Goal: Task Accomplishment & Management: Manage account settings

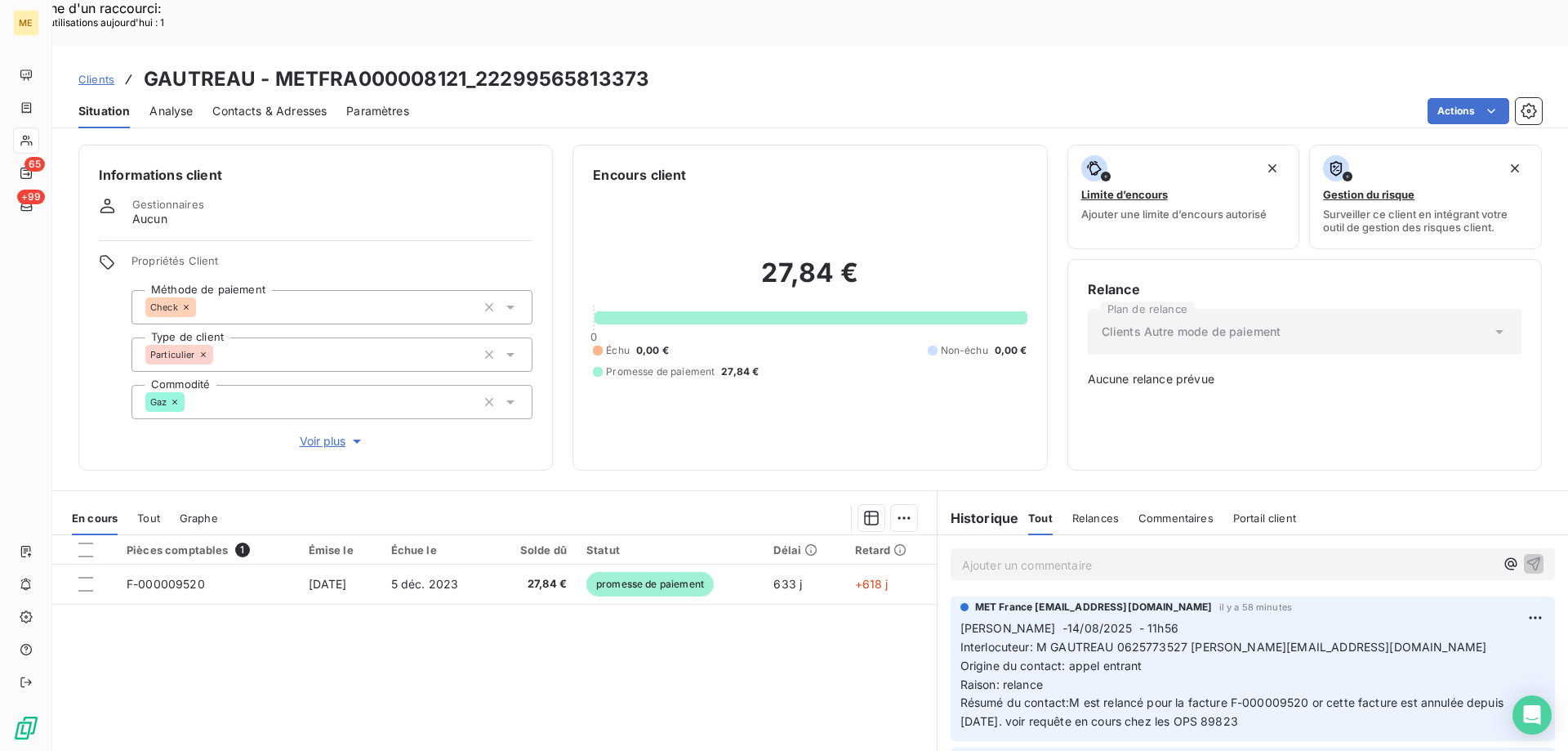
click at [1347, 619] on p "Sylvain -14/08/2025 - 11h56 Interlocuteur: M GAUTREAU 0625773527 gautreau.m@hot…" at bounding box center [1252, 675] width 585 height 112
click at [1346, 619] on p "Sylvain -14/08/2025 - 11h56 Interlocuteur: M GAUTREAU 0625773527 gautreau.m@hot…" at bounding box center [1252, 675] width 585 height 112
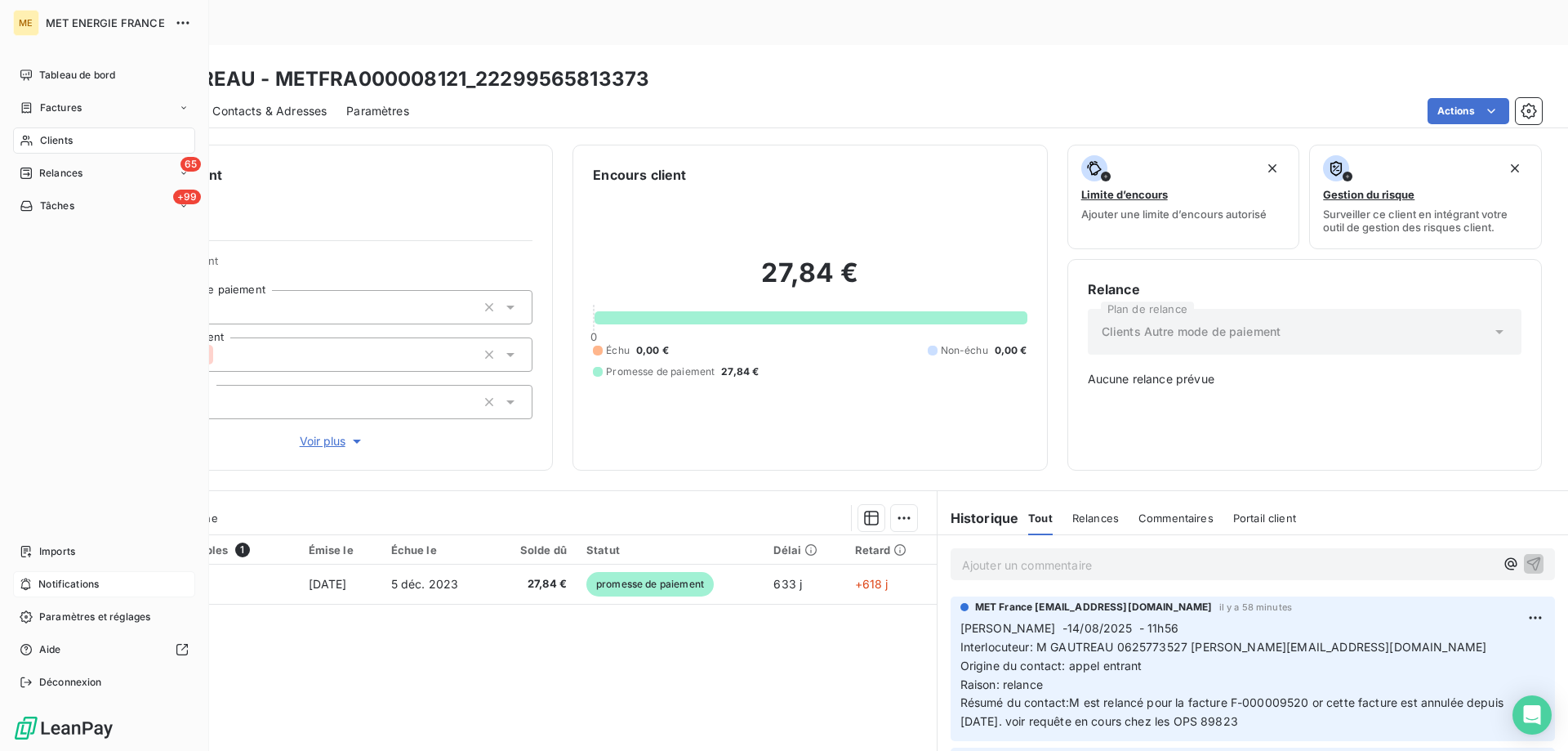
click at [29, 585] on icon at bounding box center [25, 584] width 12 height 13
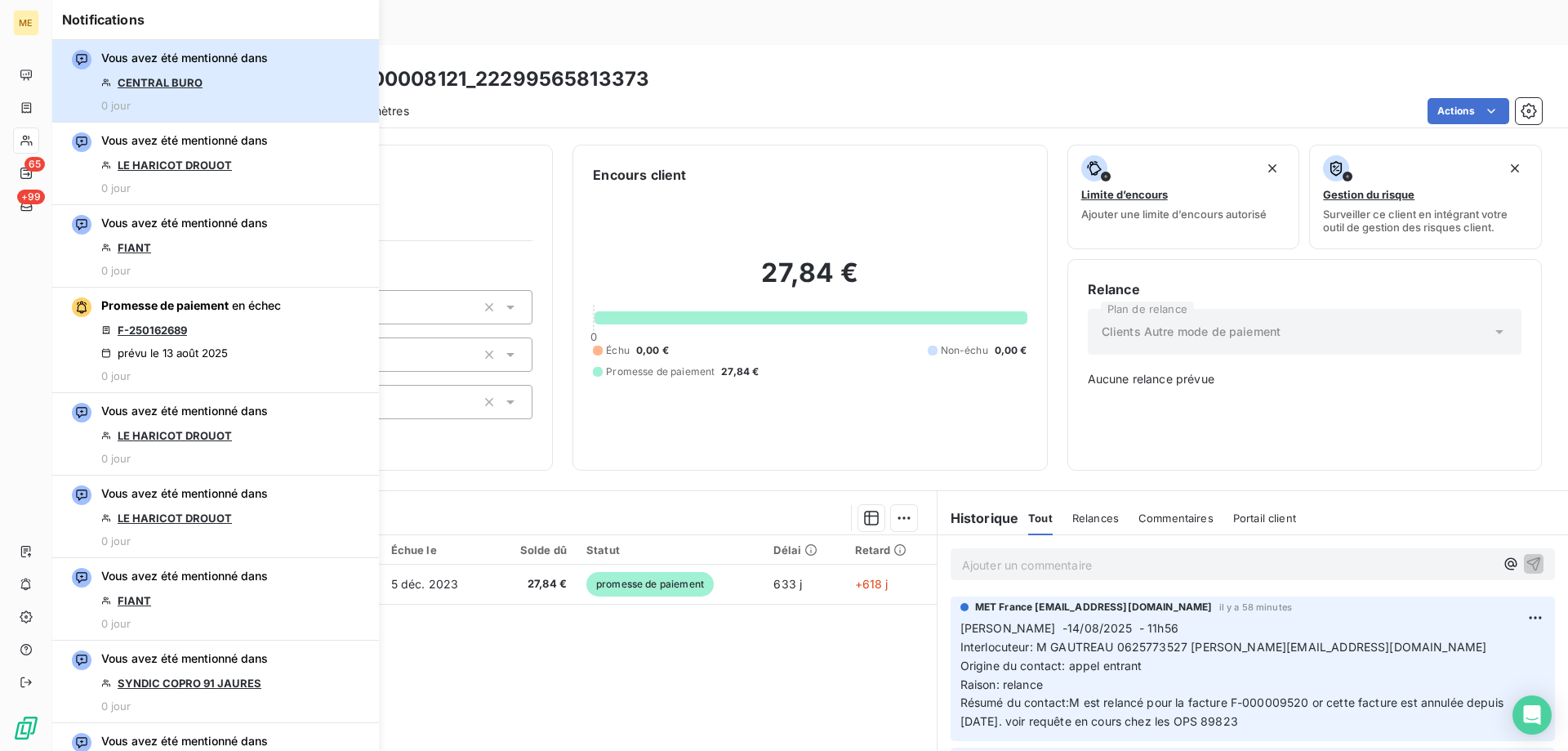
click at [241, 99] on div "Vous avez été mentionné dans CENTRAL [GEOGRAPHIC_DATA] 0 jour" at bounding box center [184, 81] width 167 height 62
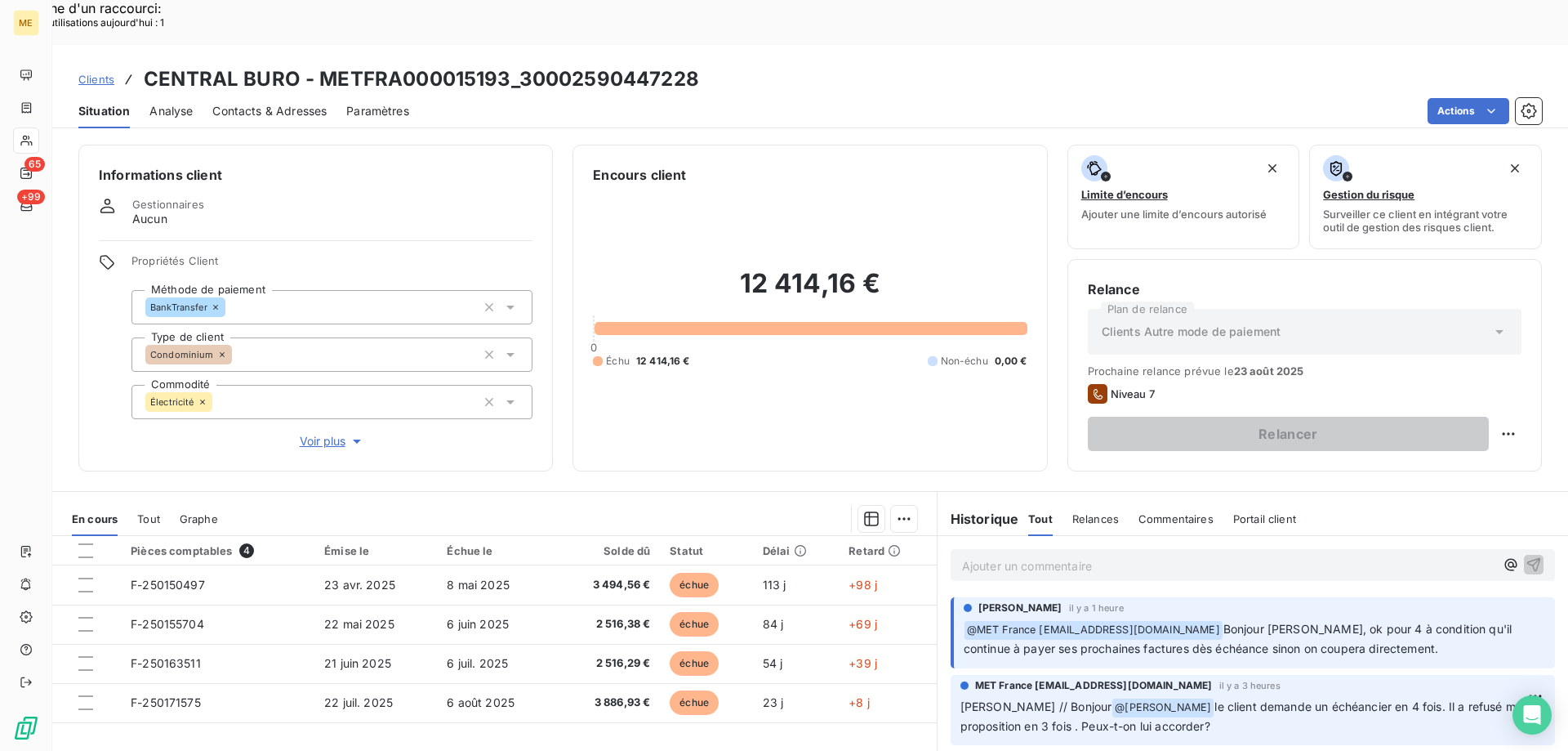
click at [951, 549] on div "Ajouter un commentaire ﻿" at bounding box center [1252, 565] width 604 height 32
click at [966, 555] on p "Ajouter un commentaire ﻿" at bounding box center [1228, 565] width 533 height 20
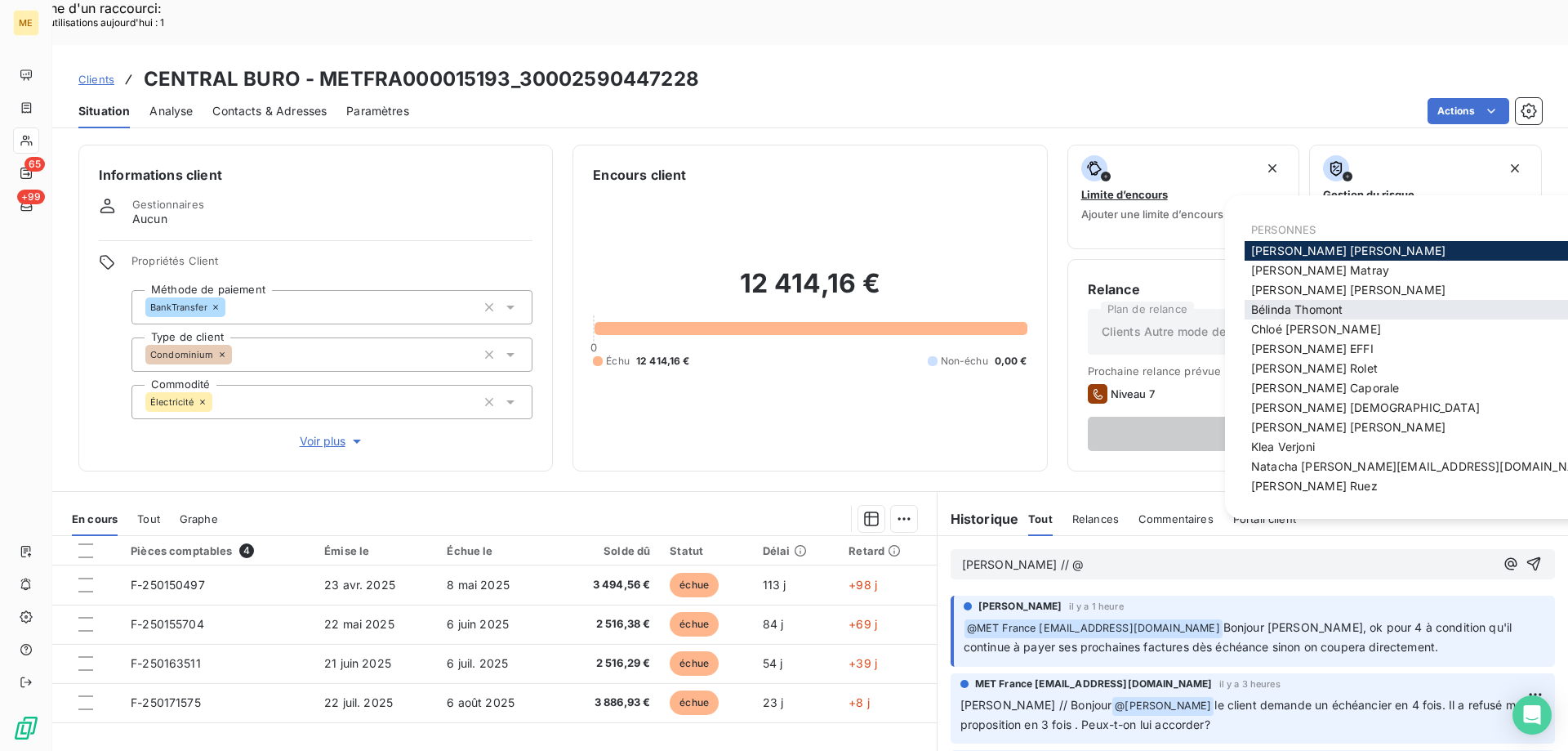
click at [1398, 313] on div "Bélinda Thomont" at bounding box center [1423, 309] width 358 height 19
click at [1397, 313] on div "Bélinda Thomont" at bounding box center [1423, 309] width 358 height 19
click at [1278, 312] on span "Bélinda Thomont" at bounding box center [1296, 309] width 91 height 13
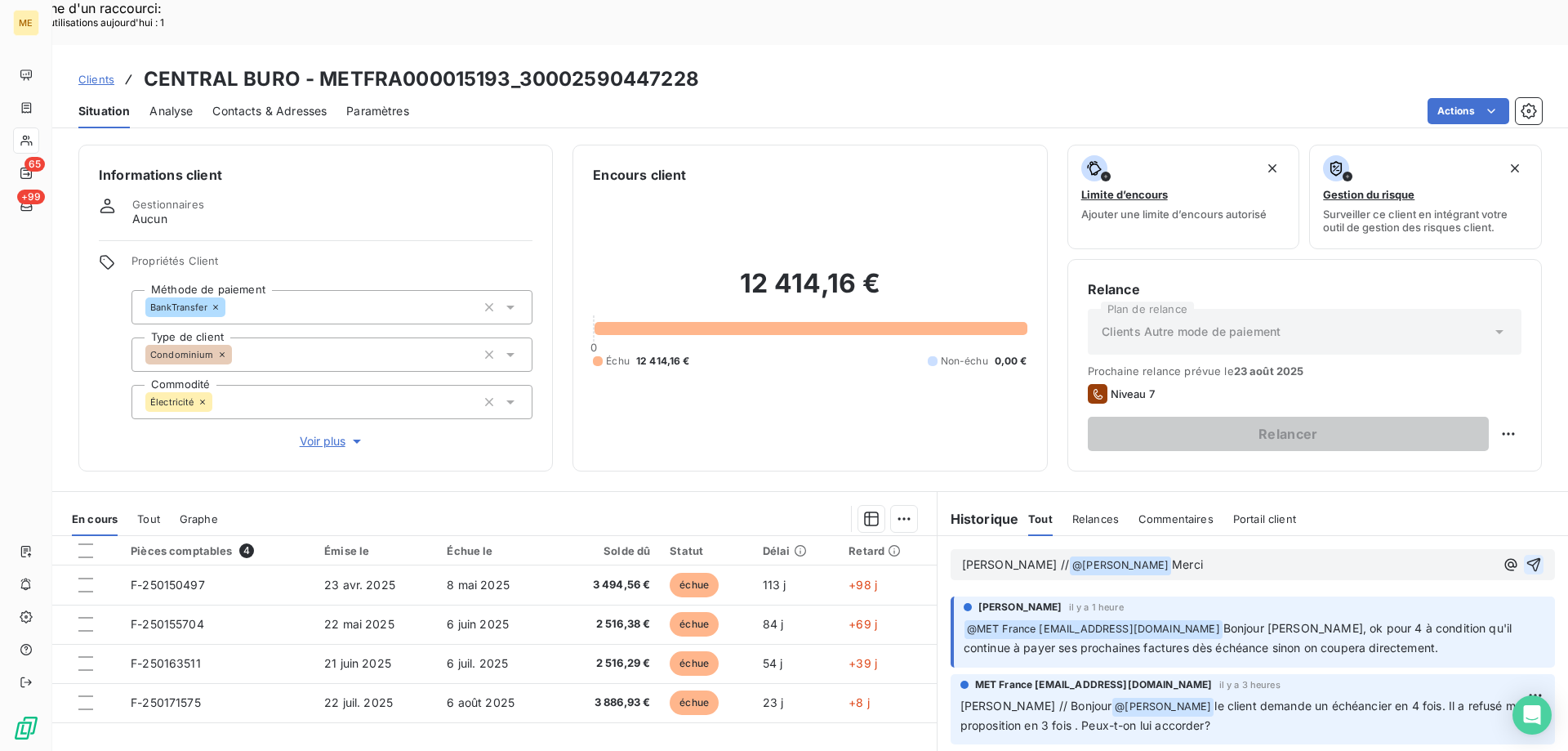
click at [1528, 558] on icon "button" at bounding box center [1534, 565] width 13 height 13
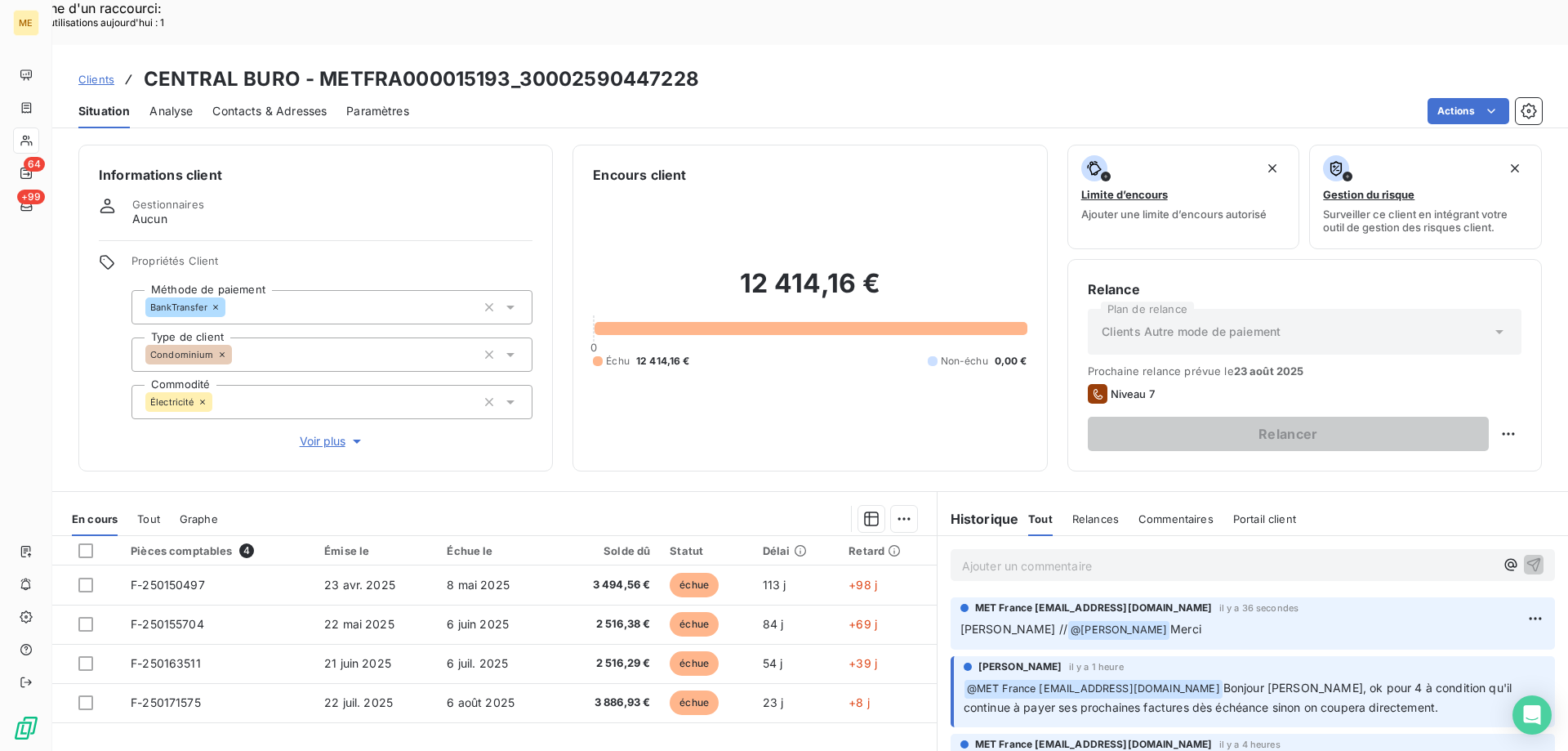
click at [94, 73] on span "Clients" at bounding box center [96, 80] width 36 height 13
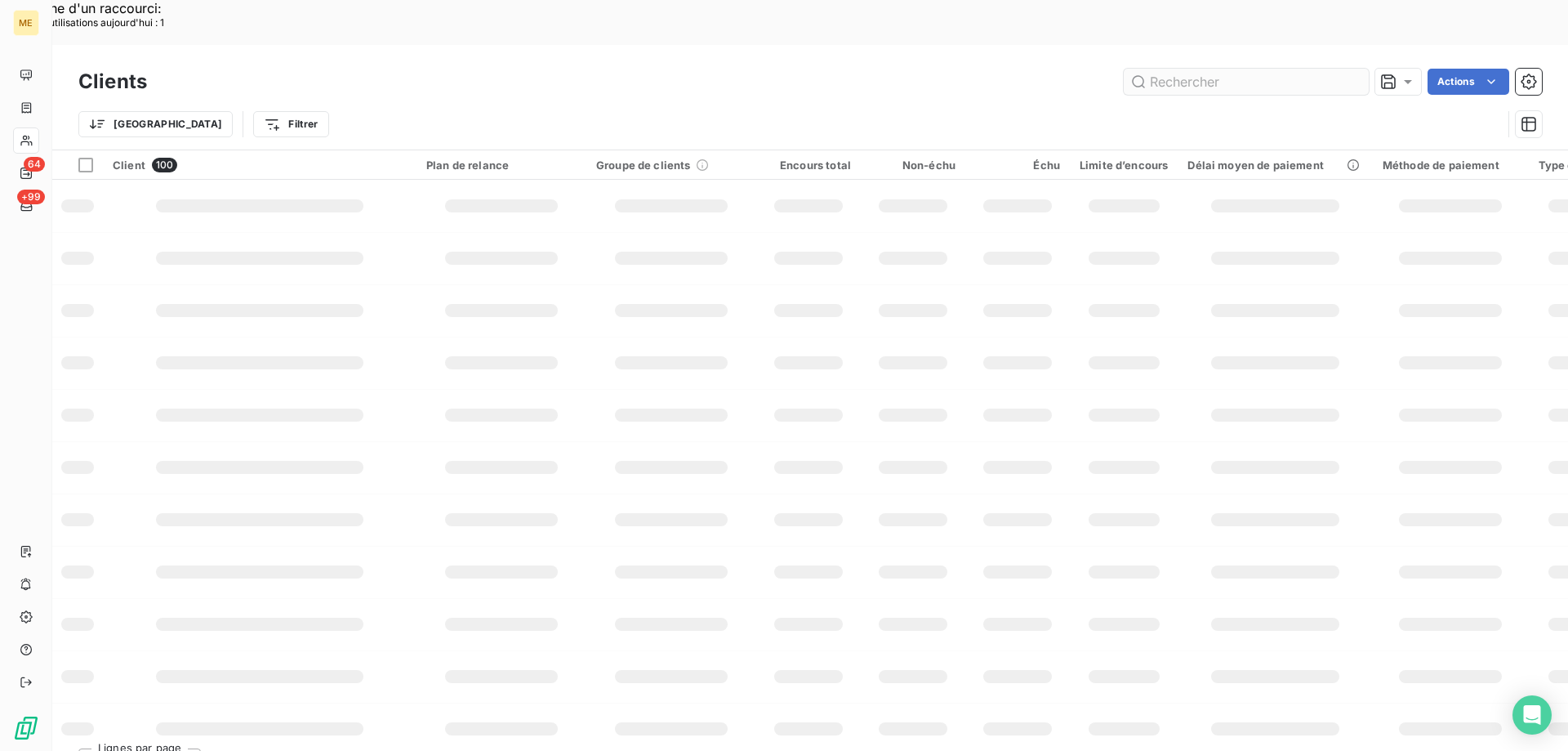
click at [1232, 68] on input "text" at bounding box center [1245, 81] width 245 height 26
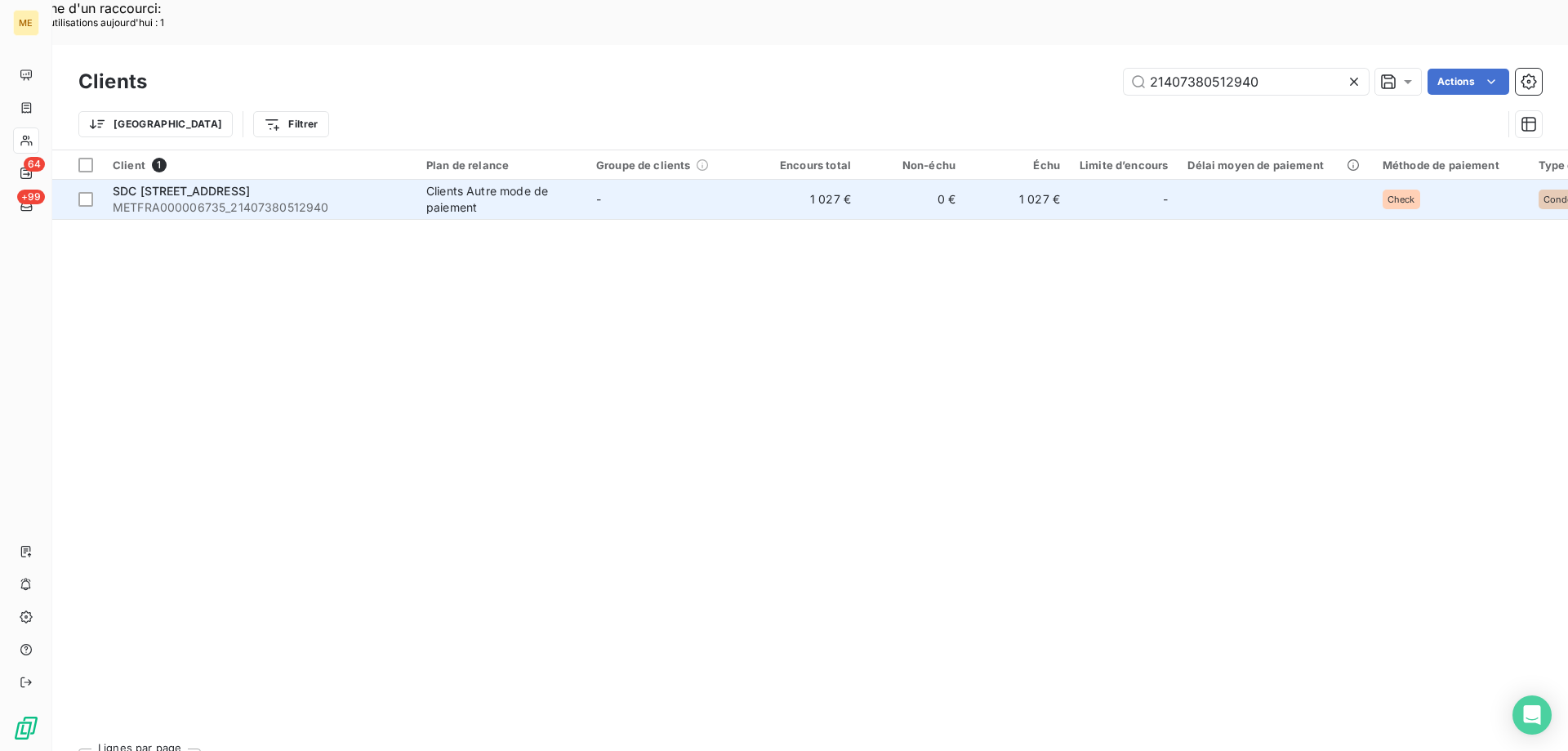
type input "21407380512940"
click at [223, 200] on span "METFRA000006735_21407380512940" at bounding box center [259, 207] width 294 height 16
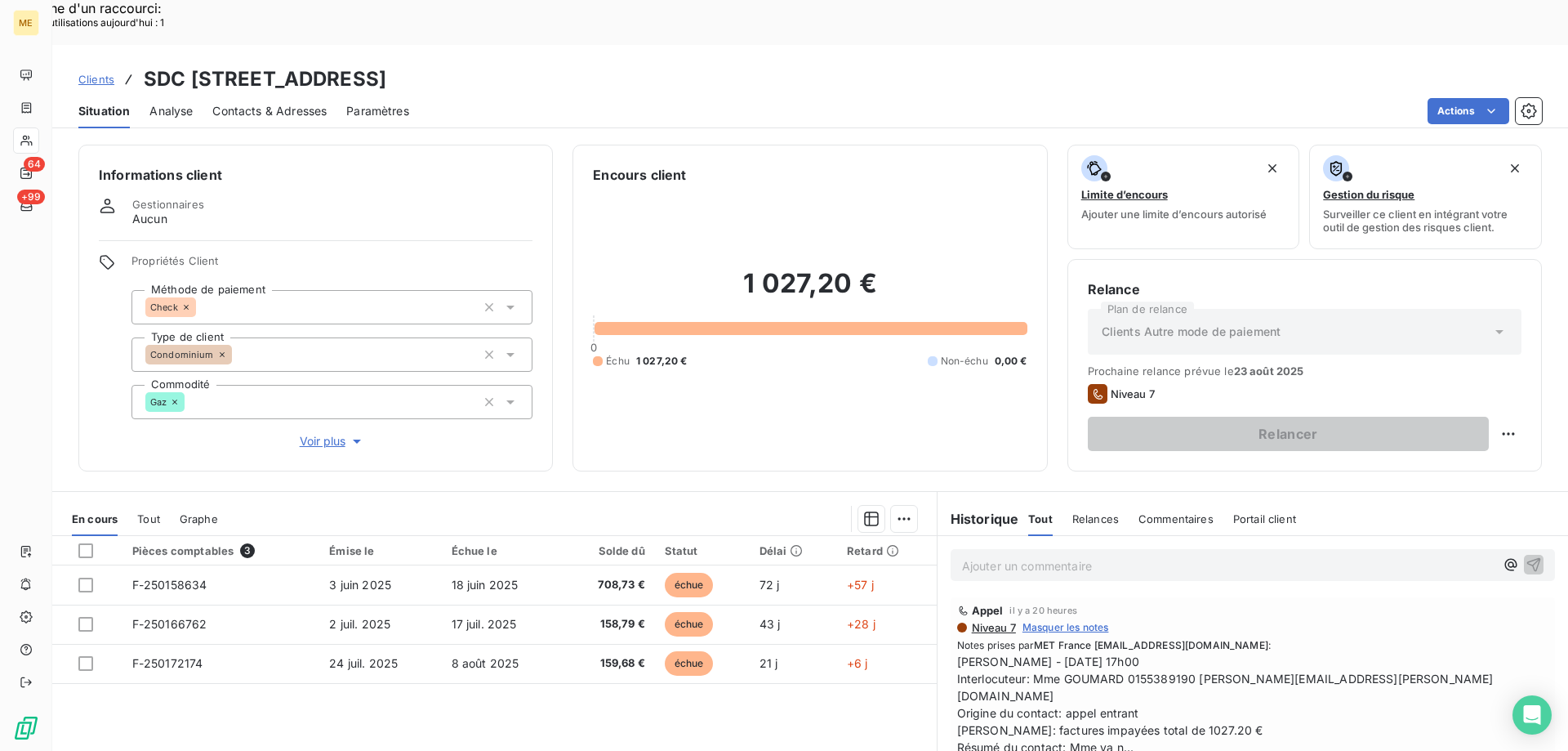
drag, startPoint x: 418, startPoint y: 34, endPoint x: 609, endPoint y: 28, distance: 191.1
click at [386, 64] on h3 "SDC 29 RUE DU PAVILLON - METFRA000006735_21407380512940" at bounding box center [265, 79] width 243 height 30
copy h3 "METFRA000006735"
drag, startPoint x: 623, startPoint y: 30, endPoint x: 792, endPoint y: 30, distance: 169.0
click at [792, 64] on div "Clients SDC 29 RUE DU PAVILLON - METFRA000006735_21407380512940" at bounding box center [809, 79] width 1516 height 30
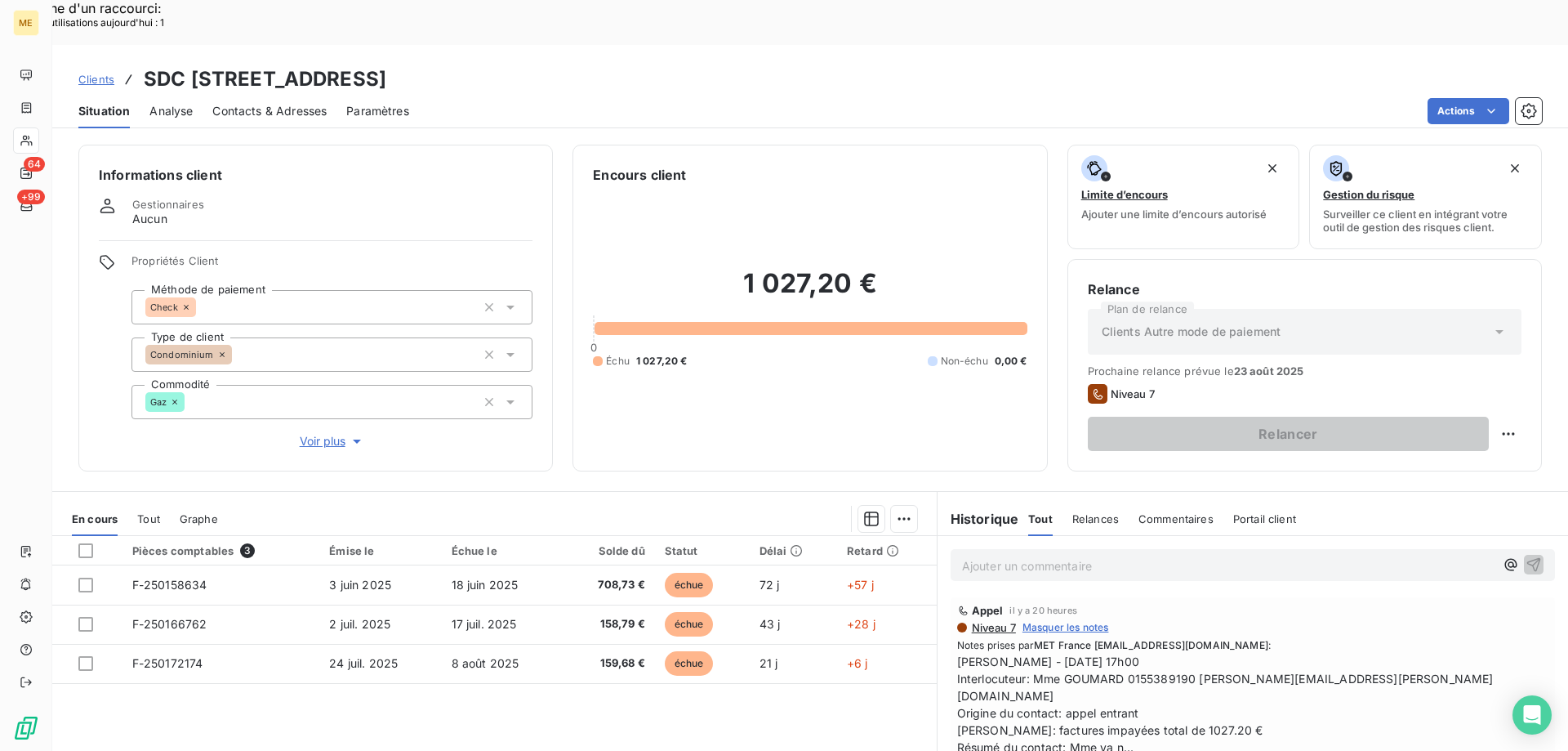
copy h3 "21407380512940"
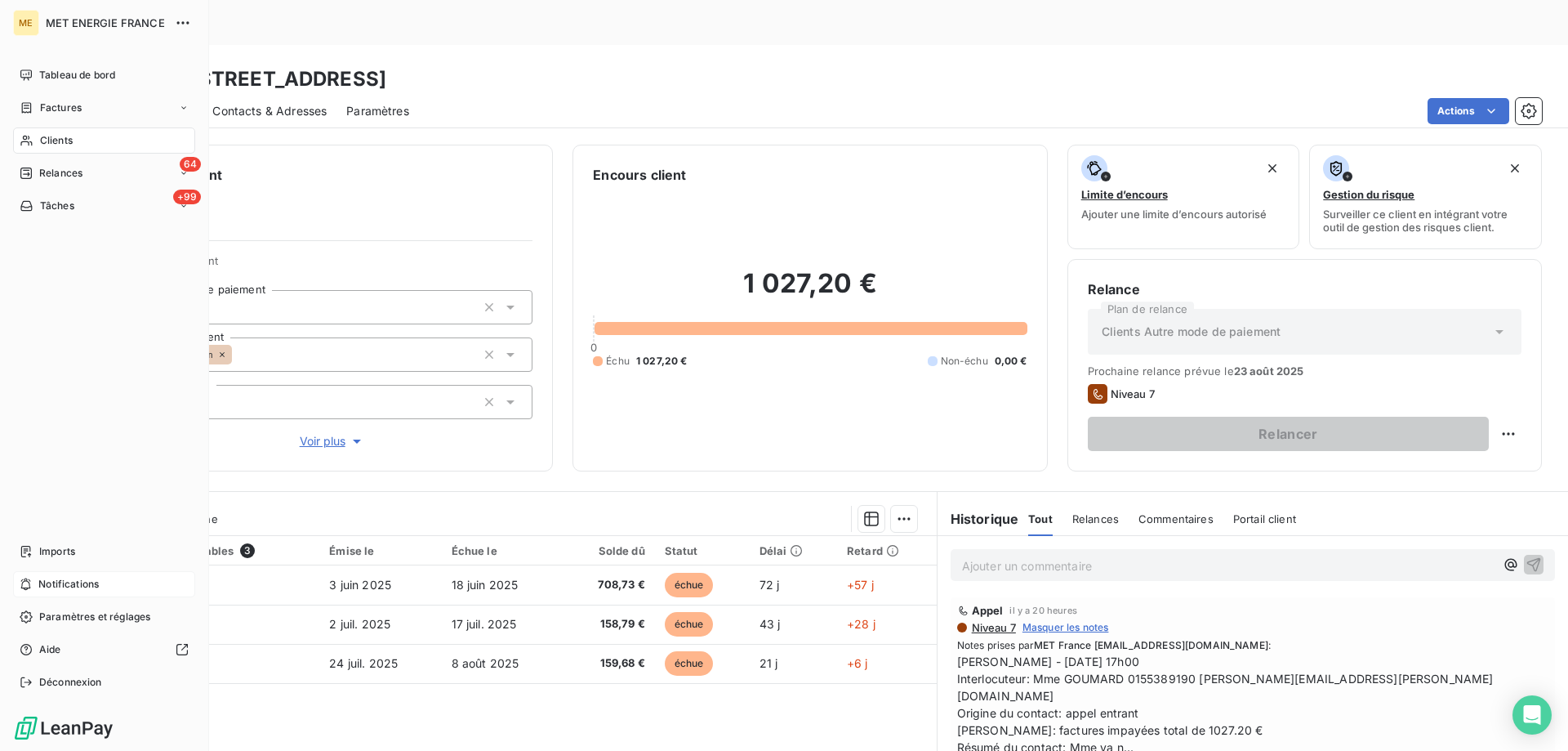
click at [59, 578] on span "Notifications" at bounding box center [68, 583] width 60 height 14
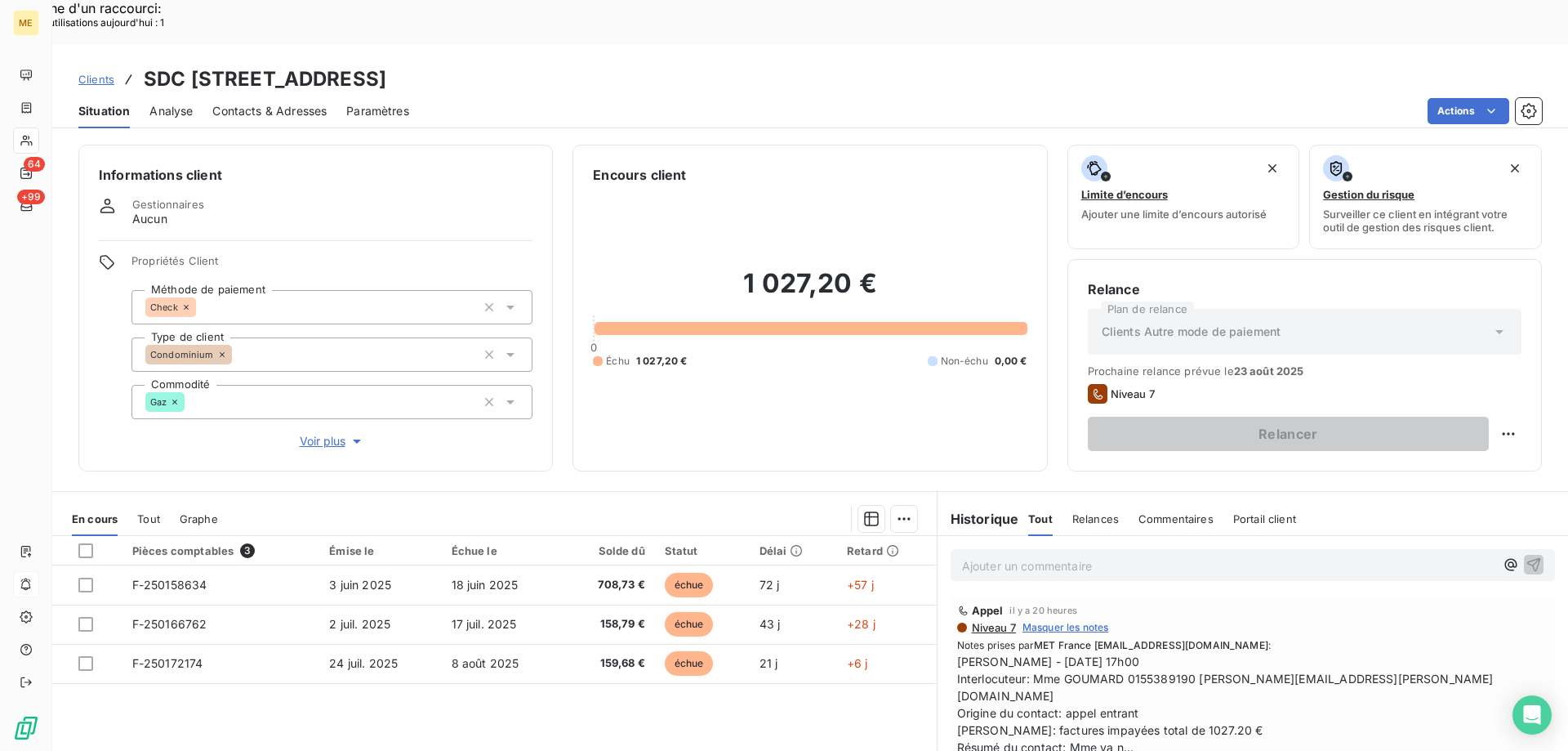
click at [617, 184] on div "1 027,20 € 0 Échu 1 027,20 € Non-échu 0,00 €" at bounding box center [810, 317] width 434 height 266
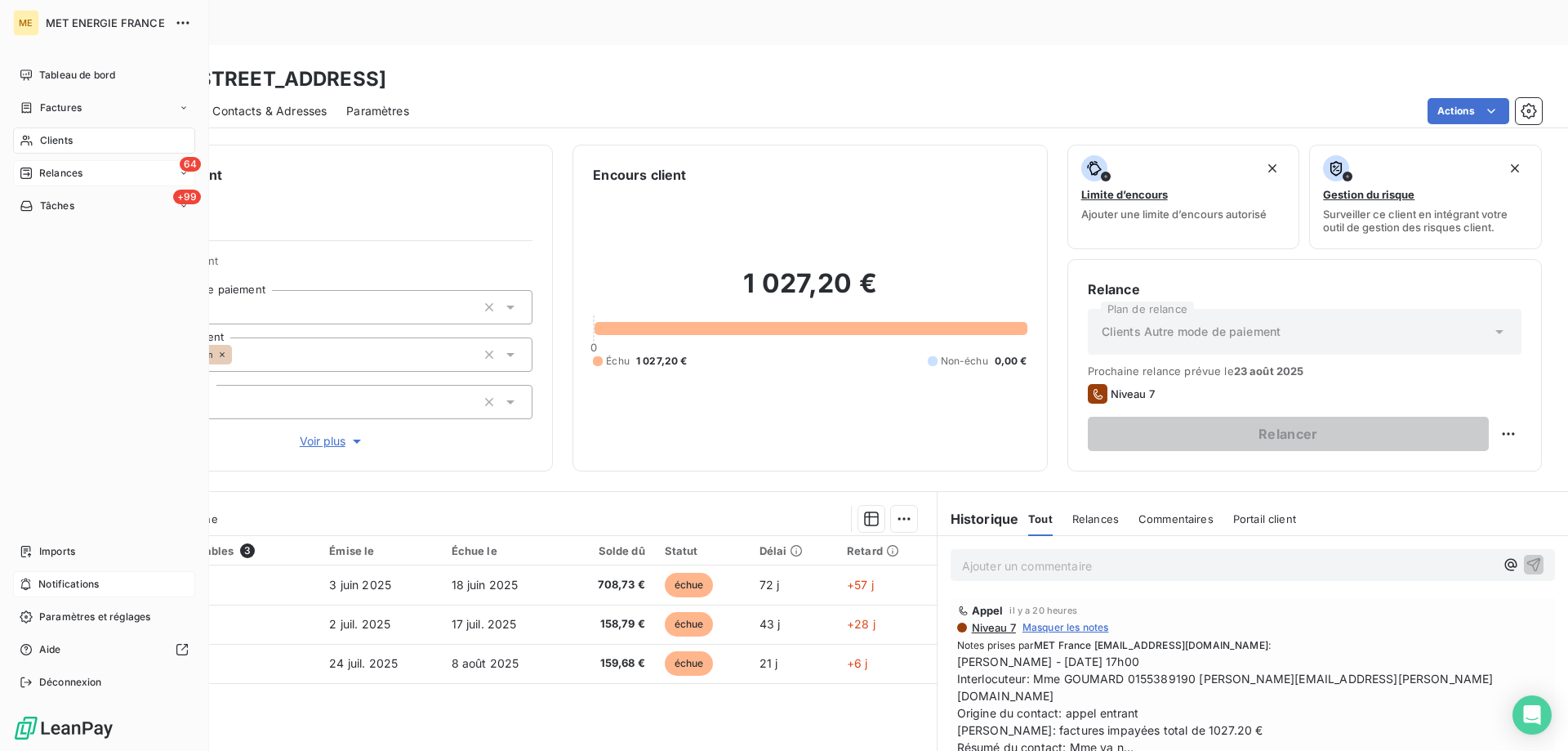
click at [48, 171] on span "Relances" at bounding box center [60, 173] width 43 height 14
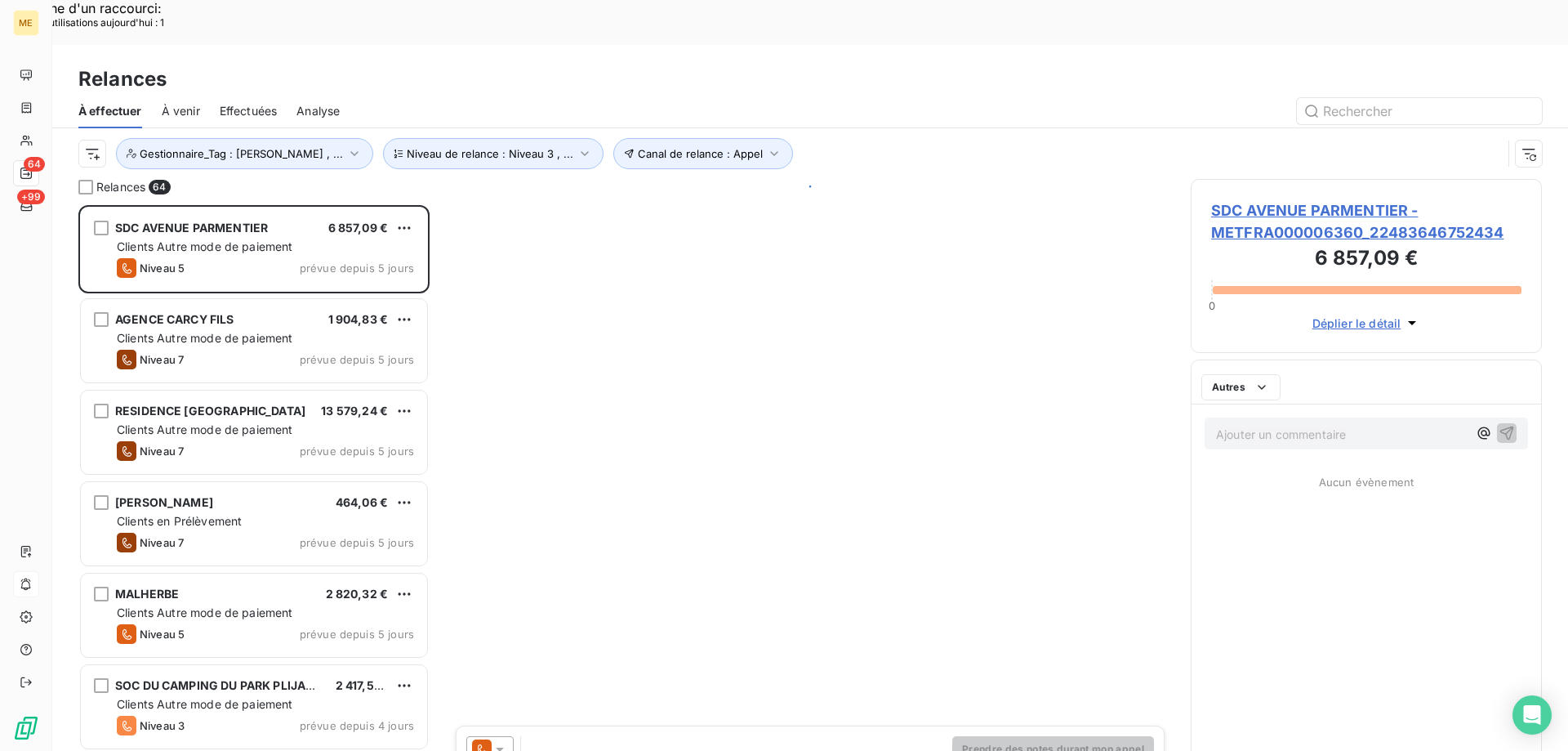
scroll to position [578, 339]
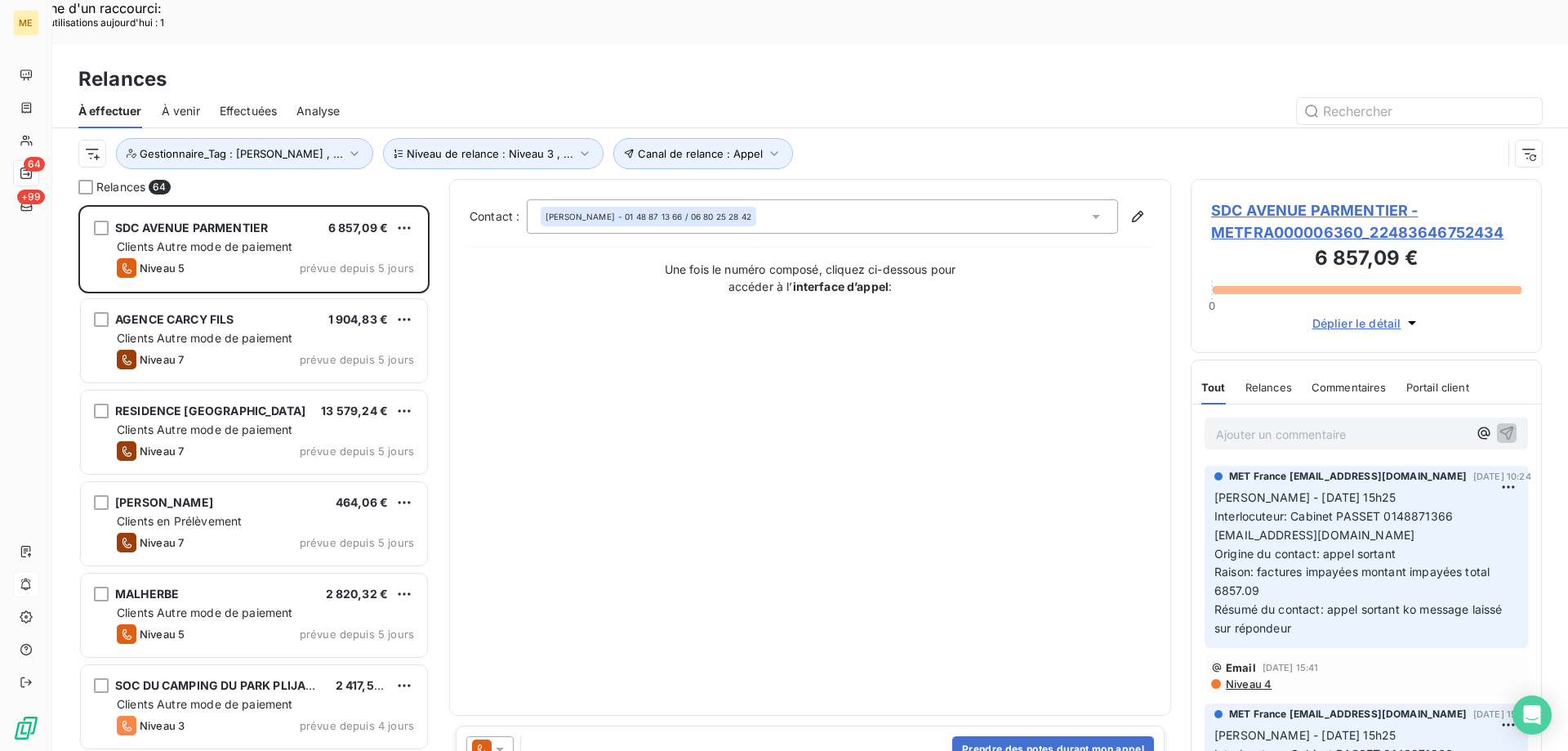
click at [1334, 200] on span "SDC AVENUE PARMENTIER - METFRA000006360_22483646752434" at bounding box center [1365, 222] width 310 height 44
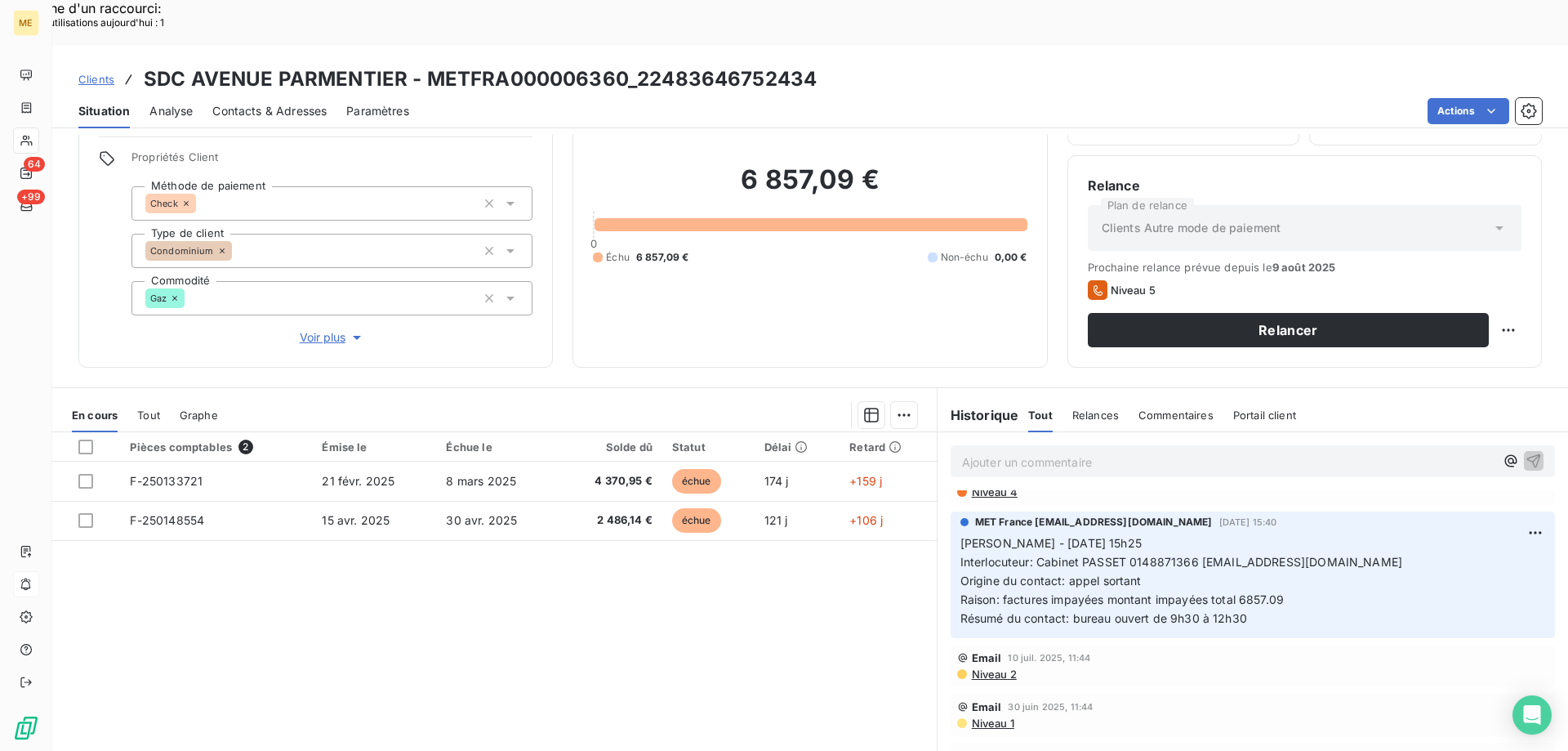
scroll to position [327, 0]
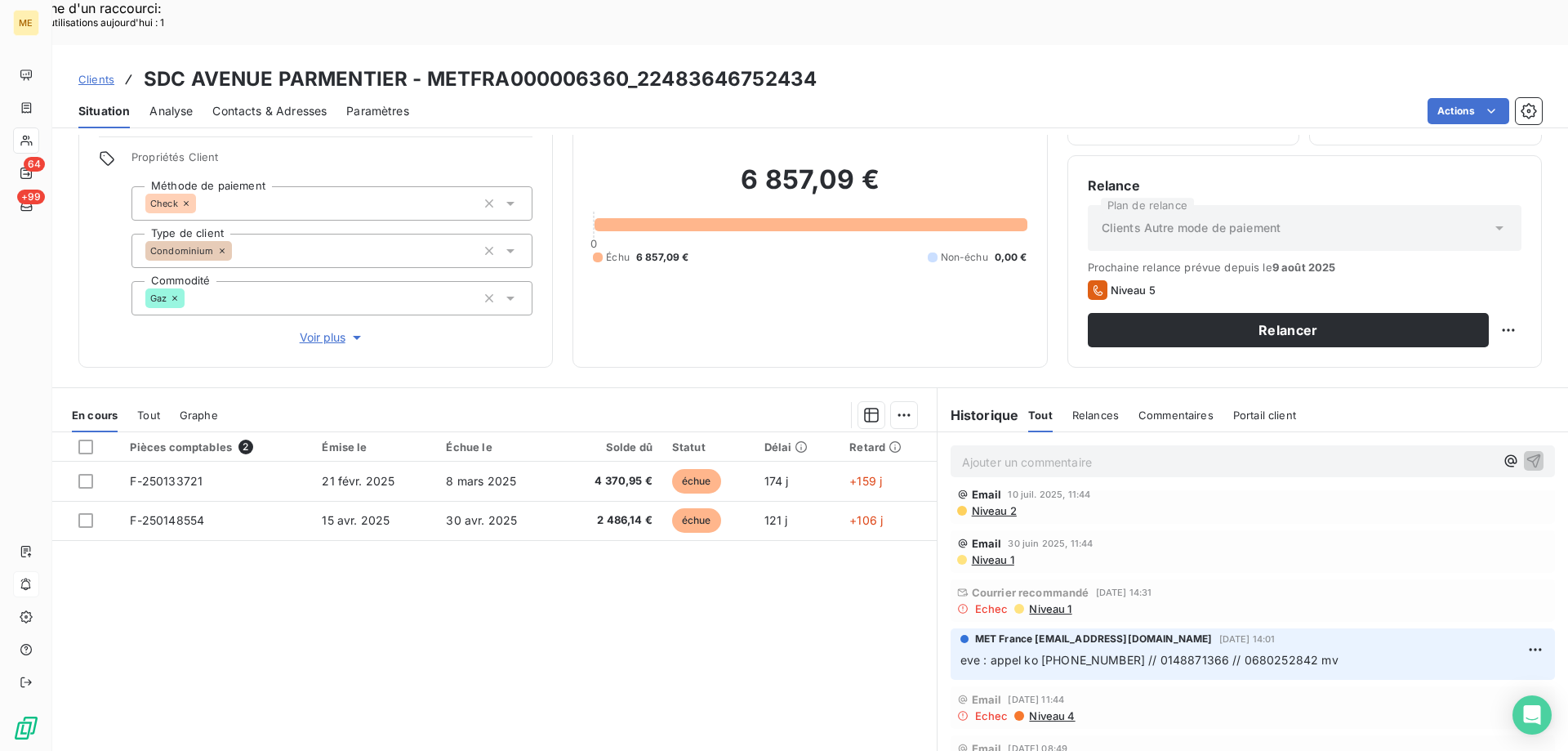
click at [1055, 602] on span "Niveau 1" at bounding box center [1049, 609] width 44 height 13
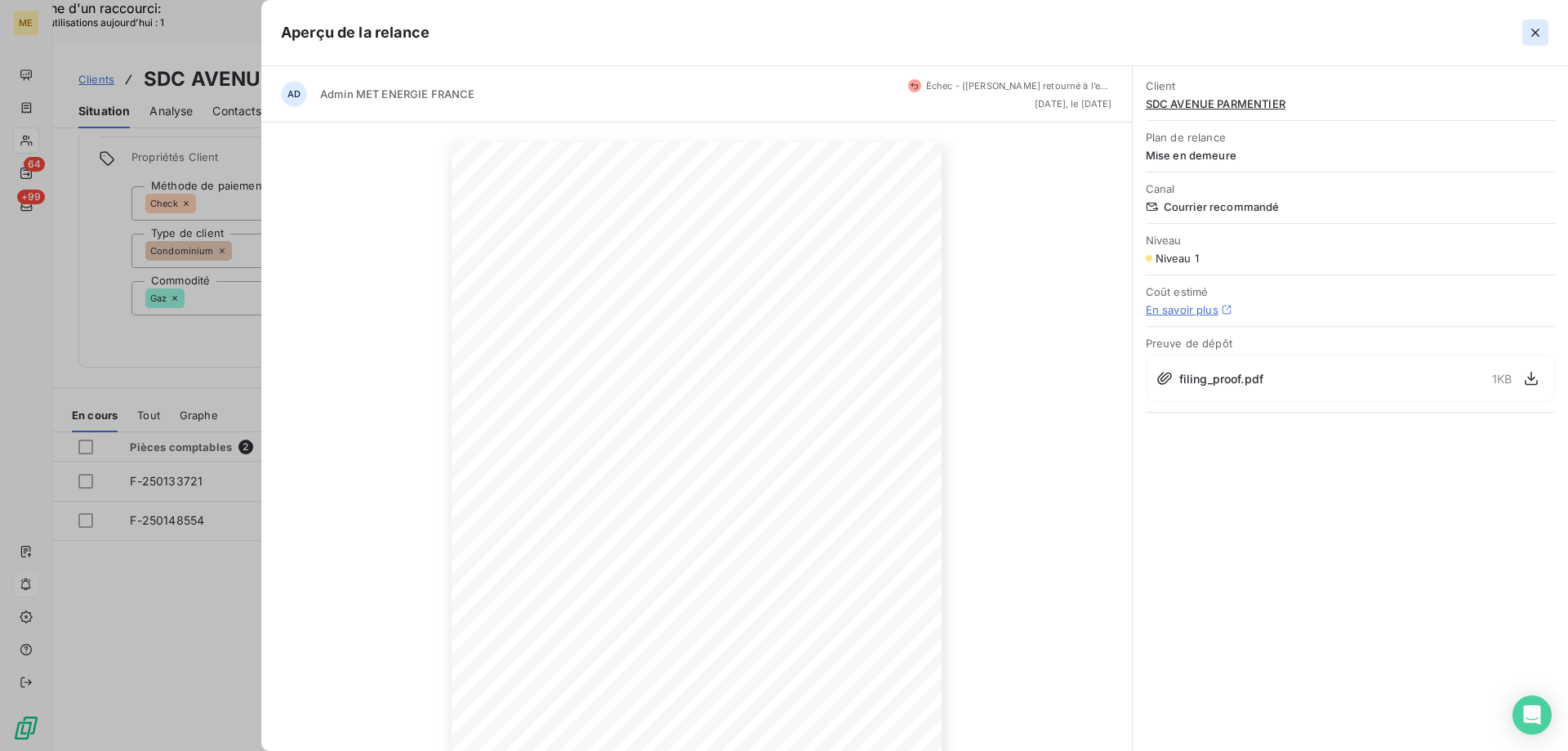
click at [1532, 40] on icon "button" at bounding box center [1535, 33] width 16 height 16
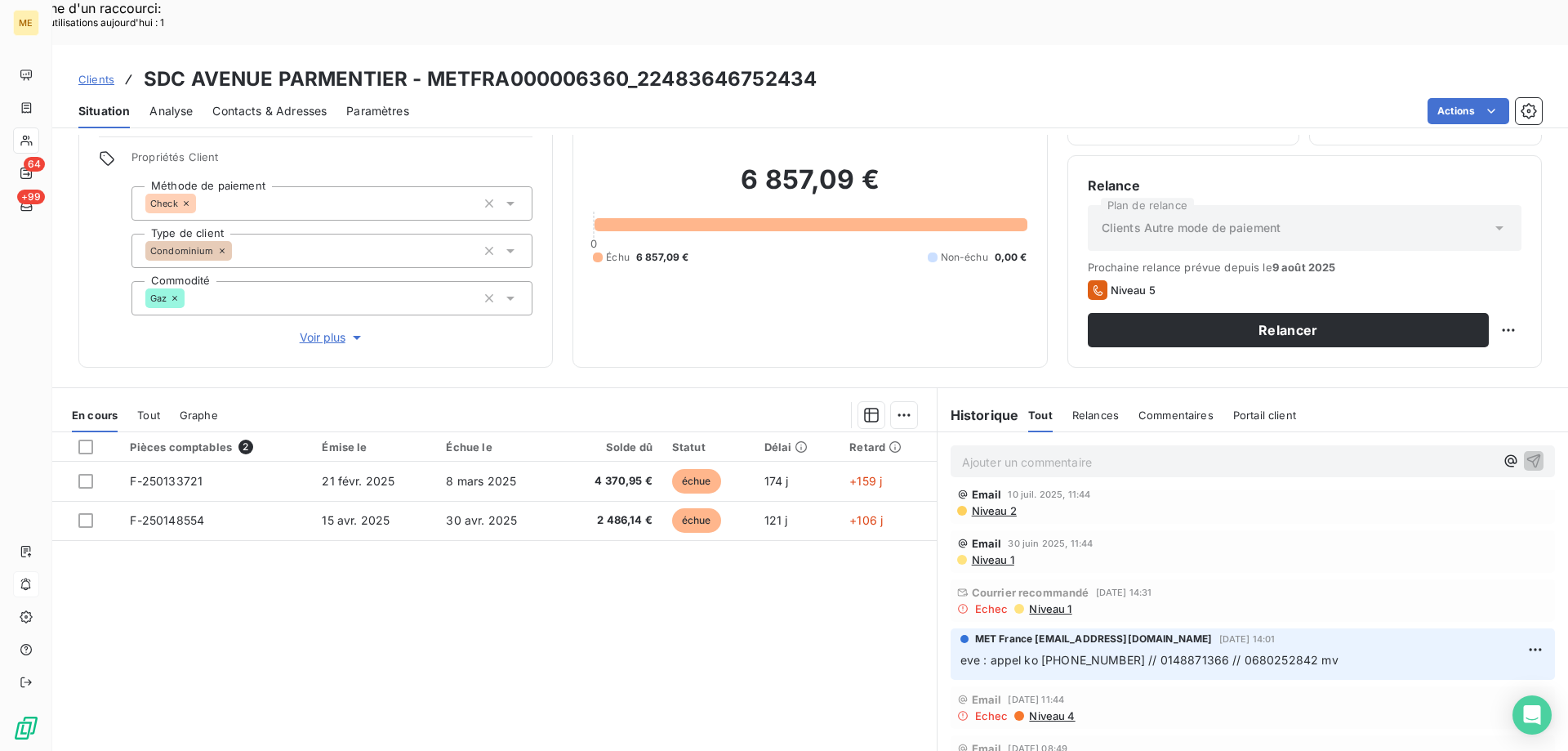
click at [991, 553] on span "Niveau 1" at bounding box center [992, 560] width 44 height 13
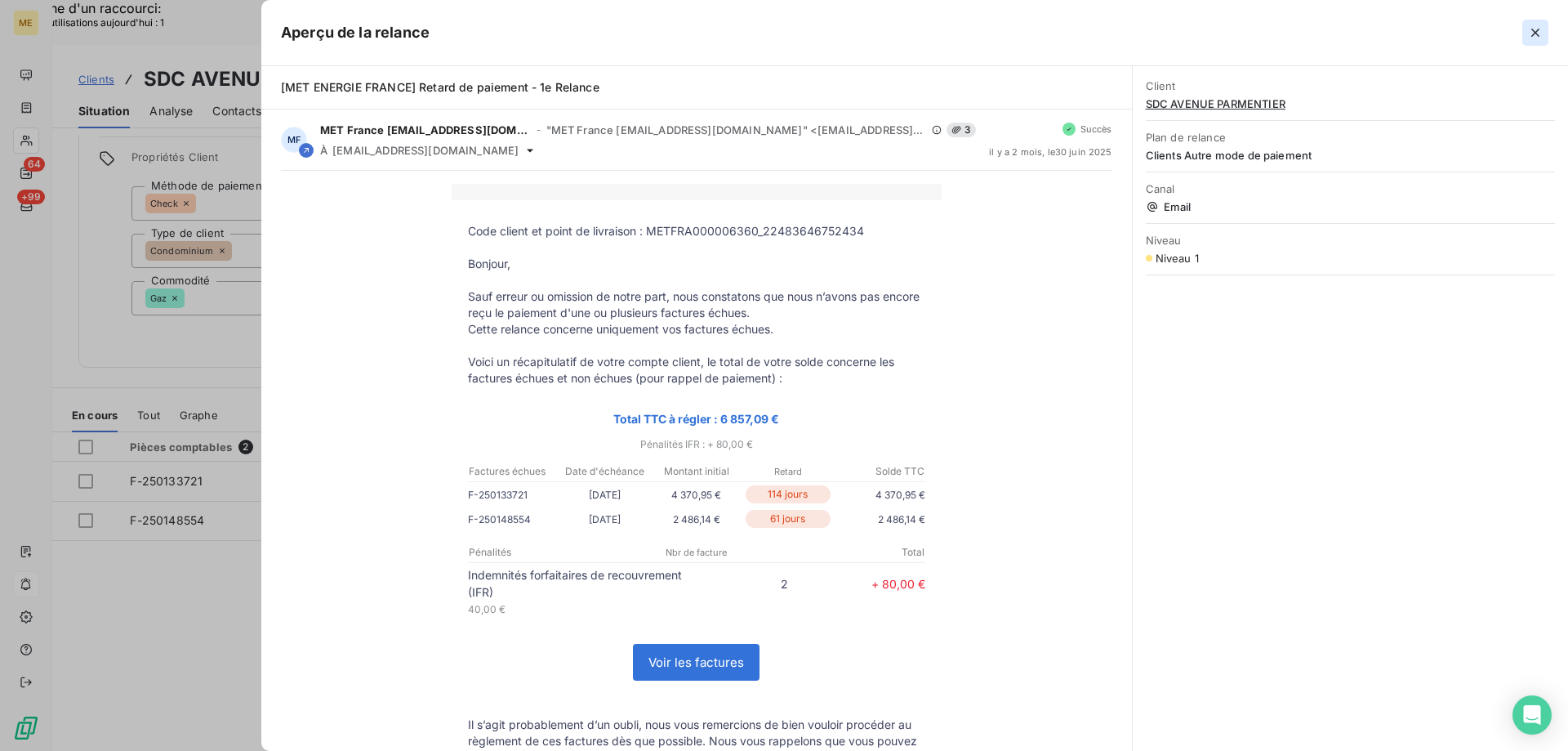
click at [1539, 36] on icon "button" at bounding box center [1535, 33] width 16 height 16
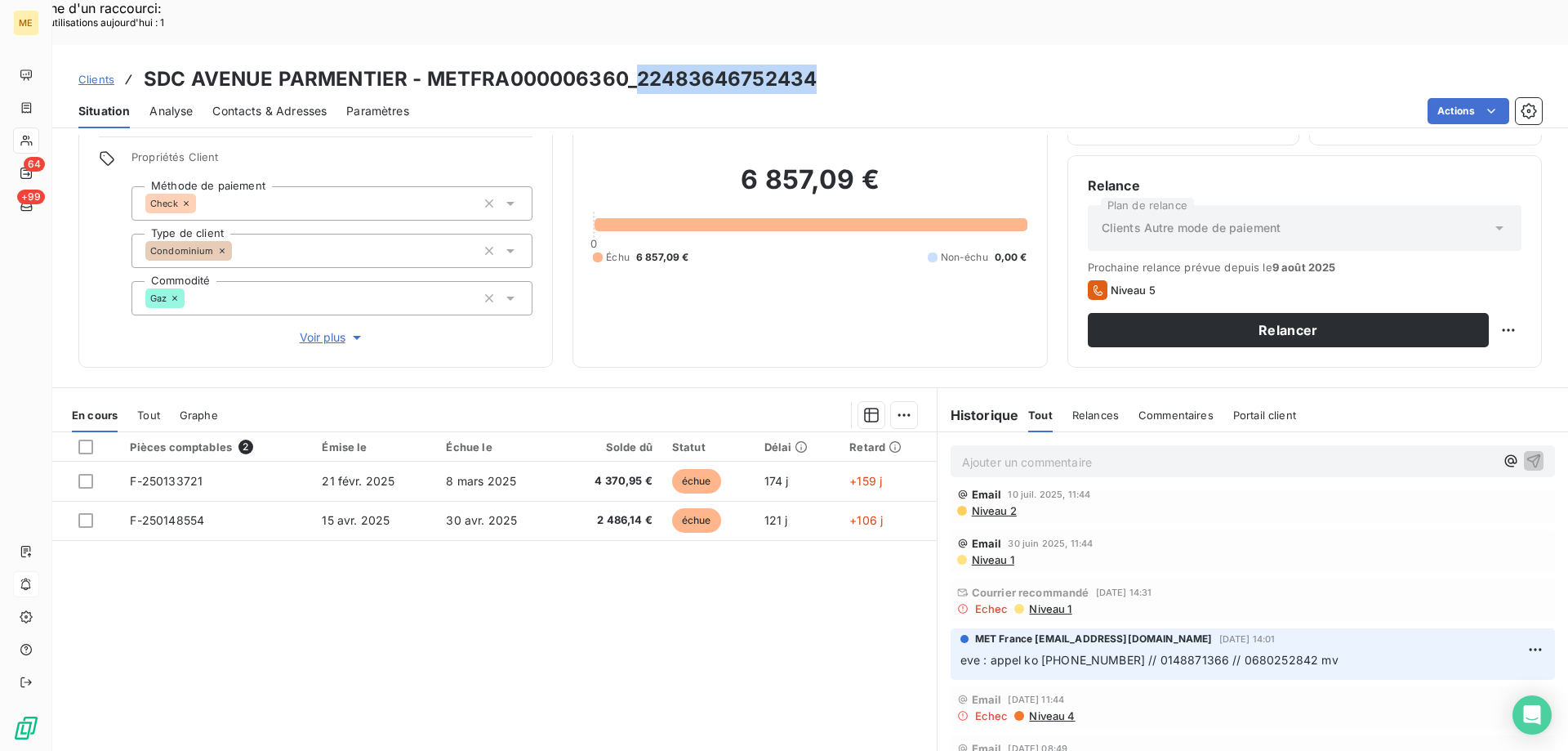
drag, startPoint x: 637, startPoint y: 36, endPoint x: 816, endPoint y: 33, distance: 179.0
click at [816, 64] on div "Clients SDC AVENUE PARMENTIER - METFRA000006360_22483646752434" at bounding box center [809, 79] width 1516 height 30
copy h3 "22483646752434"
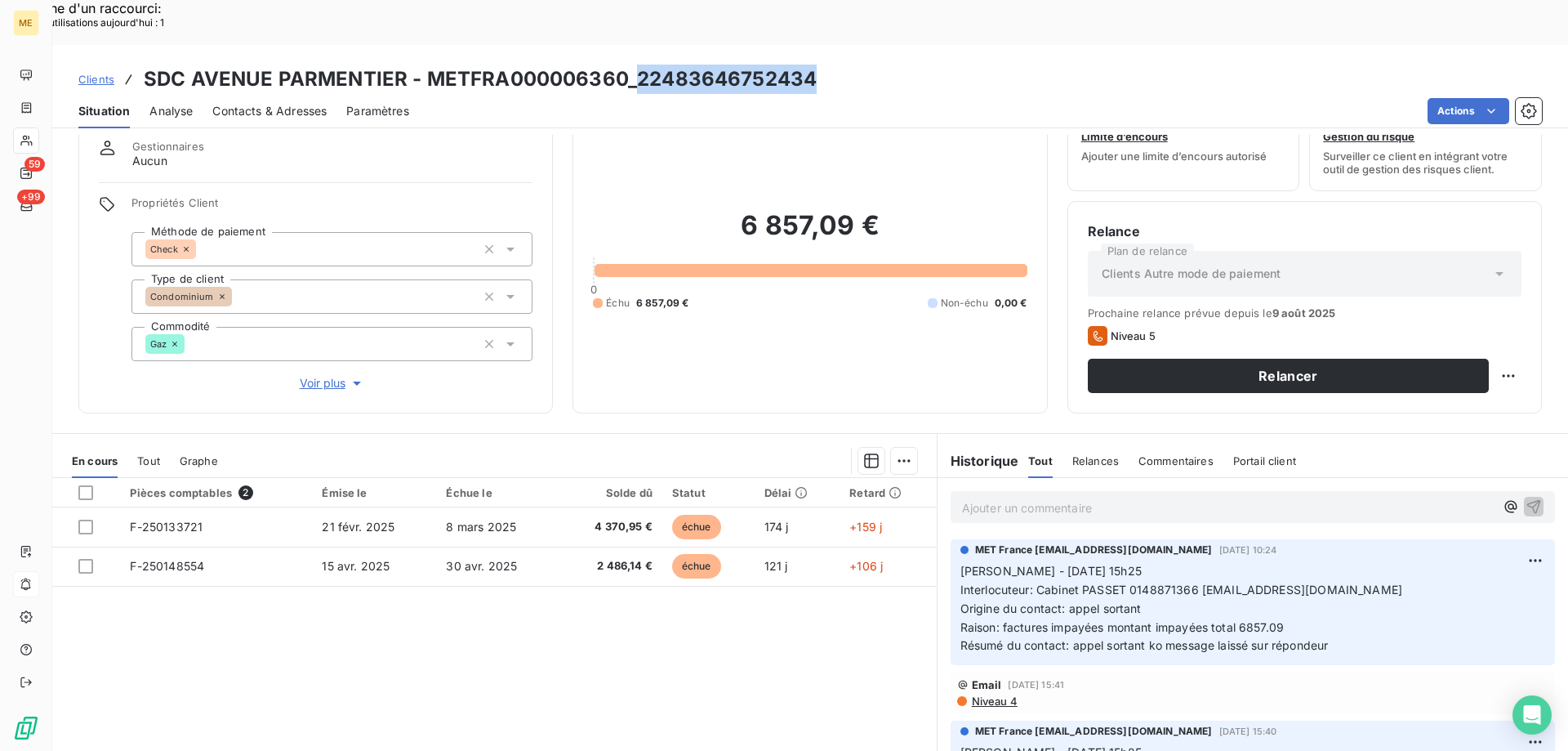
scroll to position [82, 0]
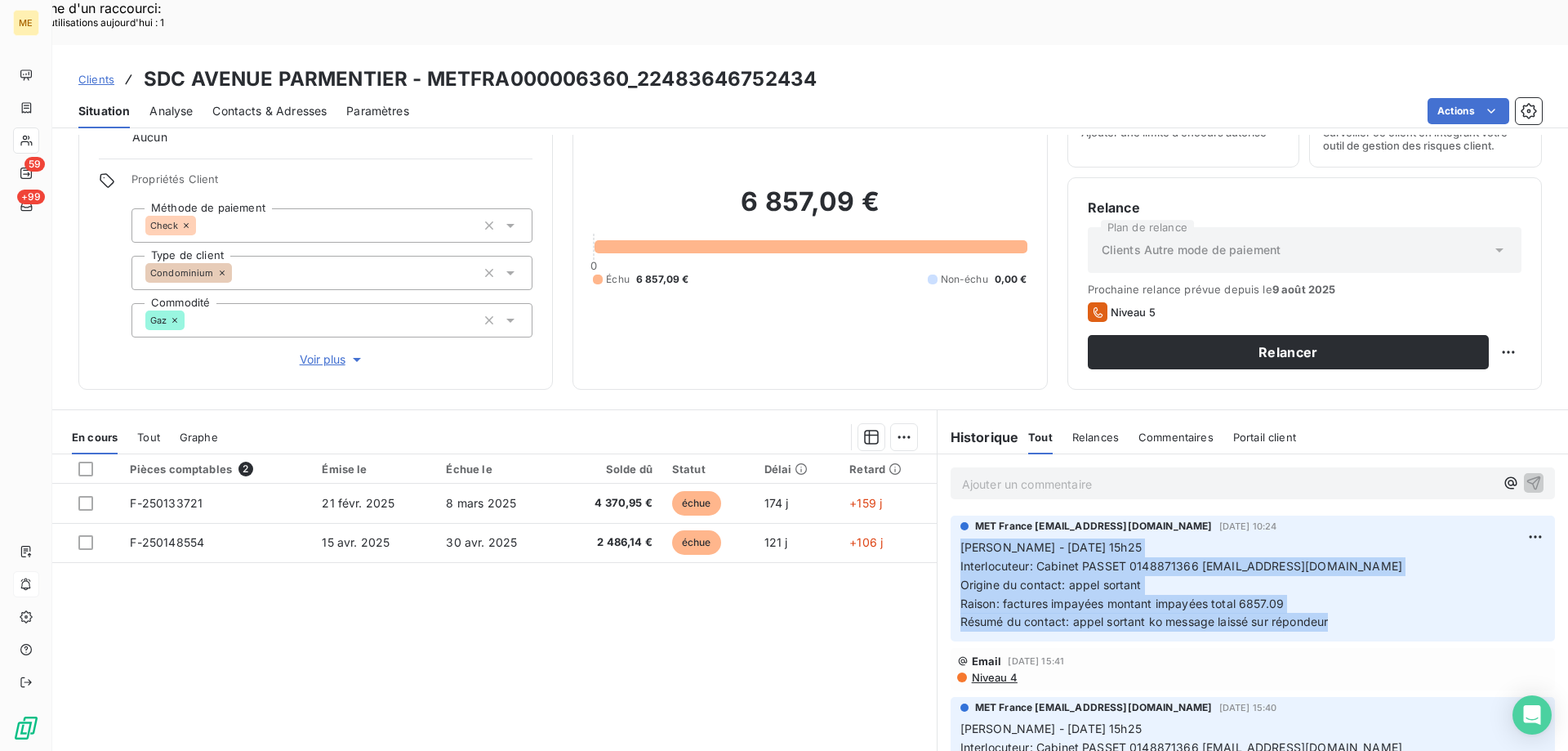
drag, startPoint x: 1329, startPoint y: 583, endPoint x: 952, endPoint y: 507, distance: 384.6
click at [952, 516] on div "MET France met-france@recouvrement.met.com 31 juil. 2025, 10:24 Sylvain - 30/07…" at bounding box center [1252, 578] width 604 height 126
copy p "Sylvain - 30/07/2025 - 15h25 Interlocuteur: Cabinet PASSET 0148871366 cabinet.p…"
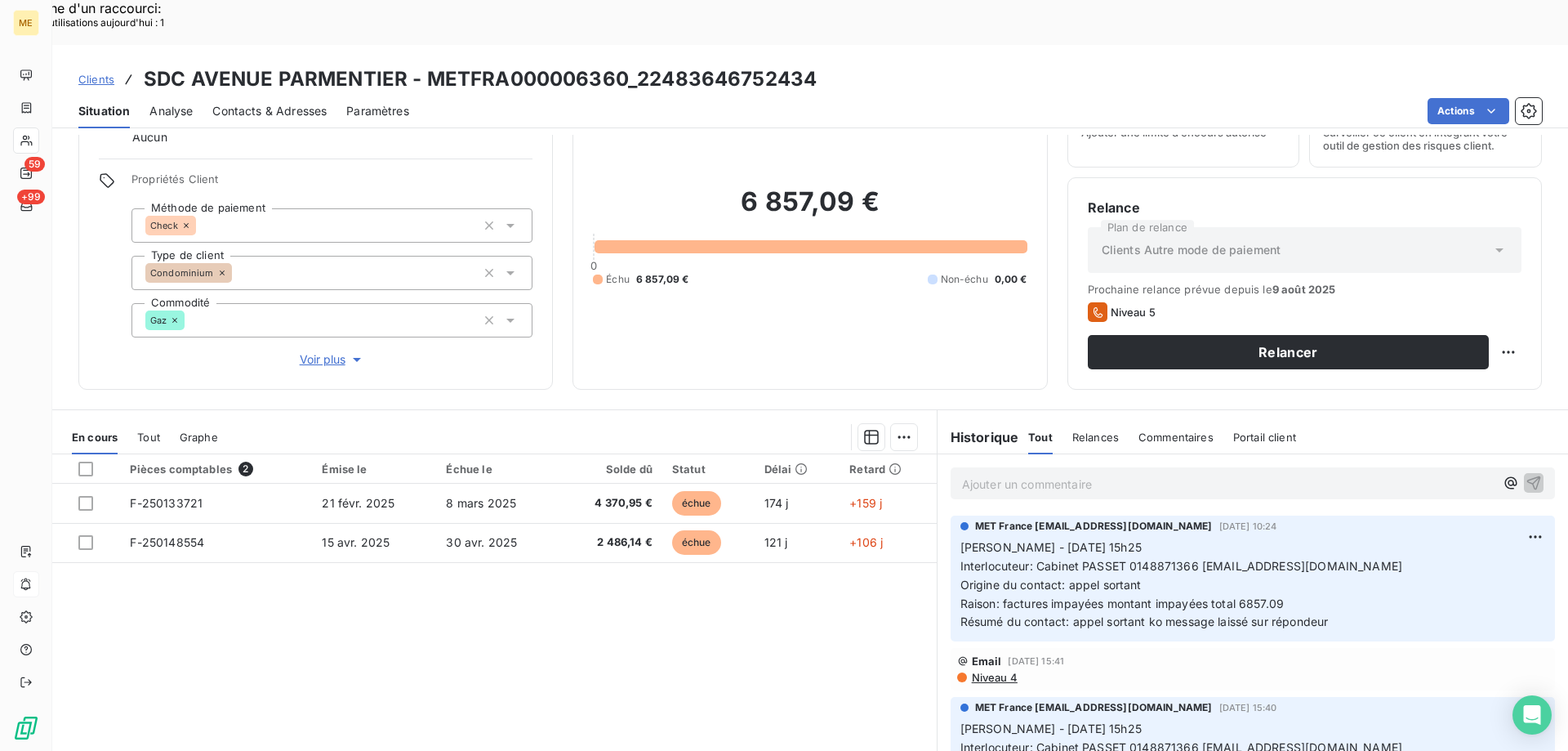
click at [1020, 473] on p "Ajouter un commentaire ﻿" at bounding box center [1228, 483] width 533 height 20
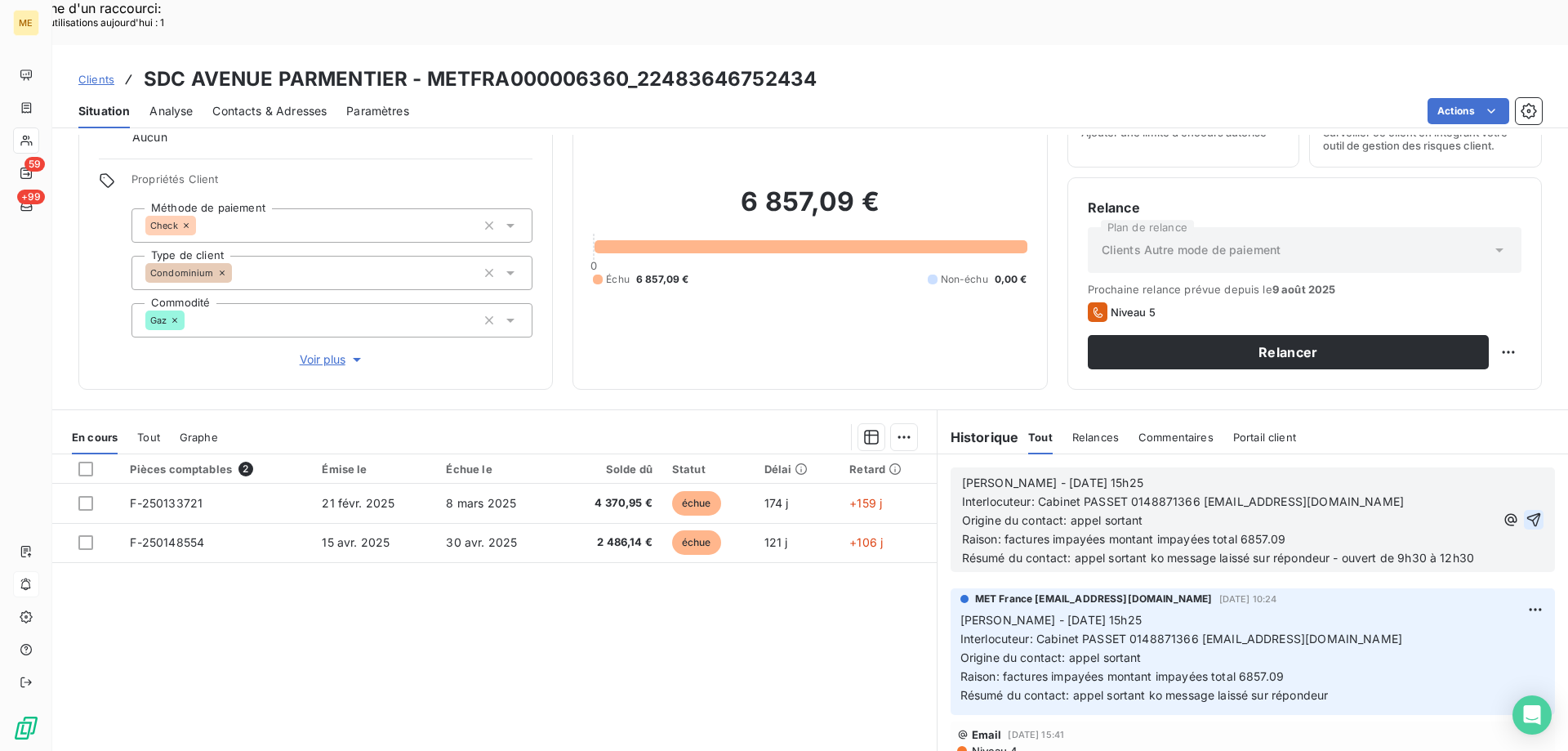
click at [1526, 511] on icon "button" at bounding box center [1533, 519] width 16 height 16
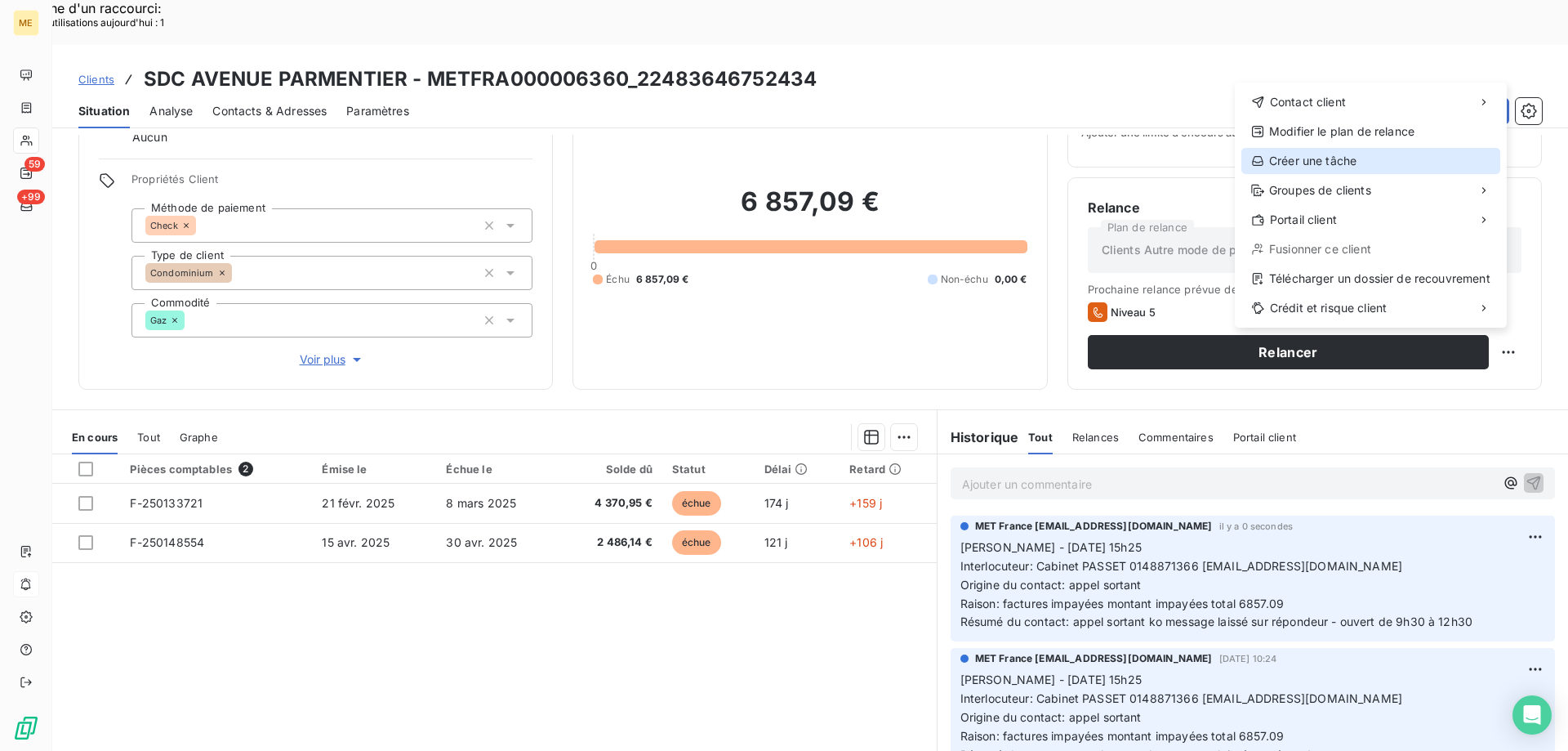
click at [1325, 161] on div "Créer une tâche" at bounding box center [1371, 160] width 259 height 26
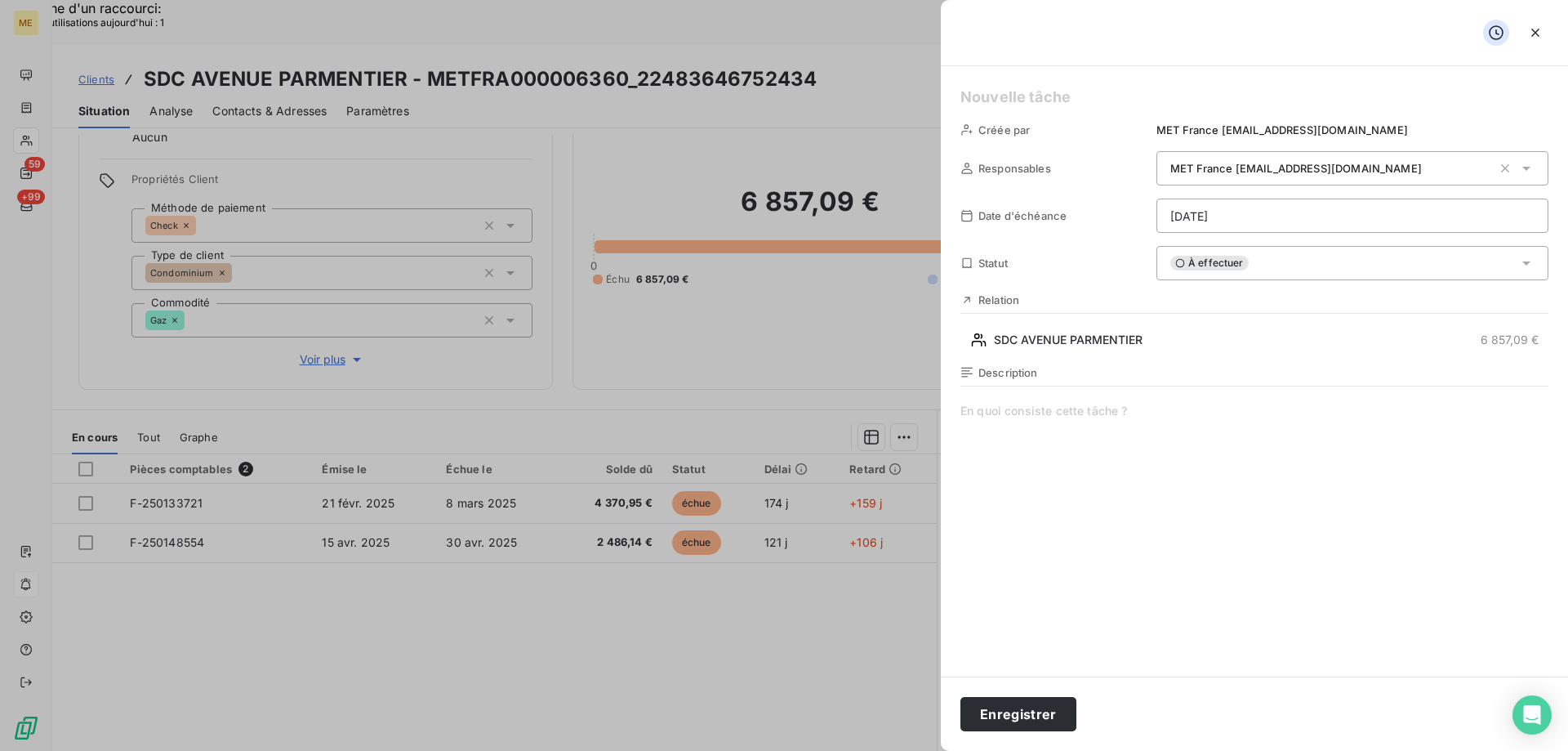
click at [1035, 413] on span at bounding box center [1254, 559] width 588 height 314
click at [996, 94] on h5 at bounding box center [1254, 97] width 588 height 23
click at [1041, 413] on span "recontacter mle client" at bounding box center [1254, 559] width 588 height 314
click at [1034, 410] on span "recontacter mle client" at bounding box center [1254, 559] width 588 height 314
click at [987, 413] on span "recontacter le client" at bounding box center [1254, 559] width 588 height 314
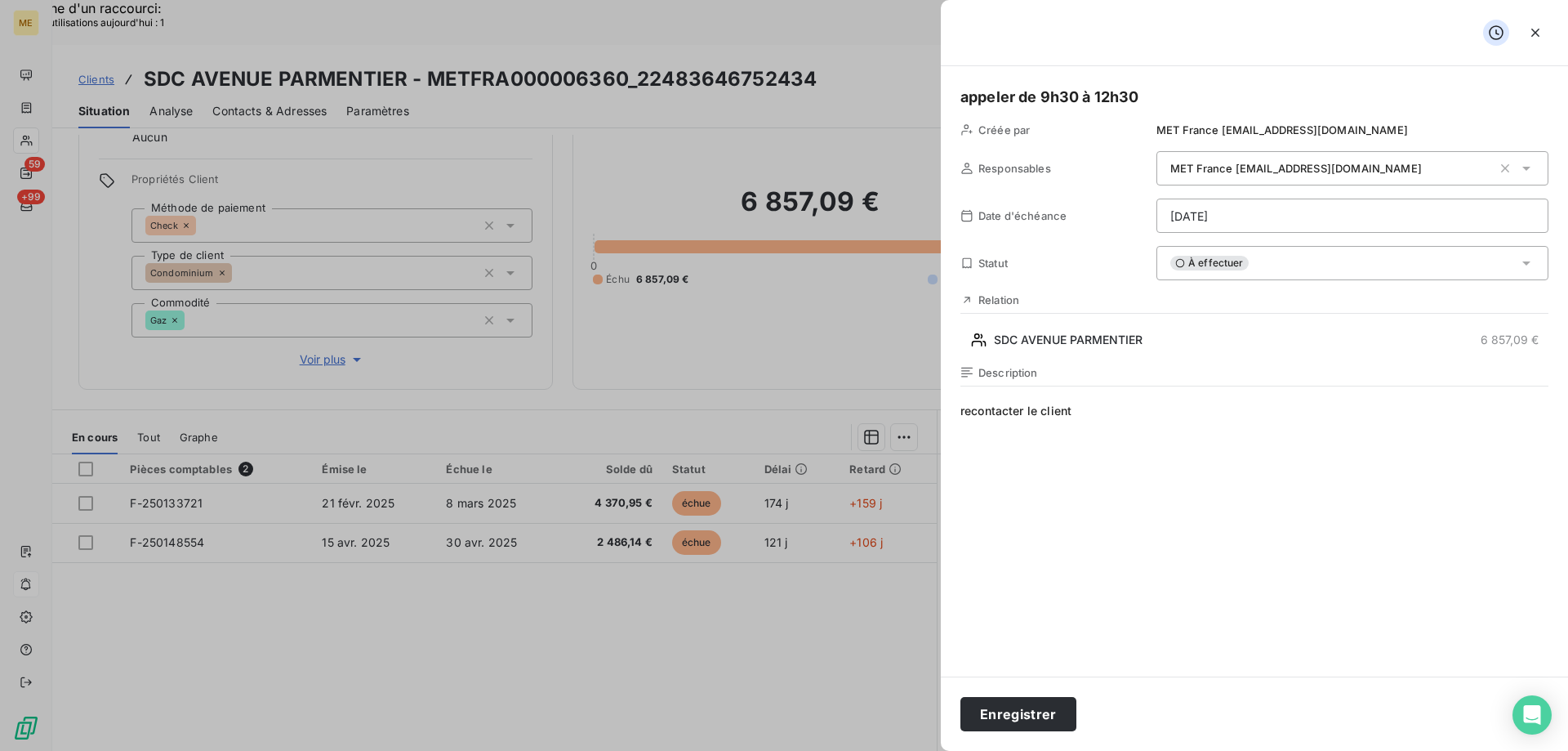
click at [0, 0] on lt-span "R econtacter" at bounding box center [0, 0] width 0 height 0
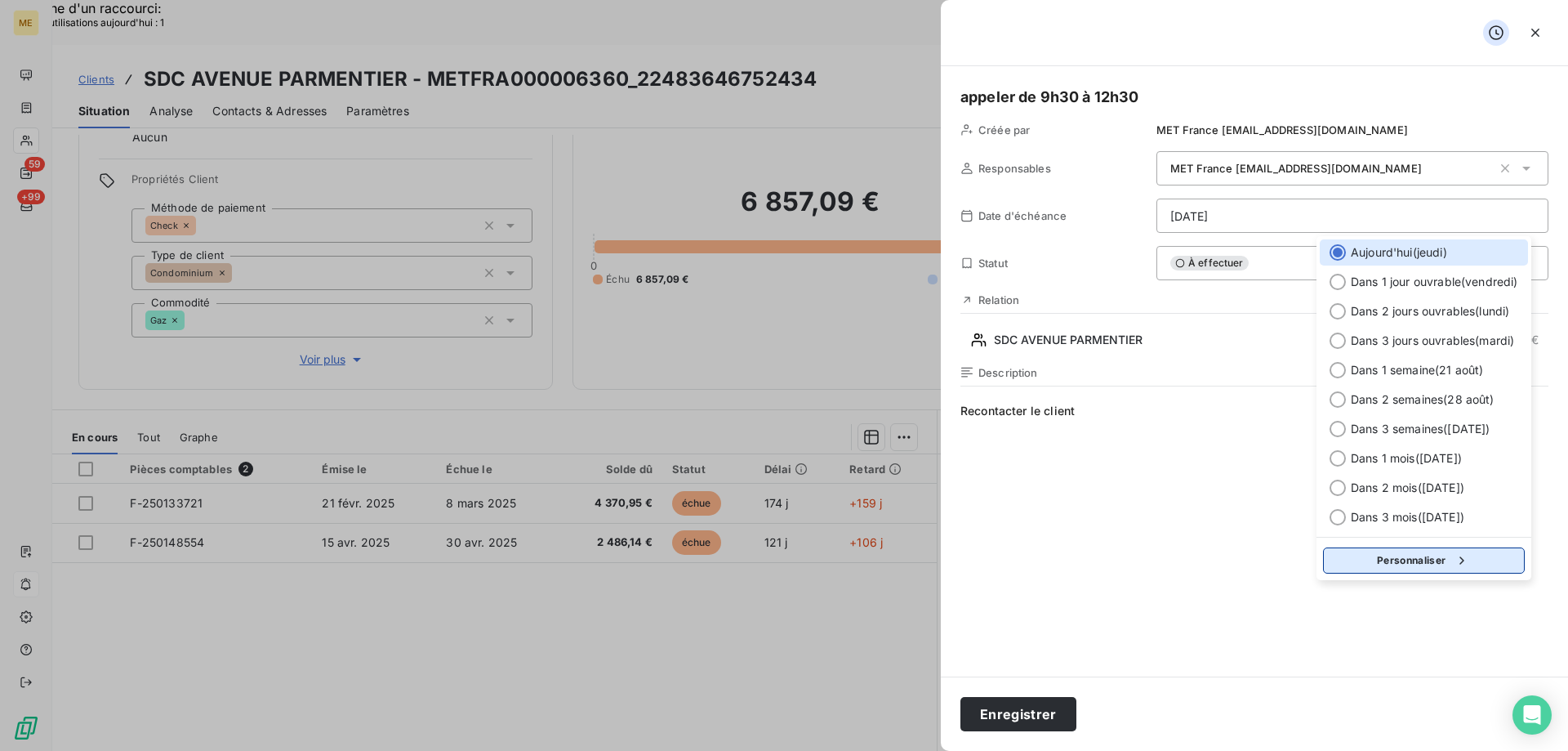
click at [1380, 550] on button "Personnaliser" at bounding box center [1424, 560] width 202 height 26
select select "7"
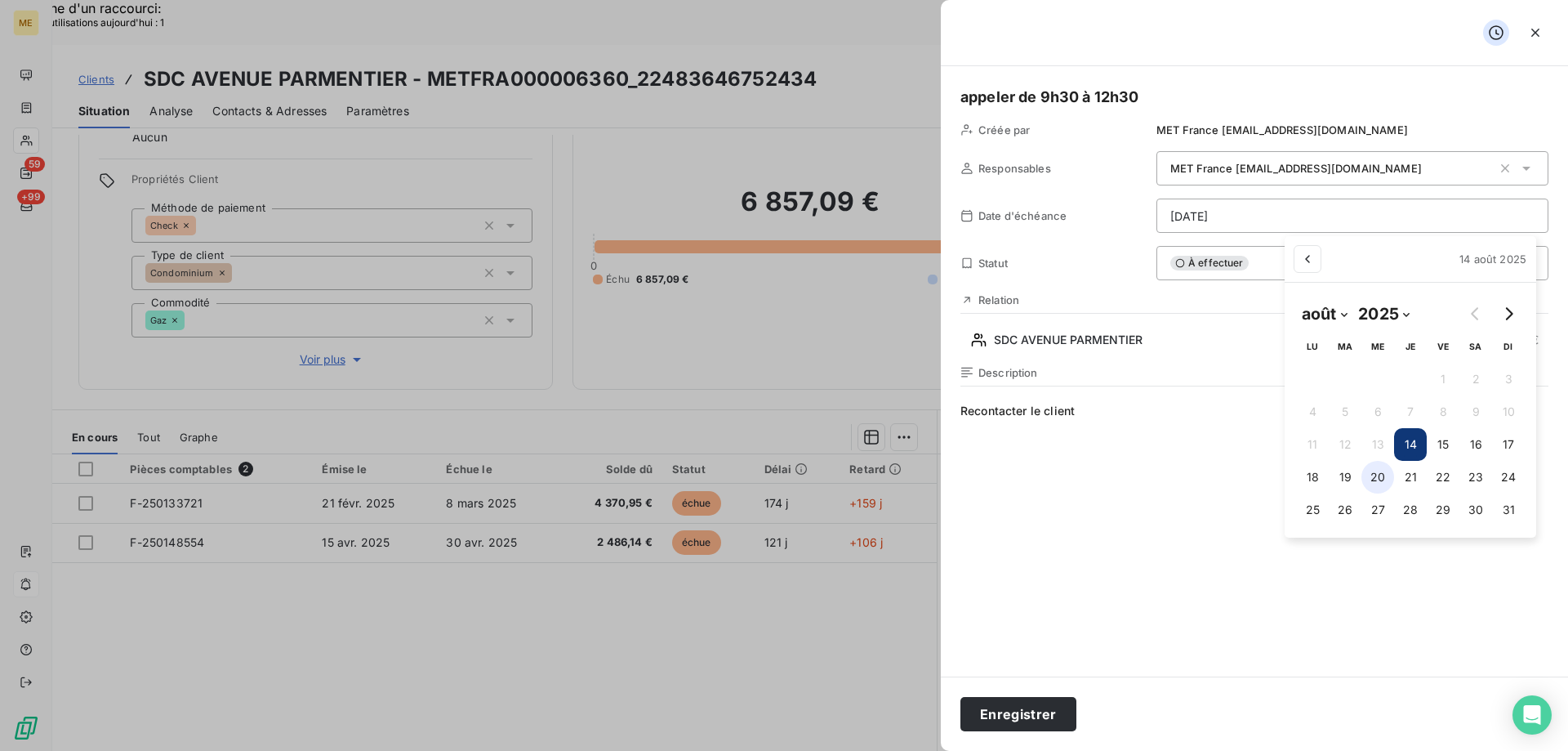
click at [1374, 472] on button "20" at bounding box center [1378, 477] width 33 height 33
type input "20/08/2025"
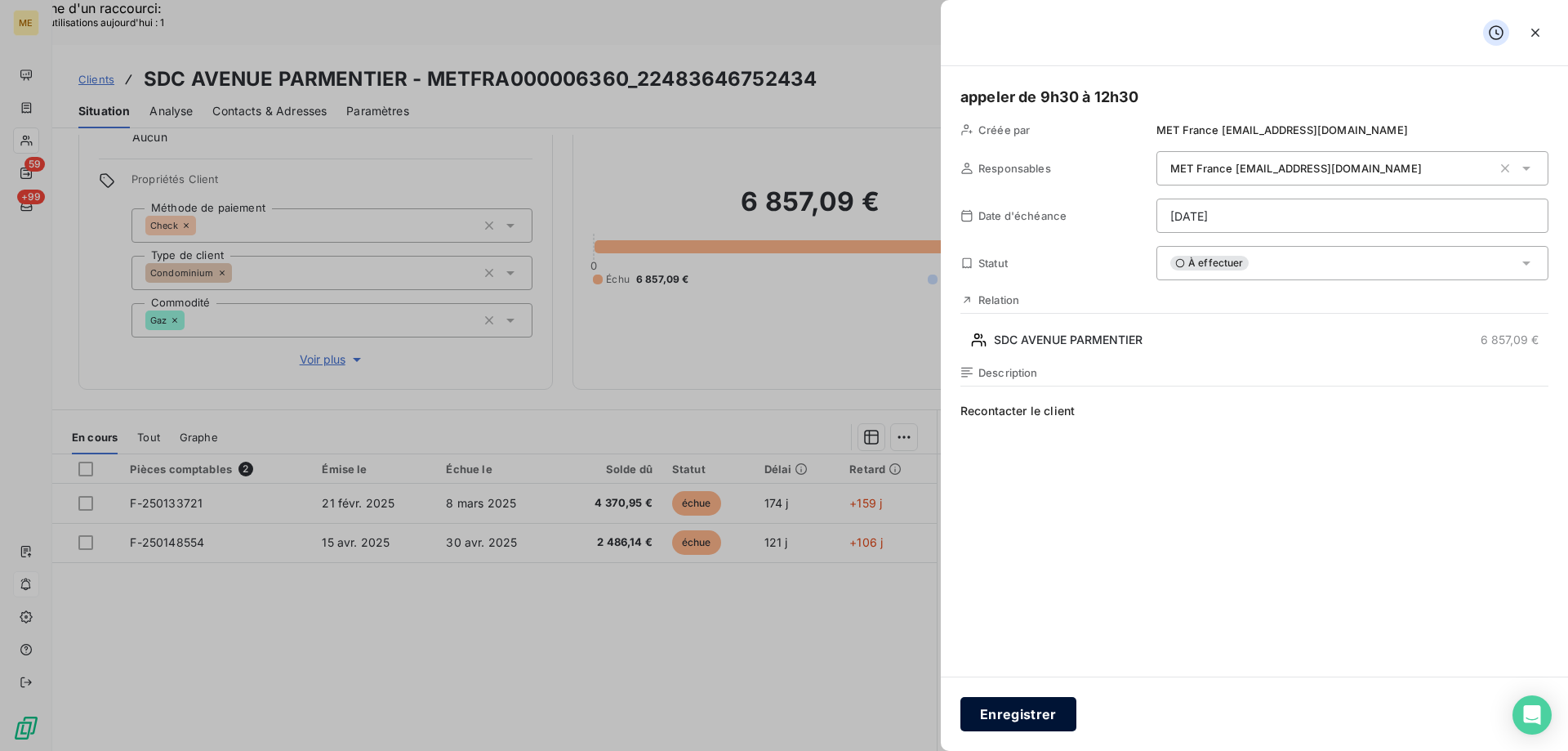
click at [1019, 715] on button "Enregistrer" at bounding box center [1018, 715] width 116 height 35
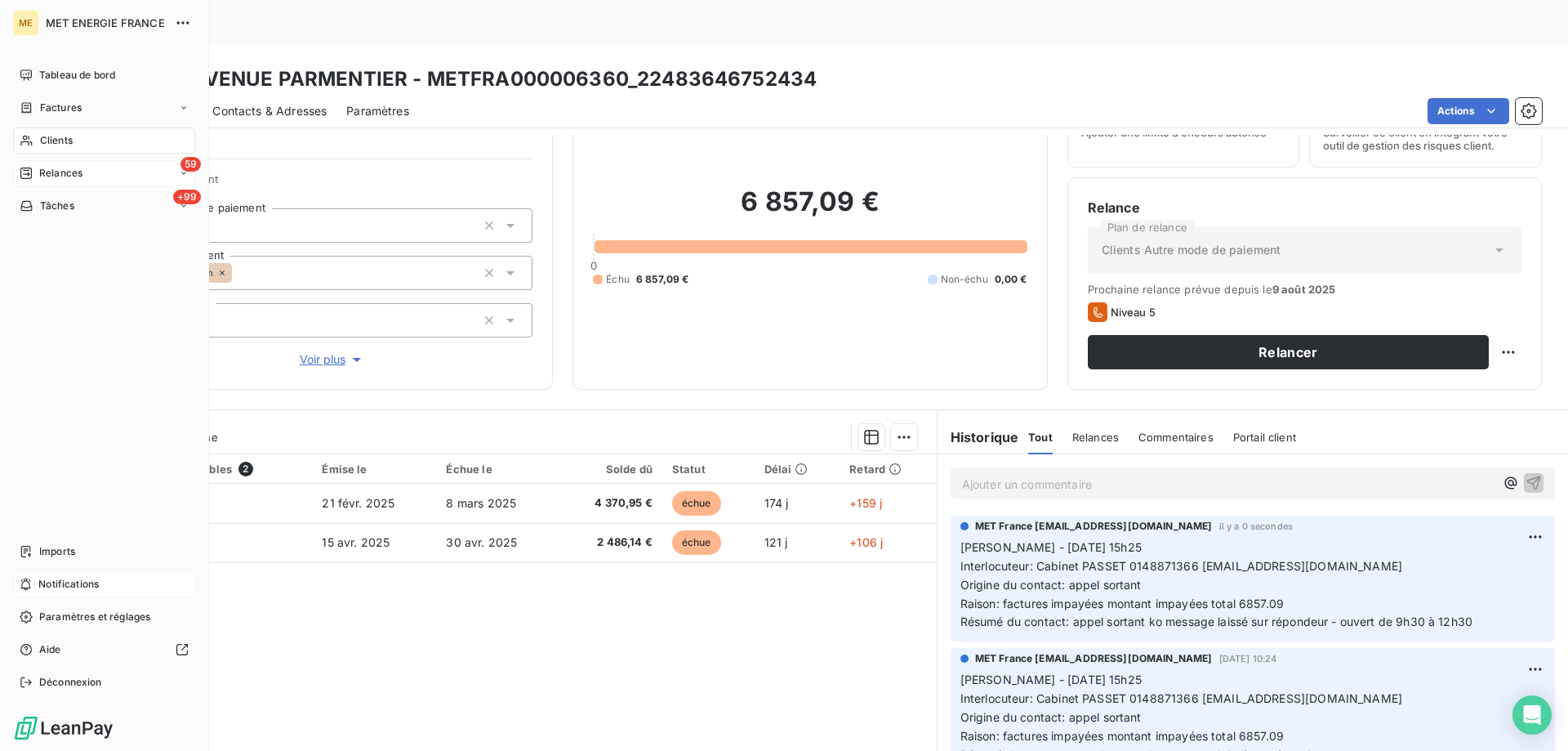
click at [39, 171] on span "Relances" at bounding box center [60, 173] width 43 height 14
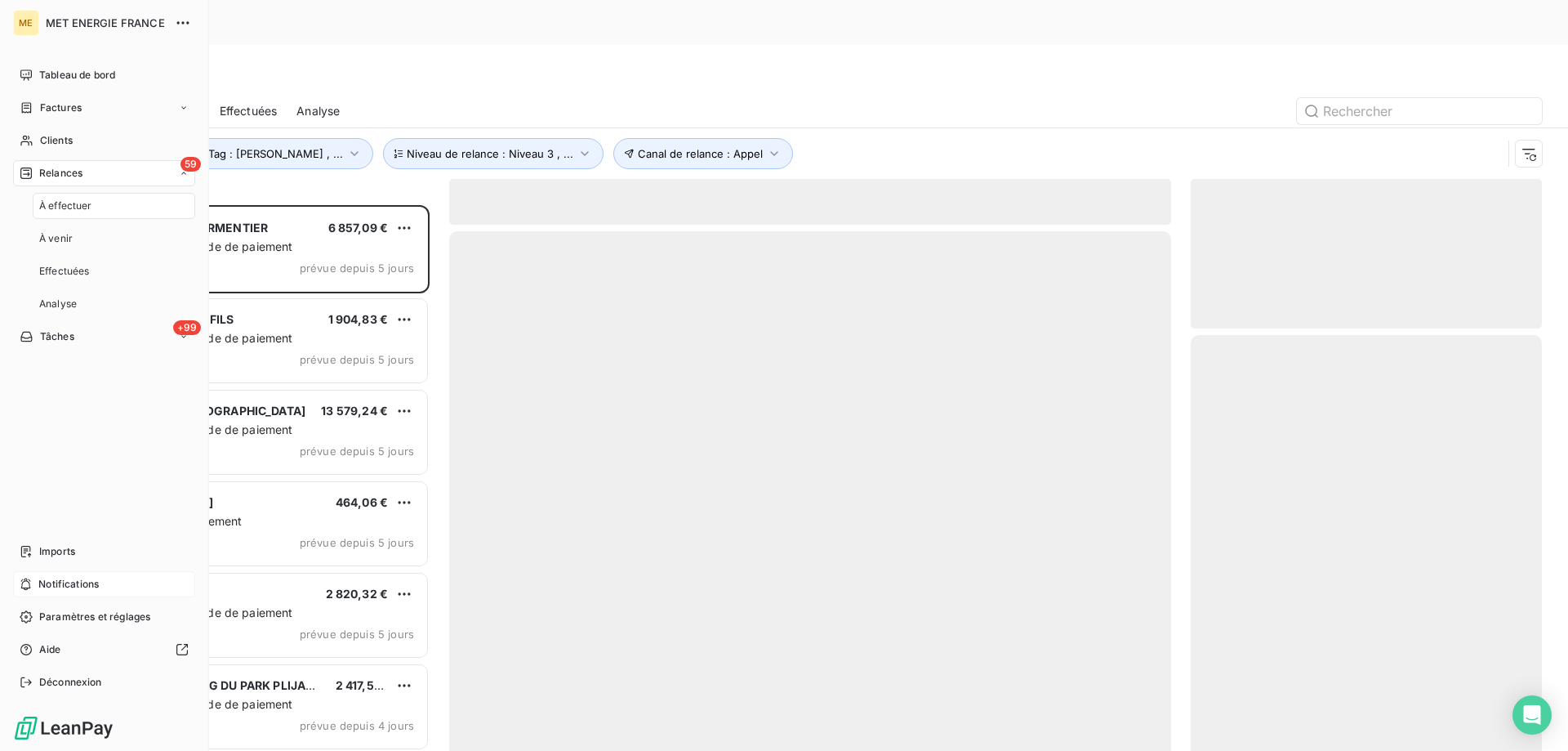
scroll to position [578, 339]
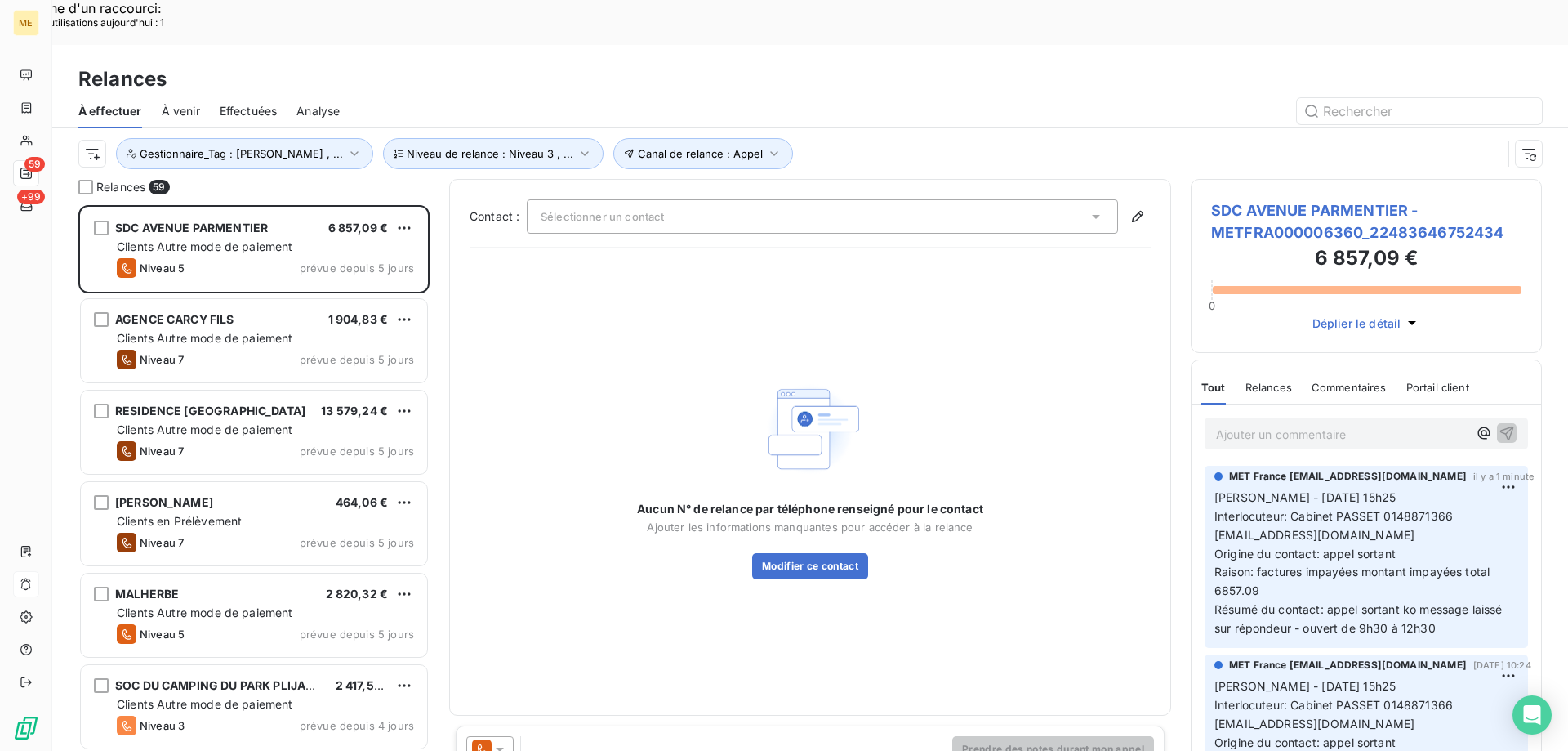
click at [1228, 200] on span "SDC AVENUE PARMENTIER - METFRA000006360_22483646752434" at bounding box center [1365, 222] width 310 height 44
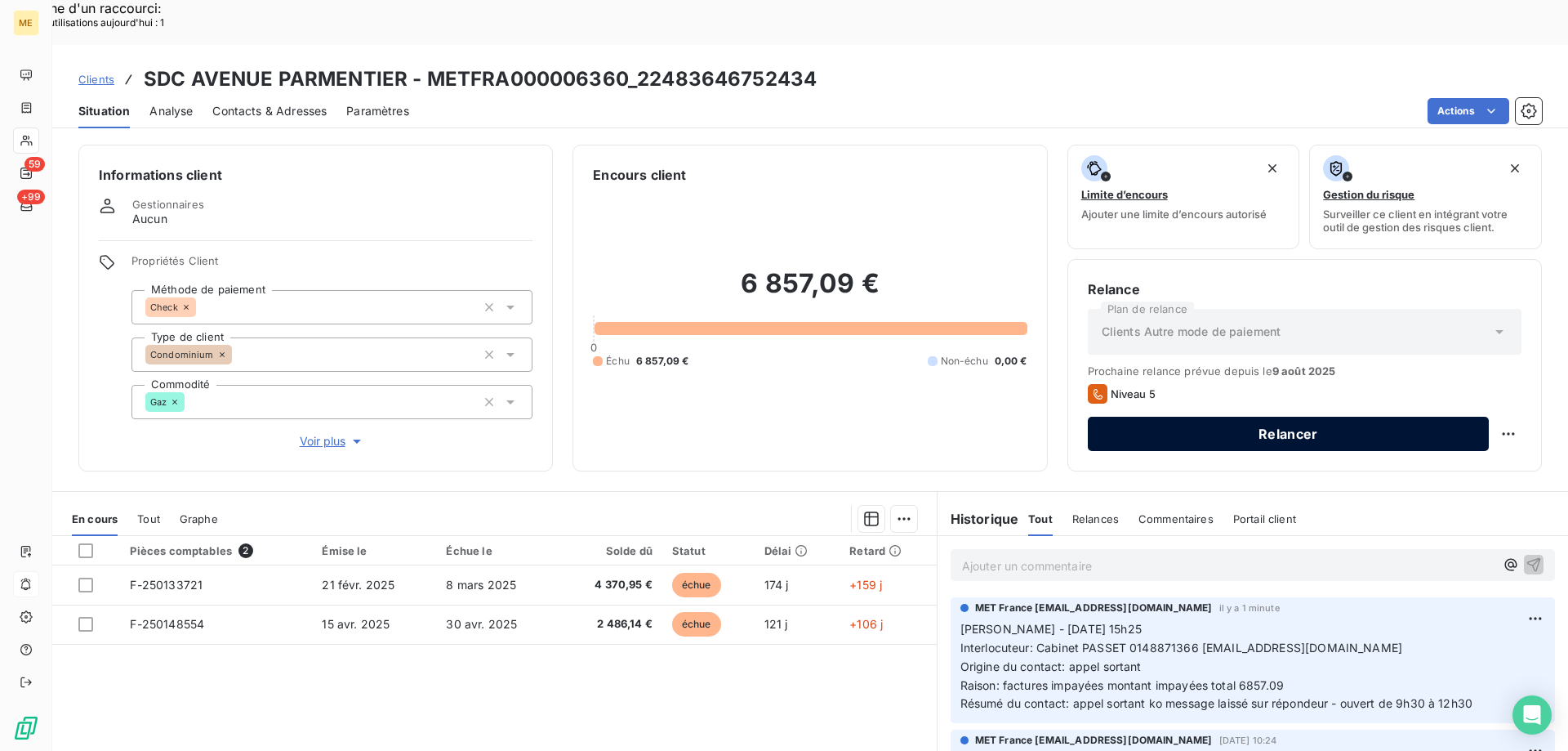
click at [1277, 417] on button "Relancer" at bounding box center [1289, 434] width 401 height 35
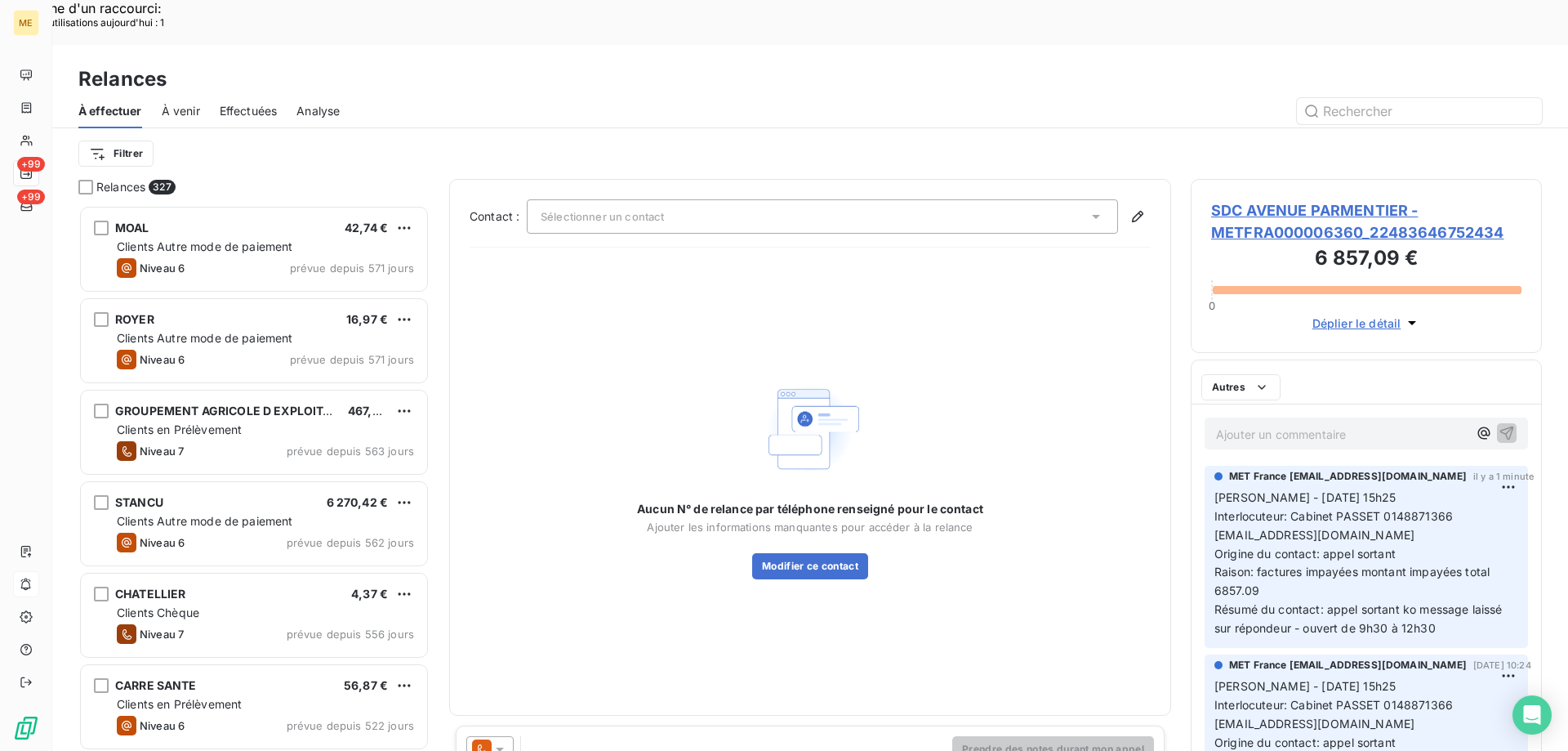
scroll to position [578, 339]
click at [505, 740] on icon at bounding box center [499, 748] width 16 height 16
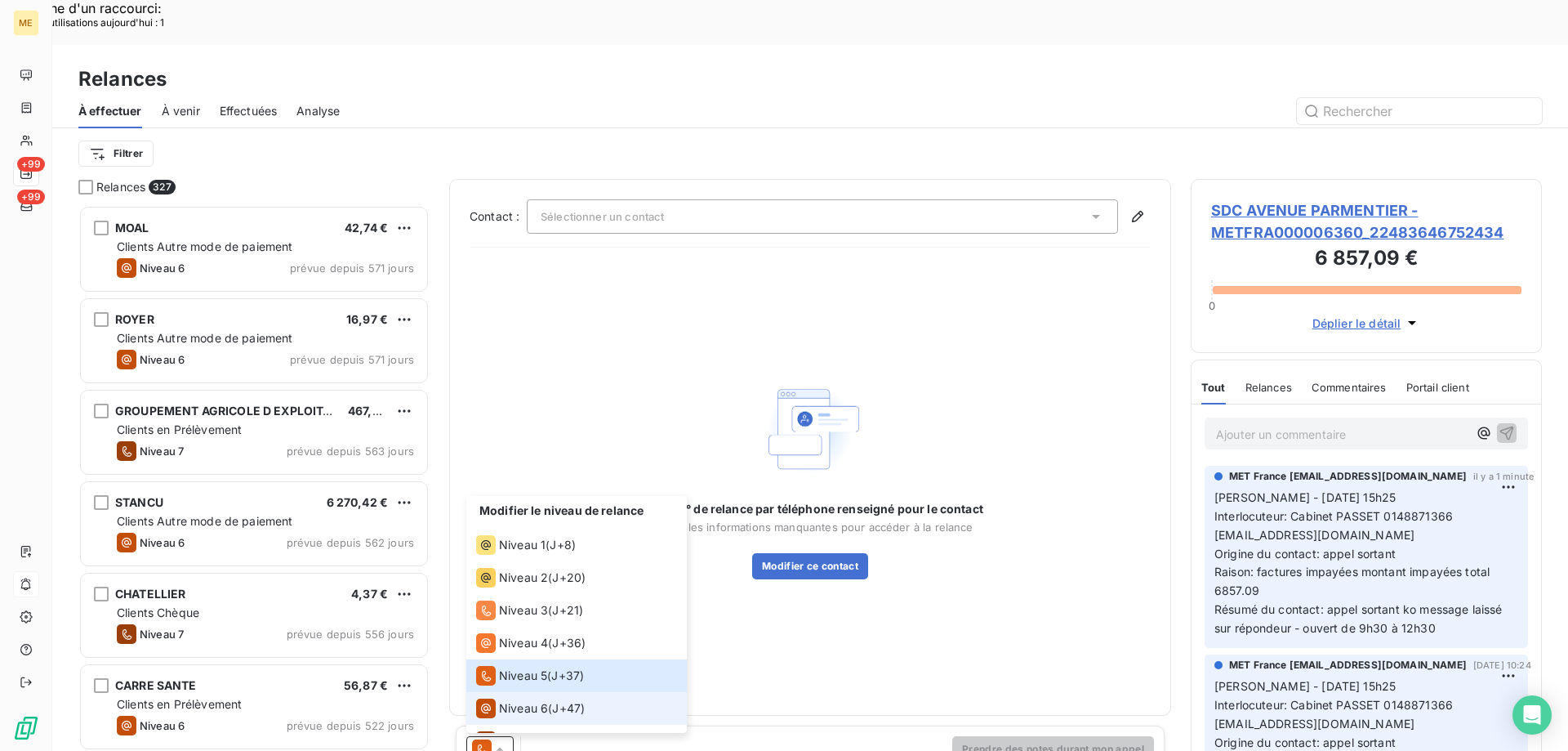
click at [519, 700] on span "Niveau 6" at bounding box center [523, 708] width 49 height 16
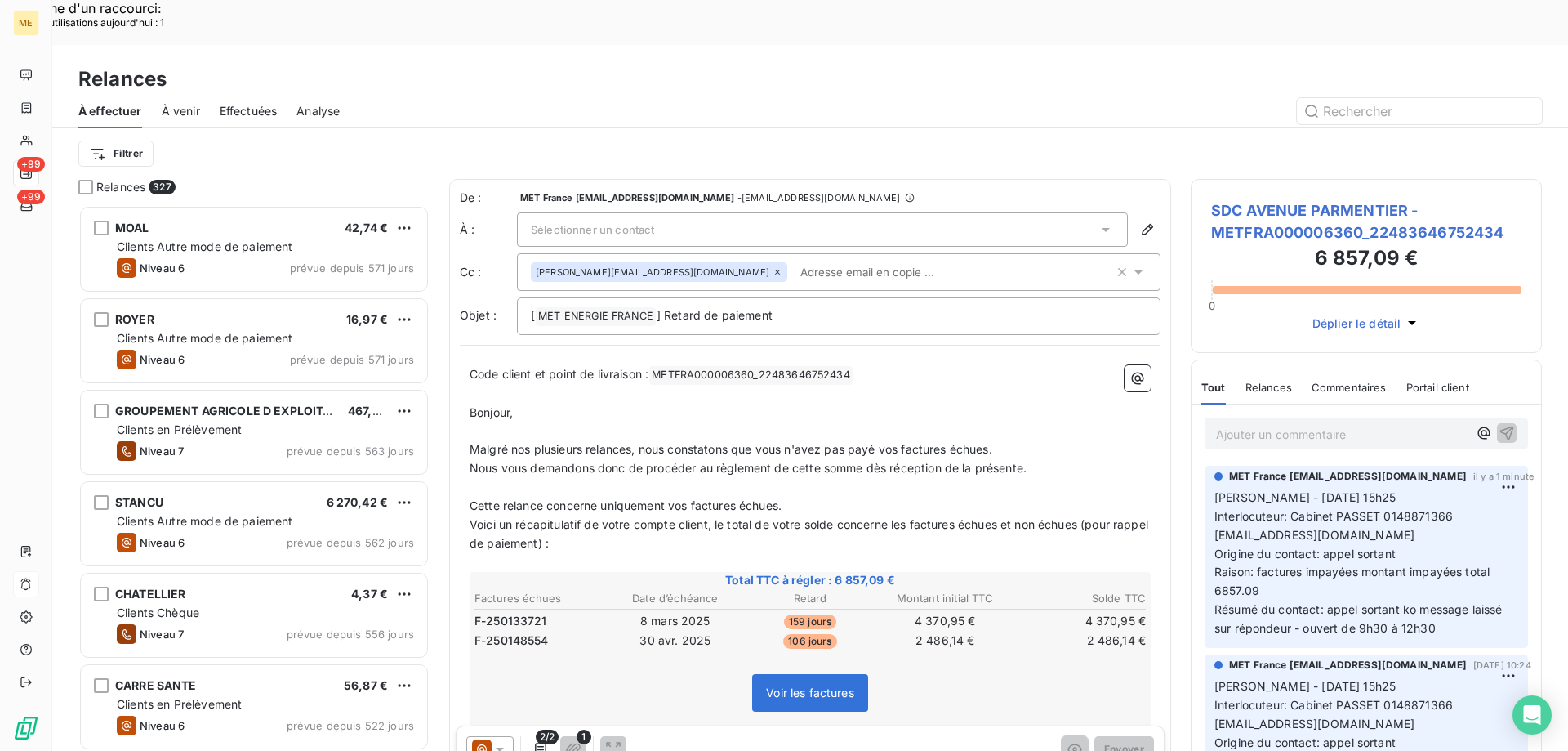
click at [629, 223] on span "Sélectionner un contact" at bounding box center [592, 230] width 123 height 13
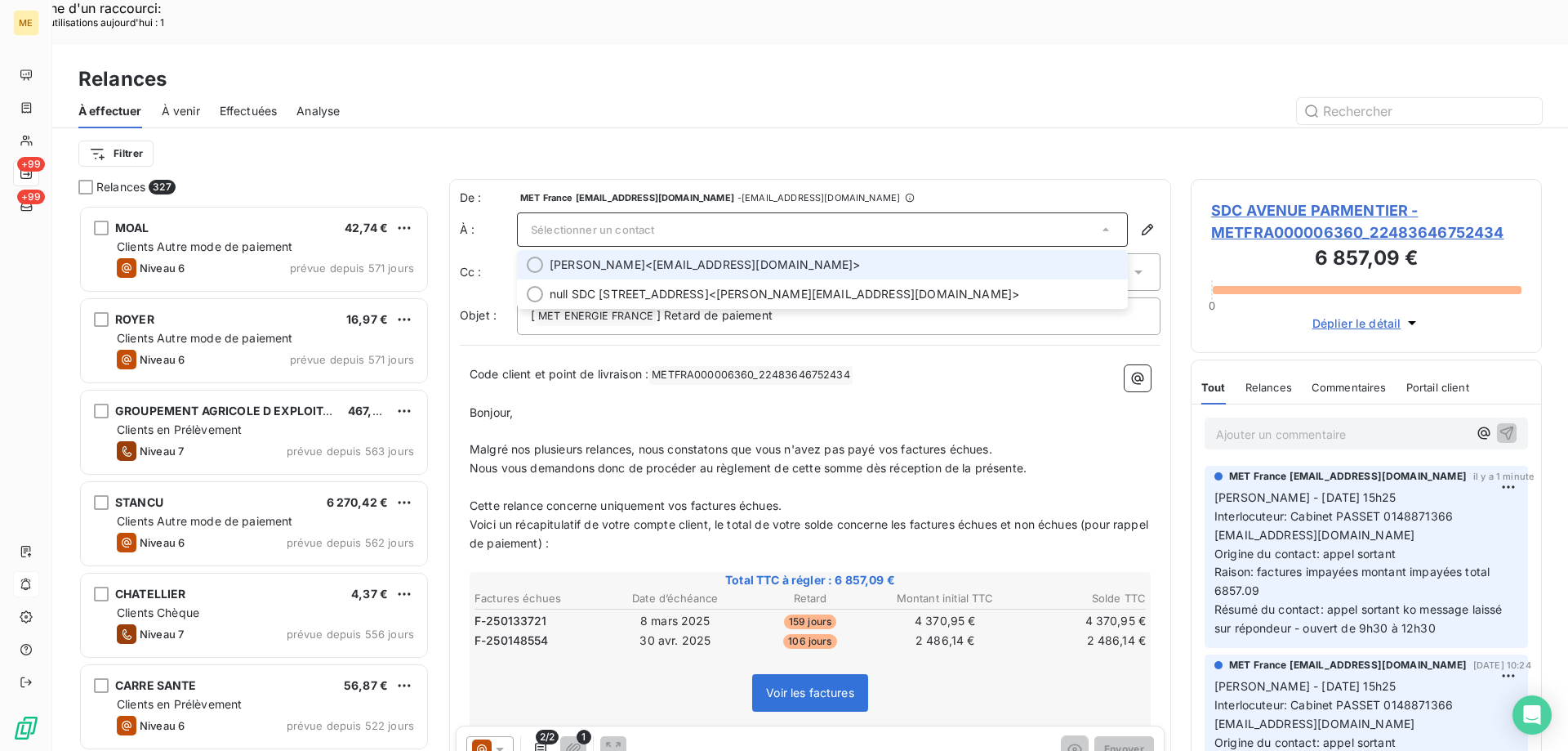
click at [595, 256] on span "Tristan RENOUX" at bounding box center [597, 264] width 96 height 16
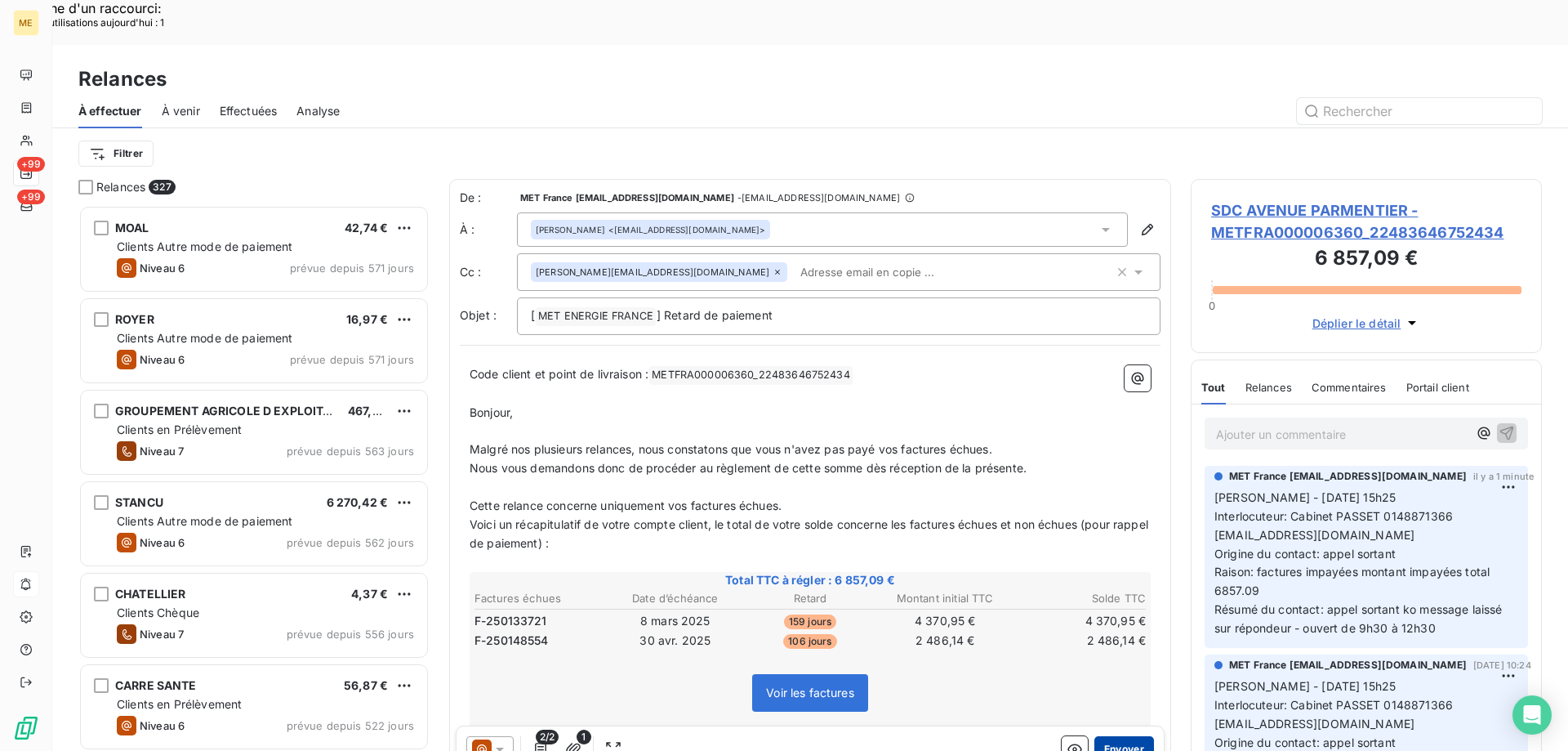
click at [1108, 736] on button "Envoyer" at bounding box center [1124, 748] width 60 height 26
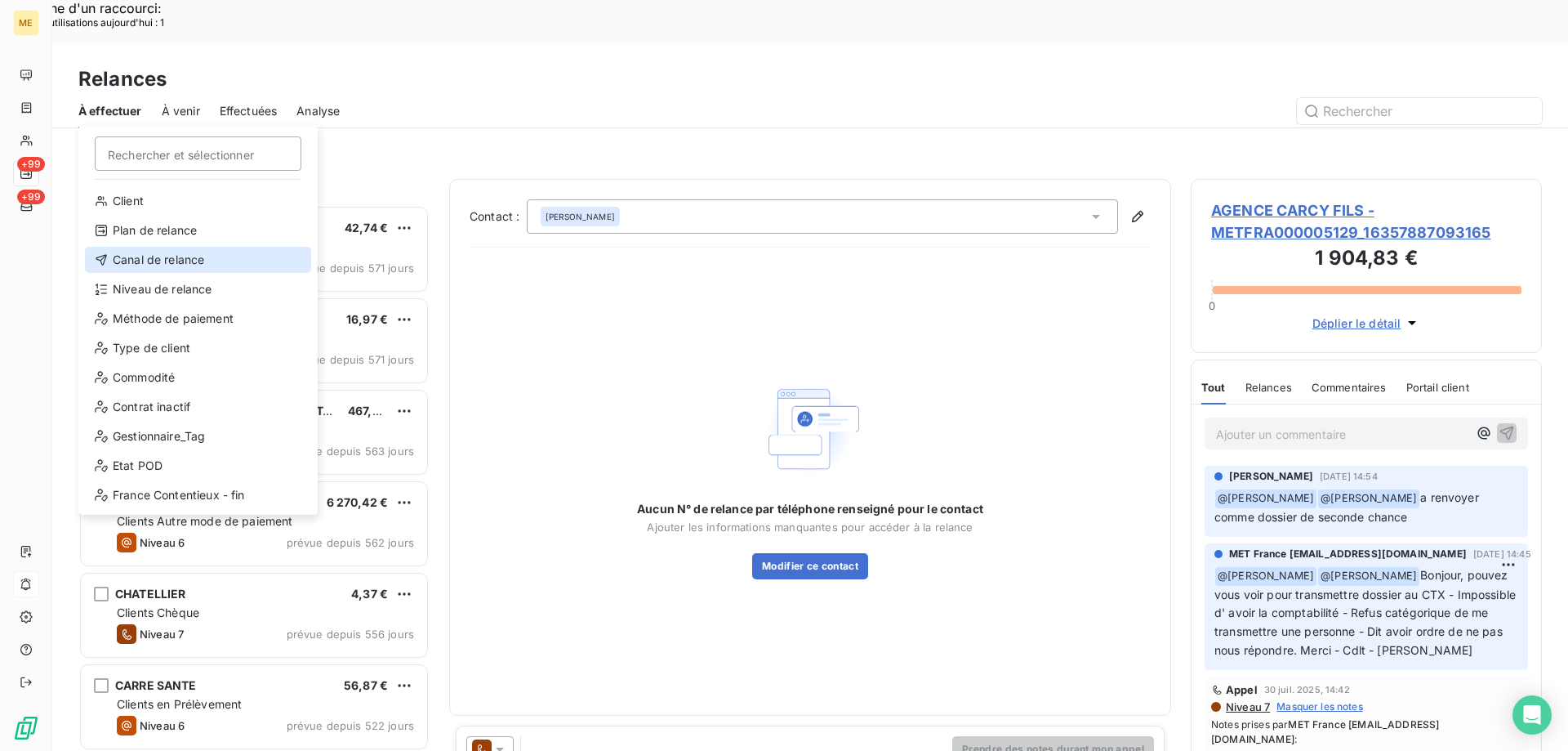
click at [122, 249] on div "Canal de relance" at bounding box center [198, 259] width 227 height 26
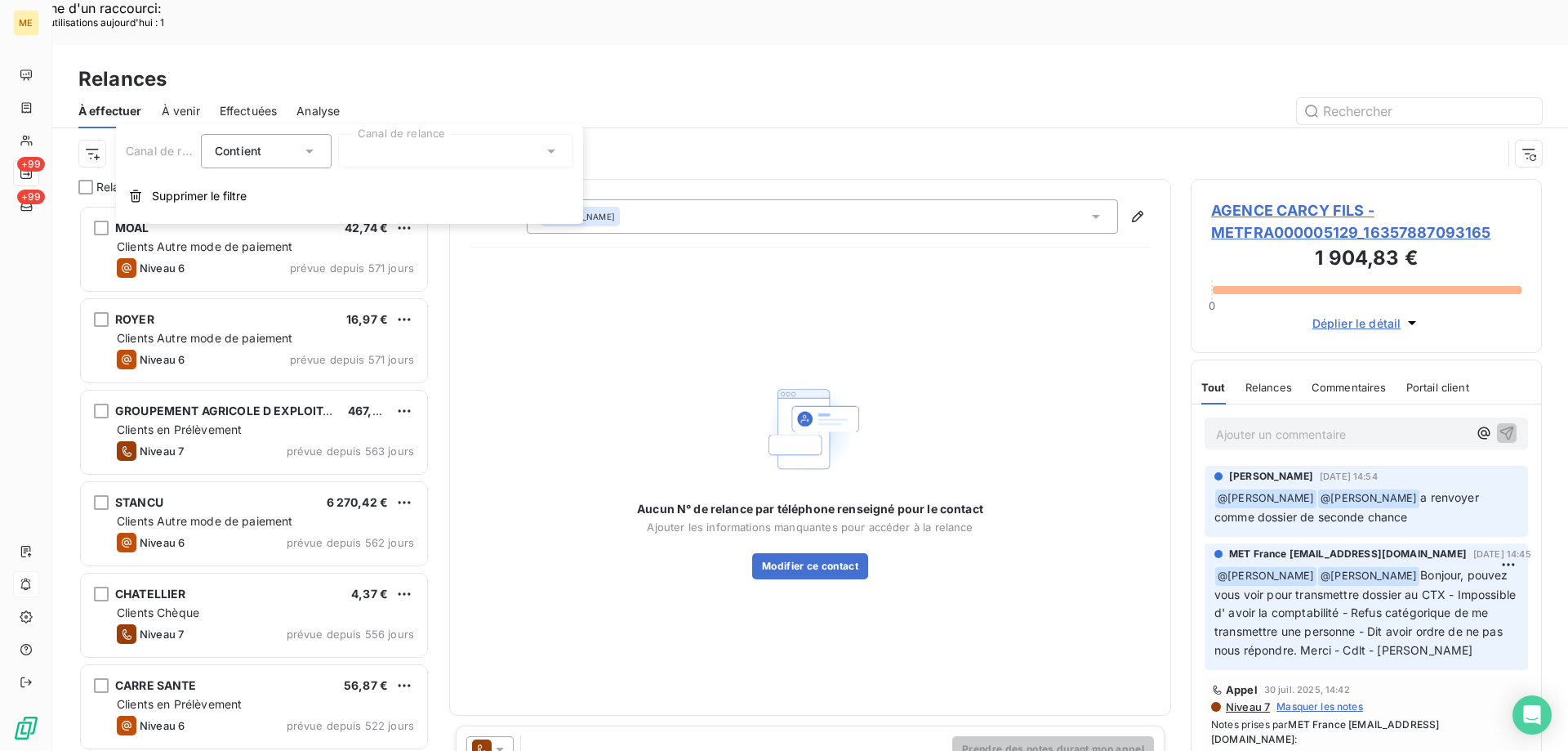
click at [390, 154] on div at bounding box center [455, 151] width 235 height 35
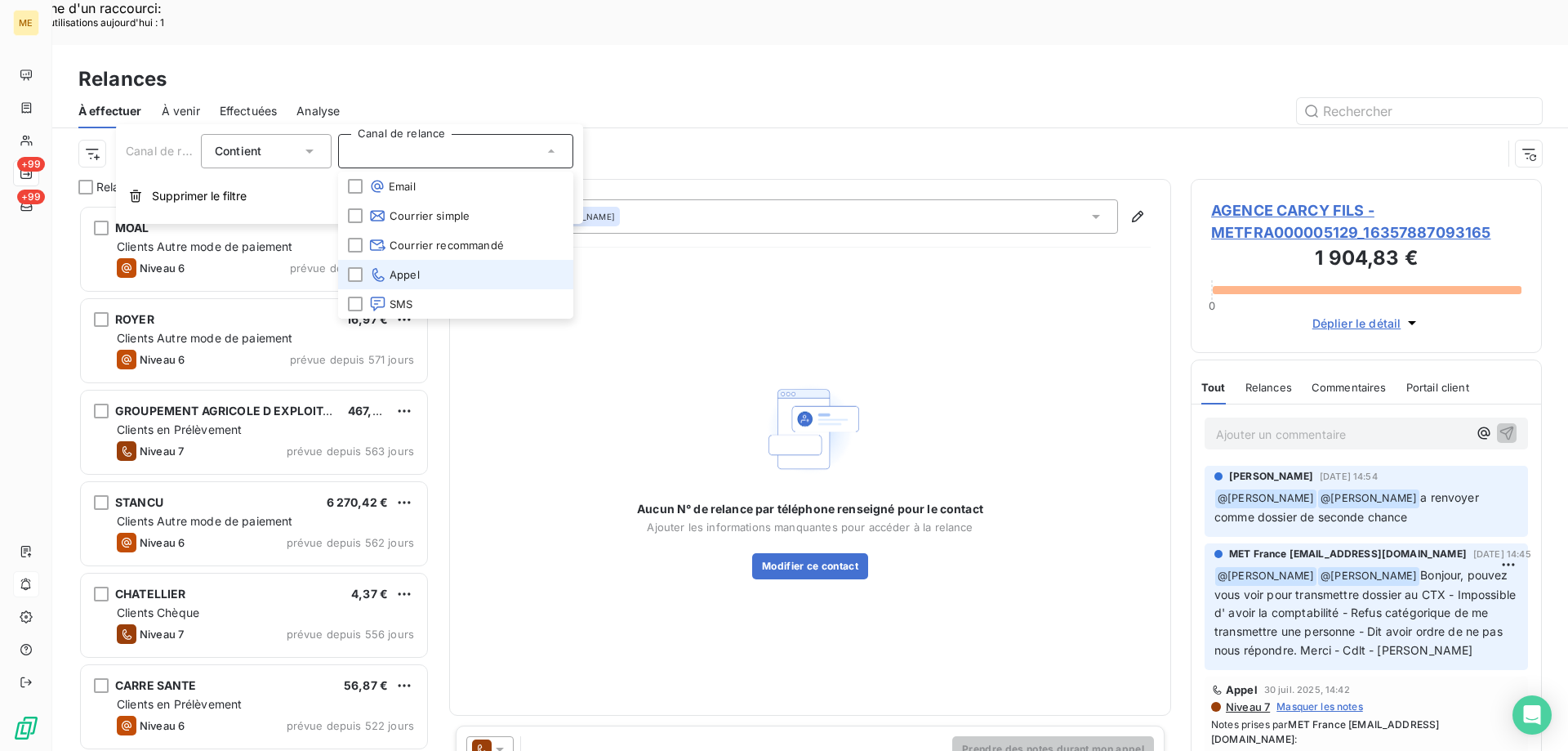
click at [412, 279] on span "Appel" at bounding box center [394, 274] width 51 height 16
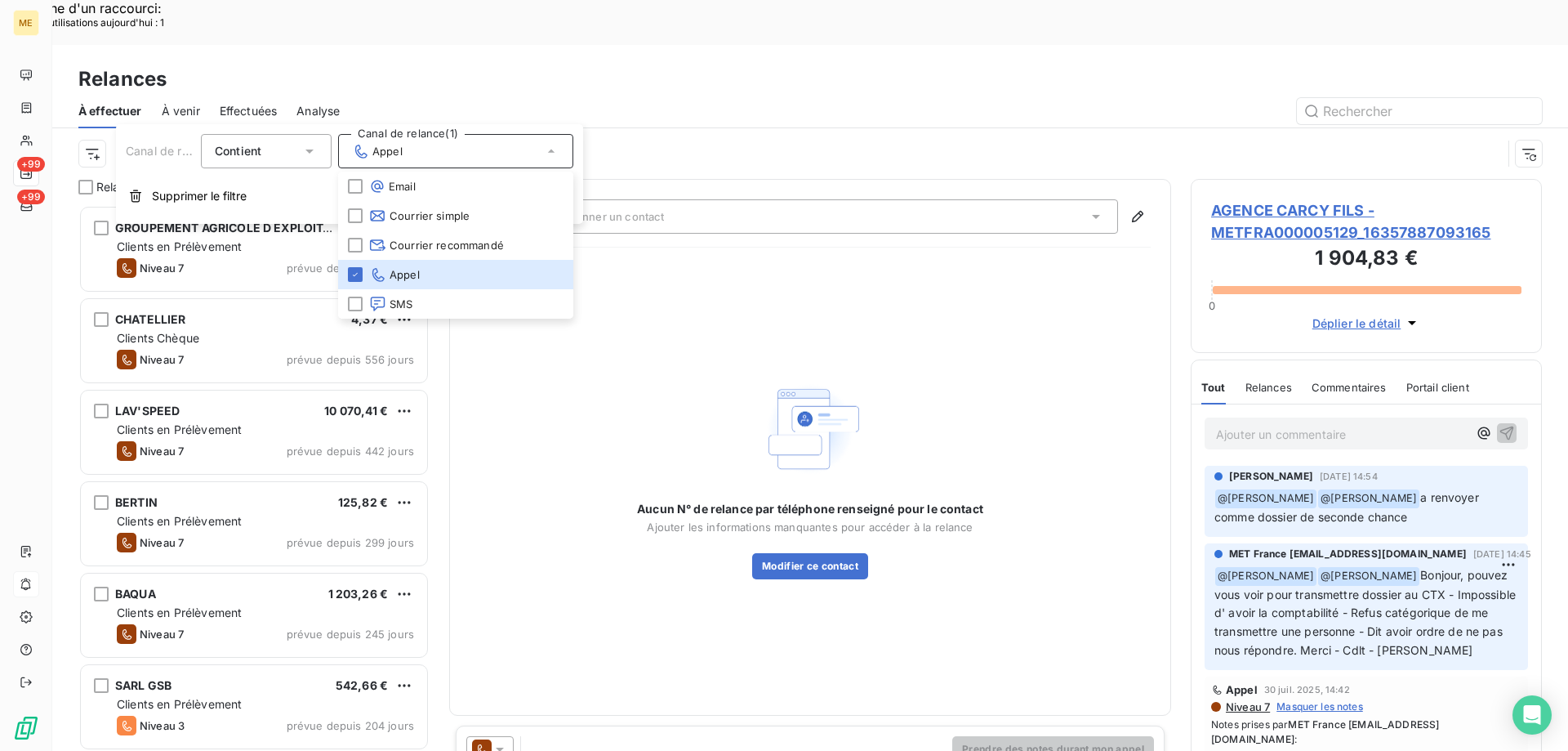
scroll to position [578, 339]
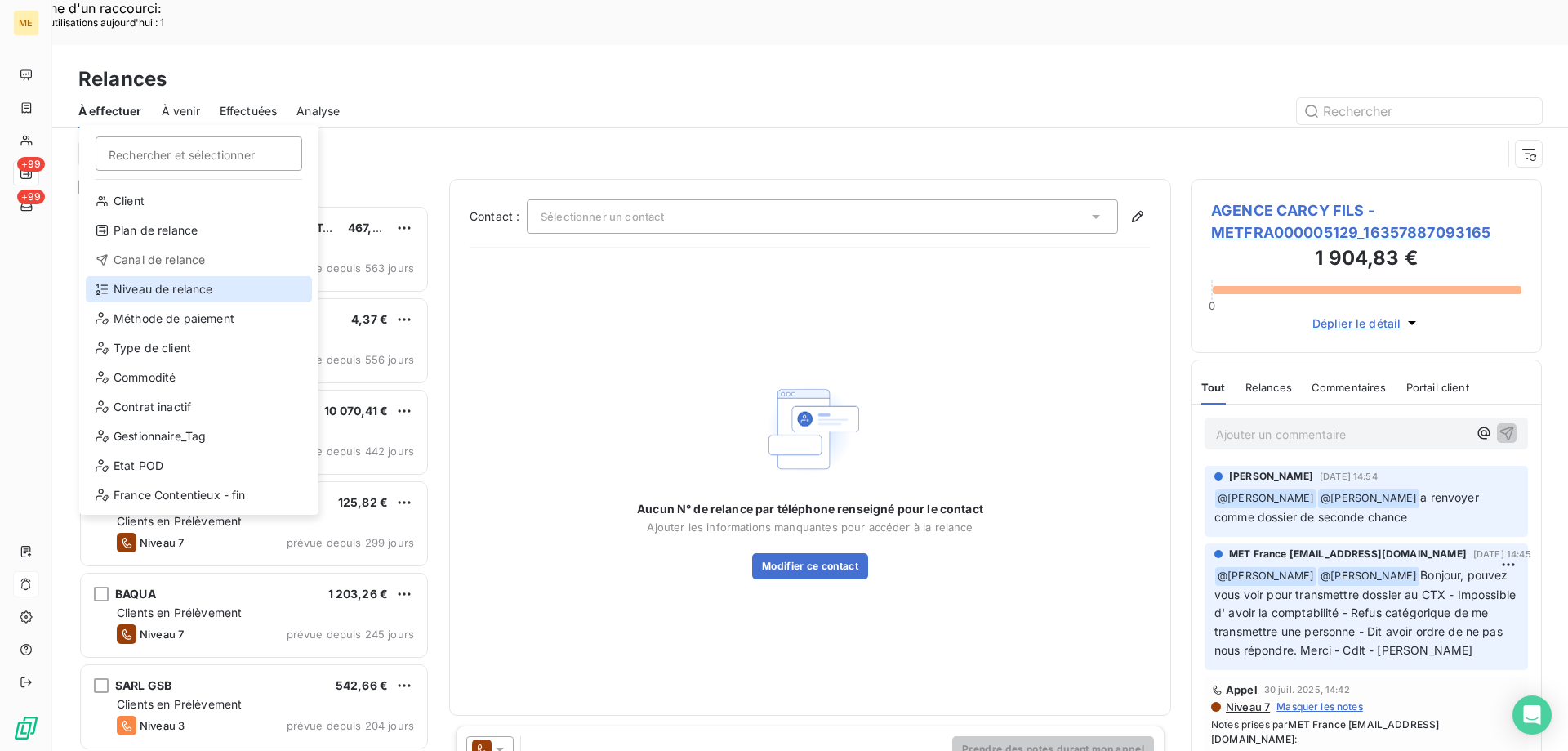
click at [157, 290] on div "Niveau de relance" at bounding box center [199, 288] width 227 height 26
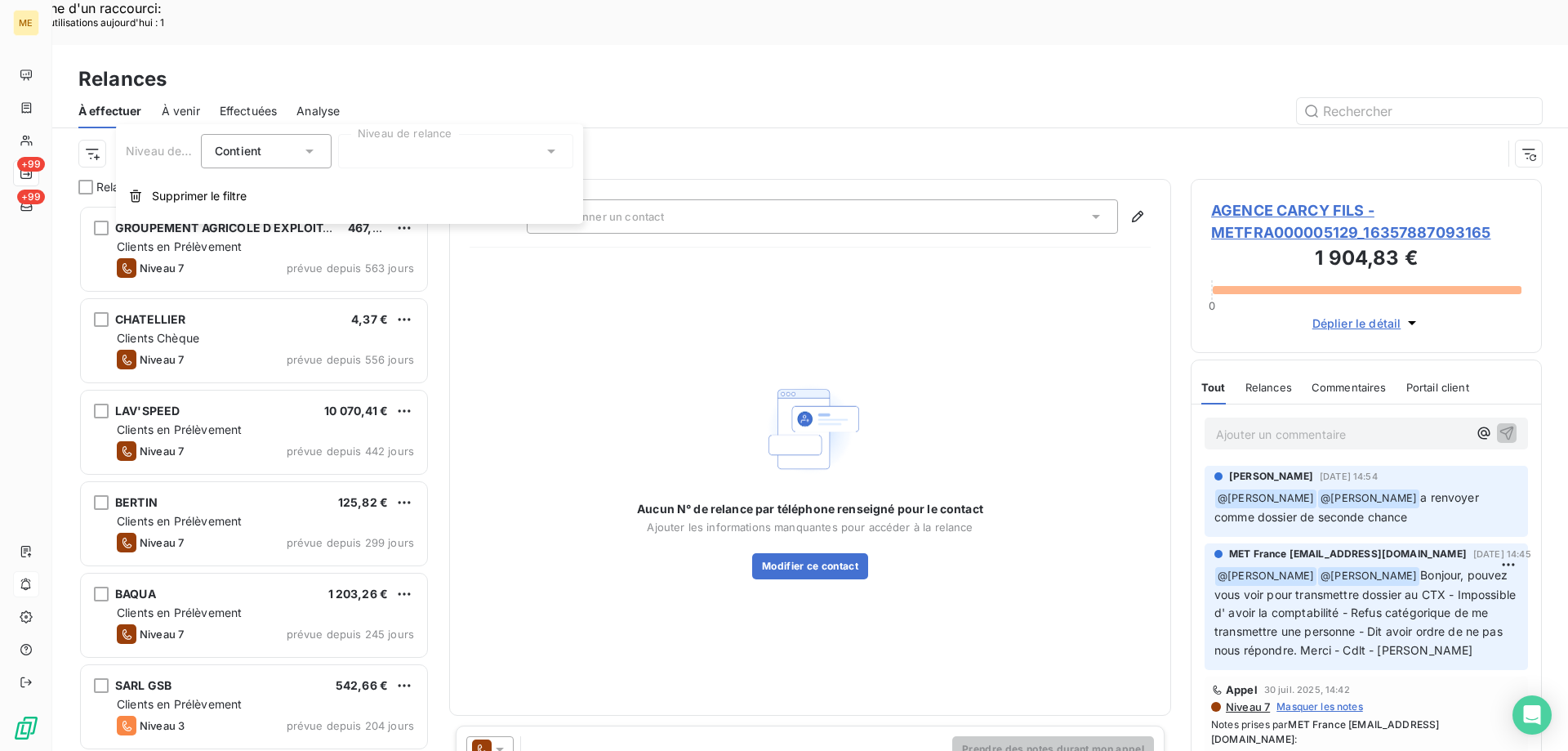
click at [397, 148] on div at bounding box center [455, 151] width 235 height 35
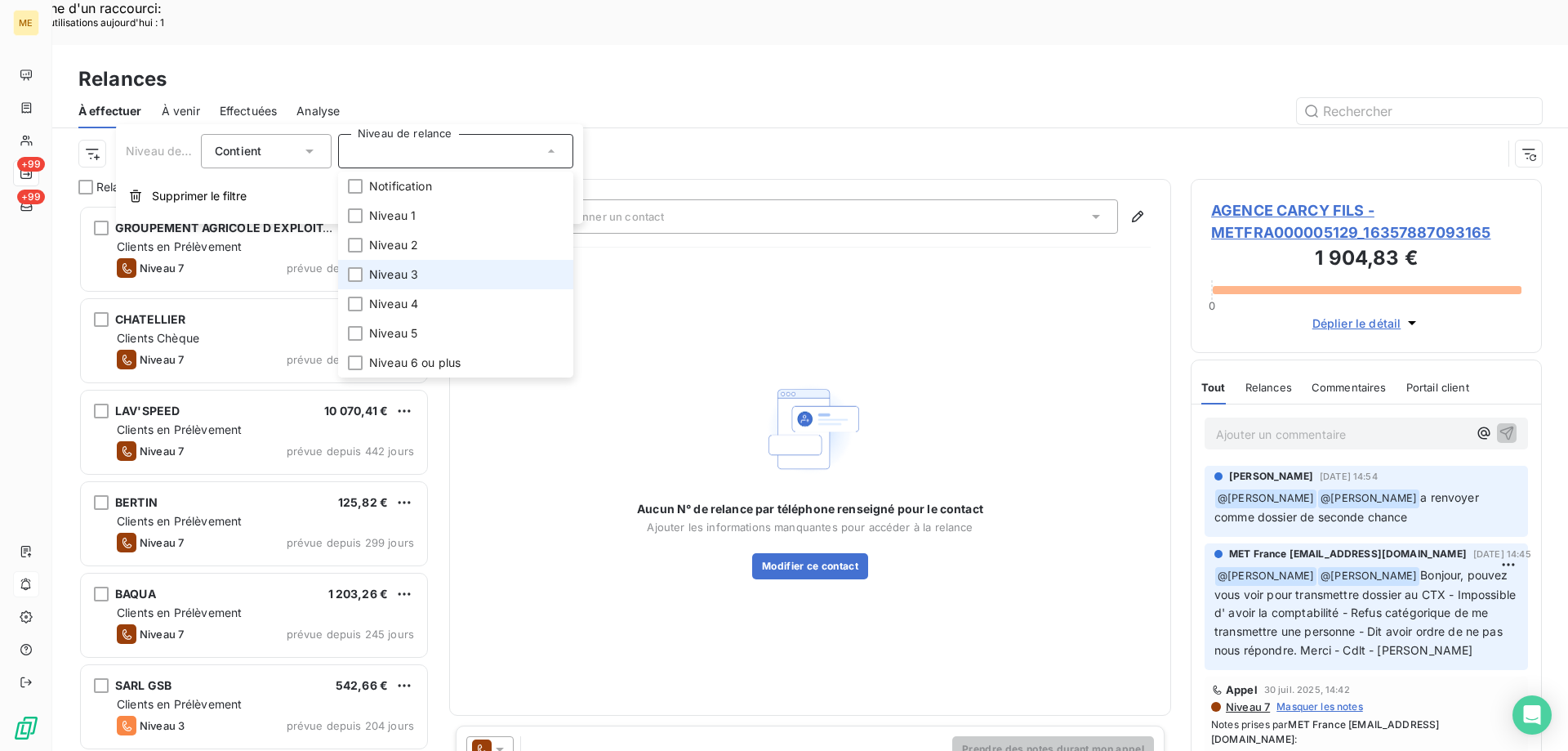
click at [408, 265] on li "Niveau 3" at bounding box center [455, 274] width 235 height 30
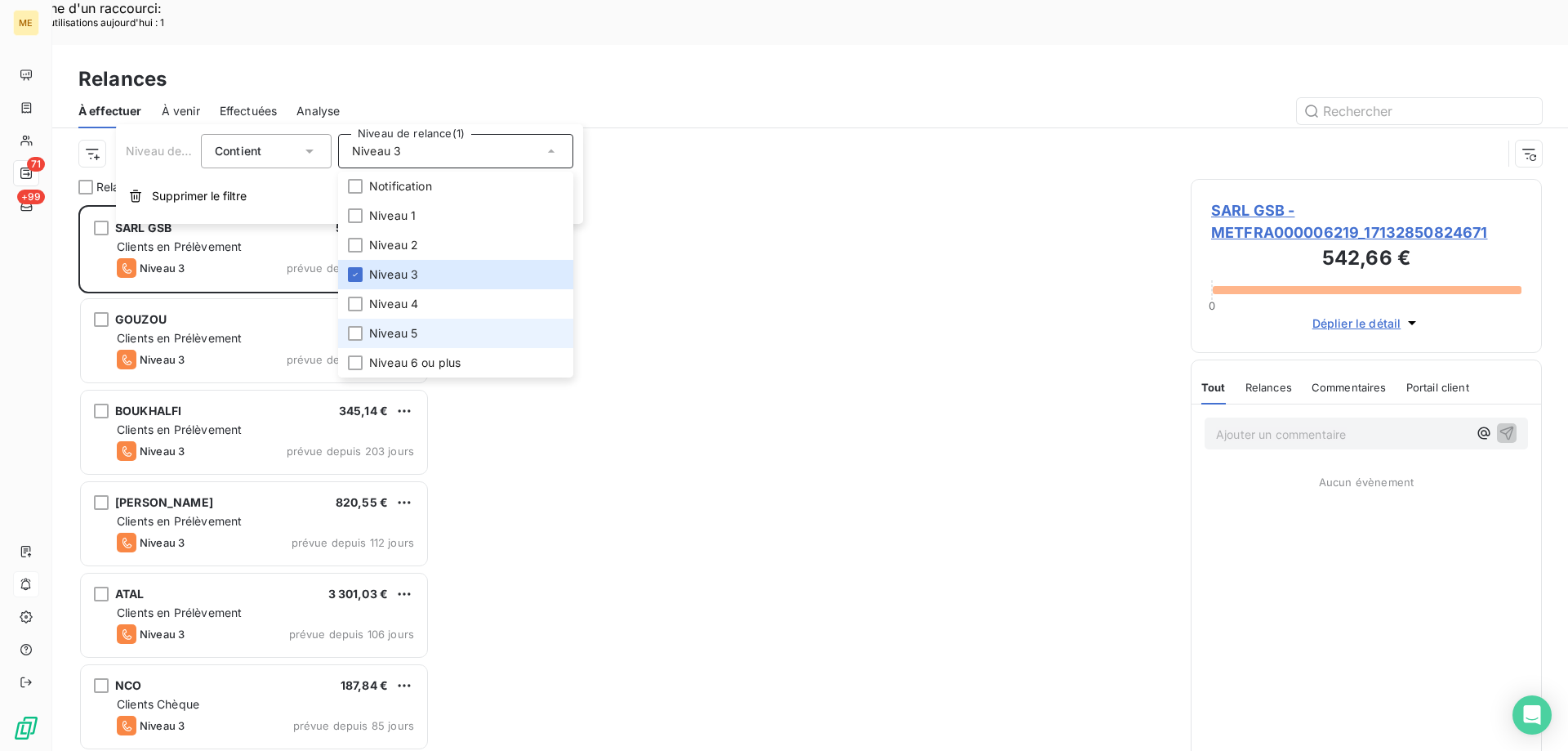
scroll to position [578, 339]
click at [408, 332] on span "Niveau 5" at bounding box center [393, 333] width 48 height 16
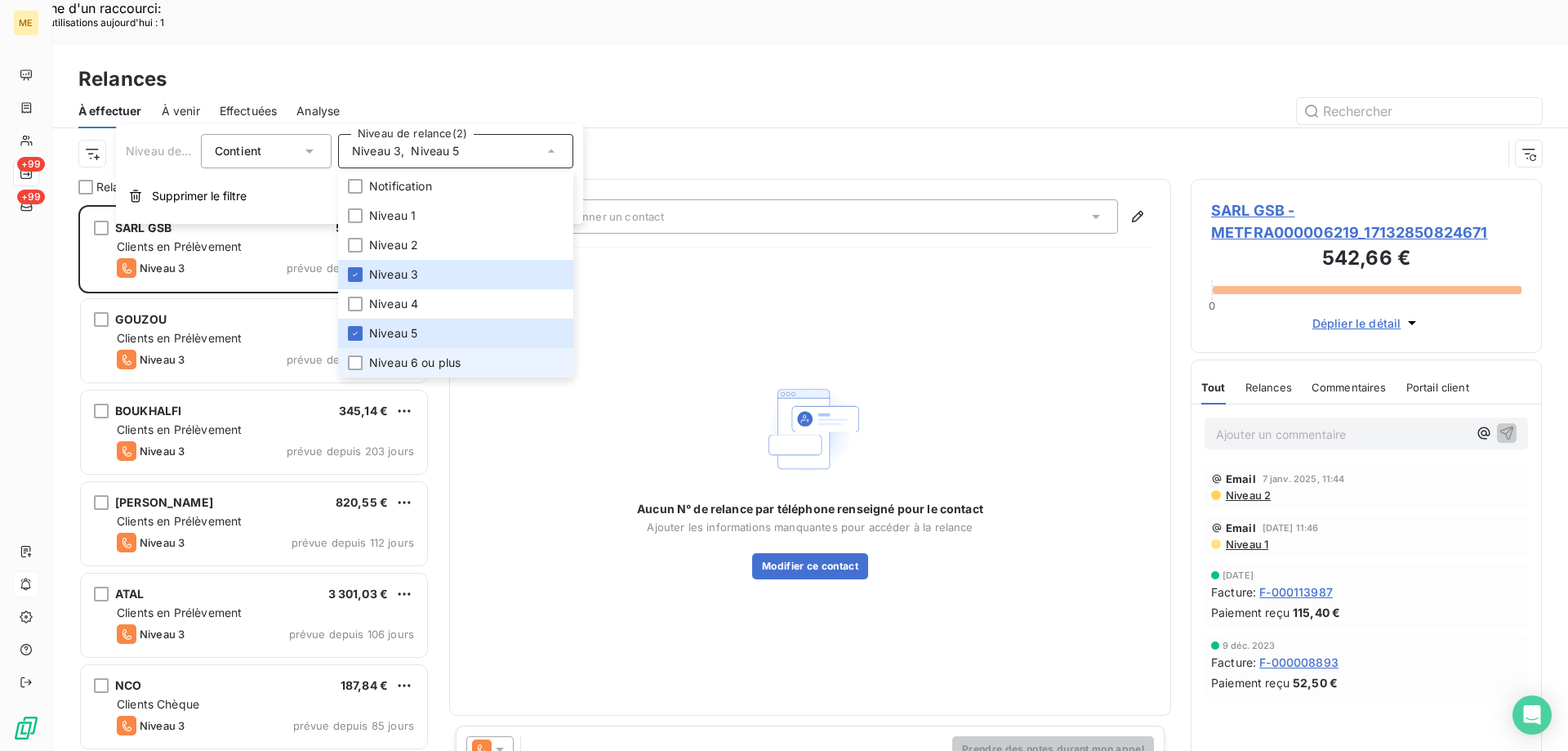
click at [412, 355] on span "Niveau 6 ou plus" at bounding box center [414, 362] width 91 height 16
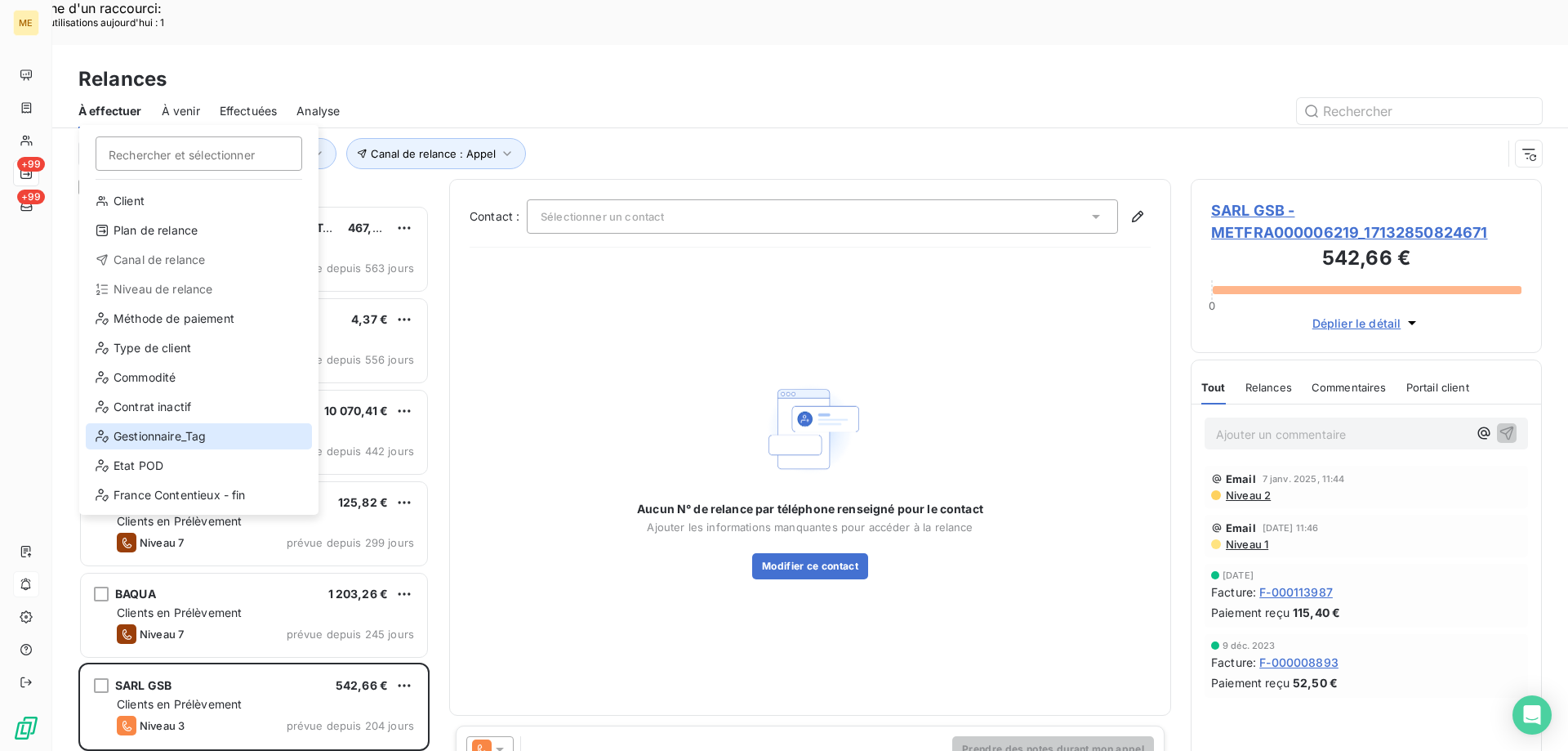
click at [134, 428] on div "Gestionnaire_Tag" at bounding box center [199, 436] width 227 height 26
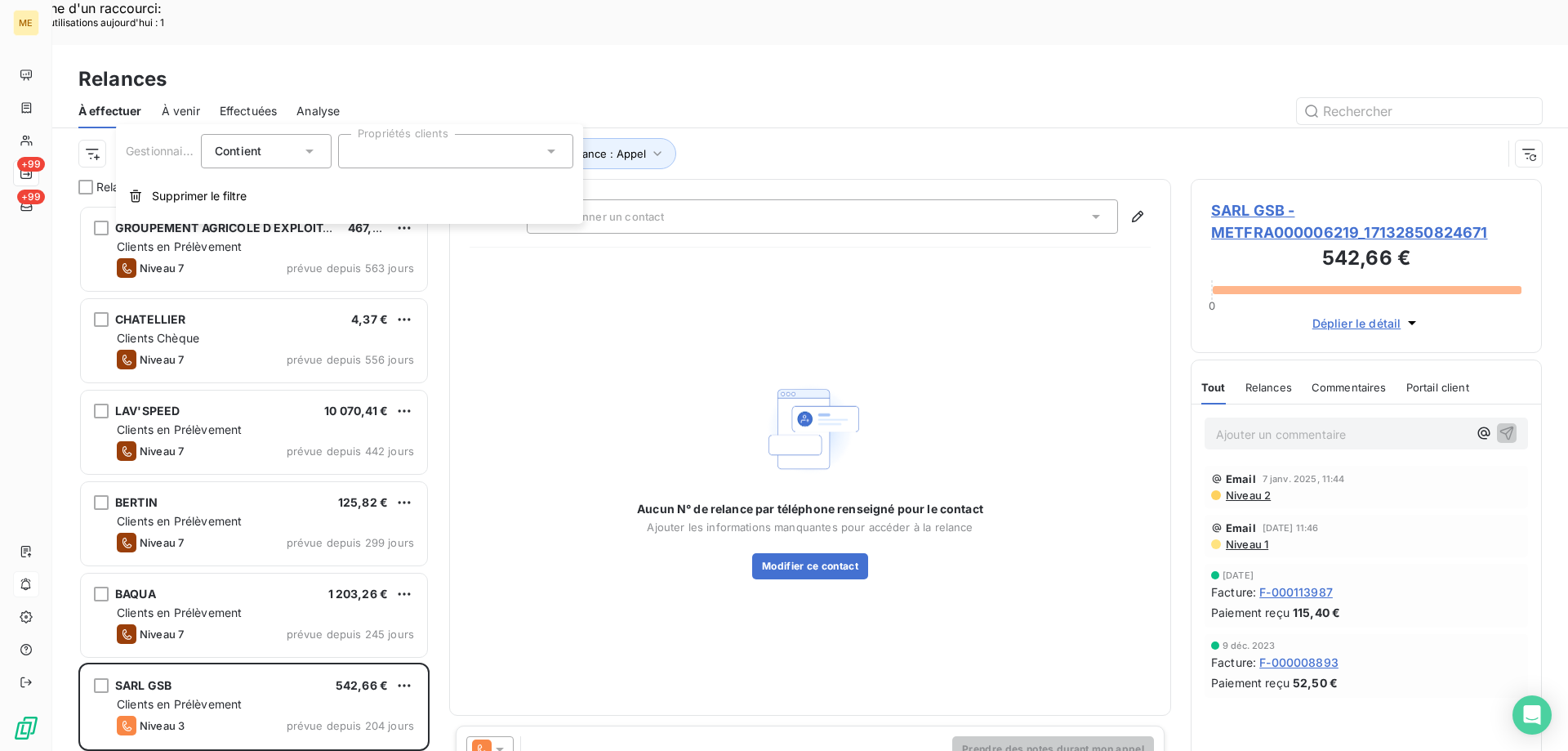
click at [514, 151] on div at bounding box center [455, 151] width 235 height 35
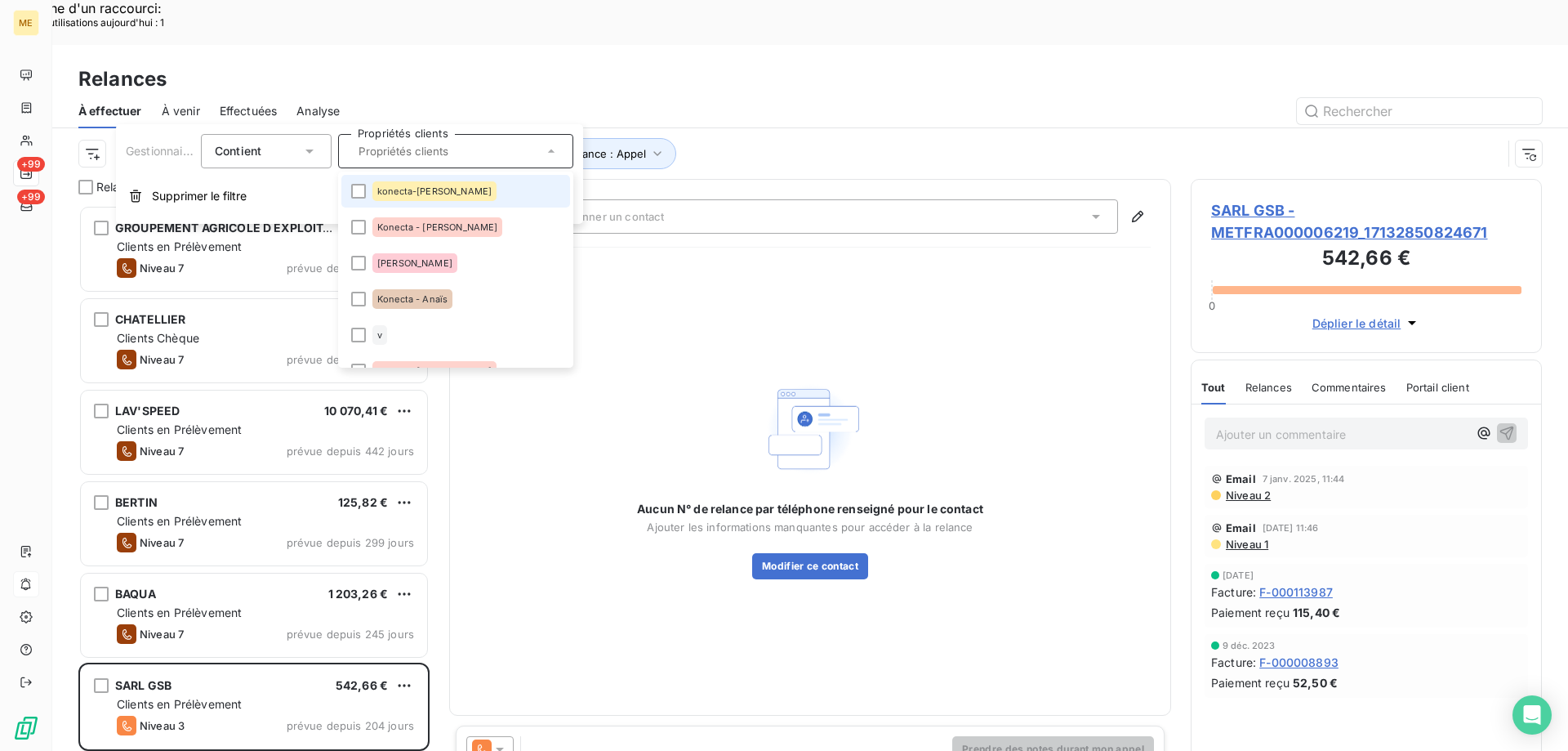
click at [380, 194] on span "konecta-elodie" at bounding box center [434, 191] width 114 height 10
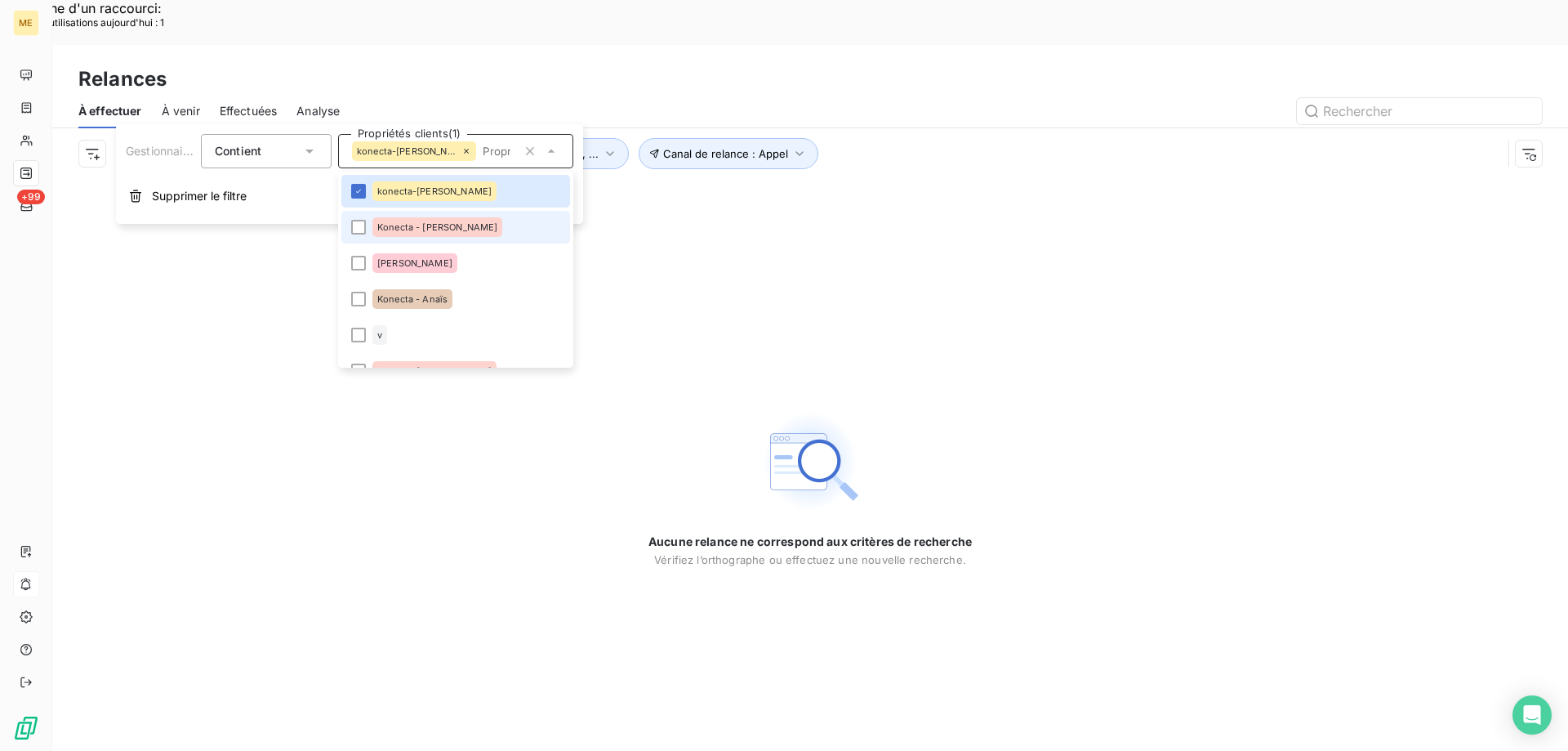
click at [390, 228] on span "Konecta - Cindy" at bounding box center [437, 227] width 120 height 10
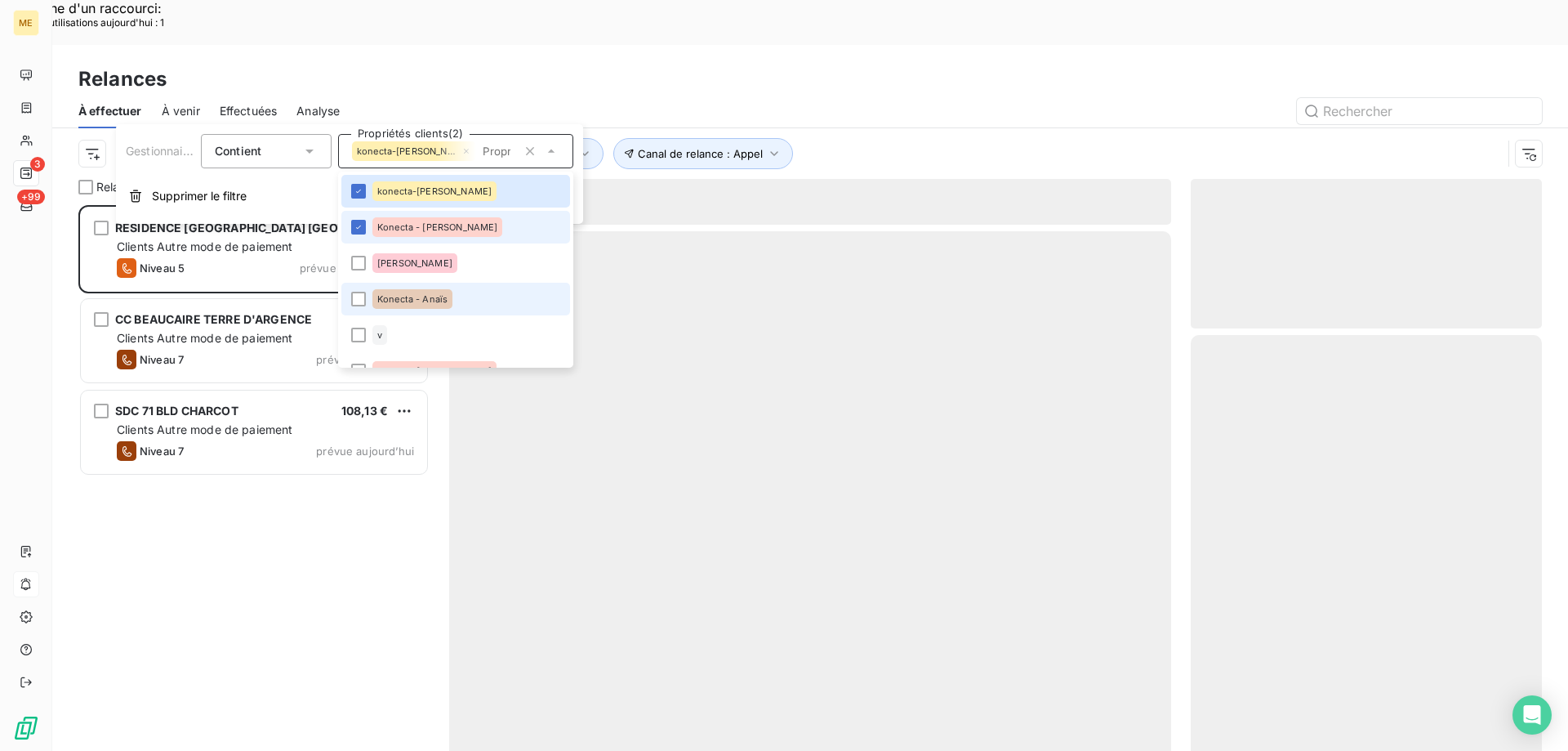
scroll to position [578, 339]
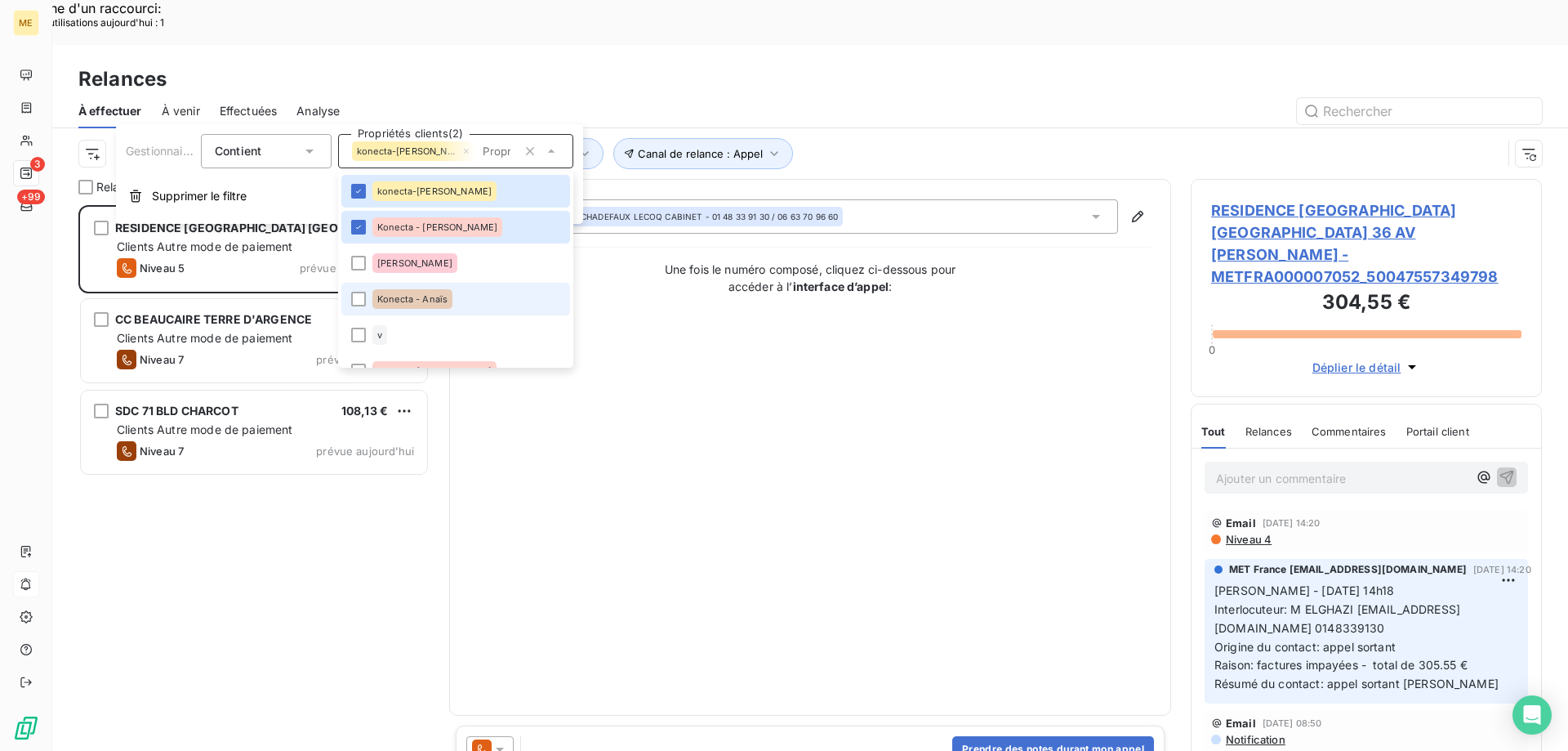
click at [407, 306] on div "Konecta - Anaïs" at bounding box center [412, 299] width 80 height 19
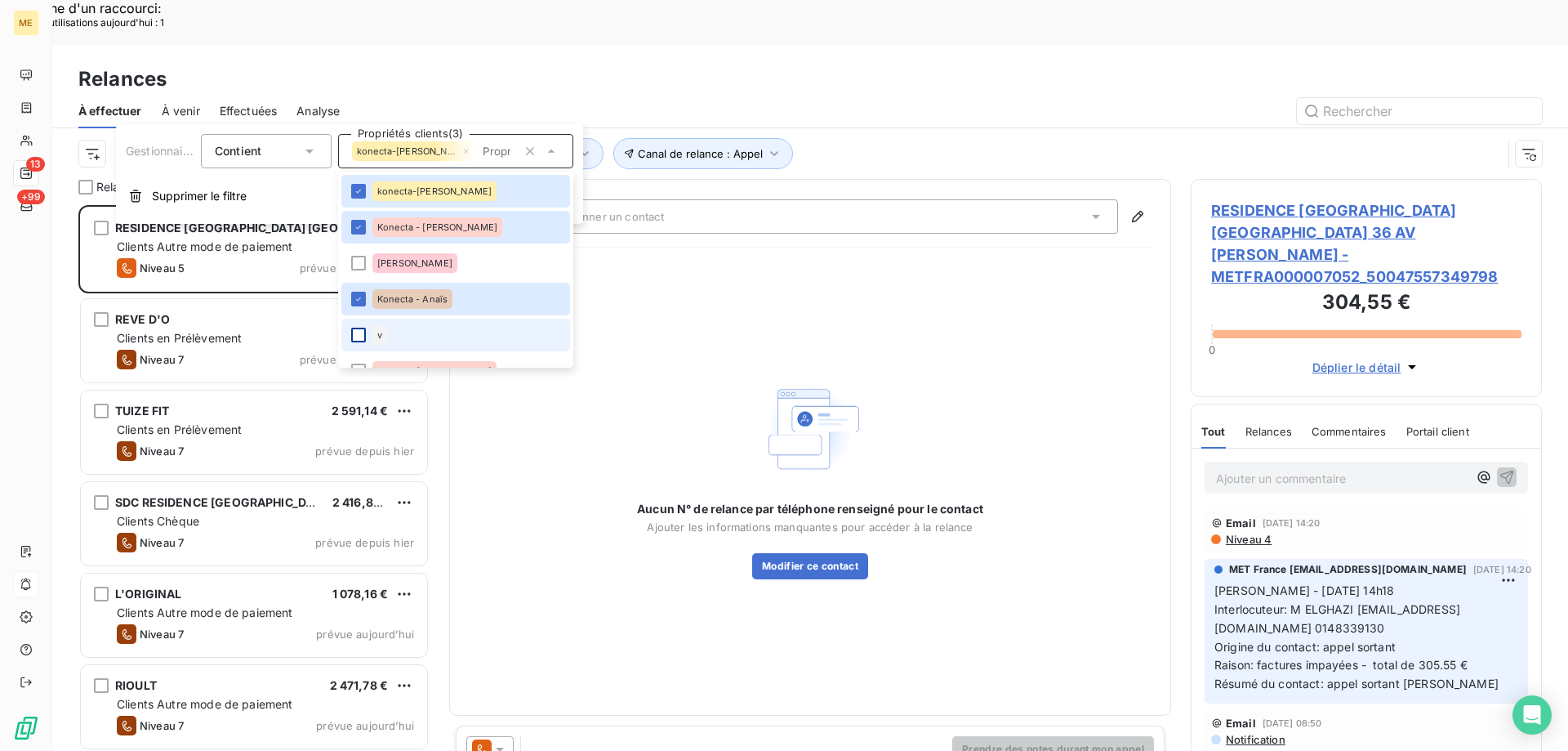
click at [356, 341] on div at bounding box center [358, 334] width 14 height 14
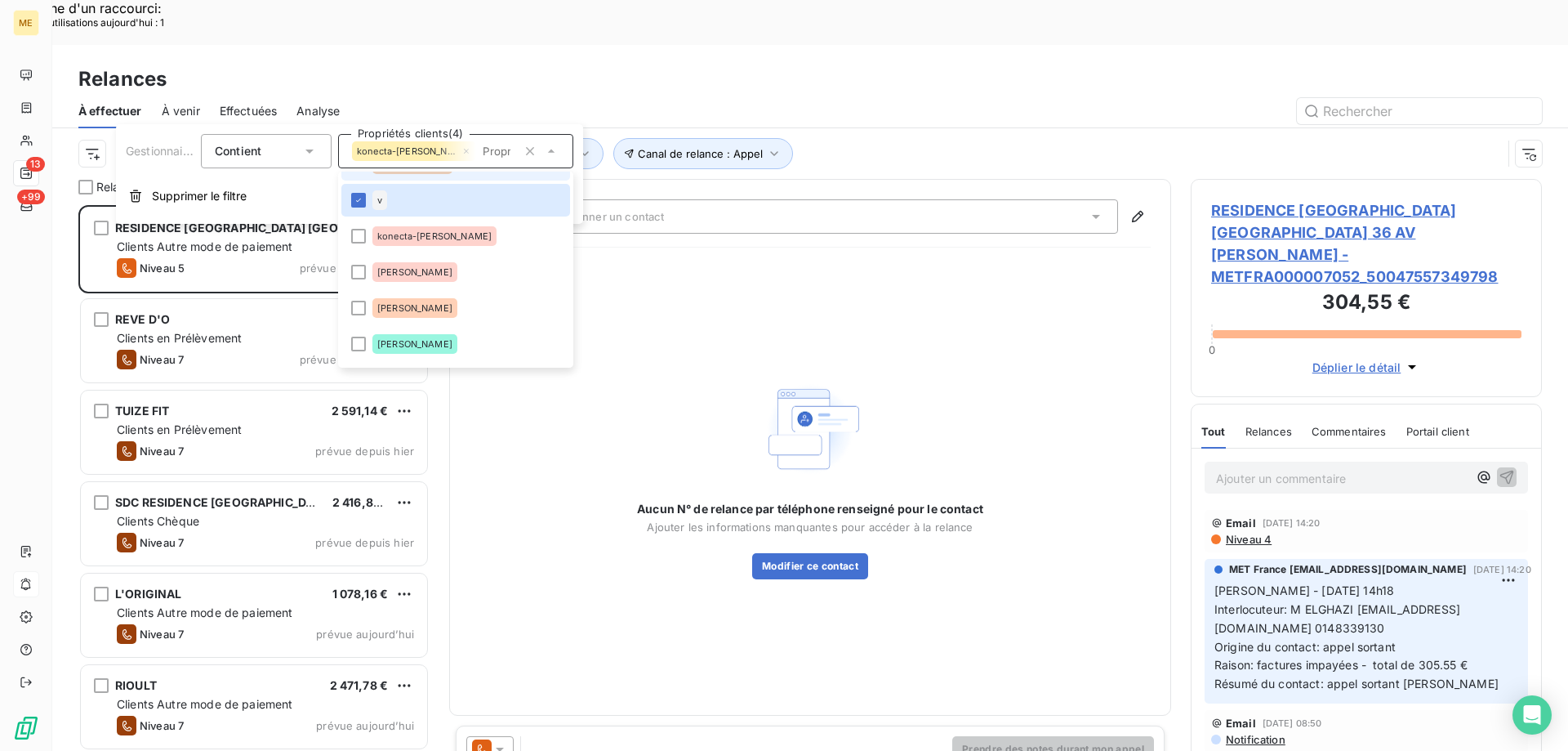
scroll to position [163, 0]
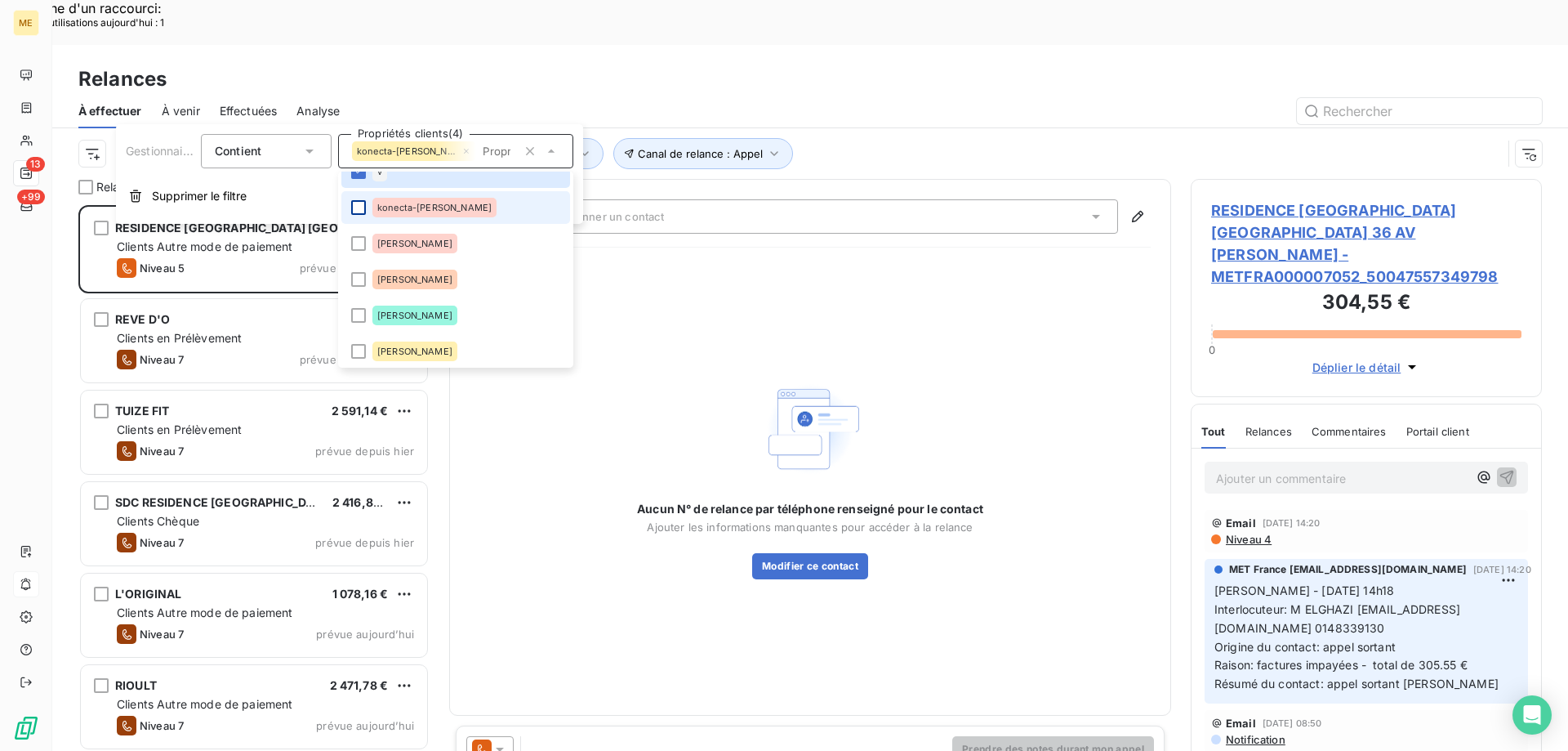
click at [361, 206] on div at bounding box center [358, 206] width 14 height 14
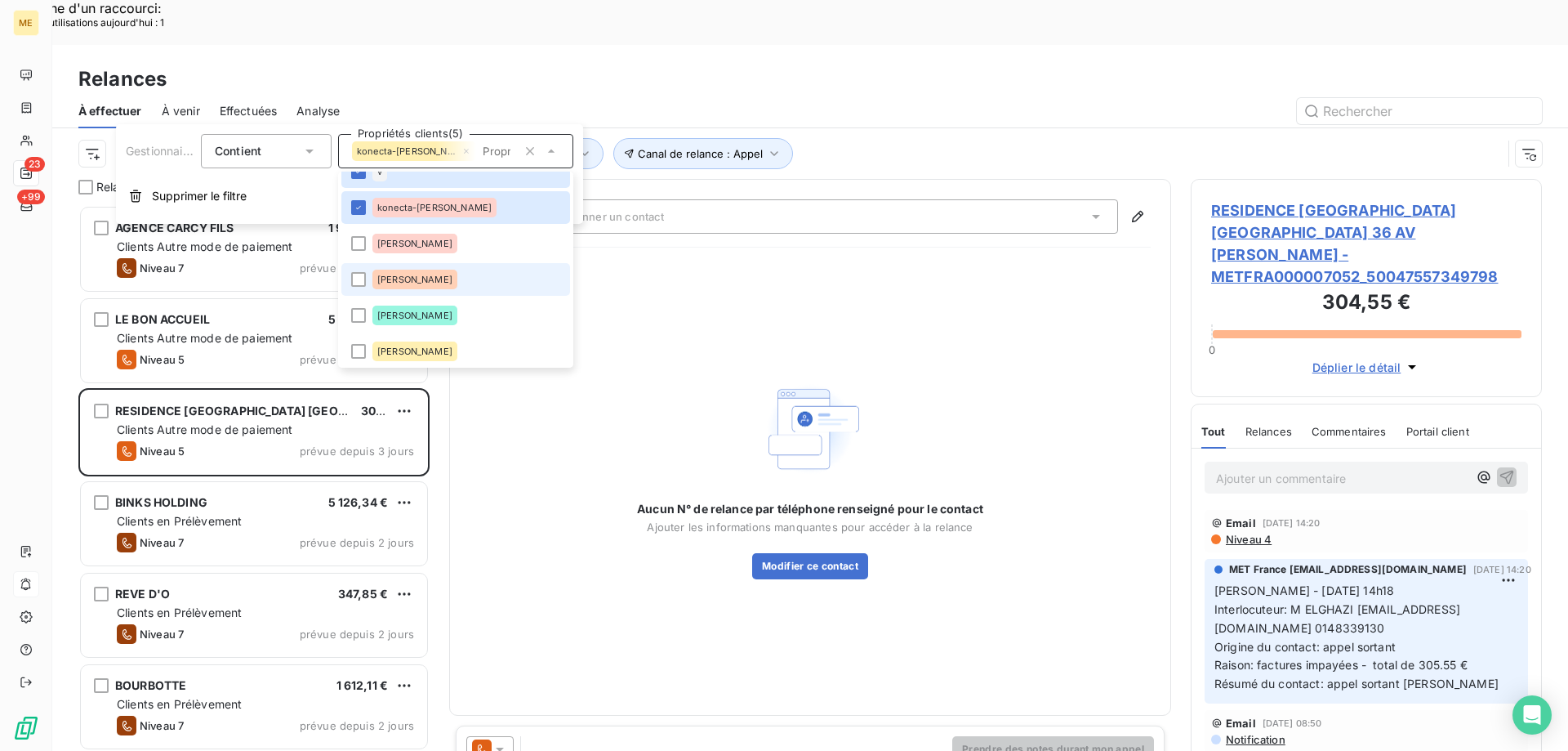
scroll to position [245, 0]
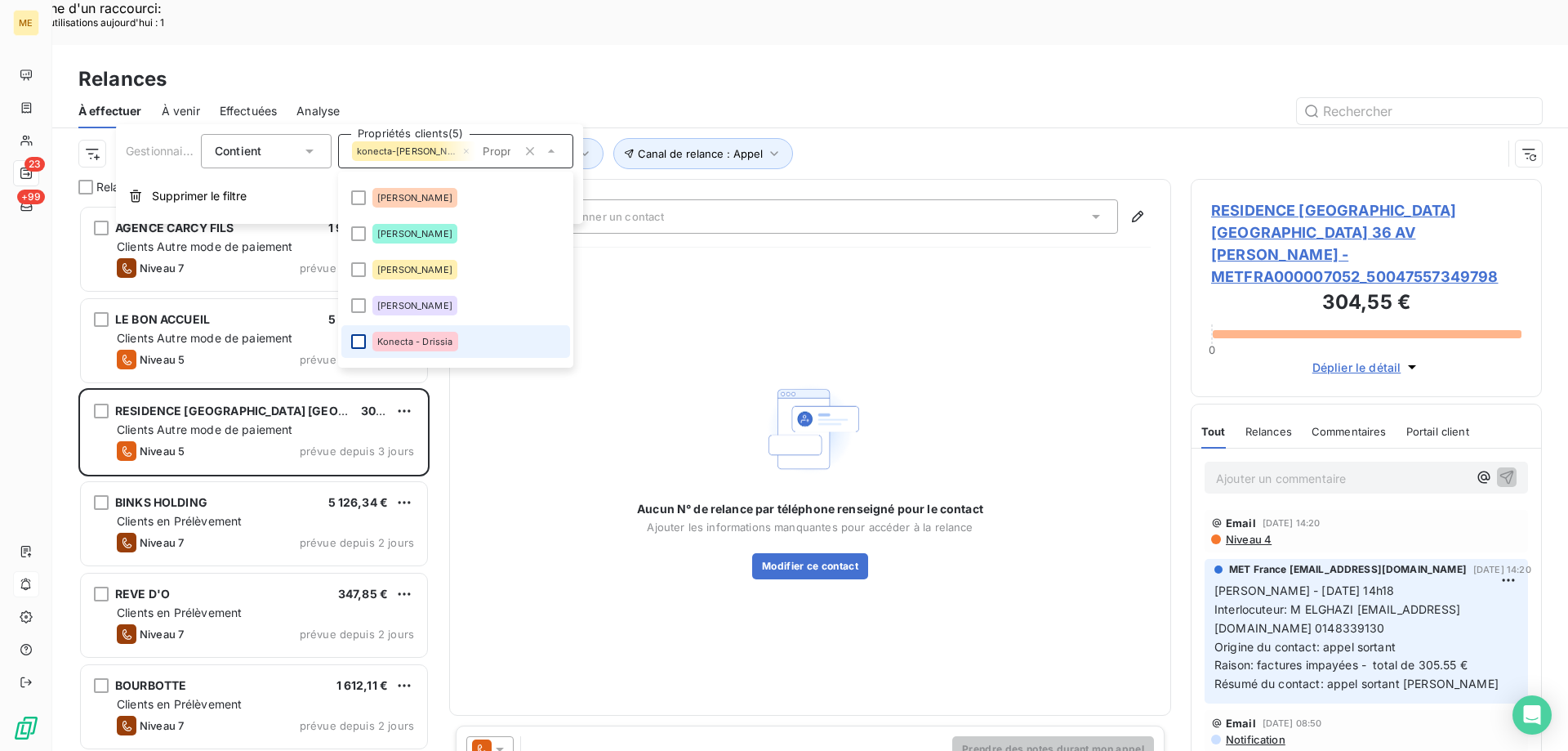
click at [362, 342] on div at bounding box center [358, 341] width 14 height 14
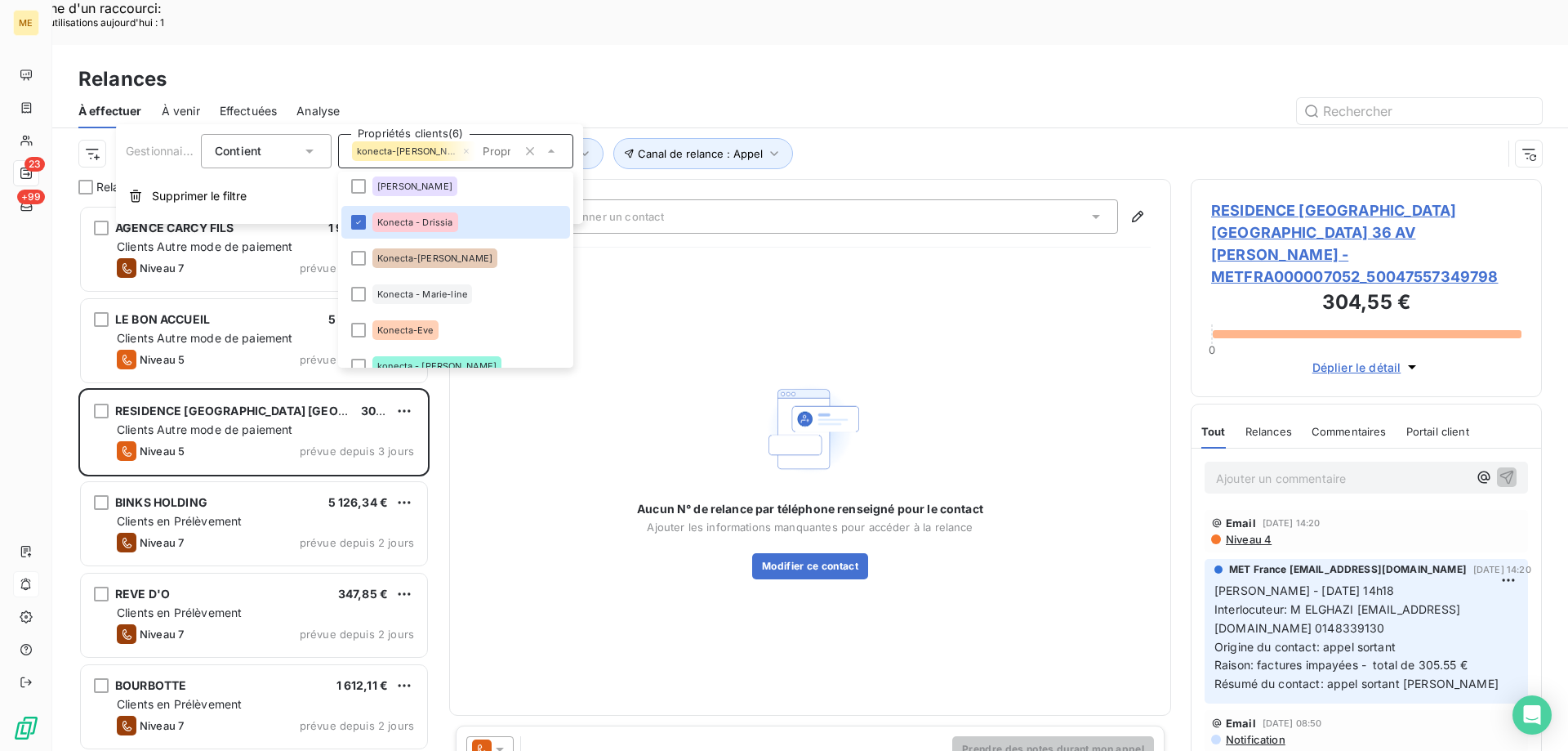
scroll to position [408, 0]
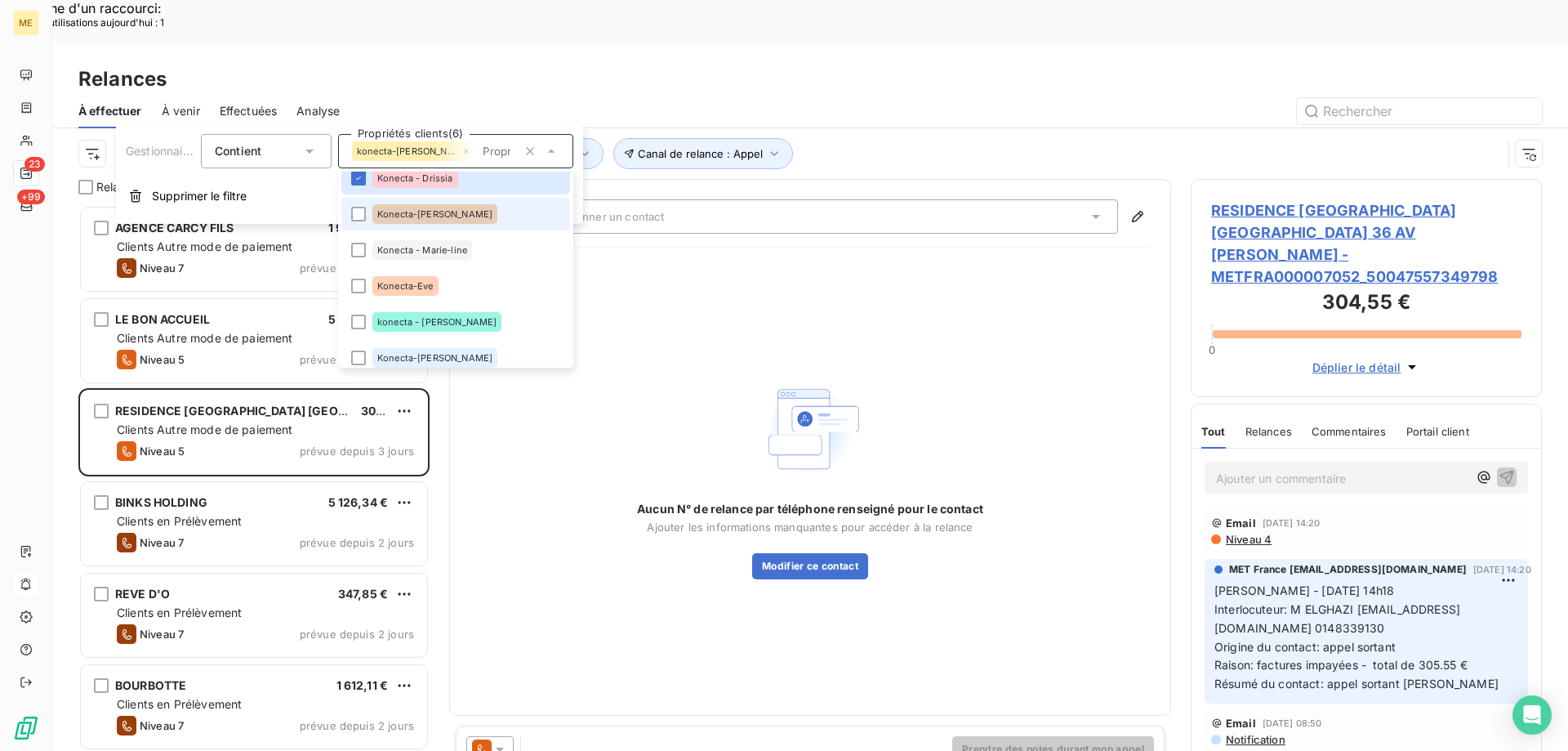
click at [456, 216] on li "Konecta-[PERSON_NAME]" at bounding box center [456, 214] width 229 height 33
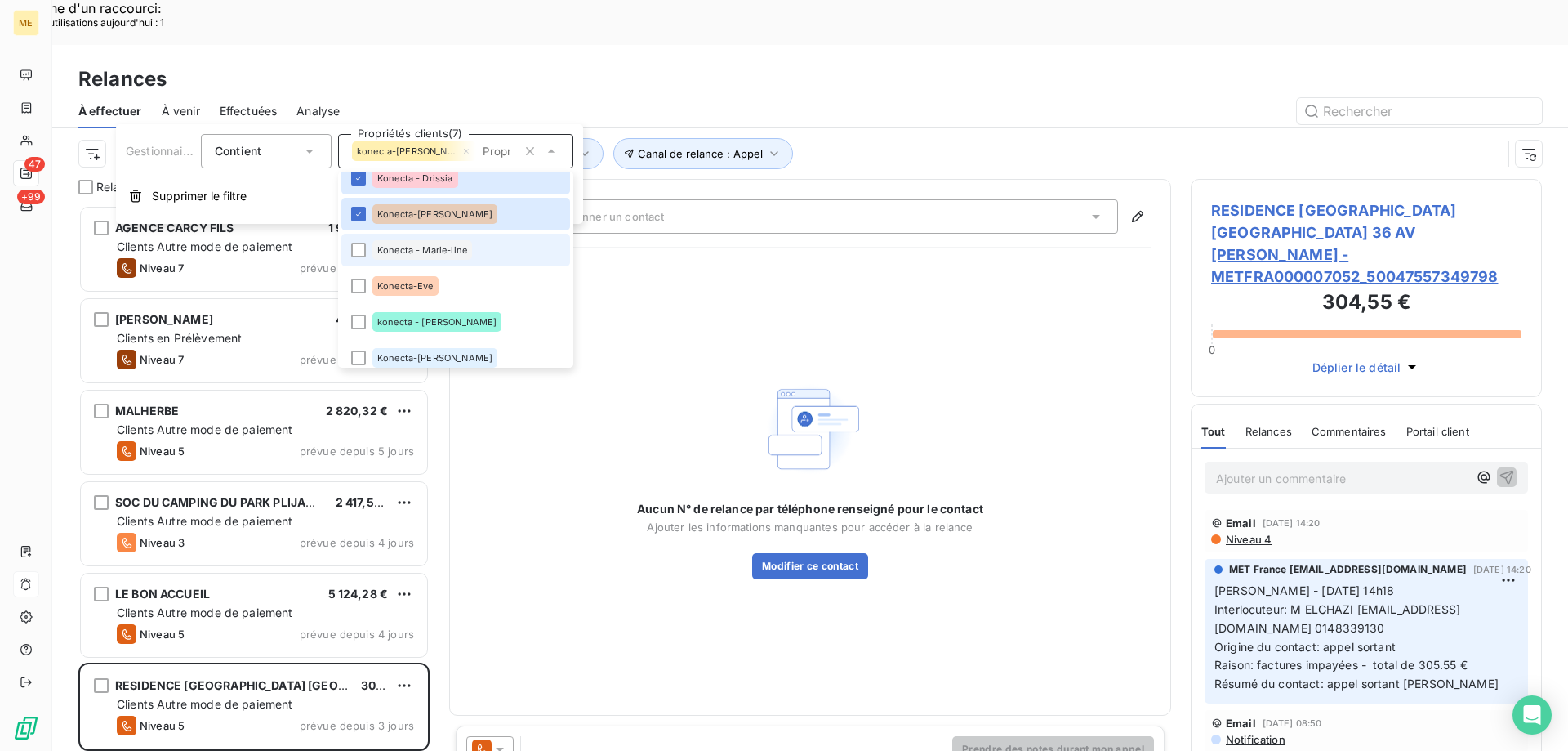
scroll to position [578, 339]
click at [450, 250] on span "Konecta - Marie-line" at bounding box center [422, 250] width 90 height 10
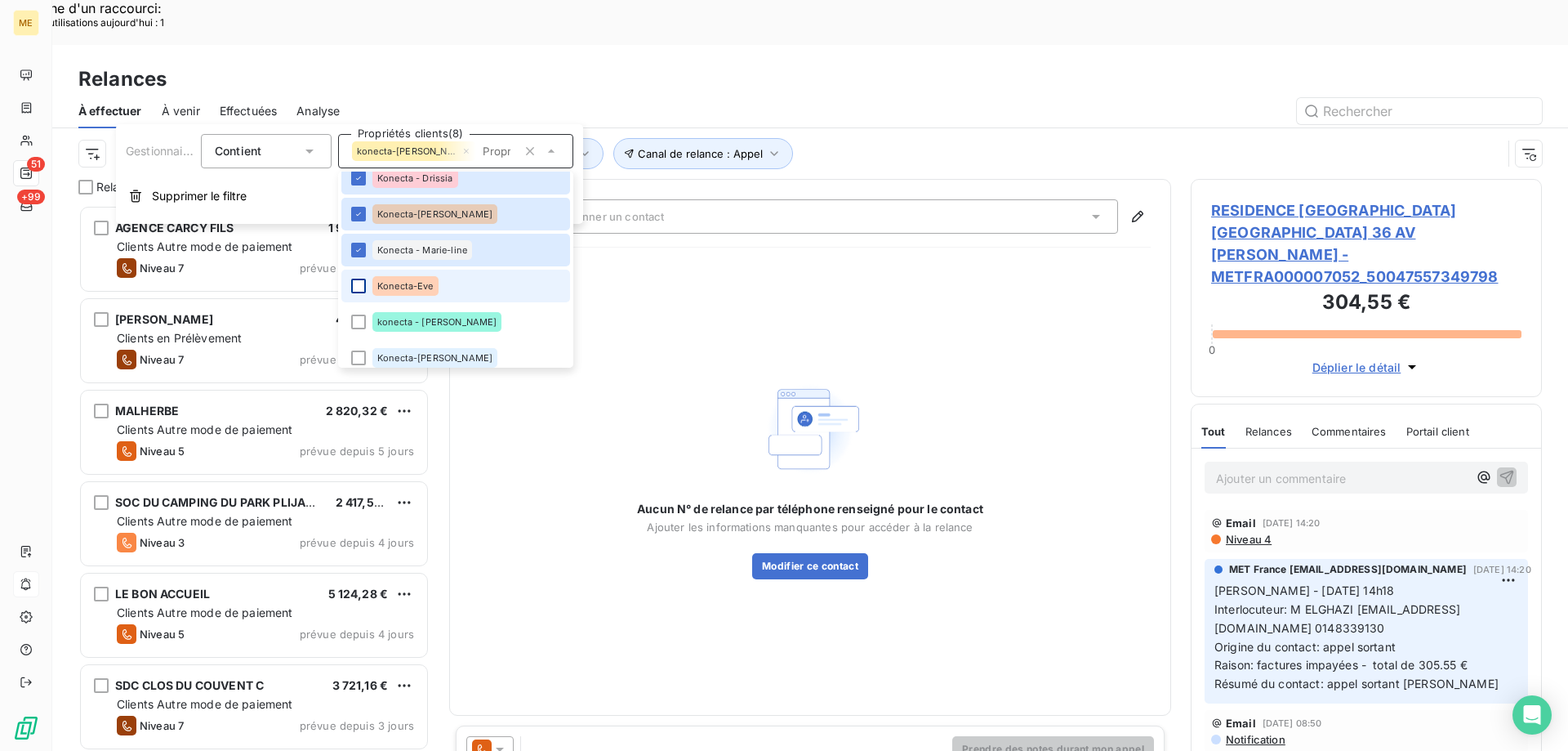
click at [359, 281] on div at bounding box center [358, 285] width 14 height 14
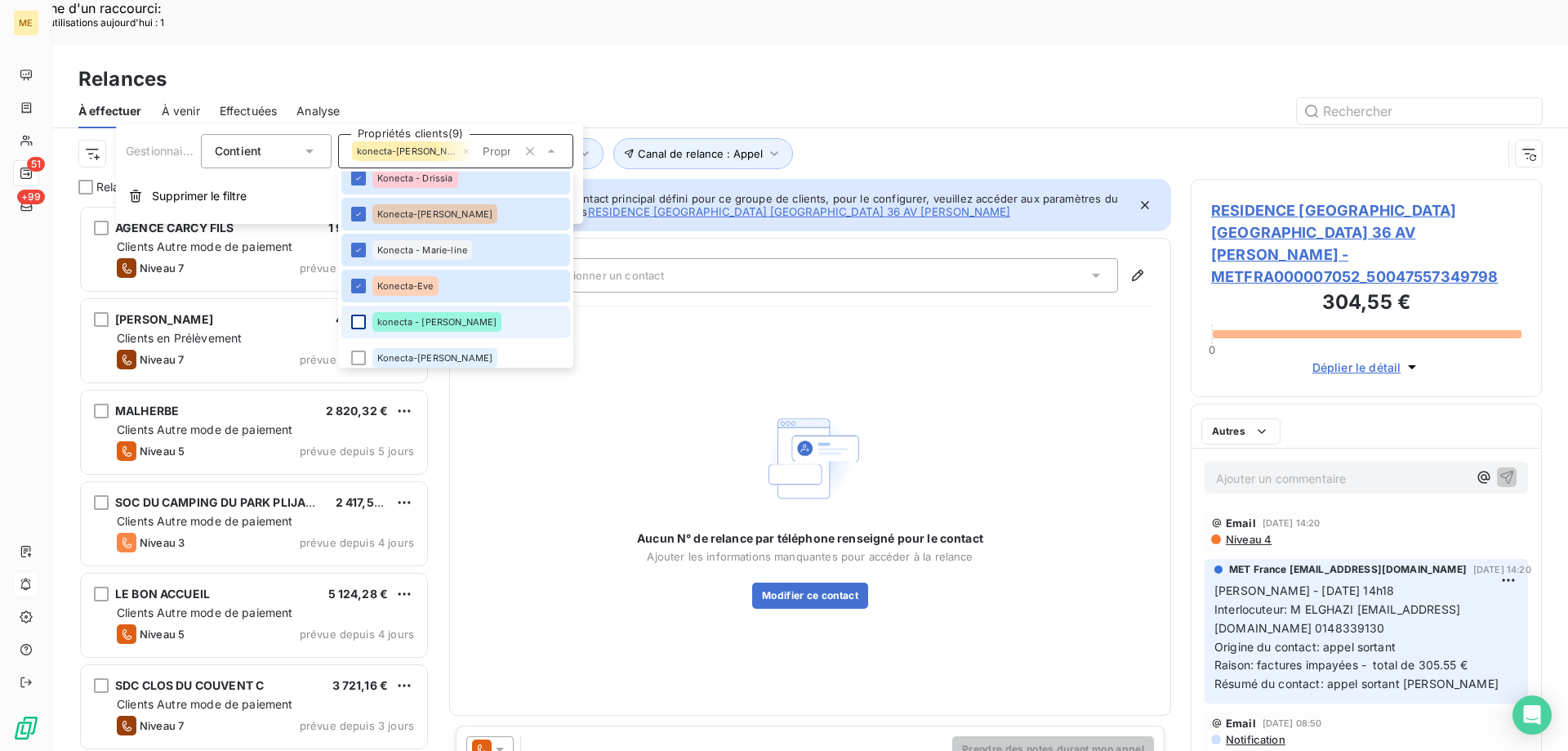
scroll to position [0, 0]
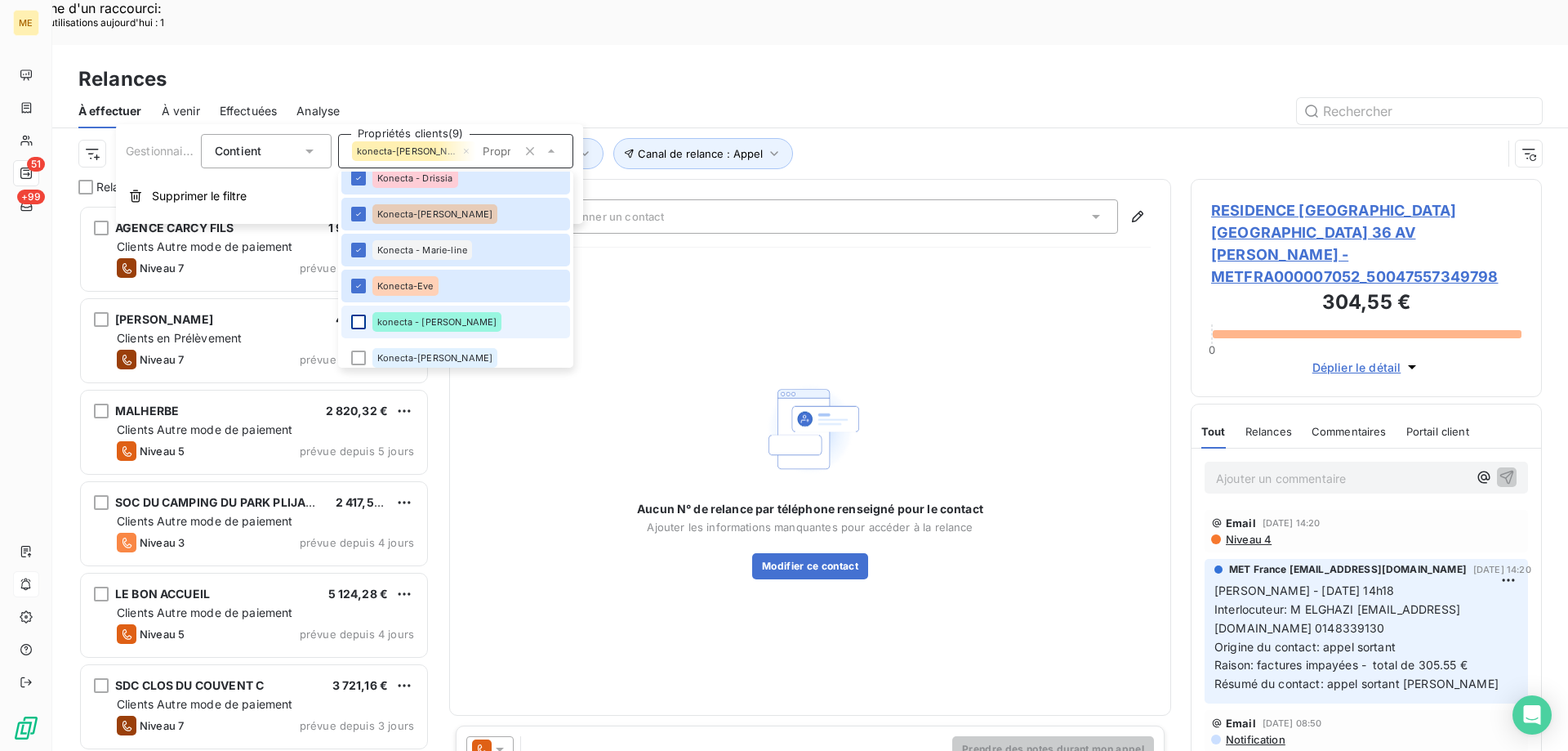
click at [363, 317] on div at bounding box center [358, 321] width 14 height 14
click at [355, 361] on li "Konecta-[PERSON_NAME]" at bounding box center [456, 358] width 229 height 33
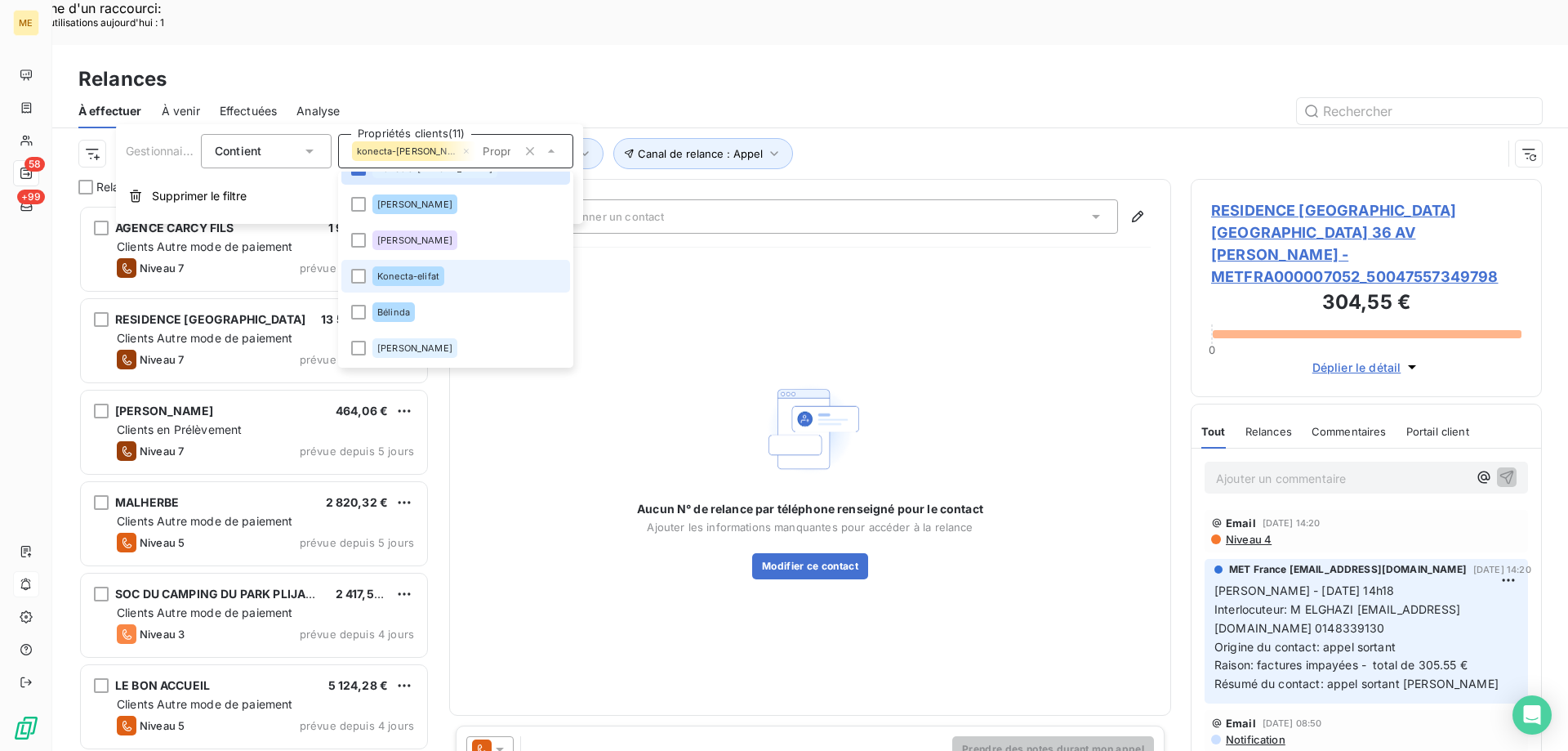
click at [429, 281] on div "Konecta-elifat" at bounding box center [408, 276] width 72 height 19
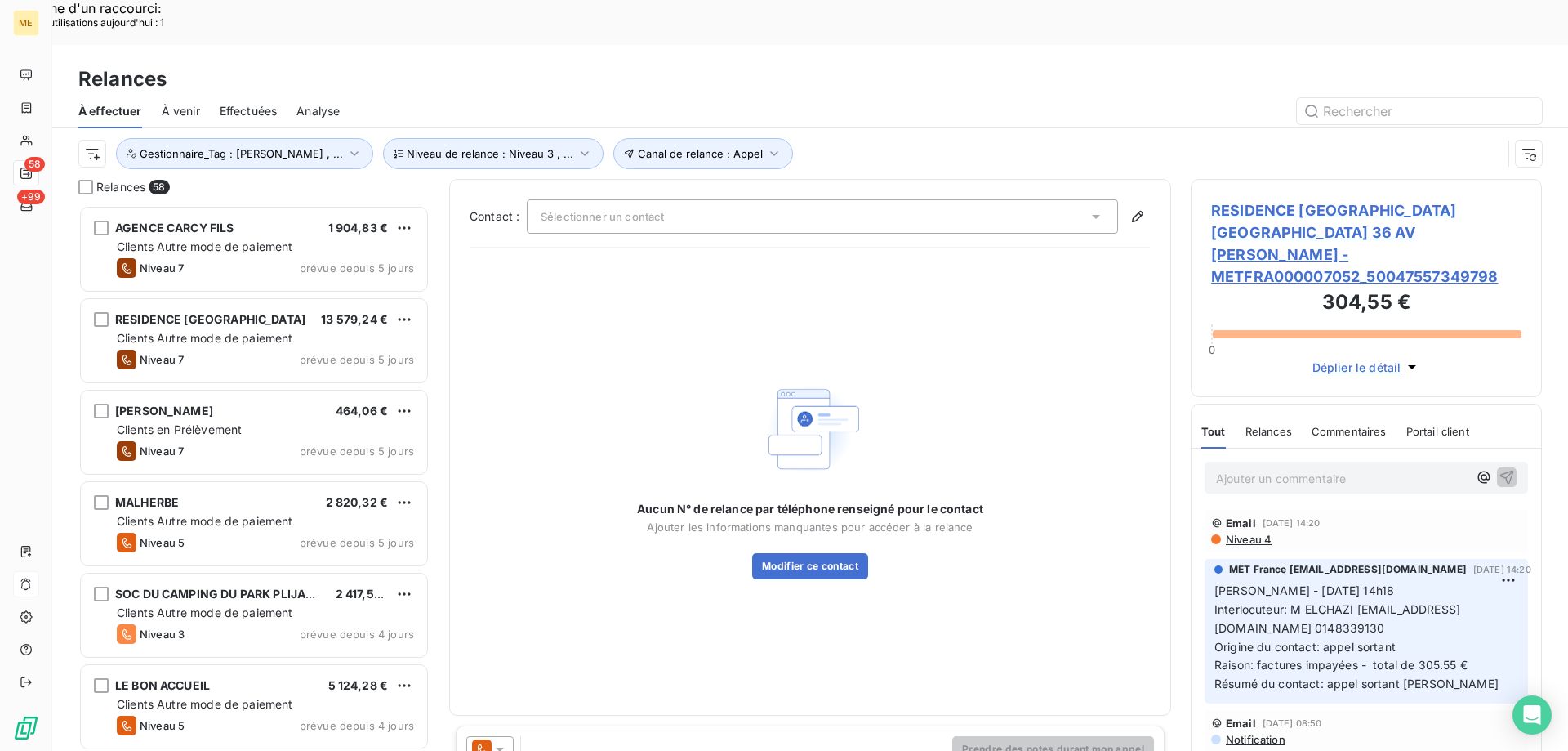
click at [992, 296] on div "Aucun N° de relance par téléphone renseigné pour le contact Ajouter les informa…" at bounding box center [809, 477] width 681 height 434
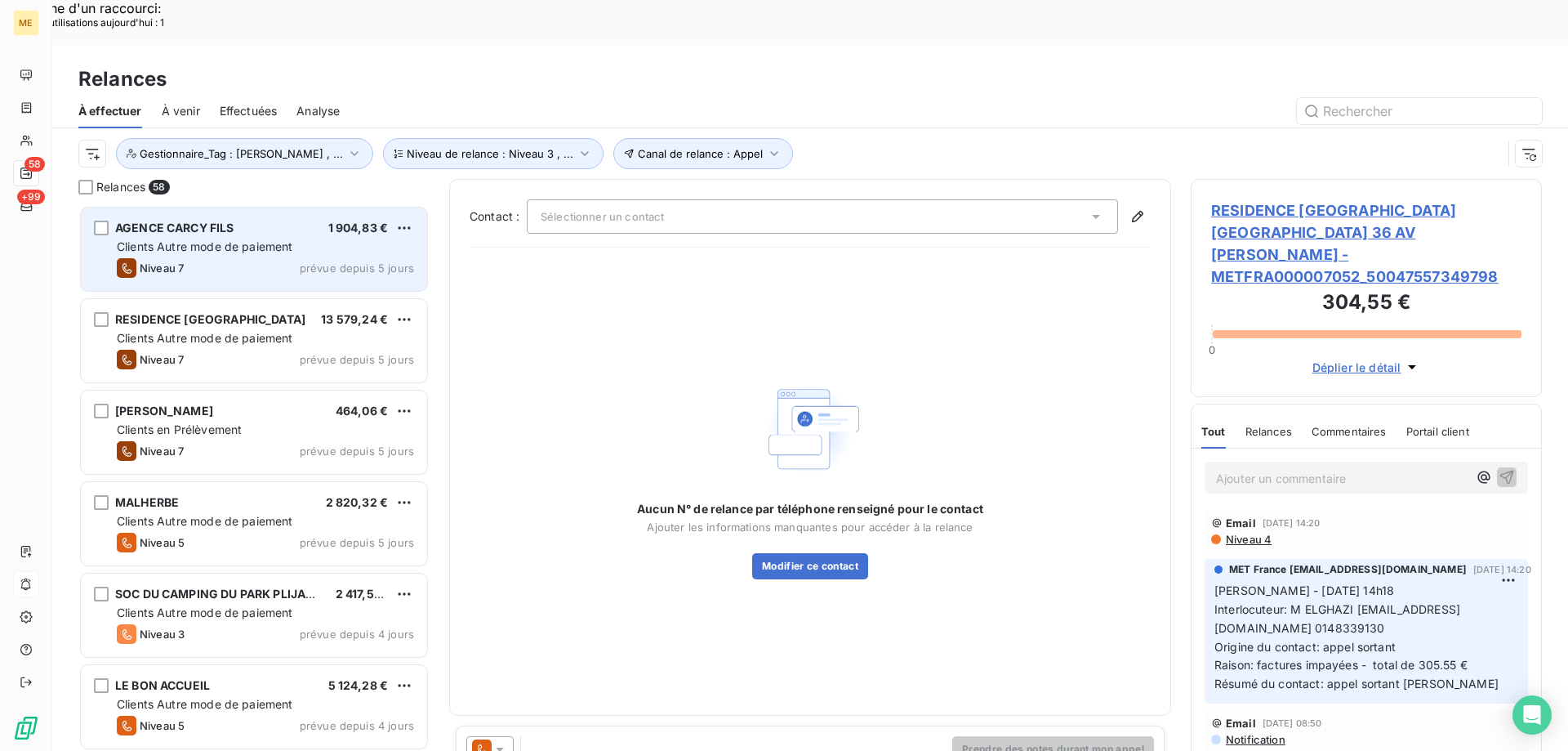
click at [183, 239] on span "Clients Autre mode de paiement" at bounding box center [205, 246] width 177 height 13
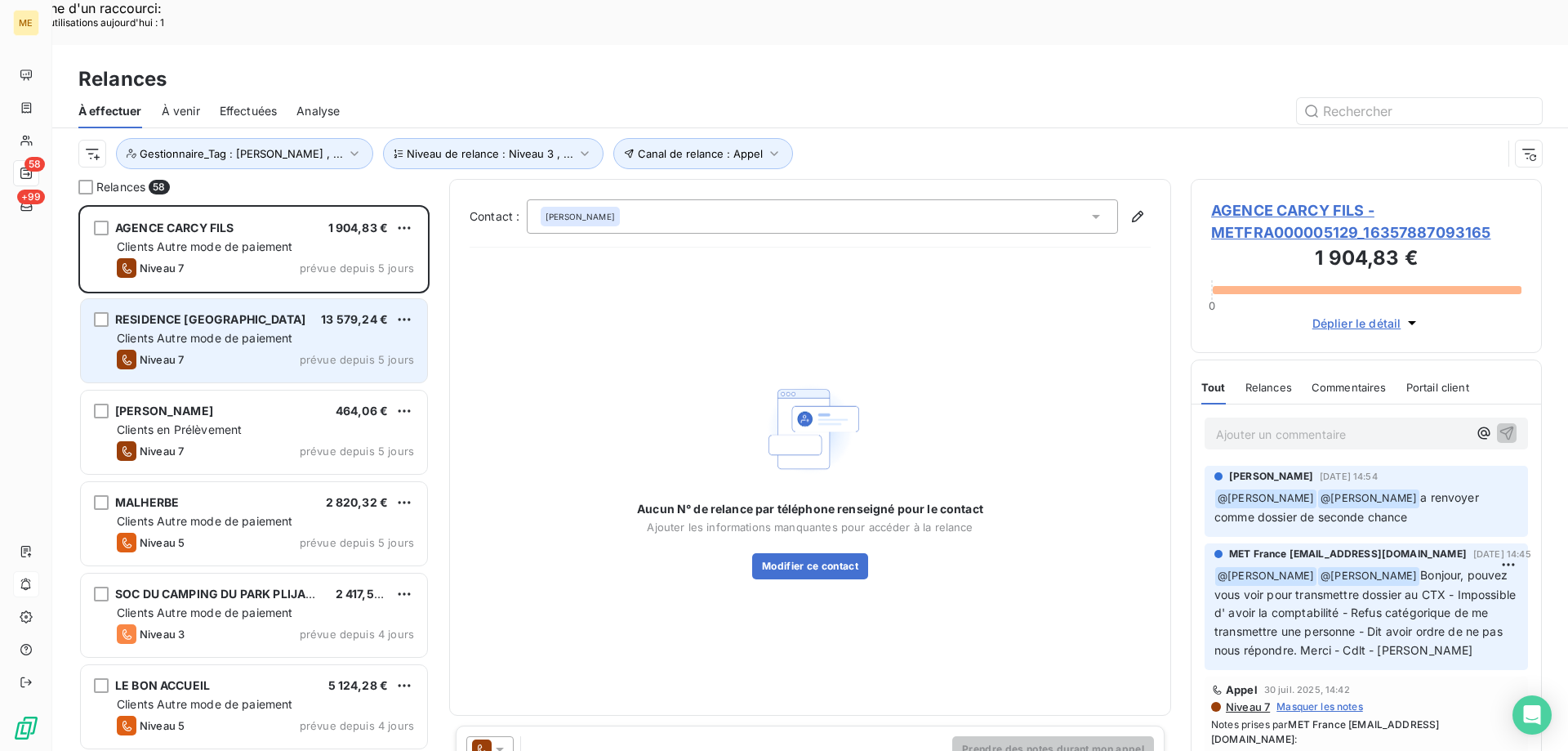
click at [167, 312] on span "RESIDENCE PONT DE L'AUBE" at bounding box center [210, 319] width 190 height 13
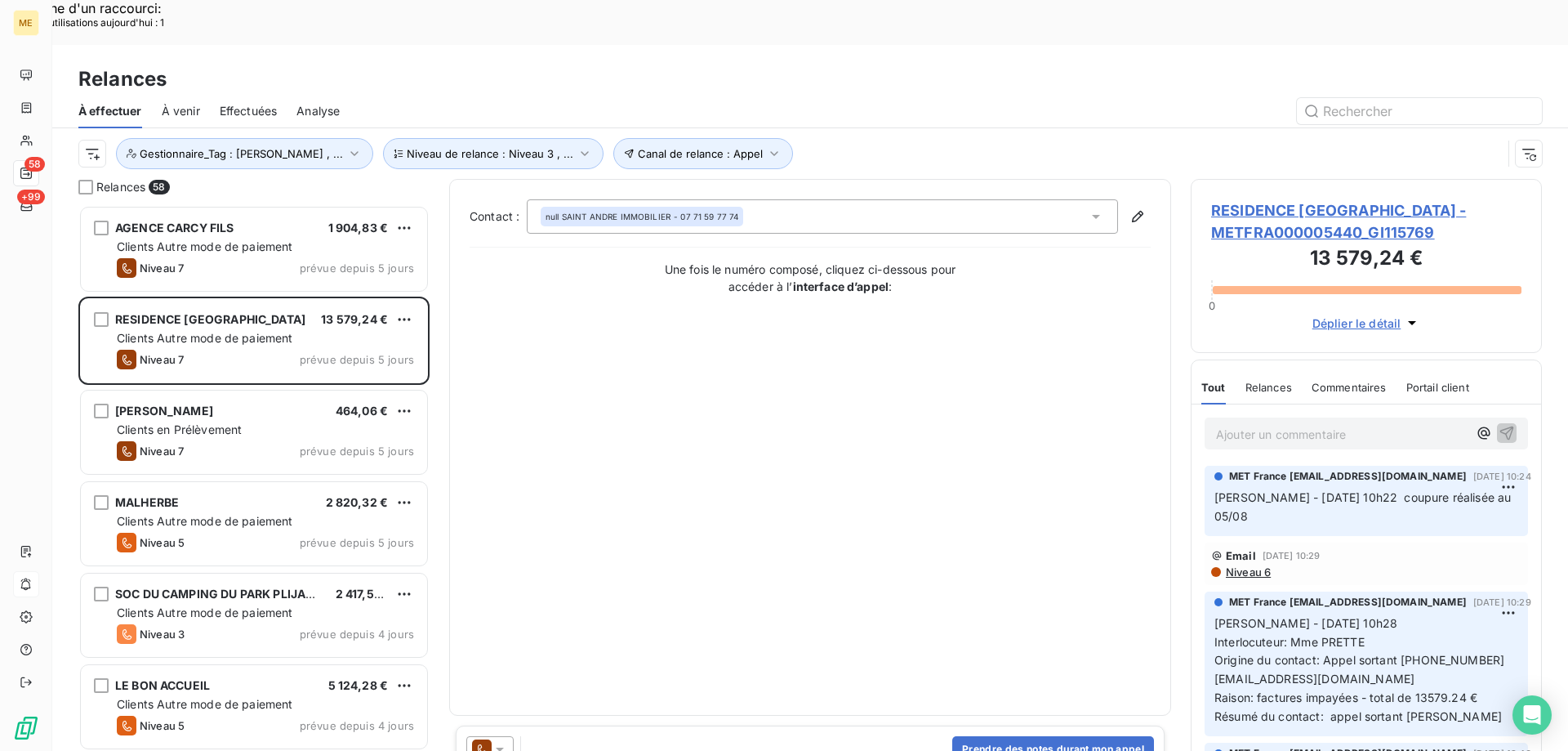
click at [1298, 200] on span "RESIDENCE PONT DE L'AUBE - METFRA000005440_GI115769" at bounding box center [1365, 222] width 310 height 44
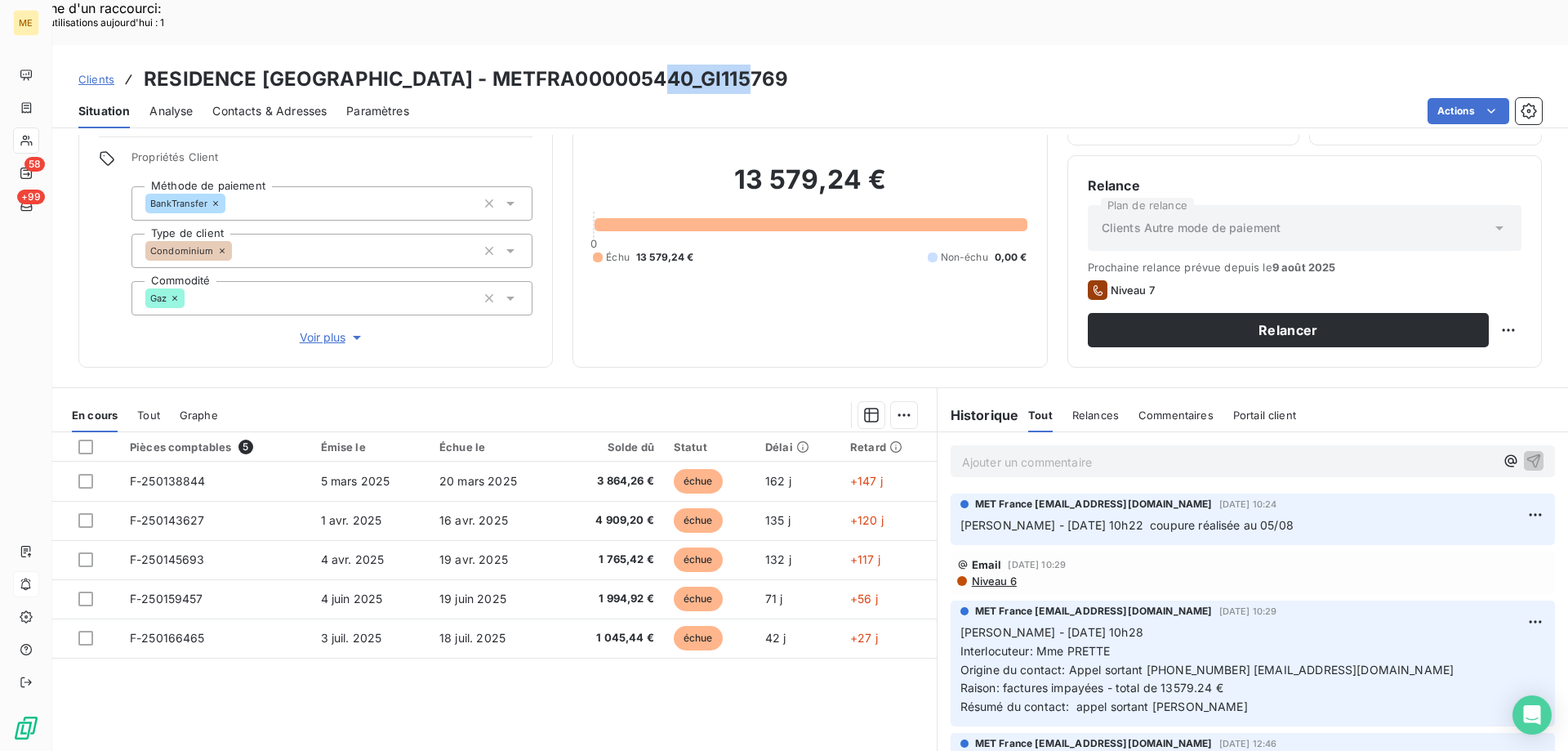
drag, startPoint x: 651, startPoint y: 40, endPoint x: 735, endPoint y: 27, distance: 85.0
click at [735, 64] on h3 "RESIDENCE PONT DE L'AUBE - METFRA000005440_GI115769" at bounding box center [466, 79] width 644 height 30
copy h3 "GI115769"
drag, startPoint x: 440, startPoint y: 27, endPoint x: 643, endPoint y: 33, distance: 203.1
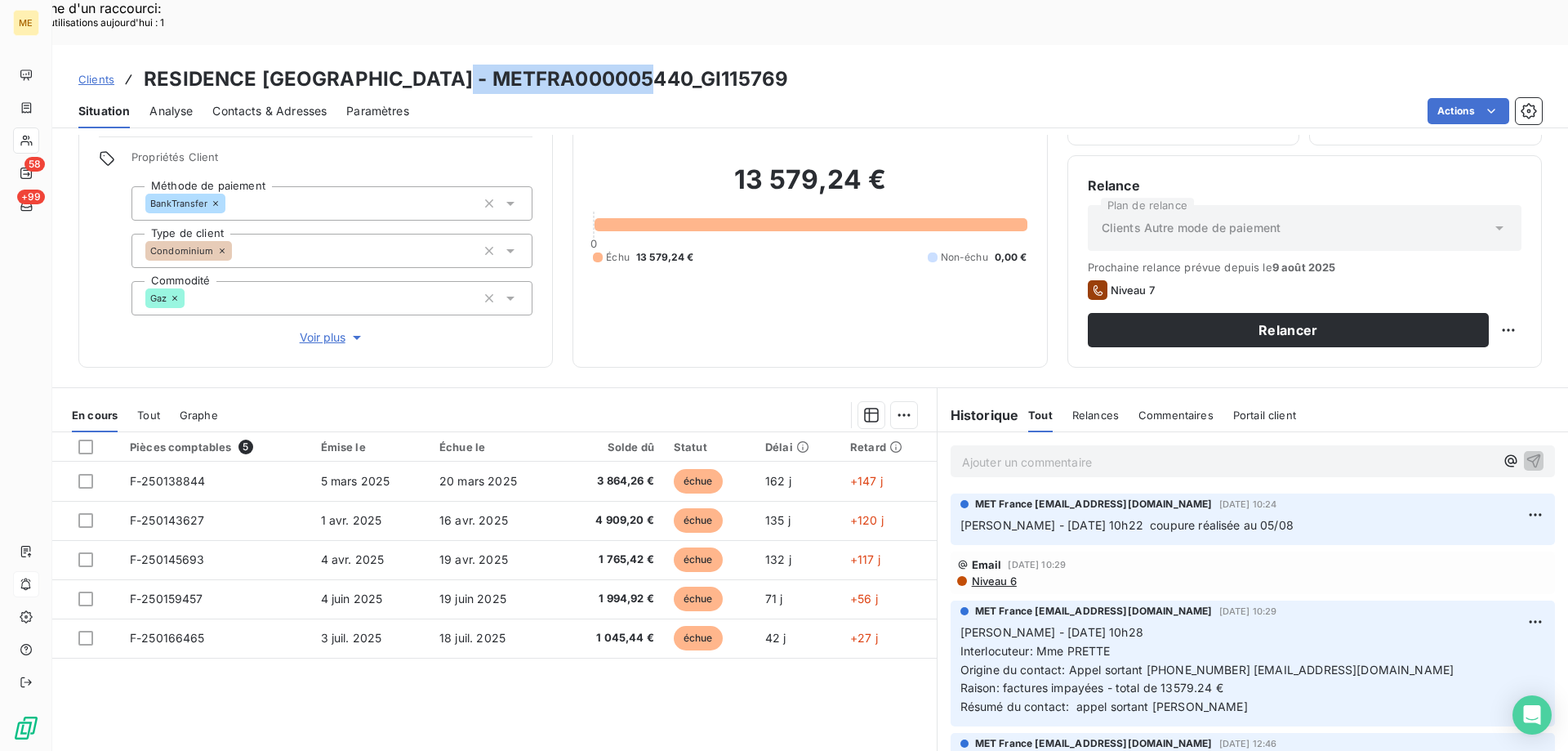
click at [643, 64] on h3 "RESIDENCE PONT DE L'AUBE - METFRA000005440_GI115769" at bounding box center [466, 79] width 644 height 30
copy h3 "METFRA000005440"
click at [1014, 451] on p "Ajouter un commentaire ﻿" at bounding box center [1228, 461] width 533 height 20
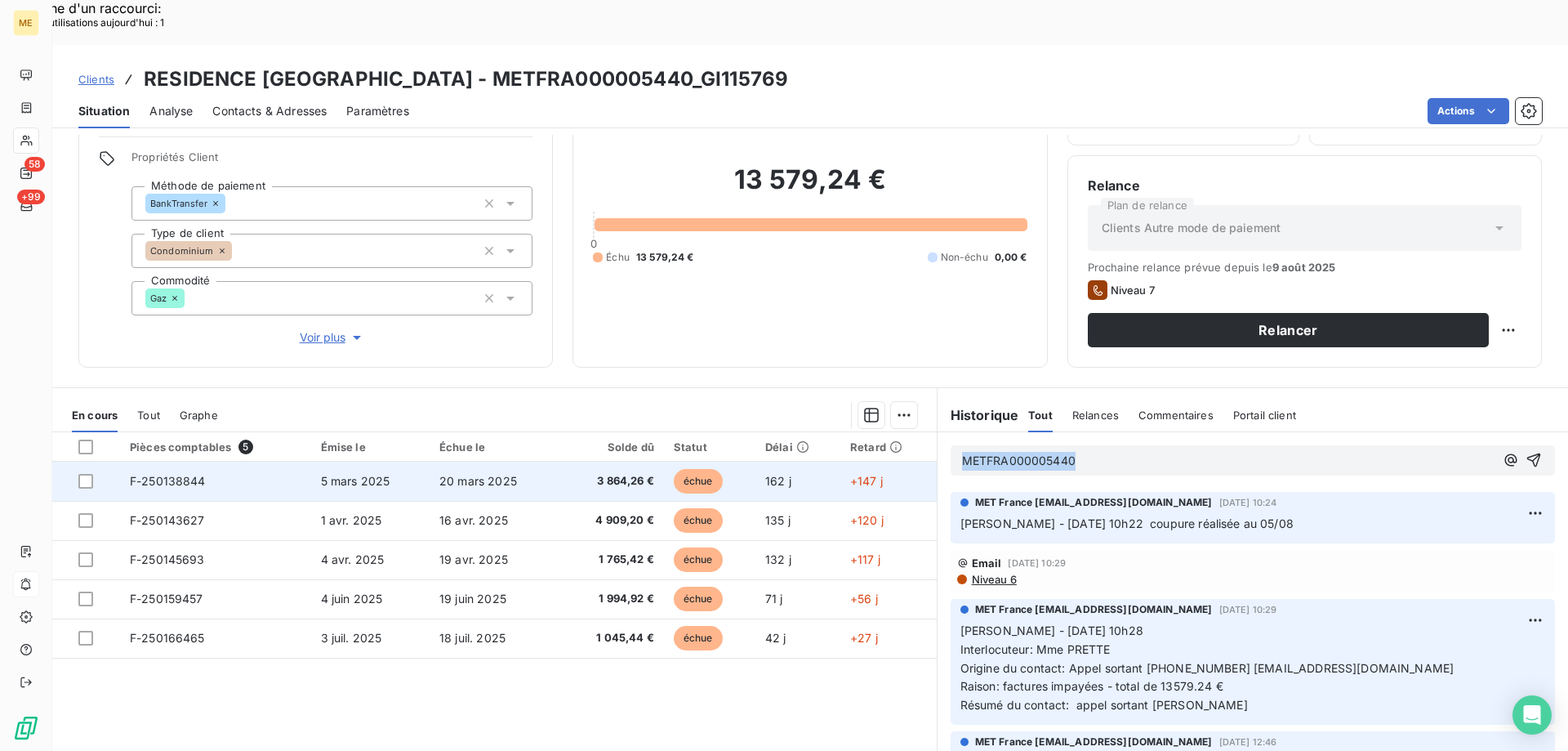
drag, startPoint x: 1125, startPoint y: 418, endPoint x: 894, endPoint y: 418, distance: 231.0
click at [894, 418] on div "En cours Tout Graphe Pièces comptables 5 Émise le Échue le Solde dû Statut Déla…" at bounding box center [809, 591] width 1516 height 408
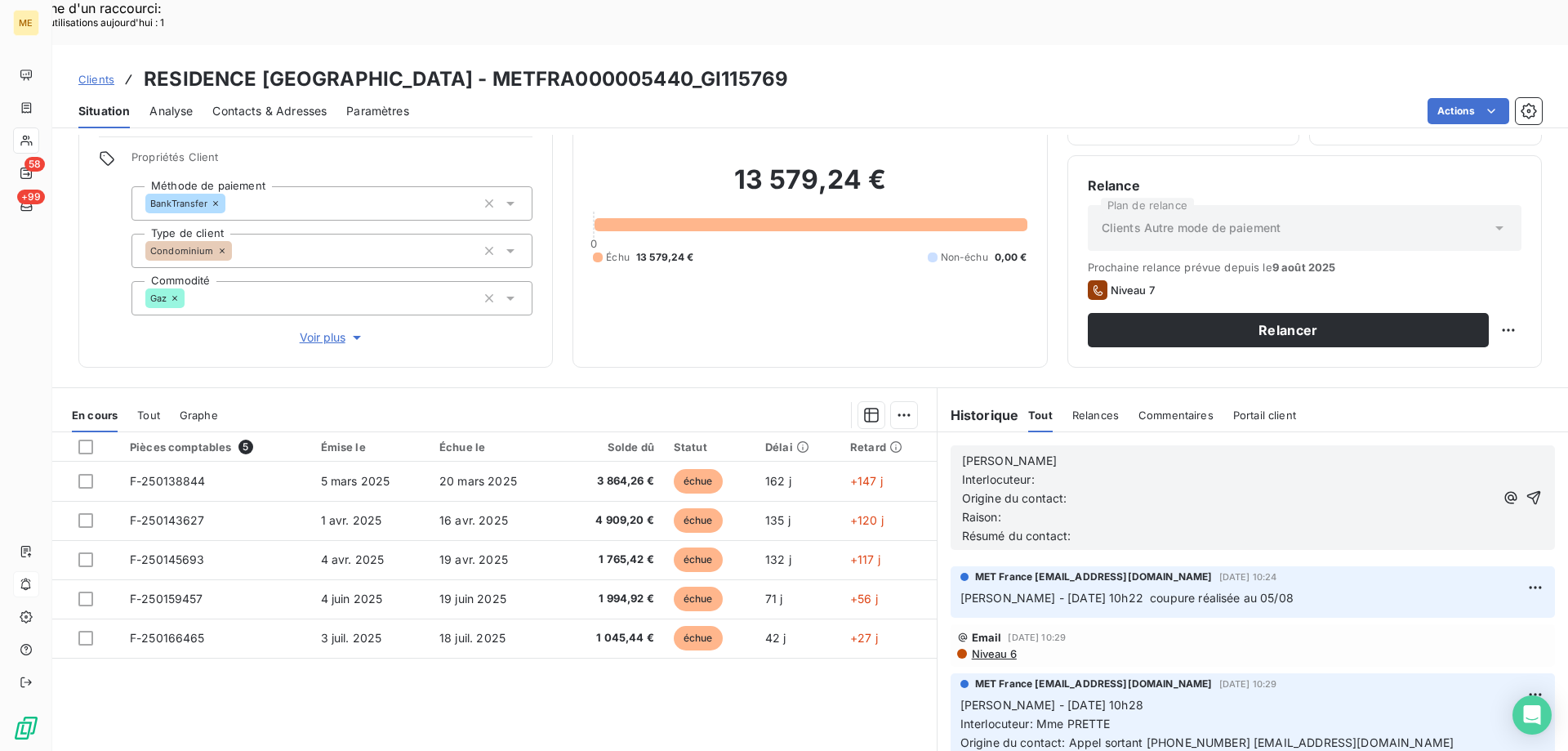
click at [998, 451] on p "[PERSON_NAME]" at bounding box center [1228, 461] width 533 height 19
click at [1061, 471] on p "Interlocuteur:" at bounding box center [1228, 480] width 533 height 19
drag, startPoint x: 1145, startPoint y: 693, endPoint x: 1371, endPoint y: 695, distance: 226.0
click at [1371, 696] on p "Sylvain - 30/07/2025 - 10h28 Interlocuteur: Mme PRETTE Origine du contact: Appe…" at bounding box center [1252, 742] width 585 height 93
copy span "490875221 [EMAIL_ADDRESS][DOMAIN_NAME]"
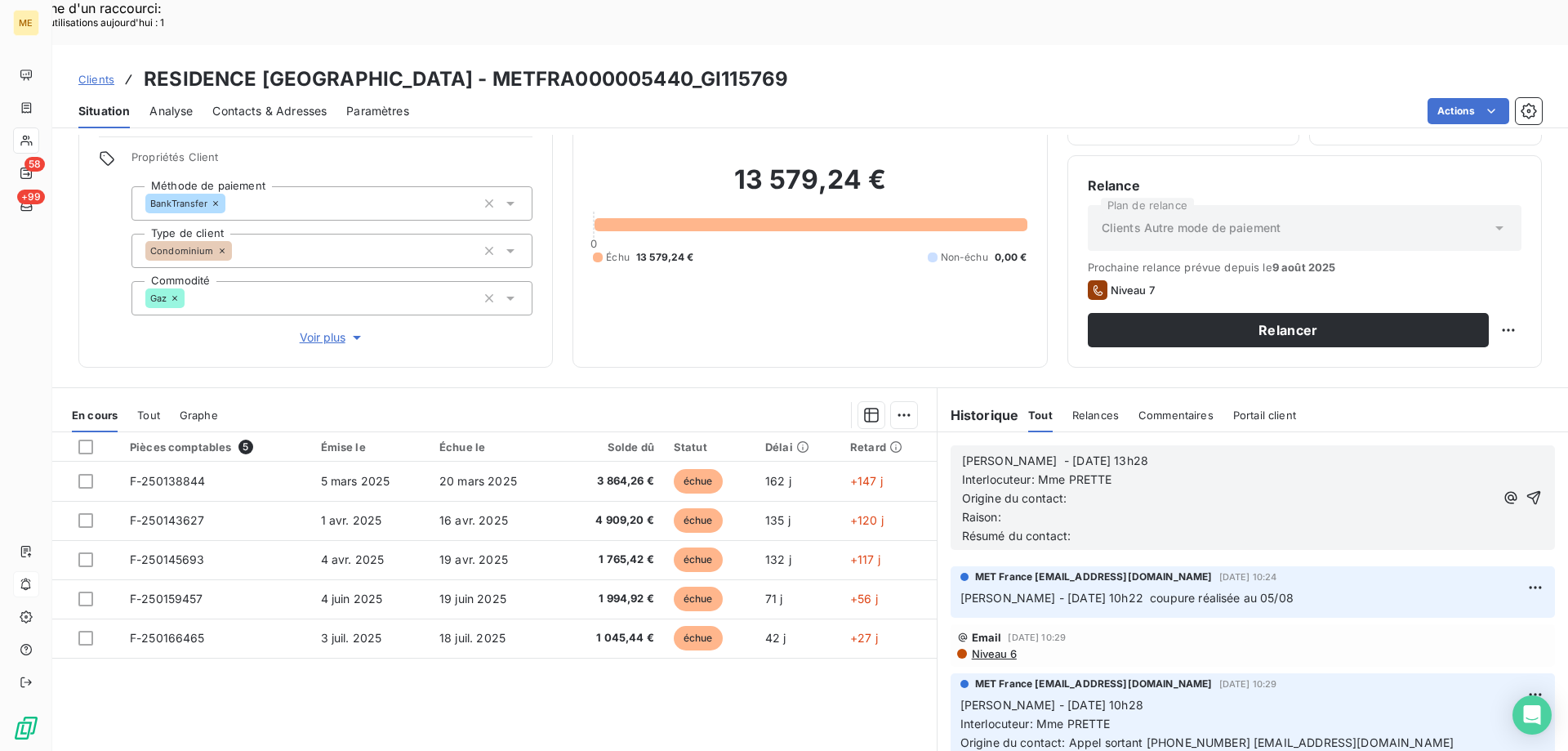
click at [1149, 471] on p "Interlocuteur: Mme PRETTE" at bounding box center [1228, 480] width 533 height 19
click at [1109, 471] on p "Interlocuteur: Mme PRETTE 490875221 agence@saint-andreimmo.fr" at bounding box center [1228, 480] width 533 height 19
click at [1121, 489] on p "Origine du contact:" at bounding box center [1228, 498] width 533 height 19
drag, startPoint x: 998, startPoint y: 714, endPoint x: 1228, endPoint y: 718, distance: 230.0
click at [1228, 718] on p "Sylvain - 30/07/2025 - 10h28 Interlocuteur: Mme PRETTE Origine du contact: Appe…" at bounding box center [1252, 742] width 585 height 93
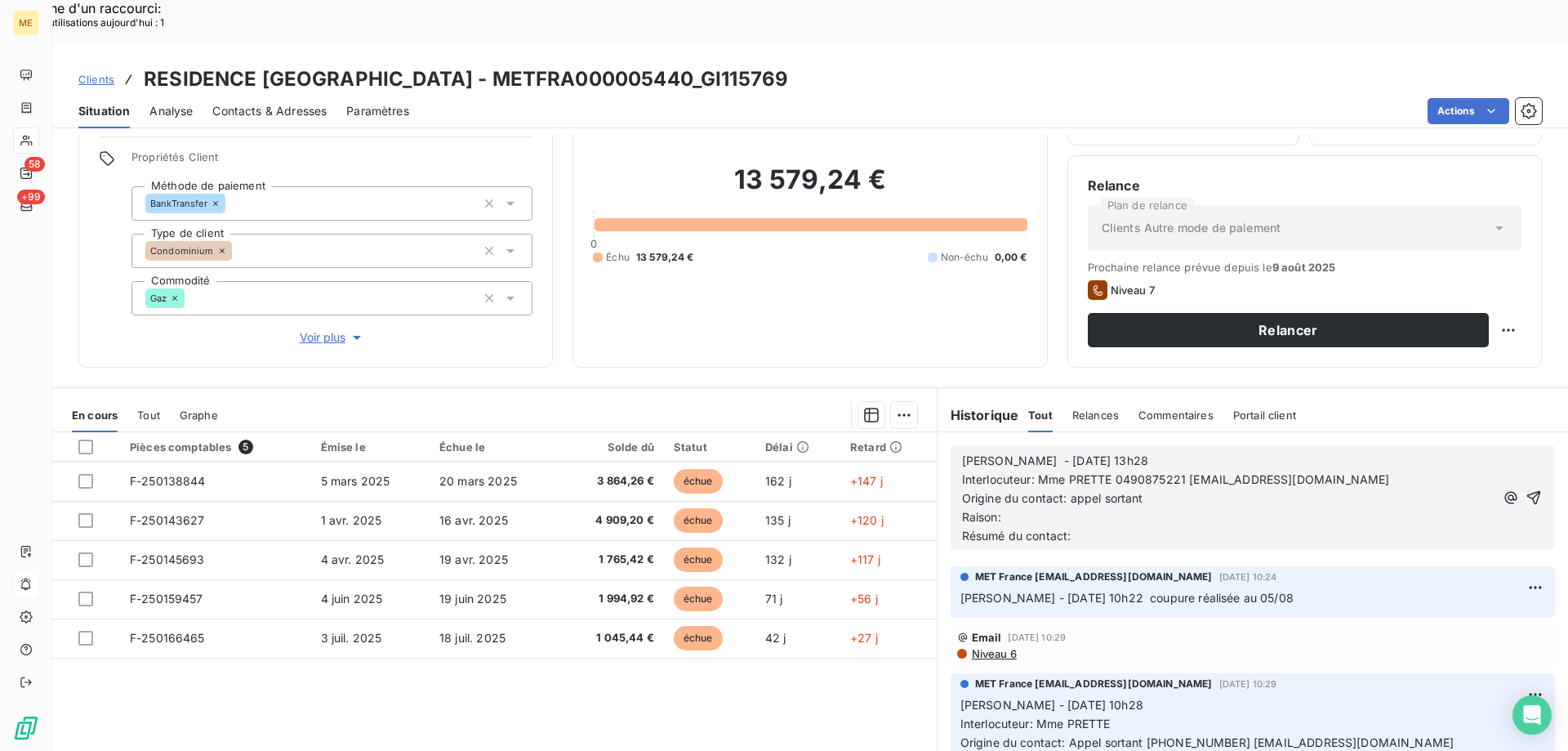
copy span "factures impayées - total de 13579.24 €"
click at [1134, 508] on p "Raison:" at bounding box center [1228, 518] width 533 height 19
click at [1114, 527] on p "Résumé du contact:" at bounding box center [1228, 537] width 533 height 19
click at [1528, 491] on icon "button" at bounding box center [1534, 497] width 13 height 13
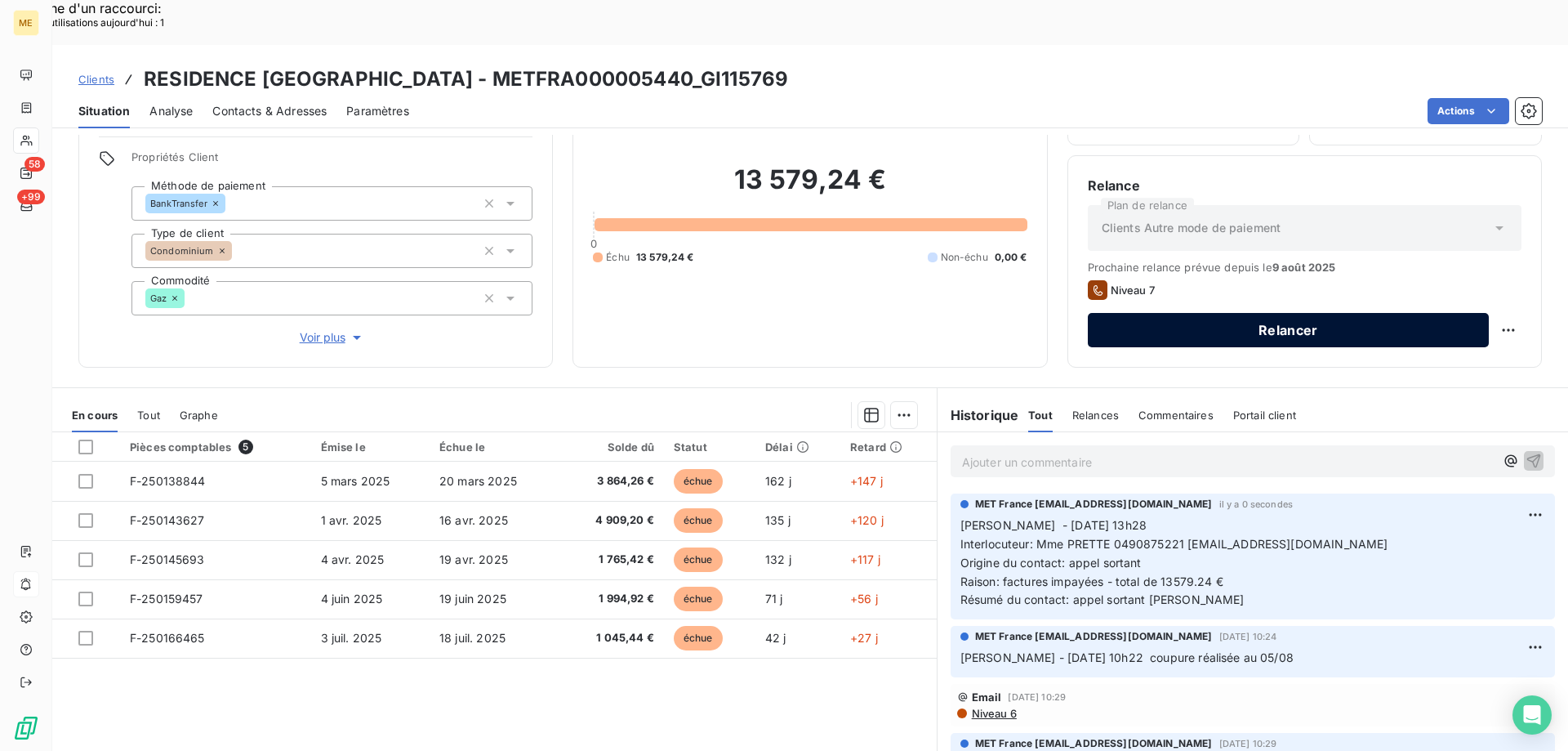
click at [1270, 313] on button "Relancer" at bounding box center [1289, 330] width 401 height 35
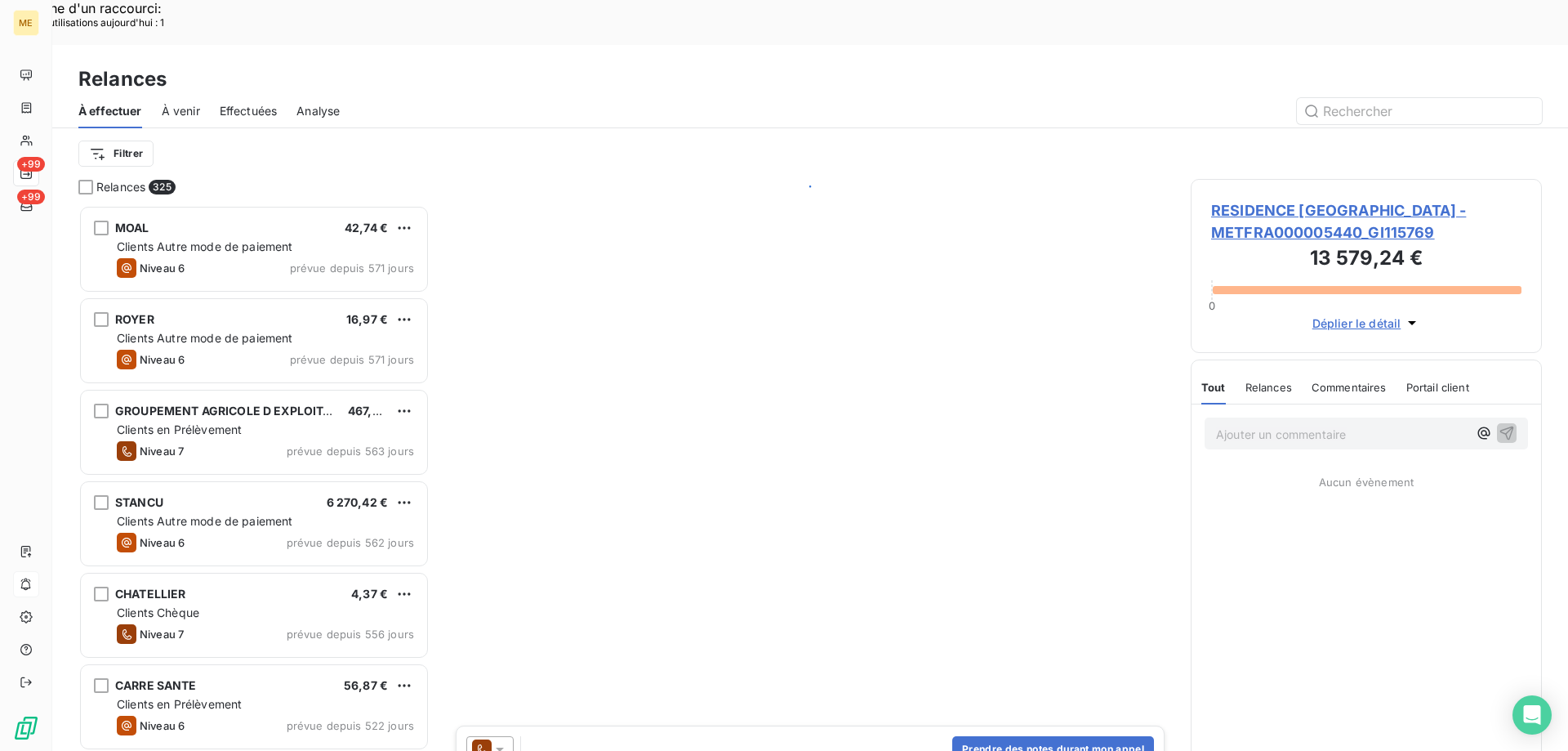
scroll to position [578, 339]
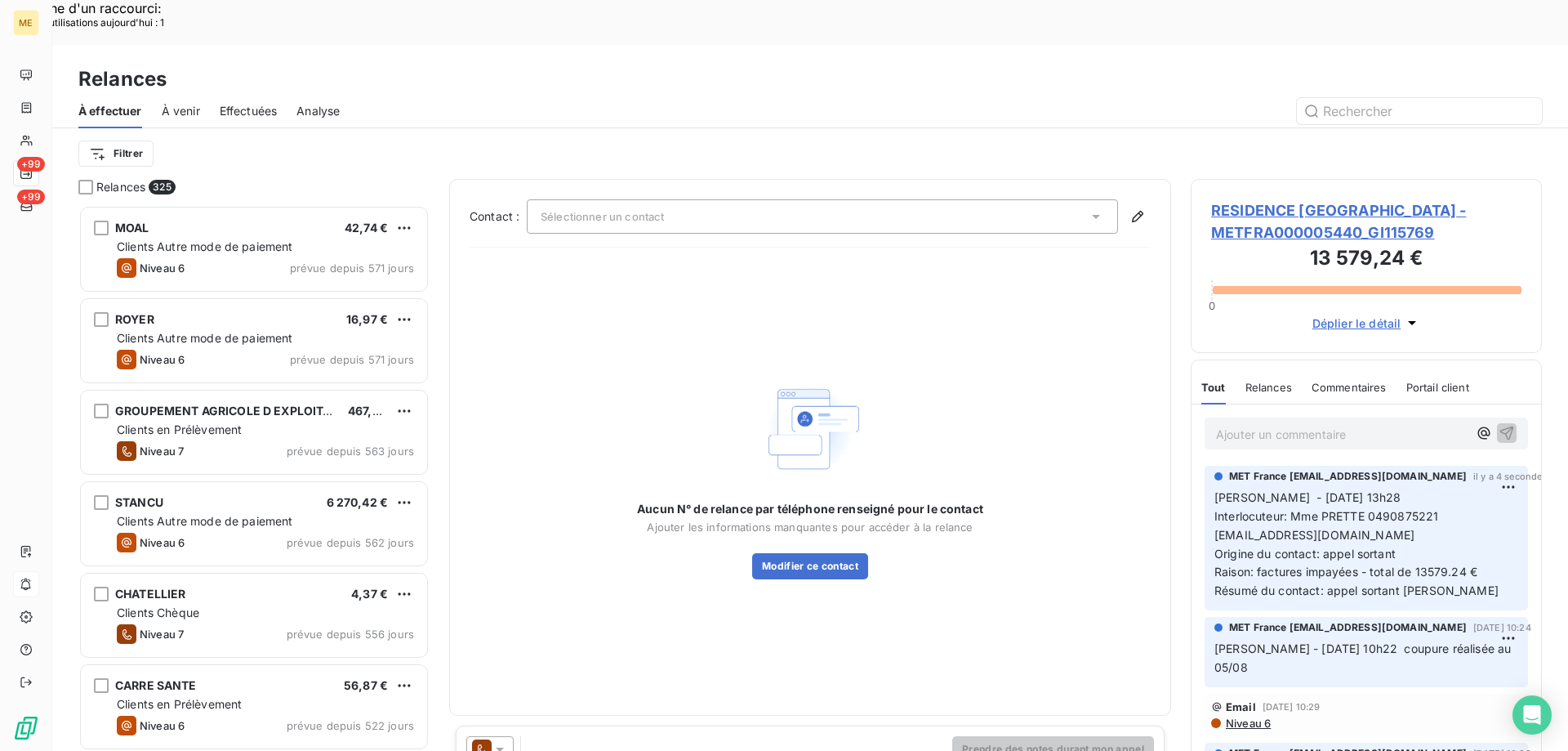
click at [508, 725] on div "Prendre des notes durant mon appel" at bounding box center [810, 748] width 709 height 47
click at [503, 740] on icon at bounding box center [499, 748] width 16 height 16
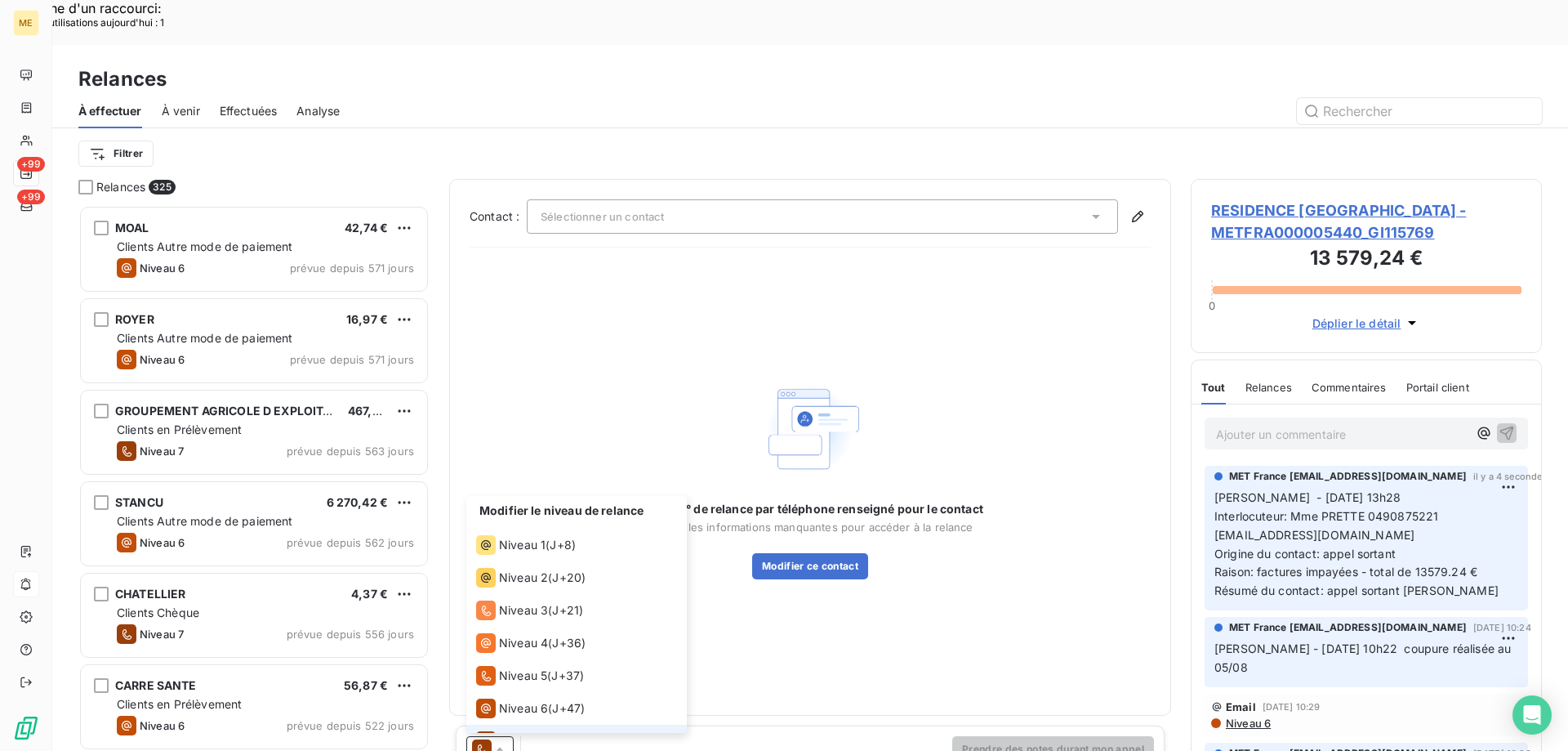
scroll to position [25, 0]
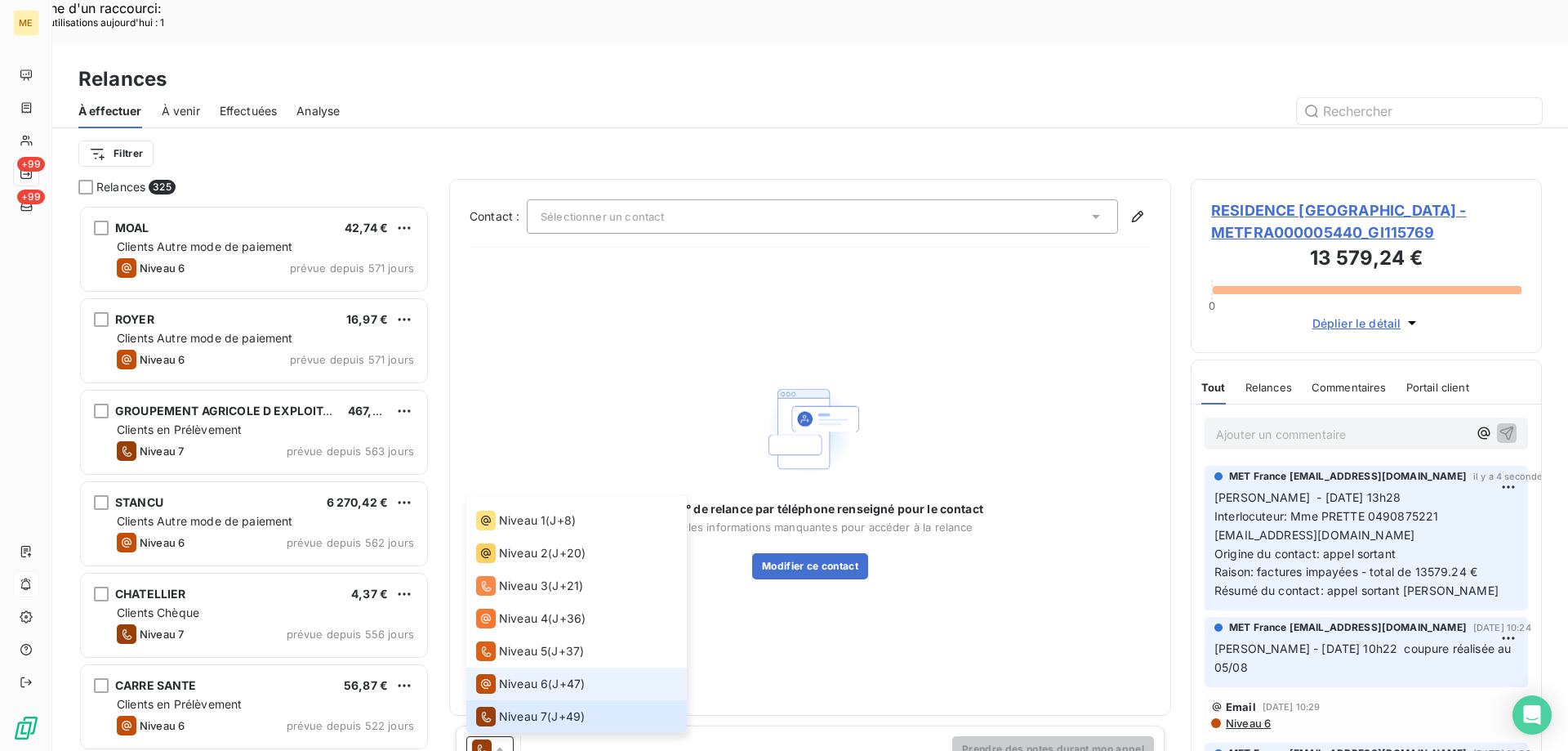
click at [495, 674] on icon at bounding box center [486, 684] width 19 height 19
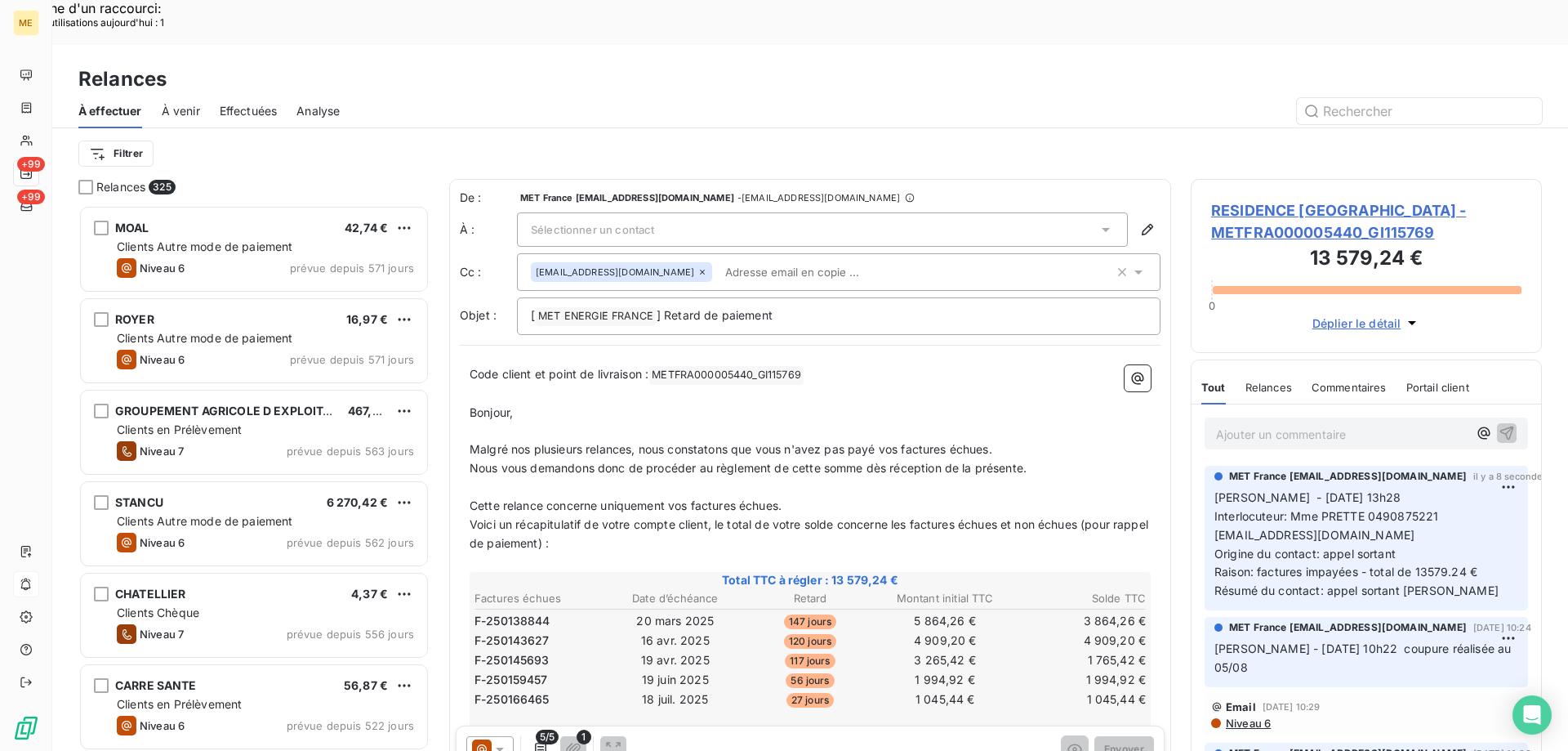
click at [699, 212] on div "Sélectionner un contact" at bounding box center [822, 230] width 611 height 35
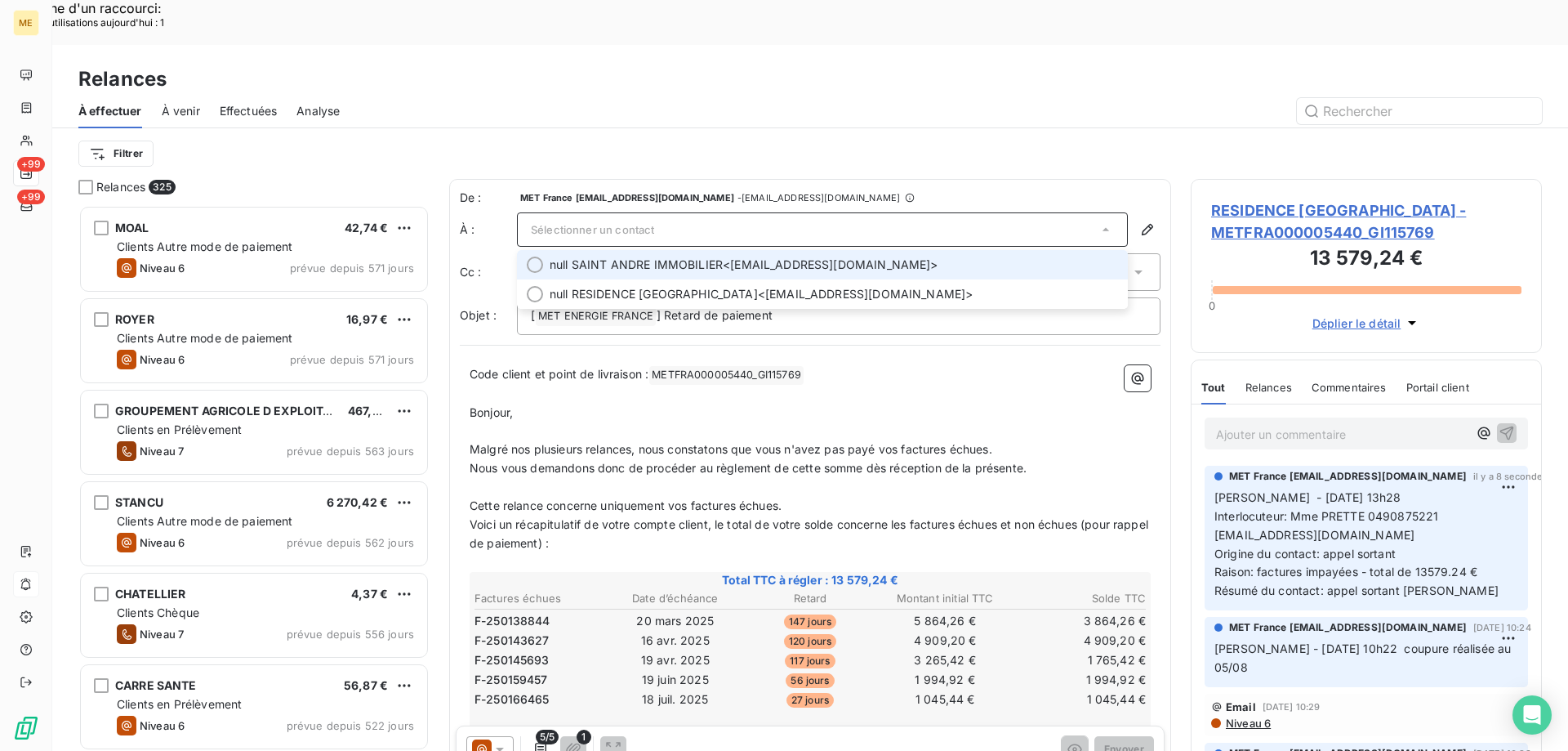
click at [674, 256] on span "null SAINT ANDRE IMMOBILIER" at bounding box center [636, 264] width 173 height 16
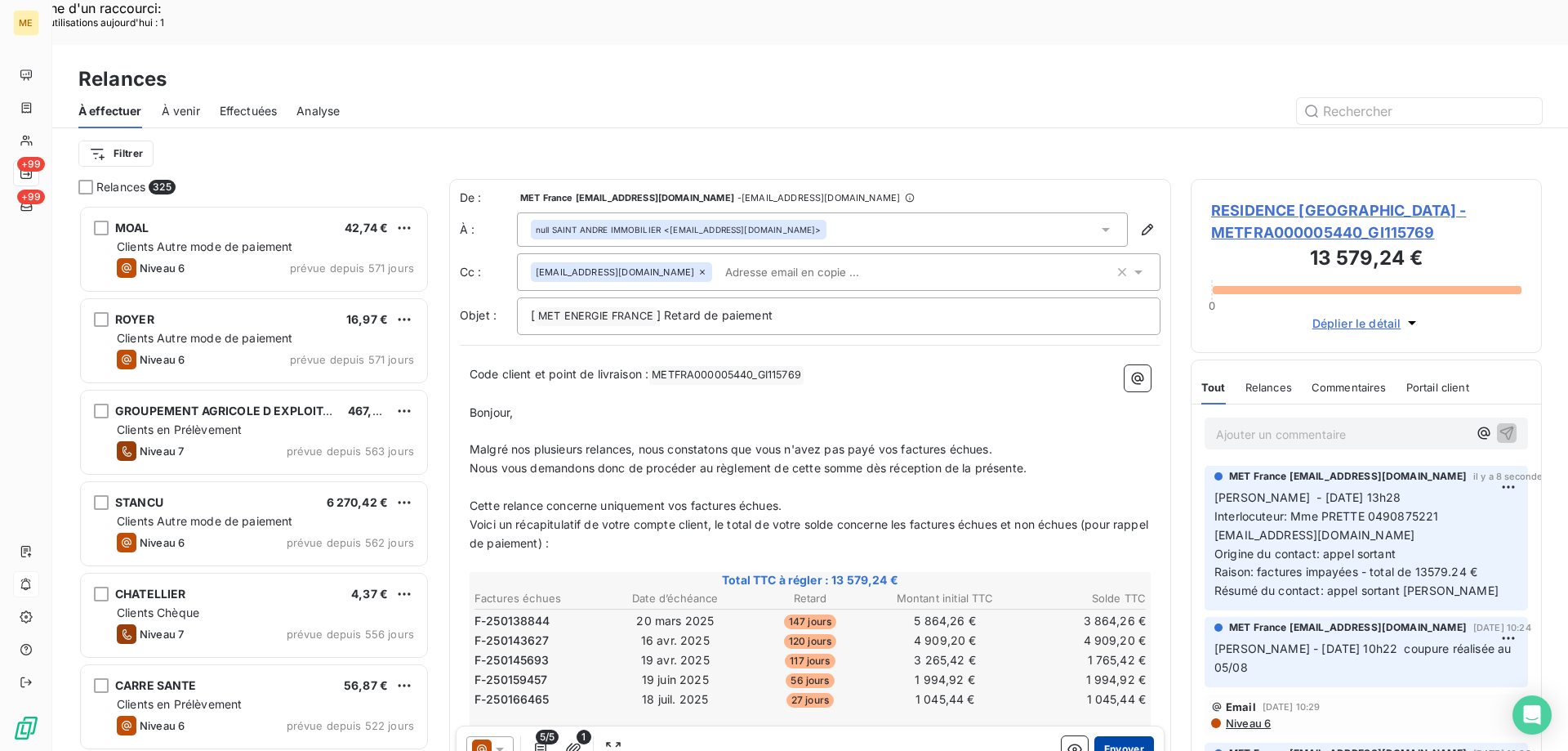
click at [1101, 736] on button "Envoyer" at bounding box center [1124, 748] width 60 height 26
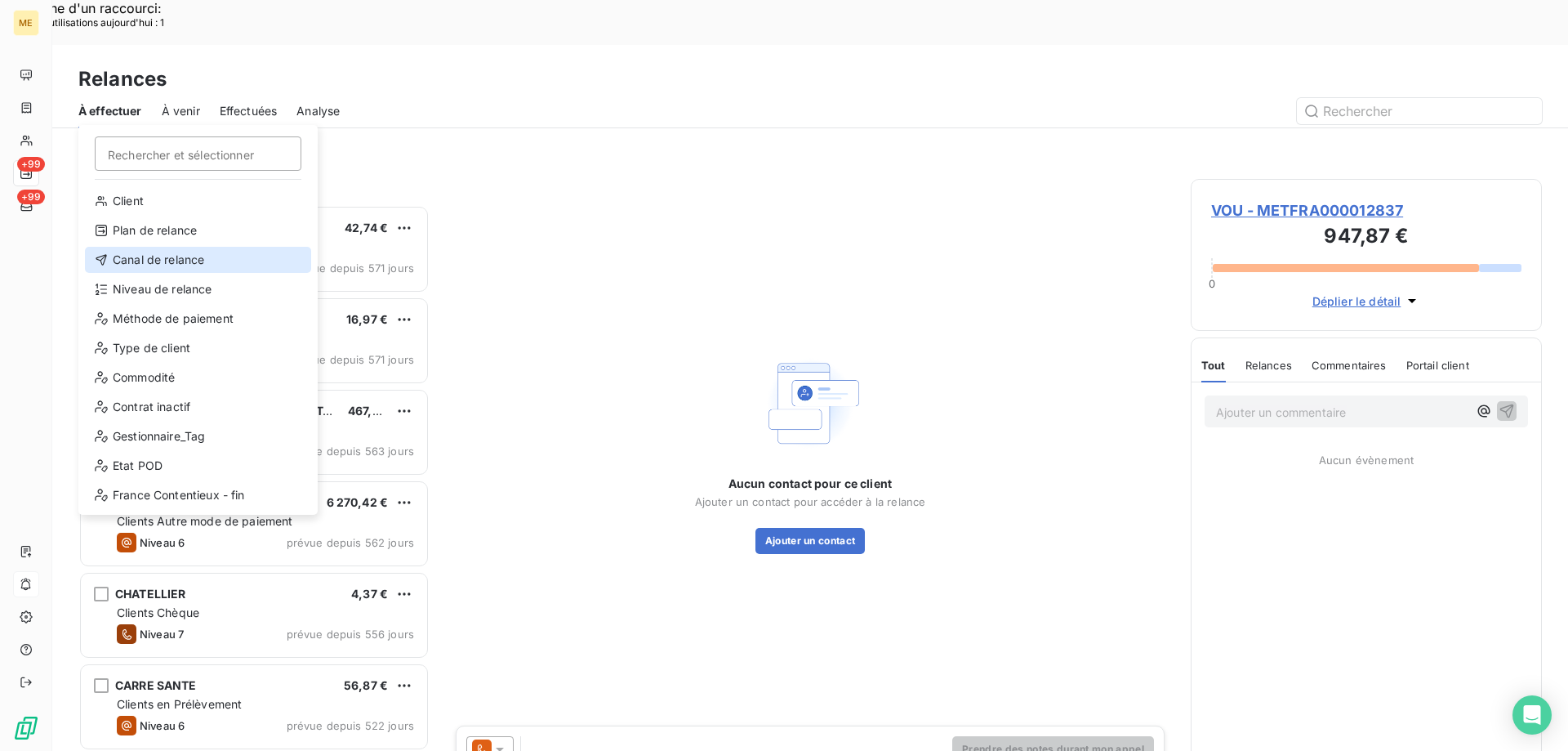
click at [145, 256] on div "Canal de relance" at bounding box center [198, 259] width 227 height 26
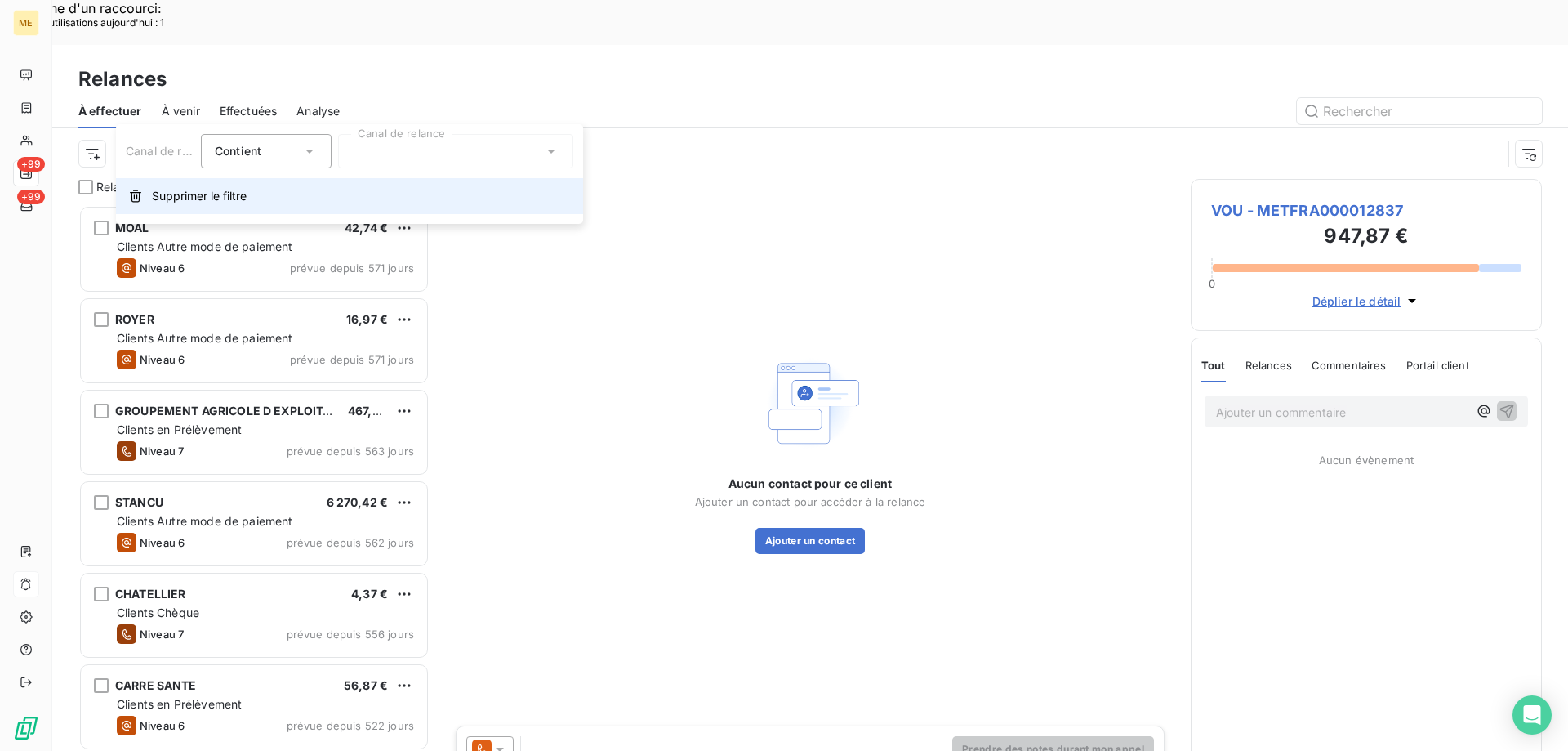
click at [422, 179] on button "Supprimer le filtre" at bounding box center [350, 195] width 468 height 36
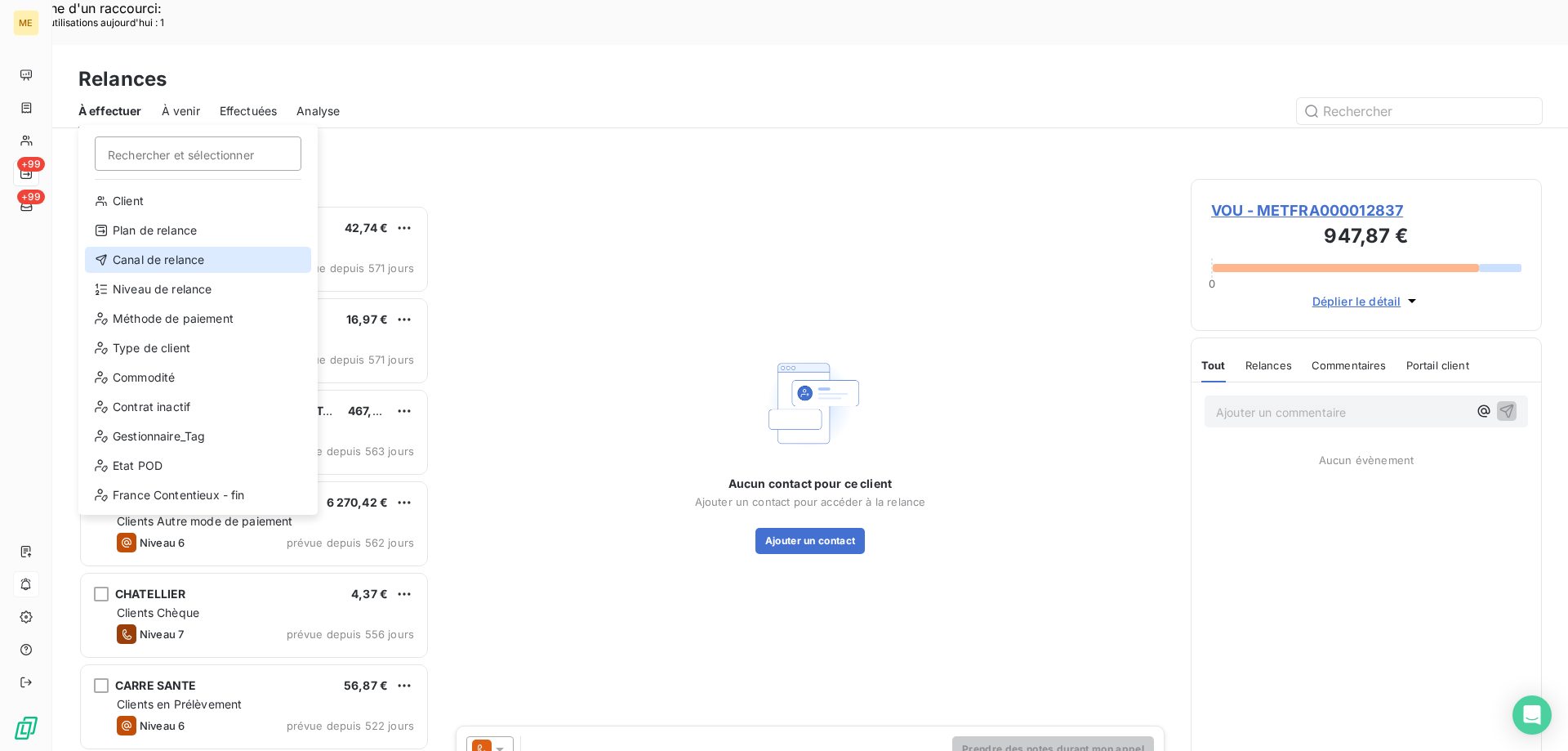
click at [133, 248] on div "Canal de relance" at bounding box center [198, 259] width 227 height 26
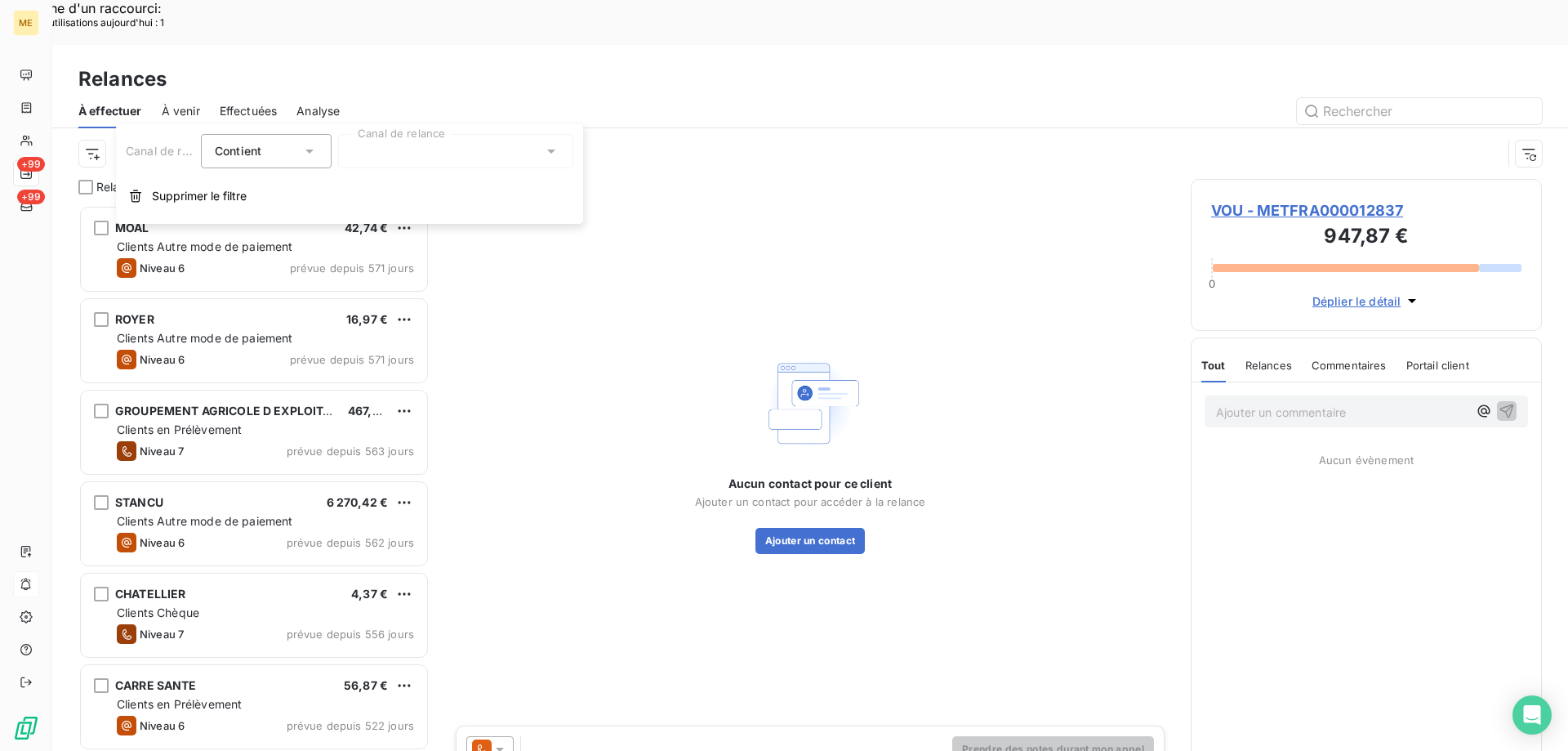
click at [469, 154] on div at bounding box center [455, 151] width 235 height 35
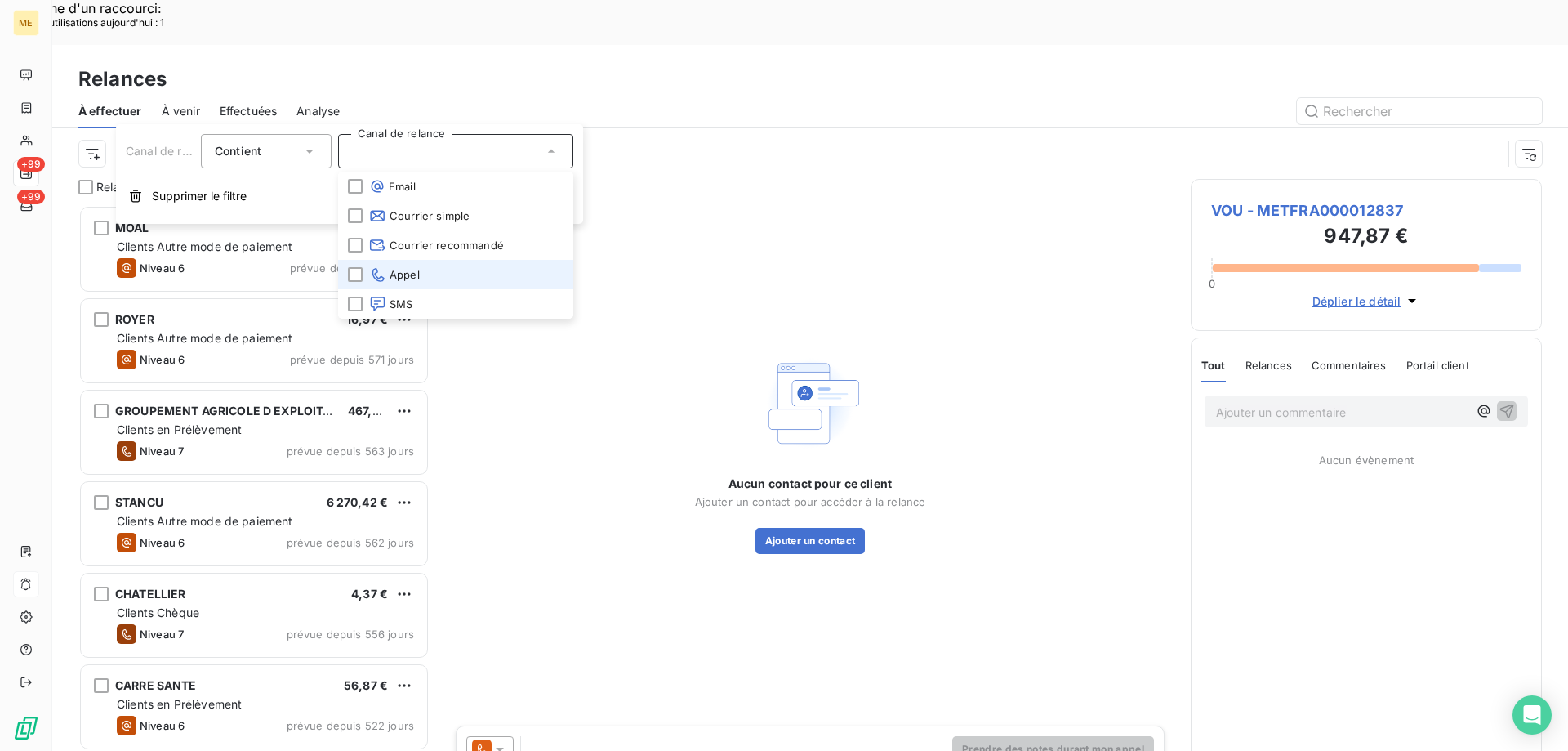
click at [400, 280] on span "Appel" at bounding box center [394, 274] width 51 height 16
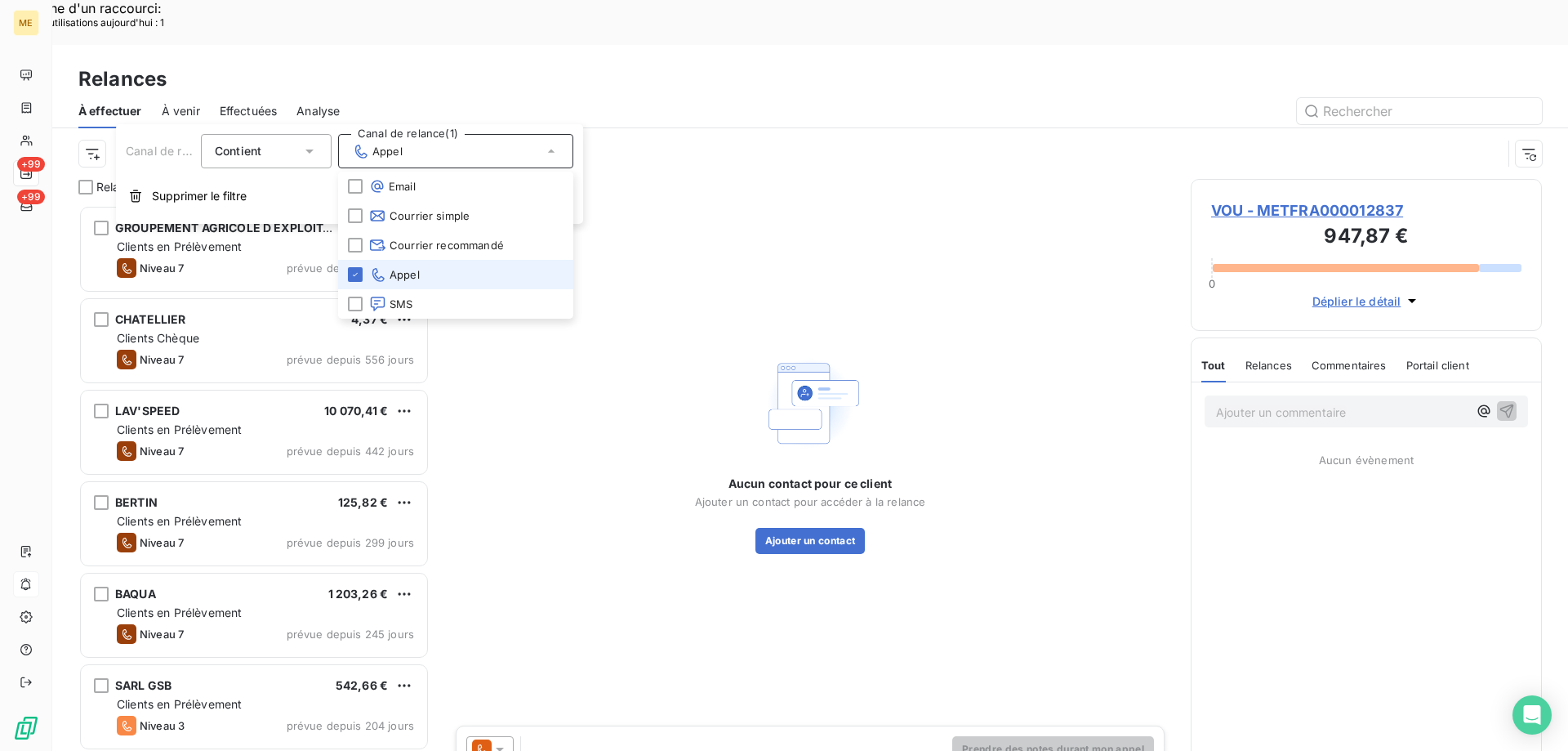
scroll to position [578, 339]
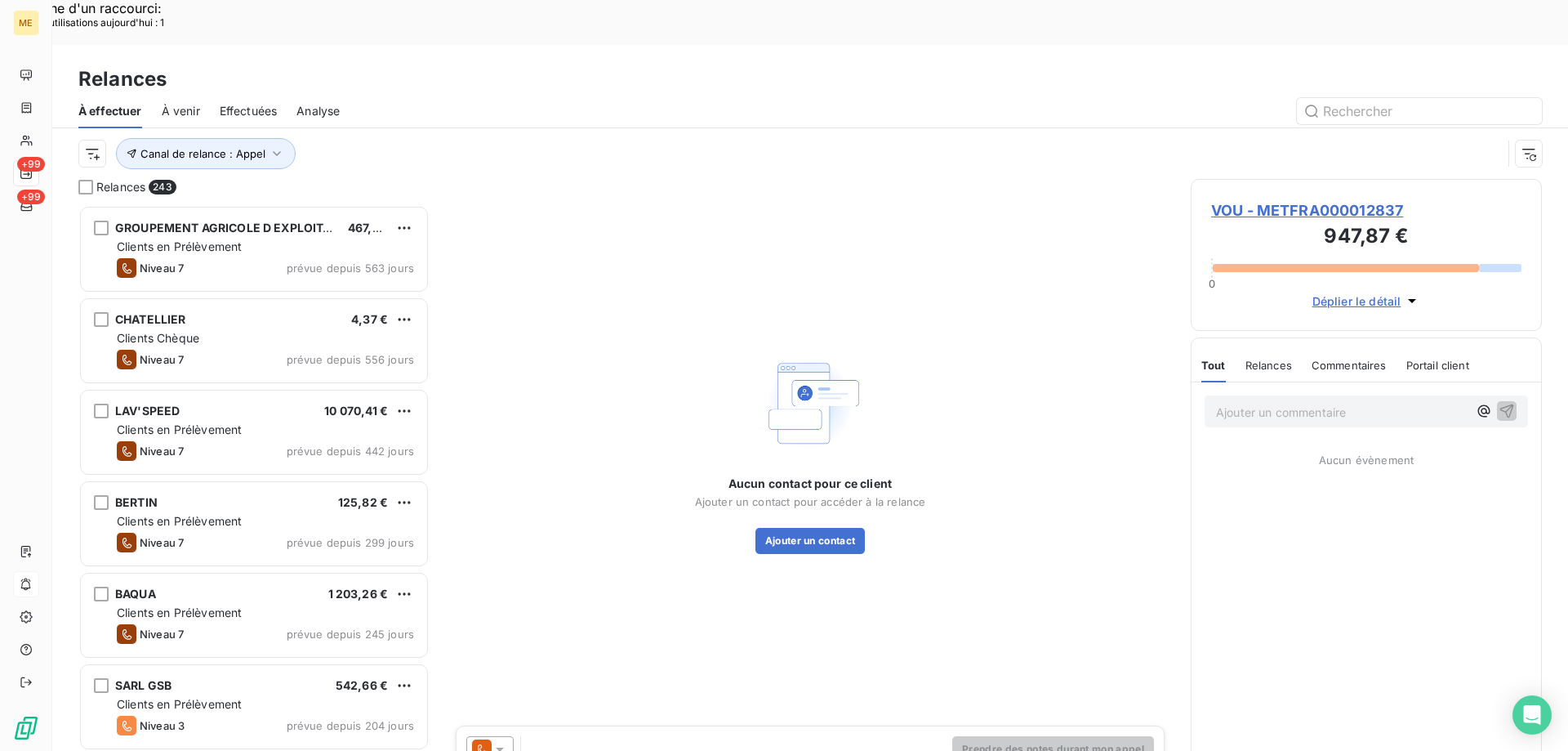
click at [705, 179] on div "Aucun contact pour ce client Ajouter un contact pour accéder à la relance Ajout…" at bounding box center [810, 451] width 722 height 546
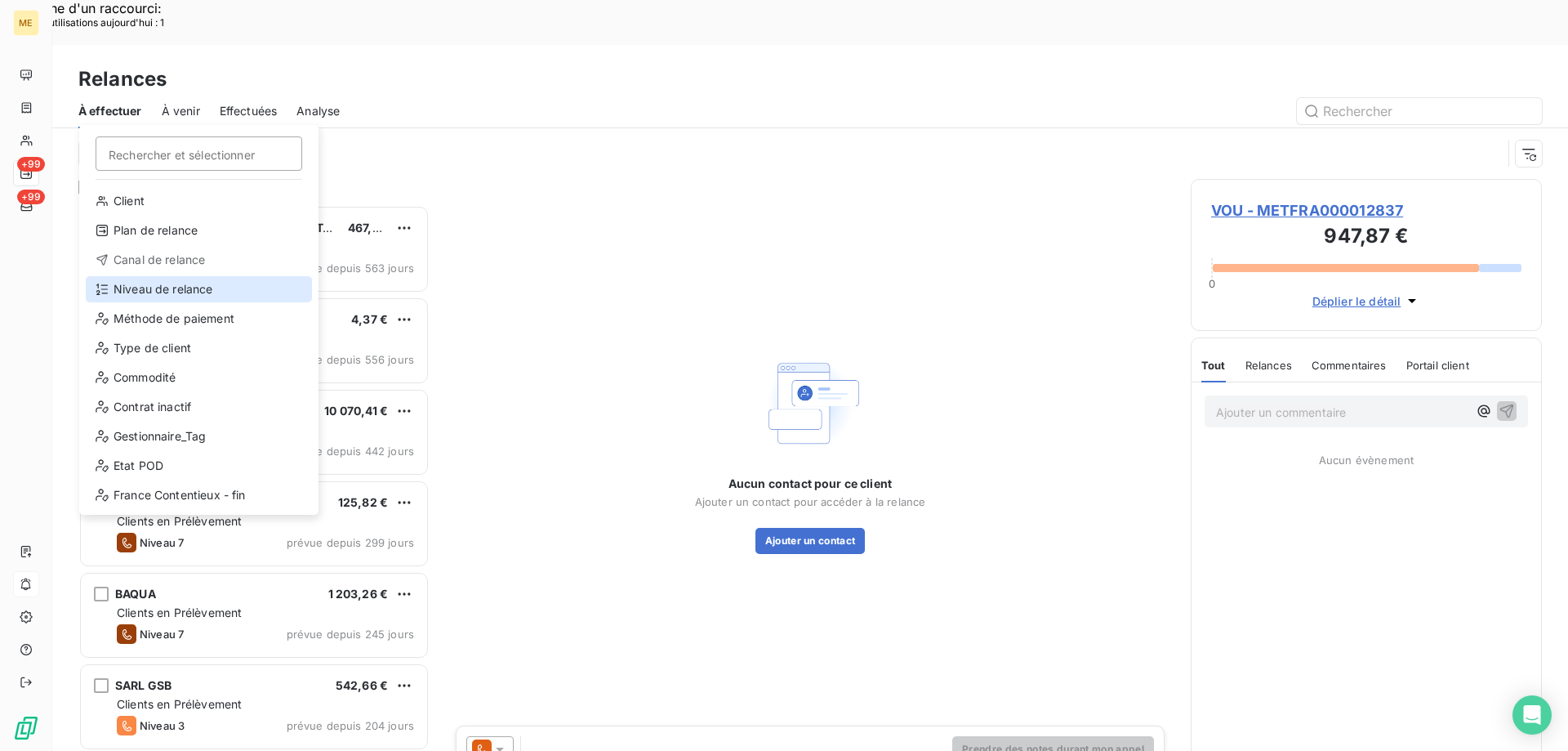
click at [132, 292] on div "Niveau de relance" at bounding box center [199, 288] width 227 height 26
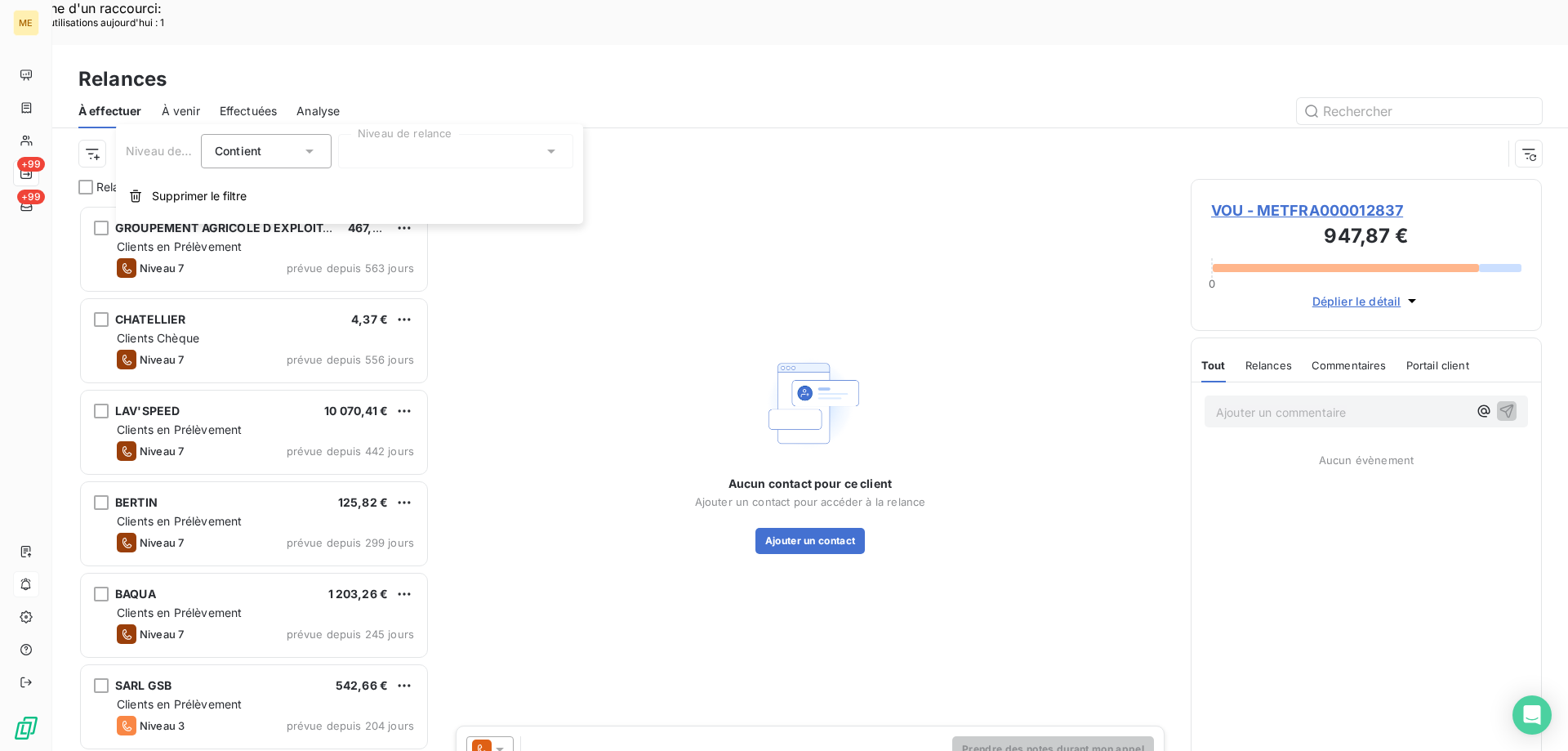
click at [410, 151] on div at bounding box center [455, 151] width 235 height 35
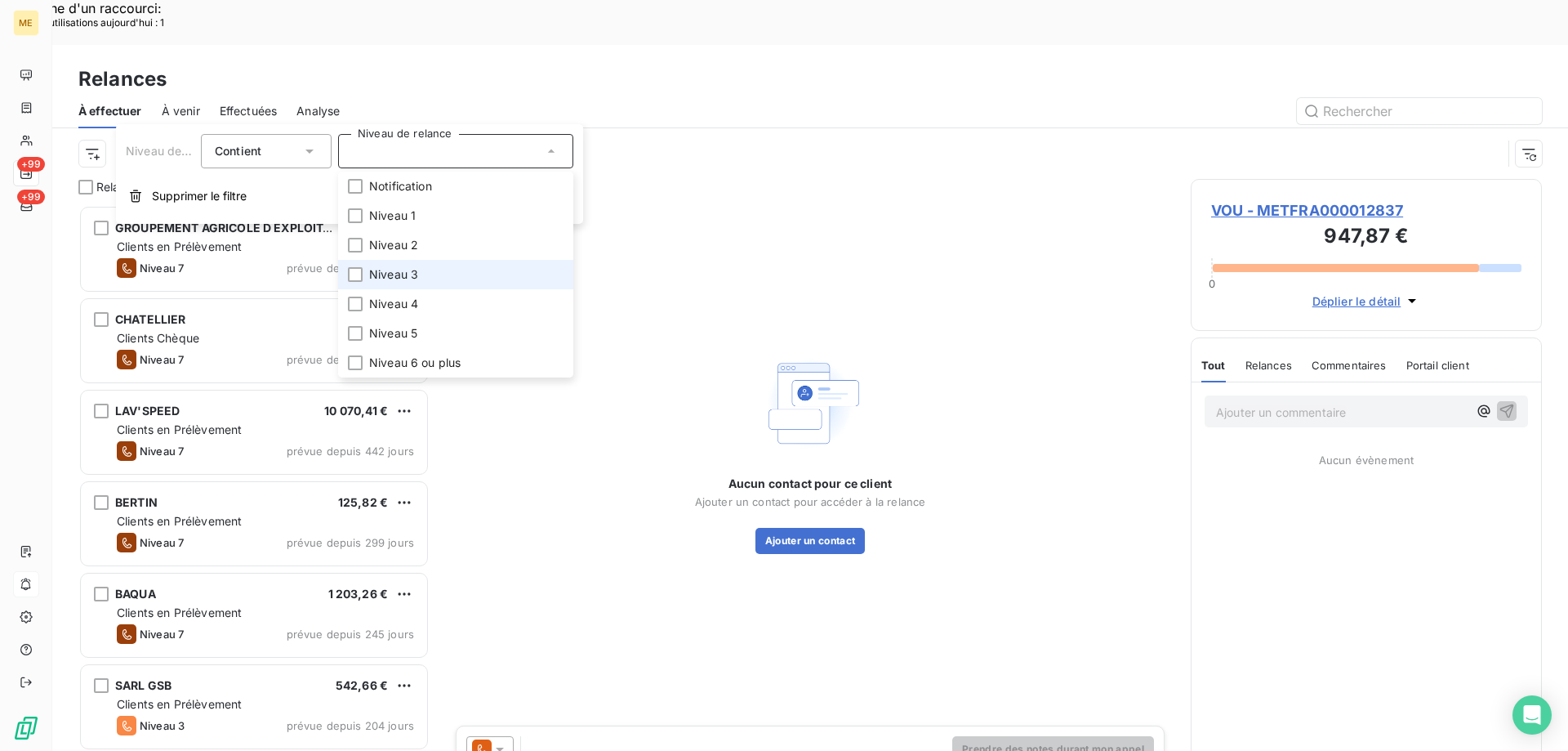
click at [401, 276] on span "Niveau 3" at bounding box center [393, 274] width 49 height 16
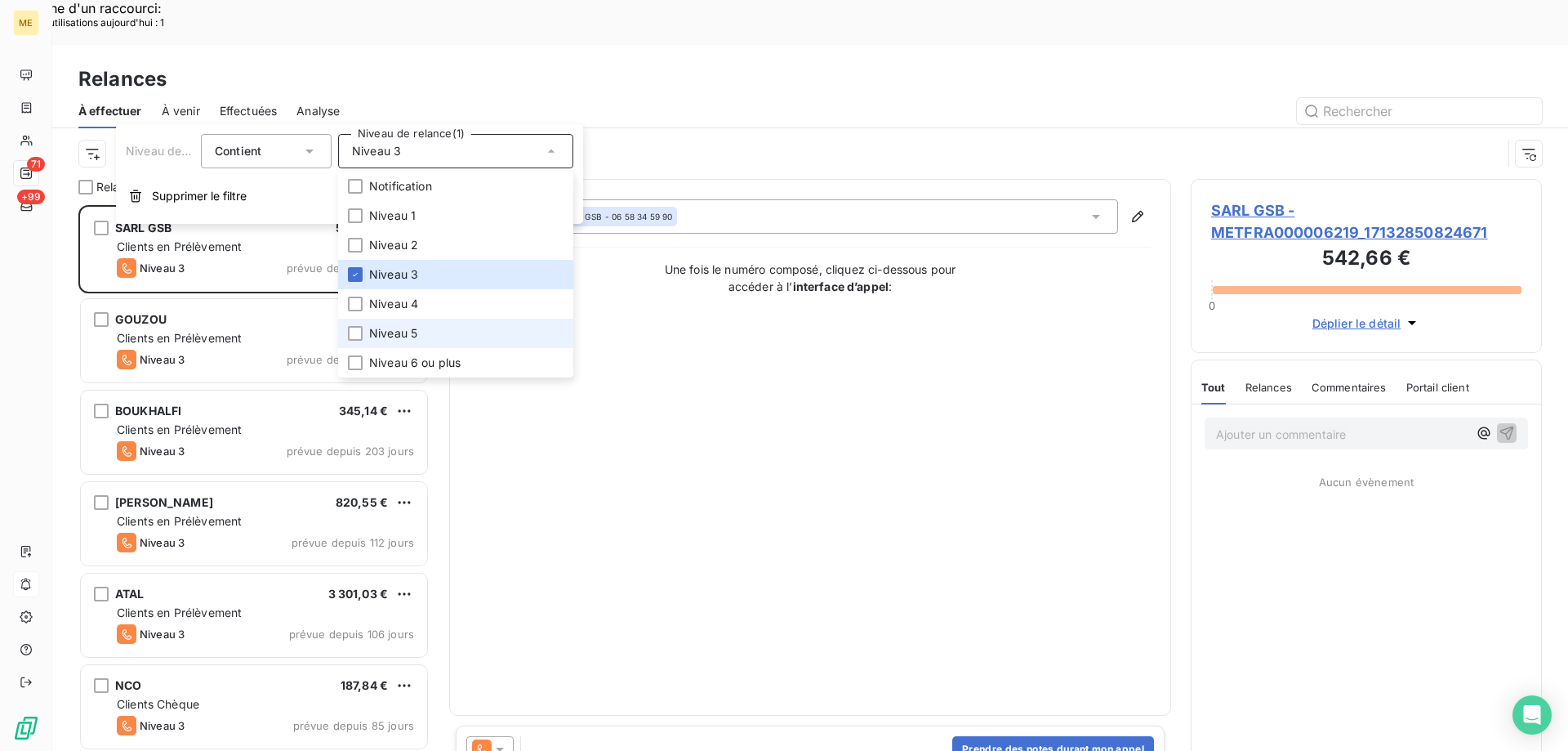
scroll to position [578, 339]
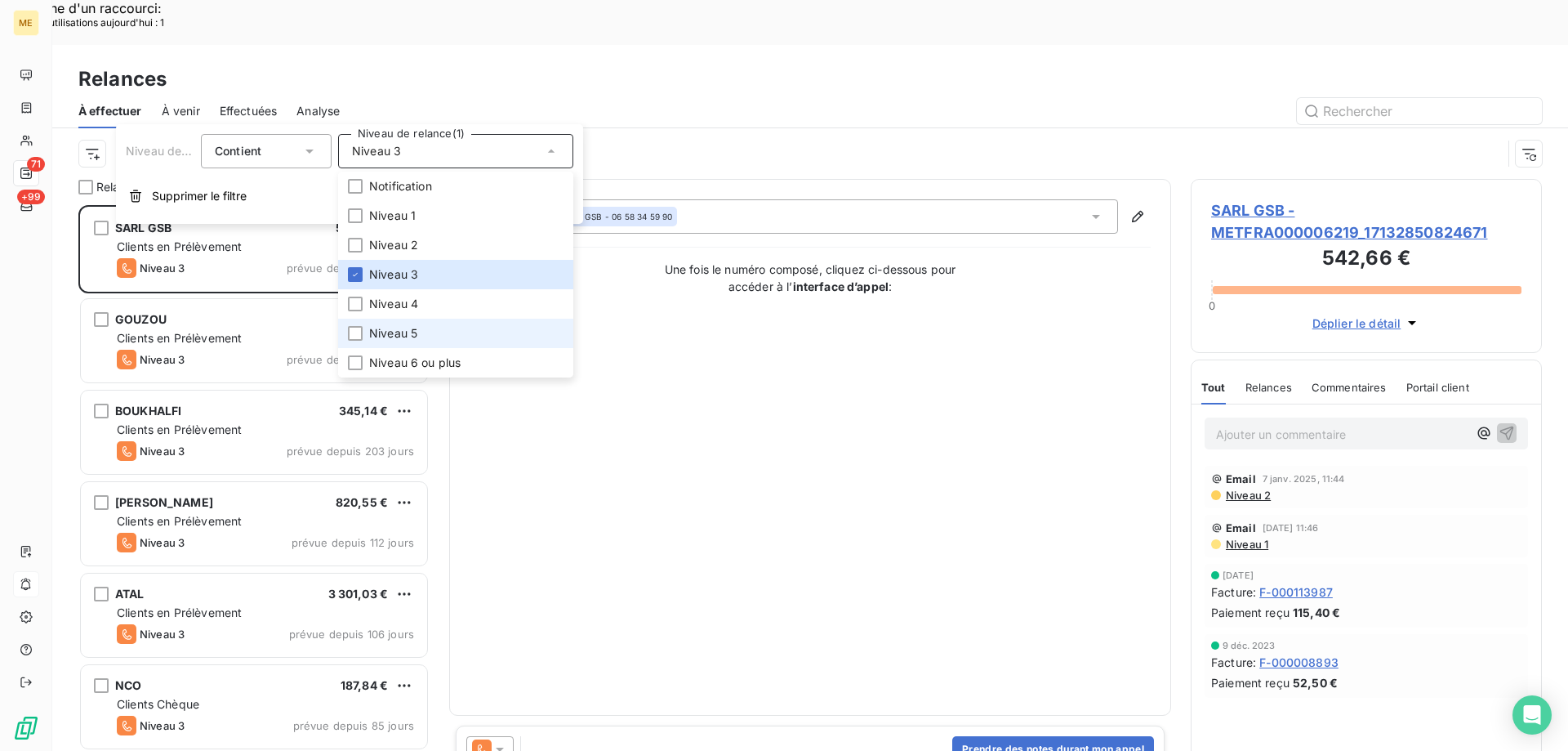
click at [402, 339] on span "Niveau 5" at bounding box center [393, 333] width 48 height 16
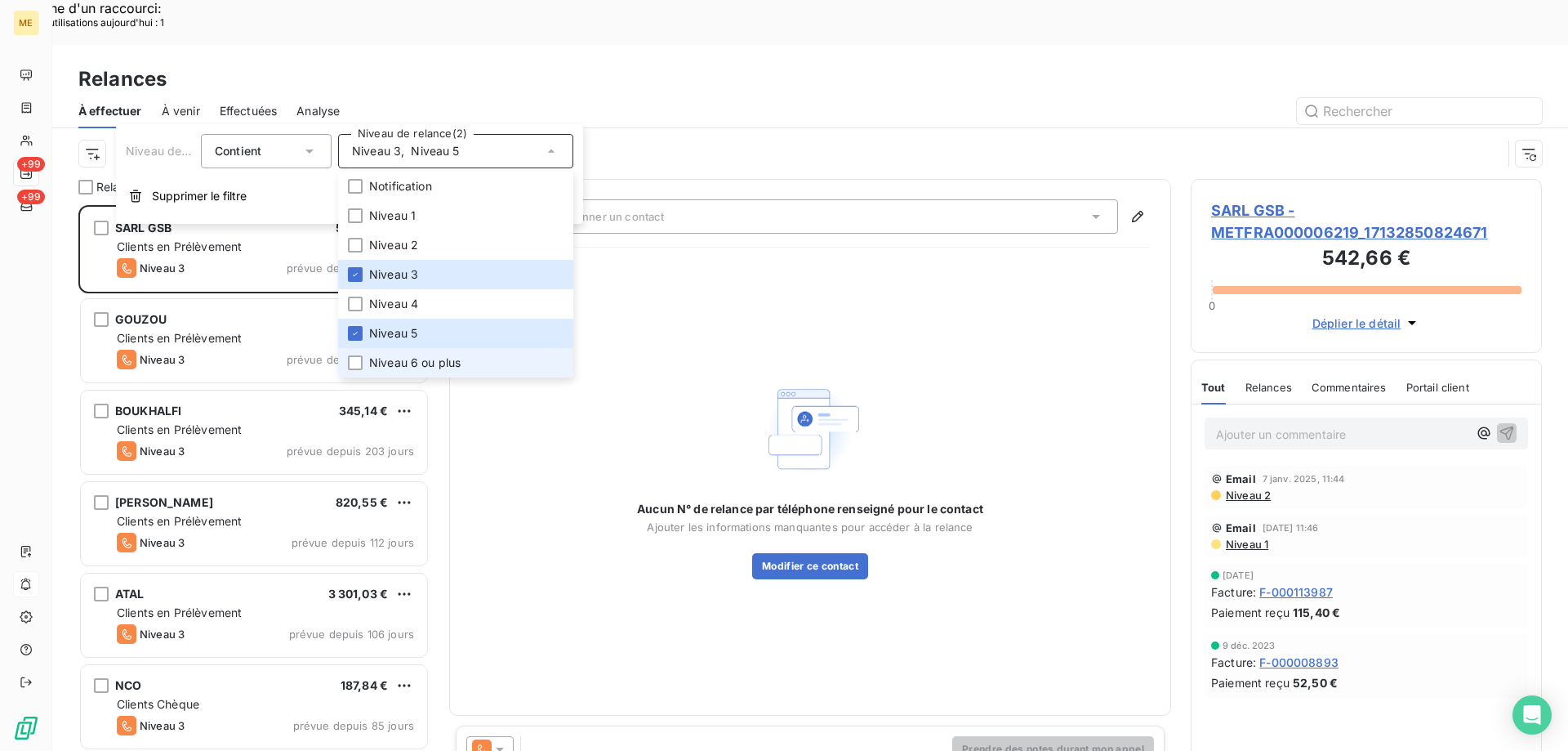
click at [401, 366] on span "Niveau 6 ou plus" at bounding box center [414, 362] width 91 height 16
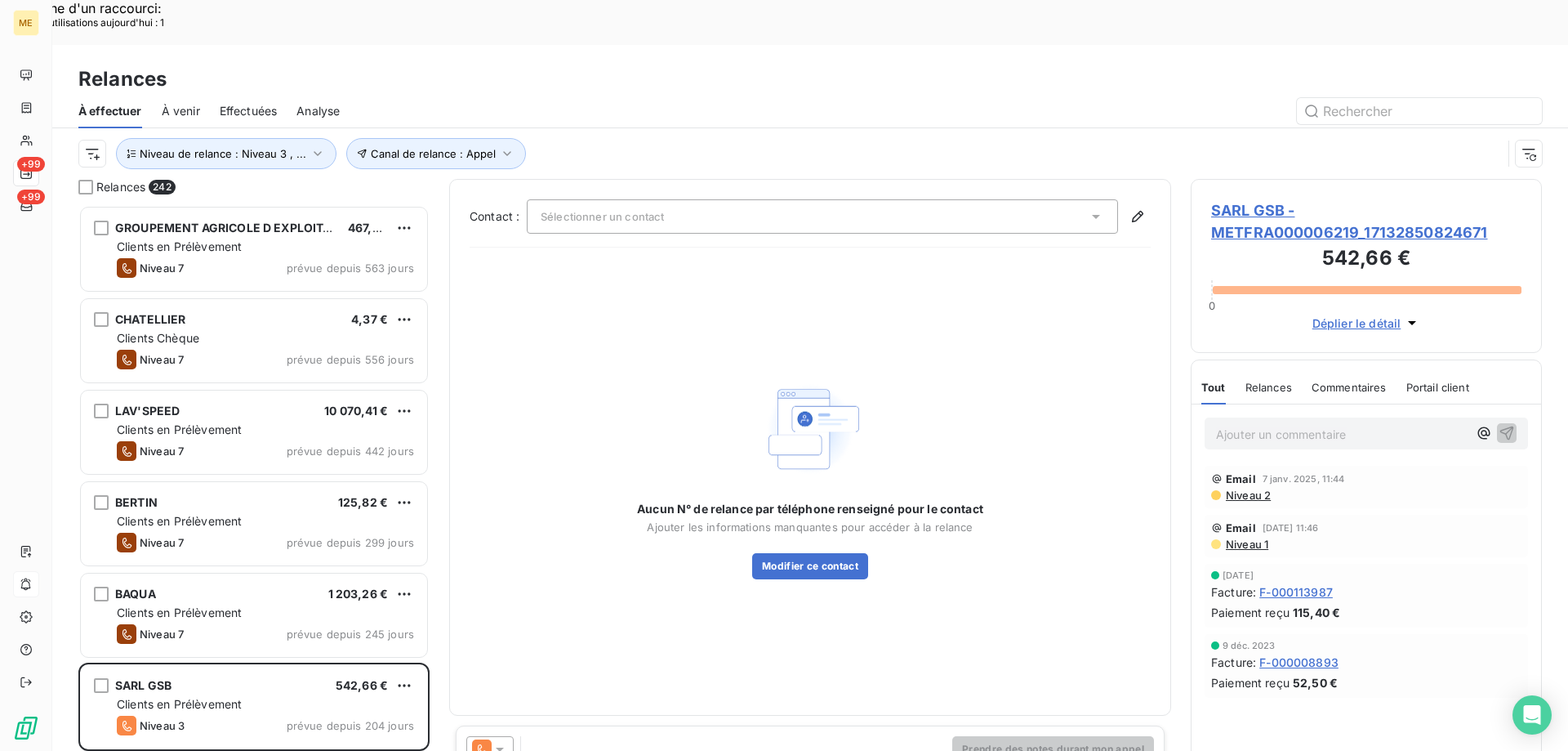
click at [857, 273] on div "Aucun N° de relance par téléphone renseigné pour le contact Ajouter les informa…" at bounding box center [809, 477] width 681 height 434
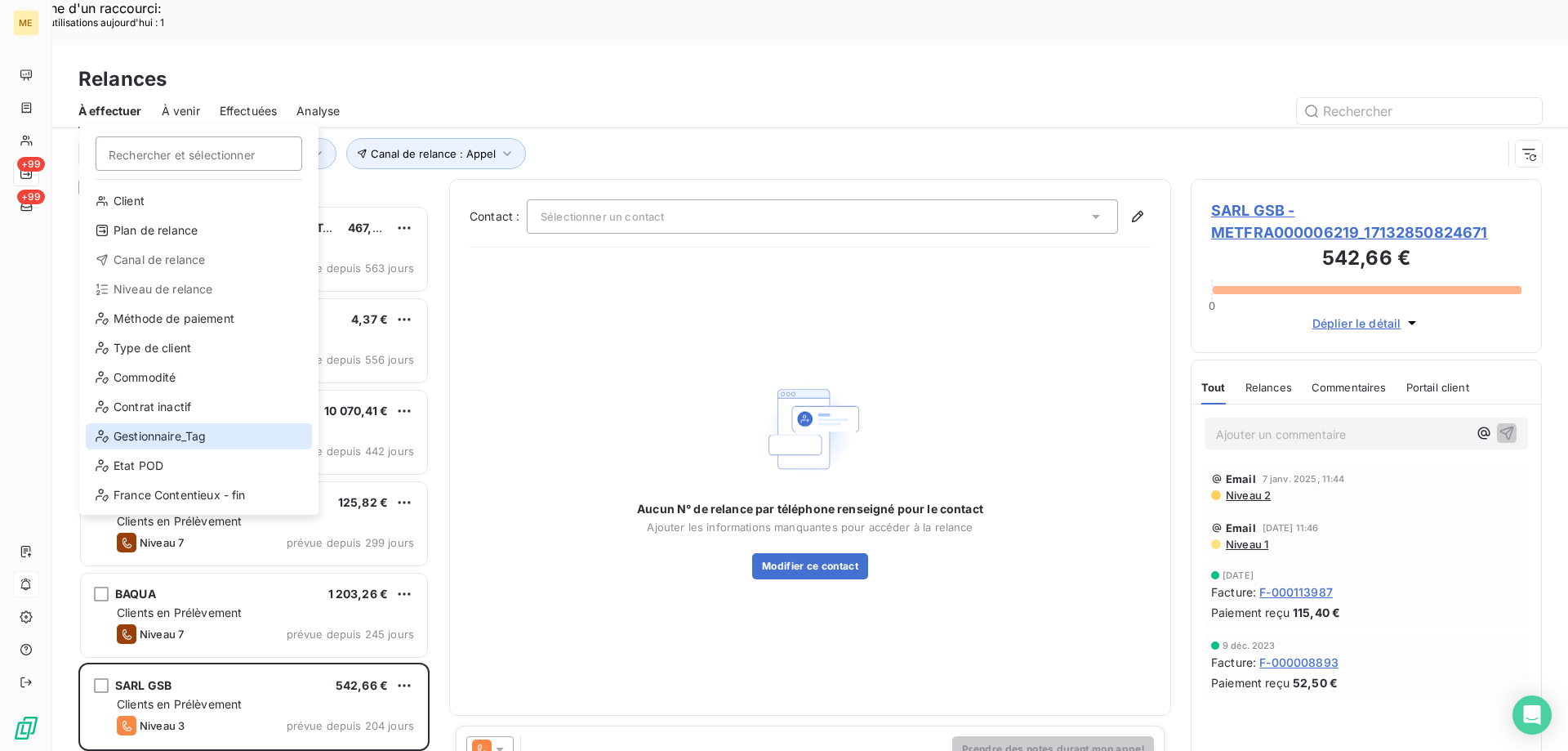
click at [140, 429] on div "Gestionnaire_Tag" at bounding box center [199, 436] width 227 height 26
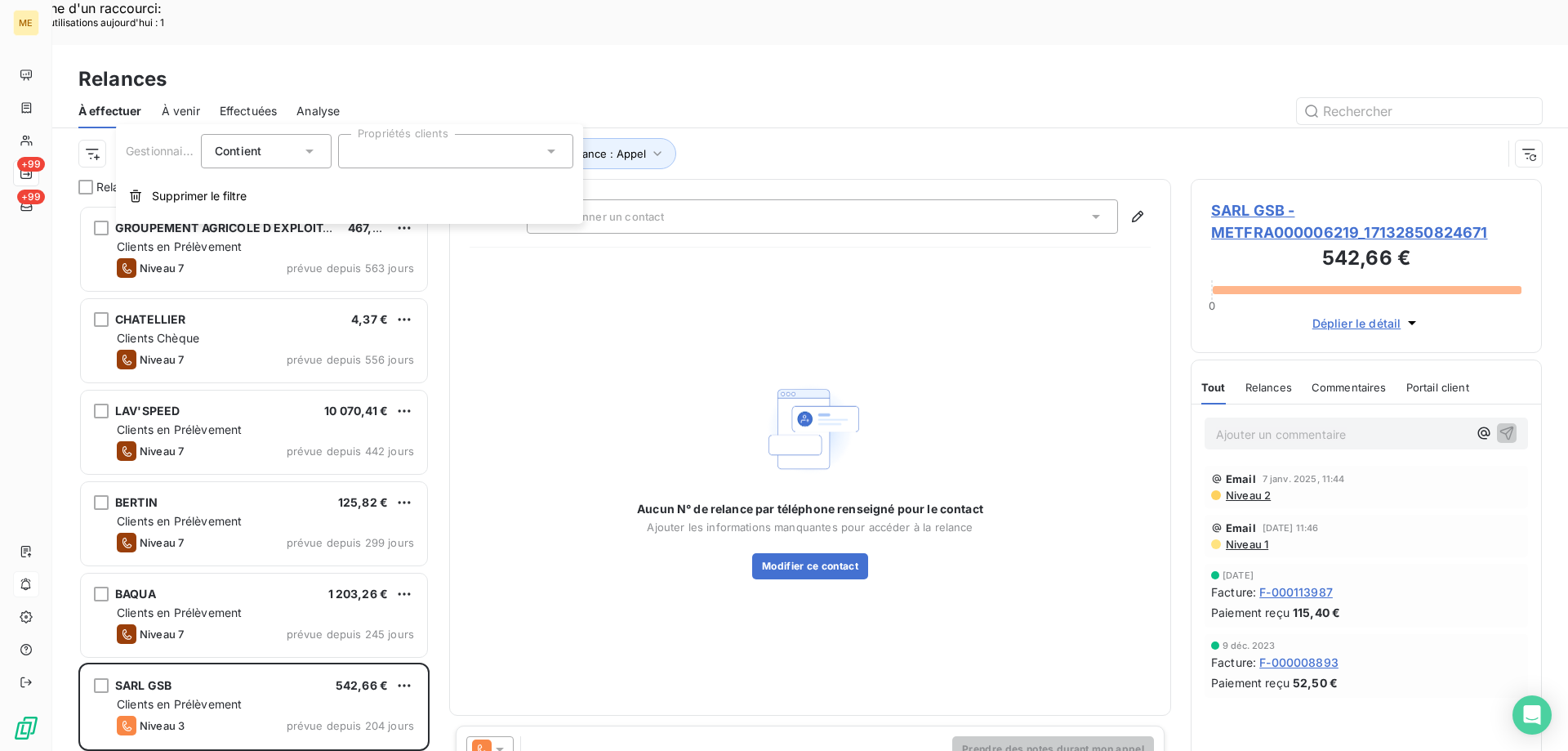
click at [440, 164] on div at bounding box center [455, 151] width 235 height 35
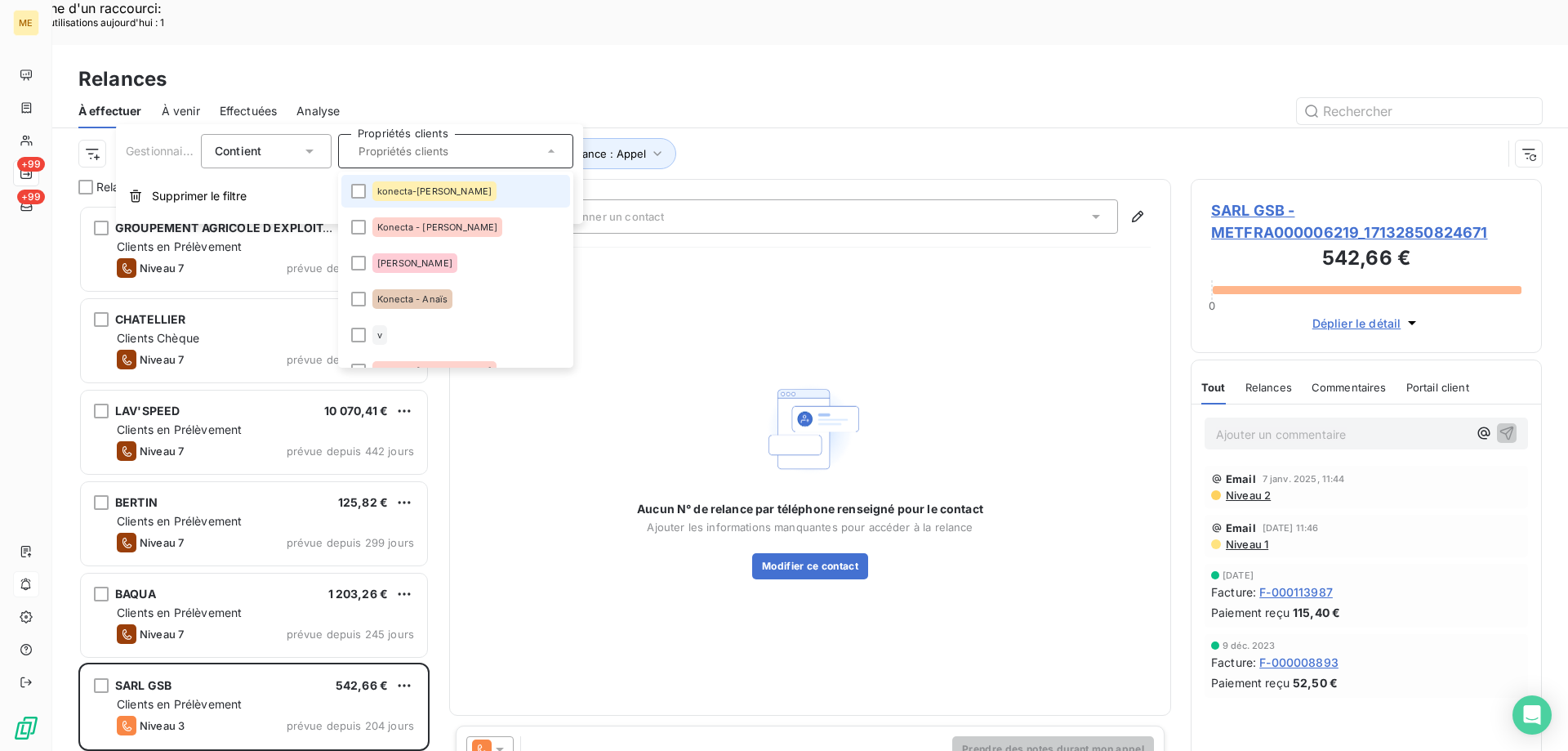
click at [376, 194] on div "konecta-[PERSON_NAME]" at bounding box center [434, 191] width 124 height 19
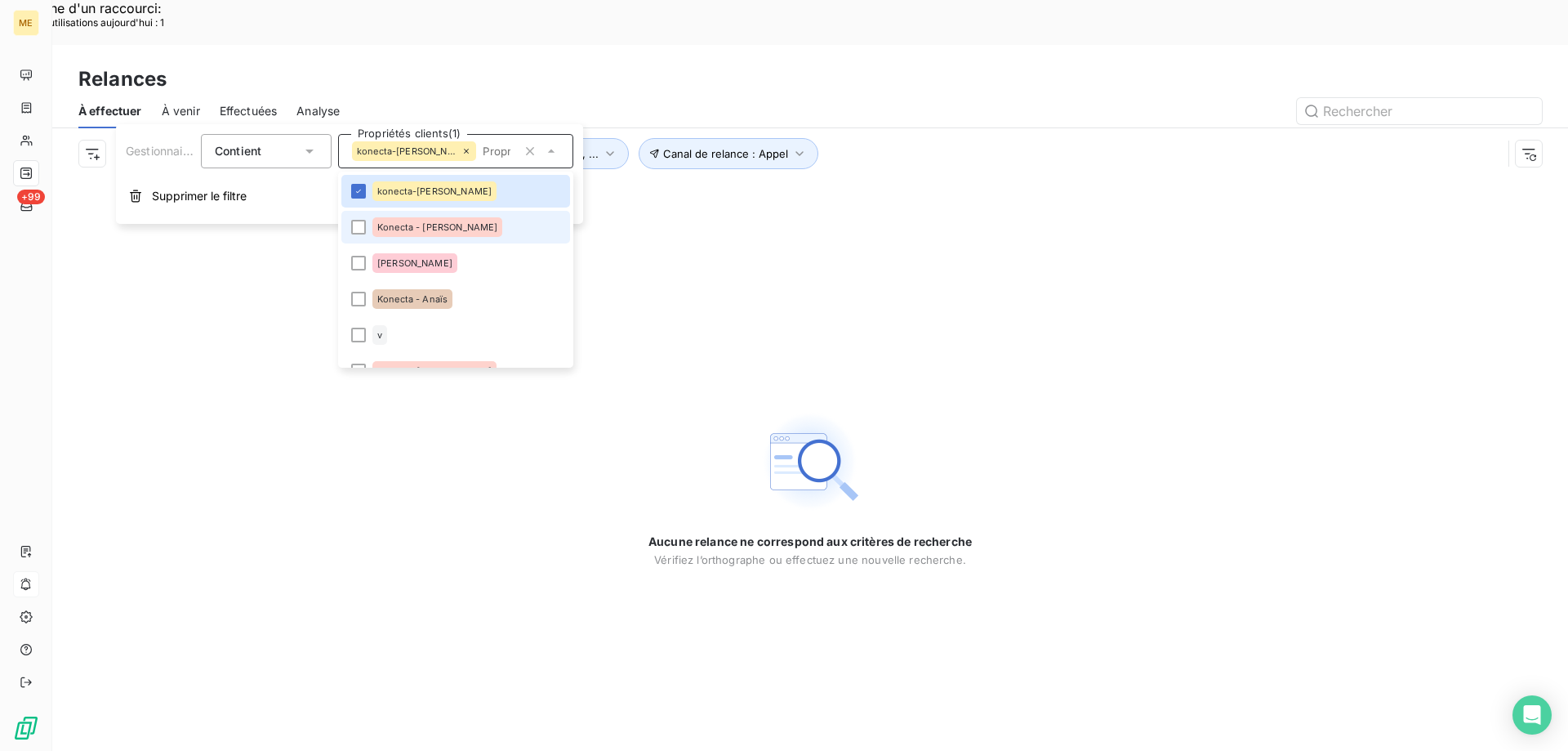
click at [385, 217] on div "Konecta - [PERSON_NAME]" at bounding box center [437, 227] width 130 height 19
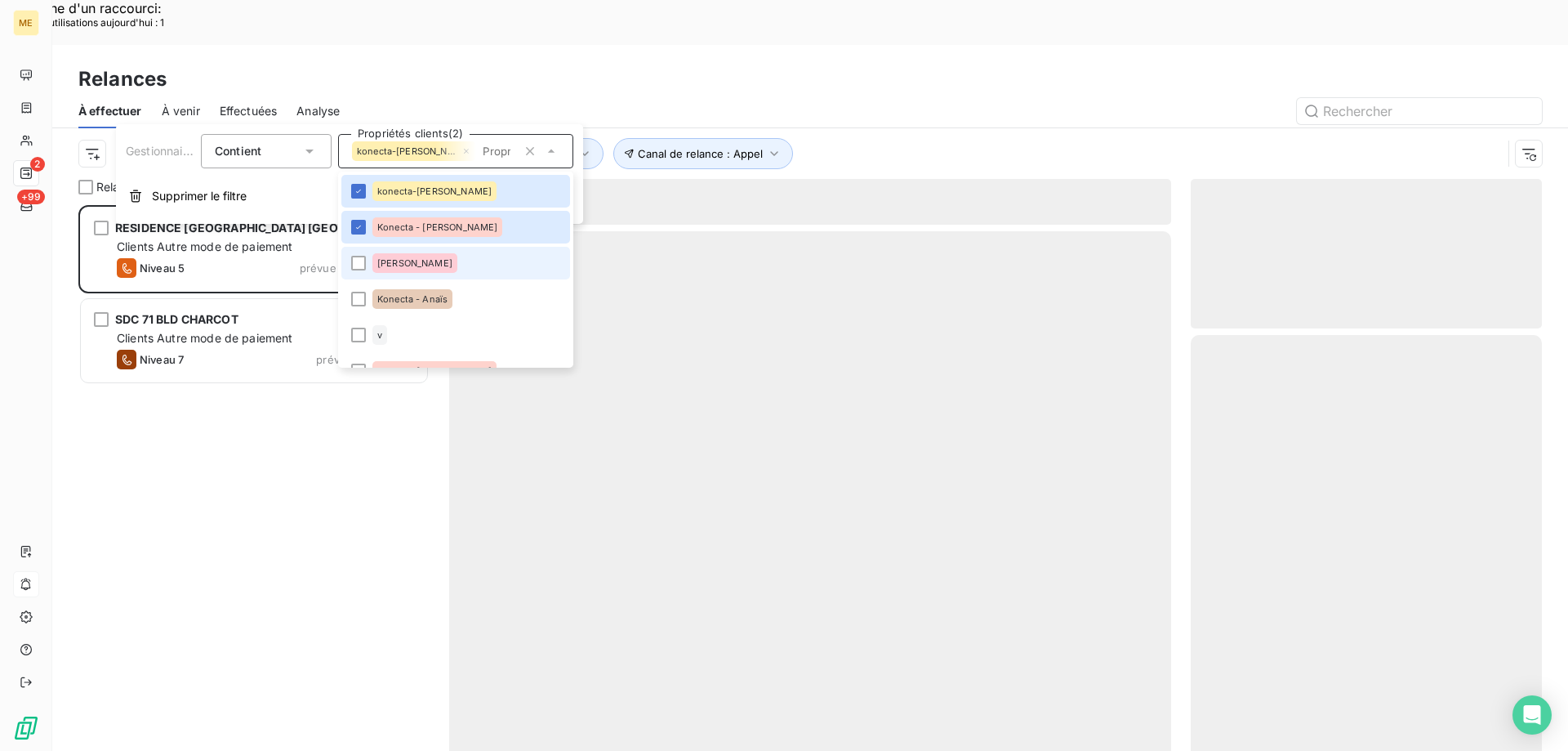
scroll to position [578, 339]
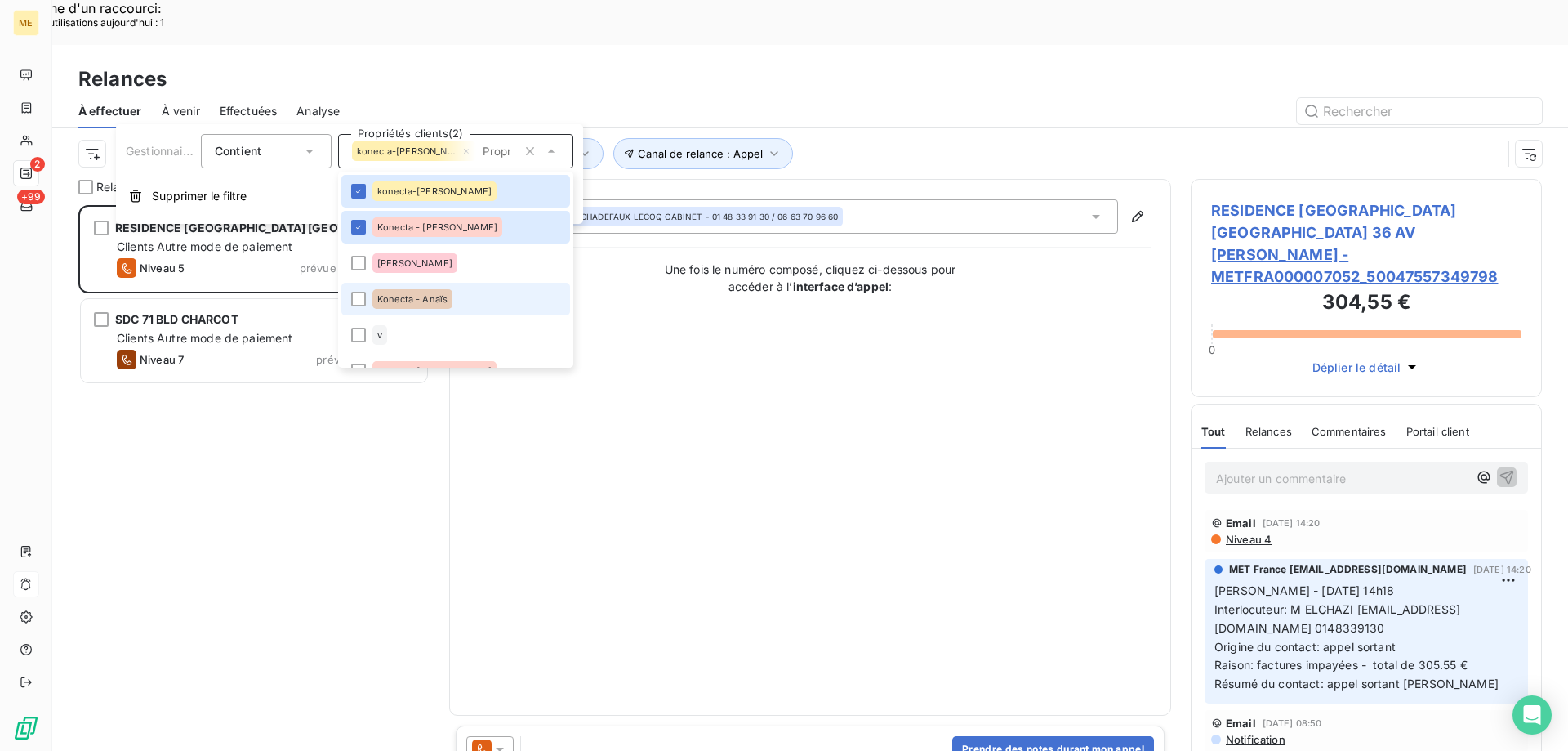
click at [434, 299] on span "Konecta - Anaïs" at bounding box center [412, 299] width 70 height 10
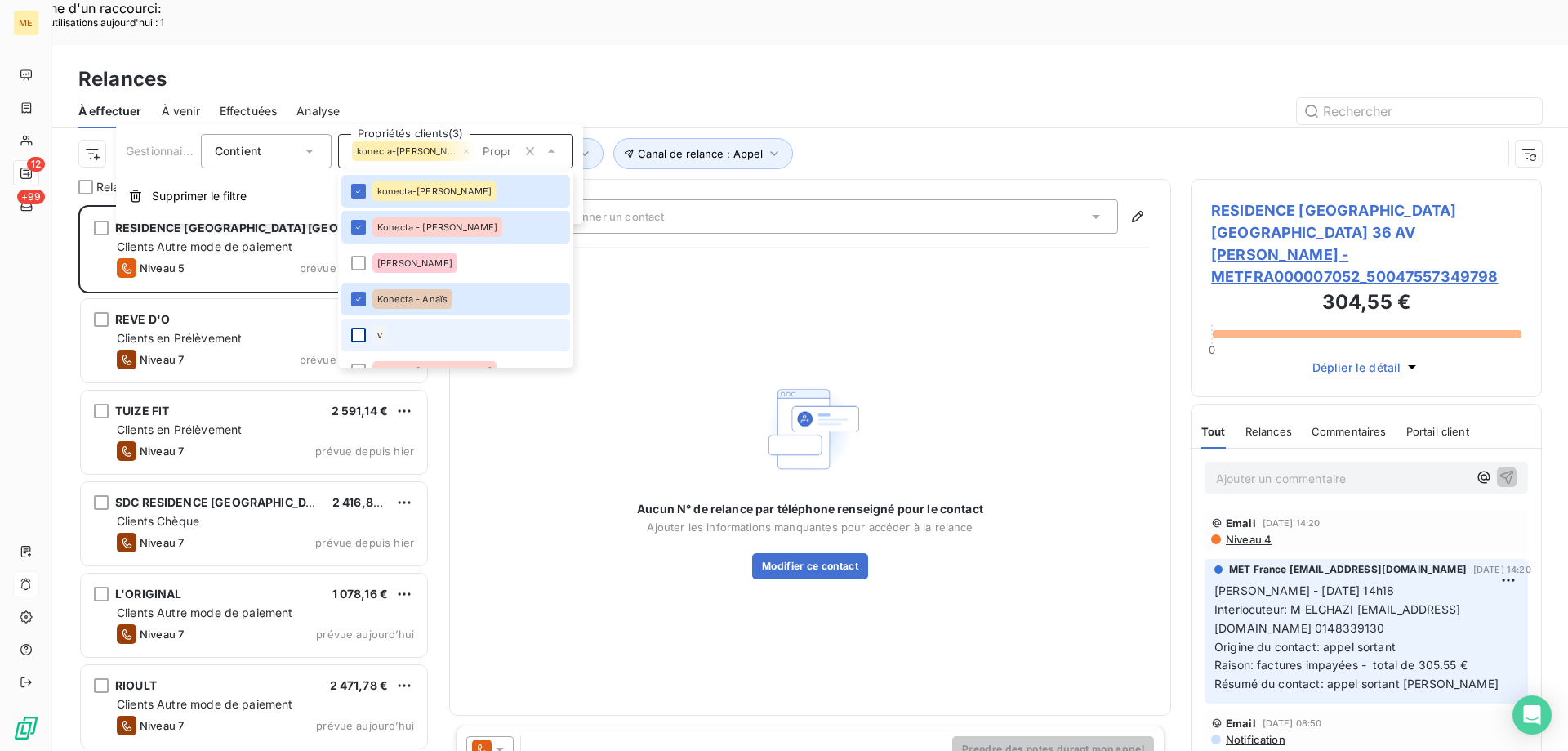
click at [358, 339] on div at bounding box center [358, 334] width 14 height 14
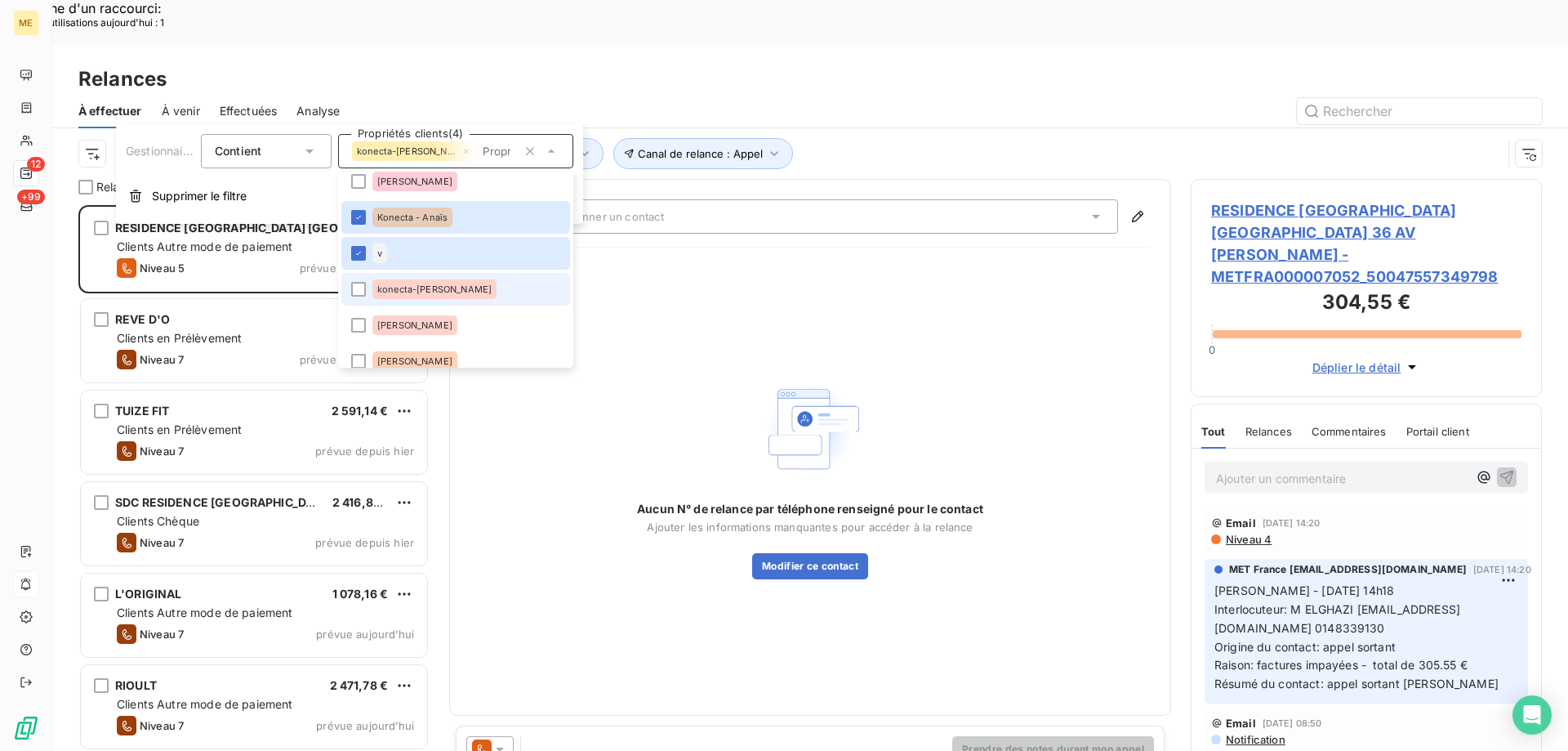
click at [434, 276] on li "konecta-[PERSON_NAME]" at bounding box center [456, 289] width 229 height 33
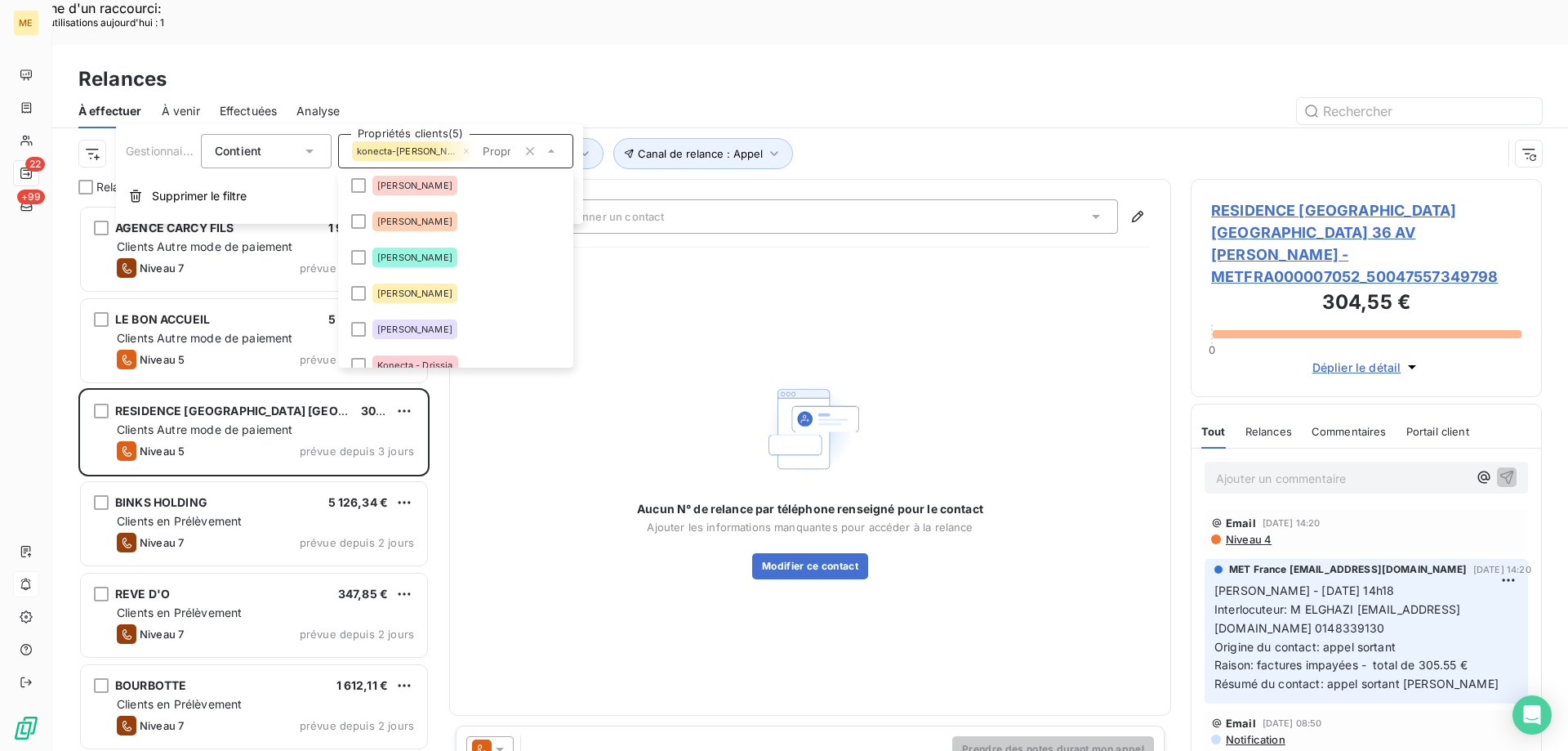
scroll to position [245, 0]
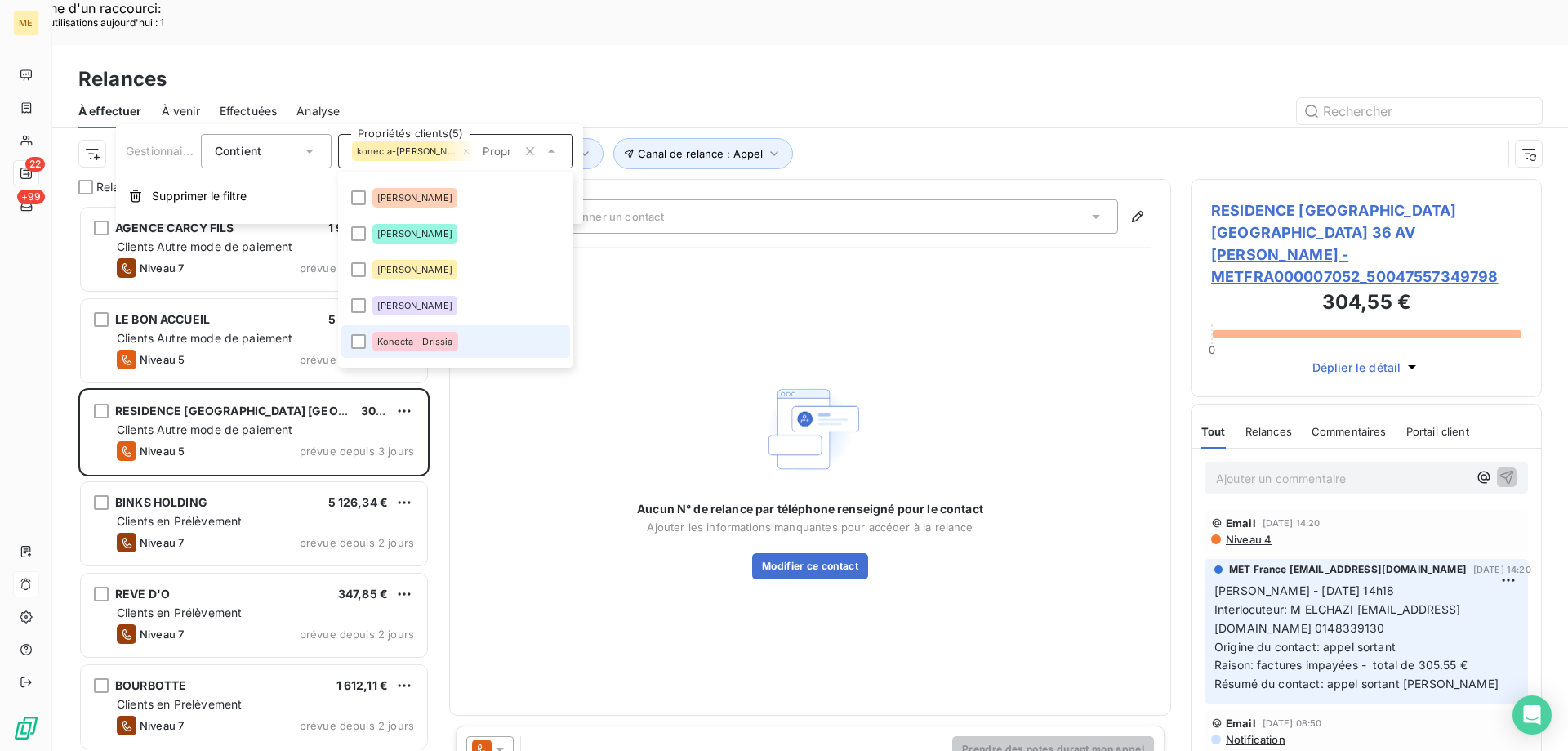
click at [435, 338] on span "Konecta - Drissia" at bounding box center [415, 341] width 76 height 10
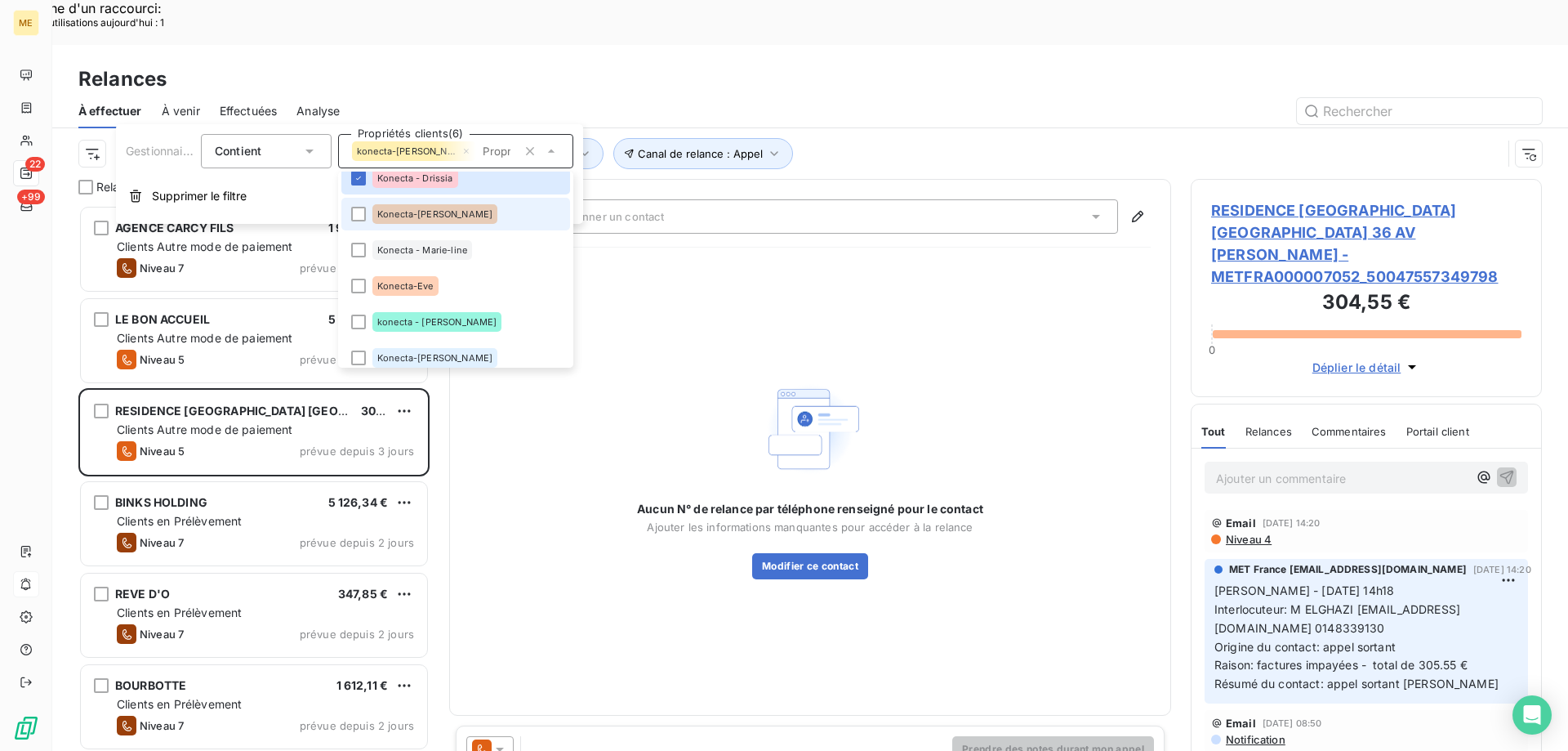
click at [426, 211] on span "Konecta-[PERSON_NAME]" at bounding box center [435, 214] width 115 height 10
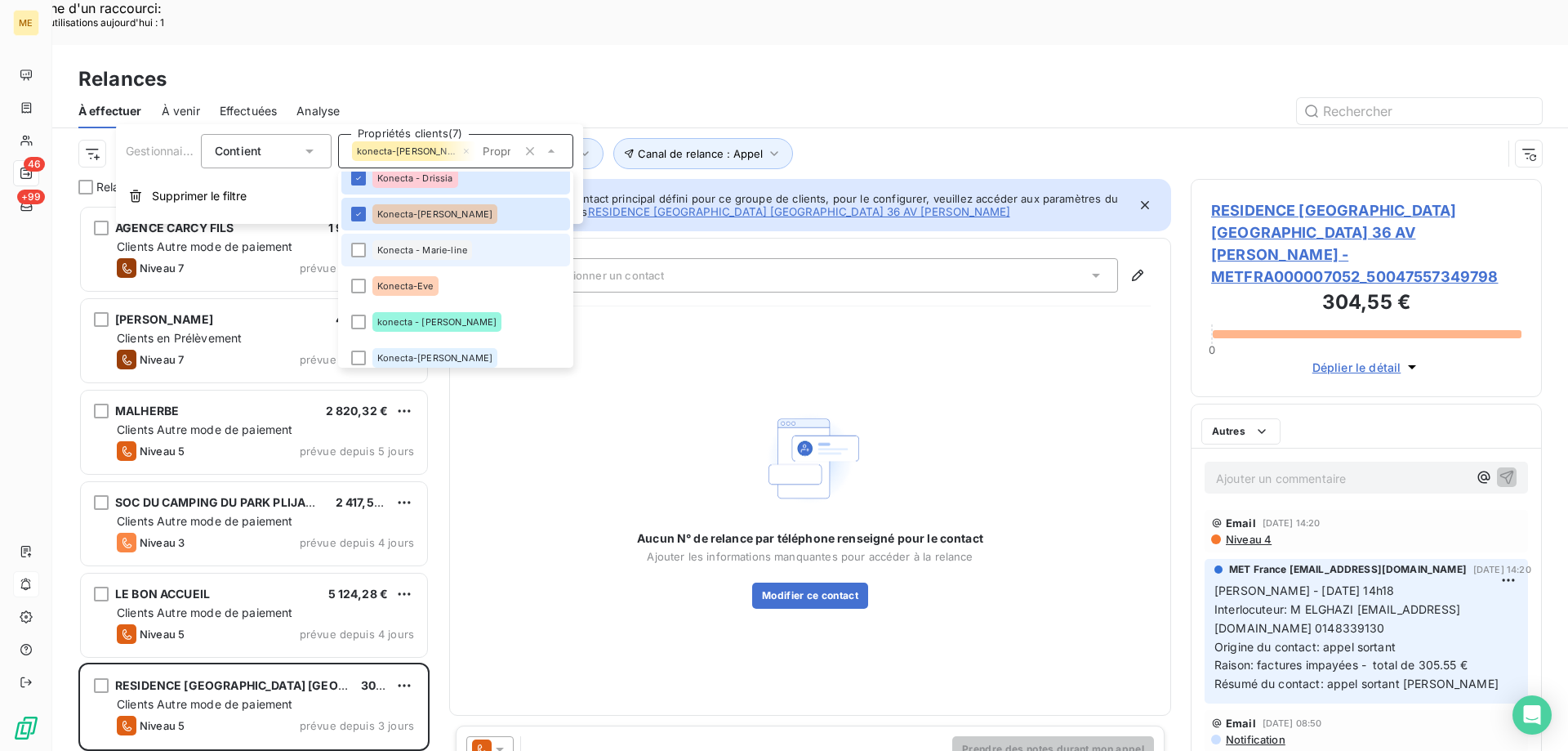
click at [442, 252] on span "Konecta - Marie-line" at bounding box center [422, 250] width 90 height 10
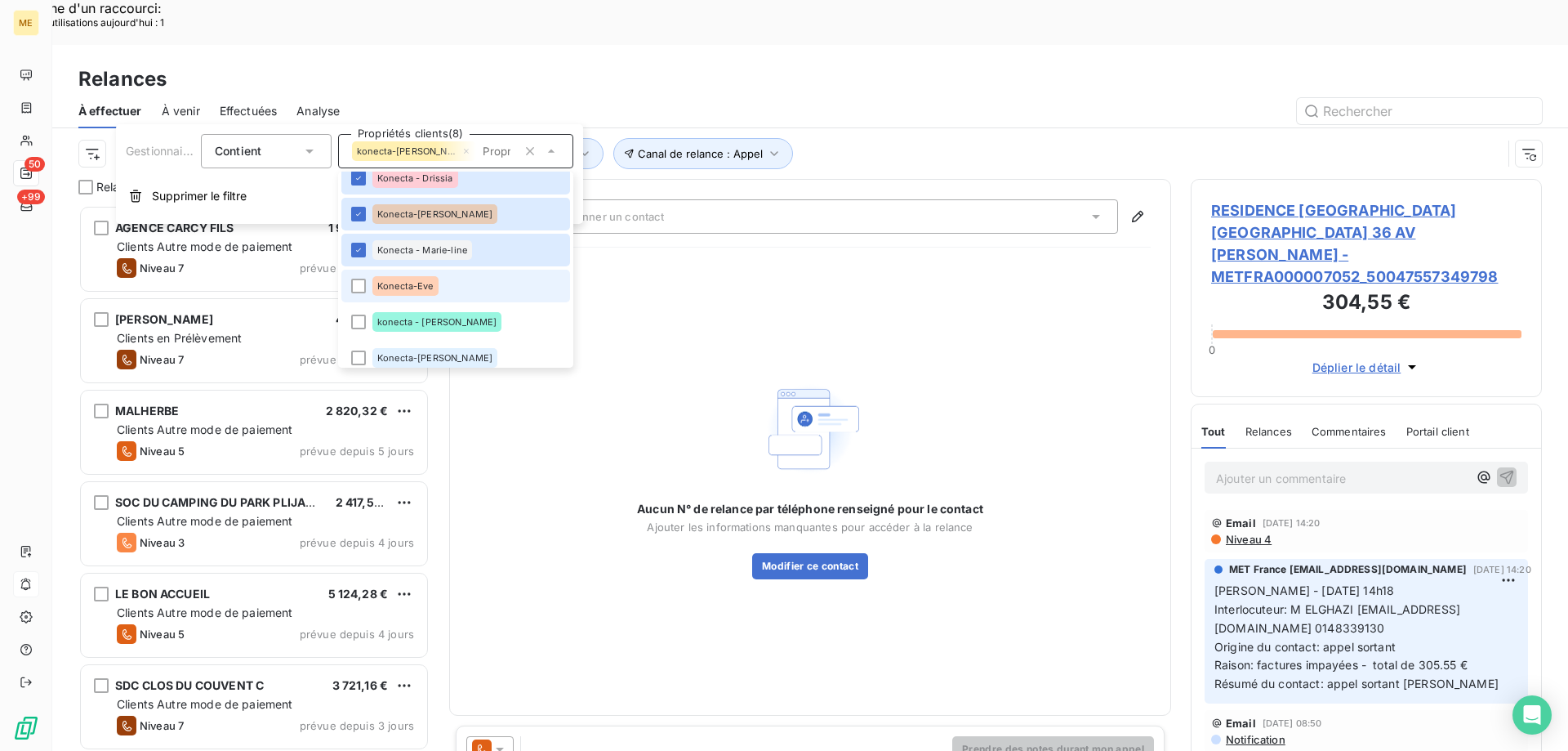
scroll to position [578, 339]
click at [413, 287] on span "Konecta-Eve" at bounding box center [405, 286] width 57 height 10
click at [418, 324] on span "konecta - [PERSON_NAME]" at bounding box center [437, 322] width 119 height 10
click at [433, 358] on div "Konecta-[PERSON_NAME]" at bounding box center [435, 357] width 125 height 19
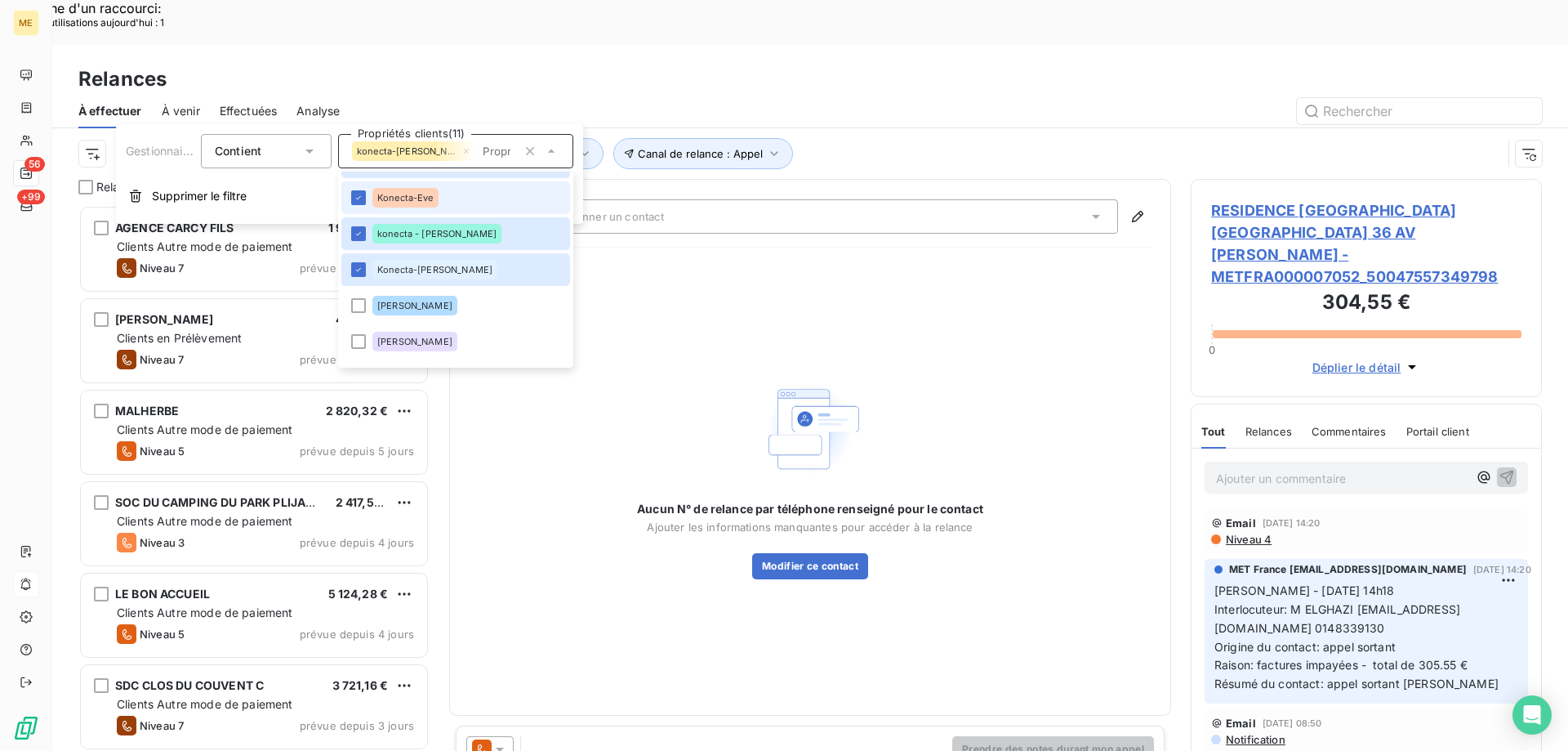
scroll to position [578, 0]
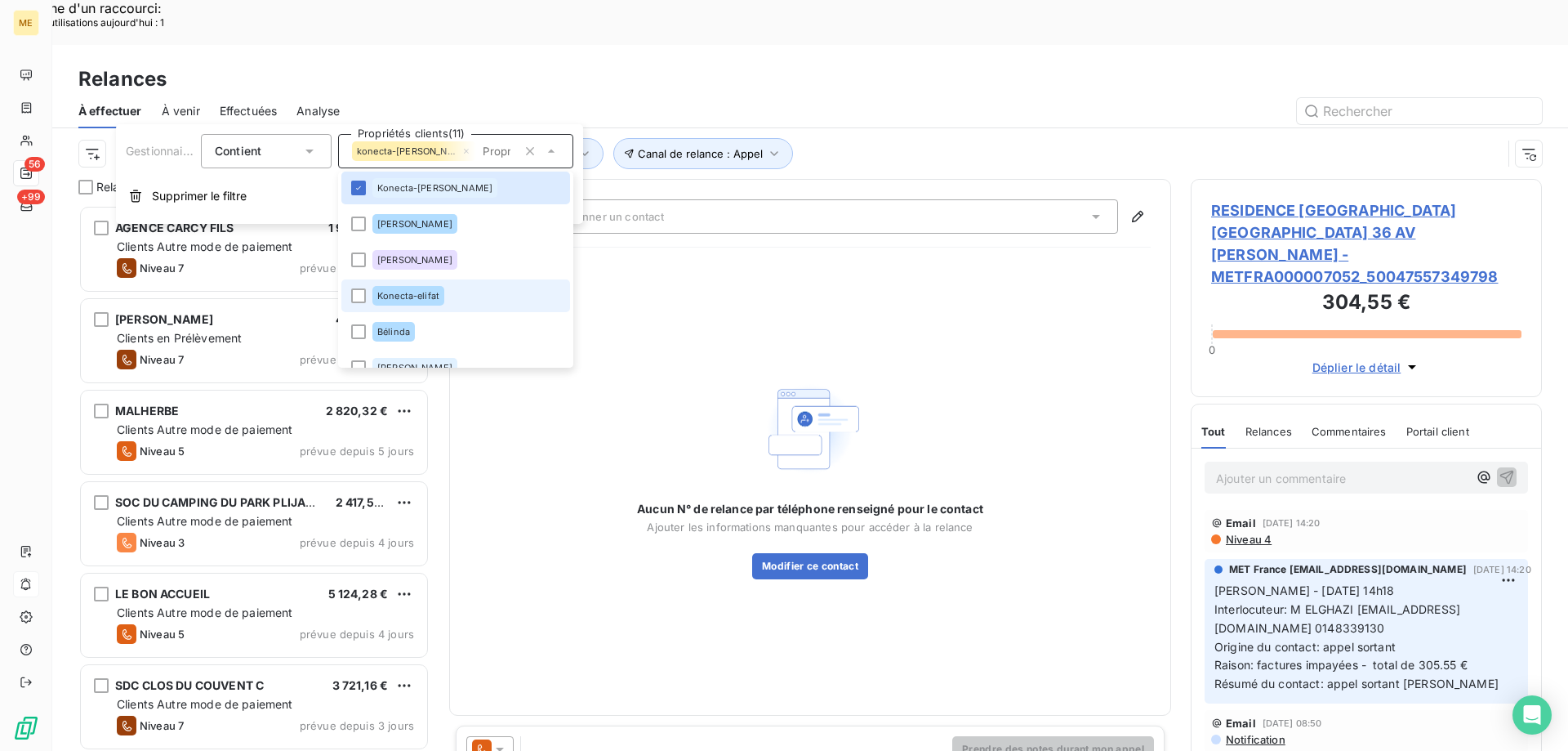
click at [445, 296] on li "Konecta-elifat" at bounding box center [456, 296] width 229 height 33
click at [675, 286] on div "Aucun N° de relance par téléphone renseigné pour le contact Ajouter les informa…" at bounding box center [809, 477] width 681 height 434
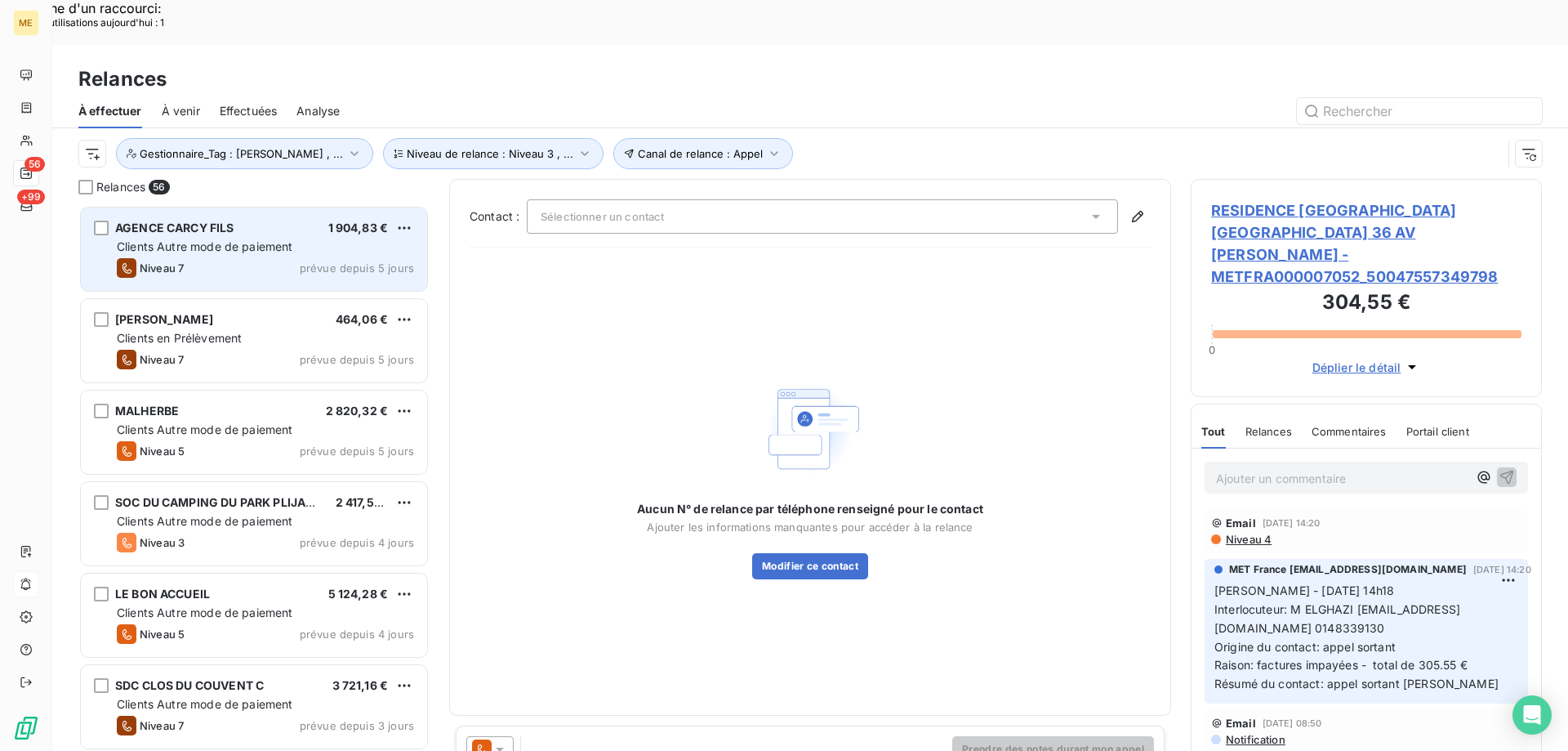
click at [253, 243] on div "AGENCE CARCY FILS 1 904,83 € Clients Autre mode de paiement Niveau 7 prévue dep…" at bounding box center [253, 249] width 347 height 84
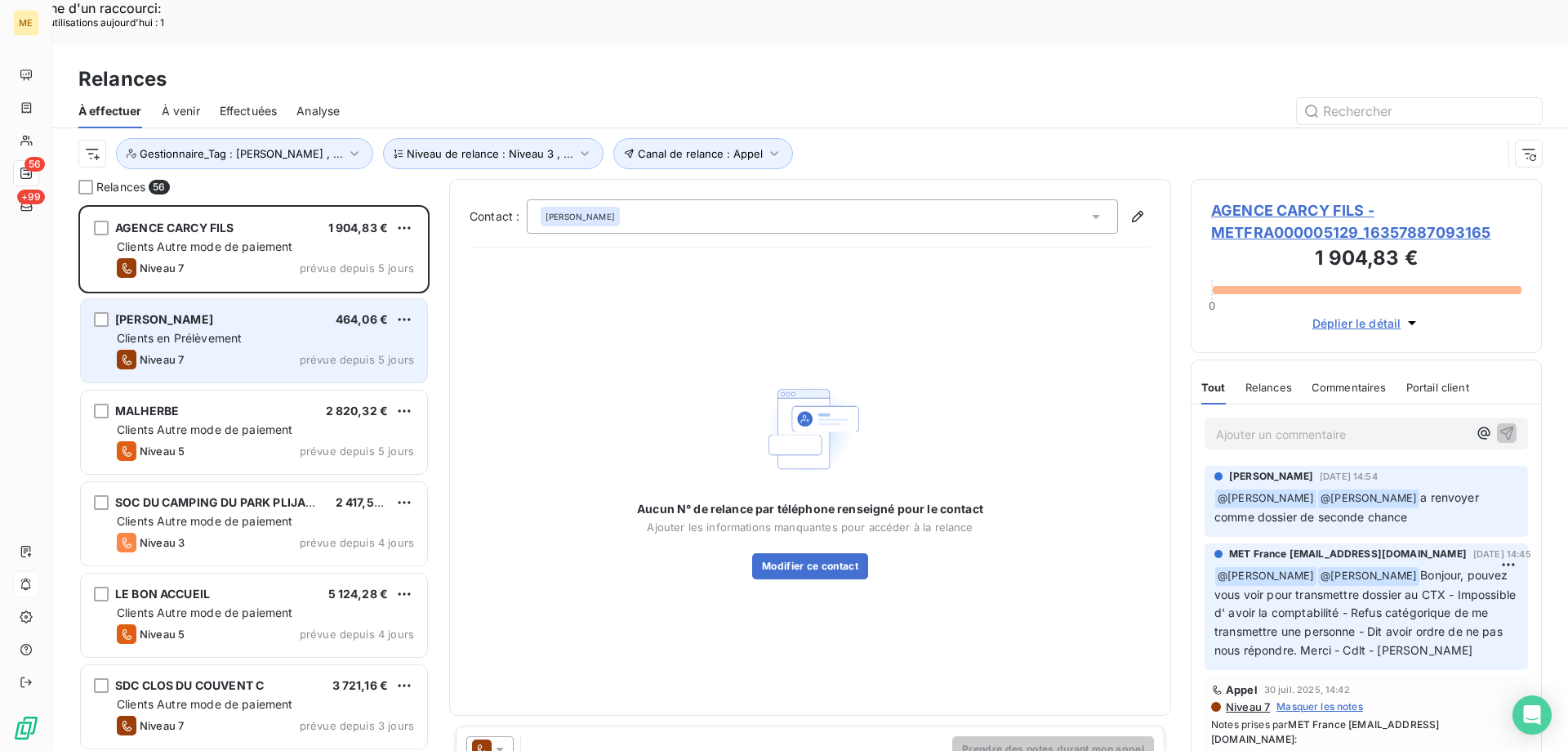
click at [213, 312] on span "VENET-ORUS PHILIPPE" at bounding box center [164, 319] width 98 height 13
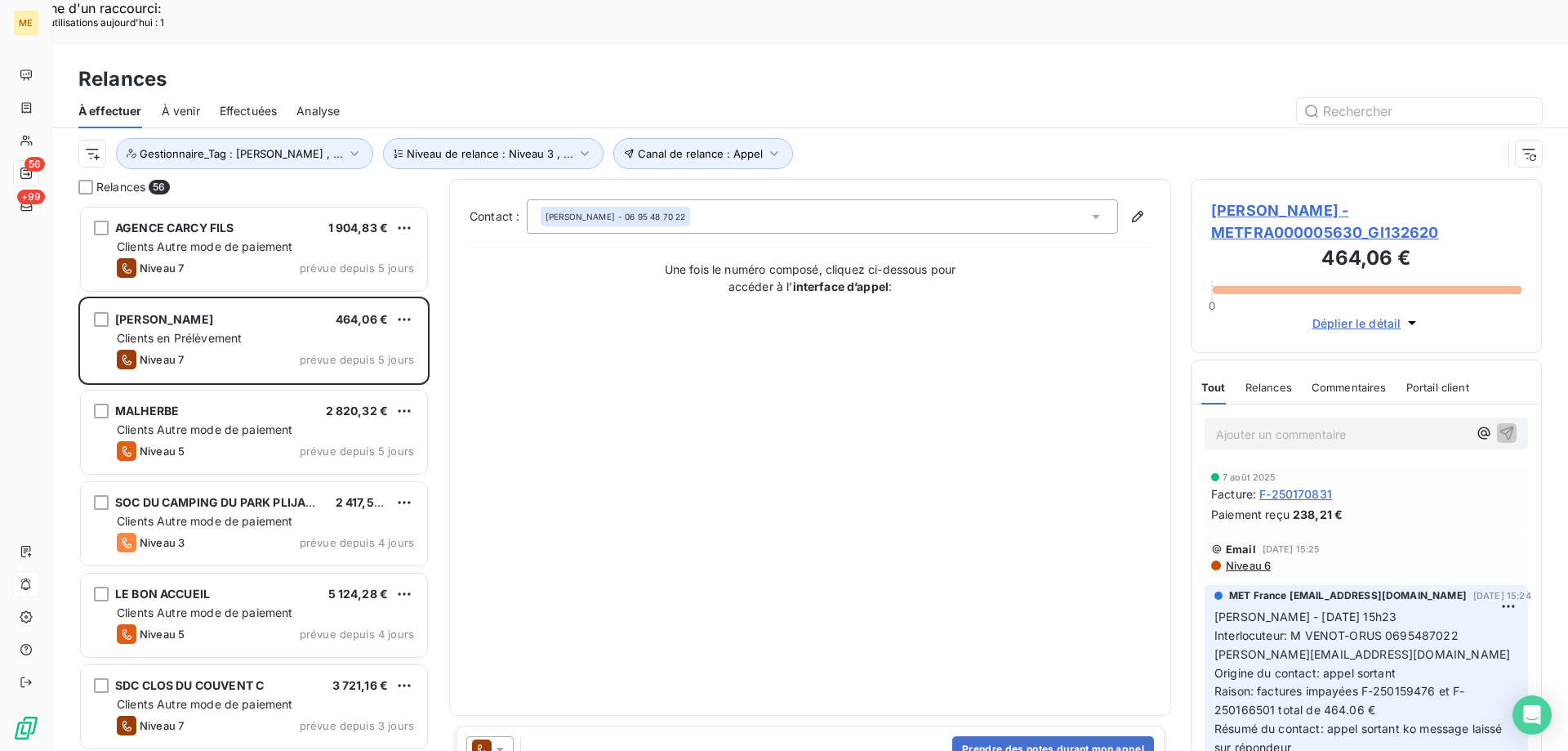
click at [1248, 200] on span "VENET-ORUS PHILIPPE - METFRA000005630_GI132620" at bounding box center [1365, 222] width 310 height 44
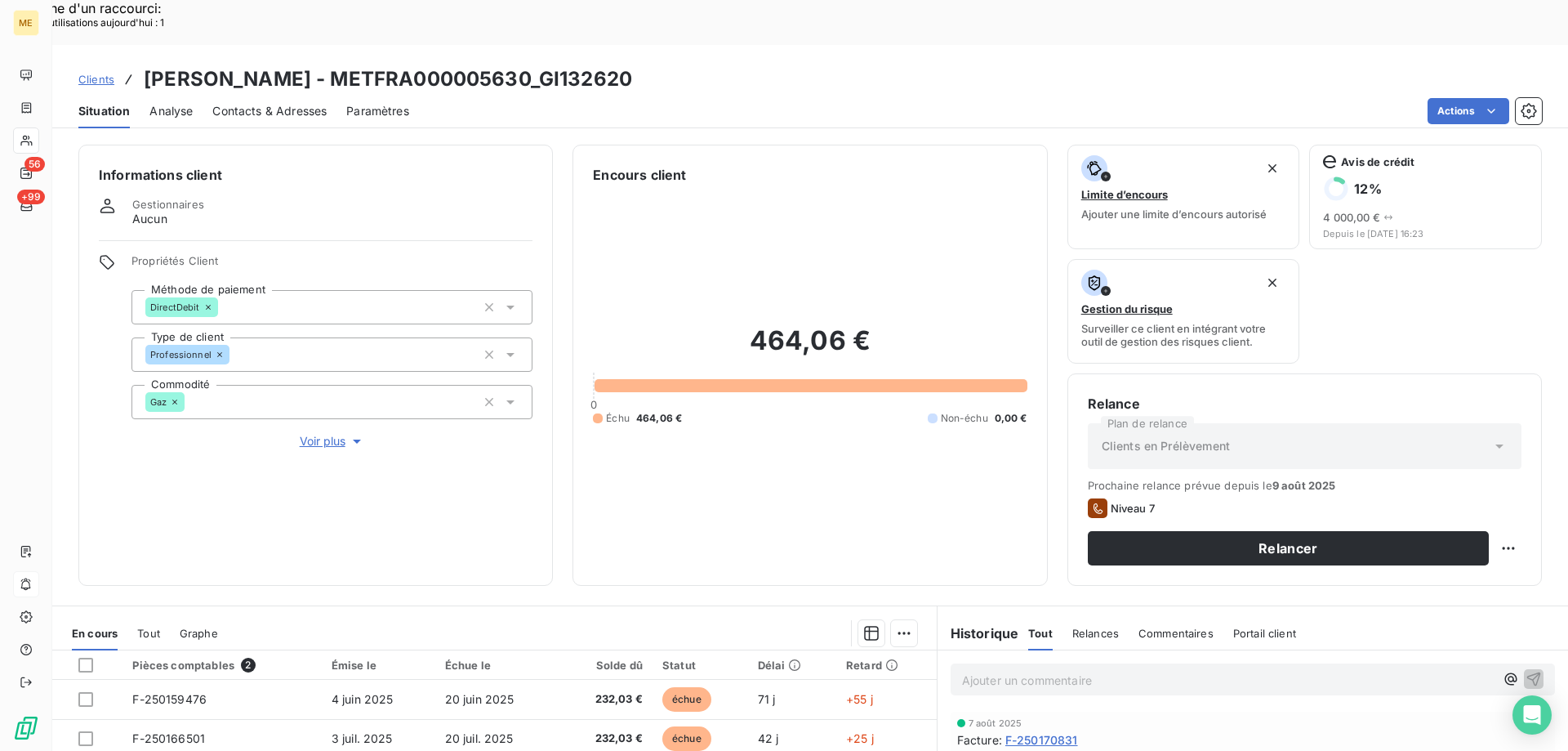
drag, startPoint x: 593, startPoint y: 40, endPoint x: 702, endPoint y: 40, distance: 109.0
click at [702, 64] on div "Clients VENET-ORUS PHILIPPE - METFRA000005630_GI132620" at bounding box center [809, 79] width 1516 height 30
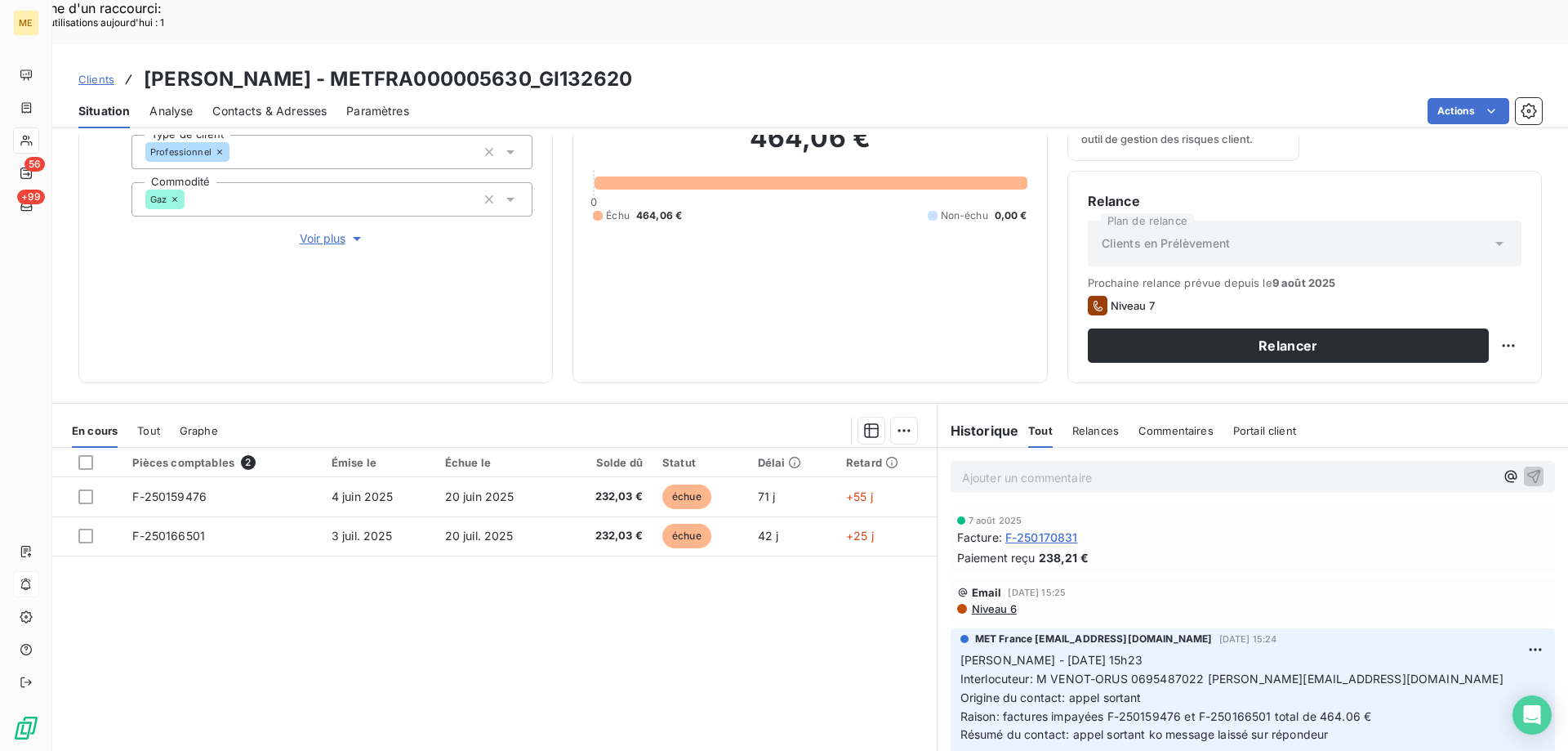
scroll to position [218, 0]
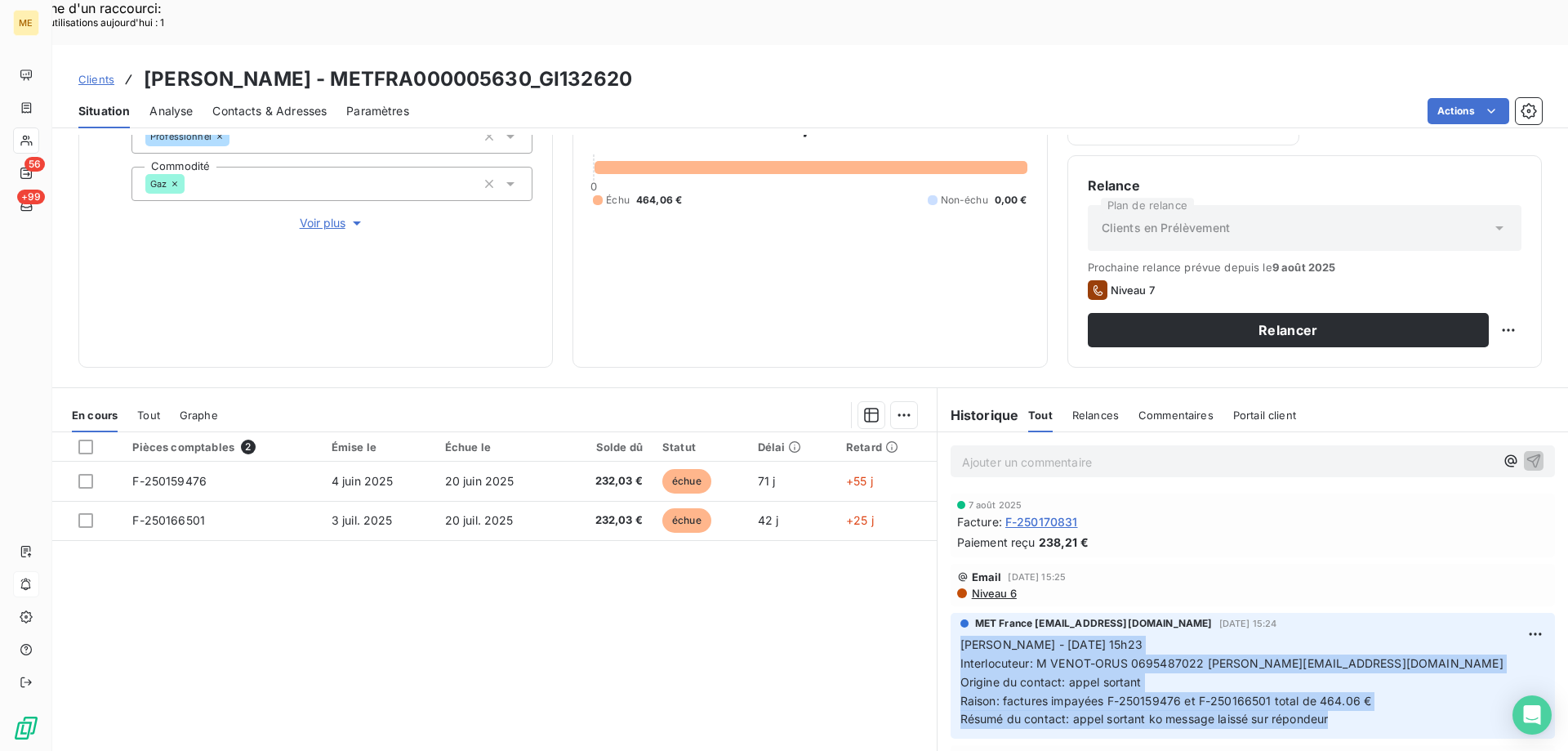
drag, startPoint x: 1347, startPoint y: 669, endPoint x: 936, endPoint y: 597, distance: 417.3
click at [937, 610] on div "MET France met-france@recouvrement.met.com 25 juil. 2025, 15:24 Sylvain - 25/07…" at bounding box center [1252, 676] width 631 height 133
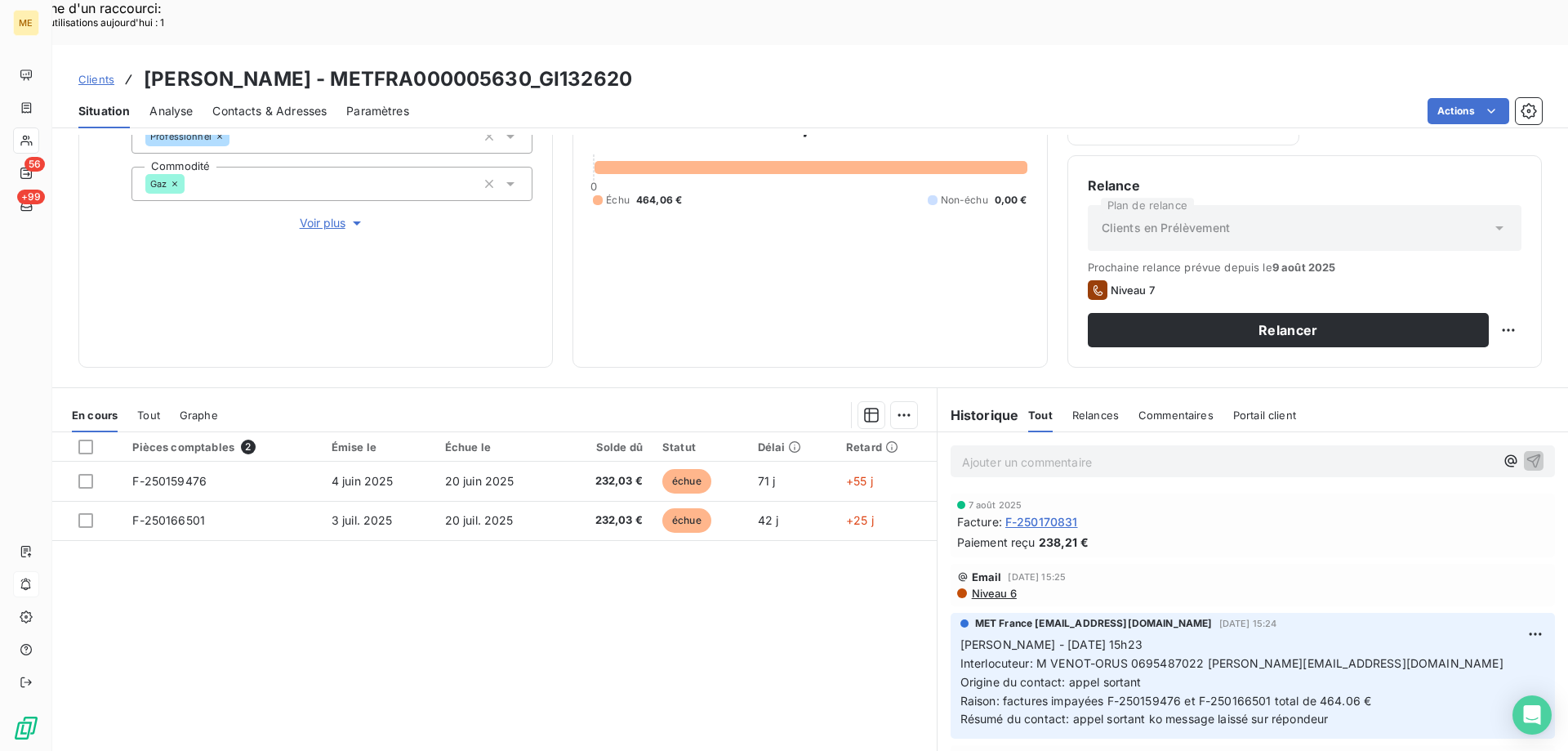
click at [1055, 451] on p "Ajouter un commentaire ﻿" at bounding box center [1228, 461] width 533 height 20
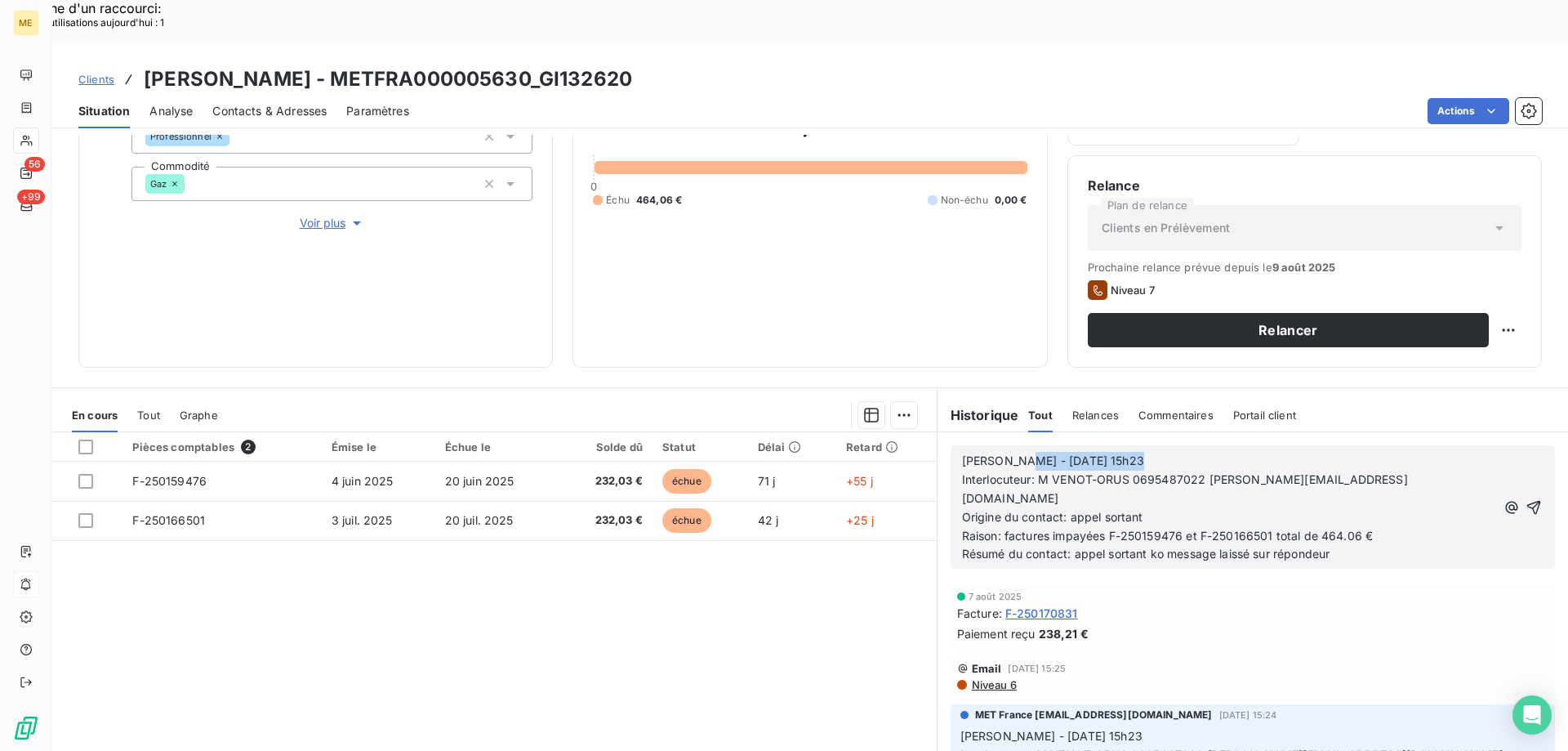
drag, startPoint x: 1114, startPoint y: 412, endPoint x: 1005, endPoint y: 407, distance: 109.1
click at [1005, 451] on p "Sylvain - 25/07/2025 - 15h23" at bounding box center [1228, 461] width 533 height 19
click at [1526, 499] on icon "button" at bounding box center [1533, 507] width 16 height 16
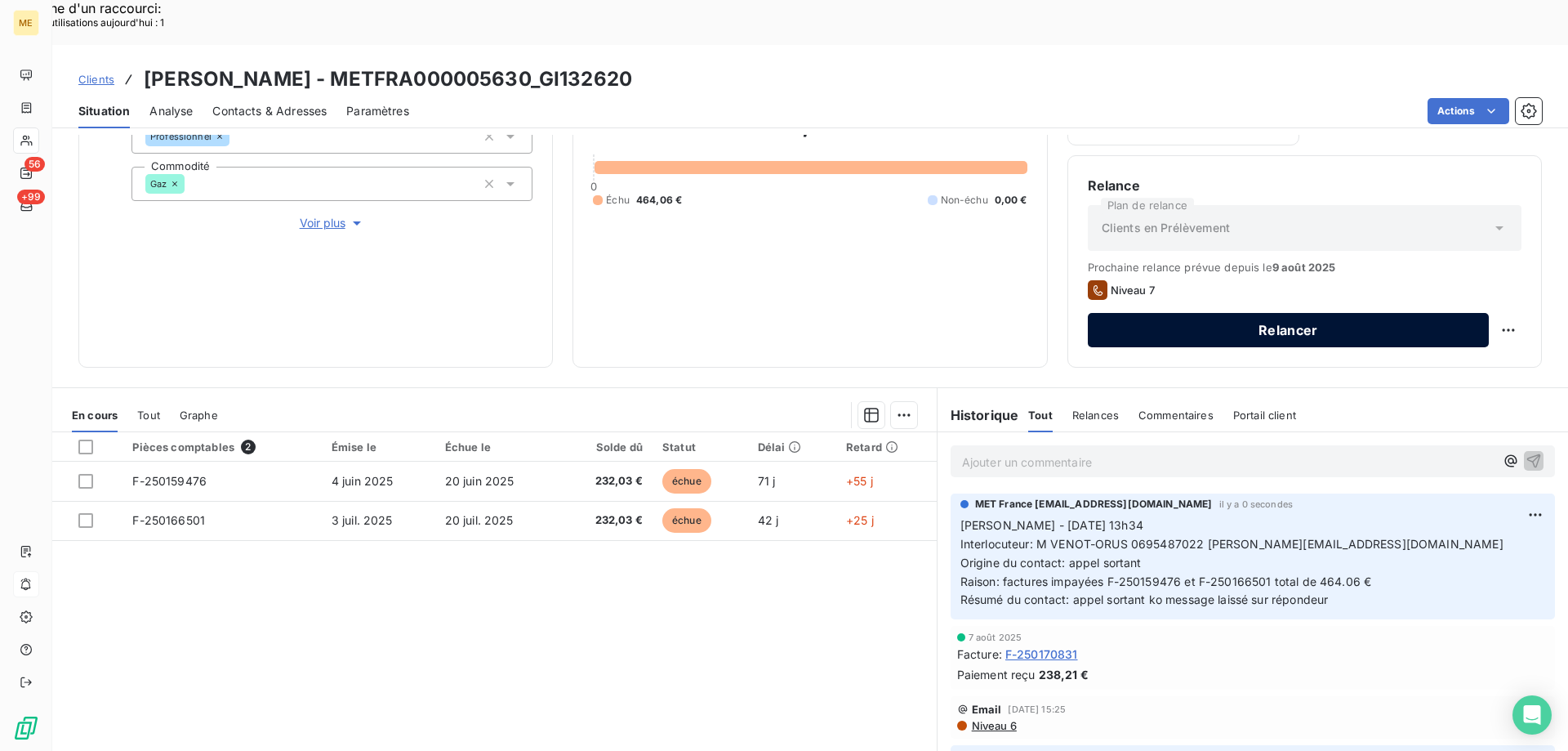
click at [1206, 313] on button "Relancer" at bounding box center [1289, 330] width 401 height 35
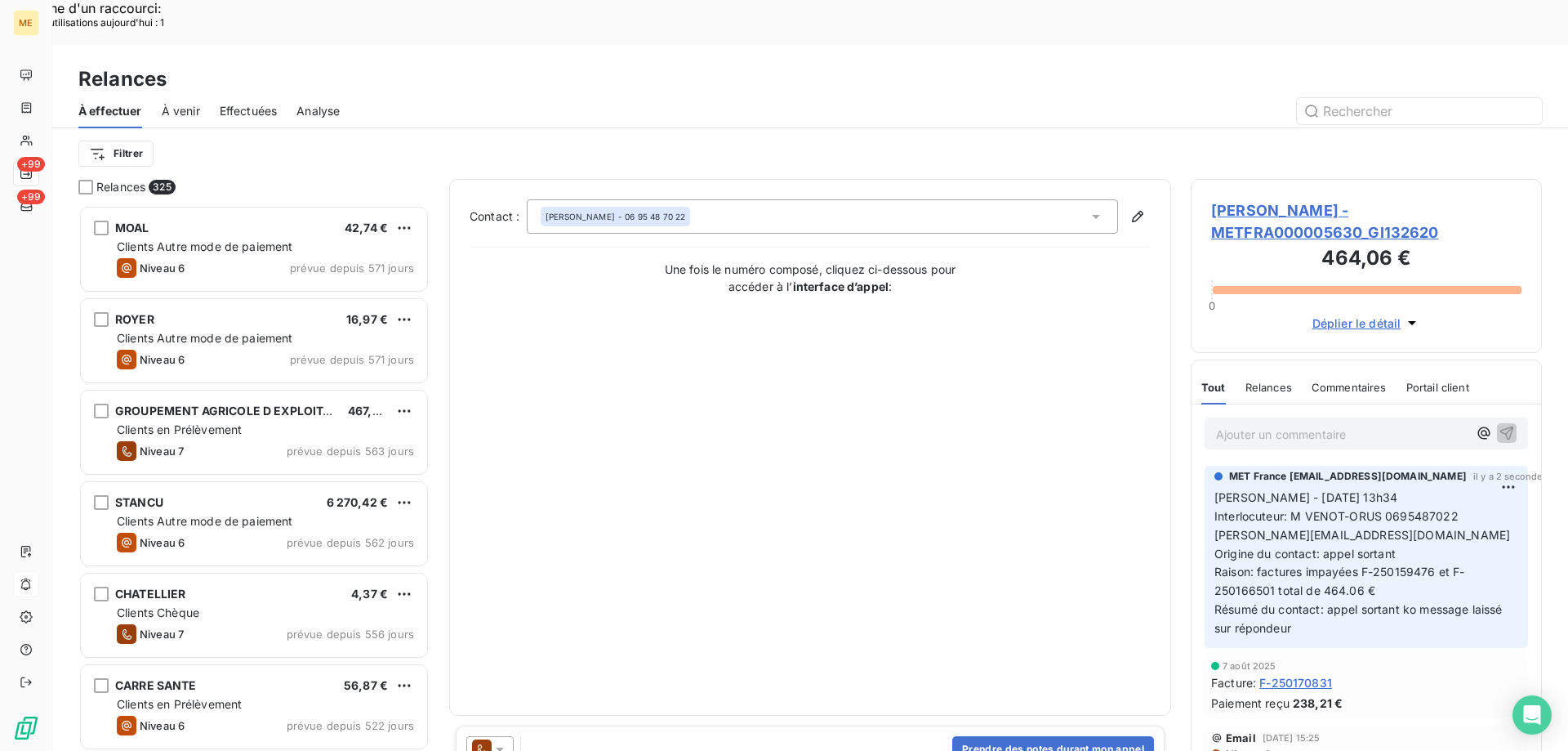
scroll to position [578, 339]
click at [489, 739] on icon at bounding box center [482, 749] width 19 height 19
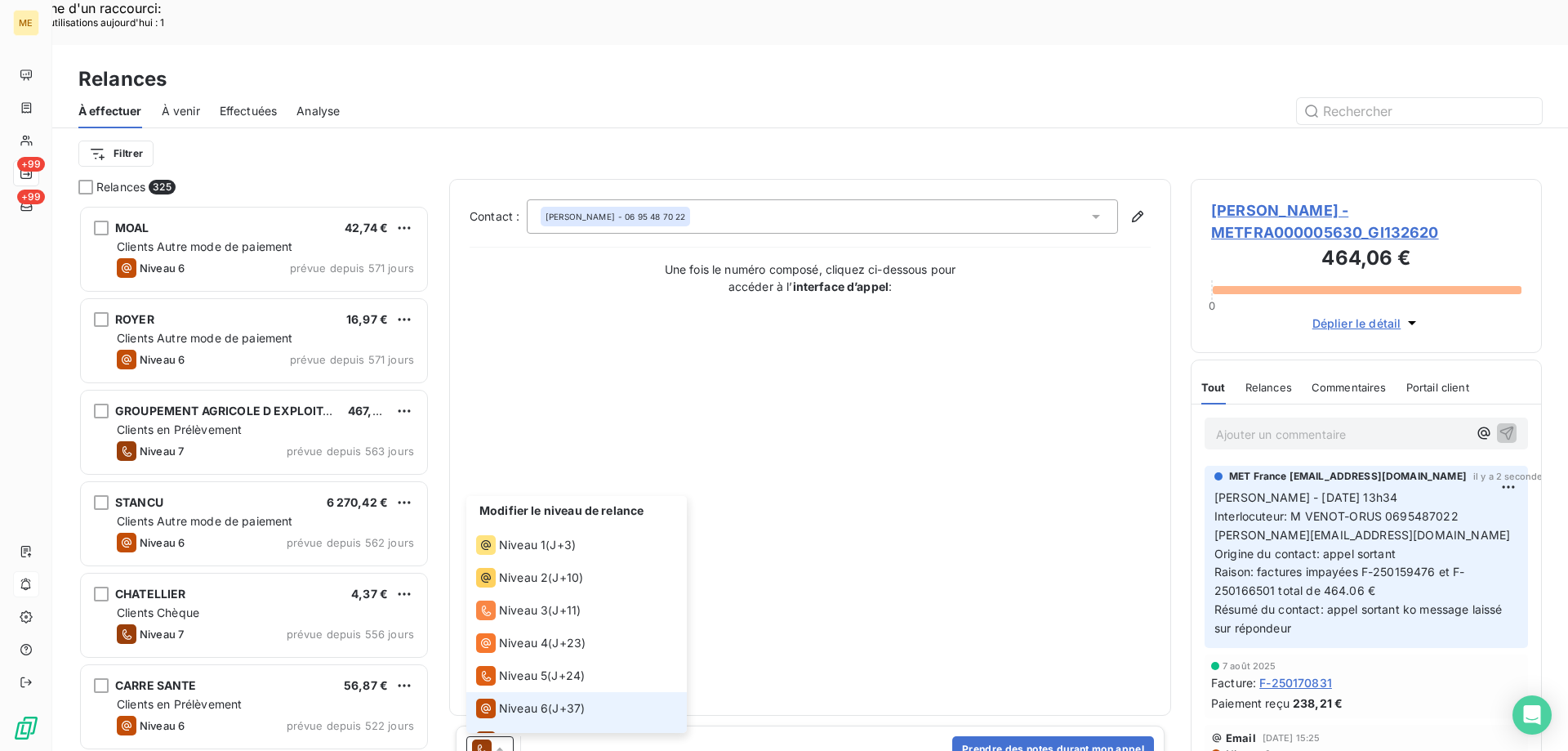
scroll to position [25, 0]
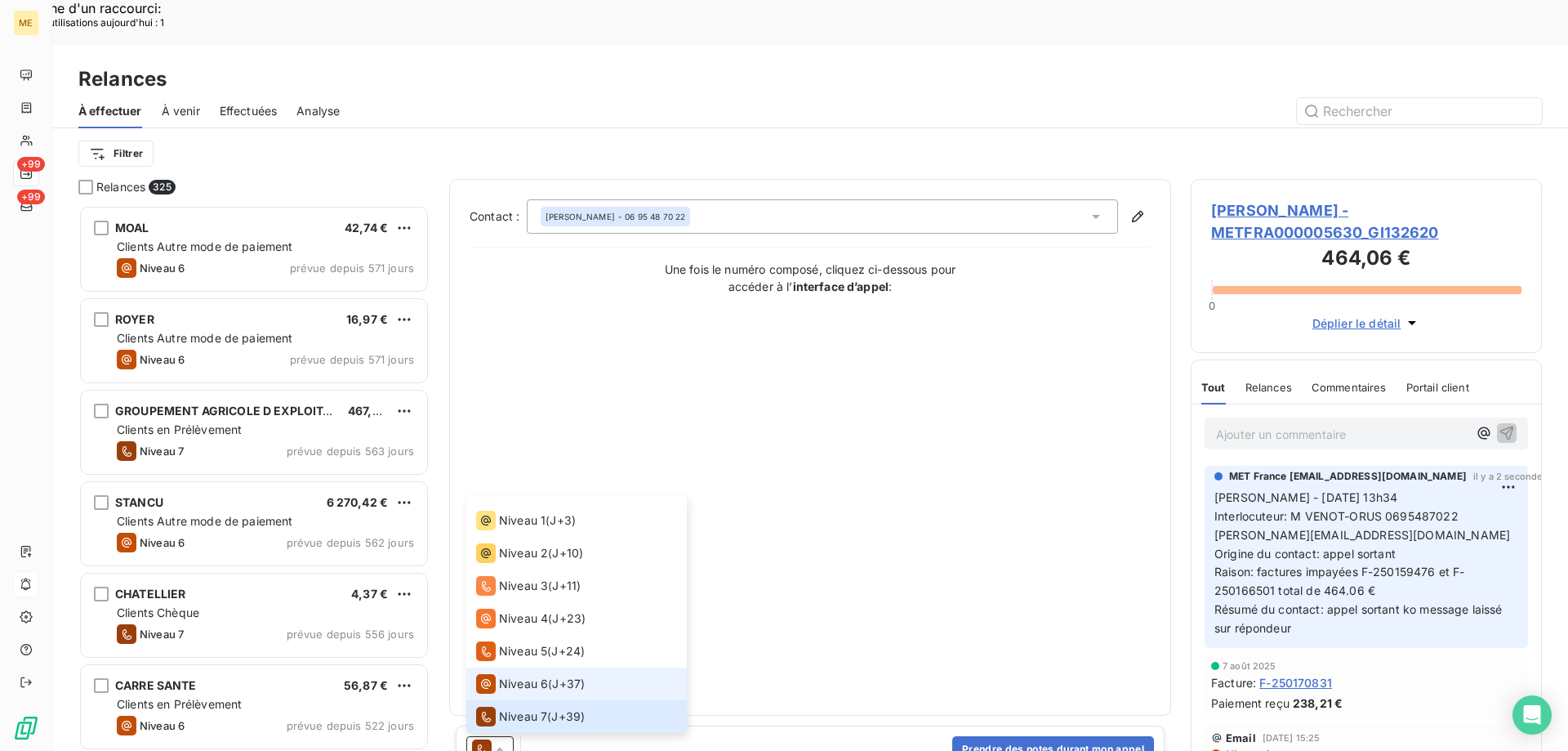
click at [495, 674] on icon at bounding box center [486, 684] width 19 height 19
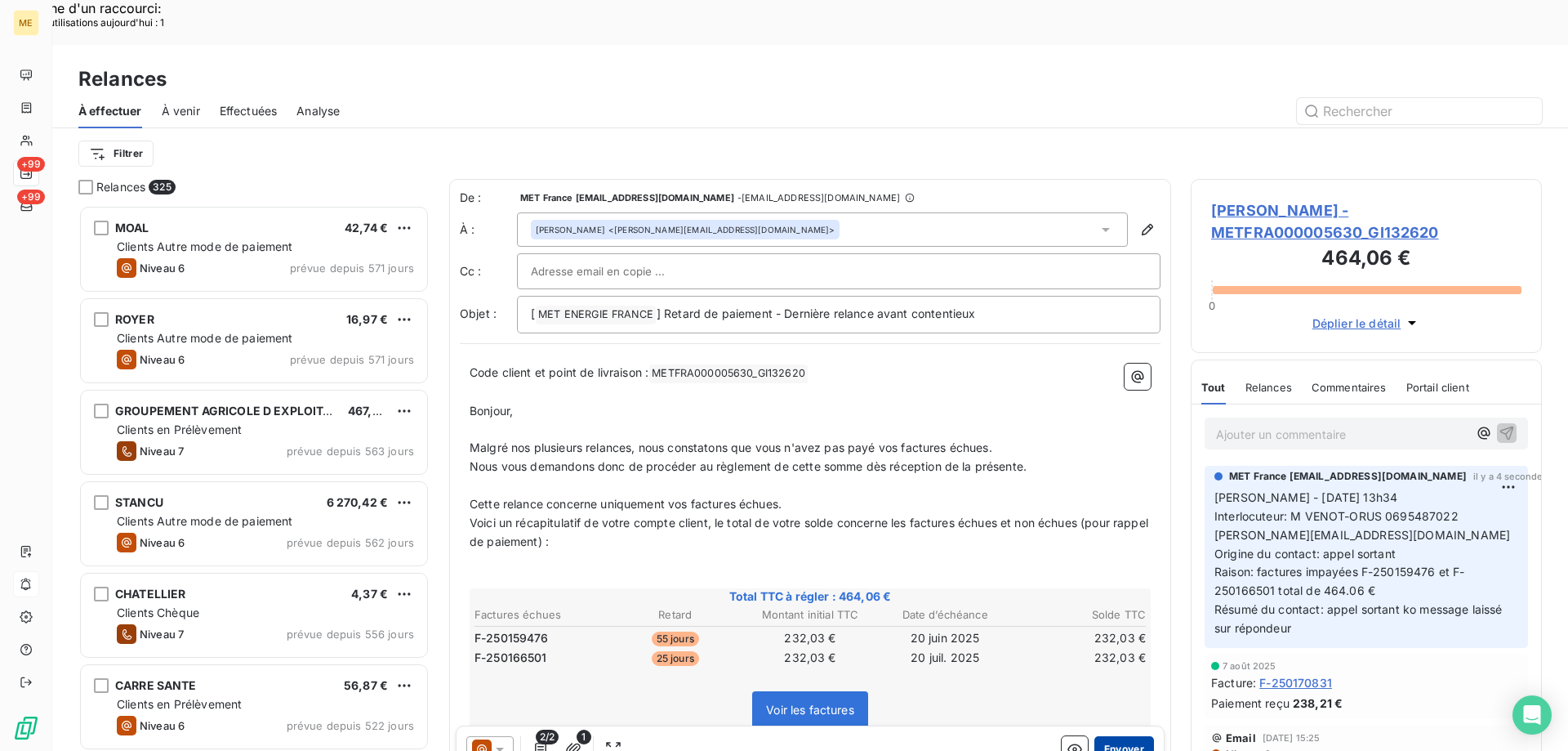
click at [1123, 736] on button "Envoyer" at bounding box center [1124, 748] width 60 height 26
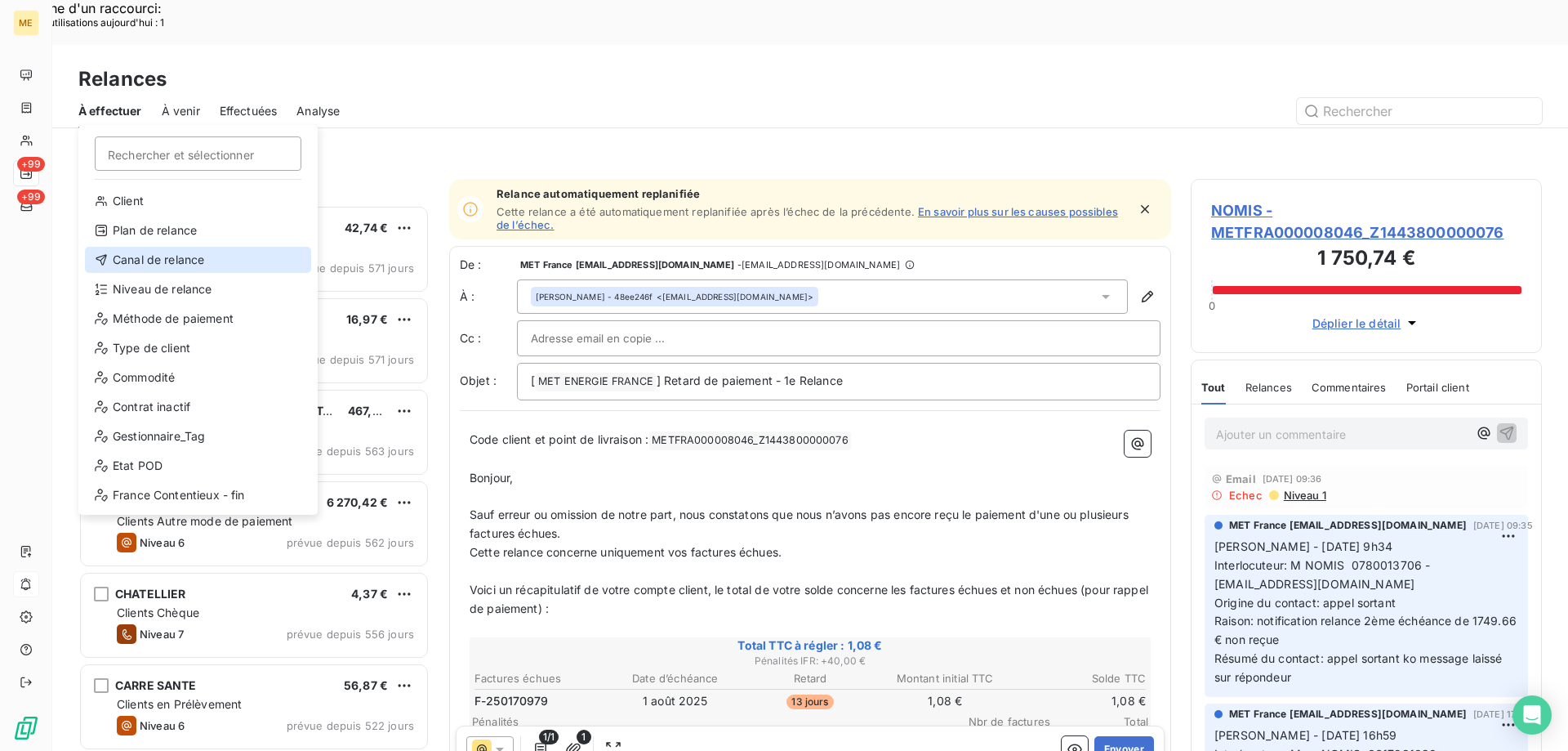
click at [124, 260] on div "Canal de relance" at bounding box center [198, 259] width 227 height 26
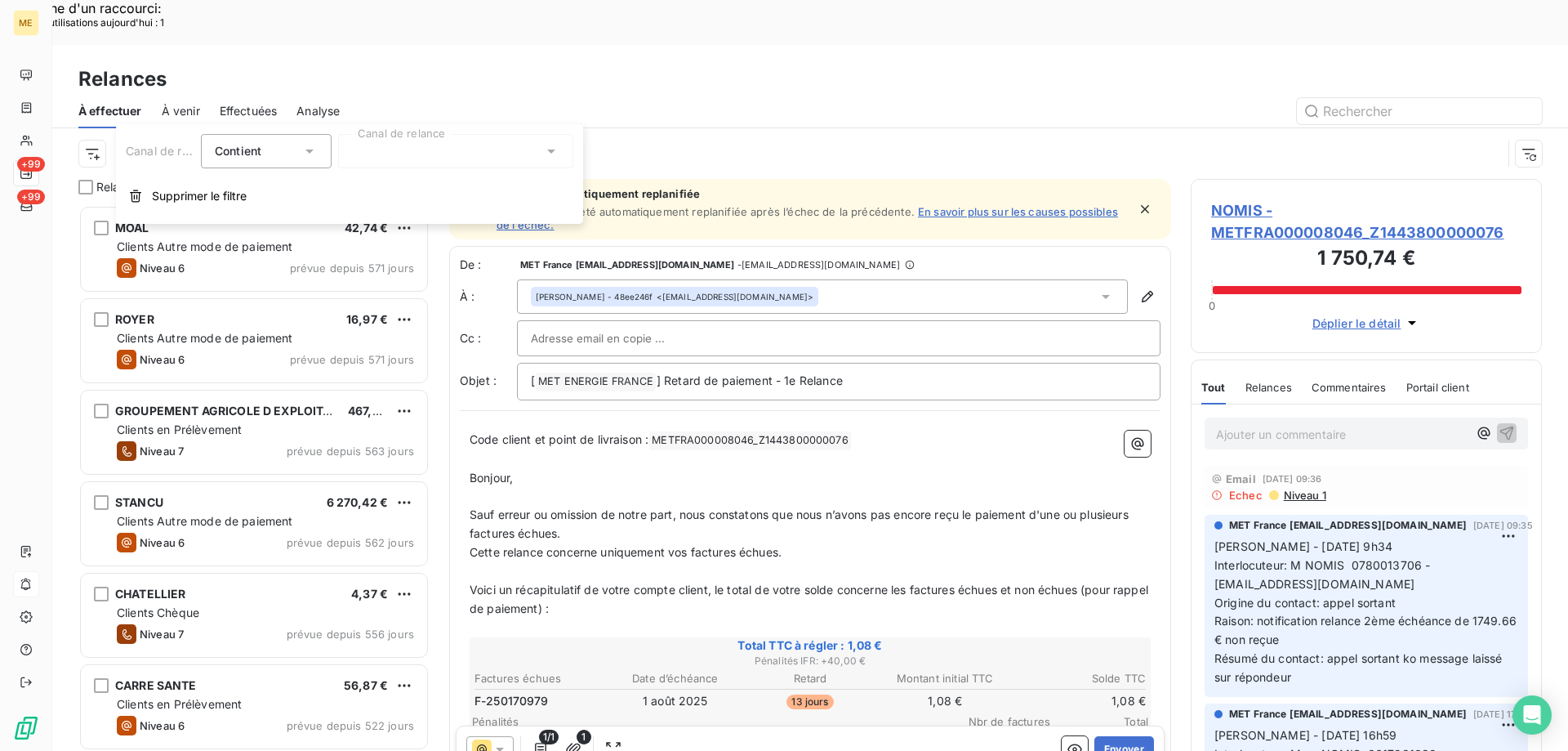
click at [413, 153] on div at bounding box center [455, 151] width 235 height 35
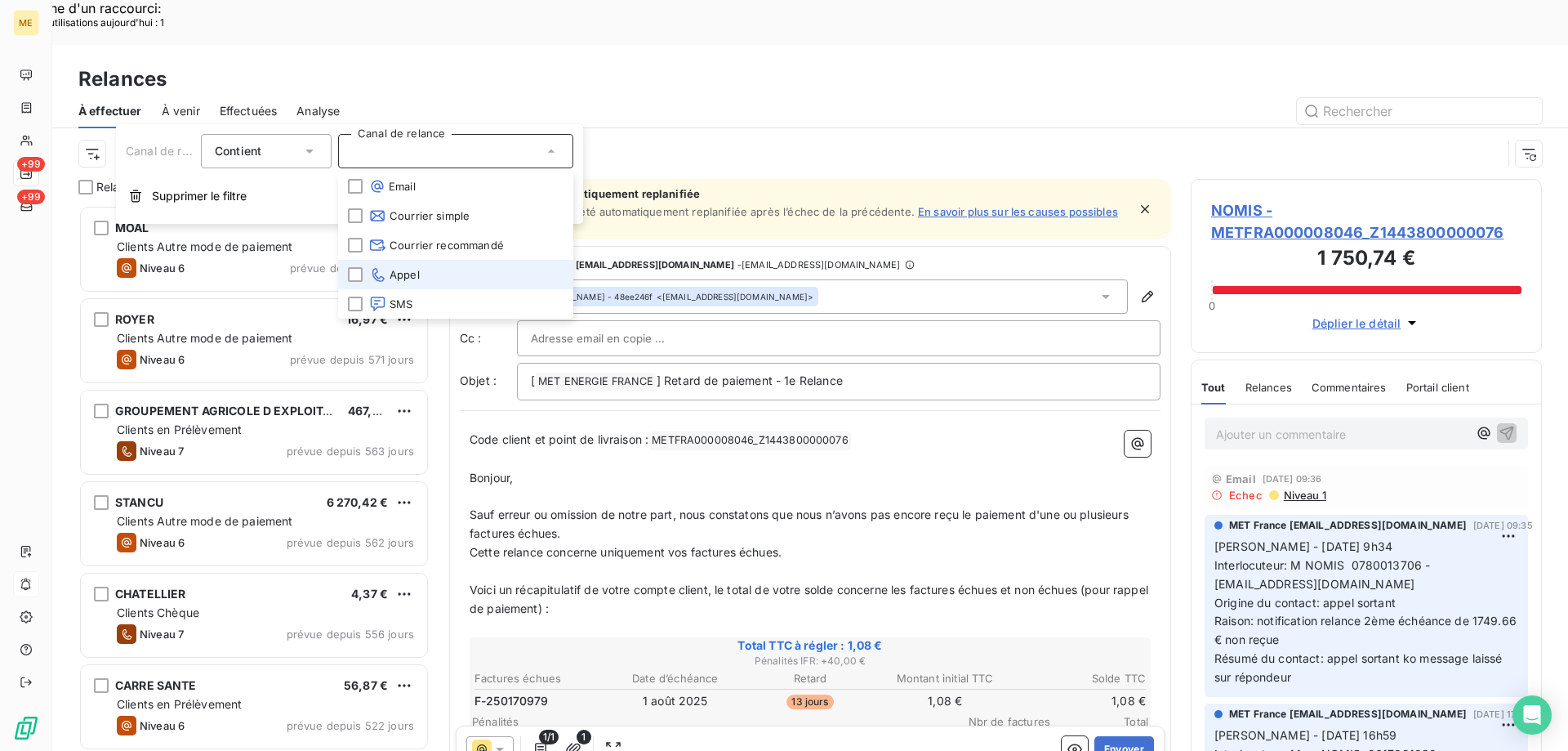
click at [417, 269] on span "Appel" at bounding box center [394, 274] width 51 height 16
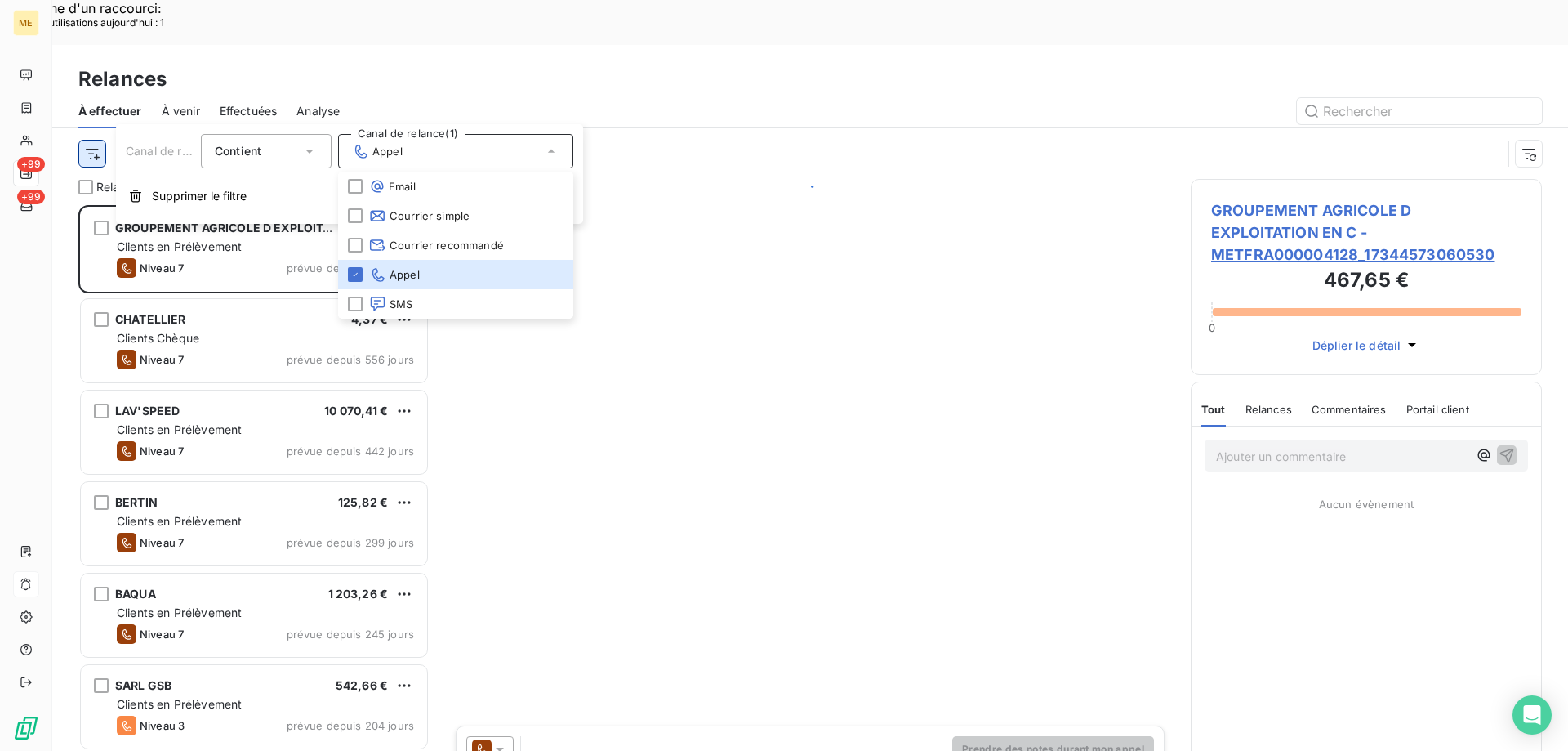
scroll to position [578, 339]
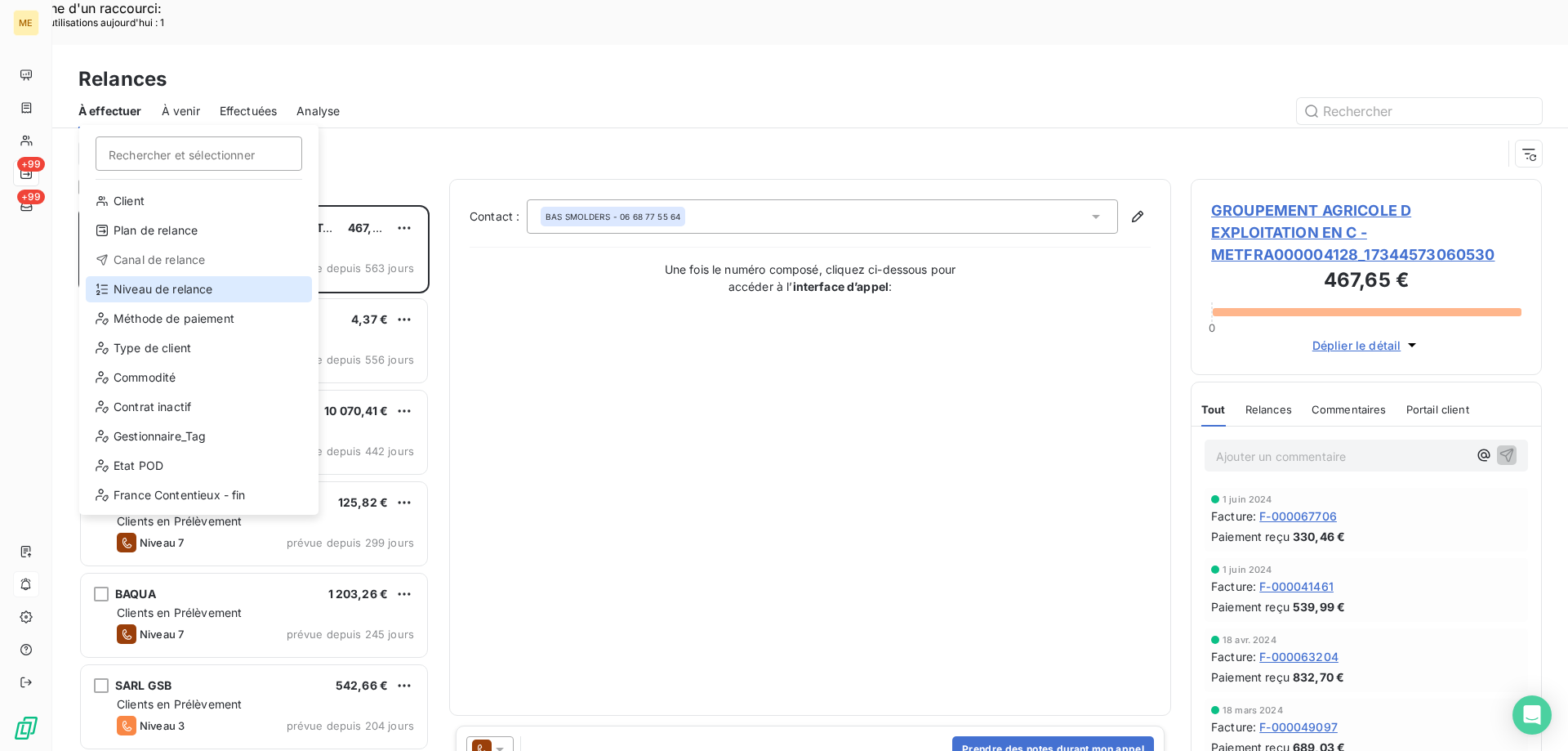
click at [179, 288] on div "Niveau de relance" at bounding box center [199, 288] width 227 height 26
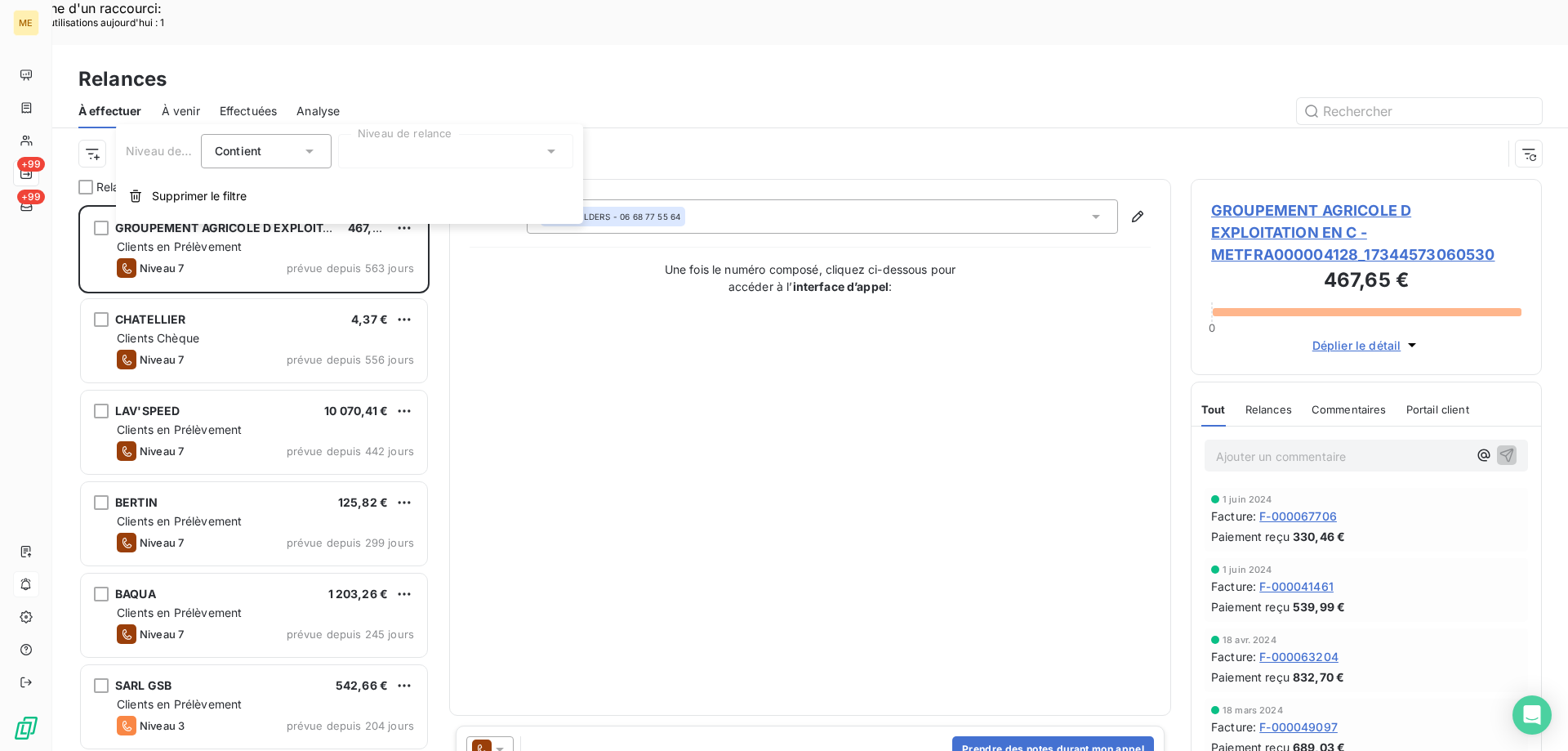
click at [423, 133] on div "Niveau de relance Contient is Niveau de relance Supprimer le filtre" at bounding box center [350, 174] width 468 height 100
click at [409, 153] on div at bounding box center [455, 151] width 235 height 35
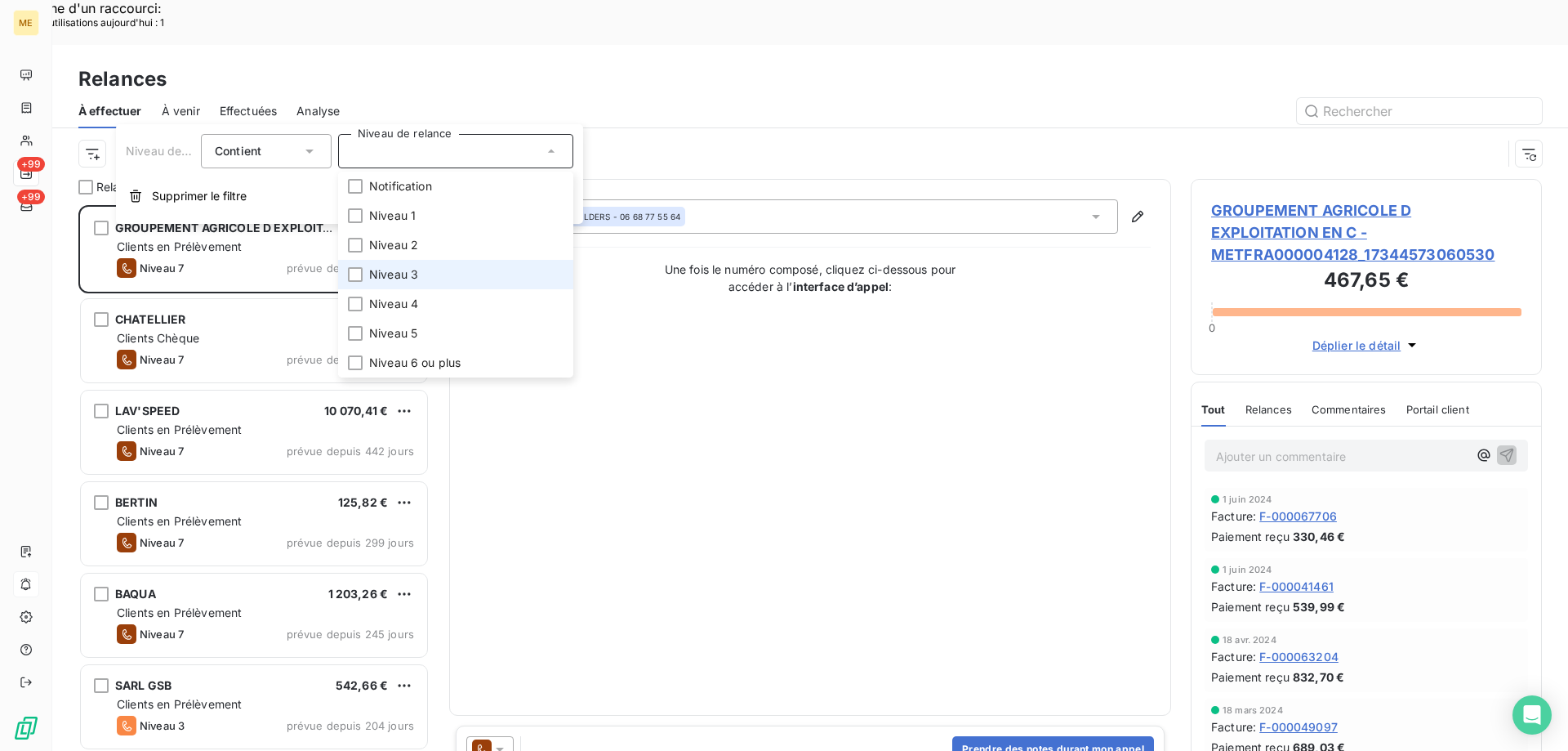
click at [407, 268] on span "Niveau 3" at bounding box center [393, 274] width 49 height 16
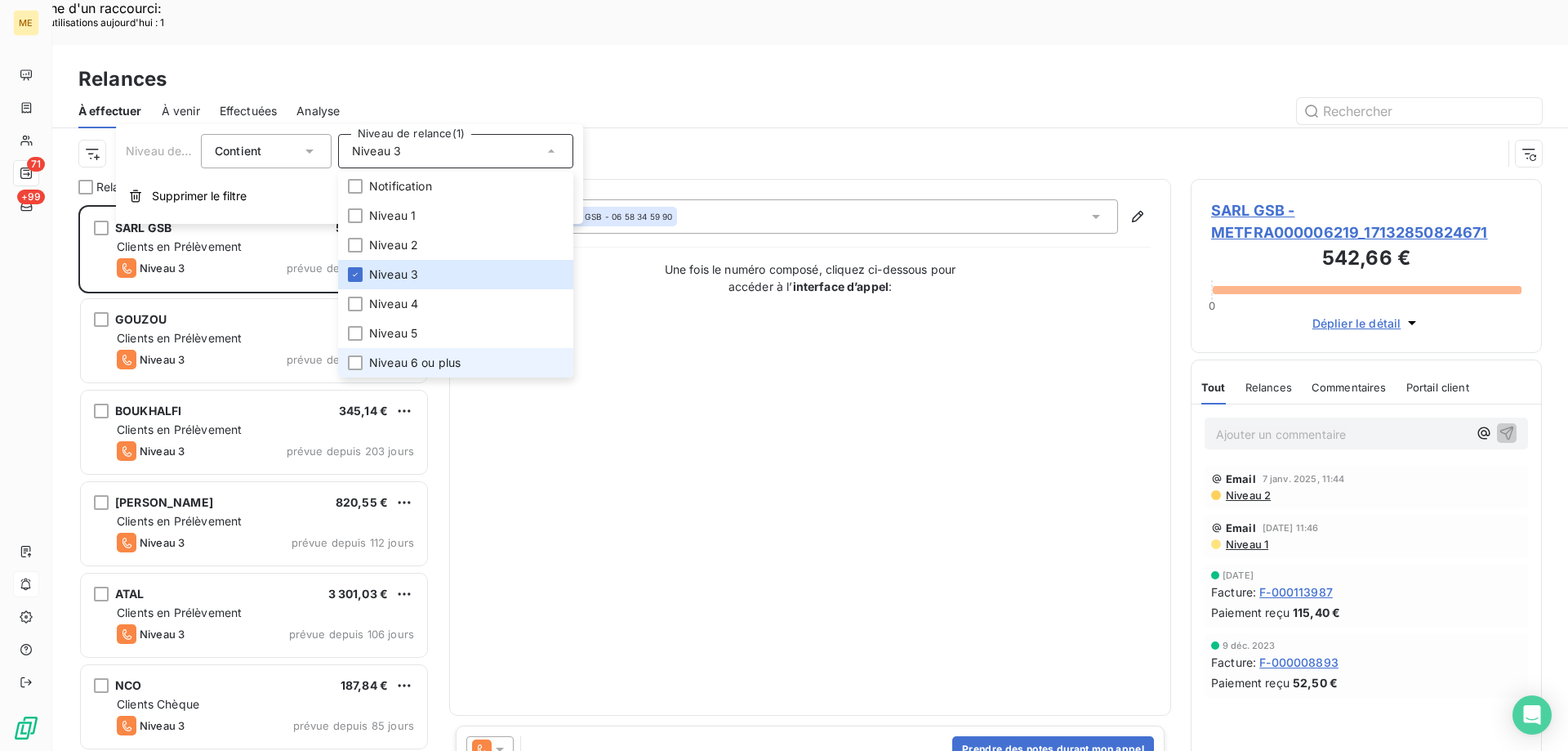
scroll to position [578, 339]
click at [399, 341] on span "Niveau 5" at bounding box center [393, 333] width 48 height 16
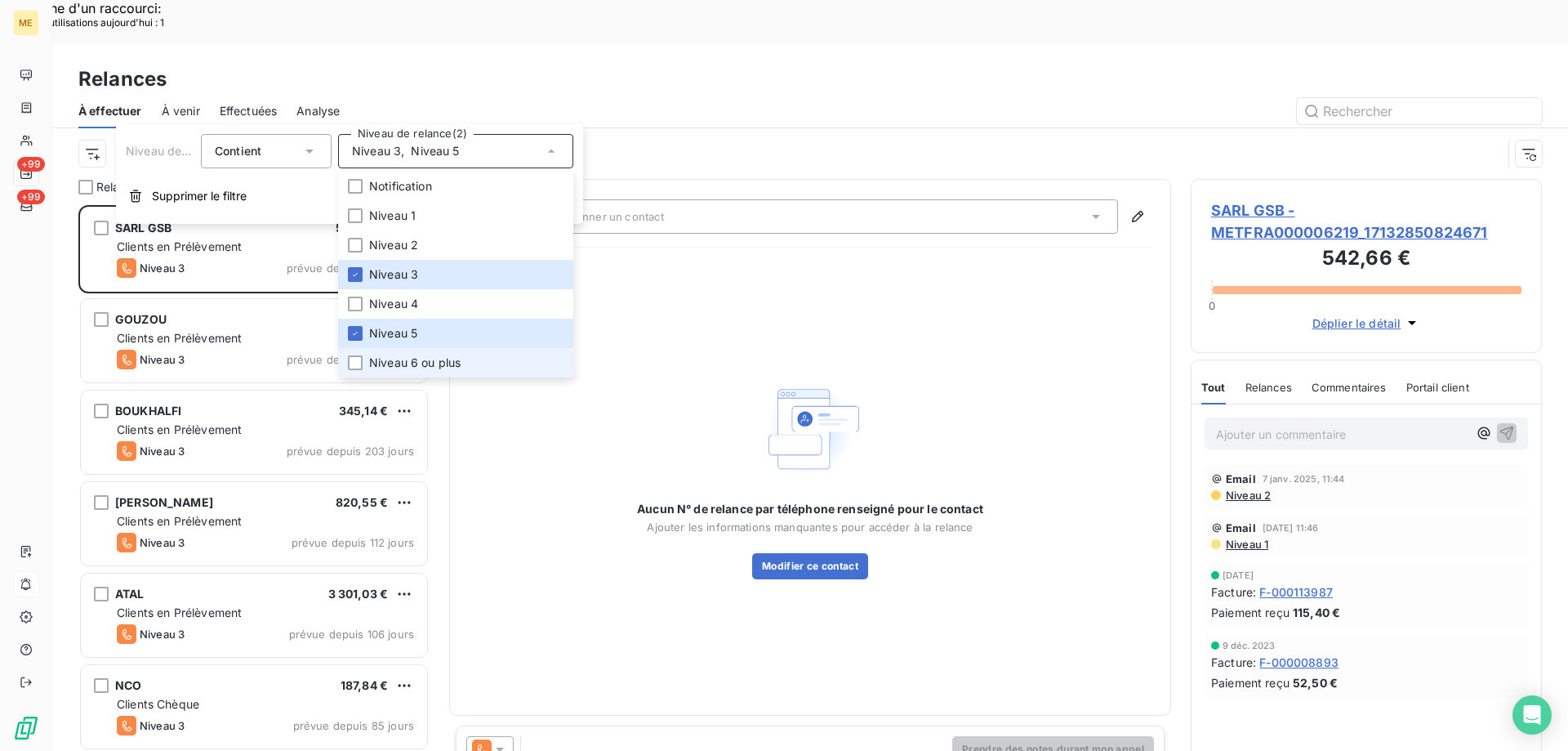
click at [417, 351] on li "Niveau 6 ou plus" at bounding box center [455, 362] width 235 height 30
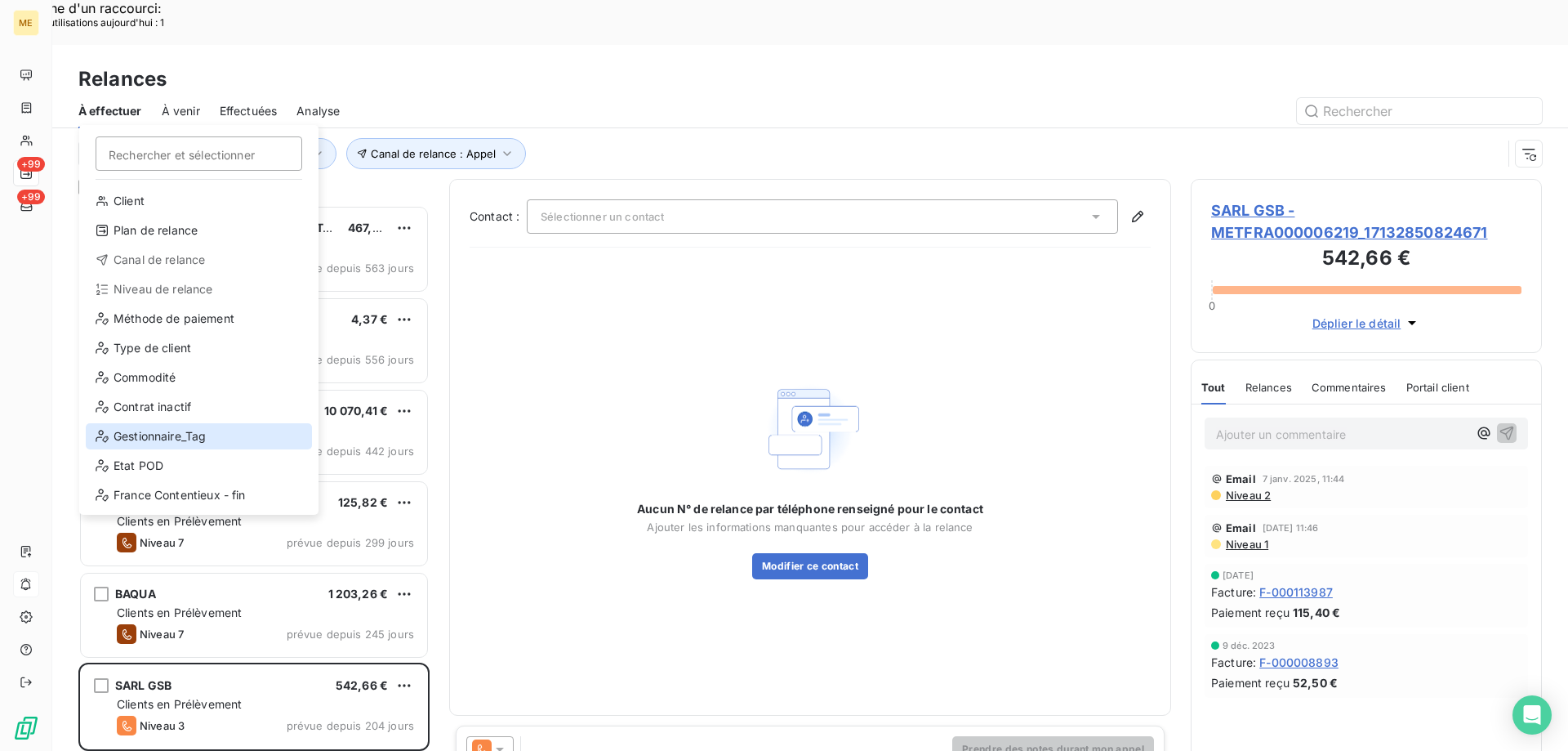
click at [183, 434] on div "Gestionnaire_Tag" at bounding box center [199, 436] width 227 height 26
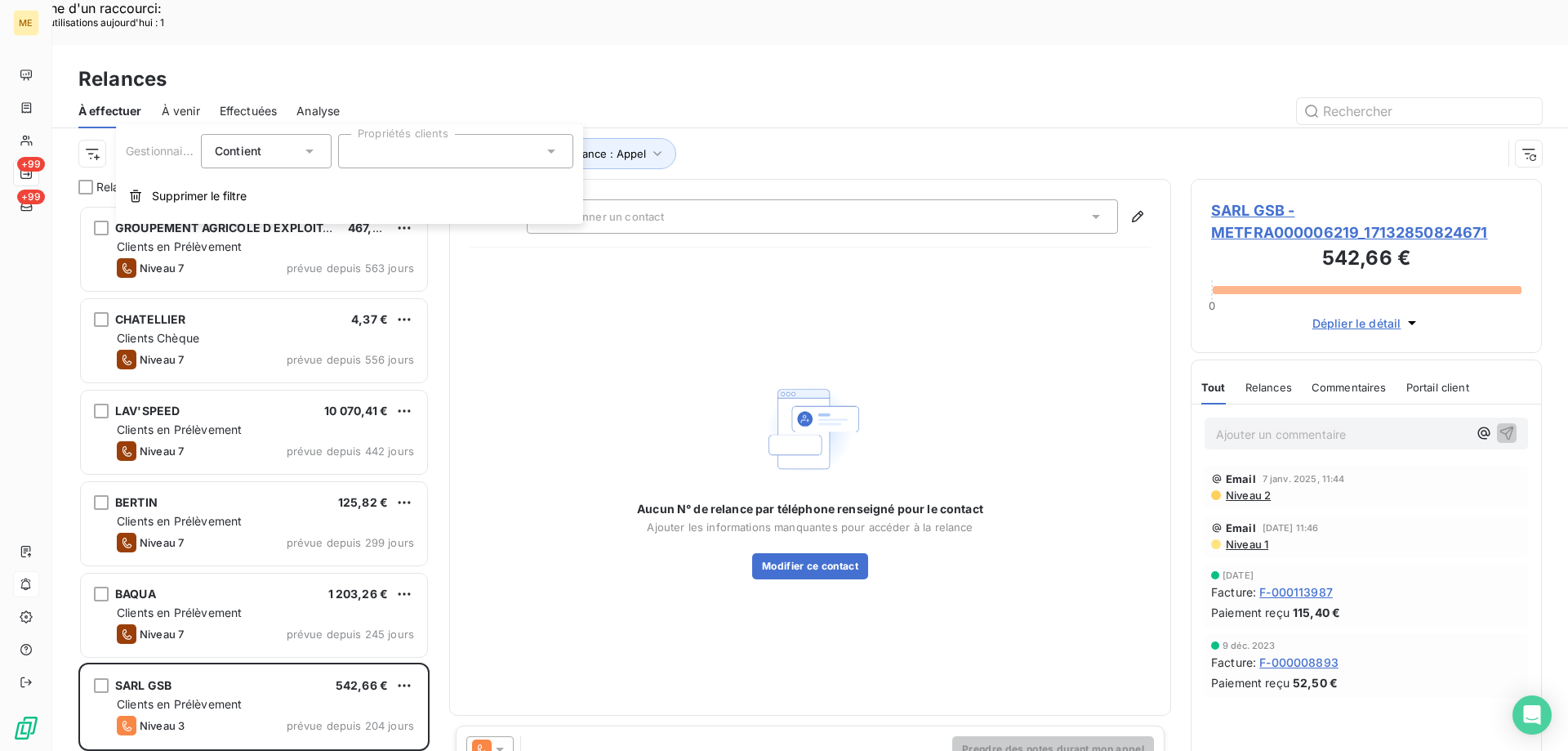
click at [440, 151] on div at bounding box center [455, 151] width 235 height 35
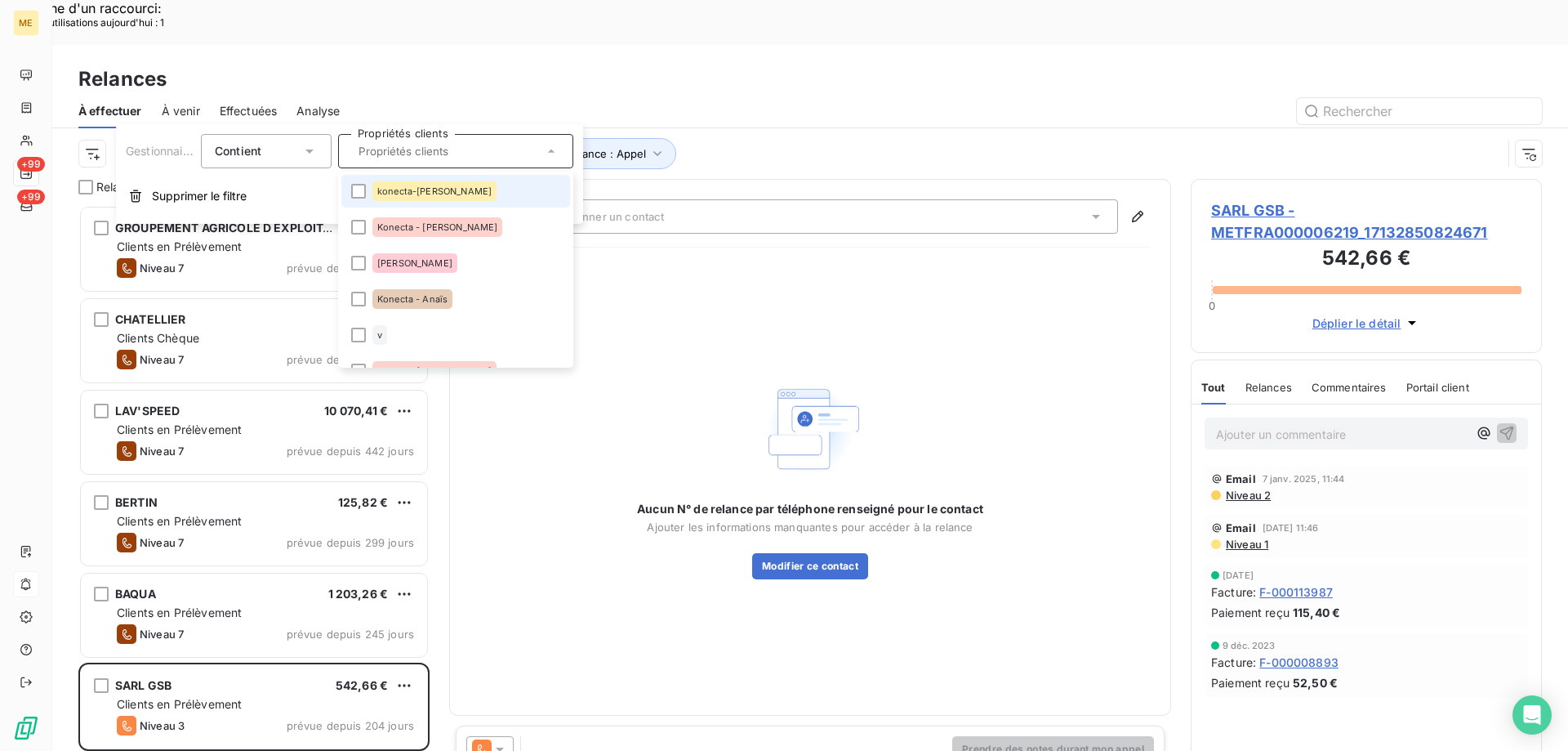
click at [444, 188] on div "konecta-[PERSON_NAME]" at bounding box center [434, 191] width 124 height 19
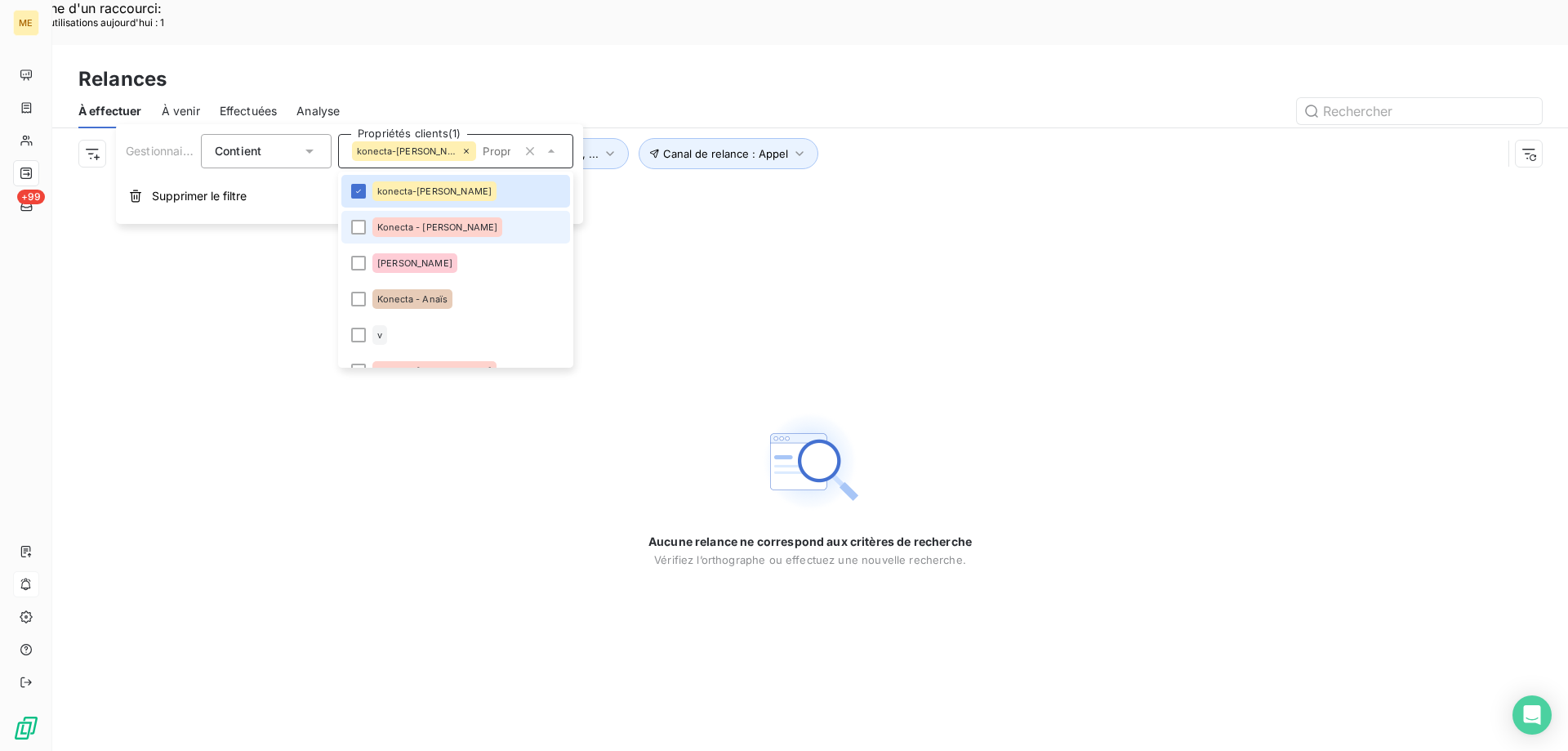
click at [410, 232] on div "Konecta - [PERSON_NAME]" at bounding box center [437, 227] width 130 height 19
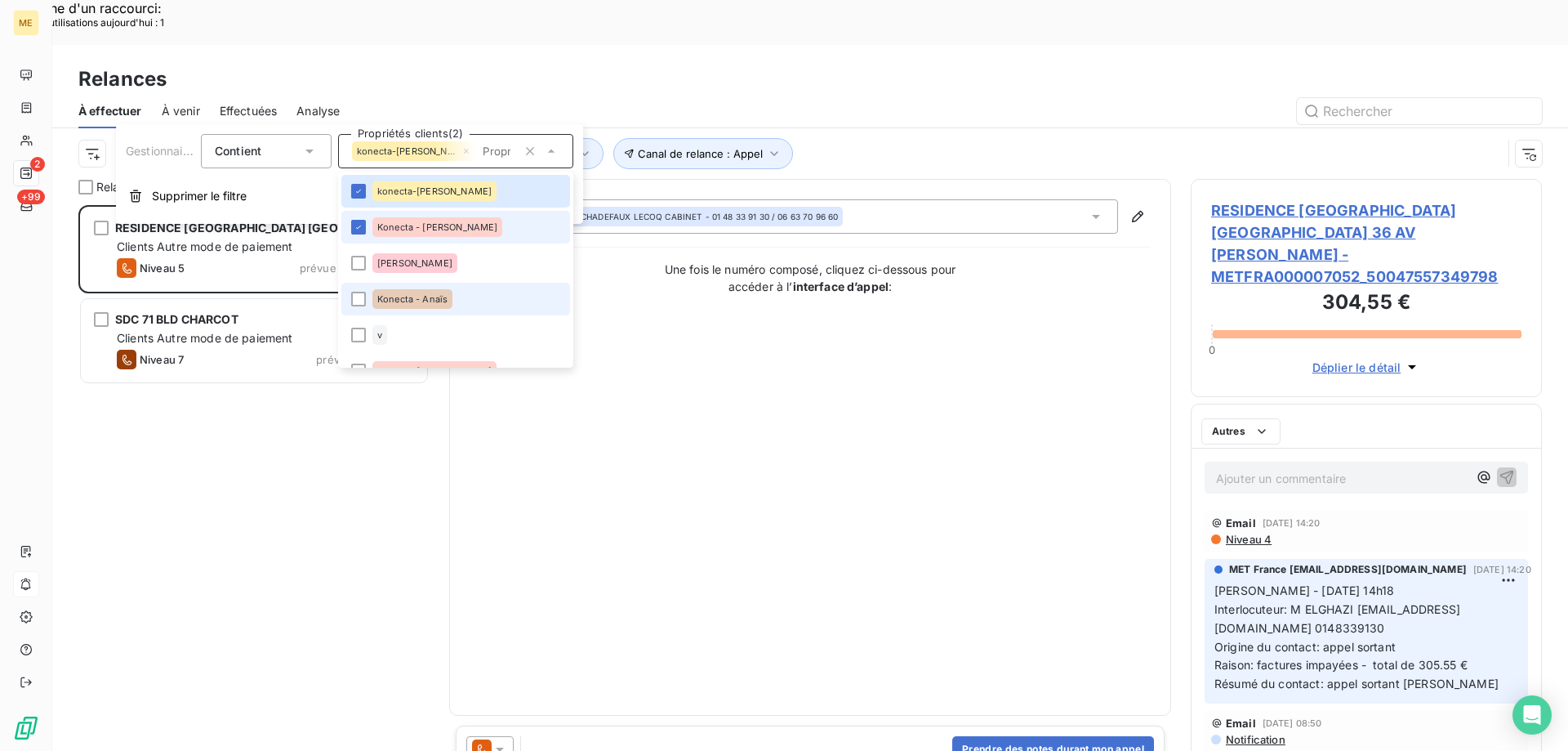
scroll to position [578, 339]
click at [369, 307] on li "Konecta - Anaïs" at bounding box center [456, 299] width 229 height 33
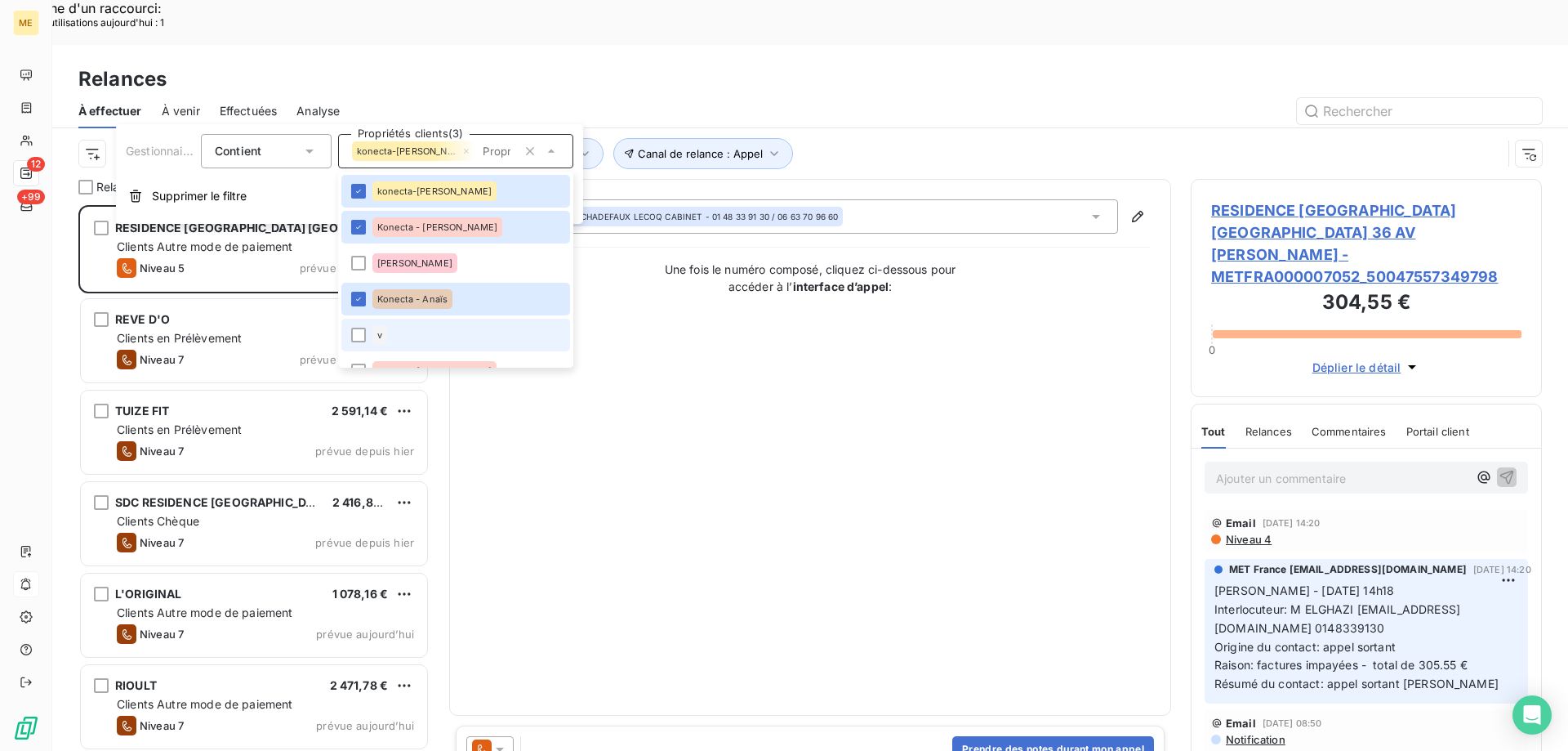
click at [359, 343] on li "v" at bounding box center [456, 335] width 229 height 33
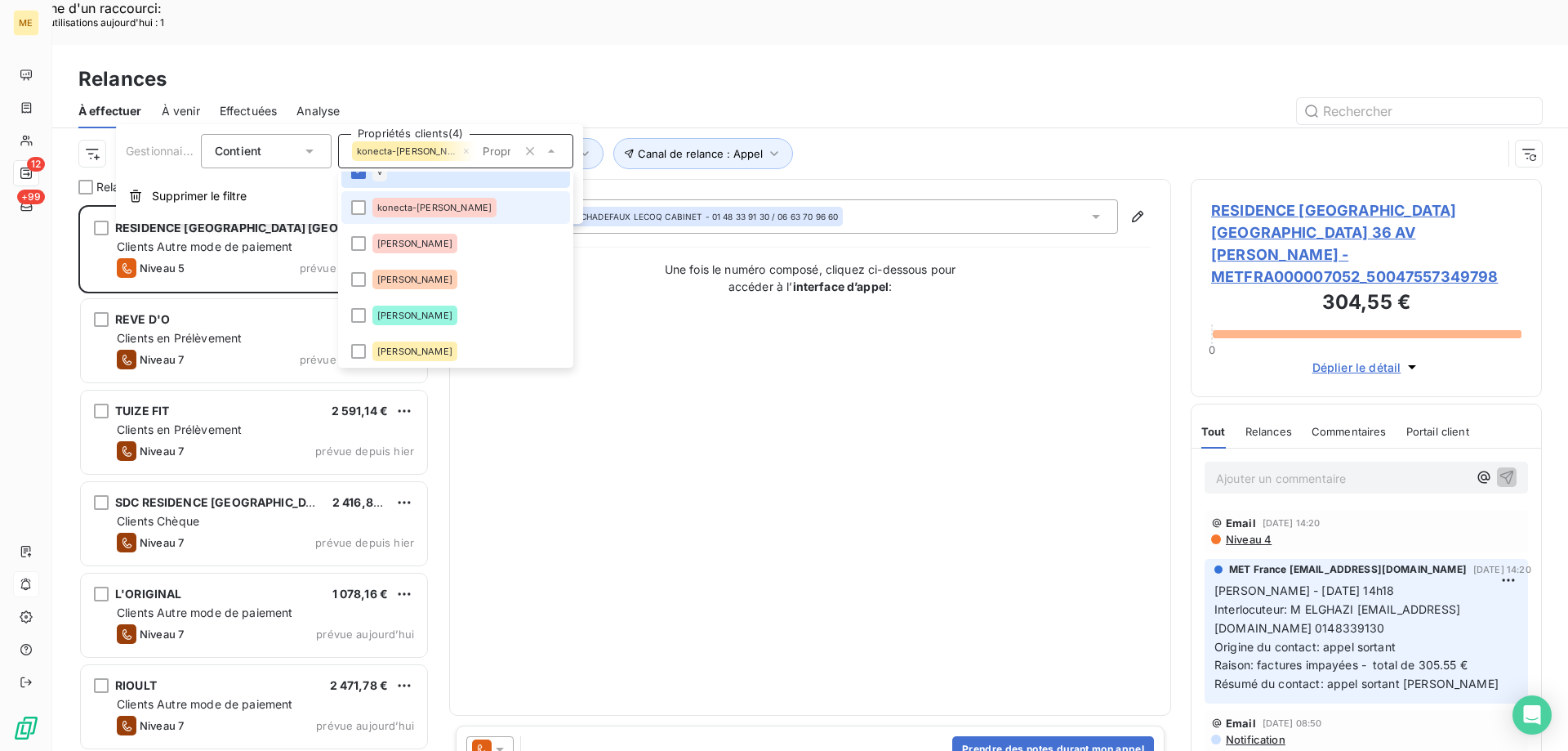
click at [387, 206] on span "konecta-[PERSON_NAME]" at bounding box center [434, 207] width 114 height 10
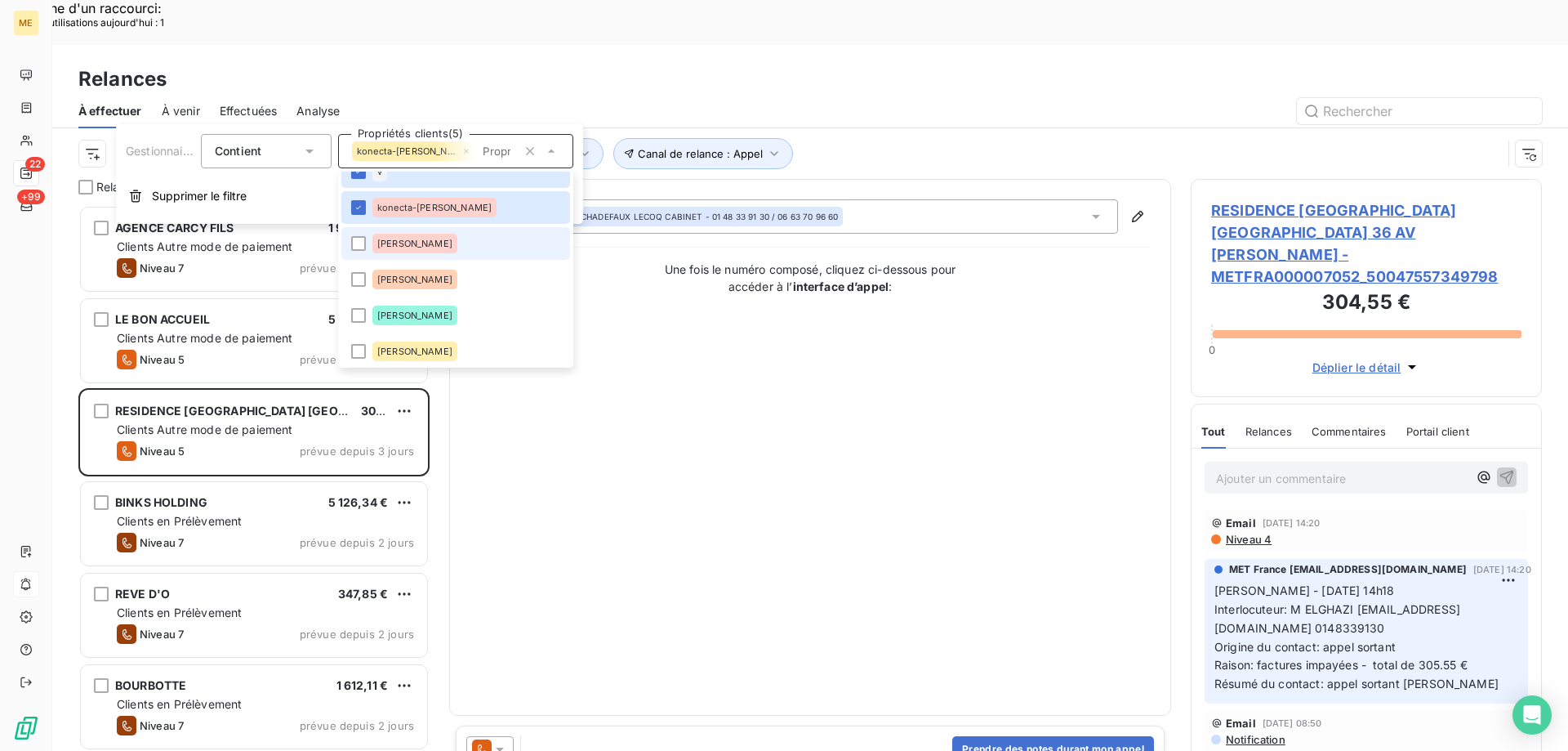
scroll to position [245, 0]
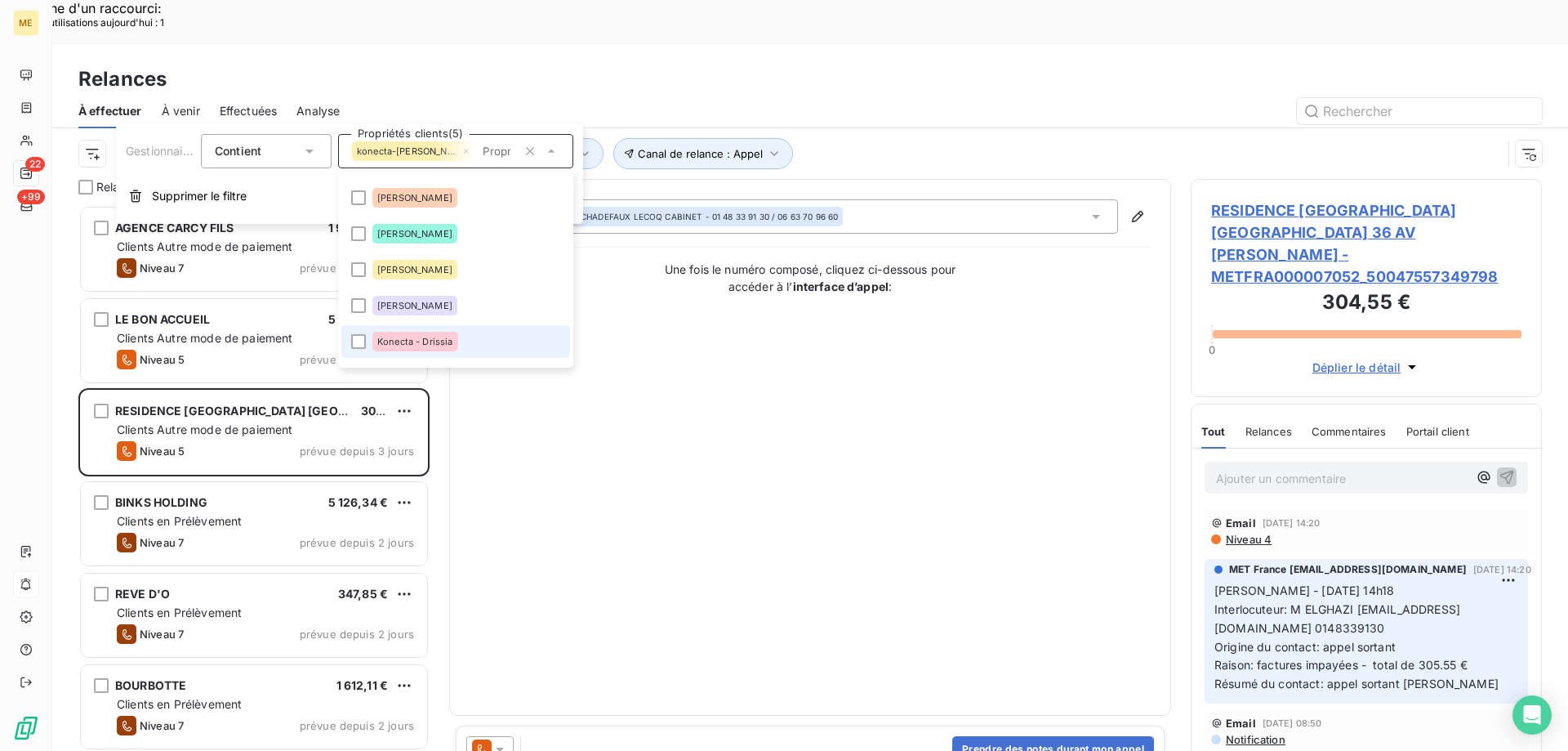
click at [428, 342] on span "Konecta - Drissia" at bounding box center [415, 341] width 76 height 10
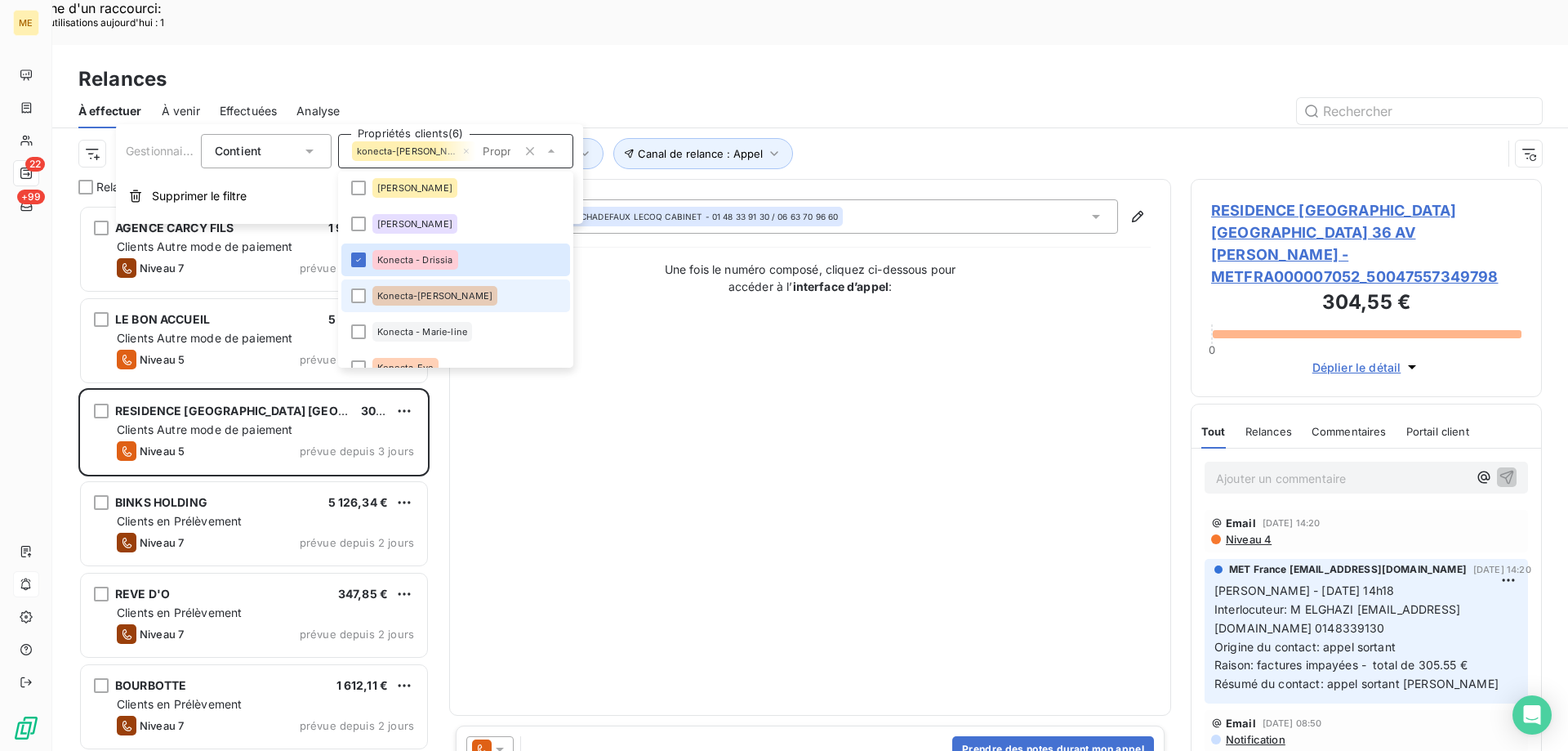
click at [430, 293] on span "Konecta-[PERSON_NAME]" at bounding box center [435, 296] width 115 height 10
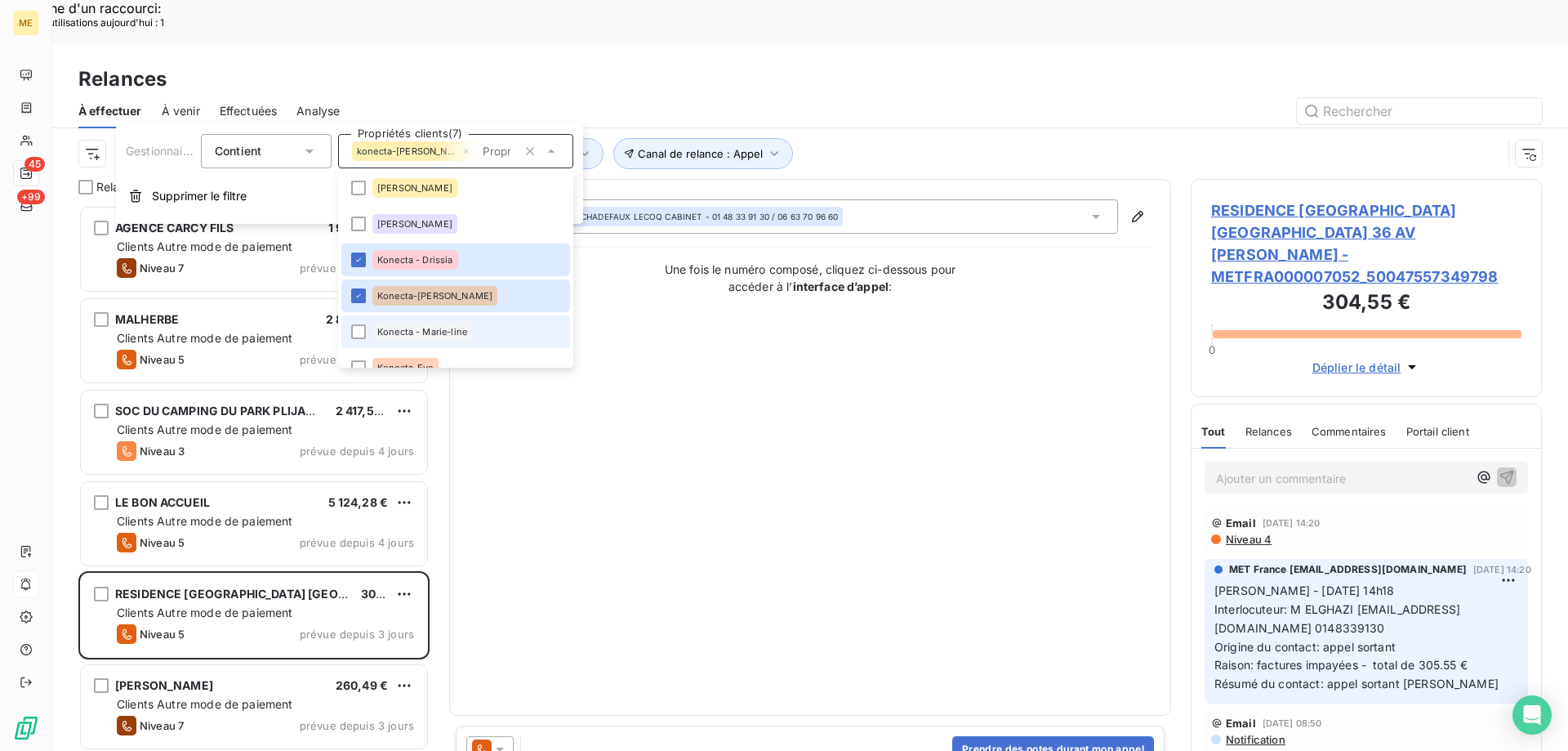
click at [380, 334] on span "Konecta - Marie-line" at bounding box center [422, 331] width 90 height 10
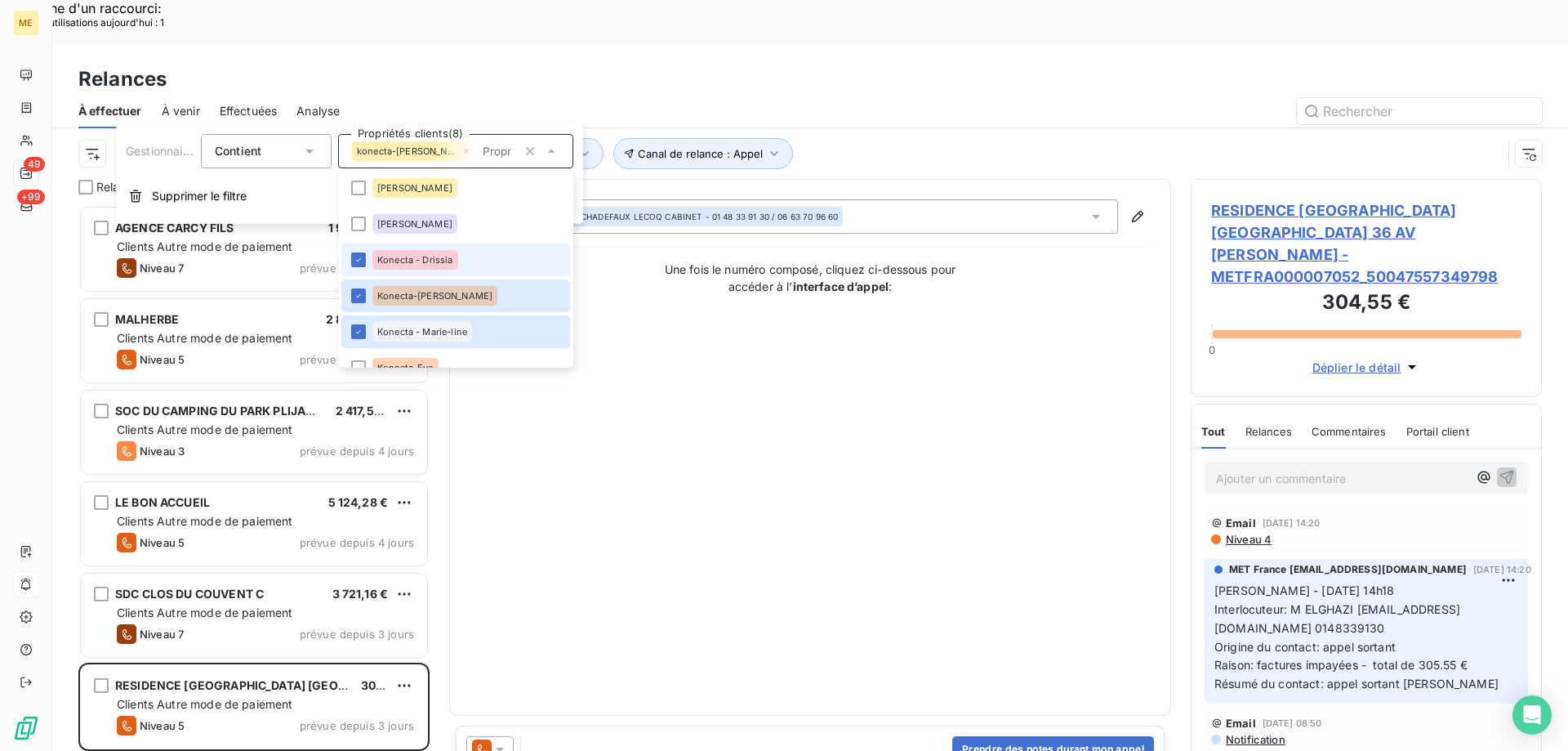
scroll to position [408, 0]
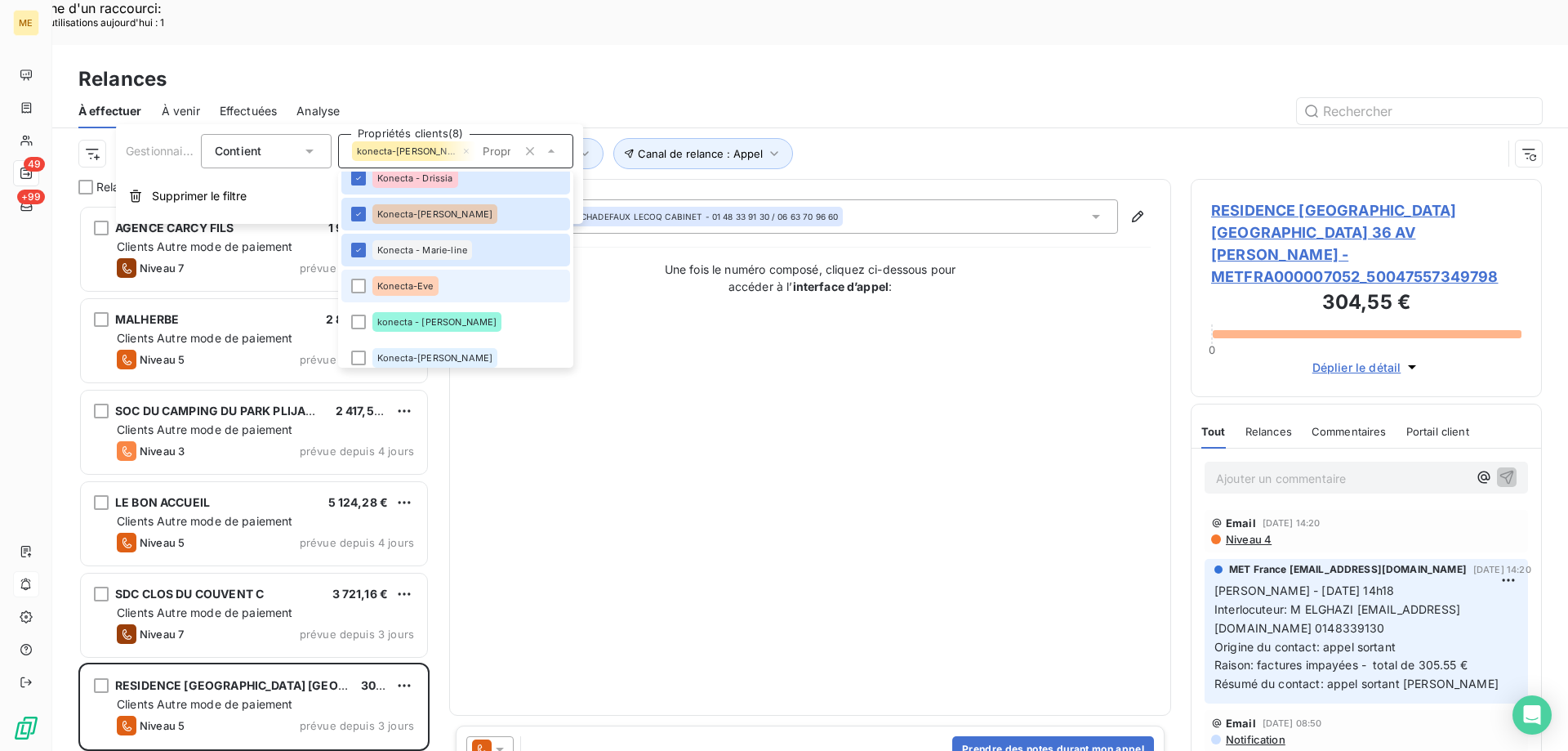
click at [385, 283] on span "Konecta-Eve" at bounding box center [405, 286] width 57 height 10
click at [372, 323] on li "konecta - [PERSON_NAME]" at bounding box center [456, 322] width 229 height 33
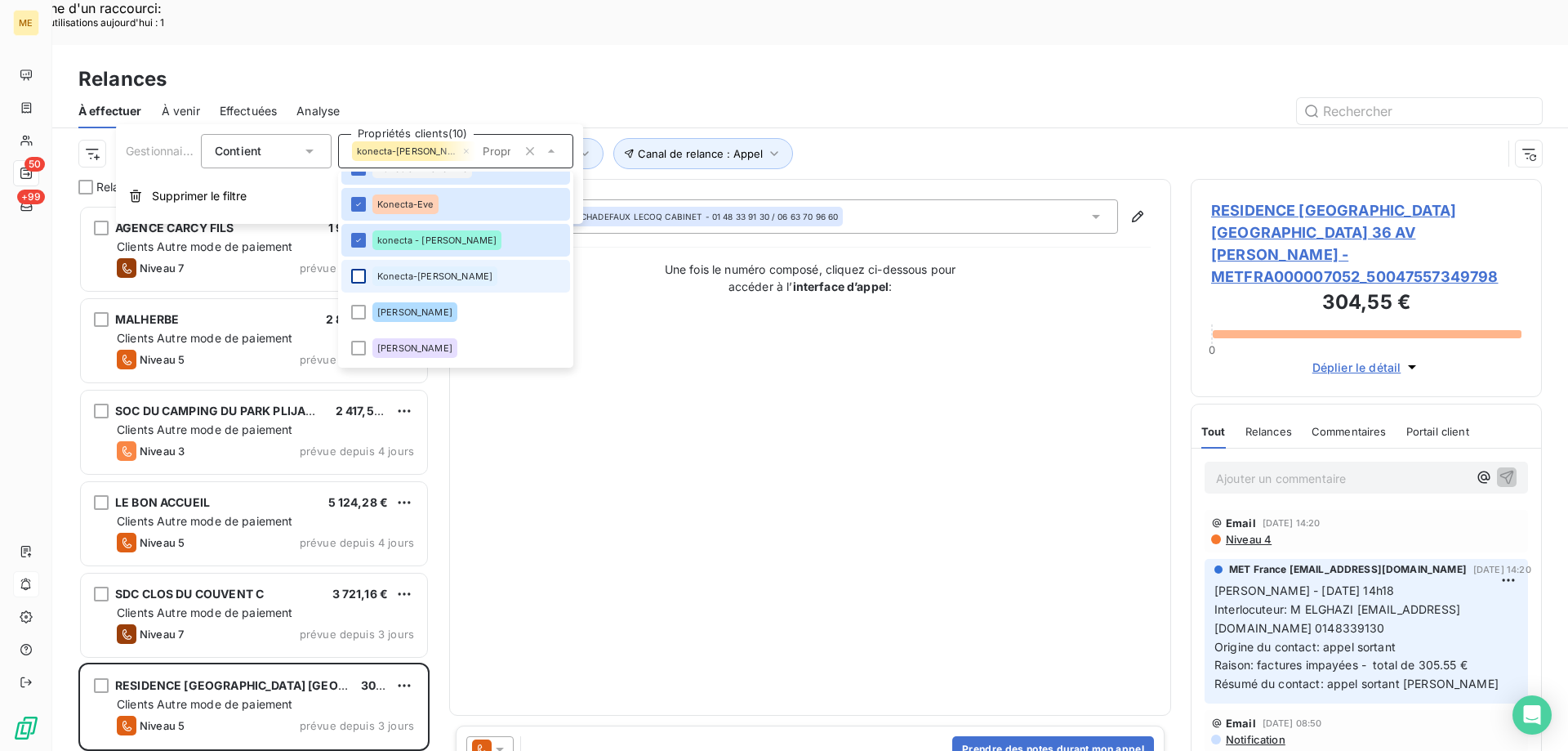
click at [353, 272] on div at bounding box center [358, 276] width 14 height 14
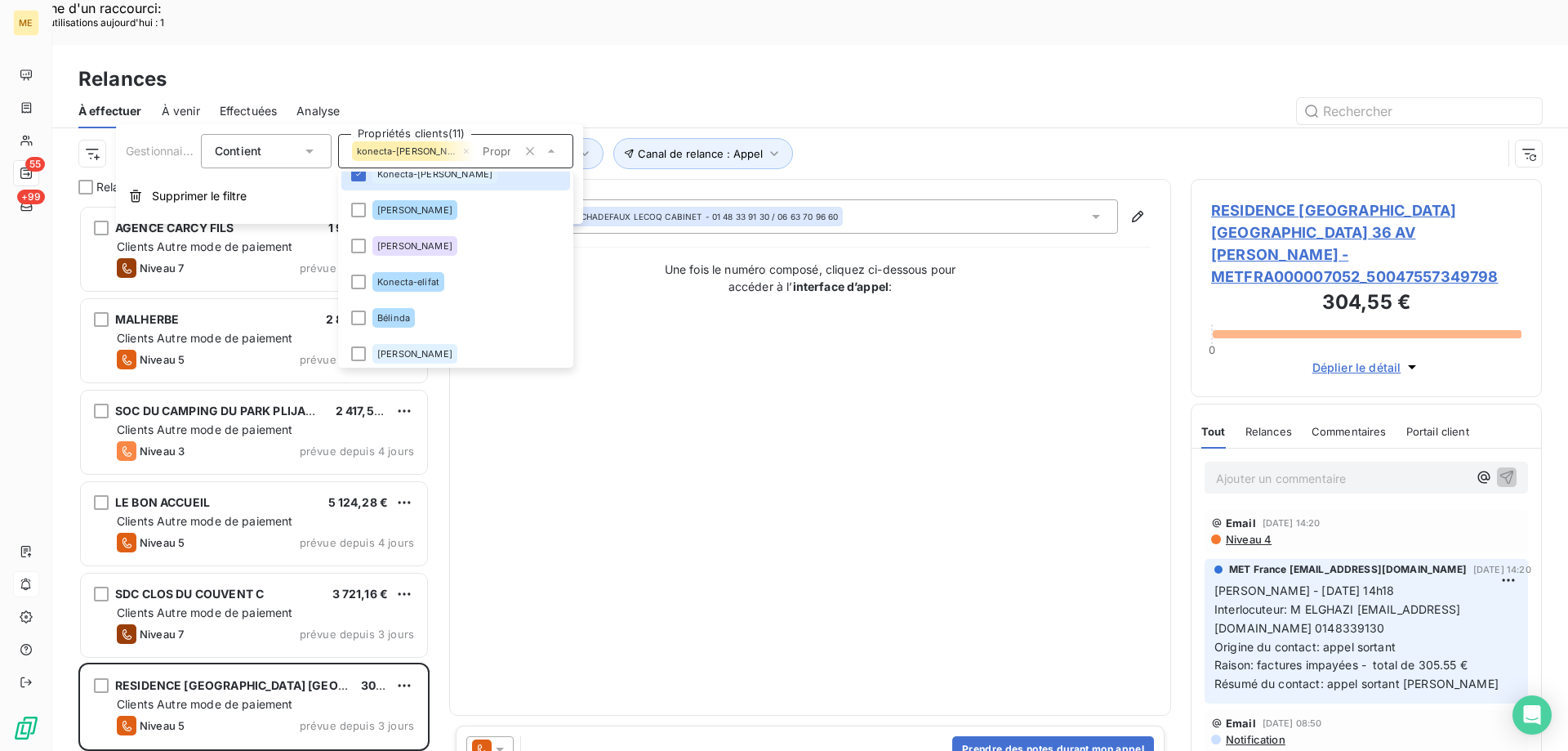
scroll to position [598, 0]
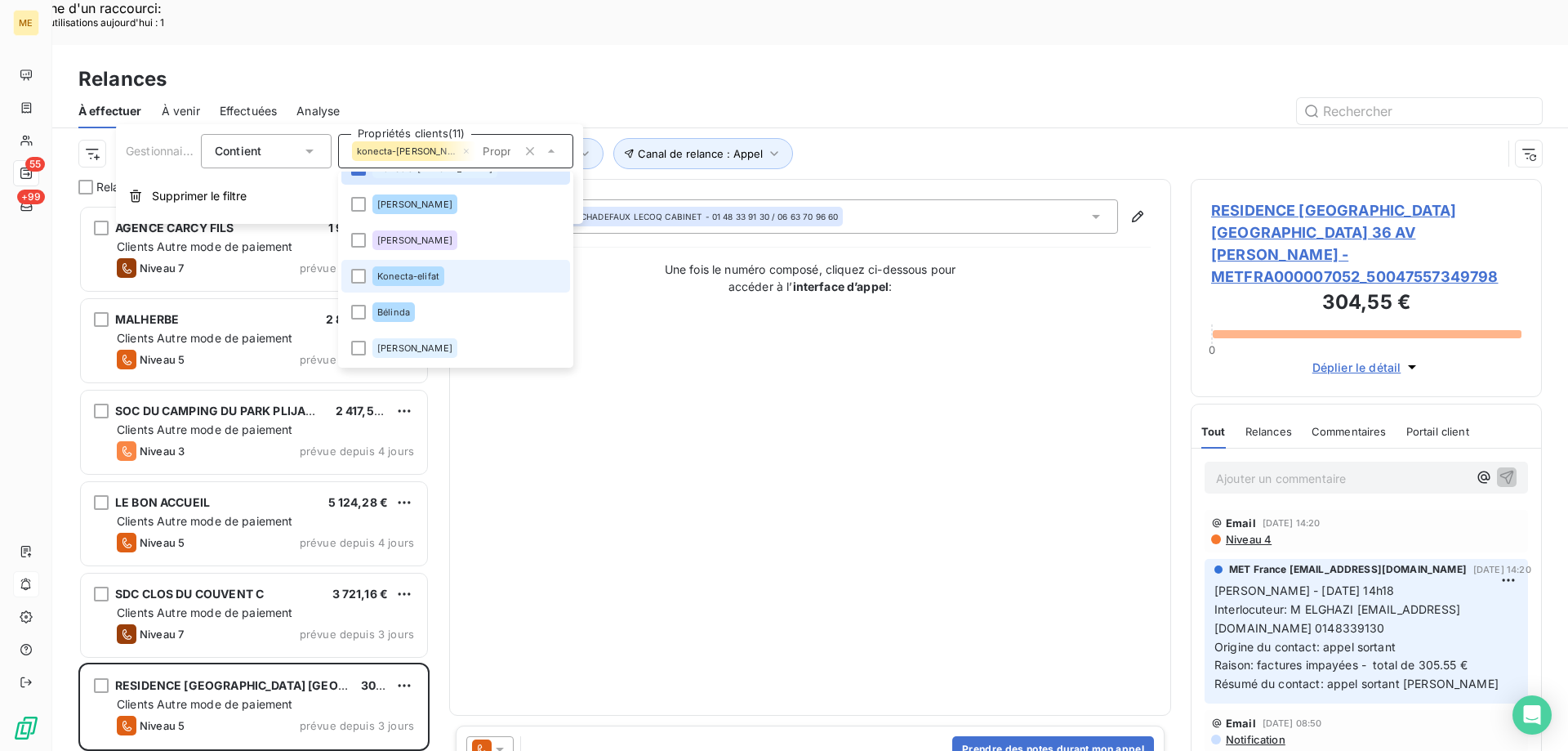
click at [424, 279] on span "Konecta-elifat" at bounding box center [408, 276] width 62 height 10
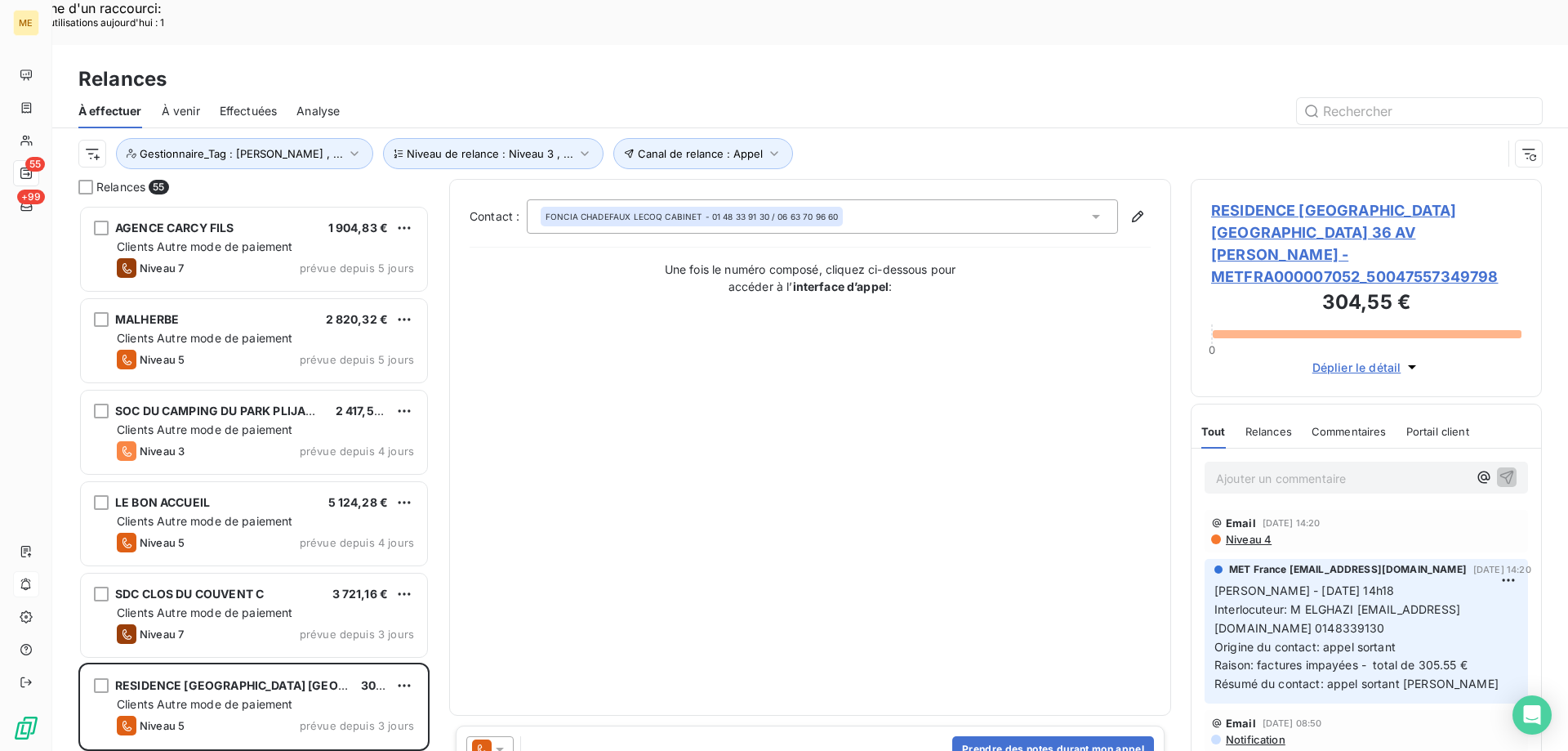
click at [905, 489] on div "Contact : FONCIA CHADEFAUX LECOQ CABINET - 01 48 33 91 30 / 06 63 70 96 60 Une …" at bounding box center [809, 448] width 681 height 496
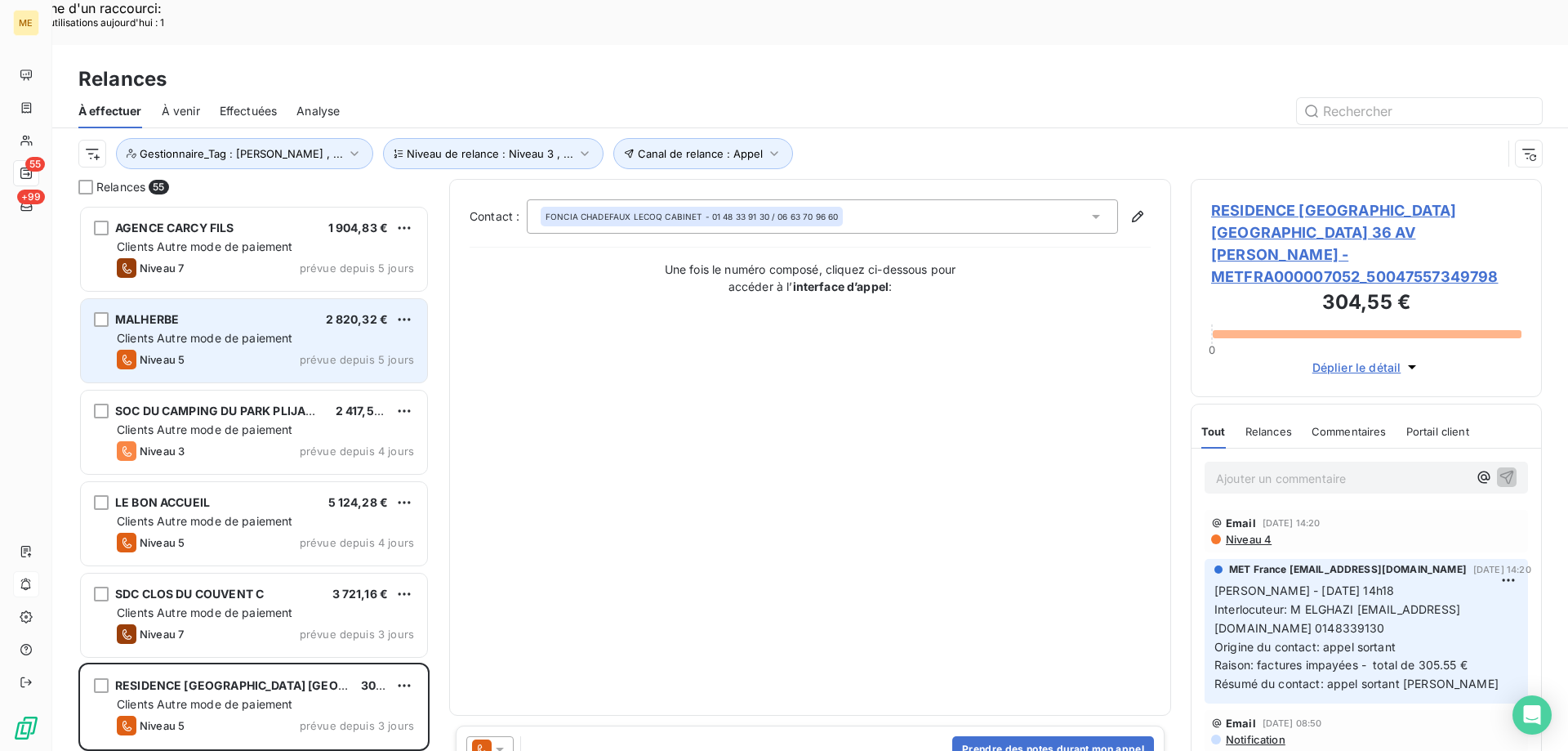
click at [265, 303] on div "MALHERBE 2 820,32 € Clients Autre mode de paiement Niveau 5 prévue depuis 5 jou…" at bounding box center [253, 340] width 347 height 84
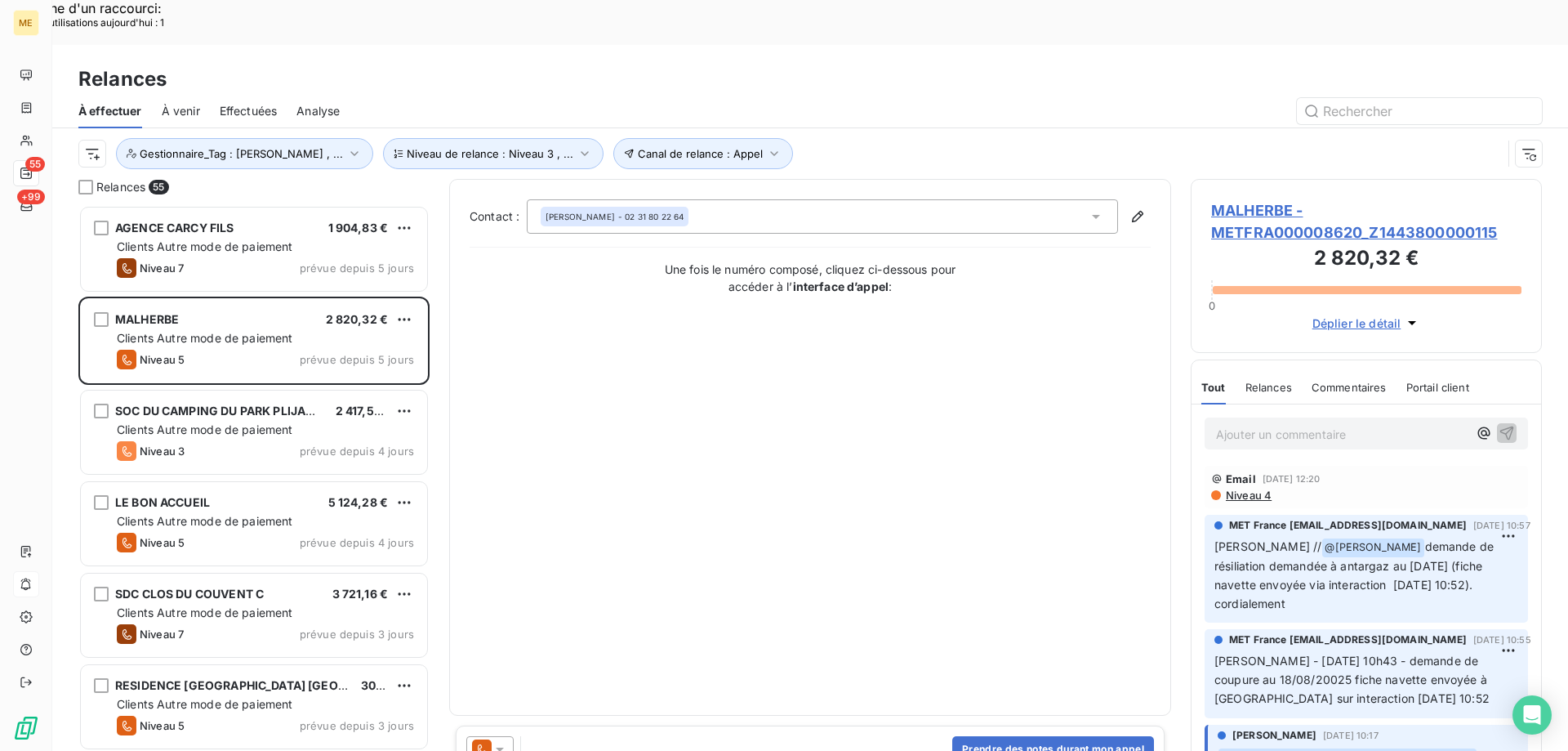
click at [1298, 200] on span "MALHERBE - METFRA000008620_Z1443800000115" at bounding box center [1365, 222] width 310 height 44
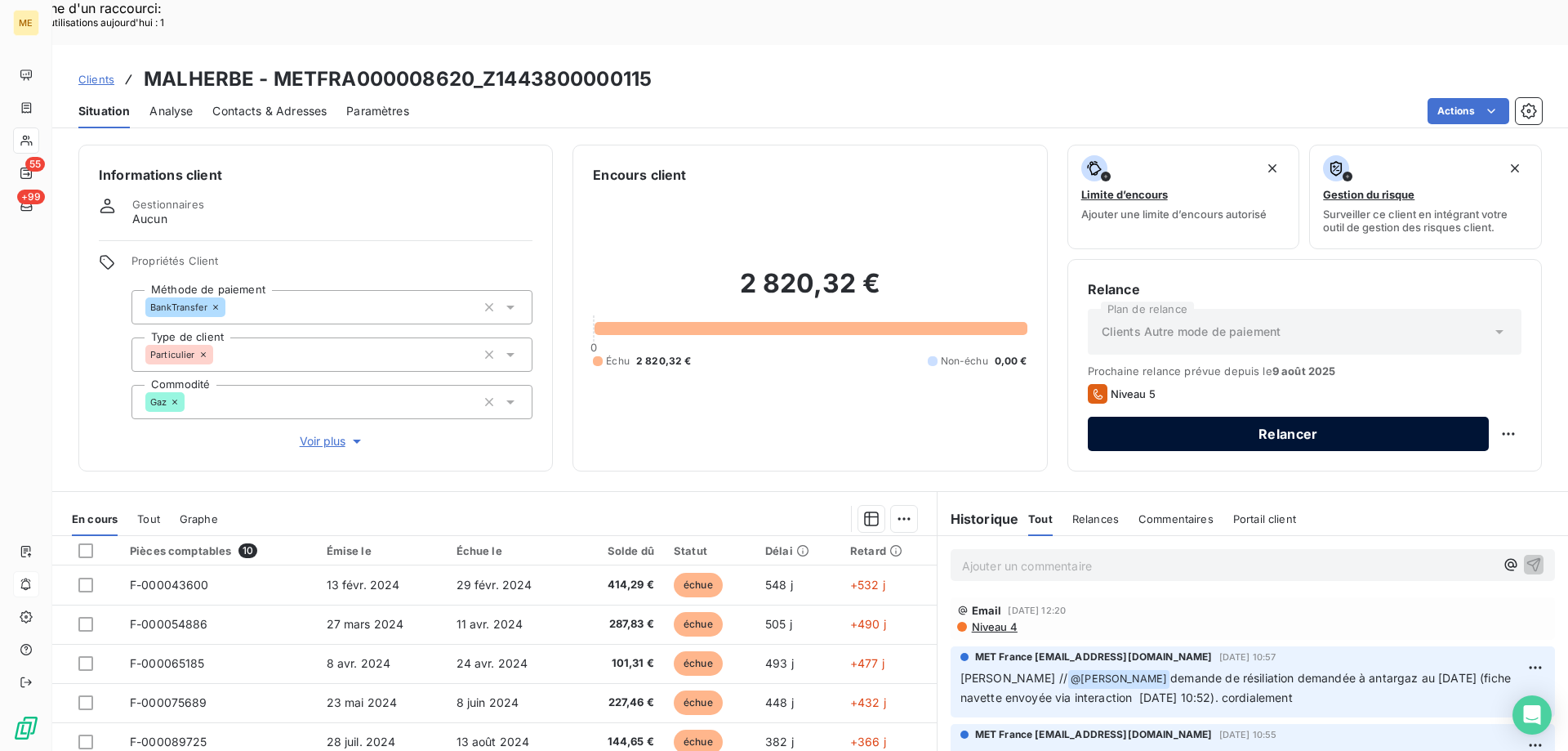
click at [1408, 417] on button "Relancer" at bounding box center [1289, 434] width 401 height 35
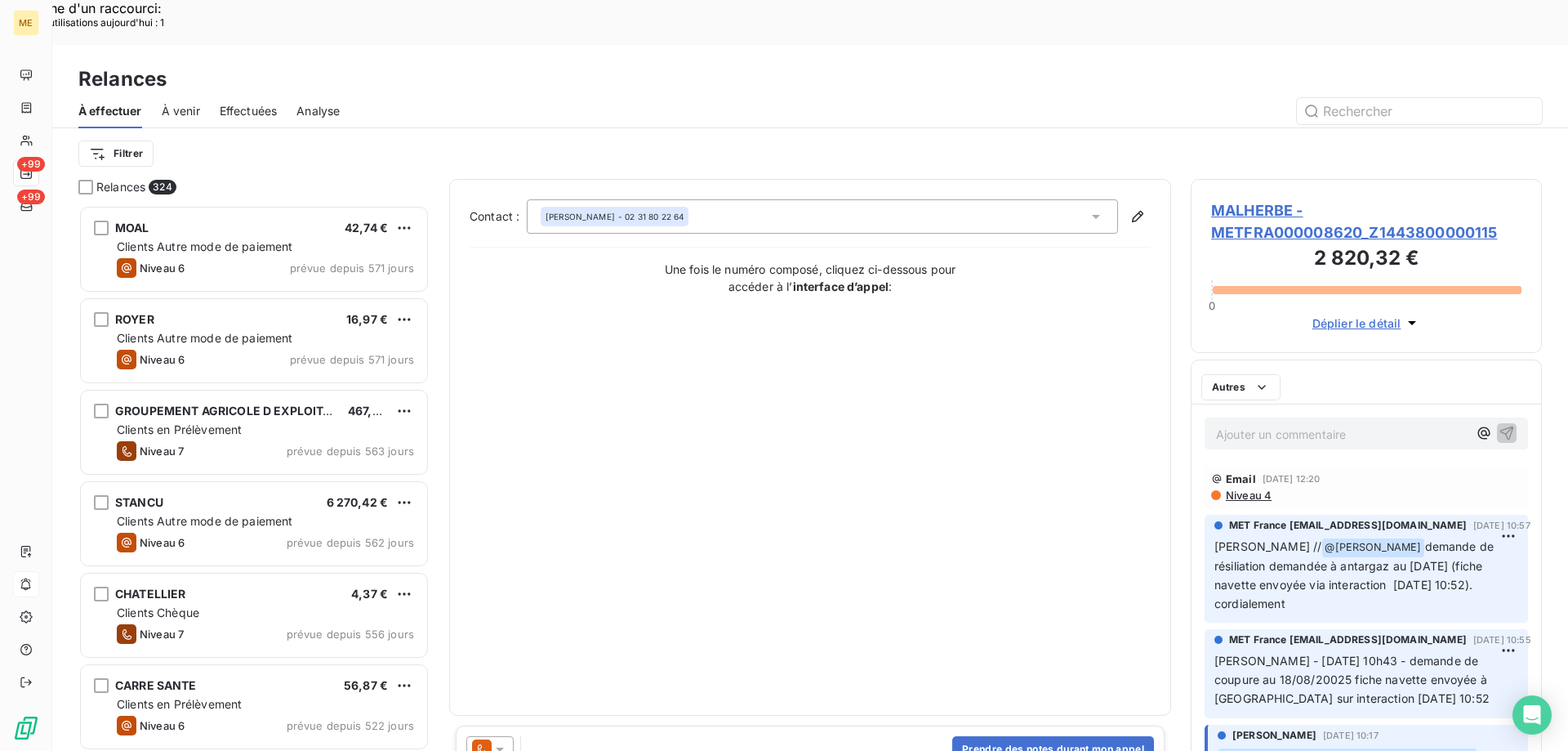
scroll to position [578, 339]
click at [495, 740] on icon at bounding box center [499, 748] width 16 height 16
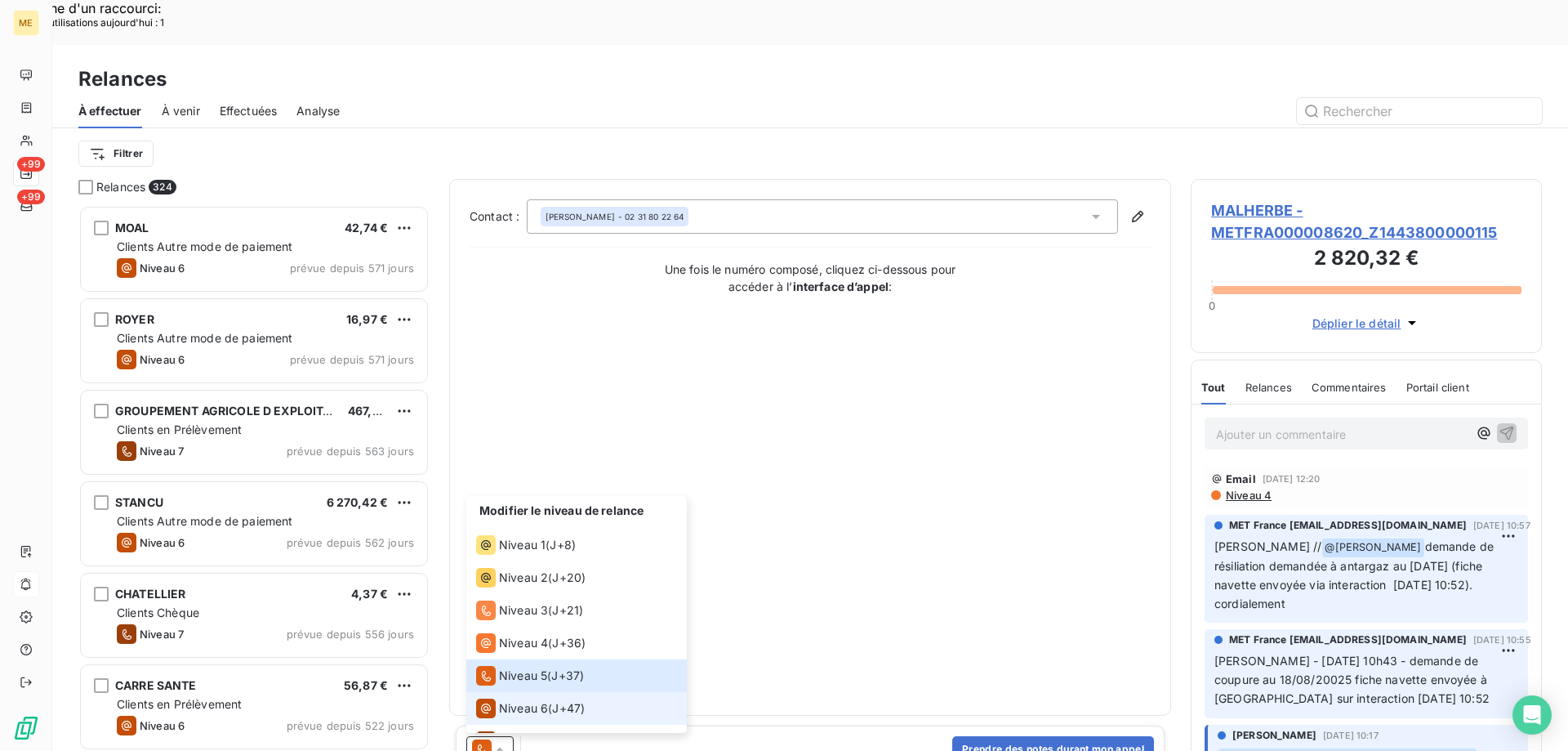
click at [495, 698] on div "Niveau 6" at bounding box center [512, 708] width 72 height 19
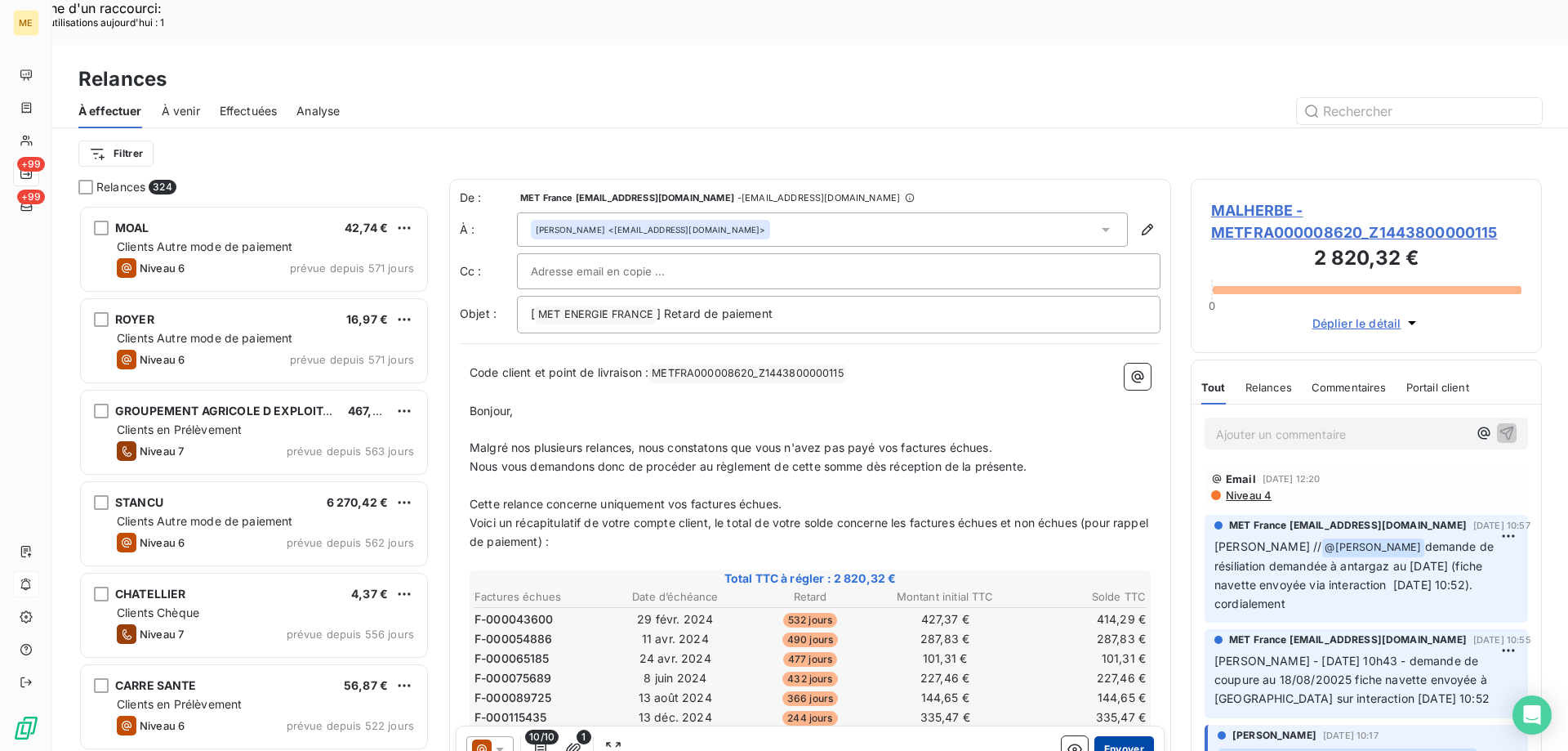
click at [1116, 736] on button "Envoyer" at bounding box center [1124, 748] width 60 height 26
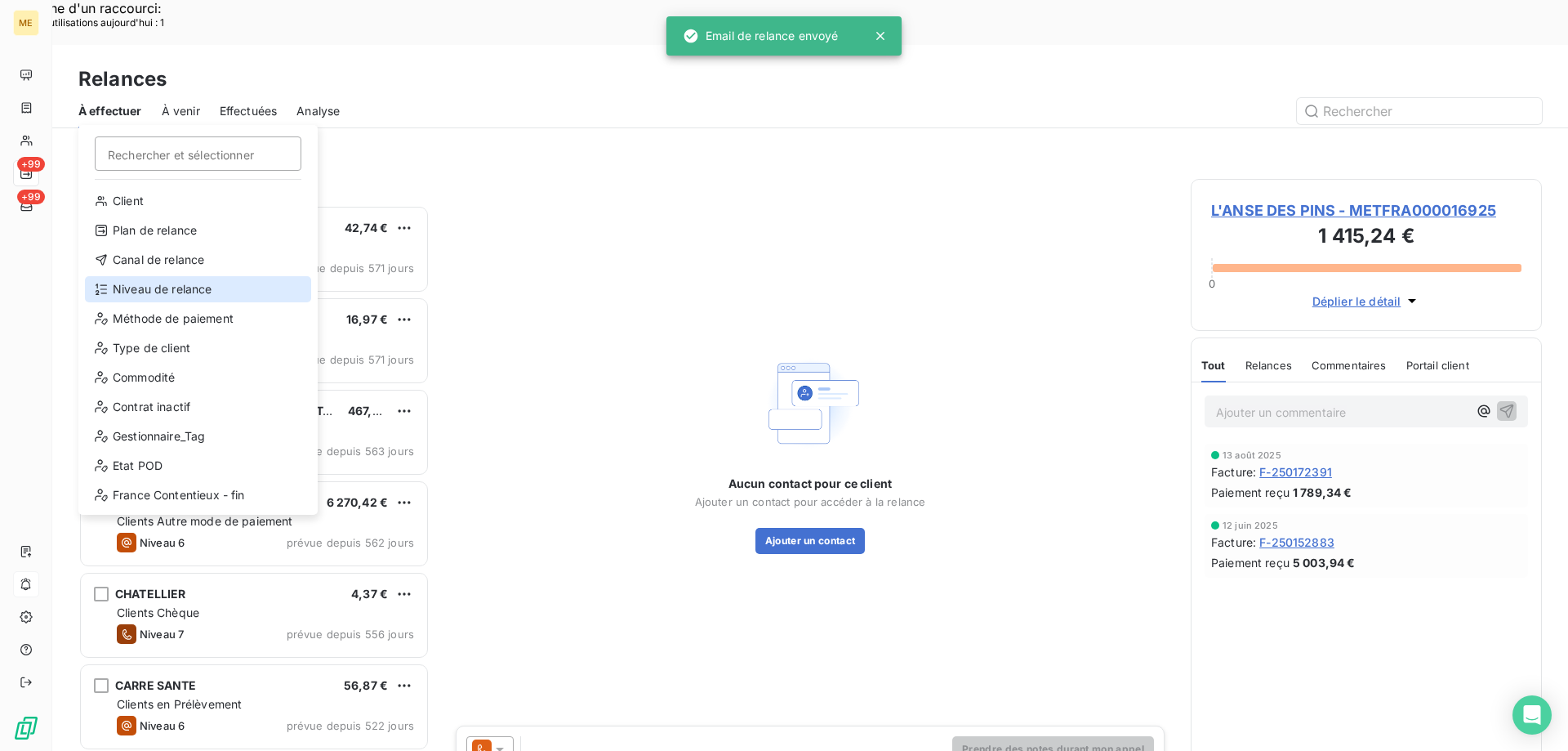
click at [168, 287] on div "Niveau de relance" at bounding box center [198, 288] width 227 height 26
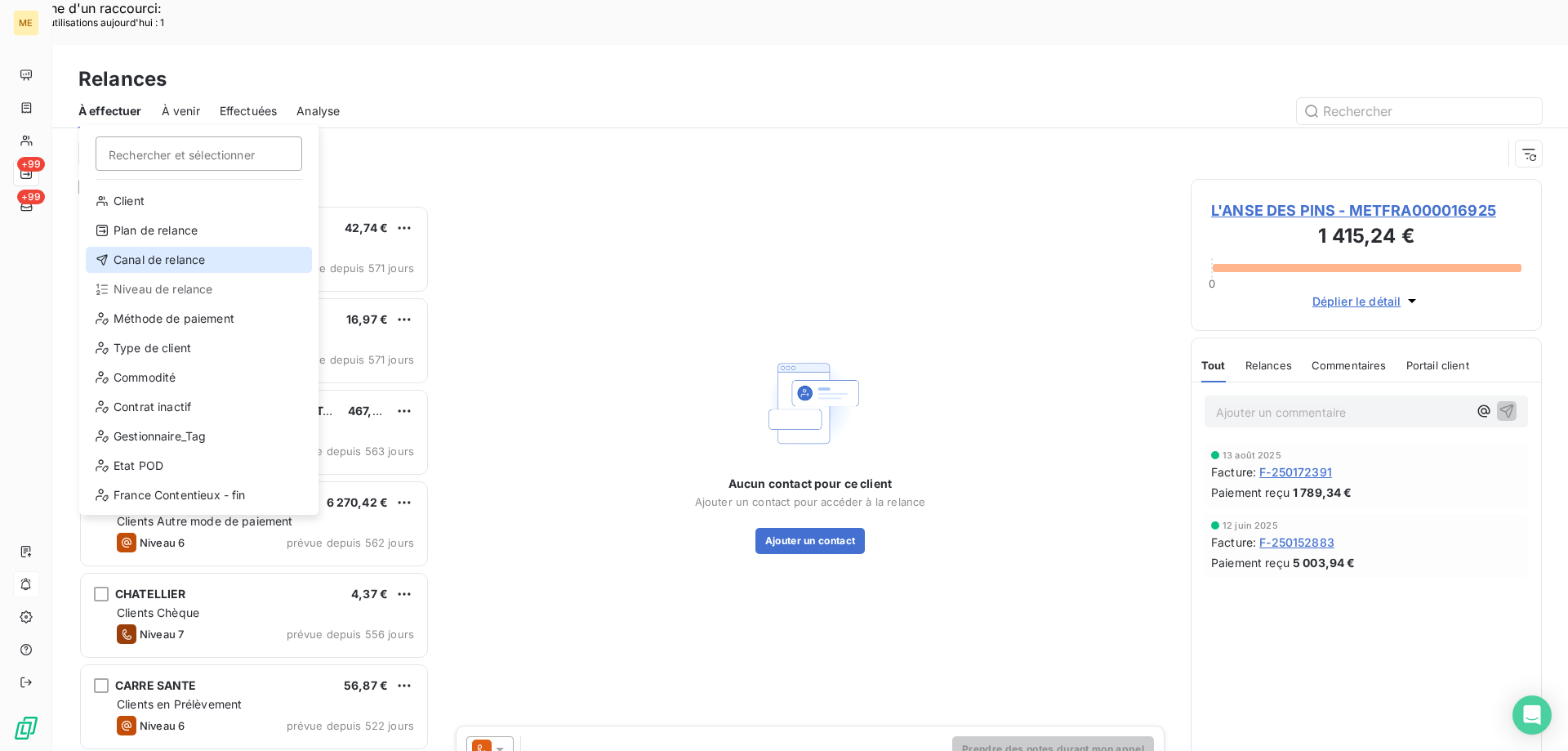
click at [123, 265] on div "Canal de relance" at bounding box center [199, 259] width 227 height 26
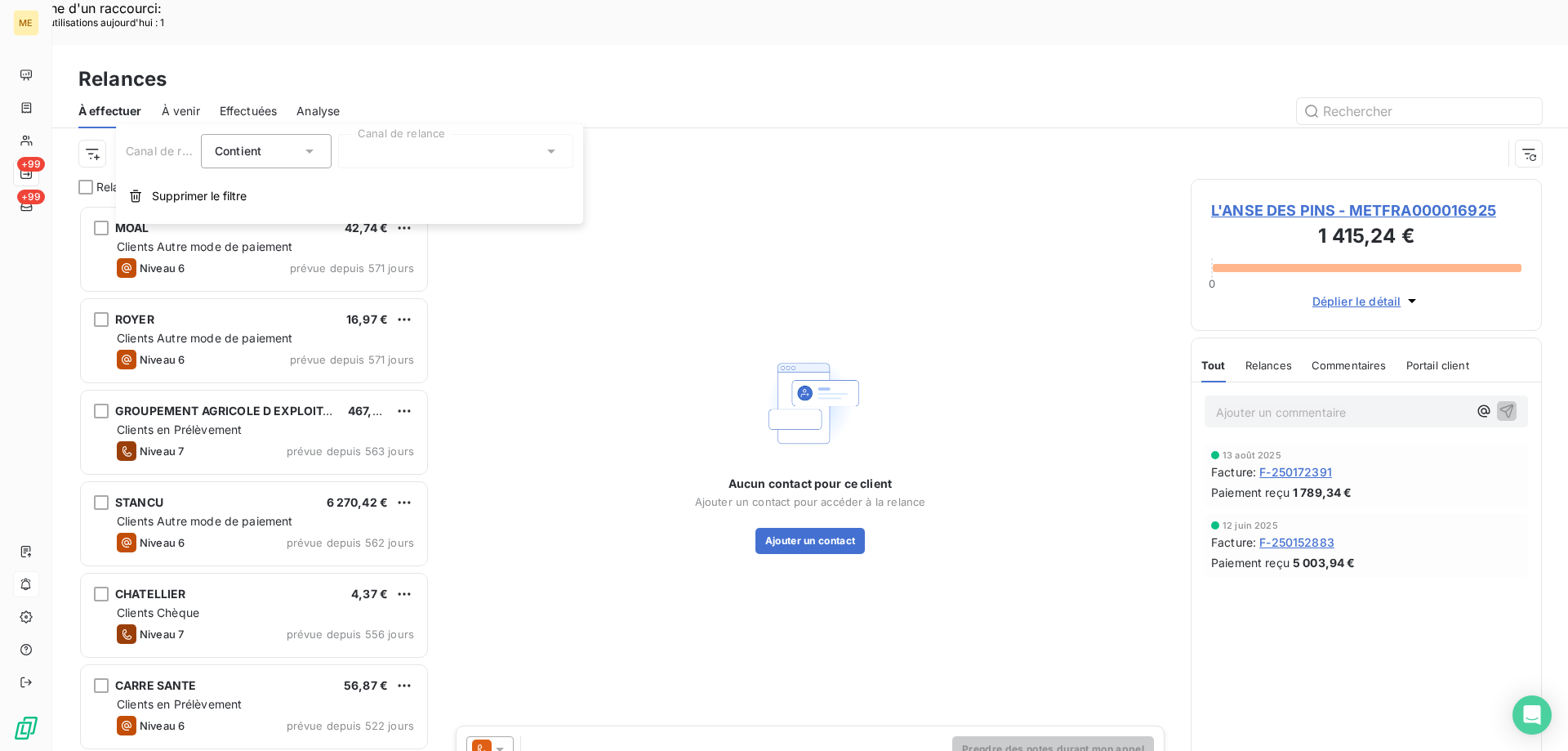
click at [379, 153] on div at bounding box center [455, 151] width 235 height 35
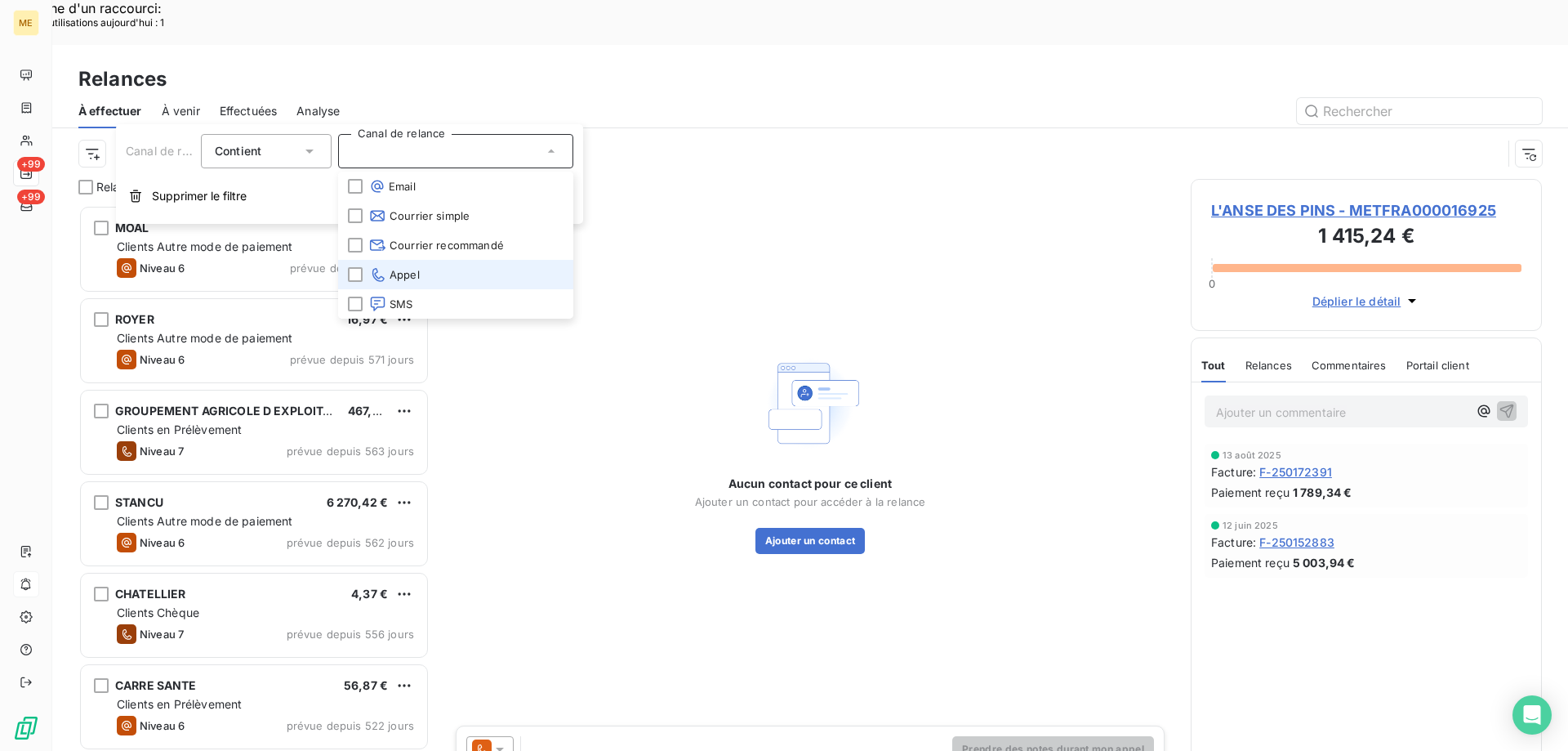
click at [405, 268] on span "Appel" at bounding box center [394, 274] width 51 height 16
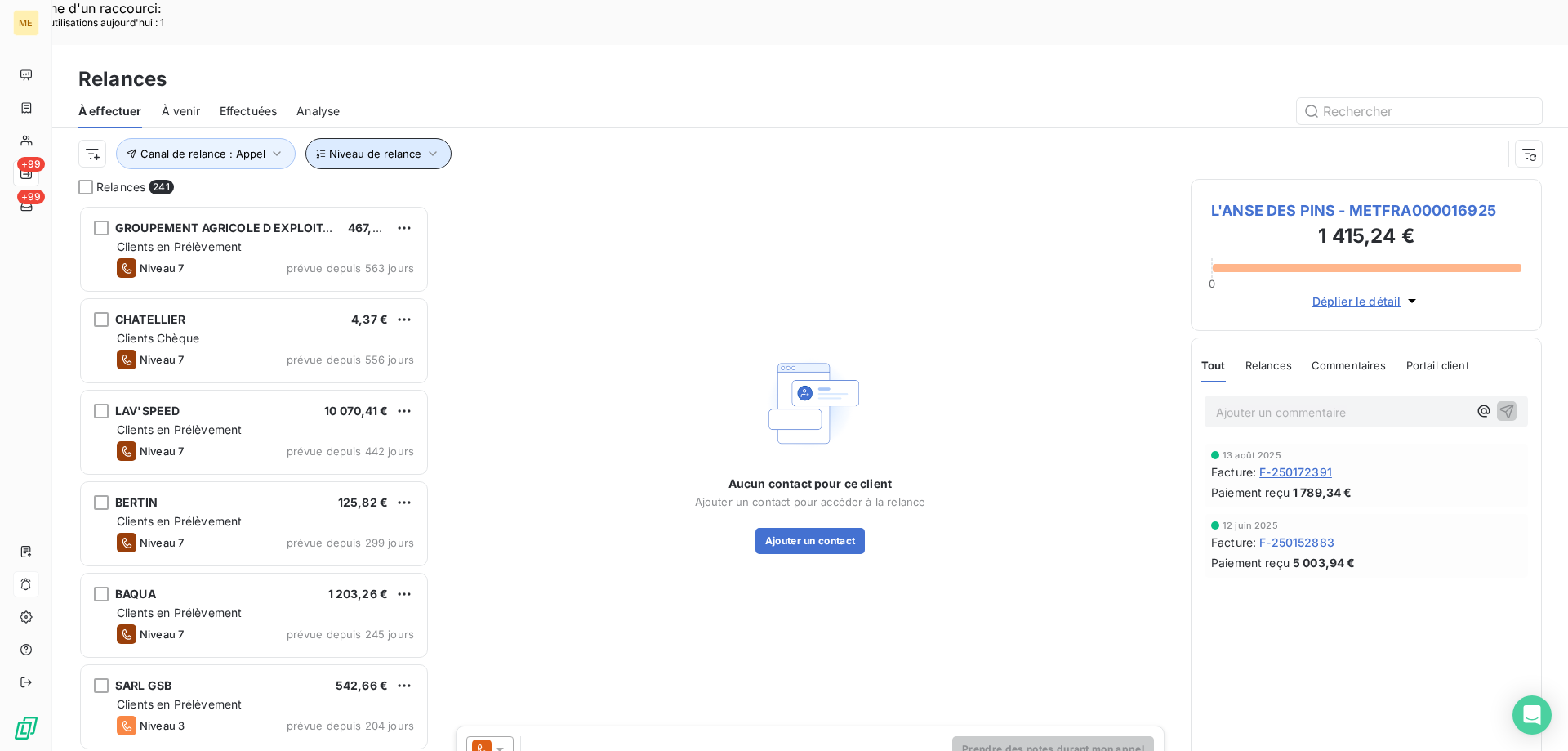
click at [336, 147] on span "Niveau de relance" at bounding box center [375, 154] width 92 height 13
click at [585, 158] on div at bounding box center [641, 151] width 235 height 35
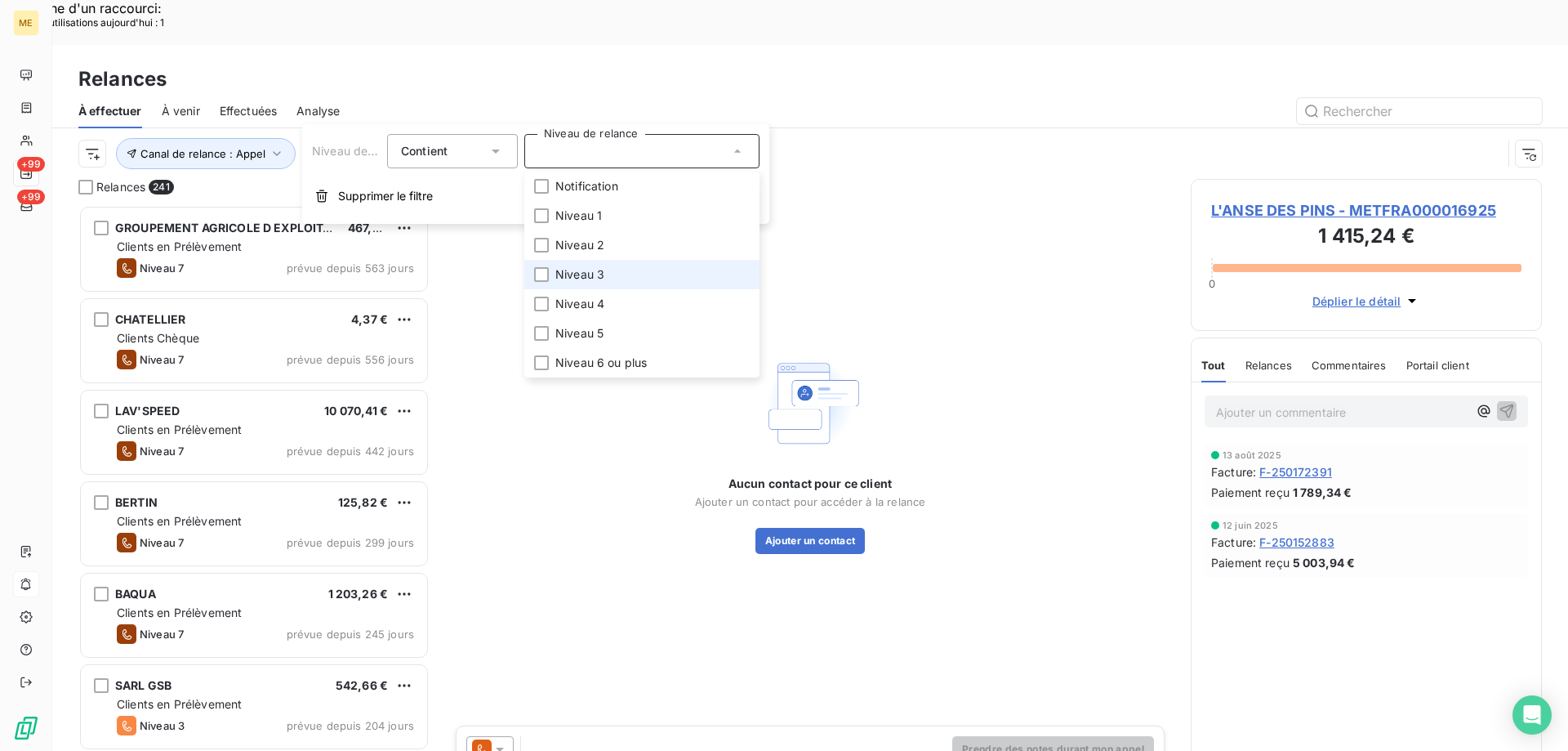
click at [598, 268] on span "Niveau 3" at bounding box center [579, 274] width 49 height 16
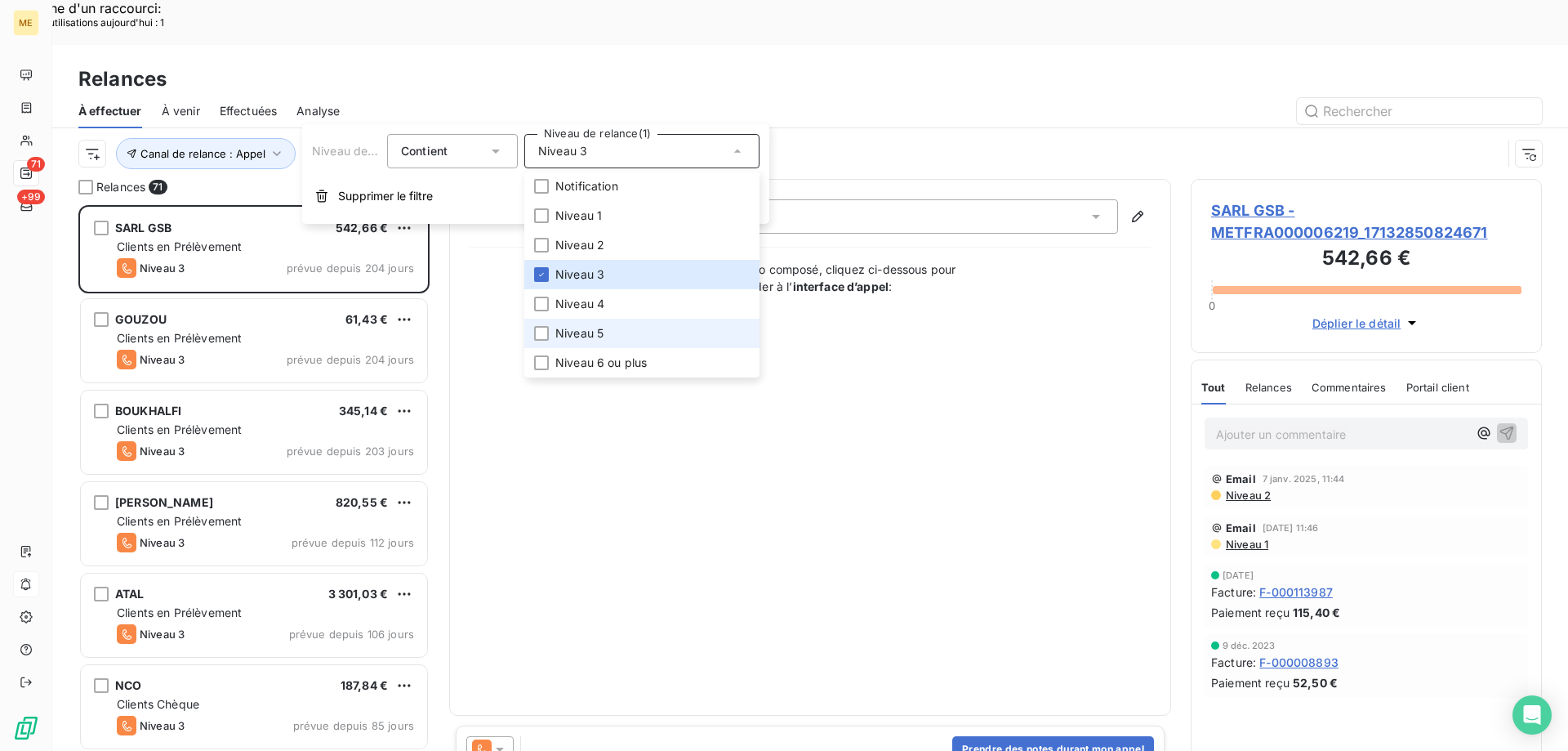
scroll to position [578, 339]
click at [594, 330] on span "Niveau 5" at bounding box center [579, 333] width 48 height 16
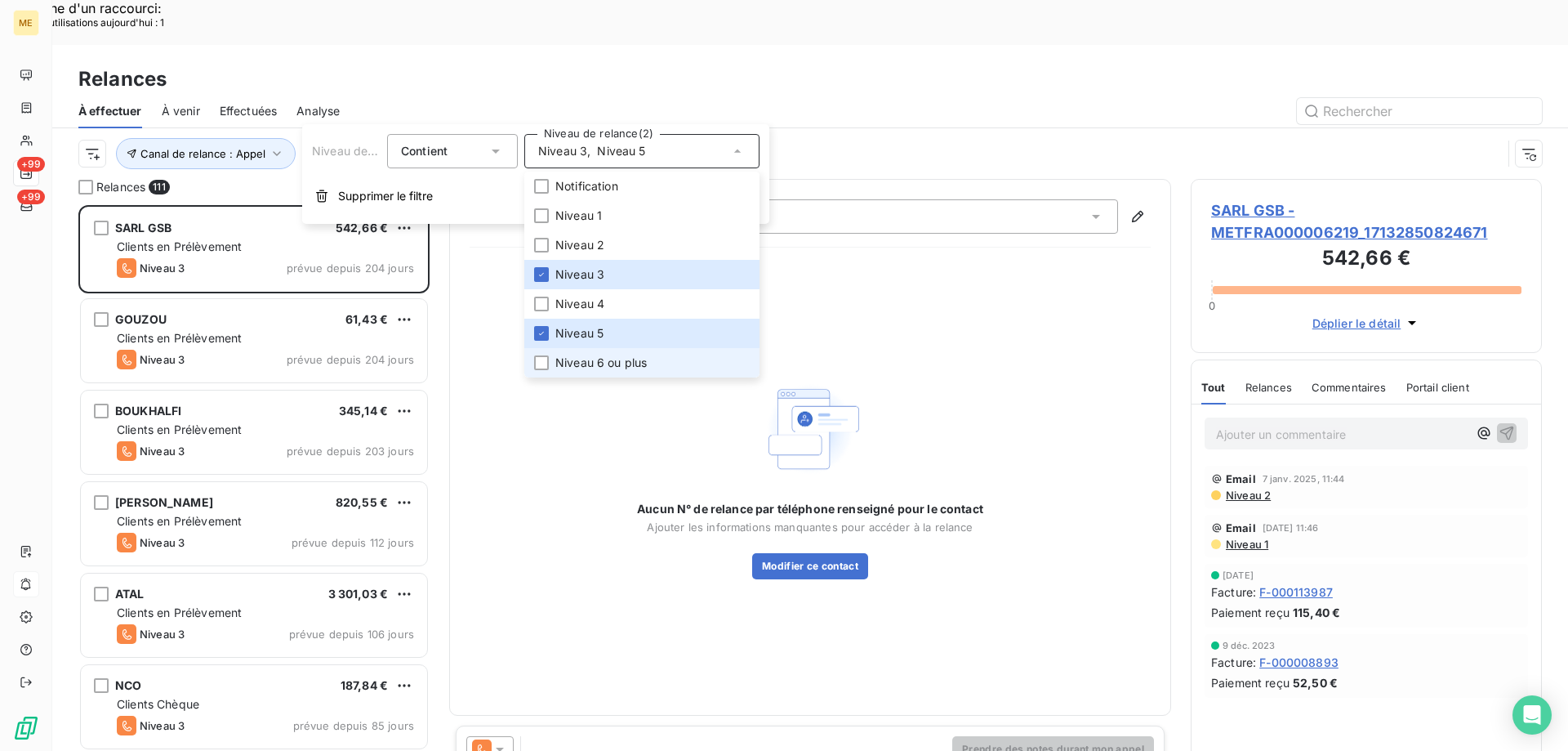
click at [598, 369] on span "Niveau 6 ou plus" at bounding box center [600, 362] width 91 height 16
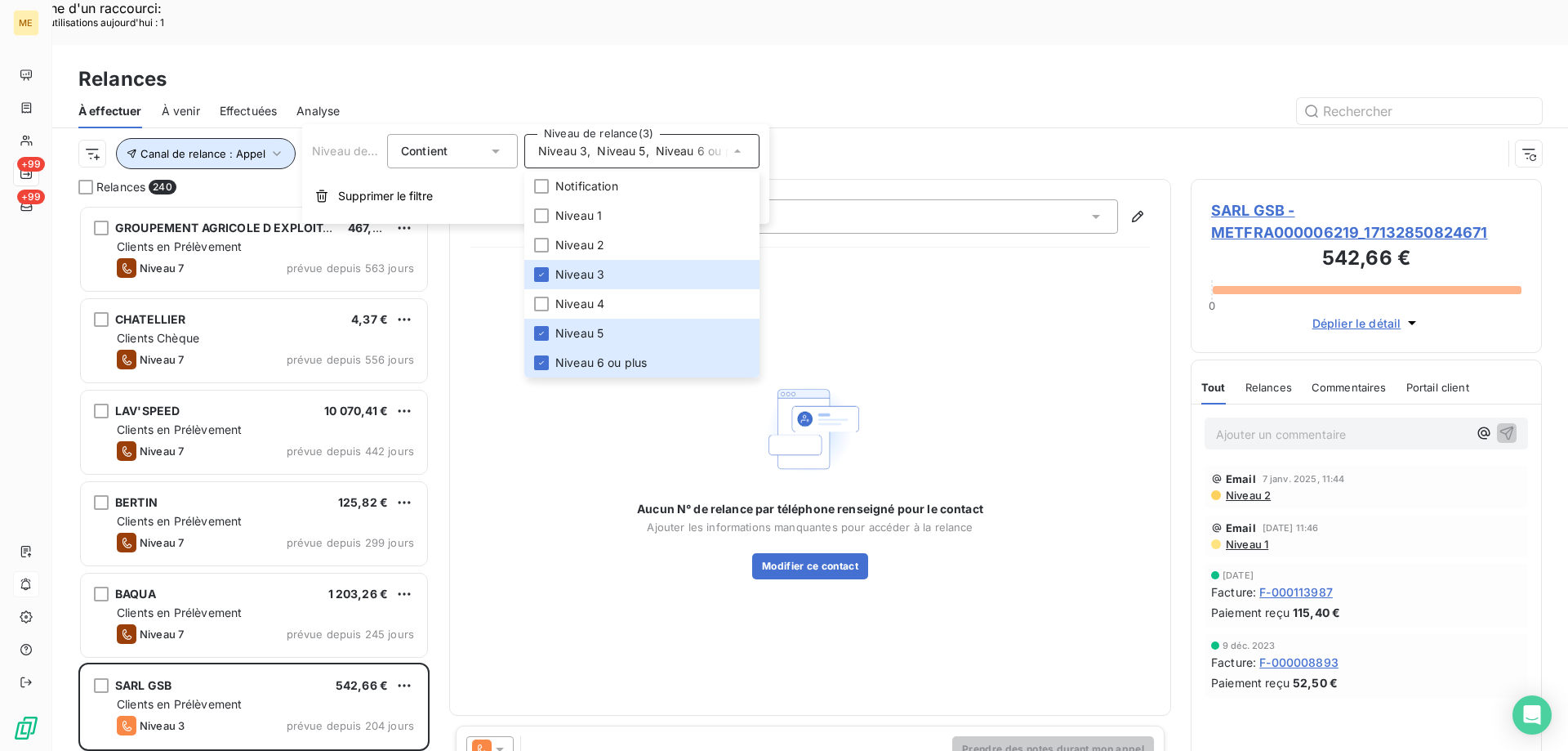
click at [185, 147] on span "Canal de relance : Appel" at bounding box center [203, 154] width 125 height 13
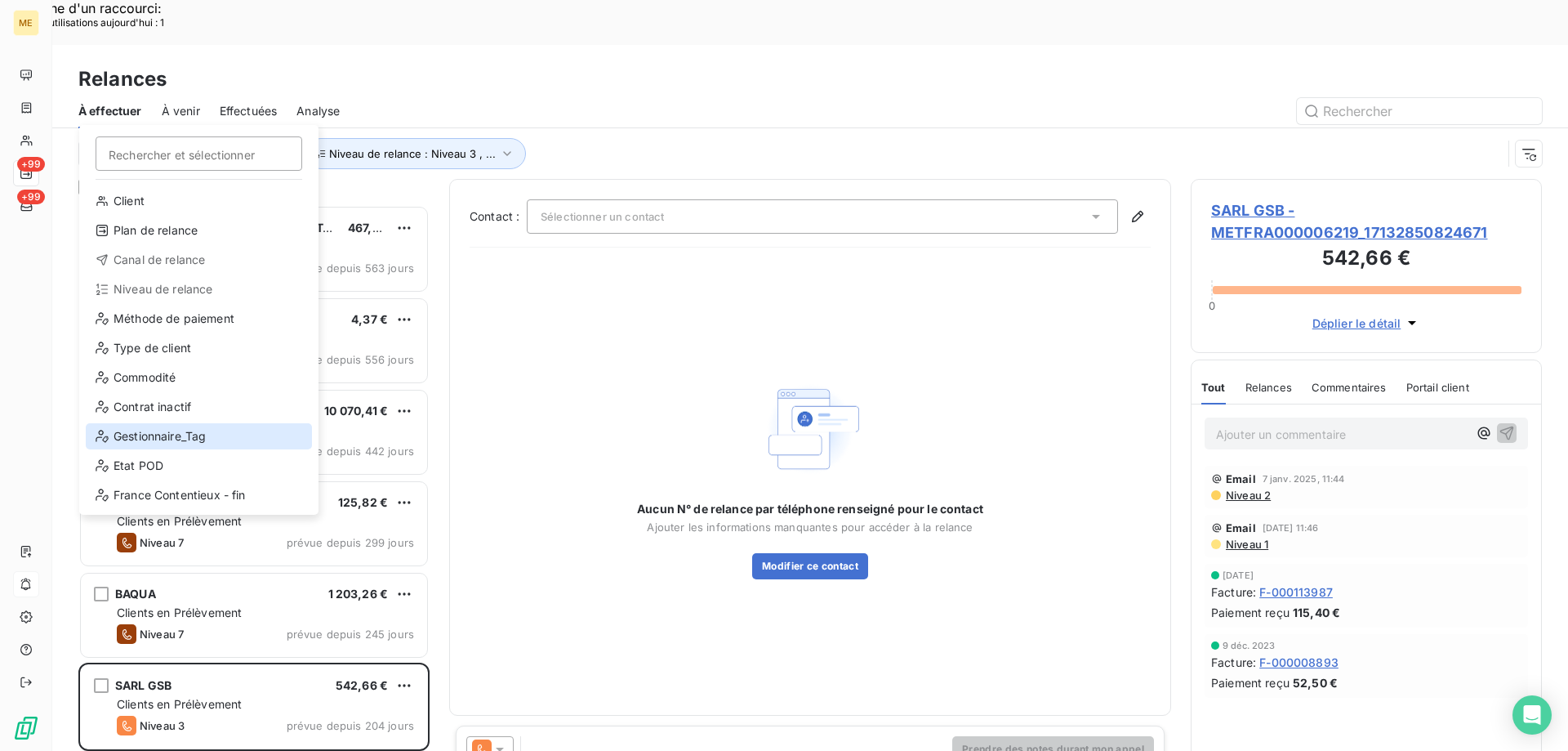
click at [188, 441] on div "Gestionnaire_Tag" at bounding box center [199, 436] width 227 height 26
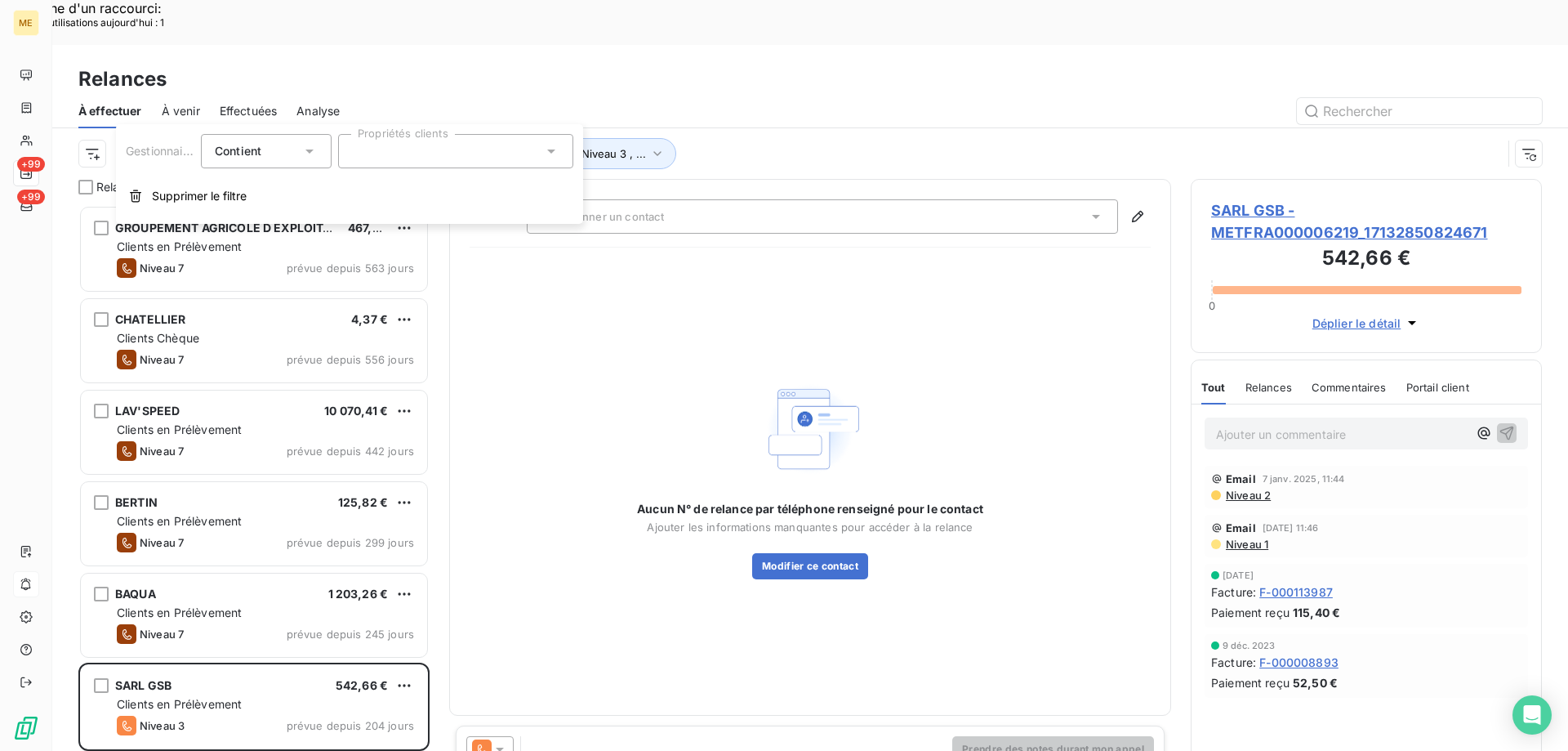
click at [416, 158] on div at bounding box center [455, 151] width 235 height 35
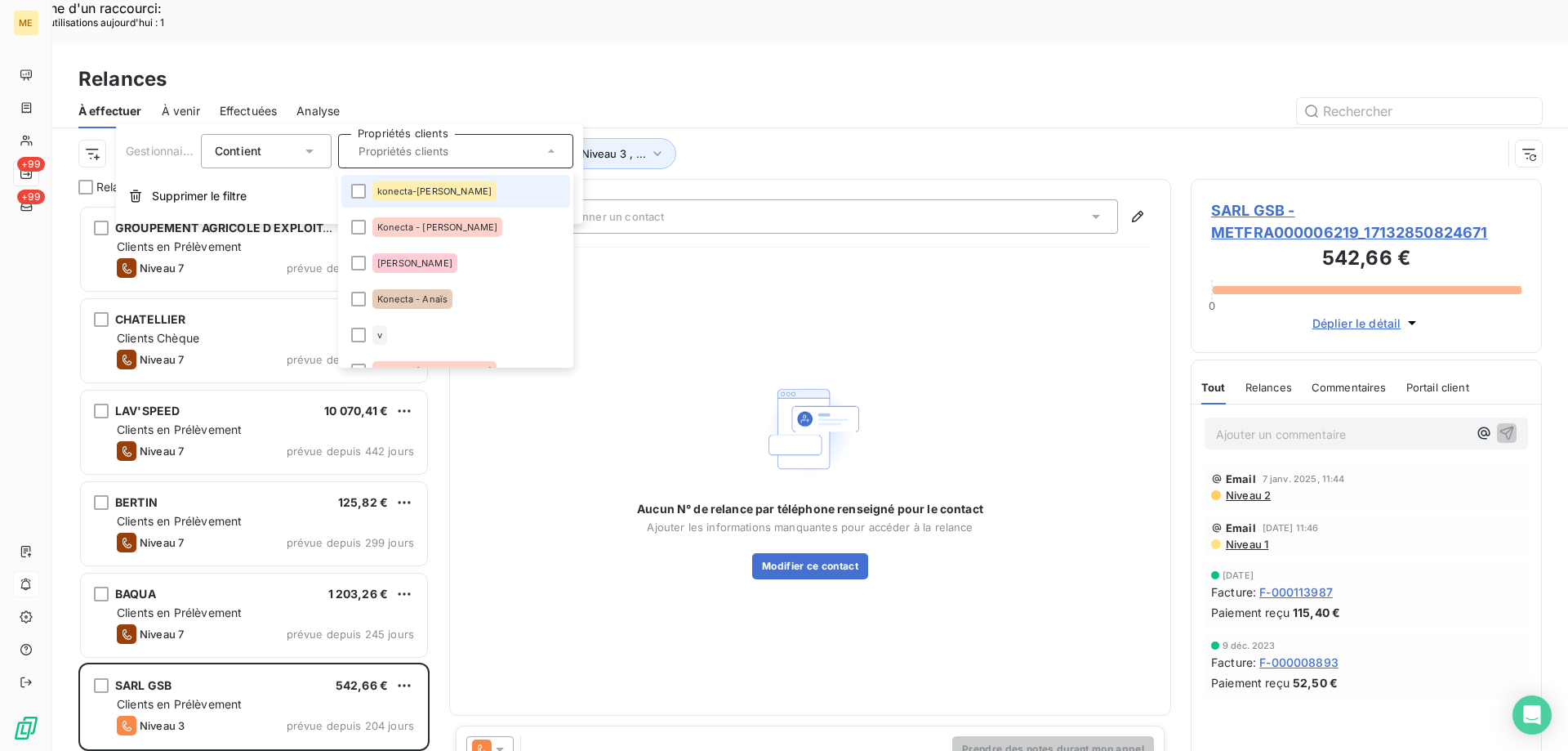
click at [423, 186] on span "konecta-[PERSON_NAME]" at bounding box center [434, 191] width 114 height 10
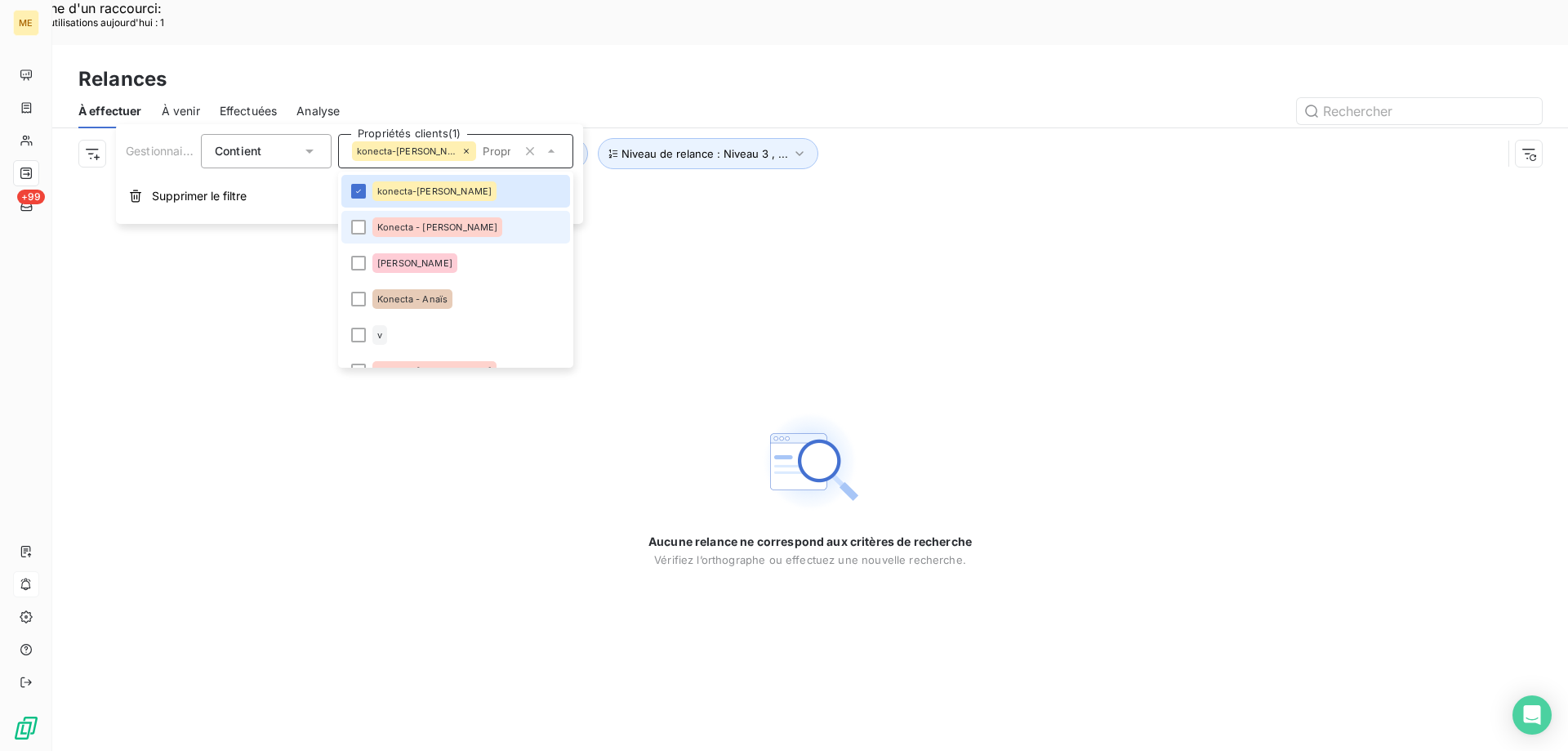
click at [430, 226] on span "Konecta - [PERSON_NAME]" at bounding box center [437, 227] width 120 height 10
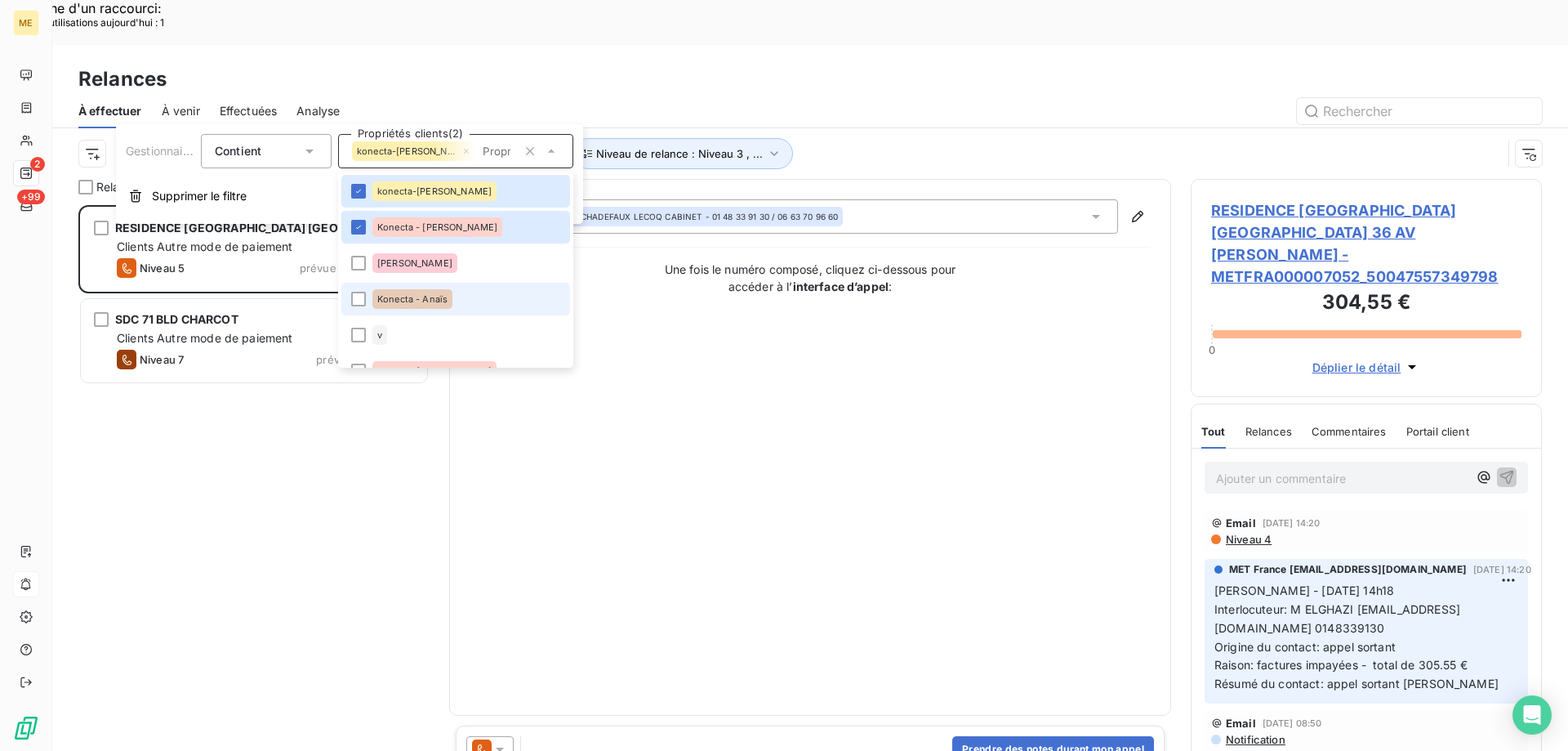
scroll to position [578, 339]
click at [450, 292] on div "Konecta - Anaïs" at bounding box center [412, 299] width 80 height 19
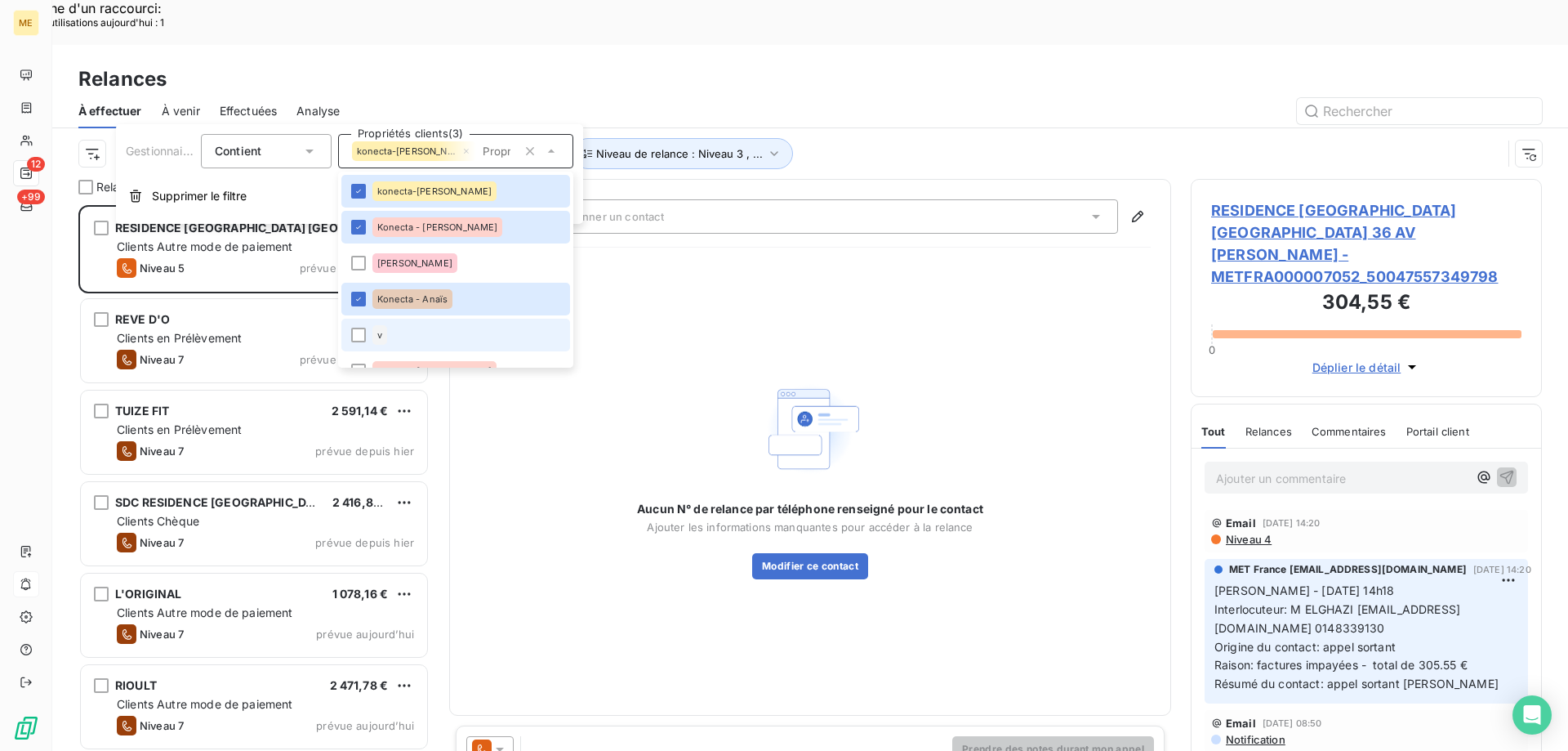
click at [358, 342] on li "v" at bounding box center [456, 335] width 229 height 33
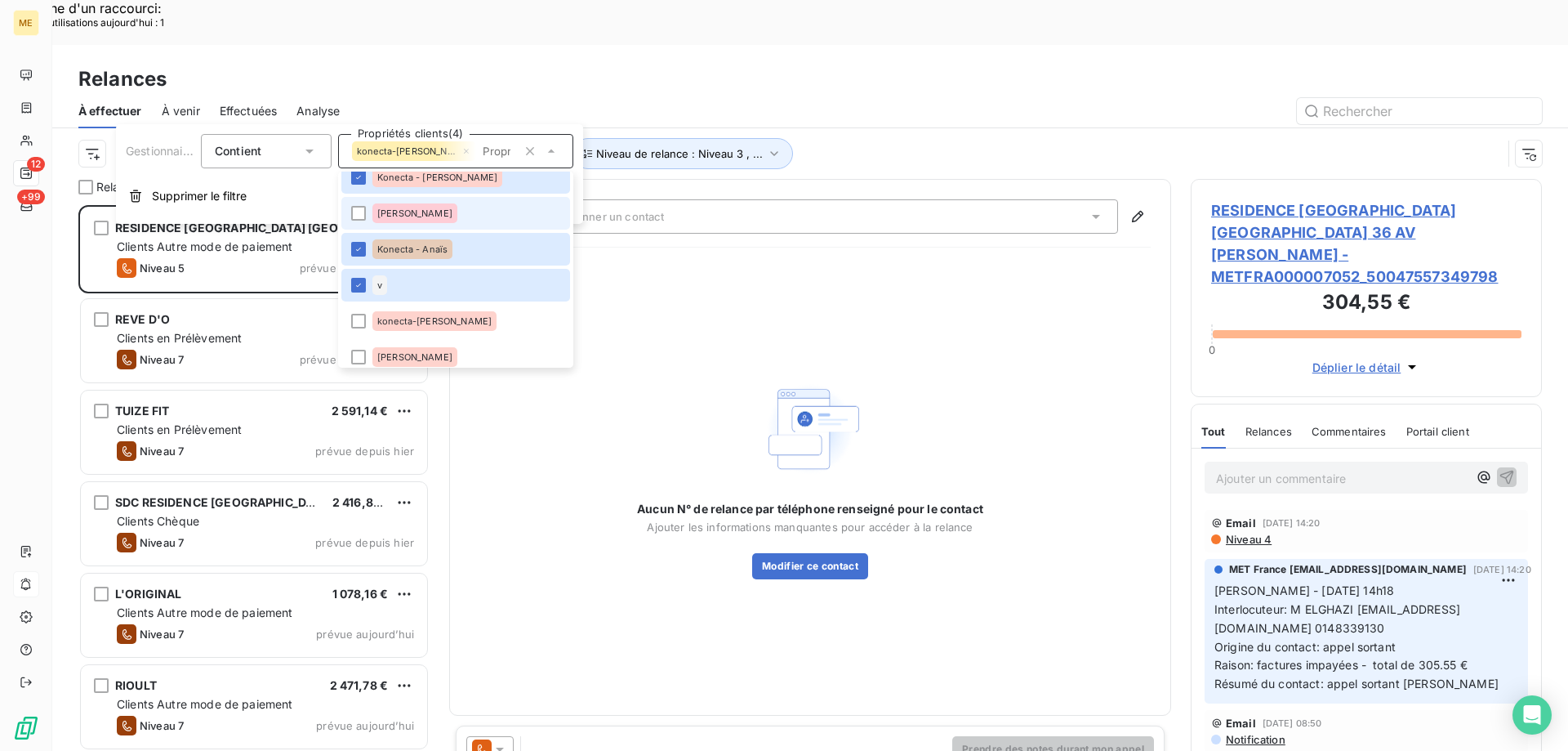
scroll to position [82, 0]
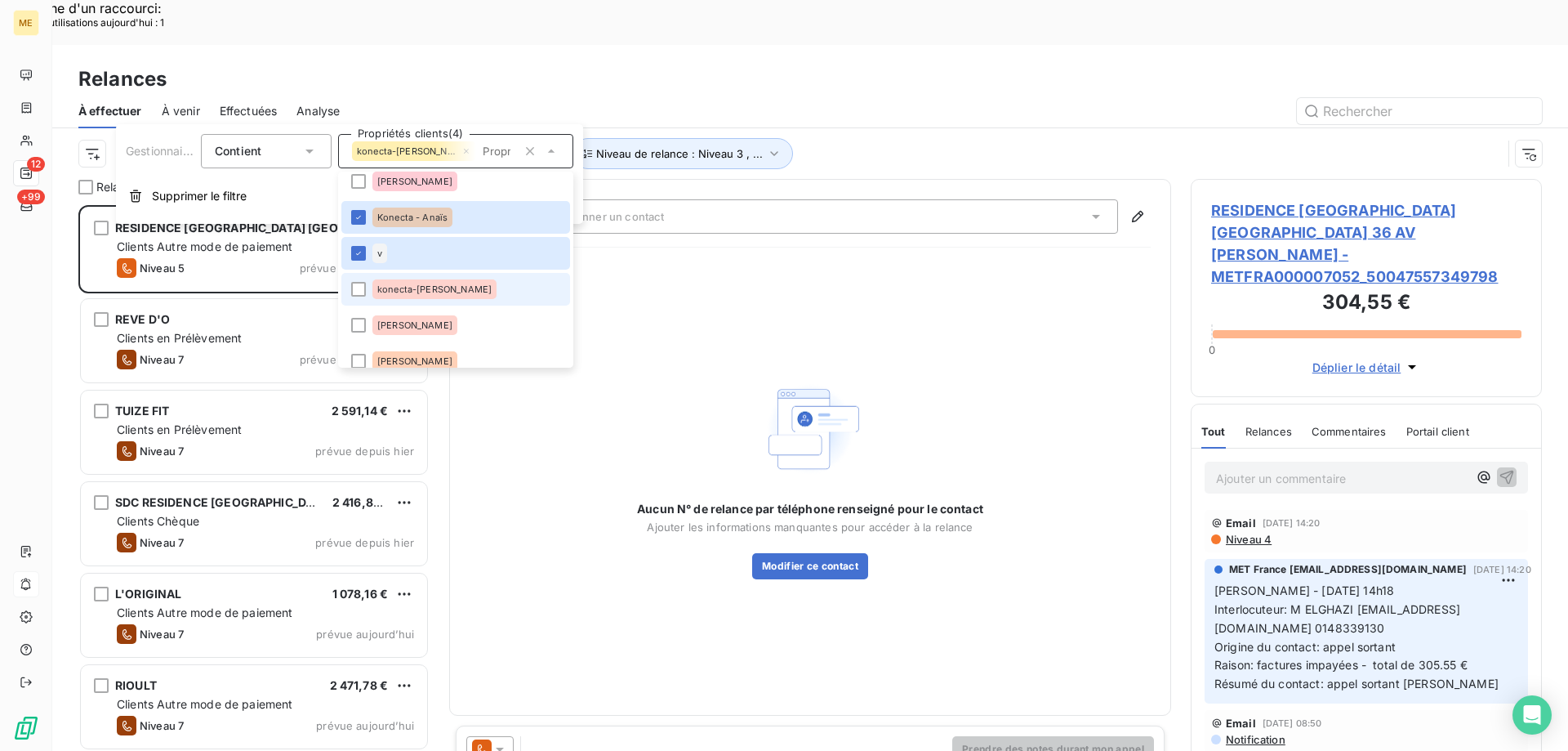
click at [436, 279] on div "konecta-[PERSON_NAME]" at bounding box center [434, 289] width 124 height 19
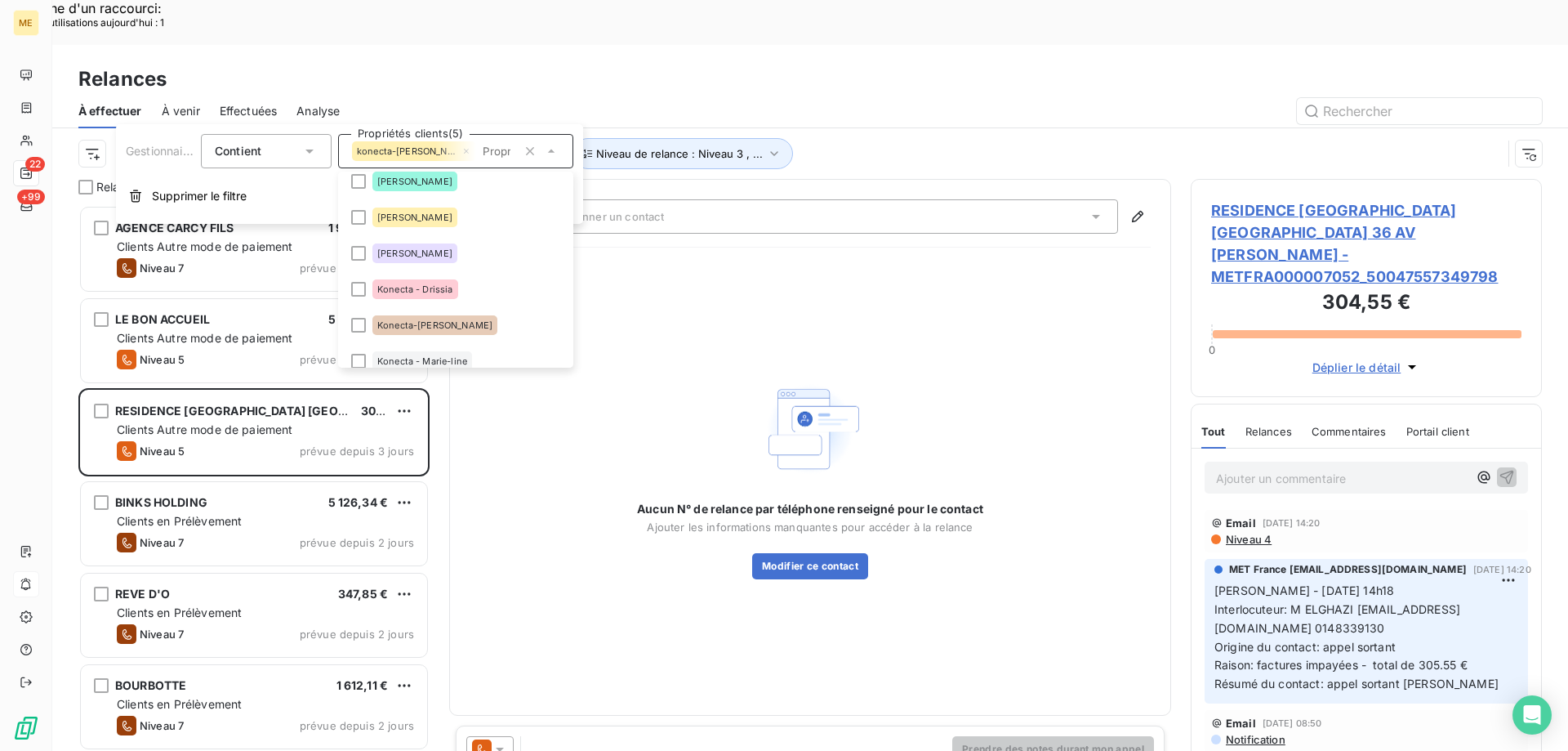
scroll to position [327, 0]
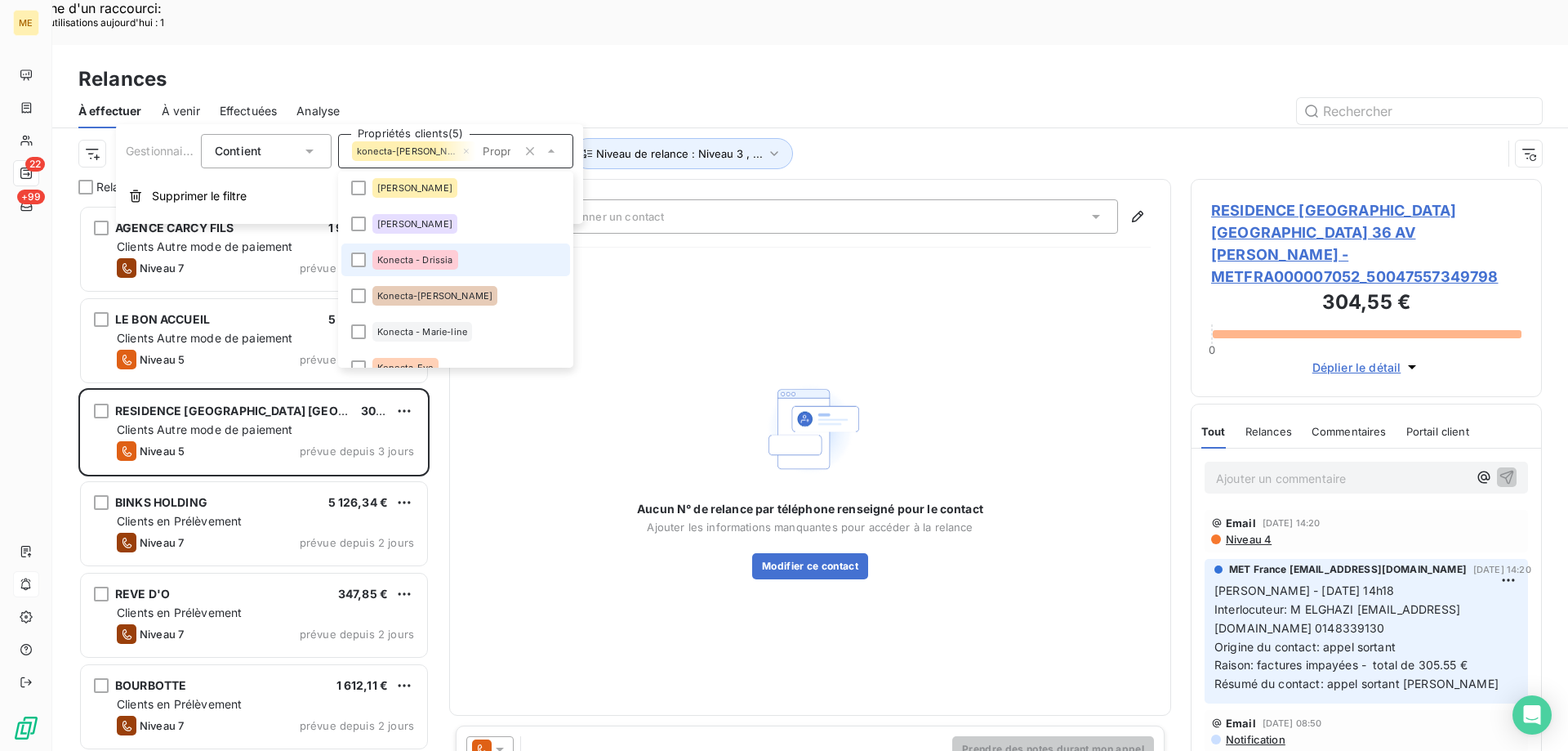
click at [423, 270] on li "Konecta - Drissia" at bounding box center [456, 259] width 229 height 33
click at [444, 283] on li "Konecta-[PERSON_NAME]" at bounding box center [456, 296] width 229 height 33
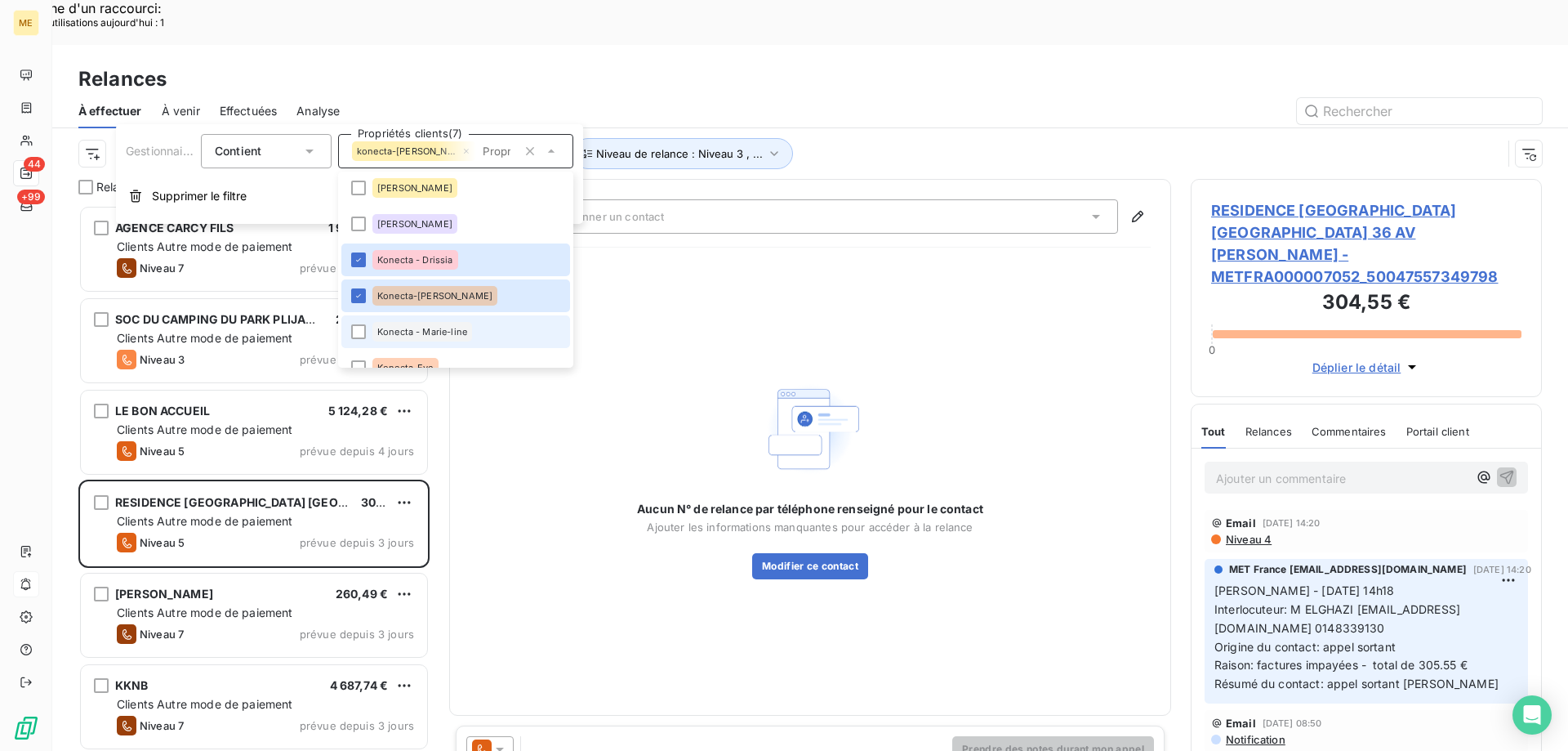
click at [468, 330] on div "Konecta - Marie-line" at bounding box center [422, 331] width 100 height 19
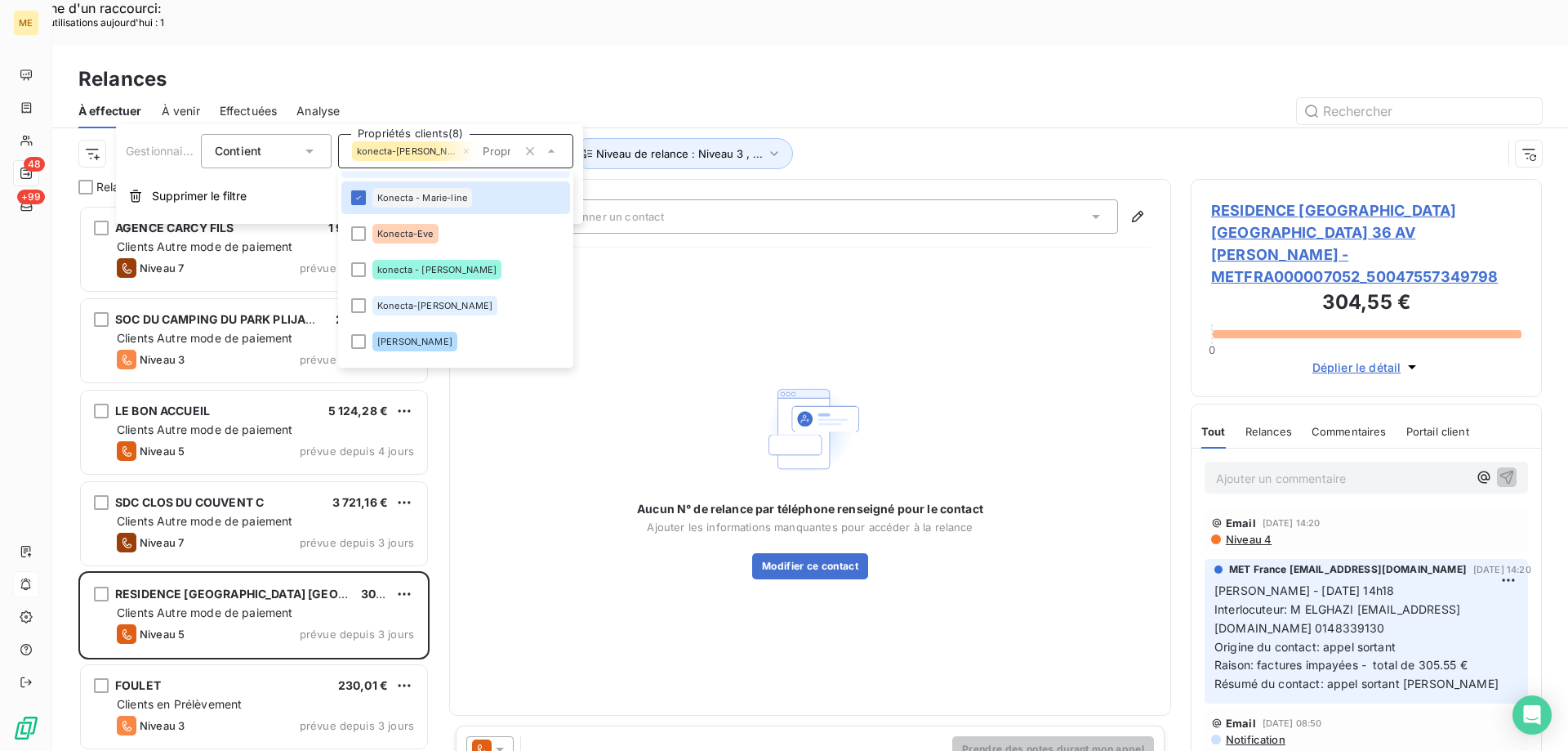
scroll to position [490, 0]
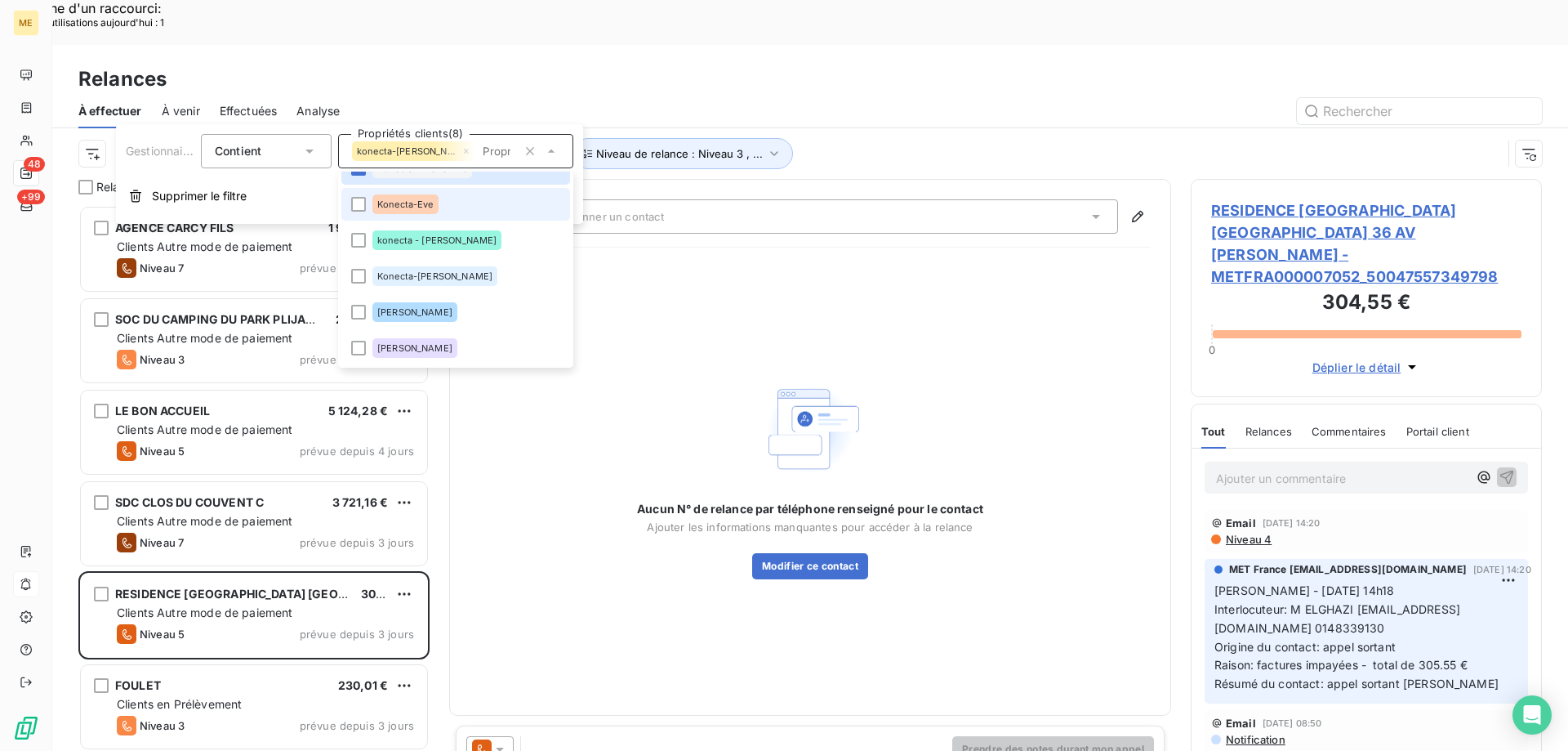
click at [364, 196] on li "Konecta-Eve" at bounding box center [456, 205] width 229 height 33
click at [410, 243] on span "konecta - [PERSON_NAME]" at bounding box center [437, 240] width 119 height 10
click at [430, 276] on span "Konecta-[PERSON_NAME]" at bounding box center [435, 276] width 115 height 10
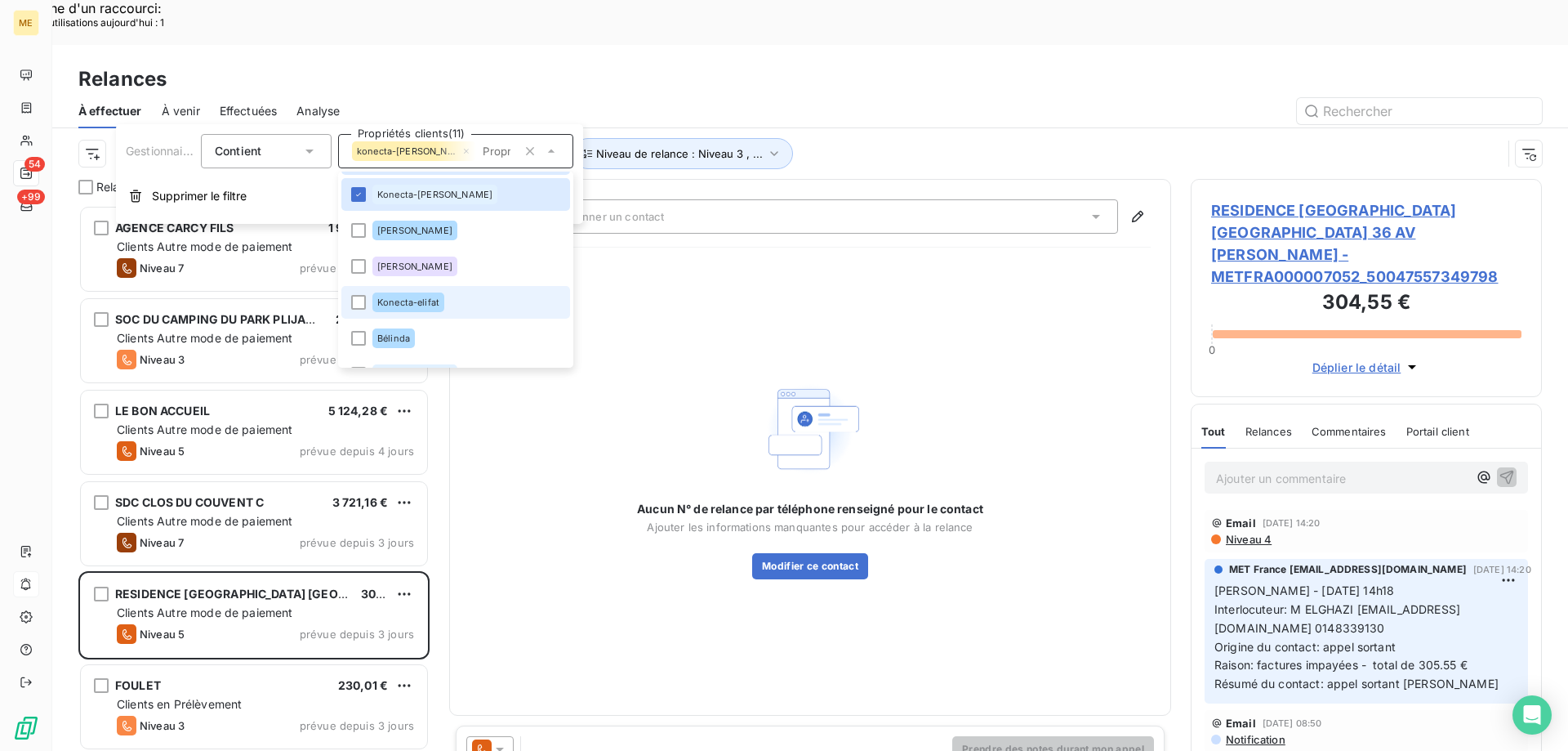
click at [439, 304] on span "Konecta-elifat" at bounding box center [408, 303] width 62 height 10
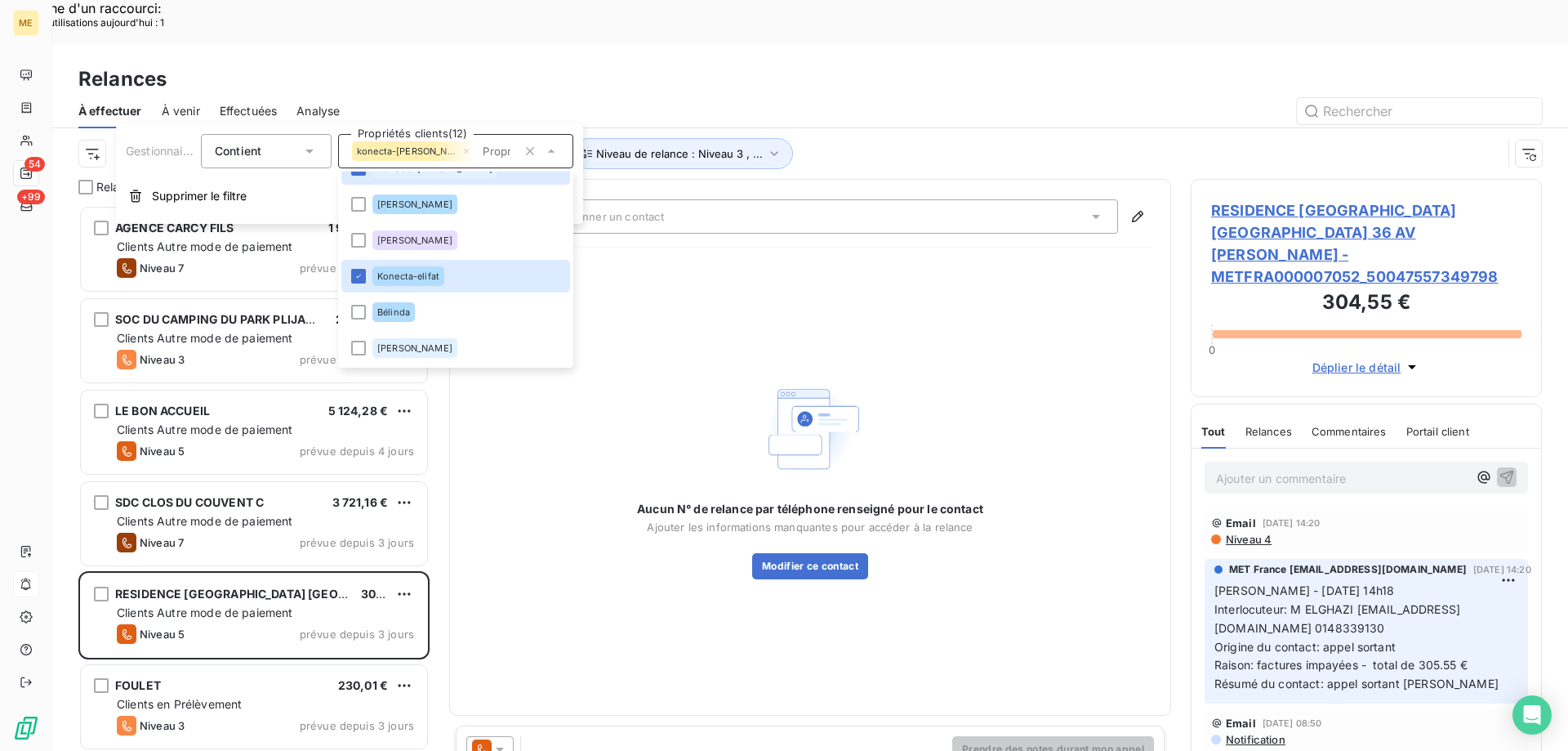
click at [612, 262] on div "Aucun N° de relance par téléphone renseigné pour le contact Ajouter les informa…" at bounding box center [809, 477] width 681 height 434
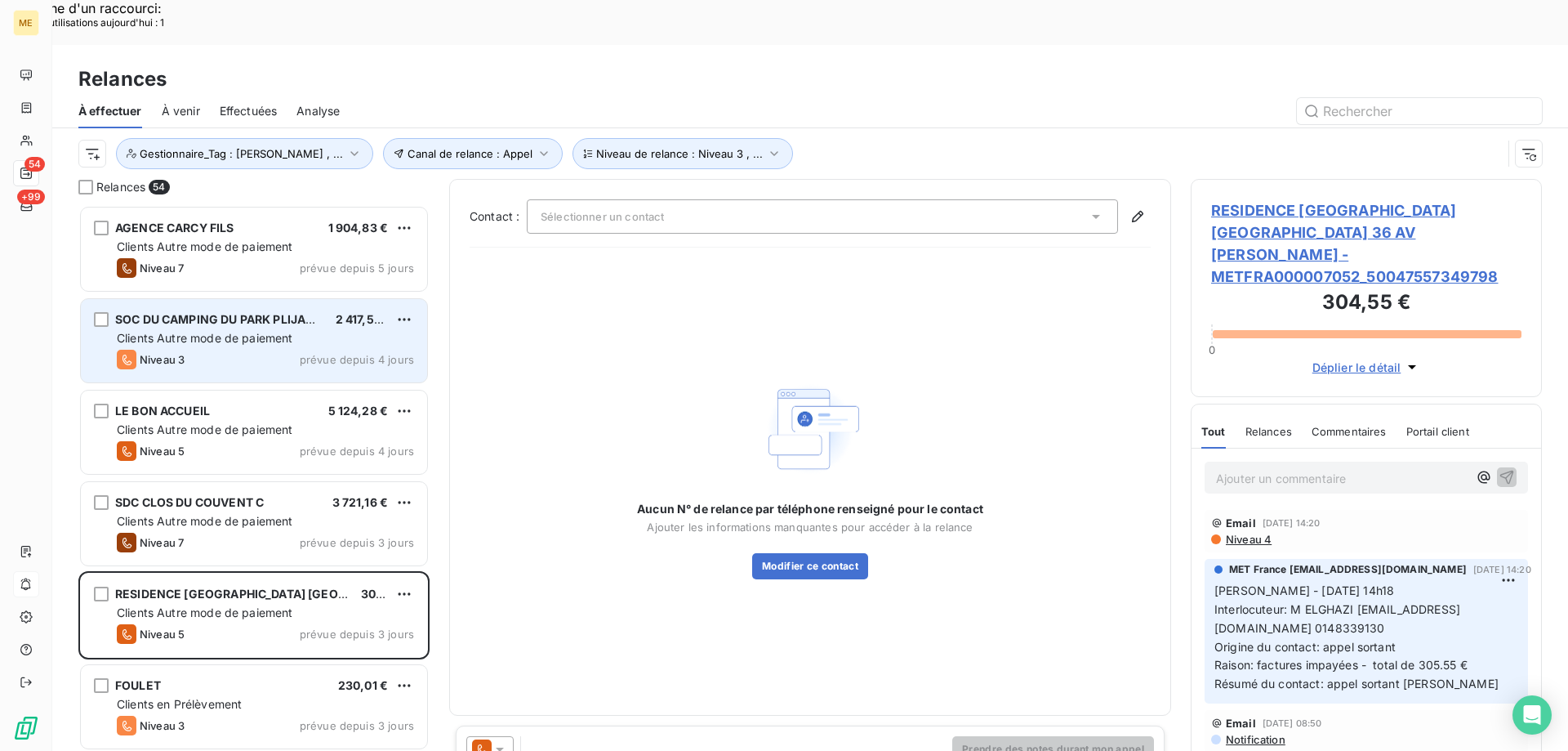
click at [273, 330] on span "Clients Autre mode de paiement" at bounding box center [205, 337] width 177 height 13
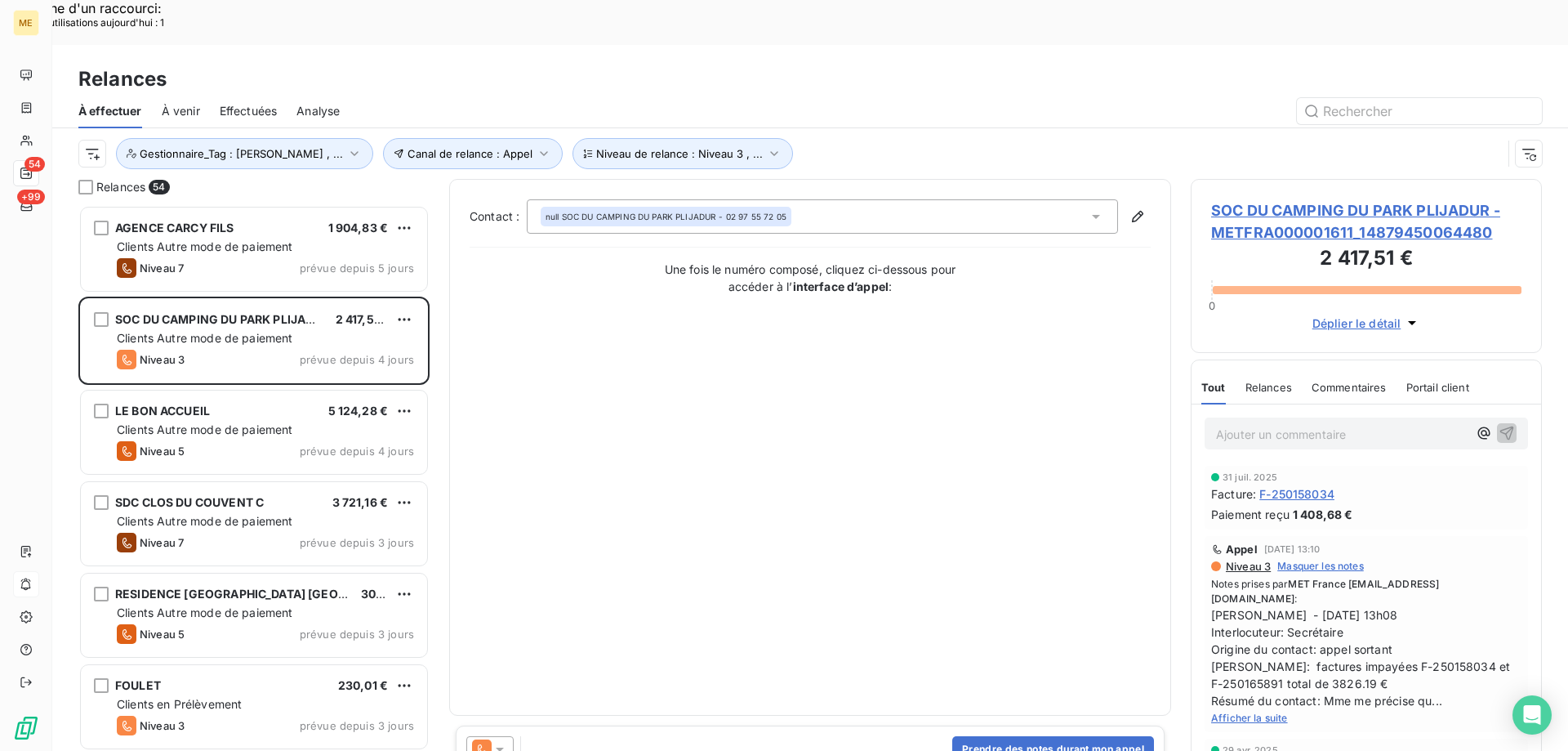
click at [1224, 712] on span "Afficher la suite" at bounding box center [1249, 717] width 77 height 12
click at [1355, 200] on span "SOC DU CAMPING DU PARK PLIJADUR - METFRA000001611_14879450064480" at bounding box center [1365, 222] width 310 height 44
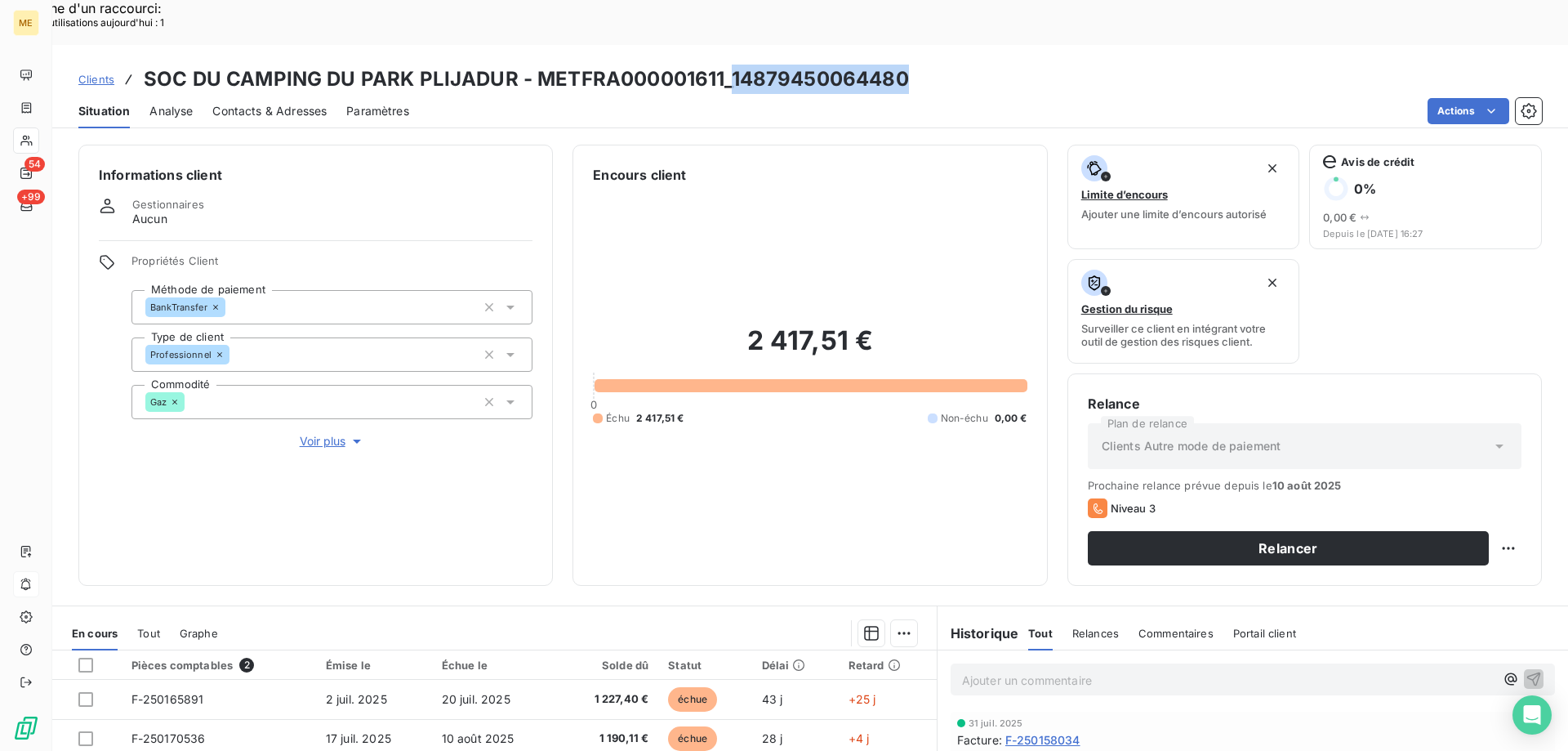
drag, startPoint x: 730, startPoint y: 36, endPoint x: 906, endPoint y: 30, distance: 176.1
click at [906, 64] on div "Clients SOC DU CAMPING DU PARK PLIJADUR - METFRA000001611_14879450064480" at bounding box center [809, 79] width 1516 height 30
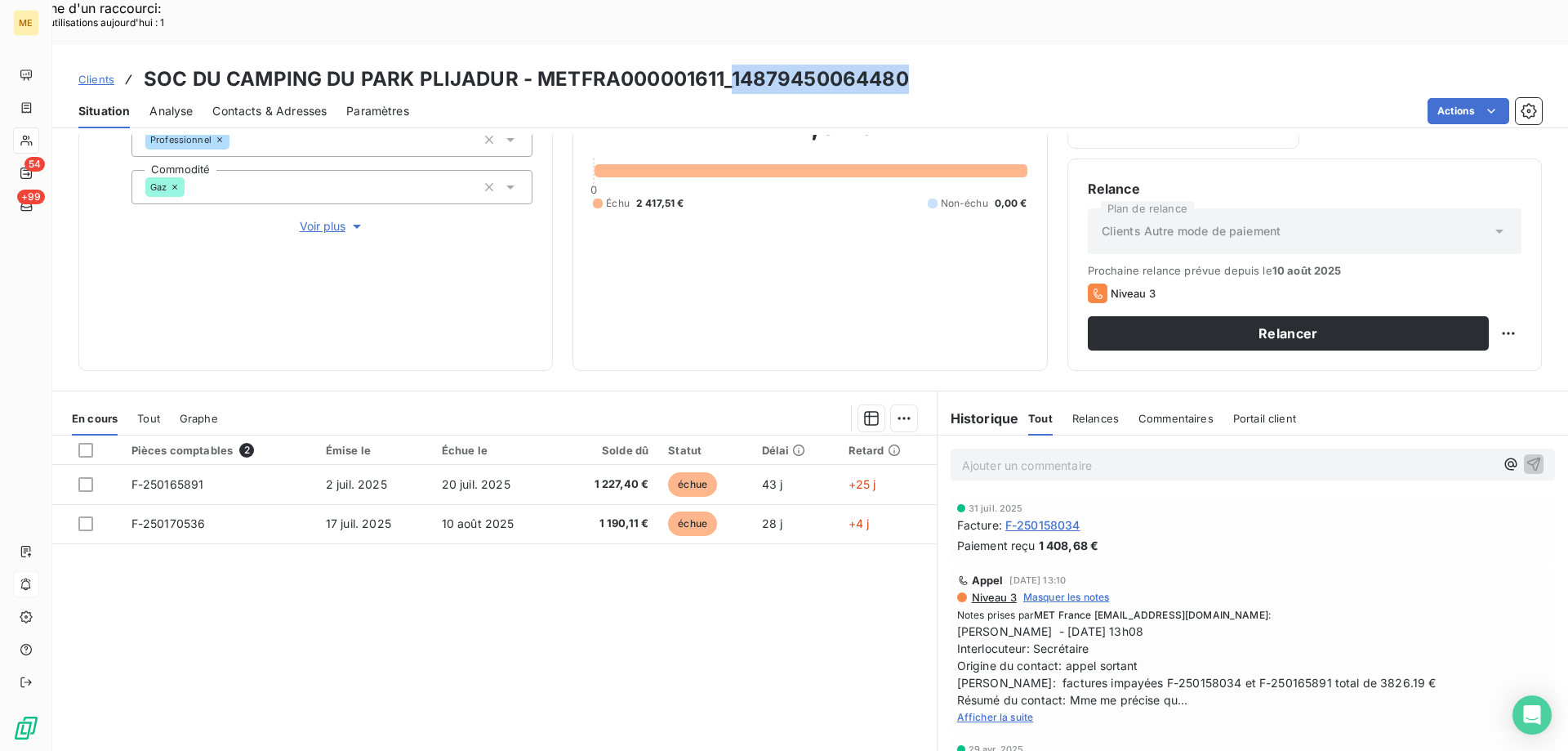
scroll to position [218, 0]
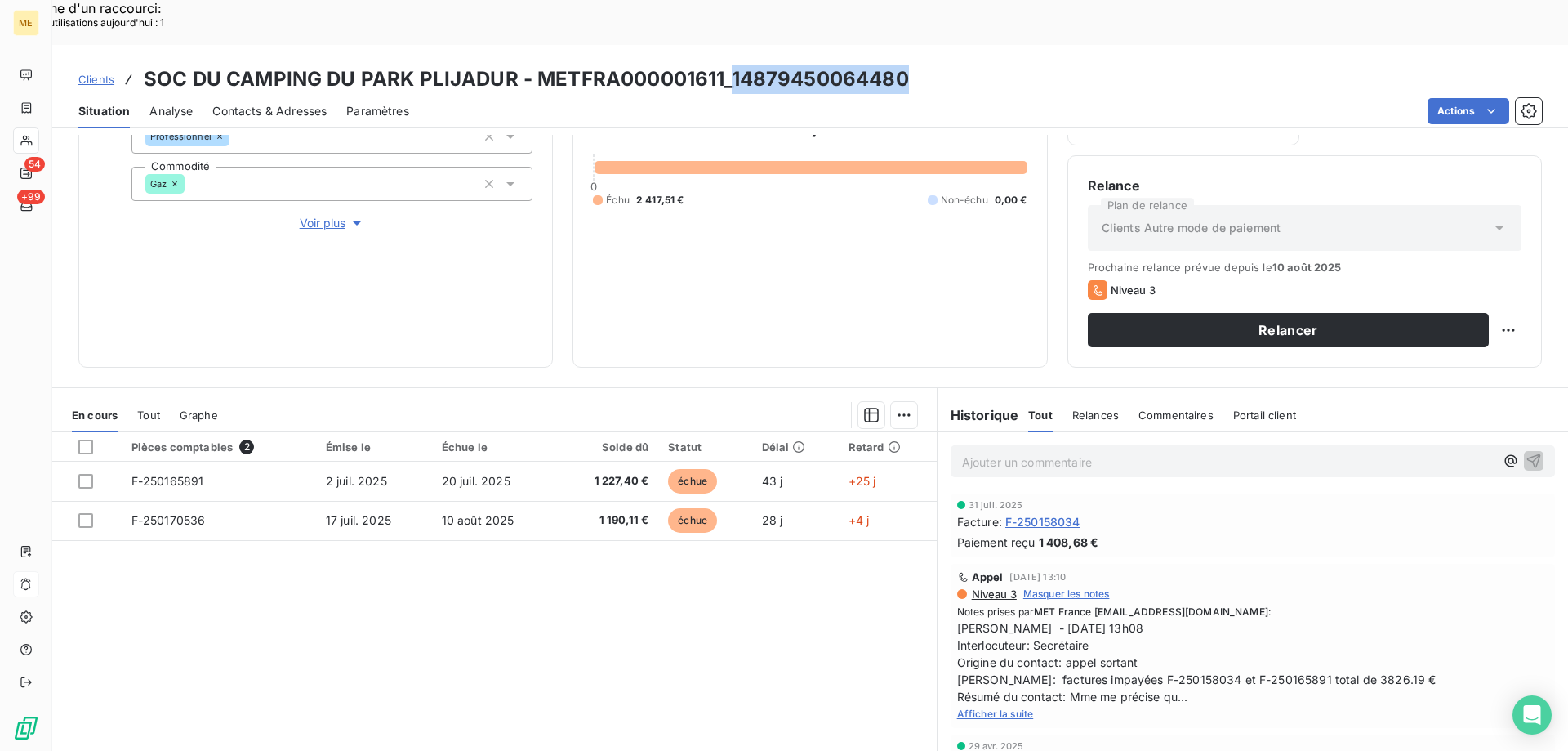
click at [960, 708] on span "Afficher la suite" at bounding box center [996, 714] width 77 height 12
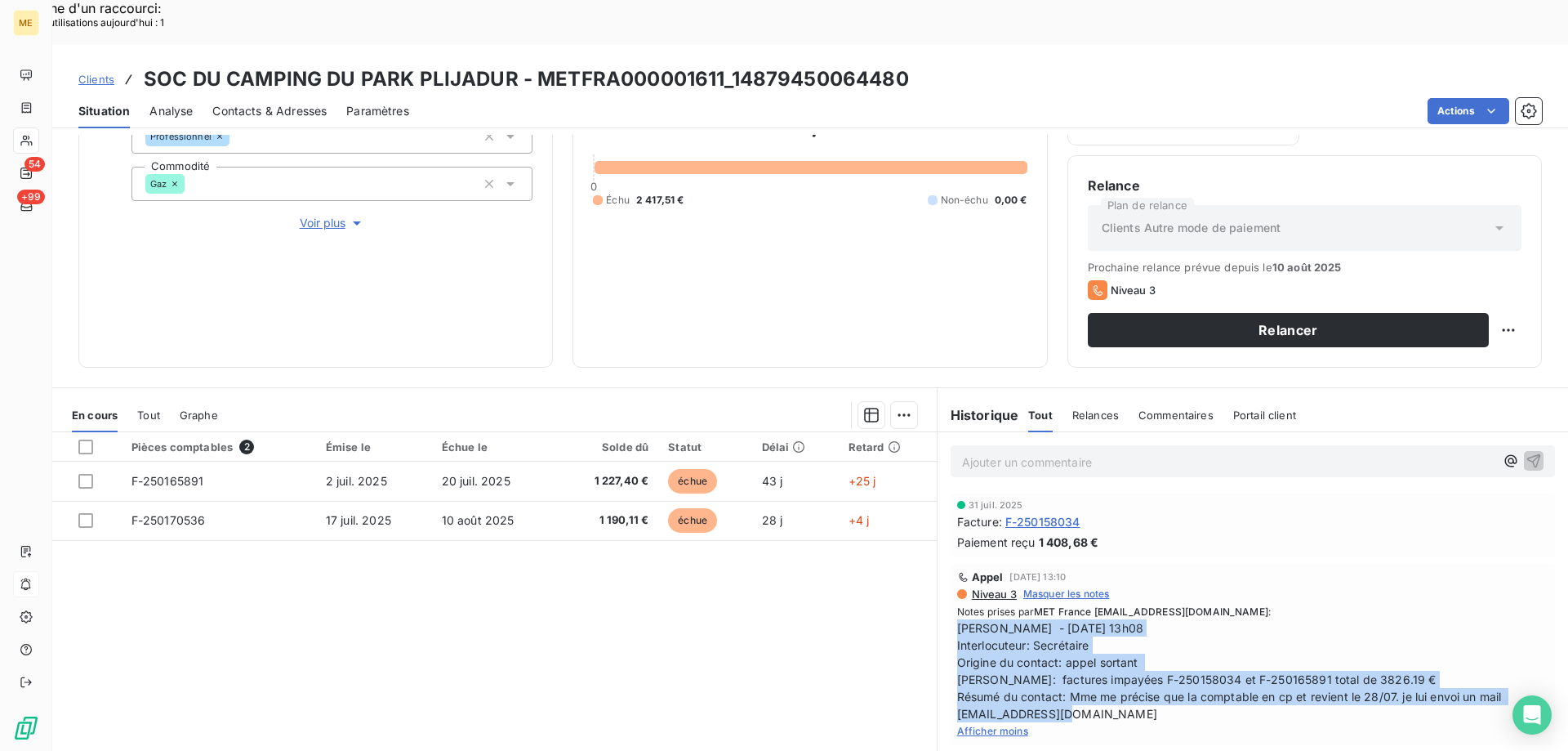
drag, startPoint x: 1194, startPoint y: 665, endPoint x: 943, endPoint y: 581, distance: 264.7
click at [951, 581] on div "Appel 25 juil. 2025, 13:10 Niveau 3 Masquer les notes Notes prises par MET Fran…" at bounding box center [1252, 654] width 604 height 182
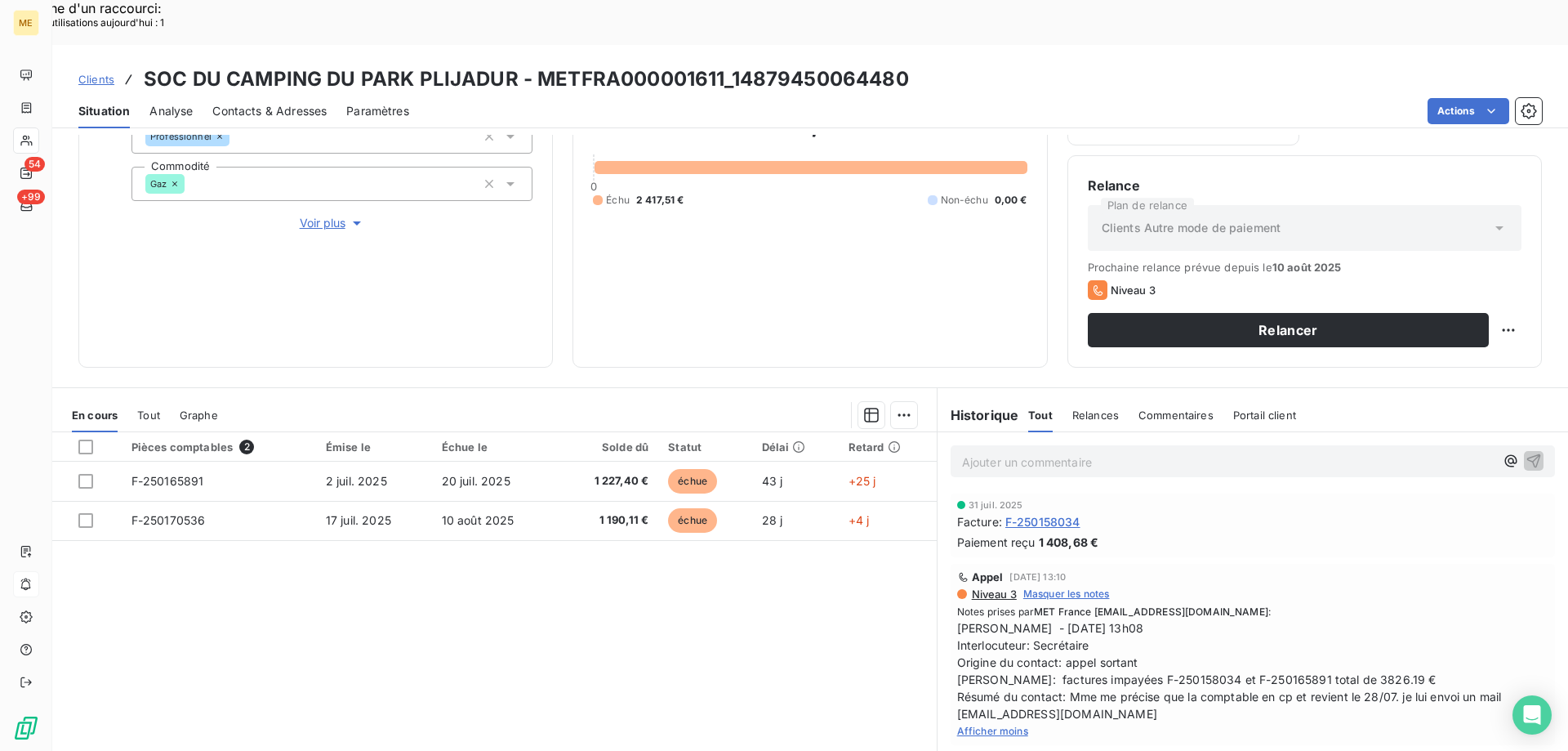
click at [992, 451] on p "Ajouter un commentaire ﻿" at bounding box center [1228, 461] width 533 height 20
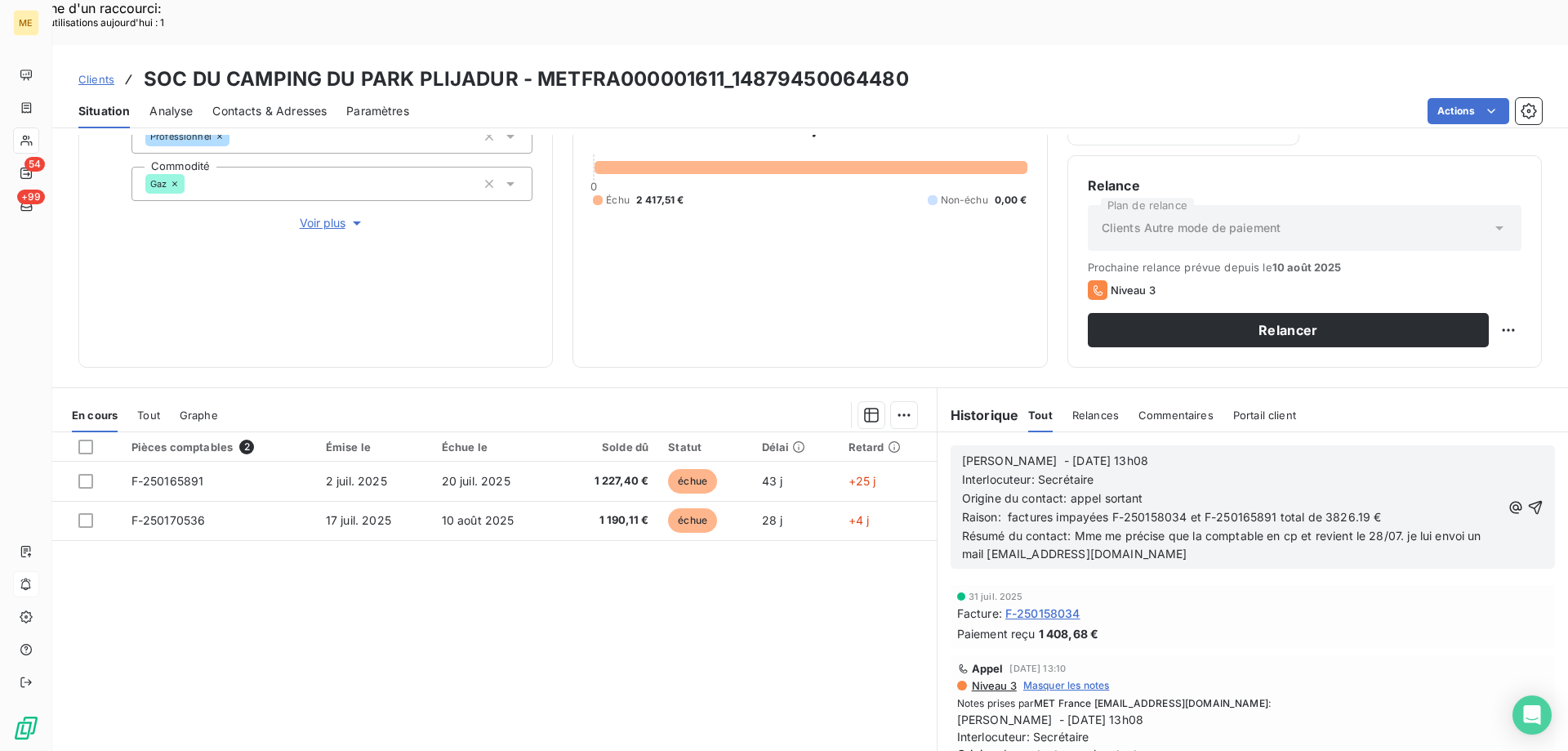
click at [1043, 453] on span "Sylvain - 25/07/2025 - 13h08" at bounding box center [1055, 460] width 186 height 13
click at [1122, 451] on p "Sylvain - 14/08/2025 - 13h08" at bounding box center [1231, 461] width 539 height 19
click at [1139, 491] on span "Origine du contact: appel sortant" at bounding box center [1052, 497] width 181 height 13
click at [1219, 451] on p "Sylvain - 14/08/2025 - 13h38" at bounding box center [1231, 461] width 539 height 19
click at [1178, 471] on p "Interlocuteur: Secrétaire" at bounding box center [1231, 480] width 539 height 19
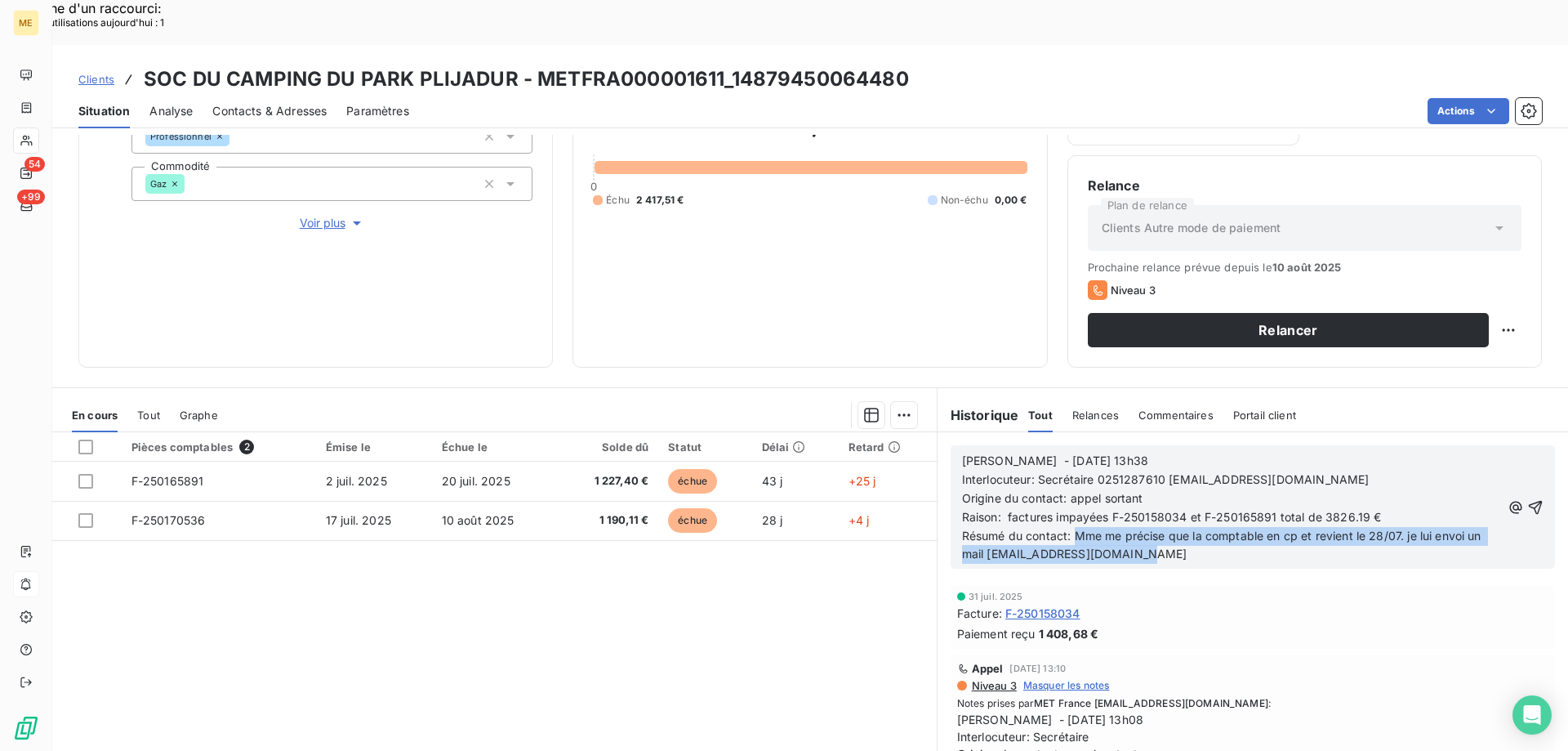
drag, startPoint x: 1204, startPoint y: 511, endPoint x: 1071, endPoint y: 484, distance: 135.7
click at [1071, 527] on p "Résumé du contact: Mme me précise que la comptable en cp et revient le 28/07. j…" at bounding box center [1231, 545] width 539 height 37
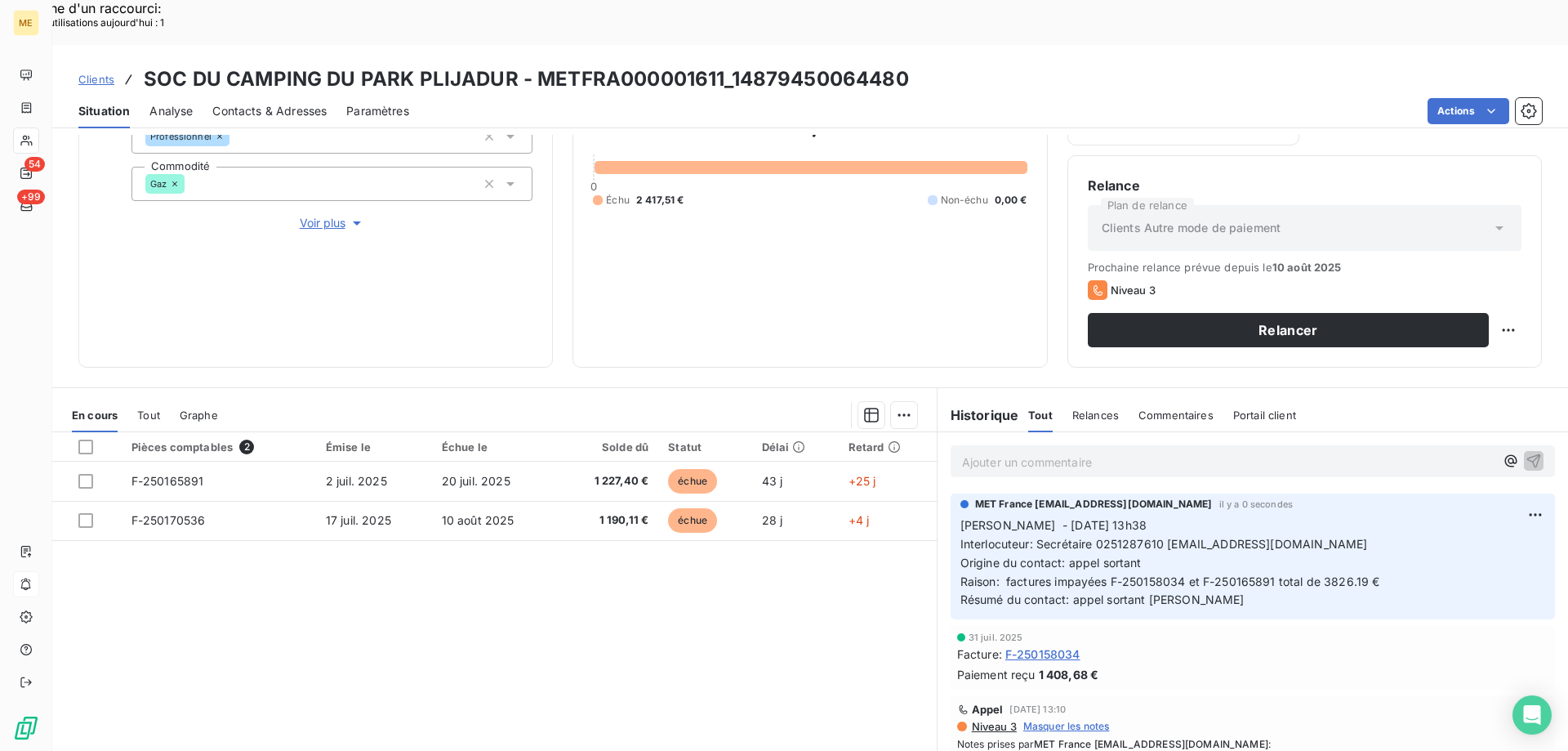
click at [293, 94] on div "Contacts & Adresses" at bounding box center [269, 111] width 114 height 35
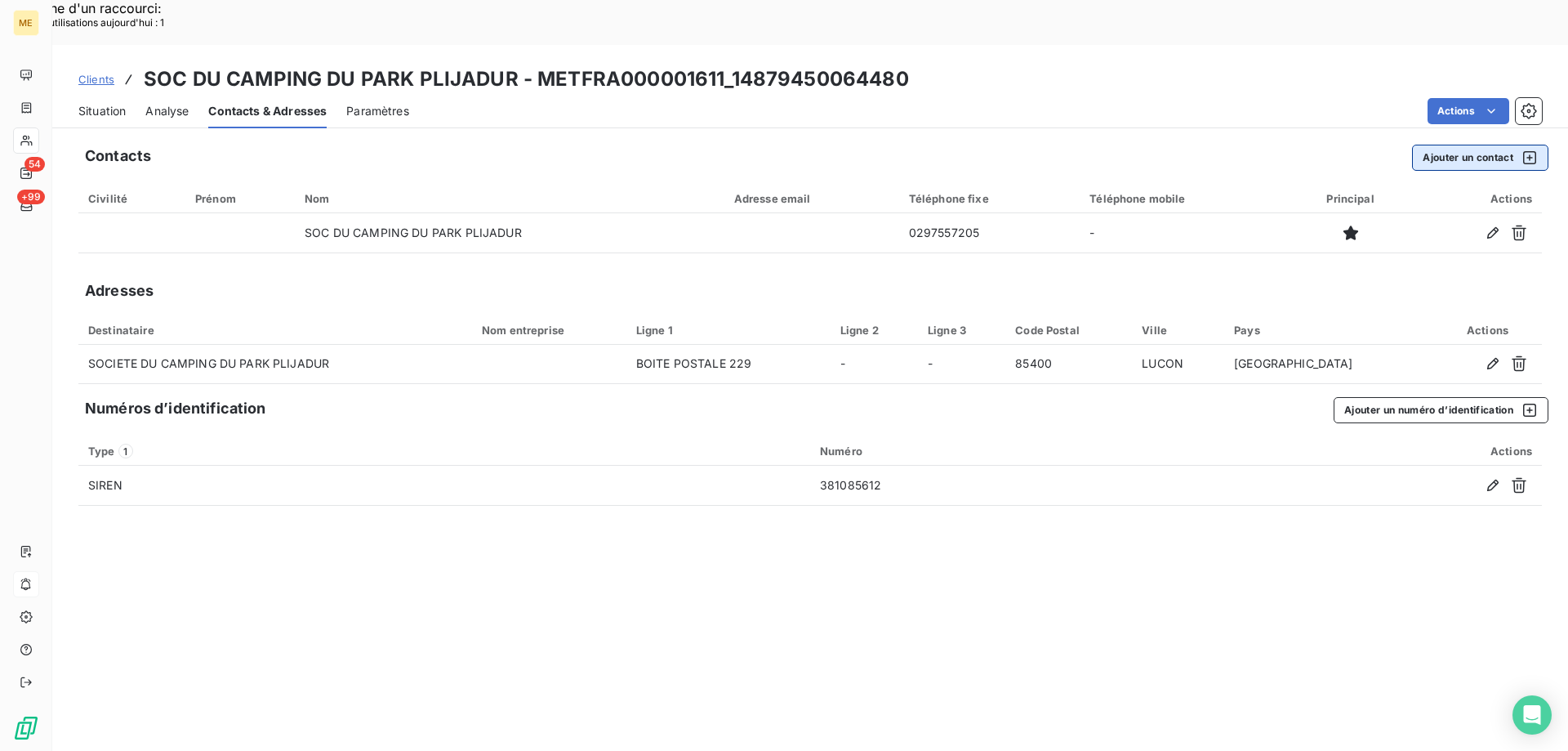
click at [1480, 145] on button "Ajouter un contact" at bounding box center [1481, 157] width 136 height 26
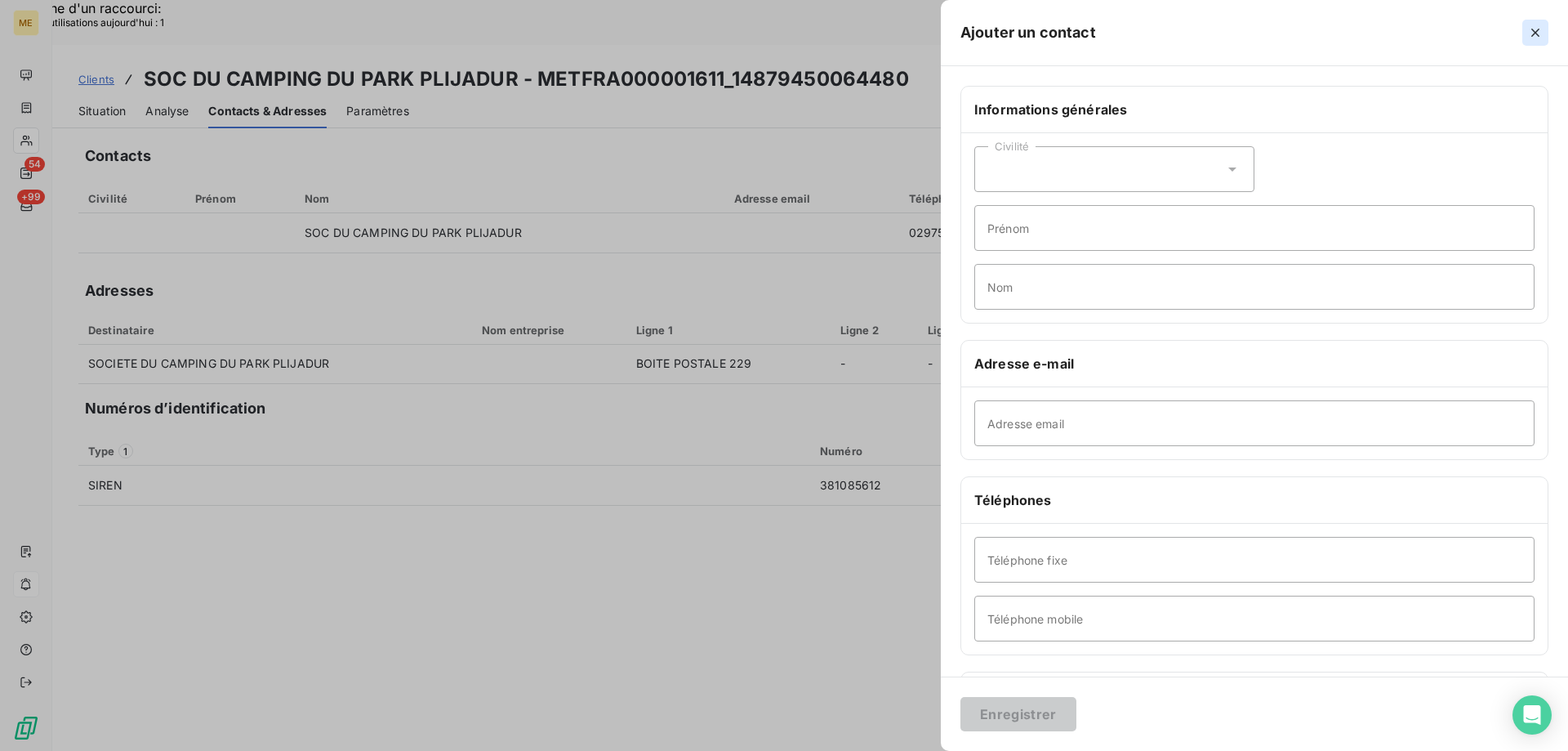
click at [1532, 33] on icon "button" at bounding box center [1535, 33] width 16 height 16
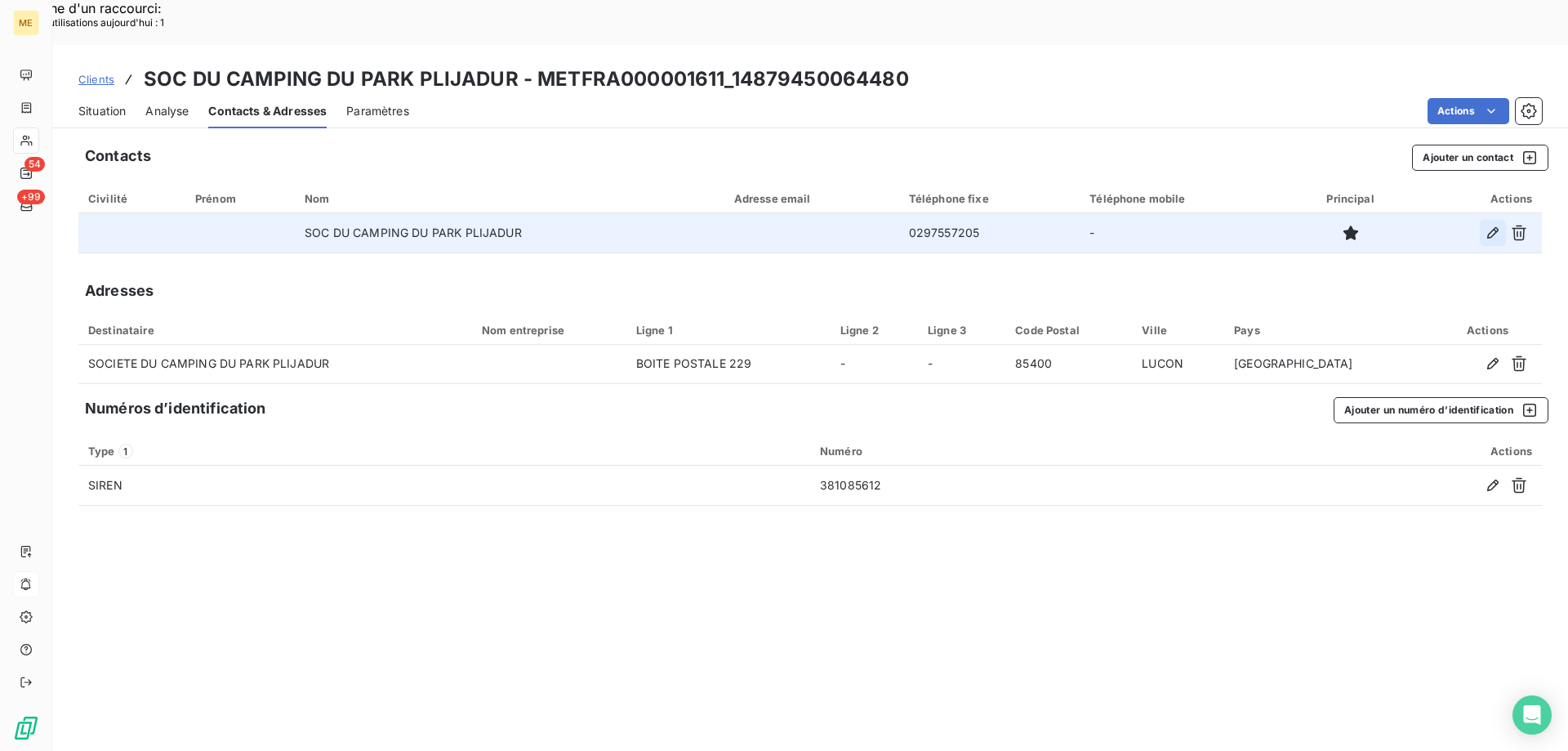
click at [1492, 227] on icon "button" at bounding box center [1493, 232] width 12 height 12
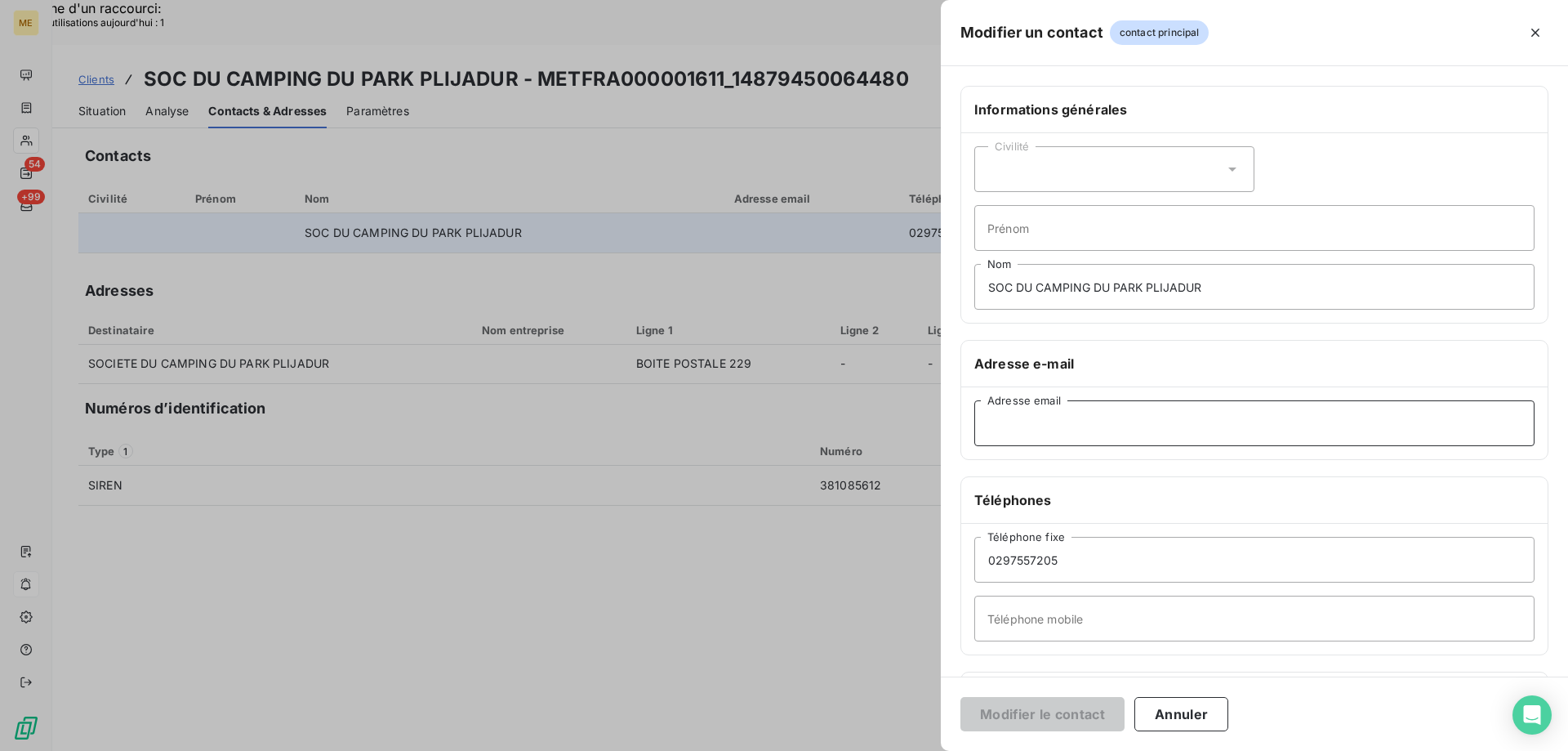
click at [983, 417] on input "Adresse email" at bounding box center [1254, 424] width 560 height 46
paste input "[EMAIL_ADDRESS][DOMAIN_NAME]"
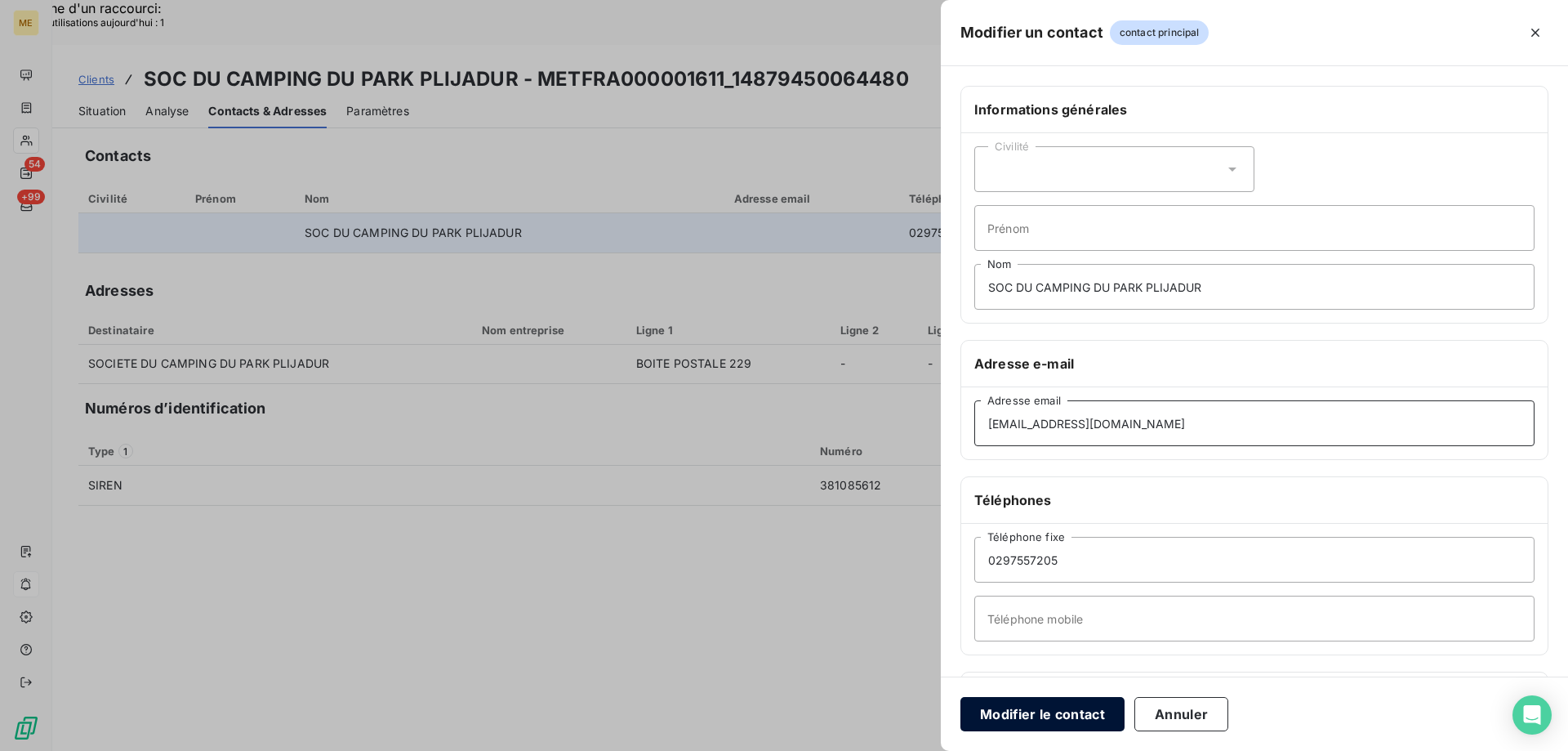
type input "[EMAIL_ADDRESS][DOMAIN_NAME]"
click at [1009, 718] on button "Modifier le contact" at bounding box center [1042, 715] width 164 height 35
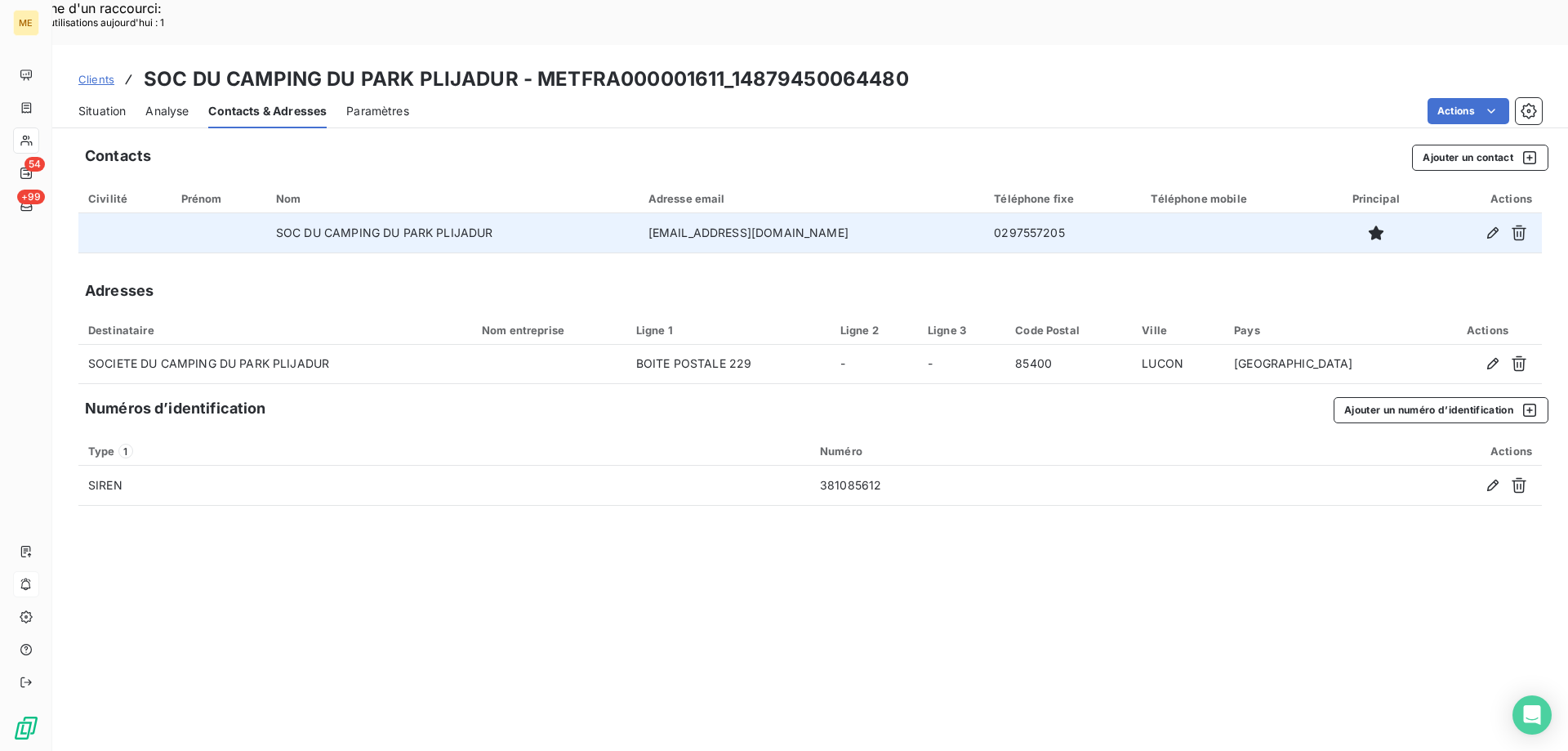
click at [101, 103] on span "Situation" at bounding box center [102, 110] width 47 height 16
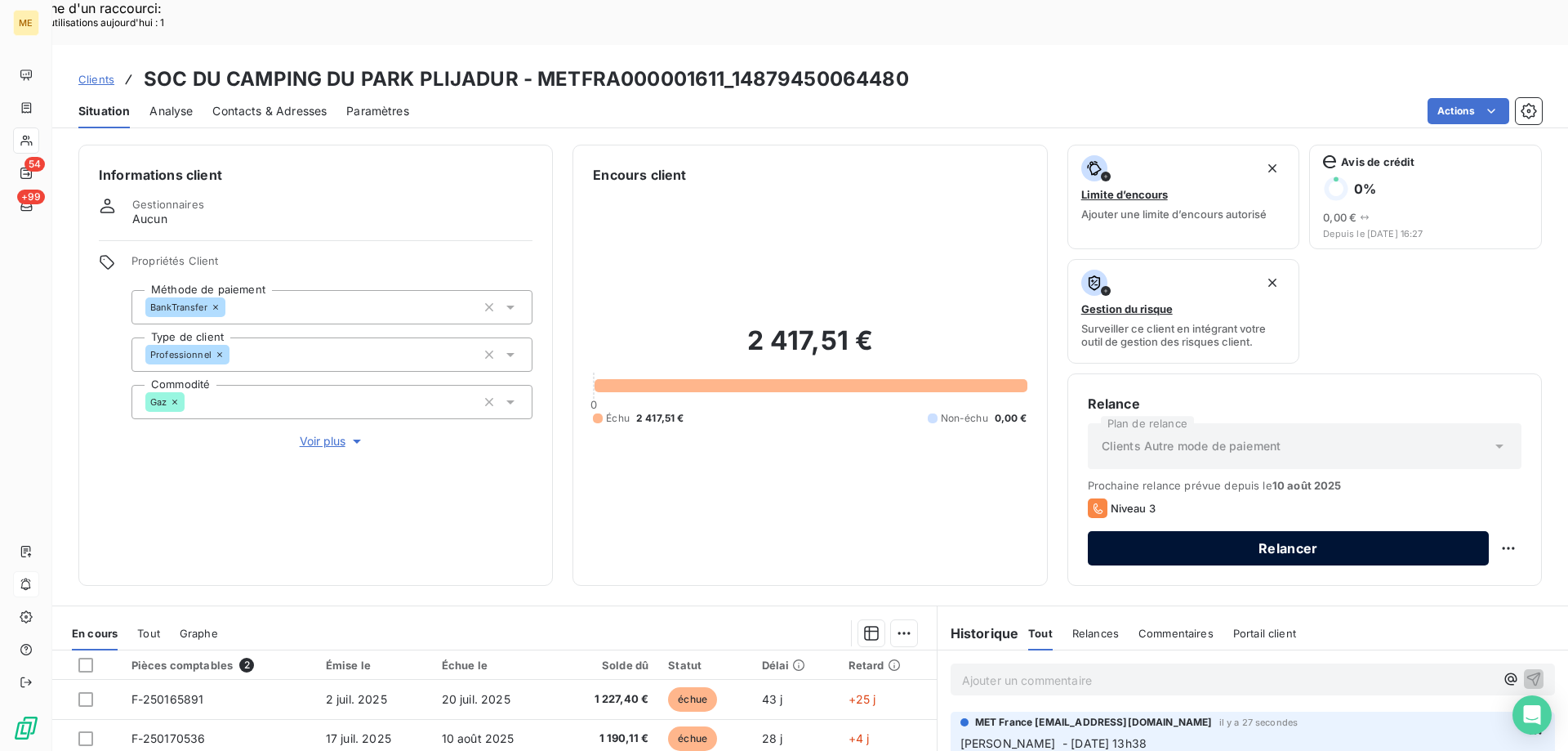
click at [1201, 531] on button "Relancer" at bounding box center [1289, 548] width 401 height 35
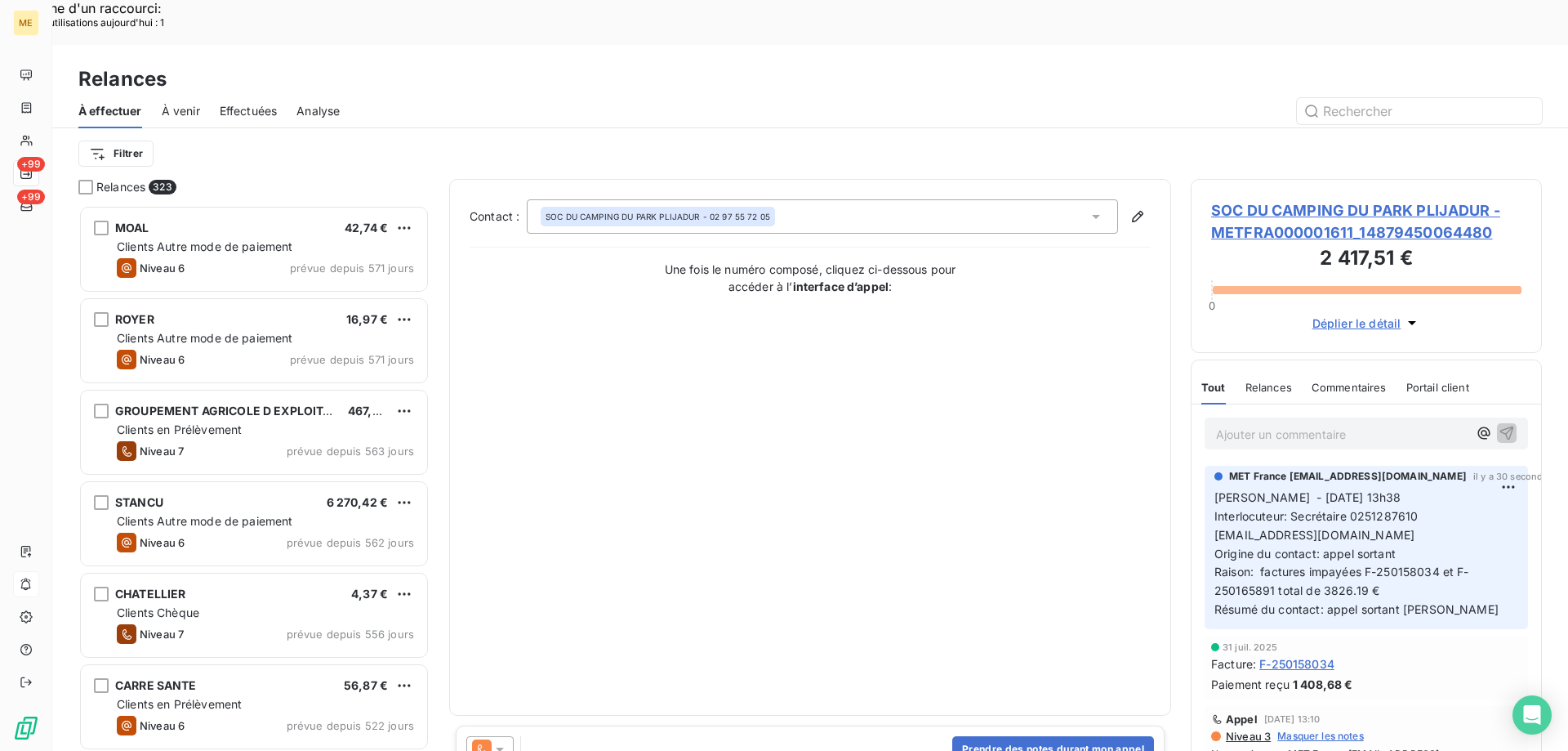
scroll to position [578, 339]
click at [503, 740] on icon at bounding box center [499, 748] width 16 height 16
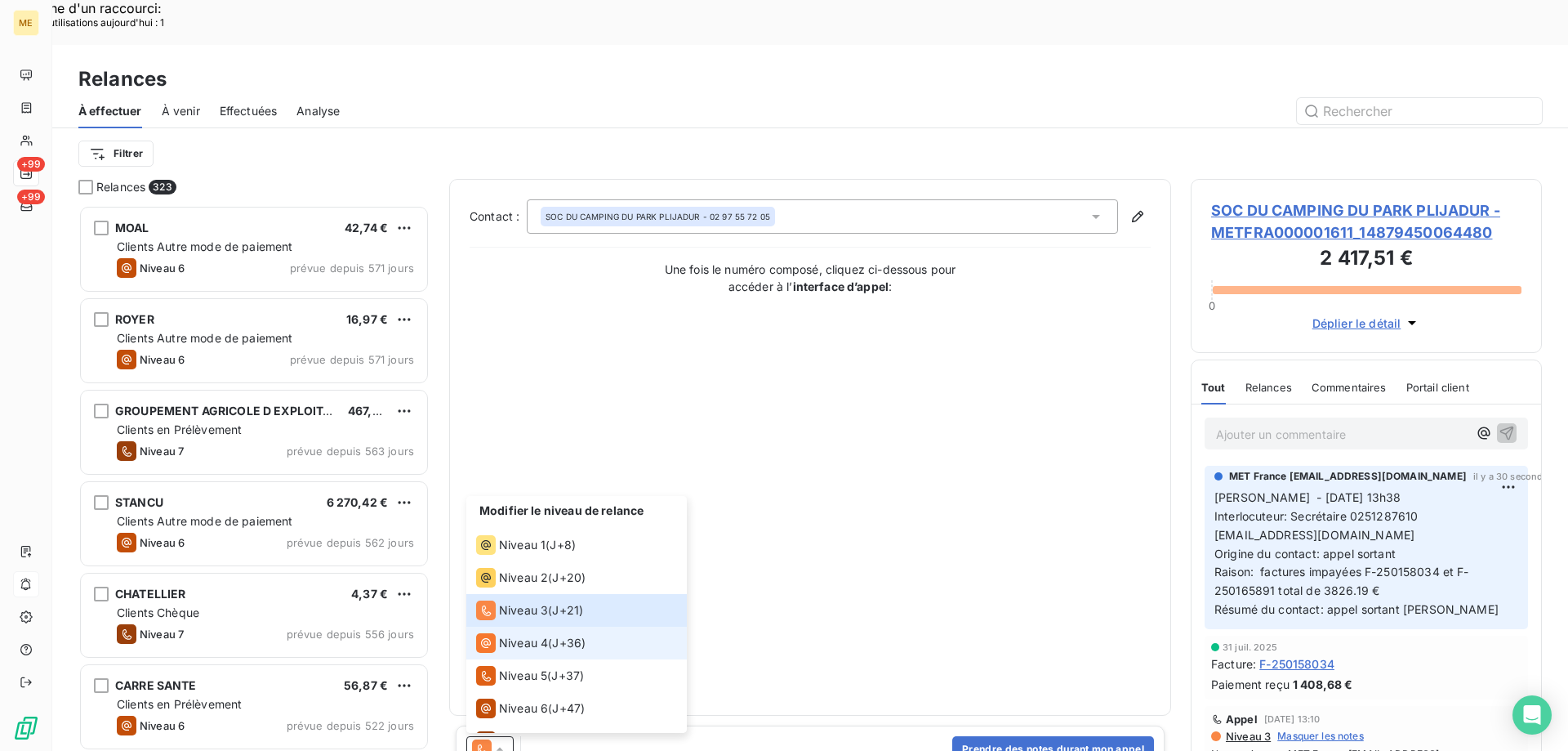
click at [513, 626] on li "Niveau 4 ( J+36 )" at bounding box center [577, 642] width 221 height 33
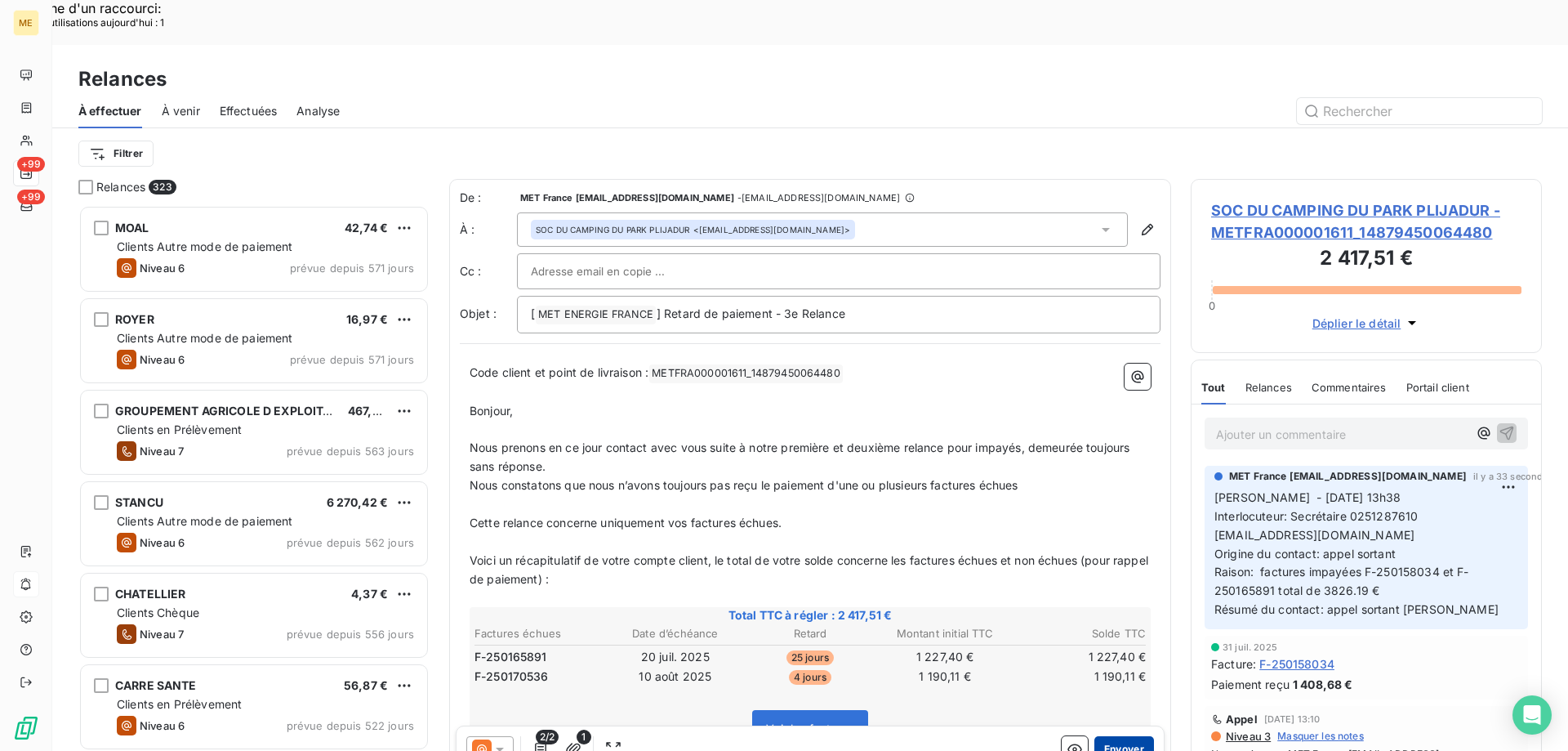
click at [1109, 736] on button "Envoyer" at bounding box center [1124, 748] width 60 height 26
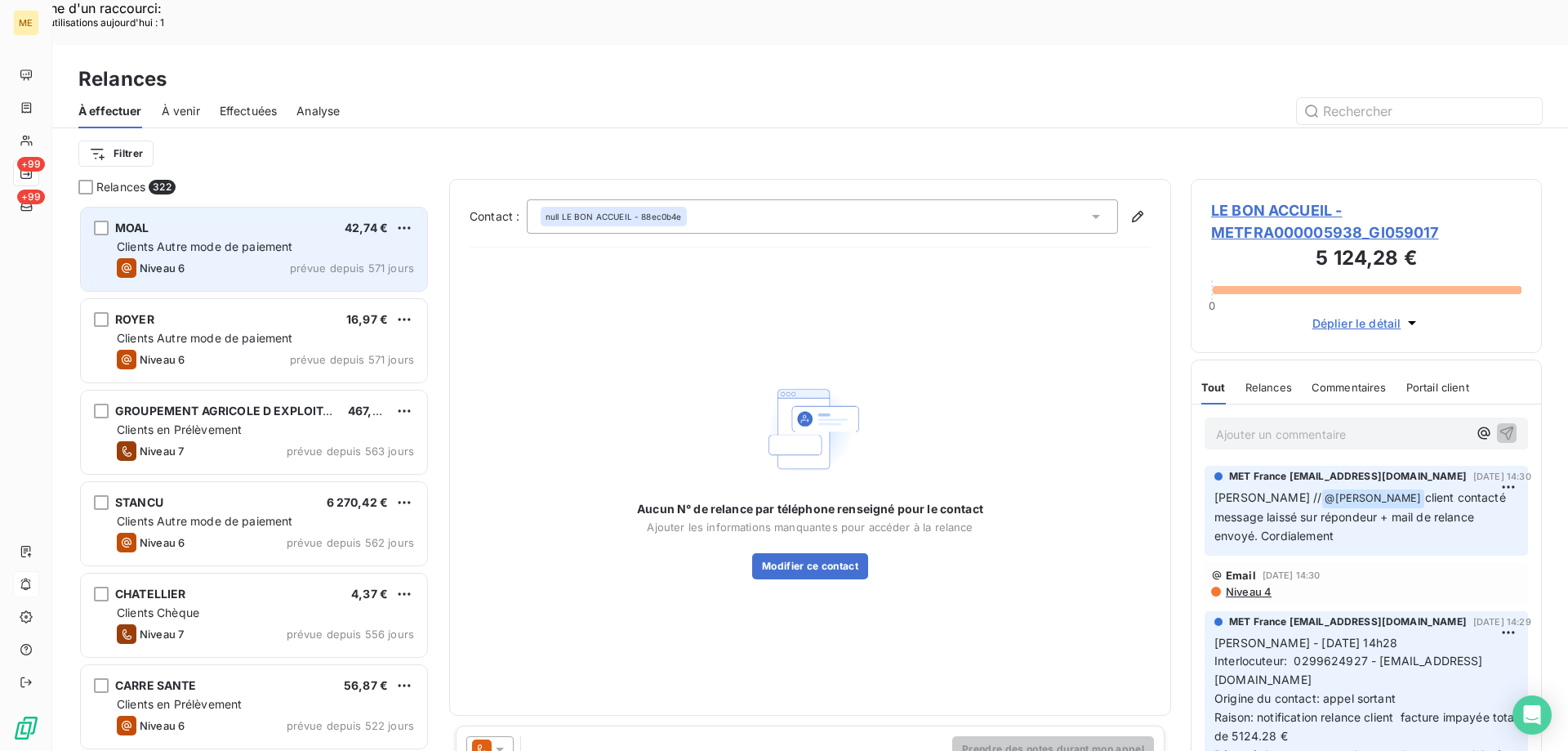
click at [337, 207] on div "MOAL 42,74 € Clients Autre mode de paiement Niveau 6 prévue depuis 571 jours" at bounding box center [253, 249] width 347 height 84
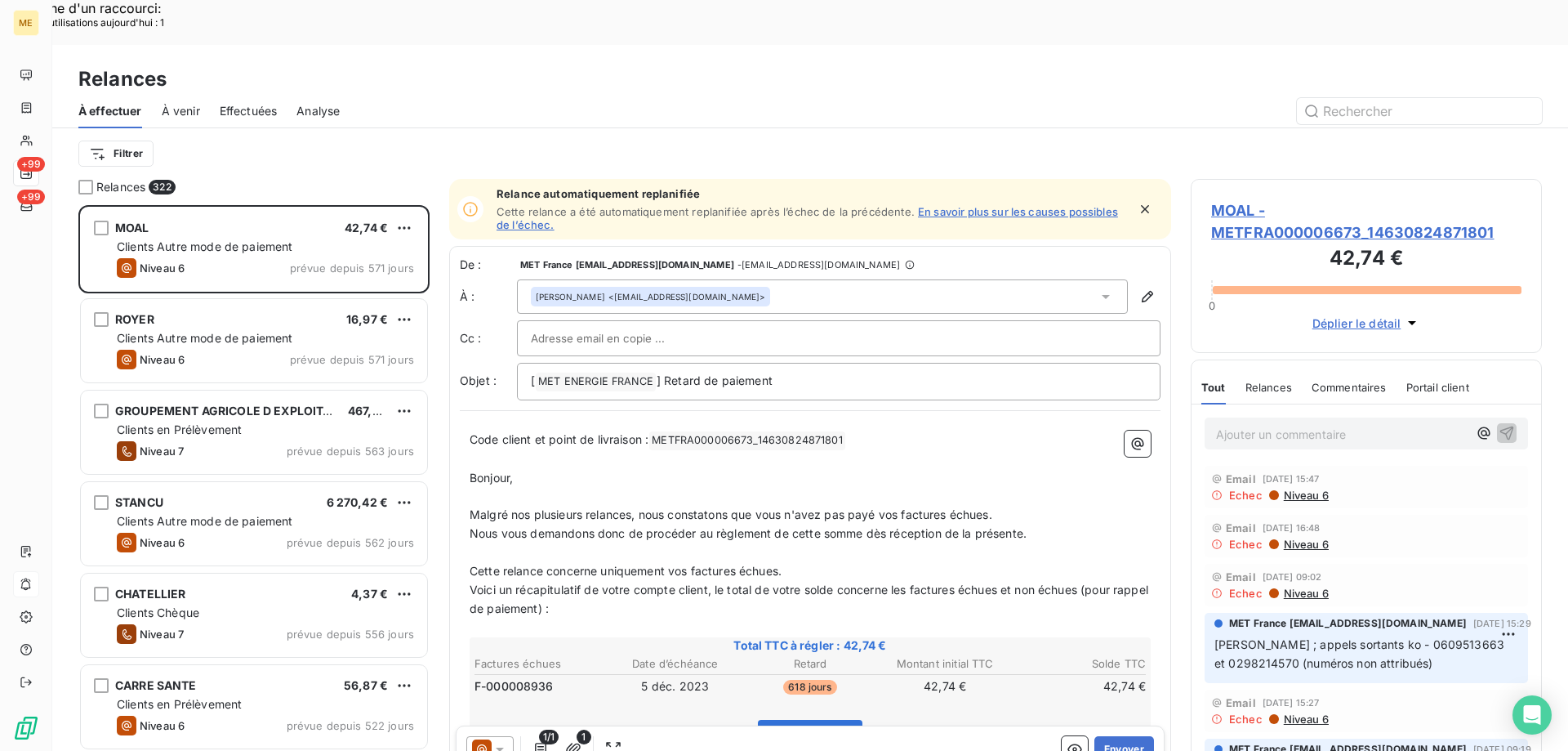
click at [72, 129] on div "Filtrer" at bounding box center [809, 154] width 1516 height 51
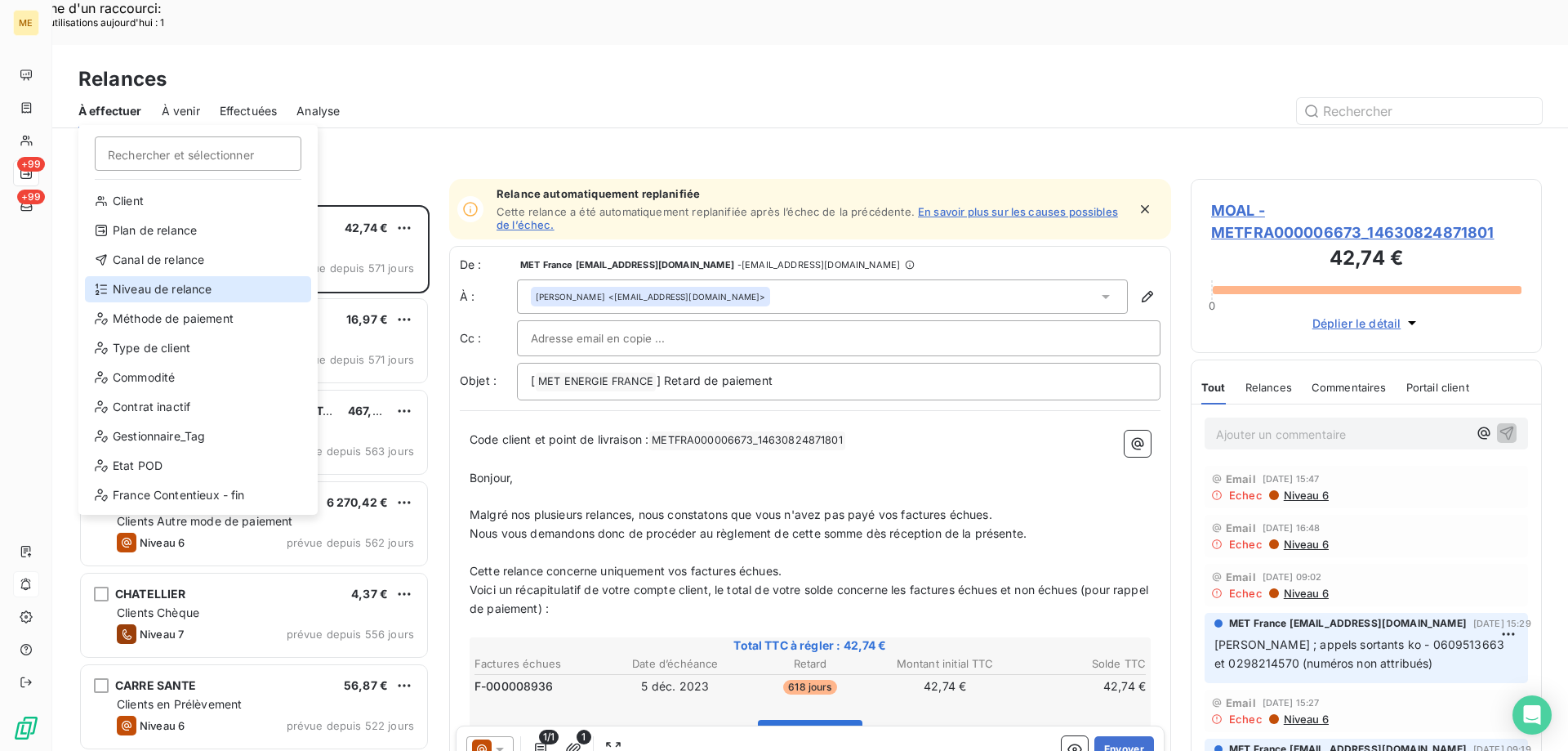
click at [171, 292] on div "Niveau de relance" at bounding box center [198, 288] width 227 height 26
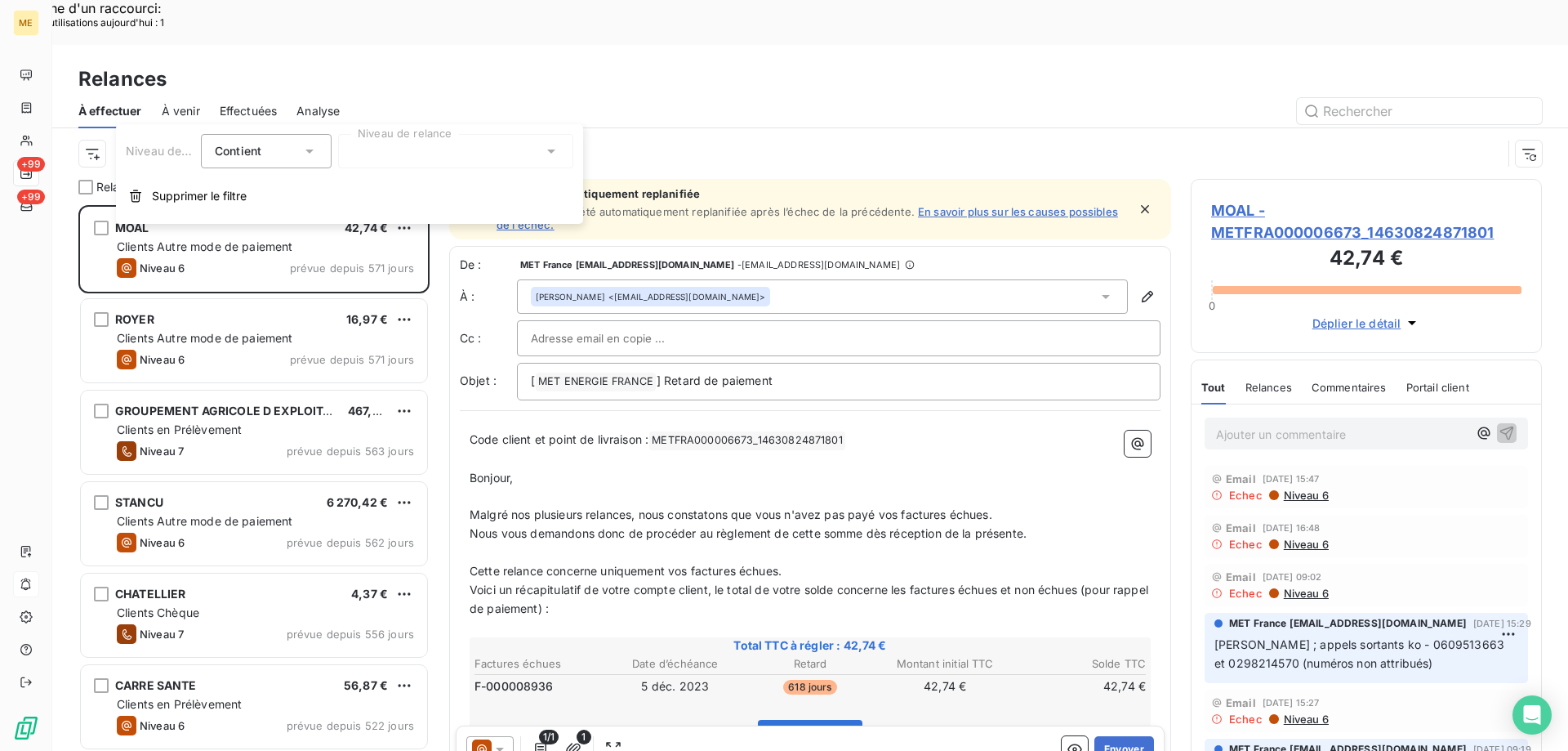
click at [386, 133] on div "Niveau de relance Contient is Niveau de relance Supprimer le filtre" at bounding box center [350, 174] width 468 height 100
click at [380, 151] on div at bounding box center [455, 151] width 235 height 35
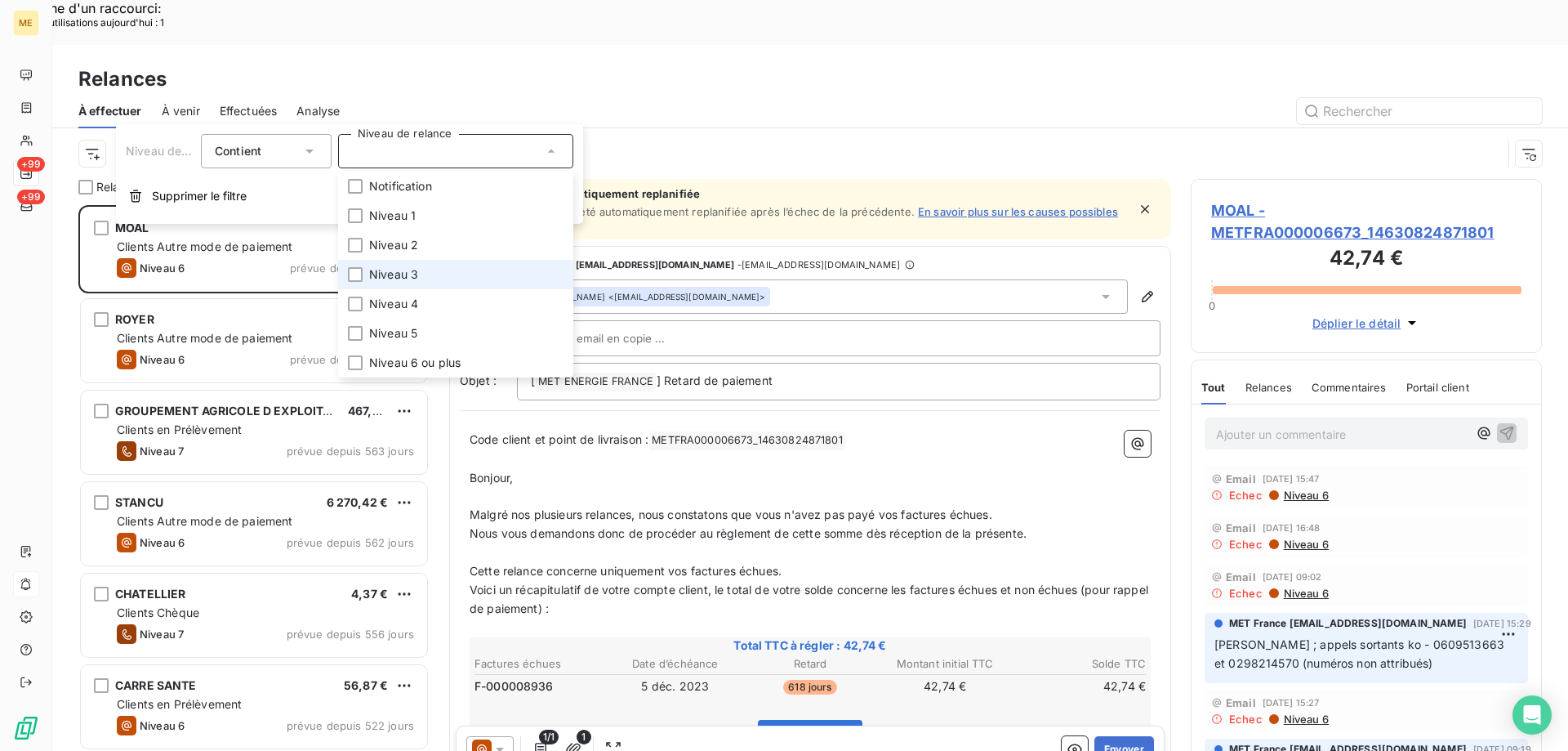
click at [401, 270] on span "Niveau 3" at bounding box center [393, 274] width 49 height 16
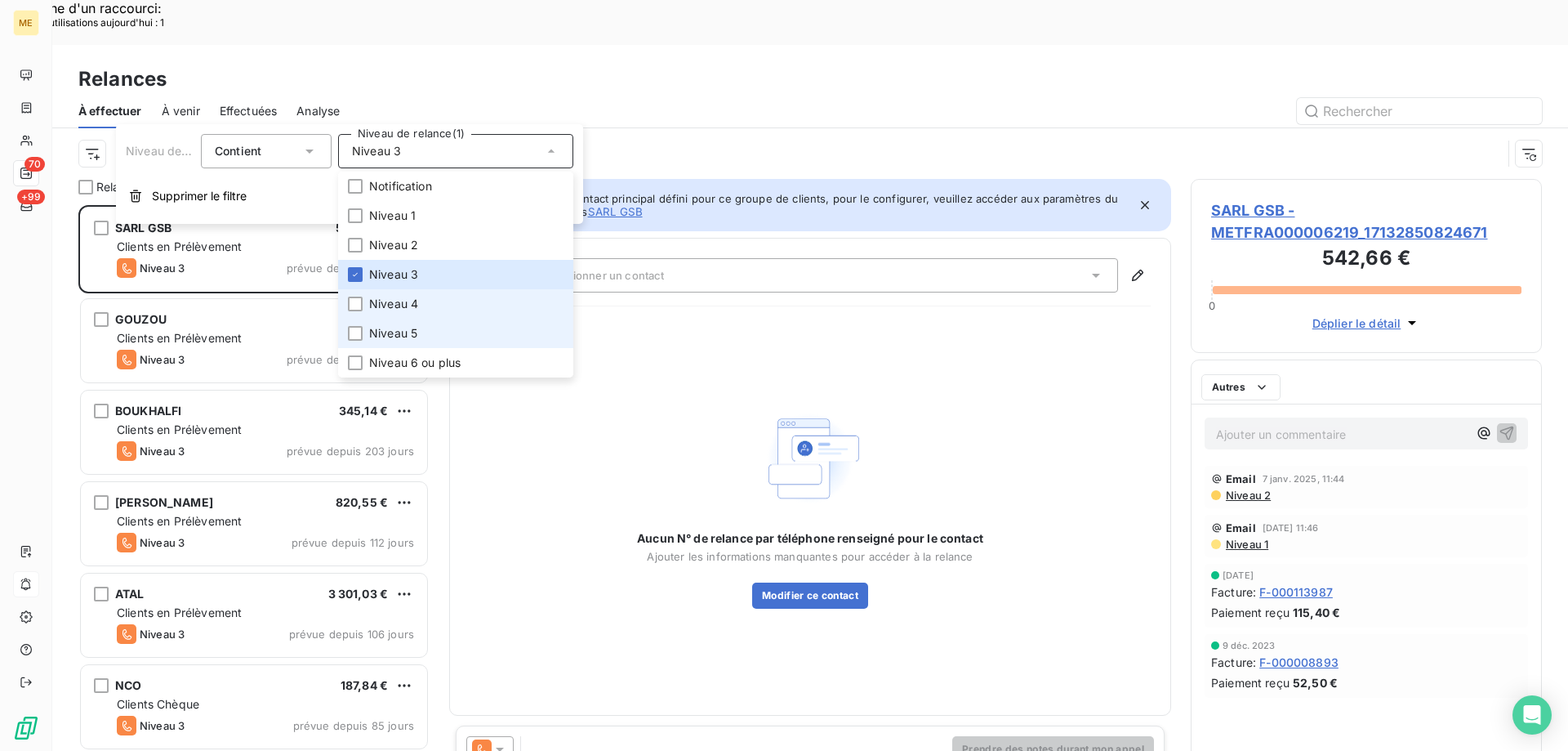
scroll to position [578, 339]
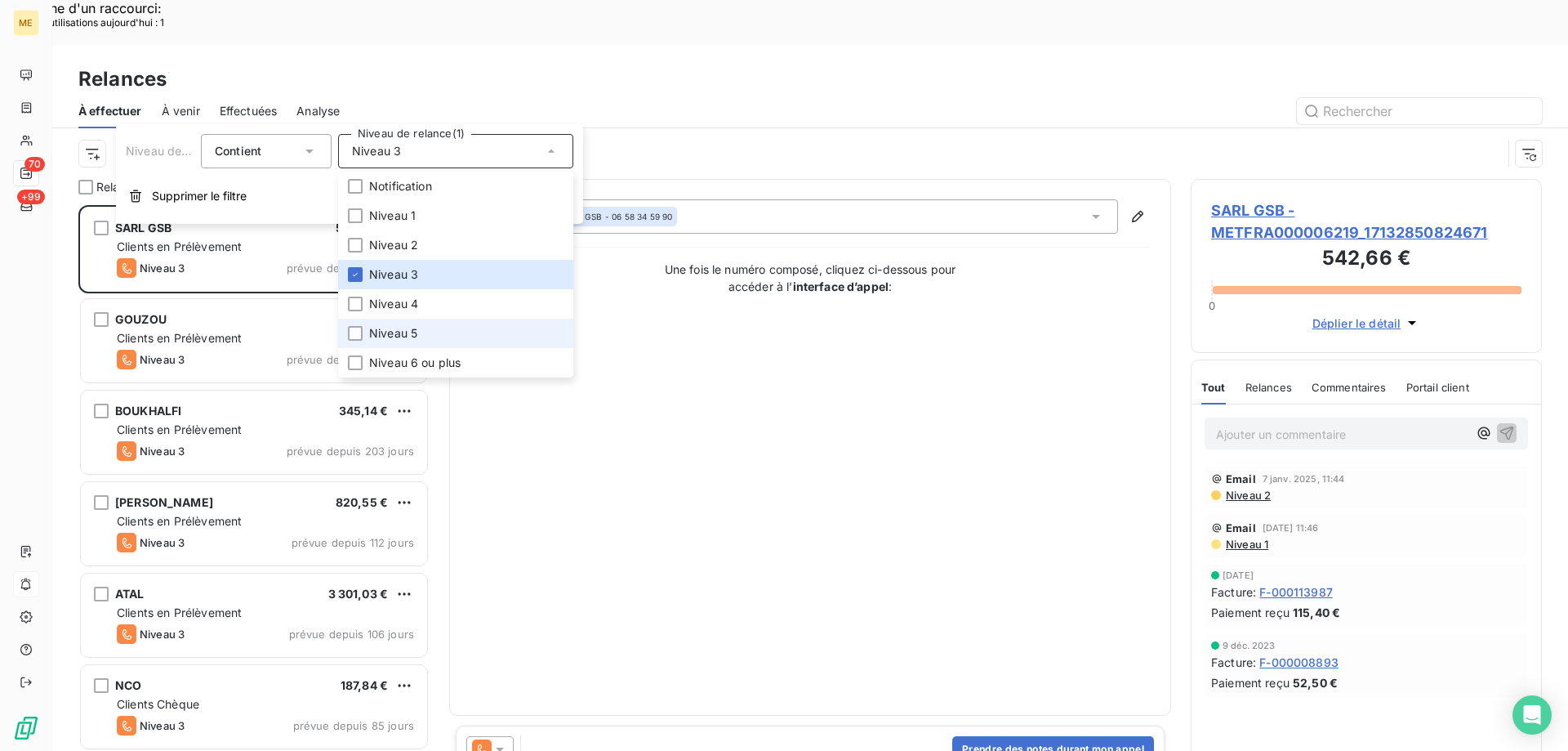
click at [422, 324] on li "Niveau 5" at bounding box center [455, 333] width 235 height 30
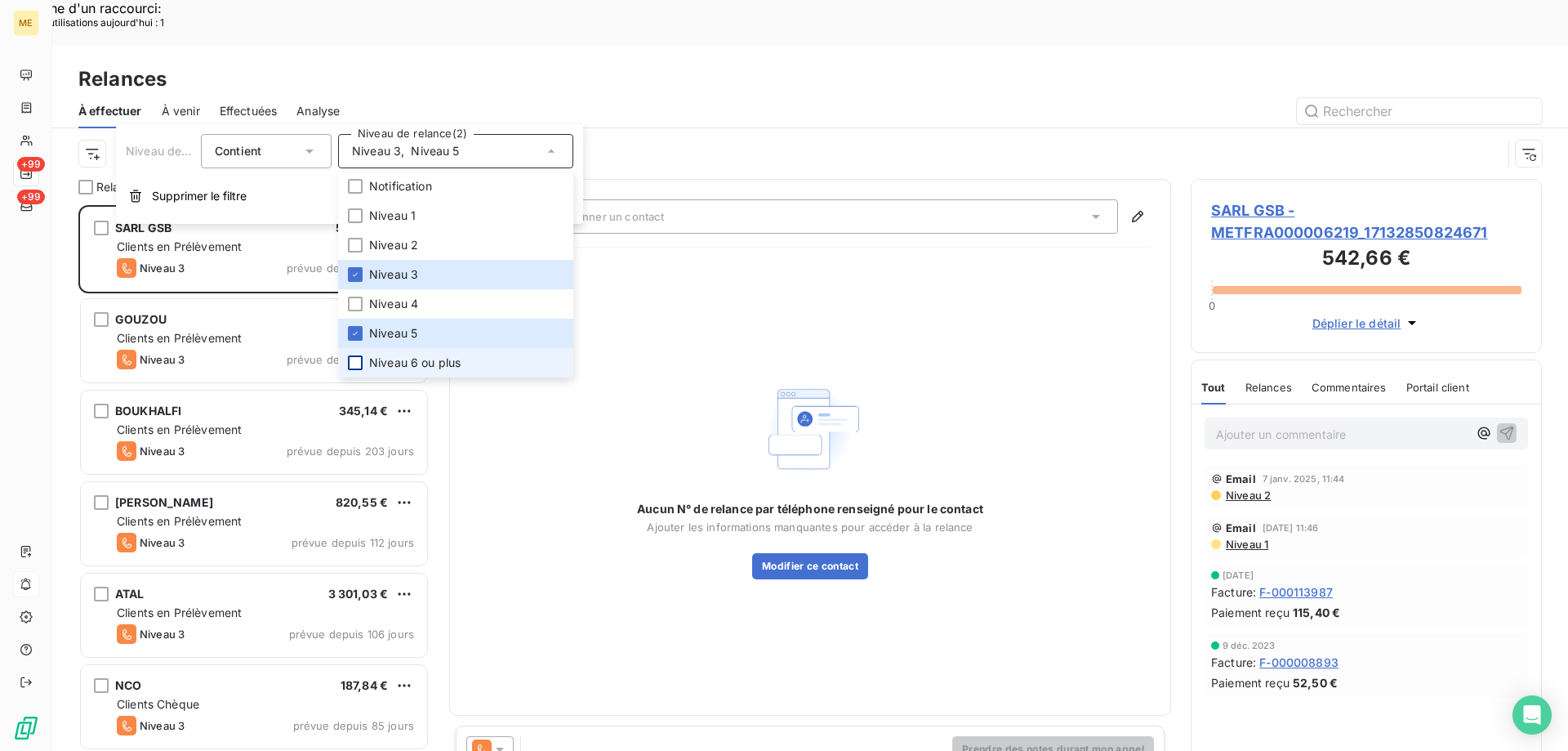
click at [360, 366] on div at bounding box center [354, 362] width 14 height 14
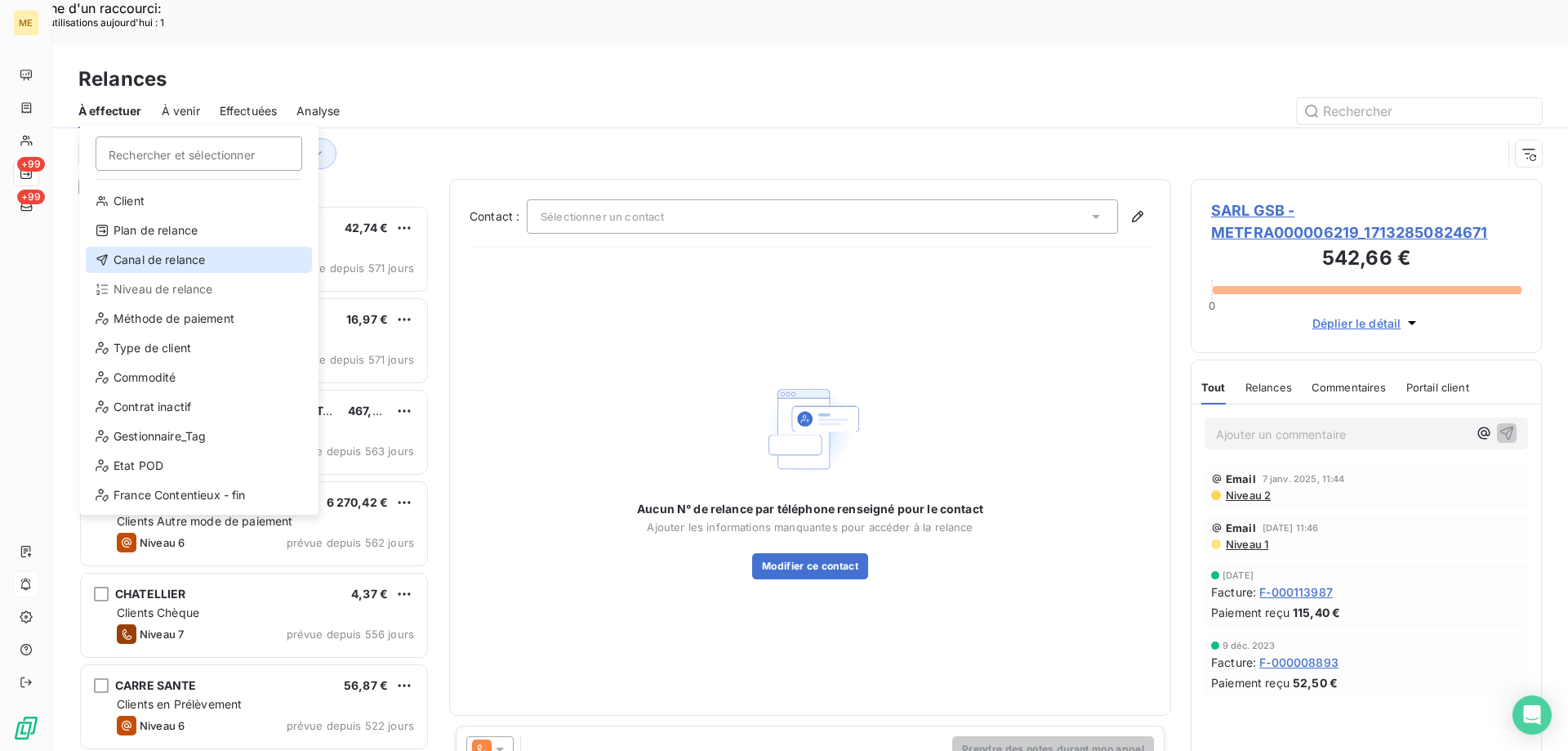
click at [145, 265] on div "Canal de relance" at bounding box center [199, 259] width 227 height 26
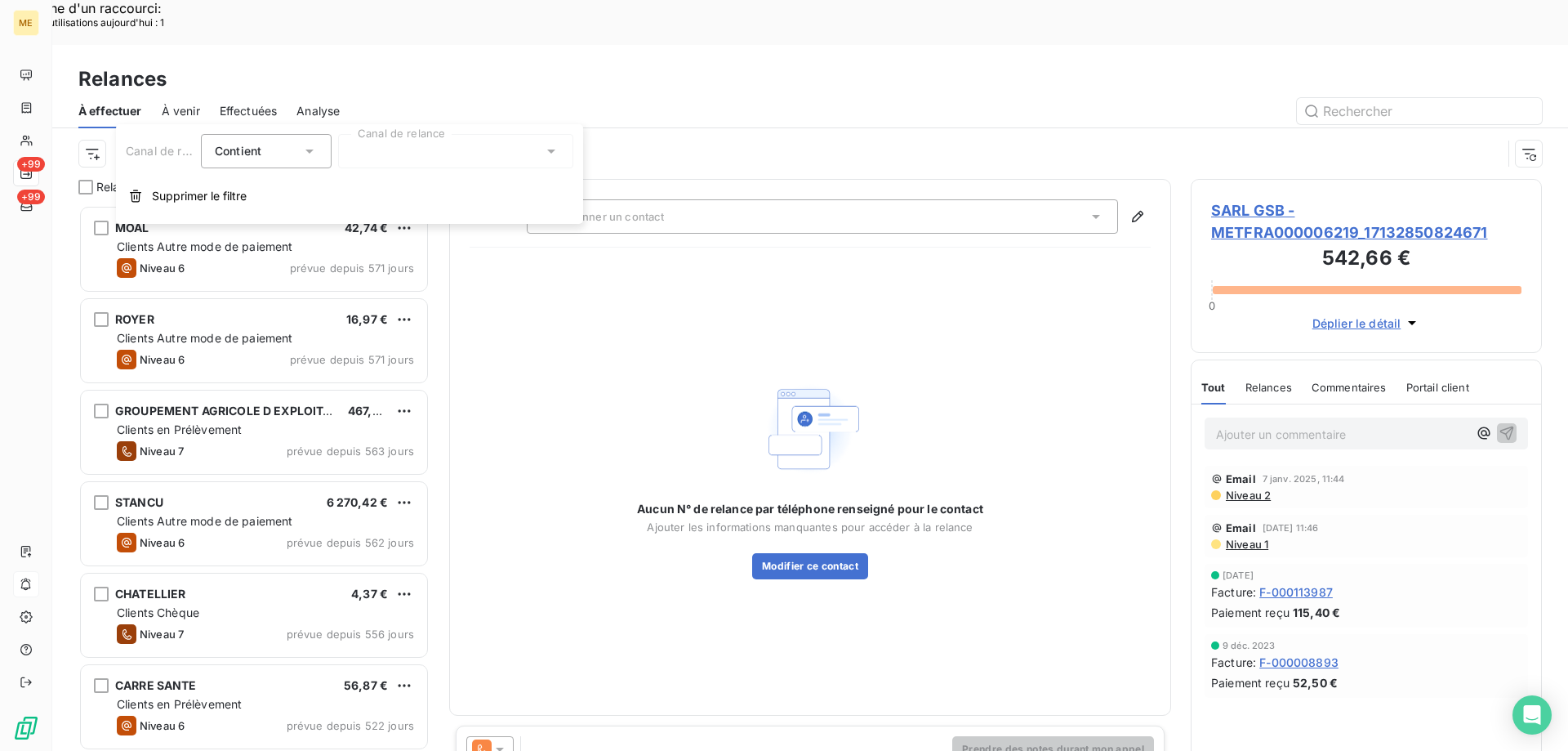
click at [381, 156] on div at bounding box center [455, 151] width 235 height 35
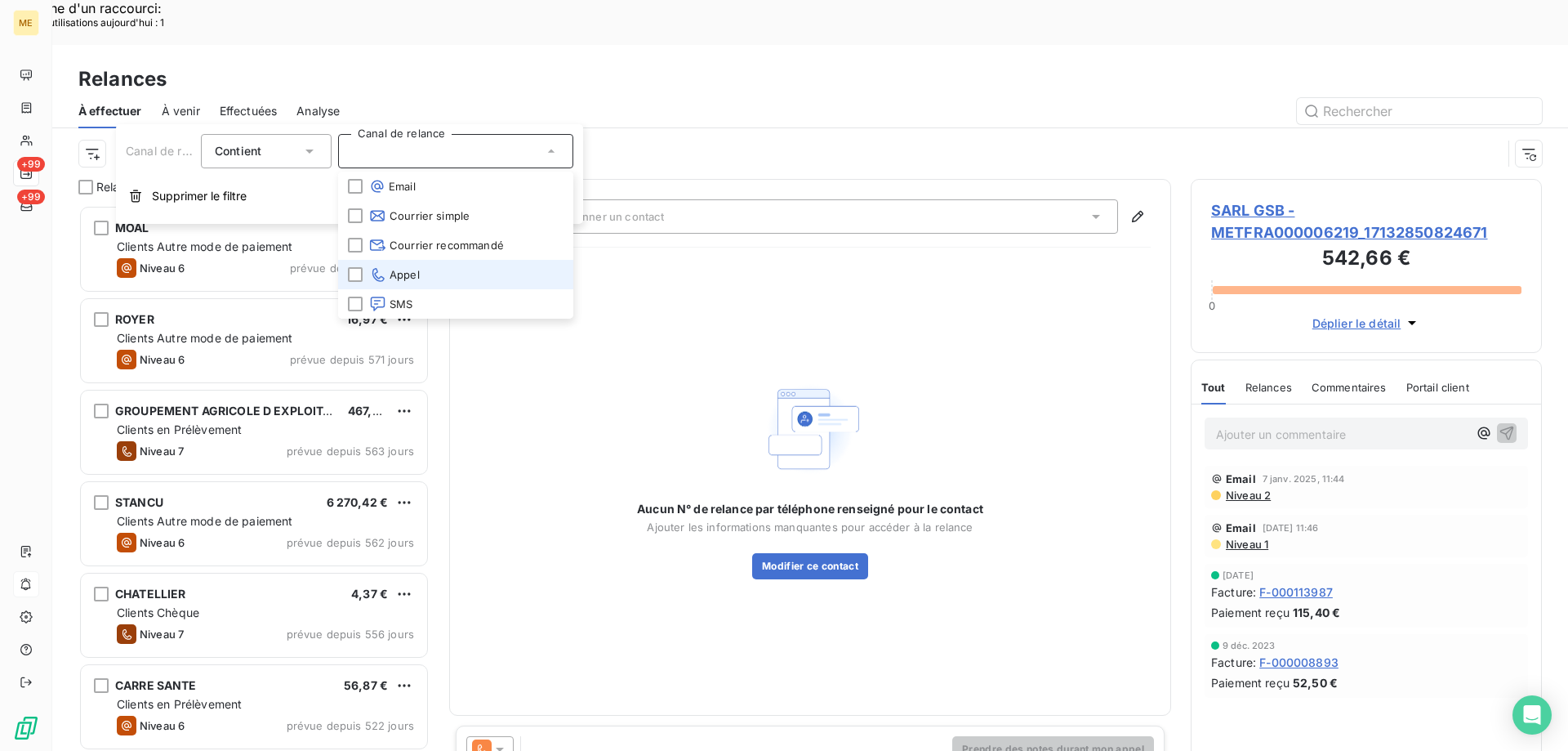
click at [394, 283] on li "Appel" at bounding box center [455, 274] width 235 height 30
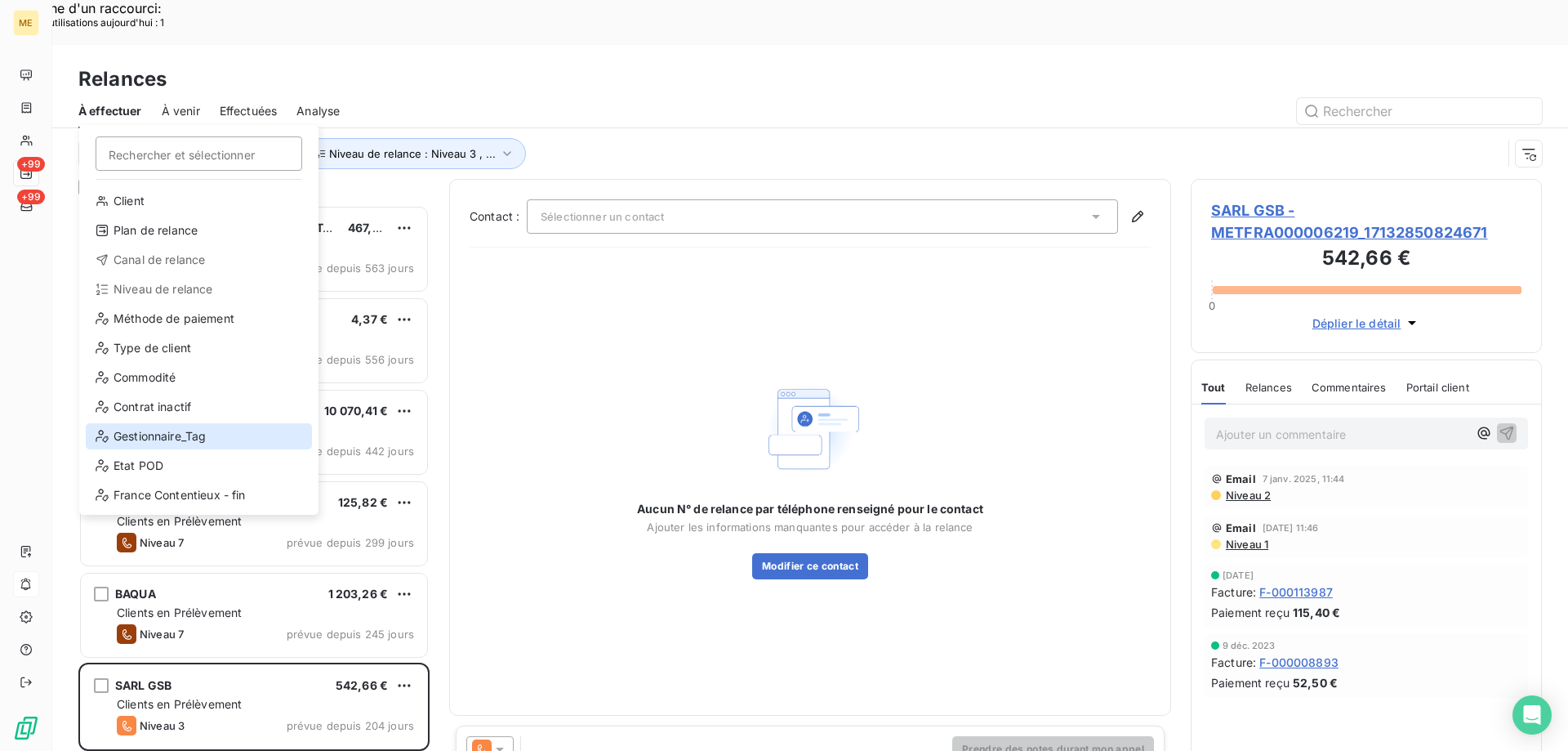
click at [125, 429] on div "Gestionnaire_Tag" at bounding box center [199, 436] width 227 height 26
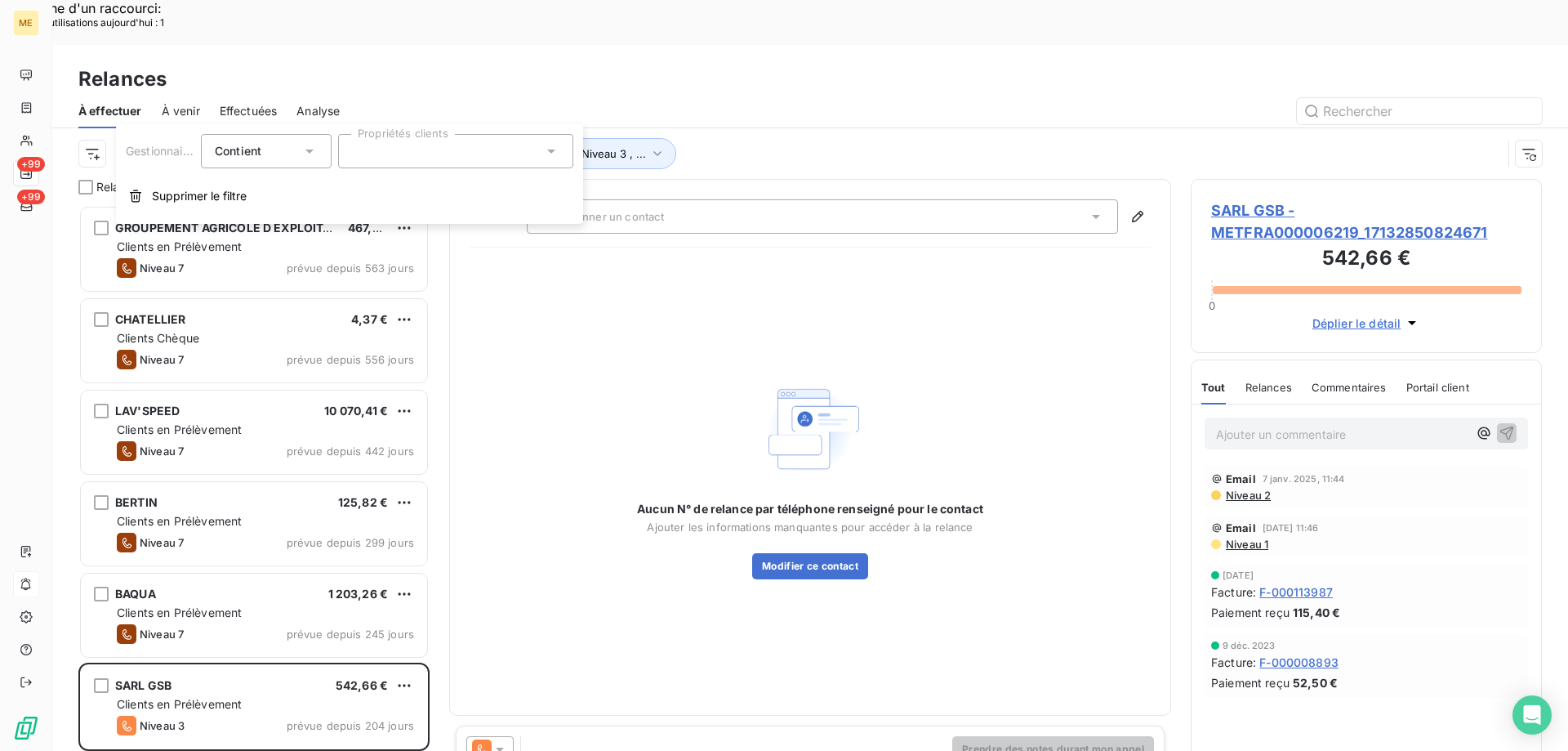
click at [446, 153] on div at bounding box center [455, 151] width 235 height 35
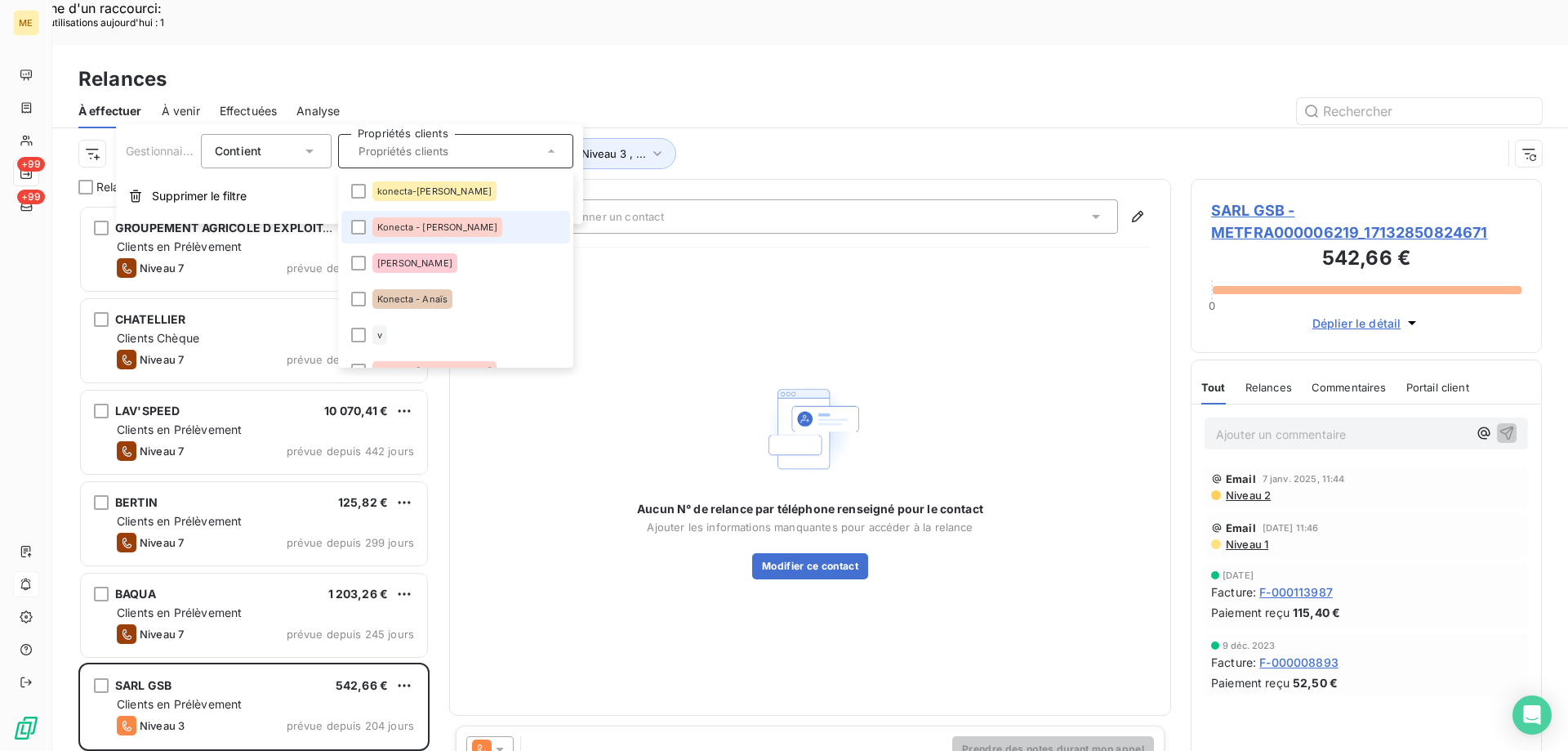
click at [423, 230] on span "Konecta - [PERSON_NAME]" at bounding box center [437, 227] width 120 height 10
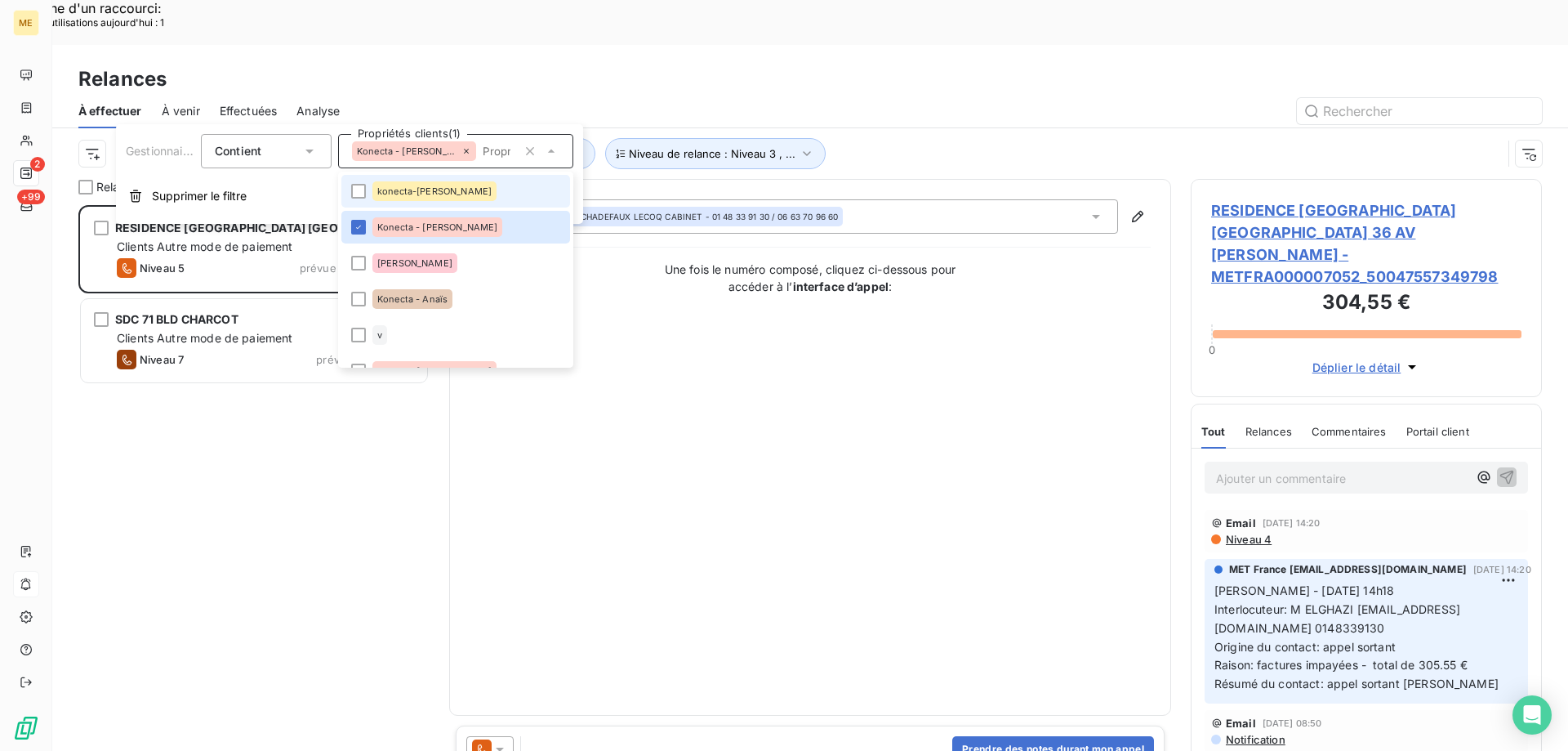
scroll to position [578, 339]
click at [416, 187] on span "konecta-[PERSON_NAME]" at bounding box center [434, 191] width 114 height 10
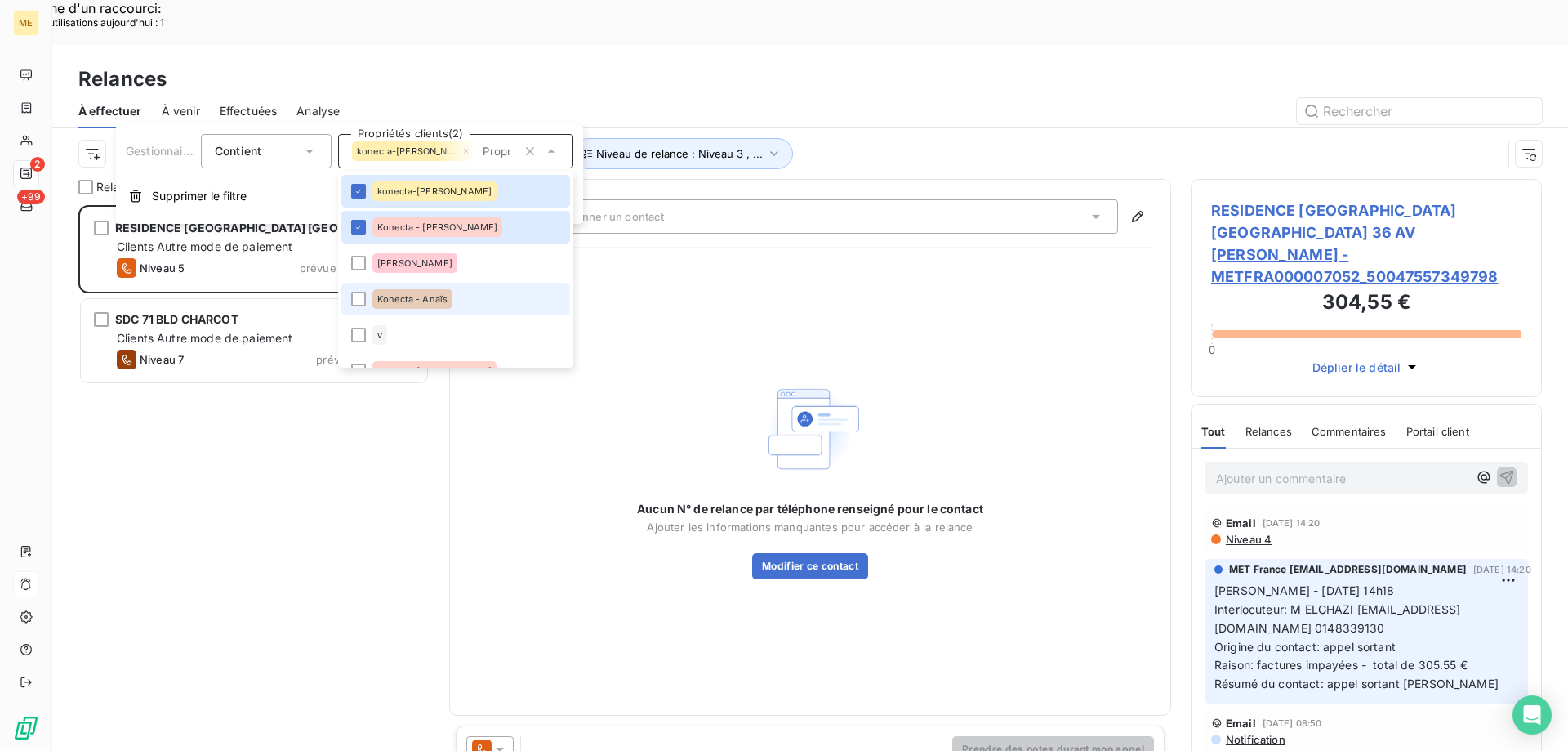
click at [386, 308] on div "Konecta - Anaïs" at bounding box center [412, 299] width 80 height 19
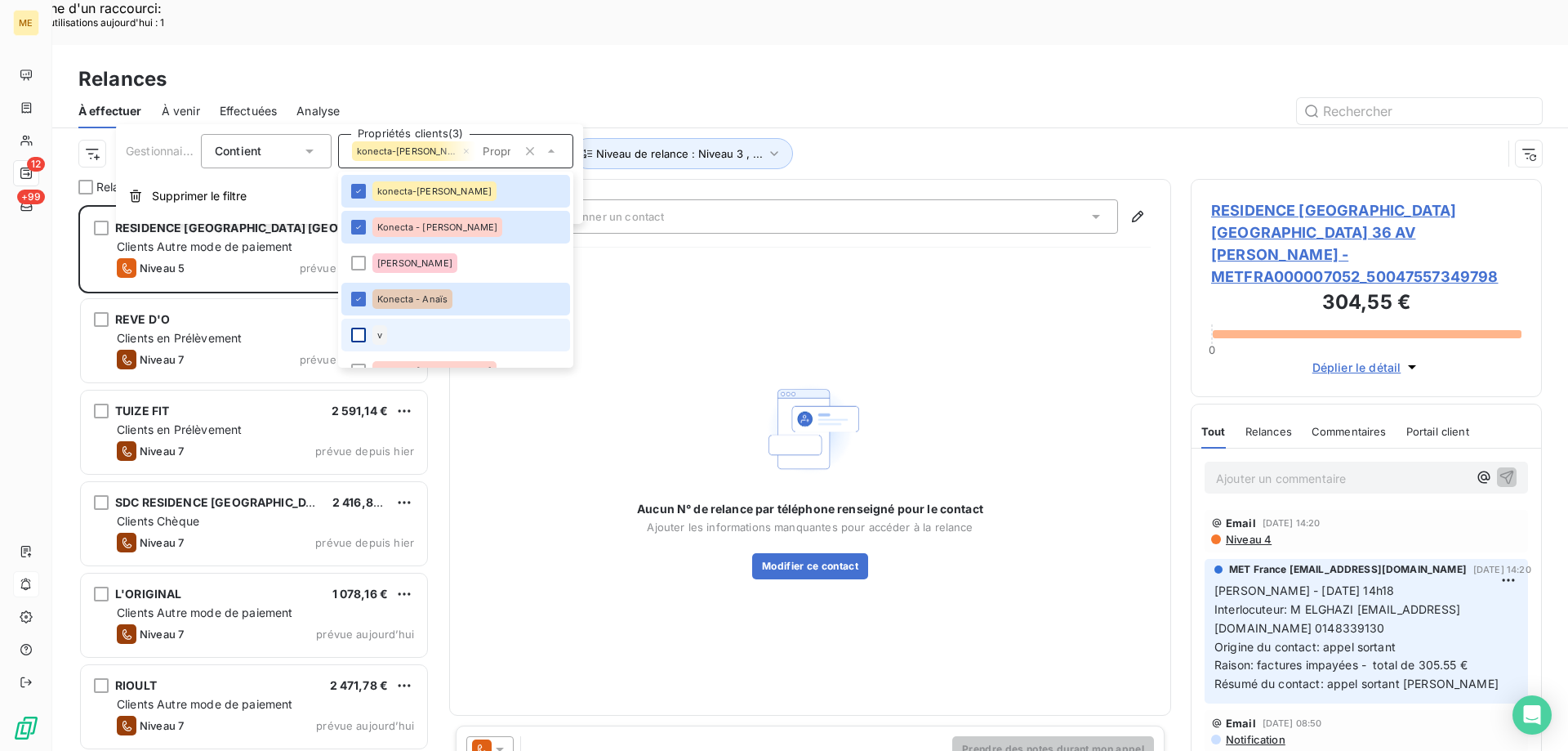
click at [359, 340] on div at bounding box center [358, 334] width 14 height 14
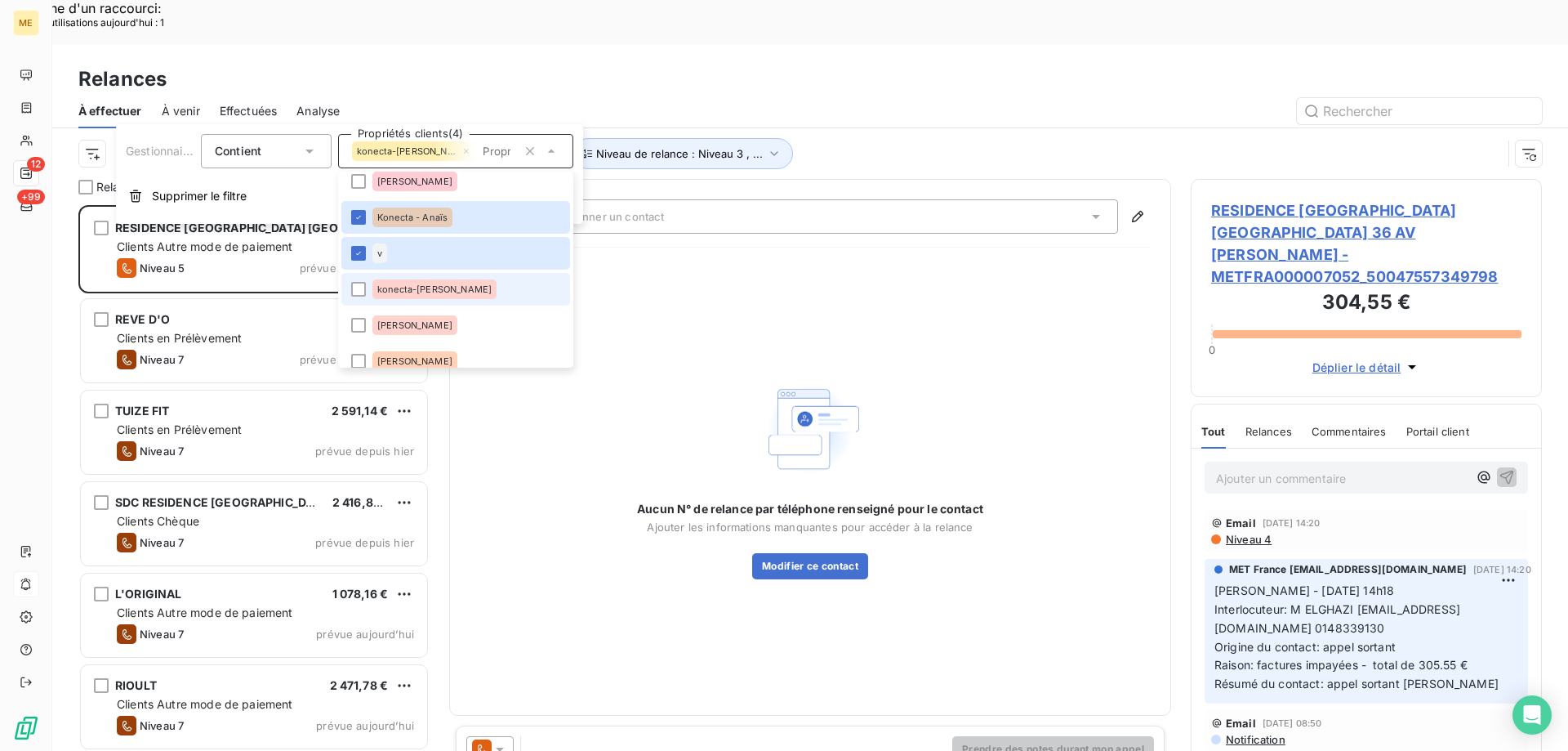
click at [374, 291] on div "konecta-[PERSON_NAME]" at bounding box center [434, 289] width 124 height 19
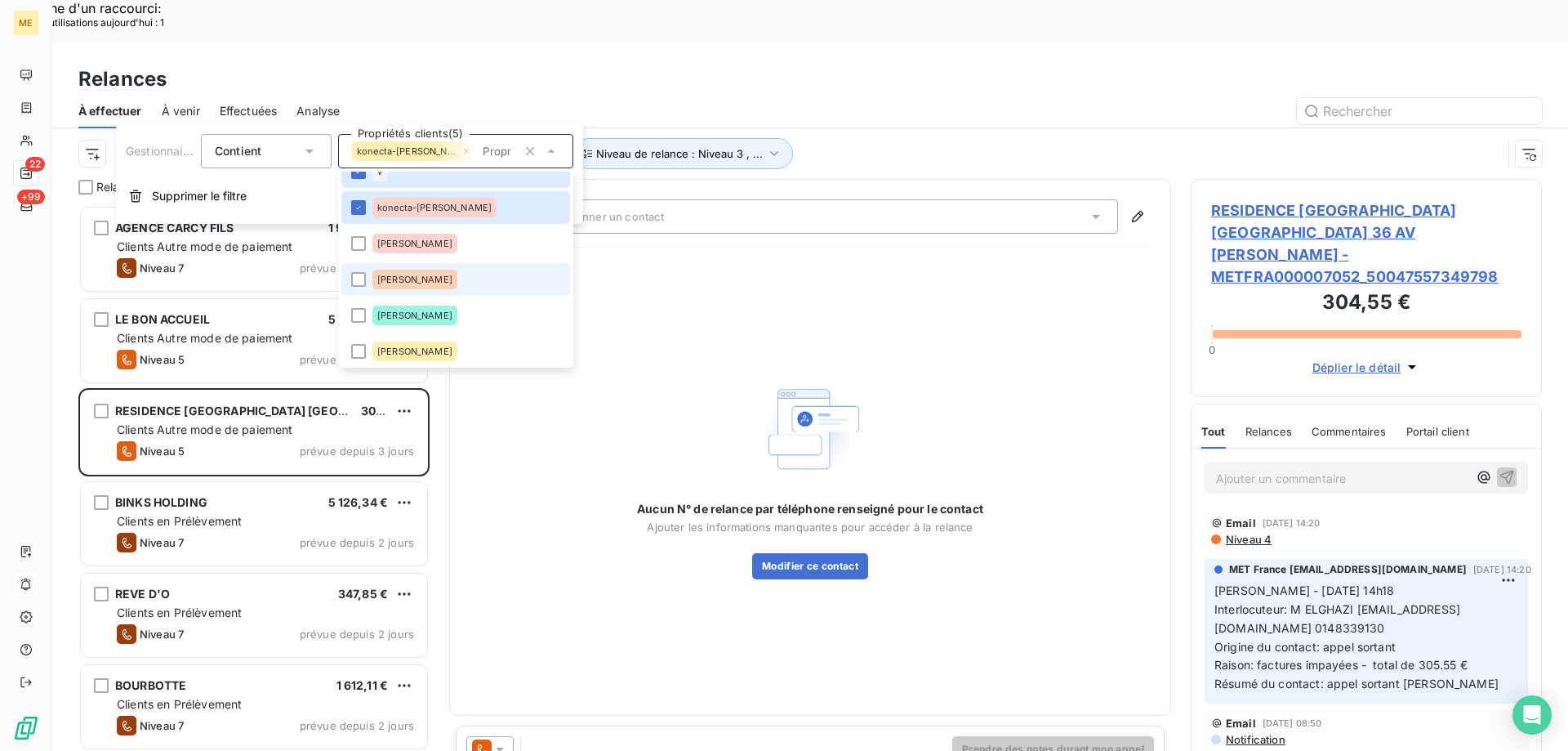
scroll to position [245, 0]
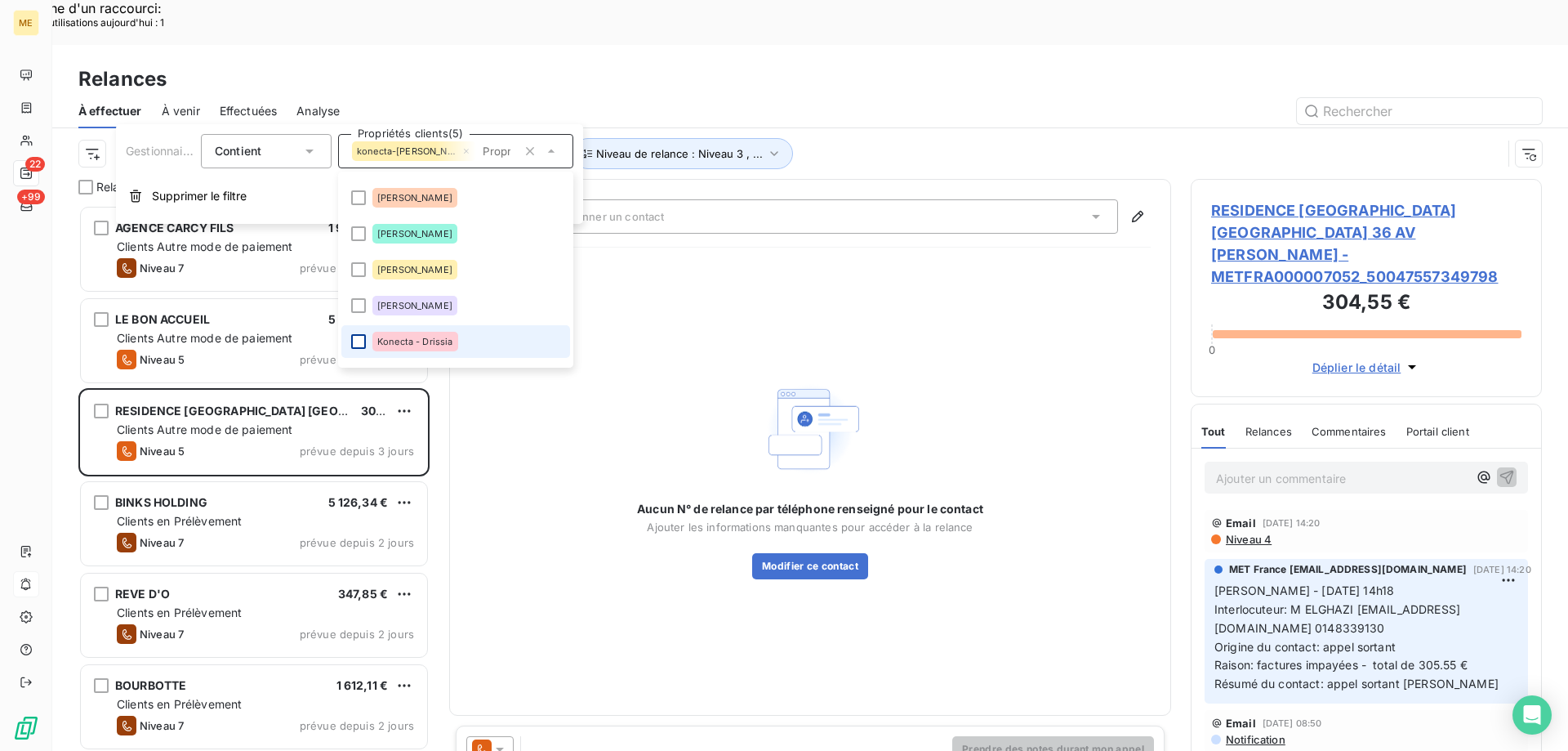
click at [357, 348] on div at bounding box center [358, 341] width 14 height 14
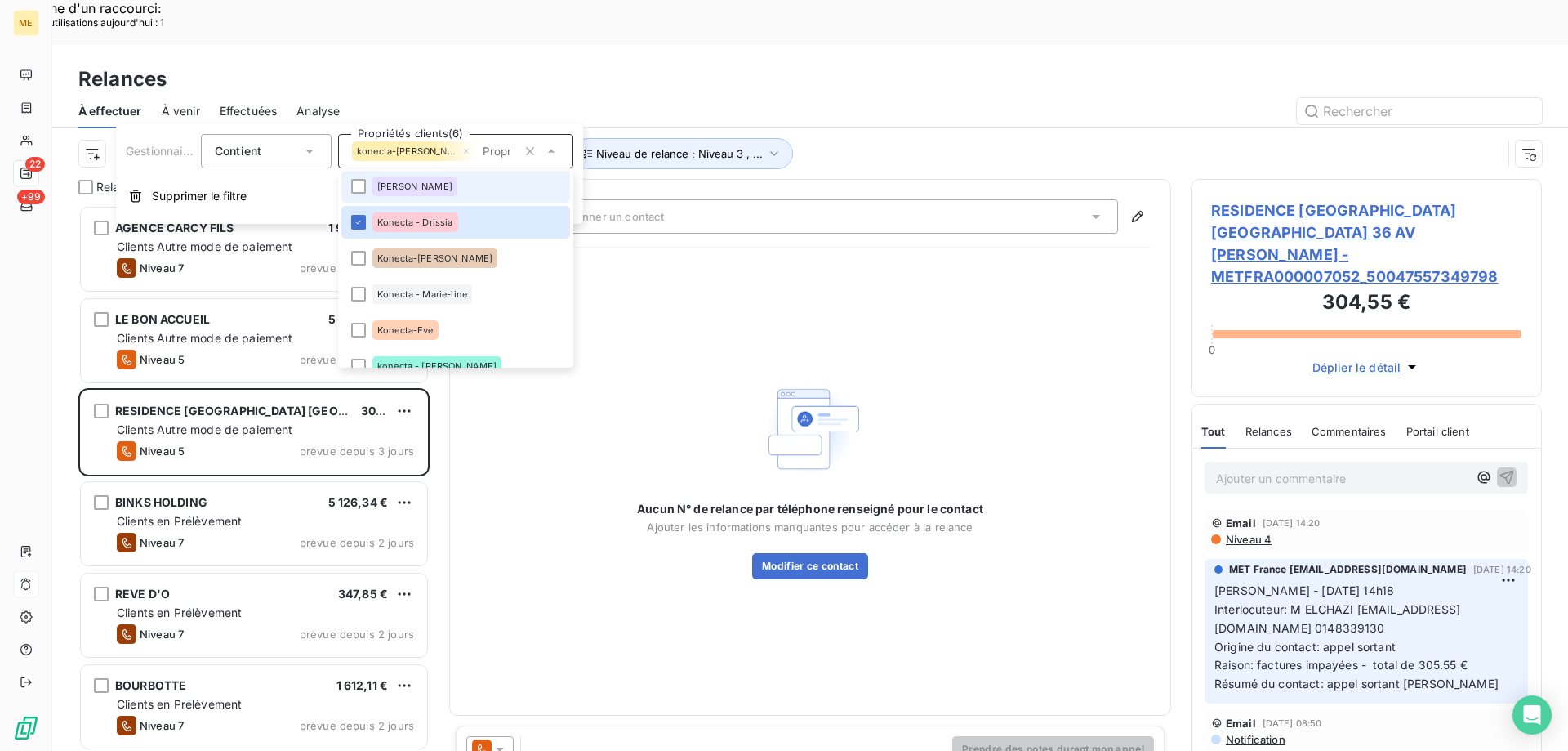
scroll to position [408, 0]
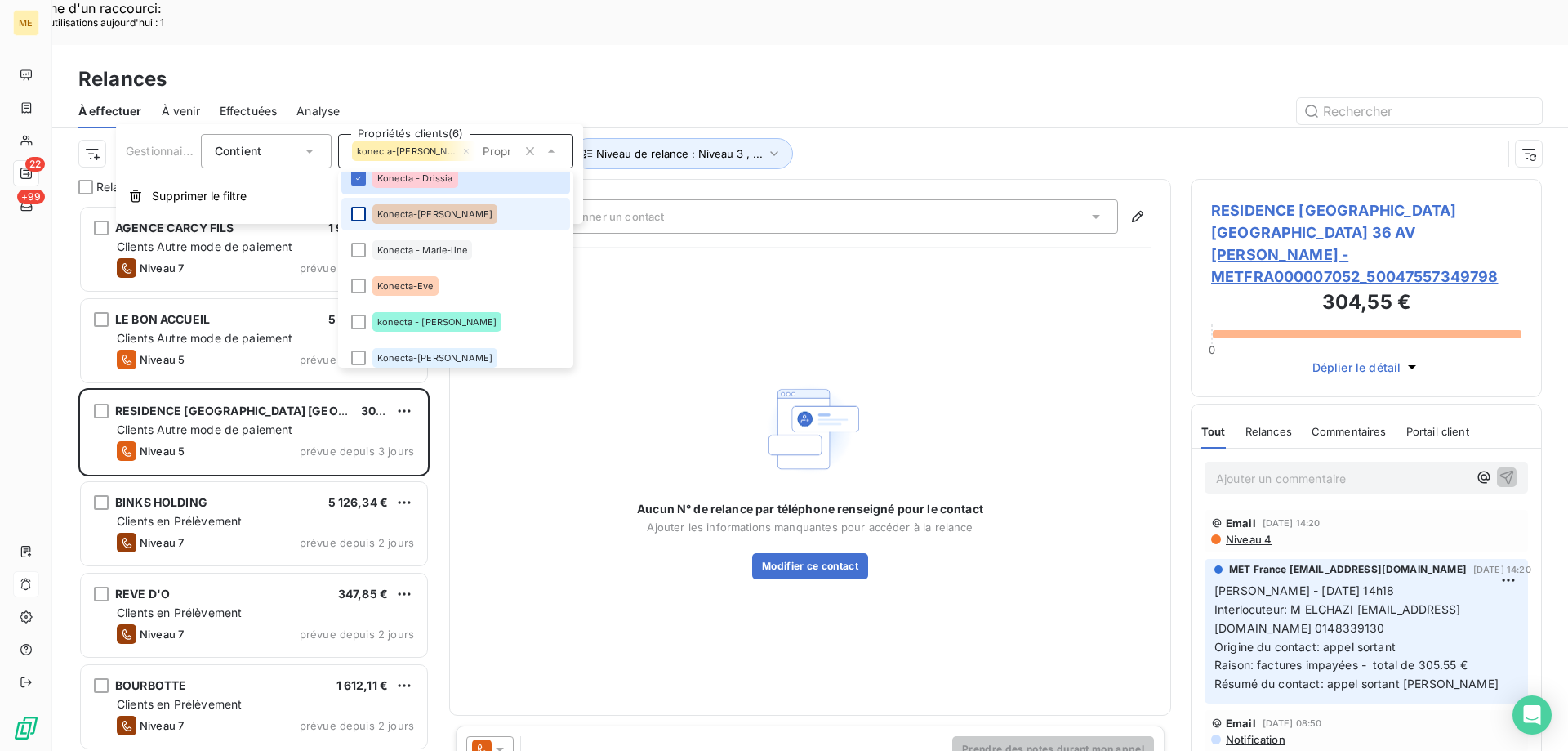
click at [354, 206] on div at bounding box center [358, 213] width 14 height 14
click at [353, 254] on div at bounding box center [358, 250] width 14 height 14
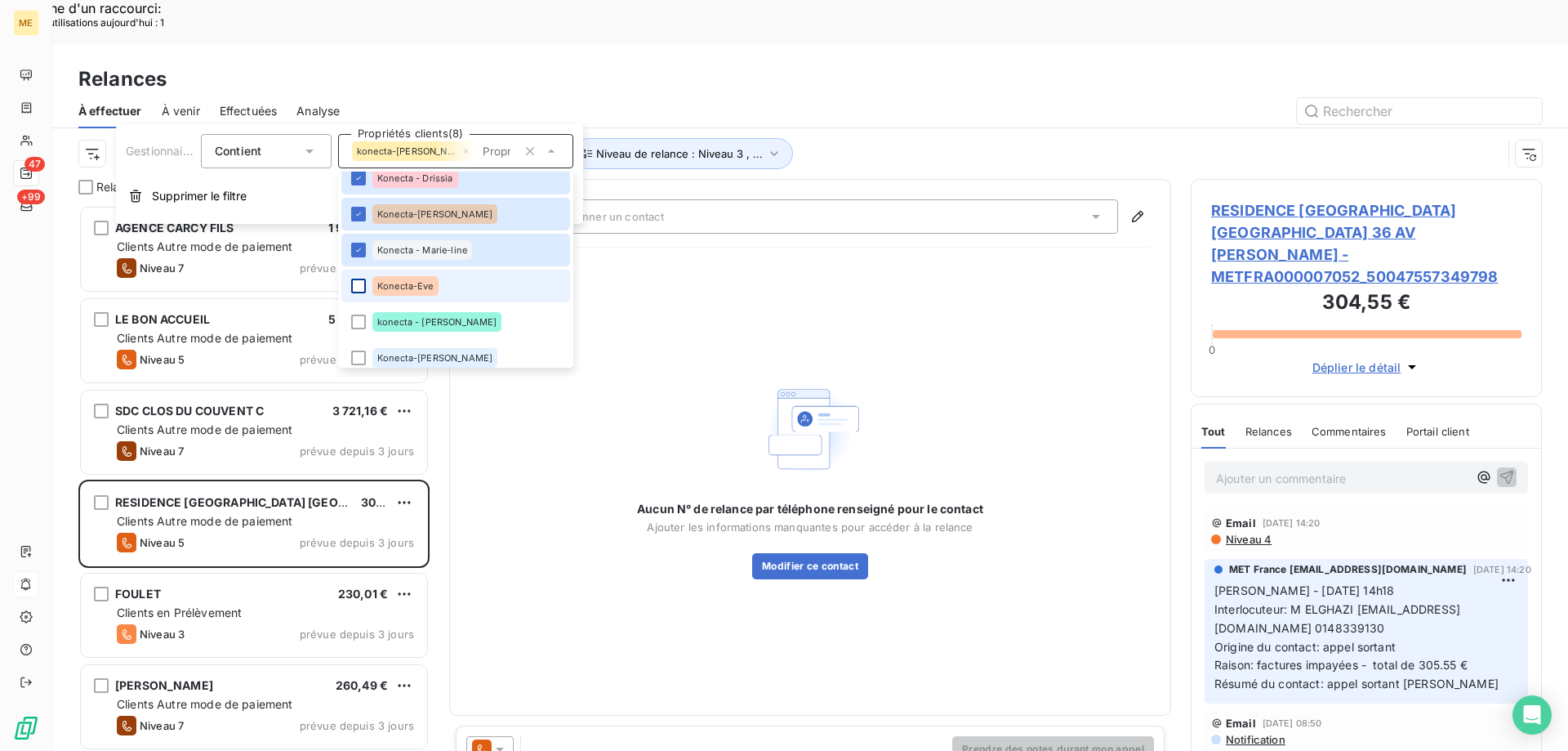
click at [363, 284] on div at bounding box center [358, 285] width 14 height 14
click at [354, 321] on div at bounding box center [358, 321] width 14 height 14
click at [358, 356] on div at bounding box center [358, 357] width 14 height 14
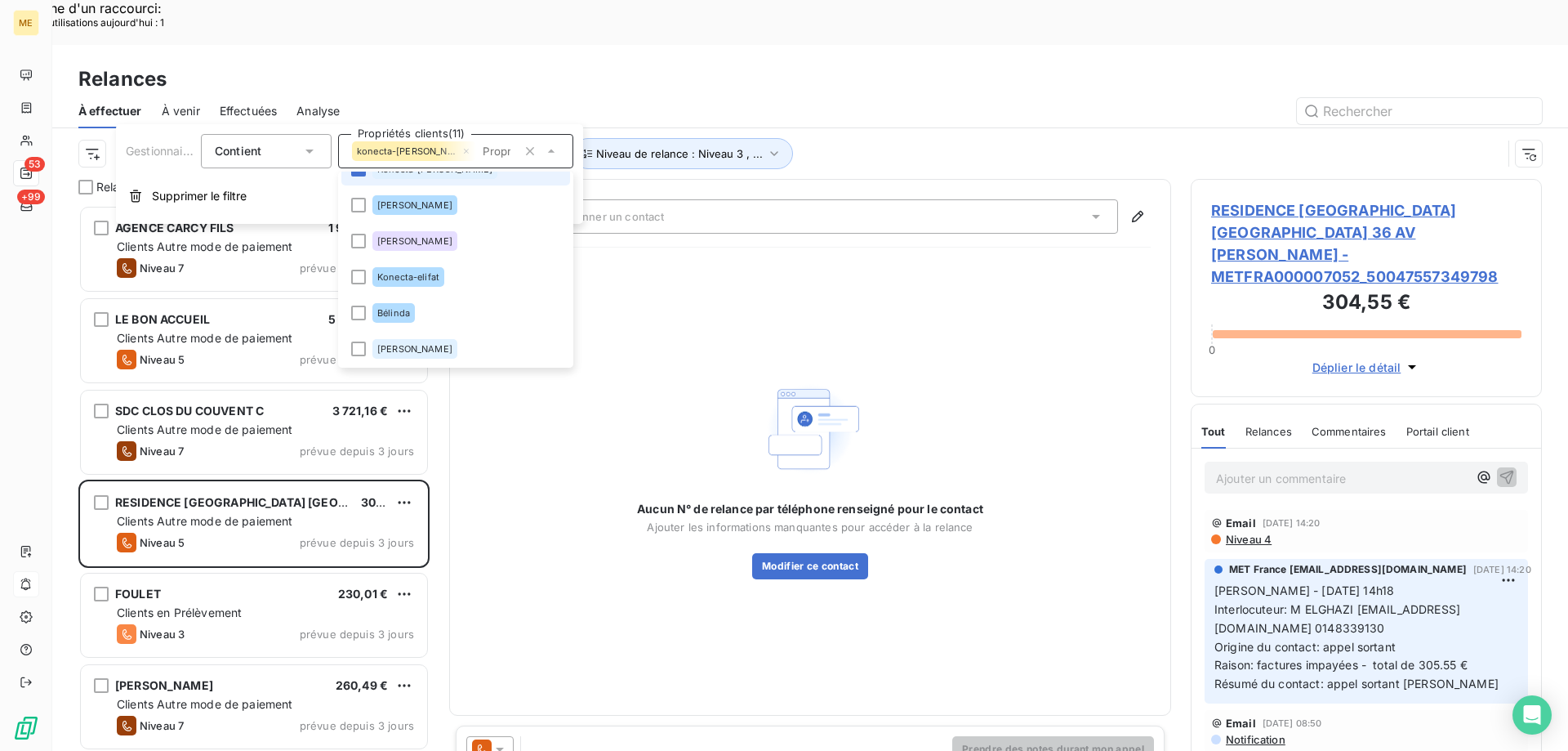
scroll to position [598, 0]
click at [355, 278] on div at bounding box center [358, 276] width 14 height 14
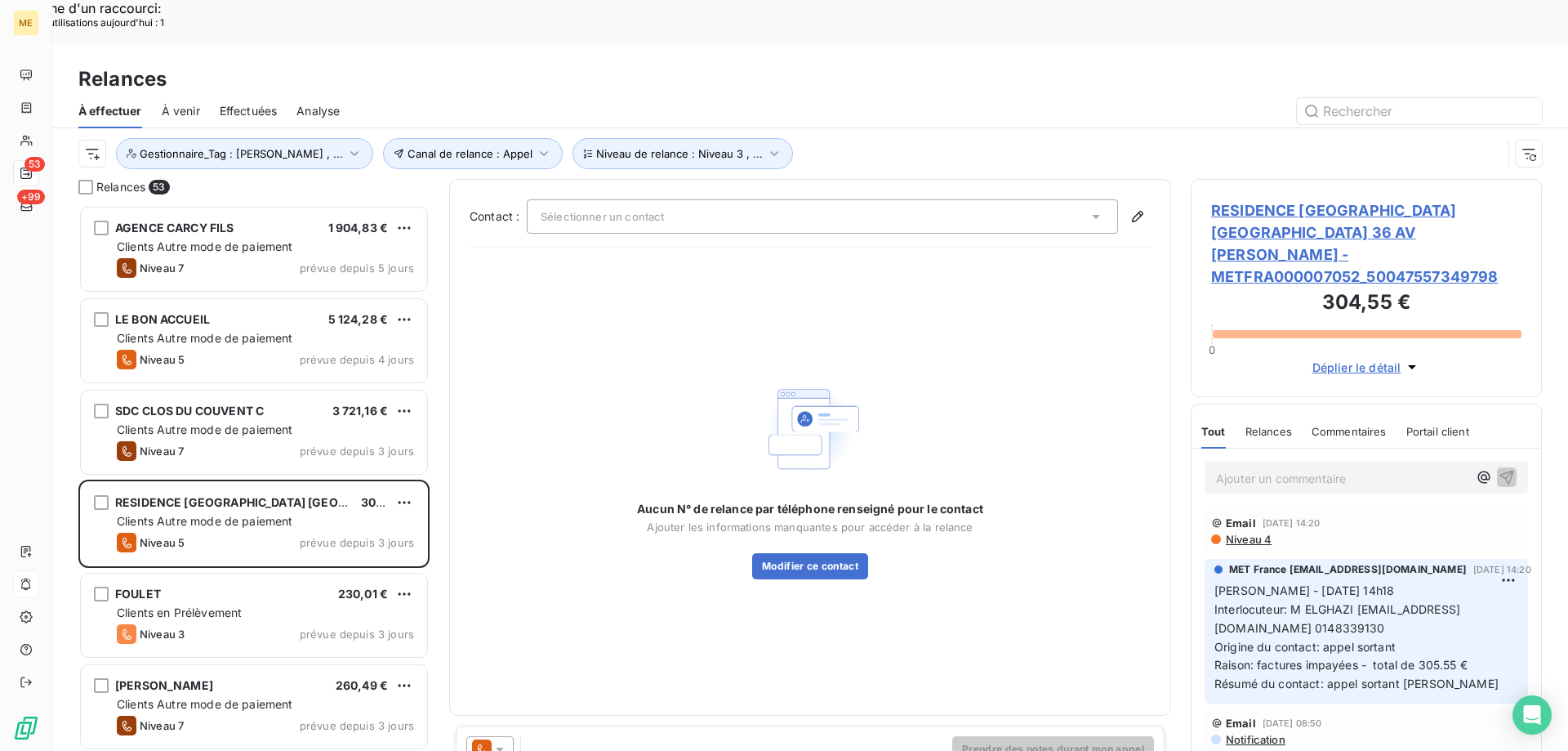
click at [713, 260] on div "Aucun N° de relance par téléphone renseigné pour le contact Ajouter les informa…" at bounding box center [809, 477] width 681 height 434
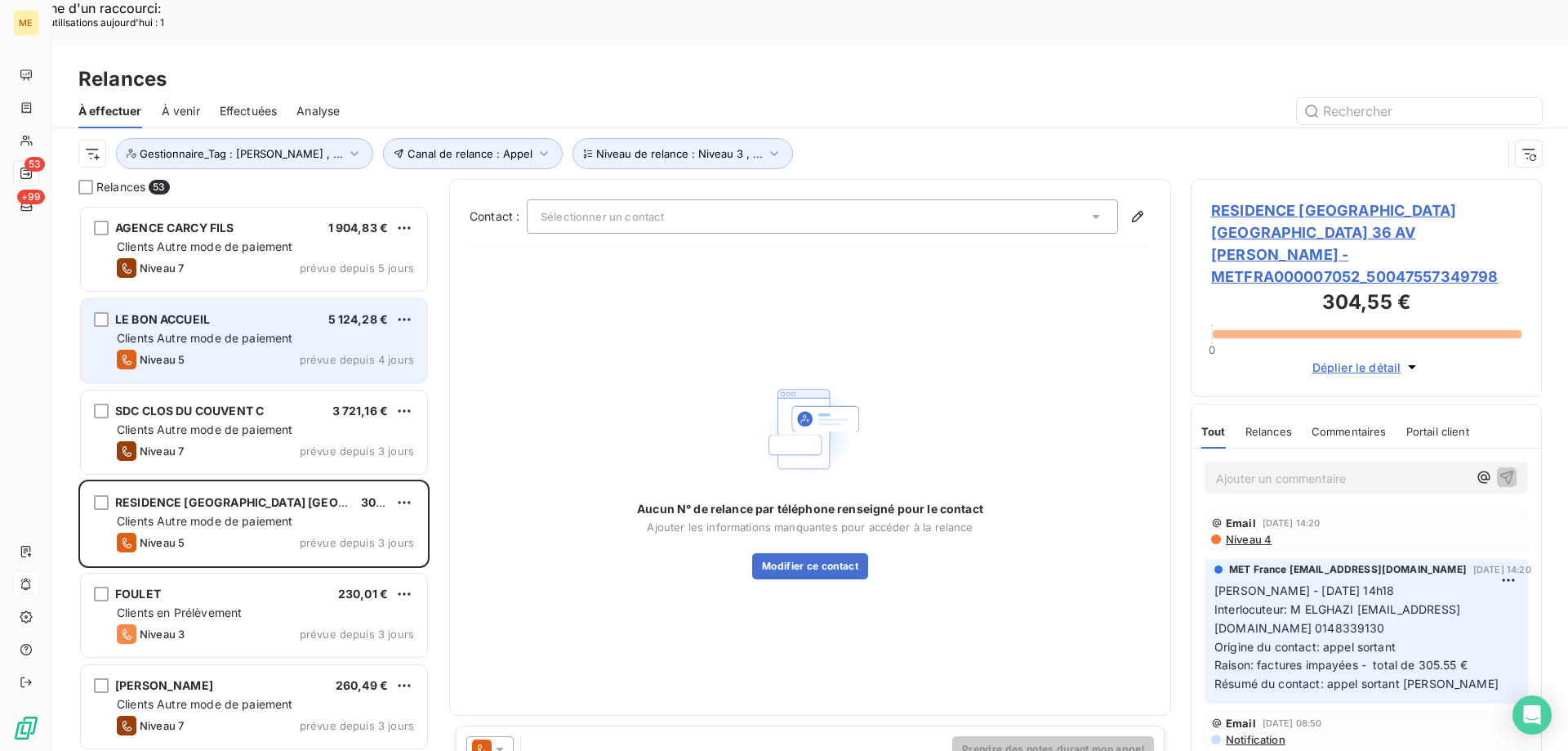
click at [135, 350] on icon "grid" at bounding box center [127, 359] width 19 height 19
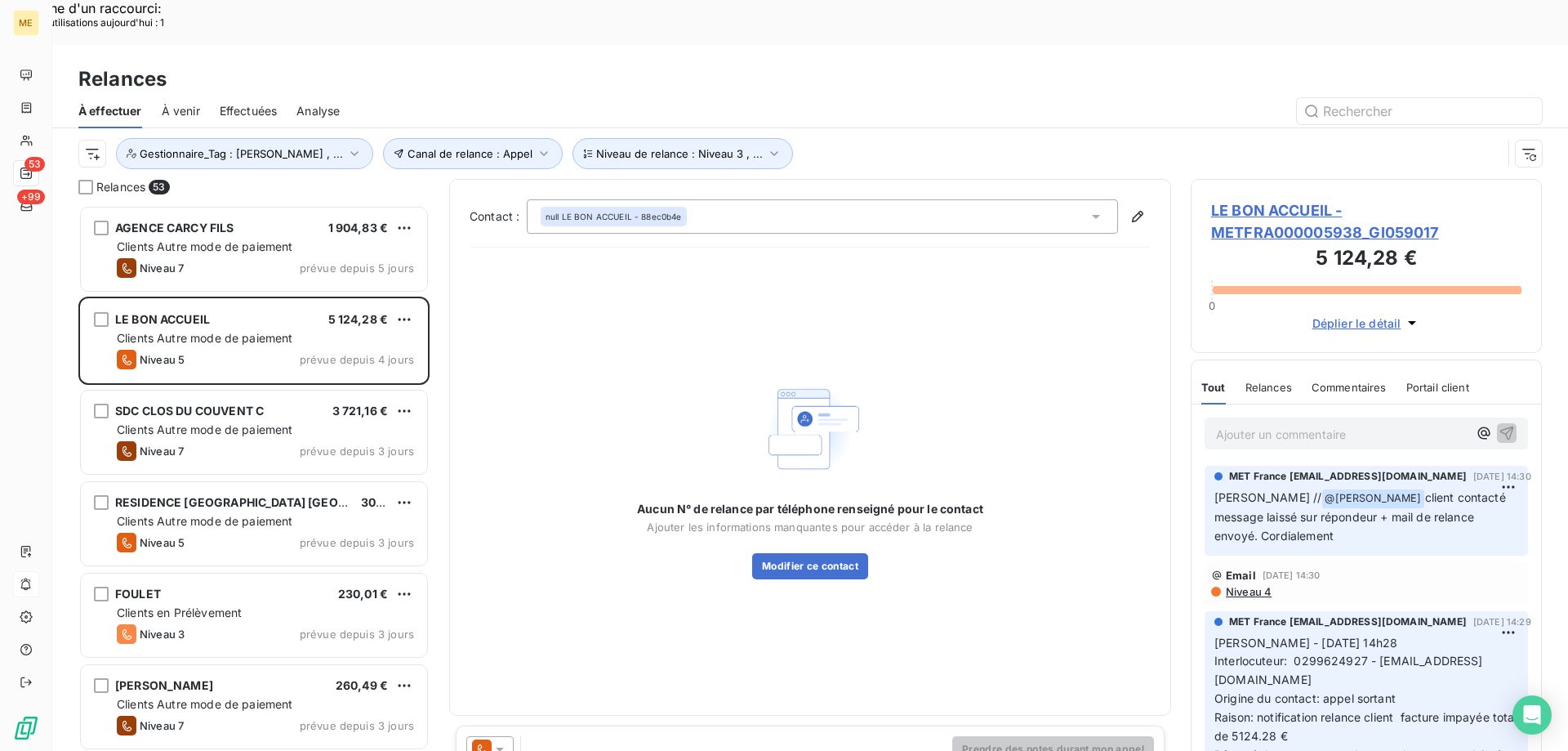
click at [1222, 200] on span "LE BON ACCUEIL - METFRA000005938_GI059017" at bounding box center [1365, 222] width 310 height 44
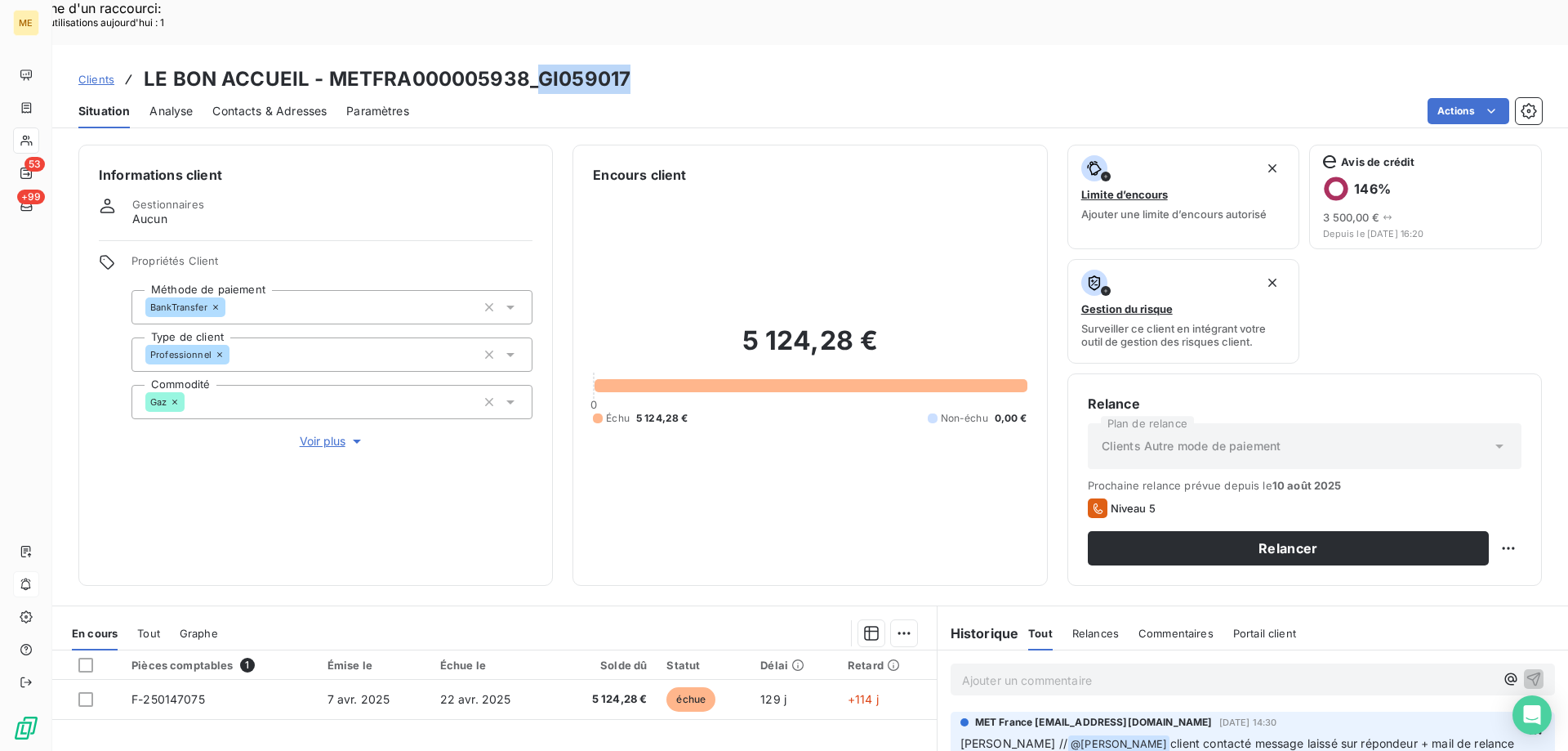
drag, startPoint x: 534, startPoint y: 30, endPoint x: 733, endPoint y: 36, distance: 199.1
click at [733, 64] on div "Clients LE BON ACCUEIL - METFRA000005938_GI059017" at bounding box center [809, 79] width 1516 height 30
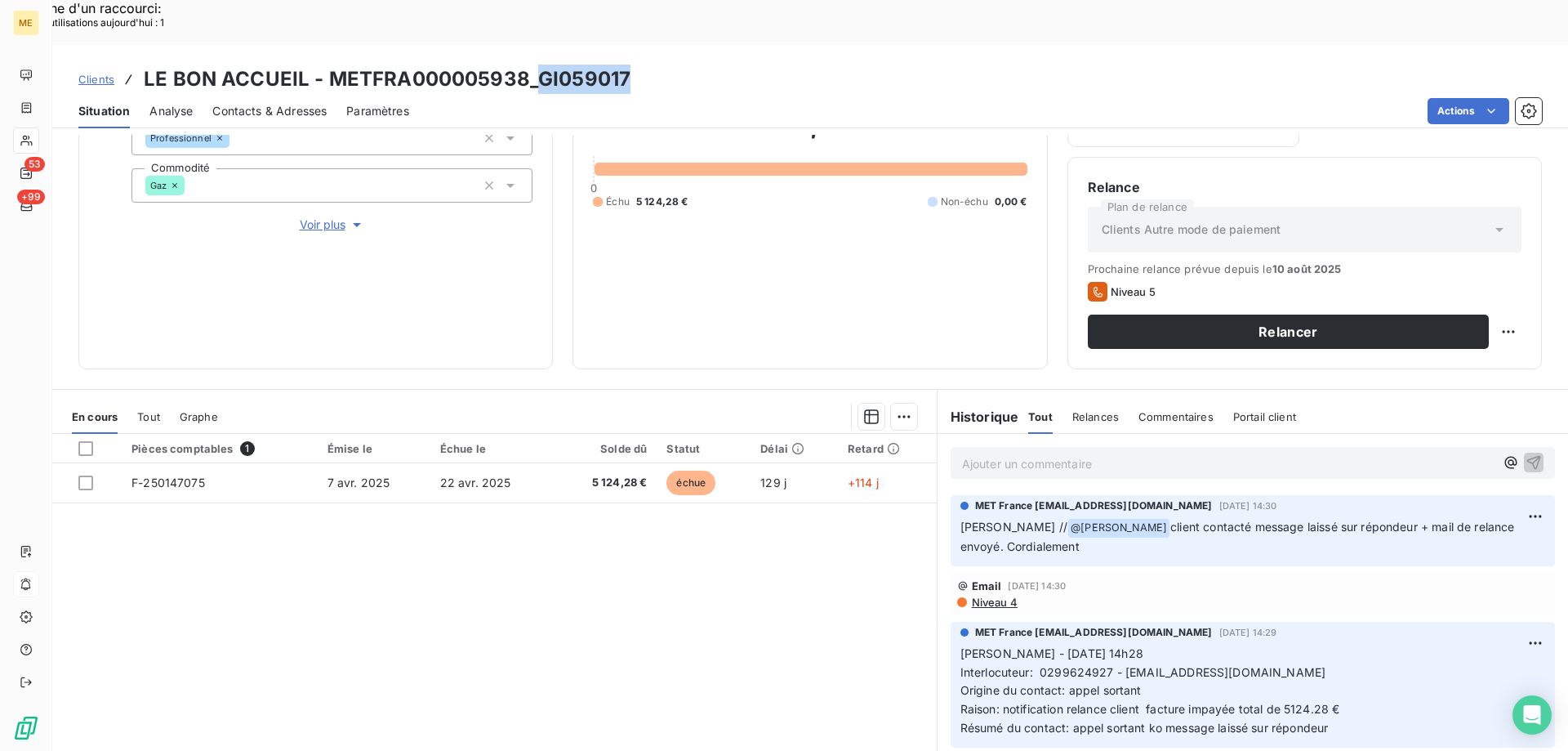
scroll to position [218, 0]
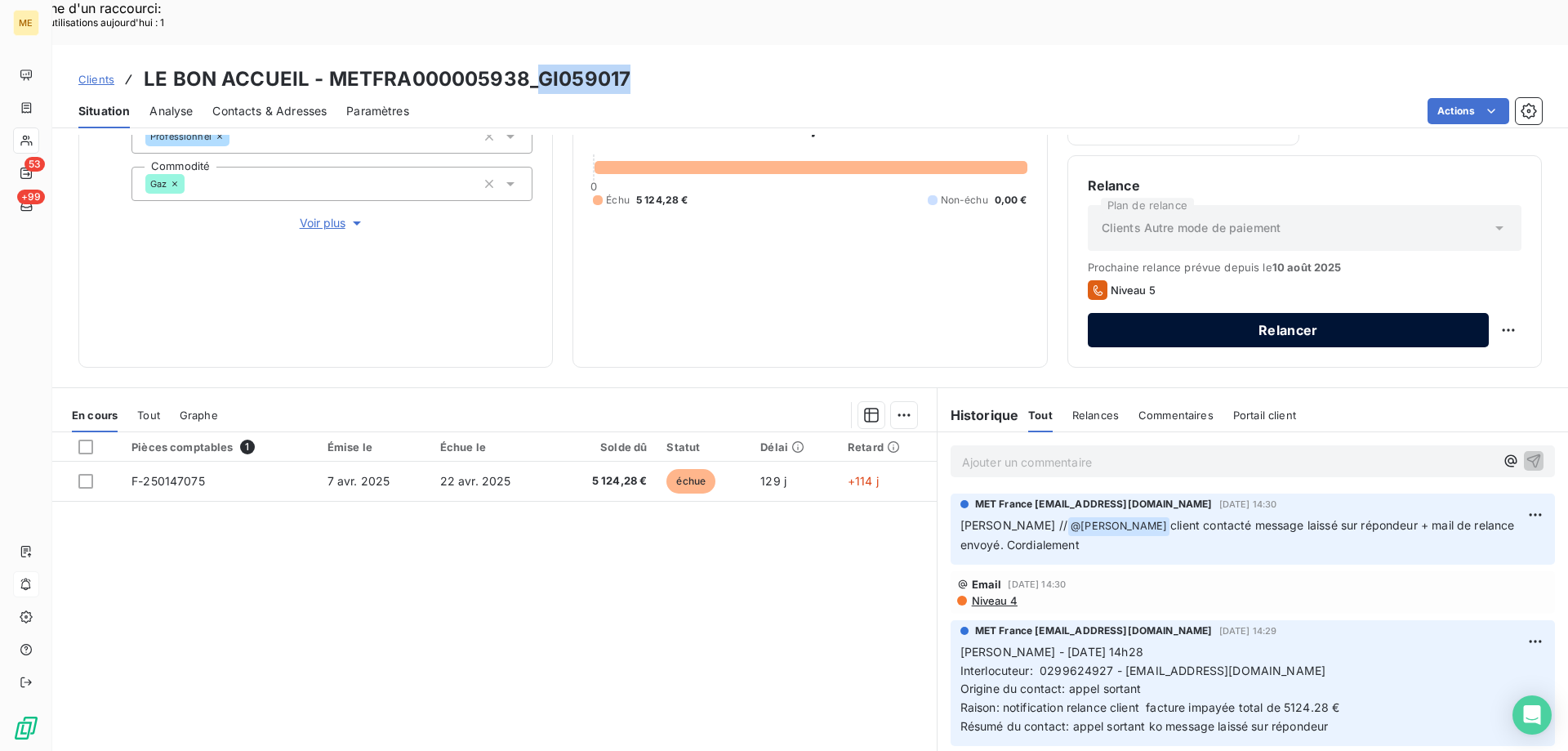
click at [1341, 313] on button "Relancer" at bounding box center [1289, 330] width 401 height 35
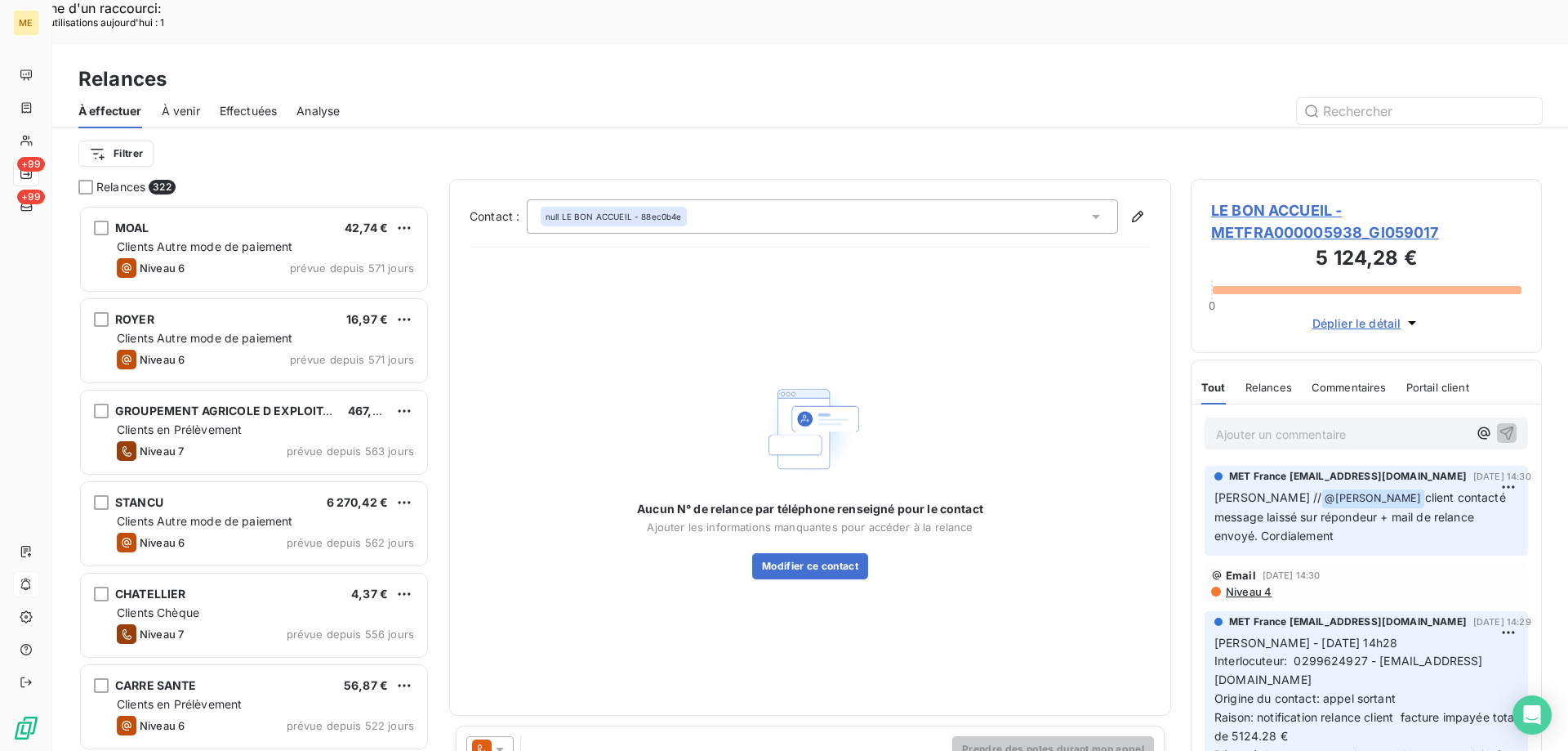
scroll to position [578, 339]
click at [498, 736] on div at bounding box center [490, 748] width 47 height 26
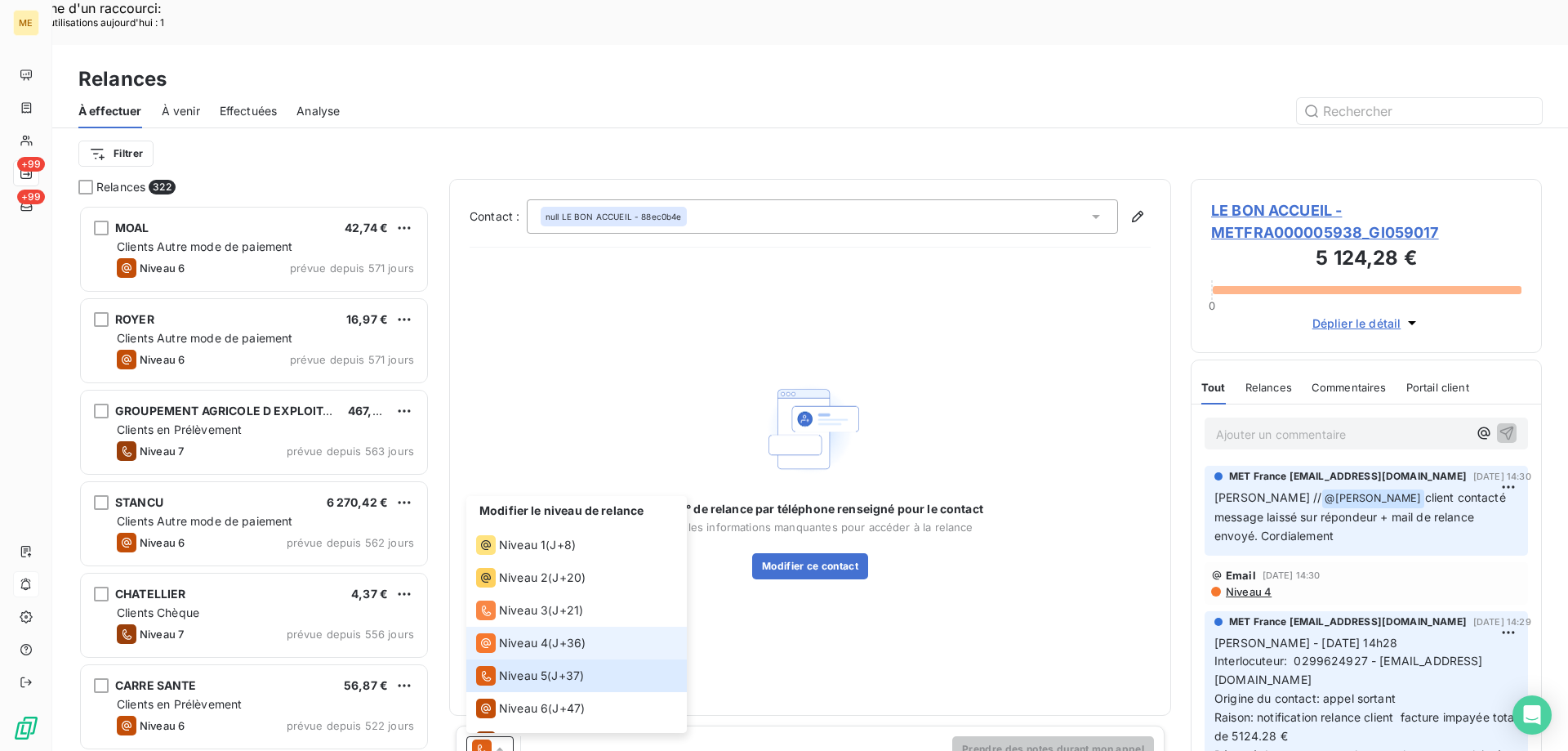
click at [501, 635] on span "Niveau 4" at bounding box center [523, 642] width 49 height 16
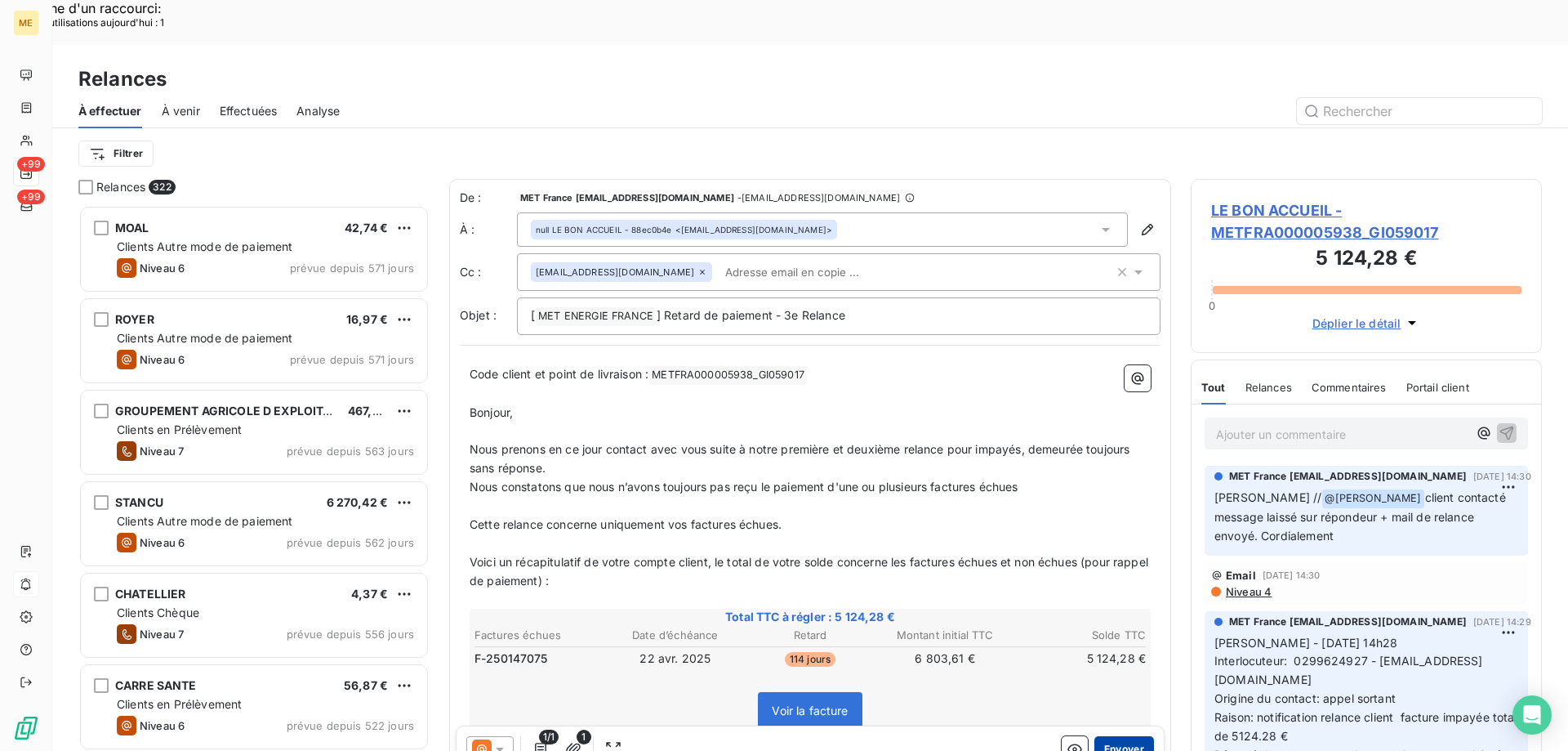
click at [1118, 736] on button "Envoyer" at bounding box center [1124, 748] width 60 height 26
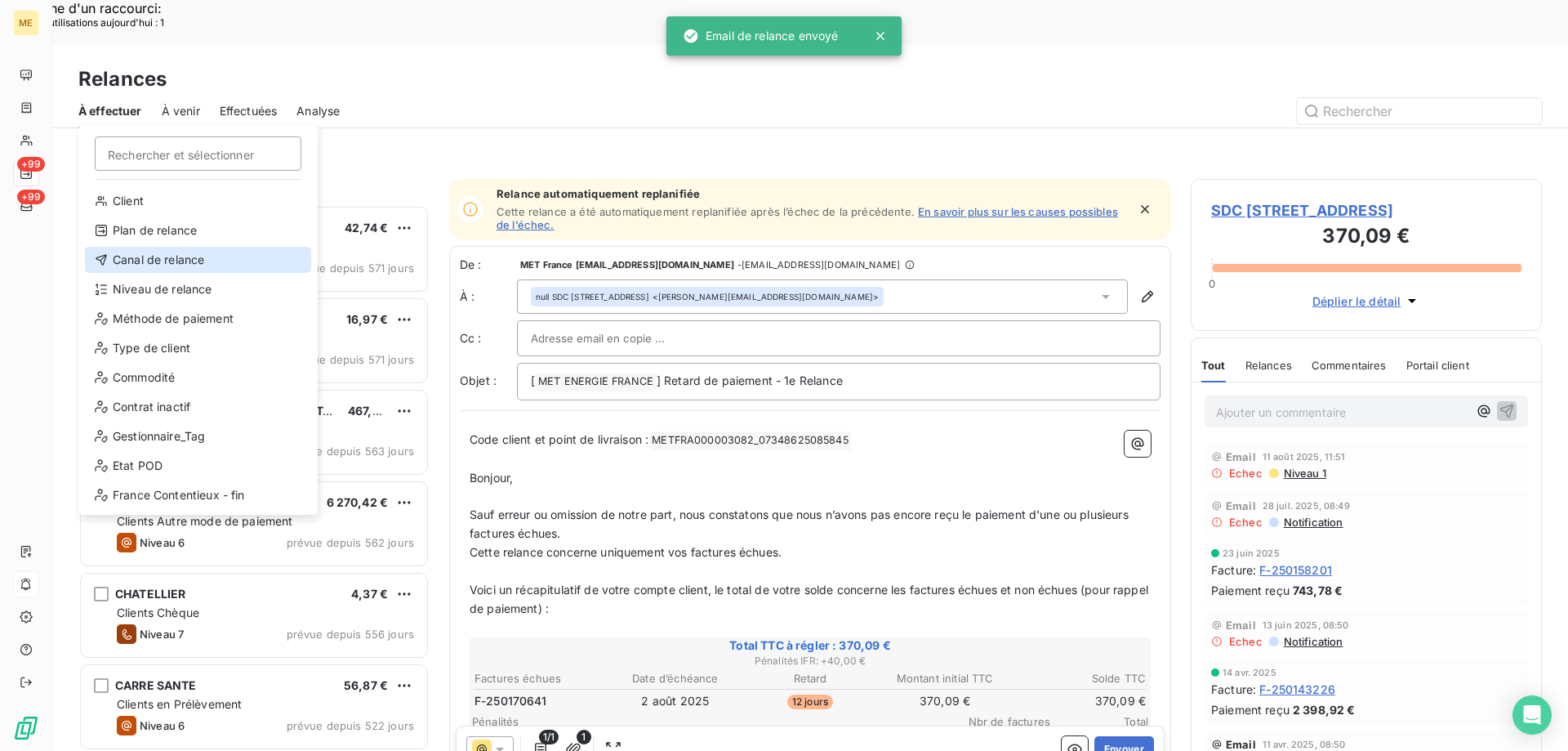
click at [151, 258] on div "Canal de relance" at bounding box center [198, 259] width 227 height 26
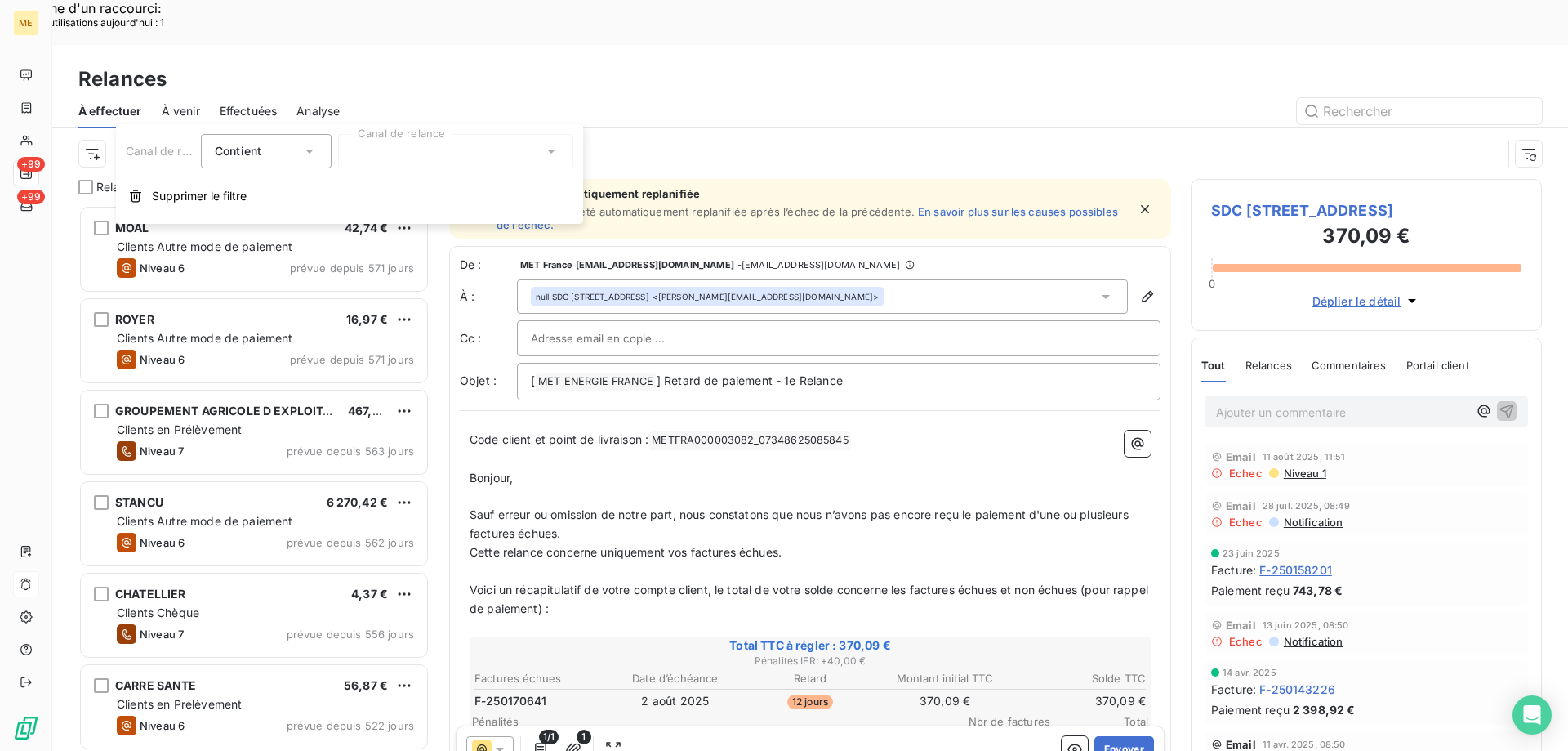
click at [391, 156] on div at bounding box center [455, 151] width 235 height 35
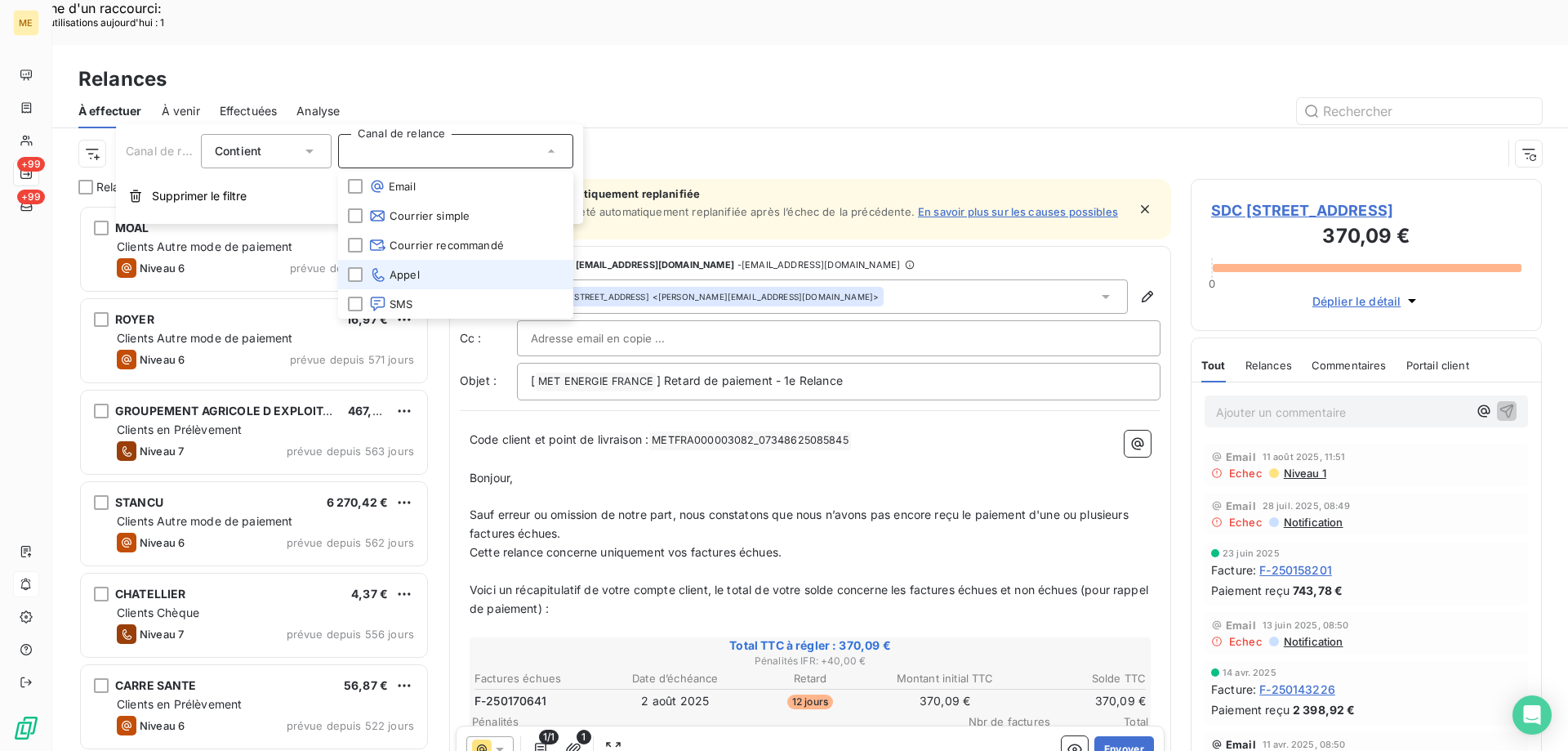
click at [436, 276] on li "Appel" at bounding box center [455, 274] width 235 height 30
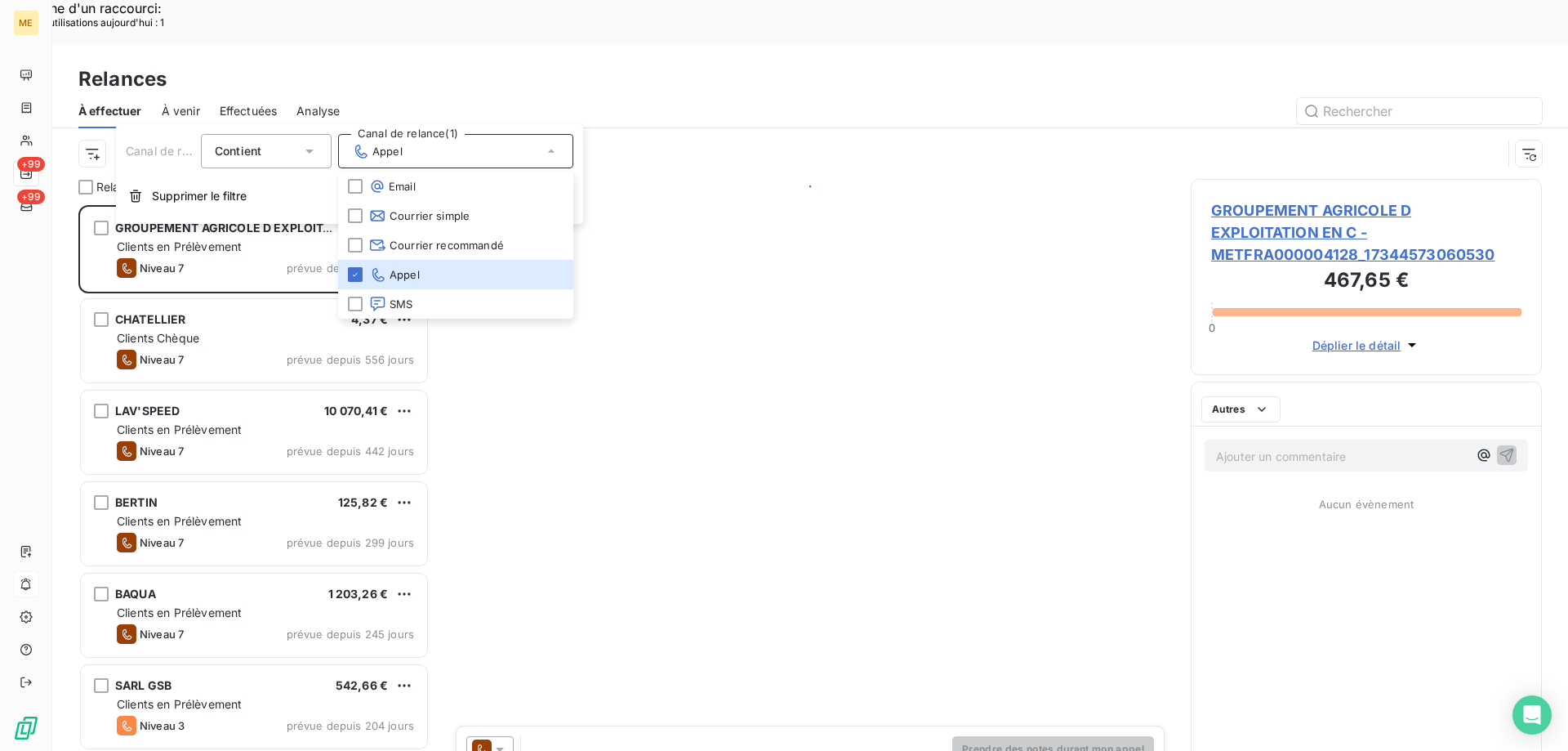
scroll to position [578, 339]
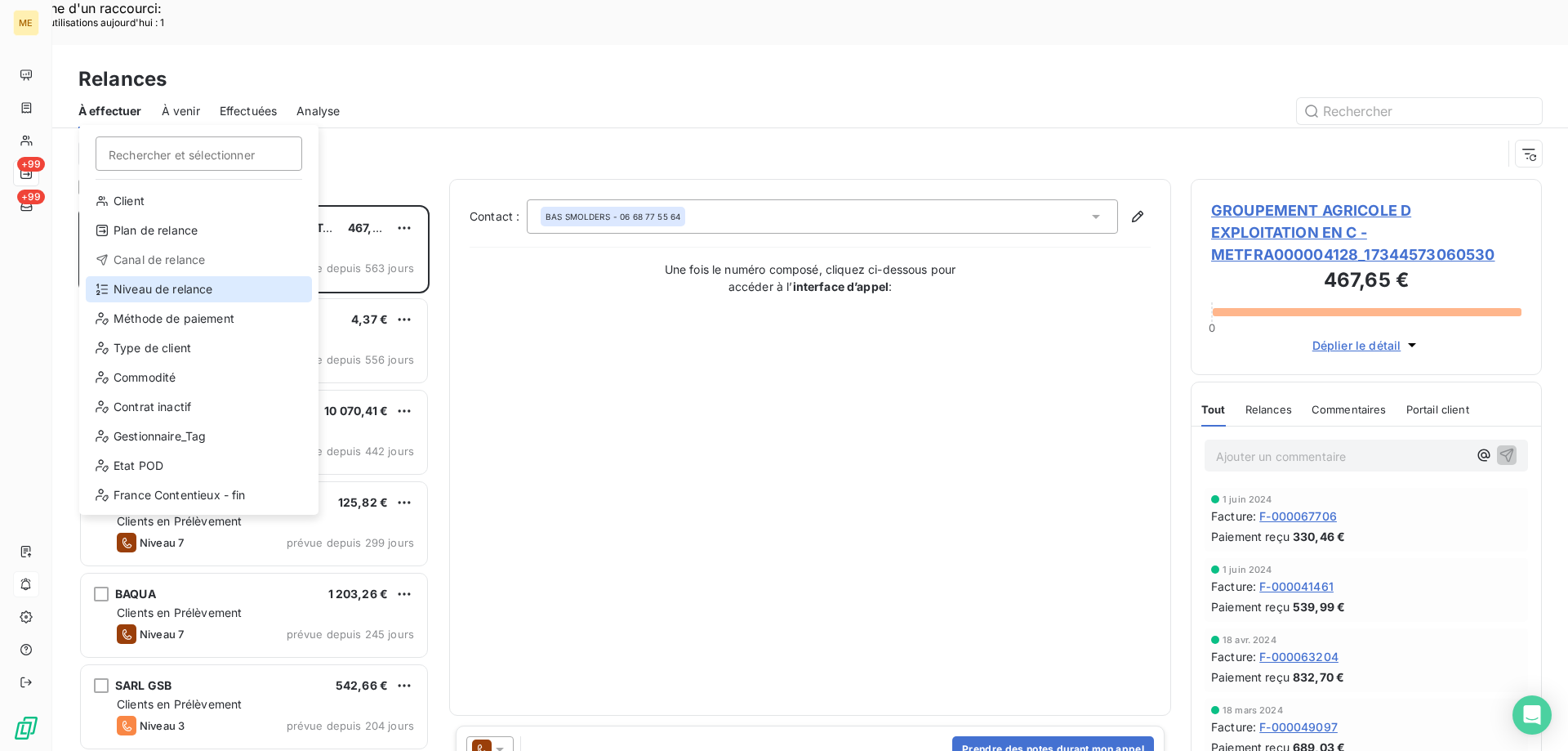
click at [144, 293] on div "Niveau de relance" at bounding box center [199, 288] width 227 height 26
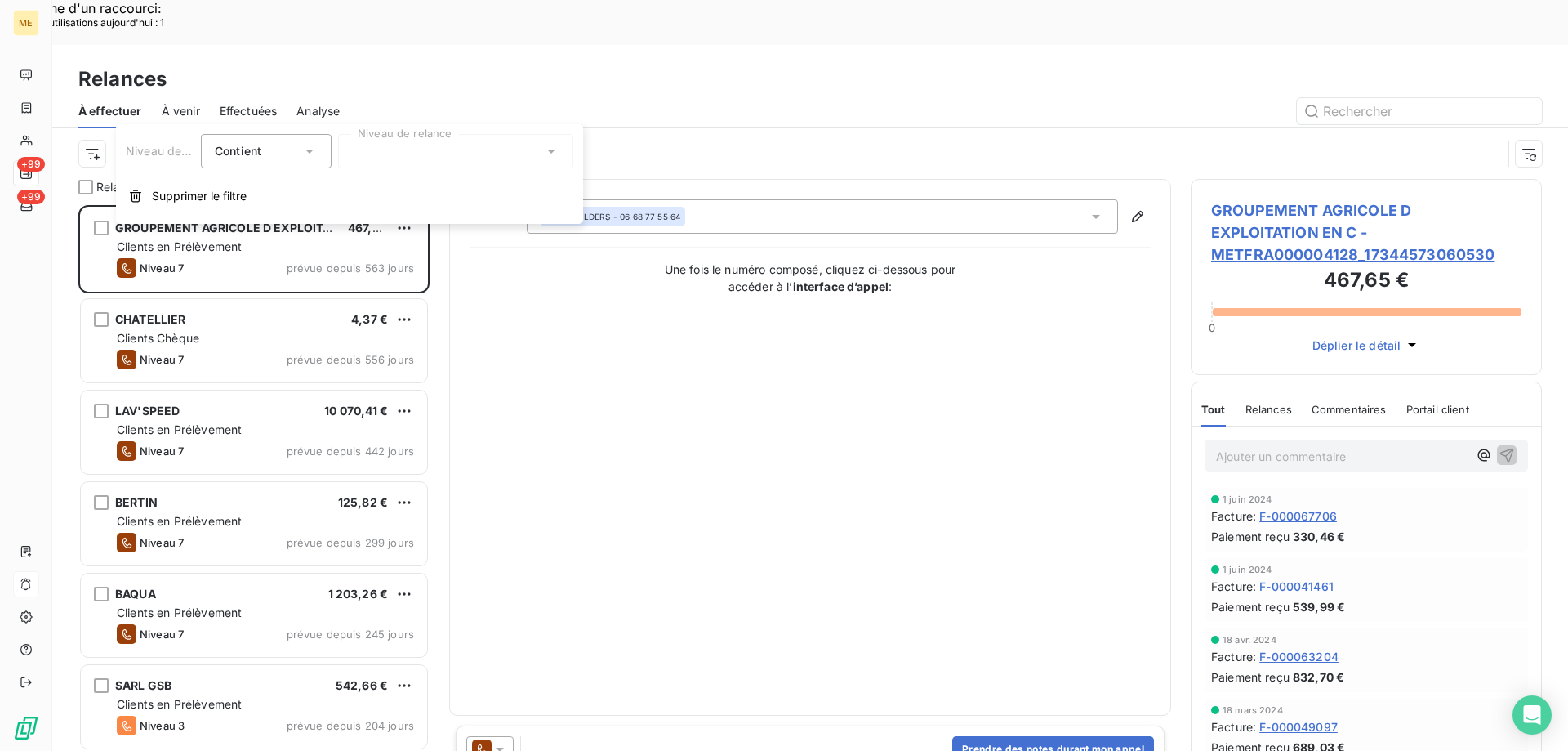
click at [445, 148] on div at bounding box center [455, 151] width 235 height 35
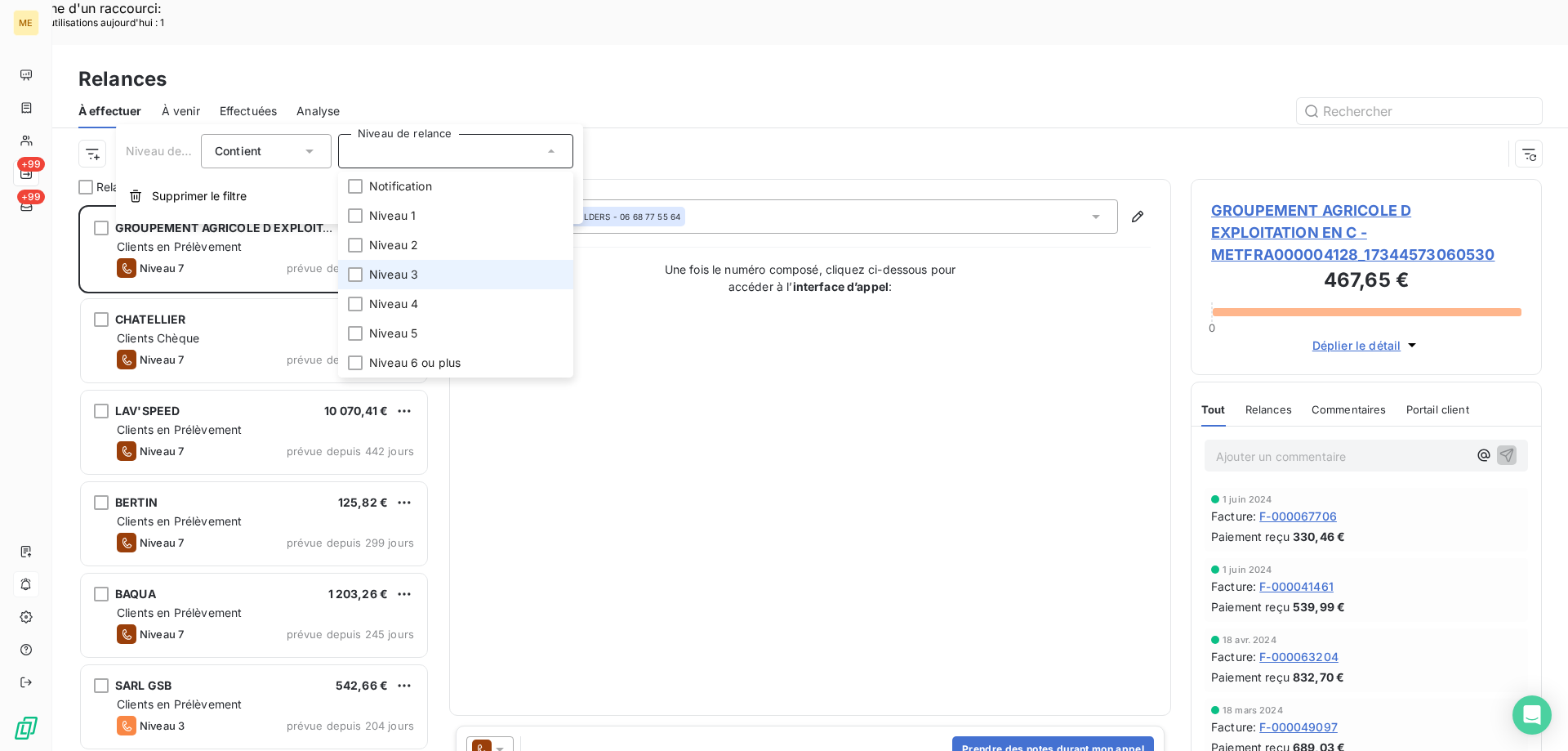
click at [427, 270] on li "Niveau 3" at bounding box center [455, 274] width 235 height 30
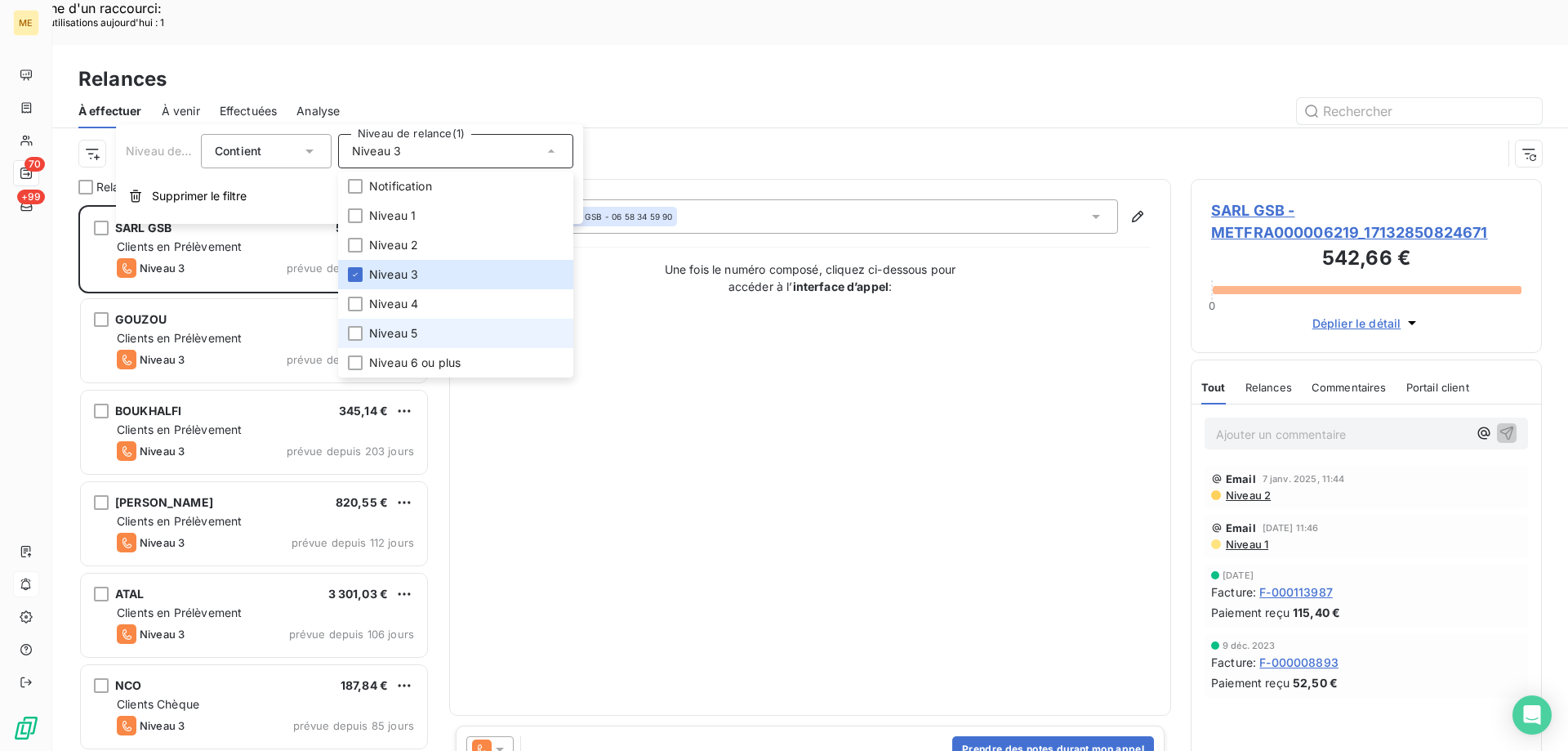
scroll to position [578, 339]
click at [413, 340] on span "Niveau 5" at bounding box center [393, 333] width 48 height 16
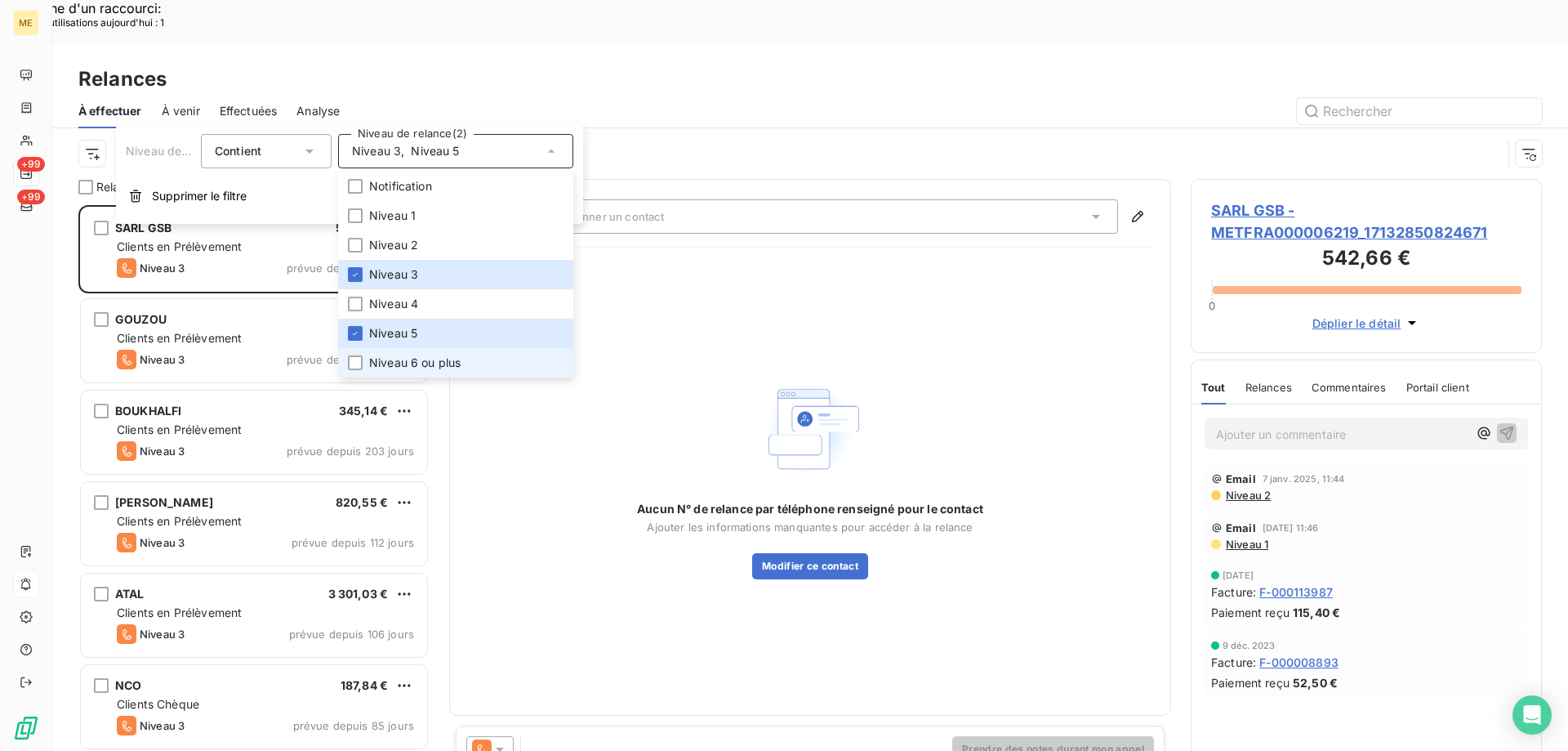
click at [413, 368] on span "Niveau 6 ou plus" at bounding box center [414, 362] width 91 height 16
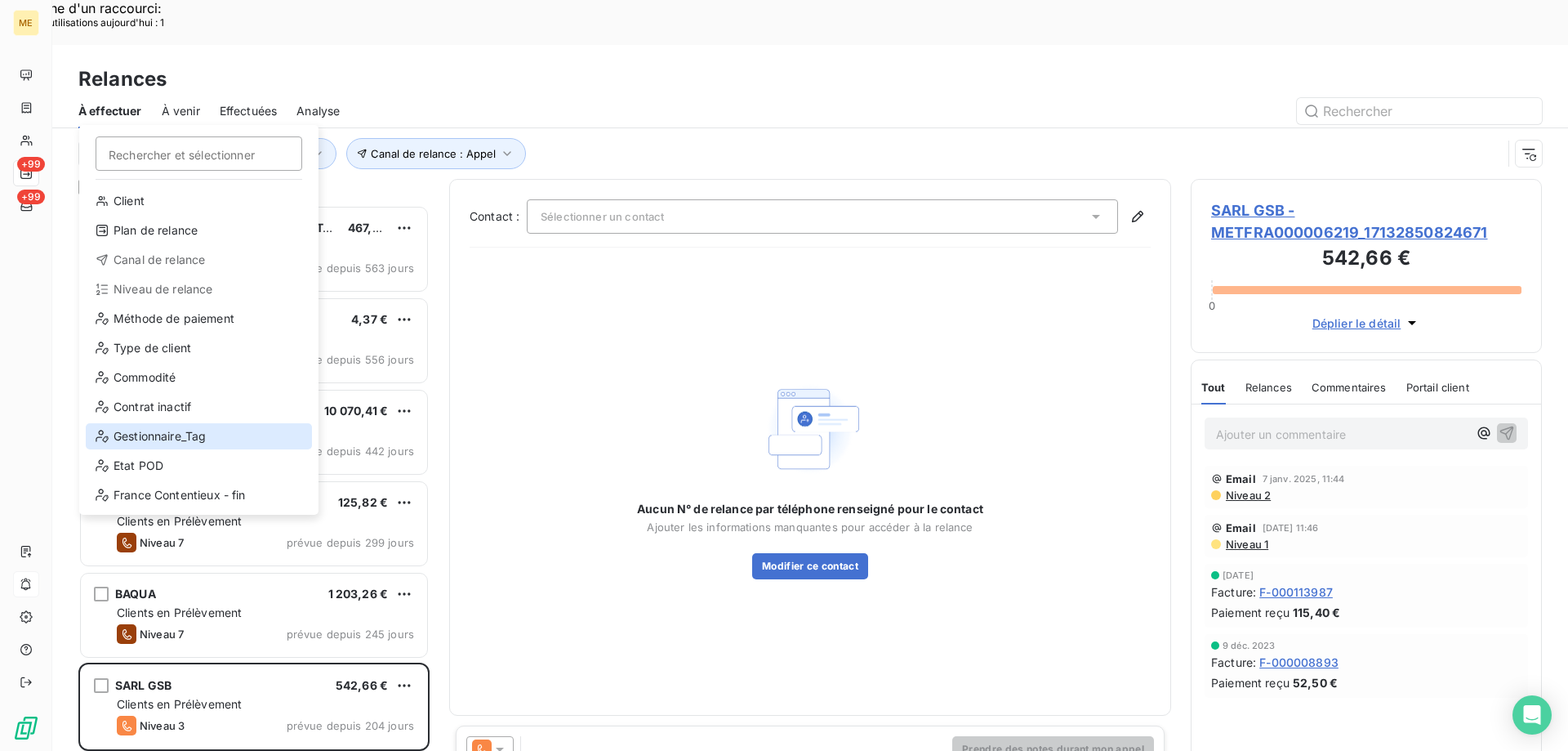
click at [134, 446] on div "Gestionnaire_Tag" at bounding box center [199, 436] width 227 height 26
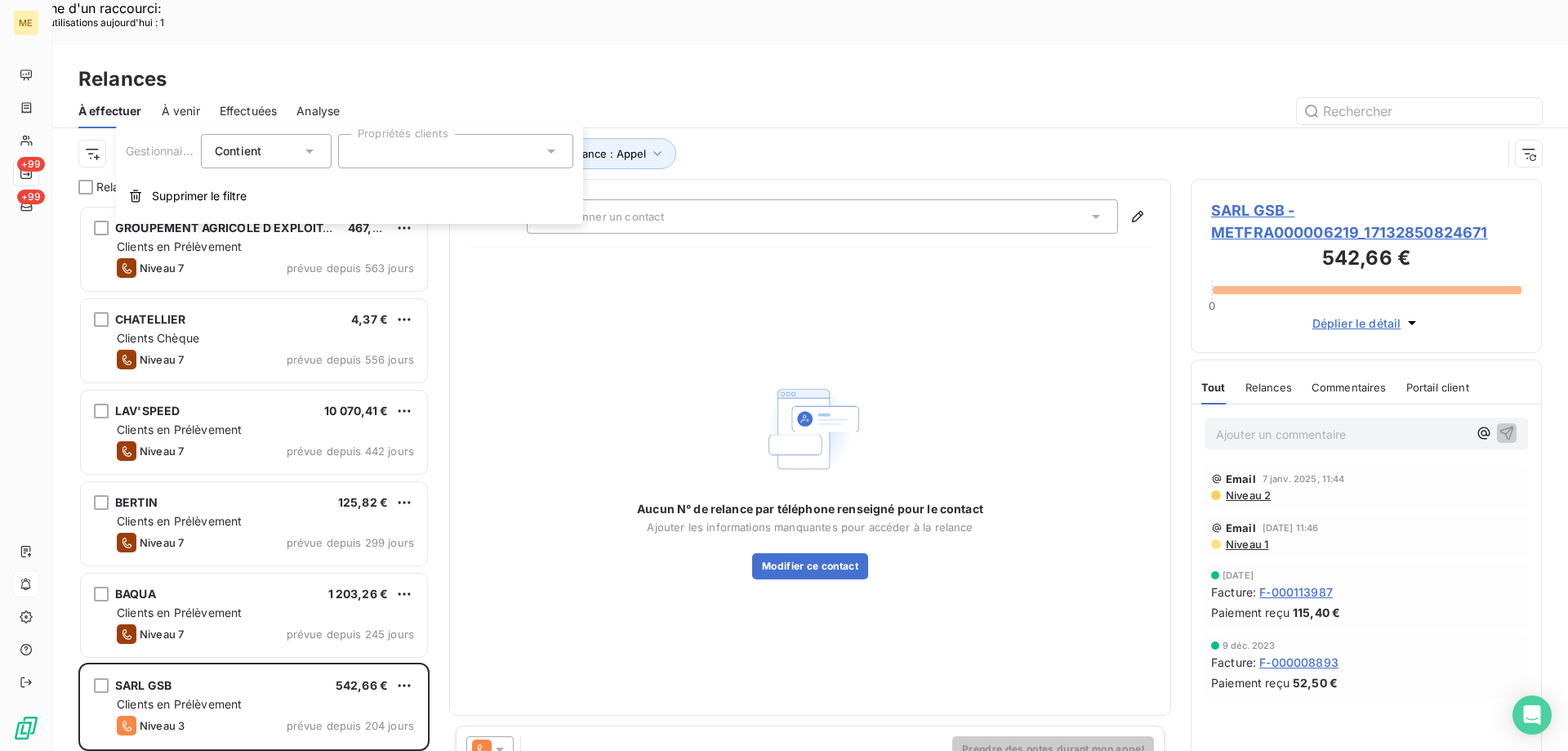
click at [446, 151] on div at bounding box center [455, 151] width 235 height 35
click at [380, 151] on div at bounding box center [455, 151] width 235 height 35
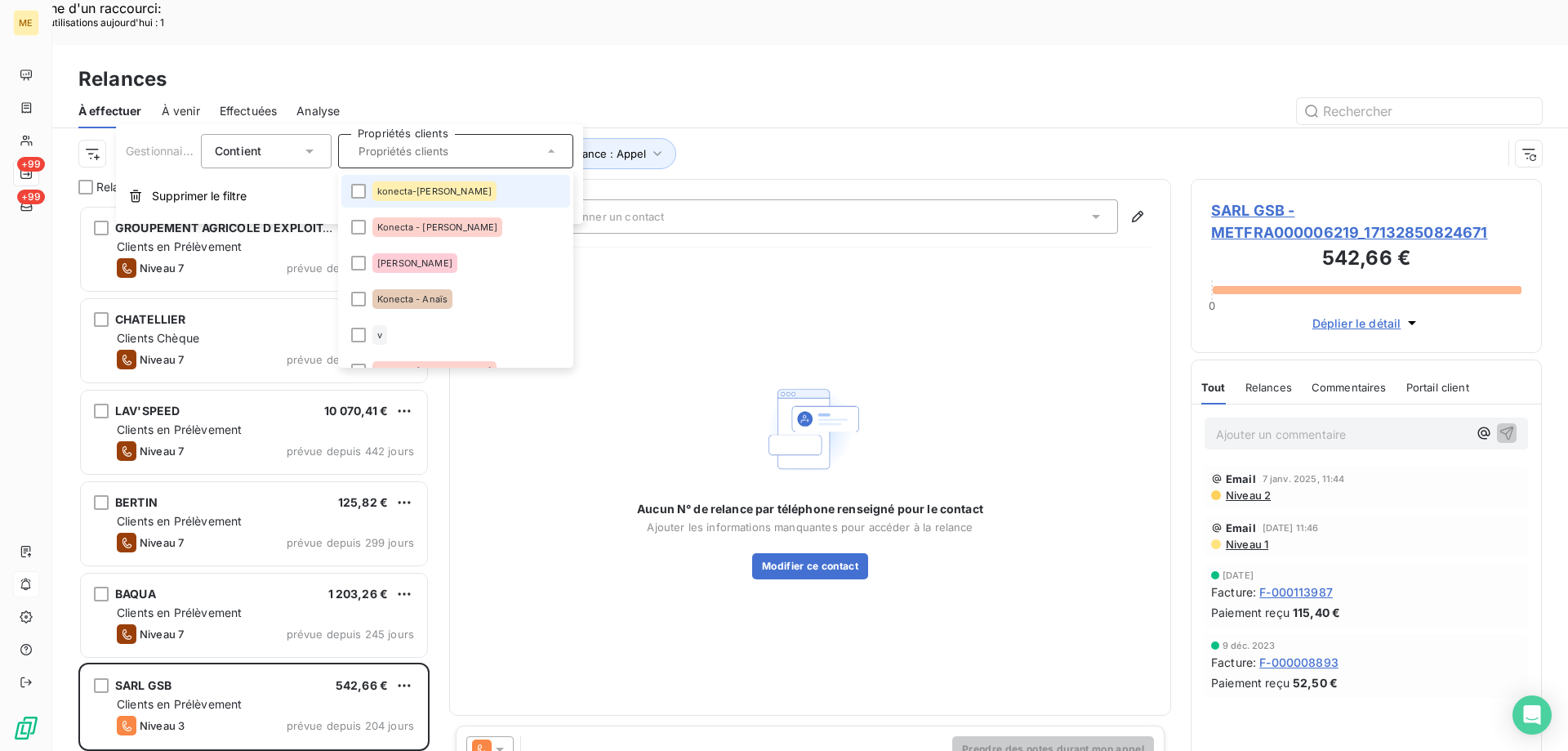
click at [379, 184] on div "konecta-[PERSON_NAME]" at bounding box center [434, 191] width 124 height 19
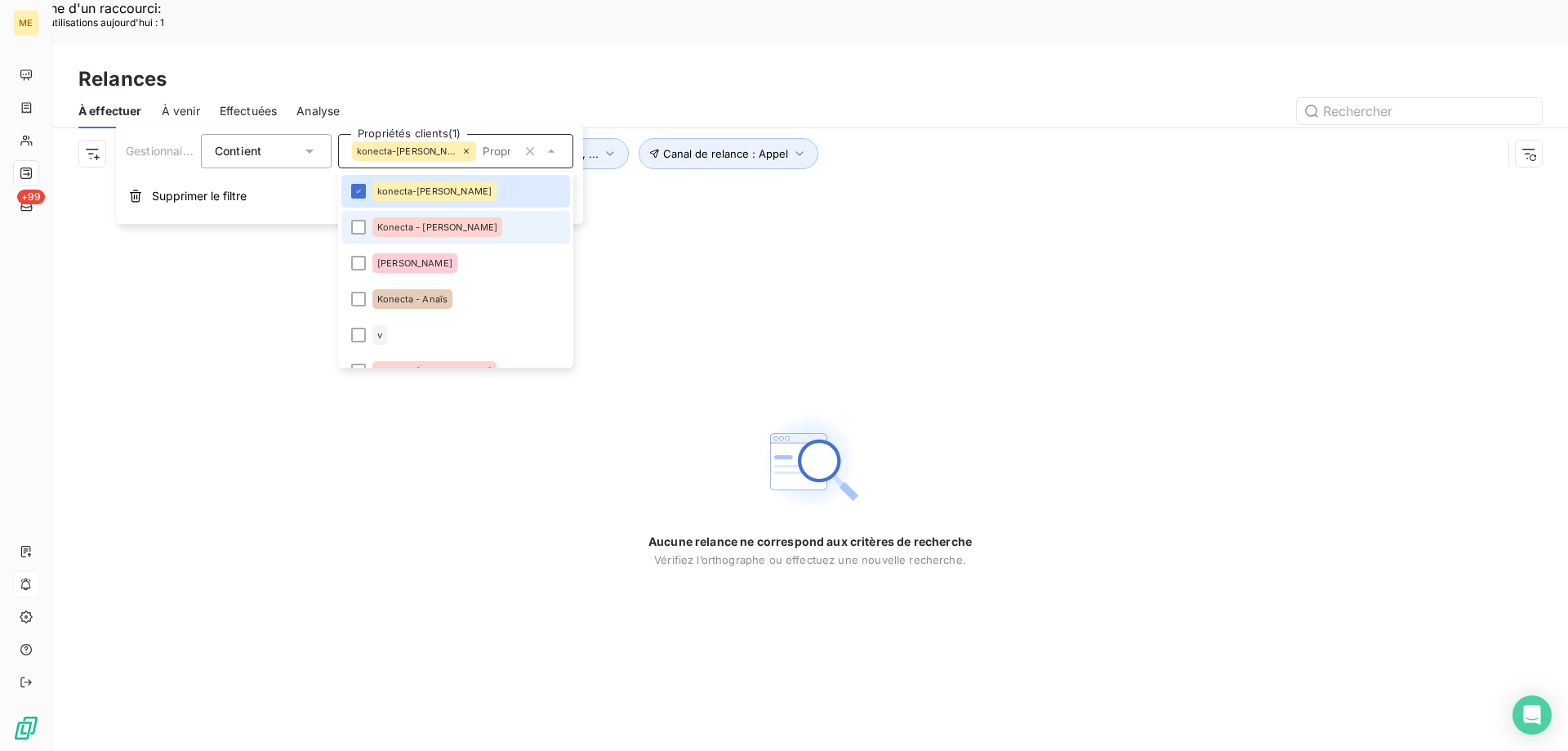
click at [390, 232] on div "Konecta - [PERSON_NAME]" at bounding box center [437, 227] width 130 height 19
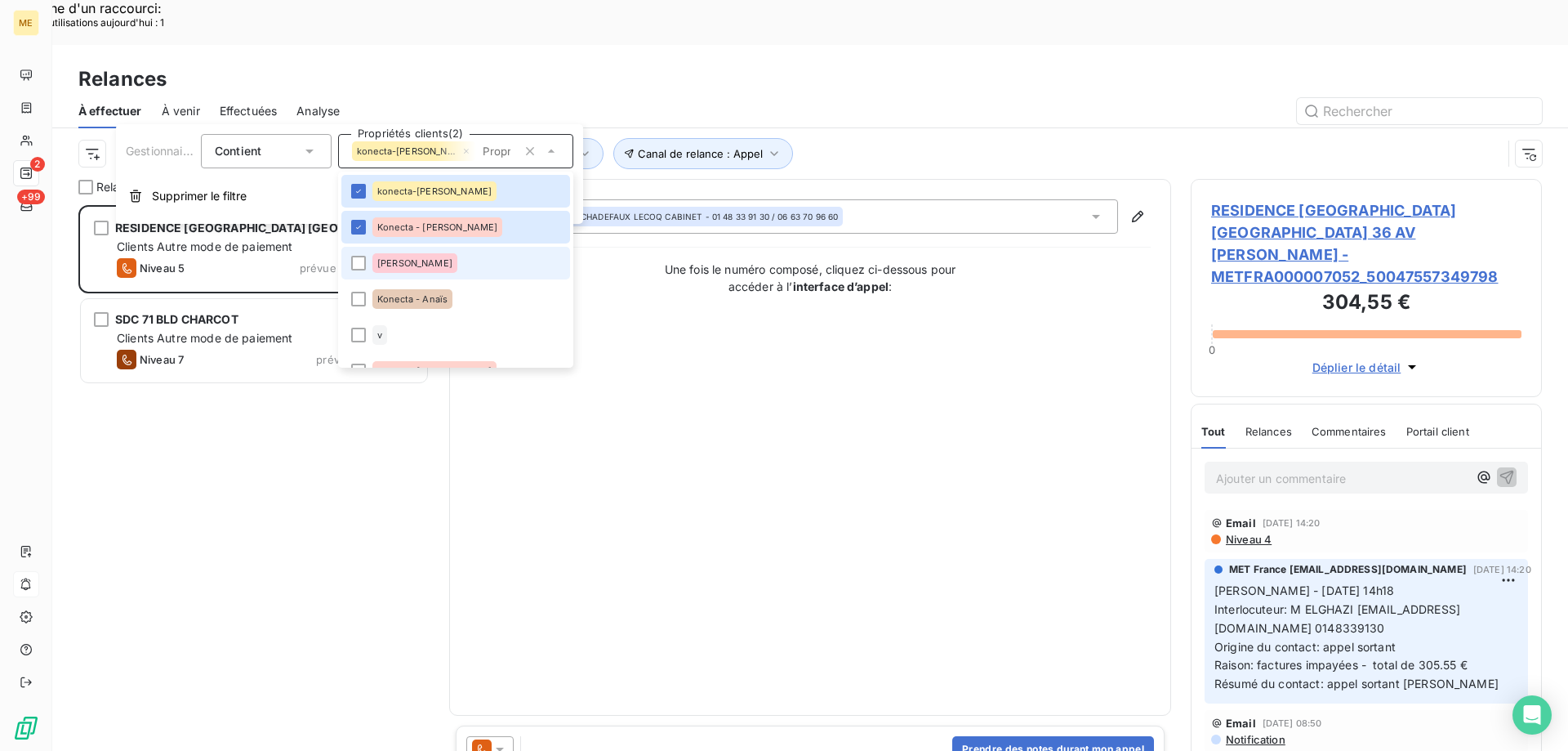
scroll to position [578, 339]
click at [401, 289] on div "Konecta - Anaïs" at bounding box center [412, 299] width 80 height 19
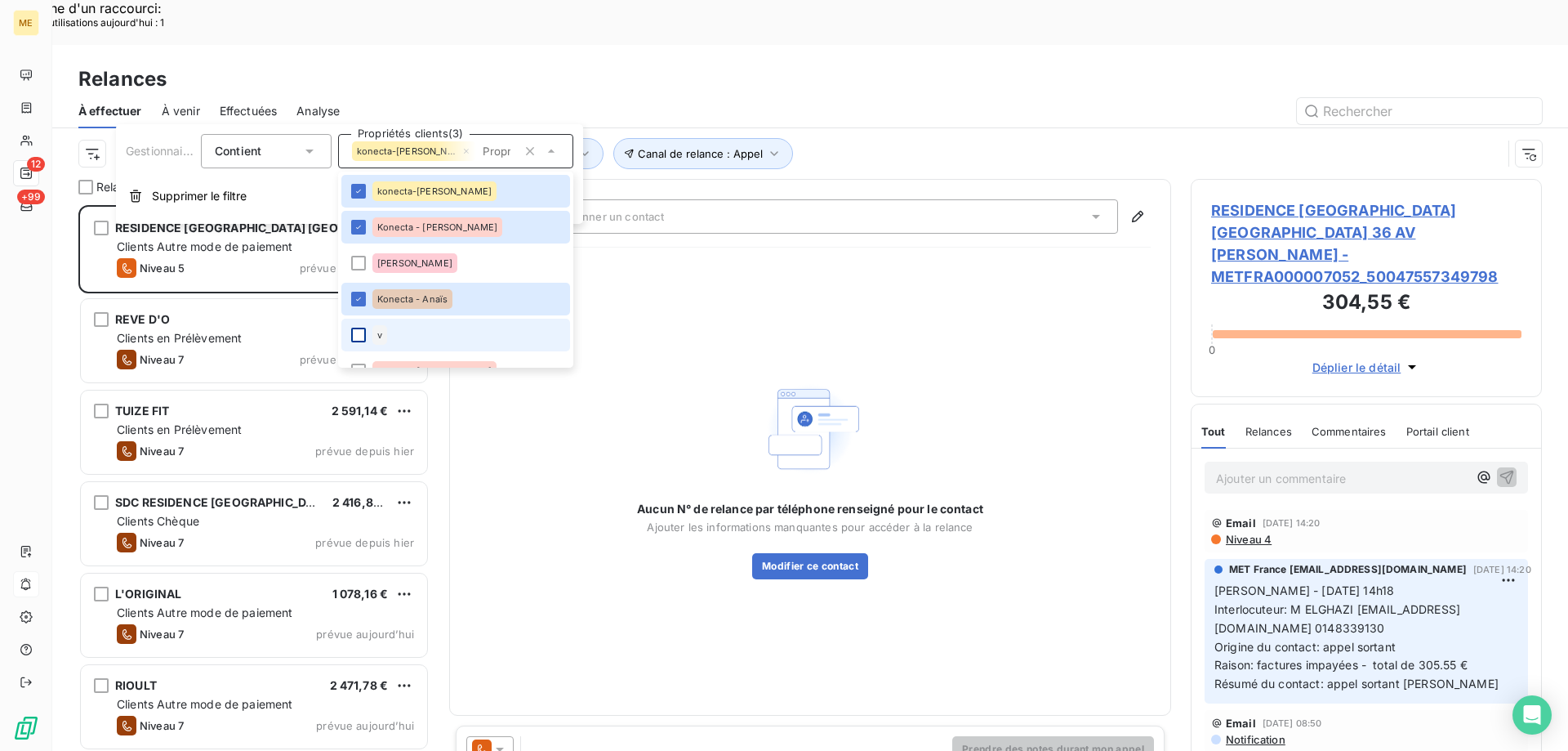
click at [363, 329] on div at bounding box center [358, 334] width 14 height 14
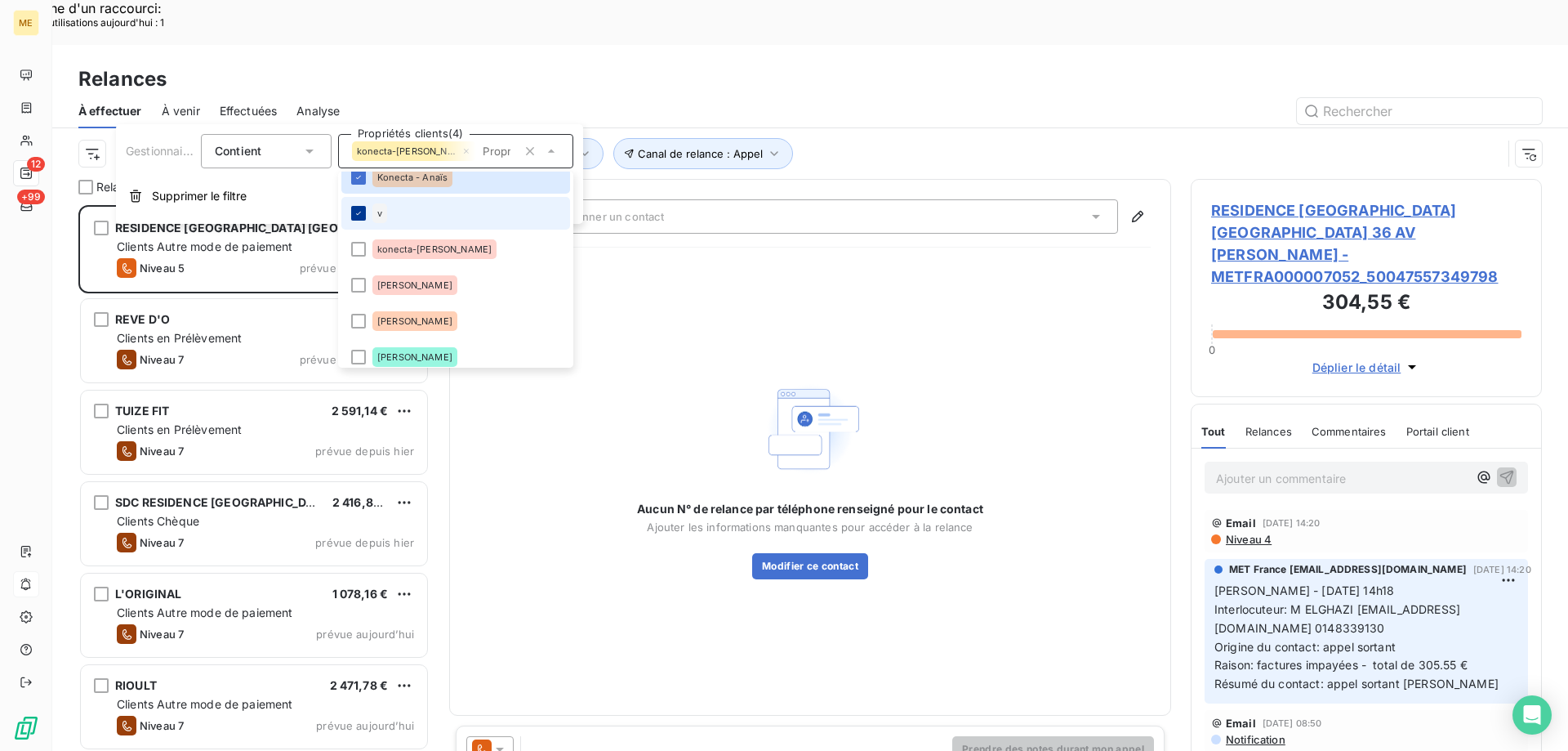
scroll to position [163, 0]
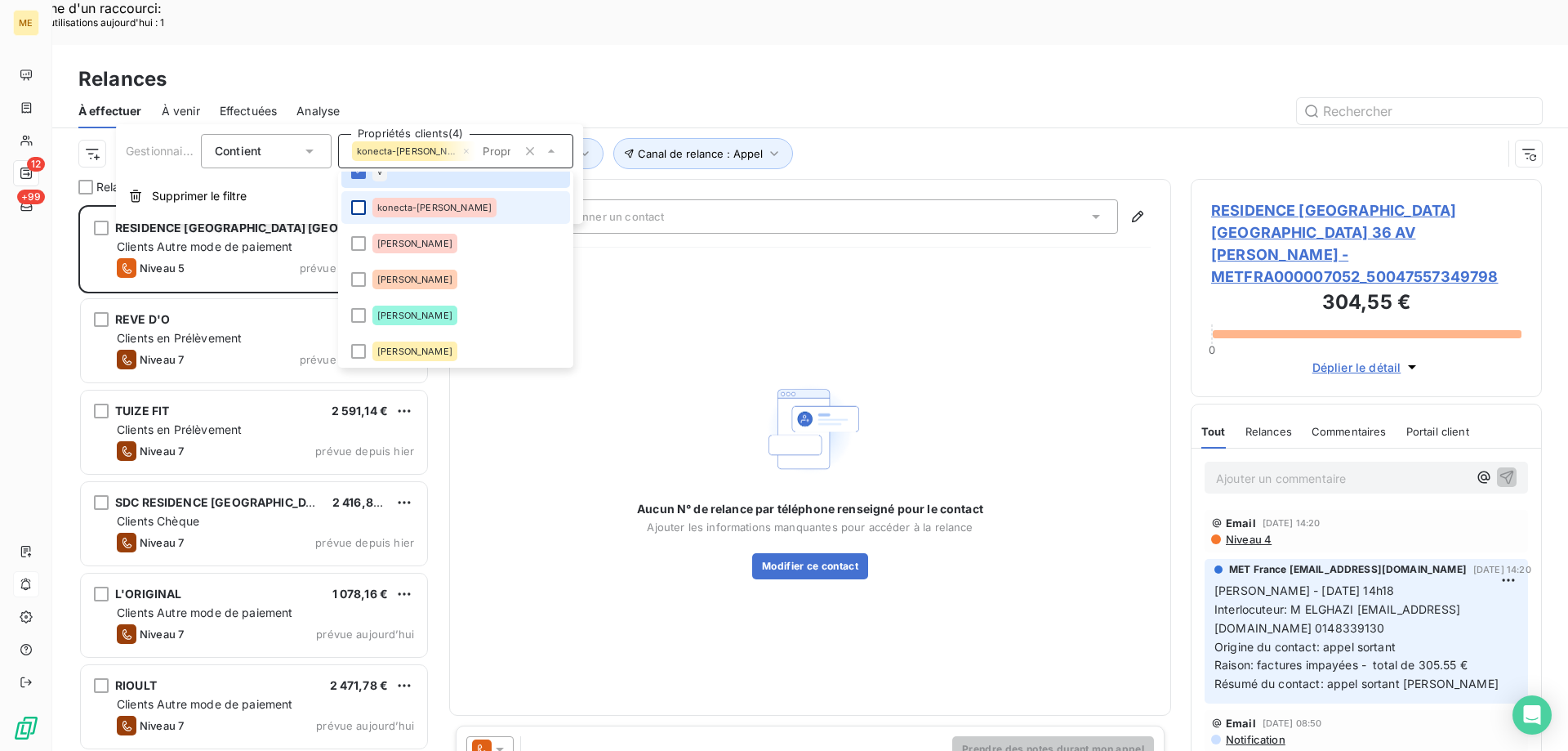
click at [362, 203] on div at bounding box center [358, 206] width 14 height 14
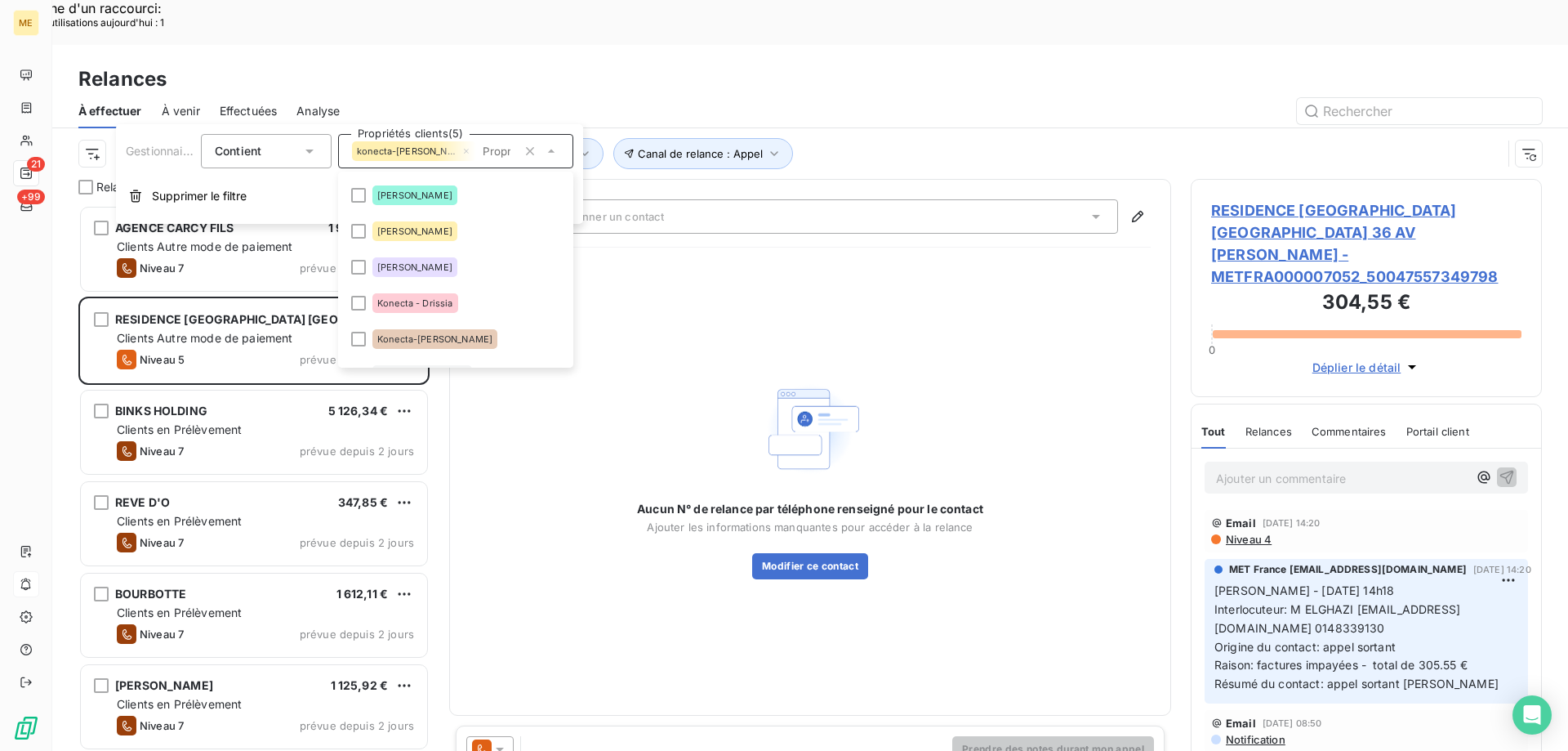
scroll to position [327, 0]
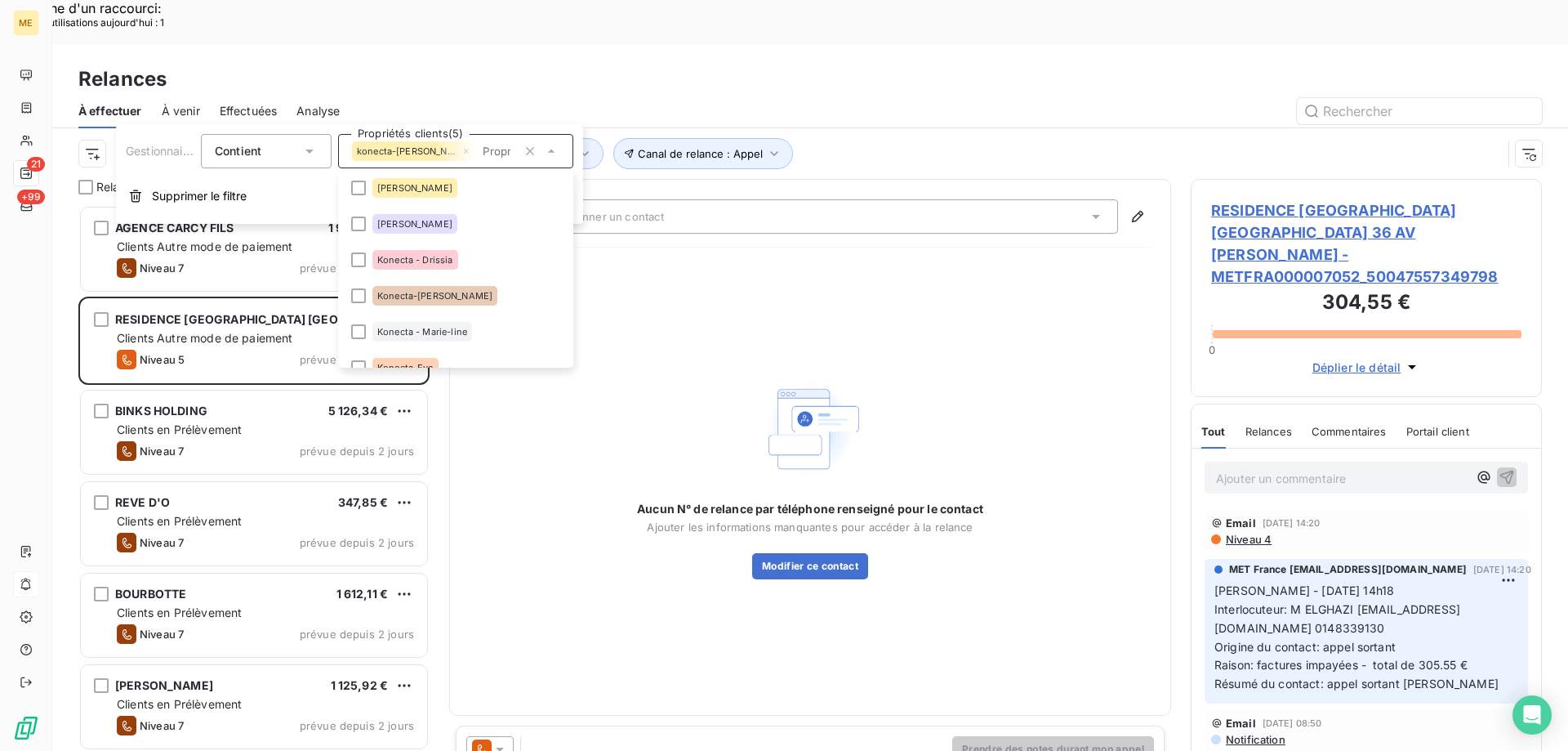
click at [413, 253] on div "Konecta - Drissia" at bounding box center [415, 259] width 85 height 19
click at [397, 288] on div "Konecta-[PERSON_NAME]" at bounding box center [435, 296] width 125 height 19
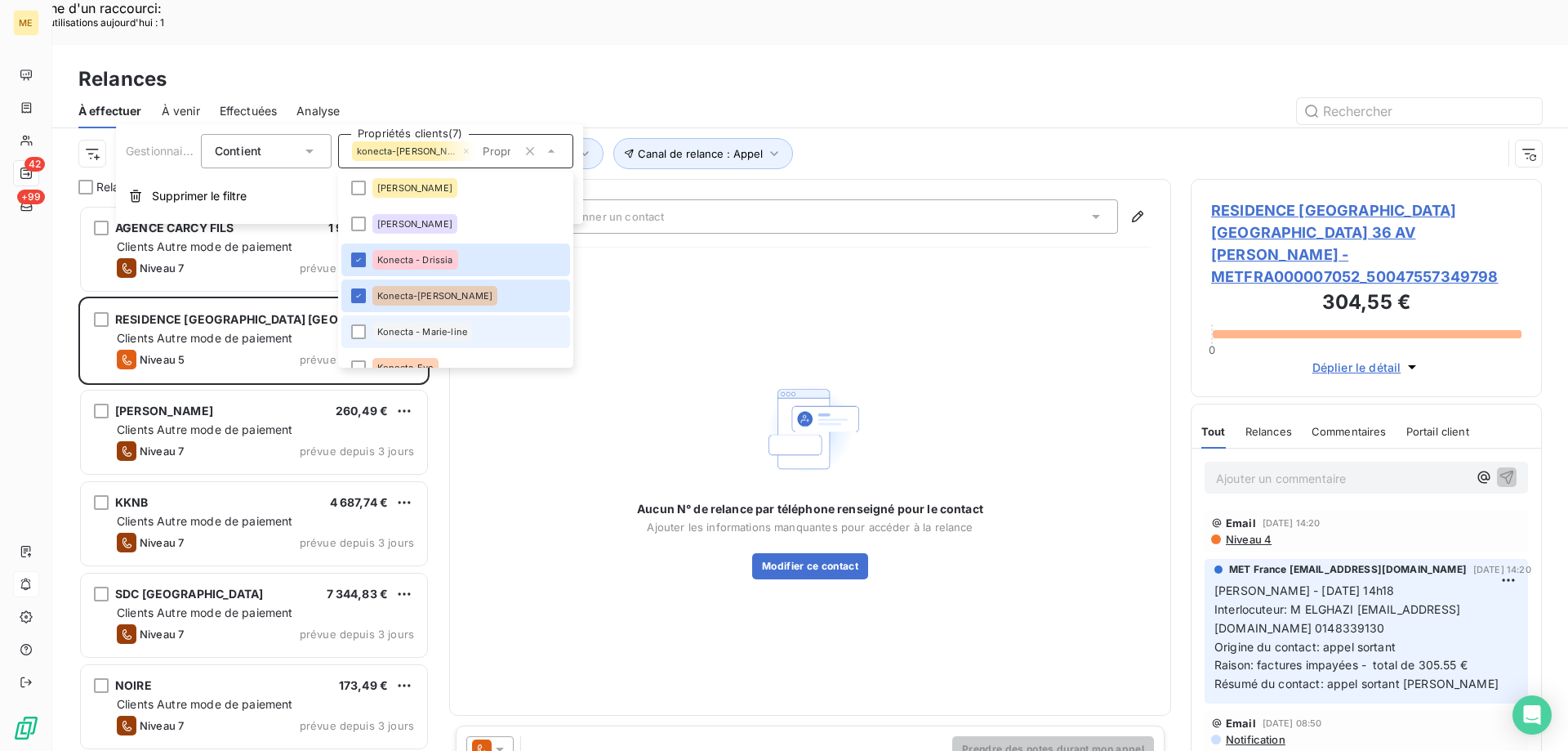
click at [391, 327] on span "Konecta - Marie-line" at bounding box center [422, 331] width 90 height 10
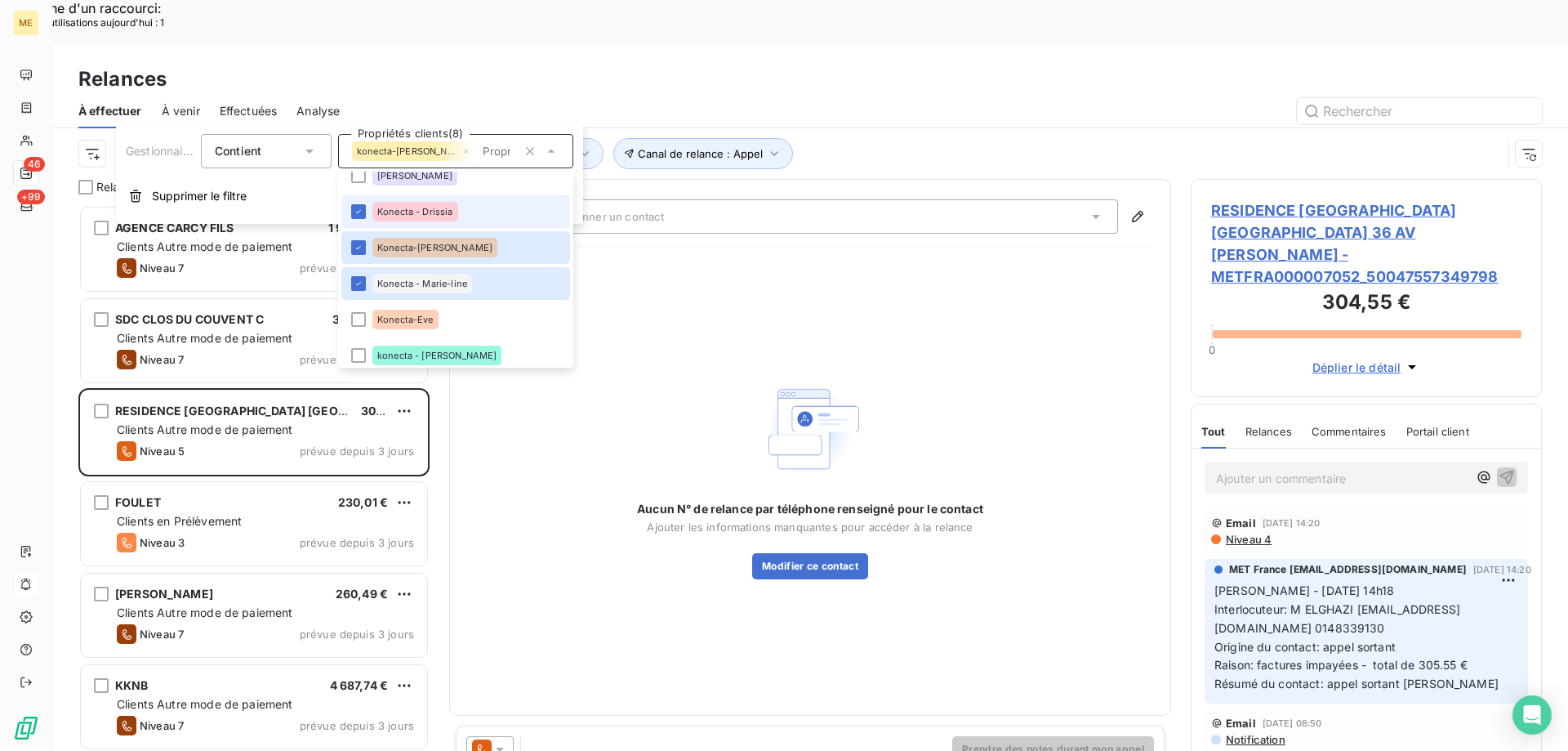
scroll to position [408, 0]
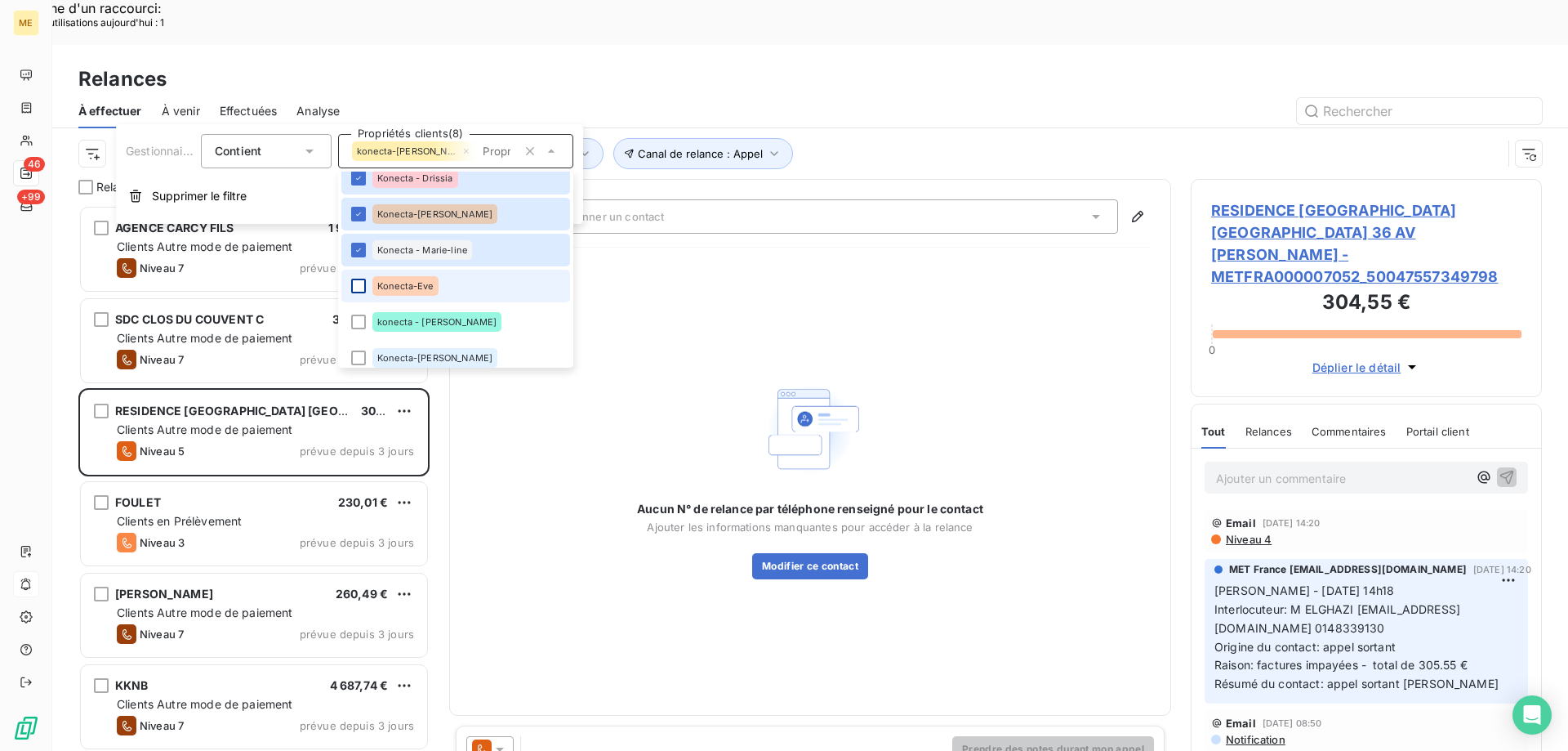
click at [358, 286] on div at bounding box center [358, 285] width 14 height 14
click at [360, 327] on div at bounding box center [358, 321] width 14 height 14
click at [356, 353] on div at bounding box center [358, 357] width 14 height 14
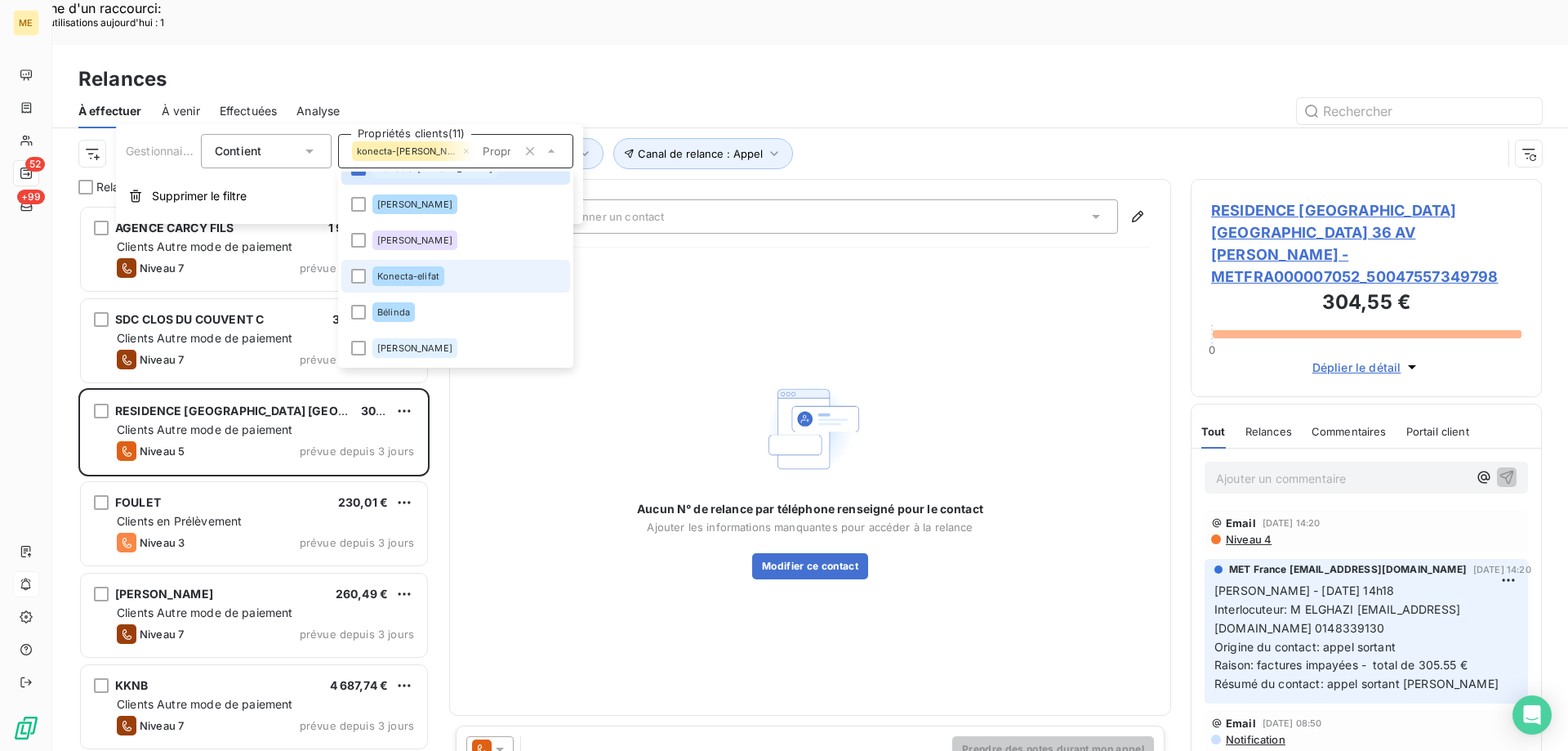
click at [487, 275] on li "Konecta-elifat" at bounding box center [456, 276] width 229 height 33
click at [839, 260] on div "Aucun N° de relance par téléphone renseigné pour le contact Ajouter les informa…" at bounding box center [809, 477] width 681 height 434
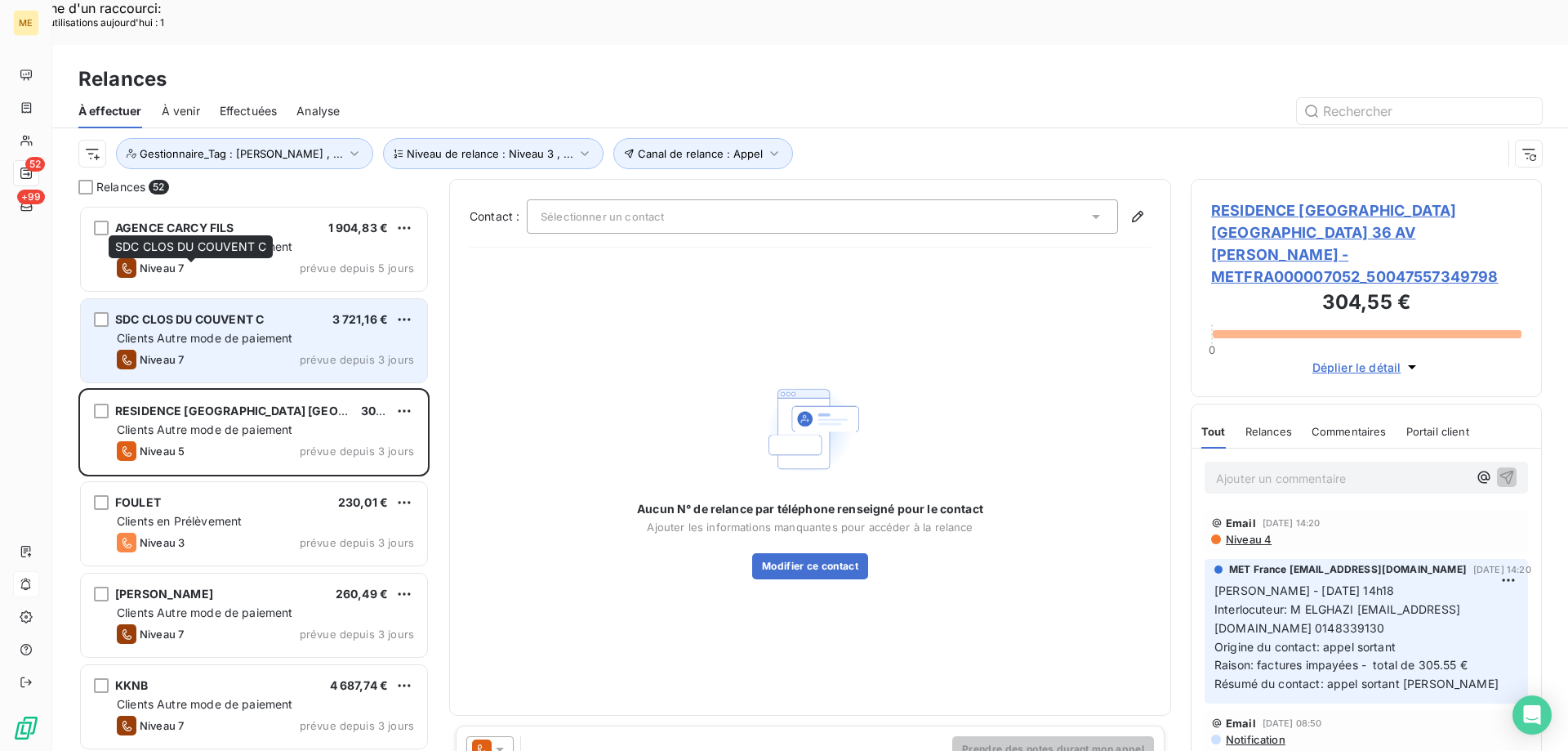
click at [188, 312] on span "SDC CLOS DU COUVENT C" at bounding box center [189, 319] width 149 height 13
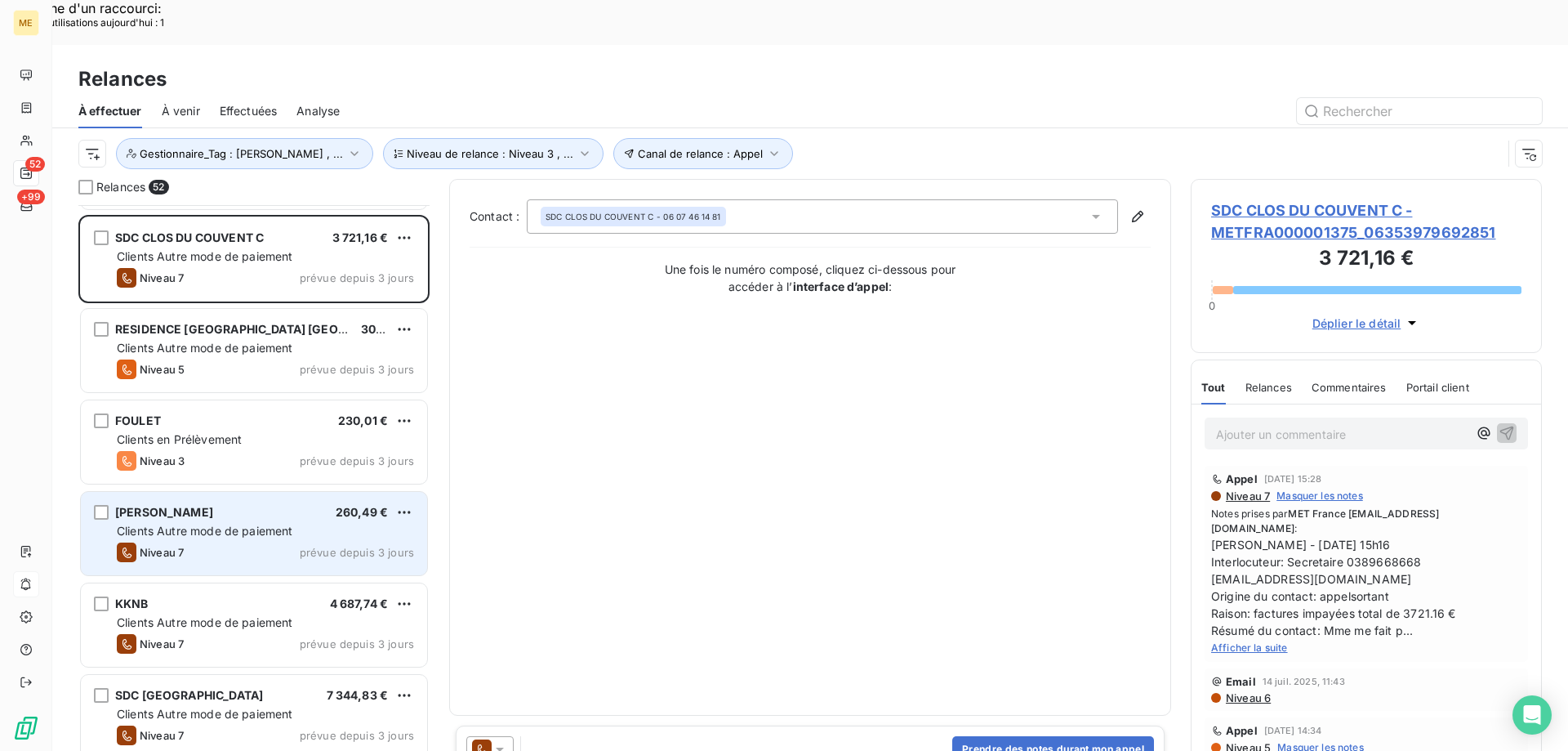
click at [174, 523] on span "Clients Autre mode de paiement" at bounding box center [205, 530] width 177 height 13
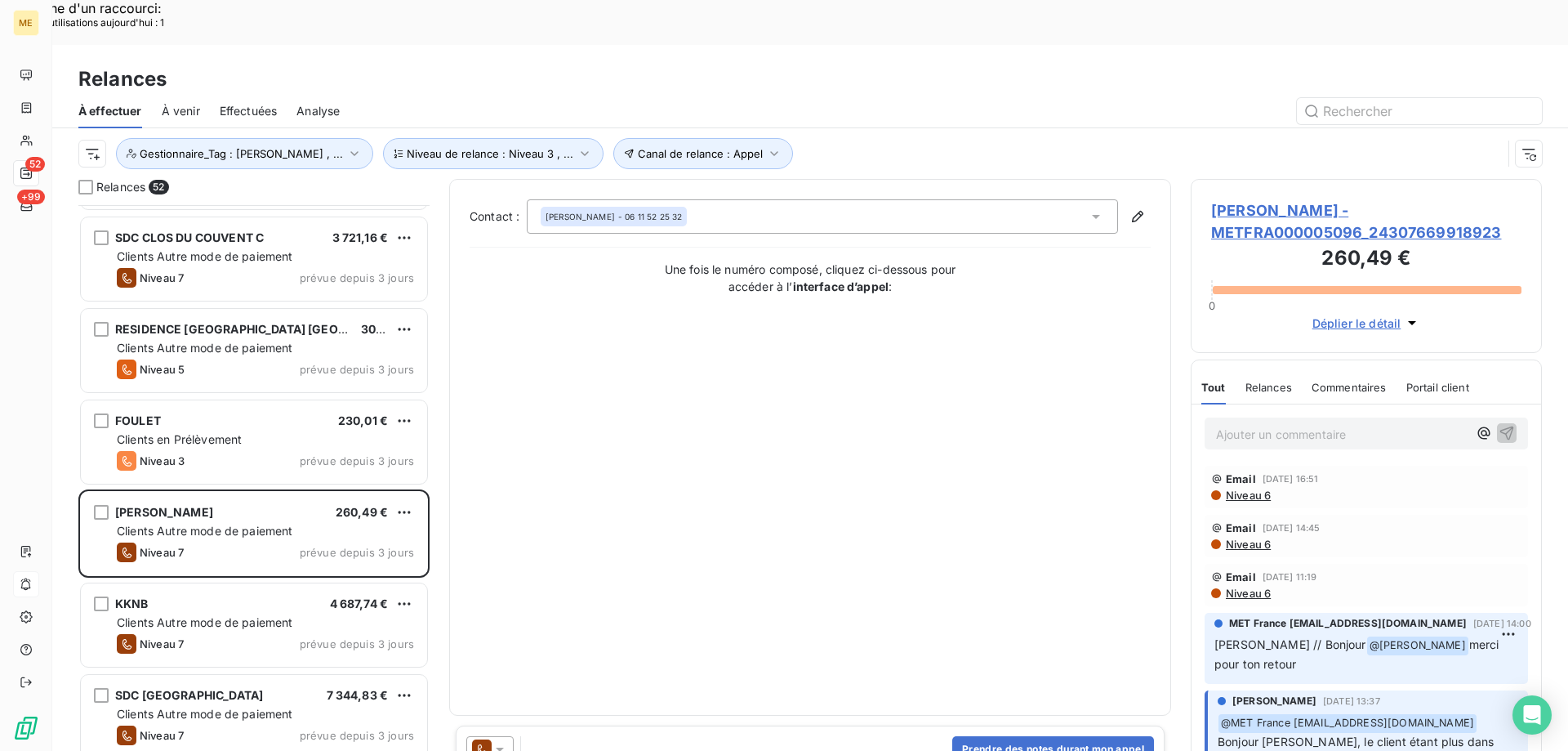
click at [496, 740] on icon at bounding box center [499, 748] width 16 height 16
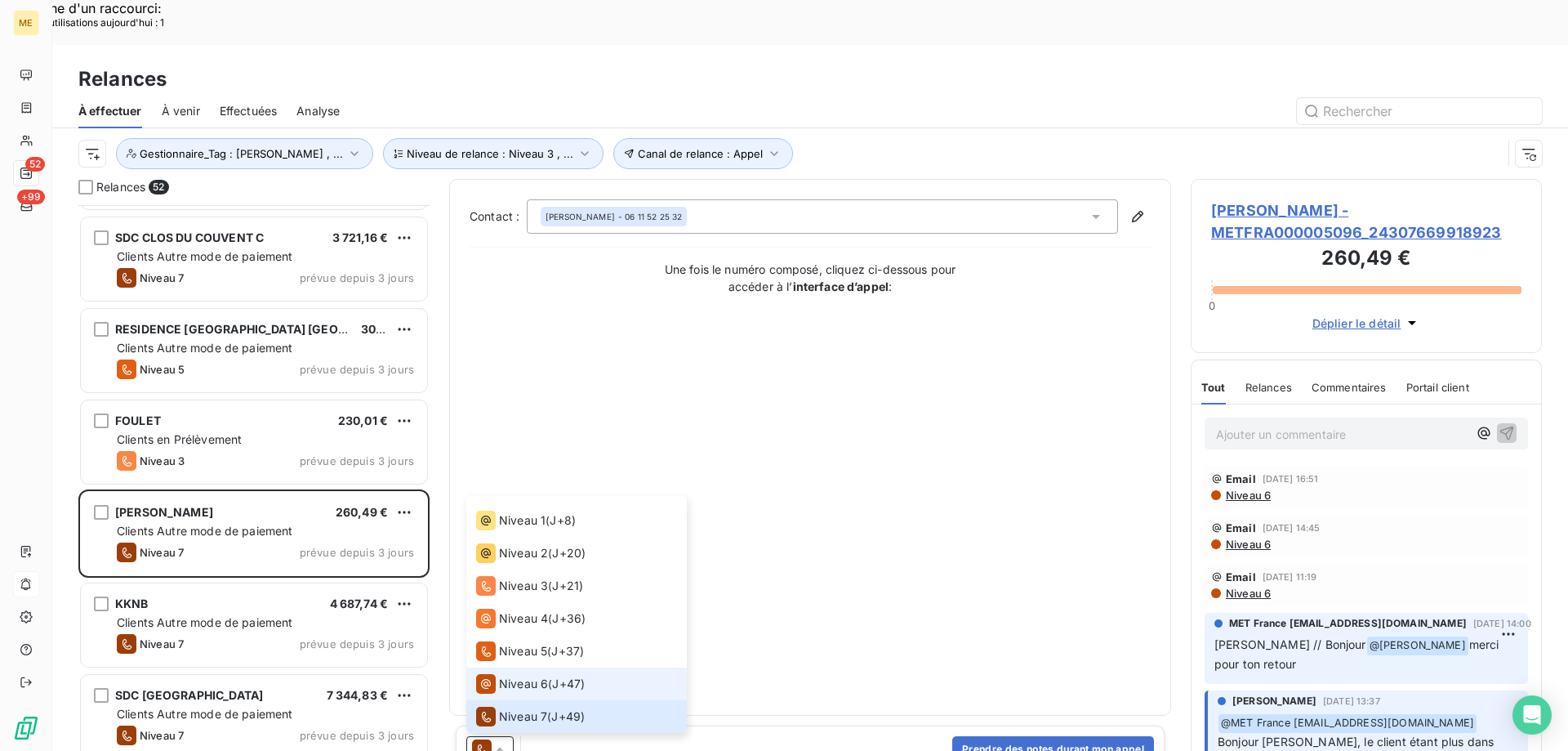
click at [505, 675] on span "Niveau 6" at bounding box center [523, 683] width 49 height 16
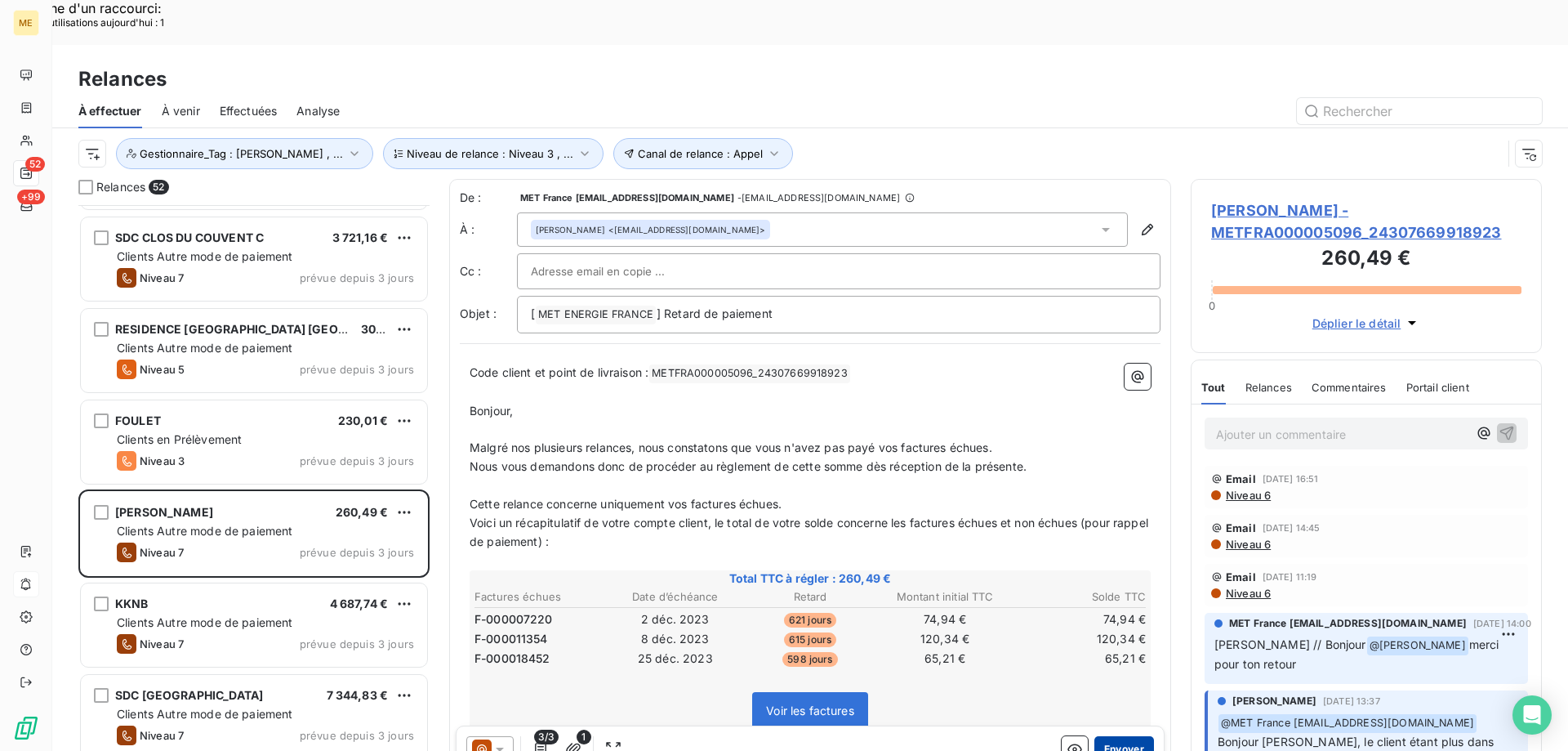
click at [1122, 736] on button "Envoyer" at bounding box center [1124, 748] width 60 height 26
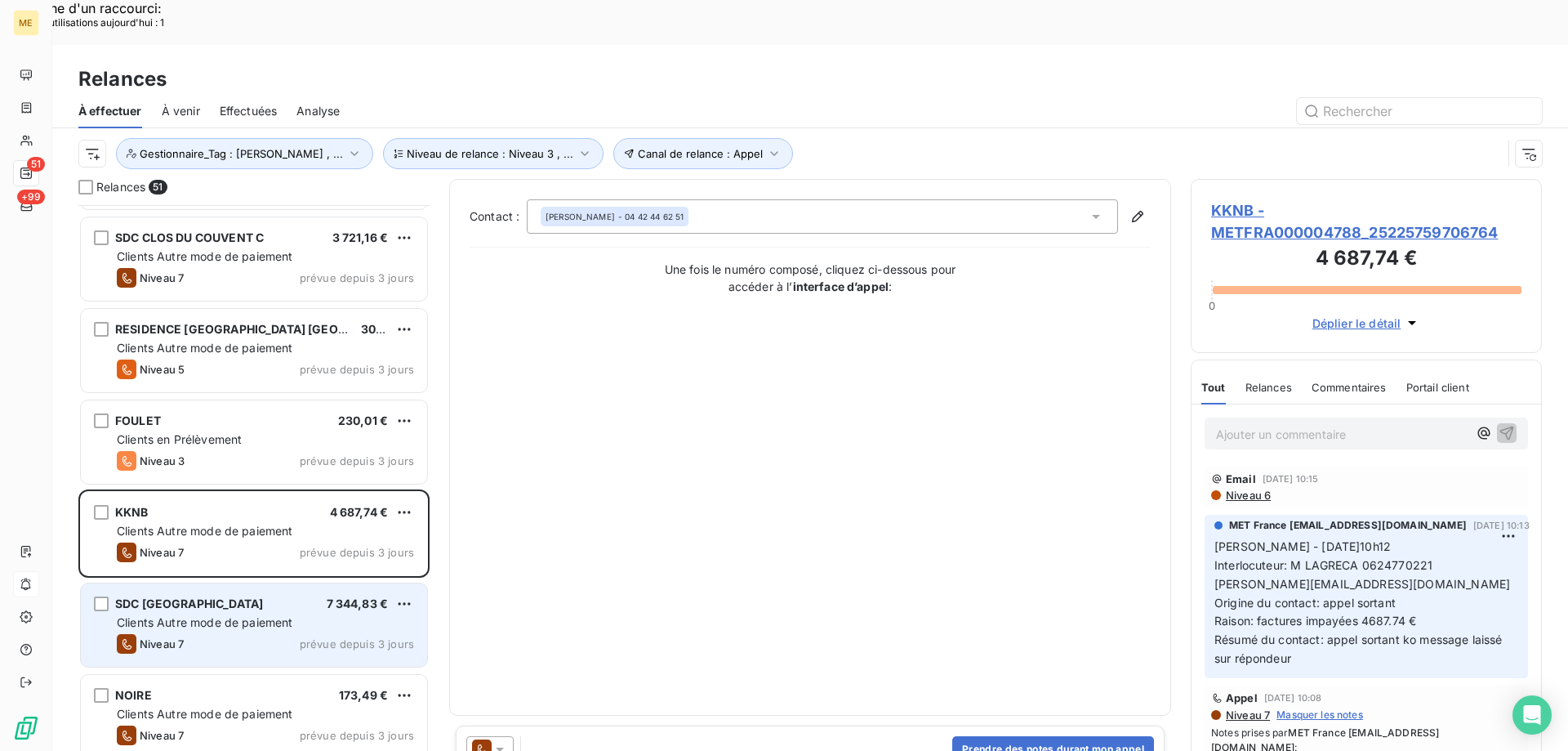
click at [255, 634] on div "Niveau 7 prévue depuis 3 jours" at bounding box center [266, 643] width 298 height 19
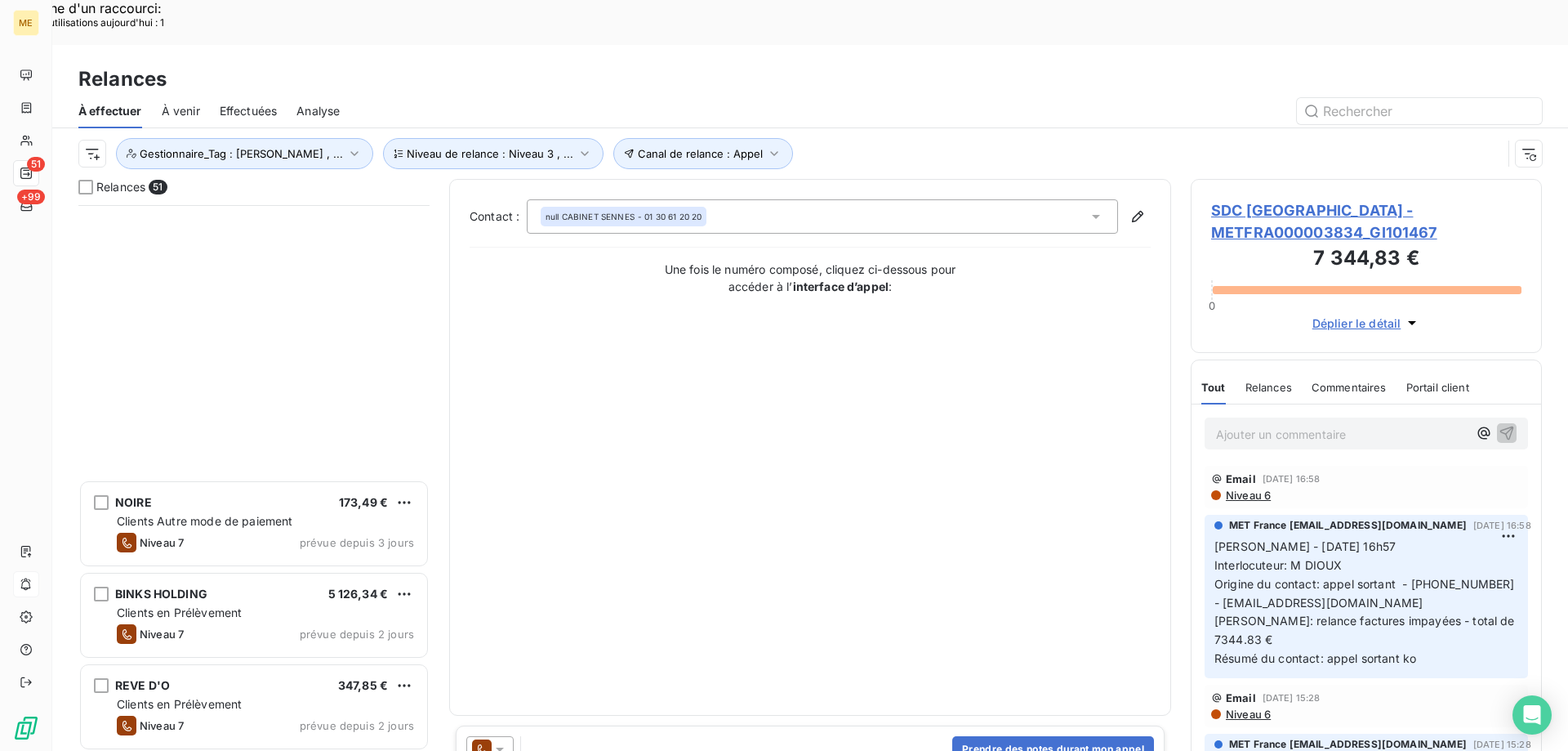
scroll to position [817, 0]
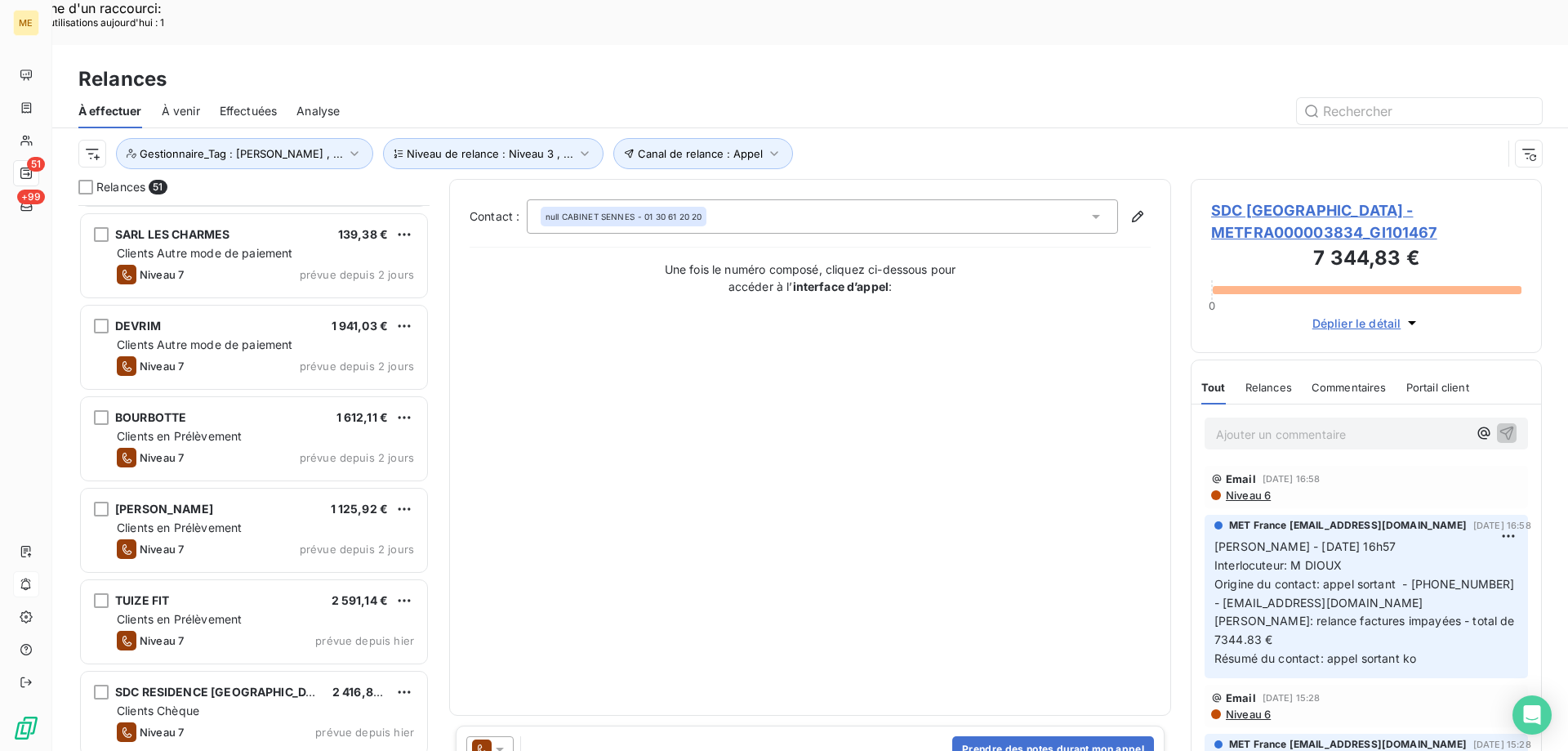
click at [253, 501] on div "DAHROUGE 1 125,92 €" at bounding box center [266, 508] width 298 height 14
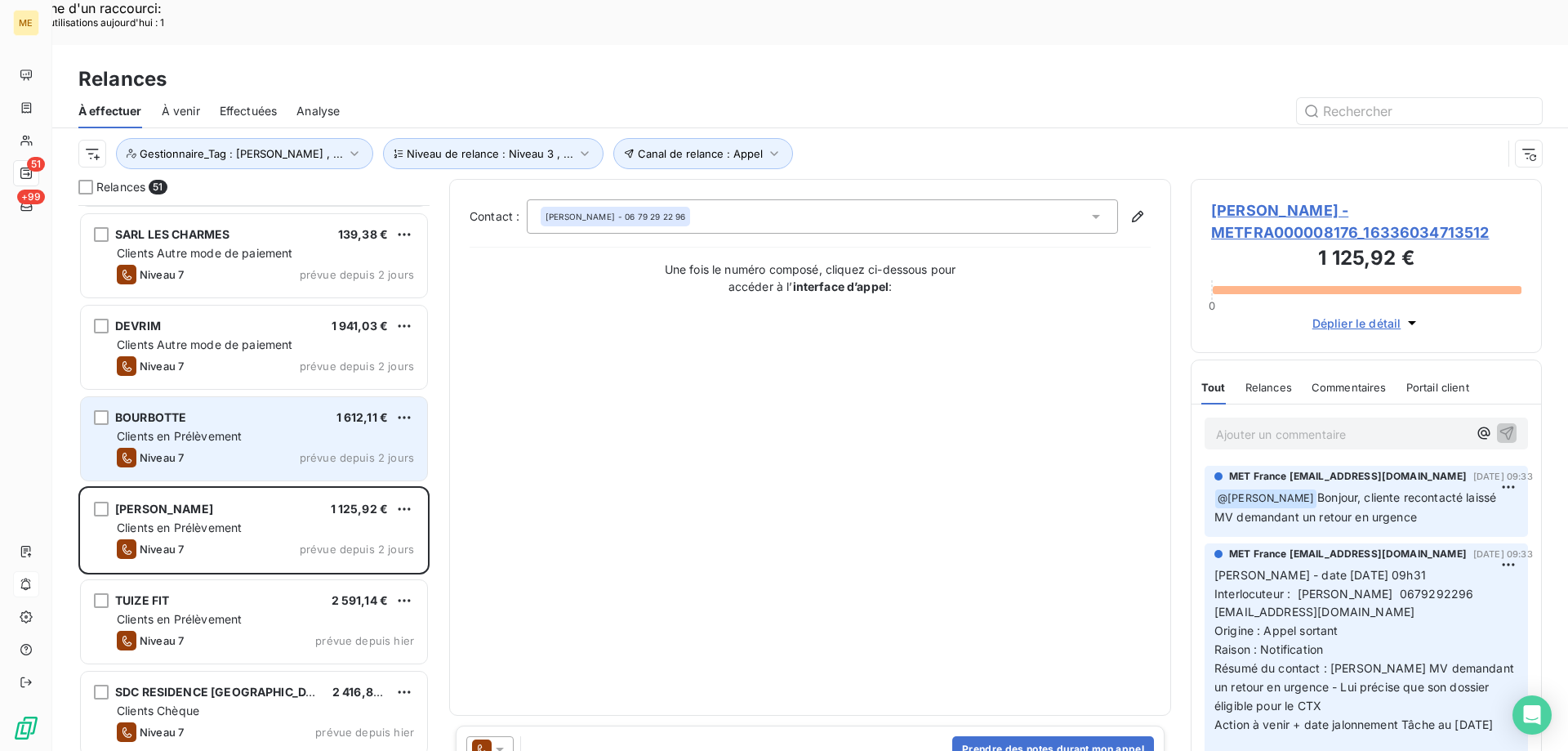
click at [235, 400] on div "BOURBOTTE 1 612,11 € Clients en Prélèvement Niveau 7 prévue depuis 2 jours" at bounding box center [253, 438] width 347 height 84
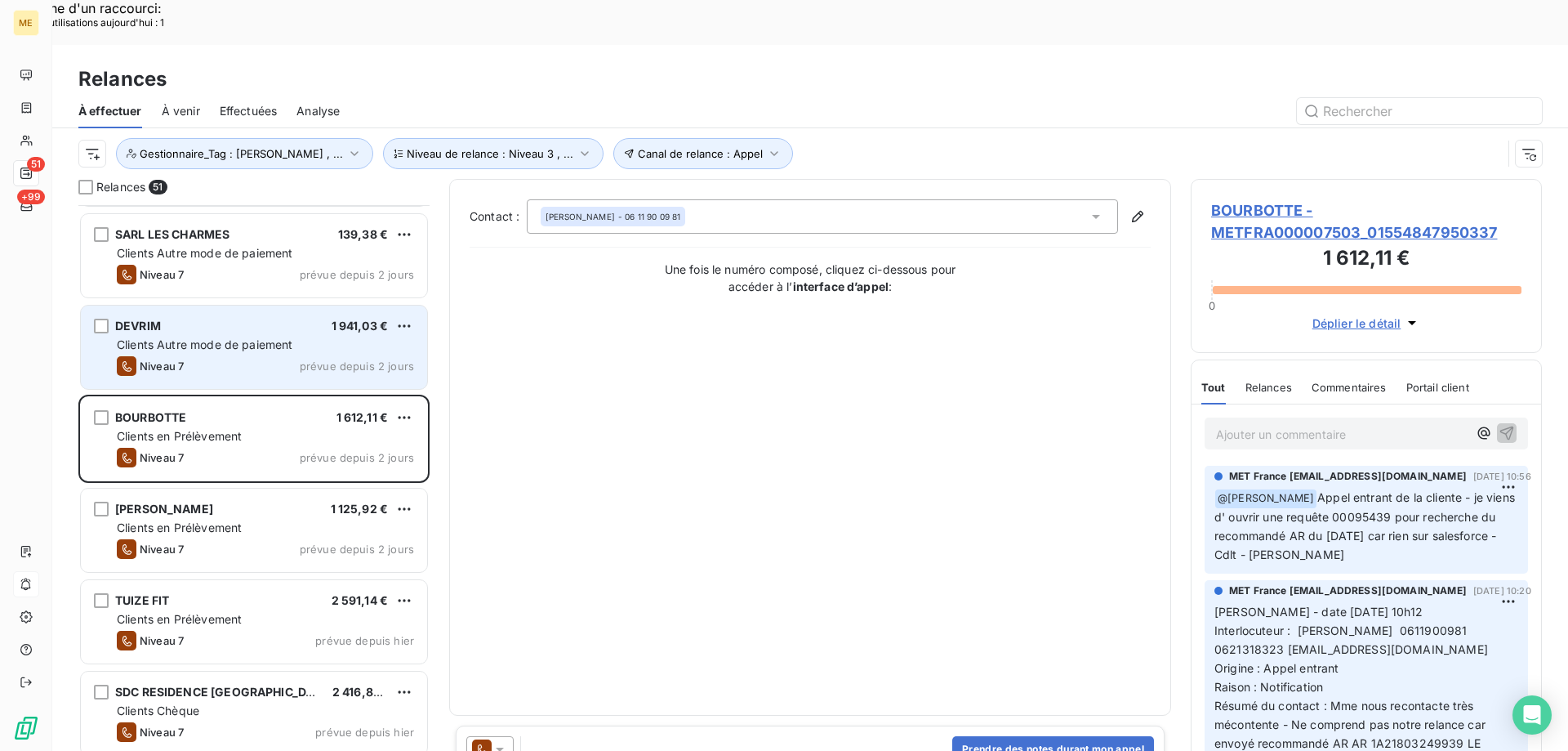
click at [210, 337] on span "Clients Autre mode de paiement" at bounding box center [205, 344] width 177 height 13
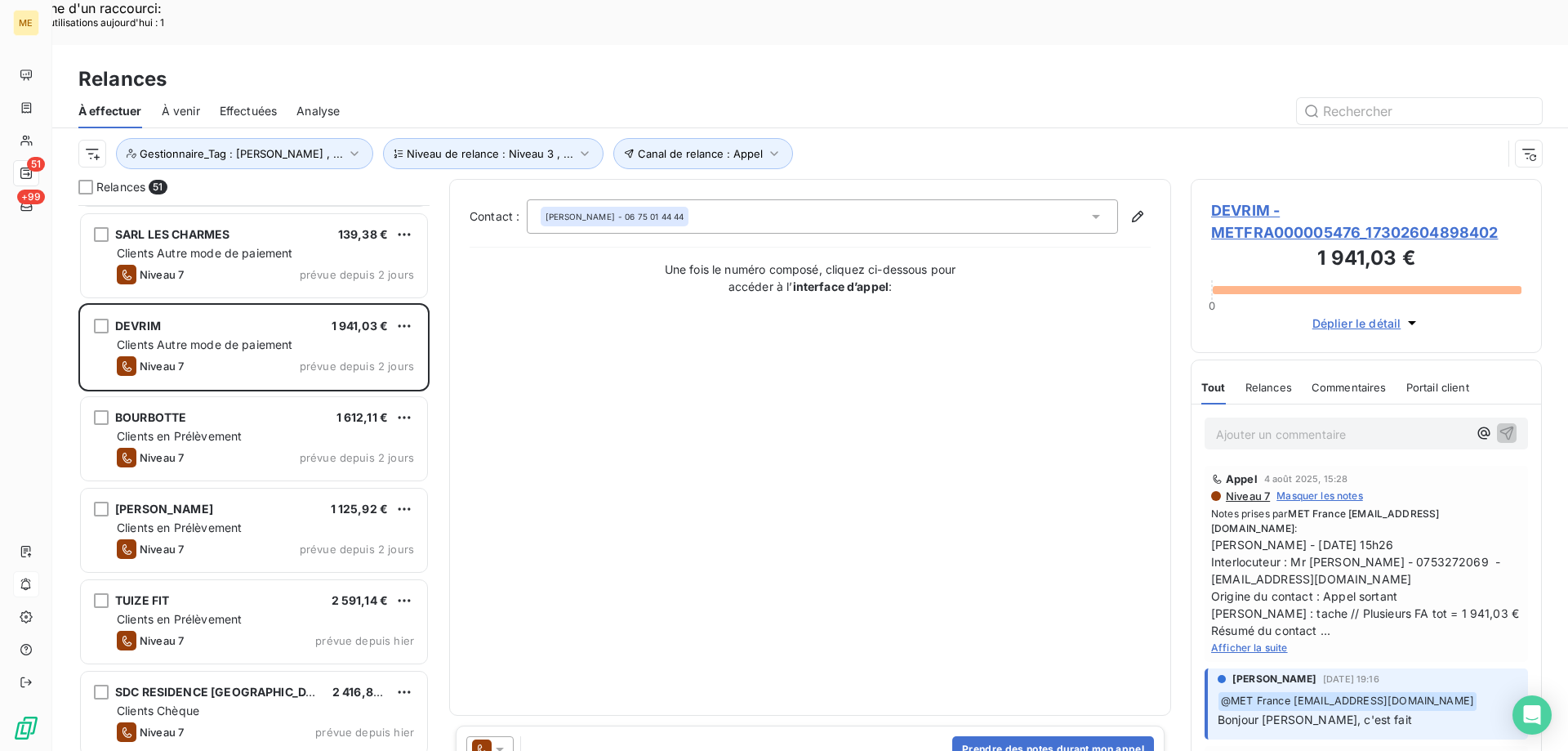
click at [1282, 642] on span "Afficher la suite" at bounding box center [1249, 647] width 77 height 12
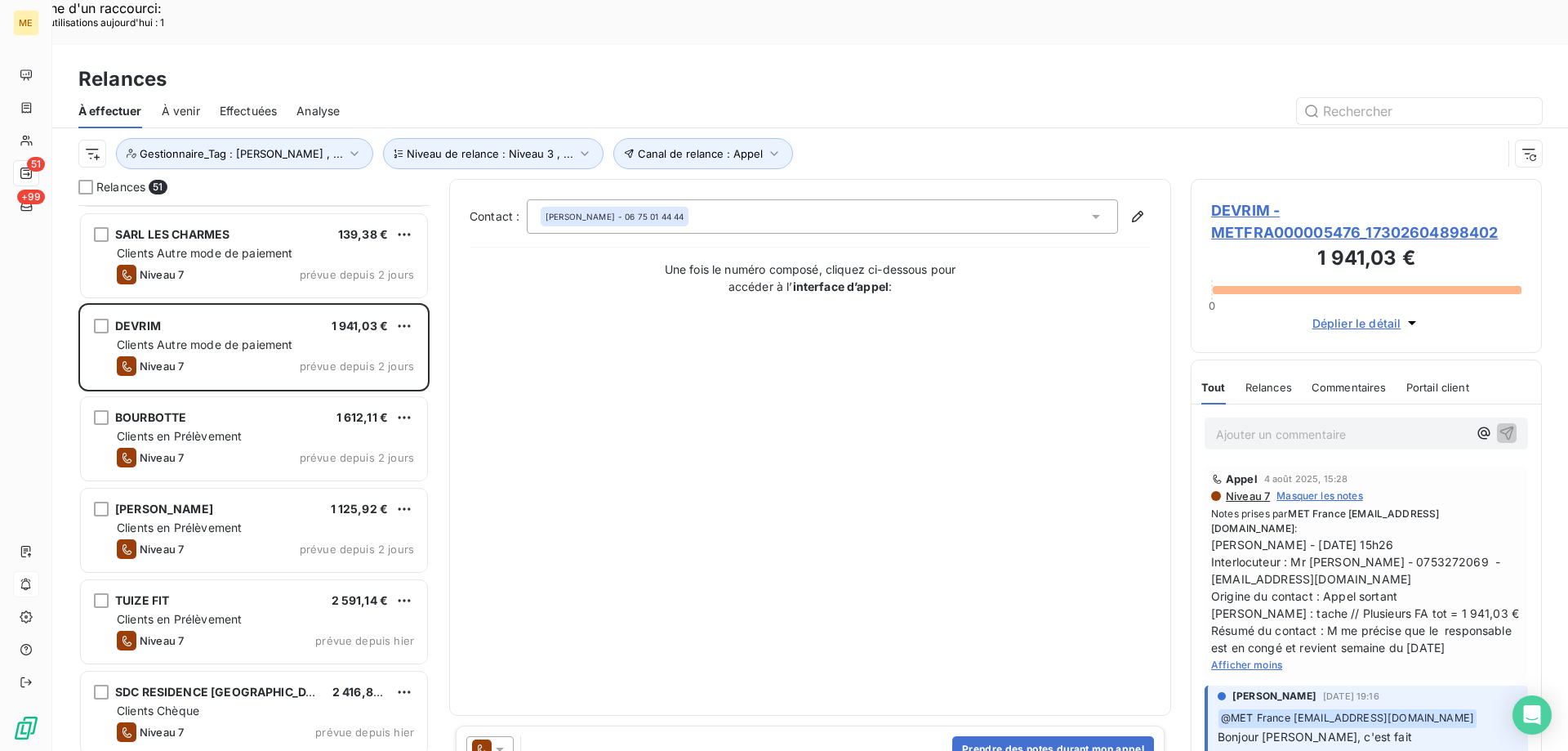
click at [1255, 200] on span "DEVRIM - METFRA000005476_17302604898402" at bounding box center [1365, 222] width 310 height 44
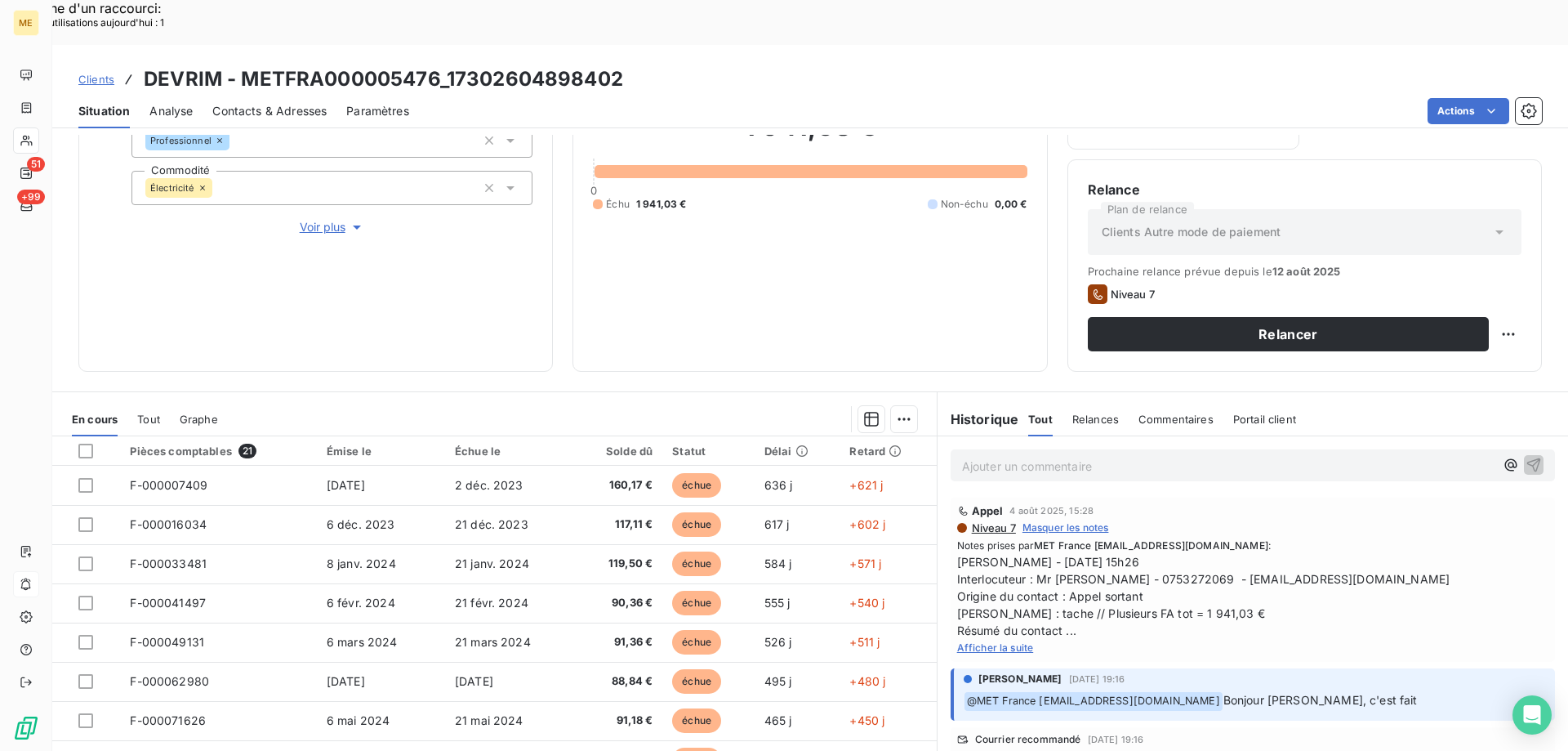
scroll to position [218, 0]
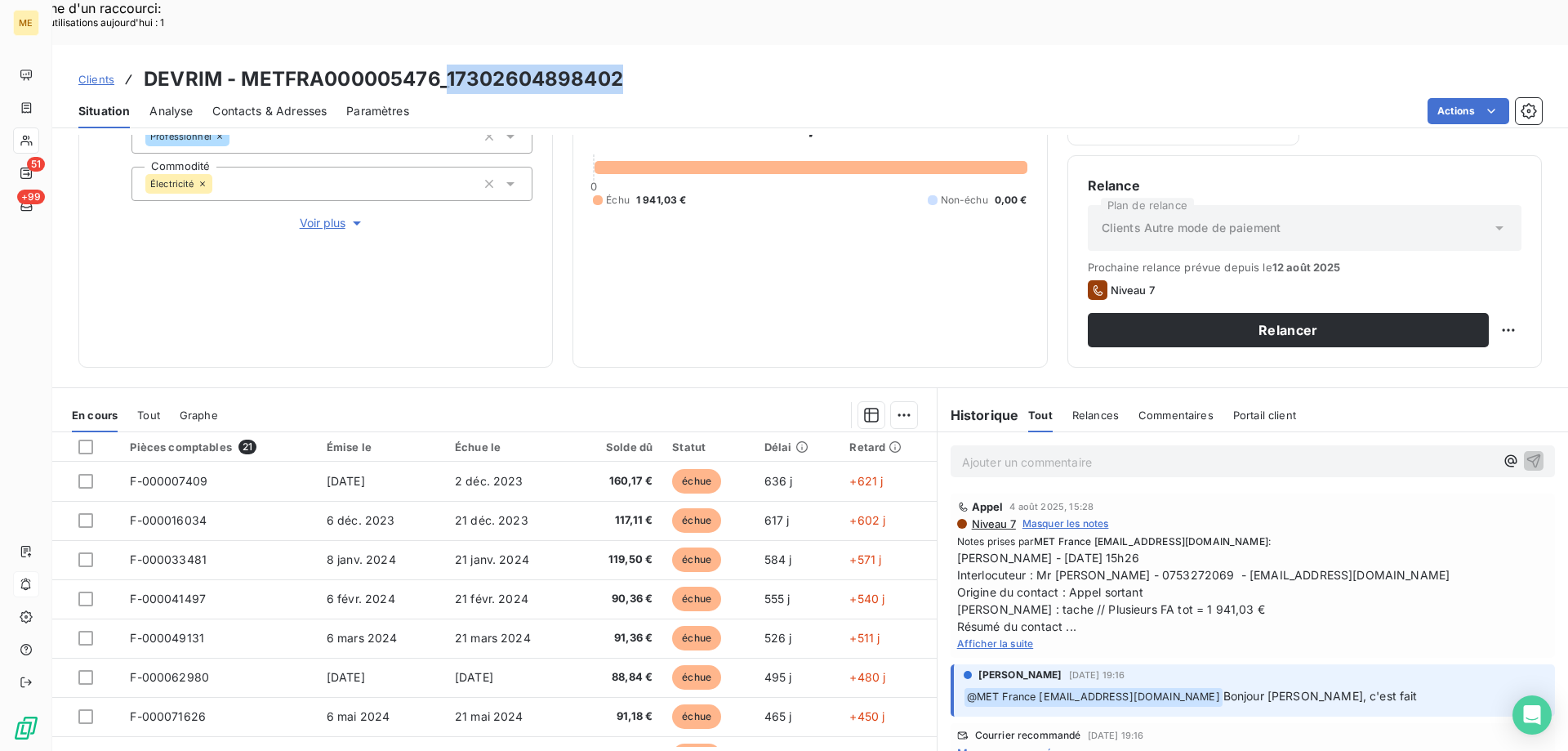
drag, startPoint x: 447, startPoint y: 36, endPoint x: 637, endPoint y: 36, distance: 190.0
click at [637, 64] on div "Clients DEVRIM - METFRA000005476_17302604898402" at bounding box center [809, 79] width 1516 height 30
click at [1200, 549] on span "Sylvain - 04/08/2025 - 15h26 Interlocuteur : Mr Rochdi TILILI - 0753272069 - 27…" at bounding box center [1253, 592] width 591 height 85
drag, startPoint x: 1201, startPoint y: 533, endPoint x: 1133, endPoint y: 523, distance: 68.7
click at [1133, 549] on span "Sylvain - 04/08/2025 - 15h26 Interlocuteur : Mr Rochdi TILILI - 0753272069 - 27…" at bounding box center [1253, 592] width 591 height 85
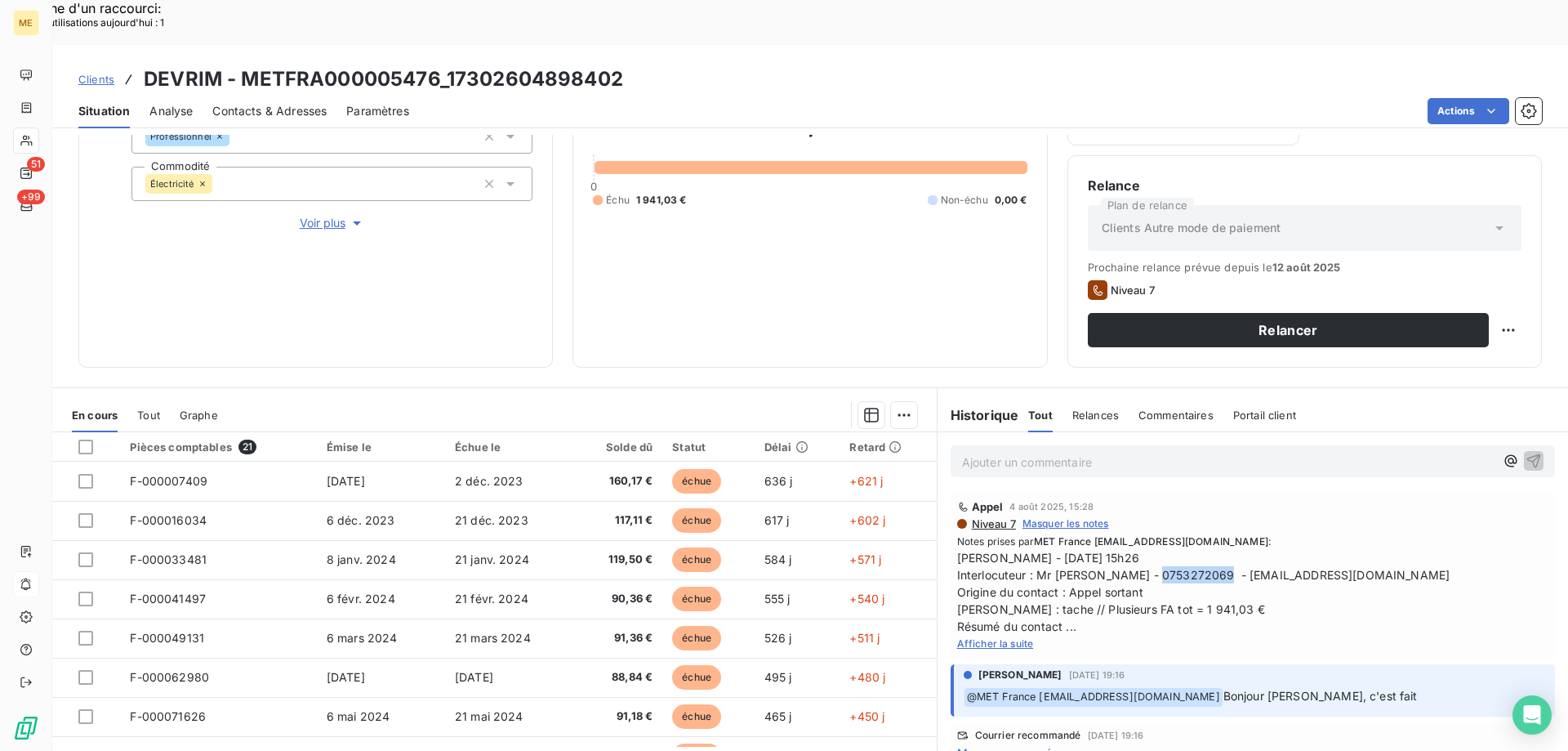
click at [1012, 637] on span "Afficher la suite" at bounding box center [996, 642] width 77 height 12
click at [1001, 637] on span "Afficher moins" at bounding box center [993, 642] width 71 height 12
click at [1002, 637] on span "Afficher la suite" at bounding box center [996, 642] width 77 height 12
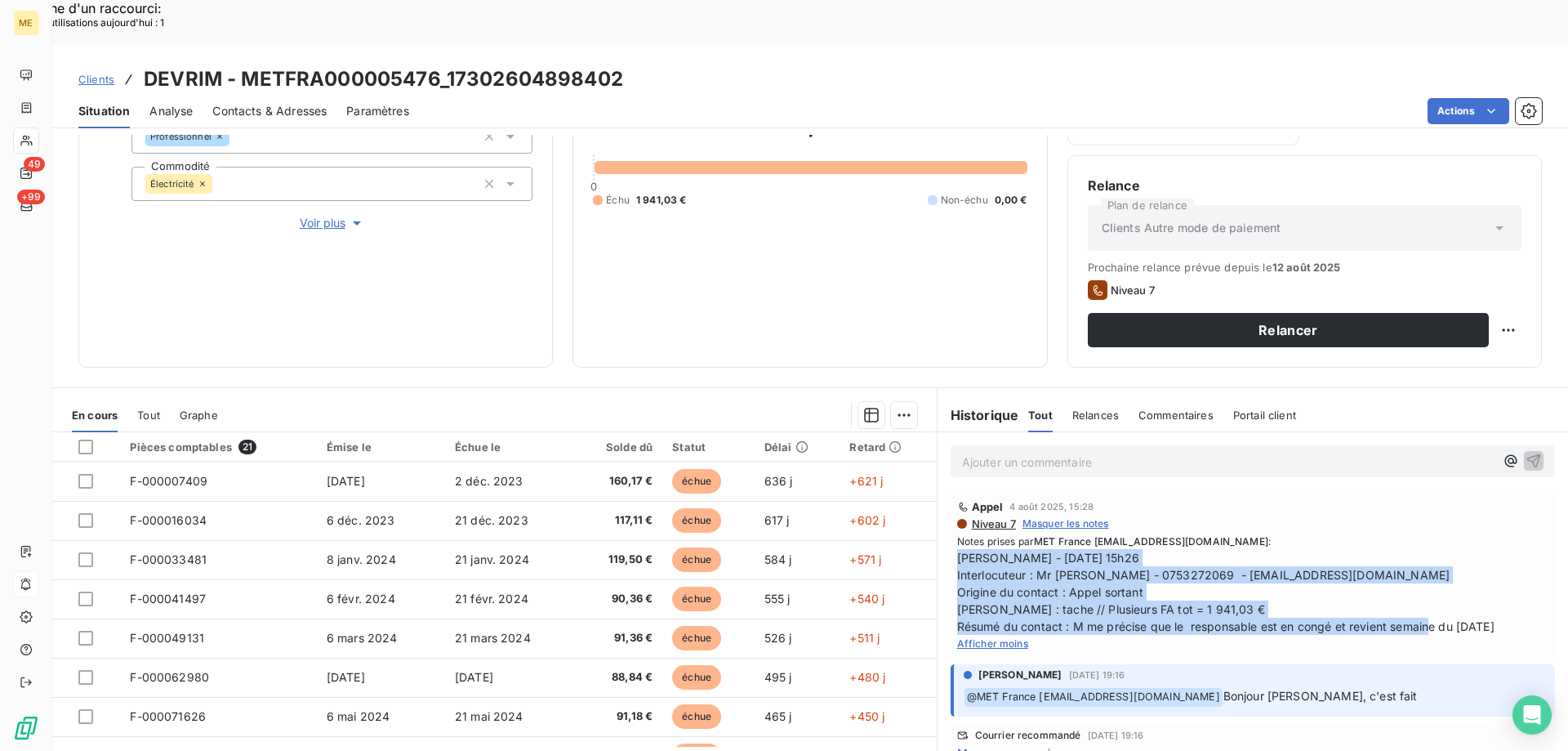
drag, startPoint x: 1525, startPoint y: 587, endPoint x: 953, endPoint y: 511, distance: 577.0
click at [953, 511] on div "Appel 4 août 2025, 15:28 Niveau 7 Masquer les notes Notes prises par MET France…" at bounding box center [1252, 575] width 604 height 164
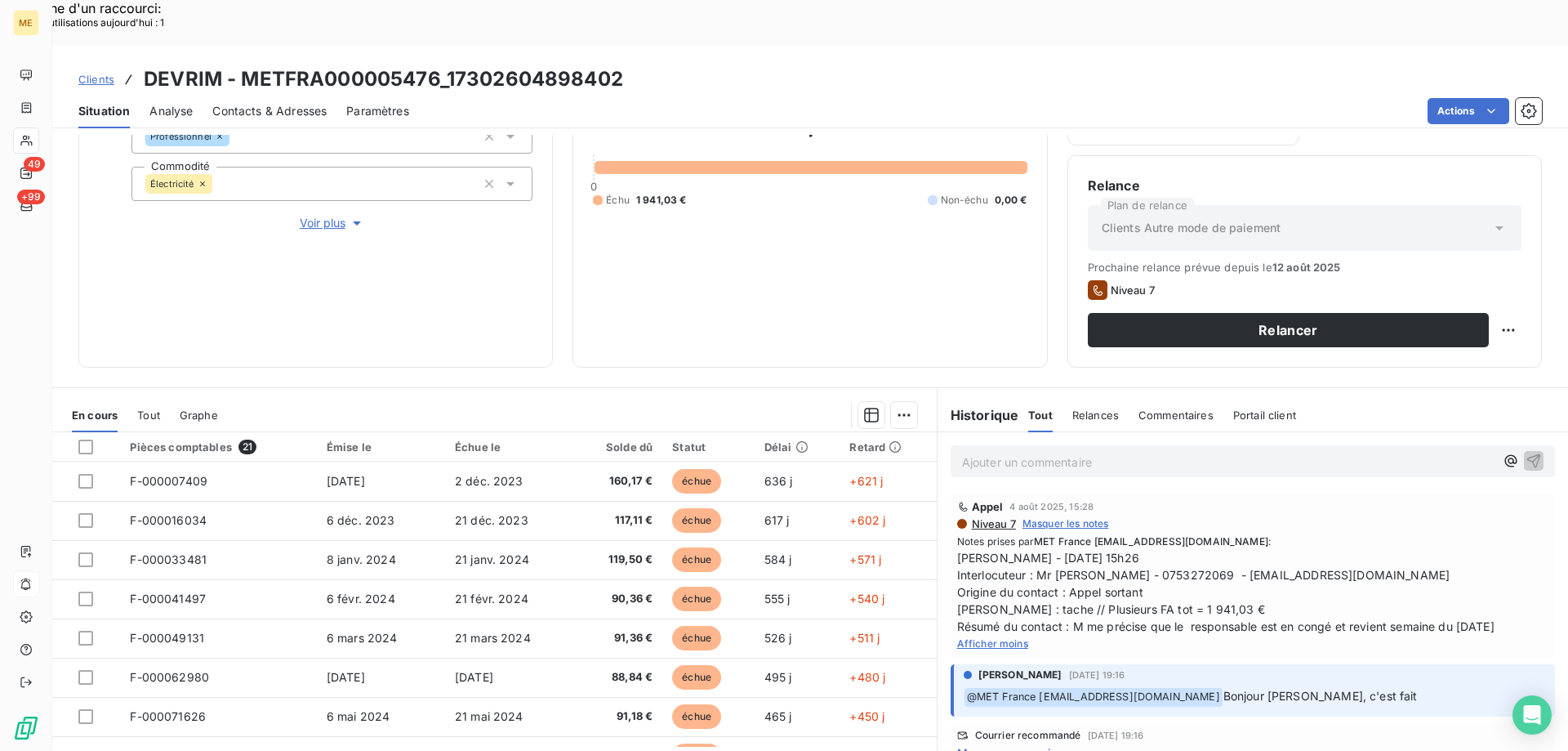
click at [1038, 451] on p "Ajouter un commentaire ﻿" at bounding box center [1228, 461] width 533 height 20
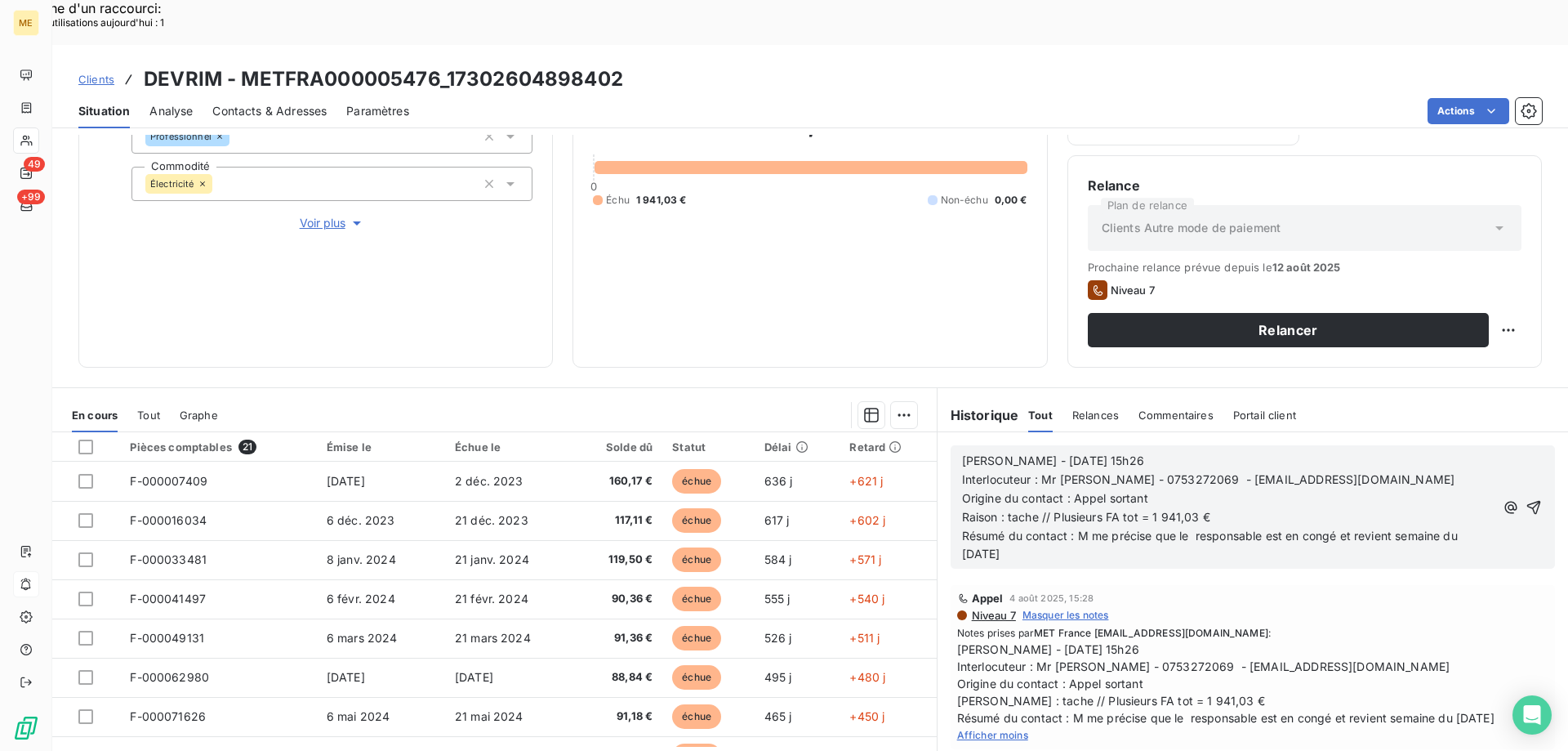
click at [1021, 453] on span "Sylvain - 04/08/2025 - 15h26" at bounding box center [1053, 460] width 182 height 13
click at [1137, 451] on p "Sylvain - 14/08/2025 - 15h26" at bounding box center [1228, 461] width 533 height 19
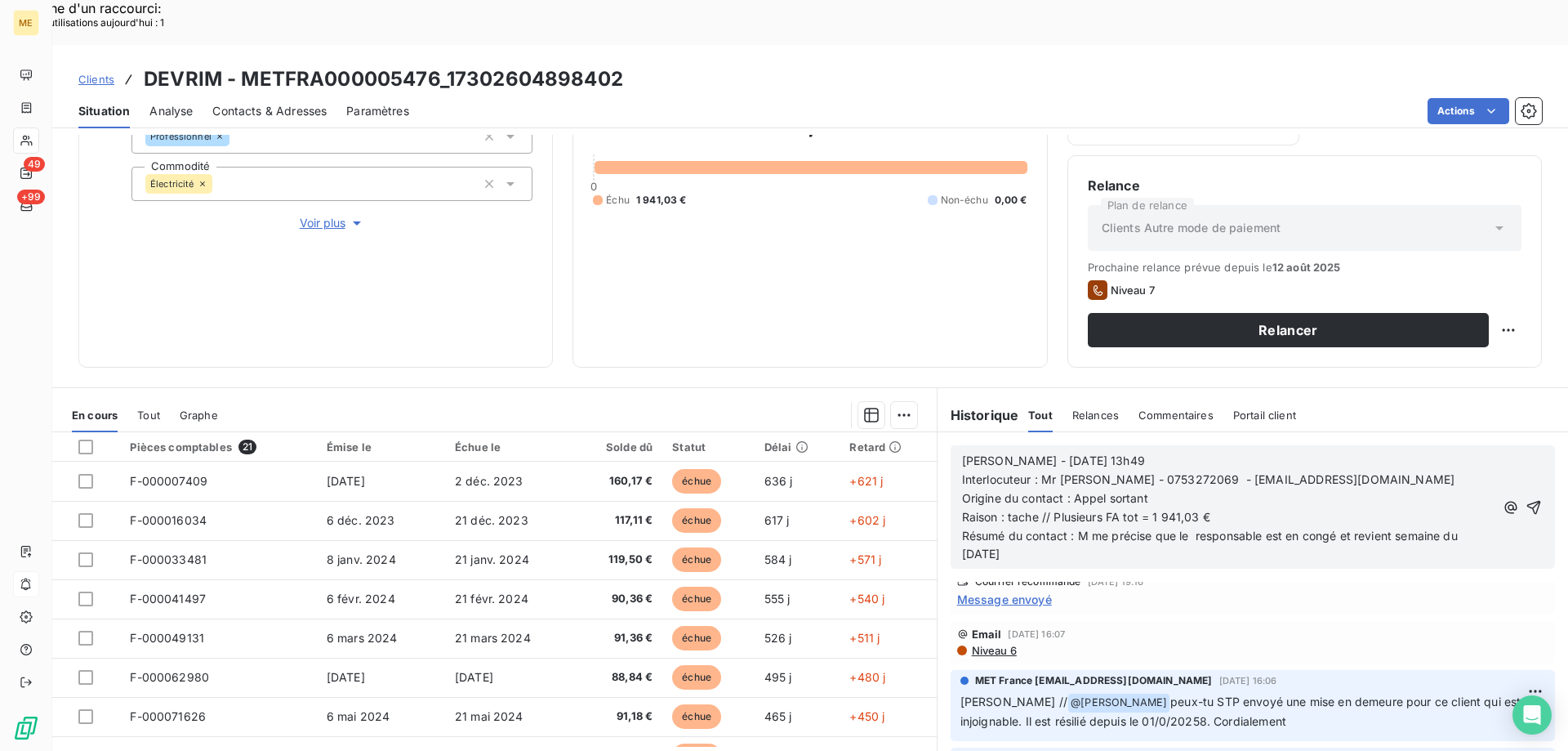
scroll to position [0, 0]
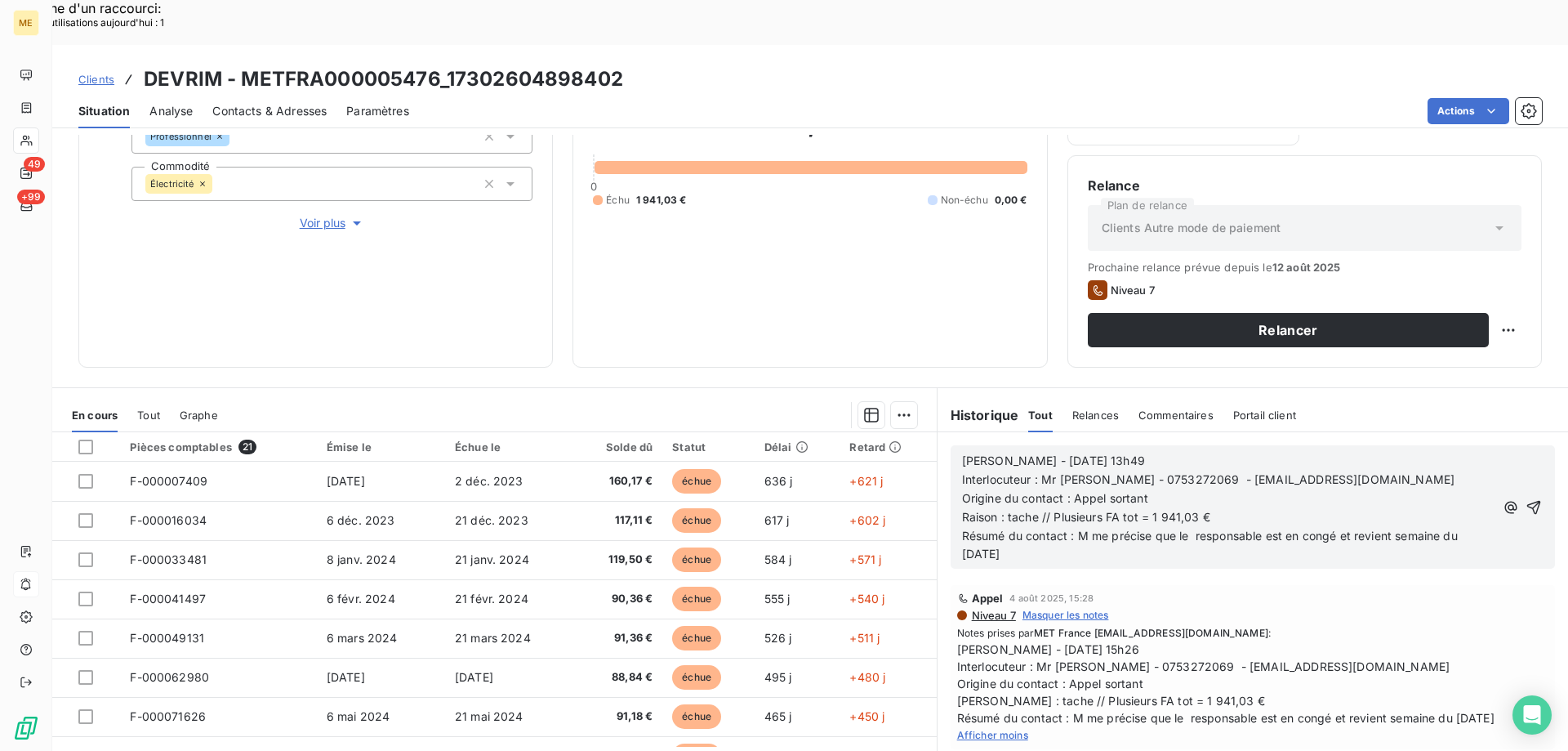
drag, startPoint x: 1085, startPoint y: 485, endPoint x: 1108, endPoint y: 500, distance: 27.5
click at [1108, 527] on p "Résumé du contact : M me précise que le responsable est en congé et revient sem…" at bounding box center [1228, 545] width 533 height 37
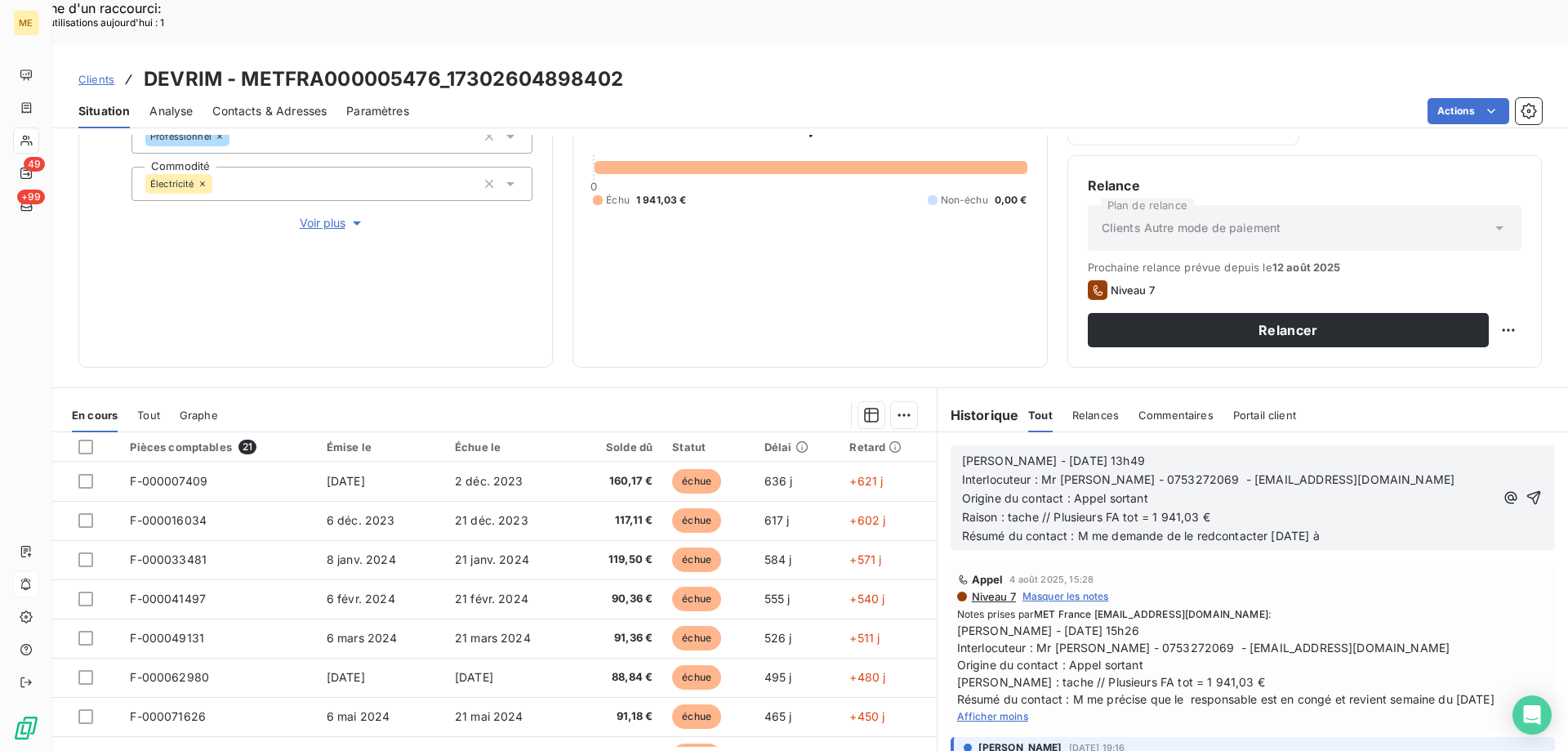
click at [1210, 528] on span "Résumé du contact : M me demande de le redcontacter aujourd'hui à" at bounding box center [1141, 535] width 358 height 13
click at [1360, 527] on p "Résumé du contact : M me demande de le recontacter aujourd'hui à" at bounding box center [1228, 537] width 533 height 19
click at [1526, 489] on icon "button" at bounding box center [1533, 497] width 16 height 16
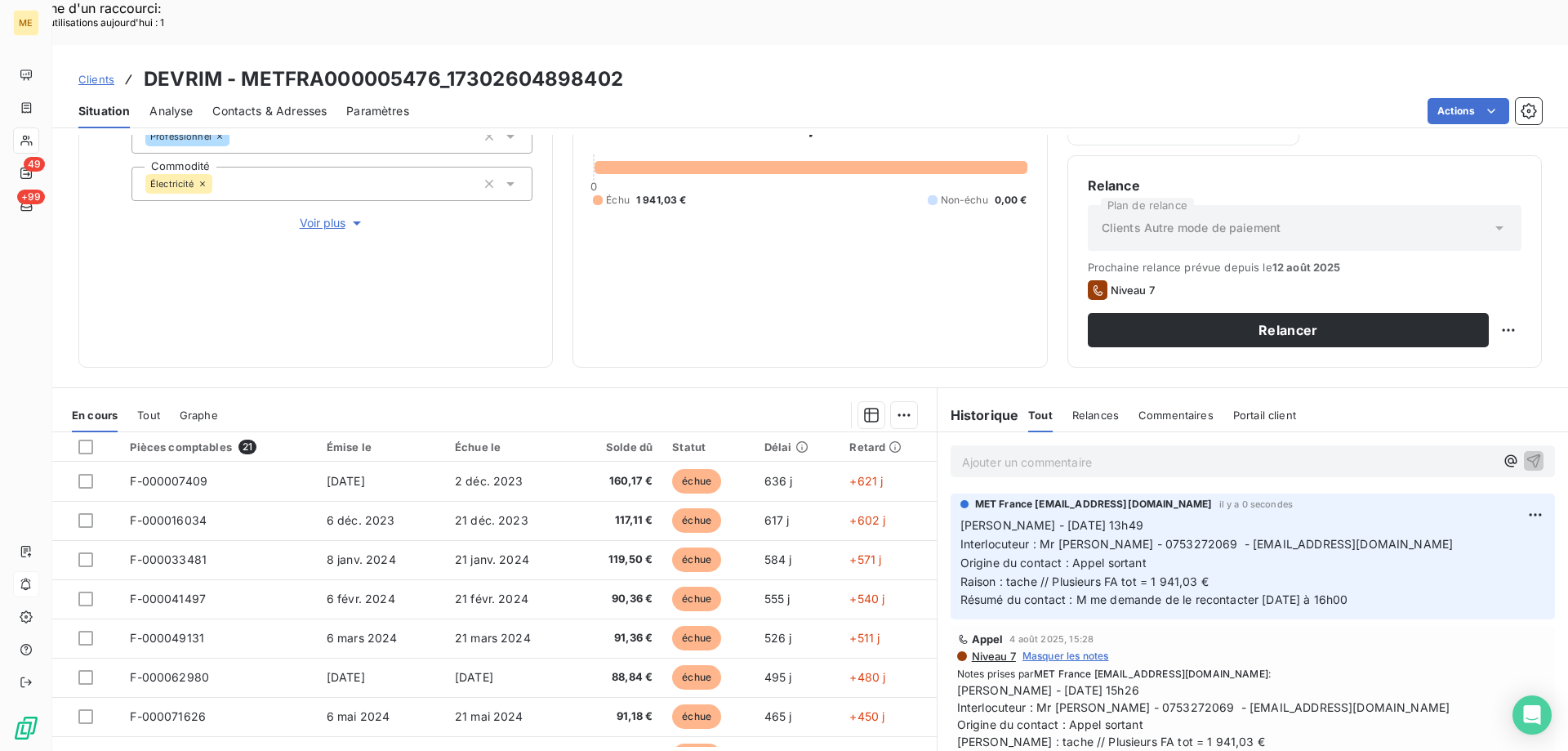
click at [1457, 94] on div "Situation Analyse Contacts & Adresses Paramètres Actions" at bounding box center [809, 111] width 1516 height 35
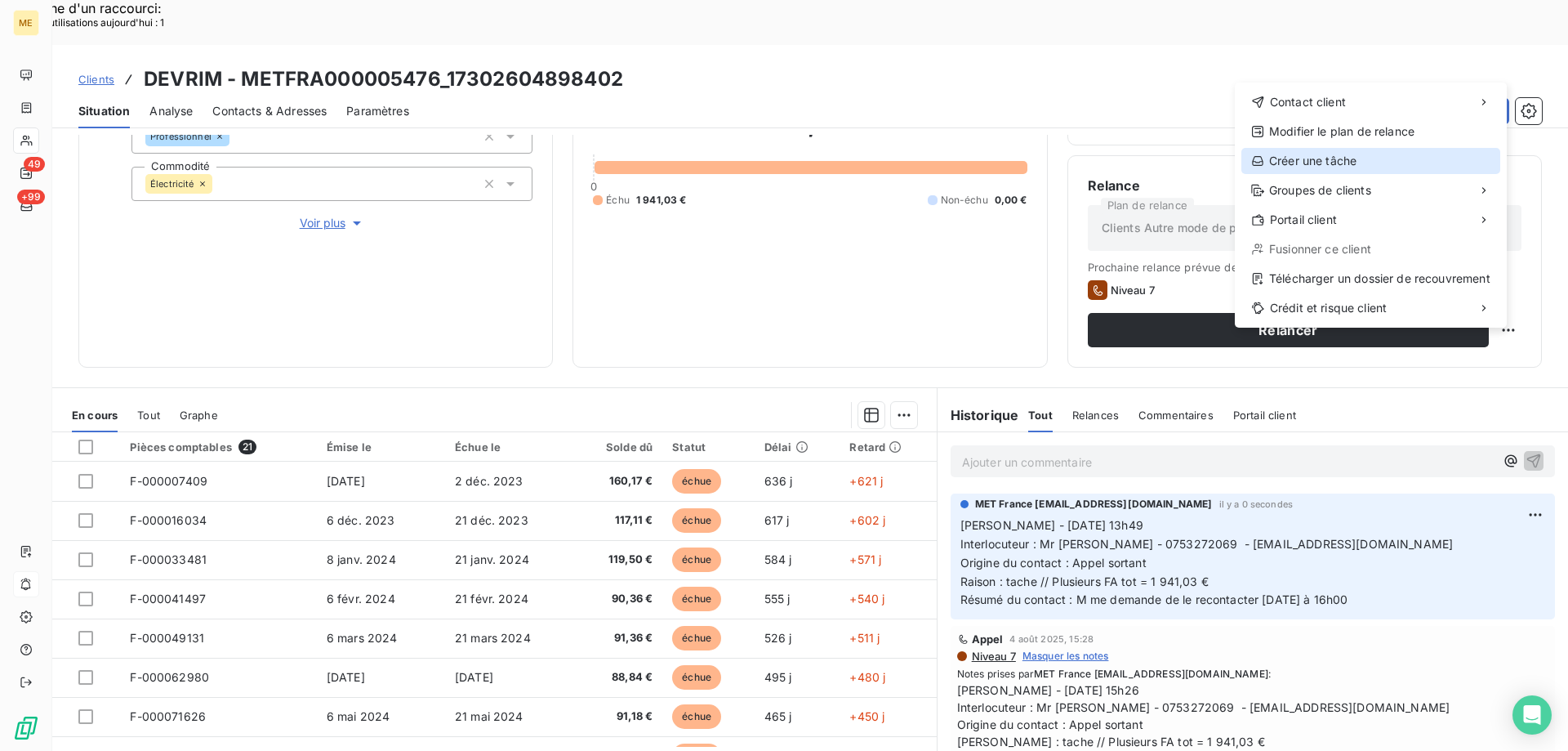
click at [1320, 166] on div "Créer une tâche" at bounding box center [1371, 160] width 259 height 26
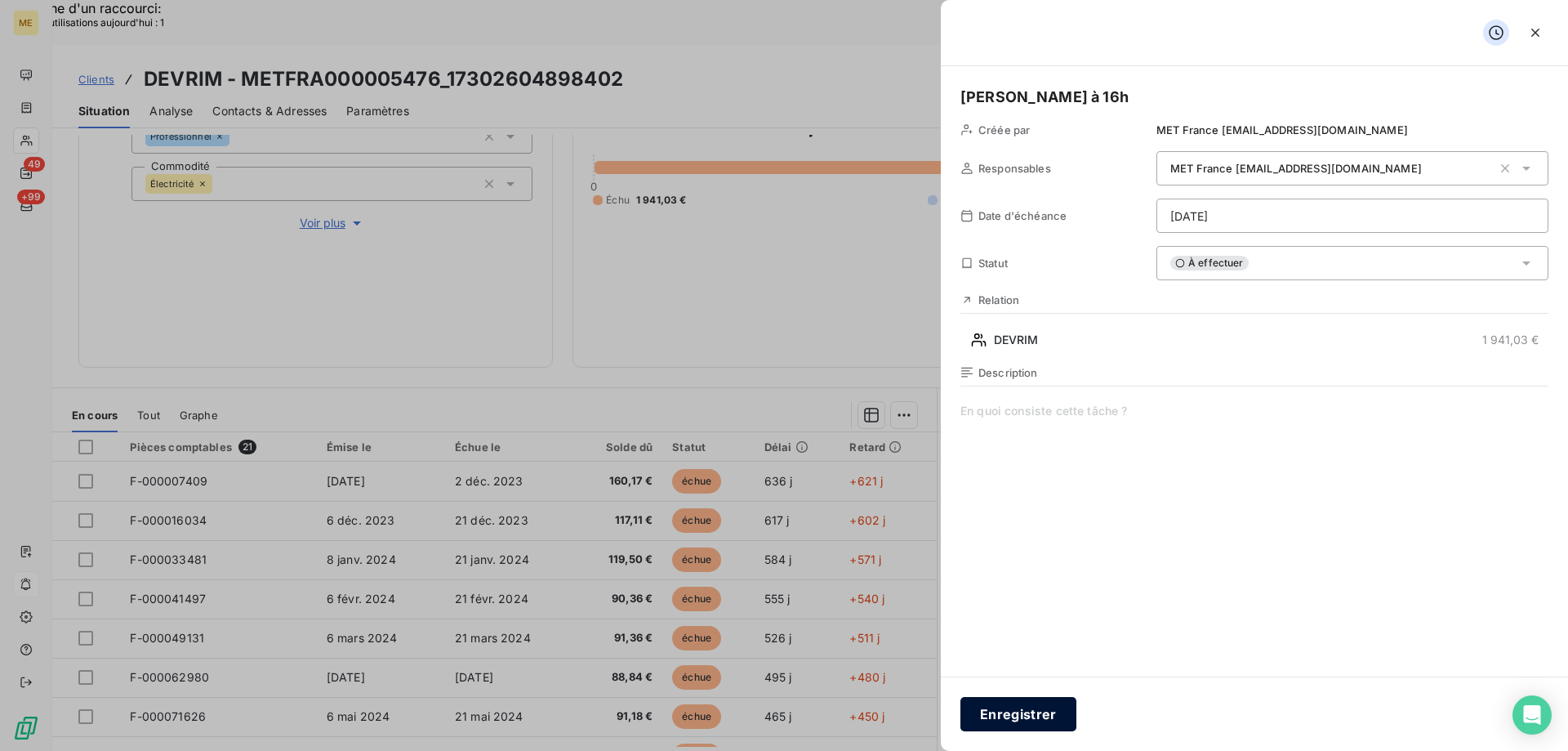
click at [1023, 712] on button "Enregistrer" at bounding box center [1018, 715] width 116 height 35
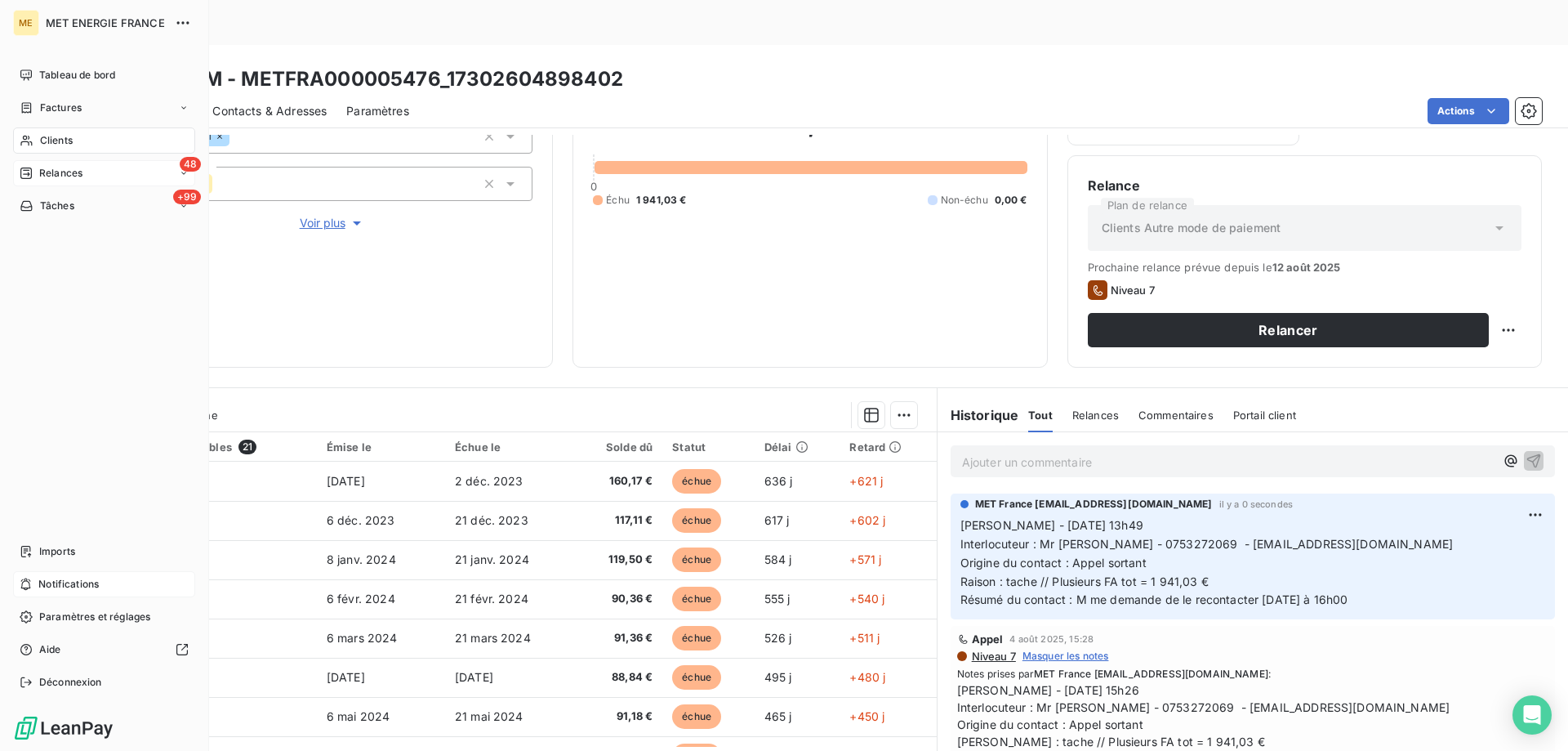
click at [67, 180] on span "Relances" at bounding box center [60, 173] width 43 height 14
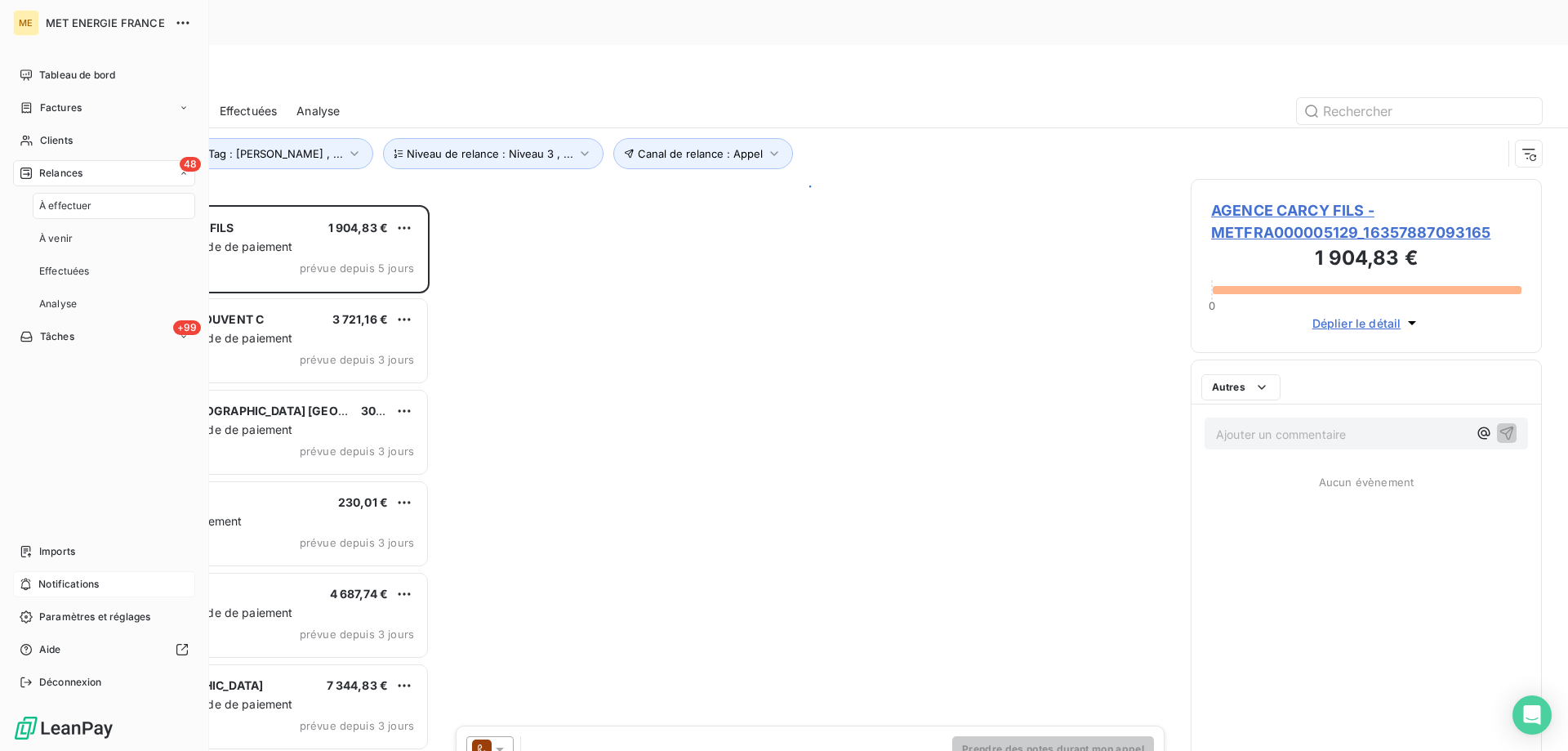
scroll to position [578, 339]
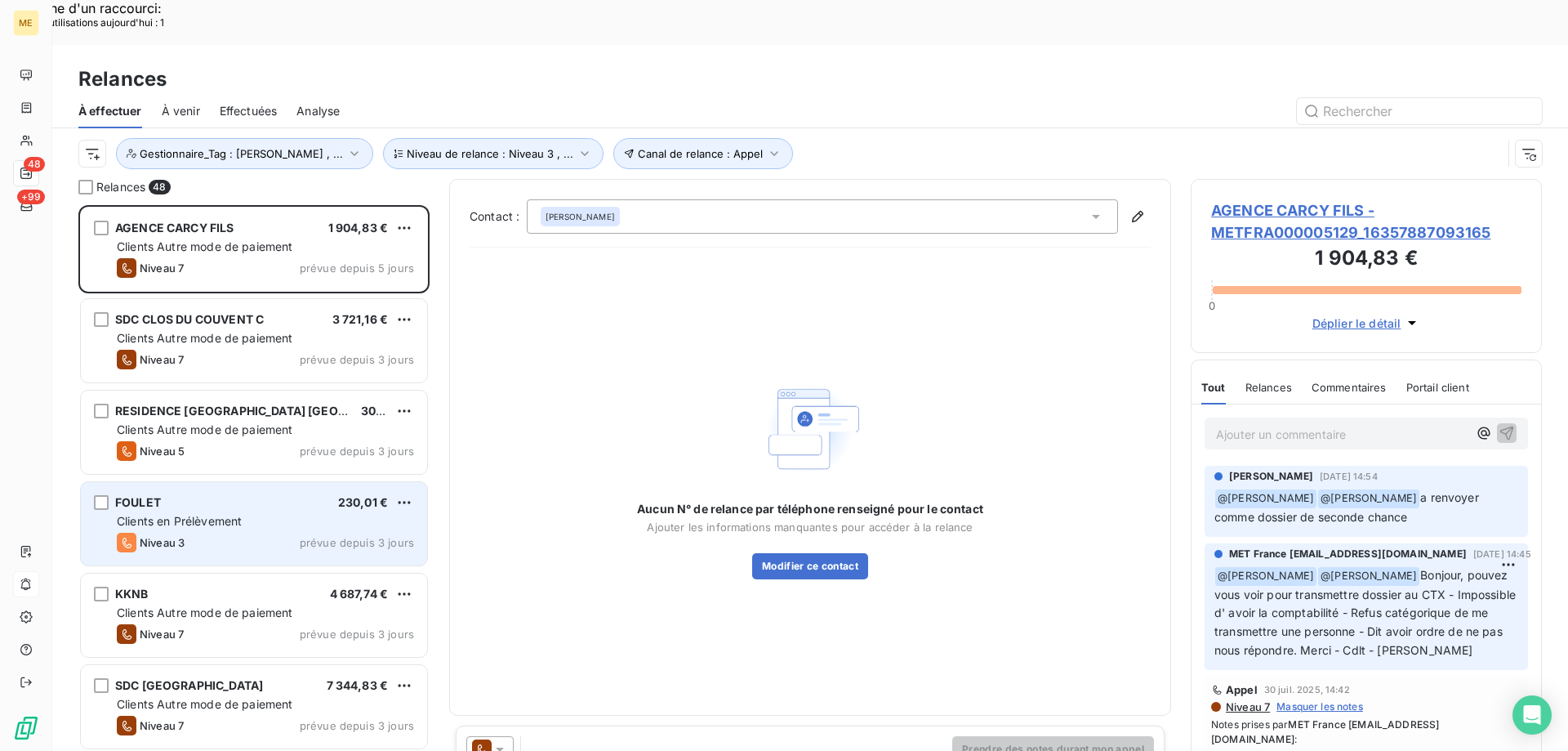
click at [200, 533] on div "Niveau 3 prévue depuis 3 jours" at bounding box center [266, 543] width 298 height 19
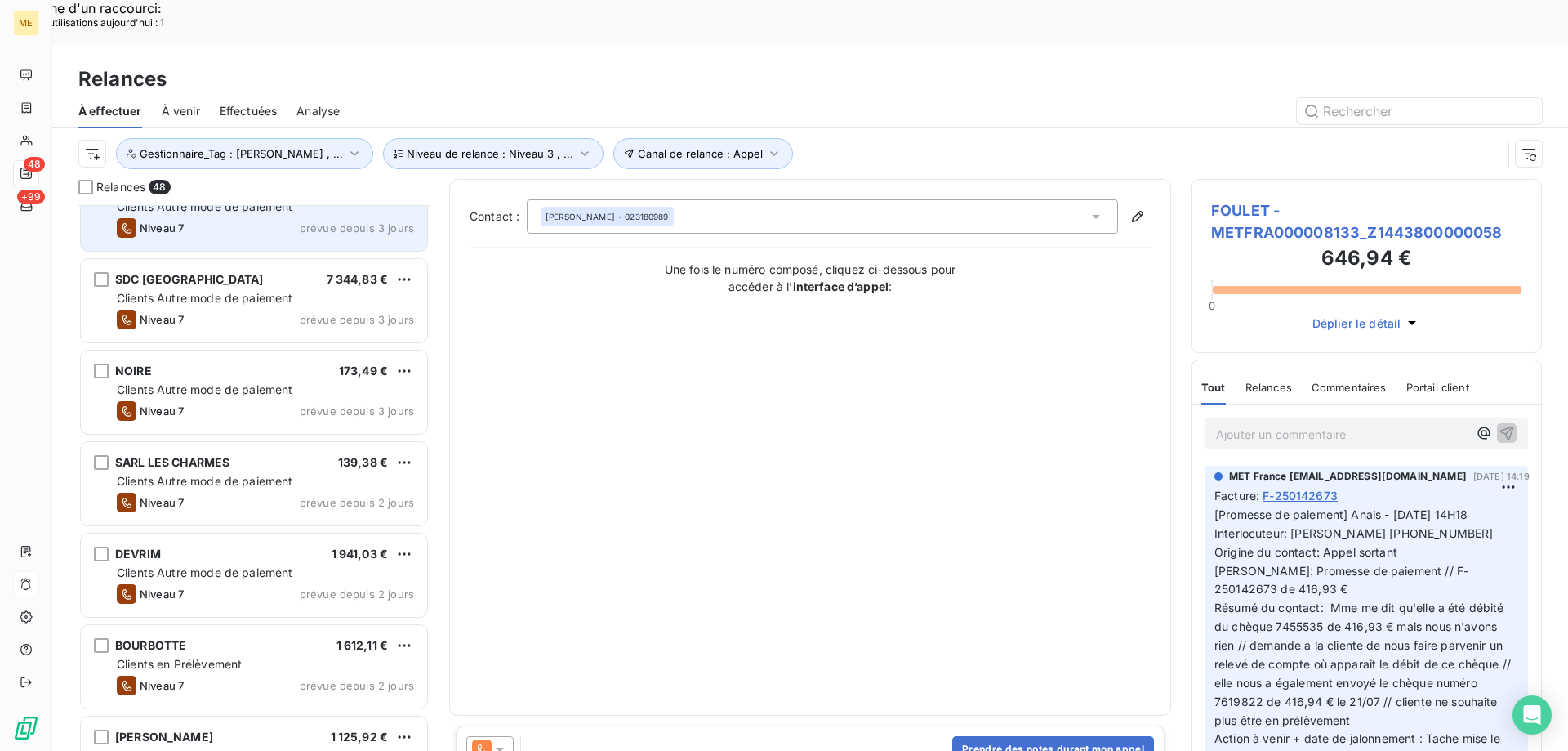
scroll to position [409, 0]
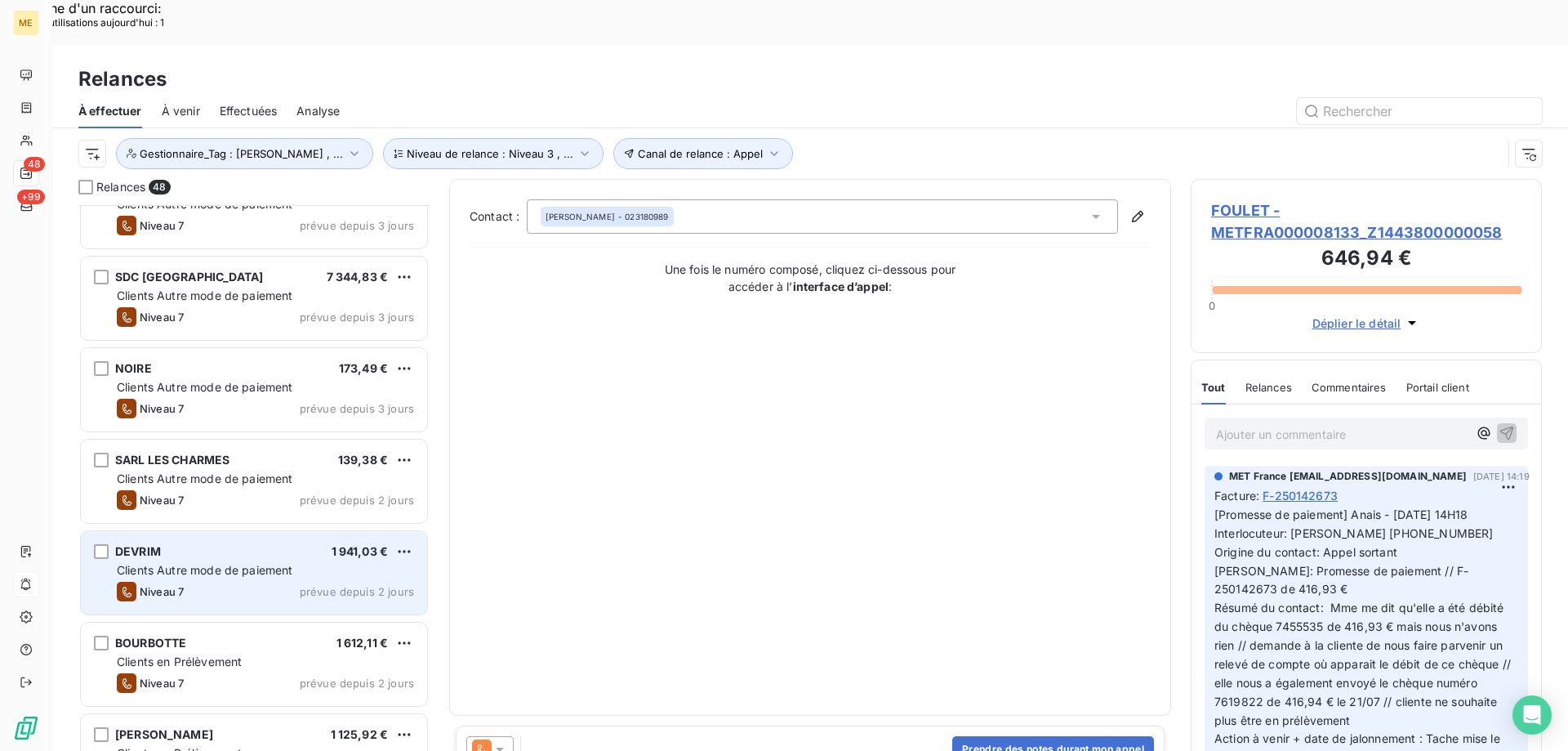
click at [212, 535] on div "DEVRIM 1 941,03 € Clients Autre mode de paiement Niveau 7 prévue depuis 2 jours" at bounding box center [253, 572] width 347 height 84
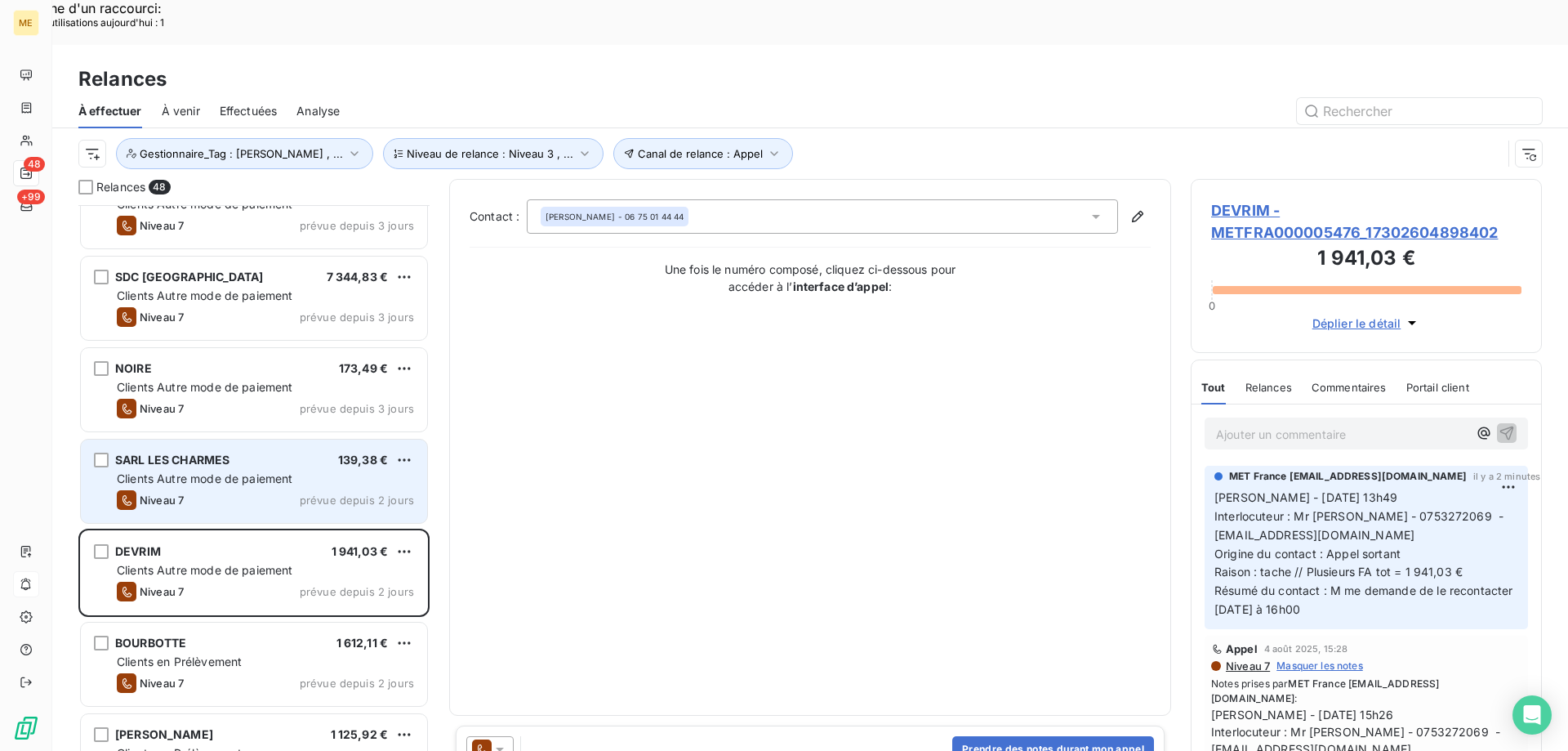
click at [202, 472] on span "Clients Autre mode de paiement" at bounding box center [205, 478] width 177 height 13
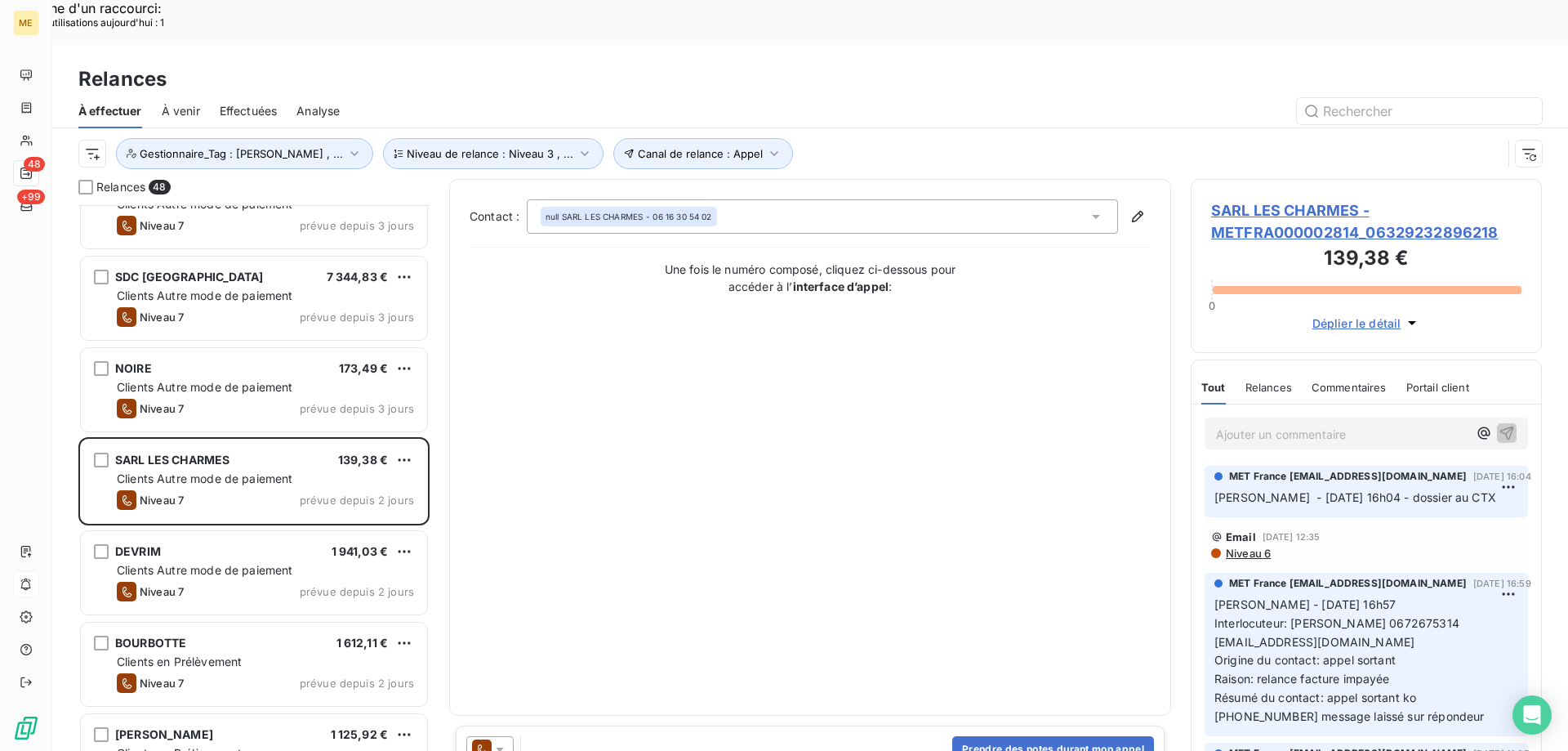
click at [1272, 243] on h3 "139,38 €" at bounding box center [1365, 259] width 310 height 33
click at [1267, 200] on span "SARL LES CHARMES - METFRA000002814_06329232896218" at bounding box center [1365, 222] width 310 height 44
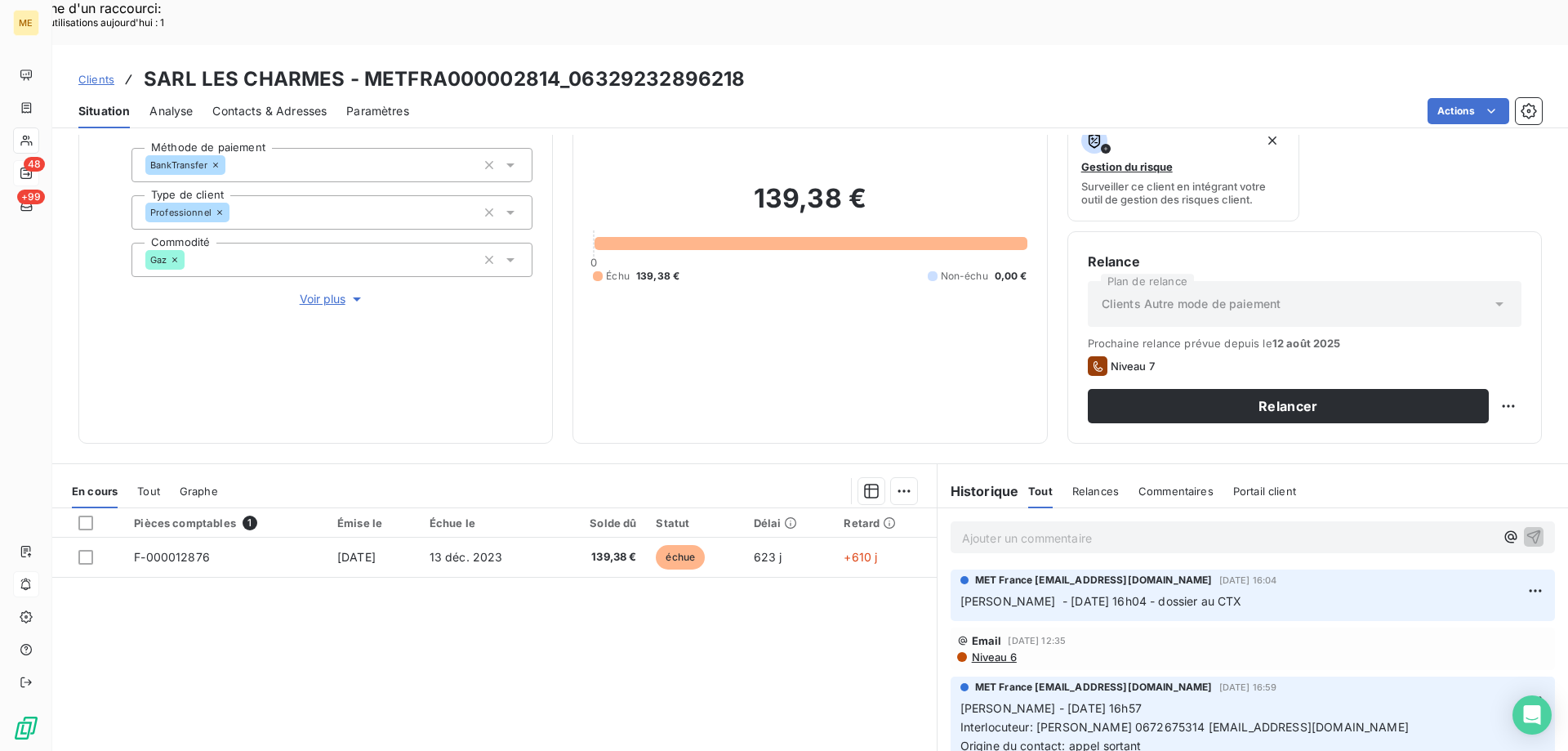
scroll to position [218, 0]
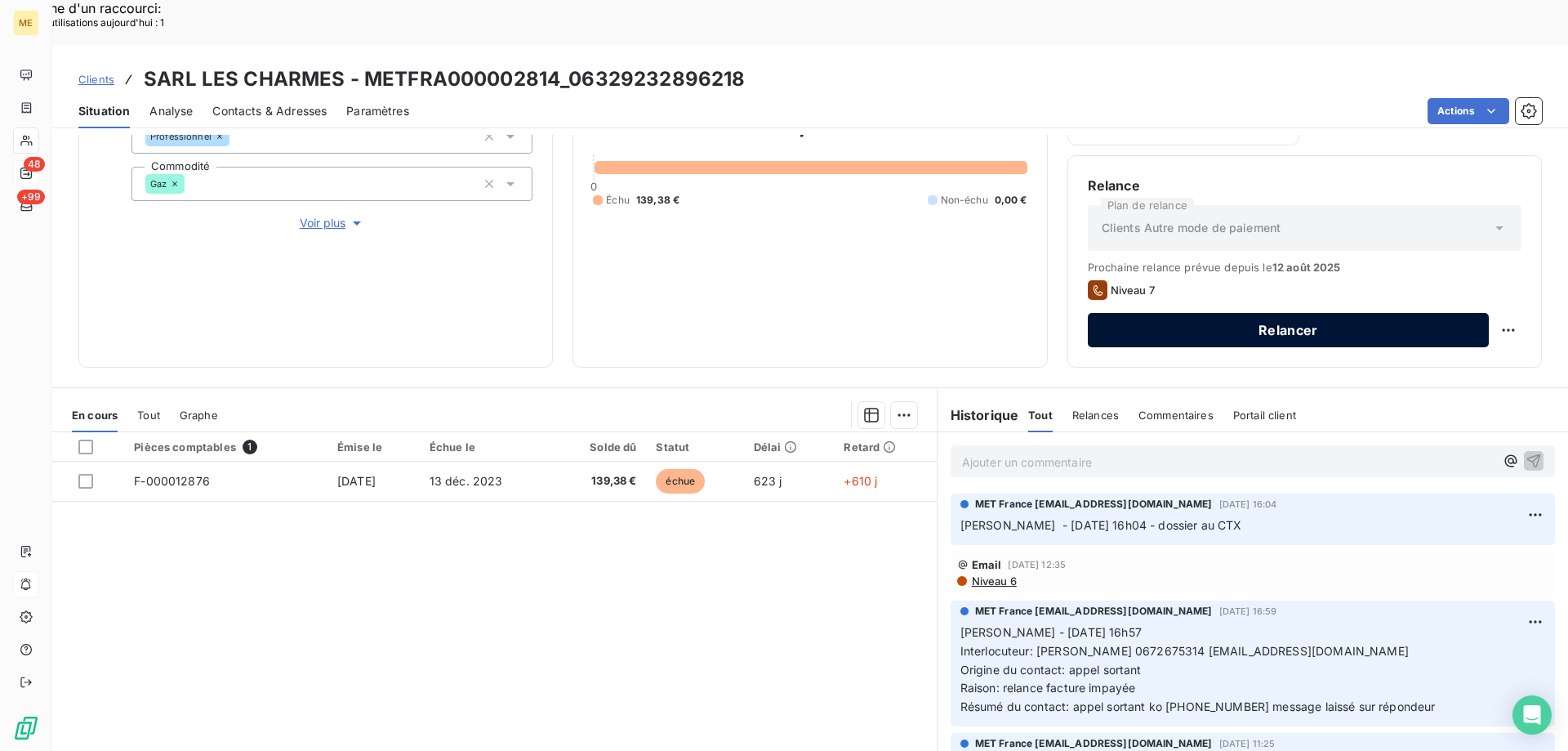
click at [1252, 313] on button "Relancer" at bounding box center [1289, 330] width 401 height 35
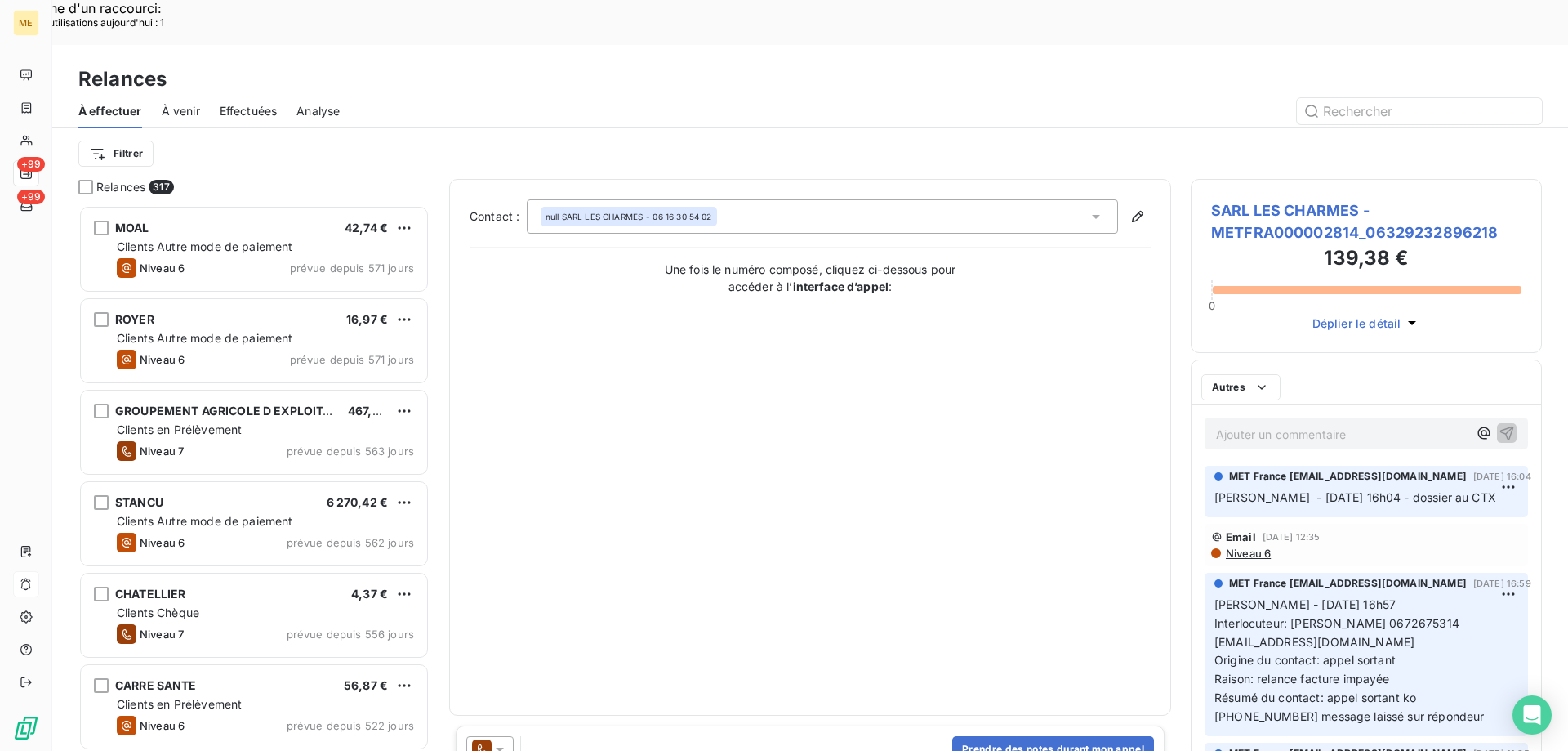
scroll to position [578, 339]
click at [505, 740] on icon at bounding box center [499, 748] width 16 height 16
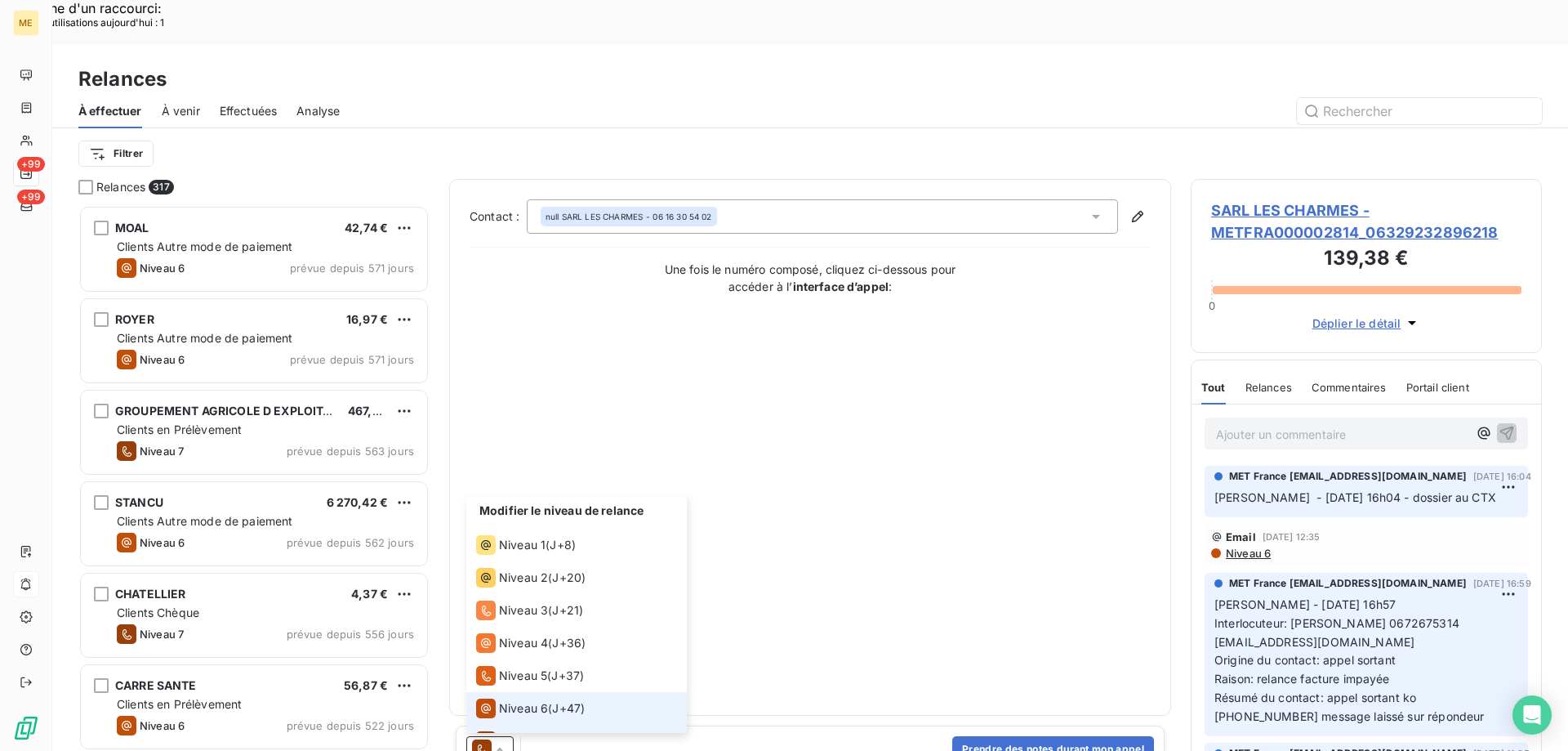
scroll to position [25, 0]
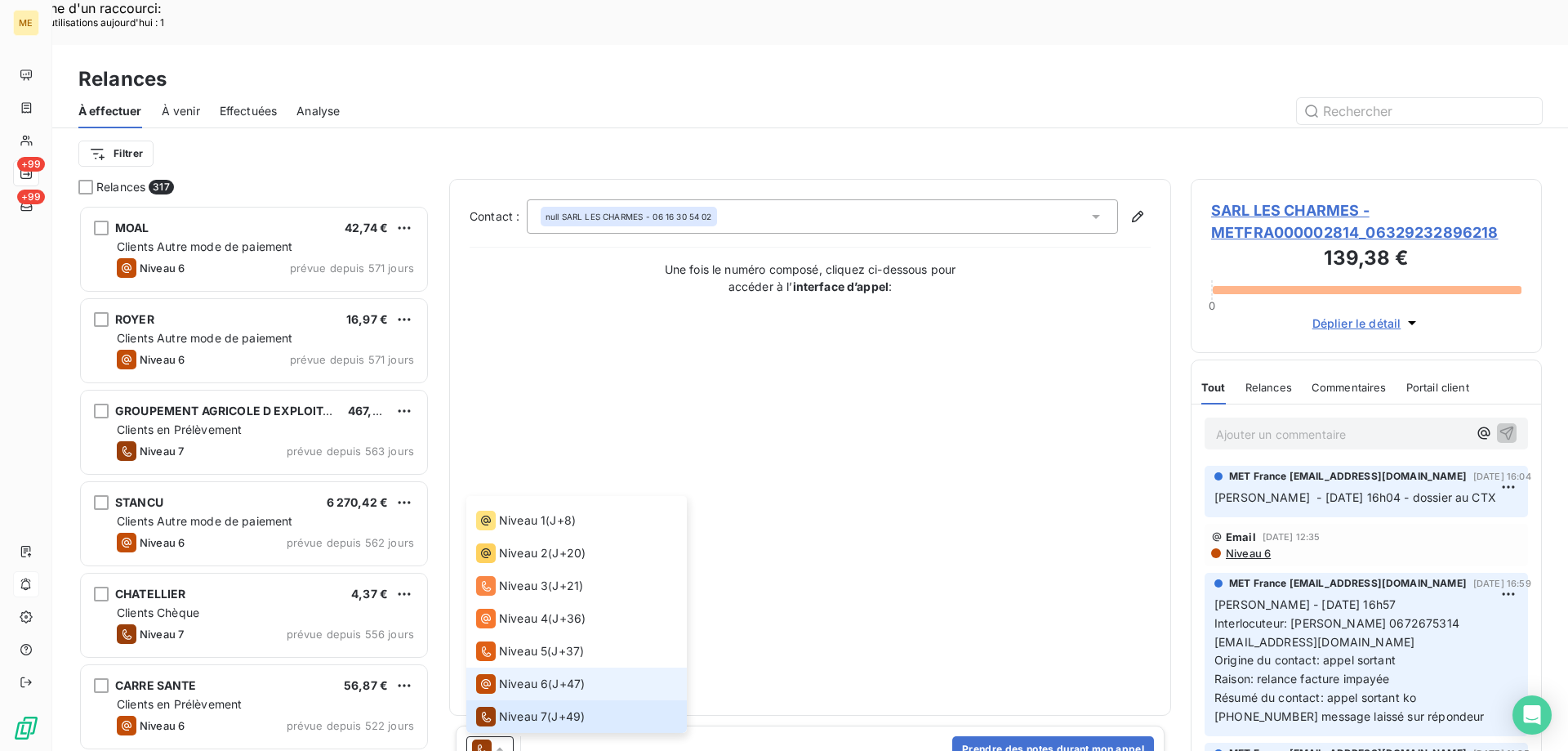
click at [512, 675] on span "Niveau 6" at bounding box center [523, 683] width 49 height 16
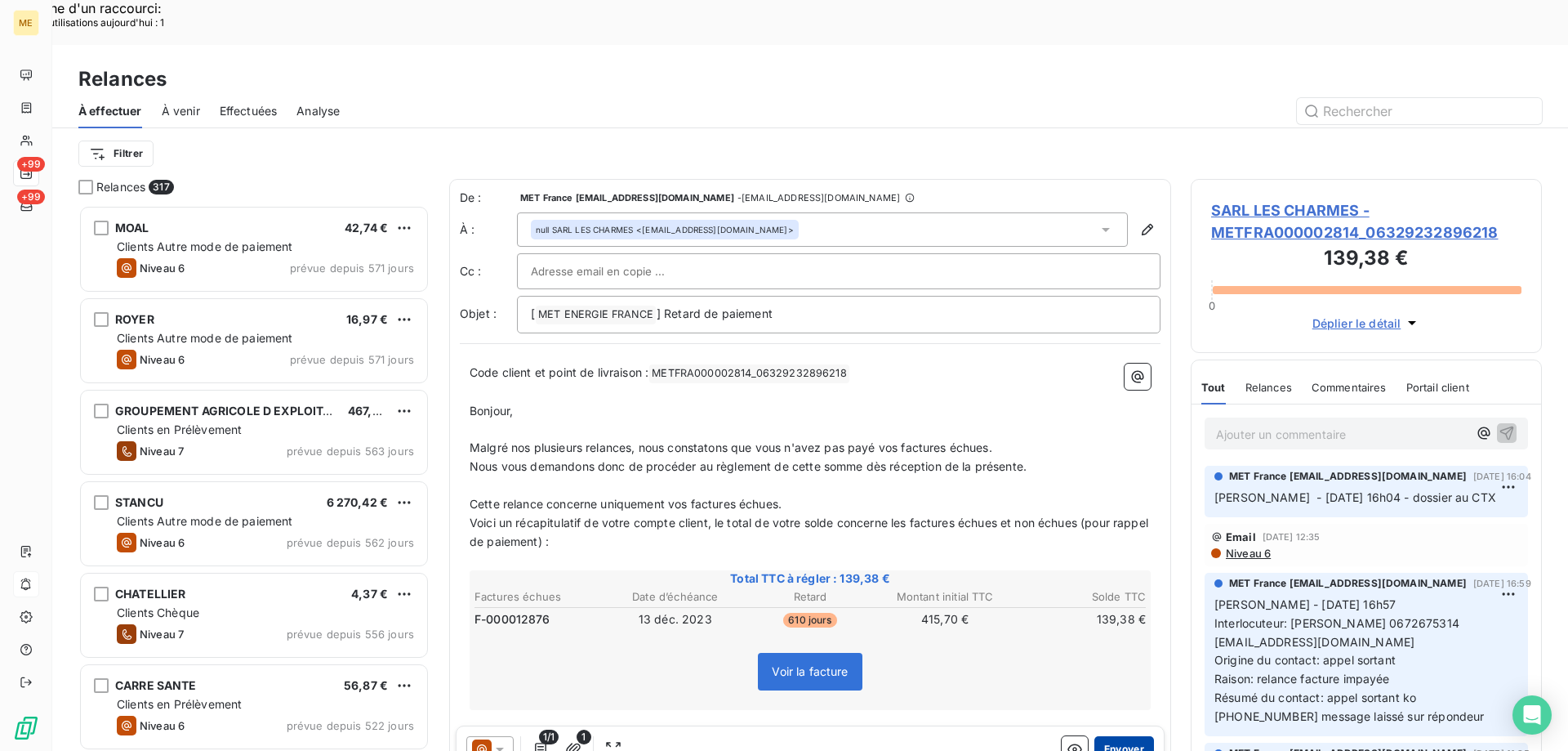
click at [1123, 736] on button "Envoyer" at bounding box center [1124, 748] width 60 height 26
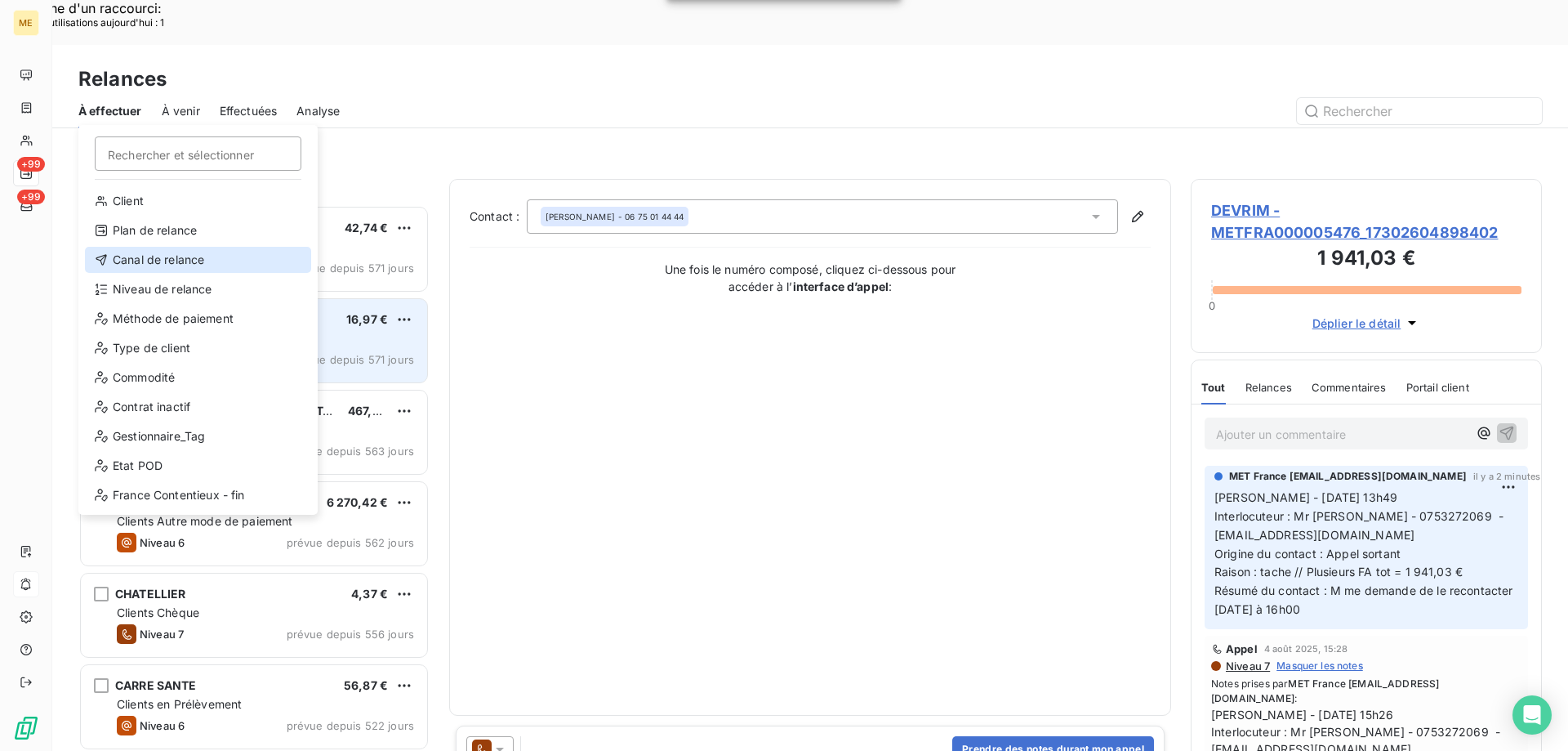
click at [129, 261] on div "Canal de relance" at bounding box center [198, 259] width 227 height 26
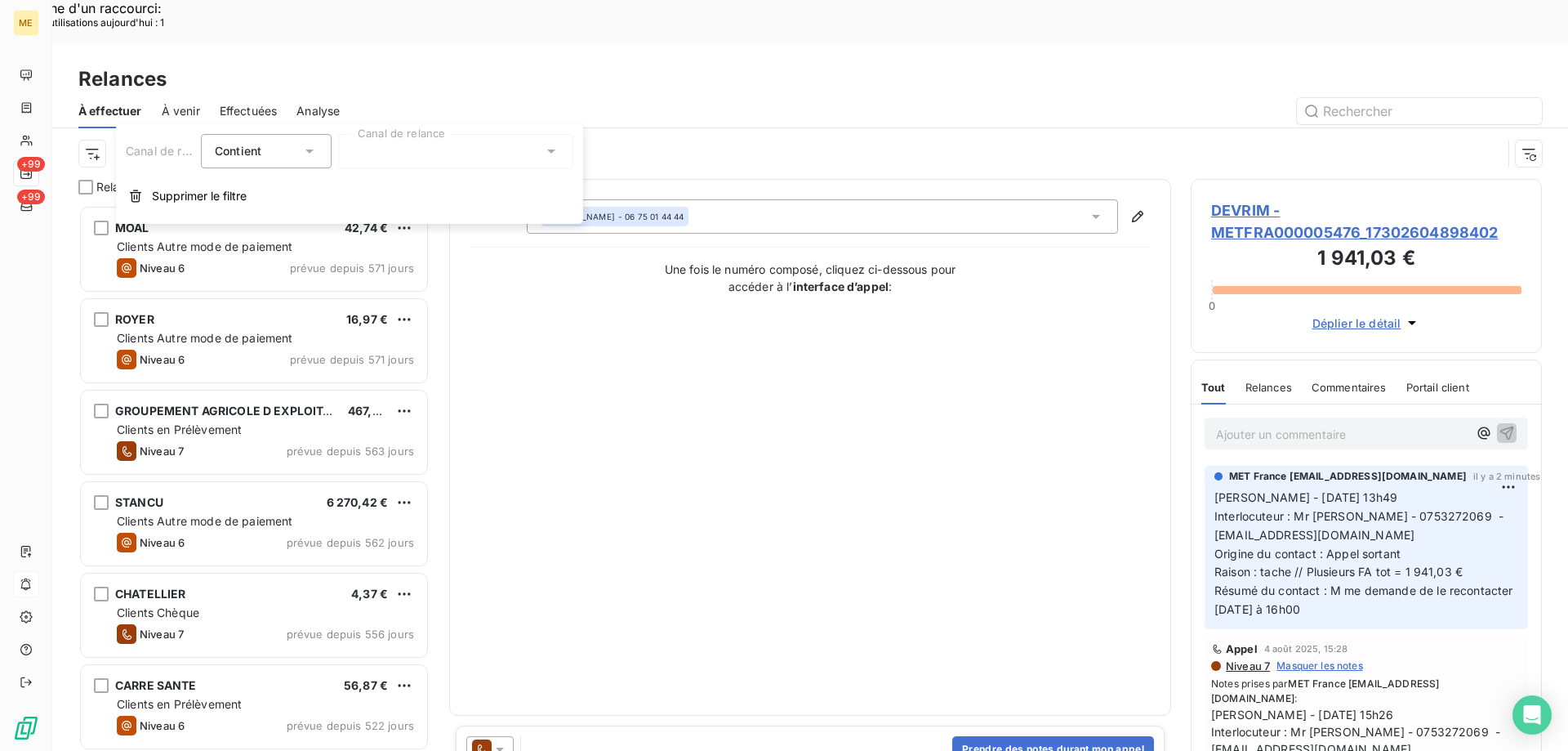
click at [389, 160] on div at bounding box center [455, 151] width 235 height 35
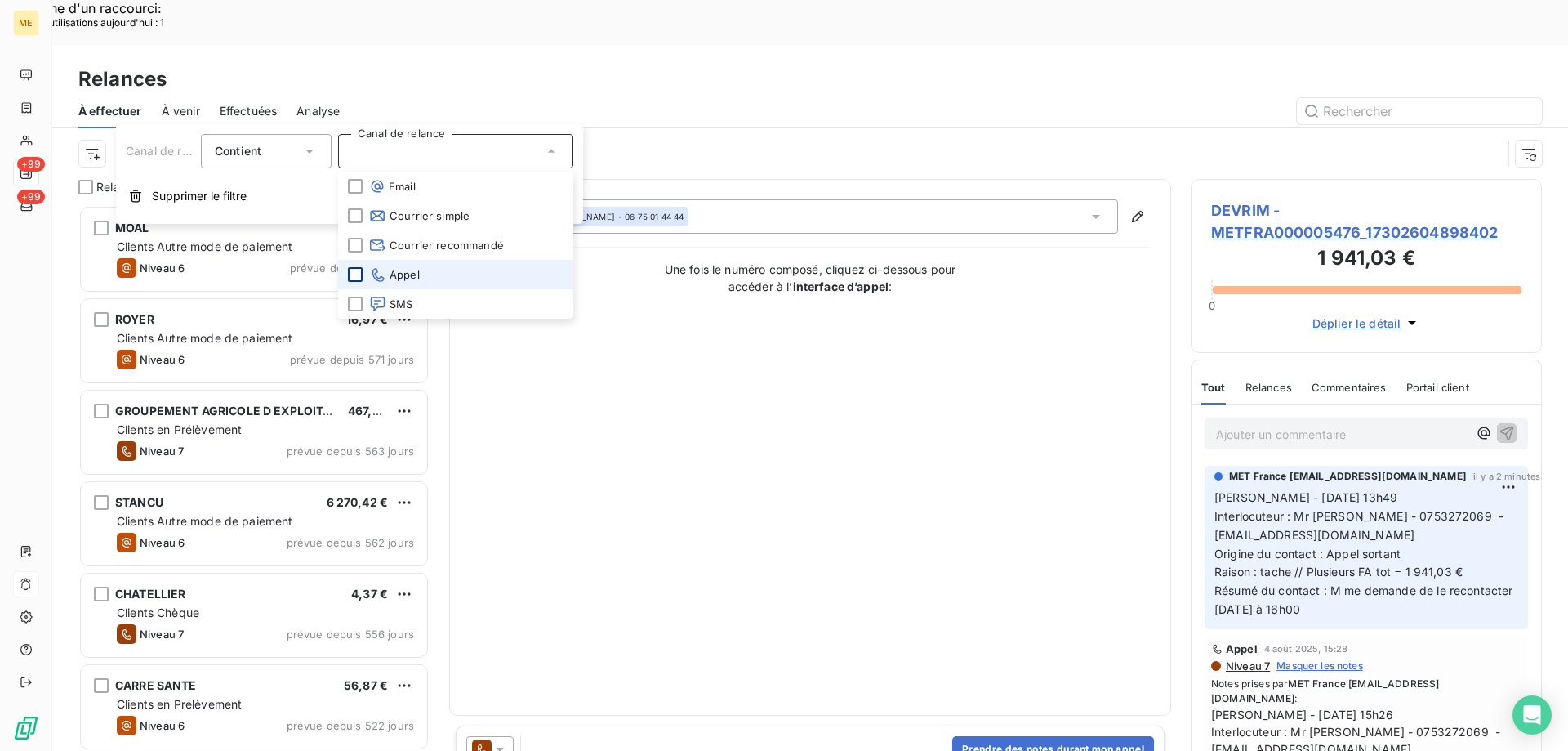
click at [360, 273] on div at bounding box center [354, 274] width 14 height 14
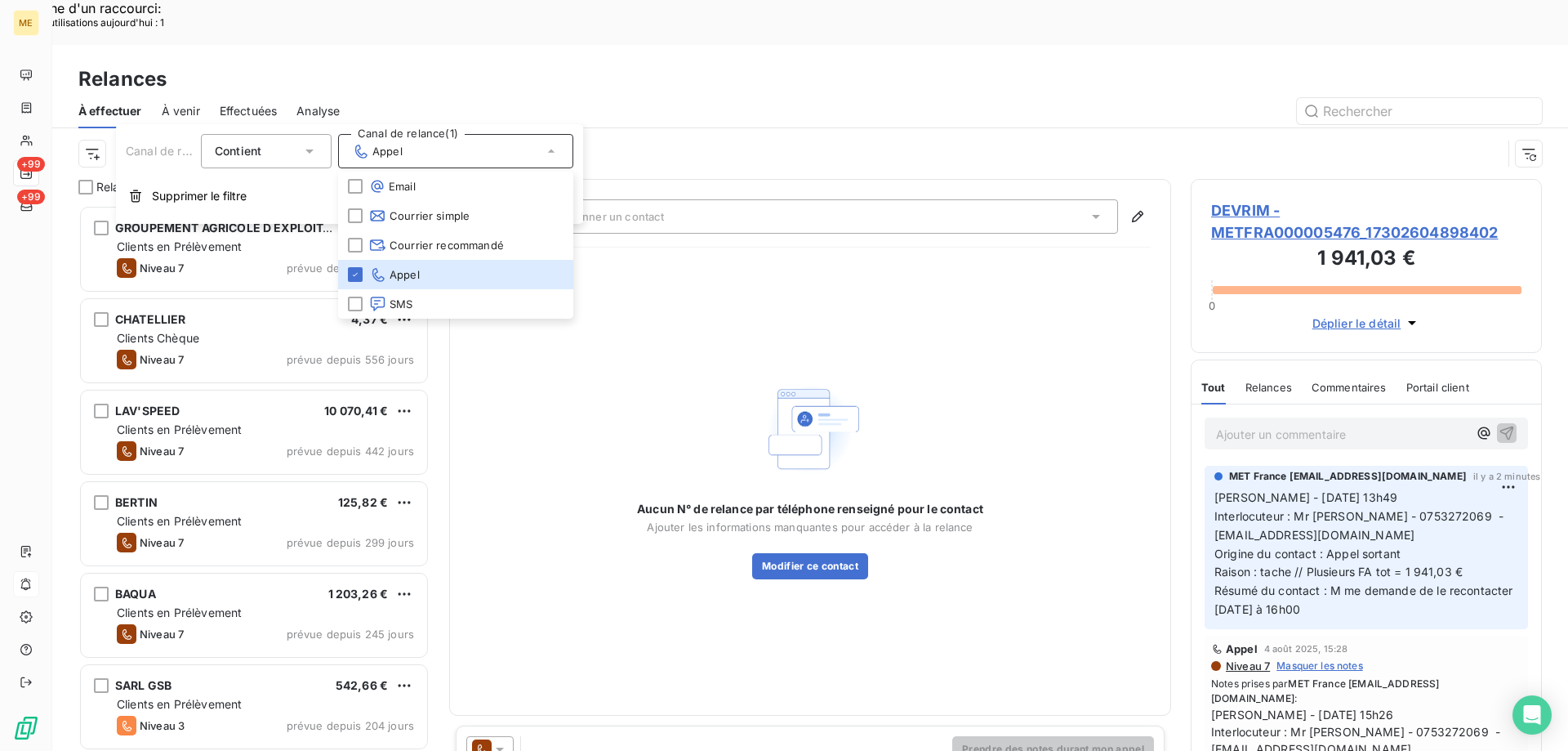
scroll to position [578, 339]
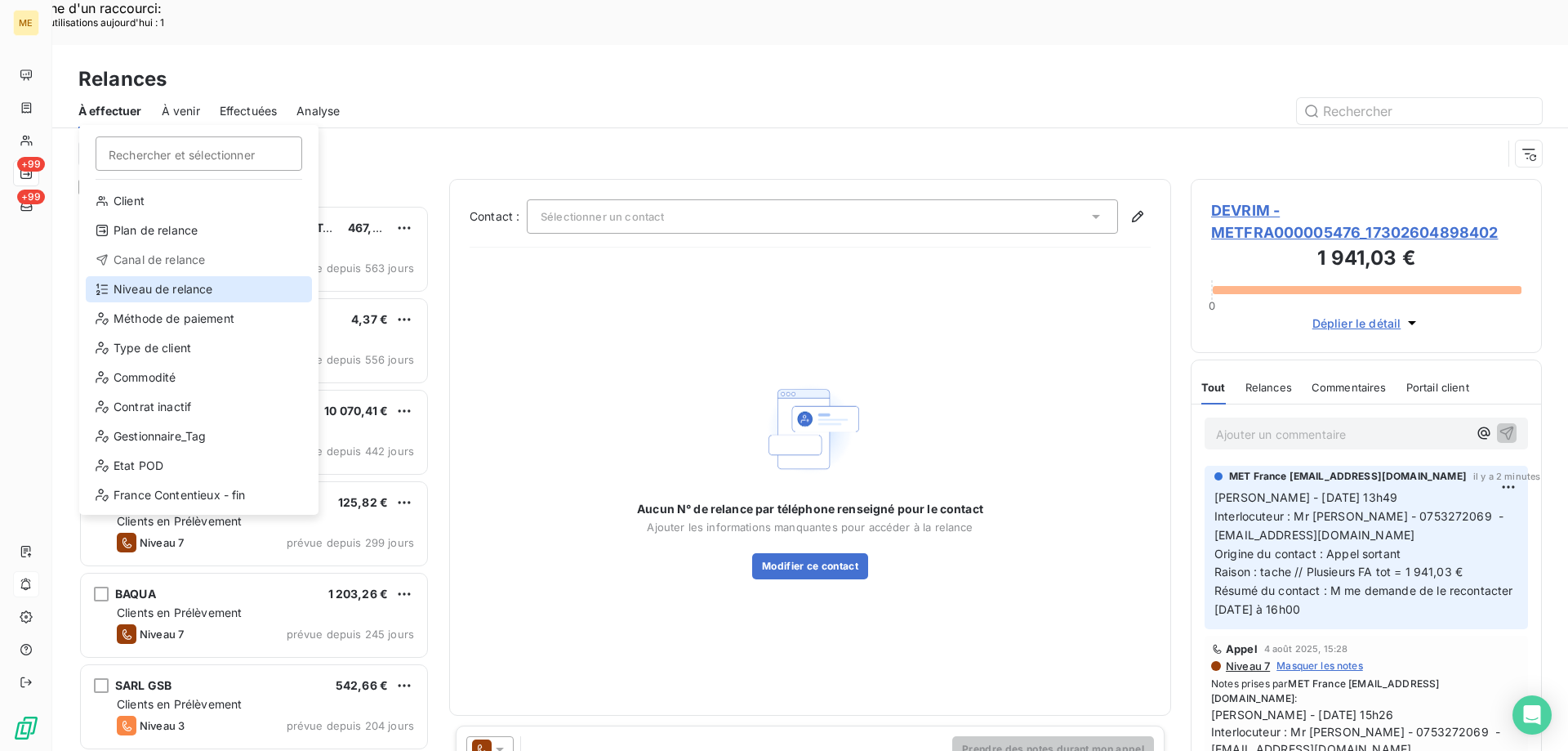
click at [143, 289] on div "Niveau de relance" at bounding box center [199, 288] width 227 height 26
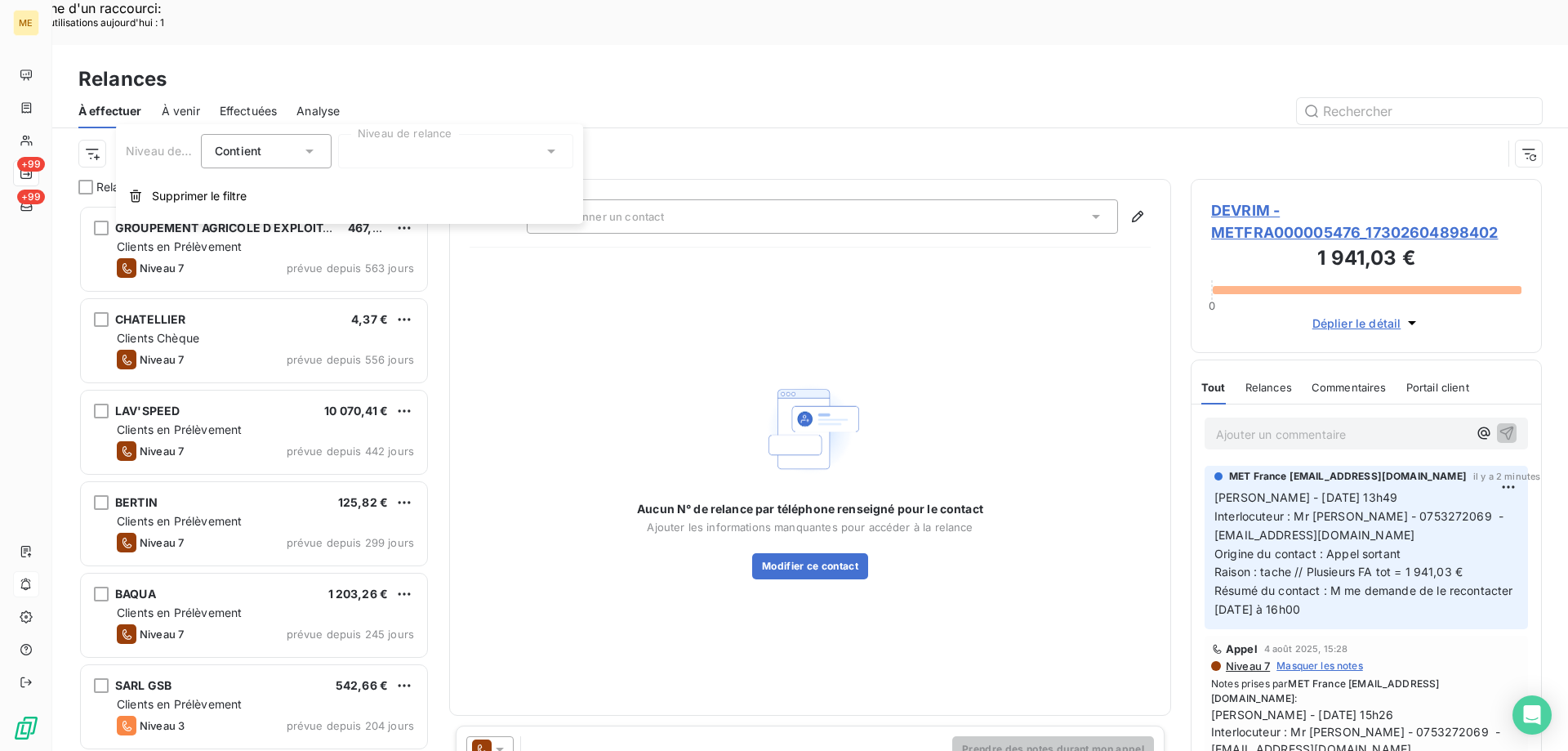
click at [368, 151] on div at bounding box center [455, 151] width 235 height 35
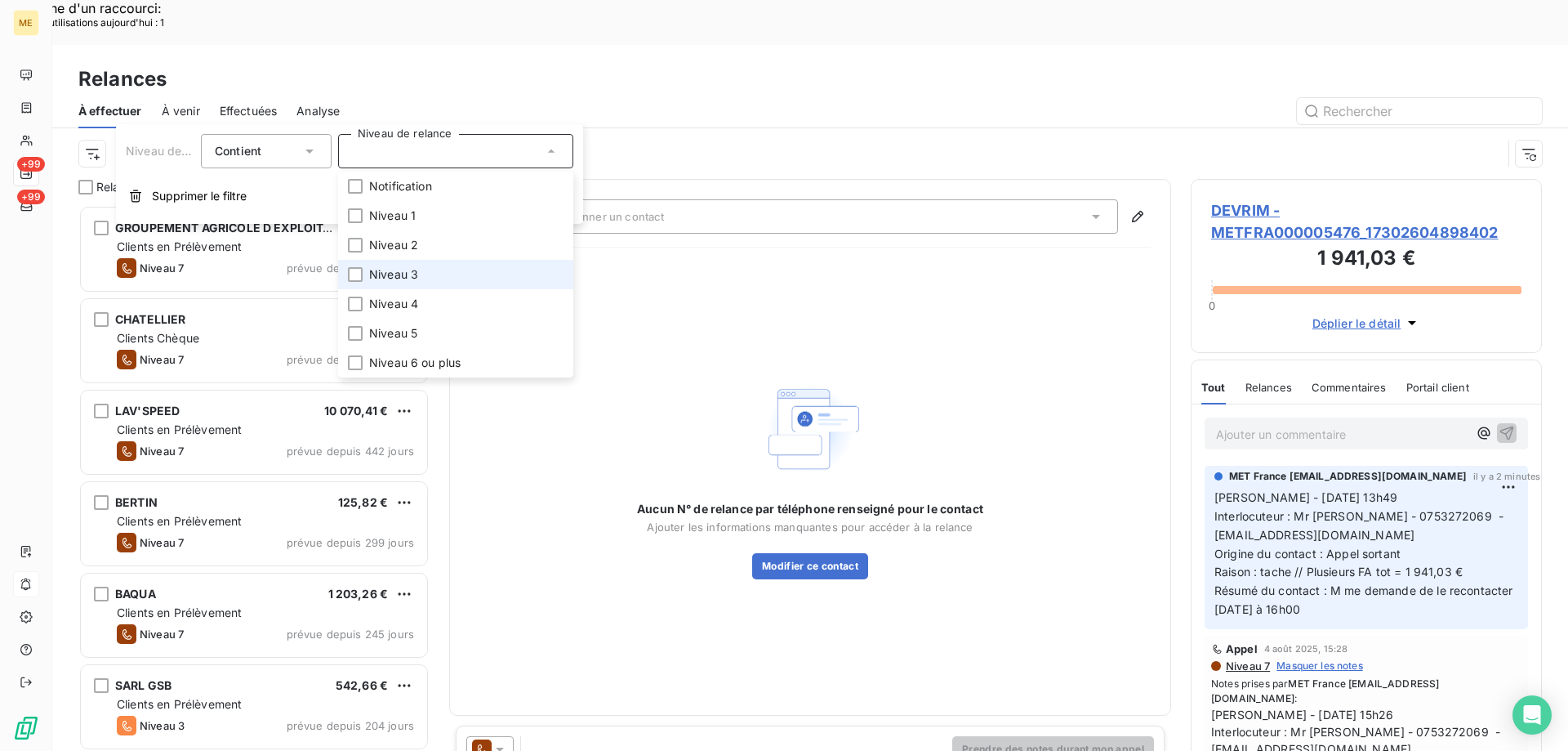
click at [371, 283] on li "Niveau 3" at bounding box center [455, 274] width 235 height 30
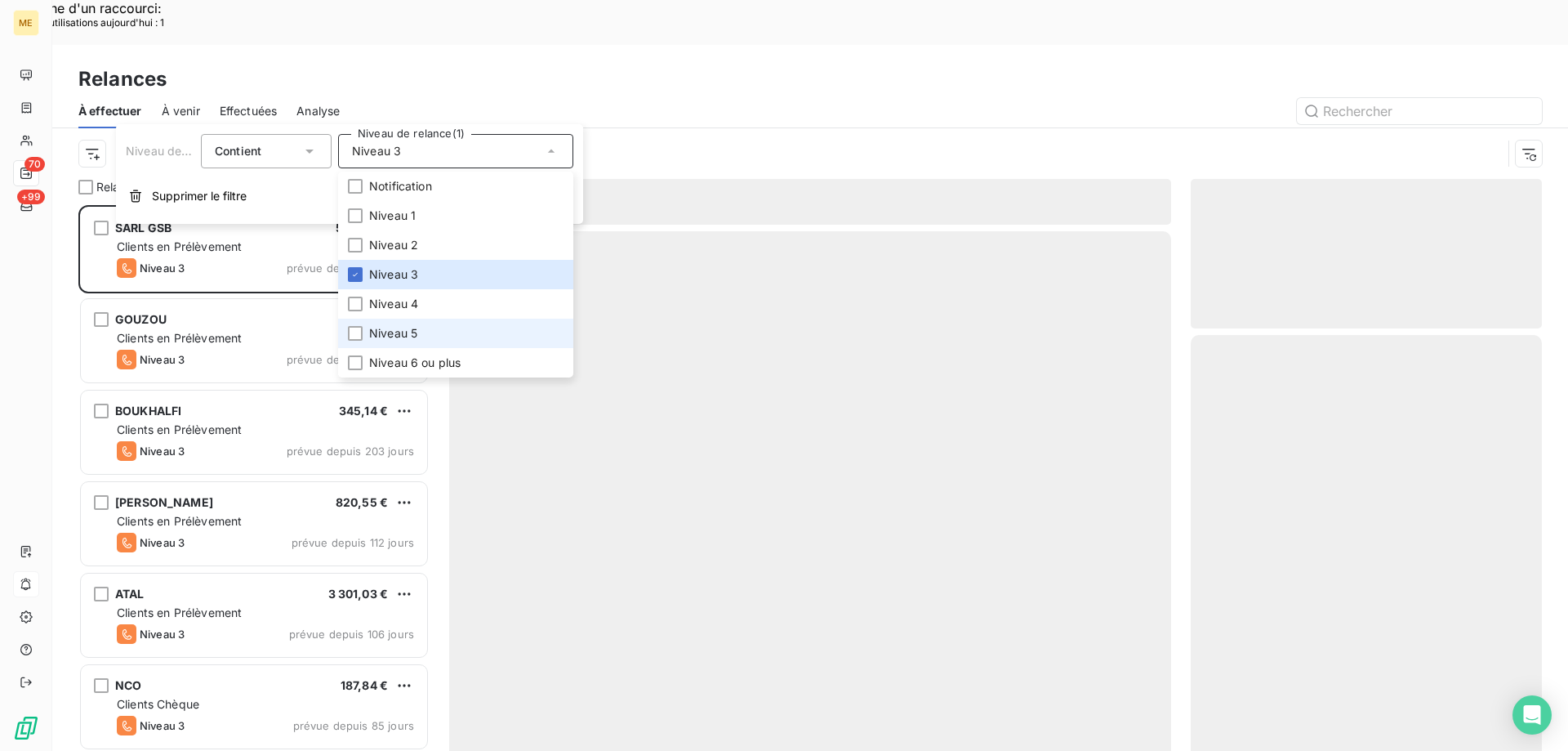
scroll to position [578, 339]
click at [394, 336] on span "Niveau 5" at bounding box center [393, 333] width 48 height 16
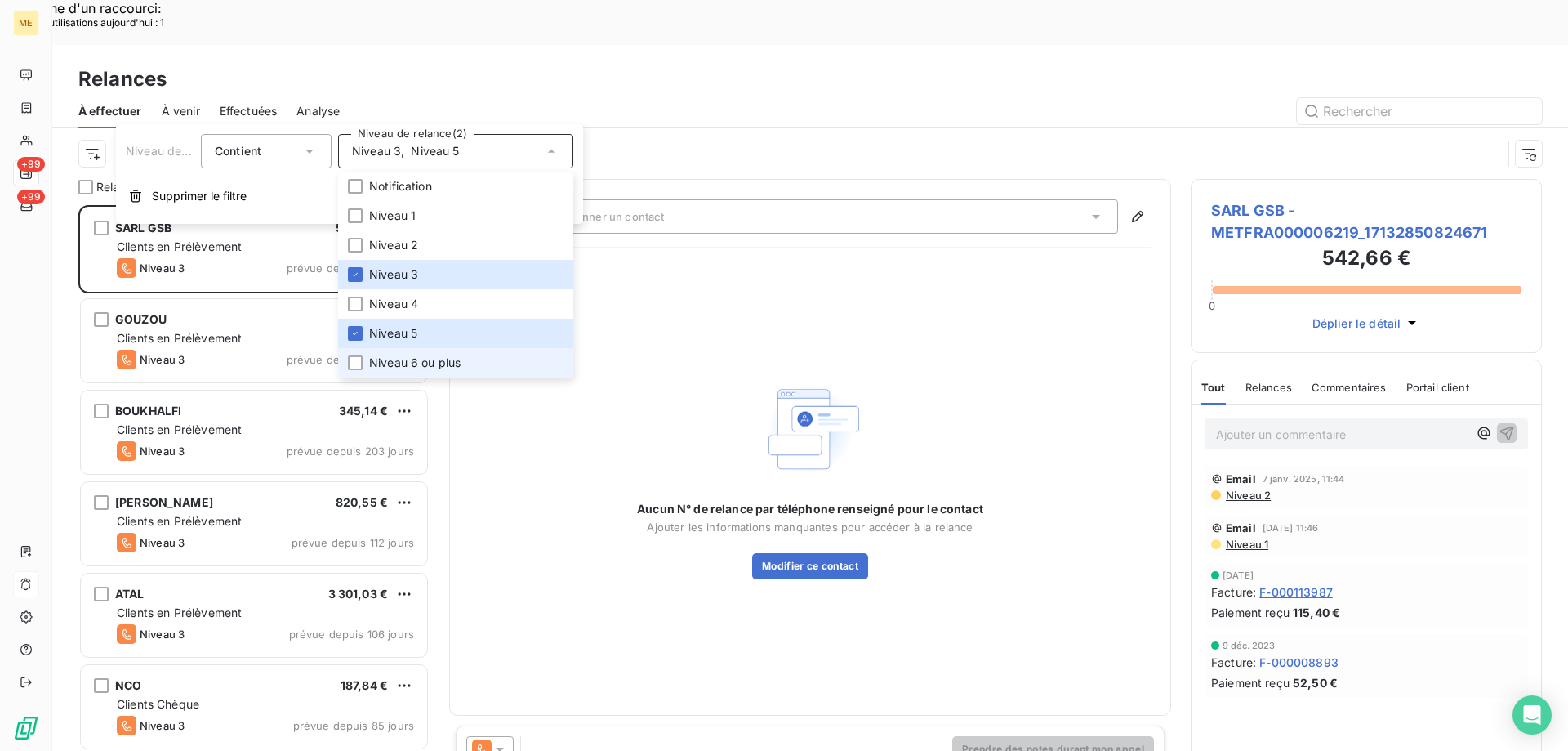
click at [391, 357] on span "Niveau 6 ou plus" at bounding box center [414, 362] width 91 height 16
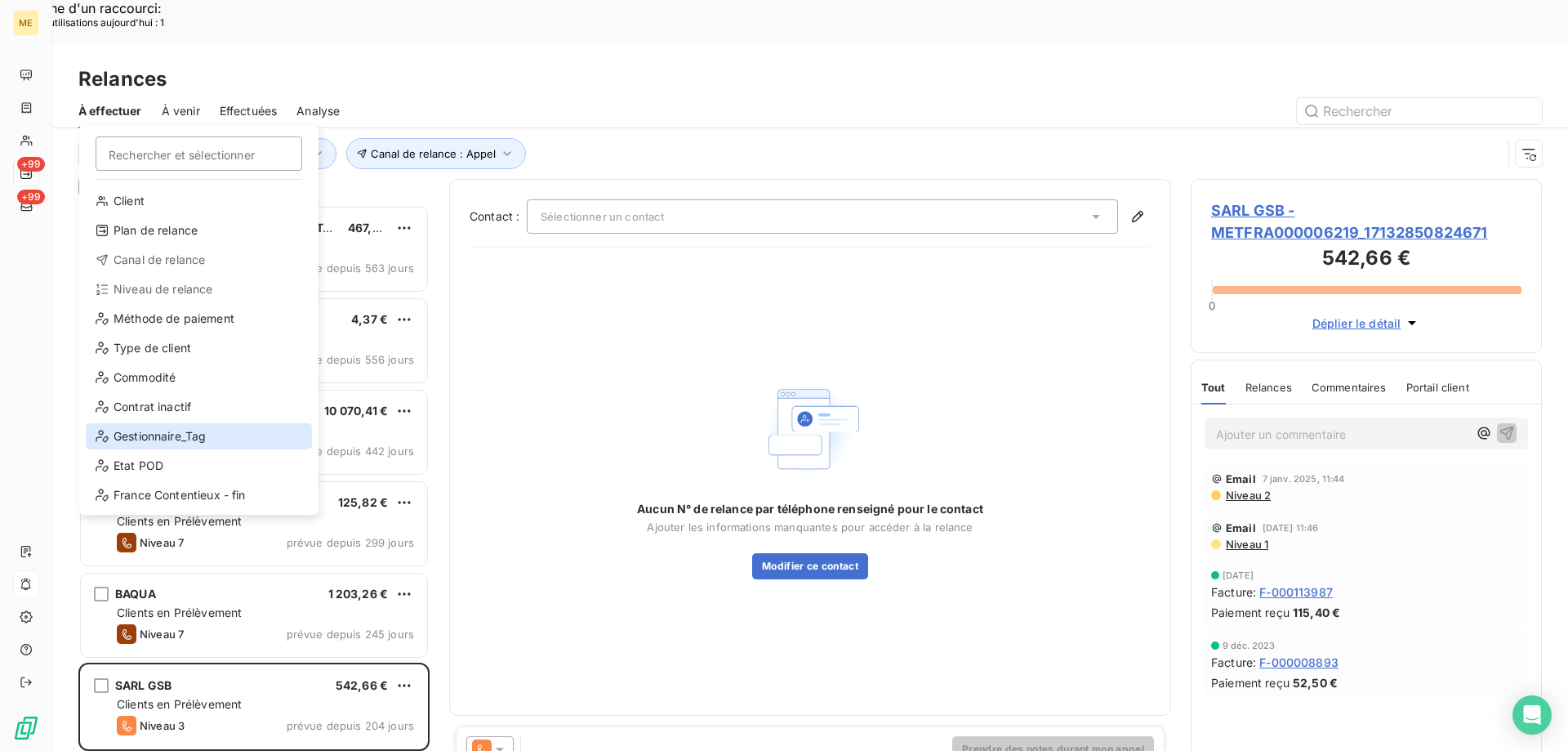
click at [147, 442] on div "Gestionnaire_Tag" at bounding box center [199, 436] width 227 height 26
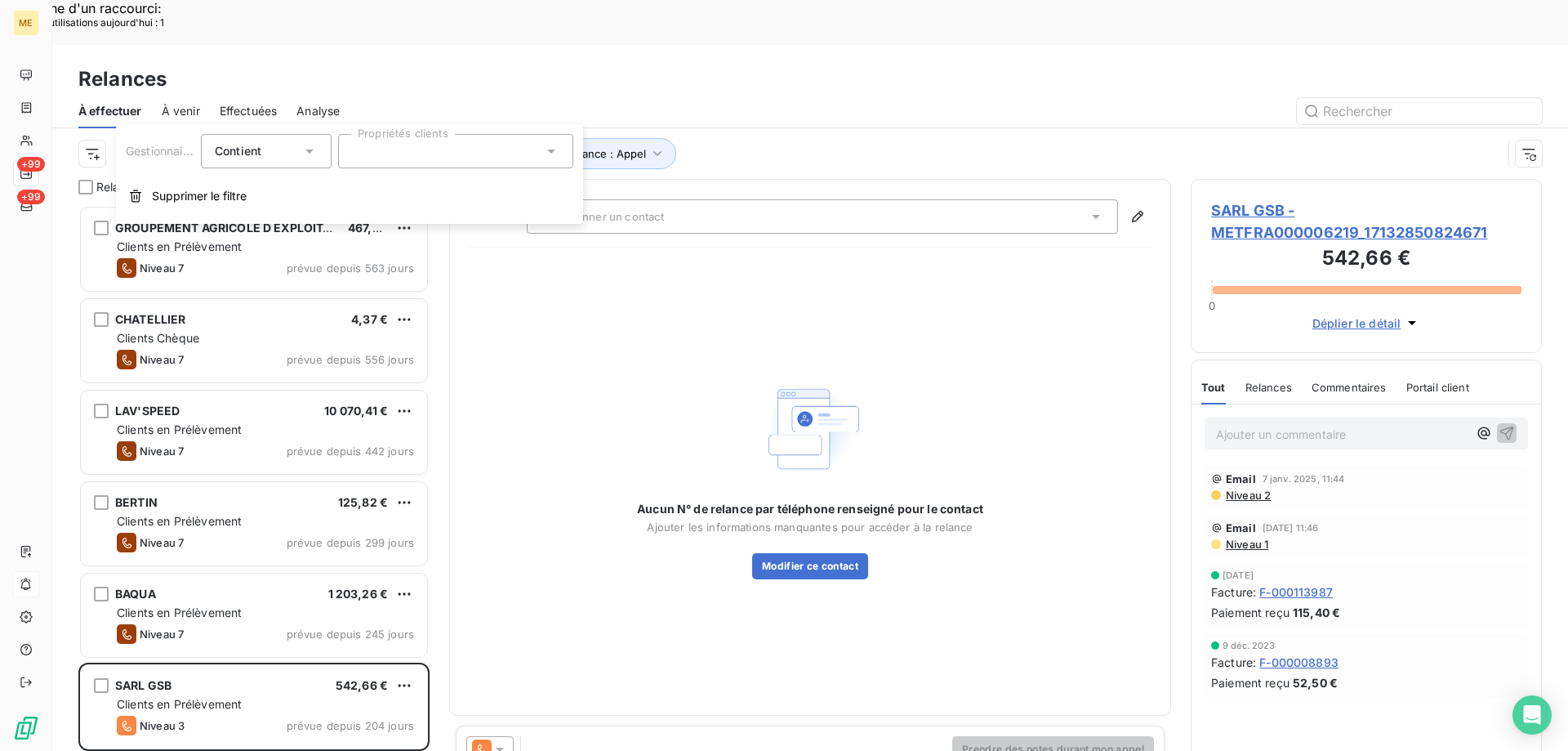
click at [401, 157] on div at bounding box center [455, 151] width 235 height 35
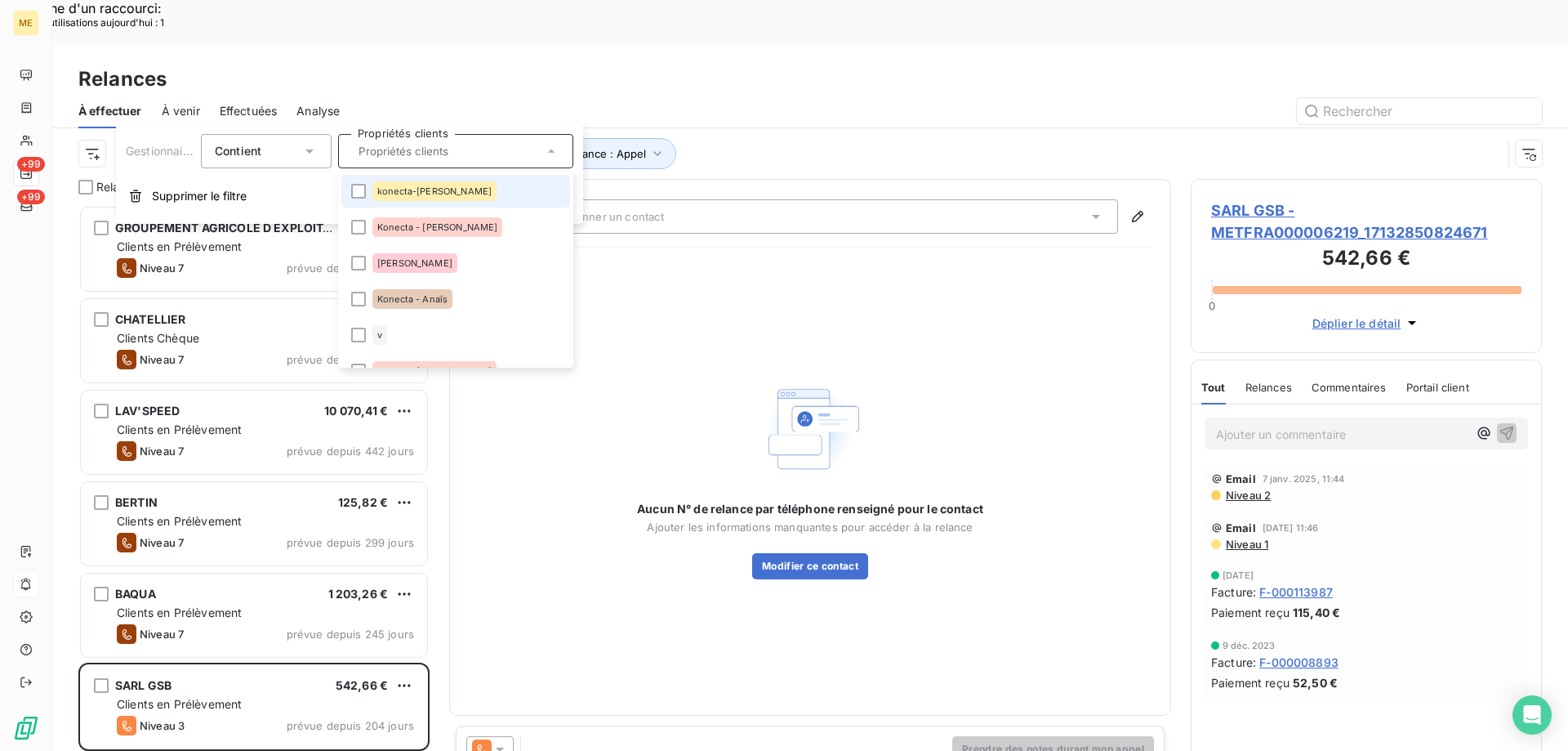
click at [404, 184] on div "konecta-[PERSON_NAME]" at bounding box center [434, 191] width 124 height 19
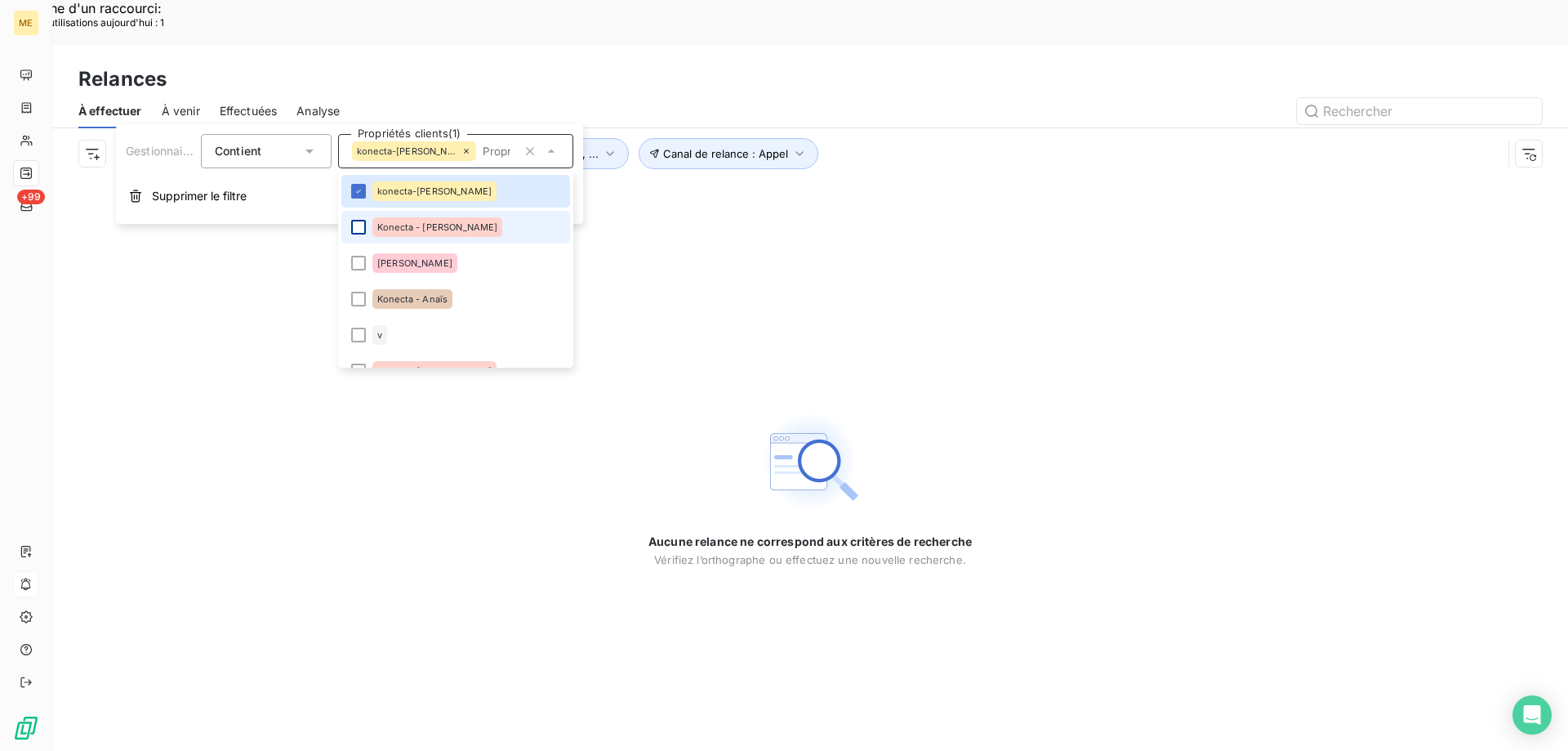
click at [357, 225] on div at bounding box center [358, 227] width 14 height 14
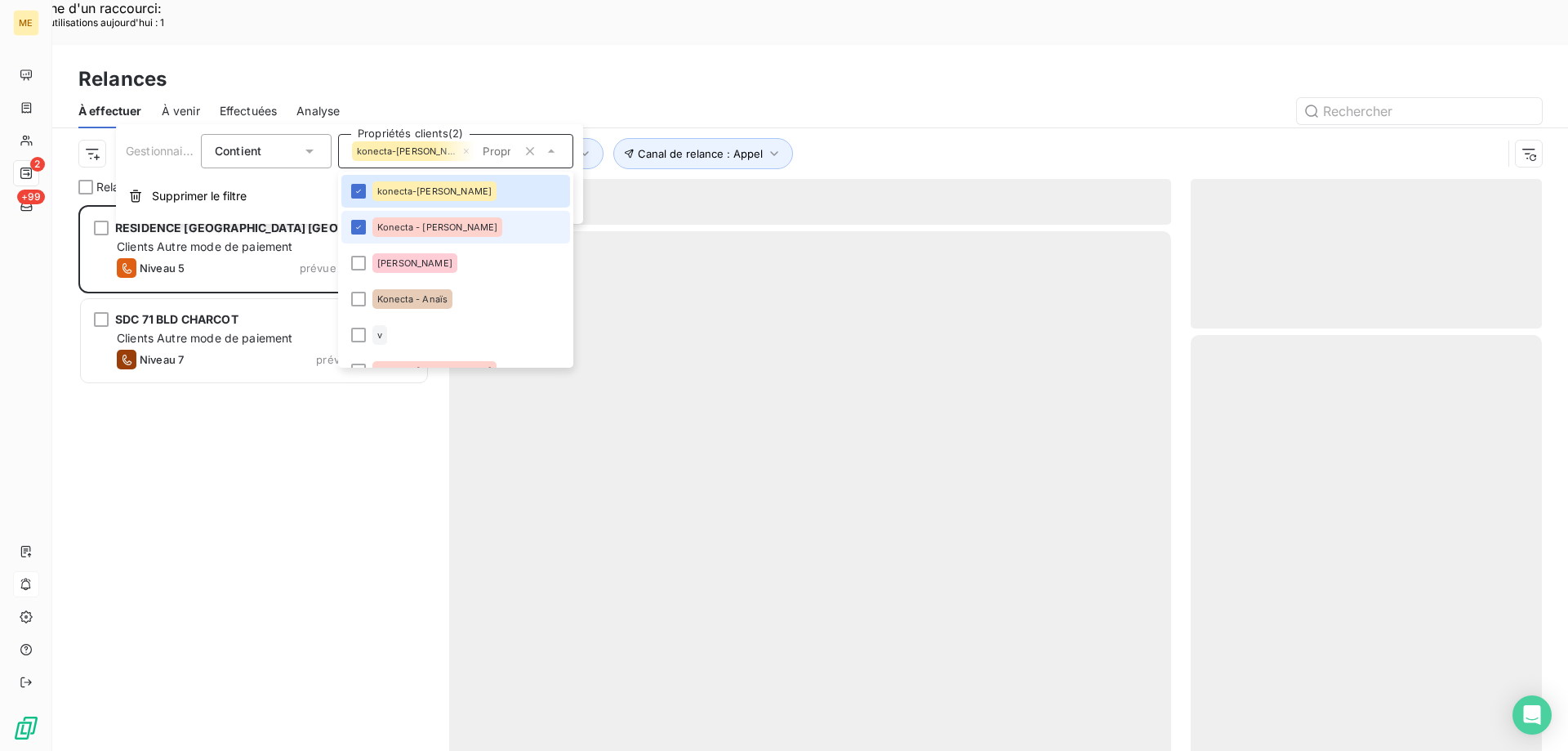
scroll to position [578, 339]
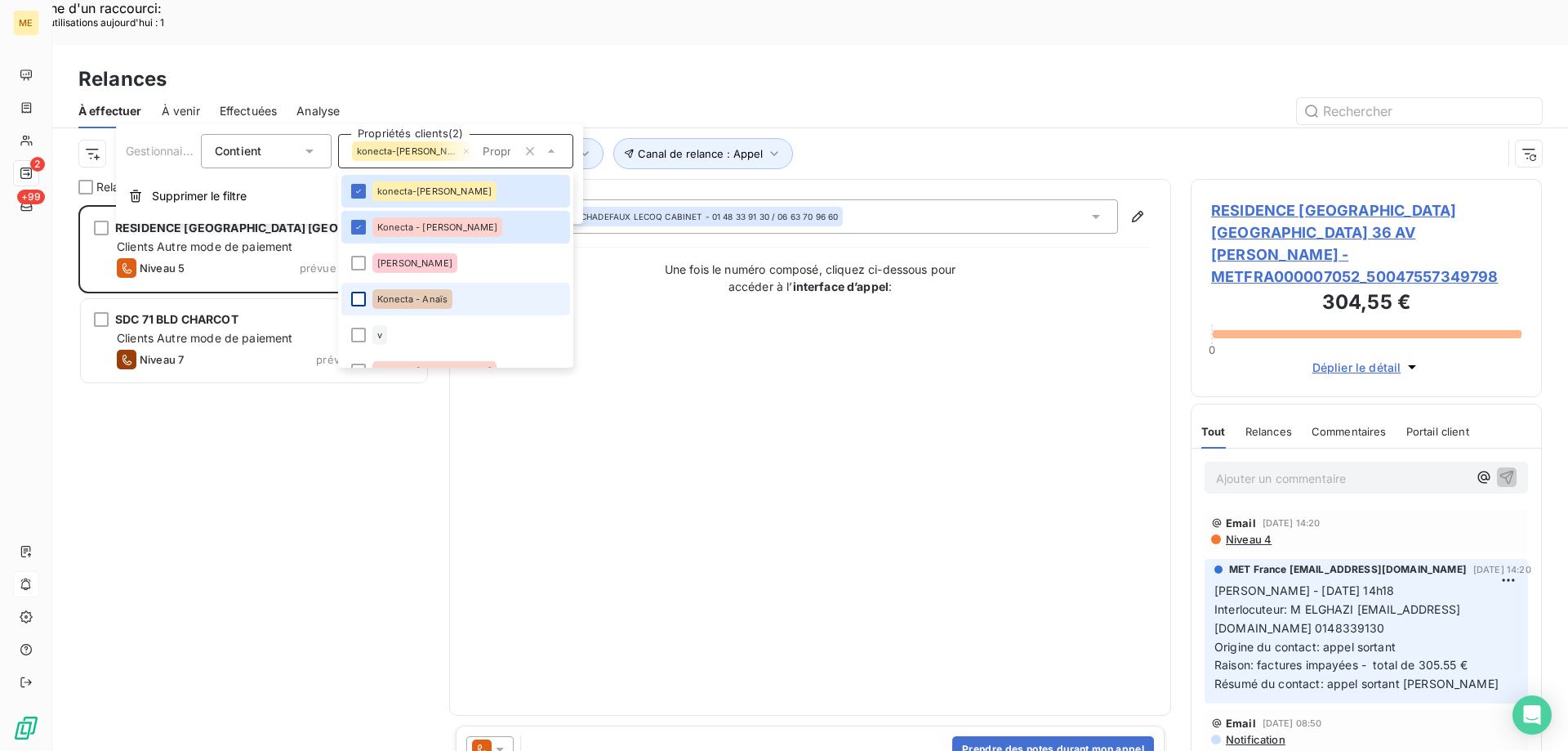
click at [359, 303] on div at bounding box center [358, 299] width 14 height 14
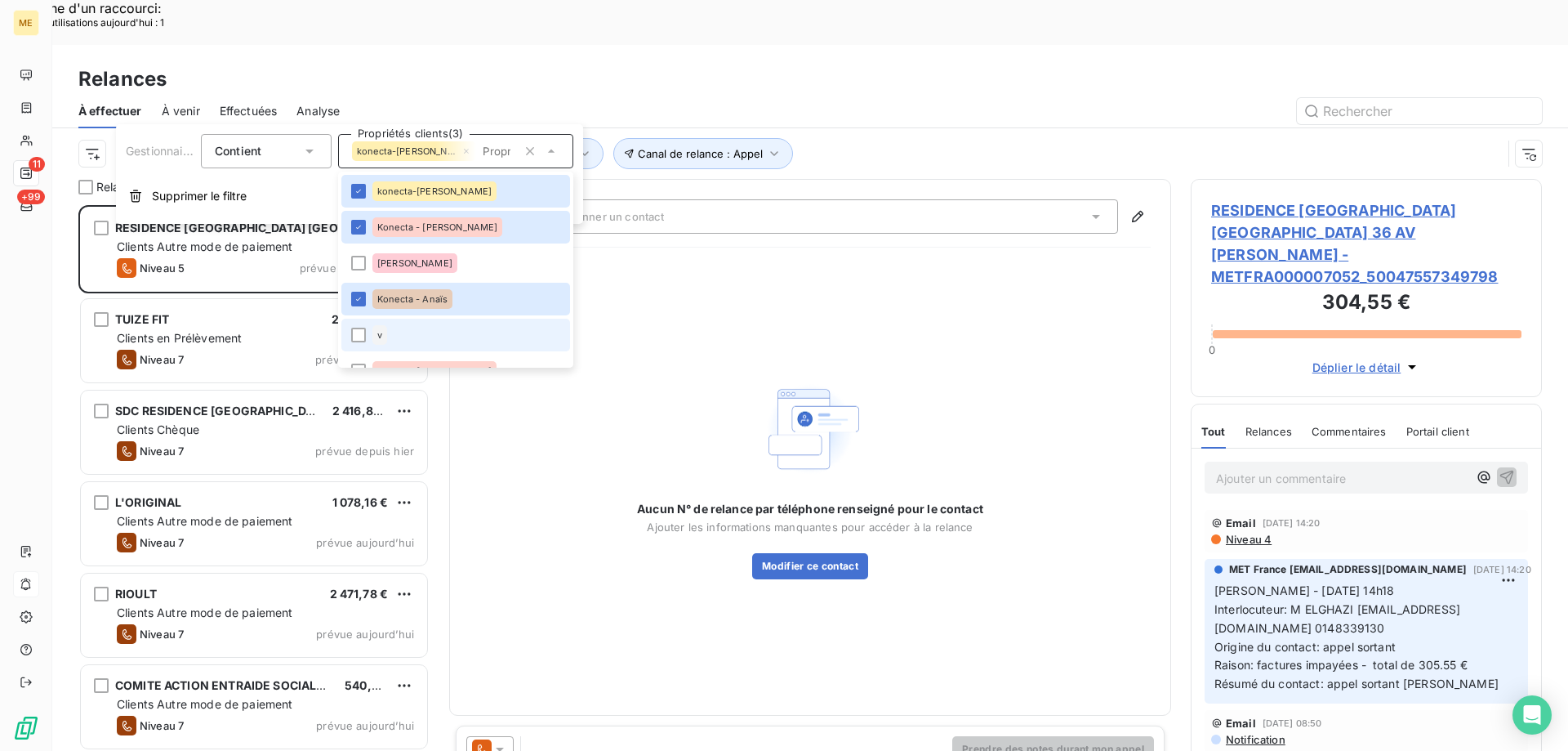
click at [352, 345] on li "v" at bounding box center [456, 335] width 229 height 33
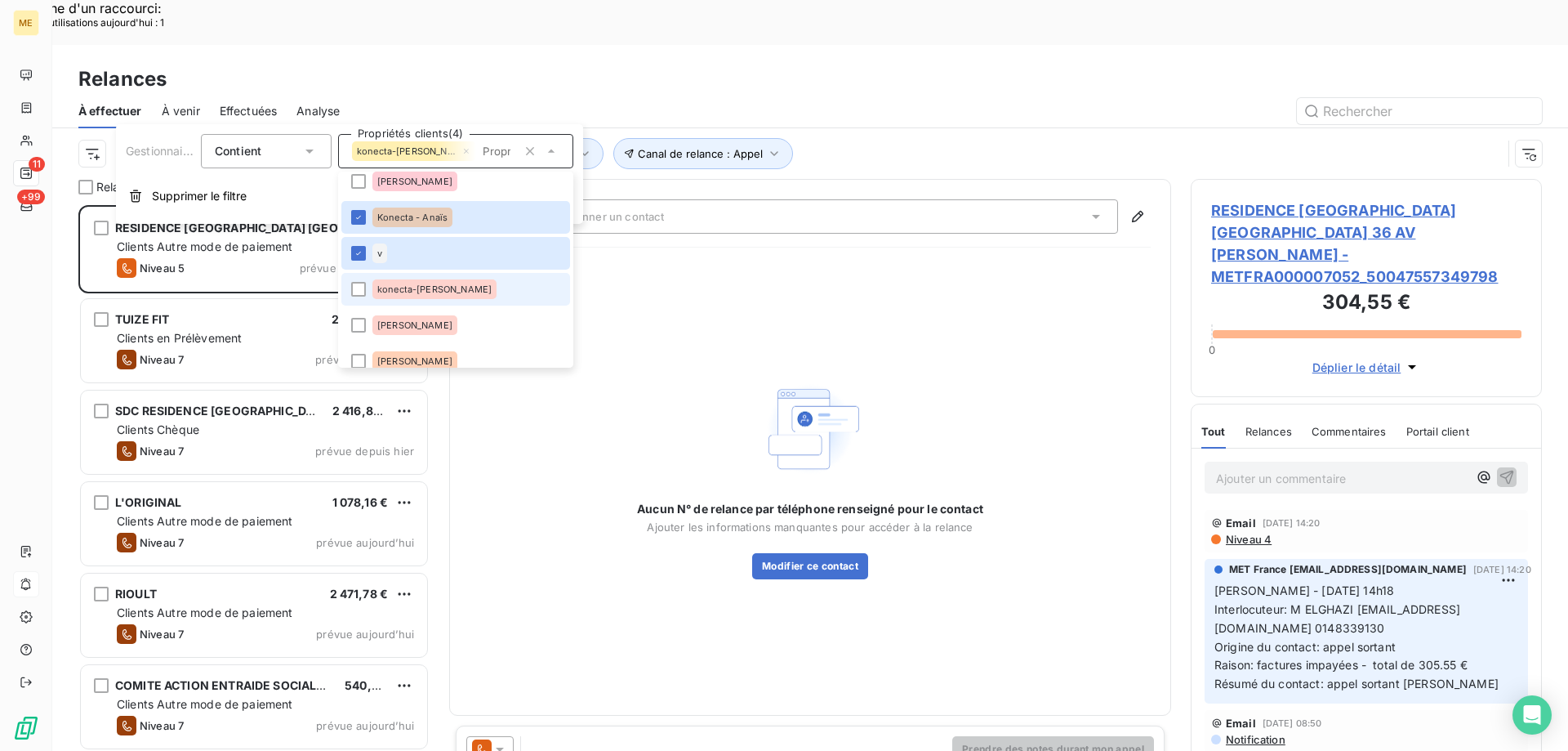
click at [434, 301] on li "konecta-[PERSON_NAME]" at bounding box center [456, 289] width 229 height 33
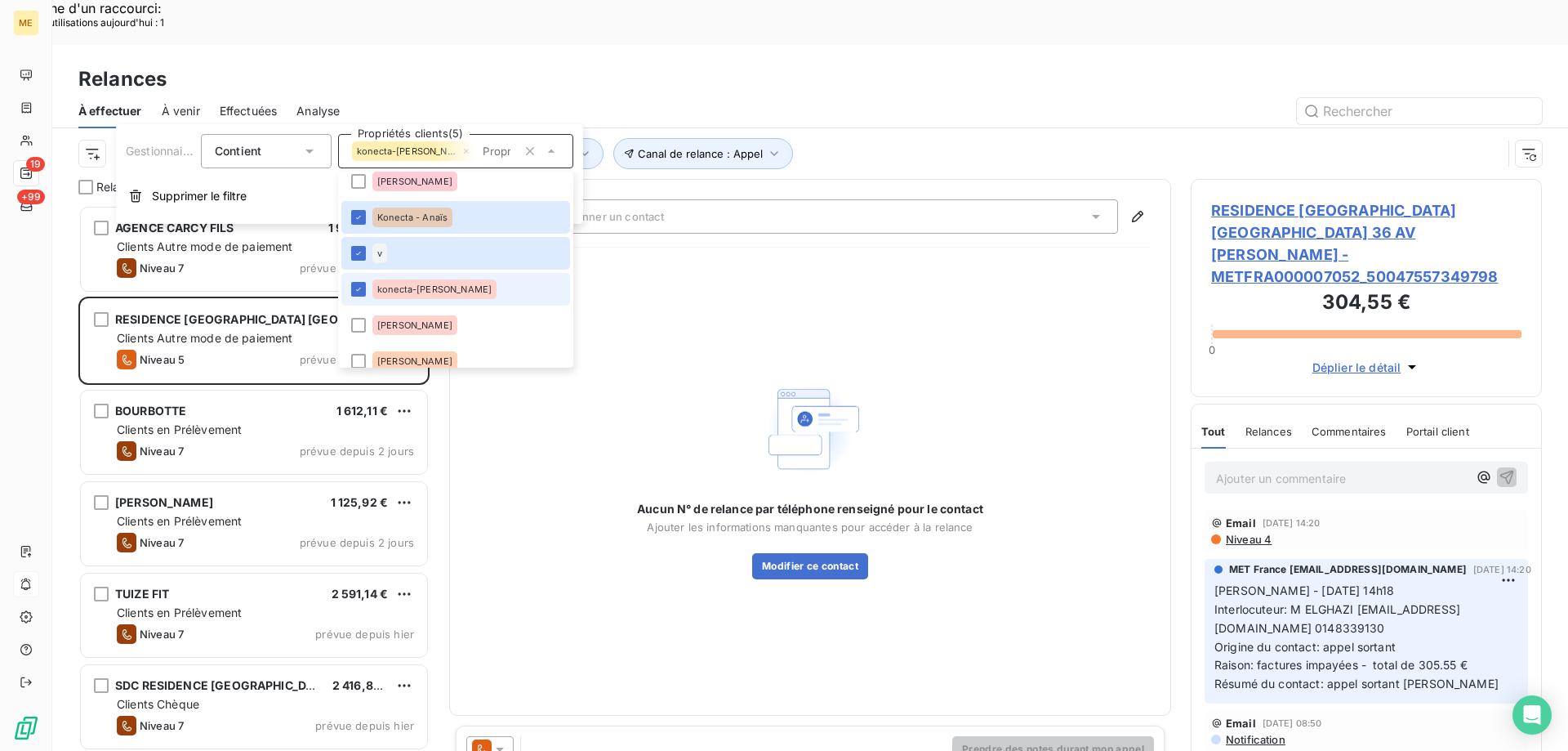
scroll to position [245, 0]
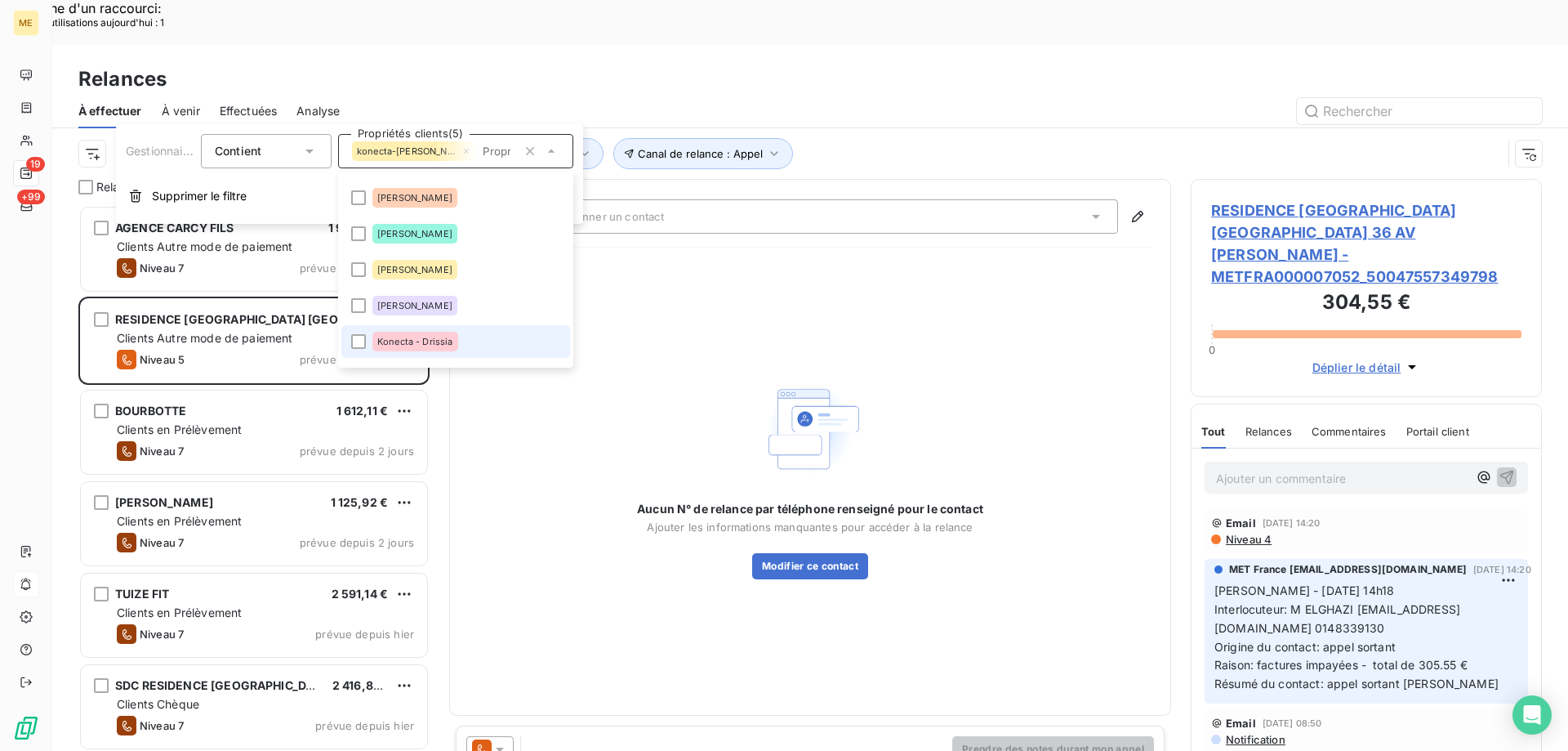
click at [433, 342] on span "Konecta - Drissia" at bounding box center [415, 341] width 76 height 10
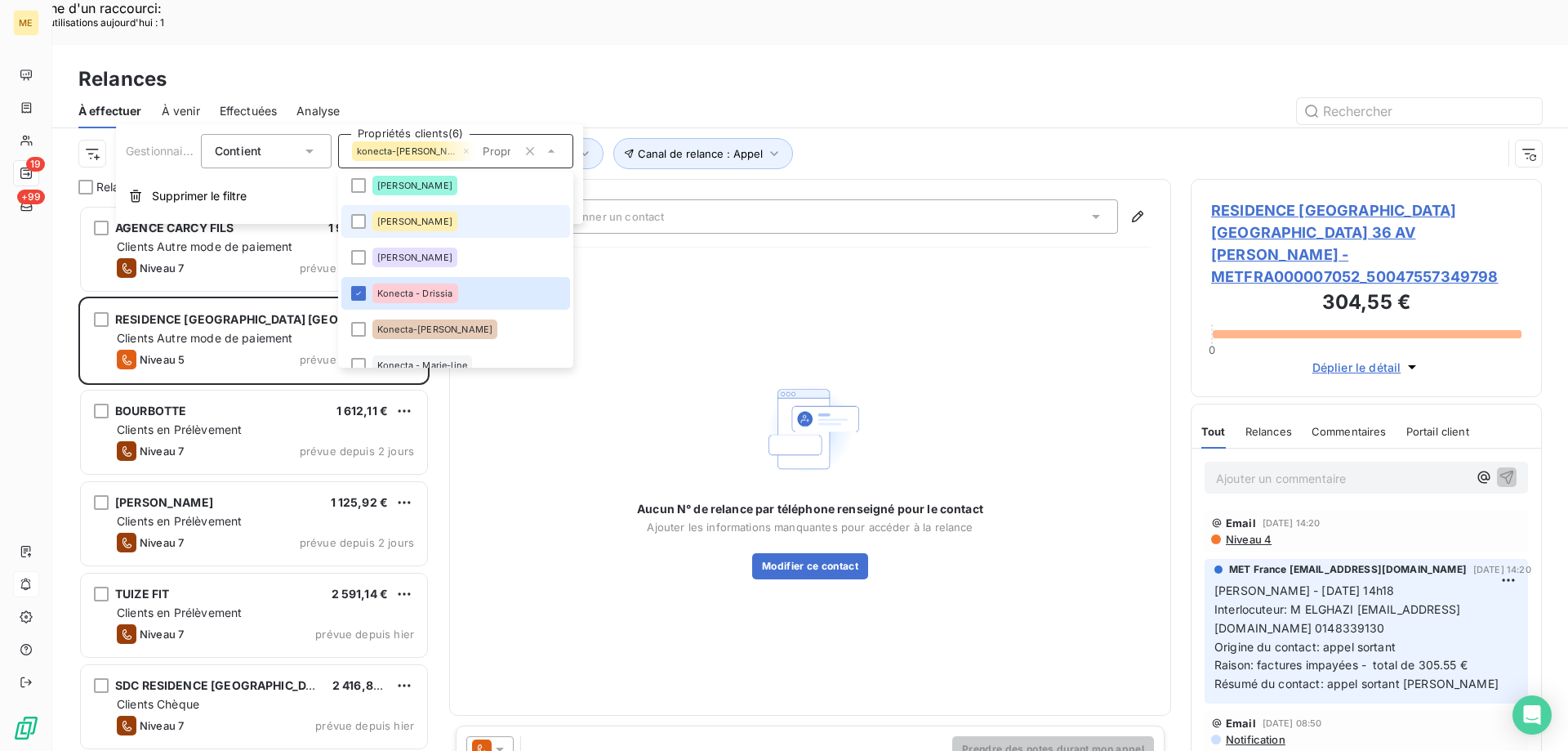
scroll to position [327, 0]
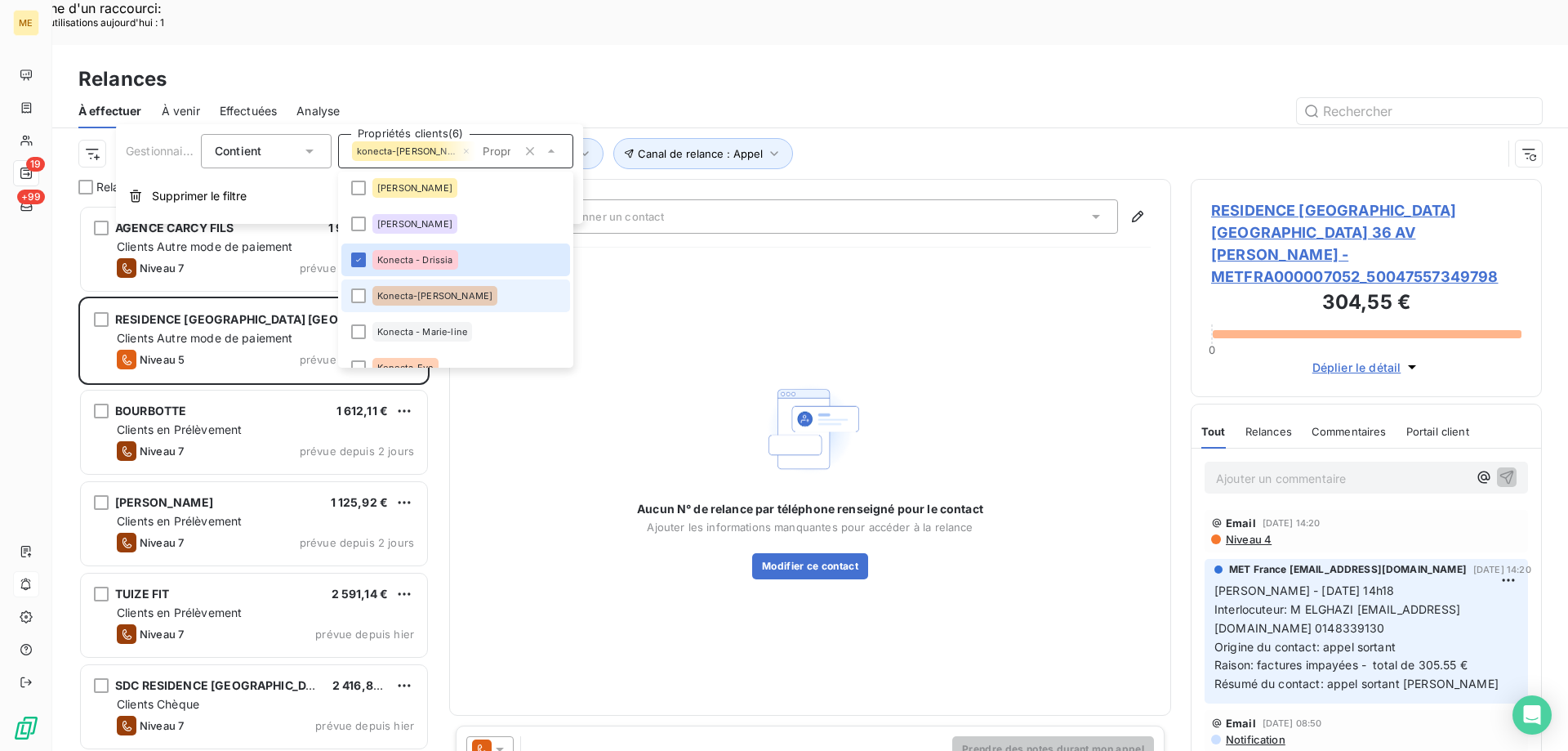
click at [423, 300] on span "Konecta-[PERSON_NAME]" at bounding box center [435, 296] width 115 height 10
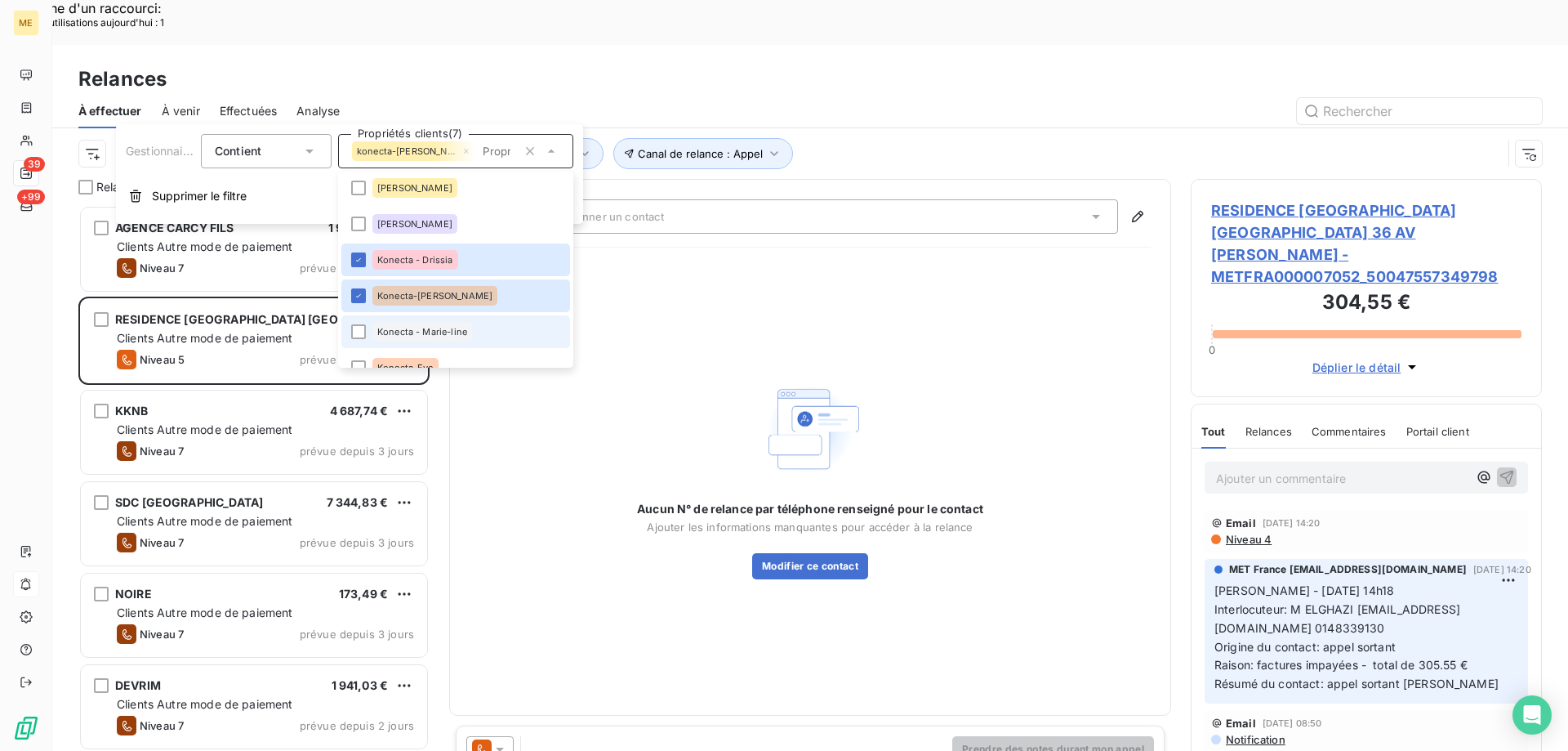
click at [419, 320] on li "Konecta - Marie-line" at bounding box center [456, 331] width 229 height 33
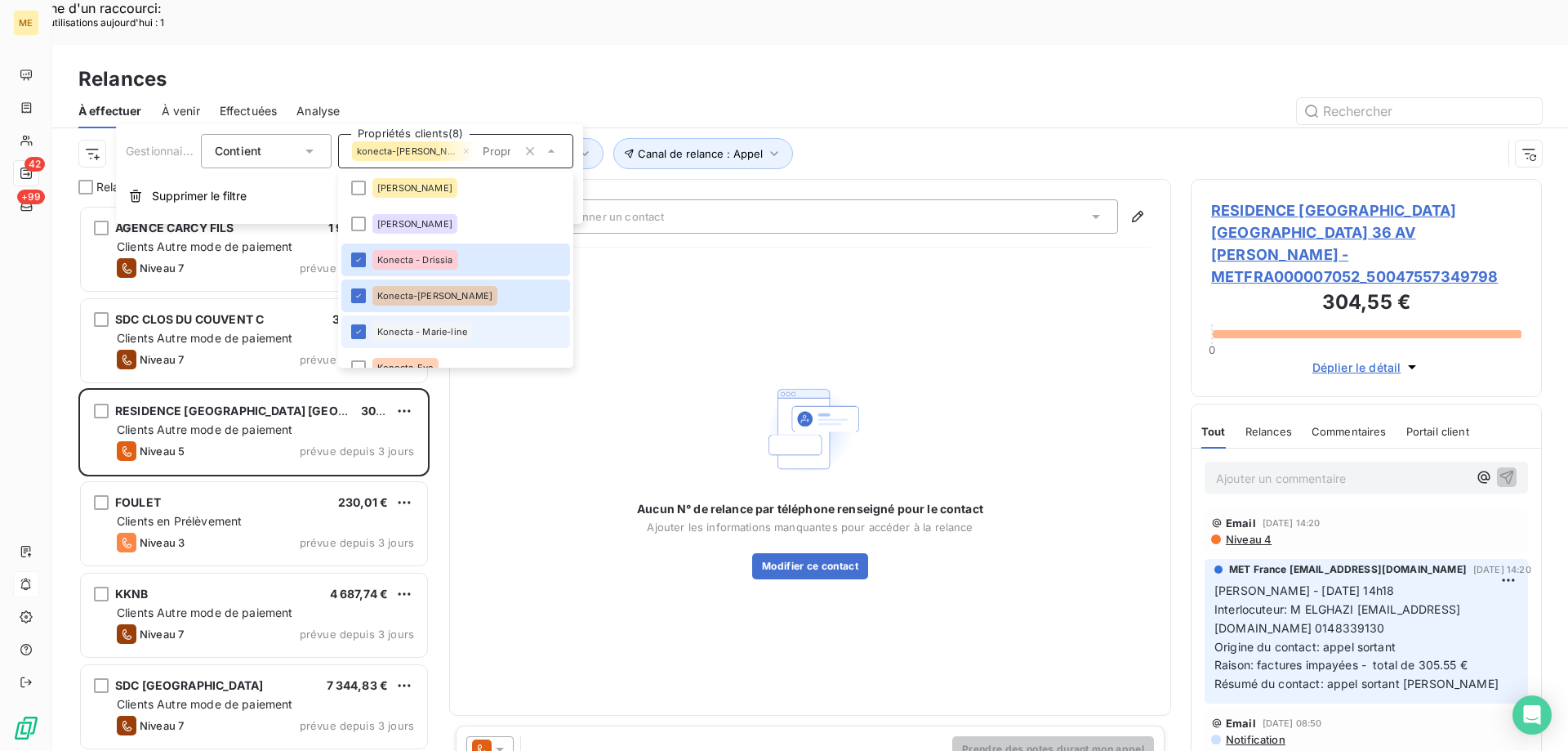
scroll to position [578, 339]
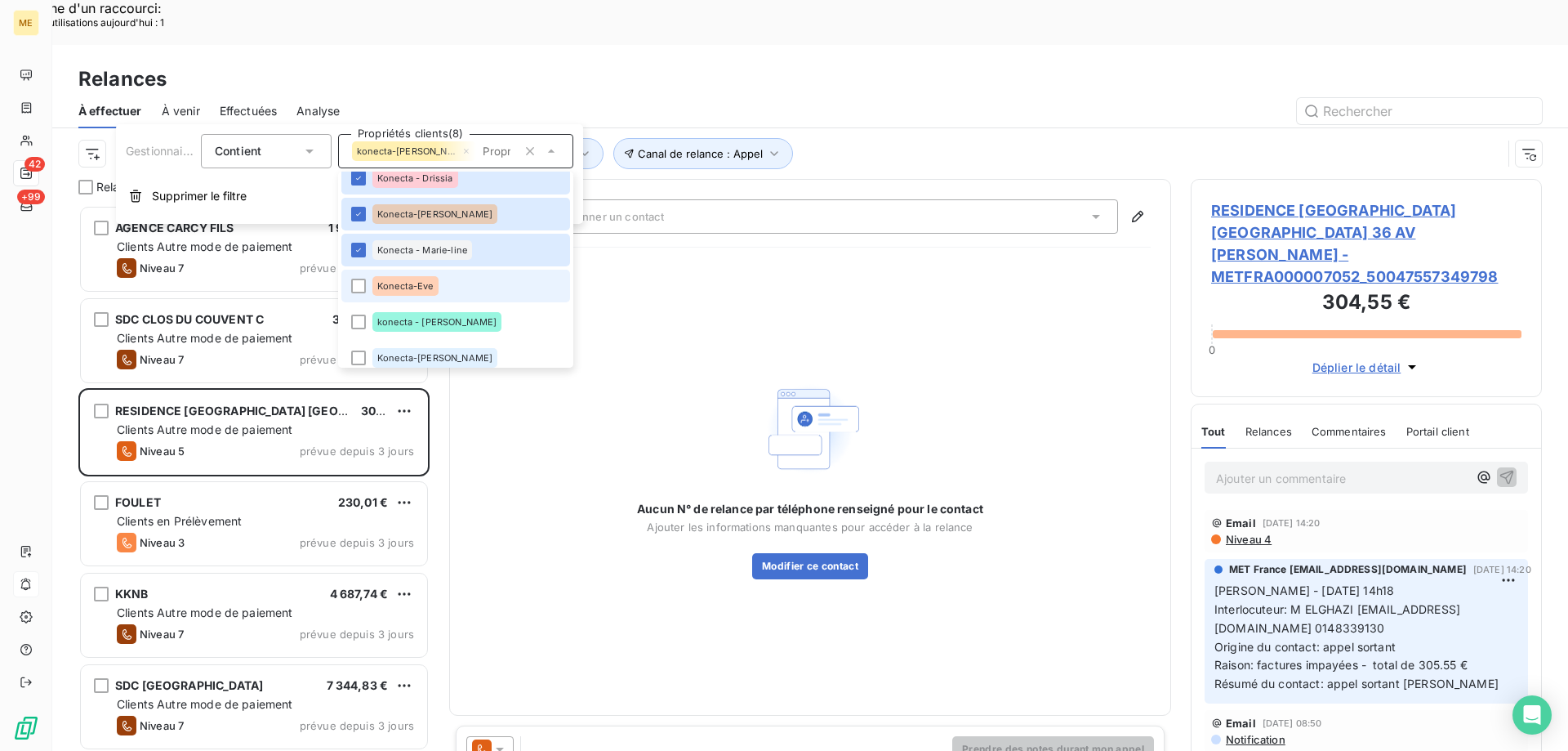
click at [409, 291] on div "Konecta-Eve" at bounding box center [405, 285] width 66 height 19
click at [412, 317] on span "konecta - [PERSON_NAME]" at bounding box center [437, 322] width 119 height 10
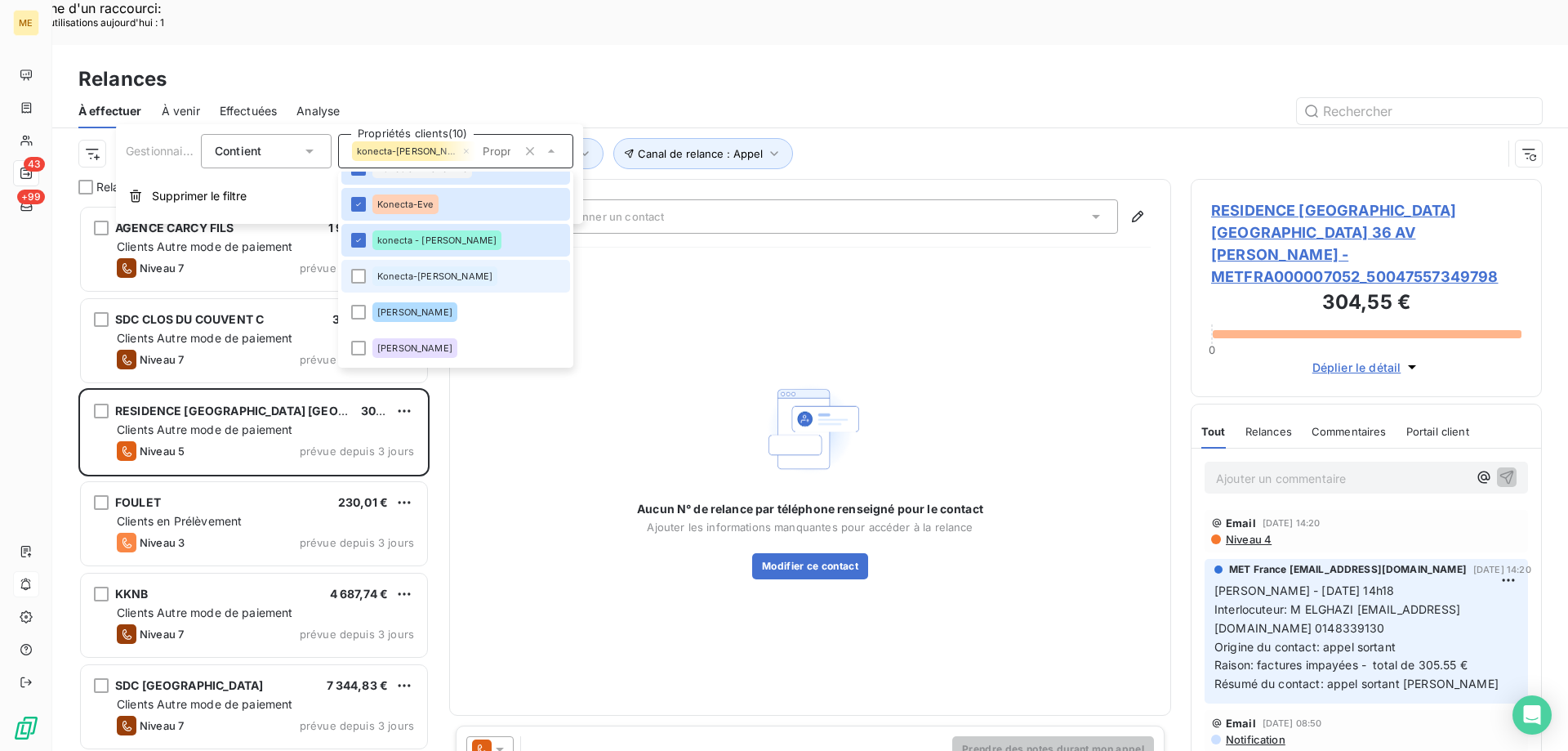
click at [412, 277] on span "Konecta-[PERSON_NAME]" at bounding box center [435, 276] width 115 height 10
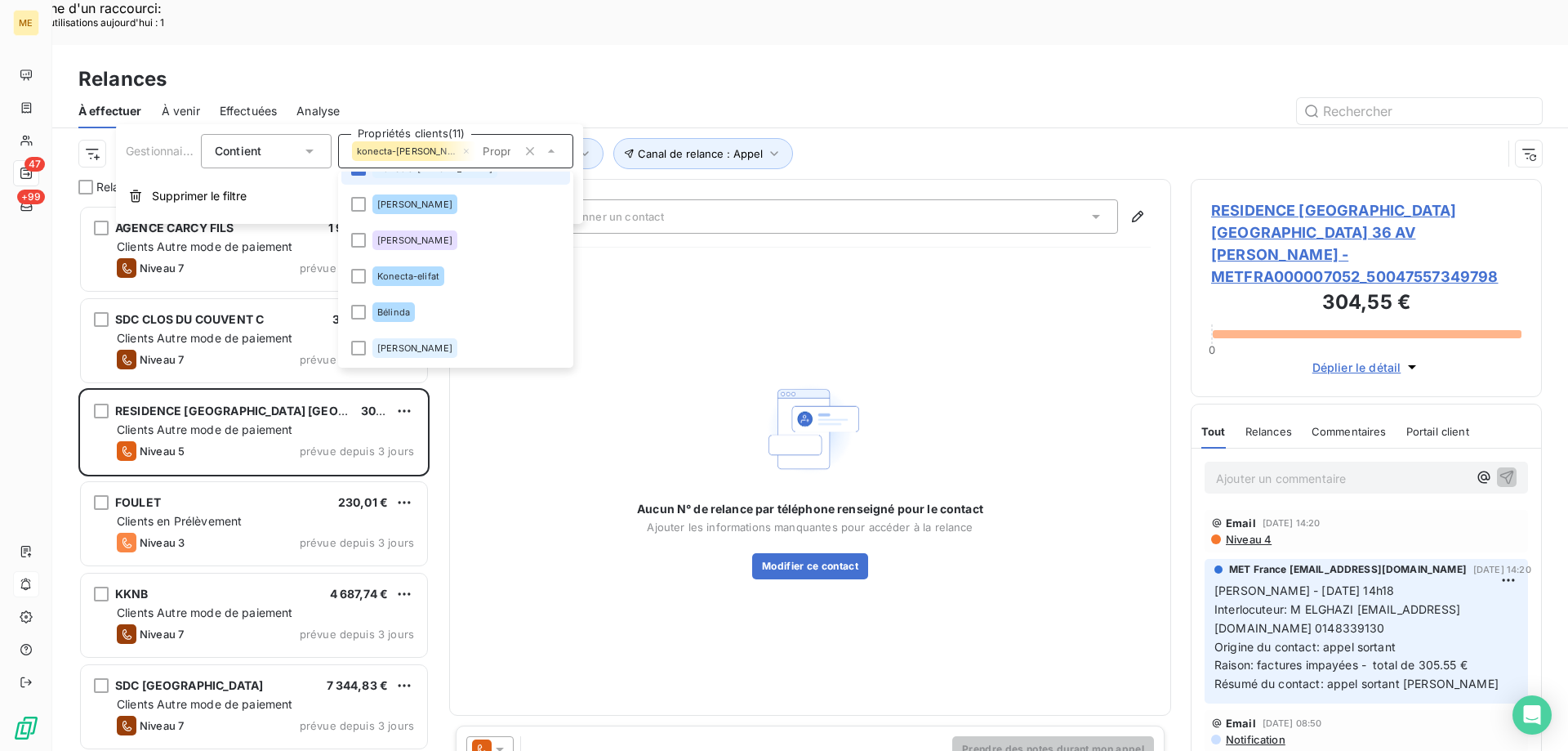
click at [412, 277] on span "Konecta-elifat" at bounding box center [408, 276] width 62 height 10
click at [858, 270] on div "Aucun N° de relance par téléphone renseigné pour le contact Ajouter les informa…" at bounding box center [809, 477] width 681 height 434
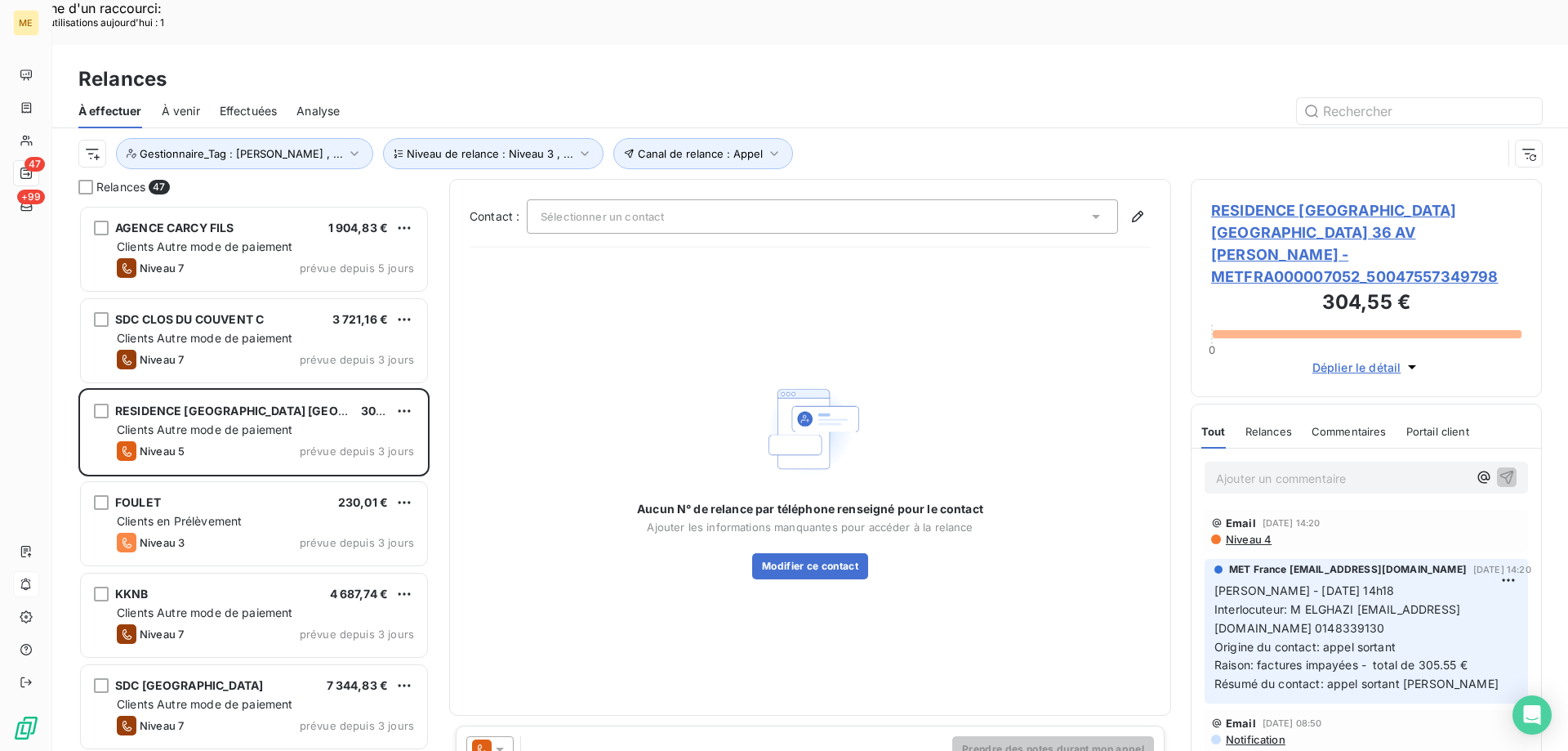
click at [1266, 200] on span "RESIDENCE GREEN PARK BOBIGNY 36 AV KARL MARX - METFRA000007052_50047557349798" at bounding box center [1365, 244] width 310 height 88
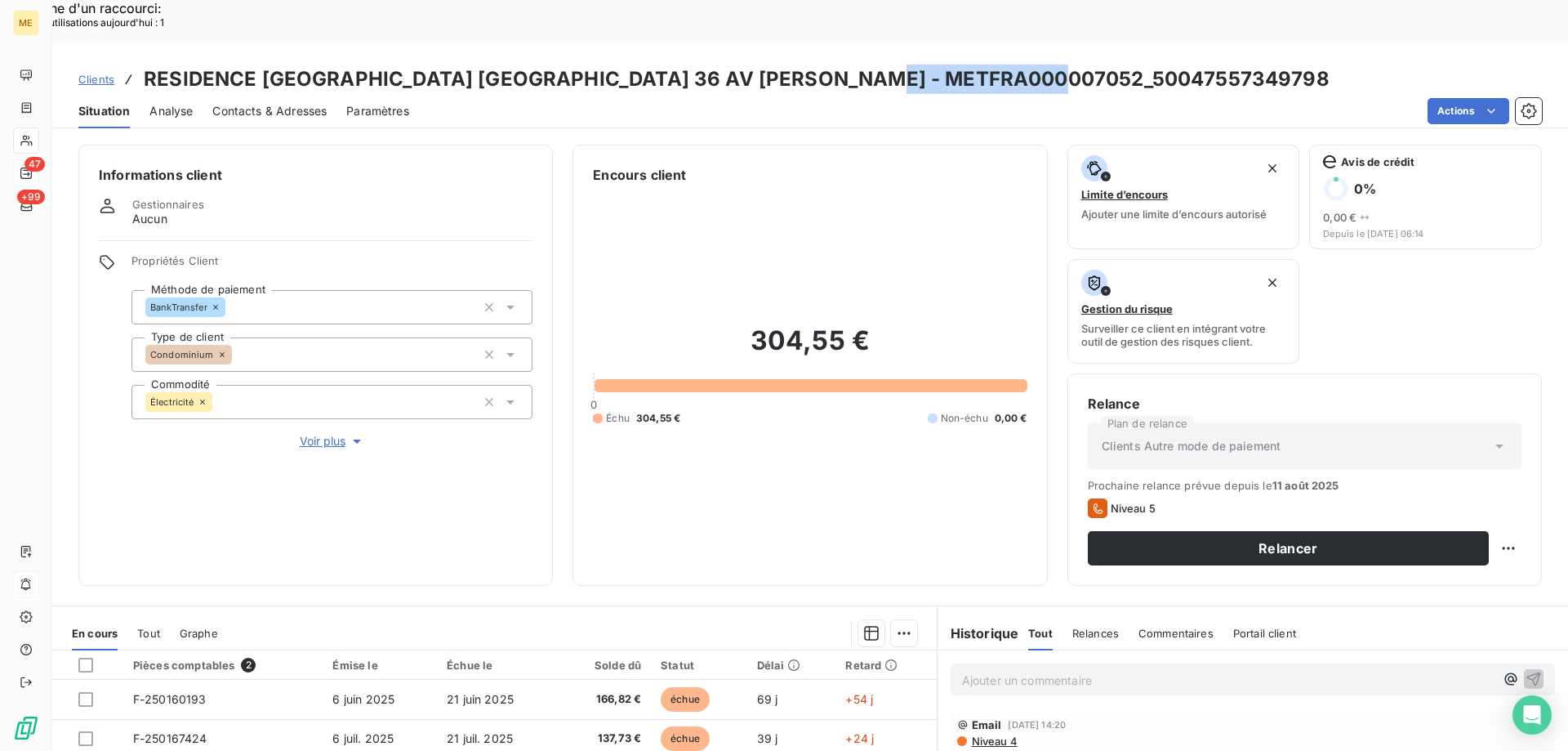
drag, startPoint x: 898, startPoint y: 33, endPoint x: 1076, endPoint y: 45, distance: 178.4
click at [1076, 64] on div "Clients RESIDENCE GREEN PARK BOBIGNY 36 AV KARL MARX - METFRA000007052_50047557…" at bounding box center [809, 79] width 1516 height 30
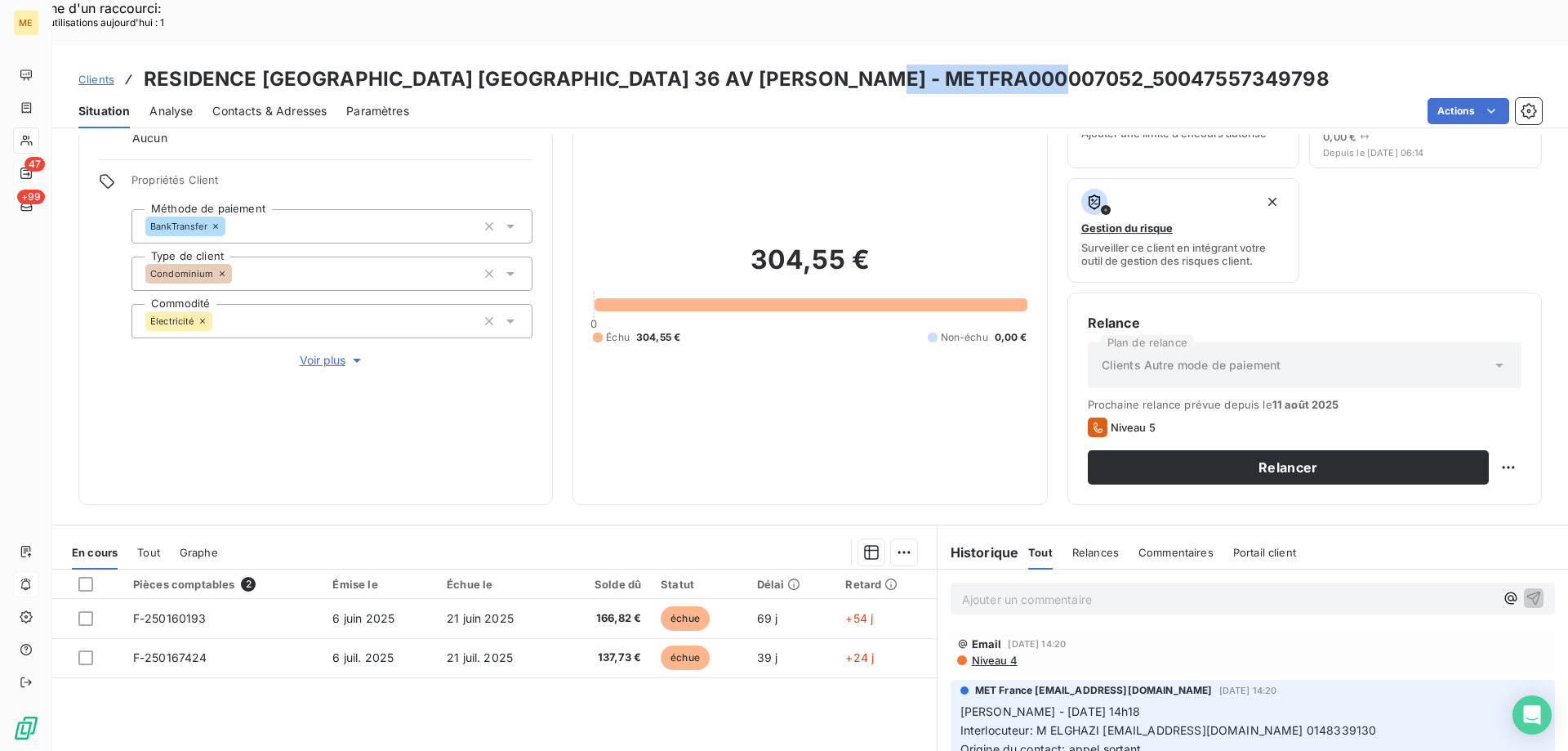
scroll to position [218, 0]
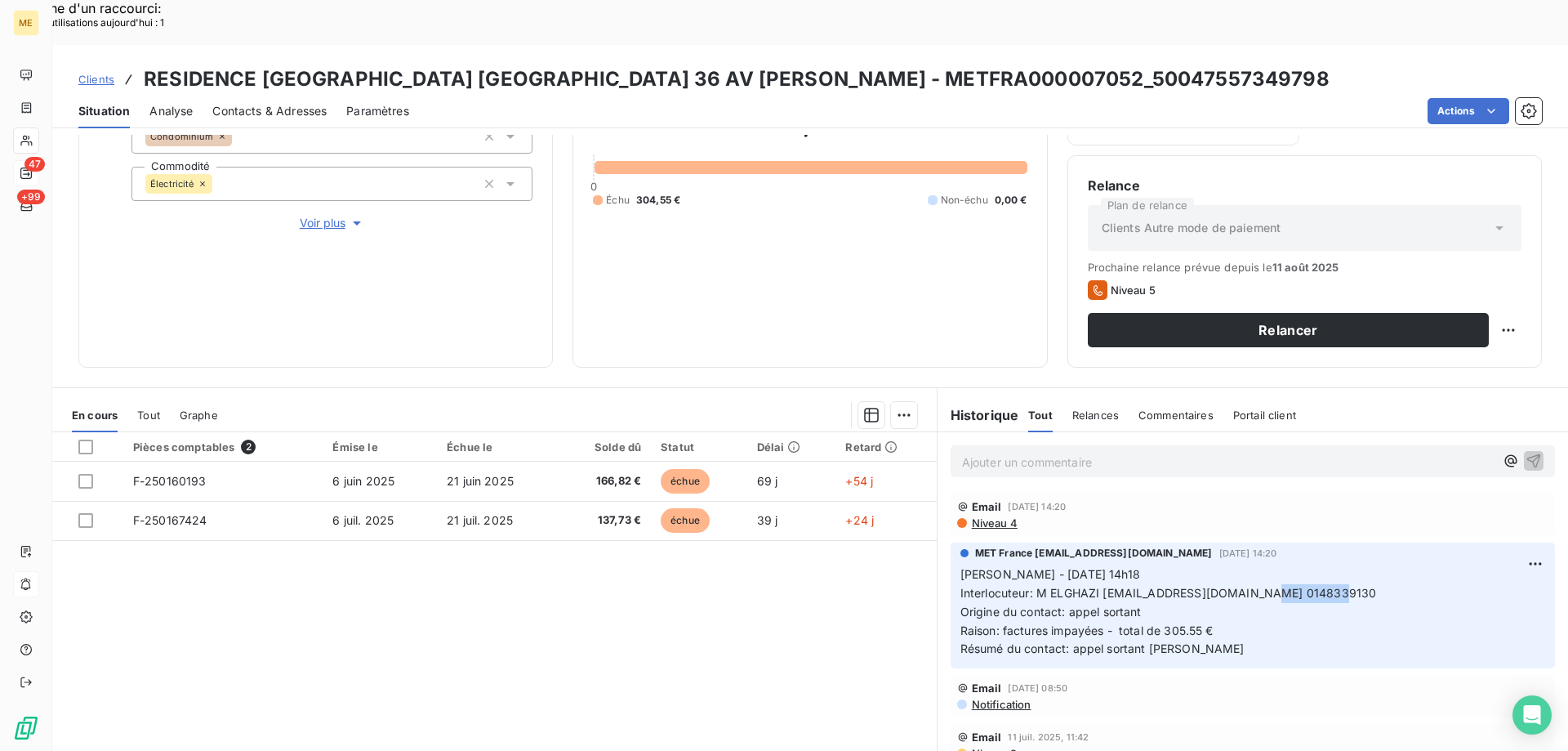
drag, startPoint x: 1238, startPoint y: 551, endPoint x: 1305, endPoint y: 553, distance: 67.0
click at [1305, 566] on p "Sylvain - 01/08/2025 - 14h18 Interlocuteur: M ELGHAZI ilhame.elghazi@foncia.fr …" at bounding box center [1252, 612] width 585 height 93
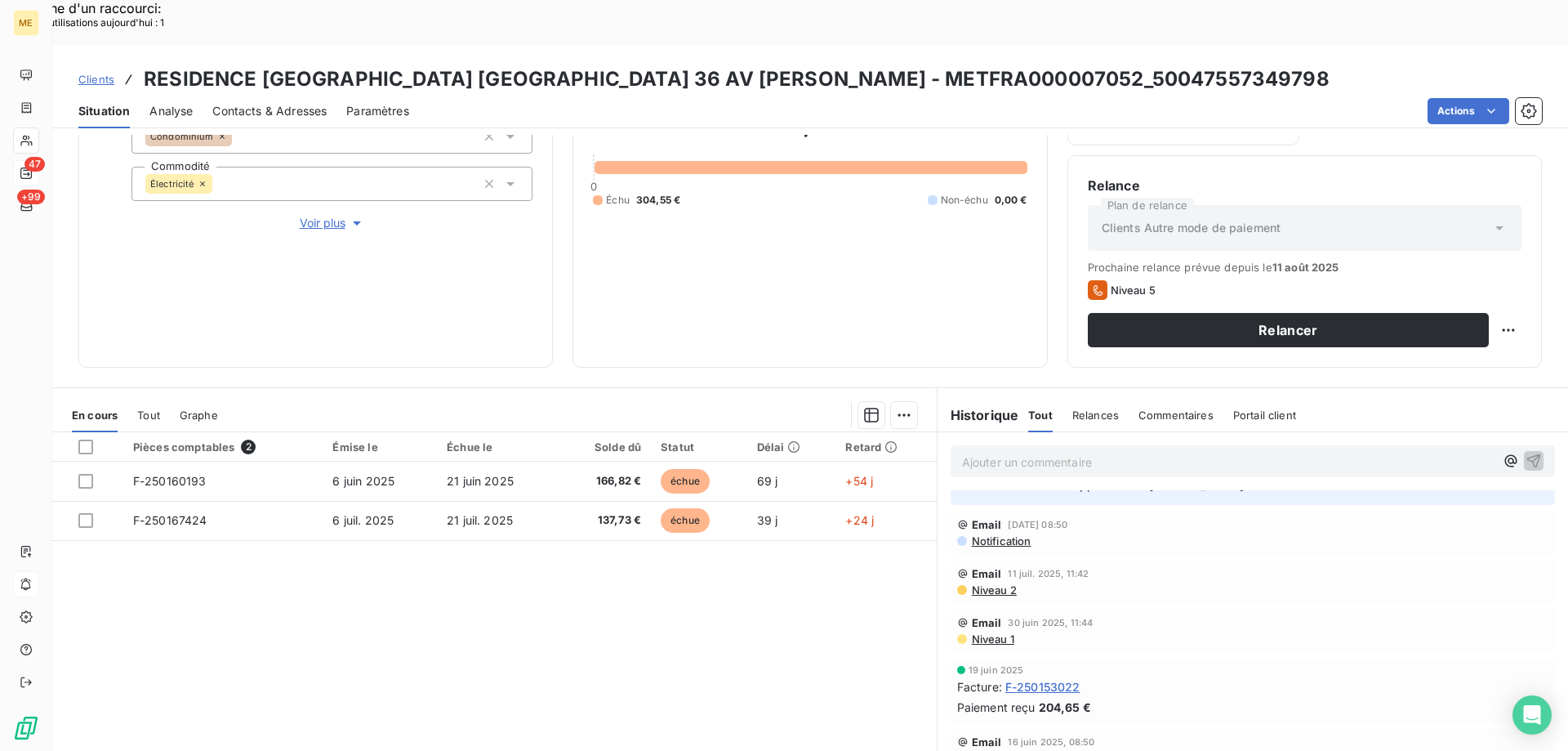
scroll to position [0, 0]
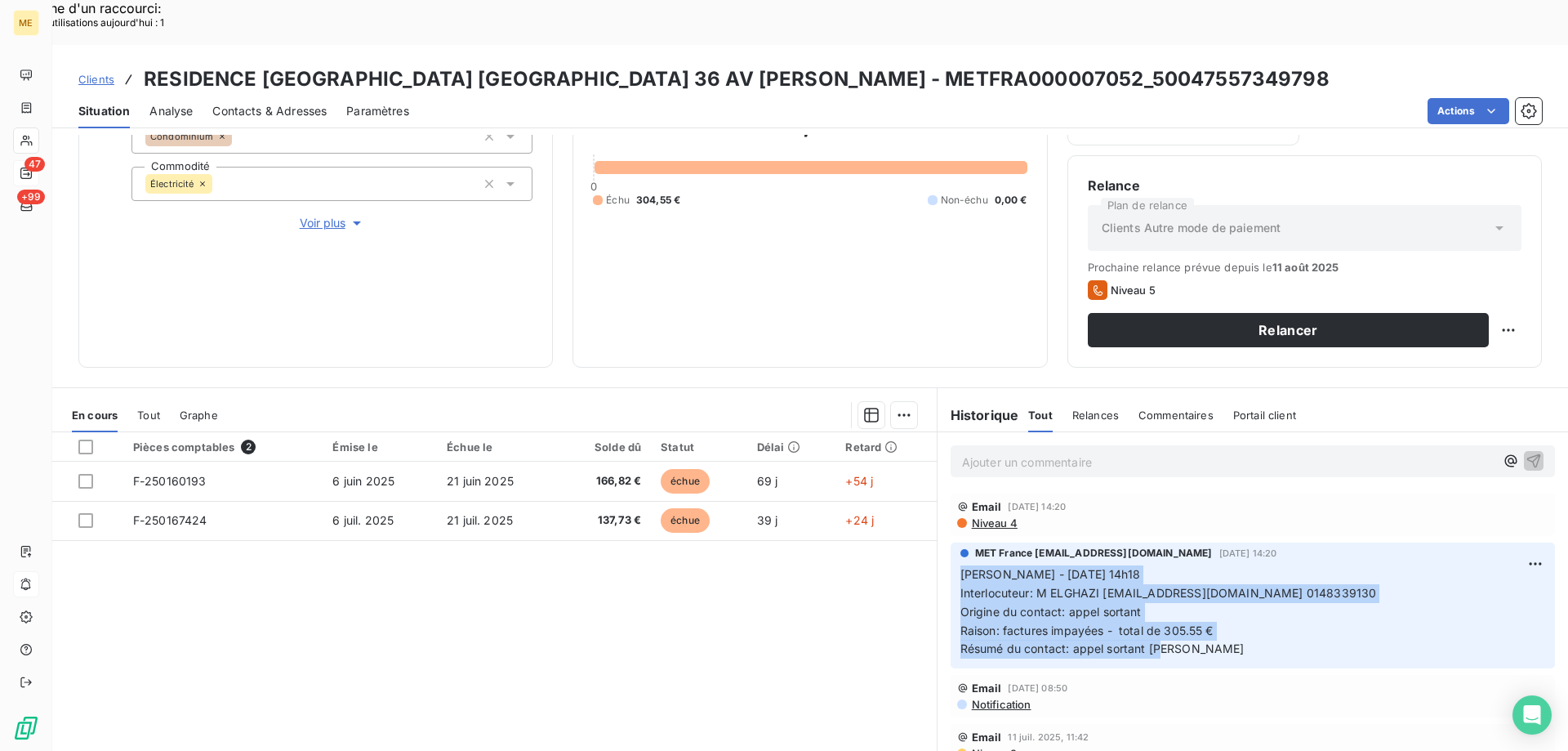
drag, startPoint x: 1176, startPoint y: 602, endPoint x: 937, endPoint y: 531, distance: 249.3
click at [937, 539] on div "MET France met-france@recouvrement.met.com 1 août 2025, 14:20 Sylvain - 01/08/2…" at bounding box center [1252, 605] width 631 height 133
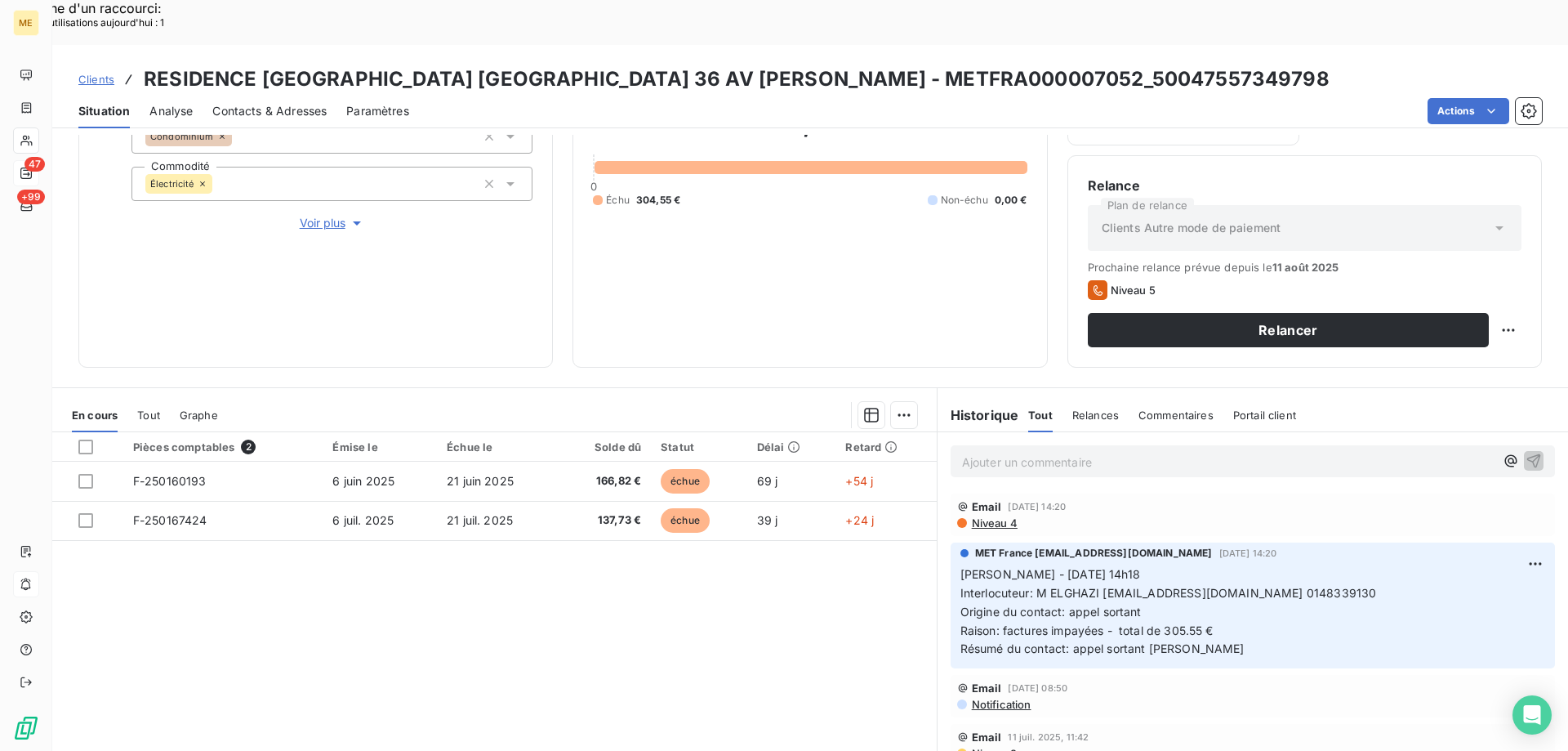
click at [965, 451] on p "Ajouter un commentaire ﻿" at bounding box center [1228, 461] width 533 height 20
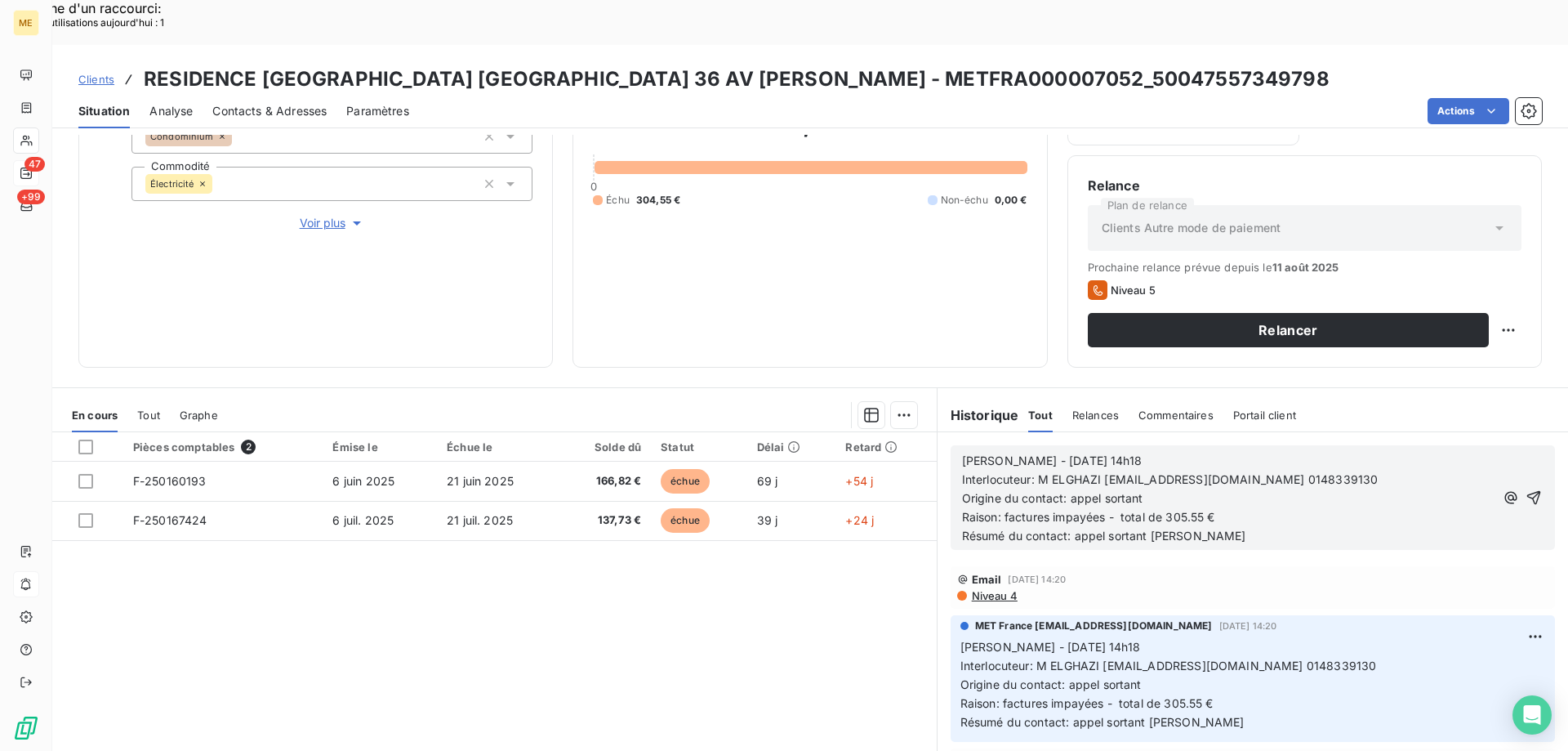
click at [1022, 453] on span "Sylvain - 01/08/2025 - 14h18" at bounding box center [1051, 460] width 180 height 13
click at [1122, 451] on p "Sylvain - 14/08/2025 - 14h18" at bounding box center [1228, 461] width 533 height 19
click at [1183, 510] on span "Raison: factures impayées - total de 305.55 €" at bounding box center [1089, 517] width 253 height 13
click at [1528, 491] on icon "button" at bounding box center [1534, 497] width 13 height 13
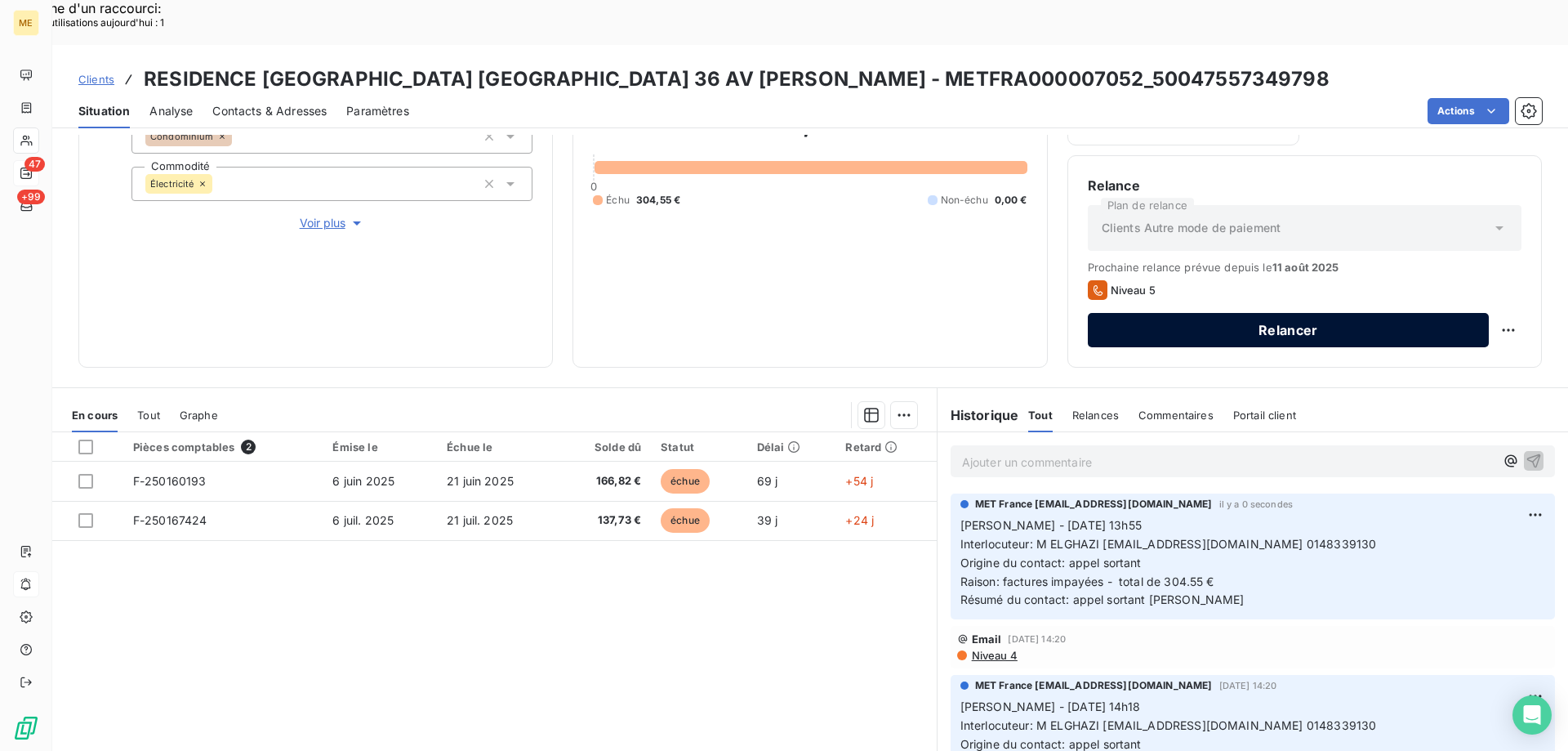
click at [1215, 313] on button "Relancer" at bounding box center [1289, 330] width 401 height 35
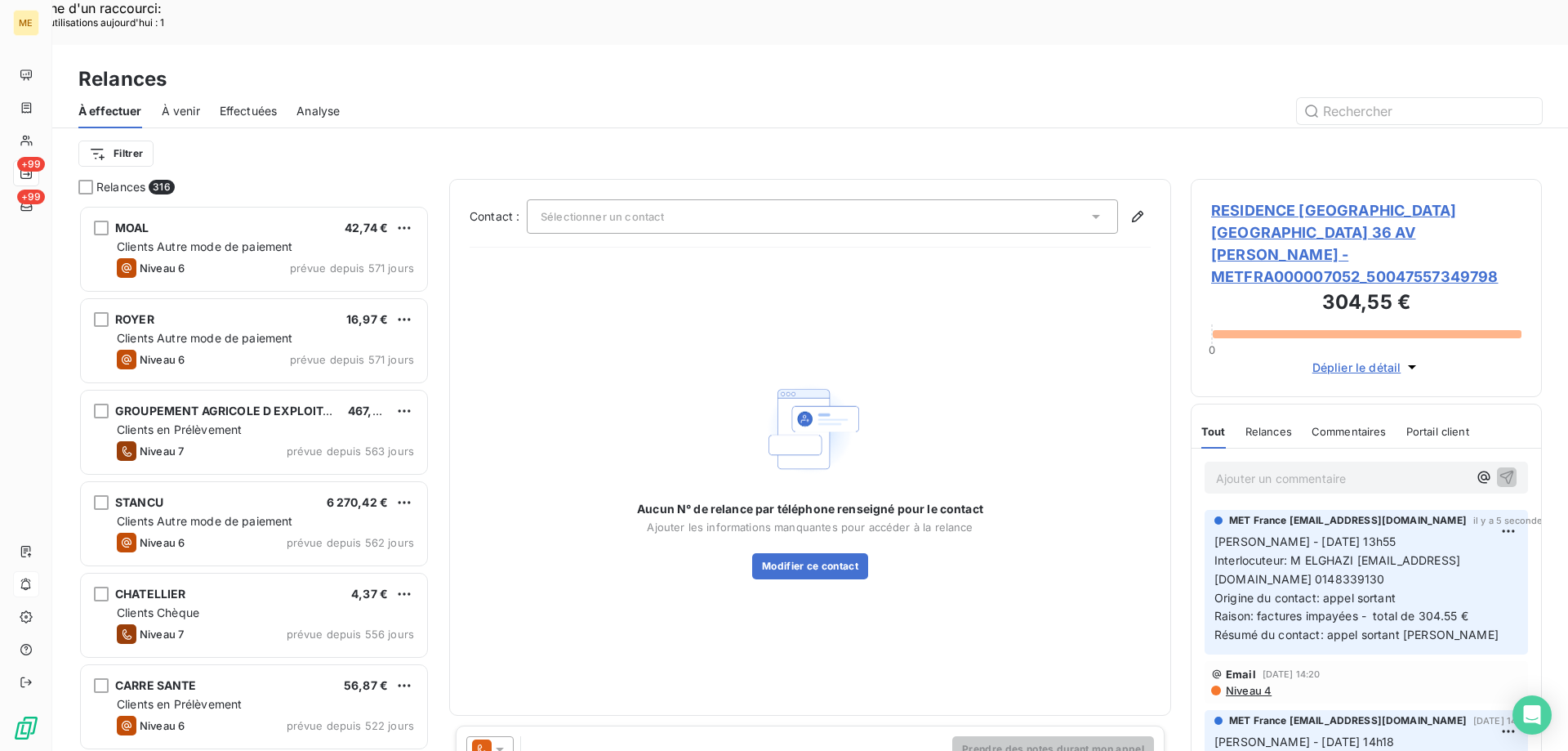
scroll to position [578, 339]
click at [504, 740] on icon at bounding box center [499, 748] width 16 height 16
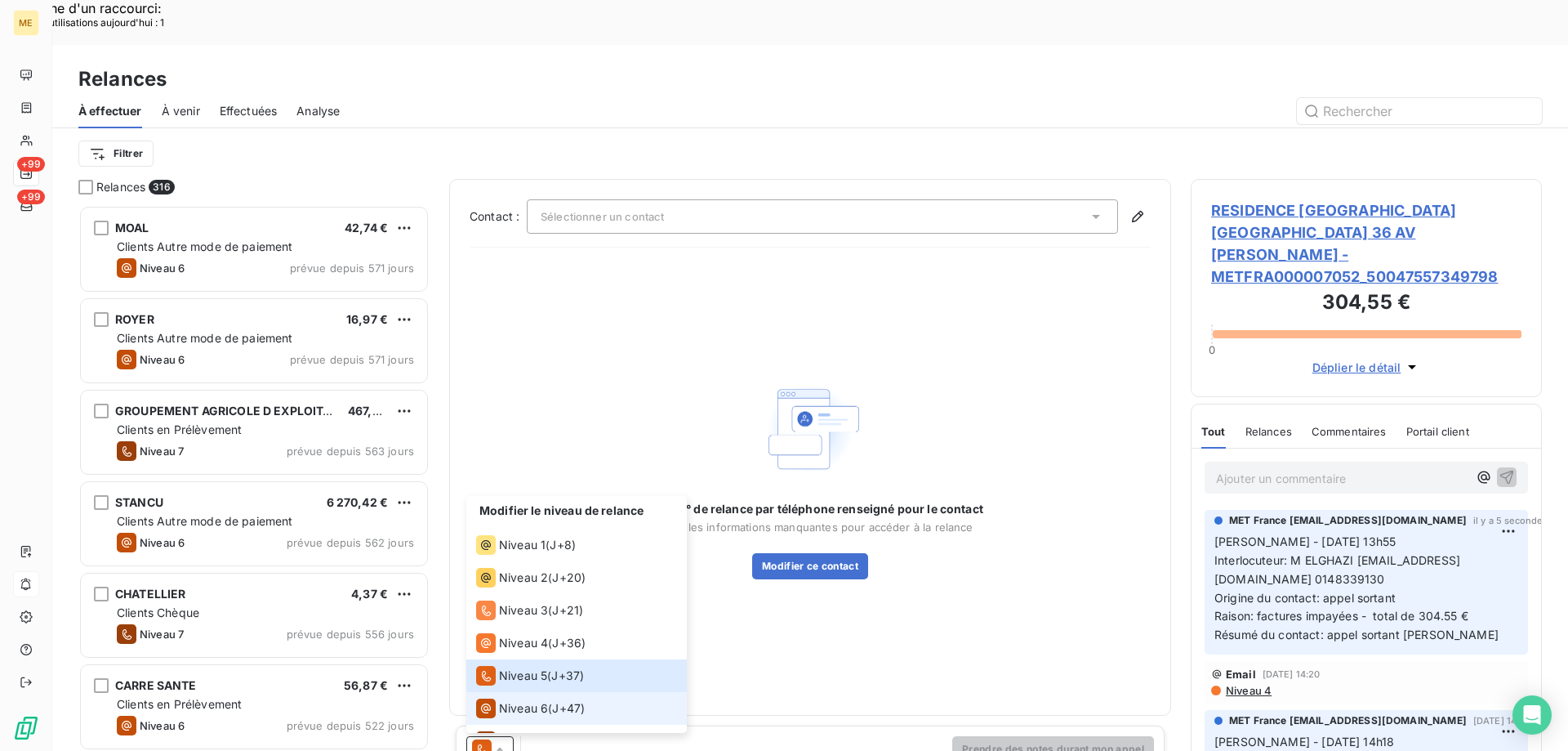
click at [504, 691] on li "Niveau 6 ( J+47 )" at bounding box center [577, 708] width 221 height 33
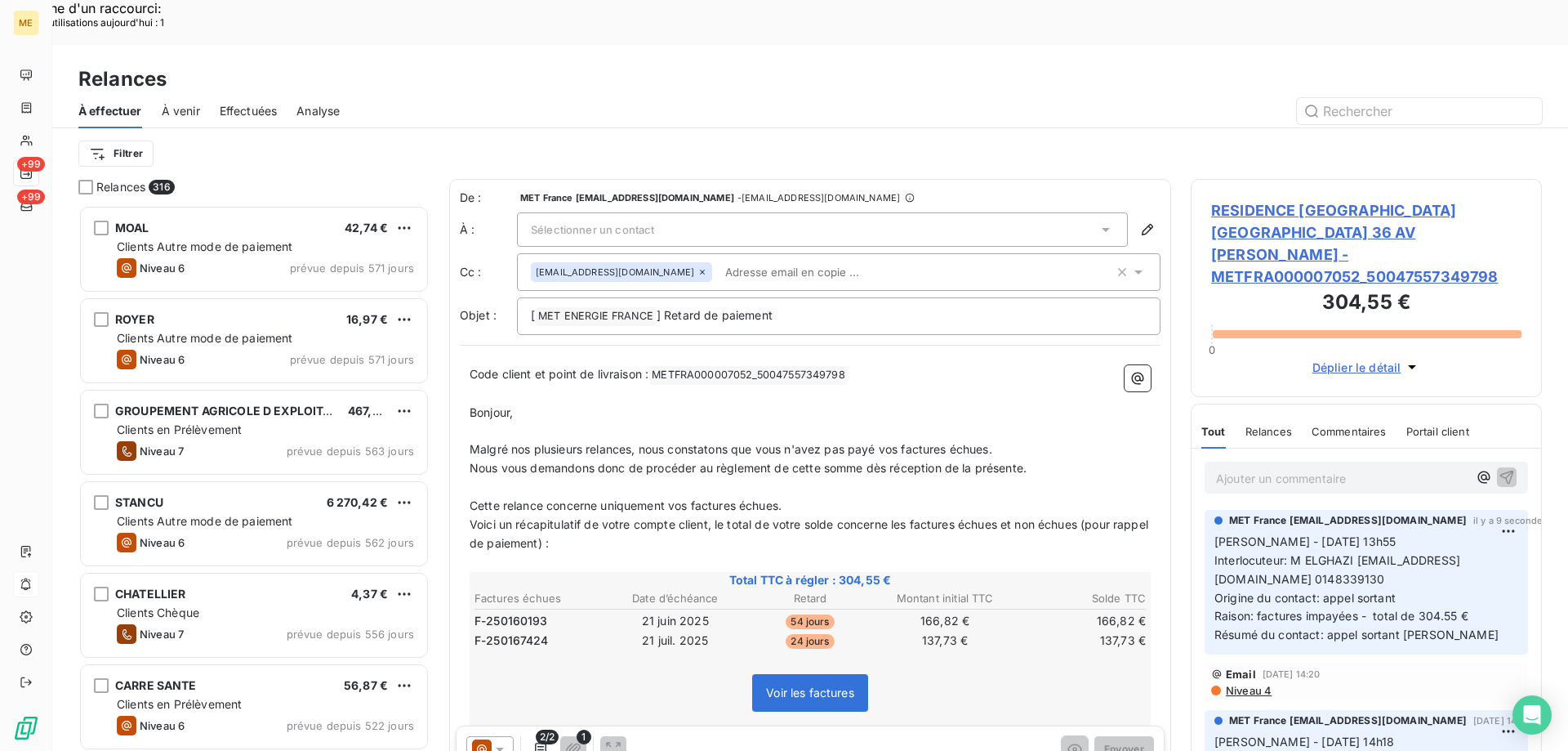
click at [683, 212] on div "Sélectionner un contact" at bounding box center [822, 230] width 611 height 35
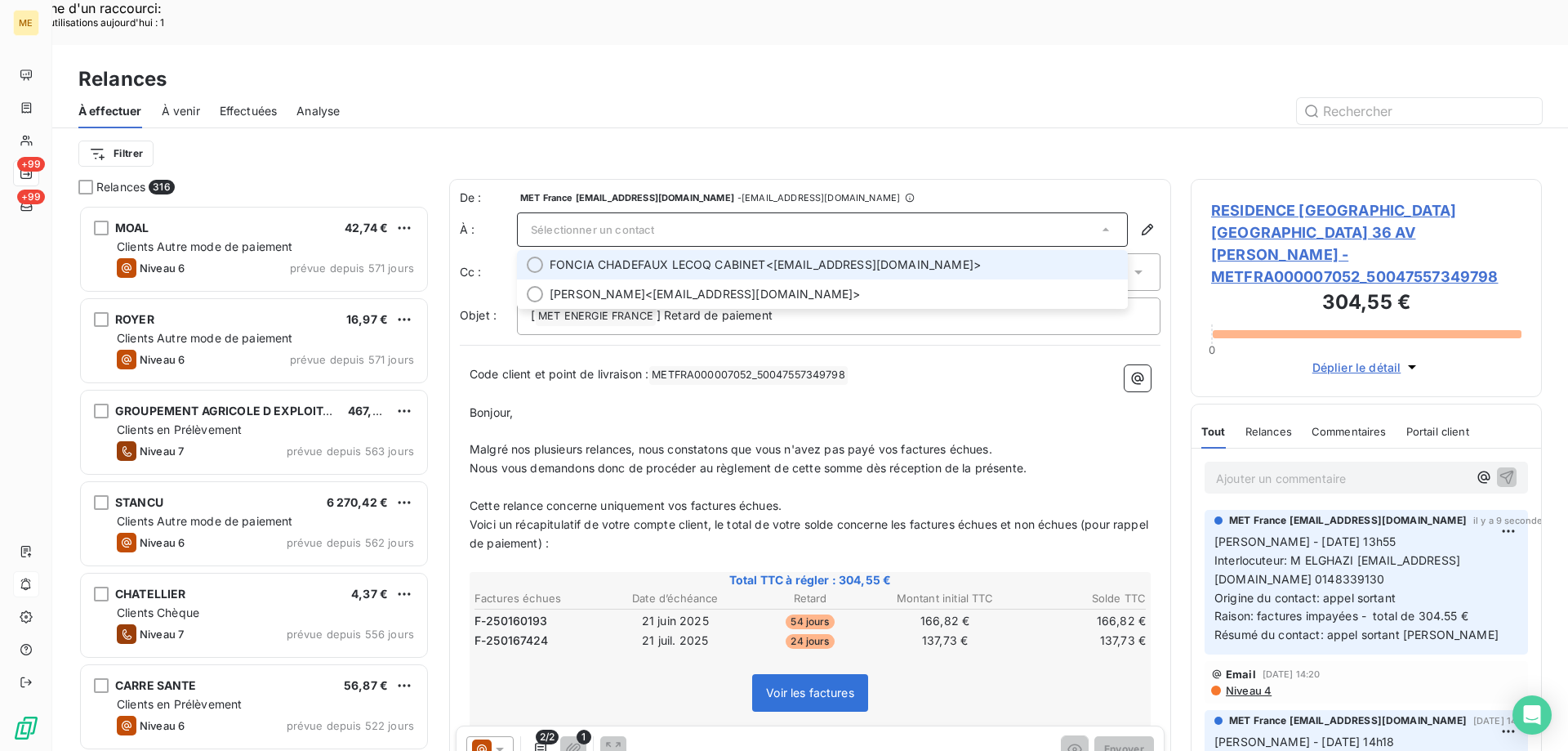
click at [671, 256] on span "FONCIA CHADEFAUX LECOQ CABINET" at bounding box center [657, 264] width 216 height 16
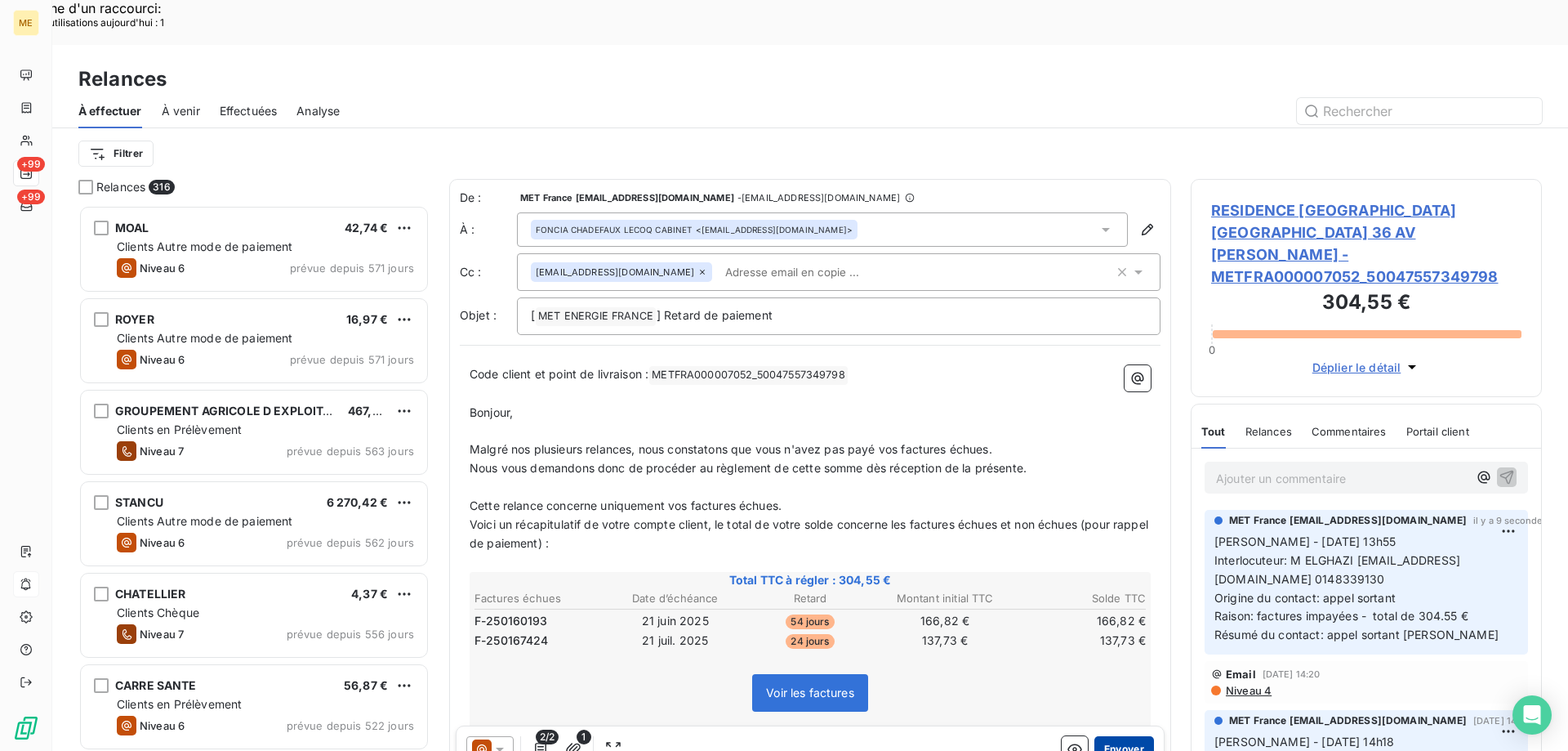
click at [1110, 736] on button "Envoyer" at bounding box center [1124, 748] width 60 height 26
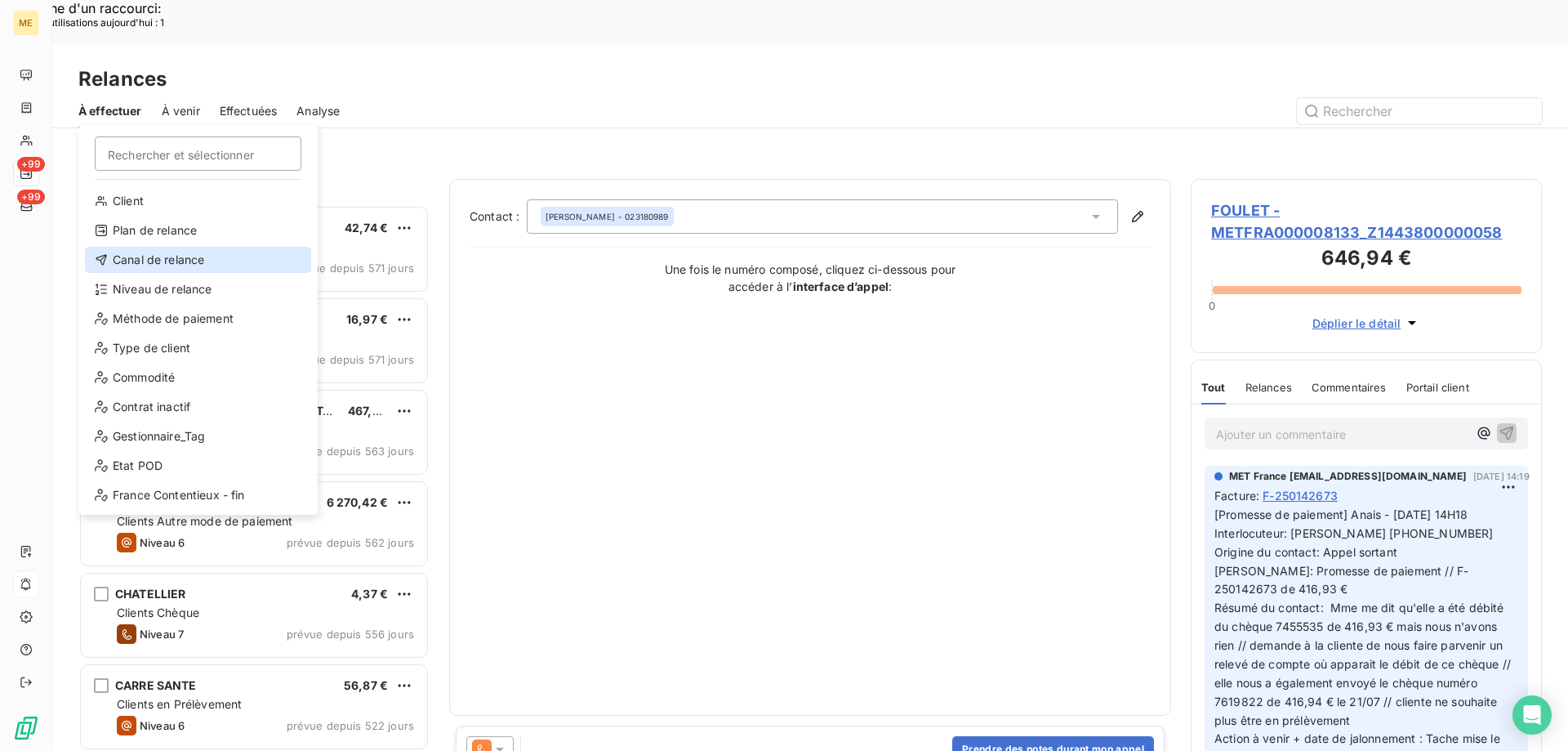
click at [138, 250] on div "Canal de relance" at bounding box center [198, 259] width 227 height 26
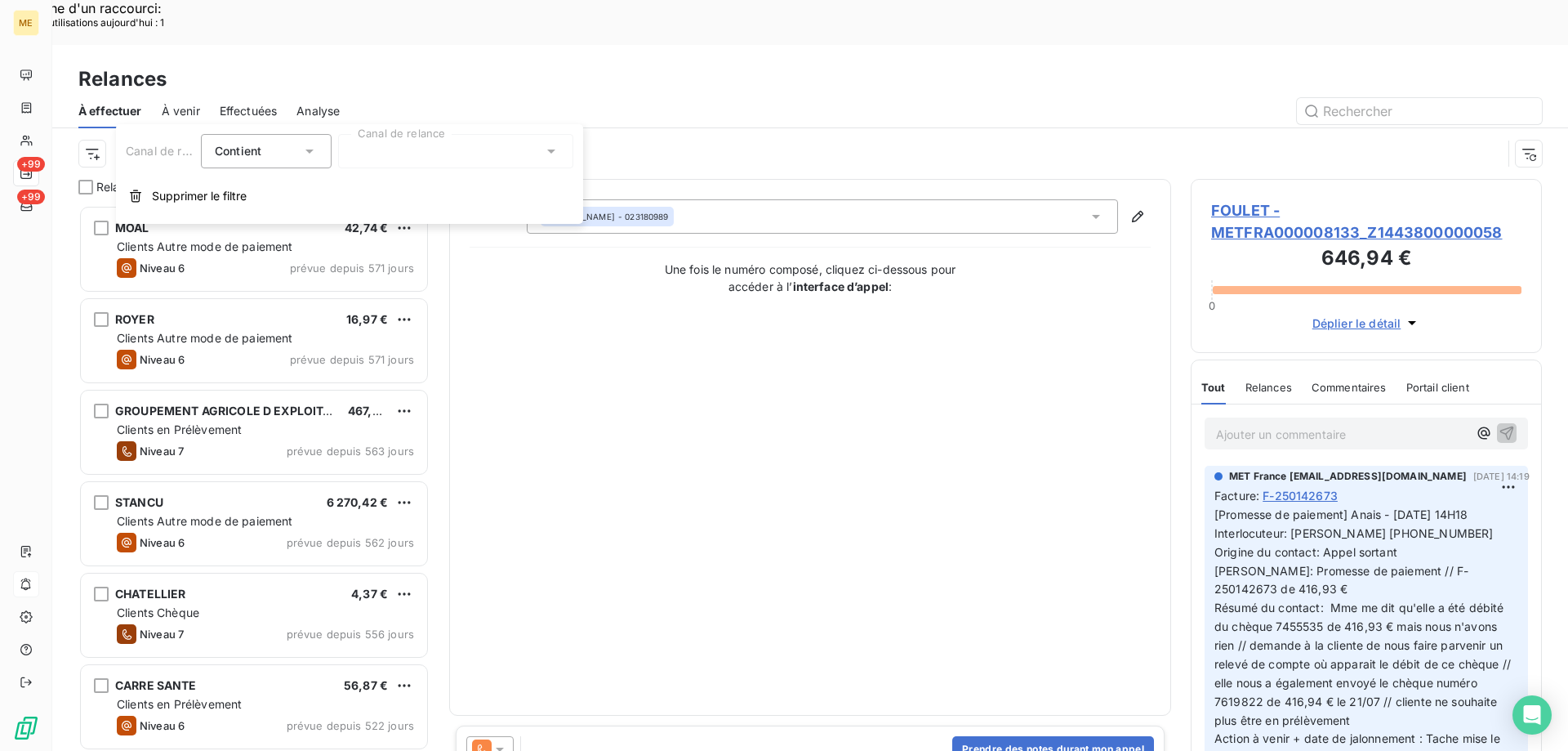
click at [389, 154] on div at bounding box center [455, 151] width 235 height 35
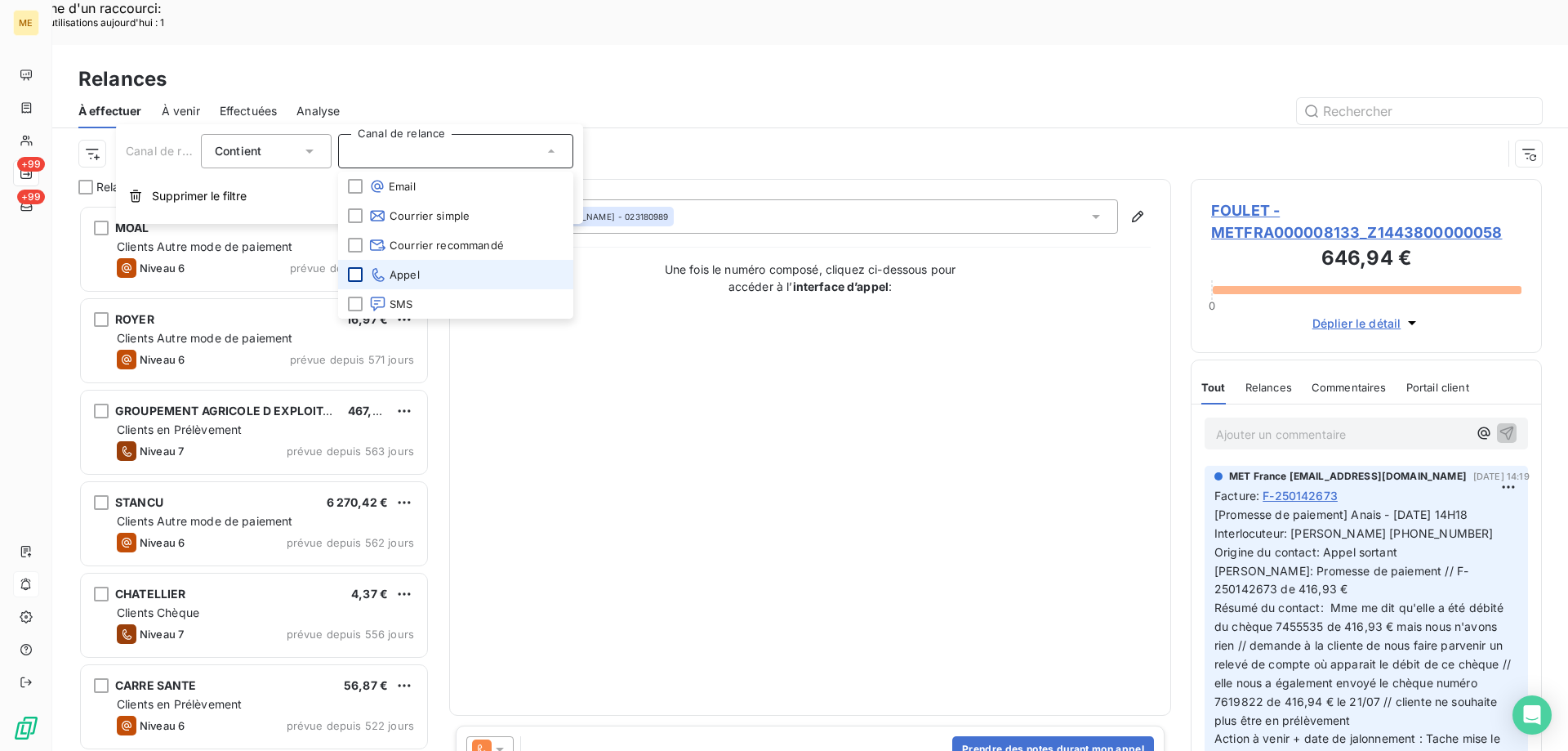
click at [352, 272] on div at bounding box center [354, 274] width 14 height 14
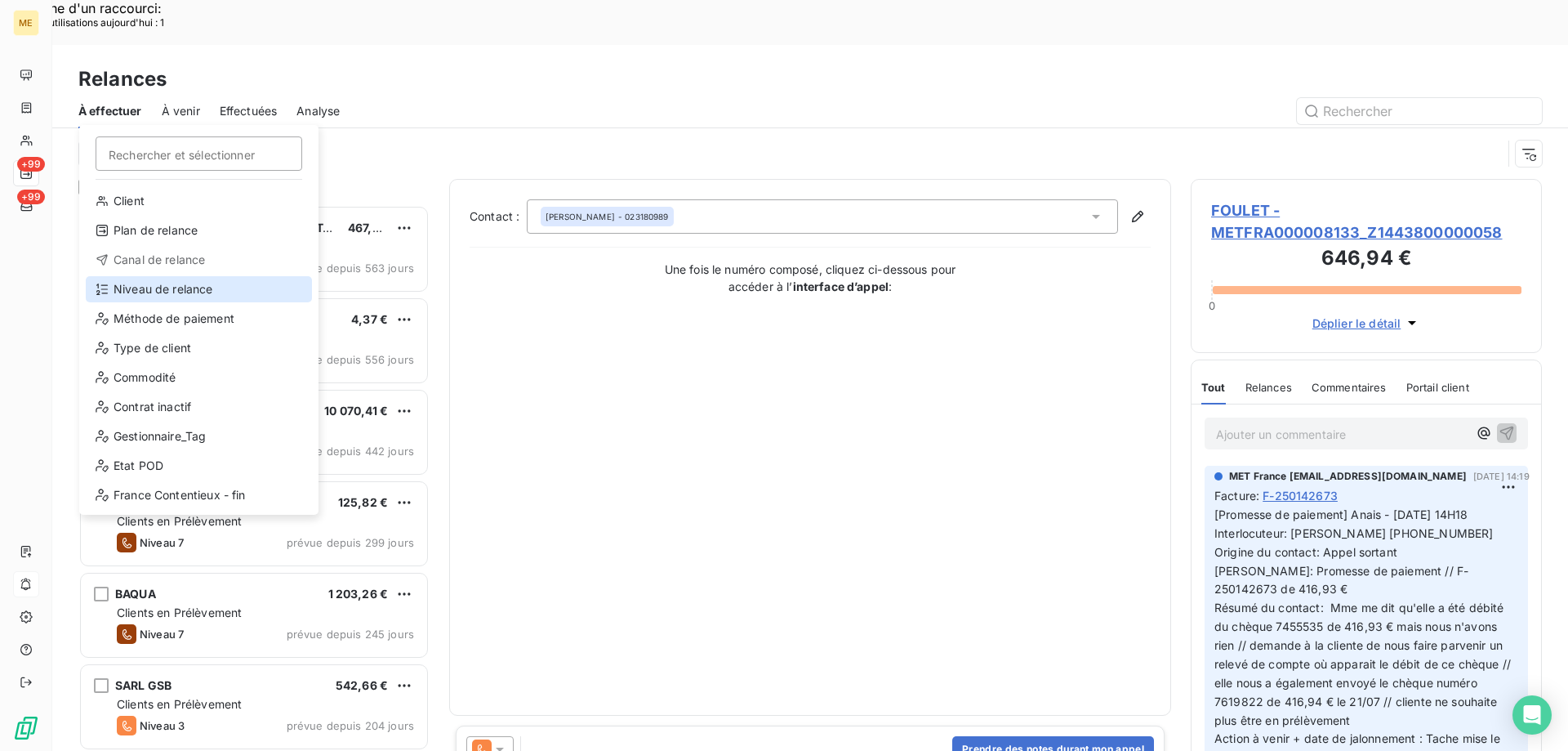
click at [138, 287] on div "Niveau de relance" at bounding box center [199, 288] width 227 height 26
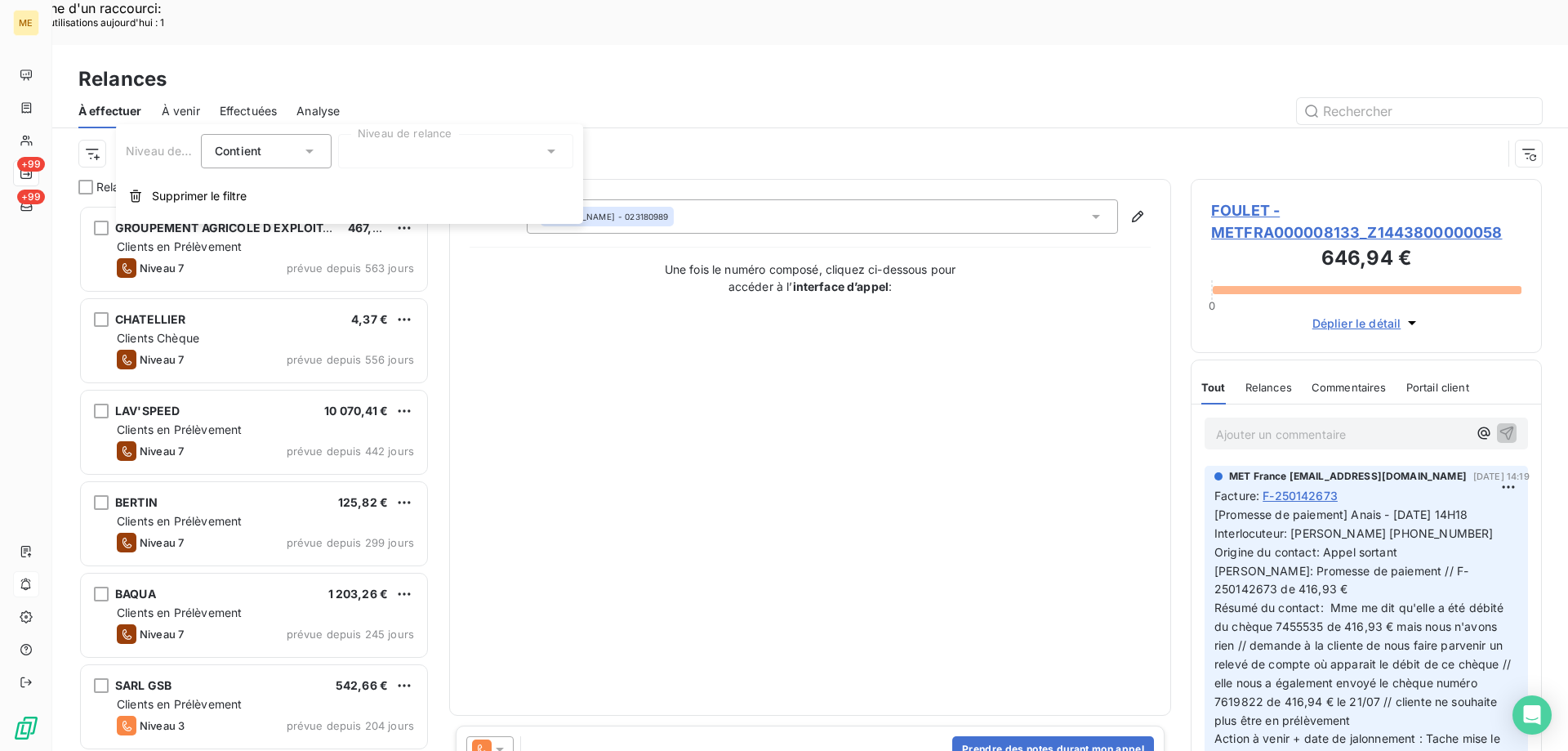
click at [381, 151] on div at bounding box center [455, 151] width 235 height 35
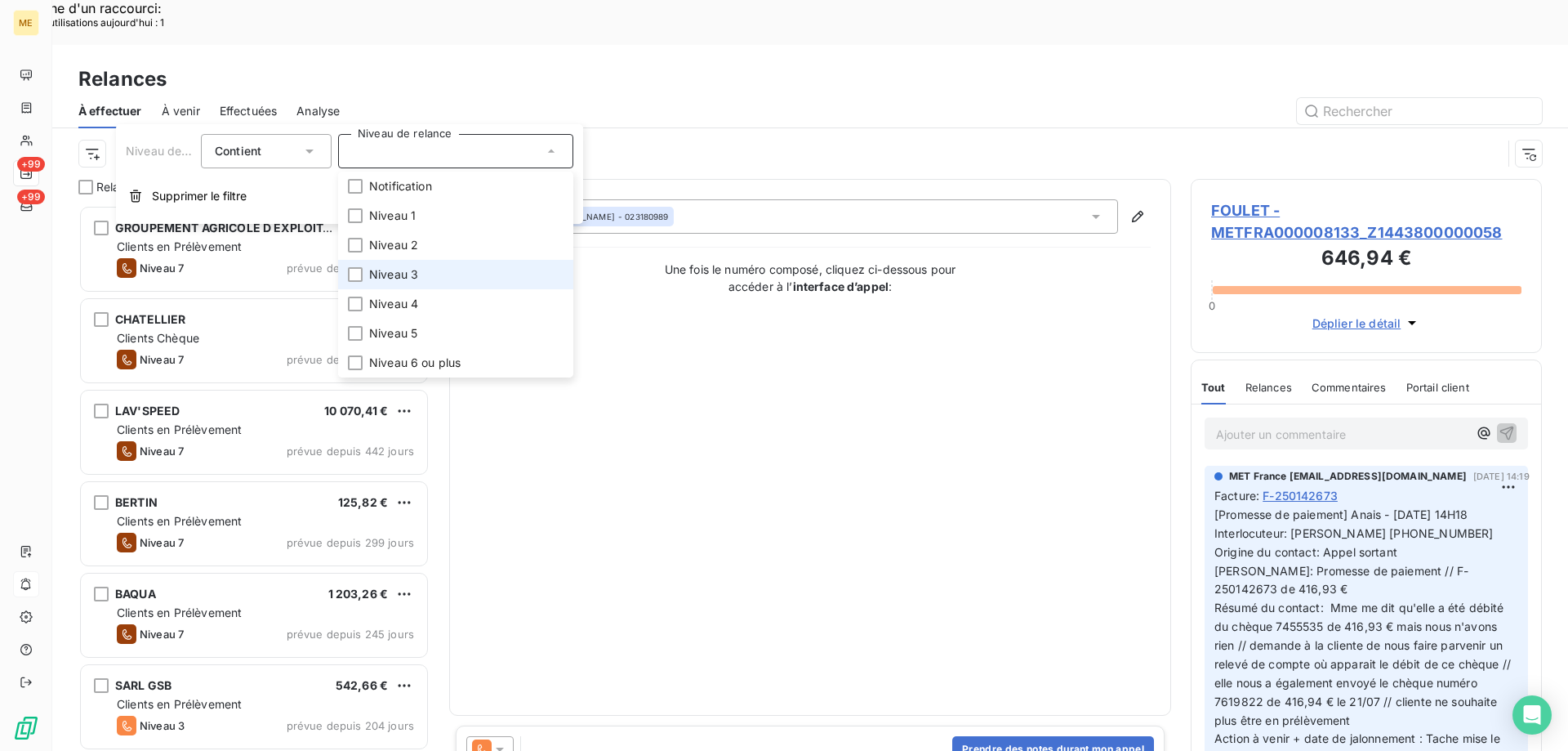
click at [436, 279] on li "Niveau 3" at bounding box center [455, 274] width 235 height 30
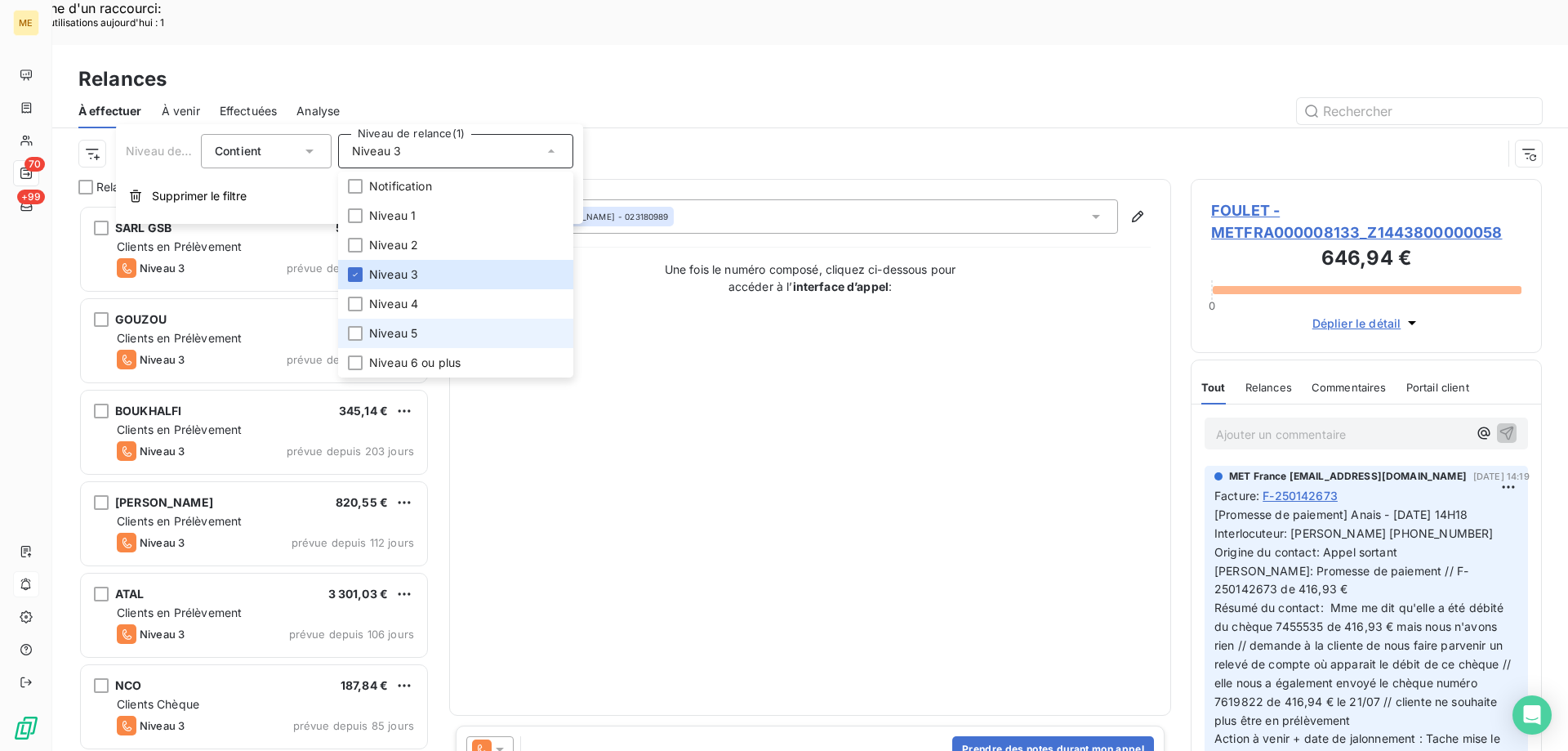
click at [427, 327] on li "Niveau 5" at bounding box center [455, 333] width 235 height 30
click at [431, 362] on span "Niveau 6 ou plus" at bounding box center [414, 362] width 91 height 16
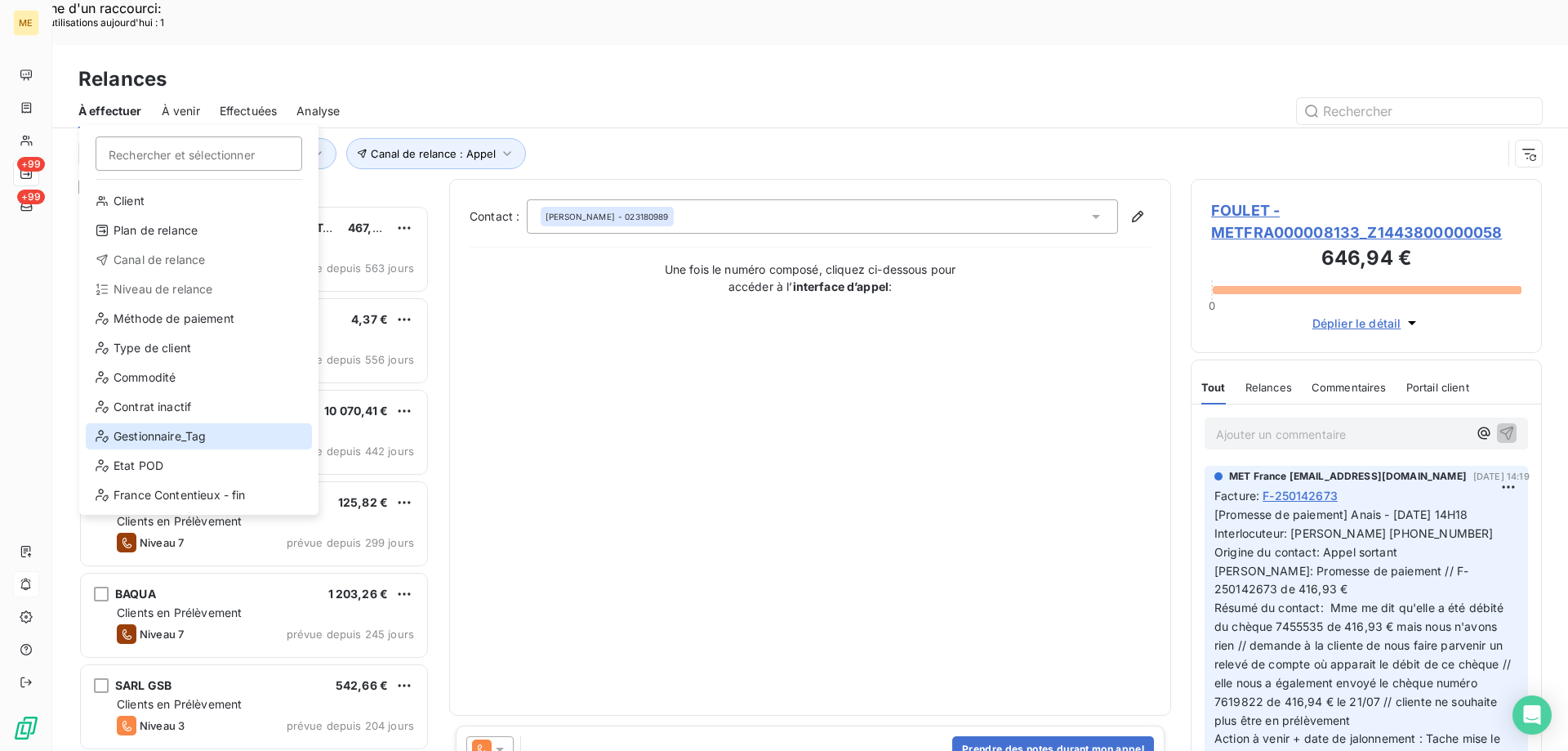
click at [179, 424] on div "Gestionnaire_Tag" at bounding box center [199, 436] width 227 height 26
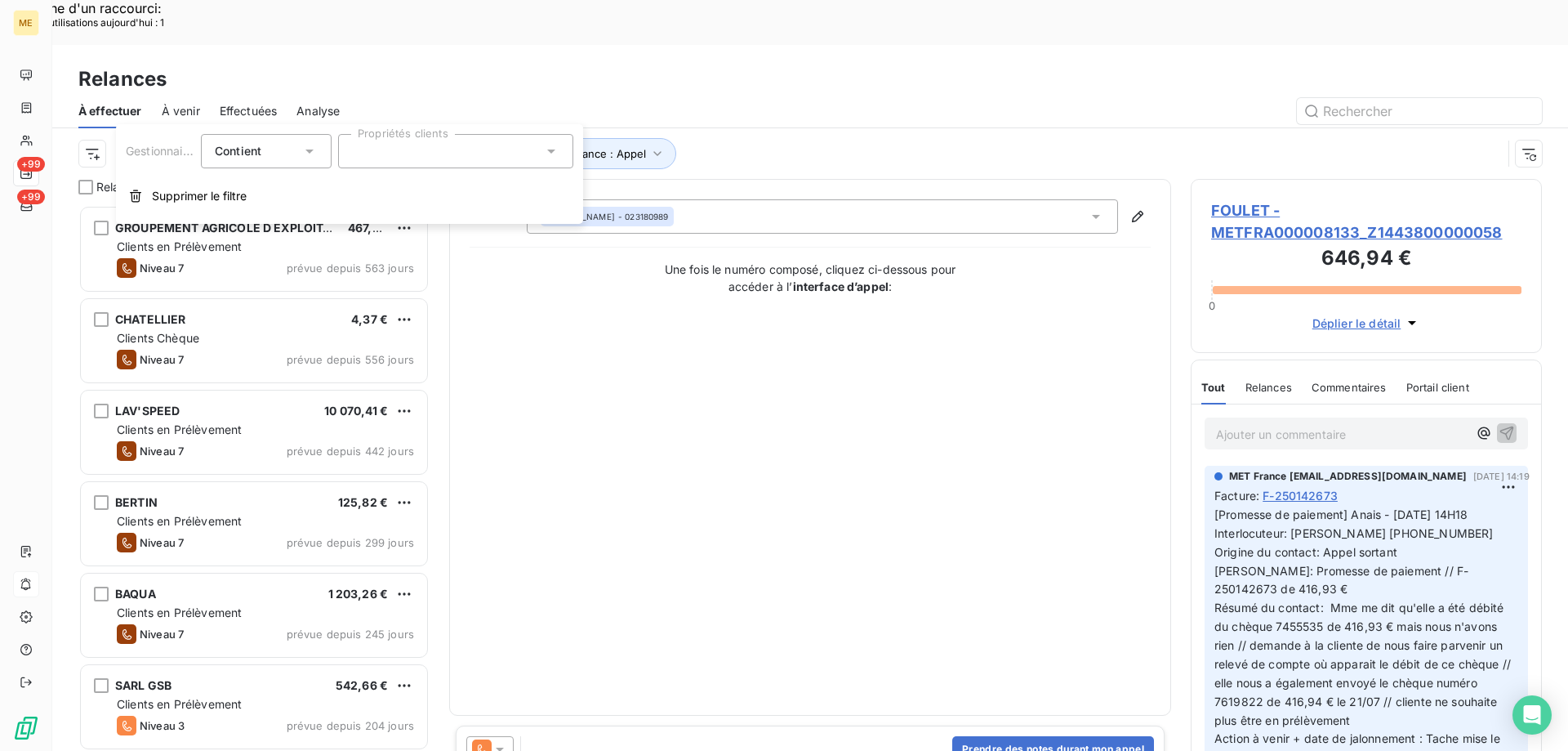
click at [422, 154] on div at bounding box center [455, 151] width 235 height 35
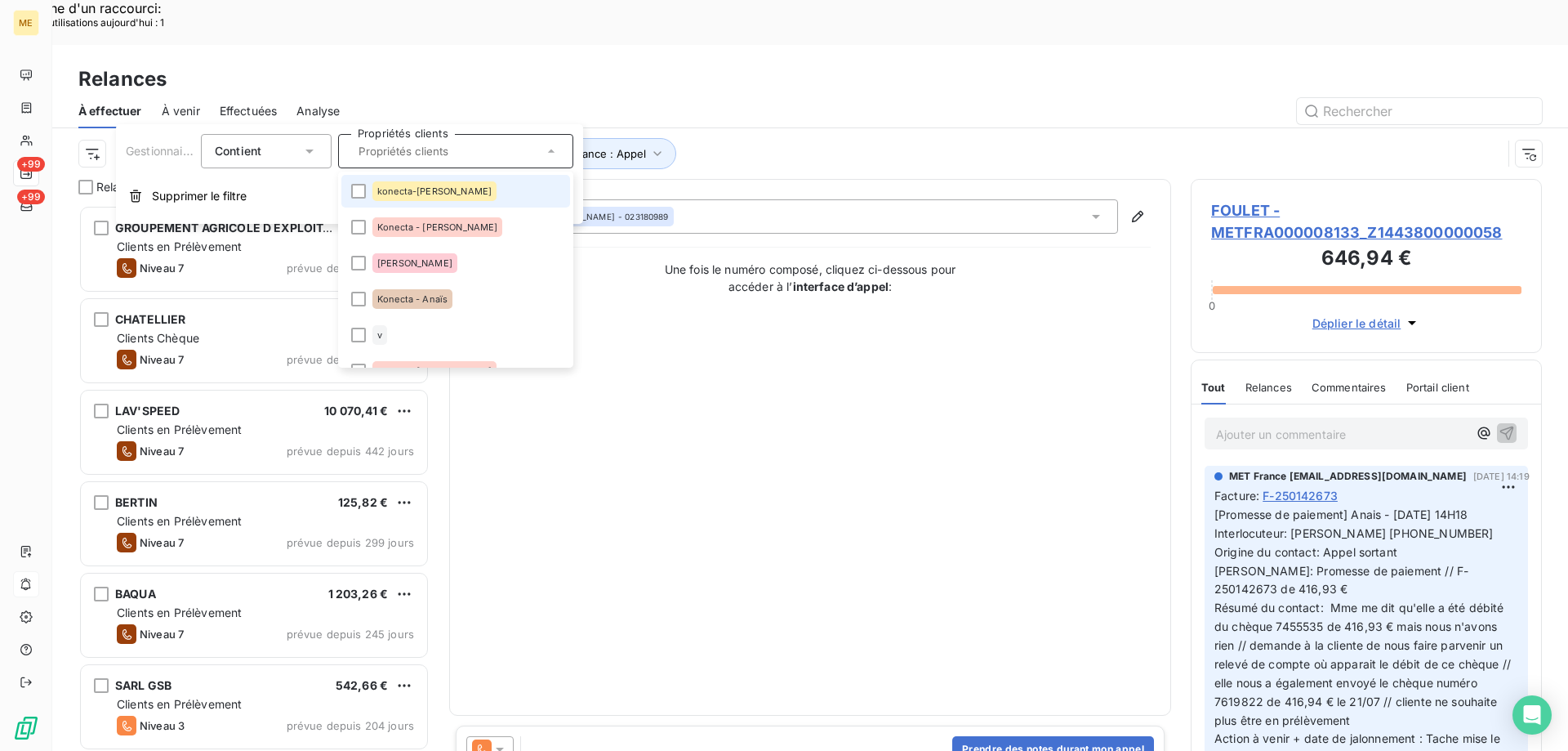
click at [418, 198] on div "konecta-[PERSON_NAME]" at bounding box center [434, 191] width 124 height 19
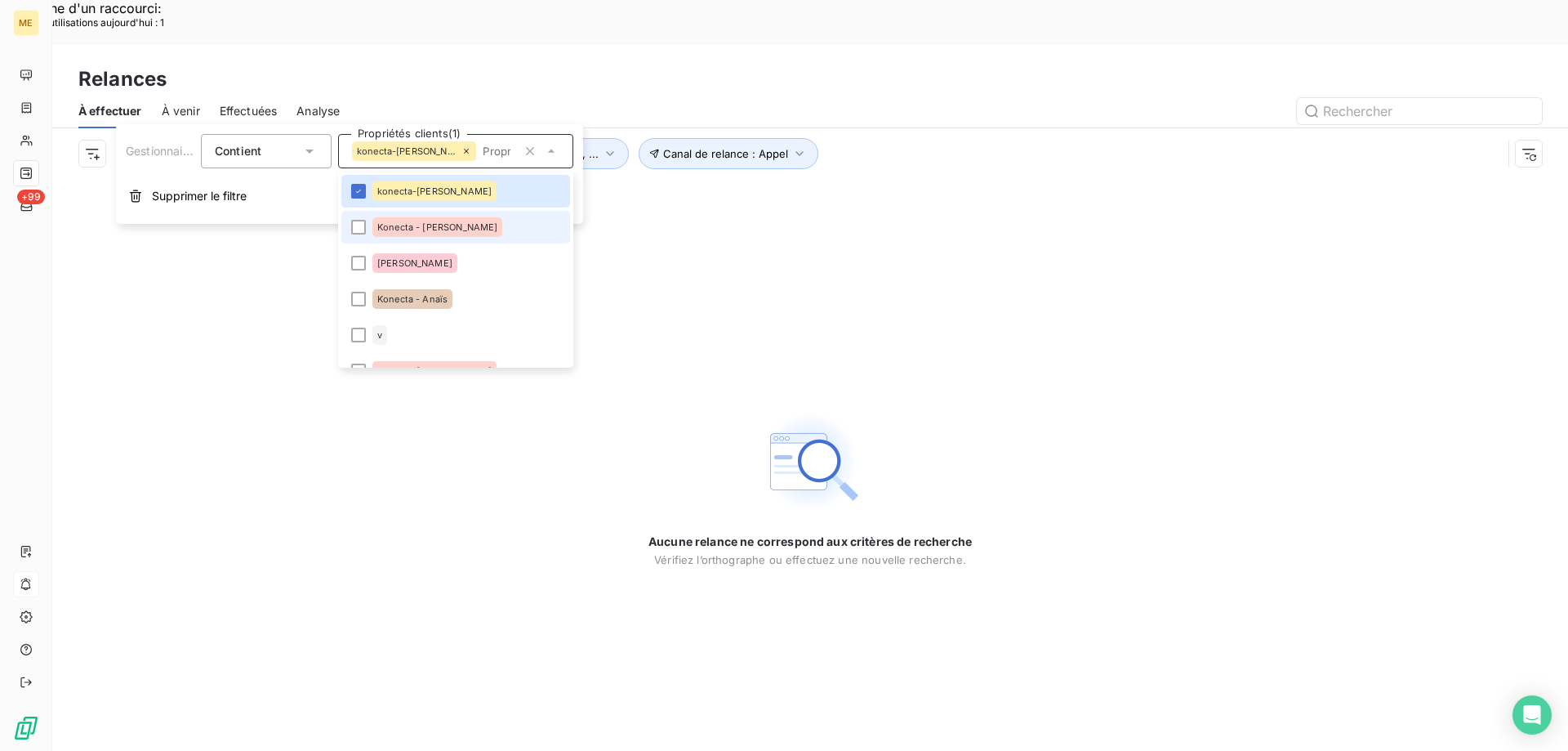
click at [416, 230] on span "Konecta - [PERSON_NAME]" at bounding box center [437, 227] width 120 height 10
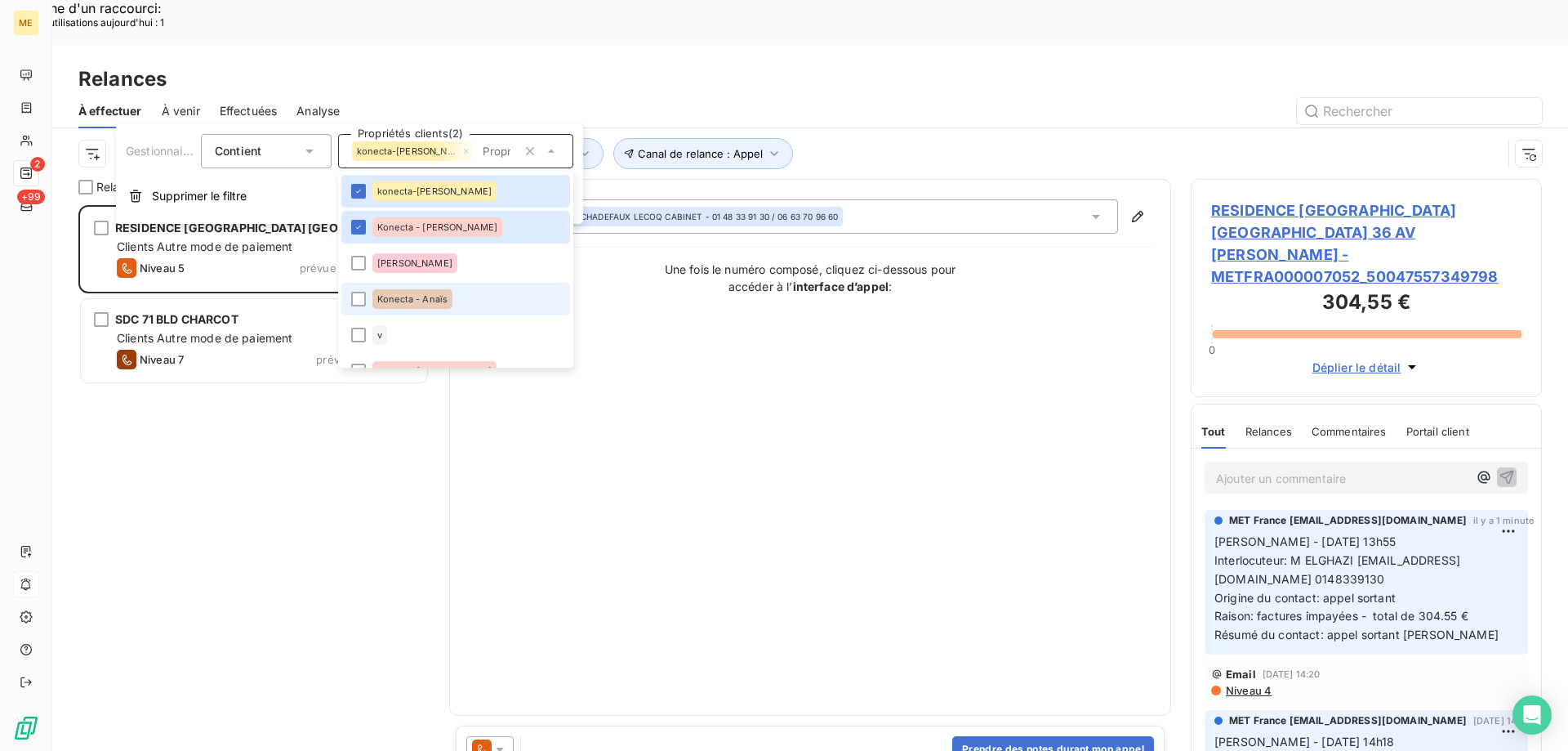
scroll to position [578, 339]
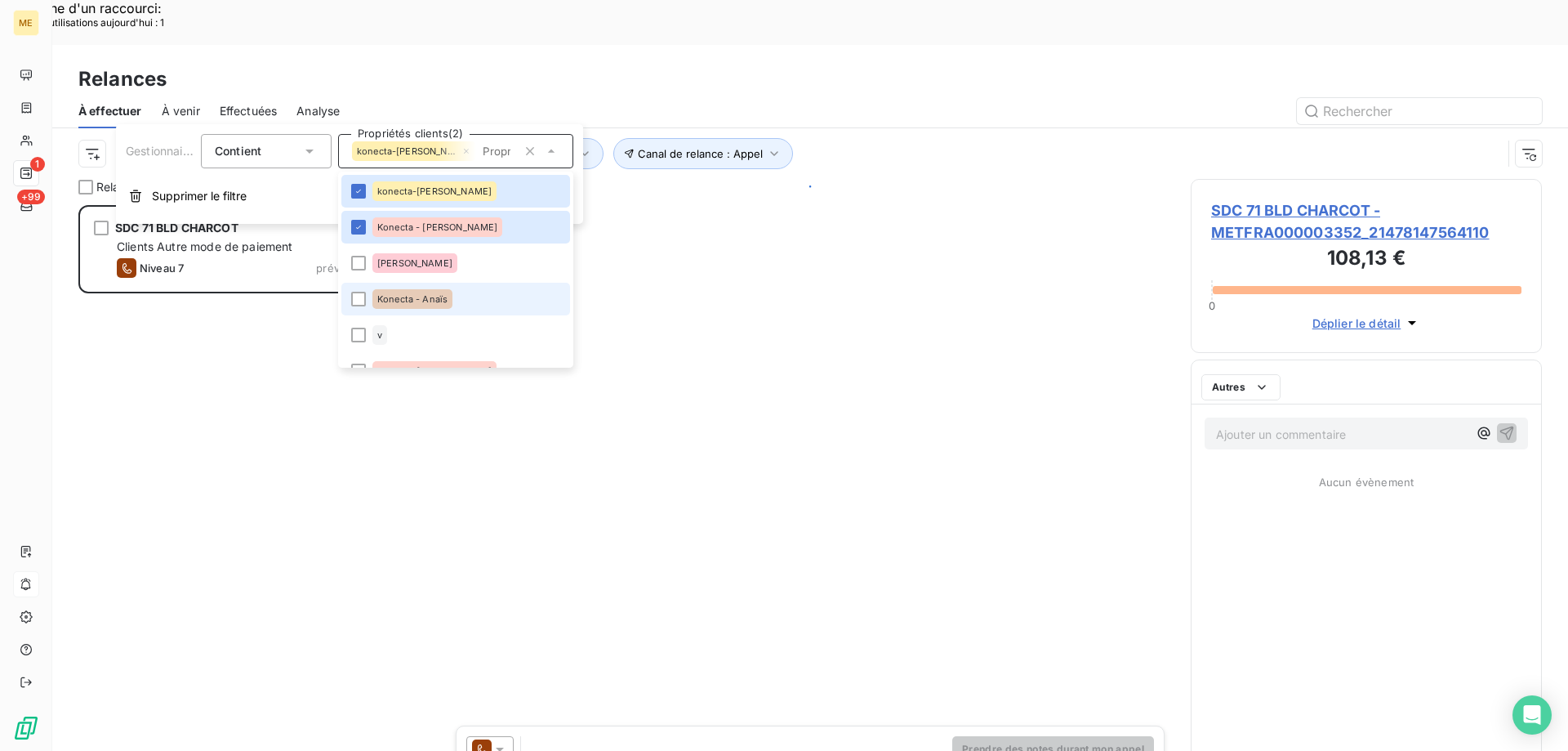
click at [399, 305] on div "Konecta - Anaïs" at bounding box center [412, 299] width 80 height 19
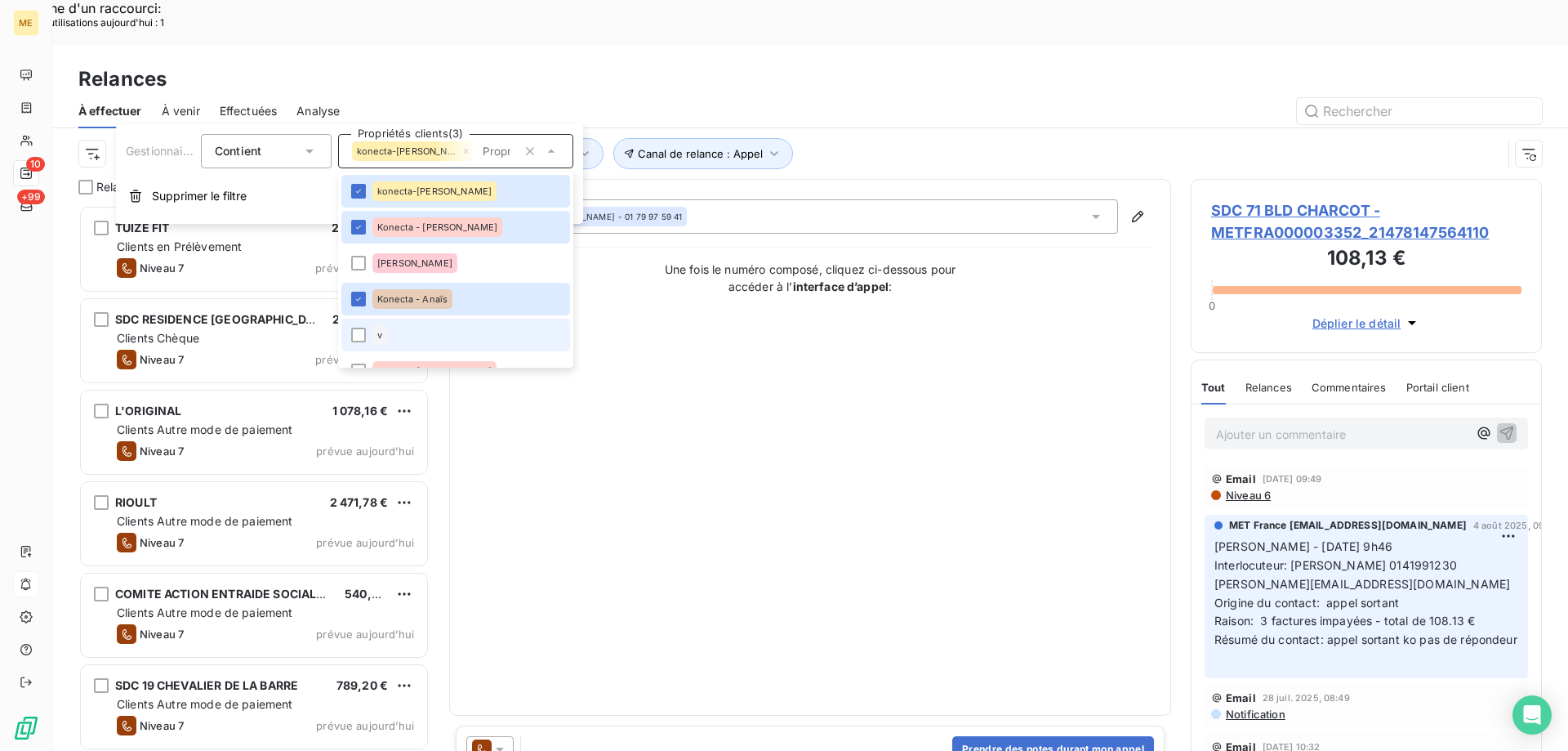
click at [362, 325] on li "v" at bounding box center [456, 335] width 229 height 33
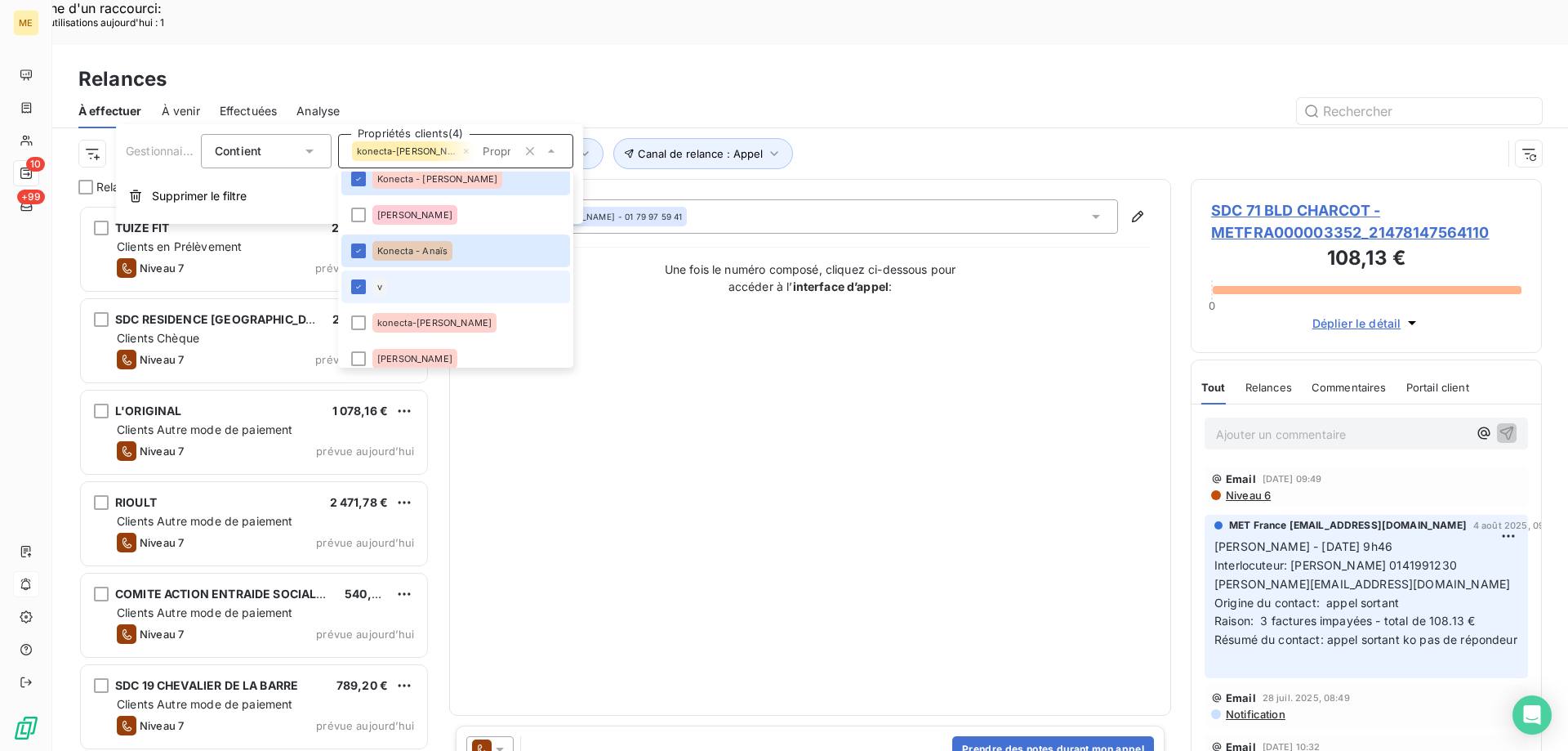
scroll to position [82, 0]
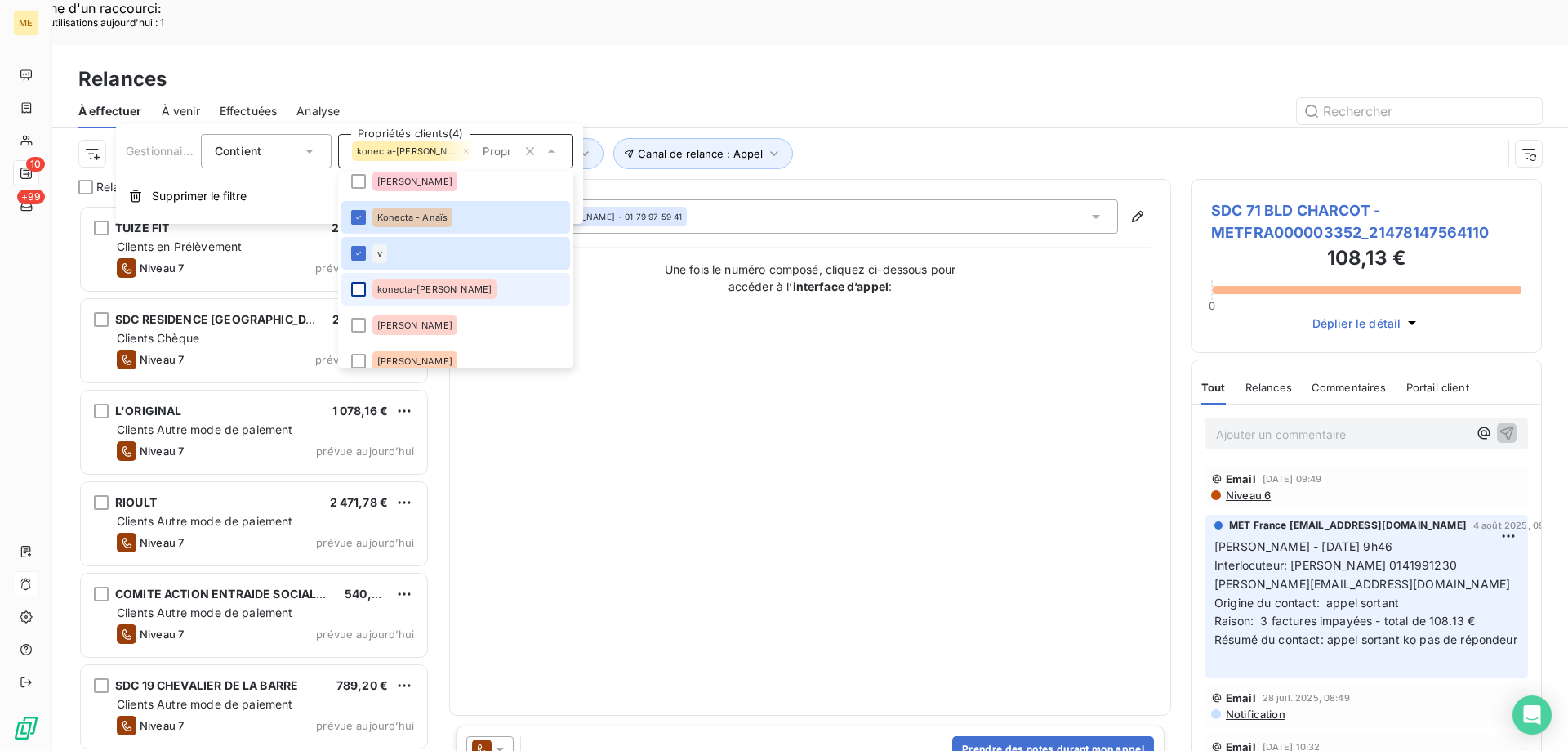
click at [361, 292] on div at bounding box center [358, 288] width 14 height 14
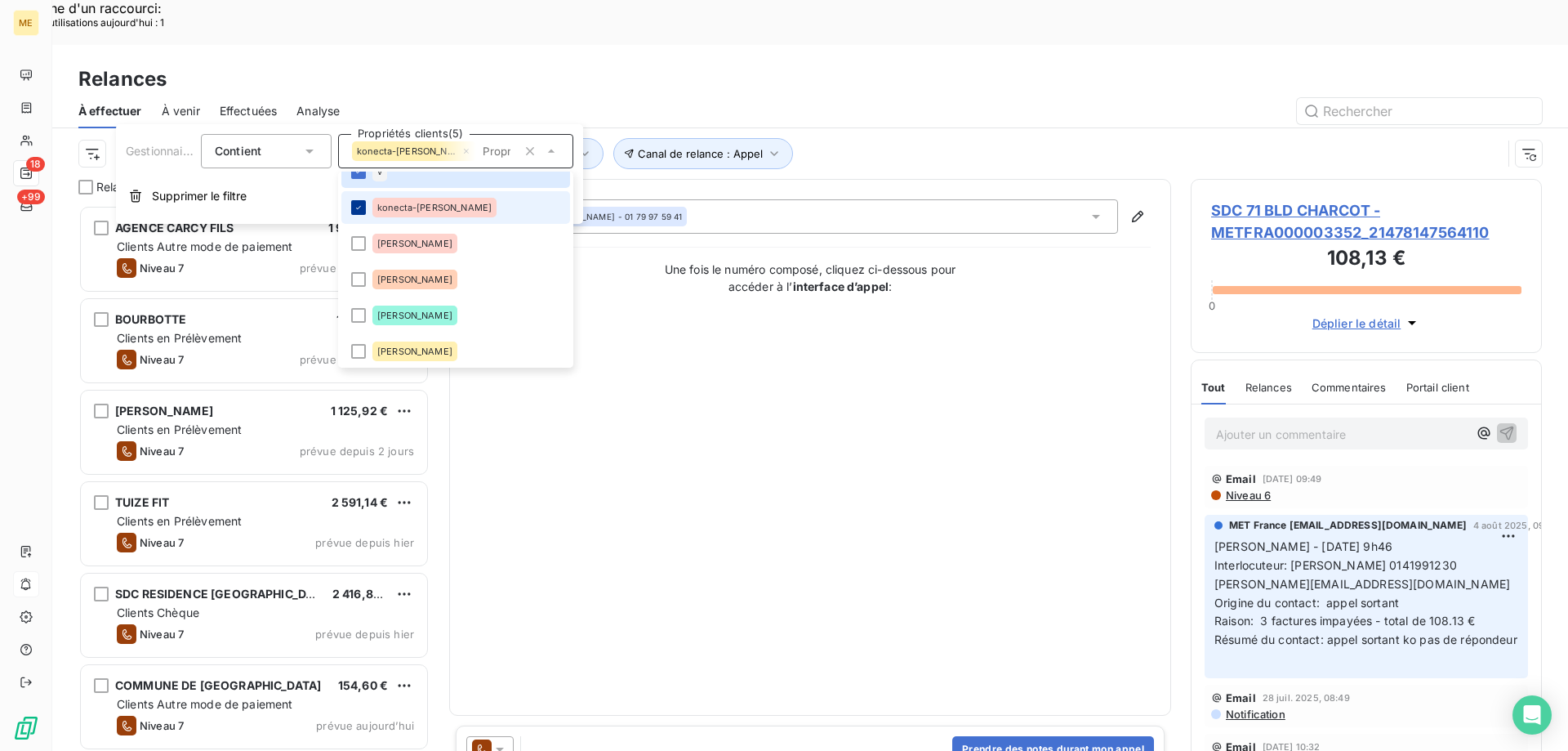
scroll to position [245, 0]
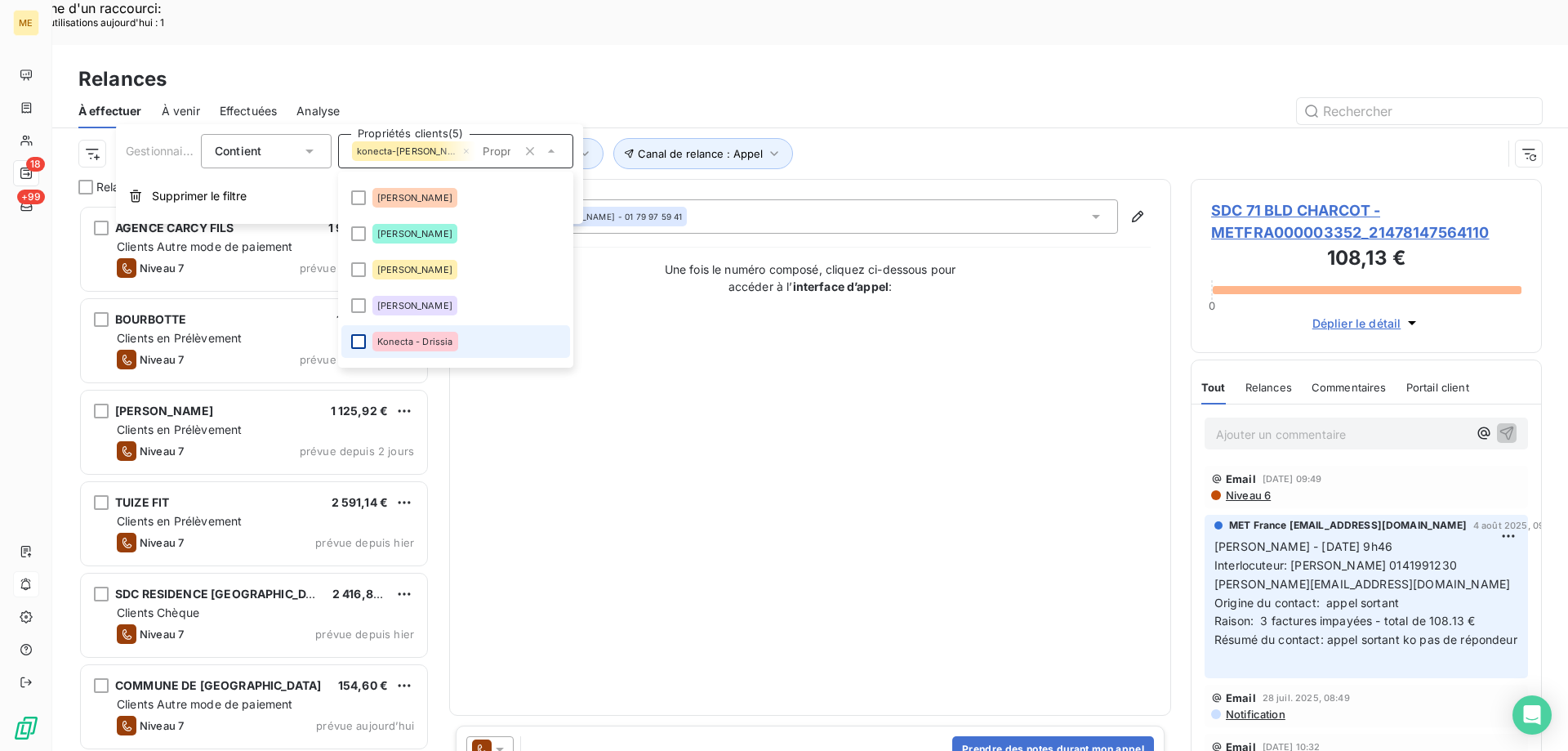
click at [353, 337] on div at bounding box center [358, 341] width 14 height 14
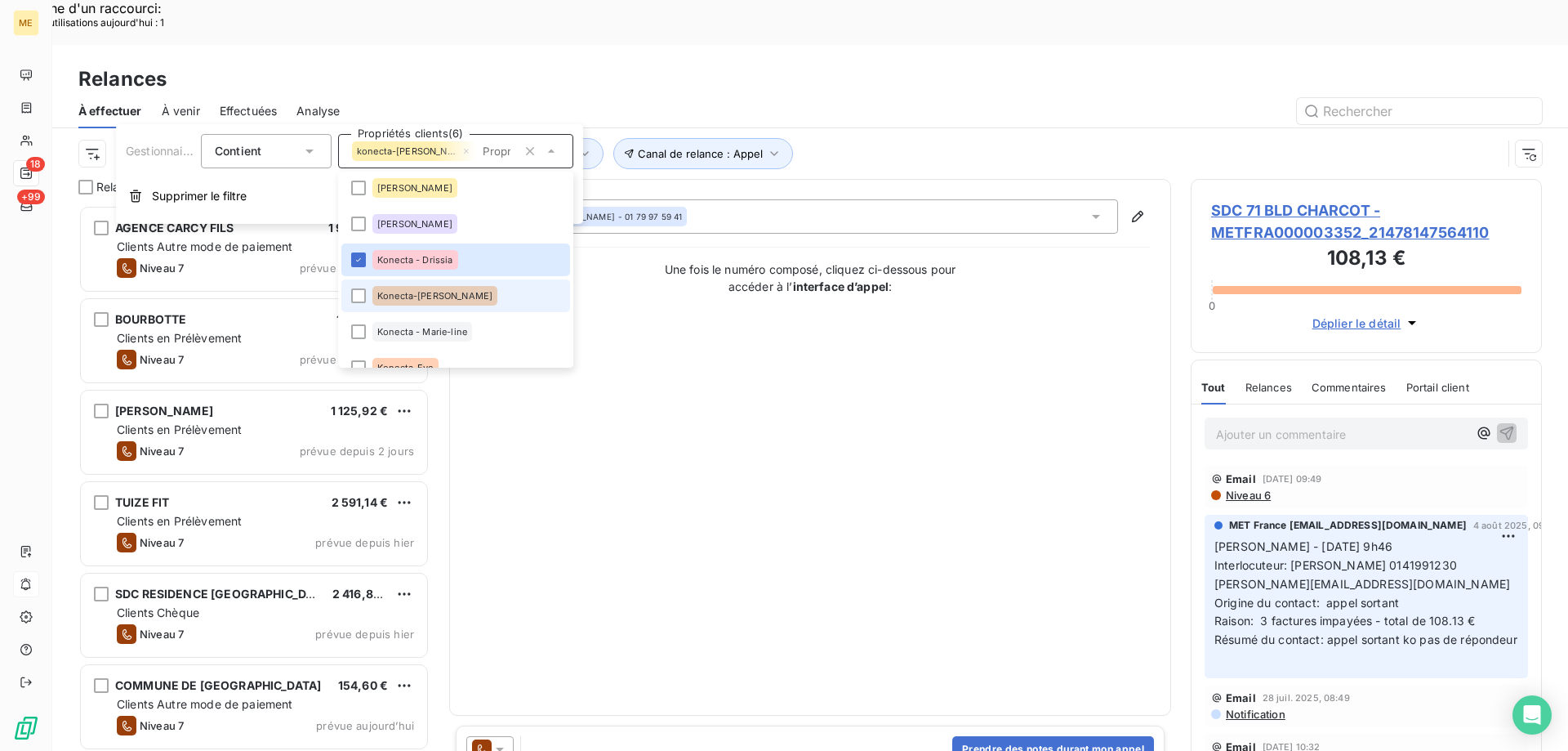
click at [412, 302] on div "Konecta-[PERSON_NAME]" at bounding box center [435, 296] width 125 height 19
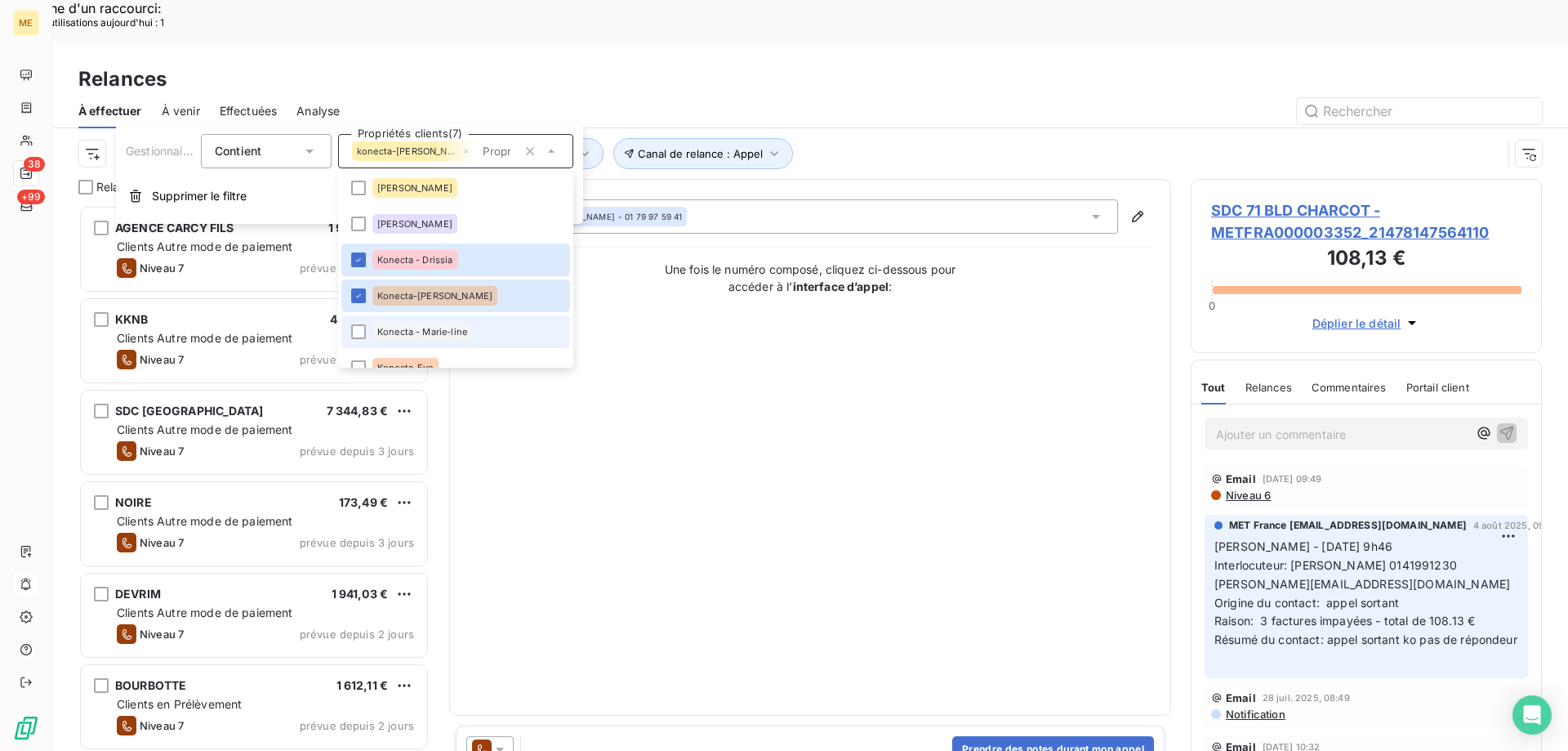
click at [413, 337] on div "Konecta - Marie-line" at bounding box center [422, 331] width 100 height 19
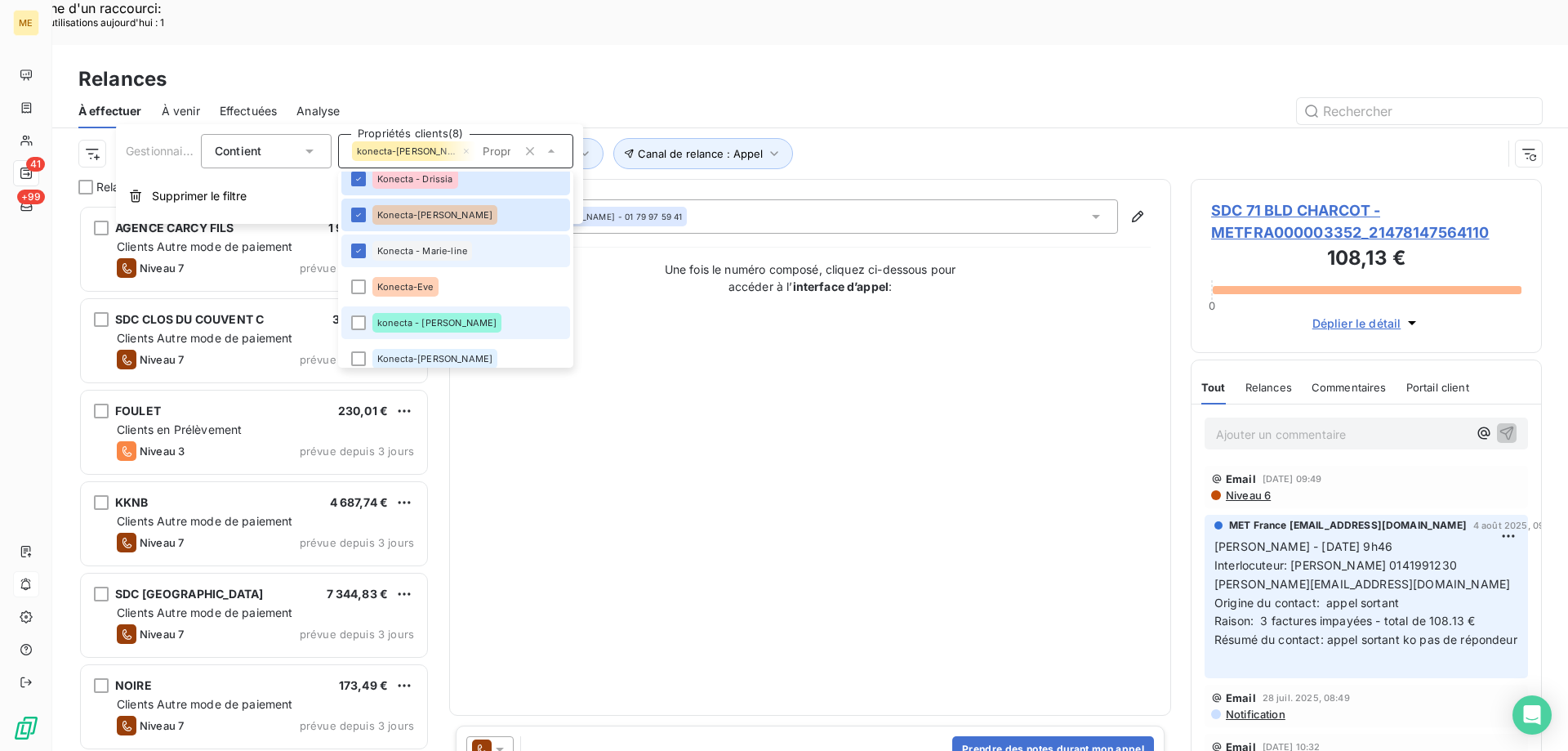
scroll to position [408, 0]
click at [368, 277] on li "Konecta-Eve" at bounding box center [456, 286] width 229 height 33
click at [412, 318] on span "konecta - [PERSON_NAME]" at bounding box center [437, 322] width 119 height 10
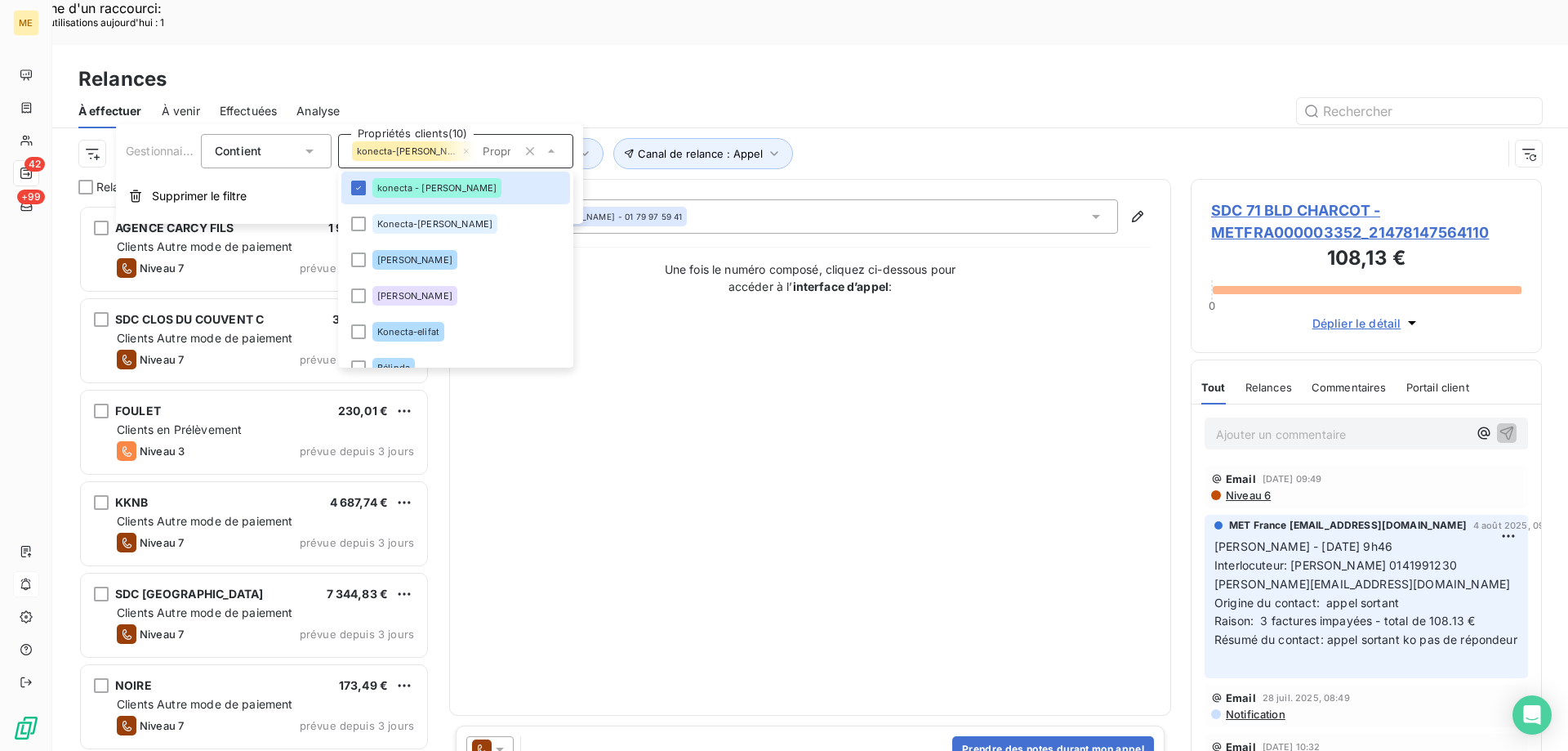
scroll to position [571, 0]
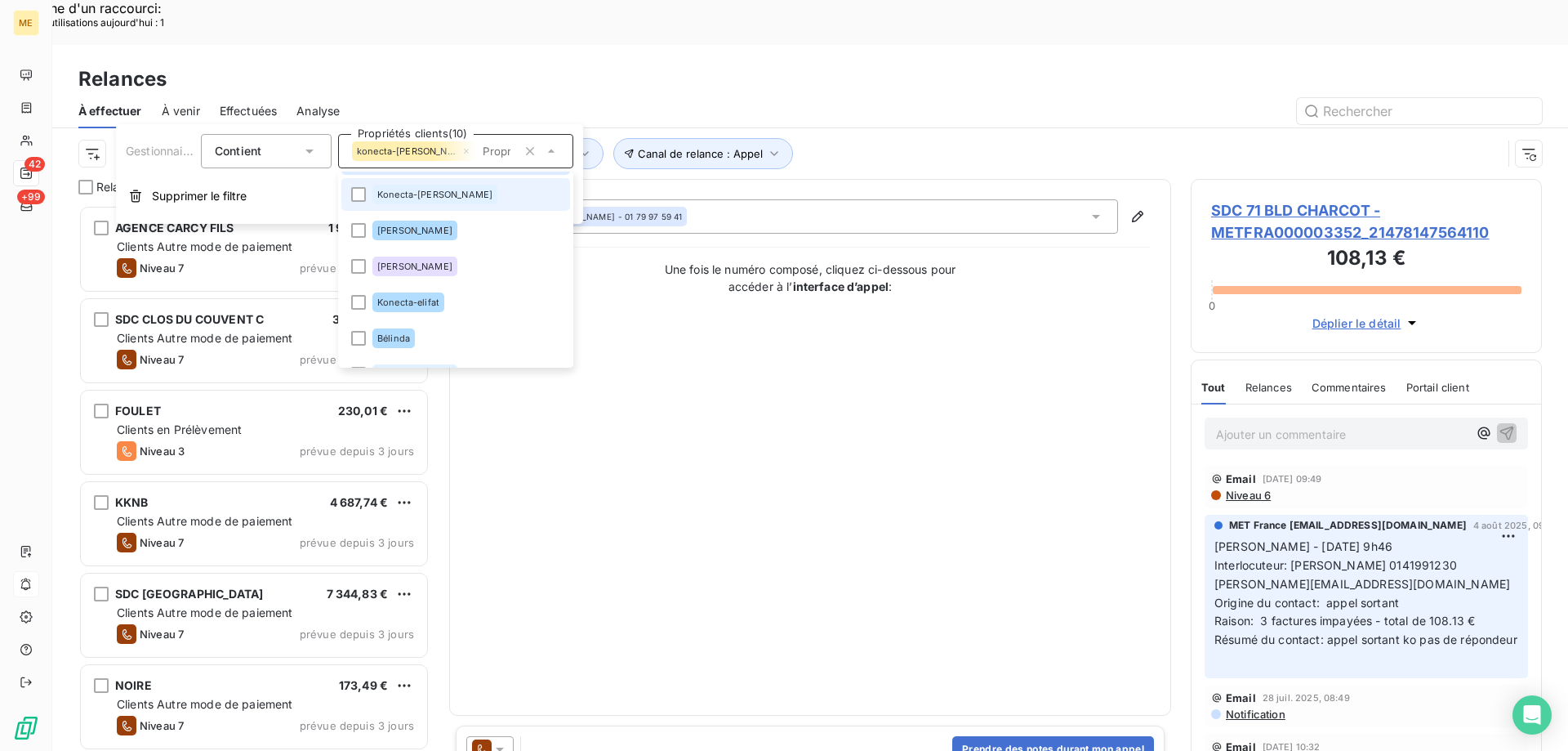
click at [408, 187] on div "Konecta-[PERSON_NAME]" at bounding box center [435, 194] width 125 height 19
click at [400, 316] on li "Konecta-elifat" at bounding box center [456, 303] width 229 height 33
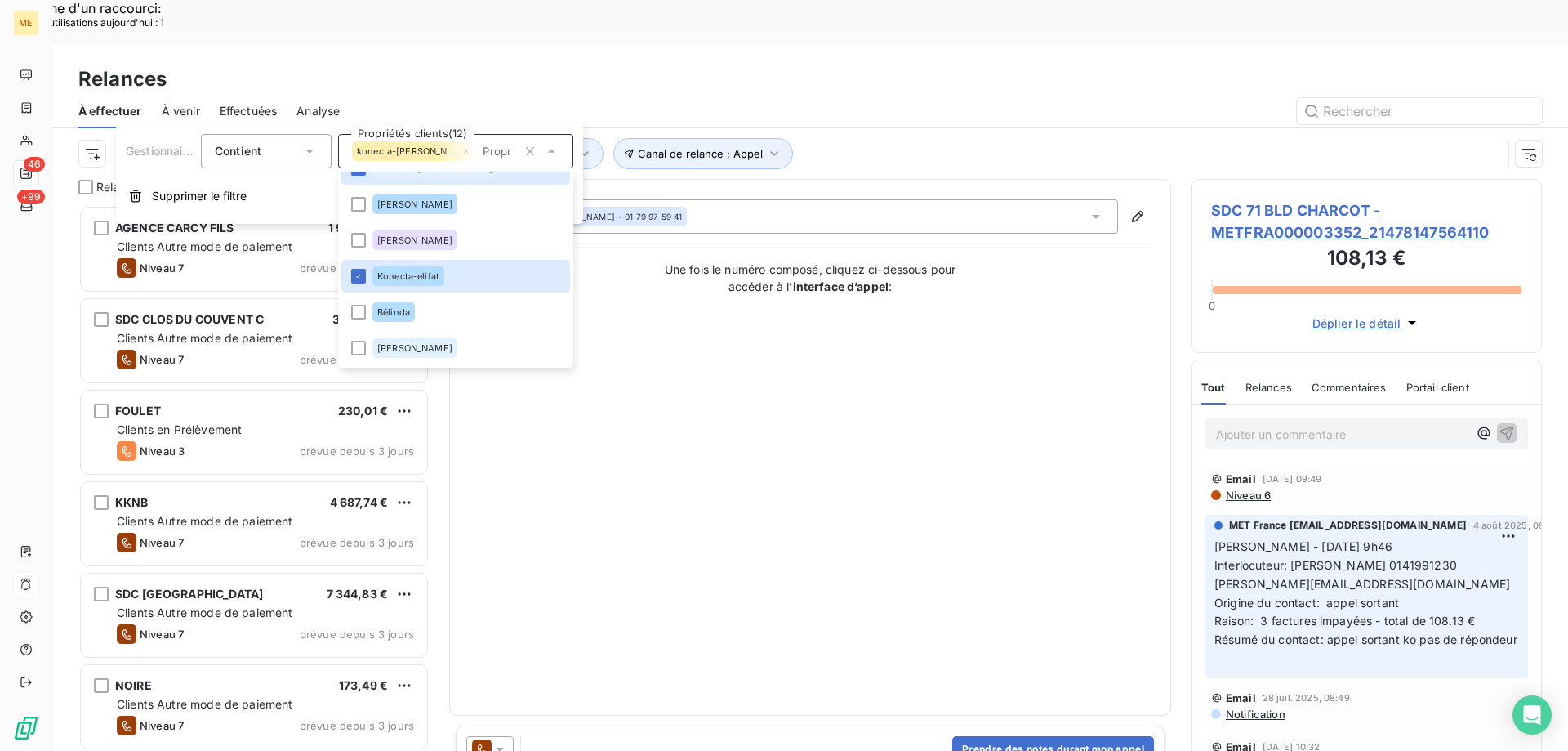
click at [842, 368] on div "Contact : NATHALIE CATALUNA - 01 79 97 59 41 Une fois le numéro composé, clique…" at bounding box center [809, 448] width 681 height 496
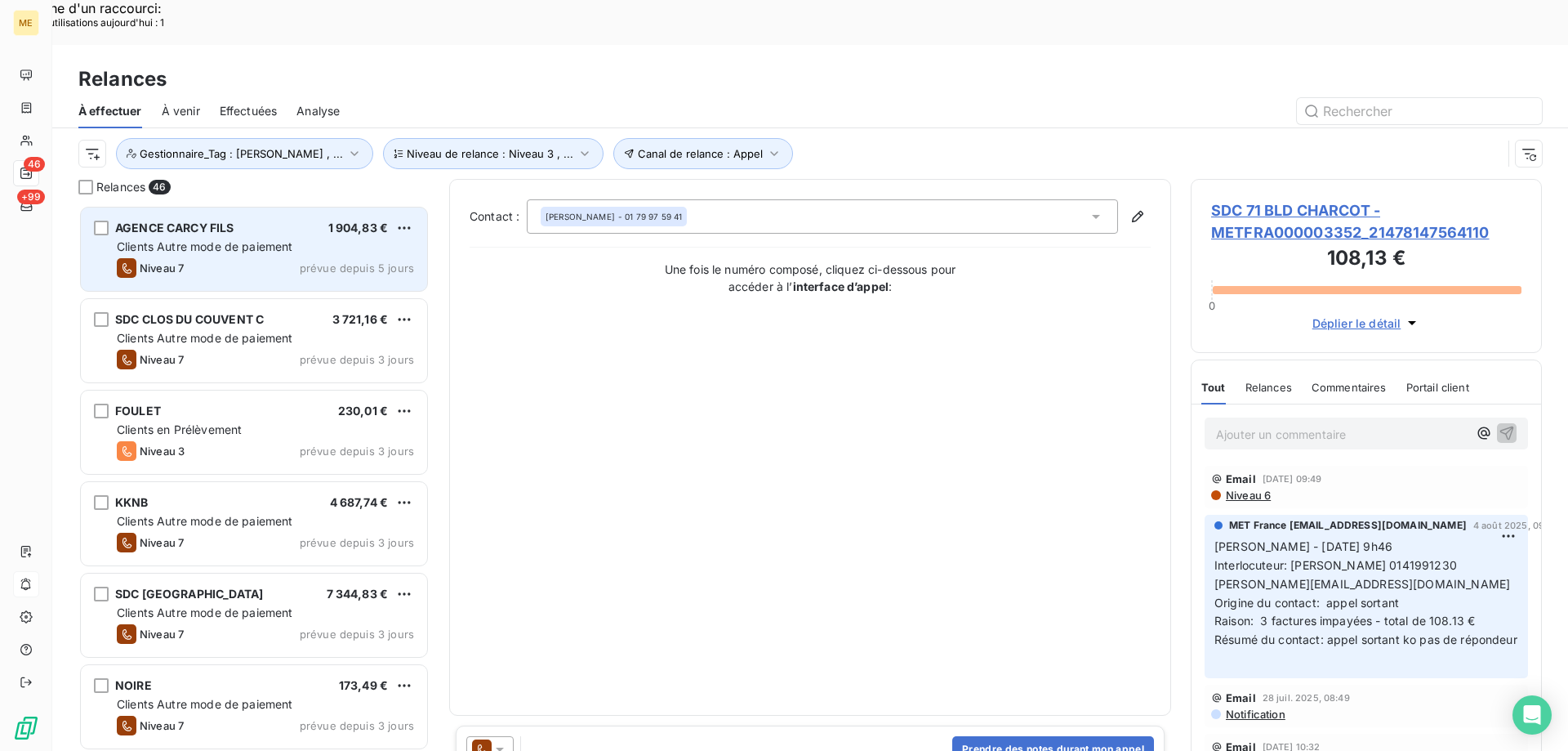
click at [333, 261] on span "prévue depuis 5 jours" at bounding box center [356, 268] width 114 height 13
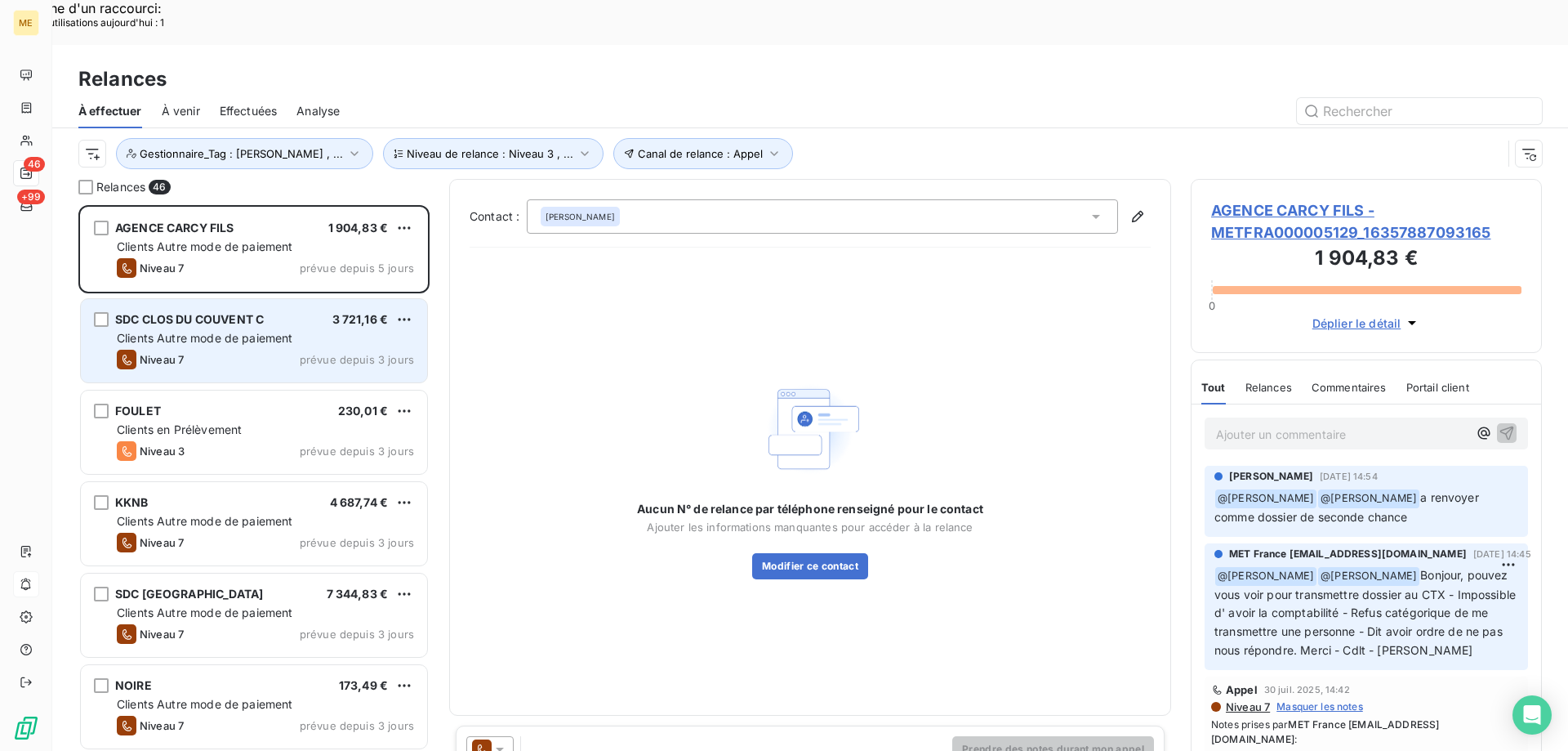
click at [326, 299] on div "SDC CLOS DU COUVENT C 3 721,16 € Clients Autre mode de paiement Niveau 7 prévue…" at bounding box center [253, 340] width 347 height 84
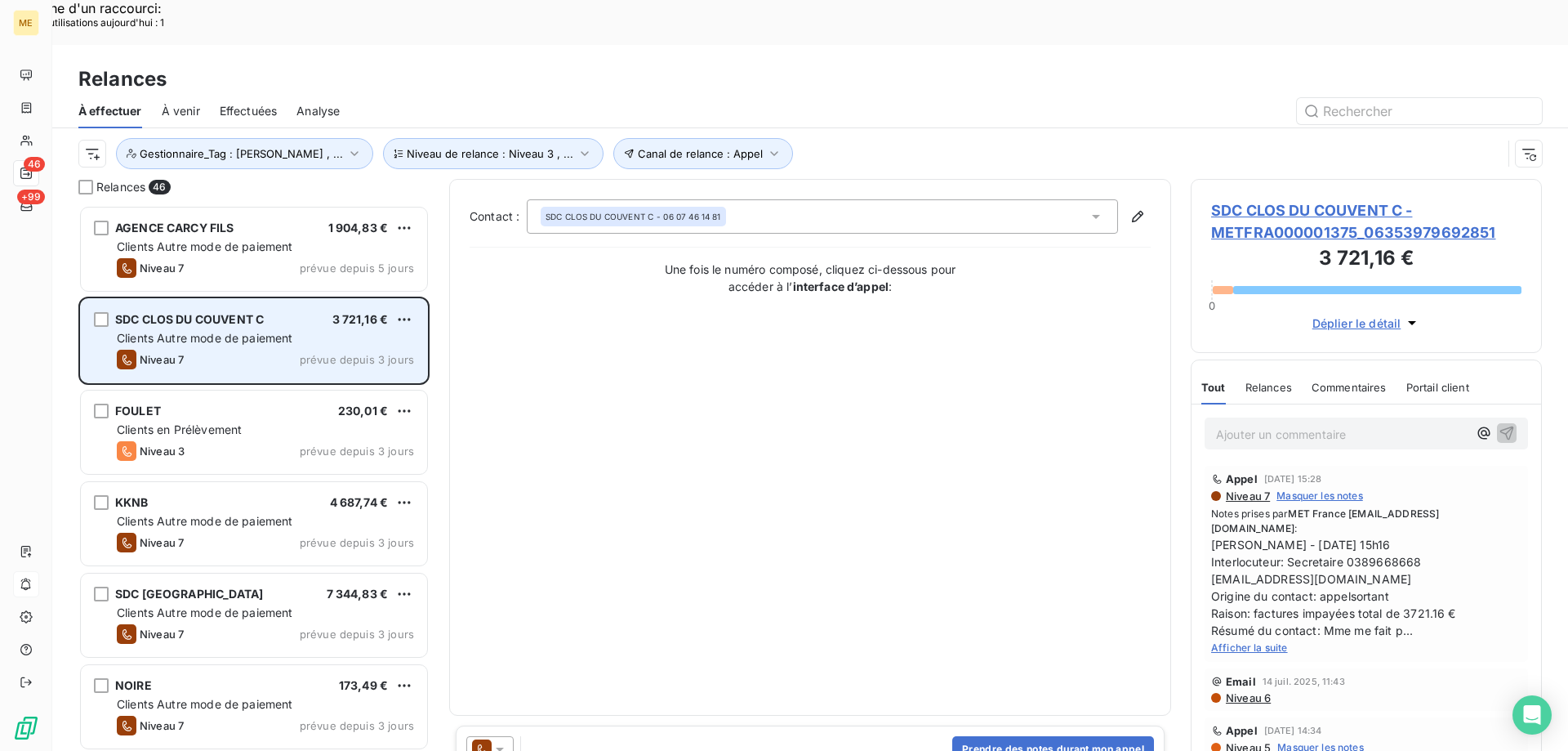
click at [290, 302] on div "SDC CLOS DU COUVENT C 3 721,16 € Clients Autre mode de paiement Niveau 7 prévue…" at bounding box center [253, 340] width 347 height 84
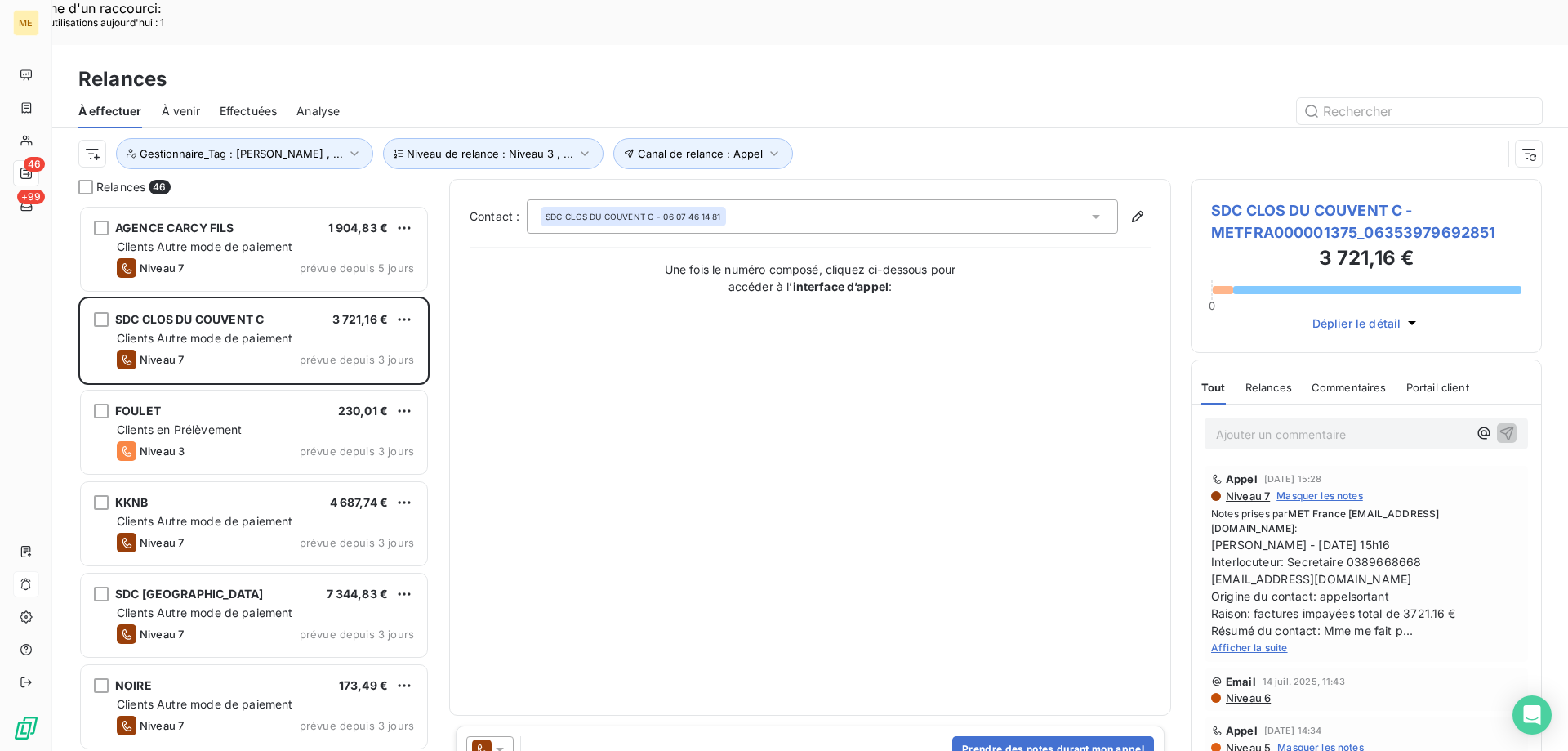
click at [1257, 200] on span "SDC CLOS DU COUVENT C - METFRA000001375_06353979692851" at bounding box center [1365, 222] width 310 height 44
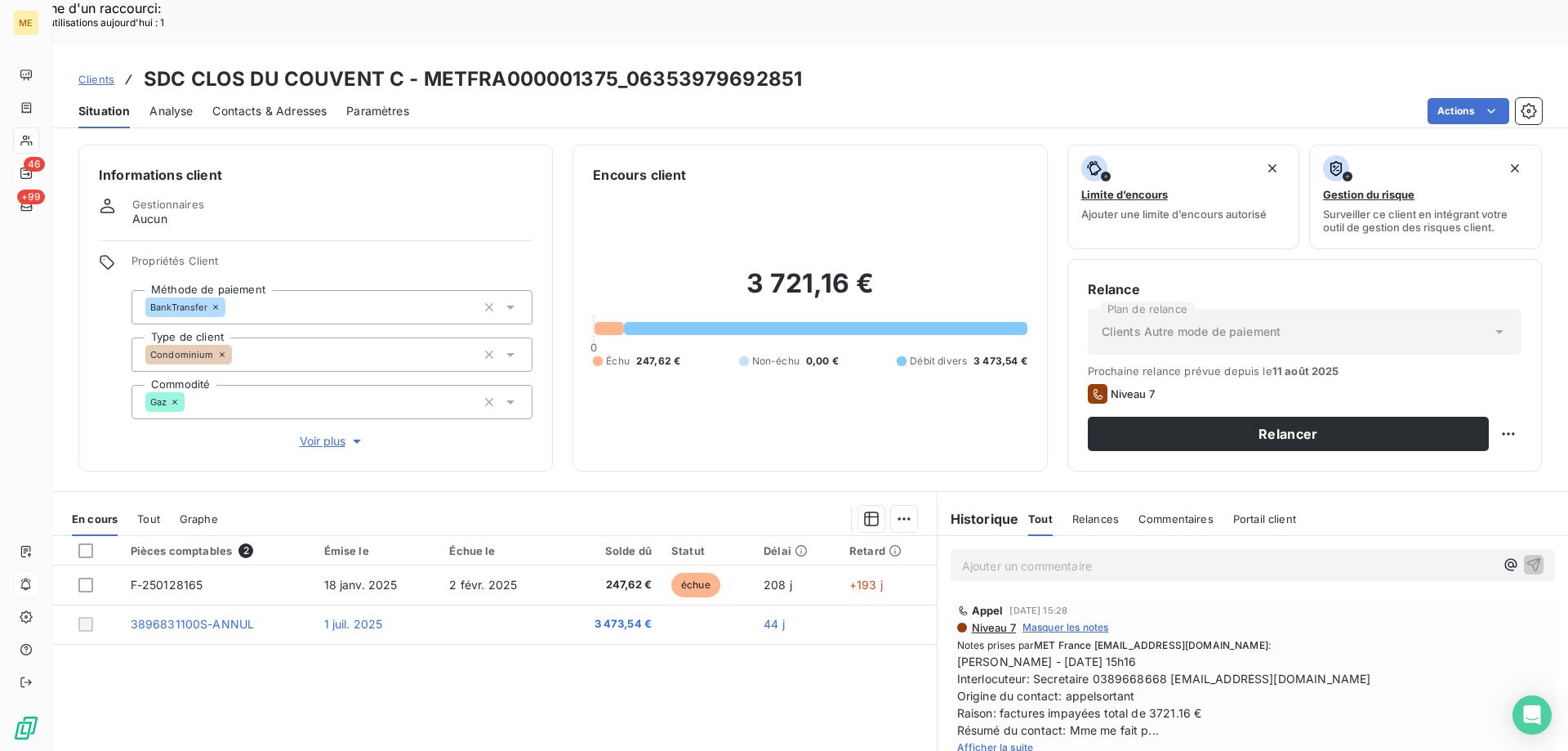
click at [986, 740] on span "Afficher la suite" at bounding box center [996, 746] width 77 height 12
drag, startPoint x: 624, startPoint y: 30, endPoint x: 794, endPoint y: 45, distance: 170.7
click at [794, 64] on h3 "SDC CLOS DU COUVENT C - METFRA000001375_06353979692851" at bounding box center [473, 79] width 659 height 30
drag, startPoint x: 1087, startPoint y: 634, endPoint x: 1165, endPoint y: 626, distance: 78.4
click at [1165, 653] on span "[PERSON_NAME] - [DATE] 15h16 Interlocuteur: Secretaire 0389668668 [EMAIL_ADDRES…" at bounding box center [1253, 695] width 591 height 85
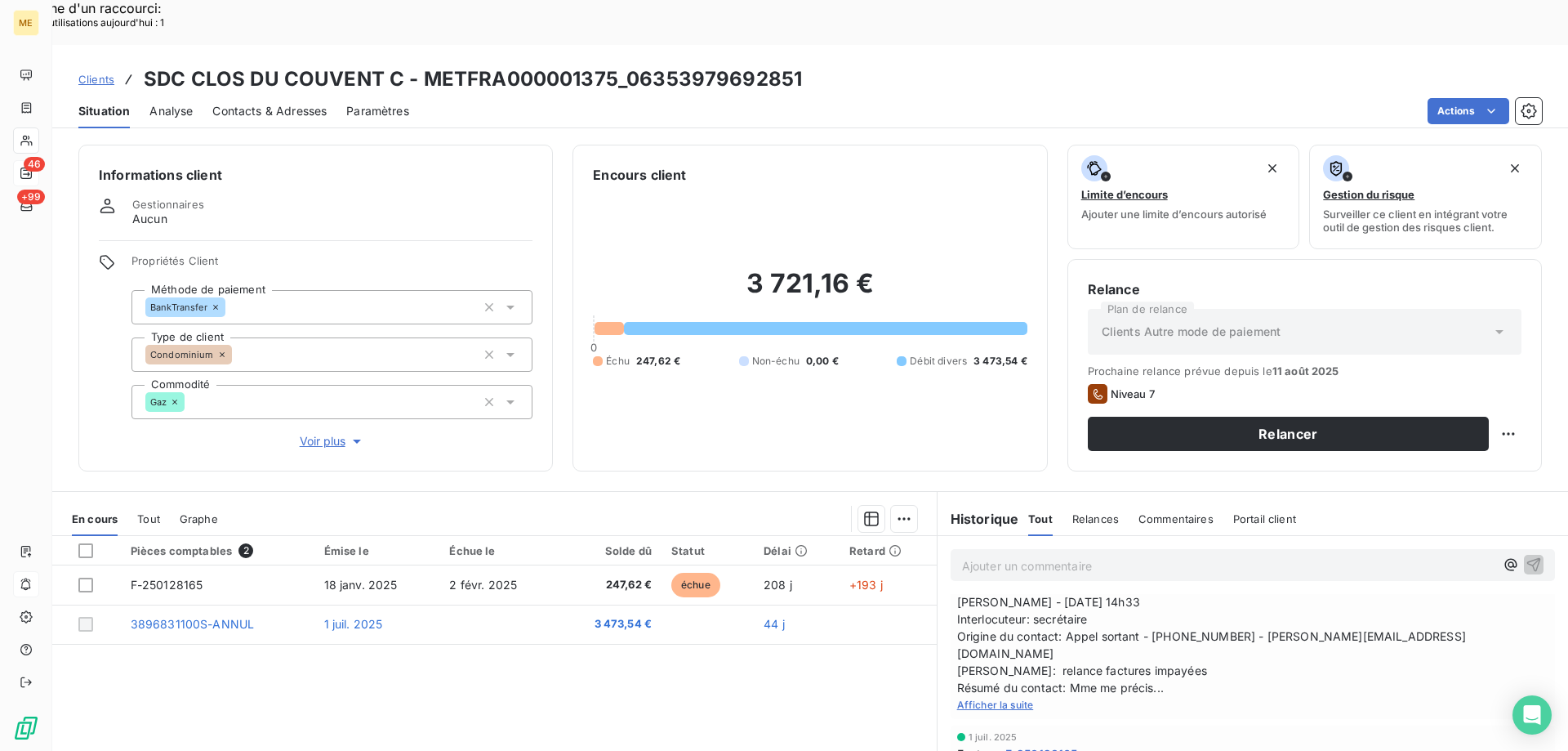
scroll to position [245, 0]
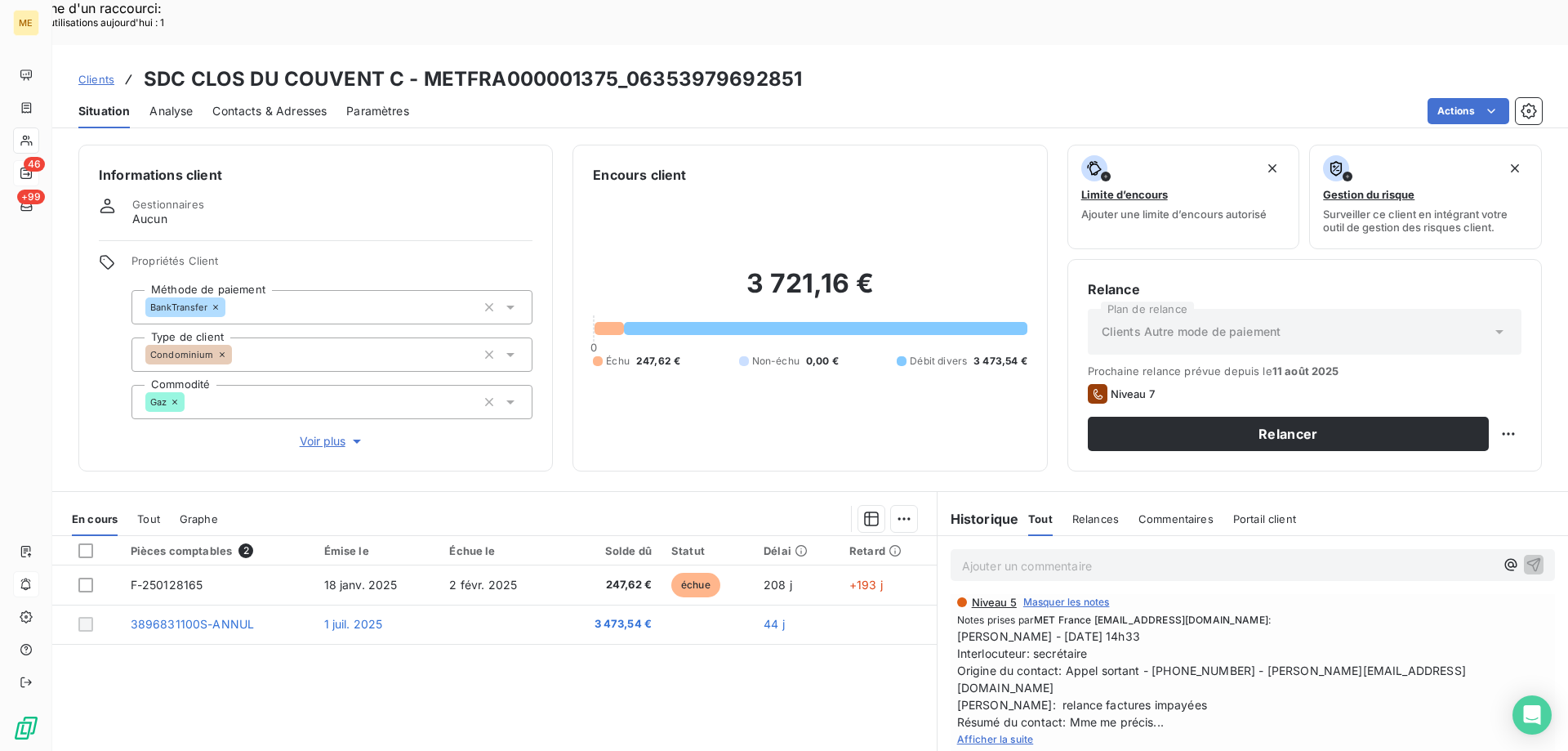
click at [1005, 733] on span "Afficher la suite" at bounding box center [996, 739] width 77 height 12
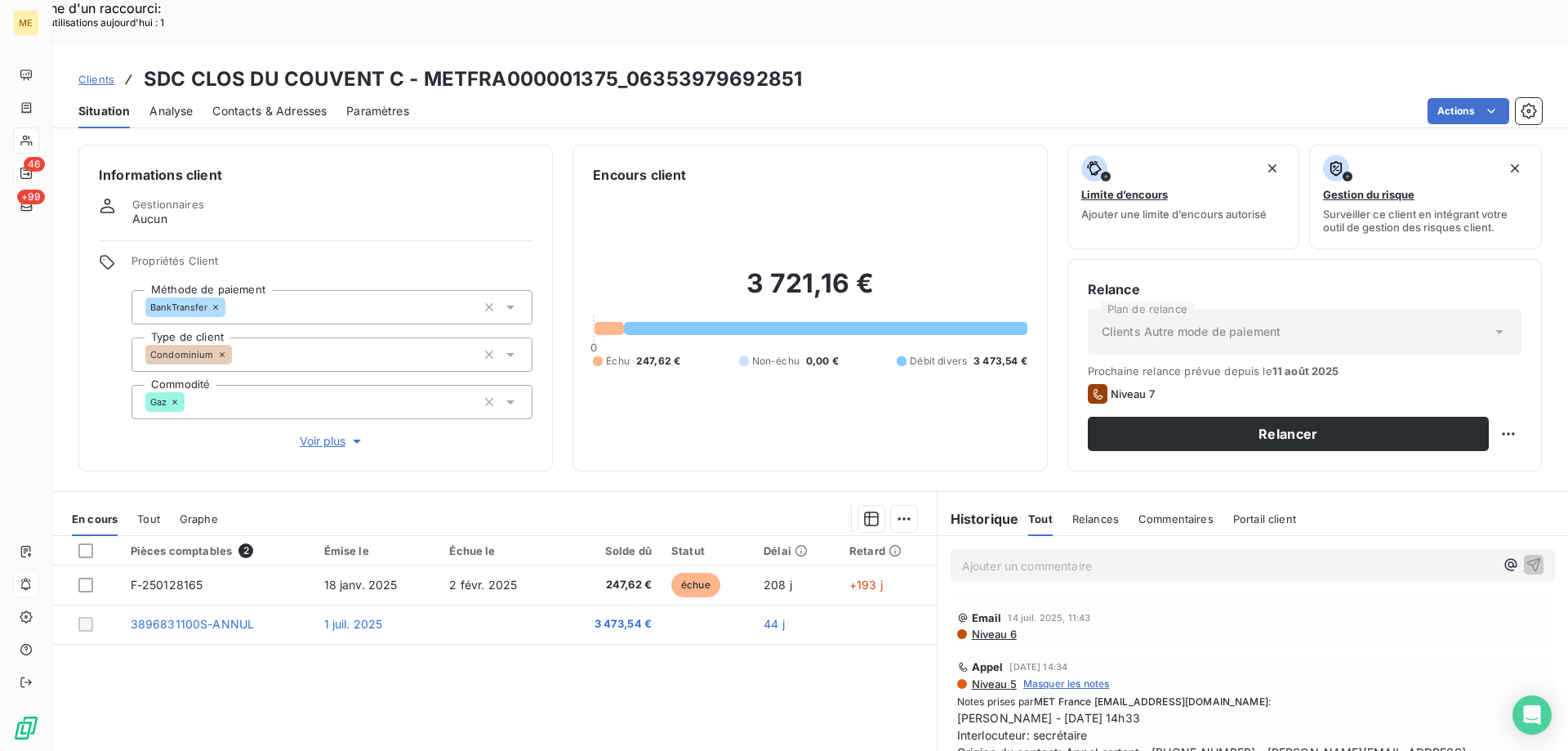
scroll to position [0, 0]
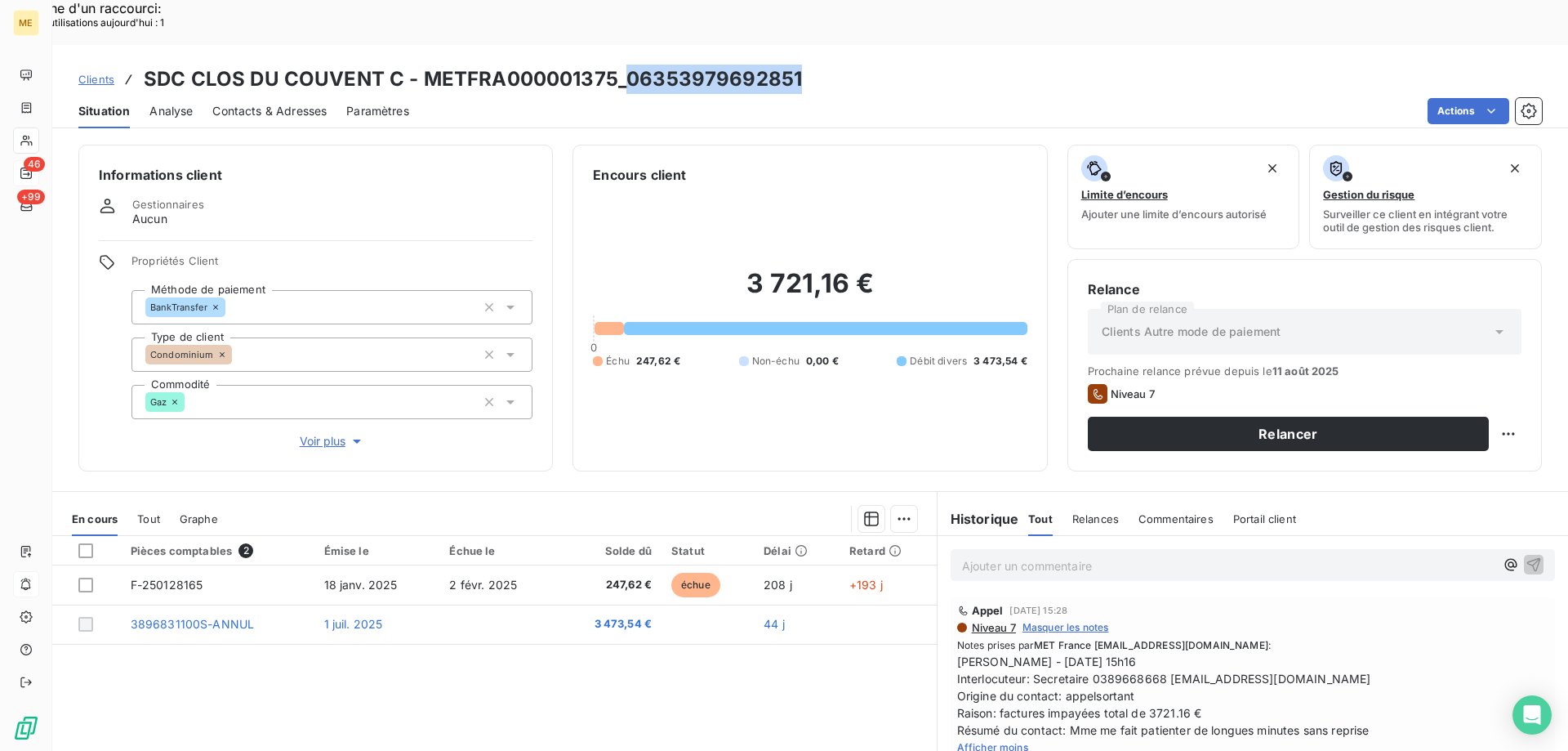
drag, startPoint x: 624, startPoint y: 33, endPoint x: 828, endPoint y: 38, distance: 204.1
click at [828, 64] on div "Clients SDC CLOS DU COUVENT C - METFRA000001375_06353979692851" at bounding box center [809, 79] width 1516 height 30
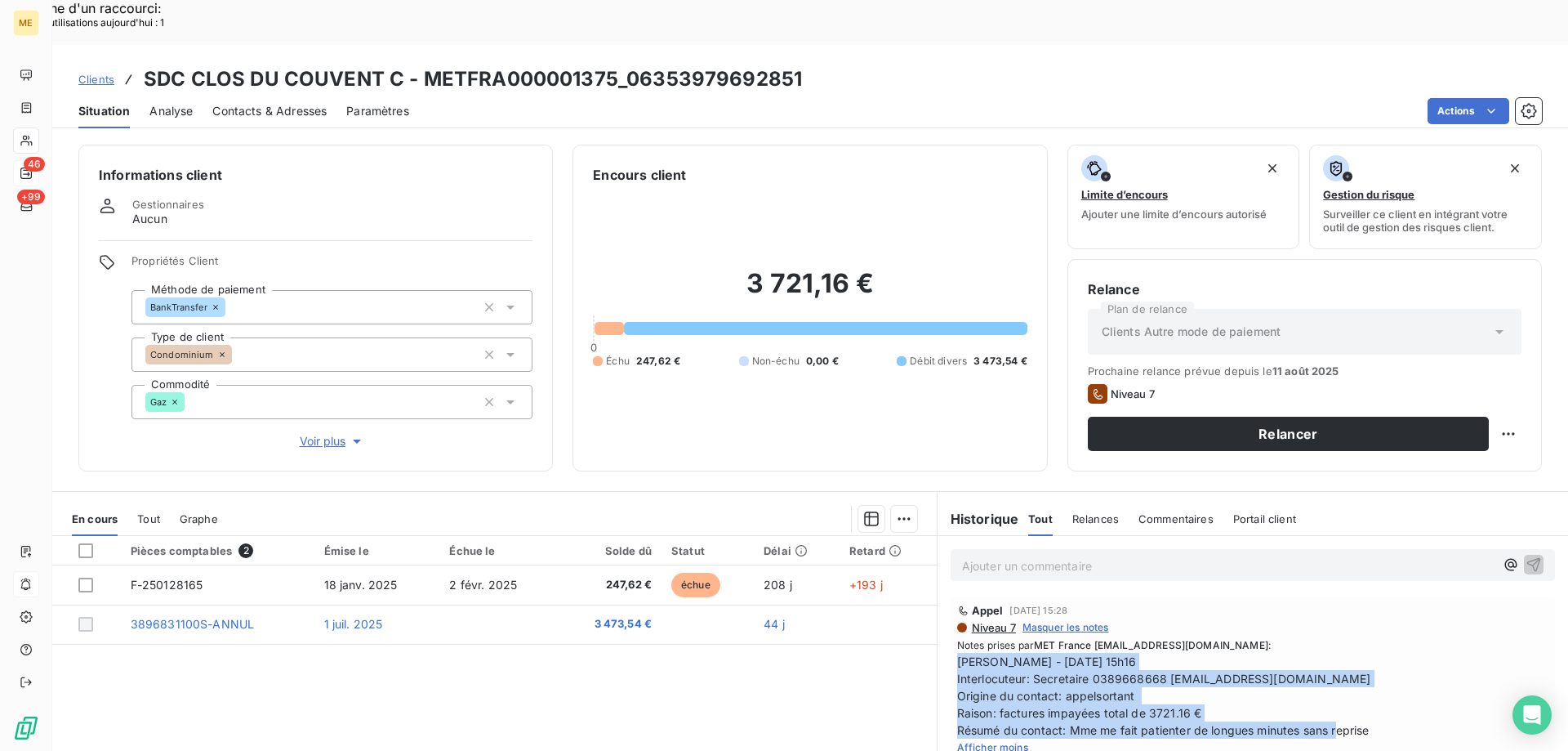
drag, startPoint x: 1399, startPoint y: 680, endPoint x: 946, endPoint y: 621, distance: 456.8
click at [951, 621] on div "Appel 1 août 2025, 15:28 Niveau 7 Masquer les notes Notes prises par MET France…" at bounding box center [1252, 679] width 604 height 164
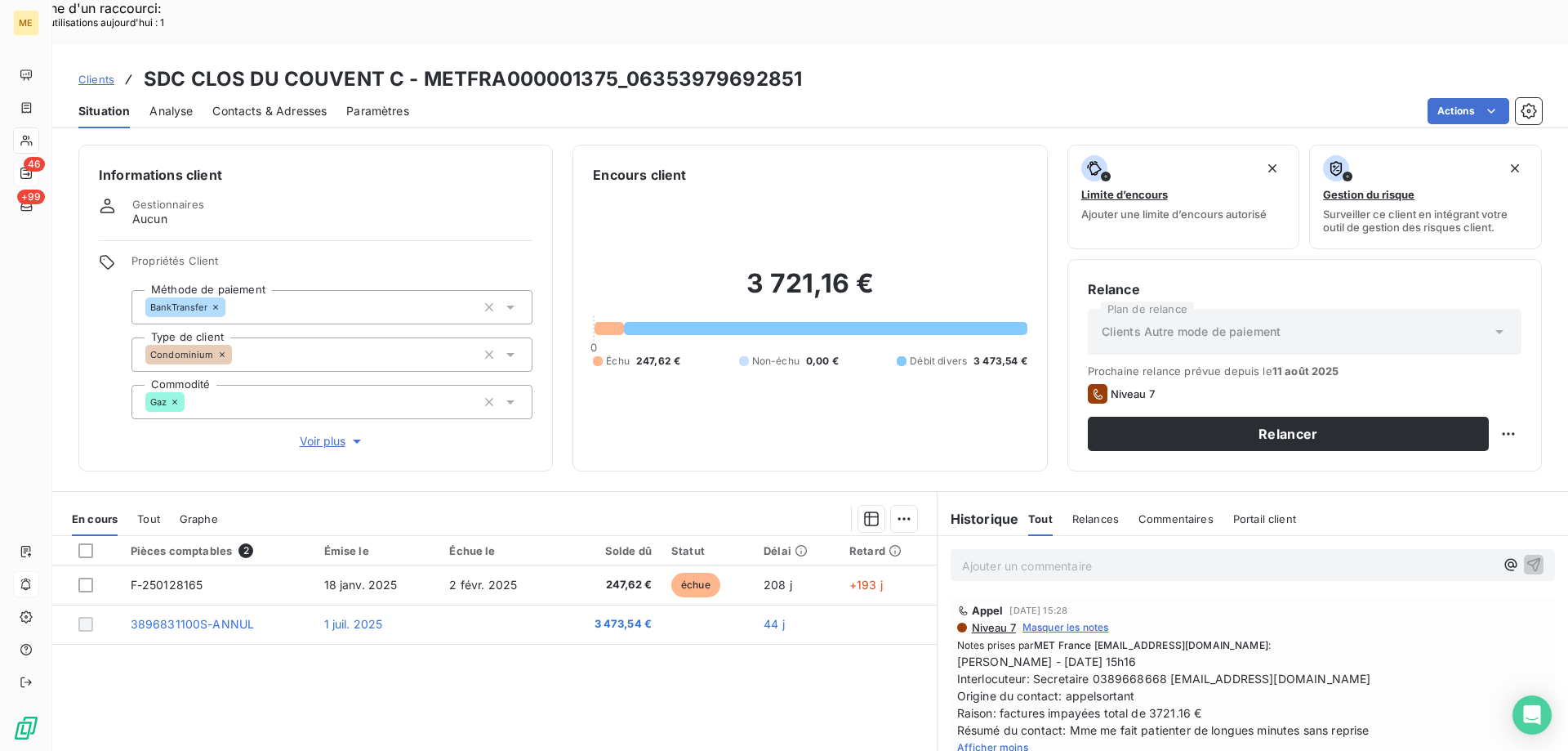
click at [981, 554] on div "Ajouter un commentaire ﻿" at bounding box center [1228, 565] width 533 height 22
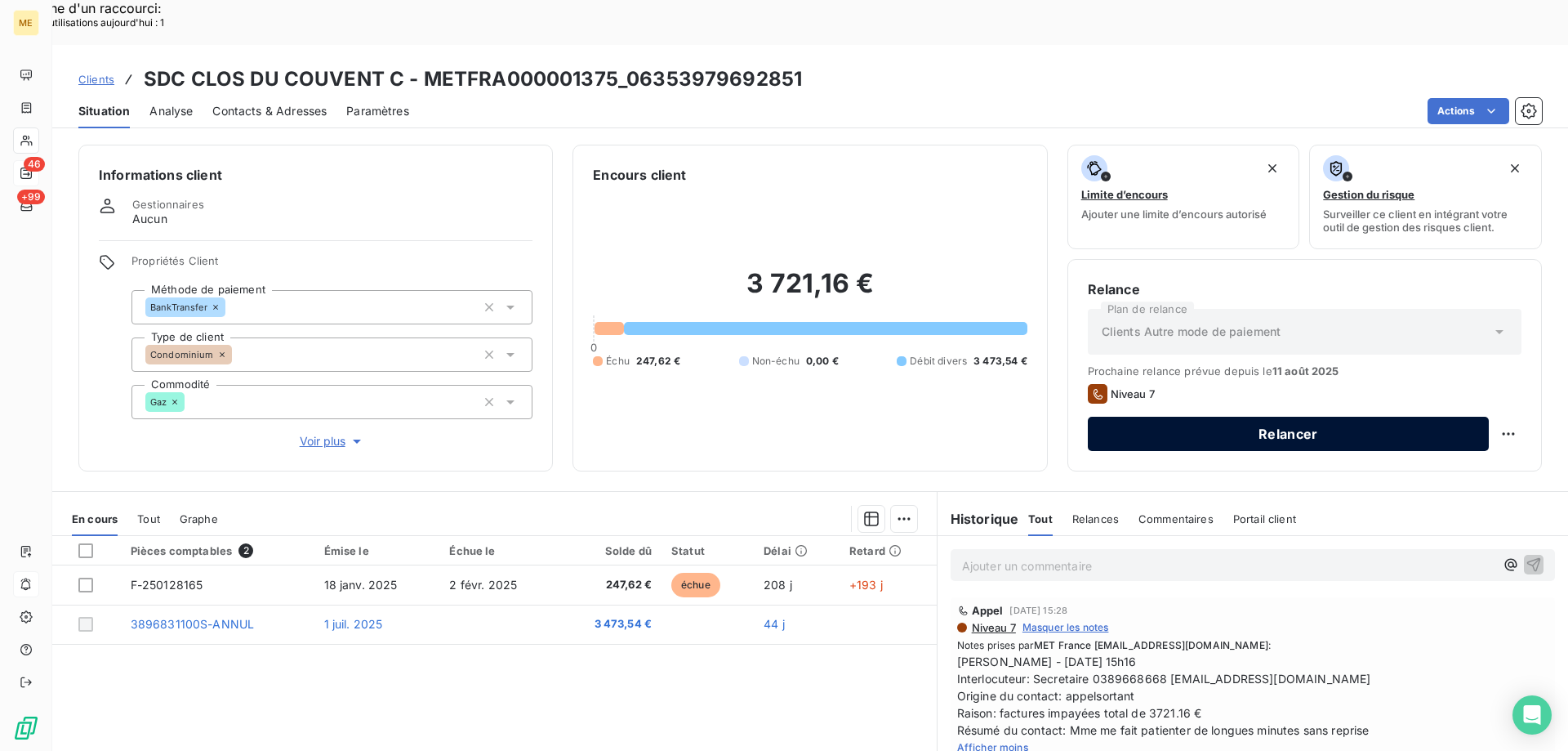
click at [1222, 417] on button "Relancer" at bounding box center [1289, 434] width 401 height 35
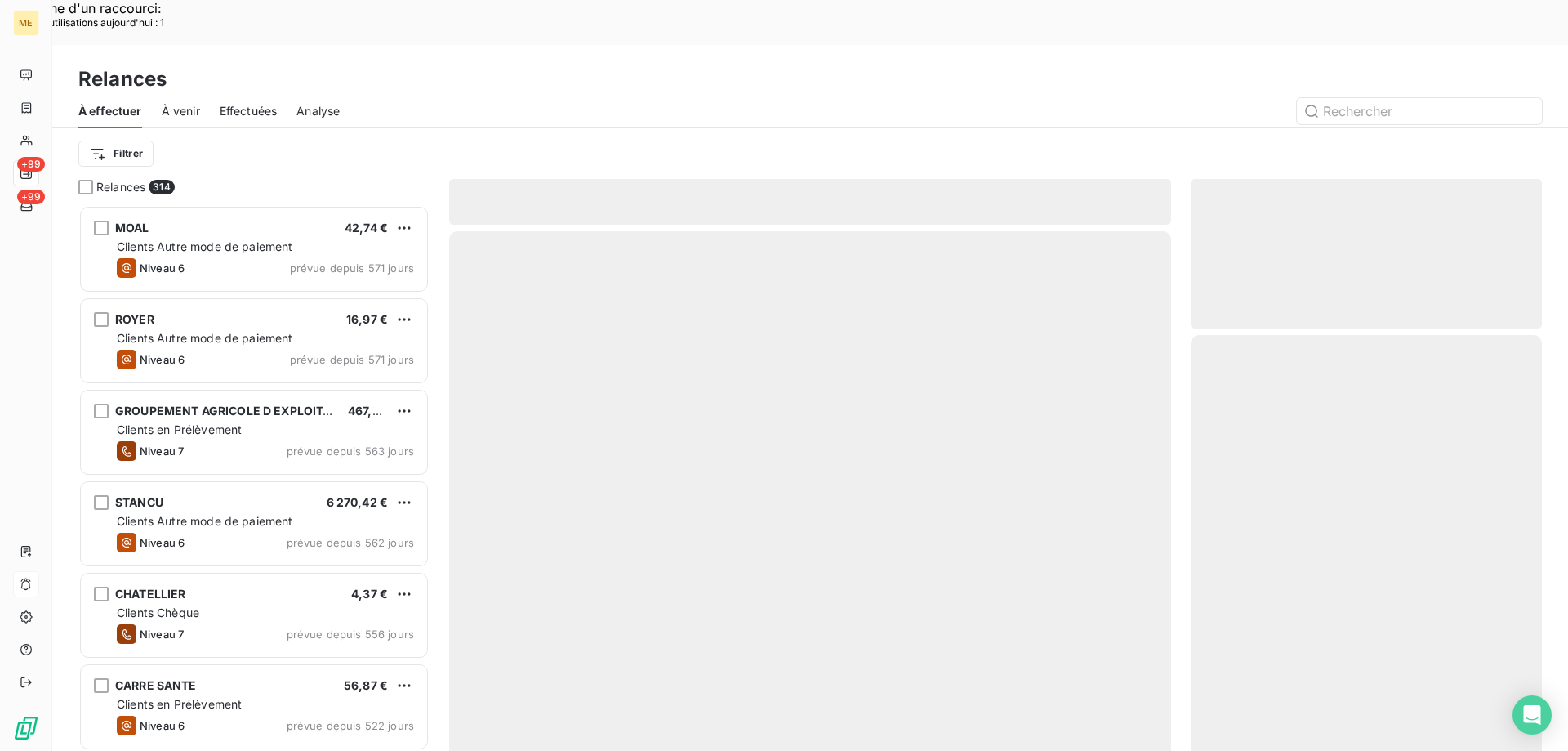
scroll to position [578, 339]
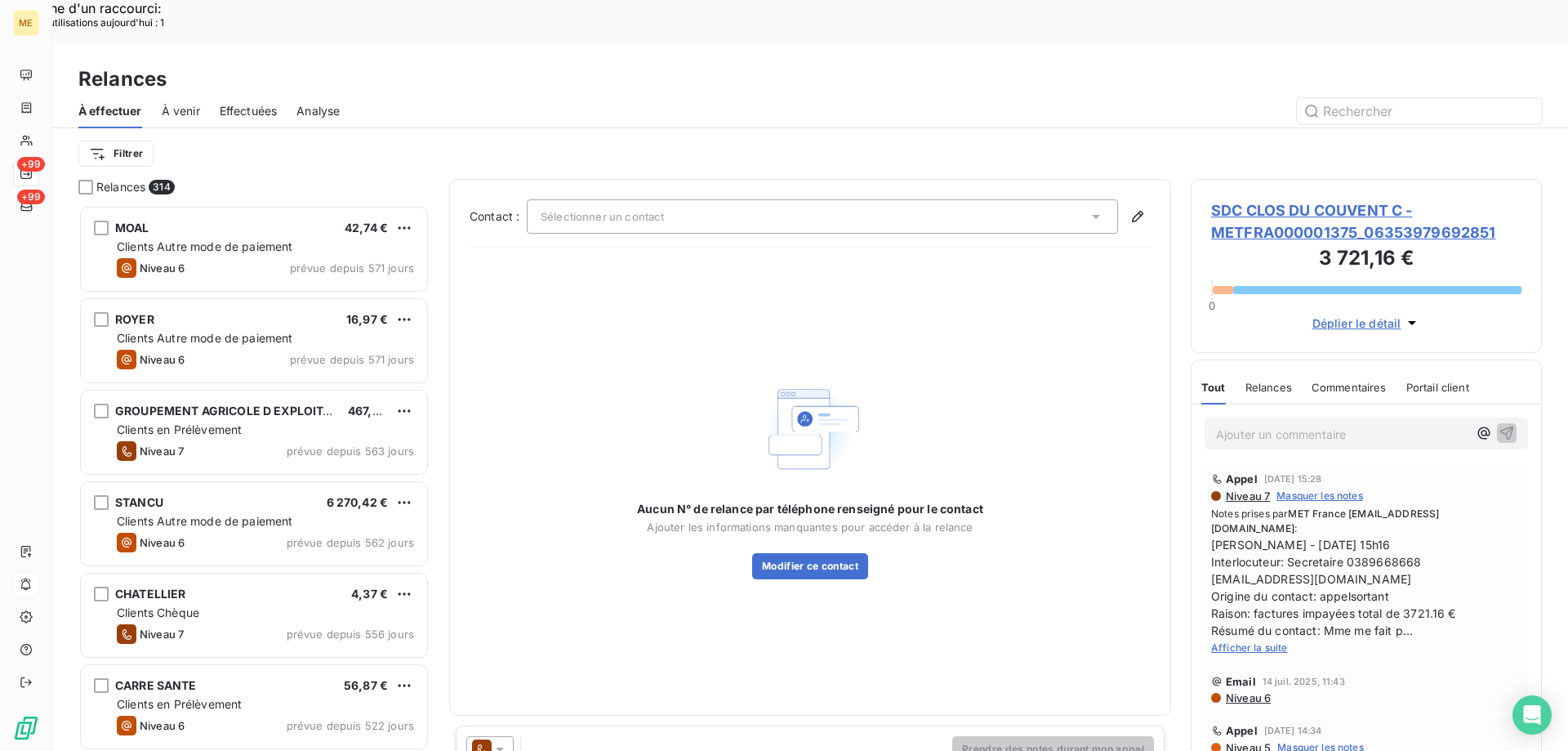
click at [590, 200] on div "Sélectionner un contact" at bounding box center [823, 217] width 591 height 35
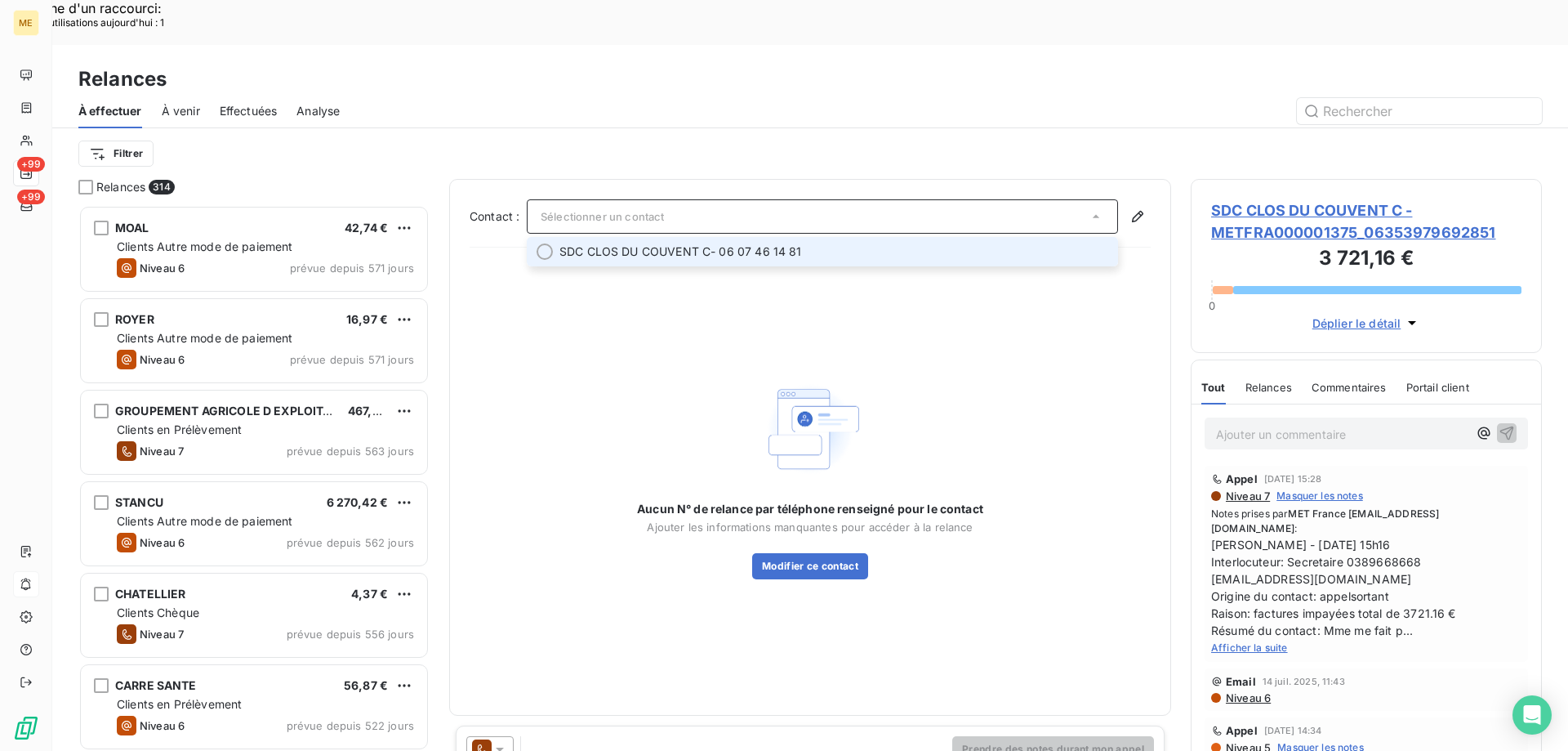
click at [615, 243] on span "SDC CLOS DU COUVENT C" at bounding box center [635, 251] width 151 height 16
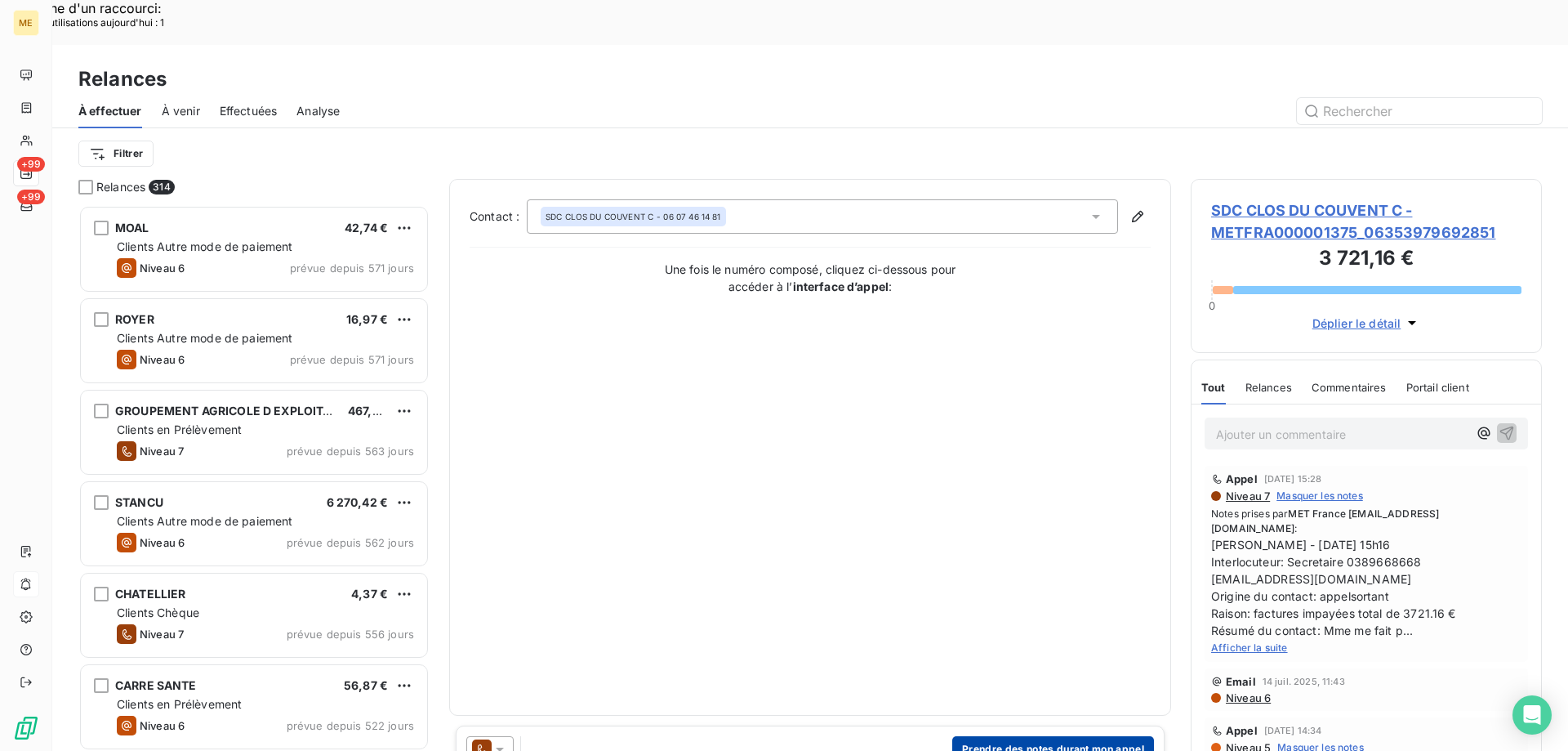
click at [1024, 736] on button "Prendre des notes durant mon appel" at bounding box center [1053, 748] width 202 height 26
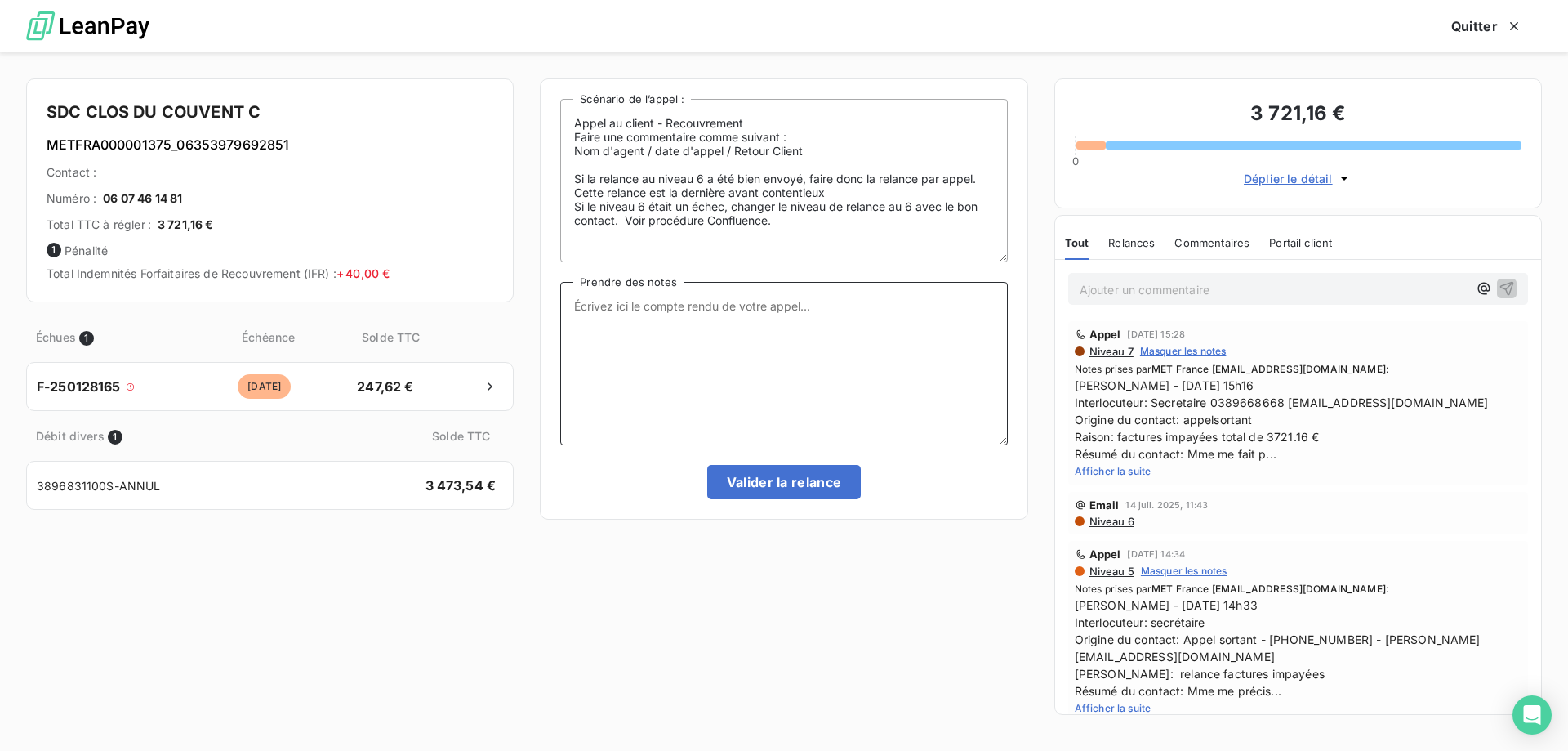
click at [697, 374] on textarea "Prendre des notes" at bounding box center [783, 363] width 446 height 163
paste textarea "[PERSON_NAME] - [DATE] 15h16 Interlocuteur: Secretaire 0389668668 [EMAIL_ADDRES…"
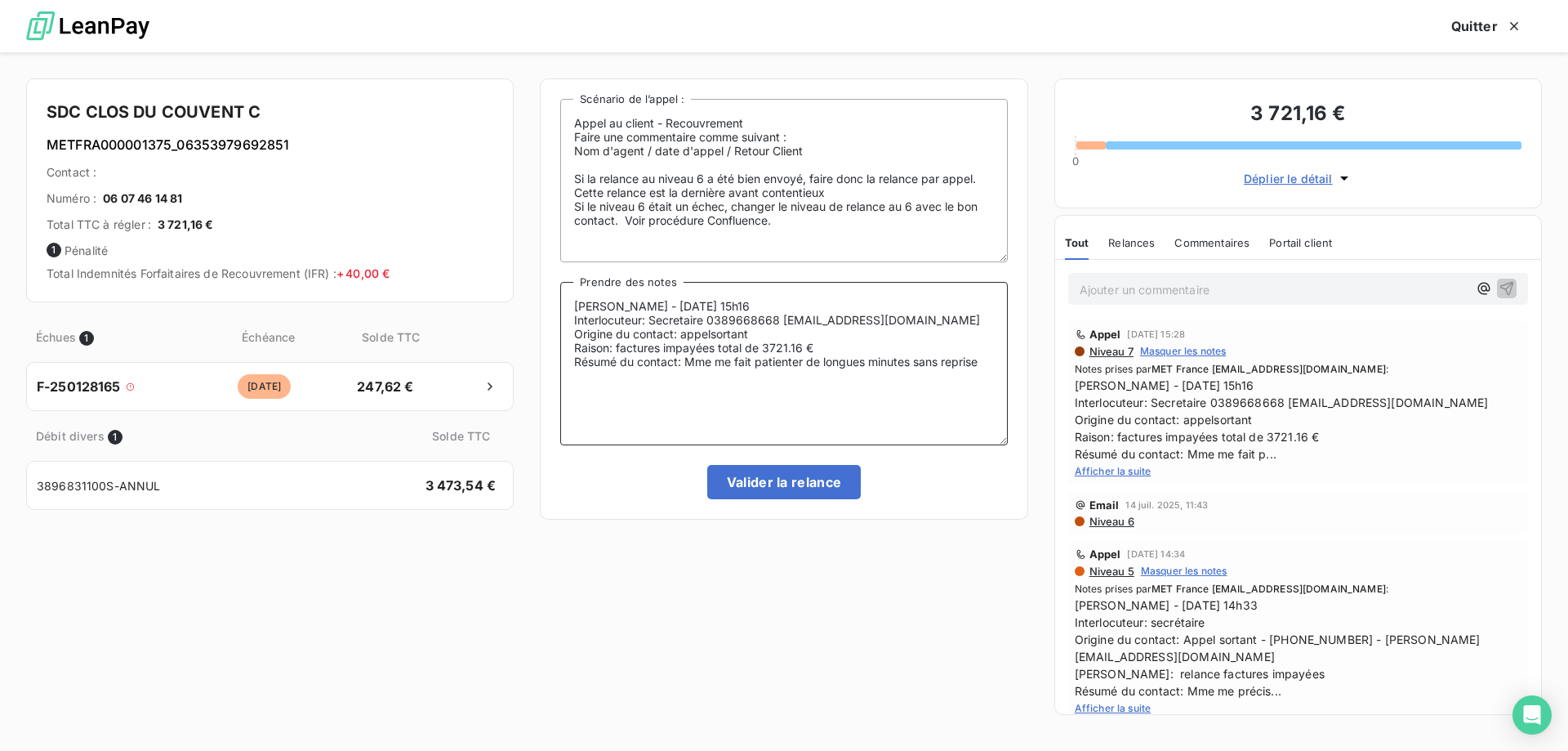
click at [779, 338] on textarea "[PERSON_NAME] - [DATE] 15h16 Interlocuteur: Secretaire 0389668668 [EMAIL_ADDRES…" at bounding box center [783, 363] width 446 height 163
click at [711, 336] on textarea "[PERSON_NAME] - [DATE] 15h16 Interlocuteur: Secretaire 0389668668 [EMAIL_ADDRES…" at bounding box center [783, 363] width 446 height 163
drag, startPoint x: 715, startPoint y: 364, endPoint x: 1000, endPoint y: 361, distance: 285.0
click at [1000, 361] on textarea "Sylvain - 01/08/2025 - 15h16 Interlocuteur: Secretaire 0389668668 A.NIES@SYNCHR…" at bounding box center [783, 363] width 446 height 163
type textarea "Sylvain - 01/08/2025 - 15h16 Interlocuteur: Secretaire 0389668668 A.NIES@SYNCHR…"
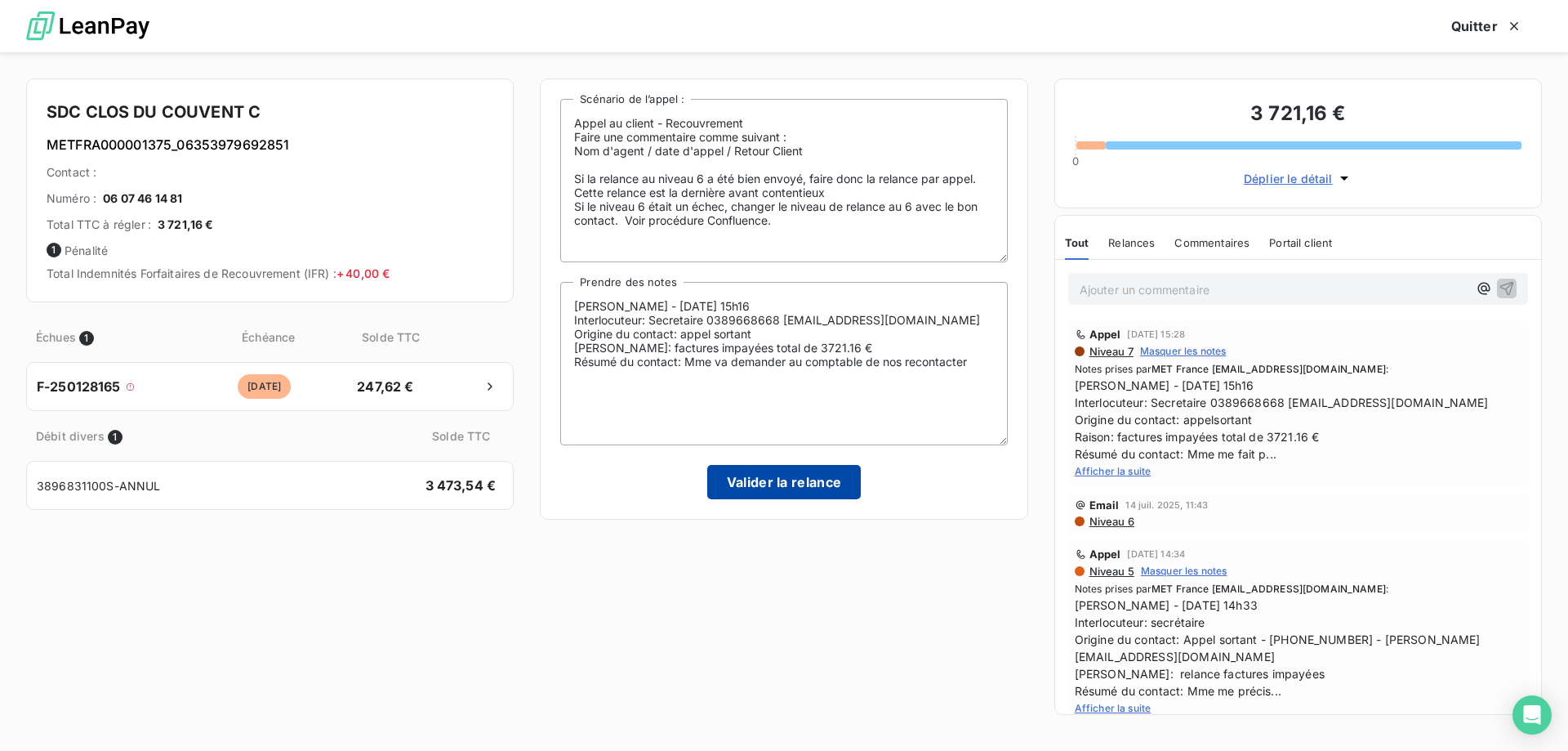
click at [806, 486] on button "Valider la relance" at bounding box center [784, 482] width 155 height 35
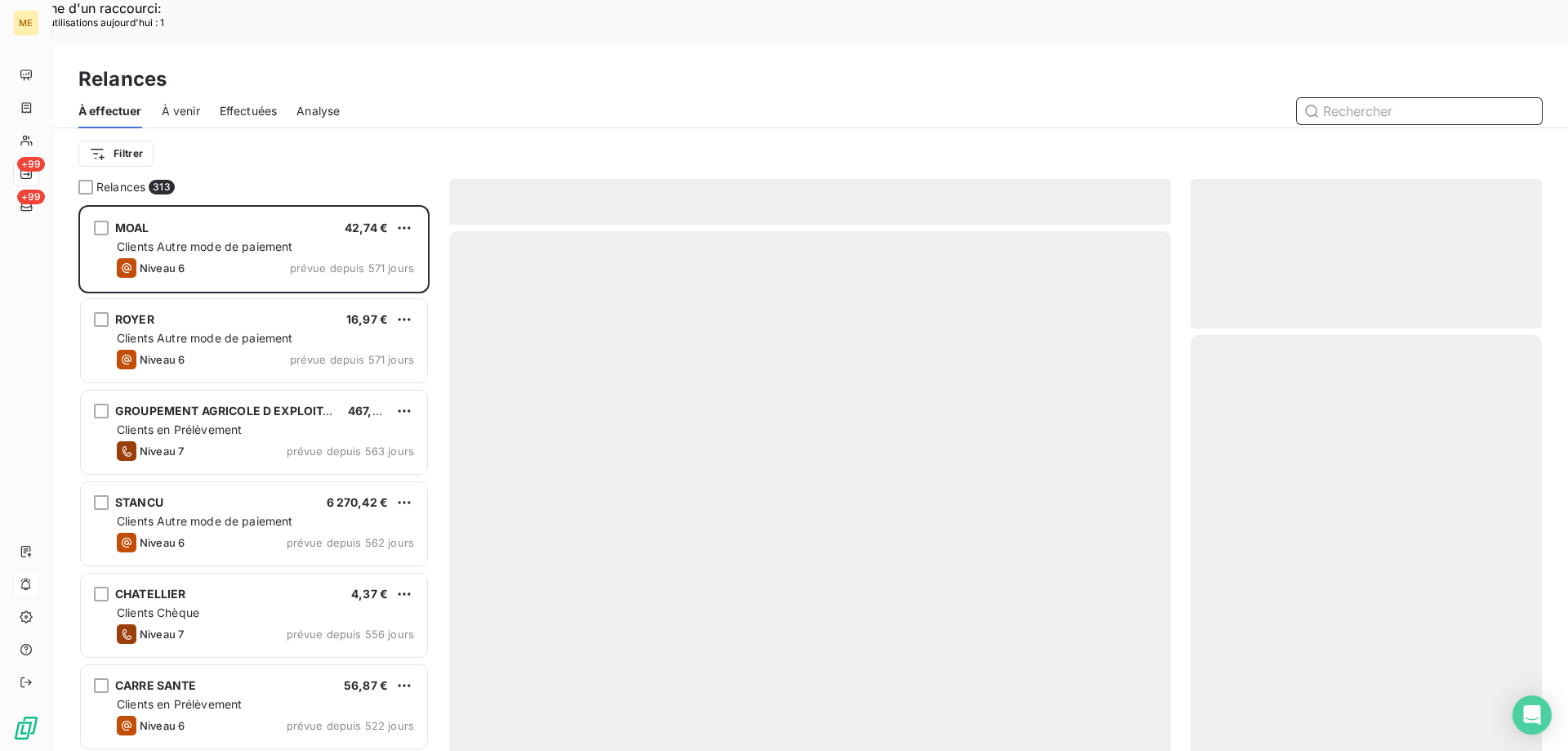
click at [254, 103] on span "Effectuées" at bounding box center [249, 110] width 58 height 16
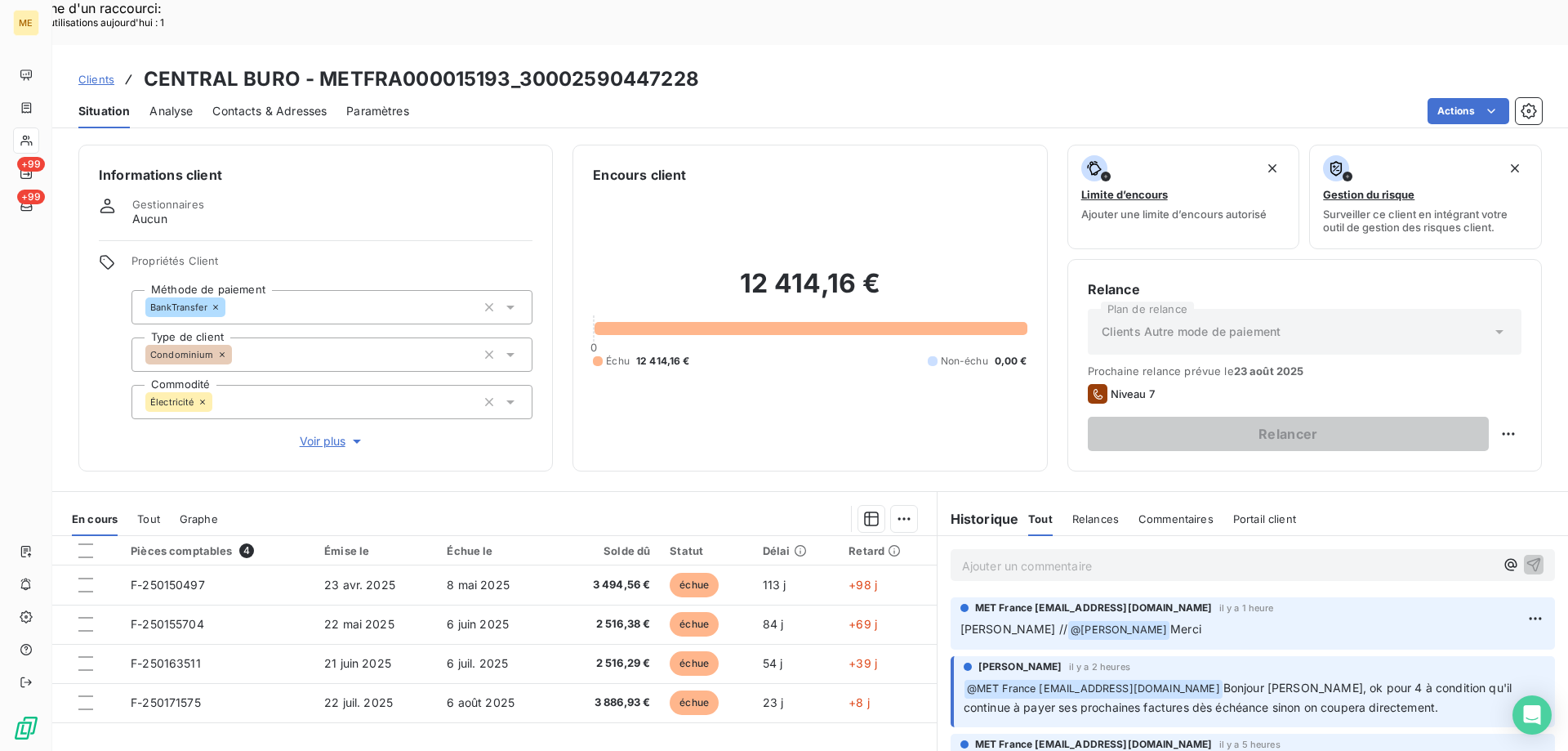
scroll to position [163, 0]
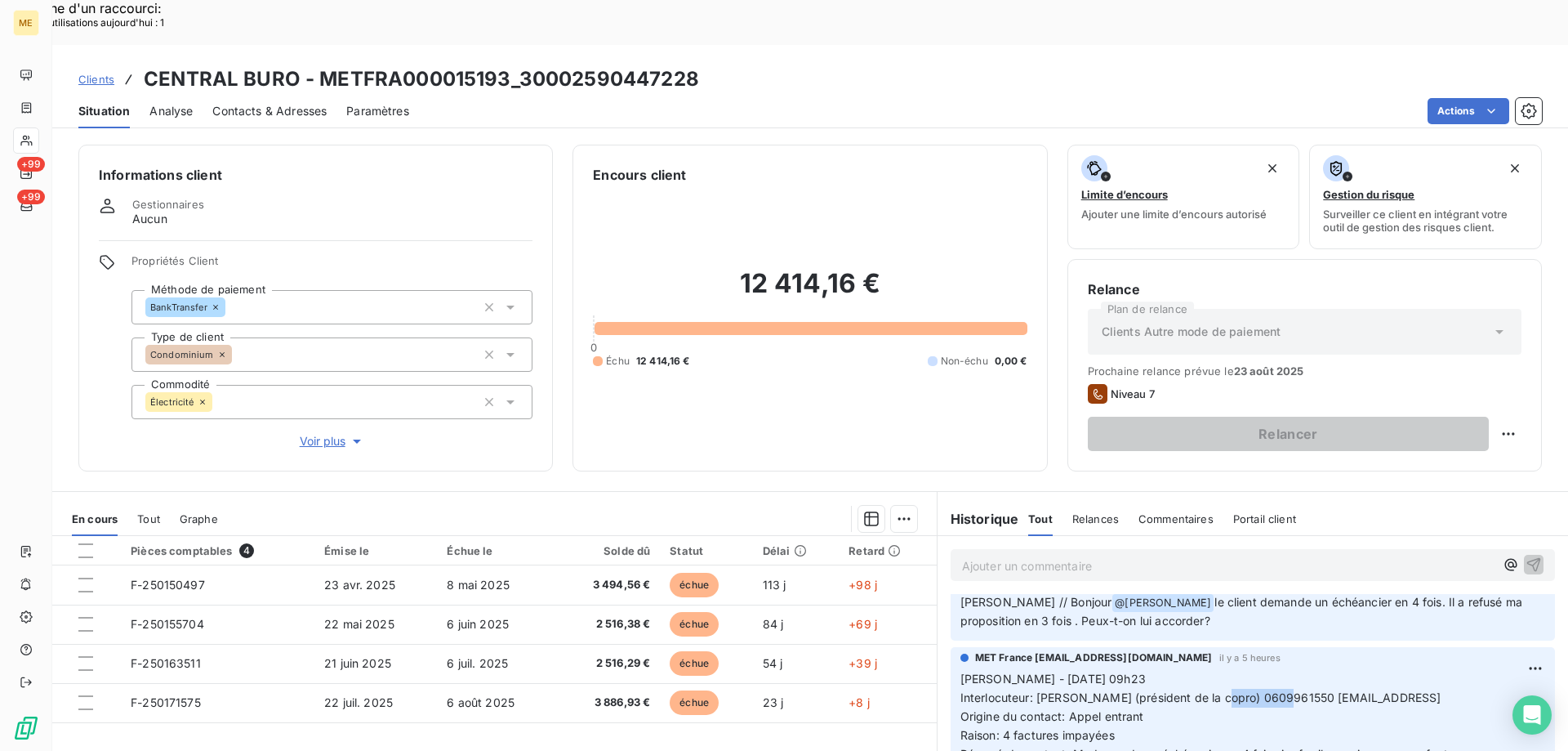
drag, startPoint x: 1213, startPoint y: 652, endPoint x: 1279, endPoint y: 651, distance: 66.0
click at [1279, 690] on span "Interlocuteur: [PERSON_NAME] (président de la copro) 0609961550 [EMAIL_ADDRESS]" at bounding box center [1200, 697] width 481 height 13
copy span "0609961550"
click at [1262, 690] on span "Interlocuteur: [PERSON_NAME] (président de la copro) 0609961550 [EMAIL_ADDRESS]" at bounding box center [1200, 697] width 481 height 13
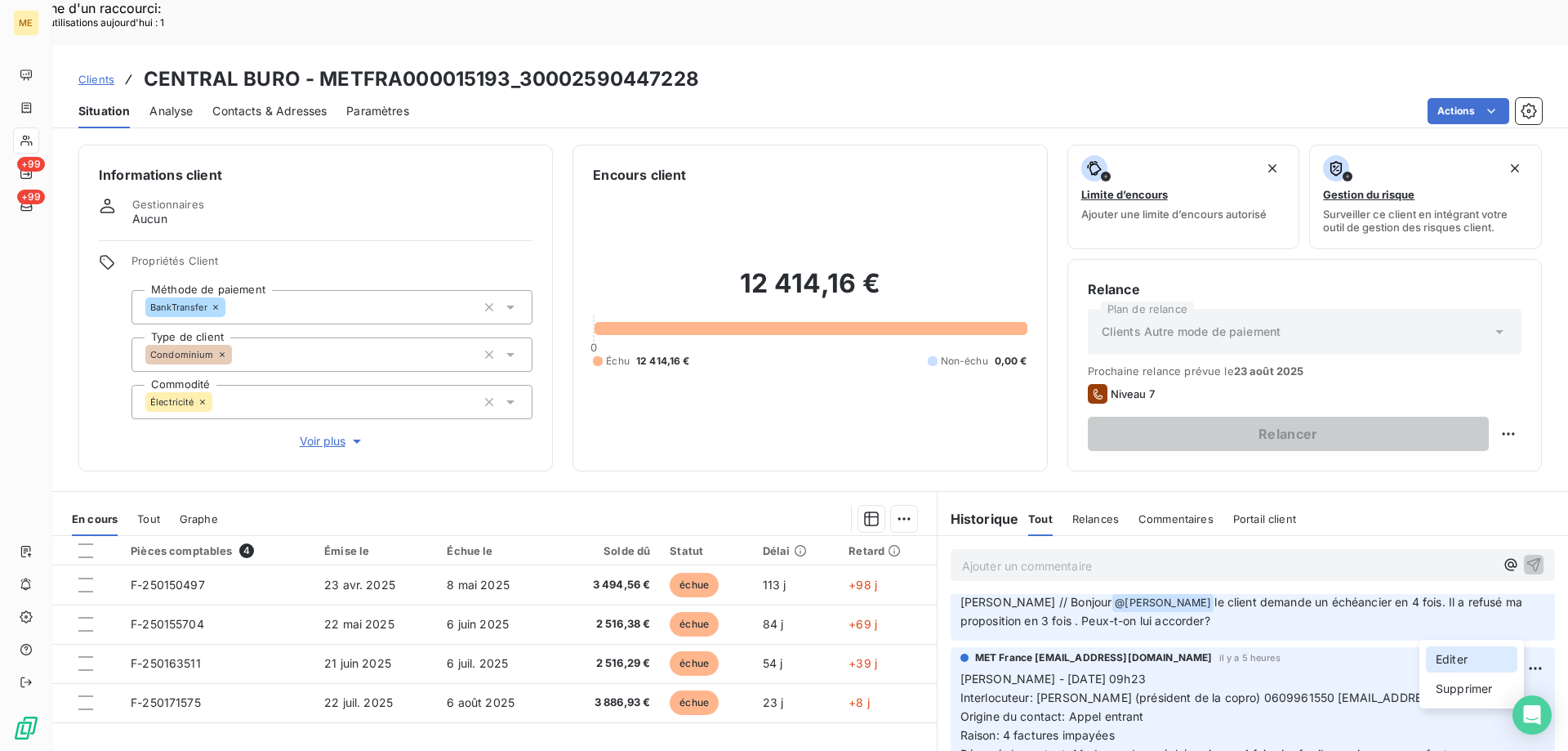
click at [1440, 648] on div "Editer" at bounding box center [1471, 659] width 91 height 26
click at [1266, 690] on span "Interlocuteur: [PERSON_NAME] (président de la copro) 0609961550 [EMAIL_ADDRESS]" at bounding box center [1200, 697] width 481 height 13
click at [1528, 708] on icon "button" at bounding box center [1535, 715] width 16 height 16
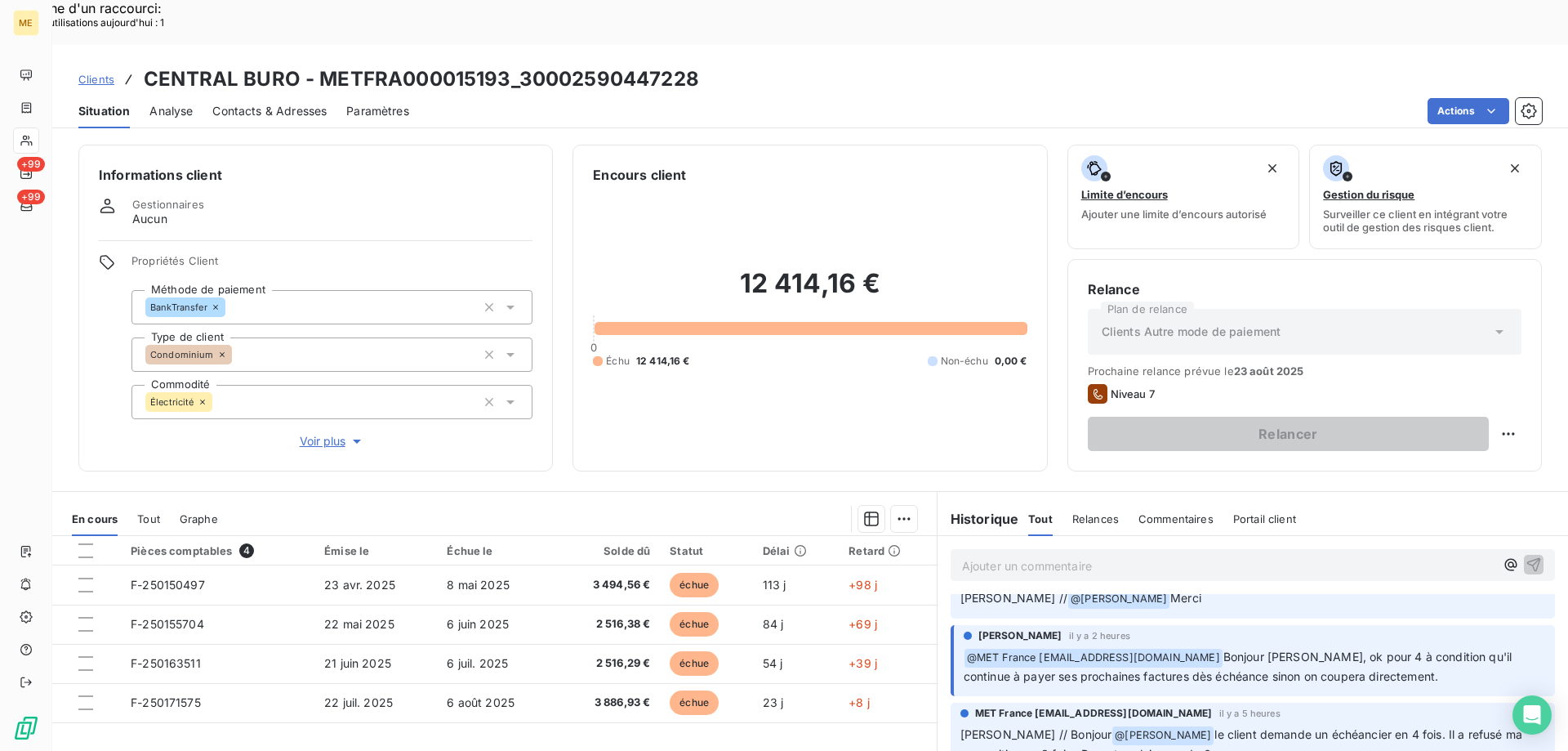
scroll to position [0, 0]
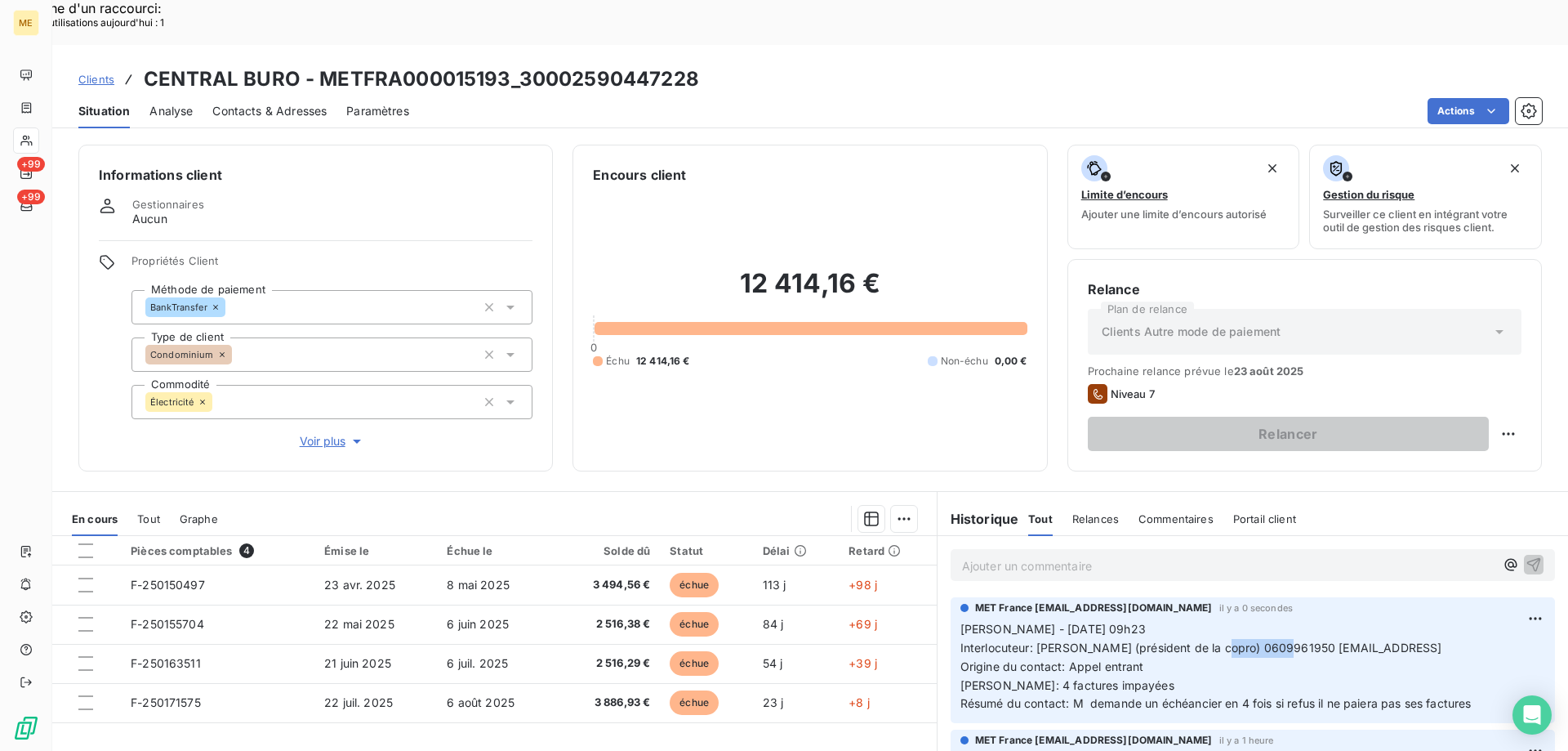
drag, startPoint x: 1212, startPoint y: 604, endPoint x: 1278, endPoint y: 598, distance: 66.3
click at [1278, 621] on span "[PERSON_NAME] - [DATE] 09h23 Interlocuteur: [PERSON_NAME] (président de la copr…" at bounding box center [1216, 666] width 511 height 89
copy span "0609961950"
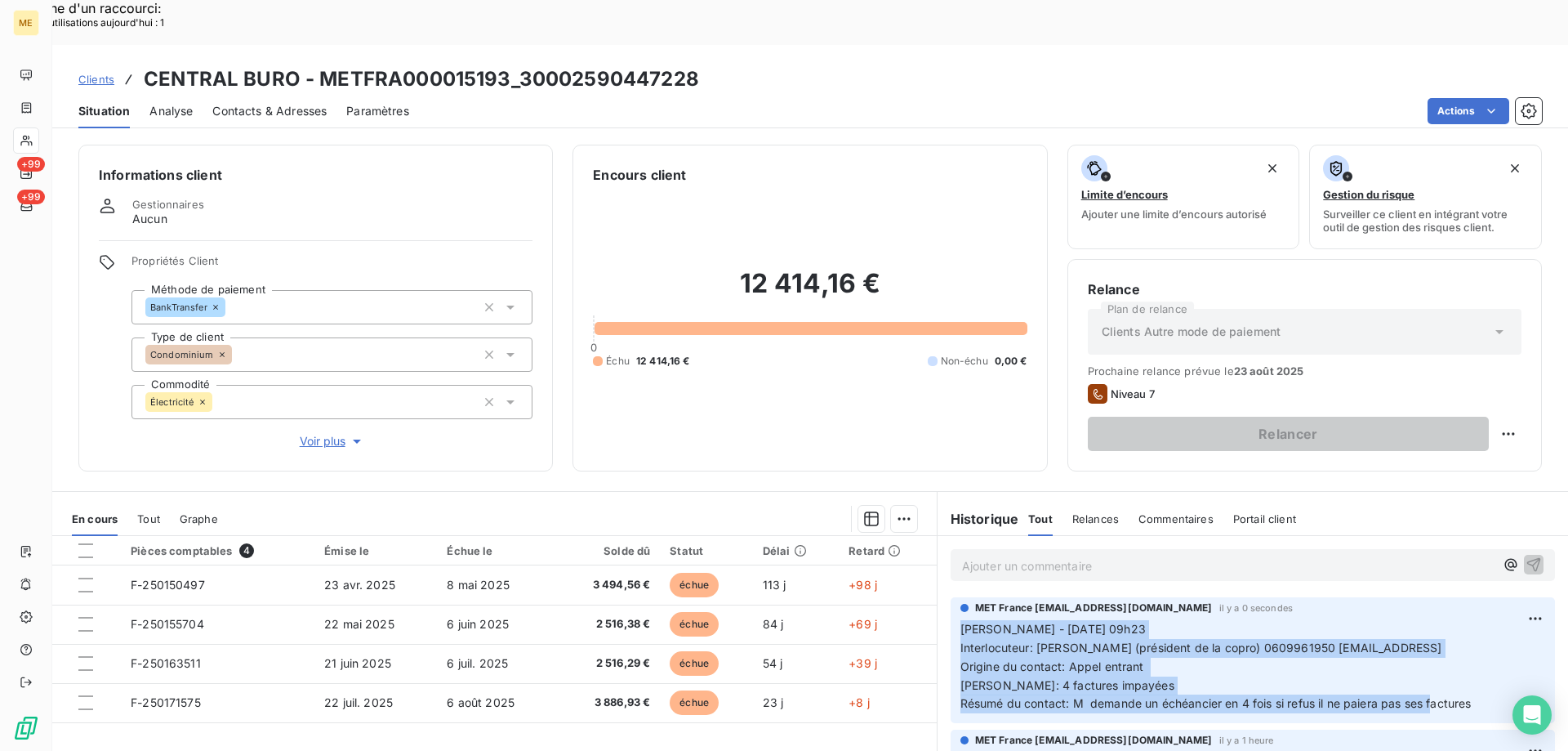
drag, startPoint x: 1477, startPoint y: 655, endPoint x: 941, endPoint y: 591, distance: 539.8
click at [941, 594] on div "MET France [EMAIL_ADDRESS][DOMAIN_NAME] il y a 0 secondes [PERSON_NAME] - [DATE…" at bounding box center [1252, 660] width 631 height 133
copy span "[PERSON_NAME] - [DATE] 09h23 Interlocuteur: [PERSON_NAME] (président de la copr…"
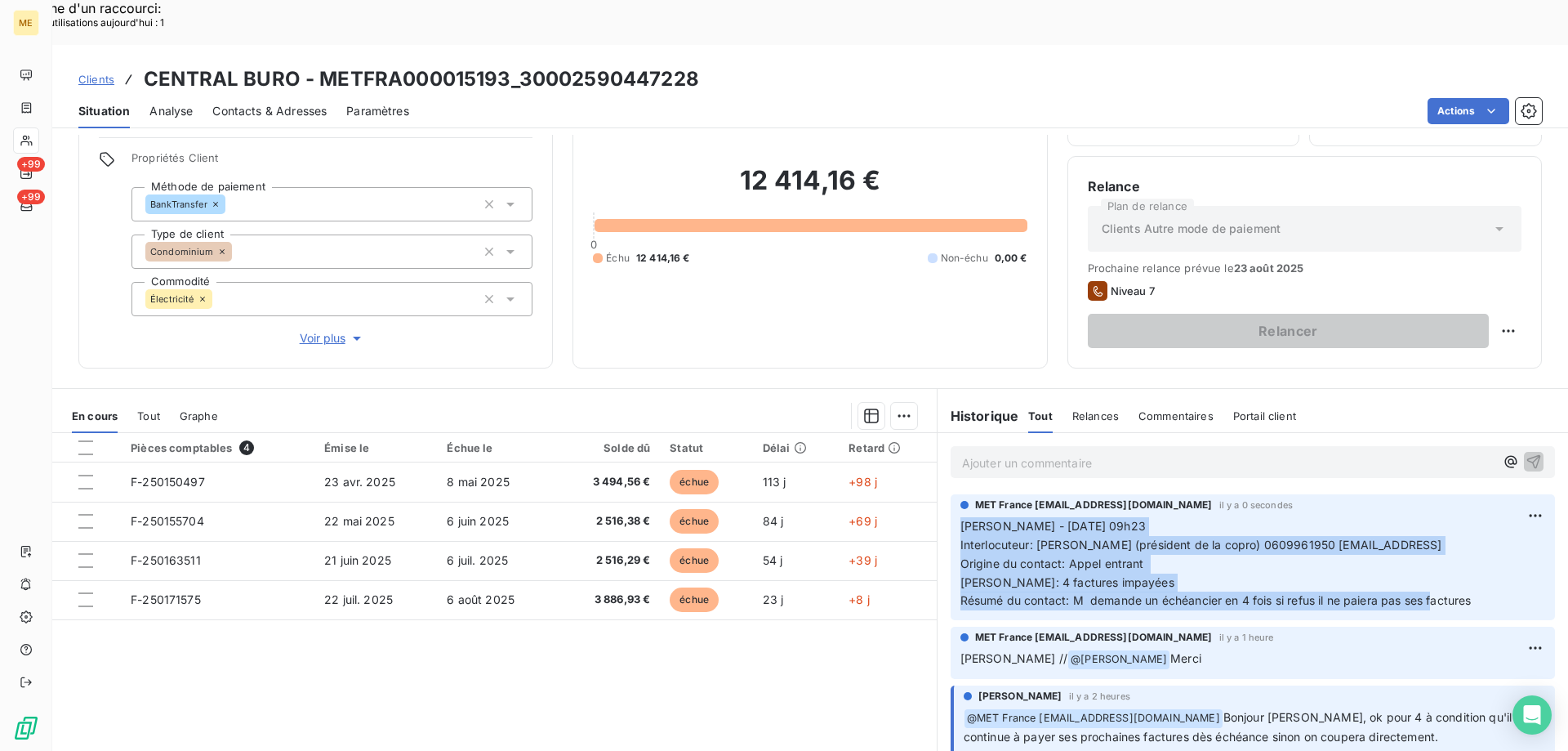
scroll to position [104, 0]
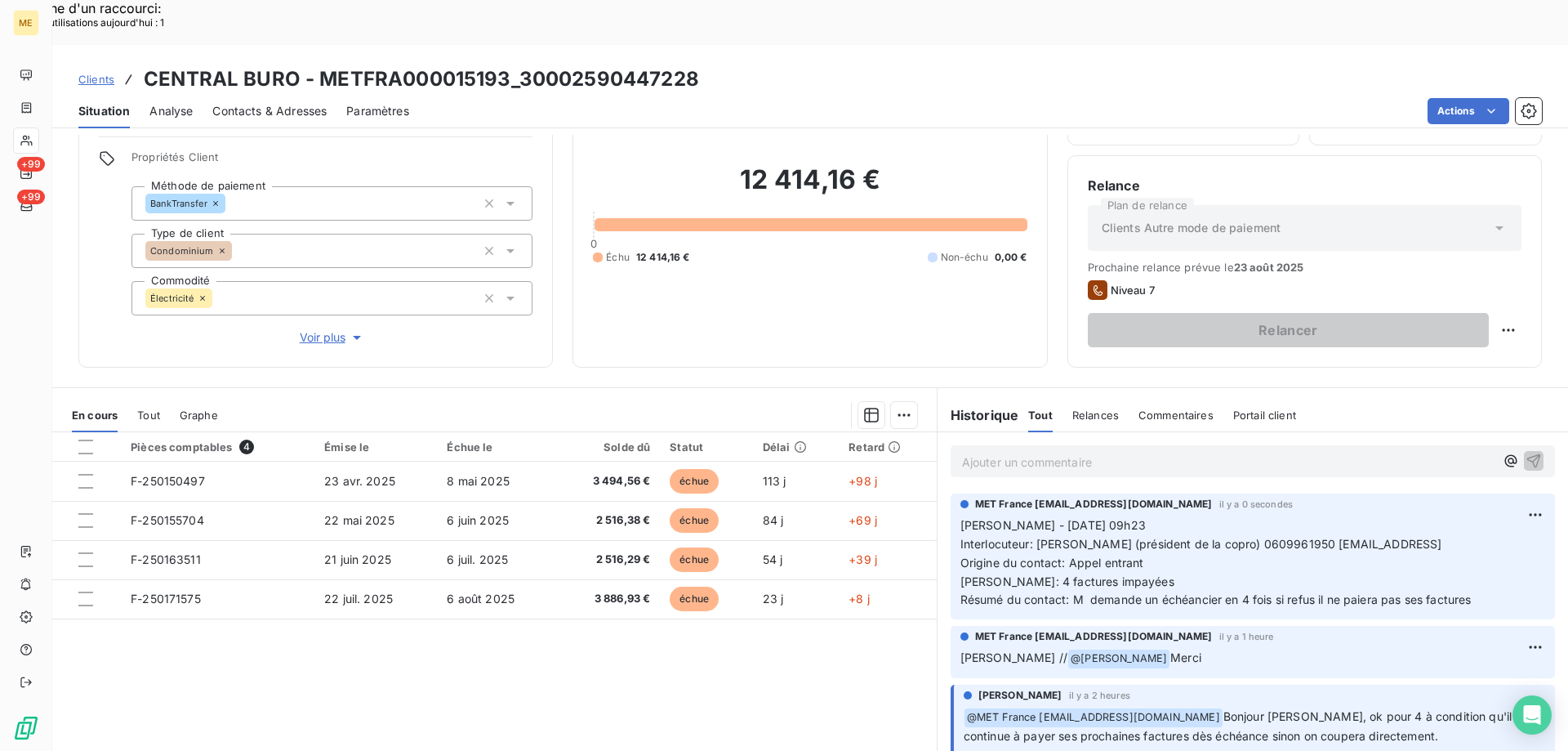
click at [977, 451] on p "Ajouter un commentaire ﻿" at bounding box center [1228, 461] width 533 height 20
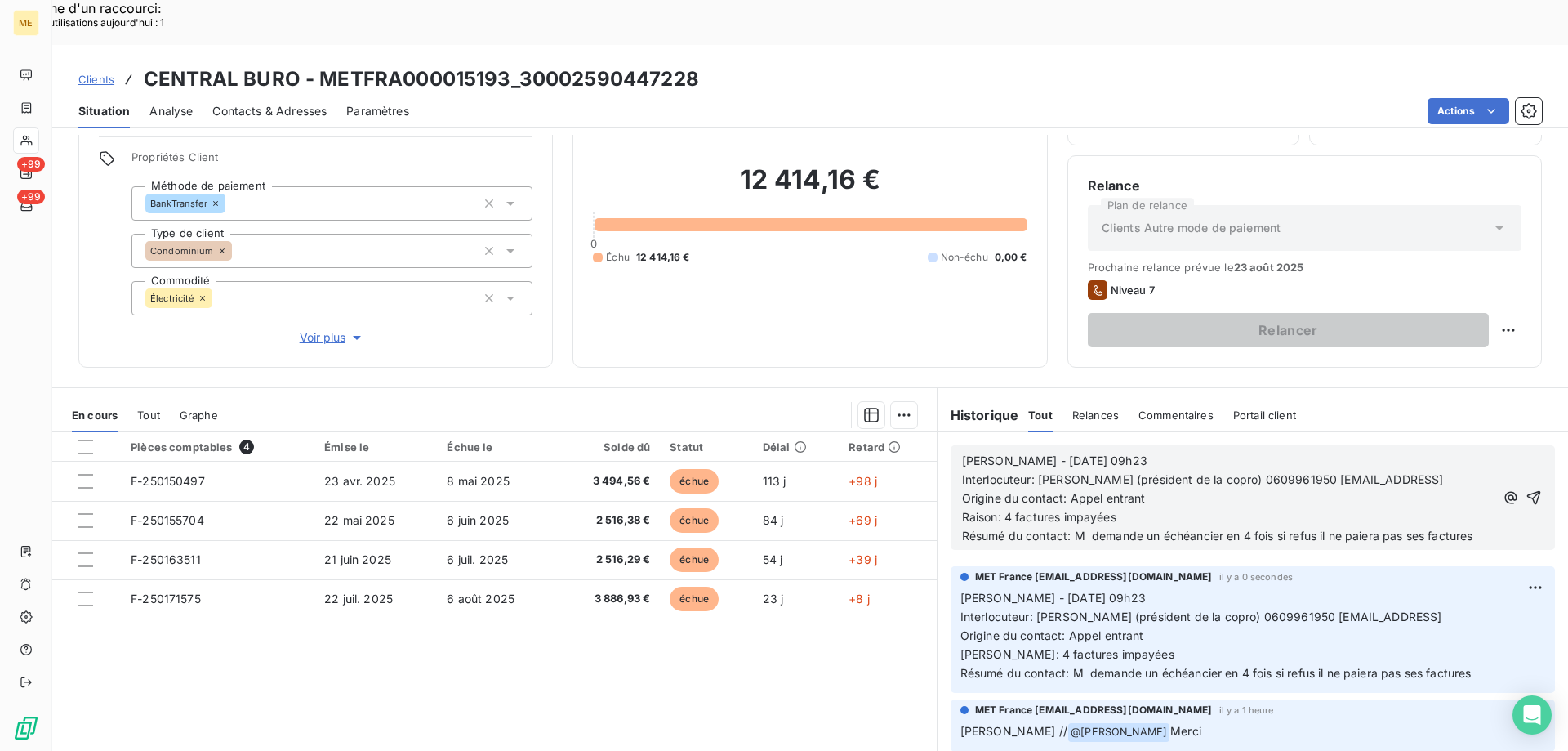
click at [1134, 451] on p "[PERSON_NAME] - [DATE] 09h23" at bounding box center [1228, 461] width 533 height 19
click at [1146, 489] on p "Origine du contact: Appel entrant" at bounding box center [1228, 498] width 533 height 19
click at [1138, 508] on p "Raison: 4 factures impayées" at bounding box center [1228, 518] width 533 height 19
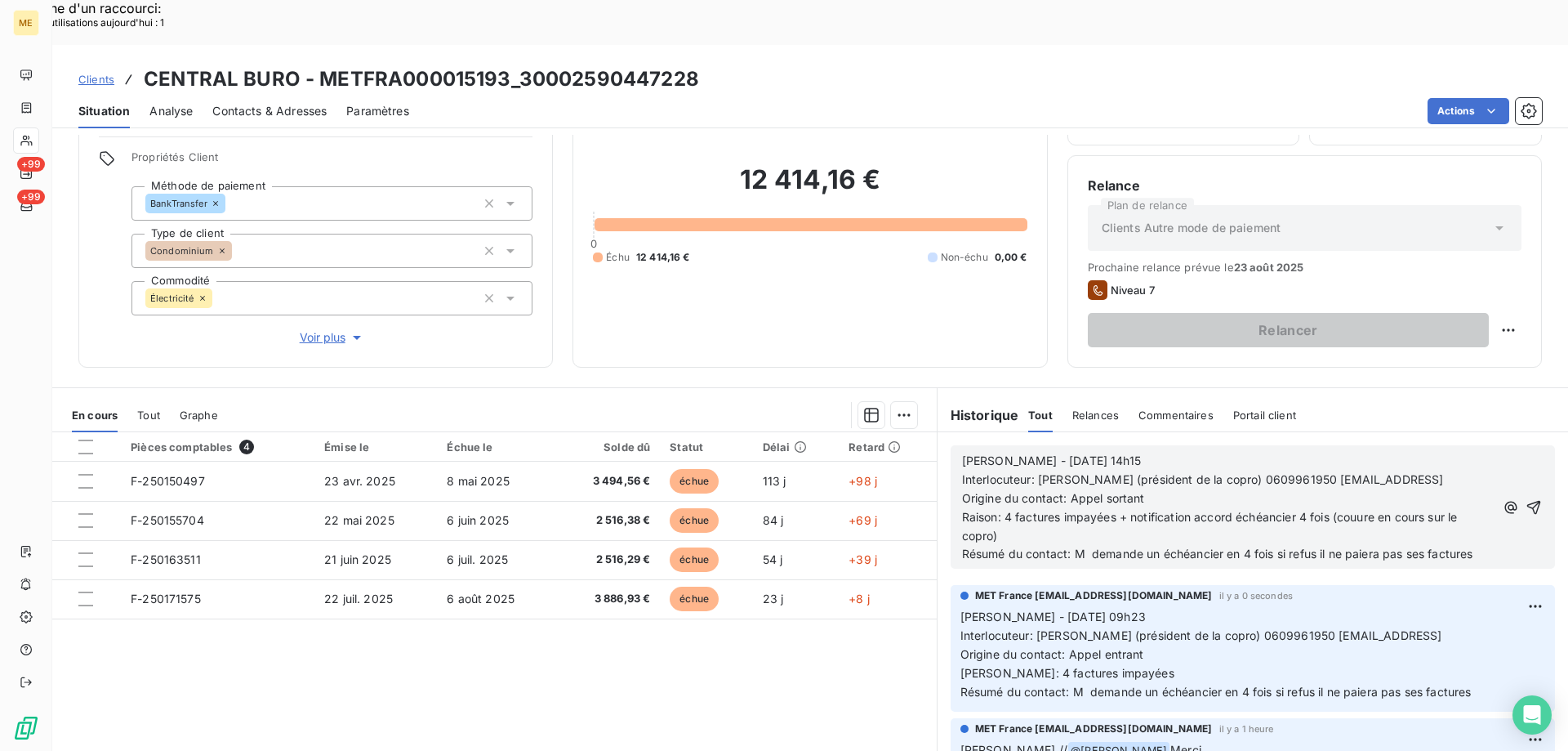
click at [1356, 510] on span "Raison: 4 factures impayées + notification accord échéancier 4 fois (couure en …" at bounding box center [1212, 526] width 499 height 33
drag, startPoint x: 1070, startPoint y: 508, endPoint x: 1481, endPoint y: 504, distance: 411.0
click at [1481, 504] on div "[PERSON_NAME] - [DATE] 14h15 Interlocuteur: [PERSON_NAME] (président de la copr…" at bounding box center [1253, 507] width 582 height 113
click at [1279, 546] on span "Résumé du contact: appel sortant ko message laissé sur r"épondeur" at bounding box center [1149, 553] width 374 height 13
click at [1526, 499] on icon "button" at bounding box center [1533, 507] width 16 height 16
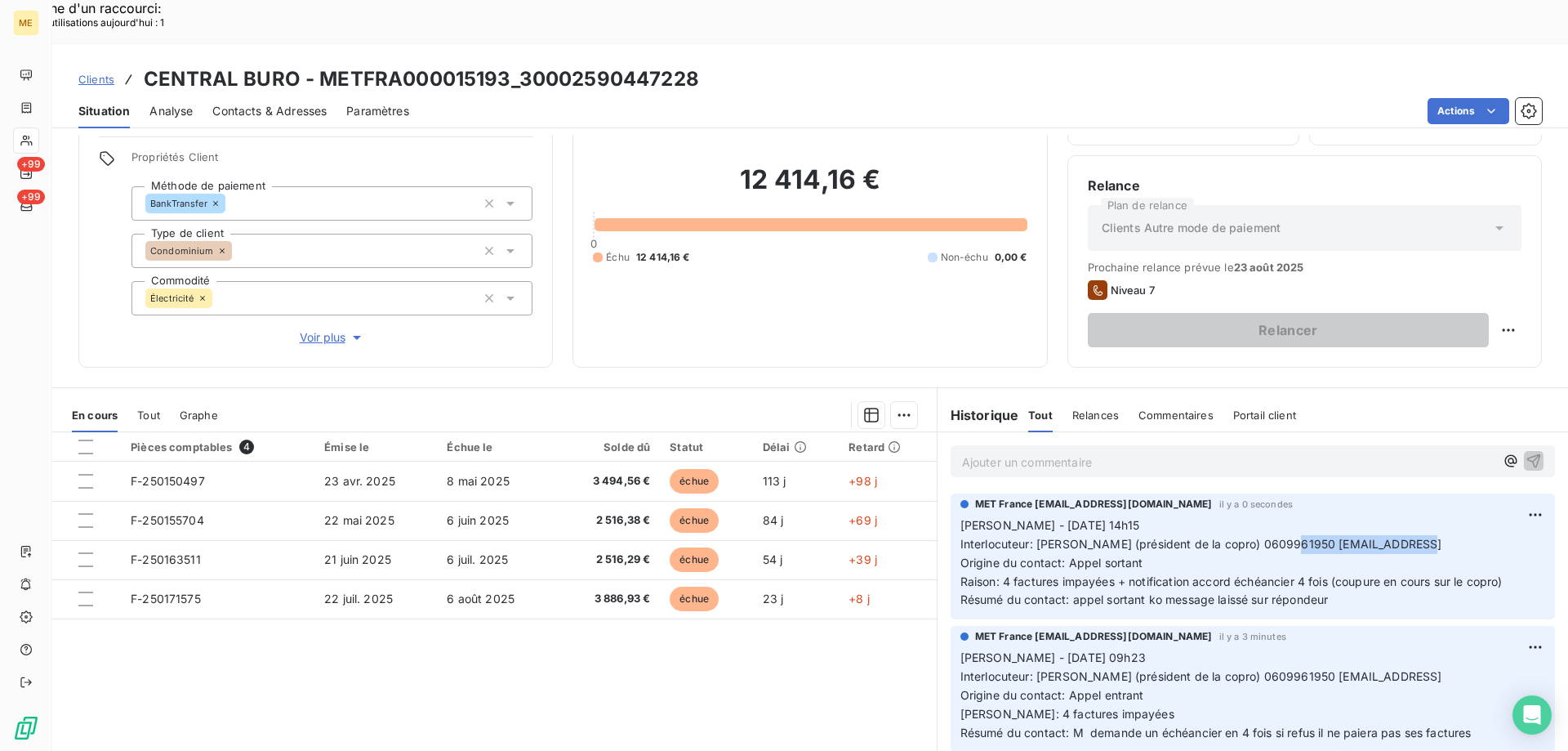
drag, startPoint x: 1286, startPoint y: 501, endPoint x: 1410, endPoint y: 497, distance: 124.1
click at [1410, 537] on span "Interlocuteur: [PERSON_NAME] (président de la copro) 0609961950 [EMAIL_ADDRESS]" at bounding box center [1201, 544] width 482 height 13
copy span "[EMAIL_ADDRESS][DOMAIN_NAME]"
click at [266, 103] on span "Contacts & Adresses" at bounding box center [269, 110] width 114 height 16
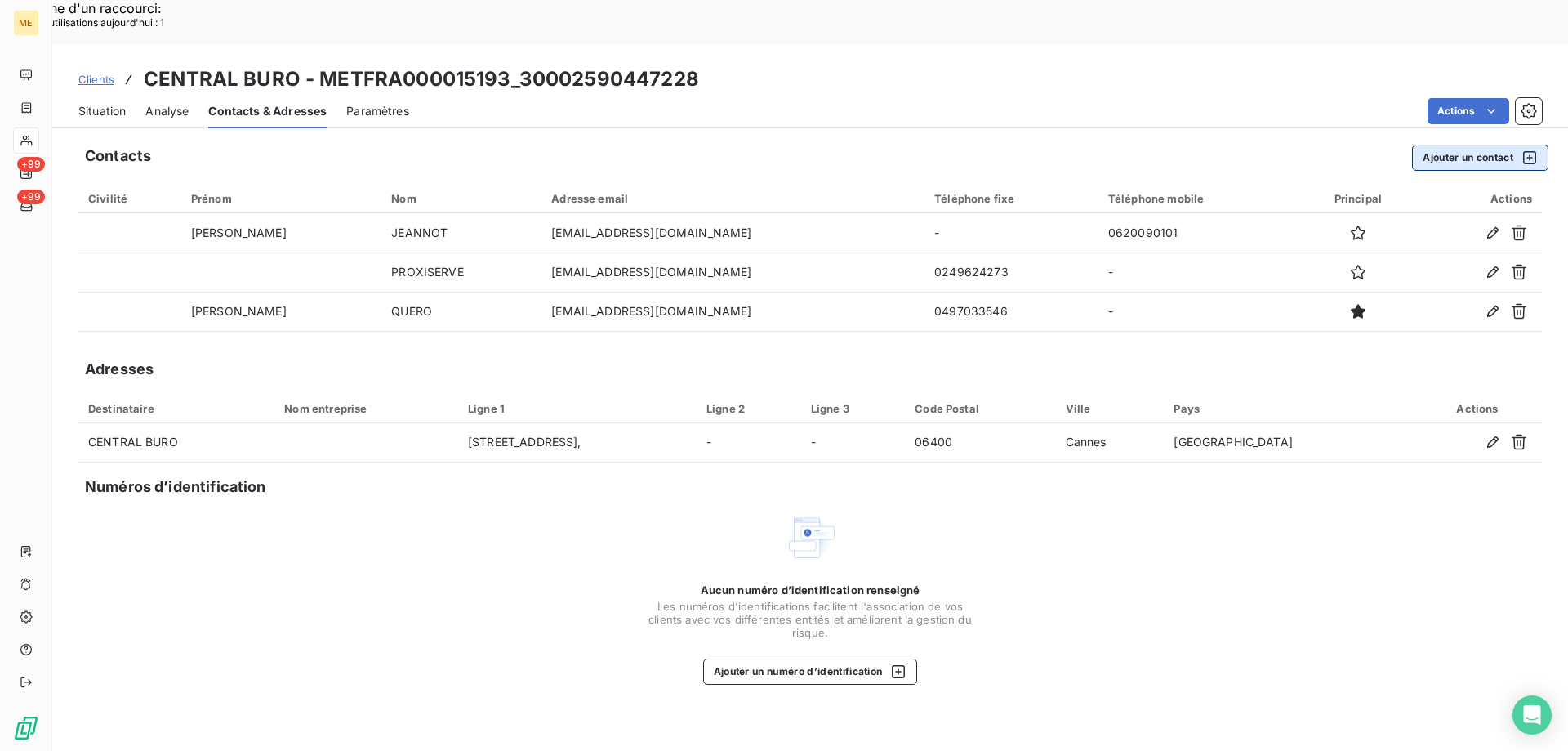
click at [1461, 145] on button "Ajouter un contact" at bounding box center [1481, 157] width 136 height 26
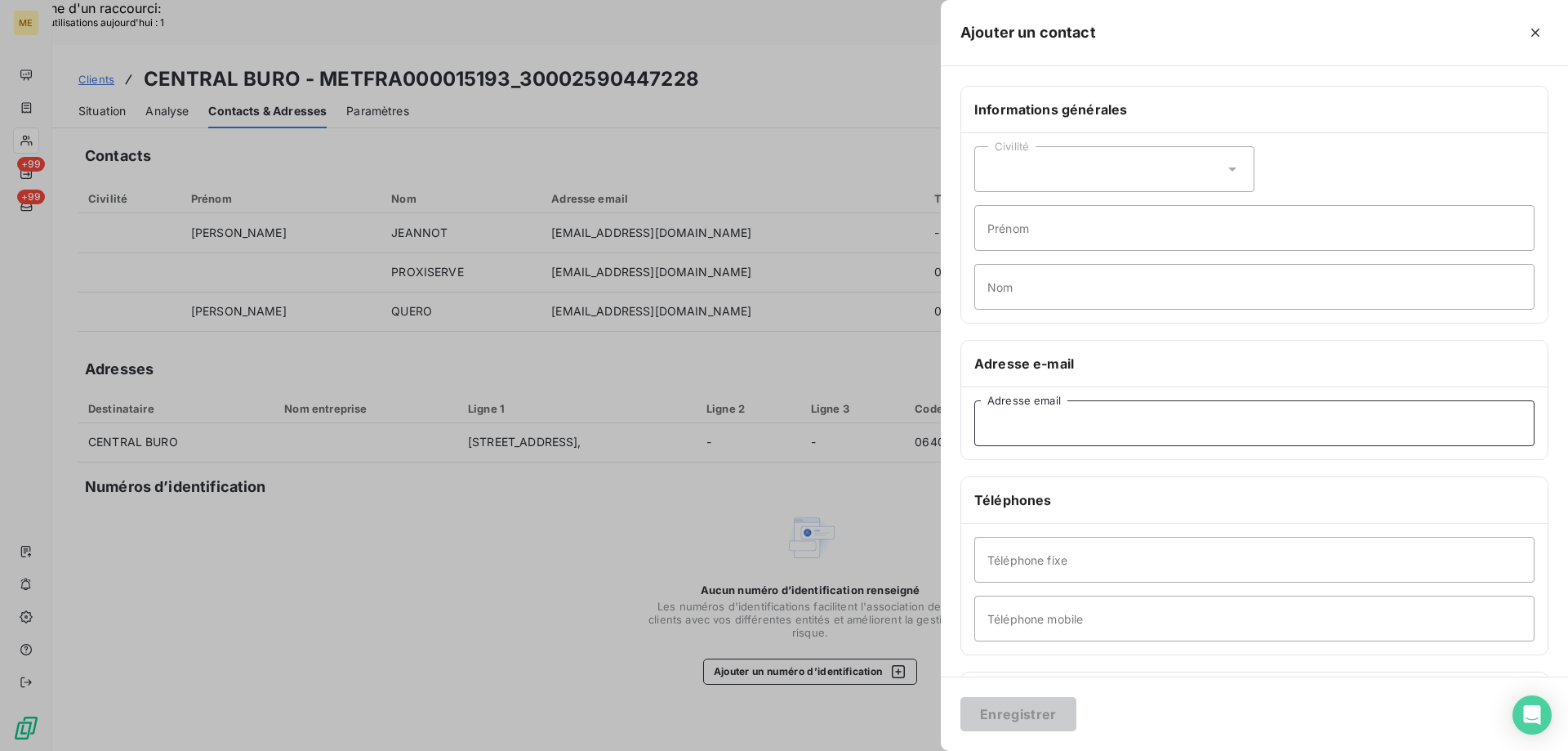
click at [998, 429] on input "Adresse email" at bounding box center [1254, 424] width 560 height 46
paste input "[EMAIL_ADDRESS][DOMAIN_NAME]"
type input "[EMAIL_ADDRESS][DOMAIN_NAME]"
click at [1019, 708] on button "Enregistrer" at bounding box center [1018, 715] width 116 height 35
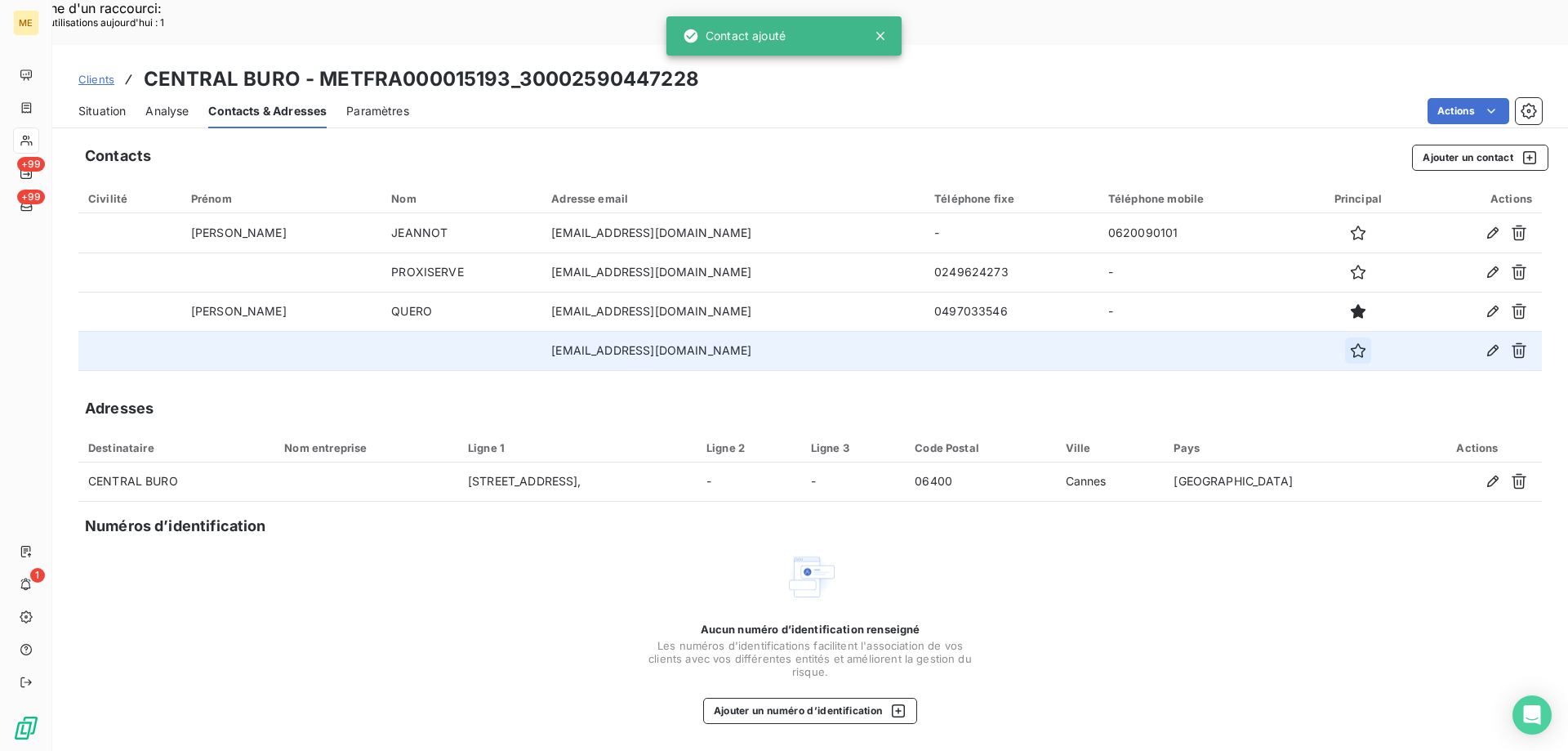
click at [1350, 342] on icon "button" at bounding box center [1358, 350] width 16 height 16
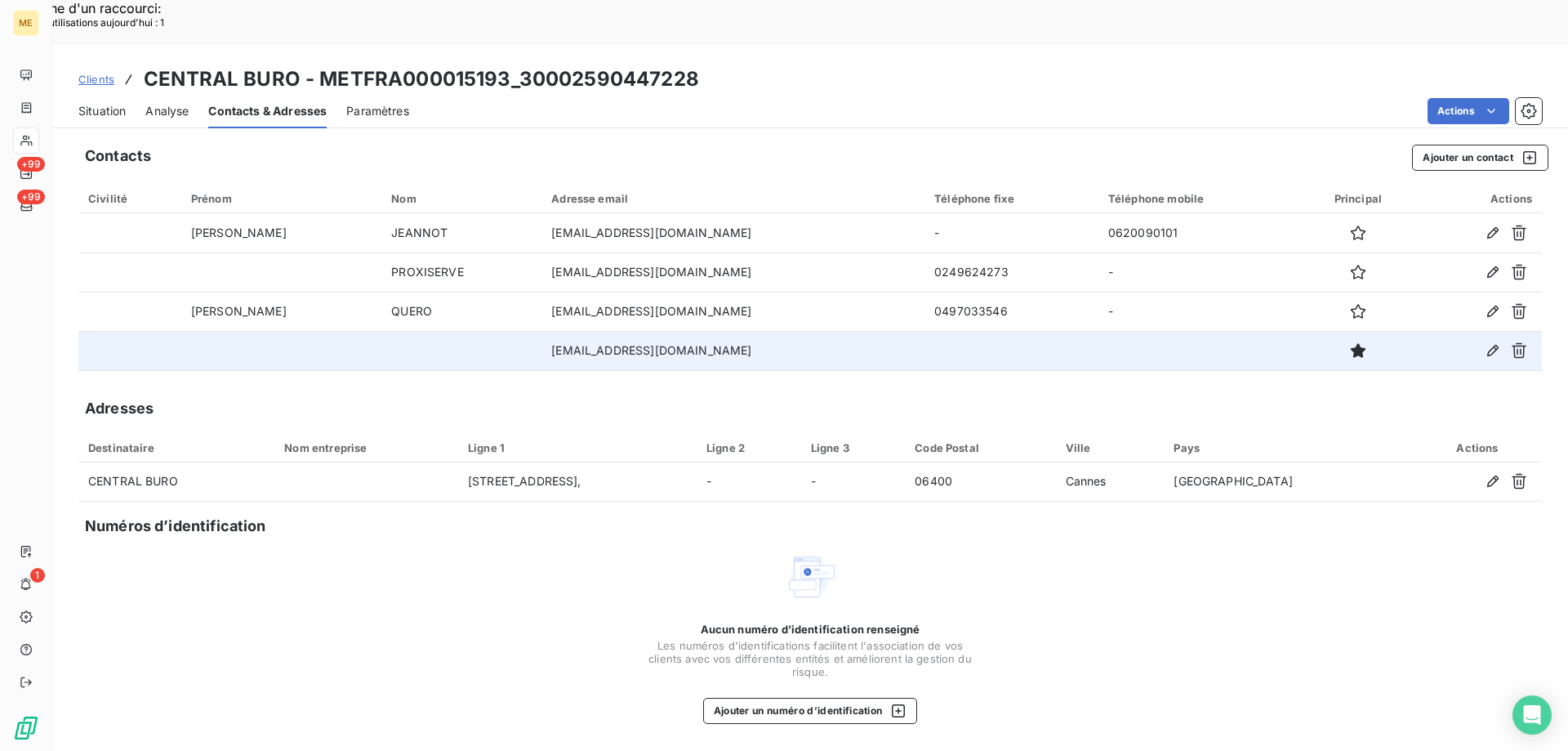
click at [92, 103] on span "Situation" at bounding box center [102, 110] width 47 height 16
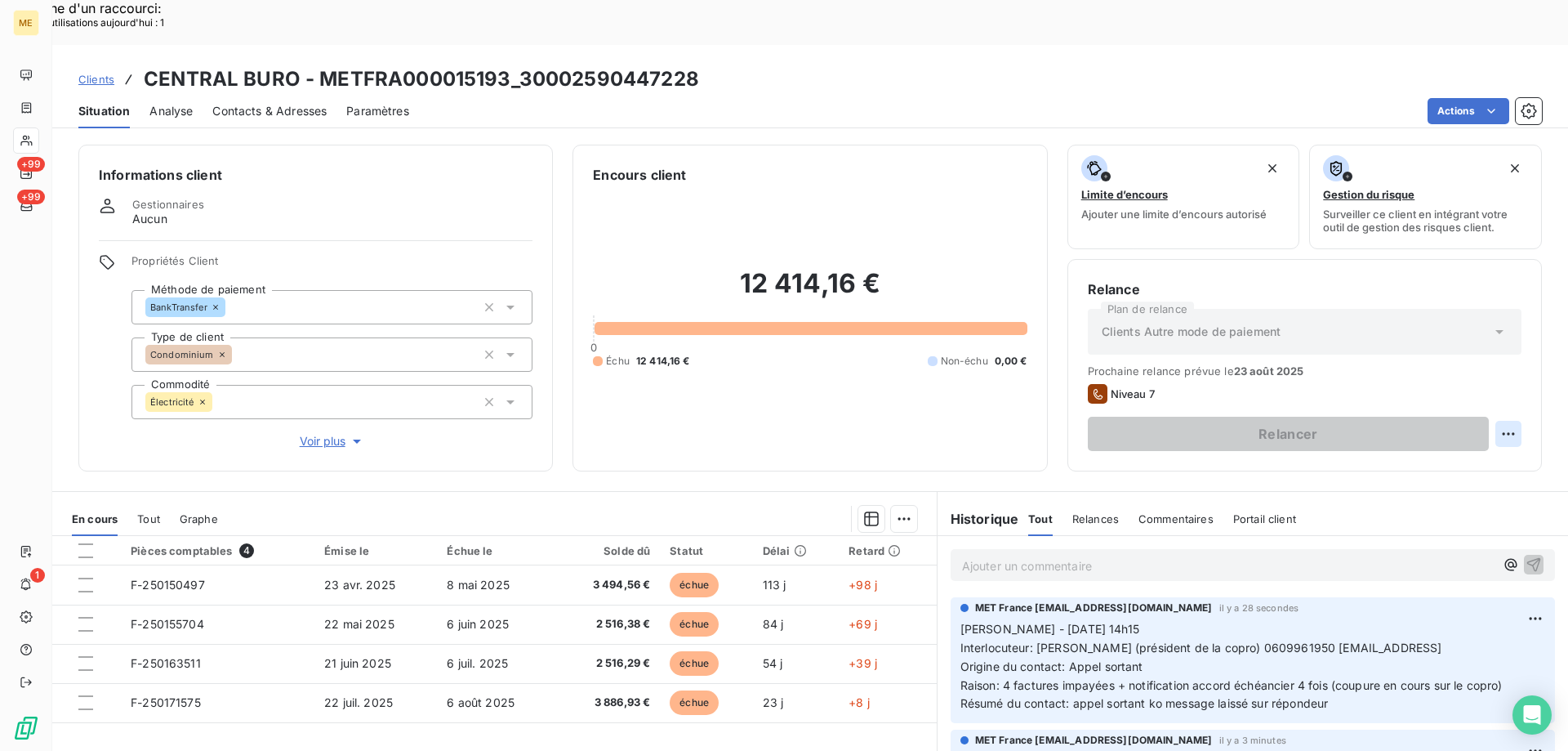
click at [1437, 418] on div "Replanifier cette action" at bounding box center [1429, 424] width 146 height 26
select select "7"
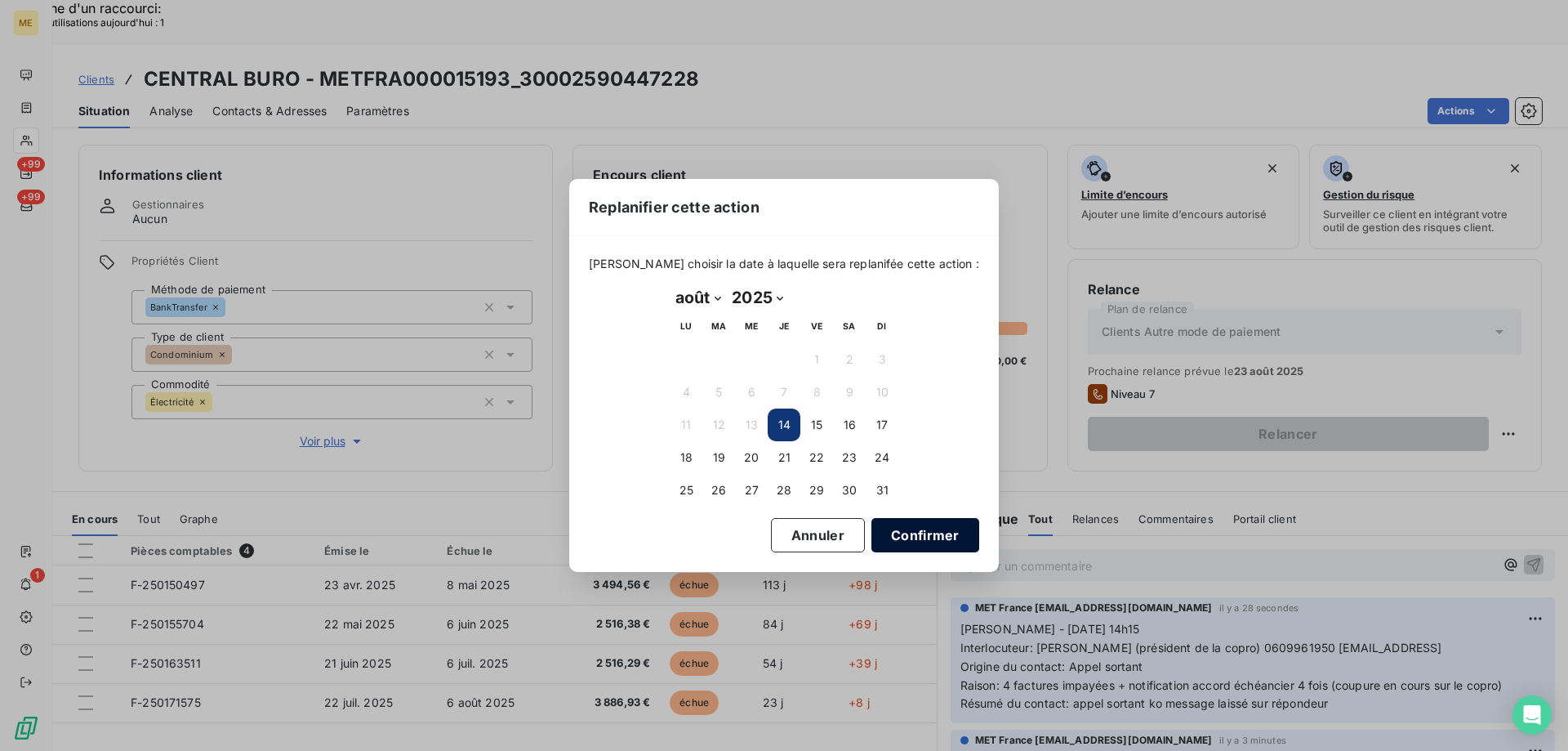
click at [905, 531] on button "Confirmer" at bounding box center [926, 535] width 108 height 35
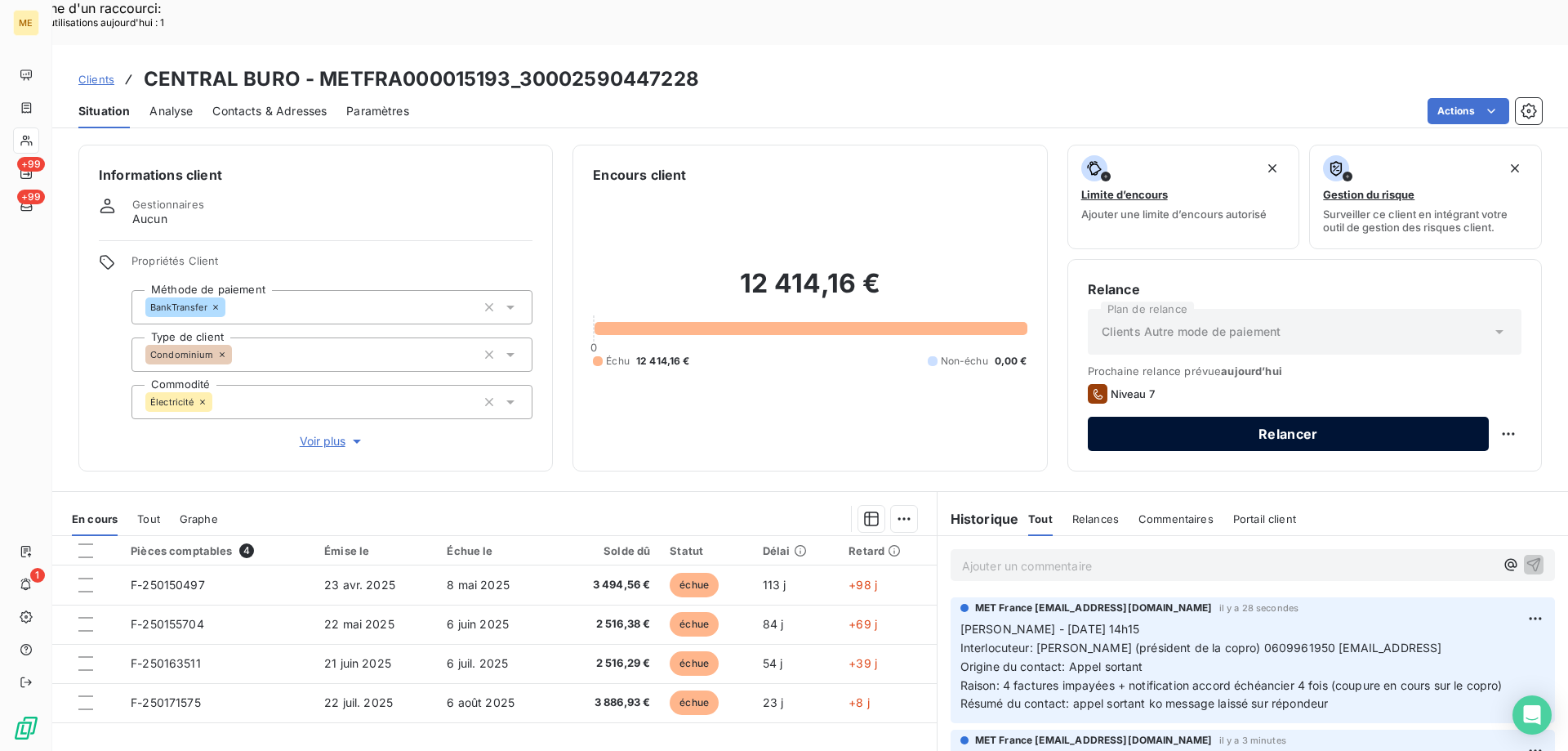
click at [1205, 417] on button "Relancer" at bounding box center [1289, 434] width 401 height 35
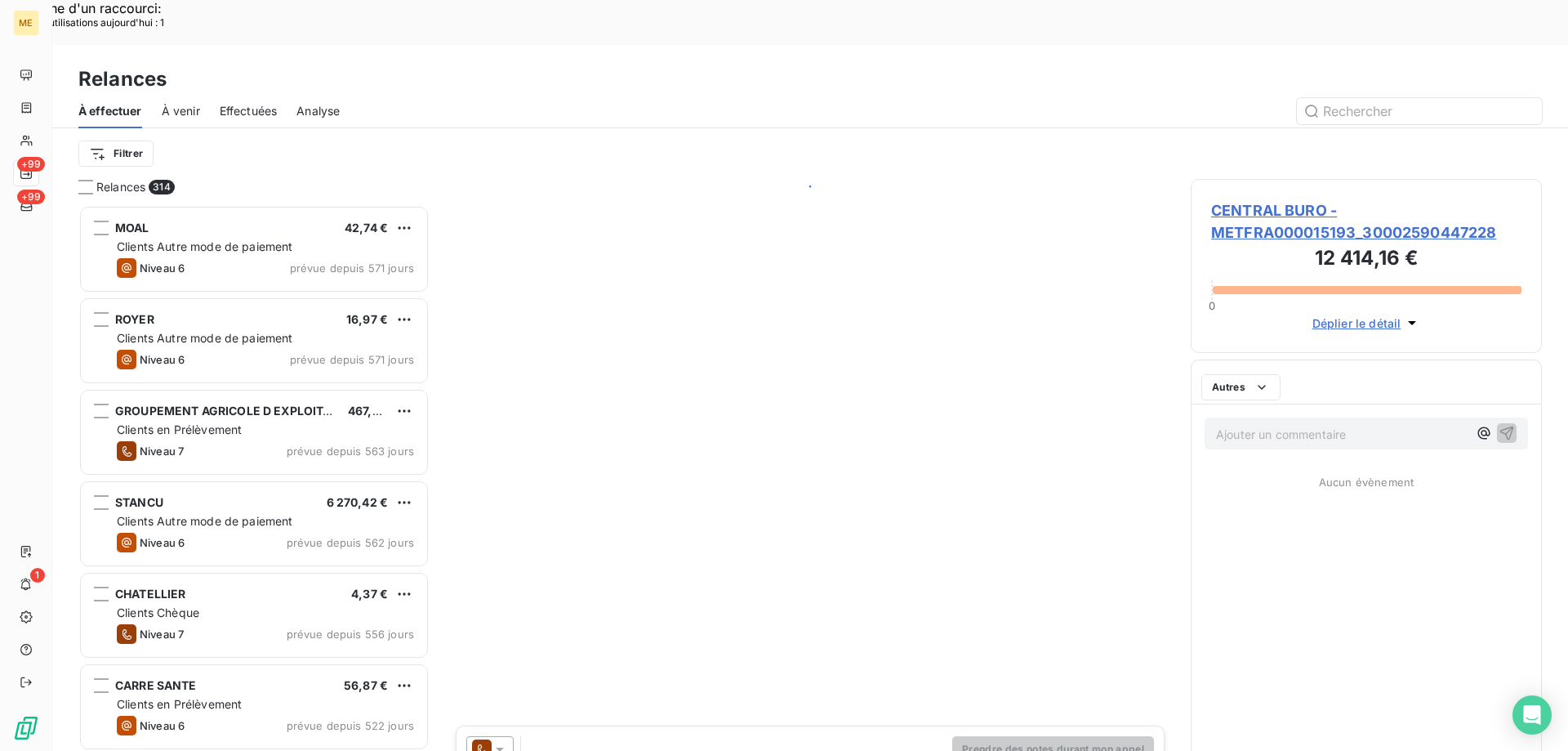
scroll to position [578, 339]
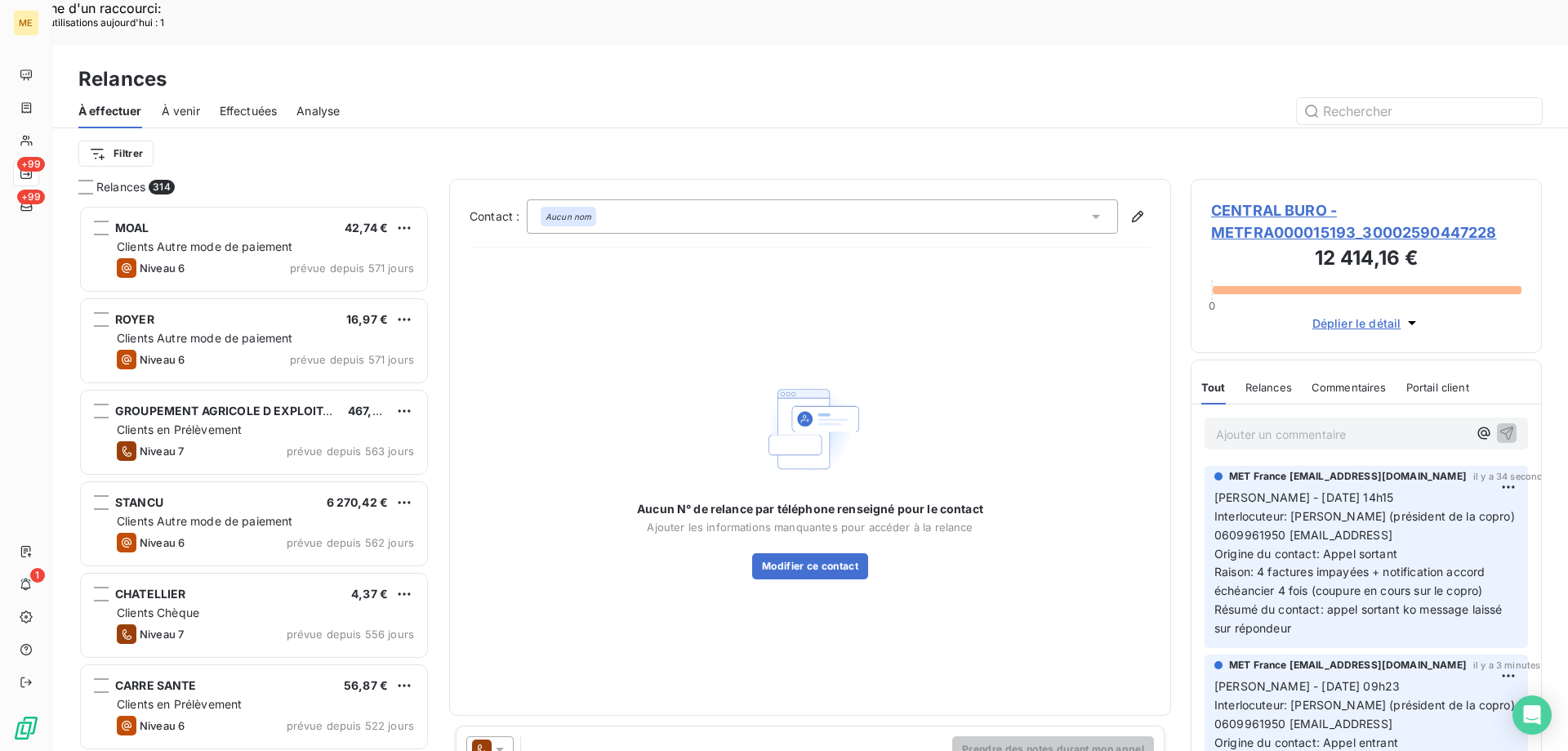
click at [503, 740] on icon at bounding box center [499, 748] width 16 height 16
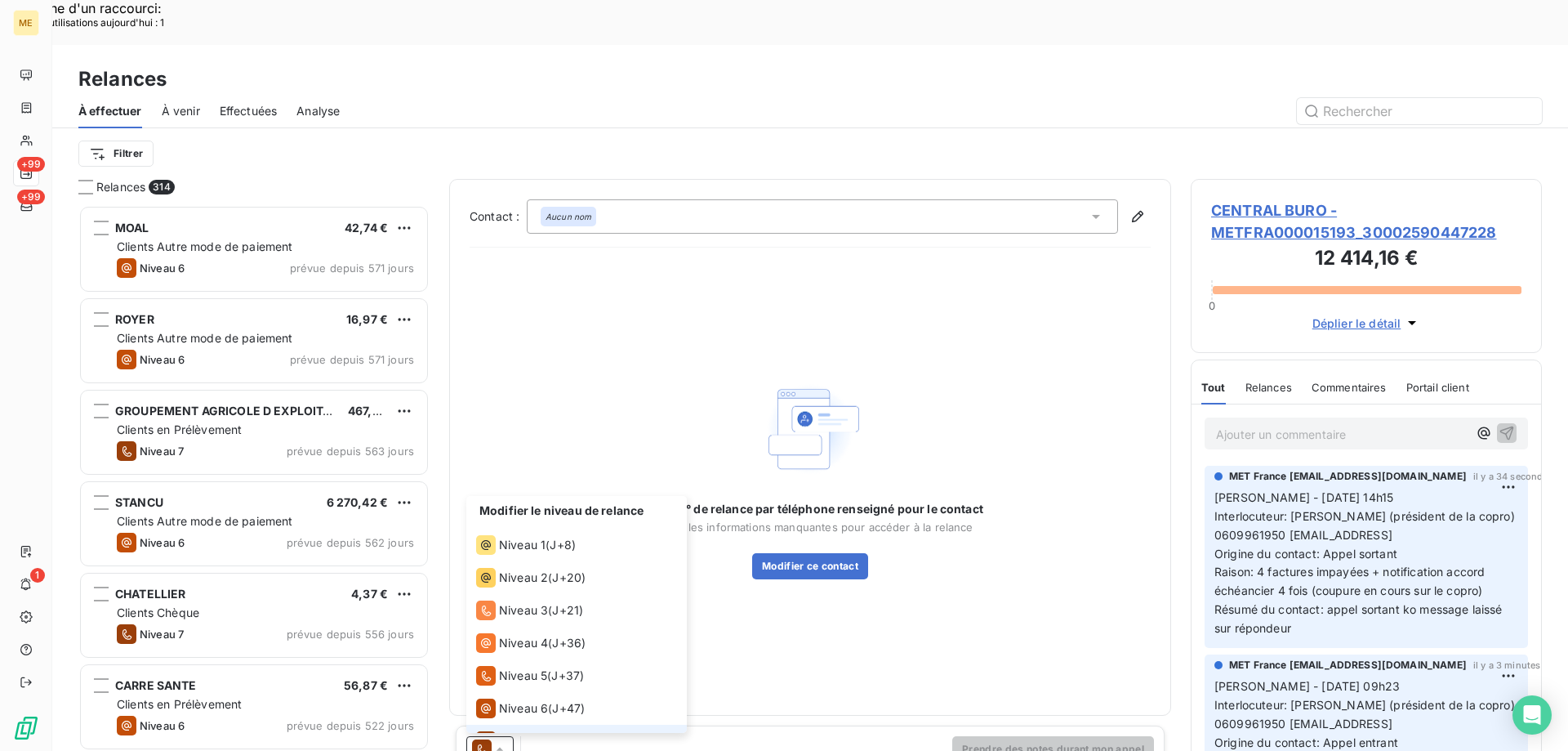
scroll to position [25, 0]
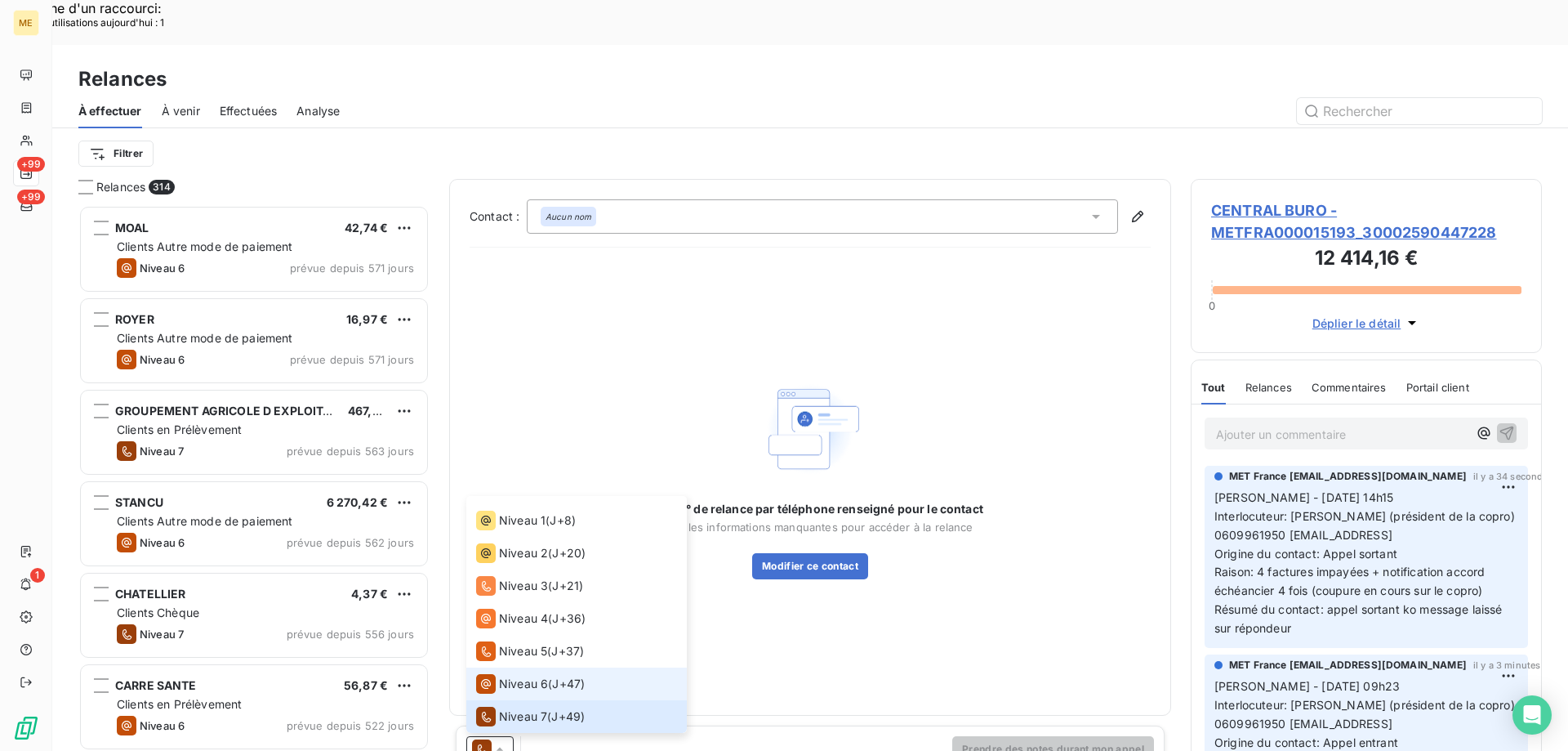
click at [509, 675] on span "Niveau 6" at bounding box center [523, 683] width 49 height 16
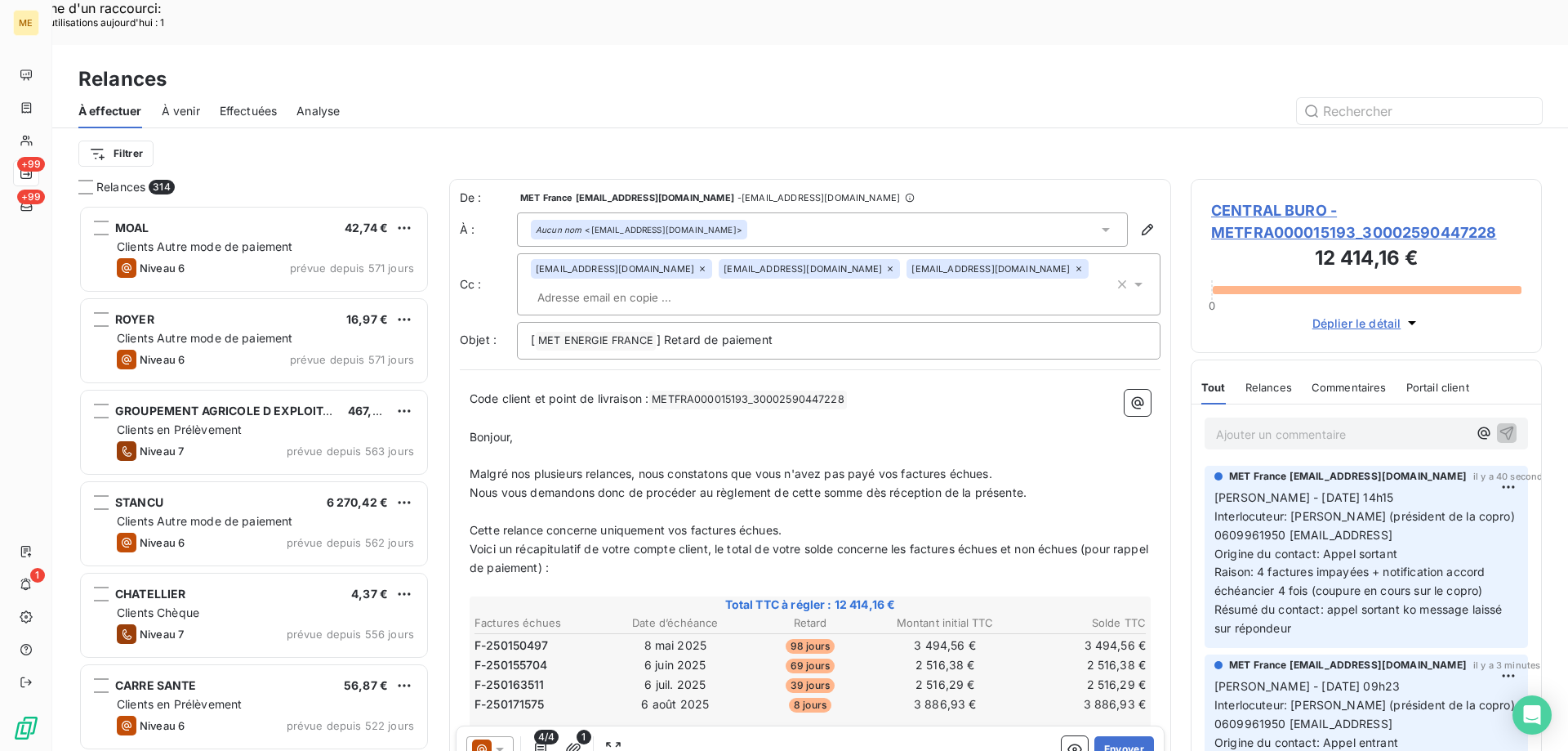
click at [697, 264] on icon at bounding box center [702, 269] width 10 height 10
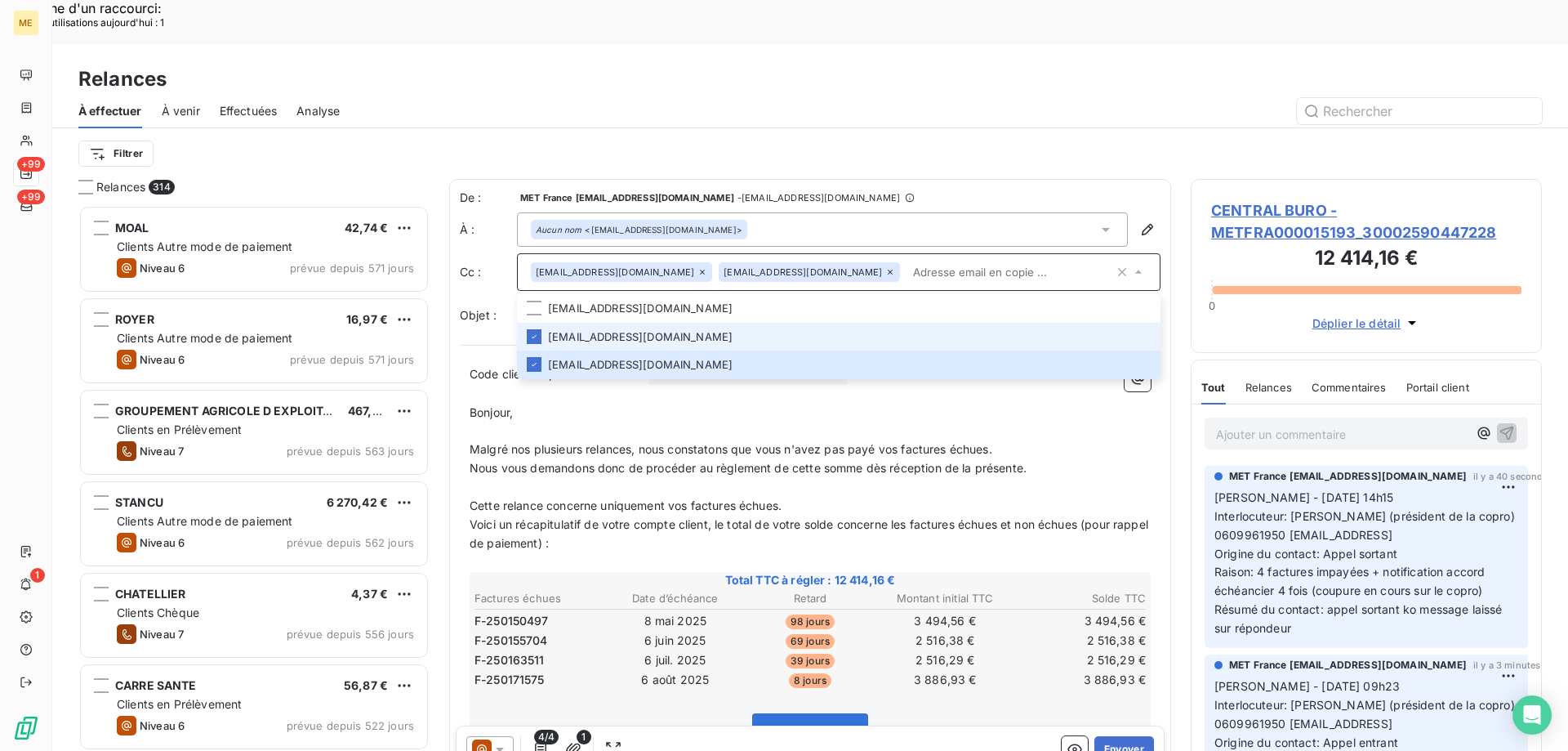
click at [697, 267] on icon at bounding box center [702, 272] width 10 height 10
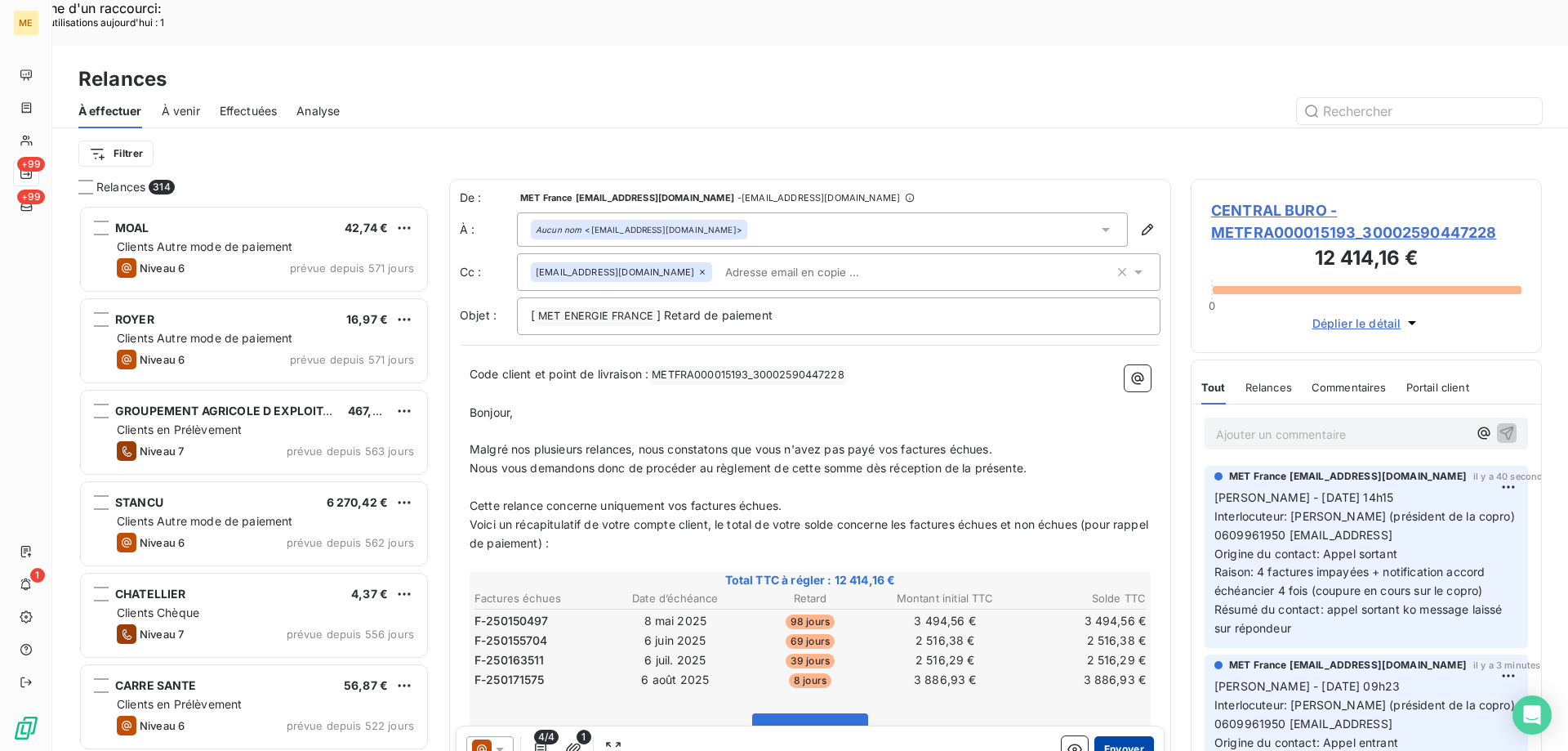
click at [1128, 736] on button "Envoyer" at bounding box center [1124, 748] width 60 height 26
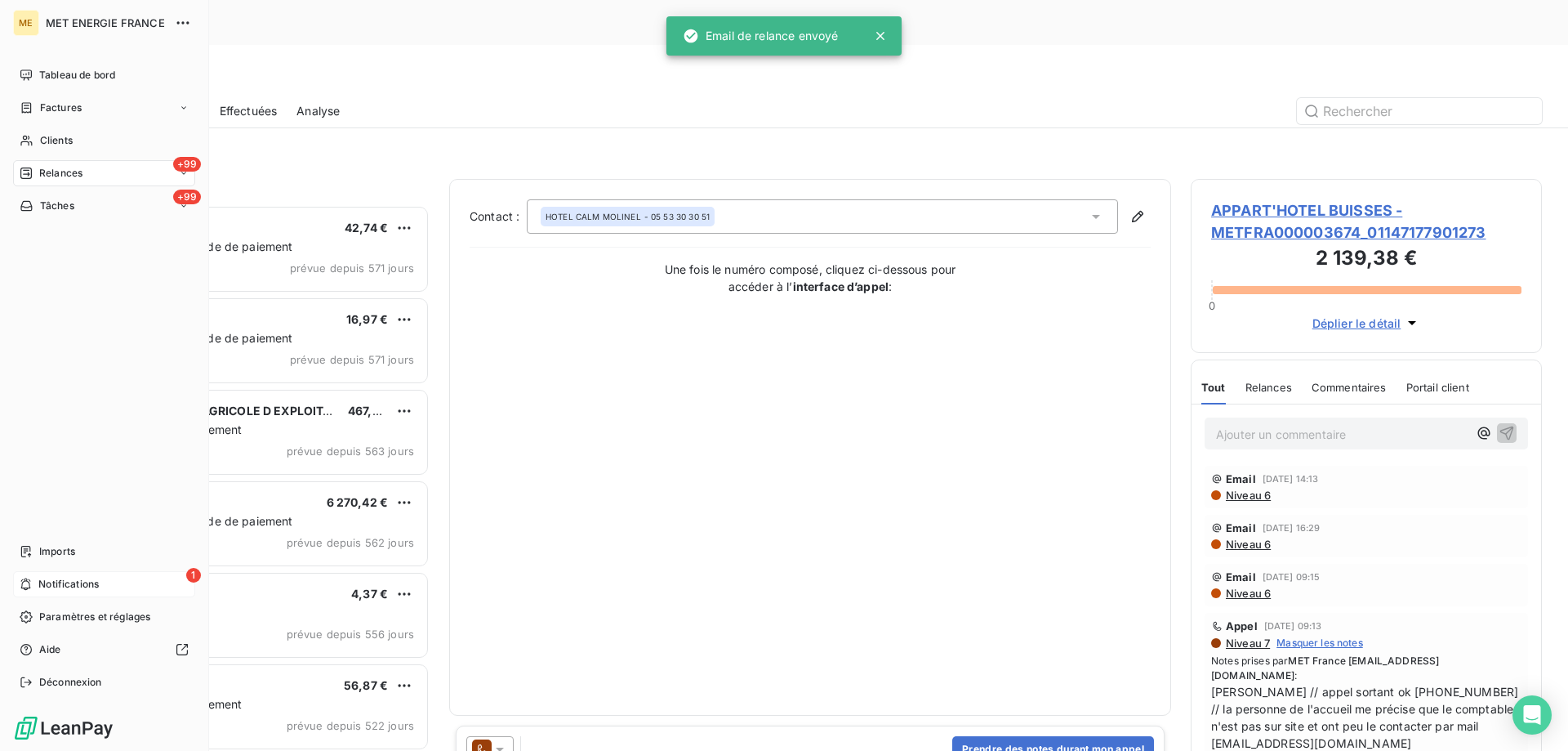
click at [42, 576] on div "1 Notifications" at bounding box center [105, 584] width 182 height 26
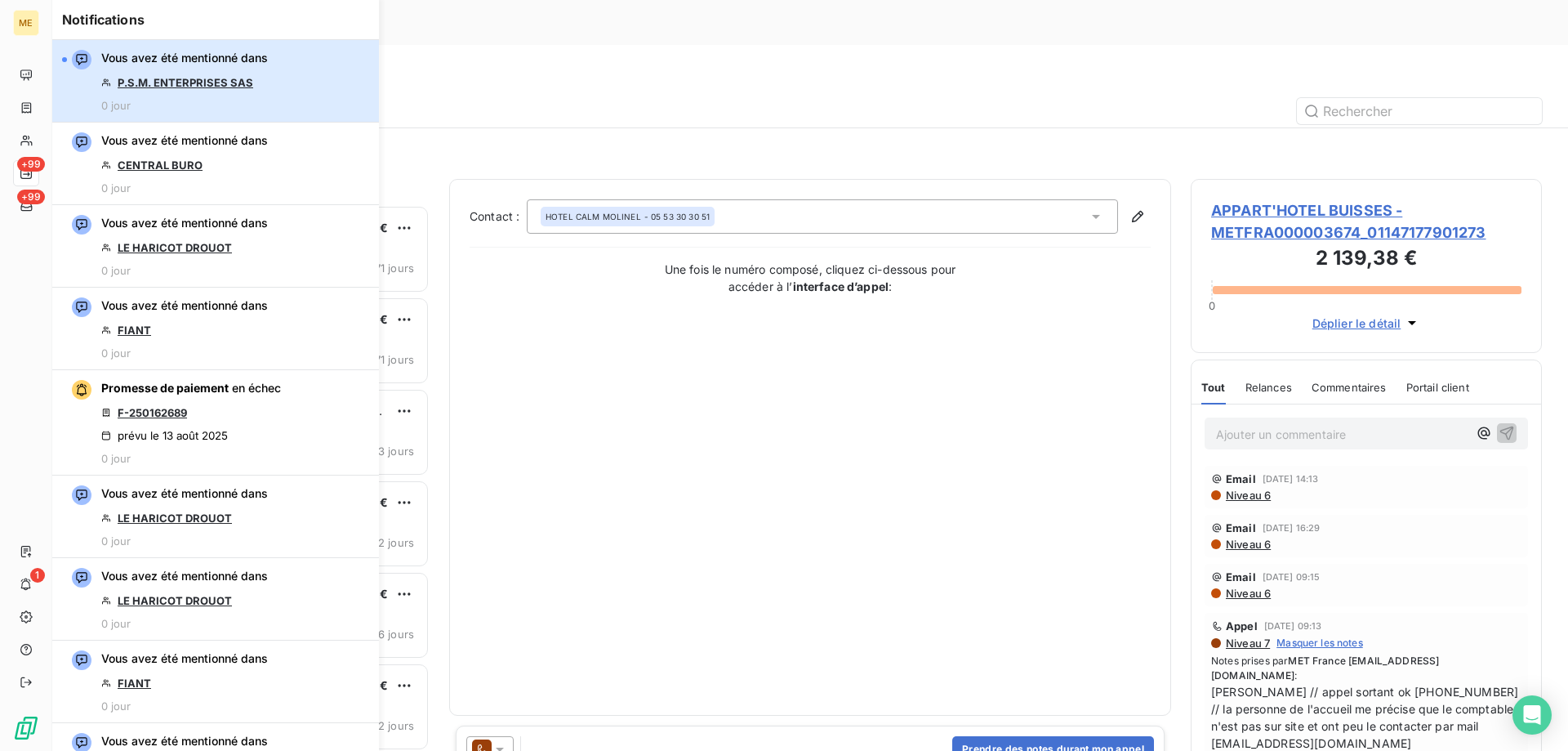
click at [279, 89] on button "Vous avez été mentionné dans P.S.M. ENTERPRISES SAS 0 jour" at bounding box center [215, 82] width 326 height 83
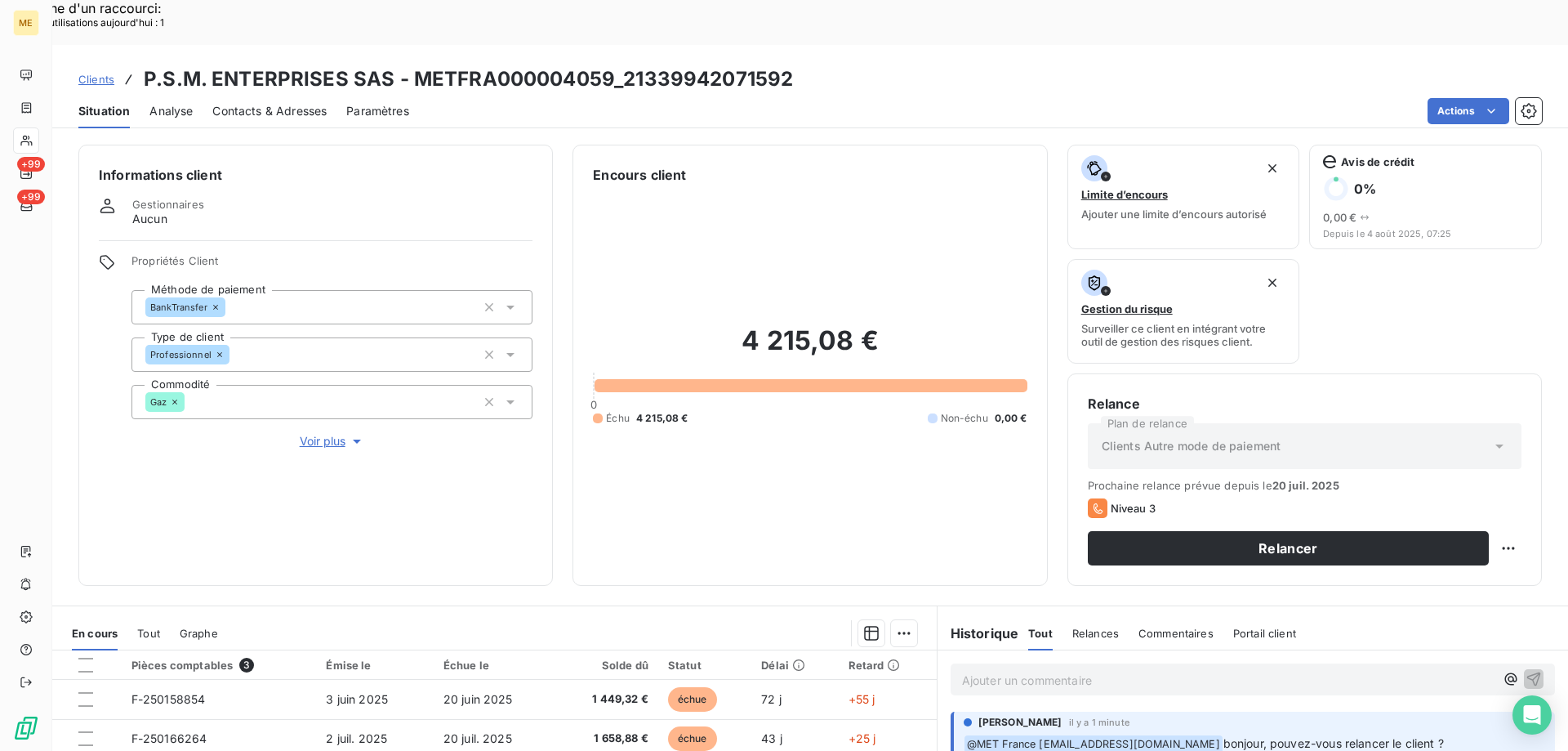
click at [322, 433] on span "Voir plus" at bounding box center [332, 441] width 65 height 16
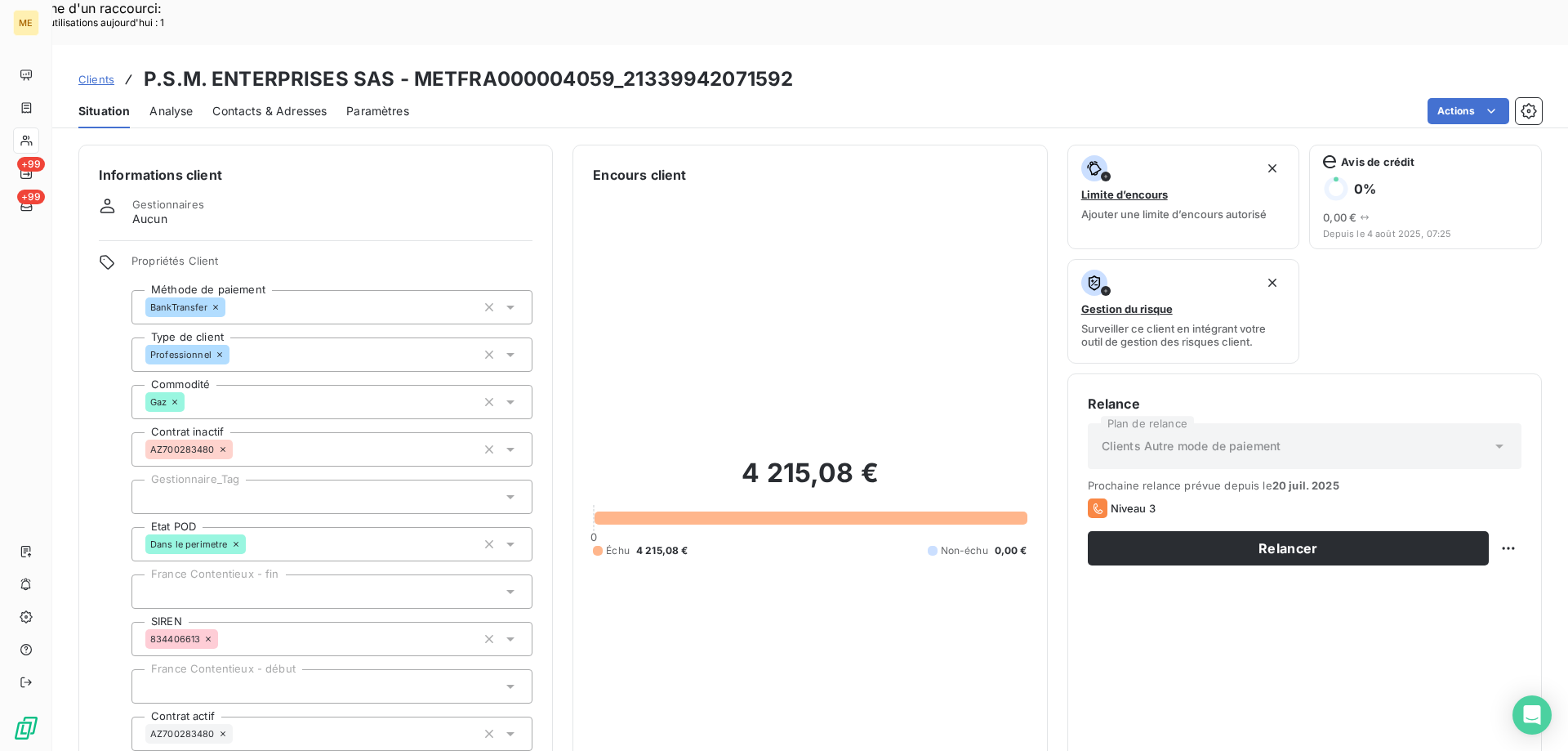
click at [231, 479] on div at bounding box center [332, 497] width 401 height 35
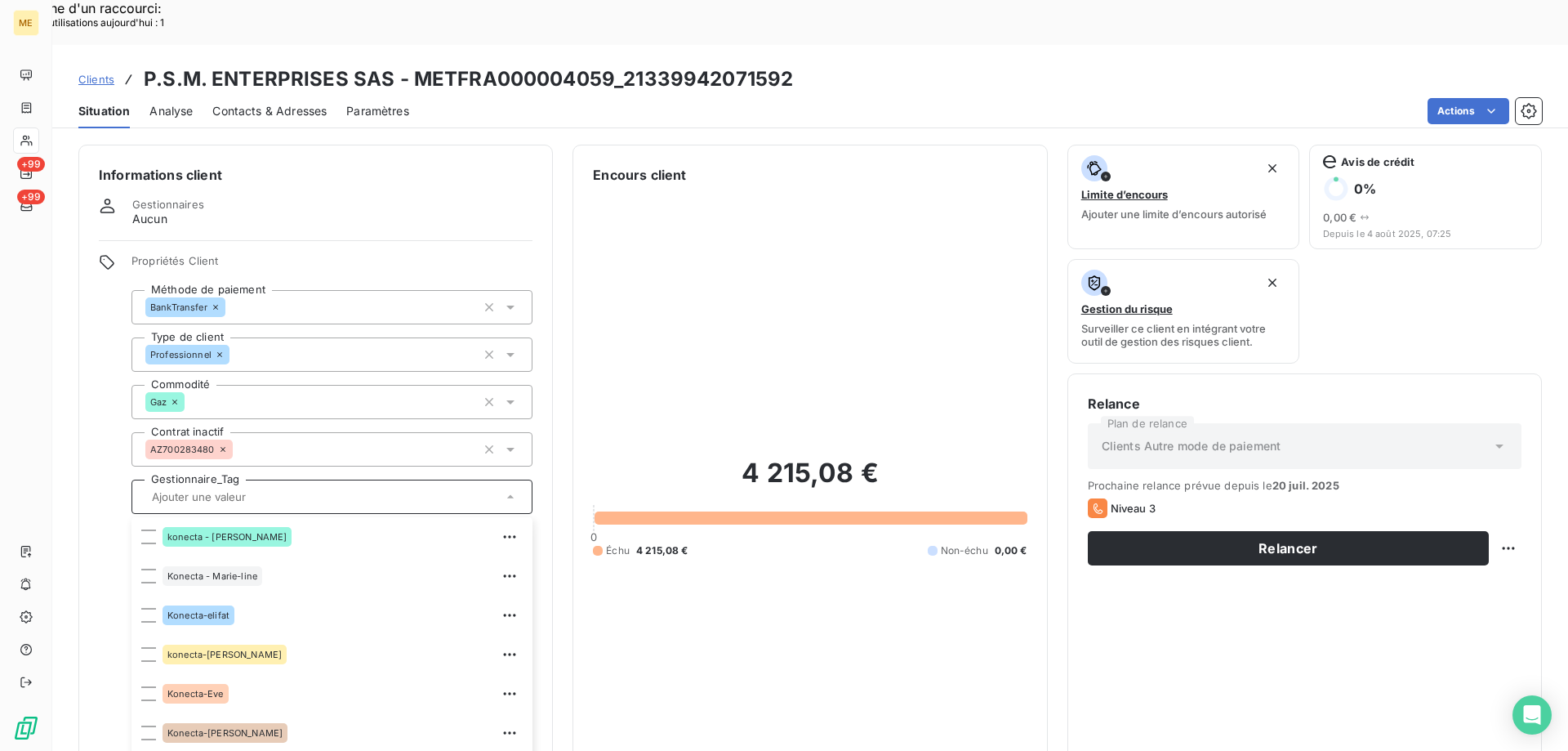
scroll to position [82, 0]
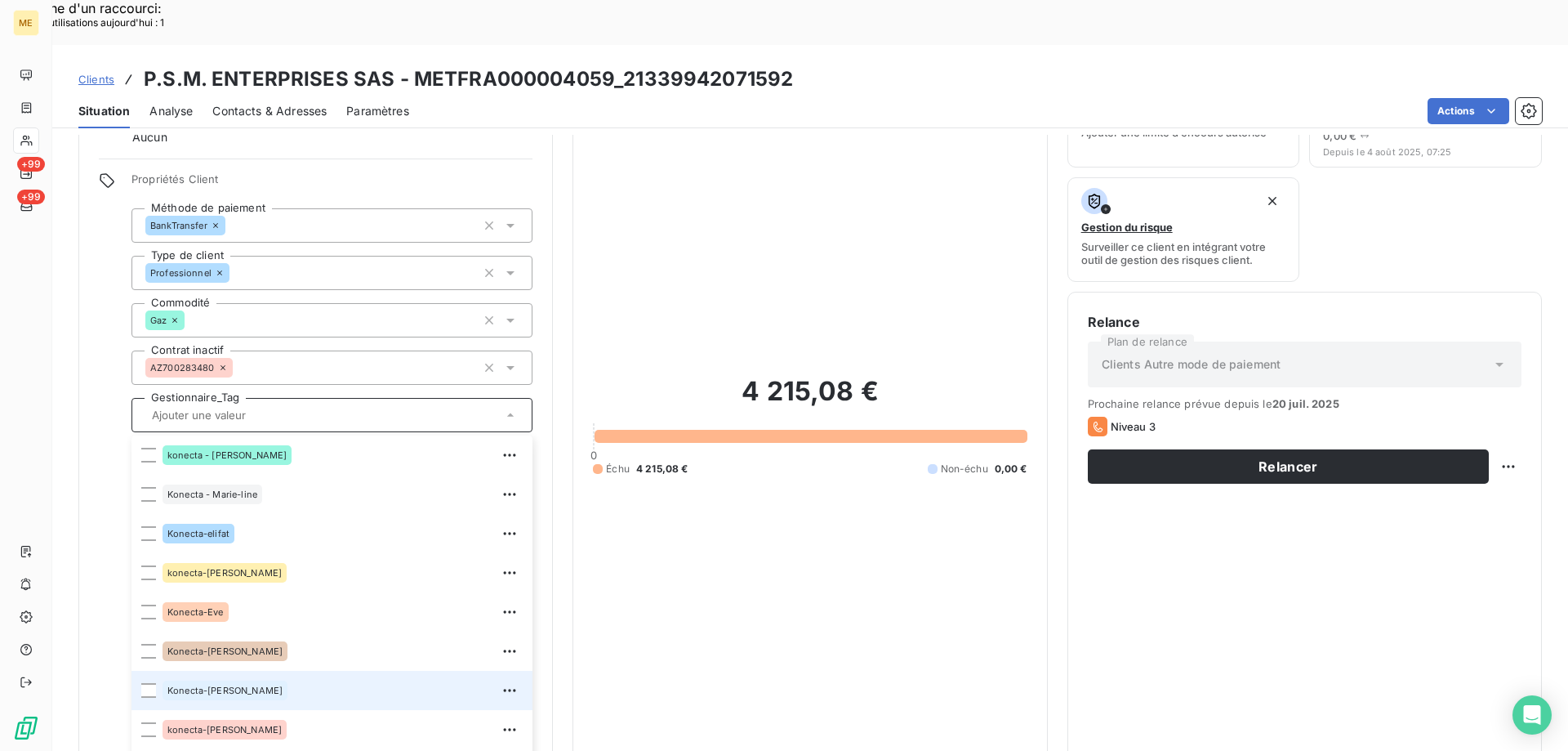
click at [222, 686] on span "Konecta-[PERSON_NAME]" at bounding box center [225, 690] width 115 height 10
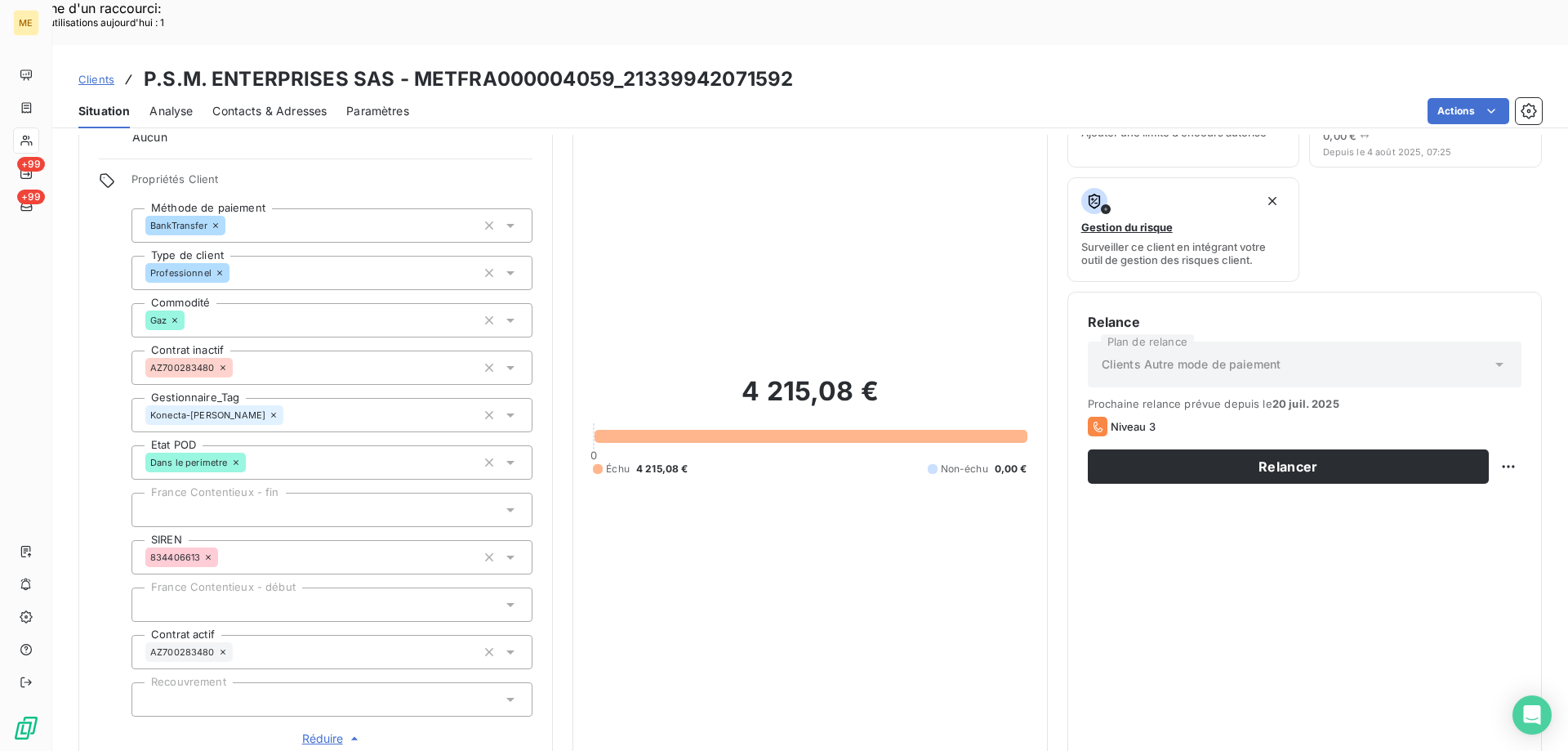
click at [681, 474] on div "4 215,08 € 0 Échu 4 215,08 € Non-échu 0,00 €" at bounding box center [810, 424] width 434 height 644
drag, startPoint x: 624, startPoint y: 40, endPoint x: 784, endPoint y: 45, distance: 160.1
click at [784, 64] on h3 "P.S.M. ENTERPRISES SAS - METFRA000004059_21339942071592" at bounding box center [469, 79] width 649 height 30
copy h3 "21339942071592"
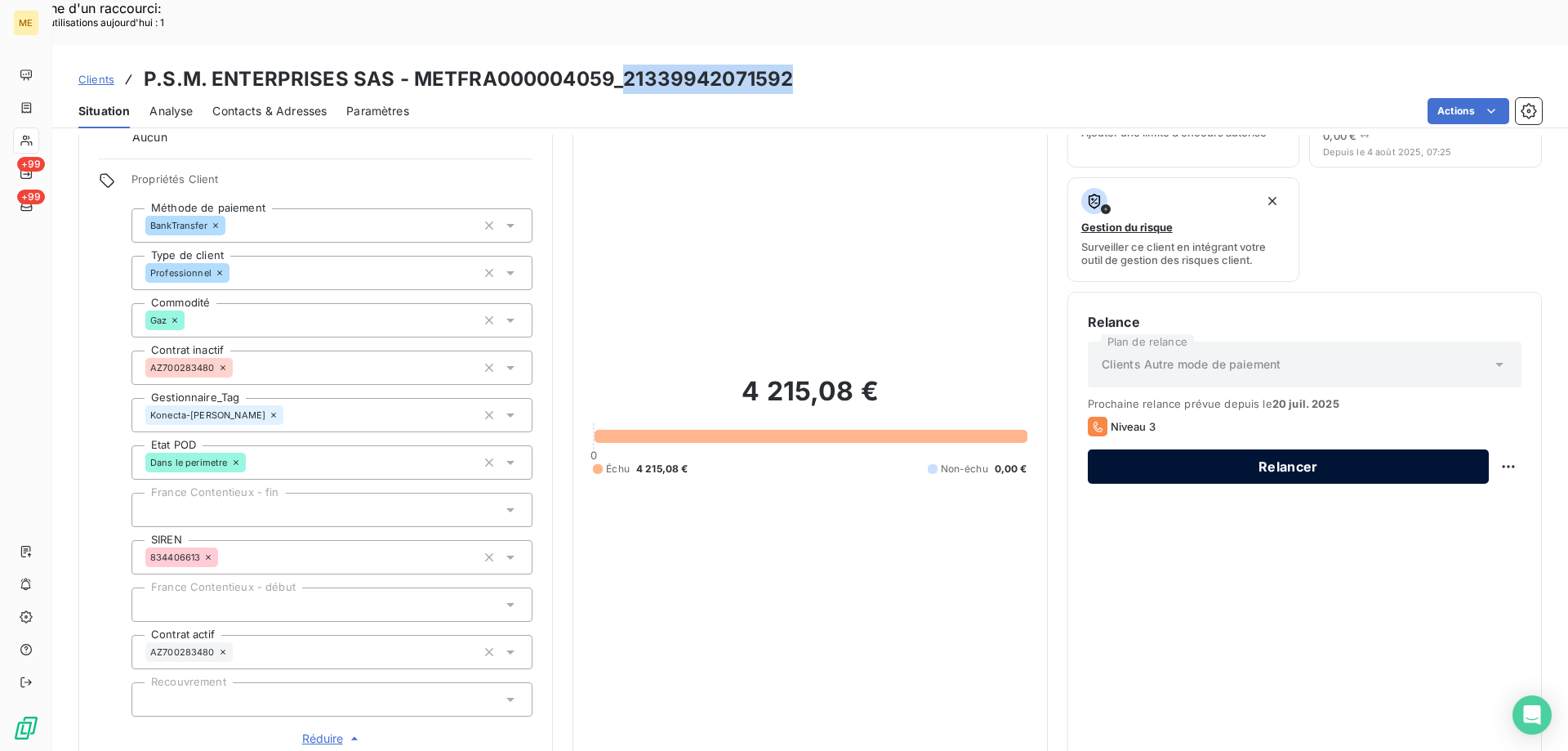
click at [1114, 449] on button "Relancer" at bounding box center [1289, 467] width 401 height 35
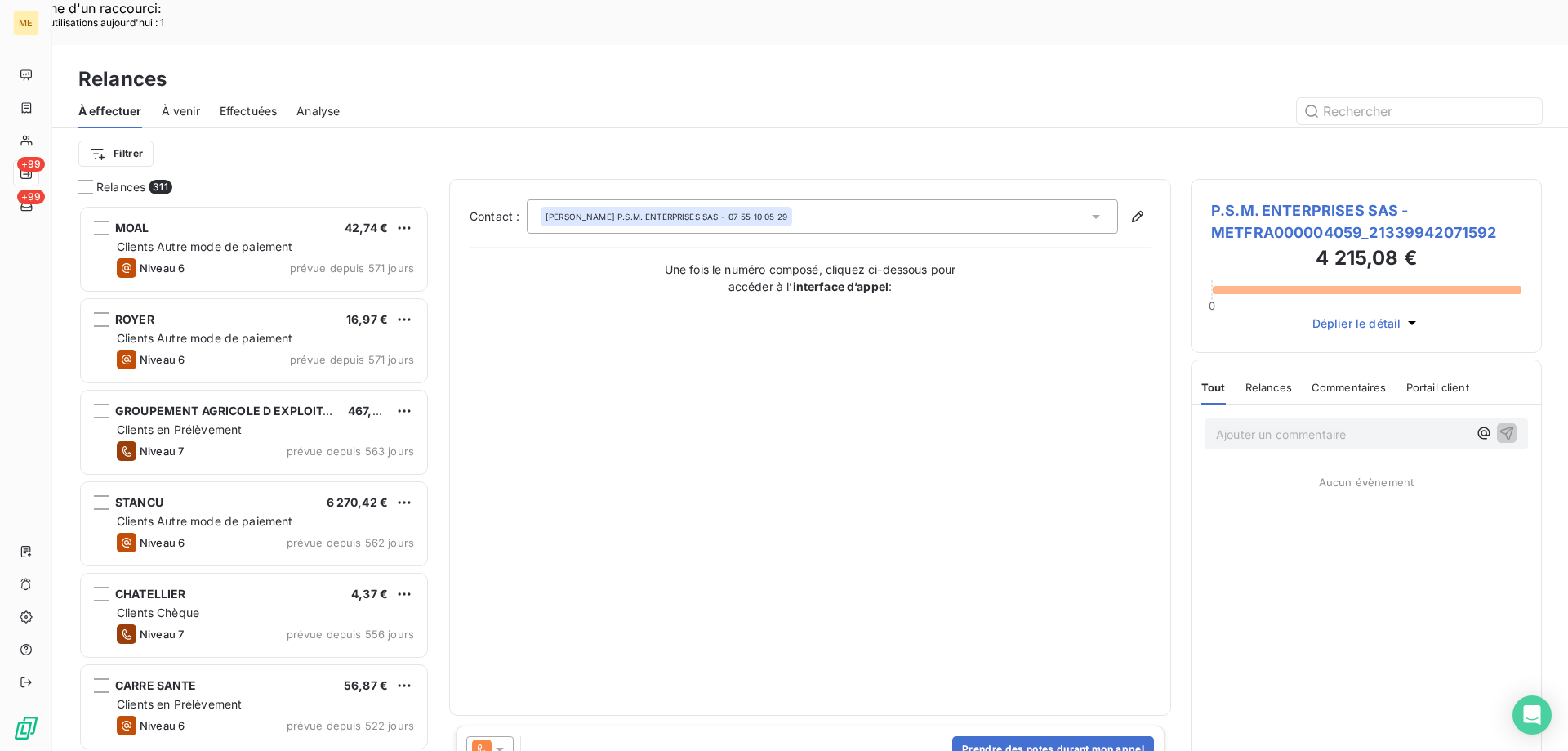
scroll to position [578, 339]
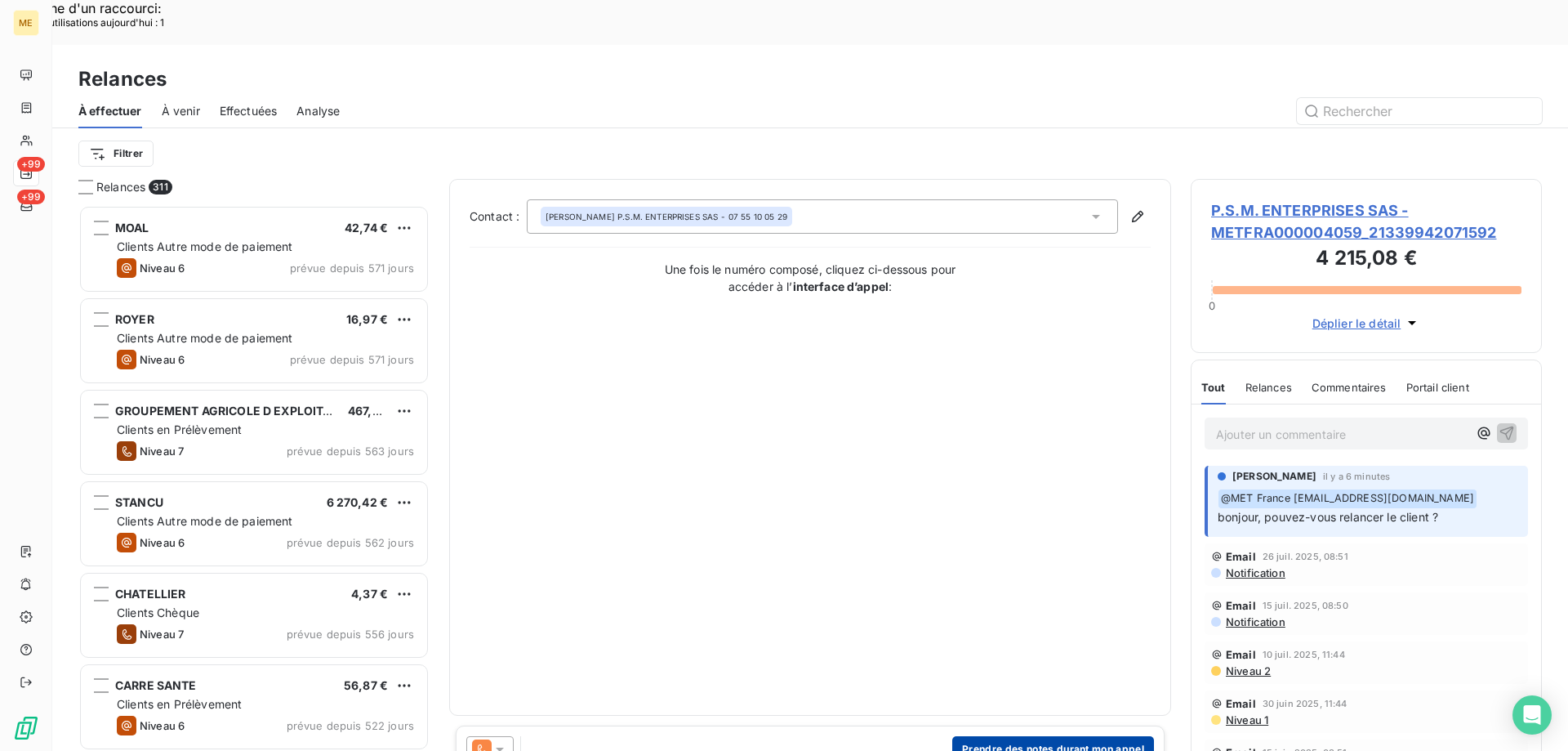
click at [990, 736] on button "Prendre des notes durant mon appel" at bounding box center [1053, 748] width 202 height 26
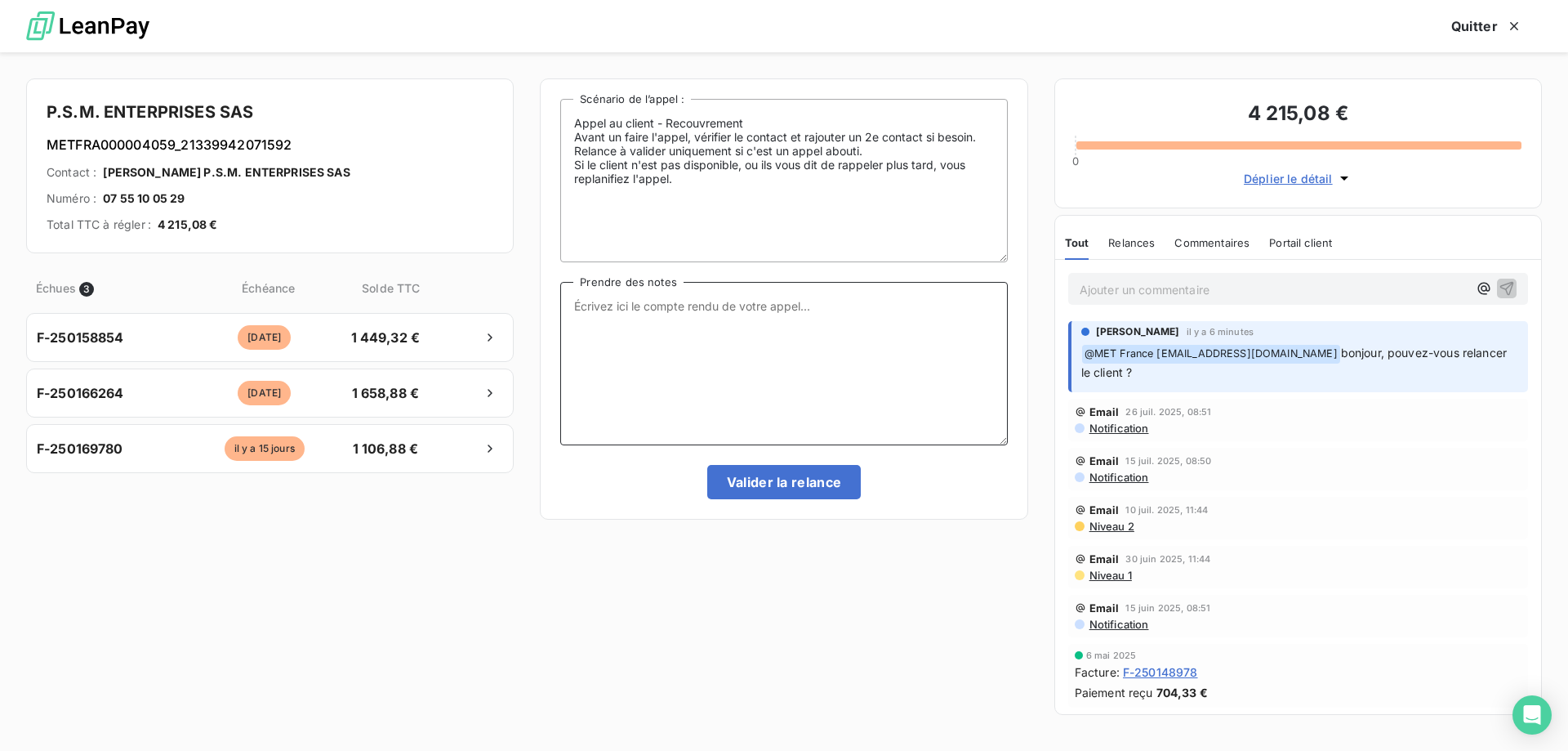
click at [714, 321] on textarea "Prendre des notes" at bounding box center [783, 363] width 446 height 163
paste textarea "Sylvain Interlocuteur: Origine du contact: Raison: Résumé du contact:"
click at [681, 304] on textarea "Sylvain Interlocuteur: Origine du contact: Raison: Résumé du contact:" at bounding box center [783, 363] width 446 height 163
click at [683, 326] on textarea "Sylvain - 14/08/2025 - 14h23 Interlocuteur: Origine du contact: Raison: Résumé …" at bounding box center [783, 363] width 446 height 163
click at [775, 309] on textarea "Sylvain - 14/08/2025 - 14h23 Interlocuteur: M KANTI Origine du contact: Raison:…" at bounding box center [783, 363] width 446 height 163
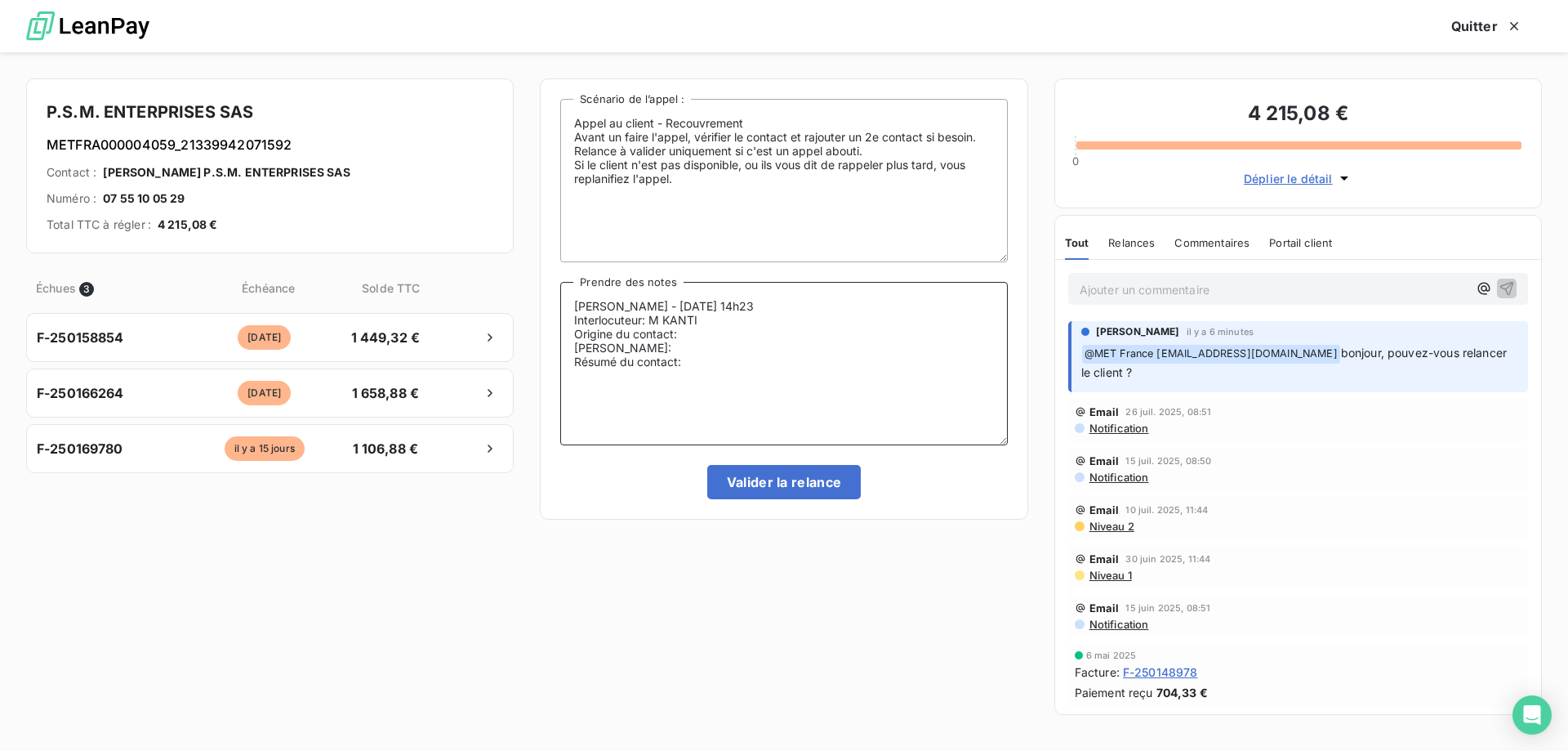
click at [778, 326] on textarea "Sylvain - 14/08/2025 - 14h23 Interlocuteur: M KANTI Origine du contact: Raison:…" at bounding box center [783, 363] width 446 height 163
paste textarea "760362273"
click at [712, 322] on textarea "Sylvain - 14/08/2025 - 14h23 Interlocuteur: M KANTI - 760362273 Origine du cont…" at bounding box center [783, 363] width 446 height 163
click at [794, 324] on textarea "Sylvain - 14/08/2025 - 14h23 Interlocuteur: M KANTI - 0760362273 Origine du con…" at bounding box center [783, 363] width 446 height 163
paste textarea "[EMAIL_ADDRESS][DOMAIN_NAME]"
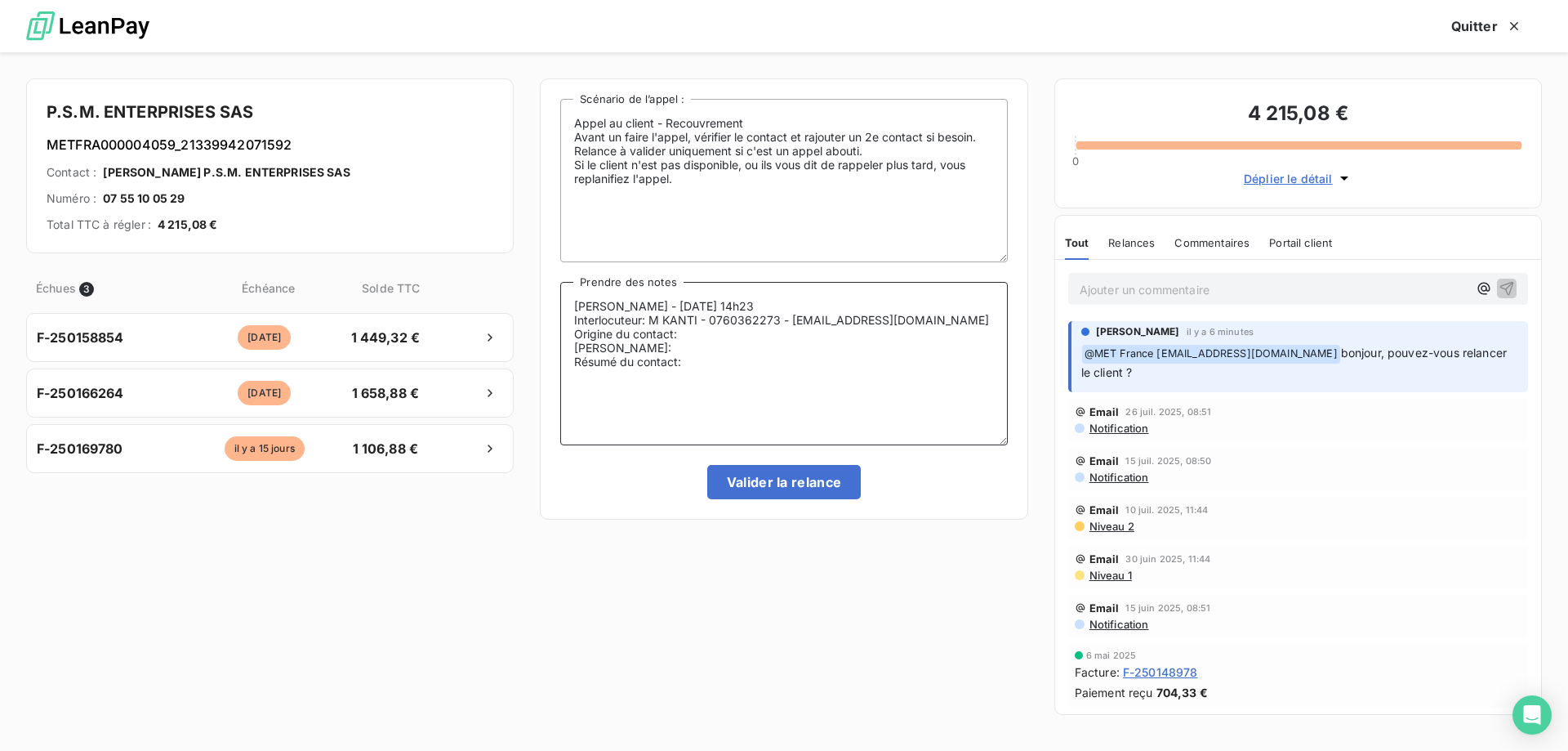
click at [715, 339] on textarea "Sylvain - 14/08/2025 - 14h23 Interlocuteur: M KANTI - 0760362273 - PSM.ENT.999@…" at bounding box center [783, 363] width 446 height 163
click at [712, 336] on textarea "Sylvain - 14/08/2025 - 14h23 Interlocuteur: M KANTI - 0760362273 - PSM.ENT.999@…" at bounding box center [783, 363] width 446 height 163
click at [669, 346] on textarea "Sylvain - 14/08/2025 - 14h23 Interlocuteur: M KANTI - 0760362273 - PSM.ENT.999@…" at bounding box center [783, 363] width 446 height 163
click at [724, 365] on textarea "Sylvain - 14/08/2025 - 14h23 Interlocuteur: M KANTI - 0760362273 - PSM.ENT.999@…" at bounding box center [783, 363] width 446 height 163
click at [806, 355] on textarea "Sylvain - 14/08/2025 - 14h23 Interlocuteur: M KANTI - 0760362273 - PSM.ENT.999@…" at bounding box center [783, 363] width 446 height 163
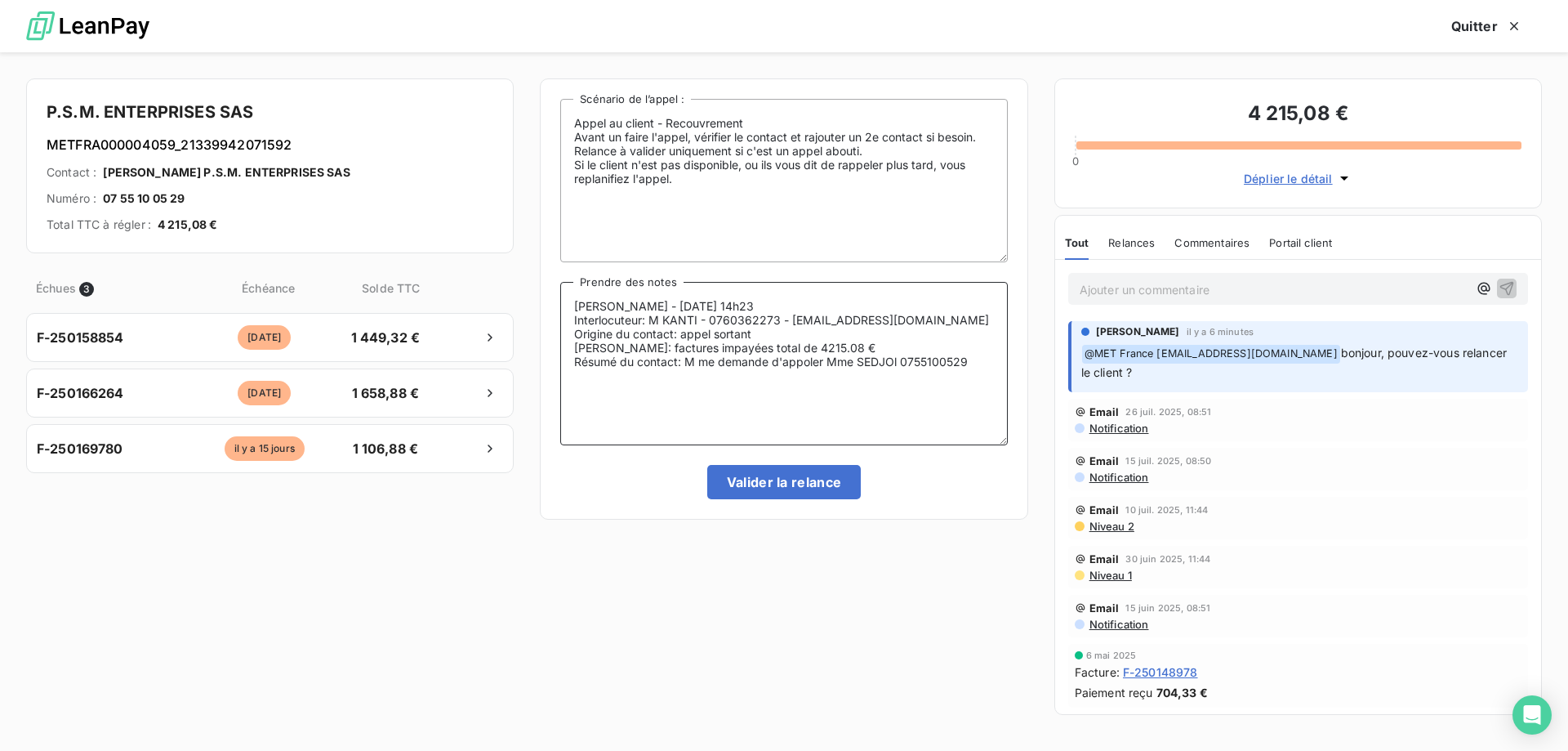
click at [807, 362] on textarea "Sylvain - 14/08/2025 - 14h23 Interlocuteur: M KANTI - 0760362273 - PSM.ENT.999@…" at bounding box center [783, 363] width 446 height 163
drag, startPoint x: 983, startPoint y: 364, endPoint x: 922, endPoint y: 360, distance: 61.1
click at [922, 360] on textarea "Sylvain - 14/08/2025 - 14h23 Interlocuteur: M KANTI - 0760362273 - PSM.ENT.999@…" at bounding box center [783, 363] width 446 height 163
click at [895, 369] on textarea "Sylvain - 14/08/2025 - 14h23 Interlocuteur: M KANTI - 0760362273 - PSM.ENT.999@…" at bounding box center [783, 363] width 446 height 163
drag, startPoint x: 976, startPoint y: 368, endPoint x: 907, endPoint y: 359, distance: 69.6
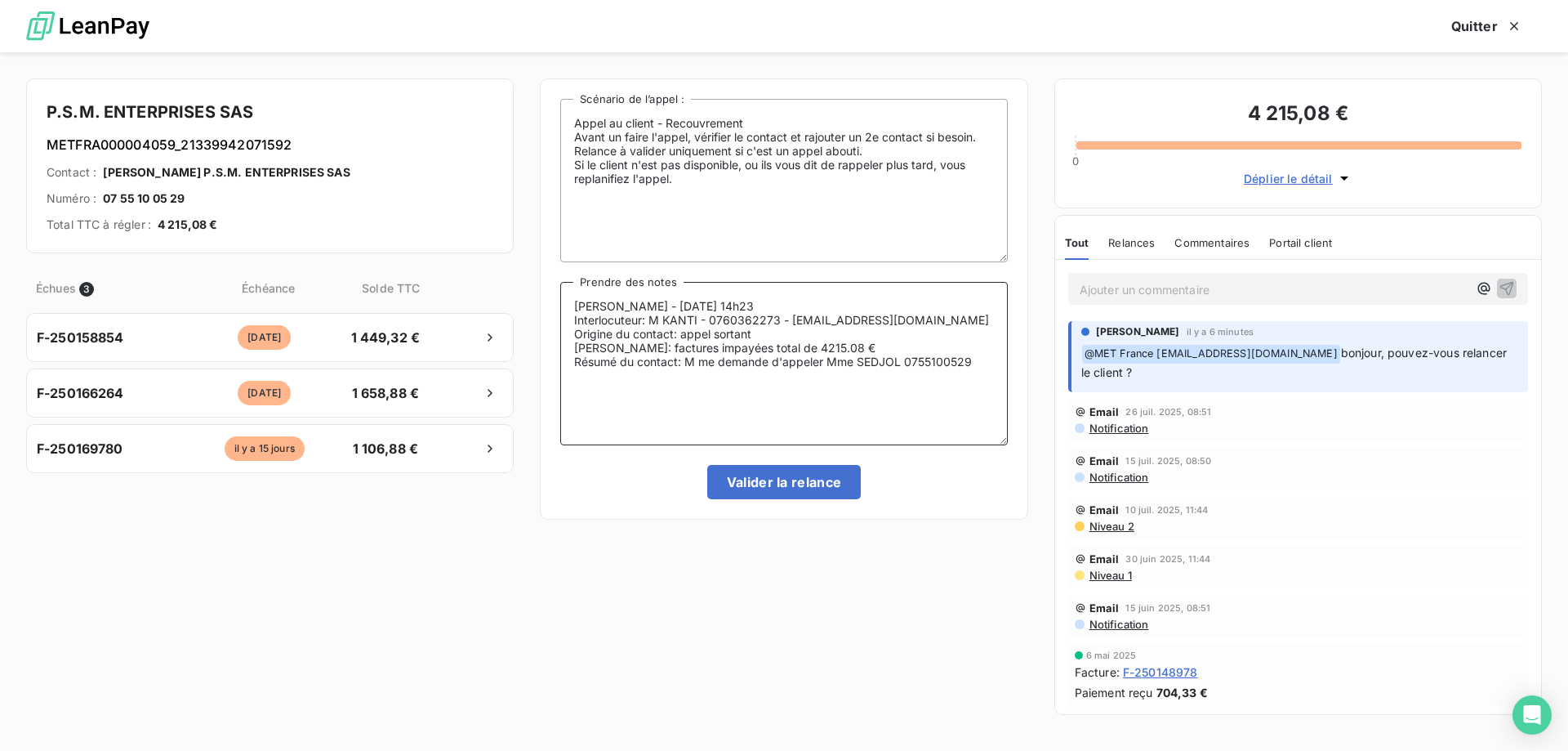
click at [907, 359] on textarea "[PERSON_NAME] - [DATE] 14h23 Interlocuteur: M KANTI - 0760362273 - [EMAIL_ADDRE…" at bounding box center [783, 363] width 446 height 163
type textarea "[PERSON_NAME] - [DATE] 14h23 Interlocuteur: M KANTI - 0760362273 - [EMAIL_ADDRE…"
click at [775, 478] on button "Valider la relance" at bounding box center [784, 482] width 155 height 35
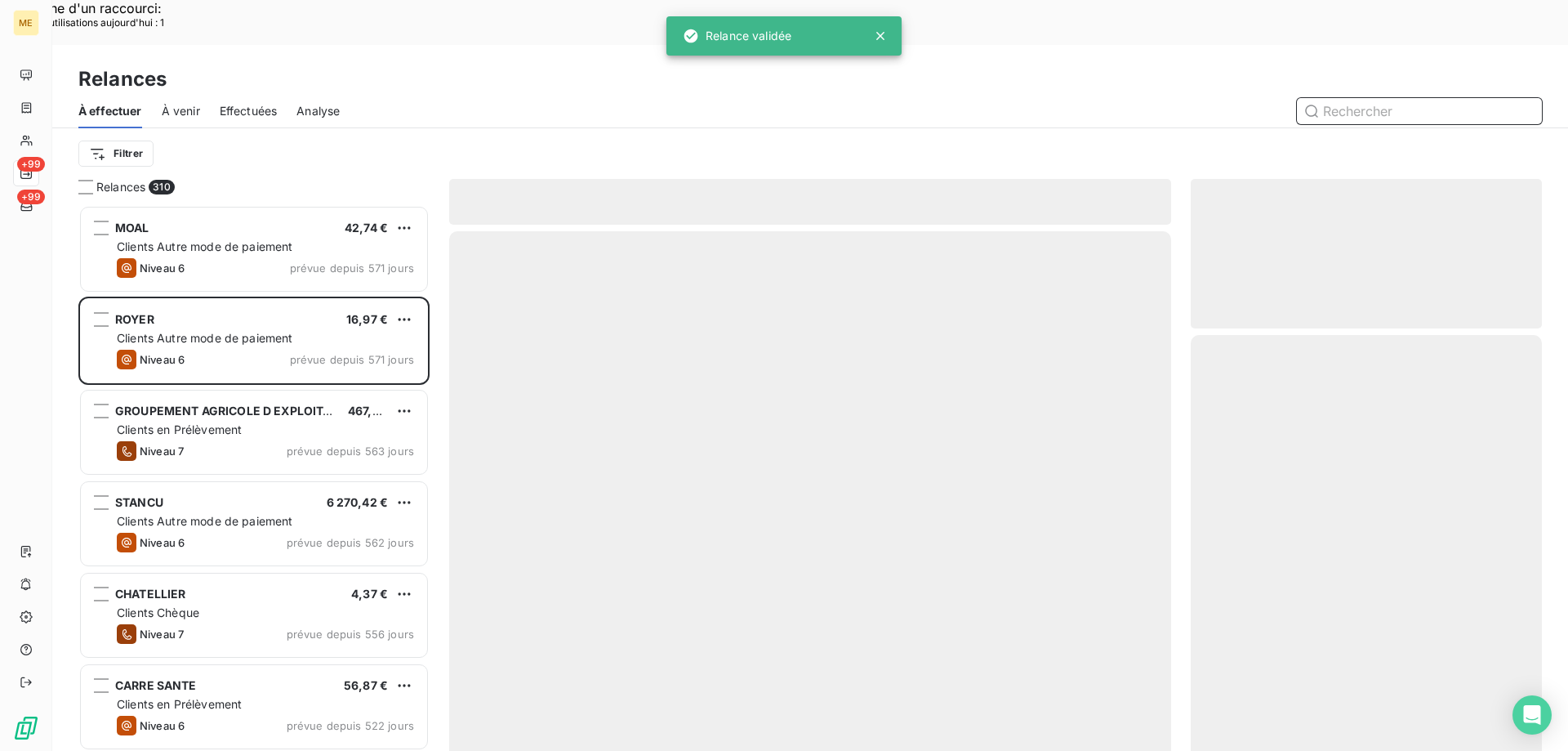
click at [237, 94] on div "Effectuées" at bounding box center [249, 111] width 58 height 35
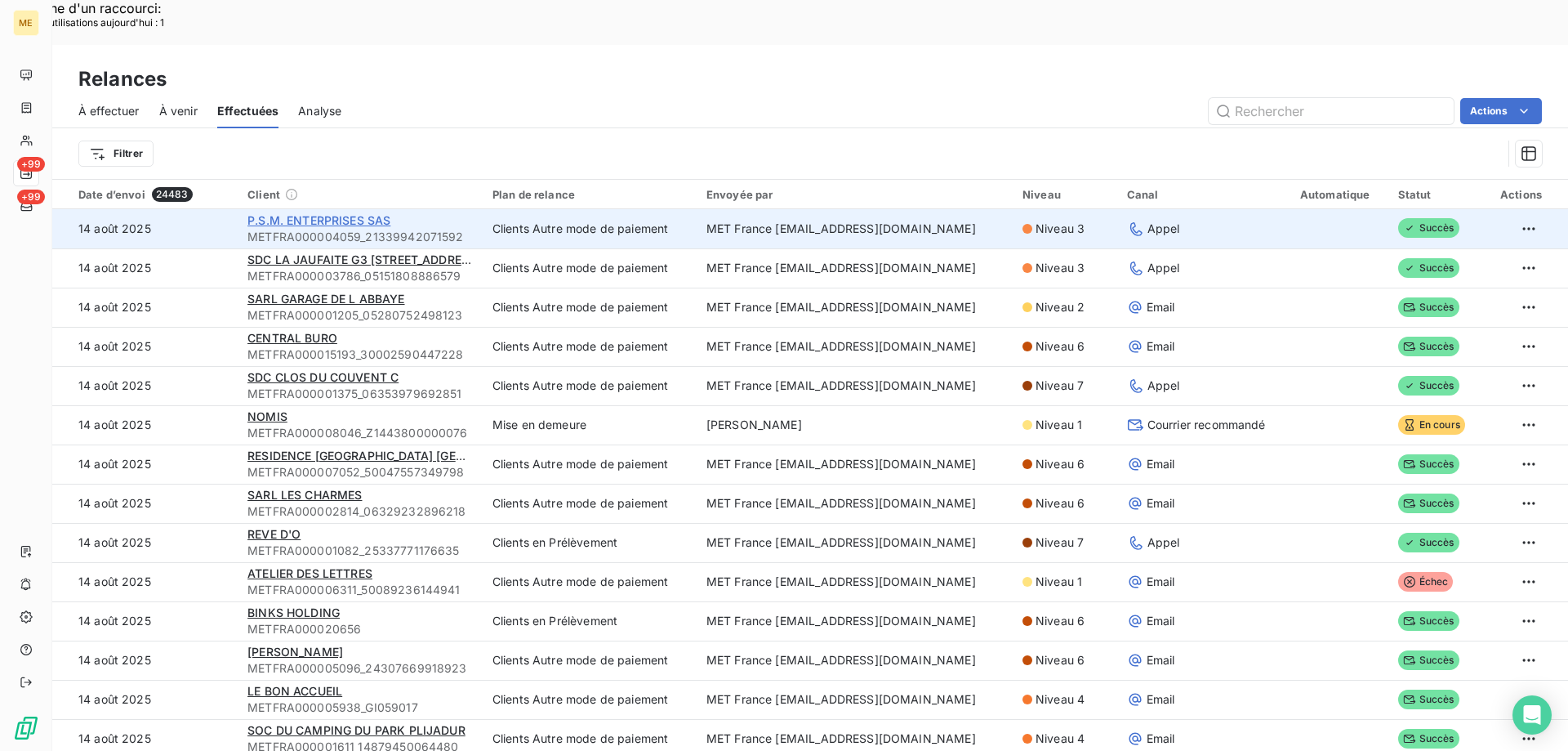
click at [326, 213] on span "P.S.M. ENTERPRISES SAS" at bounding box center [319, 220] width 143 height 13
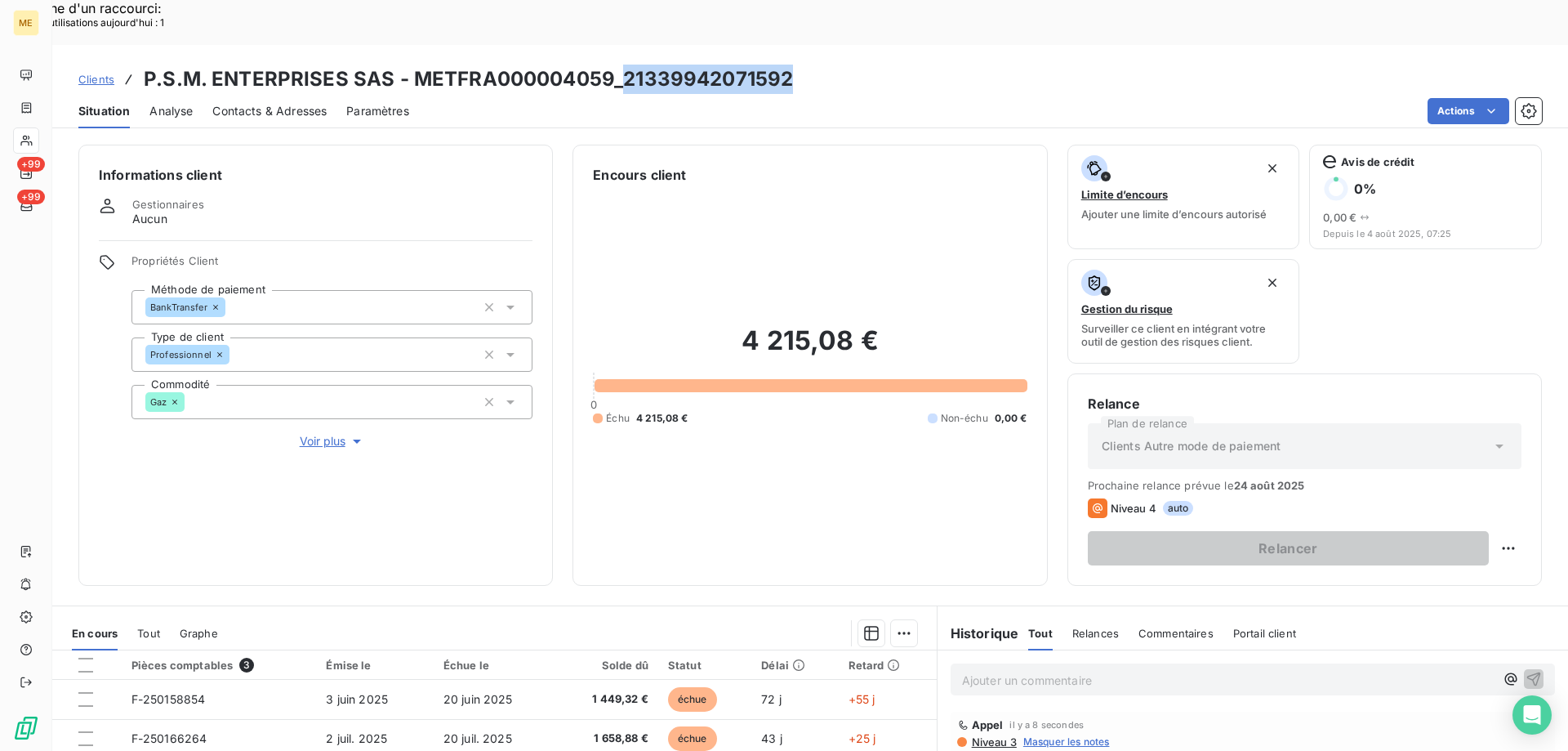
drag, startPoint x: 624, startPoint y: 30, endPoint x: 788, endPoint y: 42, distance: 164.4
click at [788, 64] on div "Clients P.S.M. ENTERPRISES SAS - METFRA000004059_21339942071592" at bounding box center [809, 79] width 1516 height 30
copy h3 "21339942071592"
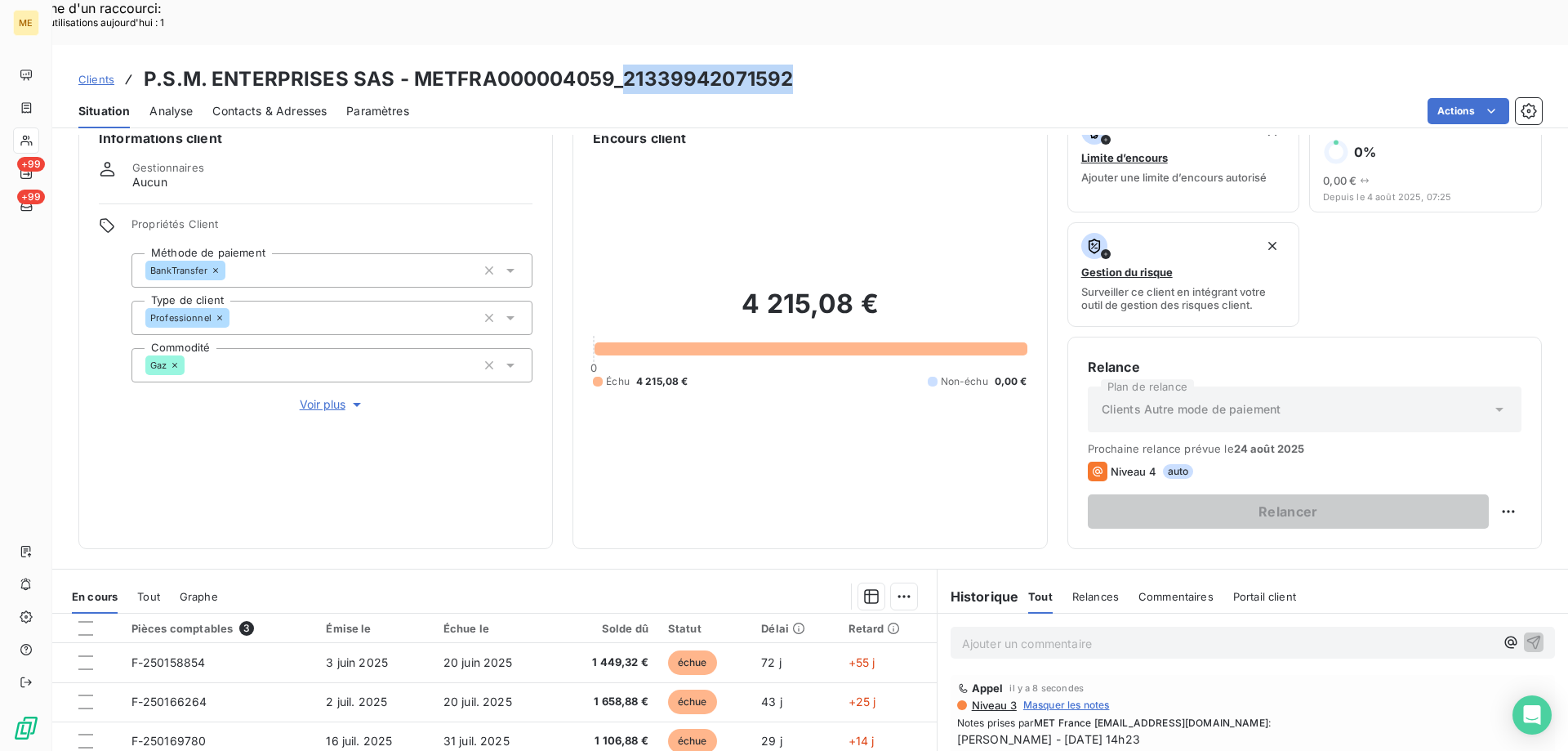
scroll to position [82, 0]
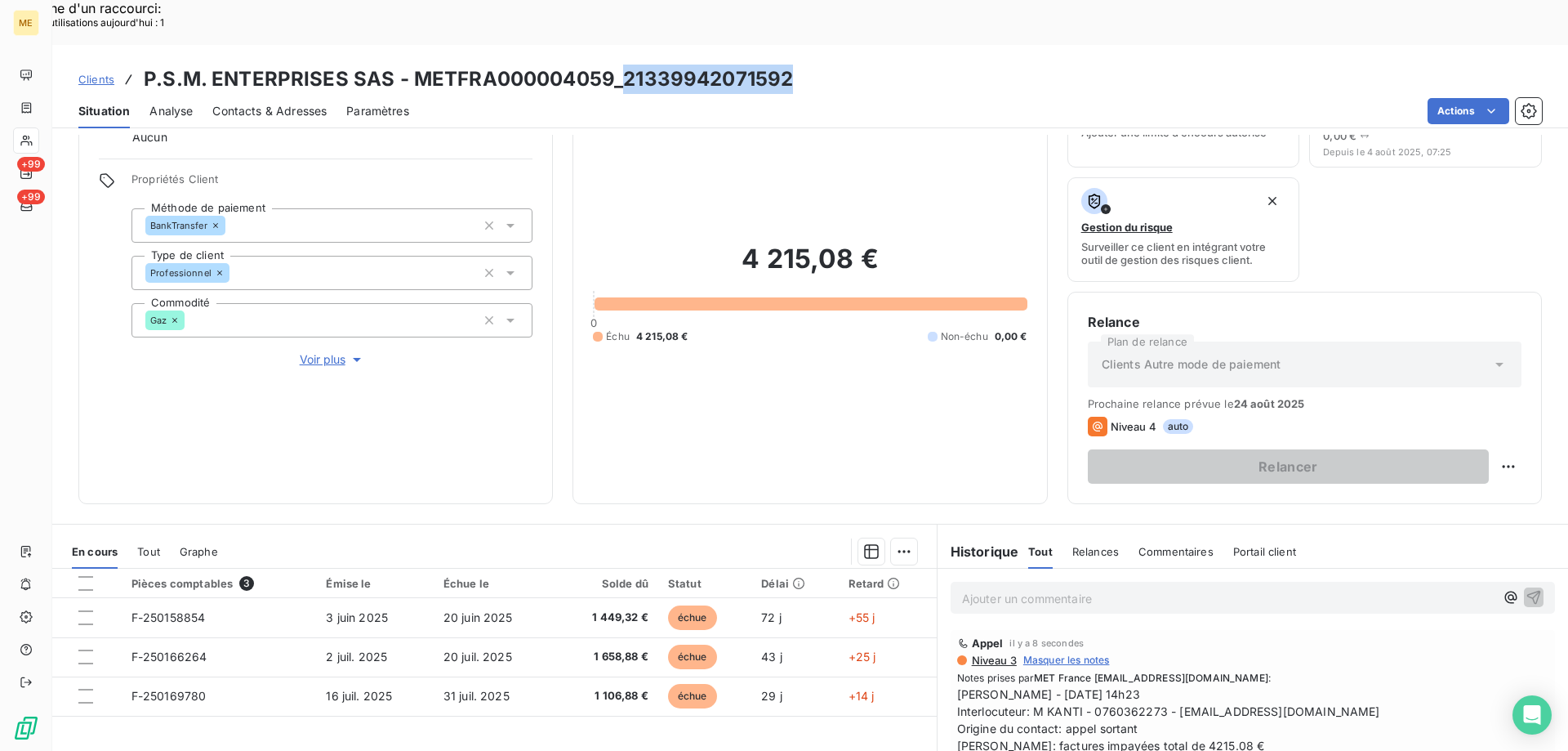
click at [154, 534] on div "Tout" at bounding box center [149, 551] width 23 height 35
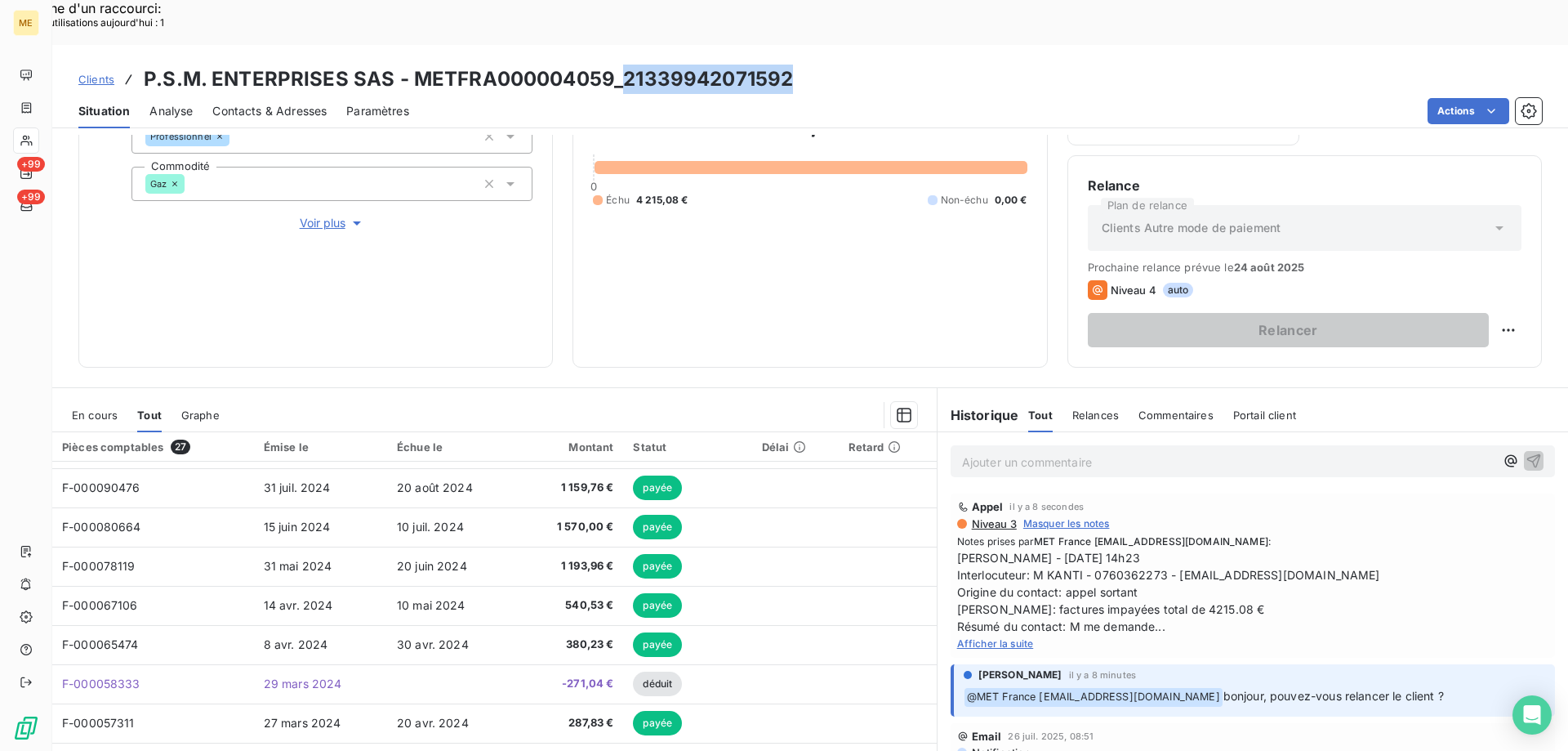
scroll to position [0, 0]
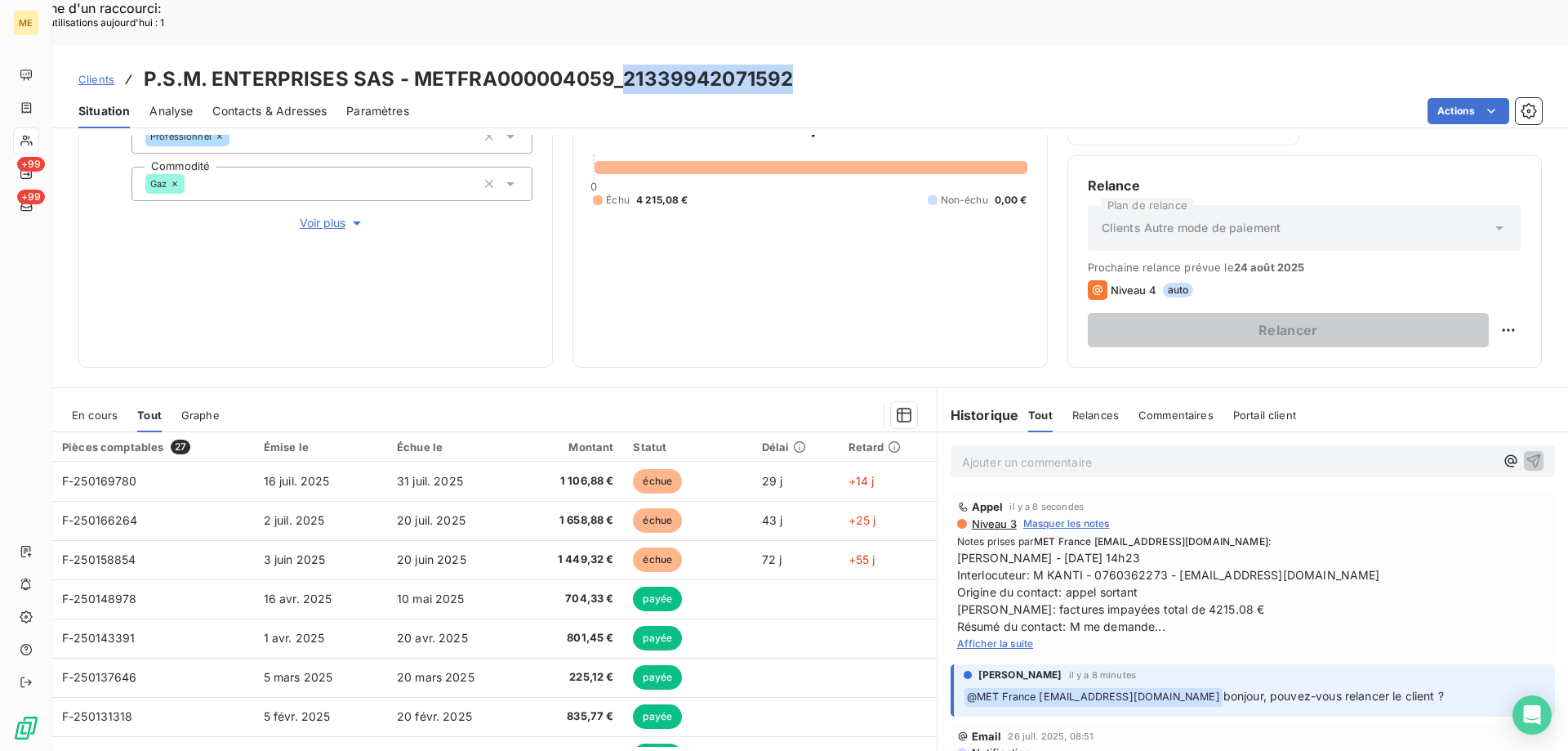
click at [89, 398] on div "En cours" at bounding box center [95, 415] width 46 height 35
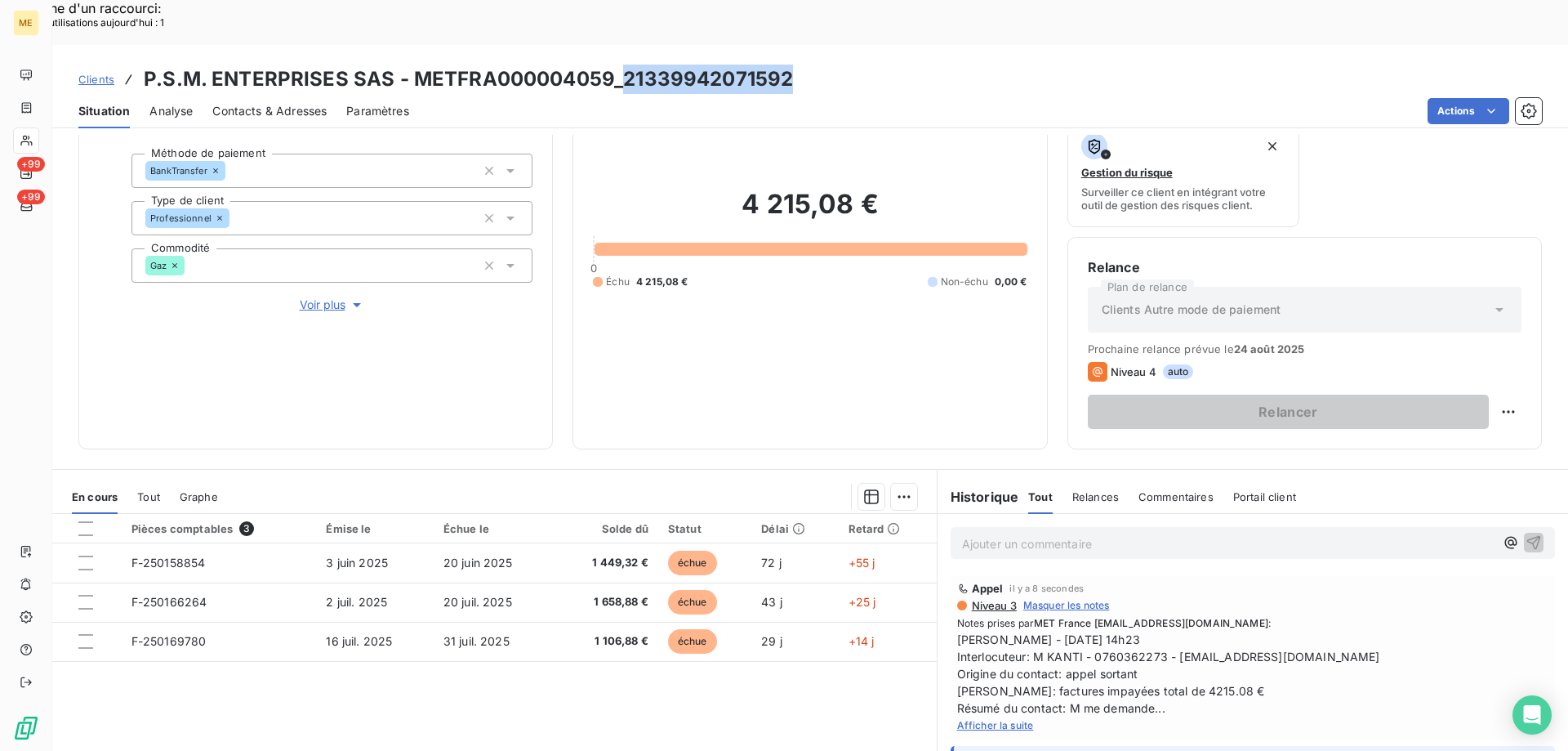
click at [271, 103] on span "Contacts & Adresses" at bounding box center [269, 110] width 114 height 16
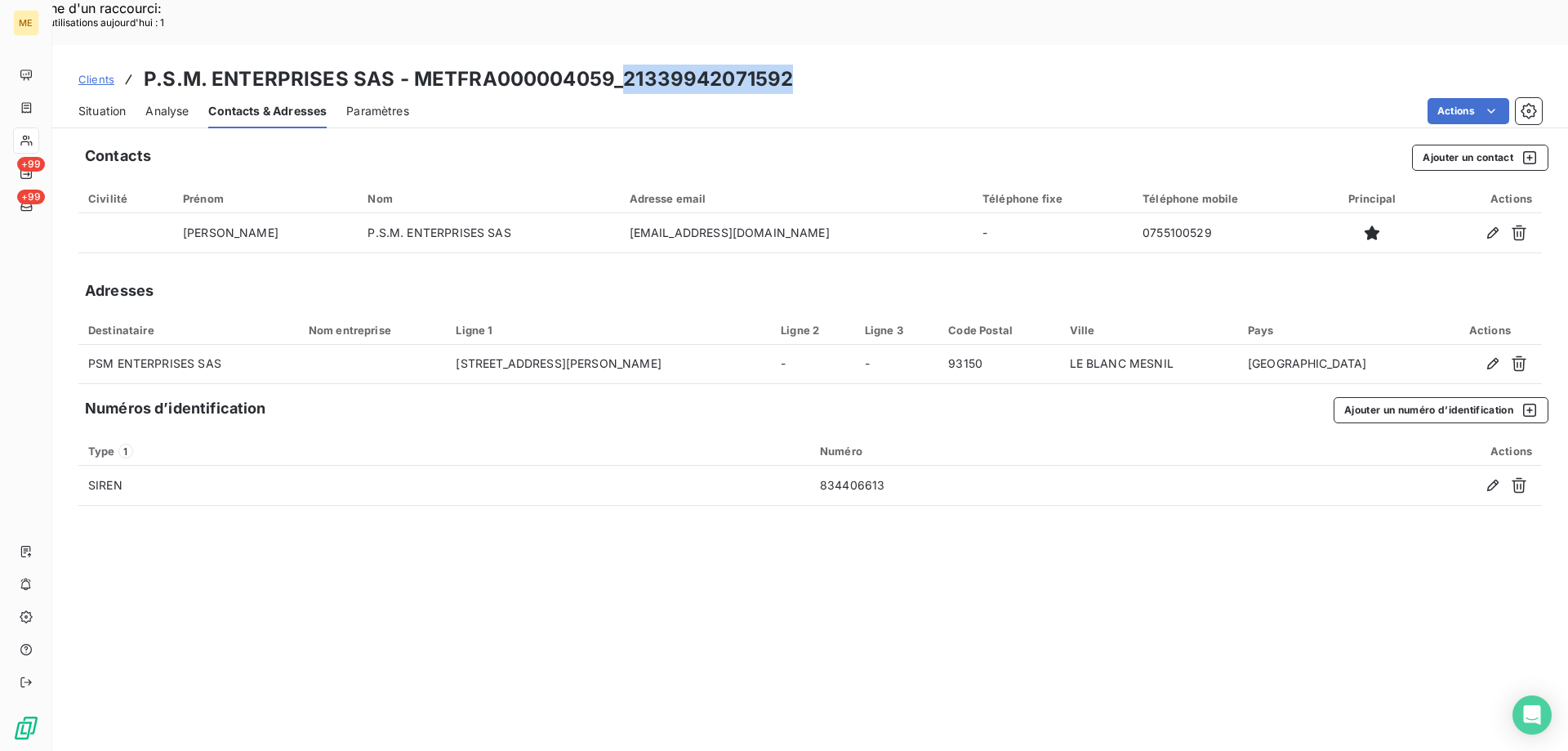
click at [90, 103] on span "Situation" at bounding box center [102, 110] width 47 height 16
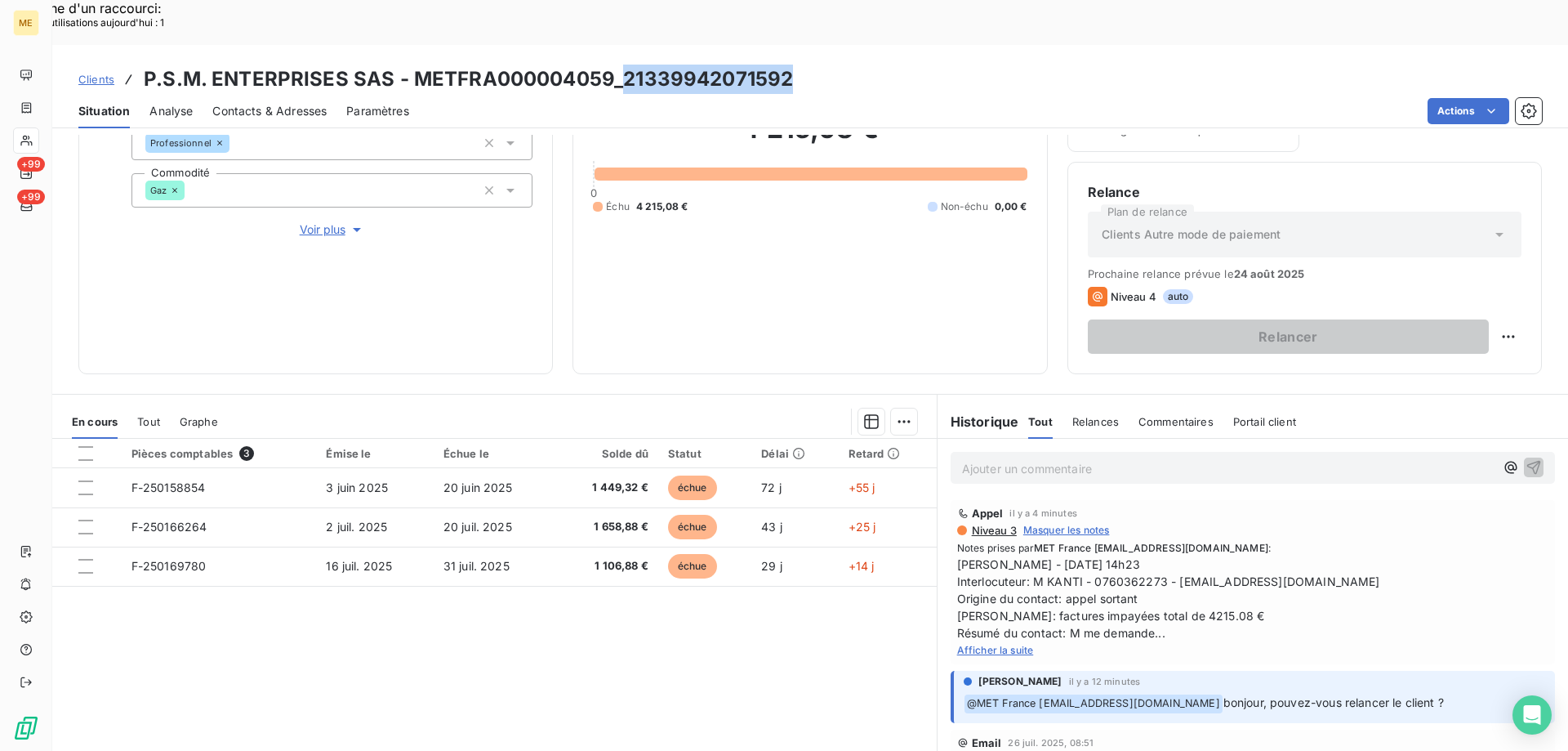
scroll to position [218, 0]
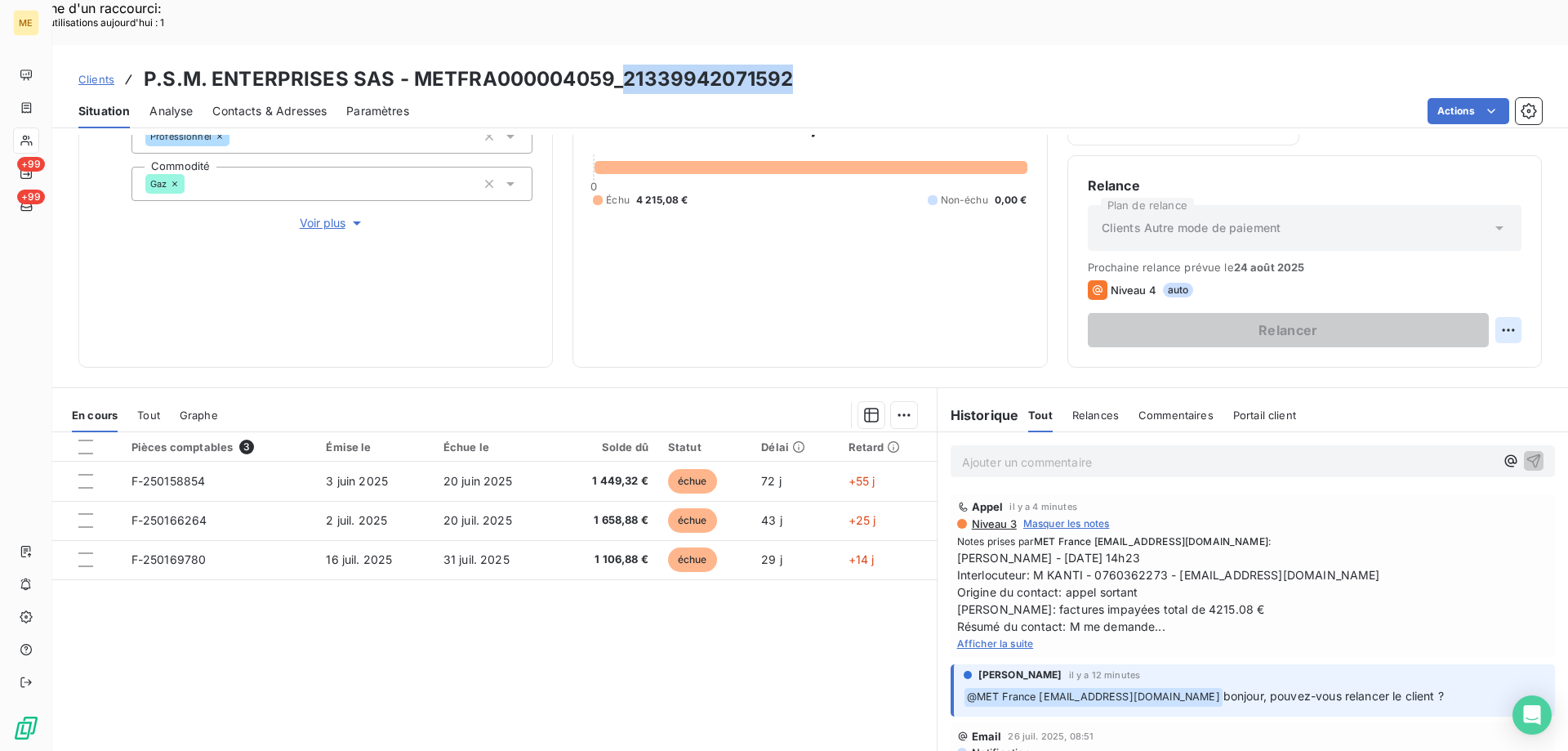
click at [1419, 328] on div "Replanifier cette action" at bounding box center [1429, 321] width 146 height 26
select select "7"
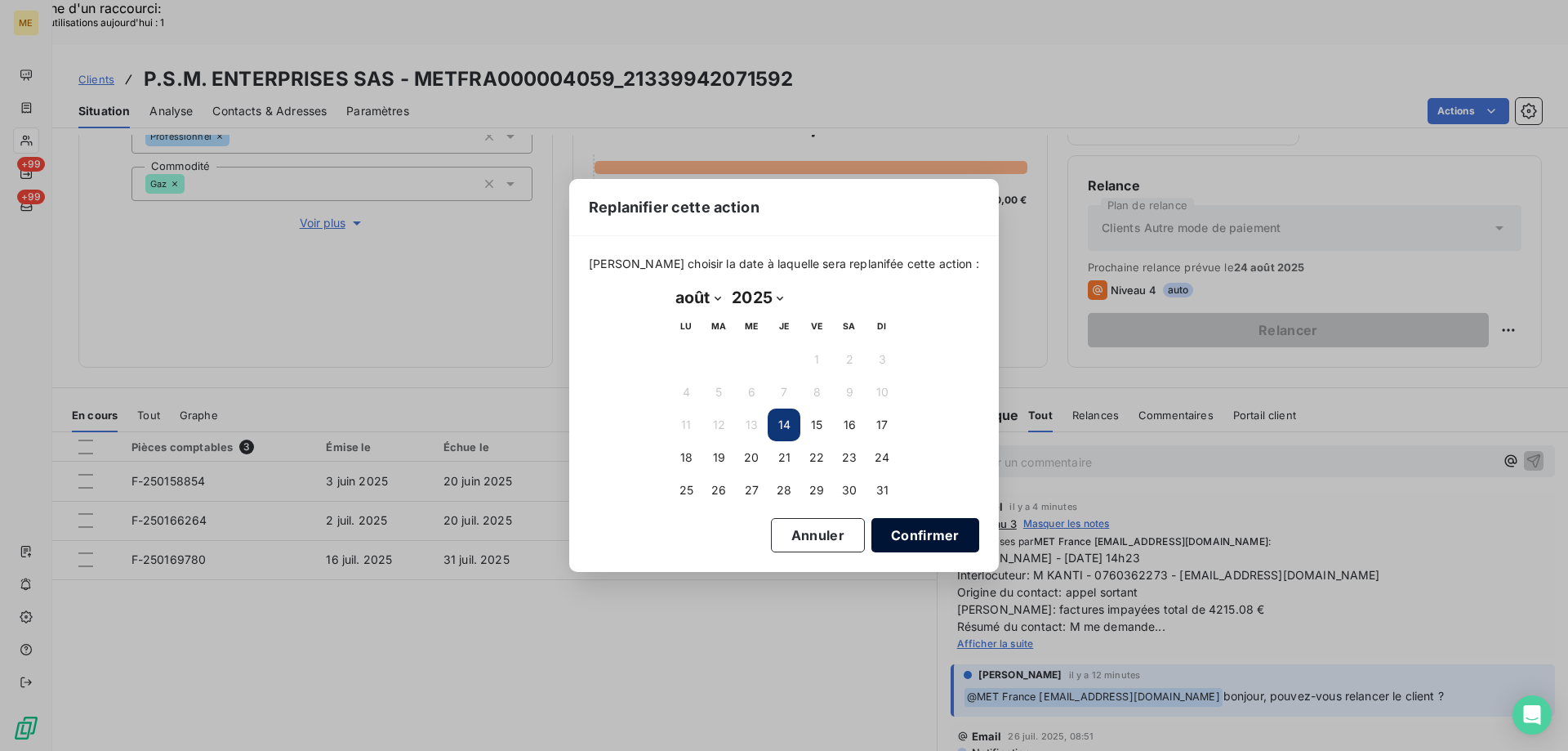
click at [899, 540] on button "Confirmer" at bounding box center [926, 535] width 108 height 35
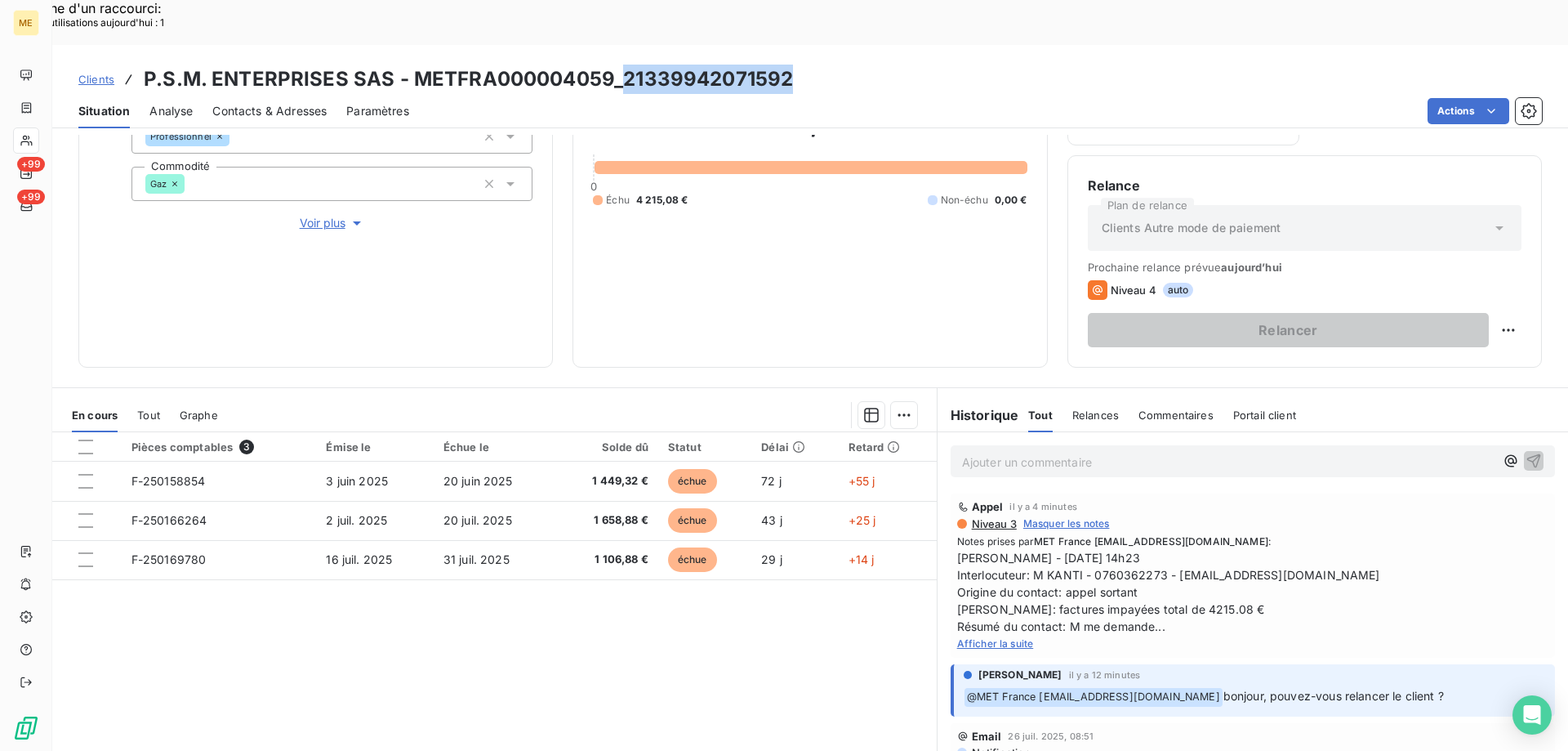
click at [159, 408] on span "Tout" at bounding box center [149, 415] width 23 height 13
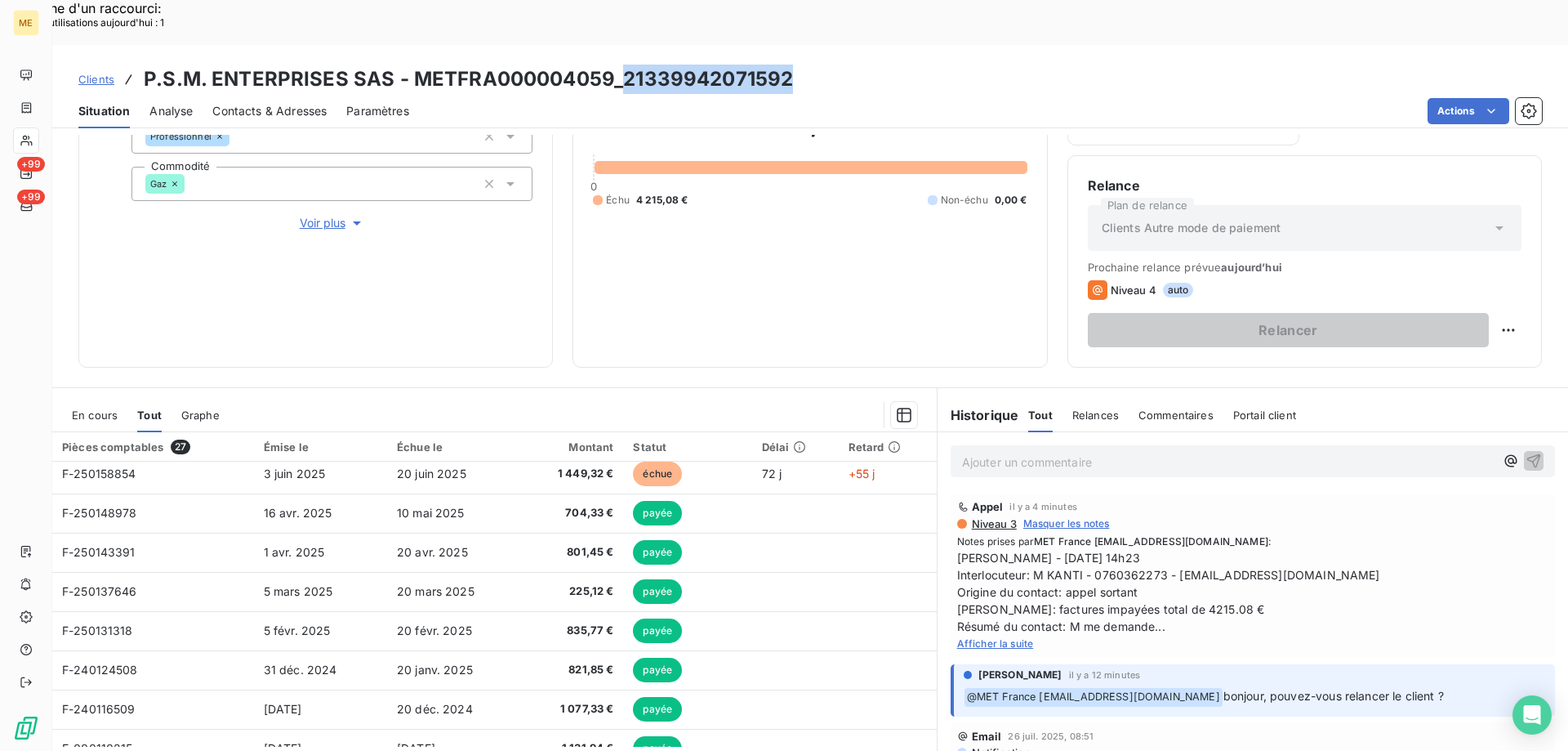
scroll to position [0, 0]
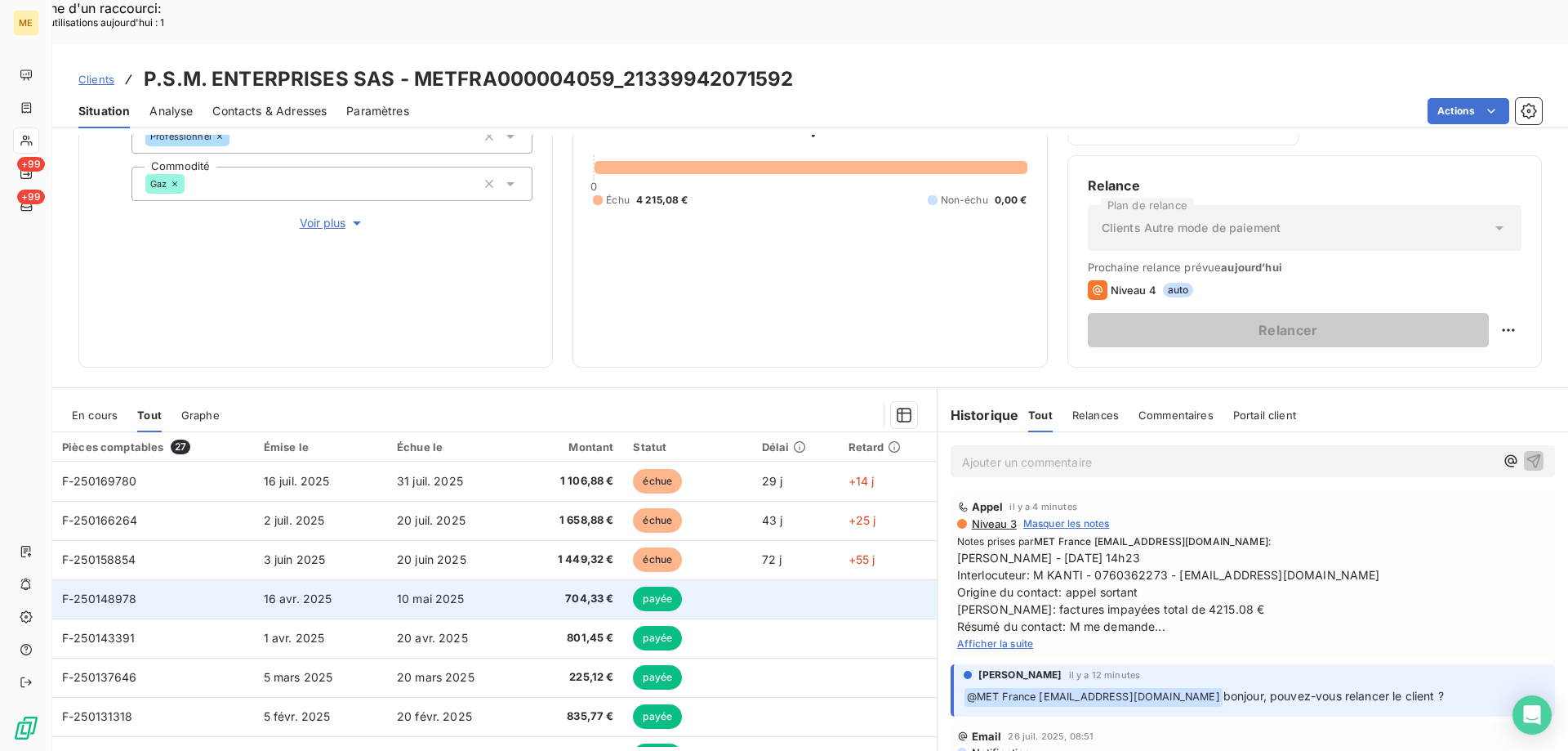
click at [303, 579] on td "16 avr. 2025" at bounding box center [321, 598] width 133 height 39
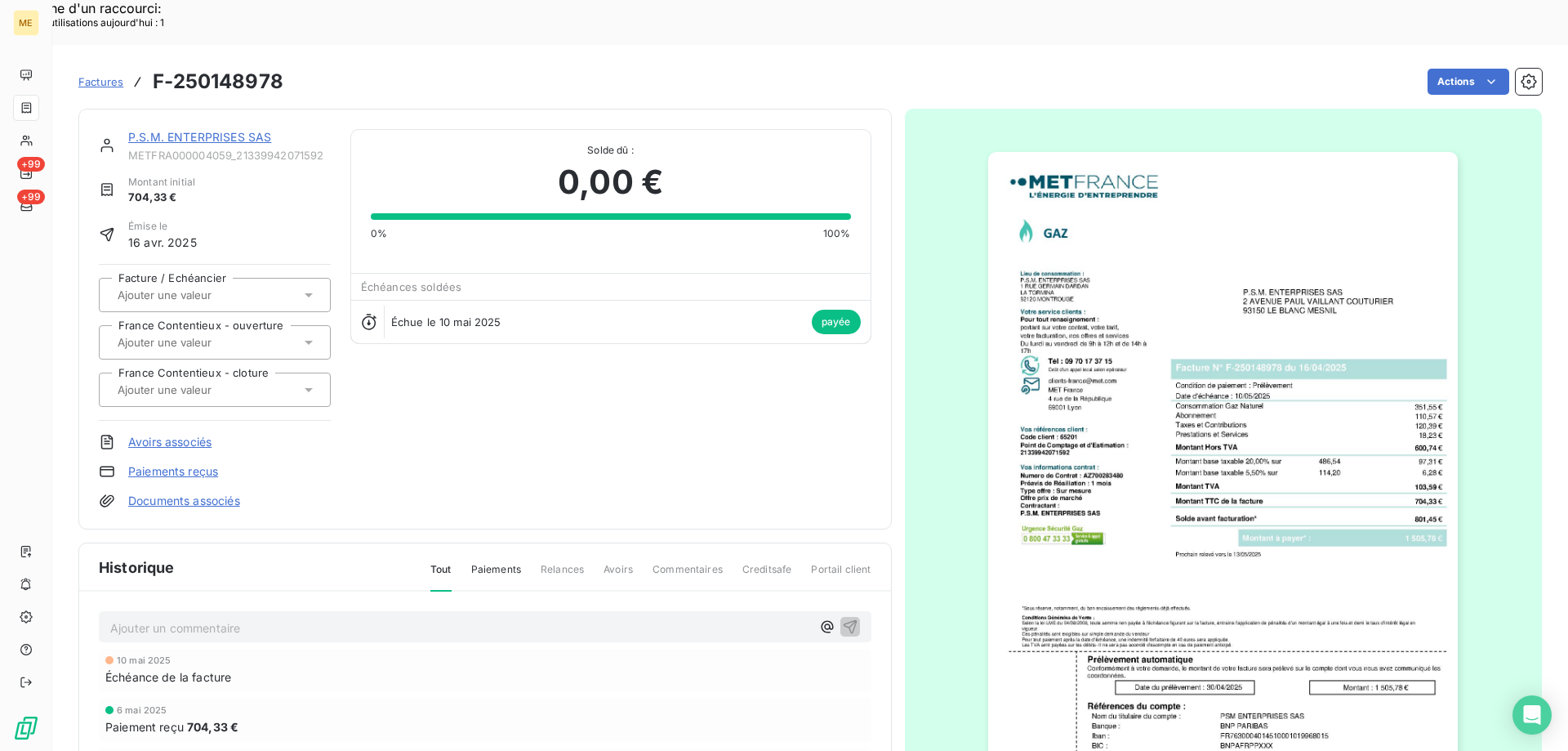
click at [264, 130] on link "P.S.M. ENTERPRISES SAS" at bounding box center [200, 136] width 143 height 13
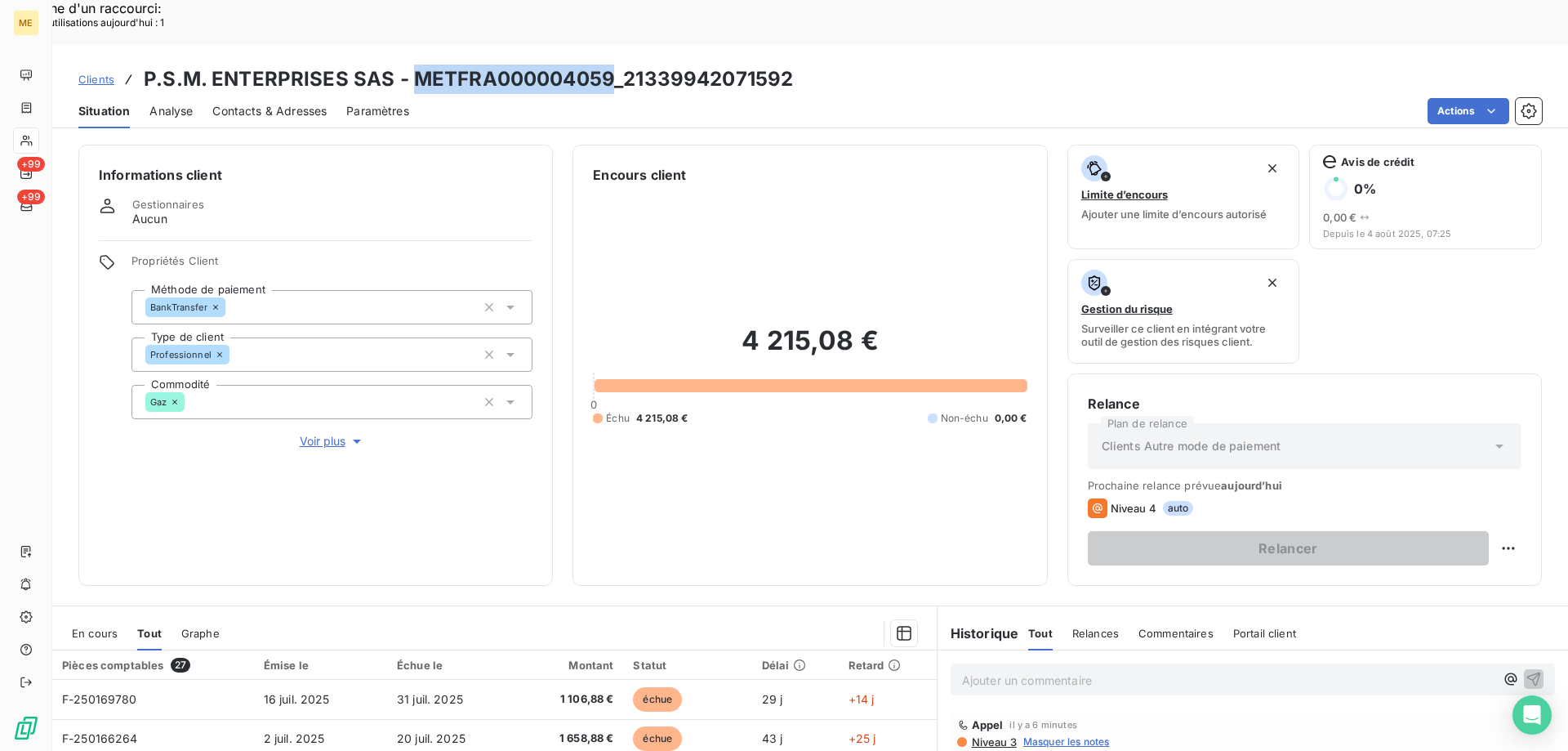
drag, startPoint x: 412, startPoint y: 33, endPoint x: 606, endPoint y: 40, distance: 194.1
click at [606, 64] on h3 "P.S.M. ENTERPRISES SAS - METFRA000004059_21339942071592" at bounding box center [469, 79] width 649 height 30
copy h3 "METFRA000004059"
click at [661, 98] on div "Actions" at bounding box center [985, 110] width 1113 height 26
drag, startPoint x: 413, startPoint y: 27, endPoint x: 795, endPoint y: 23, distance: 382.0
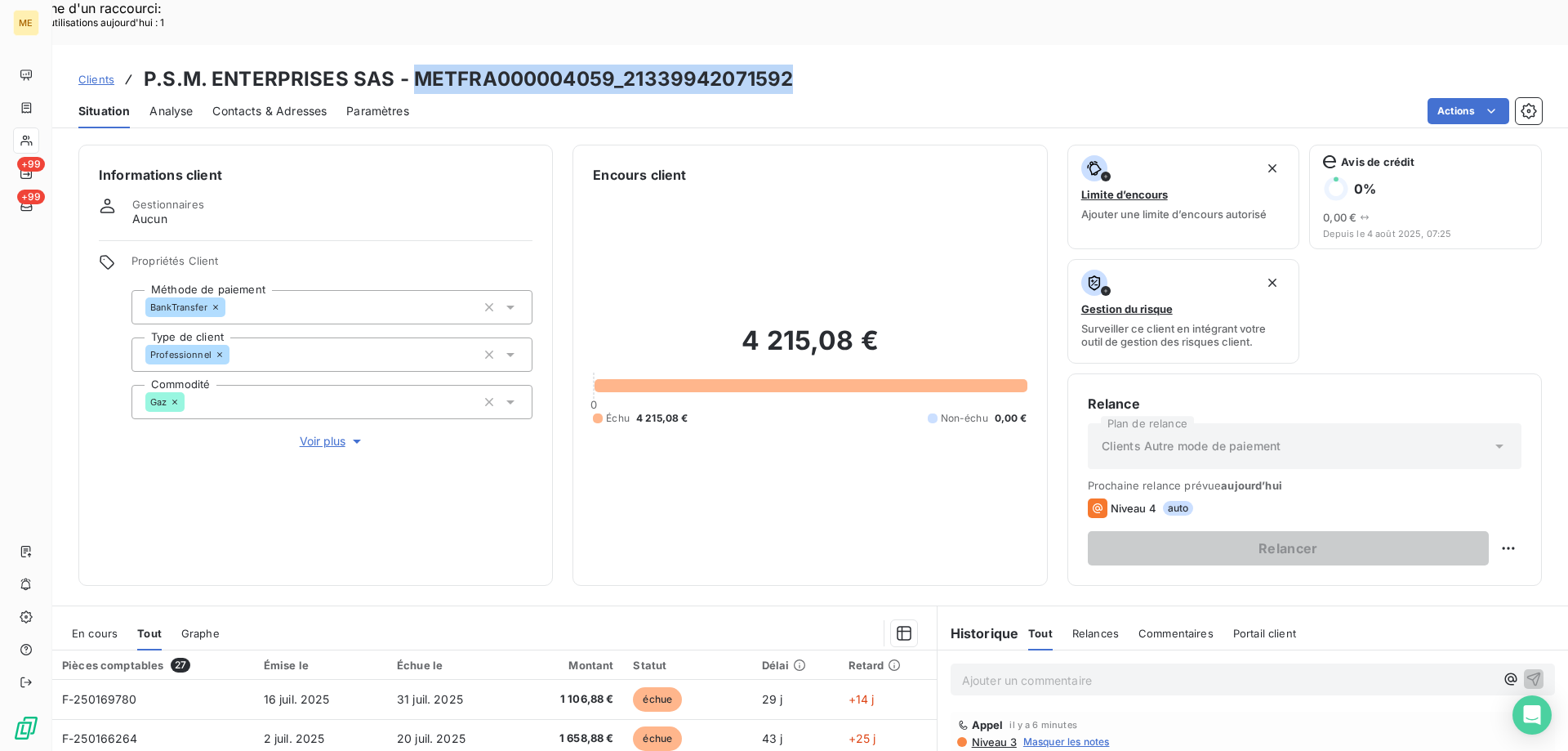
click at [795, 64] on div "Clients P.S.M. ENTERPRISES SAS - METFRA000004059_21339942071592" at bounding box center [809, 79] width 1516 height 30
copy h3 "METFRA000004059_21339942071592"
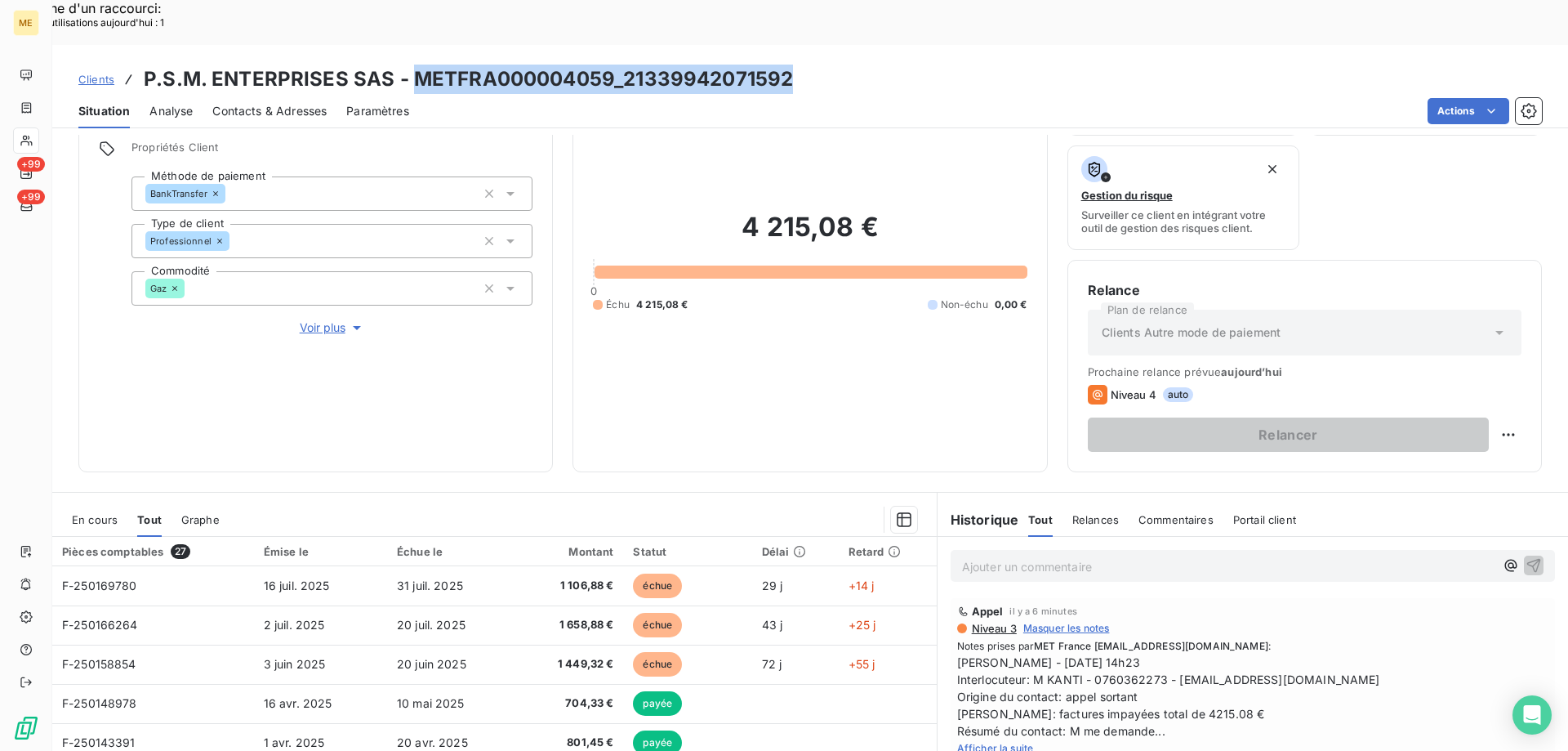
scroll to position [163, 0]
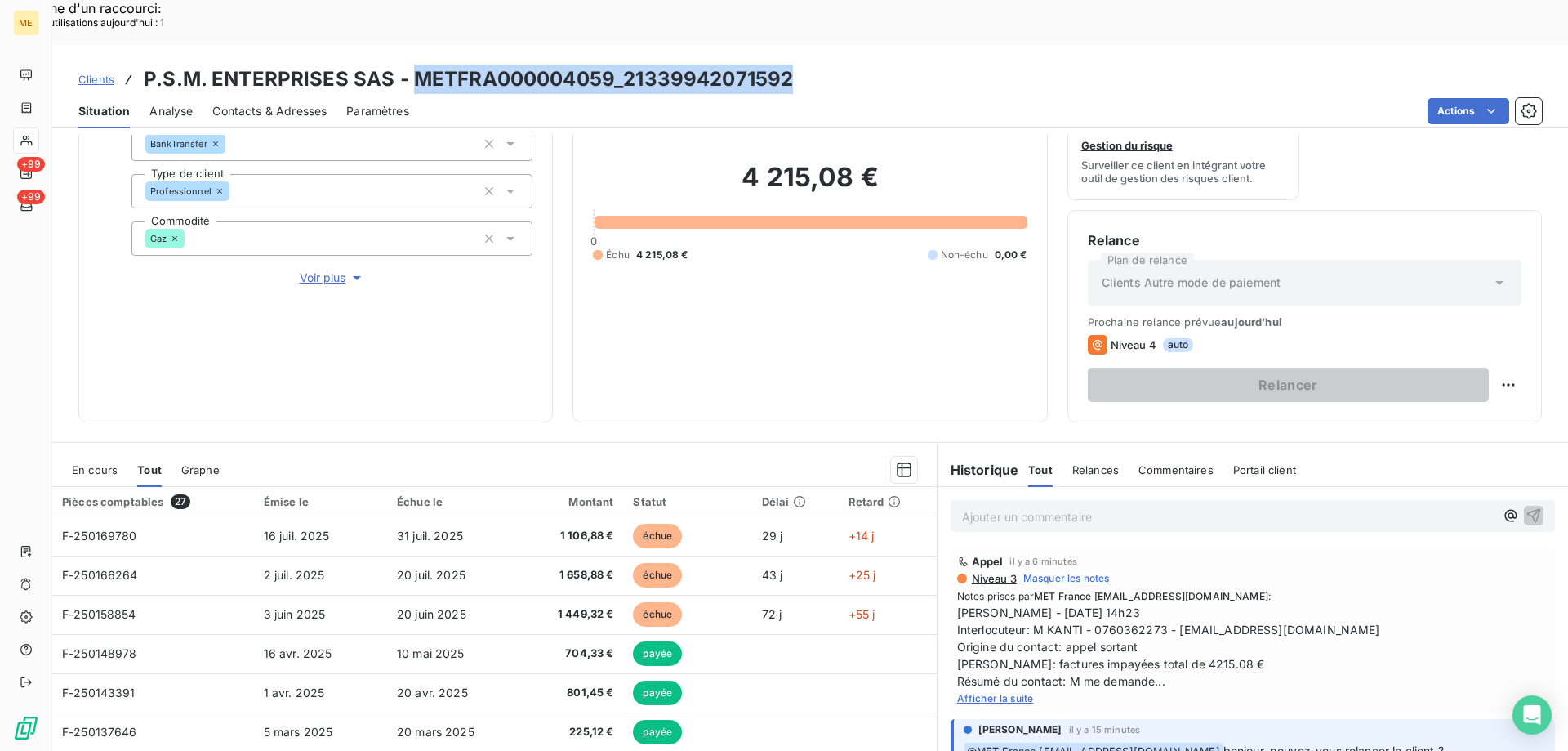
click at [1023, 691] on span "Afficher la suite" at bounding box center [996, 697] width 77 height 12
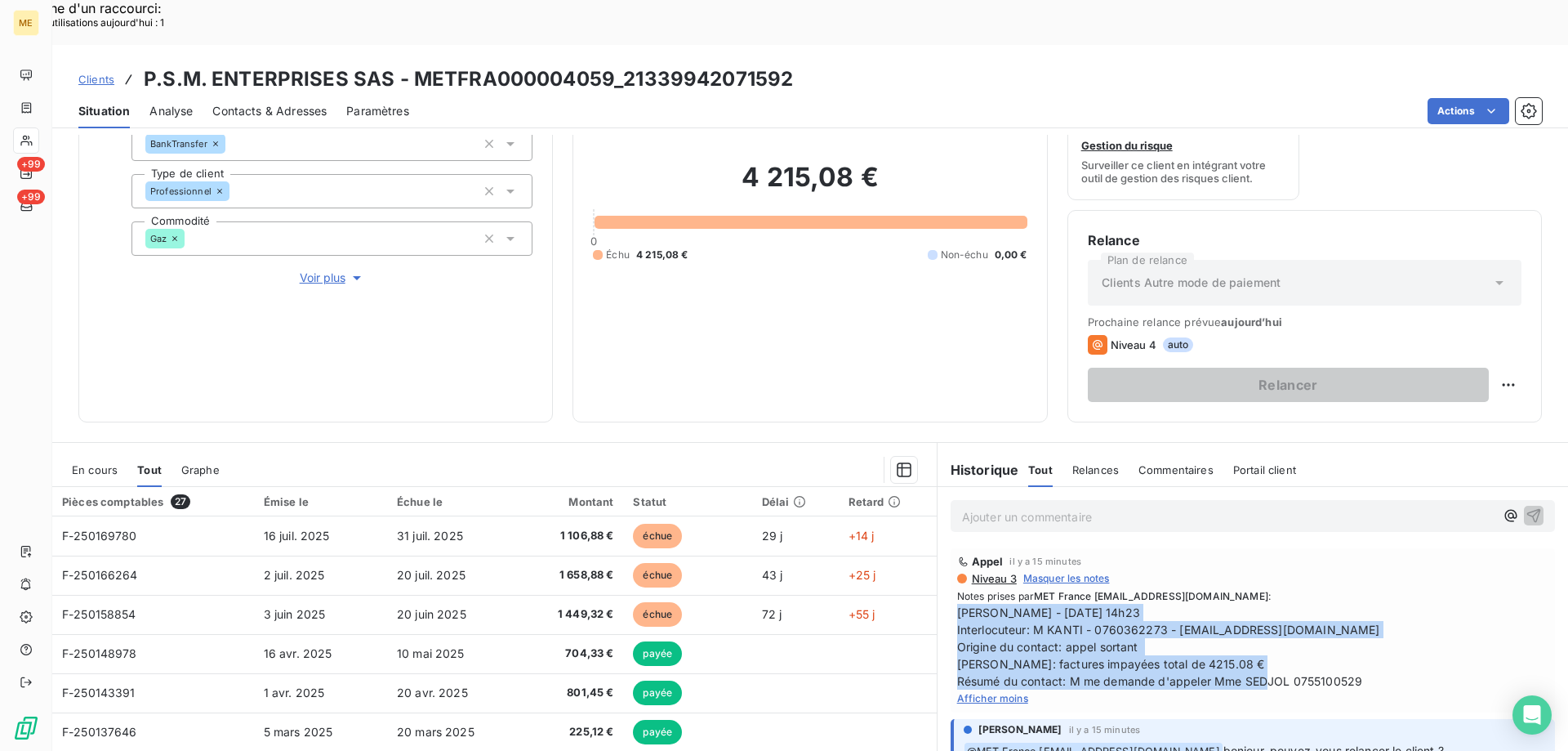
drag, startPoint x: 1387, startPoint y: 637, endPoint x: 937, endPoint y: 568, distance: 455.3
click at [937, 568] on div "Appel il y a 15 minutes Niveau 3 Masquer les notes Notes prises par MET France …" at bounding box center [1252, 630] width 631 height 171
copy span "[PERSON_NAME] - [DATE] 14h23 Interlocuteur: M KANTI - 0760362273 - [EMAIL_ADDRE…"
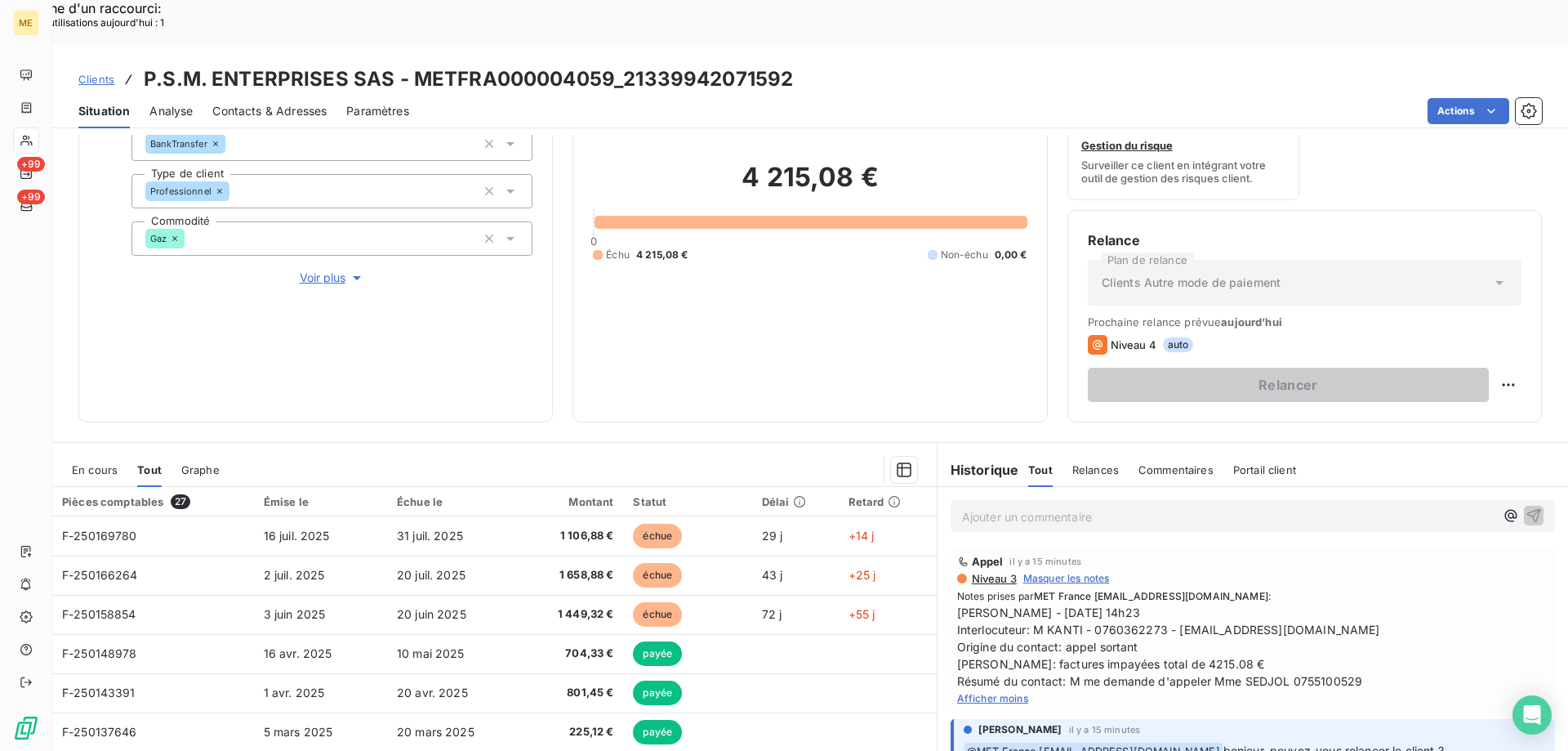
click at [995, 506] on p "Ajouter un commentaire ﻿" at bounding box center [1228, 516] width 533 height 20
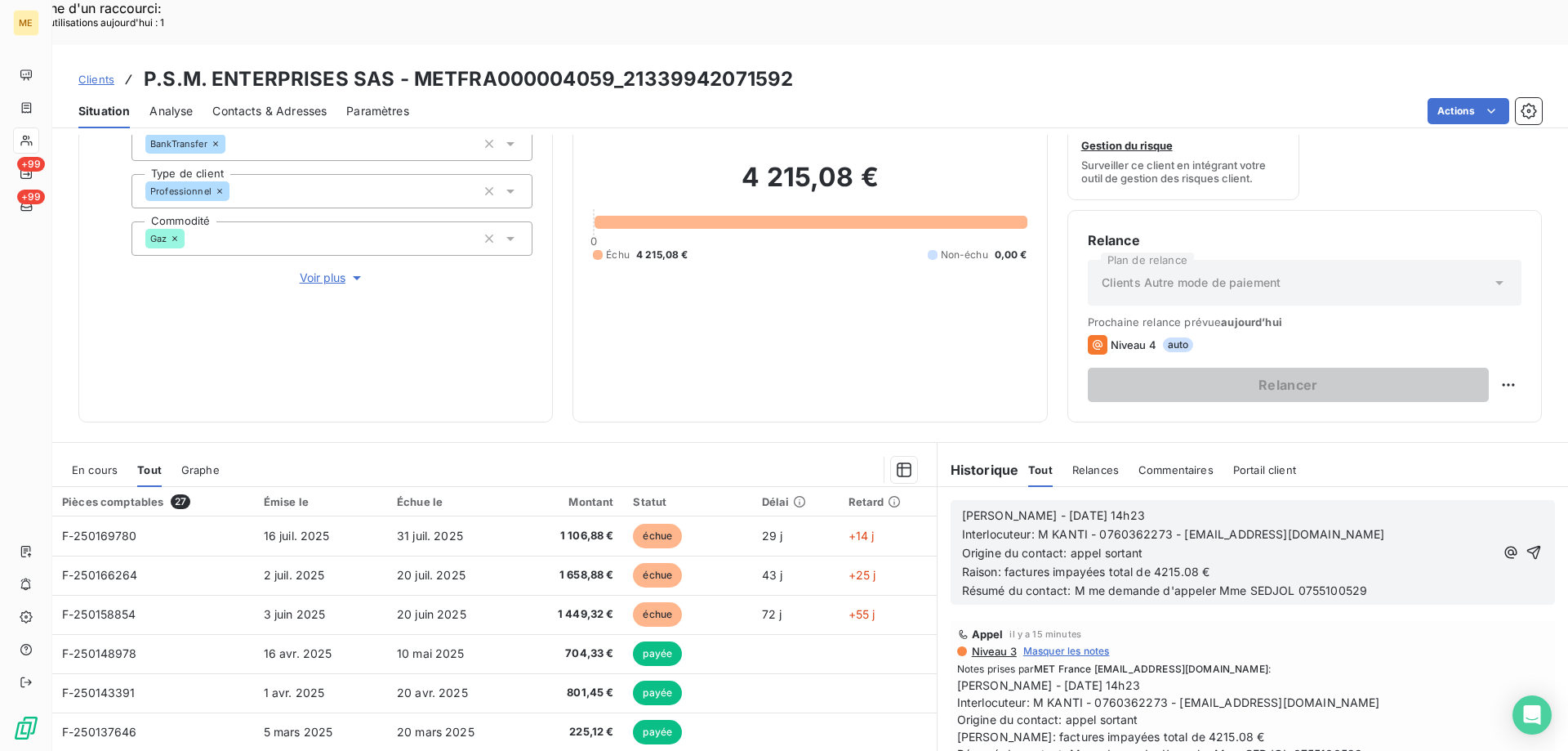
click at [1126, 506] on p "Sylvain - 14/08/2025 - 14h23" at bounding box center [1228, 516] width 533 height 19
click at [1162, 527] on span "Interlocuteur: M KANTI - 0760362273 - PSM.ENT.999@GMAIL.COM" at bounding box center [1173, 534] width 423 height 13
drag, startPoint x: 1399, startPoint y: 547, endPoint x: 1067, endPoint y: 545, distance: 332.0
click at [1067, 582] on p "Résumé du contact: M me demande d'appeler Mme SEDJOL 0755100529" at bounding box center [1228, 592] width 533 height 19
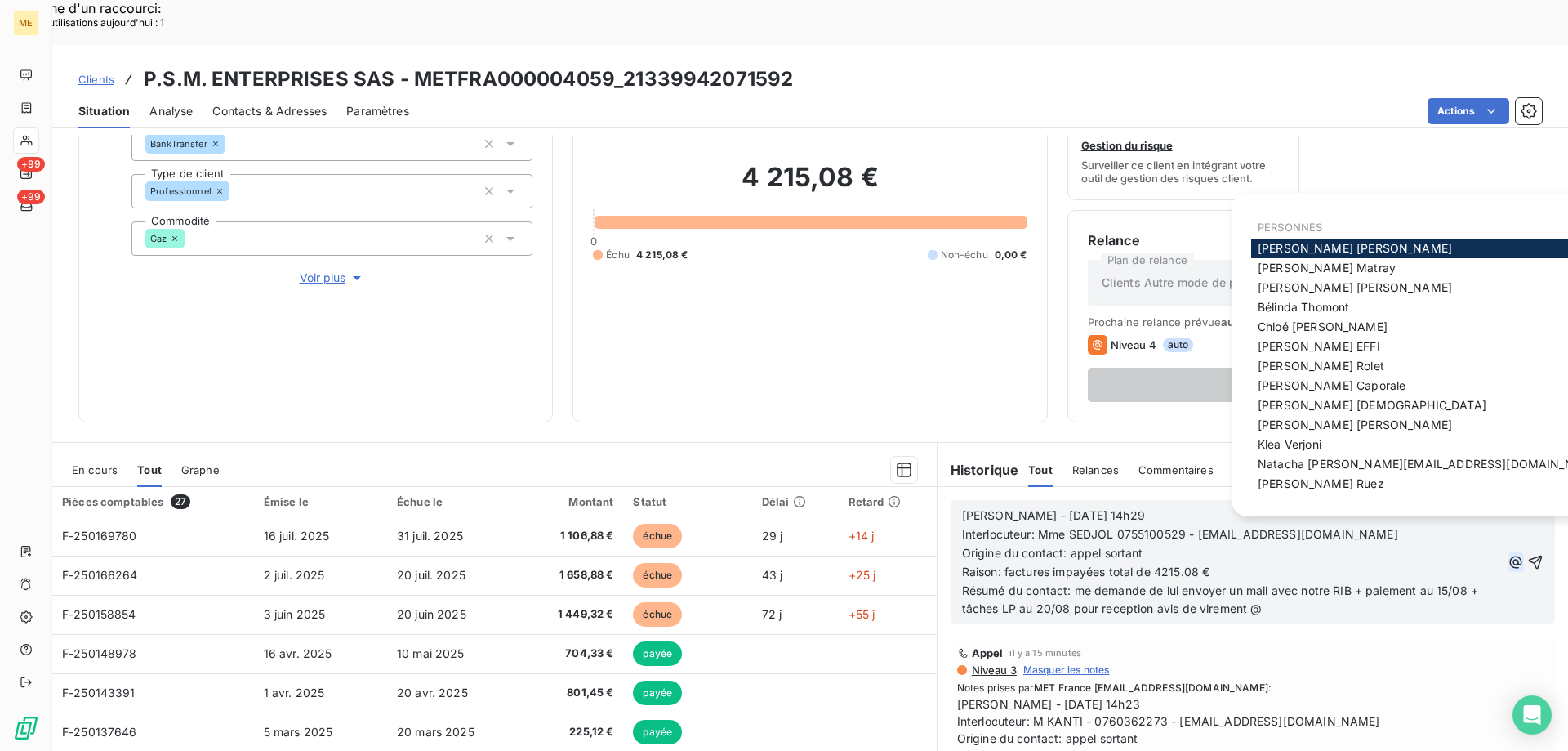
click at [1508, 554] on icon "button" at bounding box center [1515, 562] width 16 height 16
click at [1292, 271] on span "Amélie Matray" at bounding box center [1327, 267] width 138 height 13
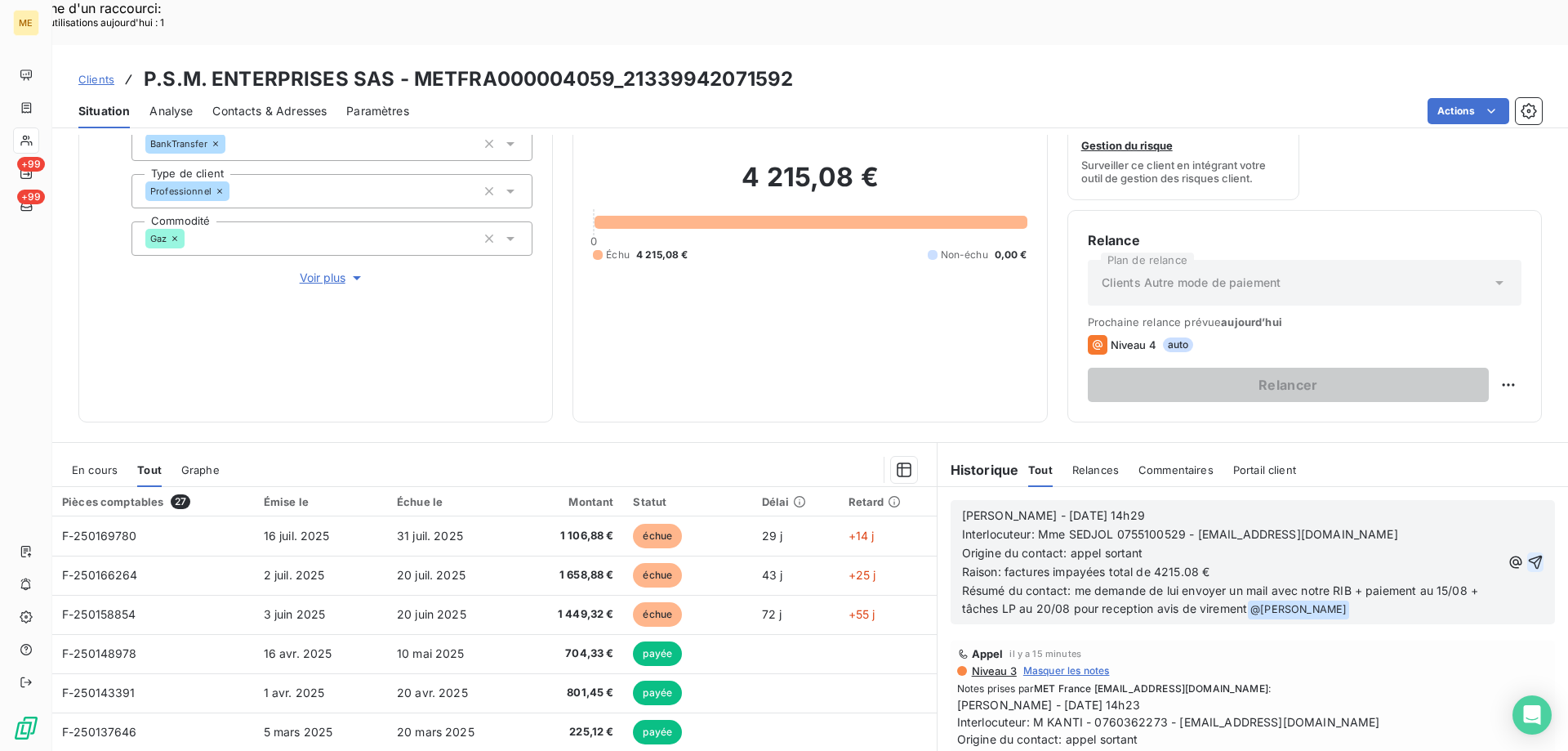
click at [1528, 554] on icon "button" at bounding box center [1535, 562] width 16 height 16
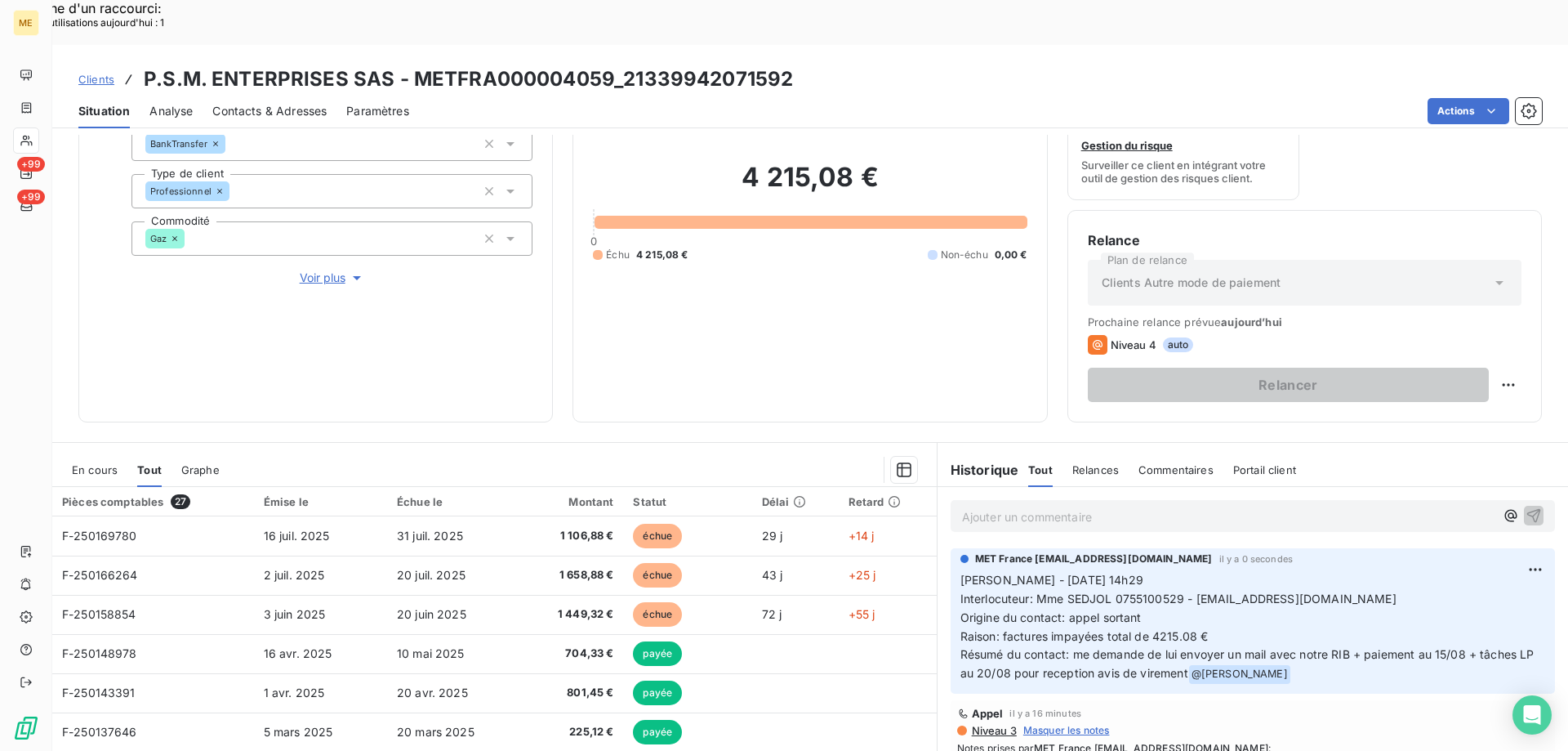
click at [973, 506] on p "Ajouter un commentaire ﻿" at bounding box center [1228, 516] width 533 height 20
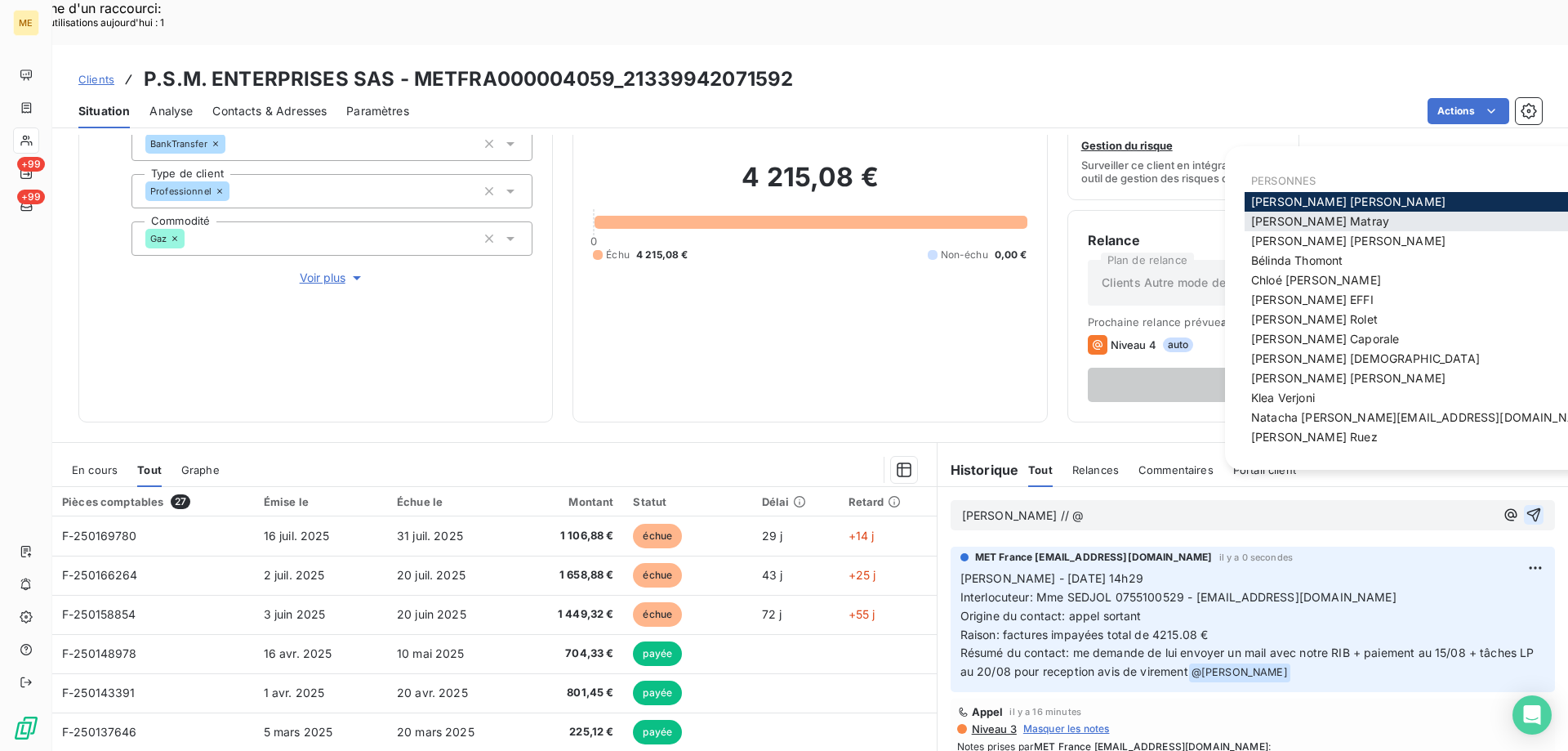
click at [1313, 226] on span "Amélie Matray" at bounding box center [1320, 221] width 138 height 13
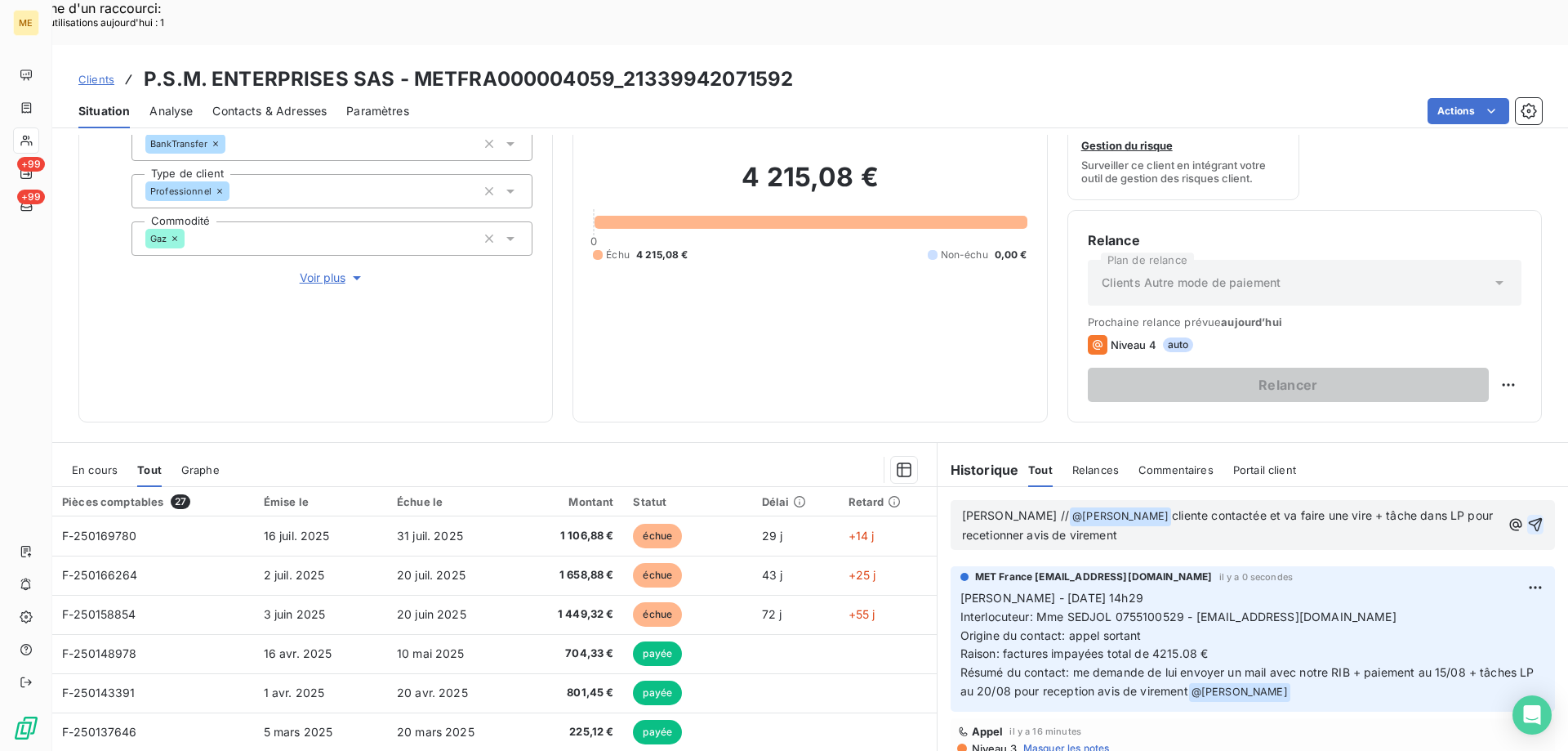
click at [979, 508] on span "cliente contactée et va faire une vire + tâche dans LP pour recetionner avis de…" at bounding box center [1229, 524] width 535 height 34
click at [1529, 518] on icon "button" at bounding box center [1535, 524] width 13 height 13
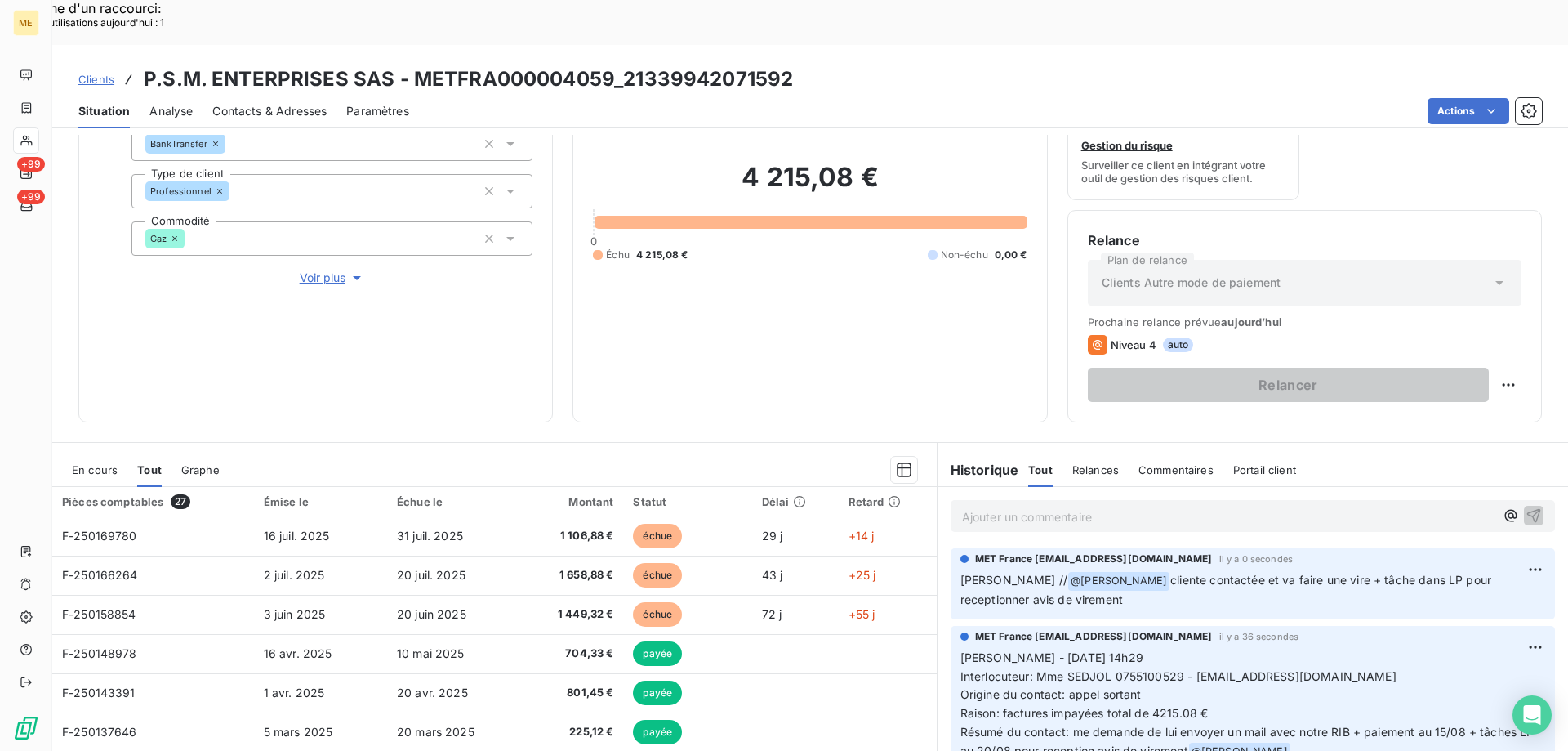
scroll to position [82, 0]
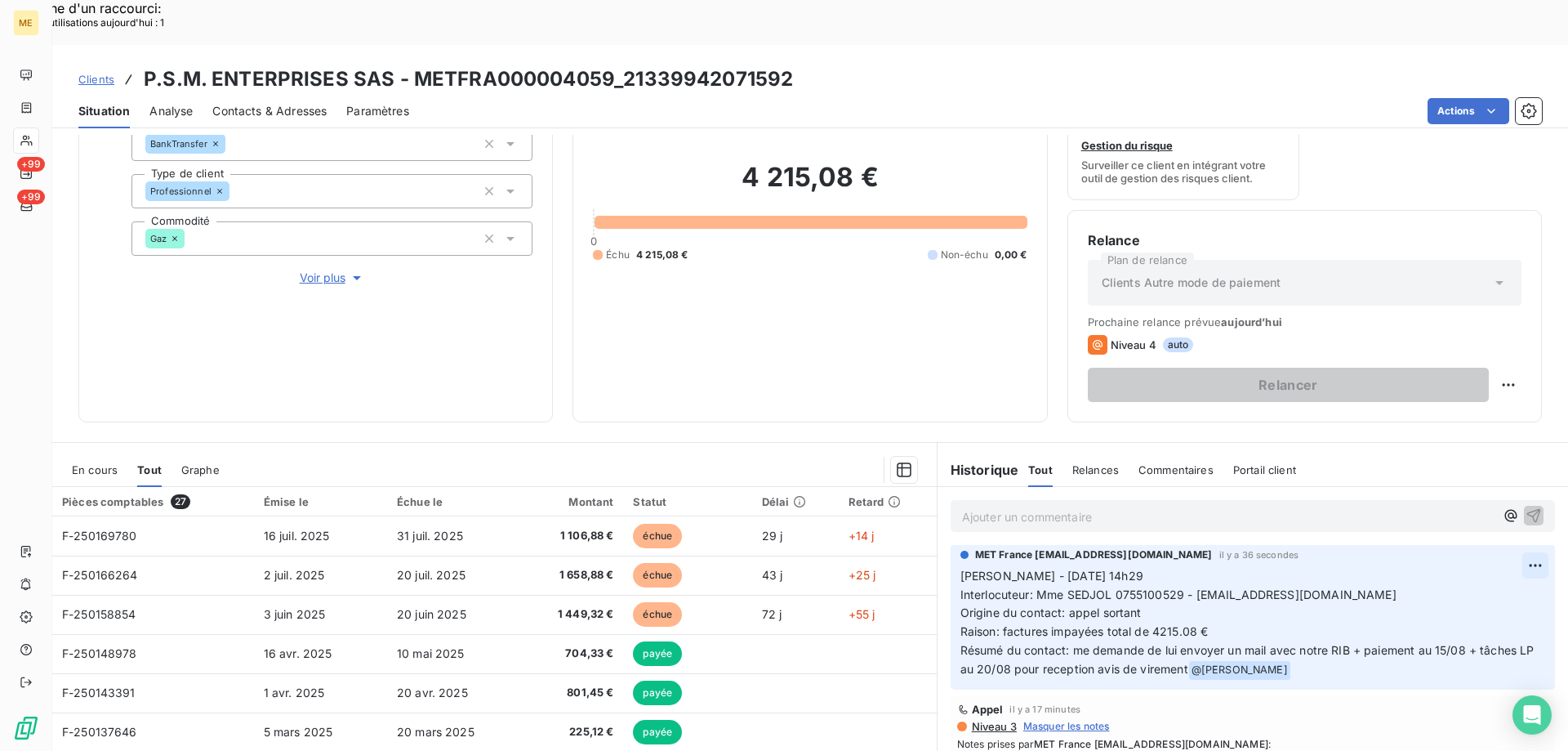
click at [1471, 544] on div "Editer" at bounding box center [1471, 556] width 91 height 26
click at [1114, 623] on span "Sylvain - 14/08/2025 - 14h29 Interlocuteur: Mme SEDJOL 0755100529 - PSM.ENT.999…" at bounding box center [1240, 621] width 560 height 107
click at [0, 0] on lt-span "réception" at bounding box center [0, 0] width 0 height 0
click at [1529, 614] on icon "button" at bounding box center [1536, 621] width 16 height 16
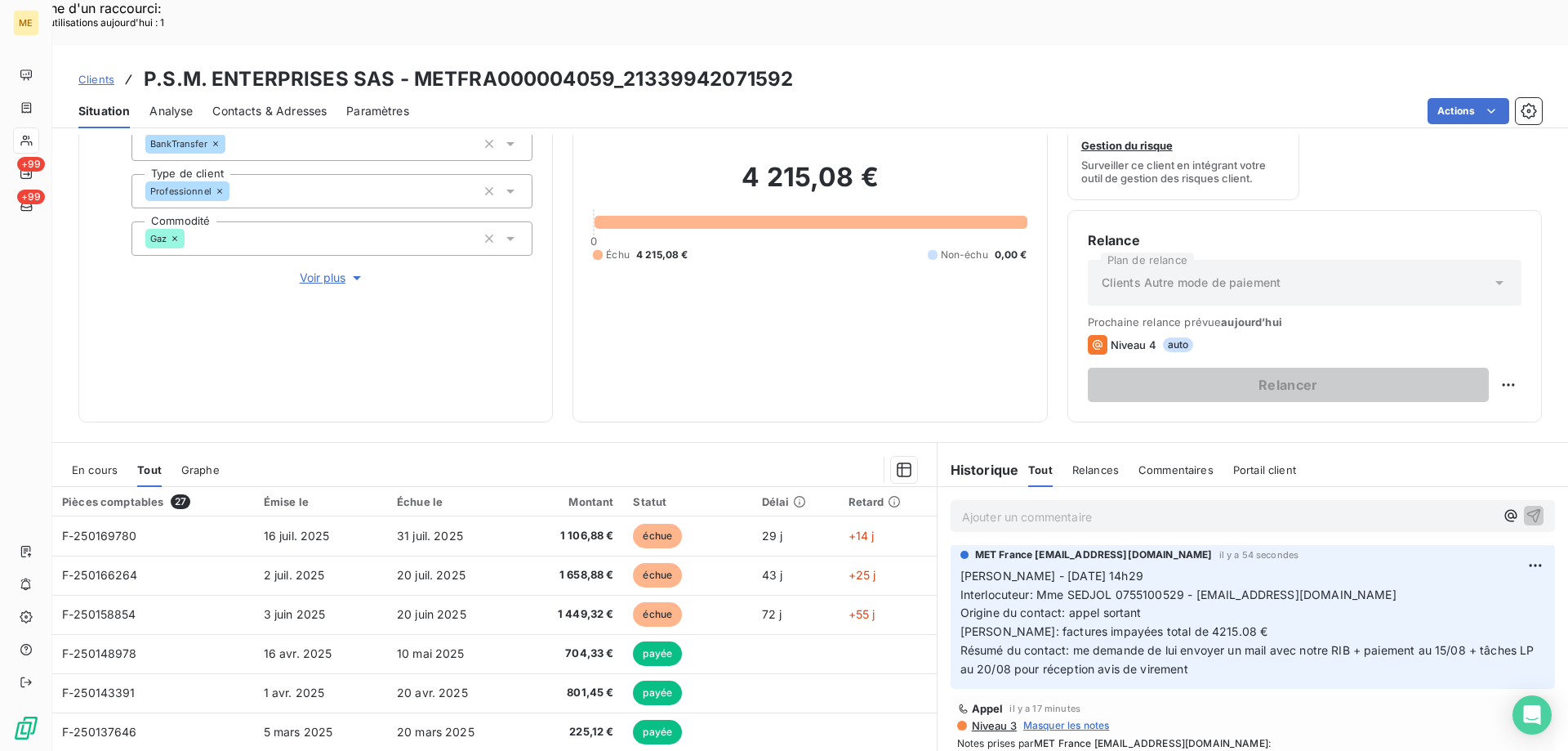
scroll to position [4, 0]
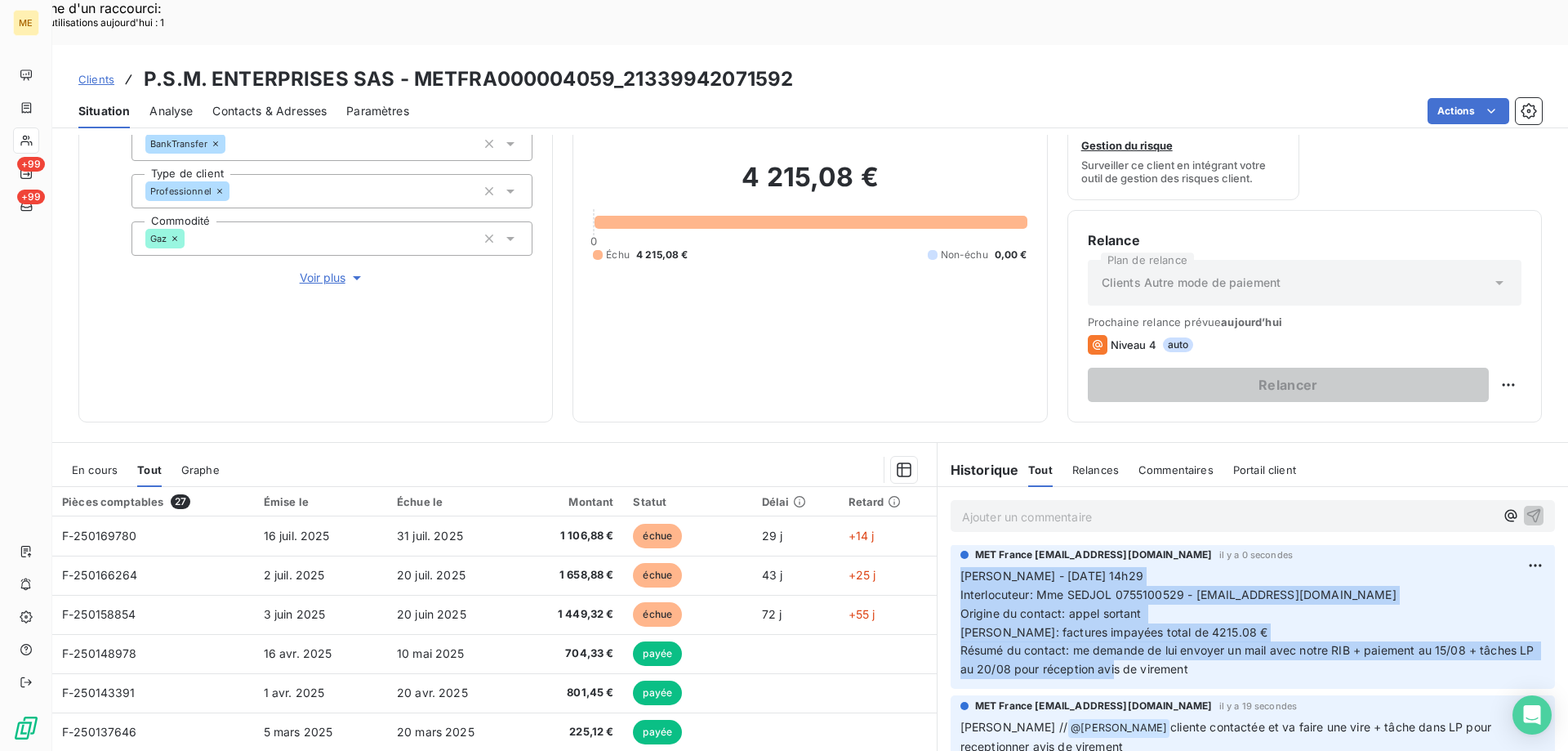
drag, startPoint x: 1202, startPoint y: 628, endPoint x: 932, endPoint y: 539, distance: 284.3
click at [937, 541] on div "MET France met-france@recouvrement.met.com il y a 0 secondes Sylvain - 14/08/20…" at bounding box center [1252, 616] width 631 height 151
copy span "[PERSON_NAME] - [DATE] 14h29 Interlocuteur: Mme SEDJOL 0755100529 - [EMAIL_ADDR…"
click at [1128, 567] on p "[PERSON_NAME] - [DATE] 14h29 Interlocuteur: Mme SEDJOL 0755100529 - [EMAIL_ADDR…" at bounding box center [1252, 622] width 585 height 112
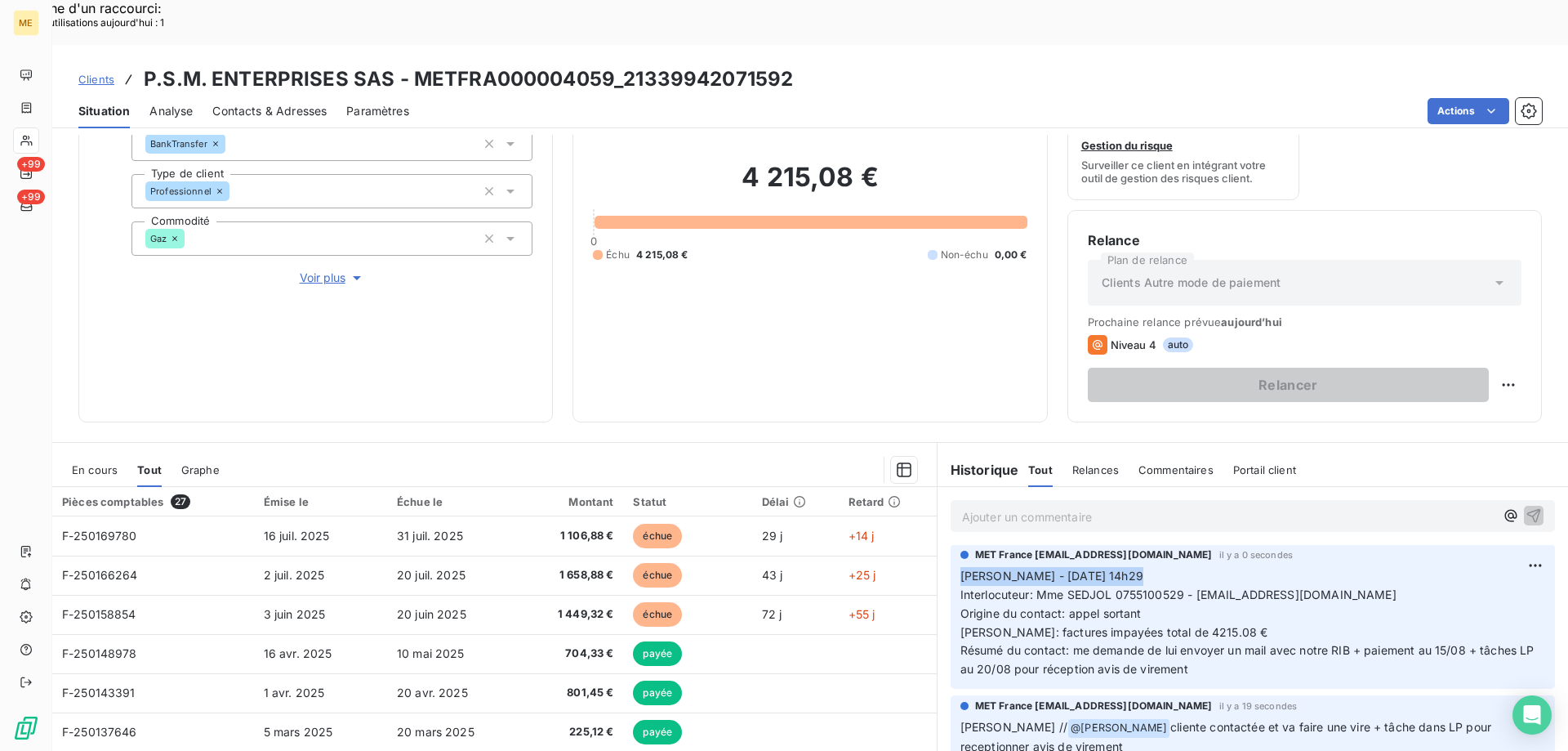
drag, startPoint x: 1128, startPoint y: 532, endPoint x: 953, endPoint y: 532, distance: 175.0
click at [960, 567] on p "[PERSON_NAME] - [DATE] 14h29 Interlocuteur: Mme SEDJOL 0755100529 - [EMAIL_ADDR…" at bounding box center [1252, 622] width 585 height 112
drag, startPoint x: 1190, startPoint y: 555, endPoint x: 1355, endPoint y: 548, distance: 165.1
click at [1355, 567] on p "[PERSON_NAME] - [DATE] 14h29 Interlocuteur: Mme SEDJOL 0755100529 - [EMAIL_ADDR…" at bounding box center [1252, 622] width 585 height 112
drag, startPoint x: 619, startPoint y: 36, endPoint x: 839, endPoint y: 43, distance: 220.1
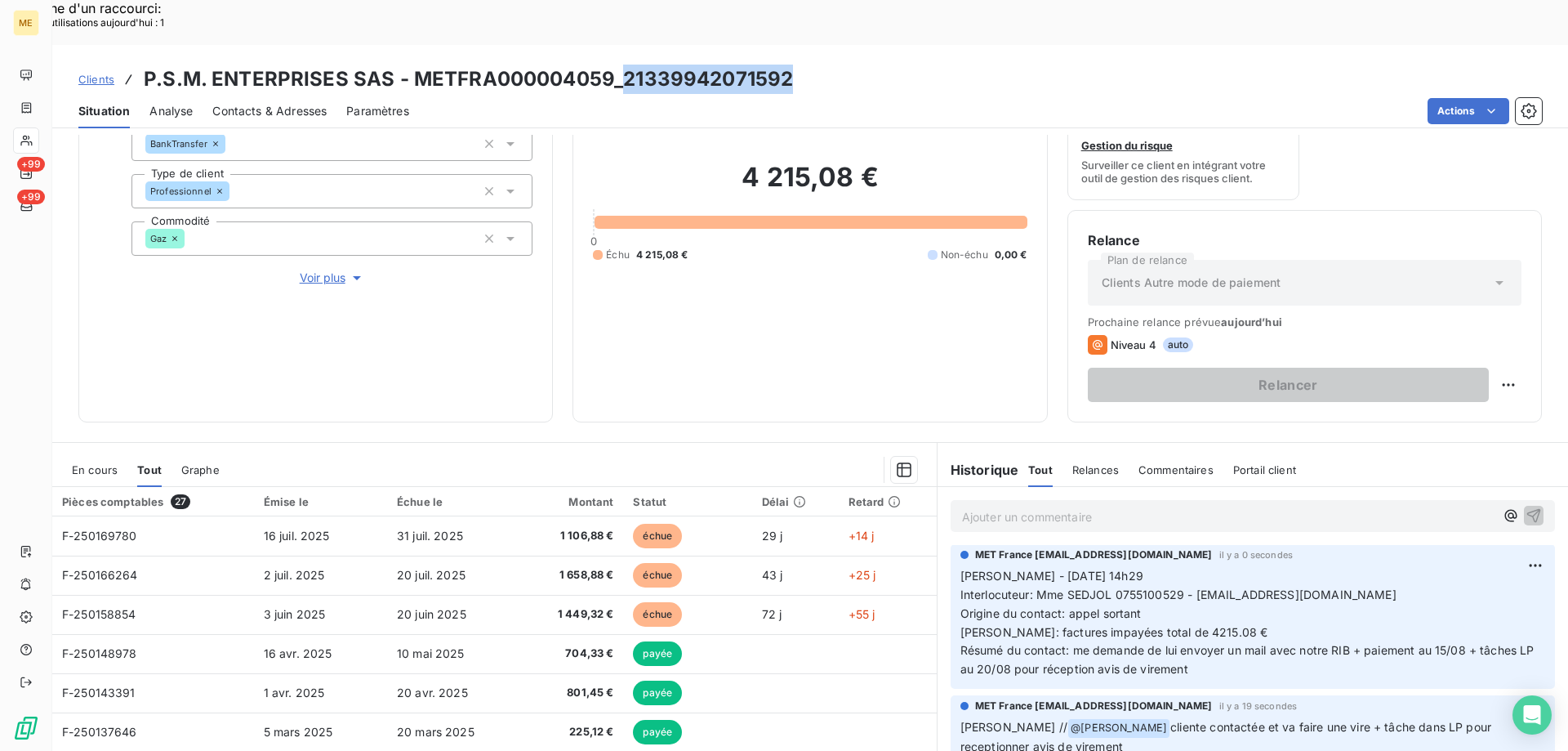
click at [839, 64] on div "Clients P.S.M. ENTERPRISES SAS - METFRA000004059_21339942071592" at bounding box center [809, 79] width 1516 height 30
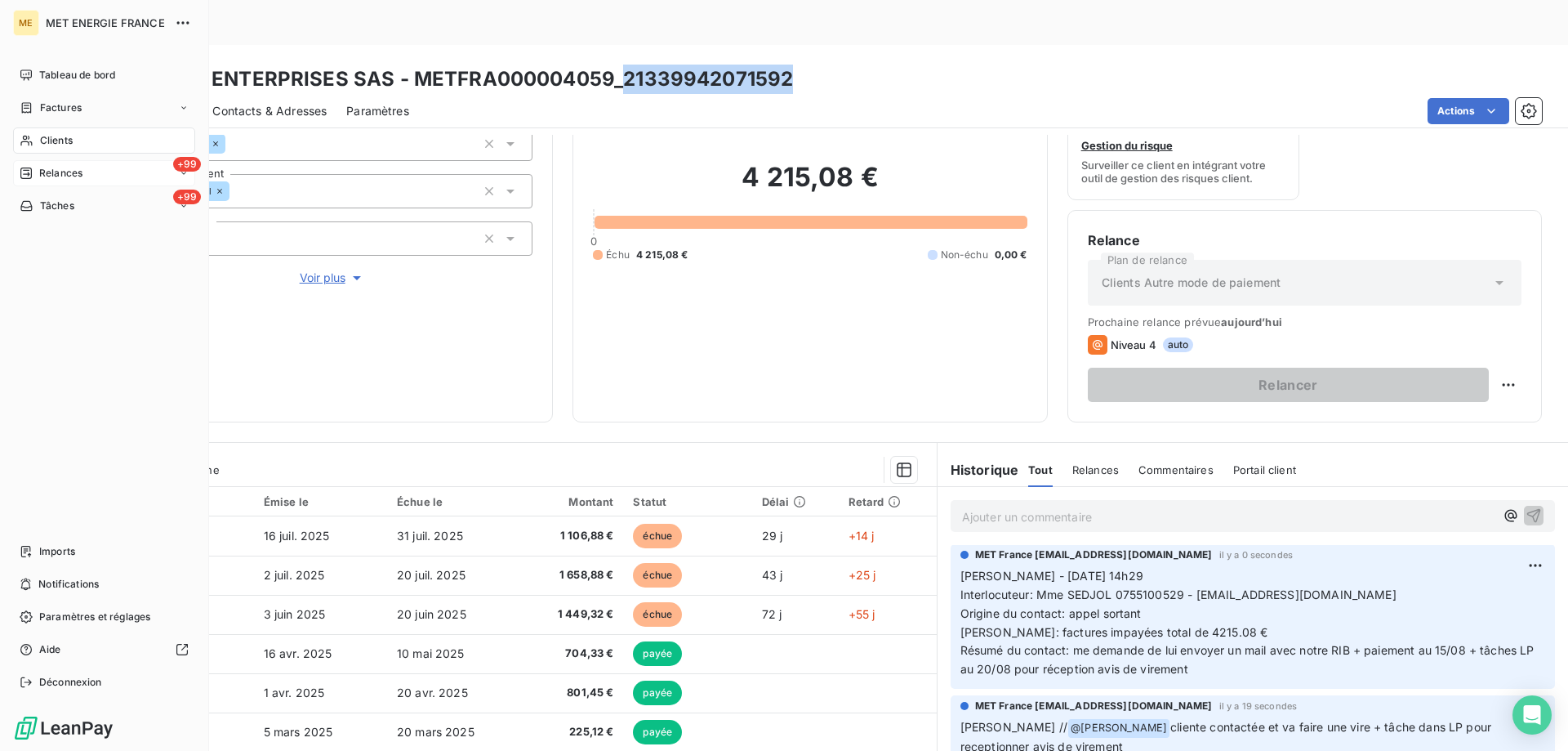
click at [61, 176] on span "Relances" at bounding box center [60, 173] width 43 height 14
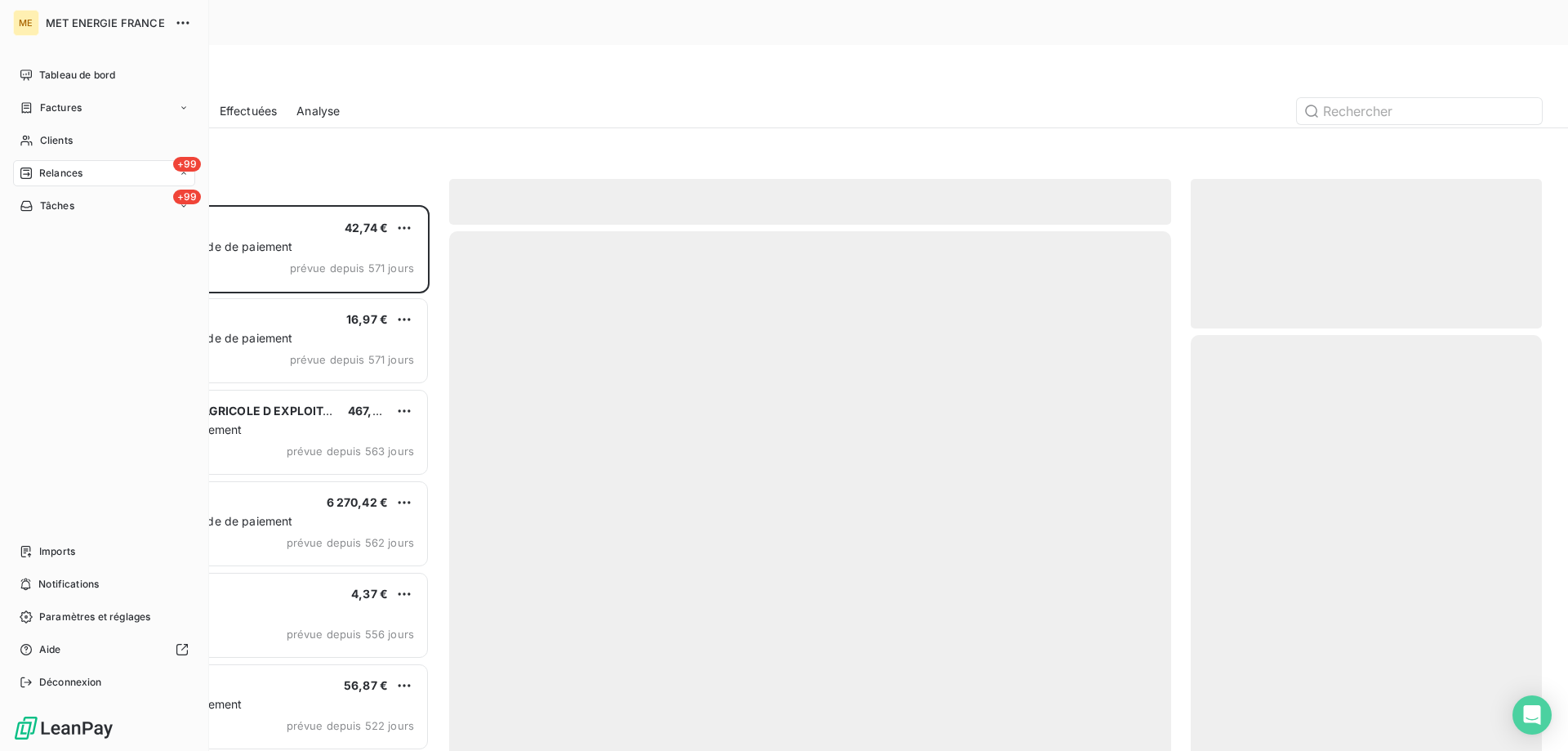
scroll to position [578, 339]
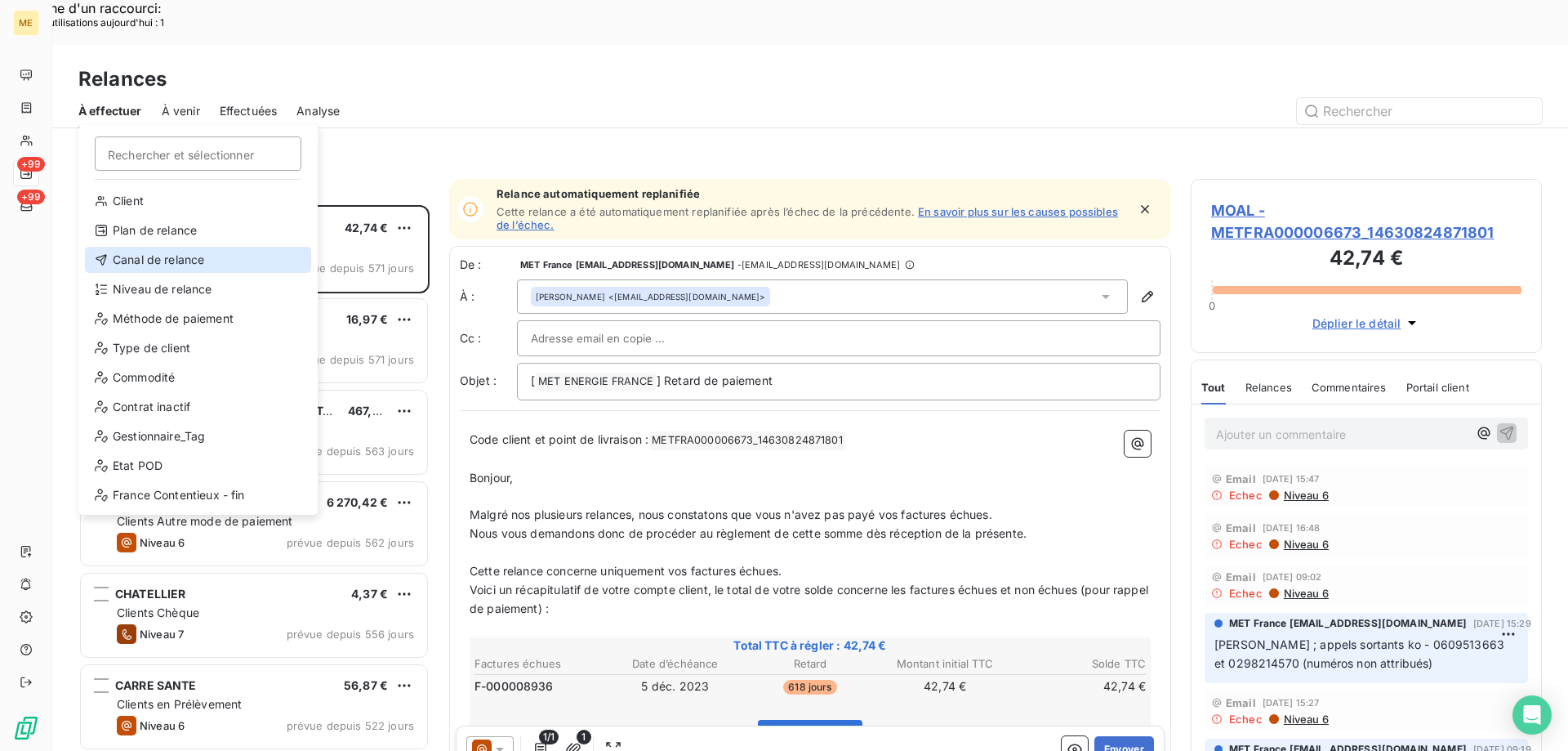
click at [153, 257] on div "Canal de relance" at bounding box center [198, 259] width 227 height 26
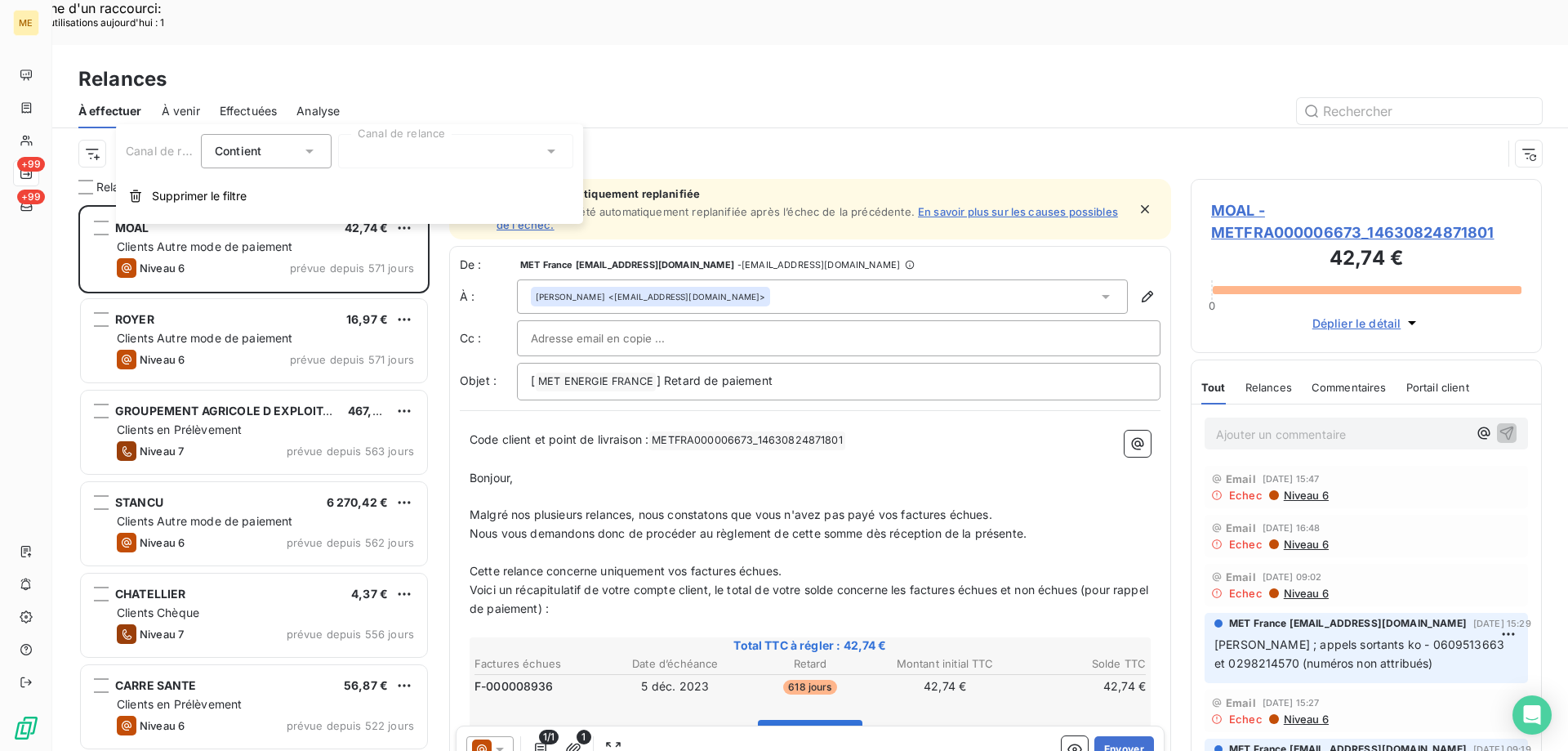
click at [395, 154] on div at bounding box center [455, 151] width 235 height 35
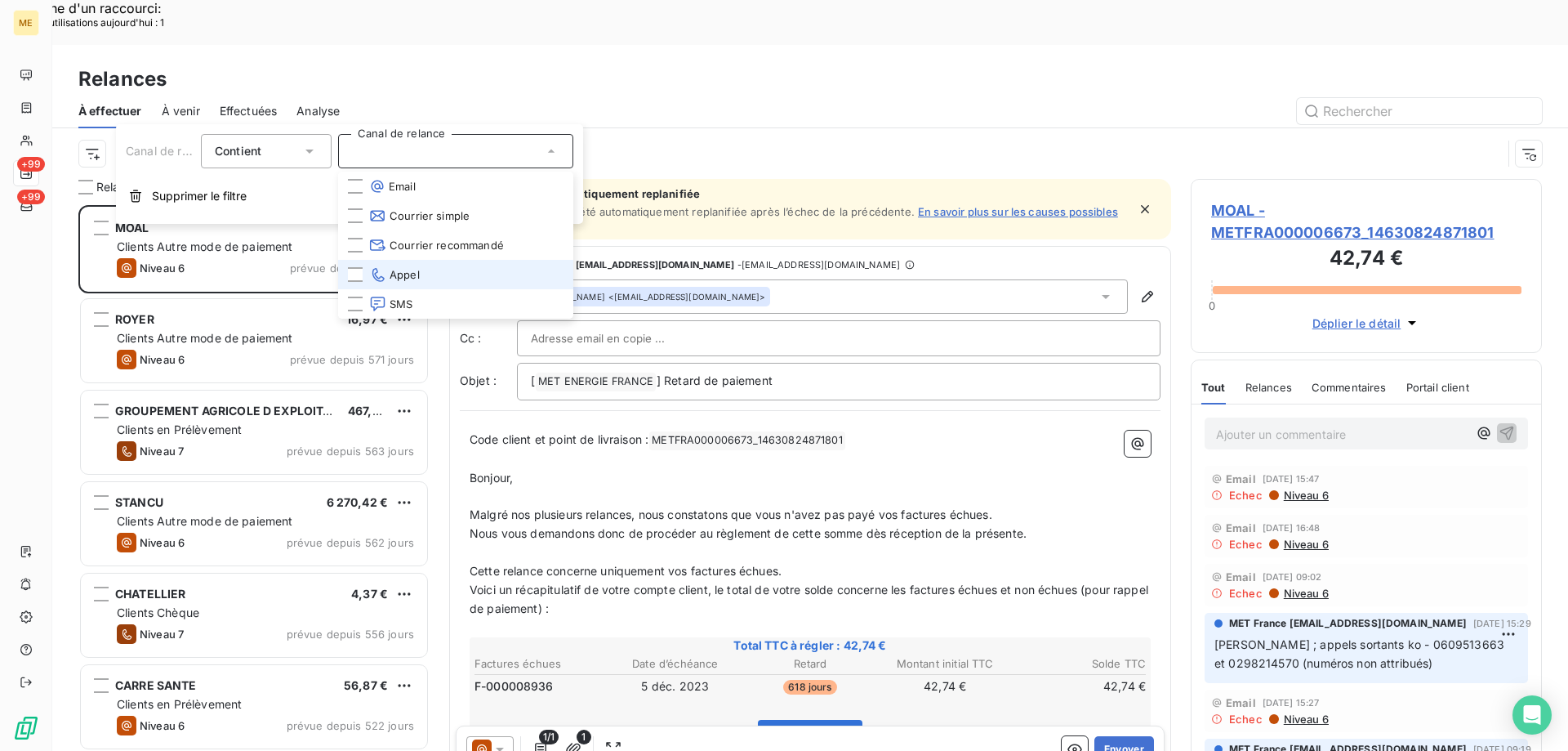
click at [380, 269] on icon at bounding box center [377, 274] width 17 height 16
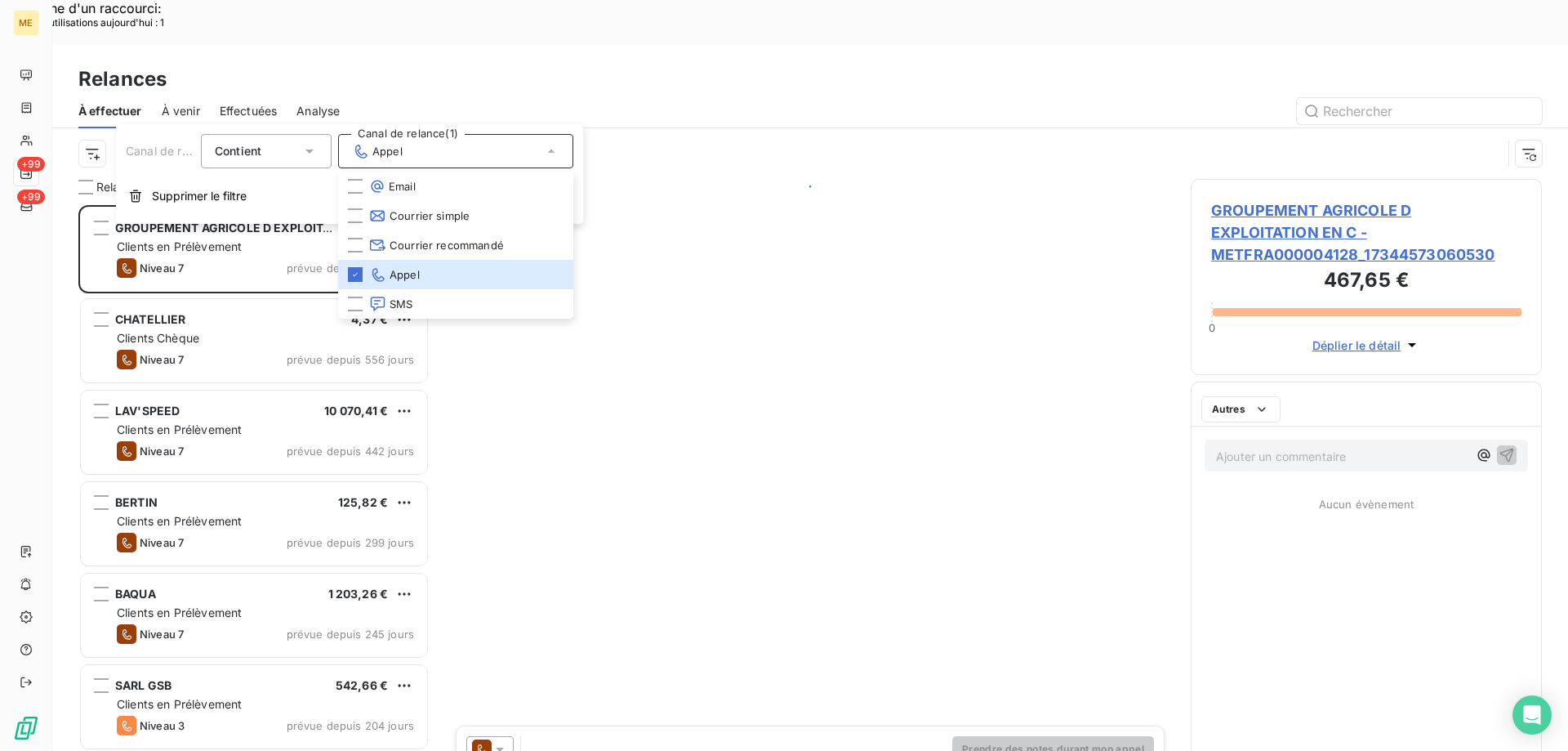
scroll to position [578, 339]
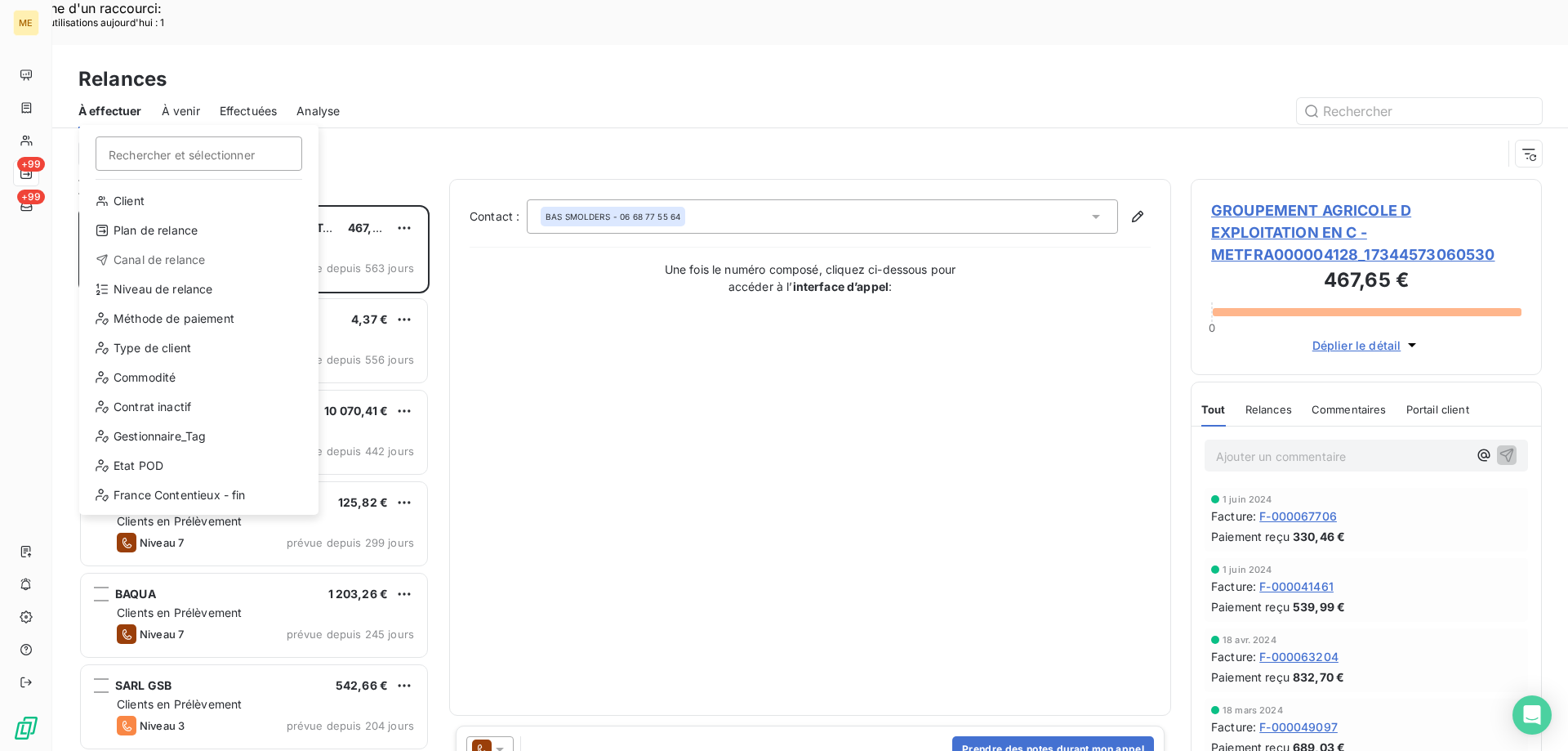
click at [142, 274] on div "Client Plan de relance Canal de relance Niveau de relance Méthode de paiement T…" at bounding box center [199, 351] width 227 height 327
click at [163, 290] on div "Niveau de relance" at bounding box center [199, 288] width 227 height 26
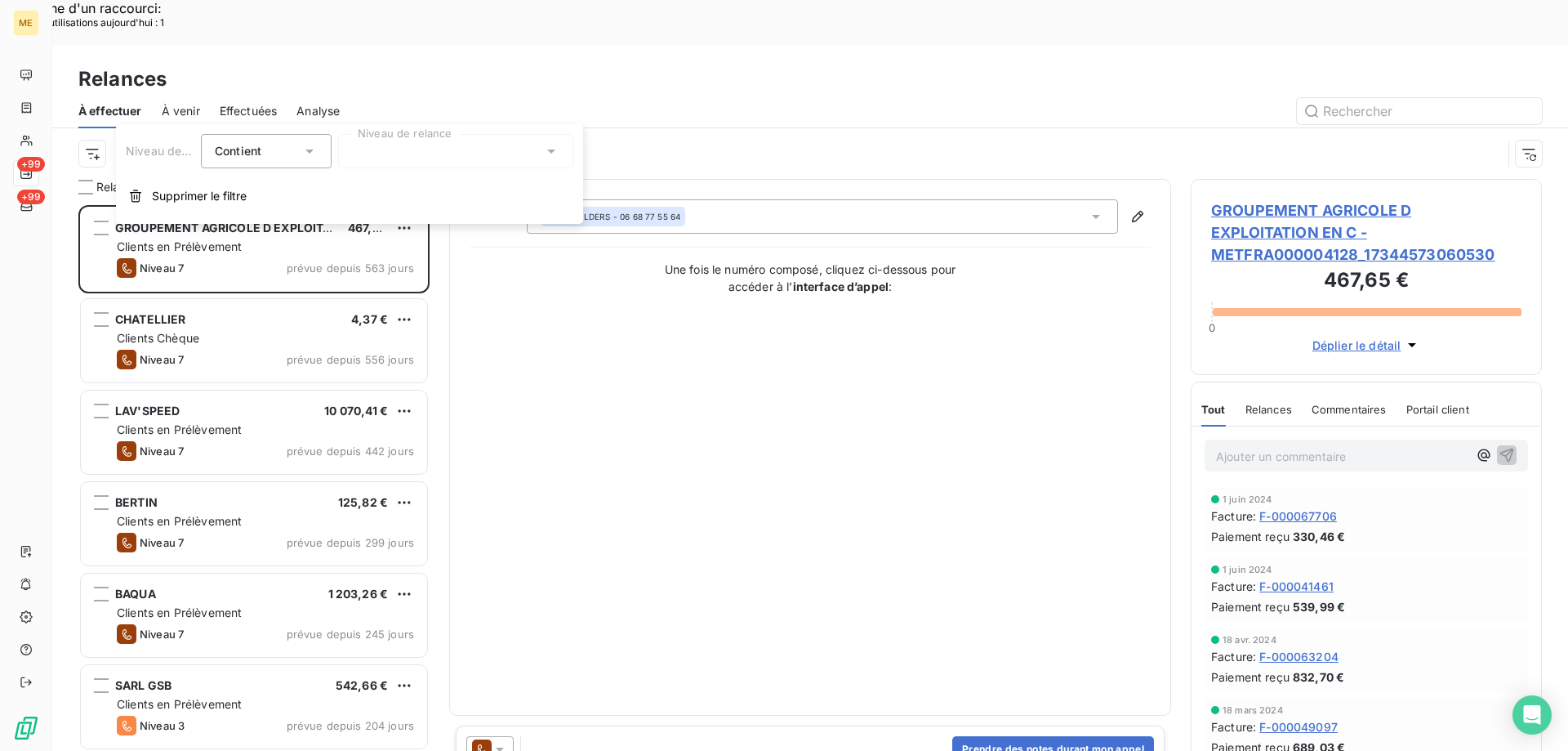
click at [434, 148] on div at bounding box center [455, 151] width 235 height 35
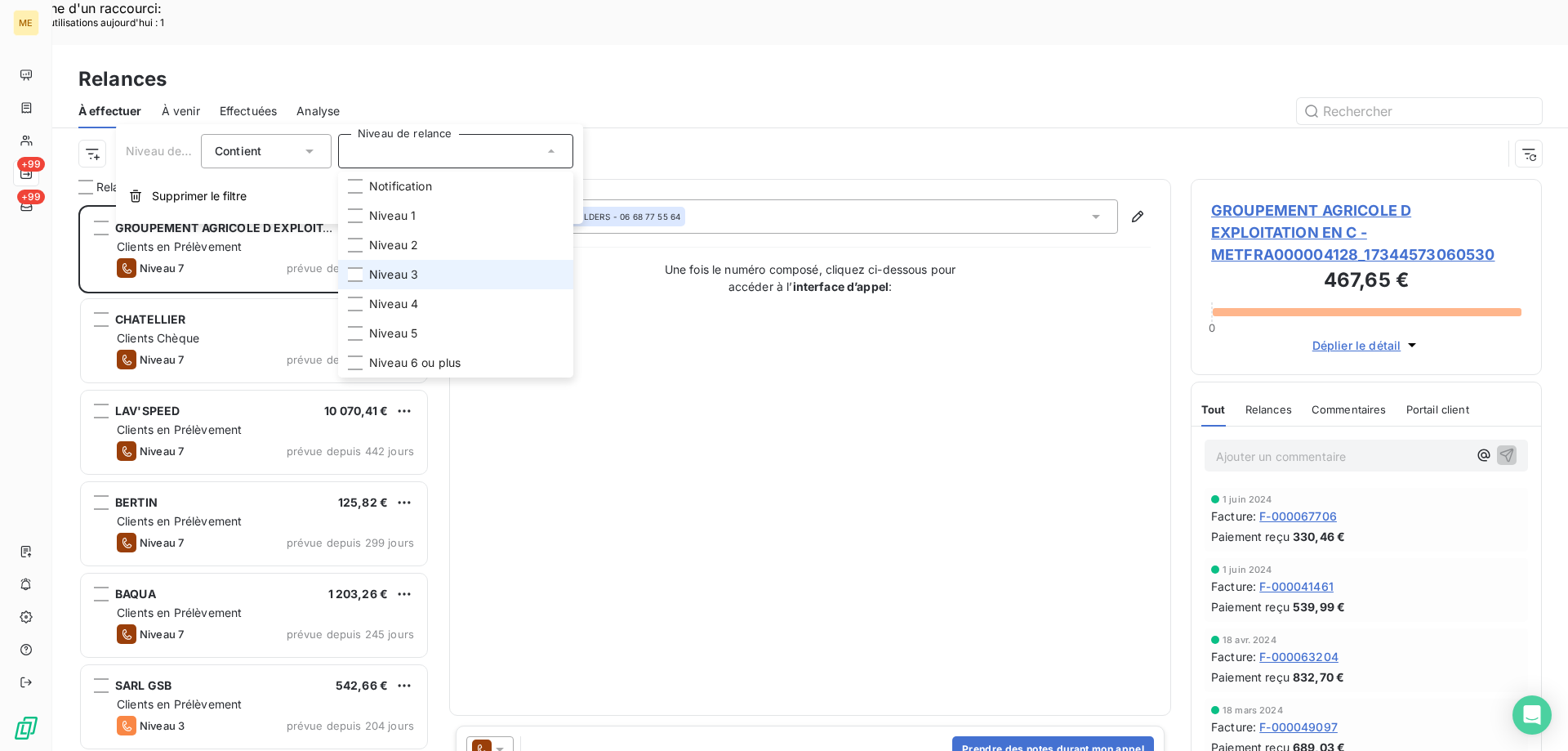
click at [423, 266] on li "Niveau 3" at bounding box center [455, 274] width 235 height 30
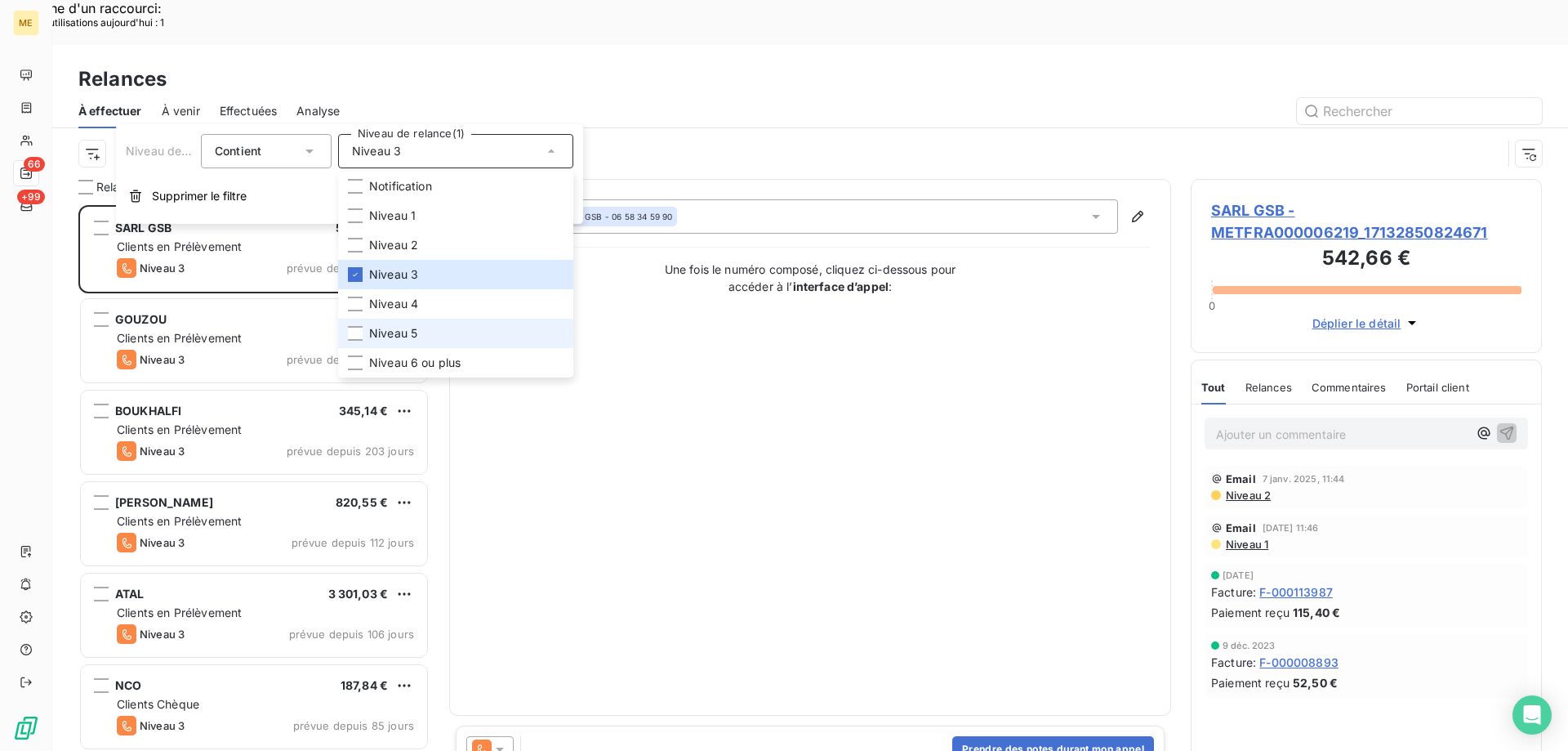
click at [418, 345] on li "Niveau 5" at bounding box center [455, 333] width 235 height 30
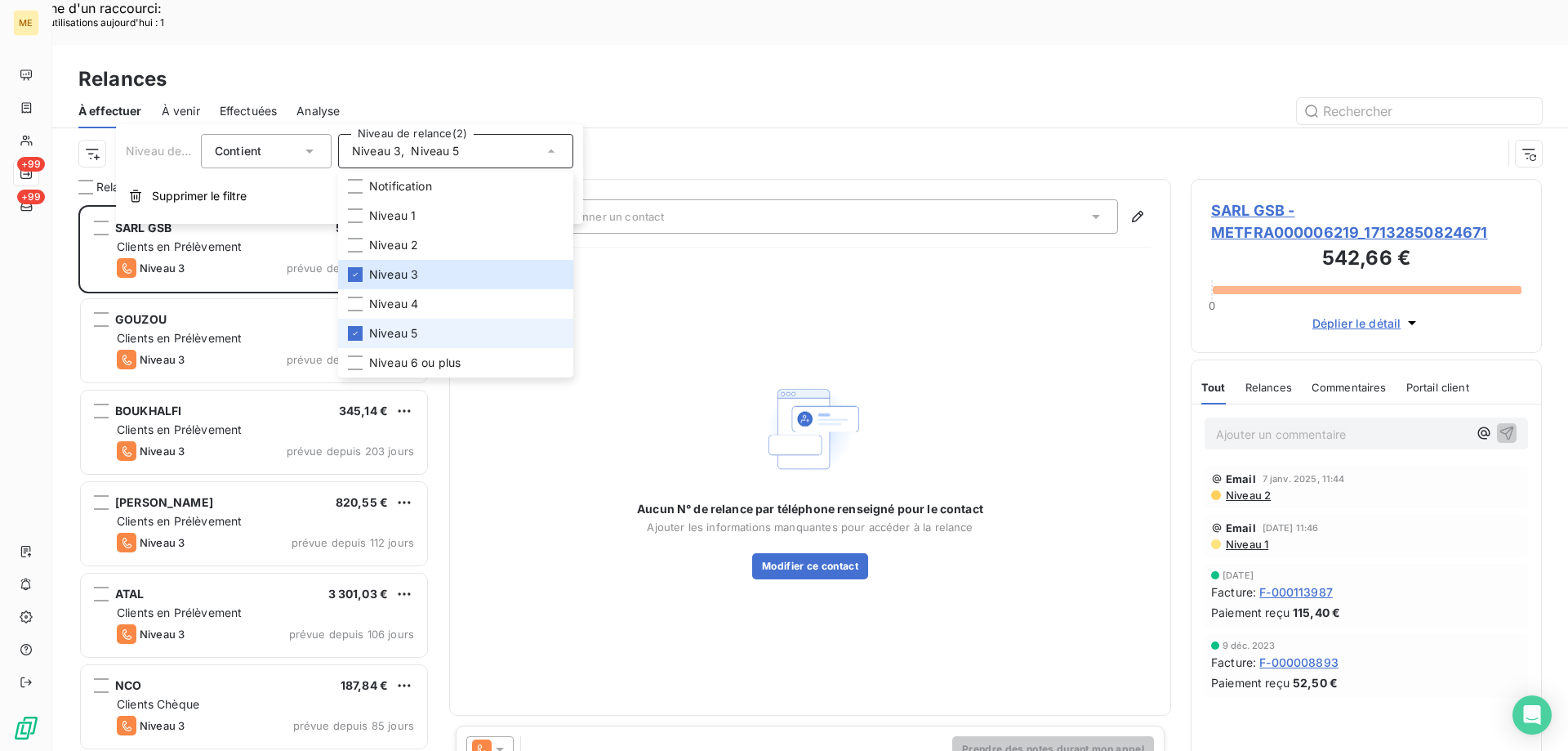
scroll to position [578, 339]
click at [381, 357] on span "Niveau 6 ou plus" at bounding box center [414, 362] width 91 height 16
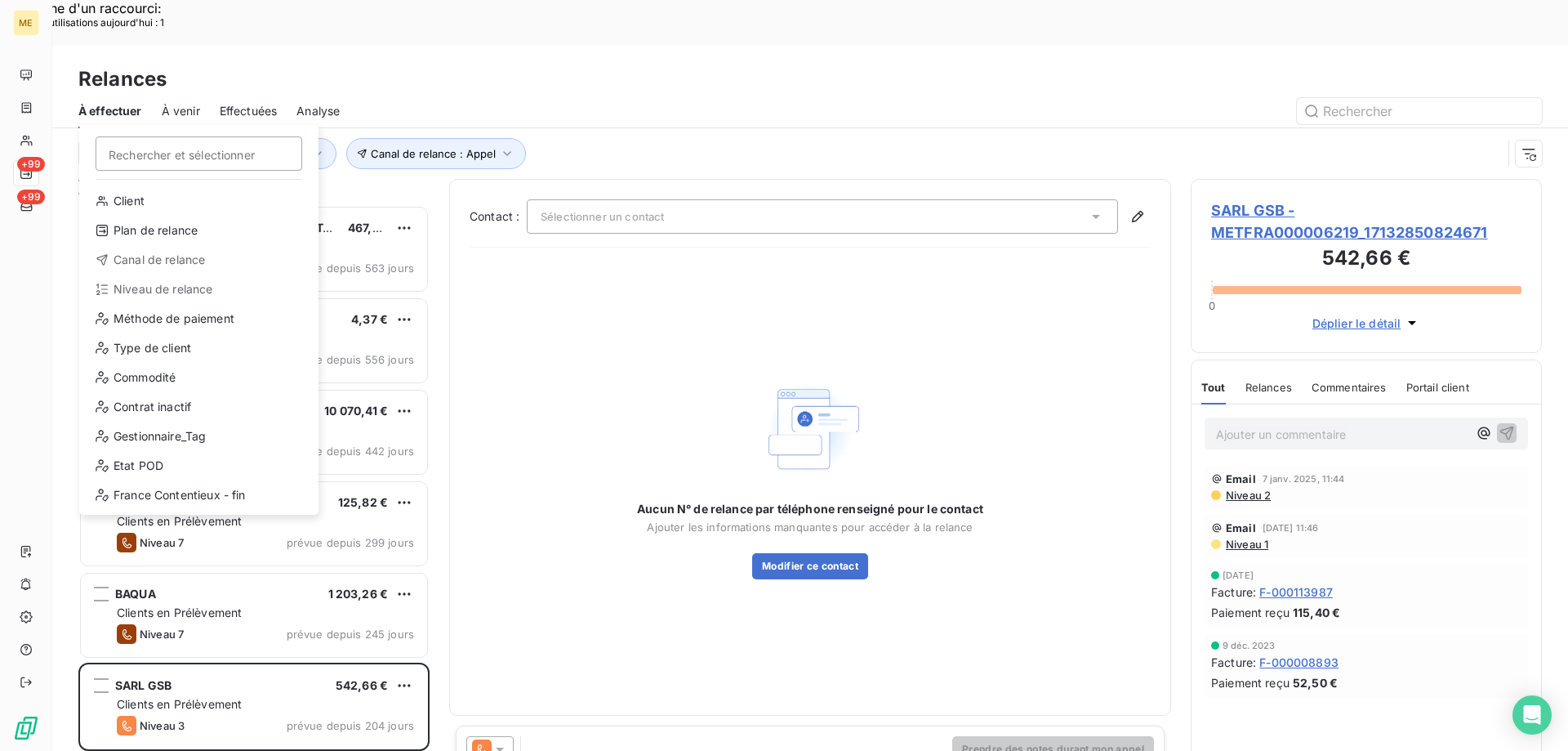
click at [159, 422] on div "Client Plan de relance Canal de relance Niveau de relance Méthode de paiement T…" at bounding box center [199, 351] width 227 height 327
drag, startPoint x: 162, startPoint y: 432, endPoint x: 258, endPoint y: 379, distance: 109.7
click at [163, 433] on div "Gestionnaire_Tag" at bounding box center [199, 436] width 227 height 26
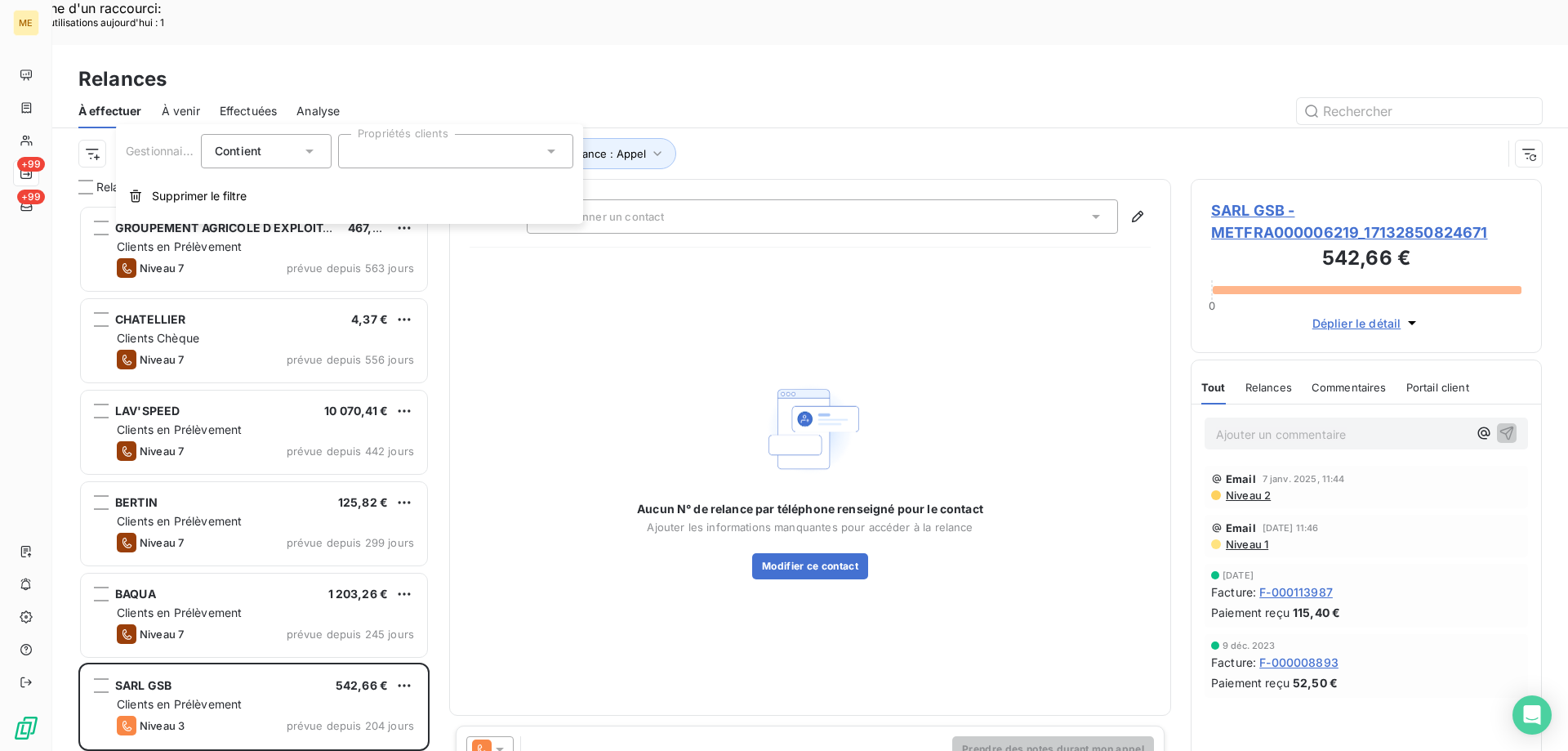
click at [479, 133] on div "Gestionnaire_Tag Contient is Propriétés clients Supprimer le filtre" at bounding box center [350, 174] width 468 height 100
click at [422, 141] on div at bounding box center [455, 151] width 235 height 35
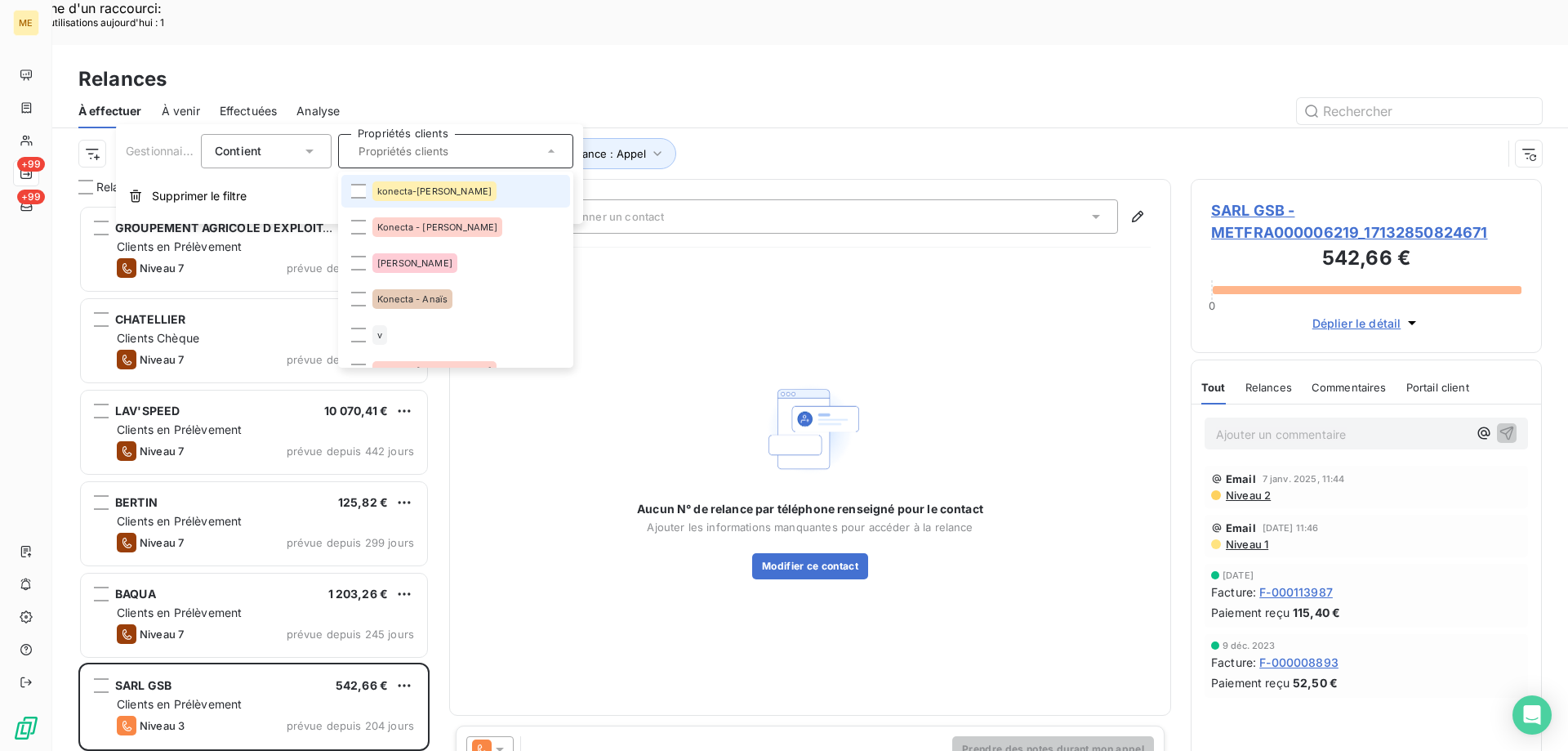
click at [389, 189] on span "konecta-elodie" at bounding box center [434, 191] width 114 height 10
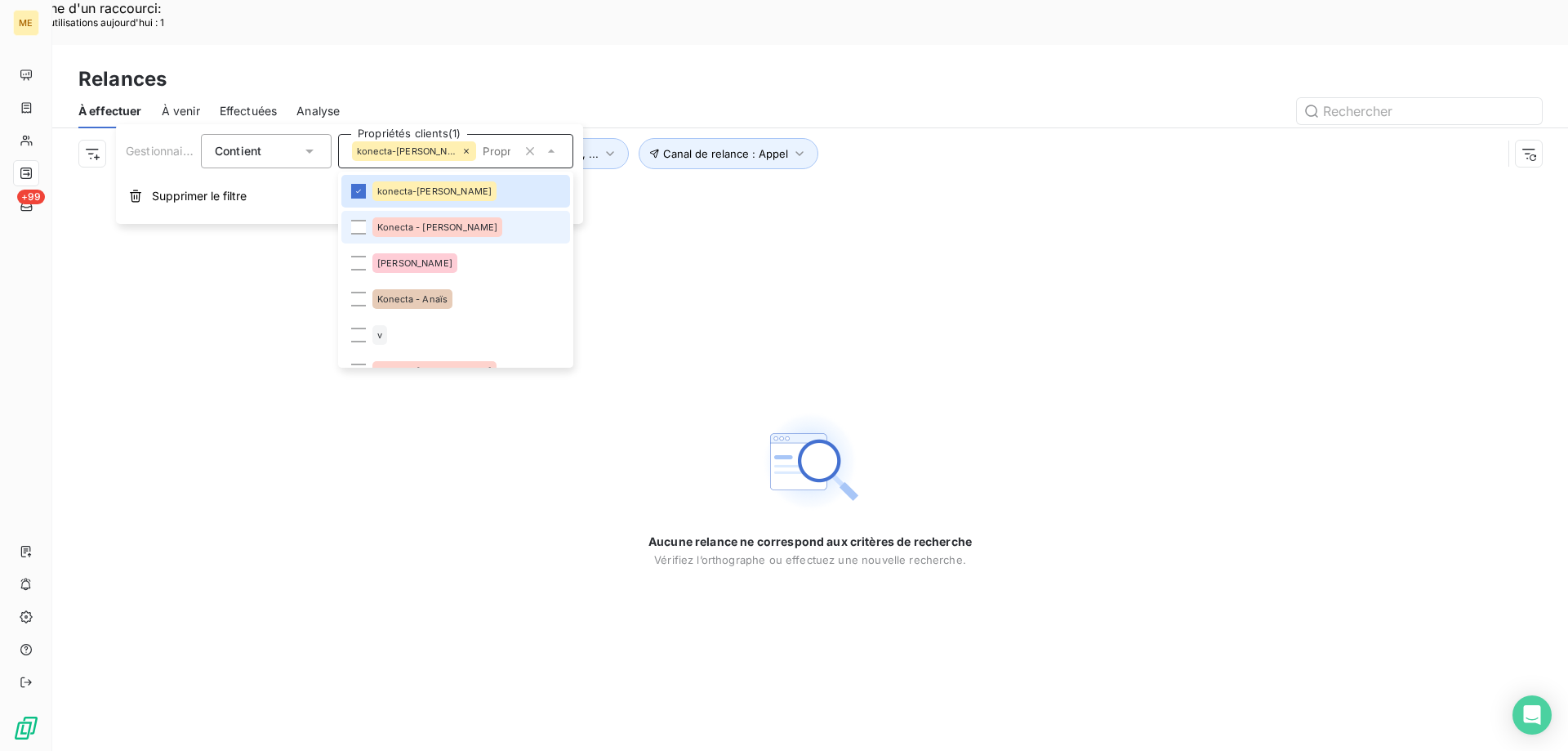
click at [397, 223] on span "Konecta - Cindy" at bounding box center [437, 227] width 120 height 10
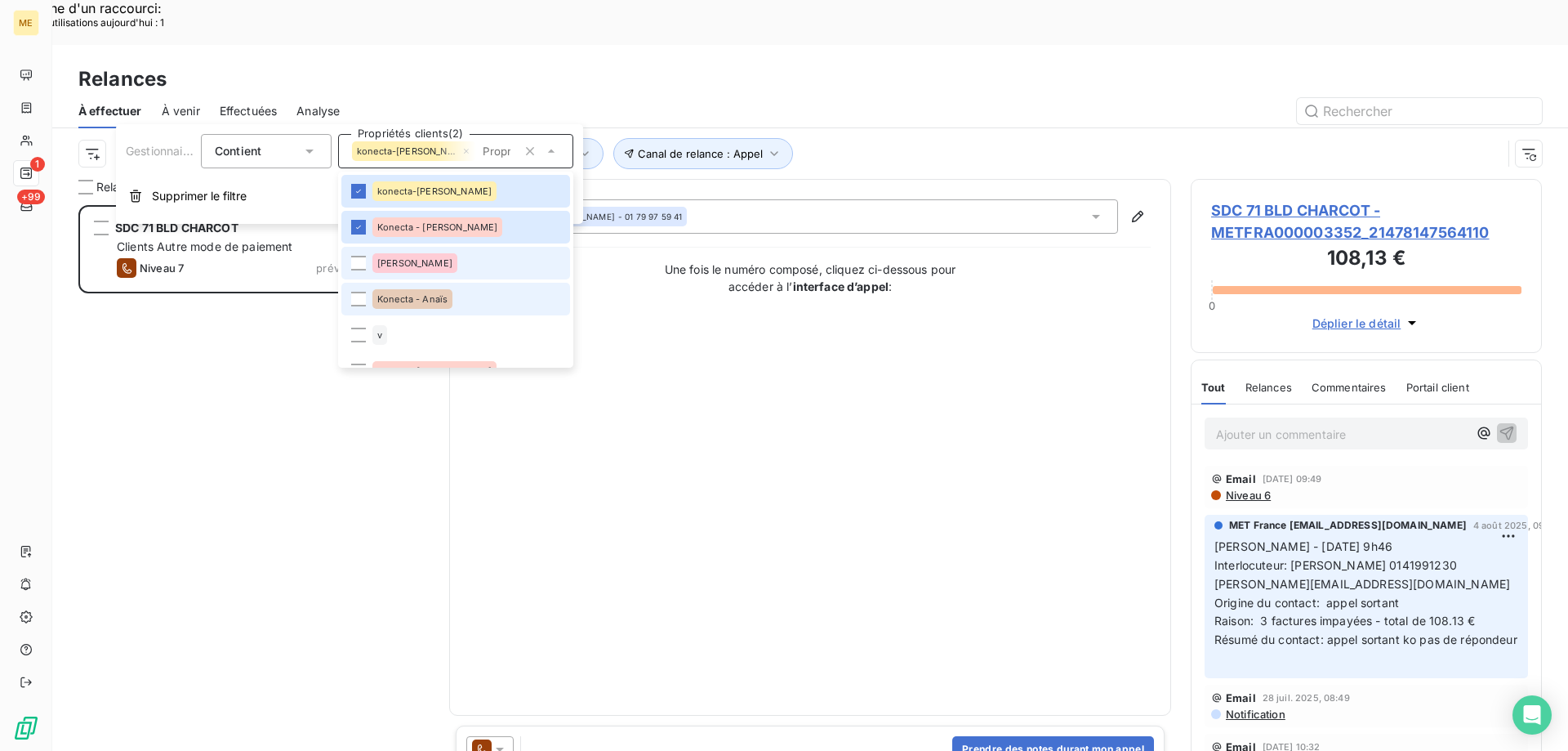
scroll to position [578, 339]
click at [384, 292] on div "Konecta - Anaïs" at bounding box center [412, 299] width 80 height 19
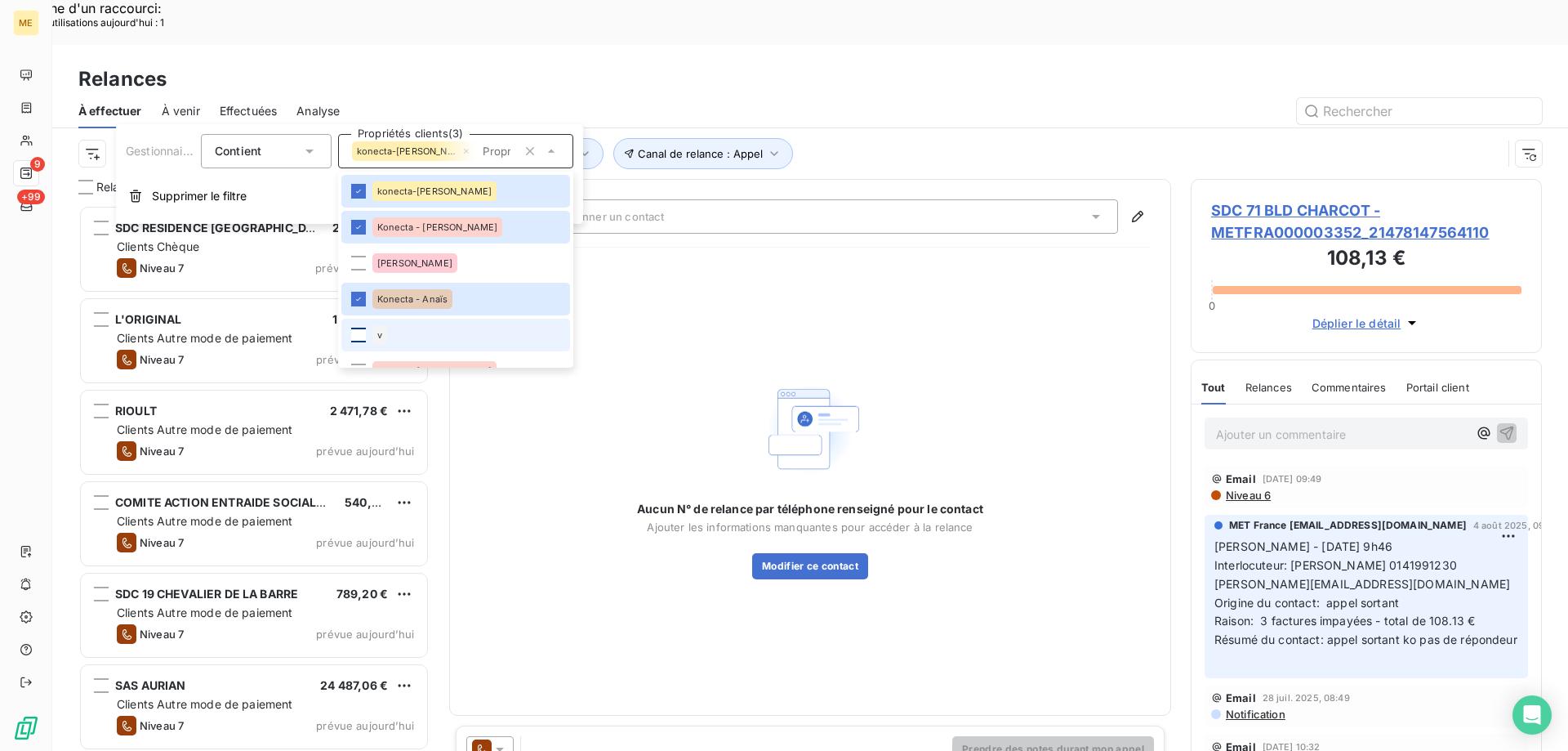
click at [358, 336] on div at bounding box center [358, 334] width 14 height 14
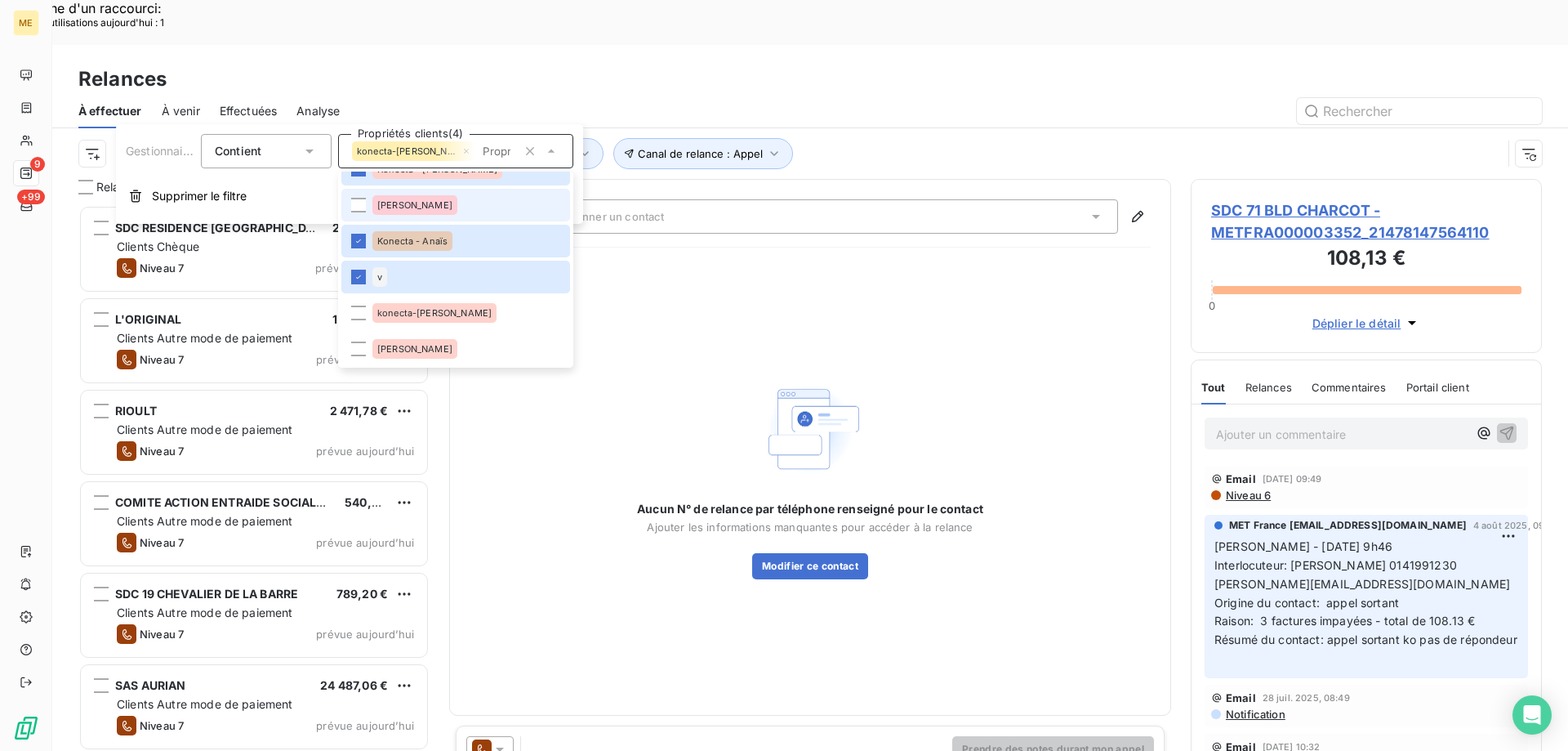
scroll to position [82, 0]
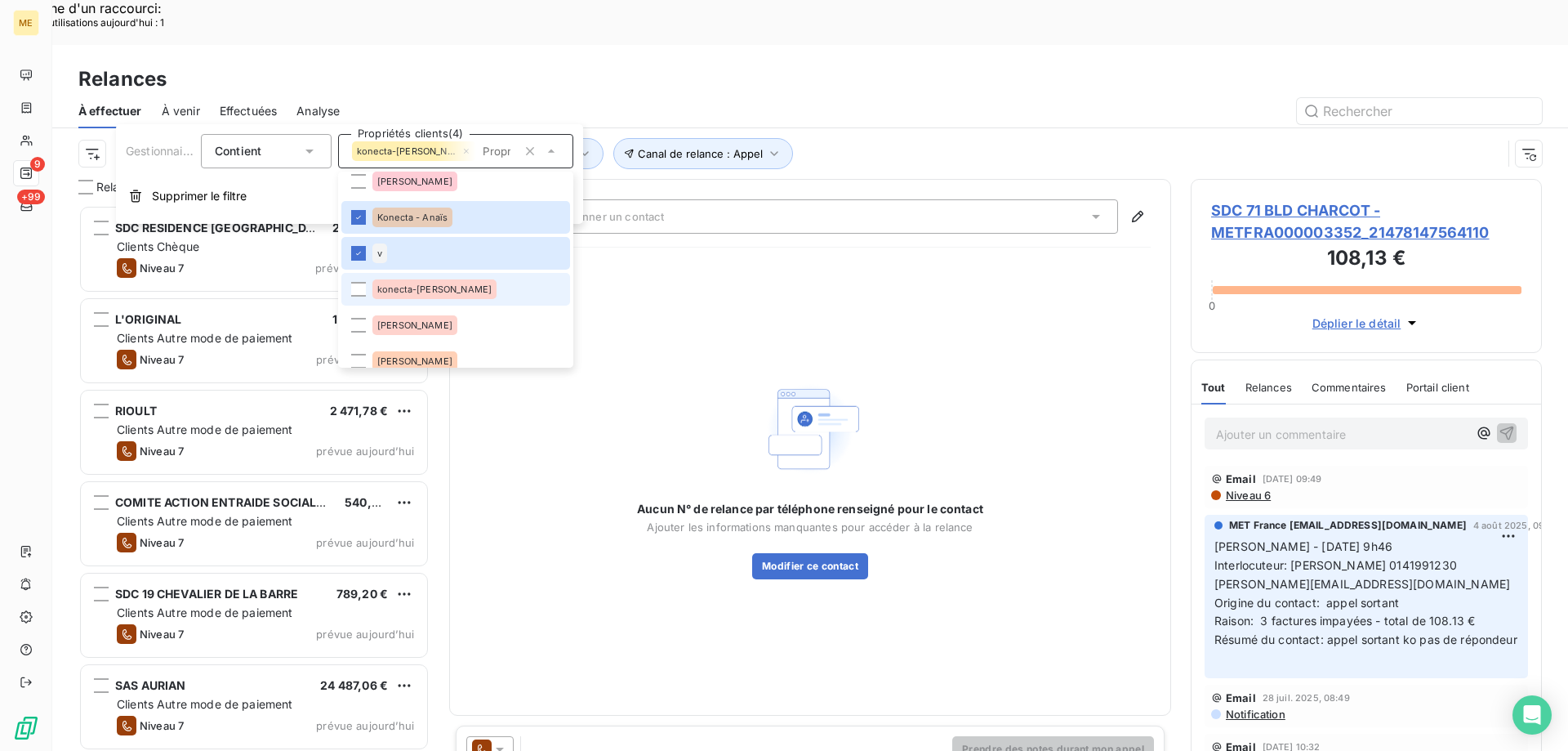
click at [418, 297] on div "konecta-valérie" at bounding box center [434, 289] width 124 height 19
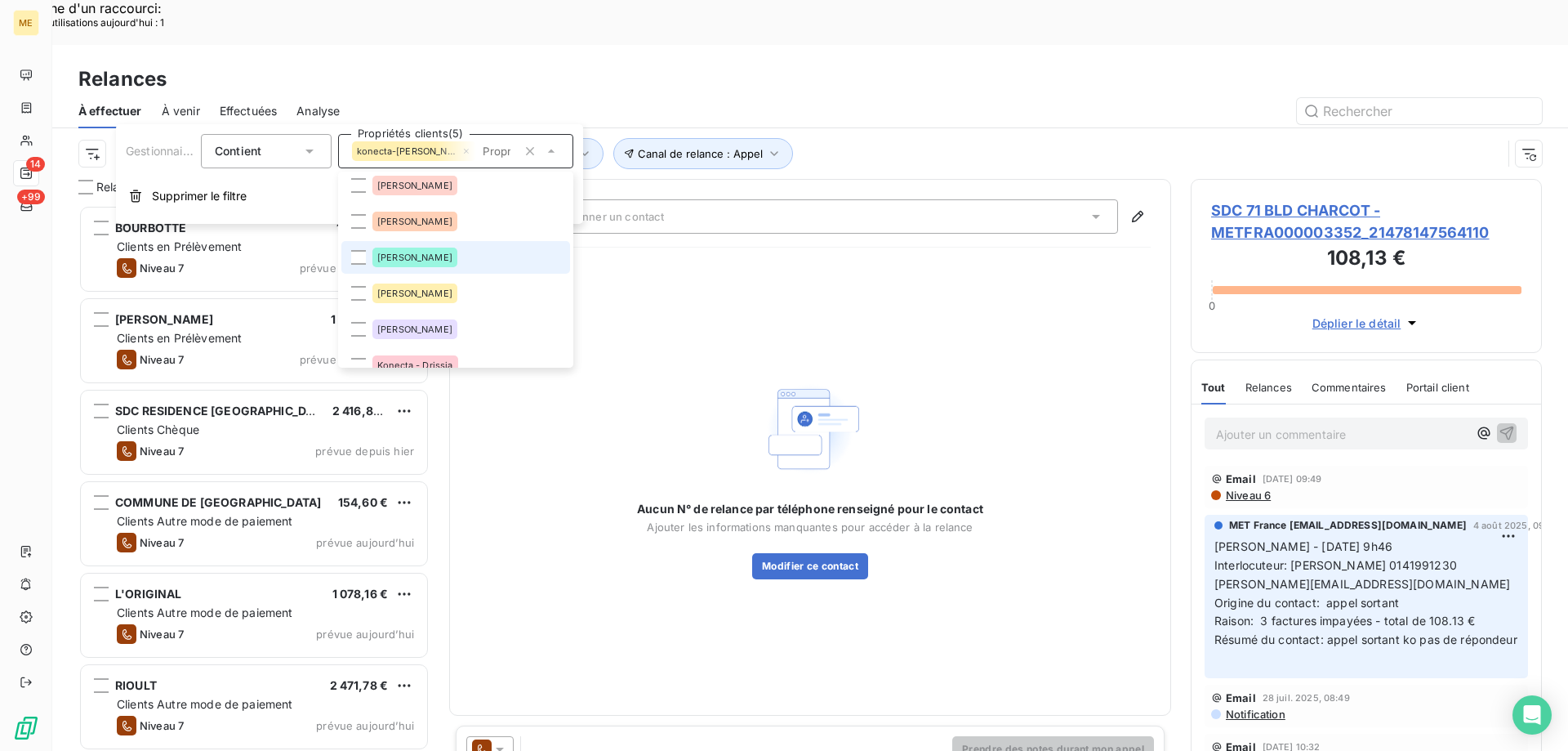
scroll to position [245, 0]
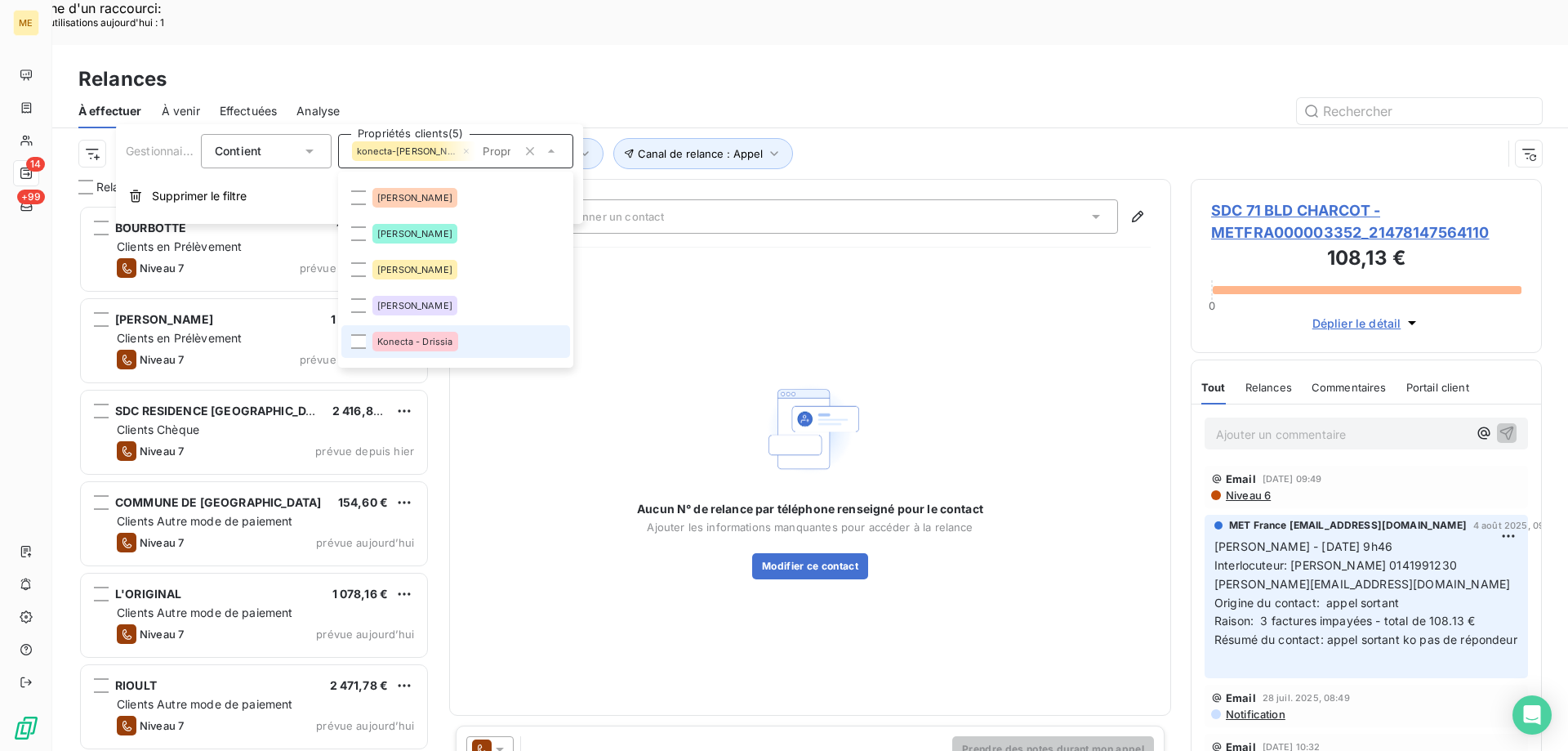
click at [422, 334] on div "Konecta - Drissia" at bounding box center [415, 341] width 85 height 19
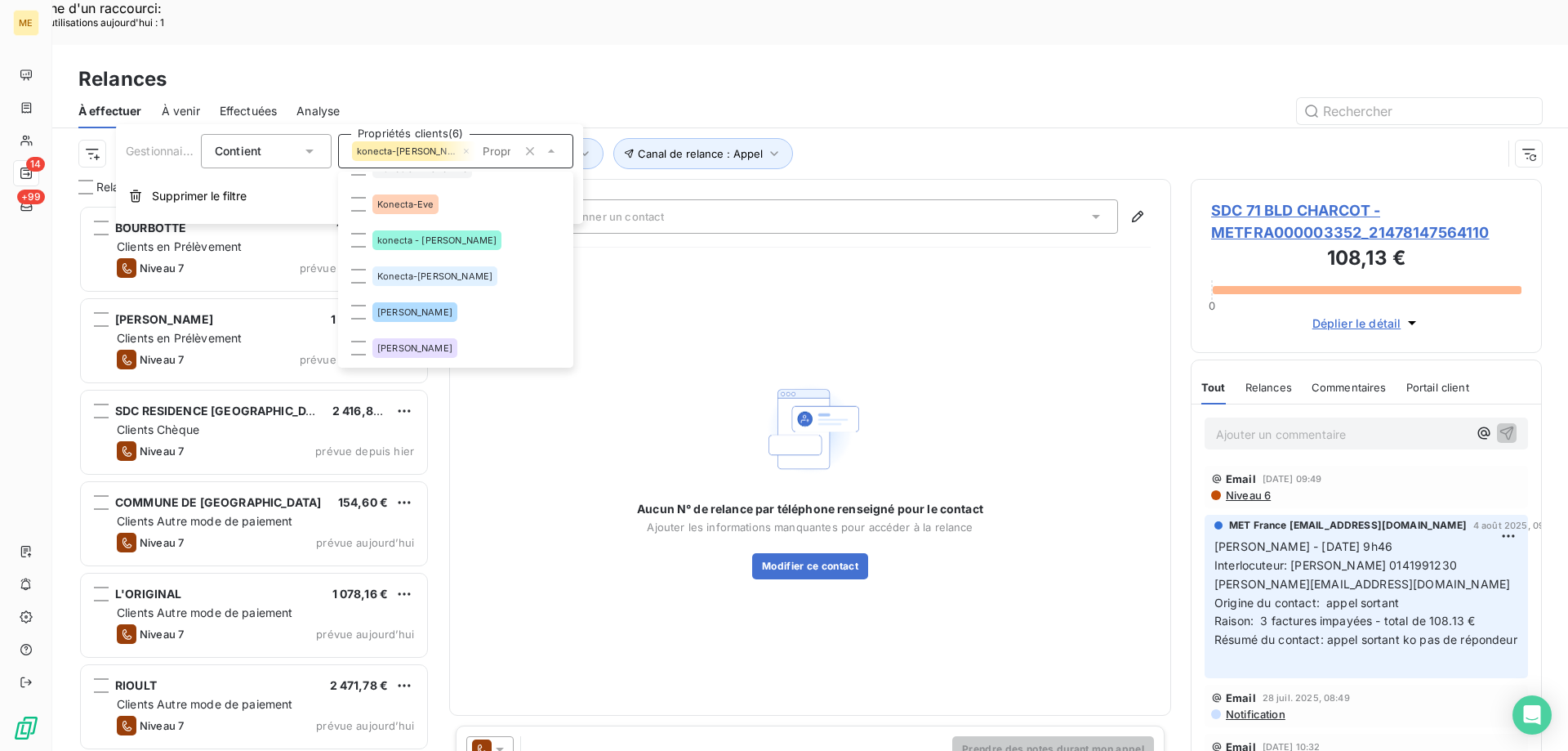
scroll to position [408, 0]
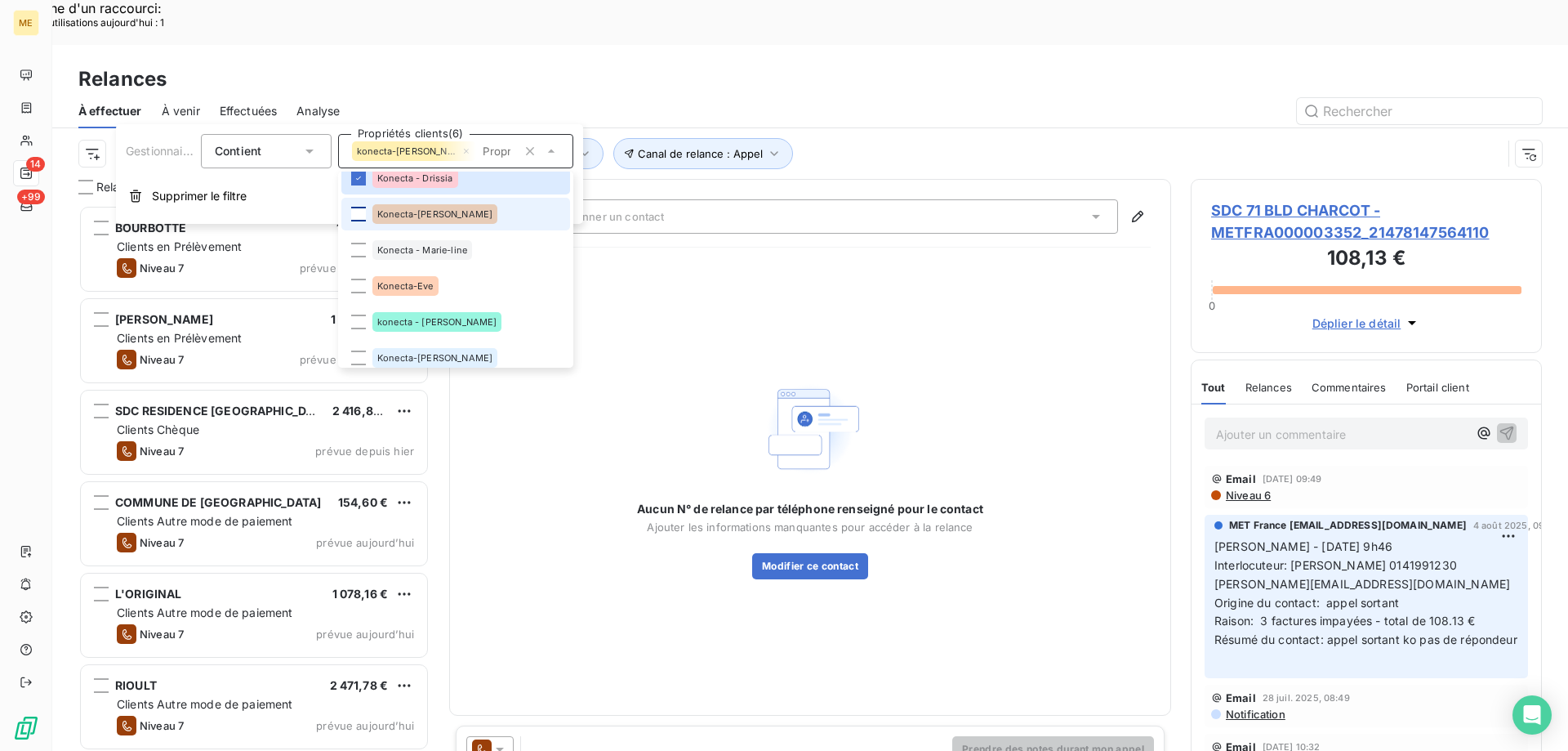
click at [361, 218] on div at bounding box center [358, 213] width 14 height 14
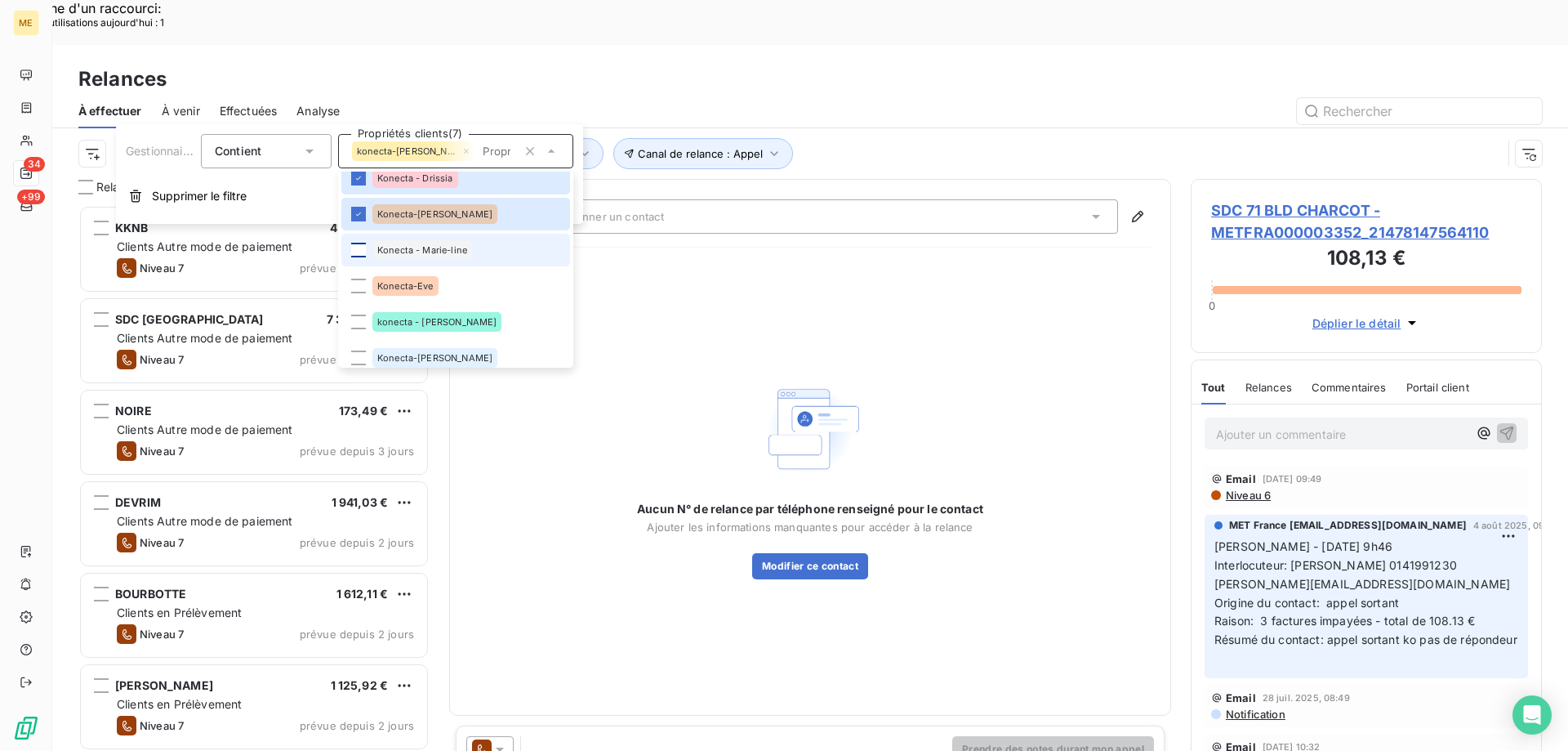
scroll to position [578, 339]
click at [365, 255] on div at bounding box center [358, 250] width 14 height 14
click at [365, 287] on div at bounding box center [358, 285] width 14 height 14
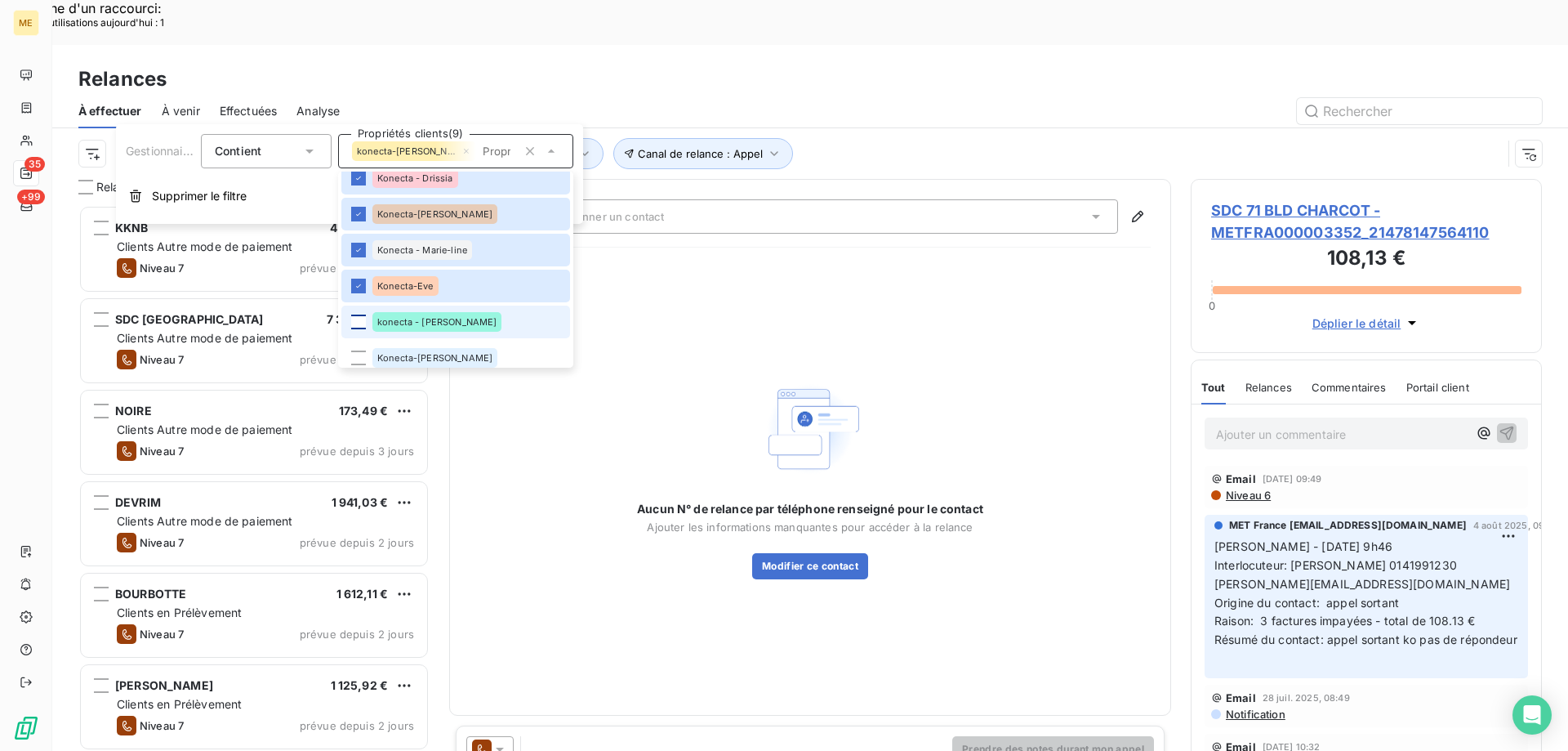
click at [365, 320] on div at bounding box center [358, 321] width 14 height 14
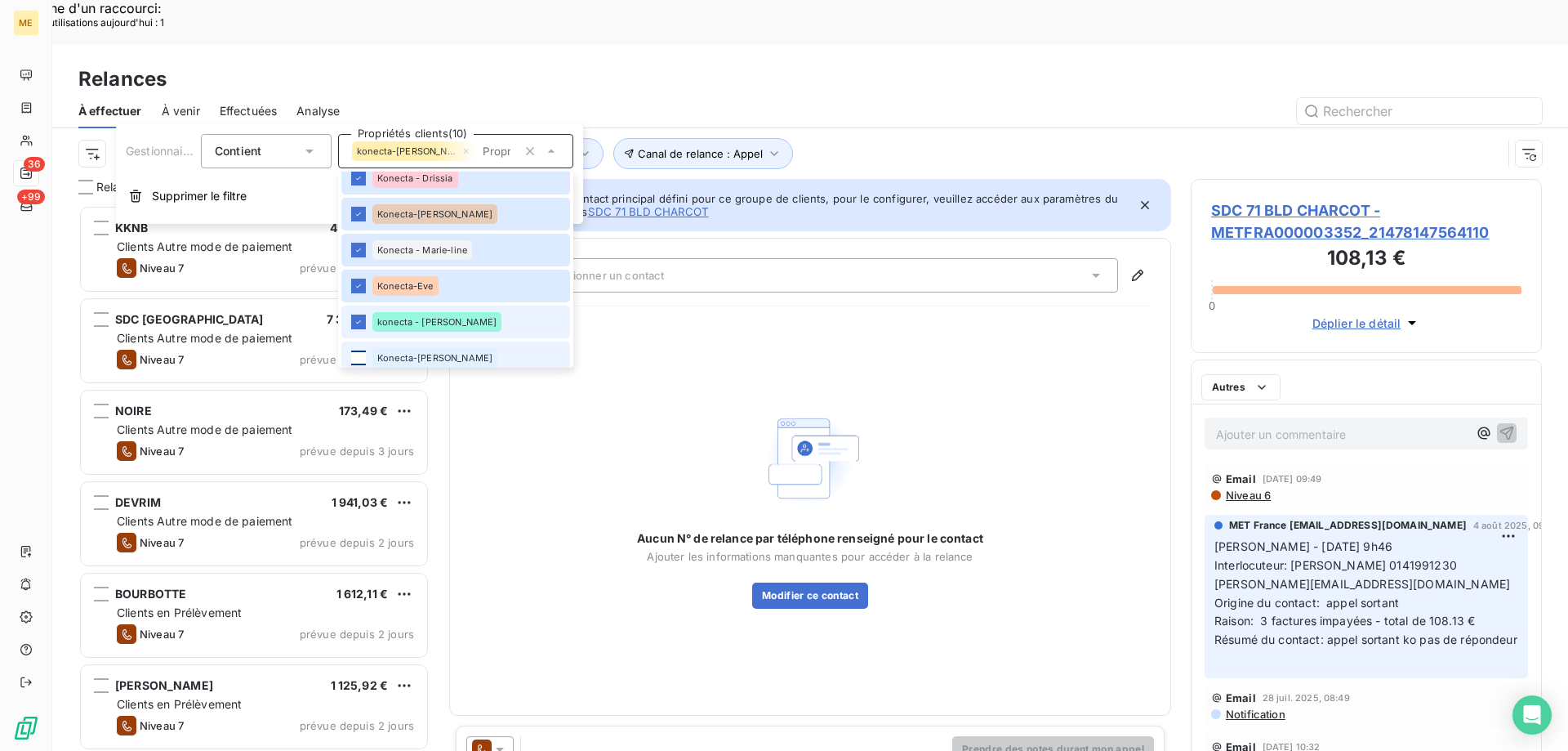
scroll to position [0, 0]
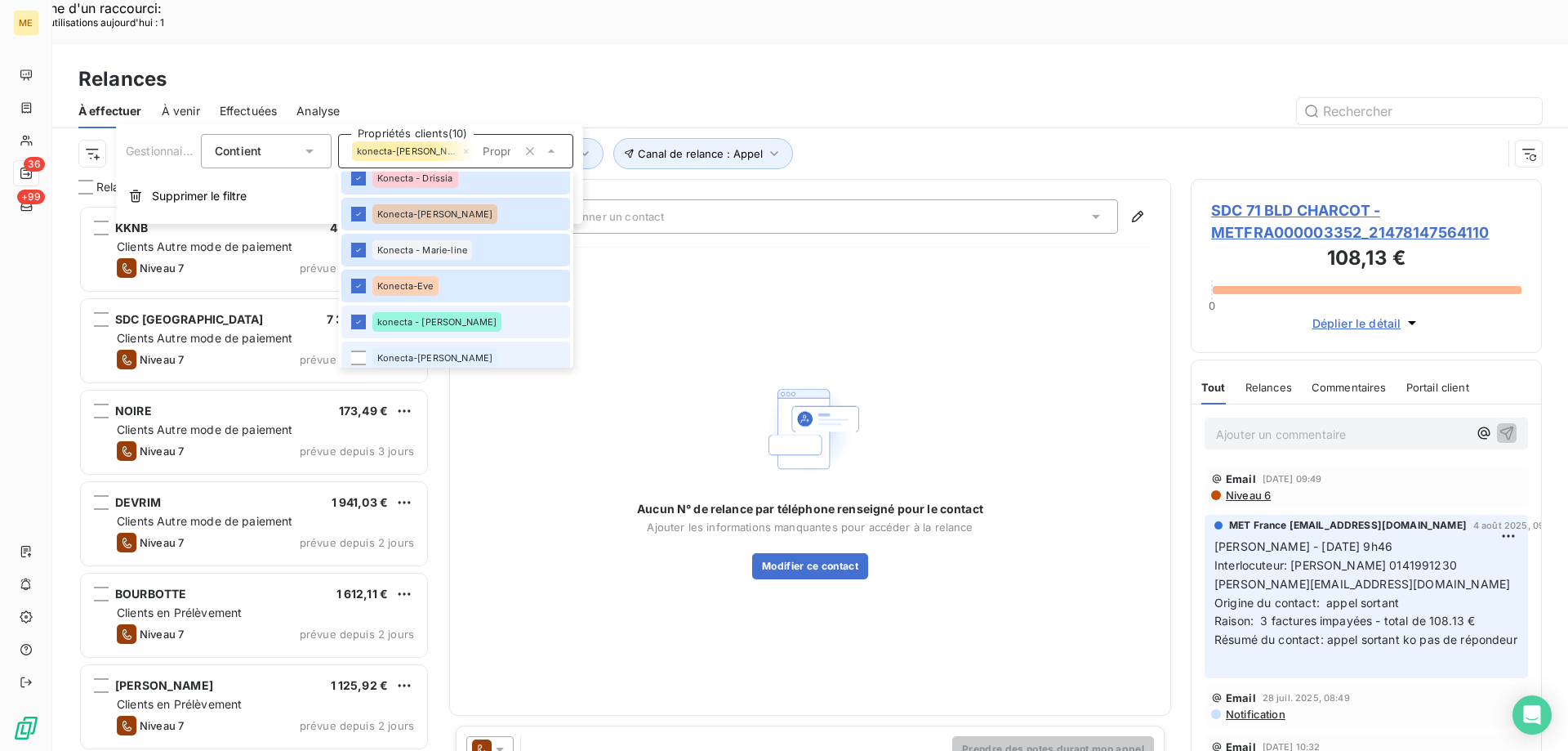
drag, startPoint x: 356, startPoint y: 357, endPoint x: 380, endPoint y: 321, distance: 43.3
click at [356, 356] on div at bounding box center [358, 357] width 14 height 14
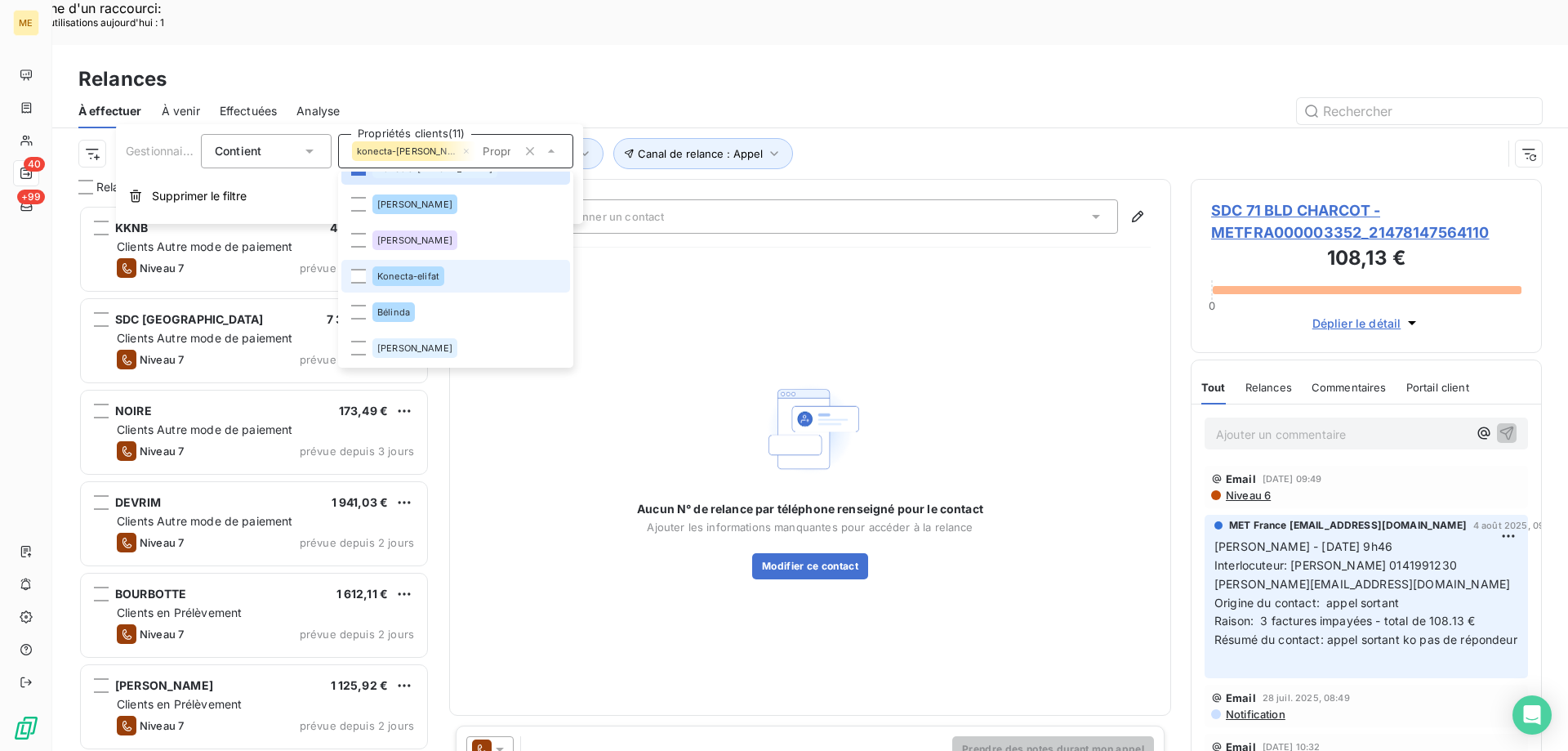
click at [349, 271] on li "Konecta-elifat" at bounding box center [456, 276] width 229 height 33
click at [733, 260] on div "Aucun N° de relance par téléphone renseigné pour le contact Ajouter les informa…" at bounding box center [809, 477] width 681 height 434
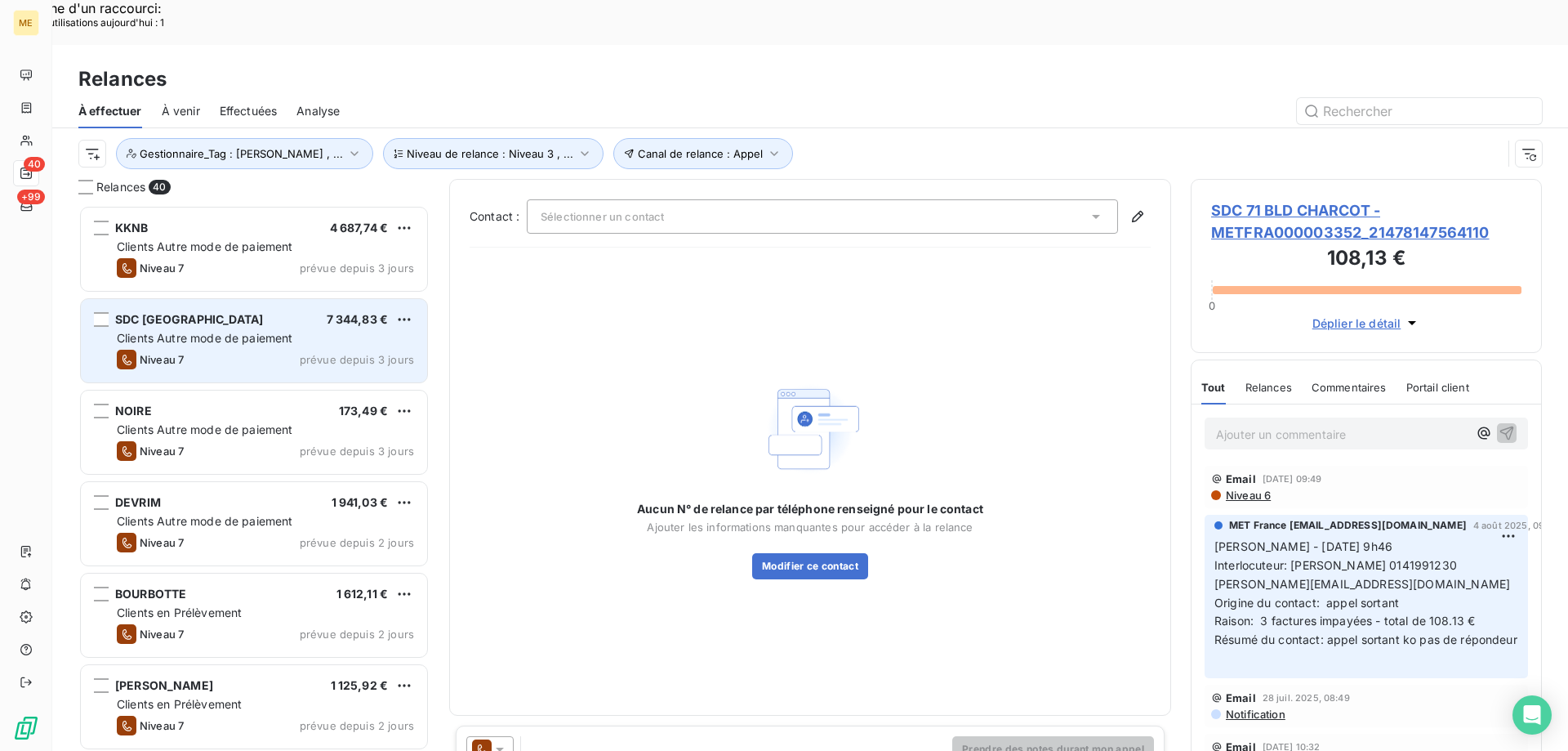
click at [200, 303] on div "SDC RUE DE LA CROIX DE FER 7 344,83 € Clients Autre mode de paiement Niveau 7 p…" at bounding box center [253, 340] width 347 height 84
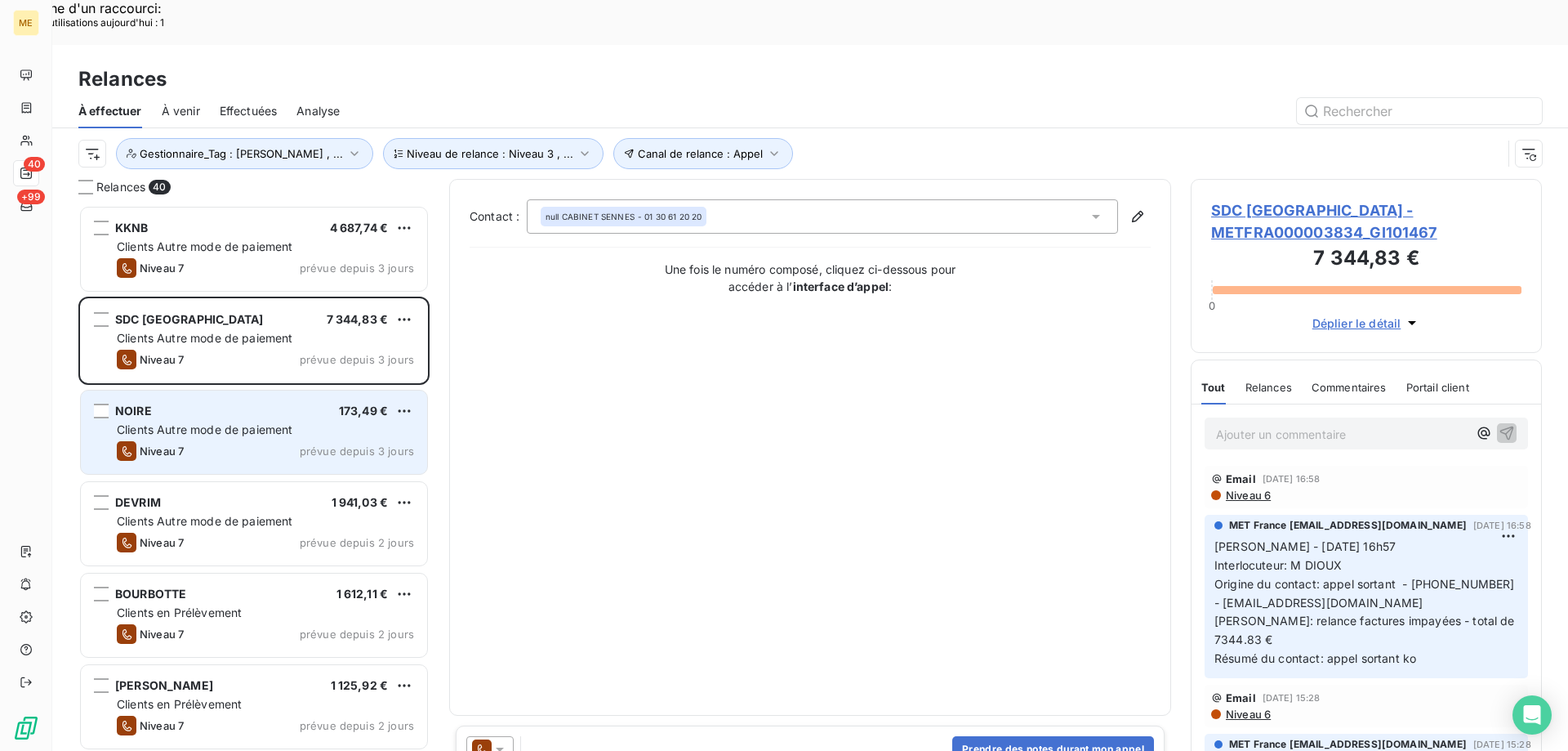
click at [218, 422] on div "Clients Autre mode de paiement" at bounding box center [266, 429] width 298 height 16
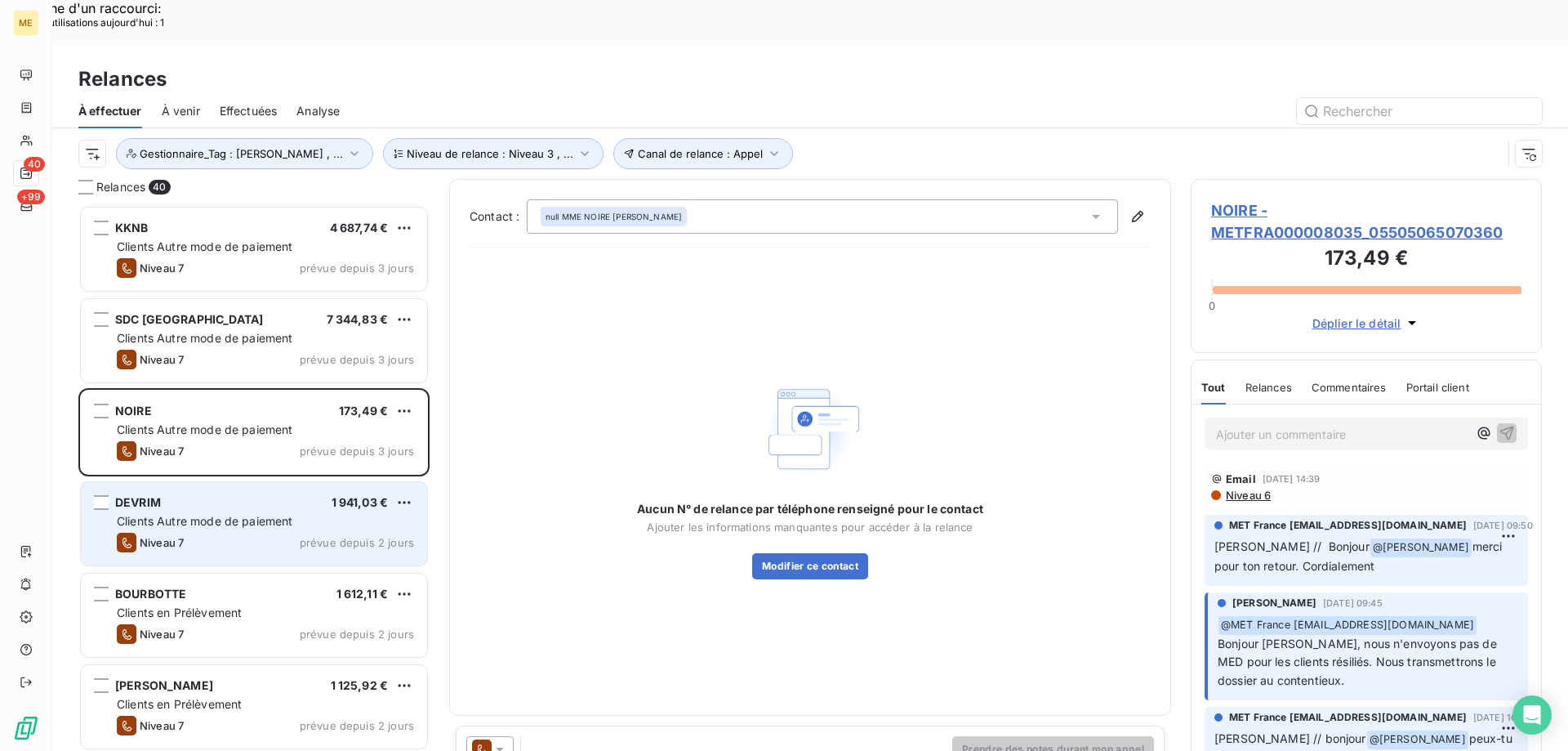
click at [254, 533] on div "Niveau 7 prévue depuis 2 jours" at bounding box center [266, 543] width 298 height 19
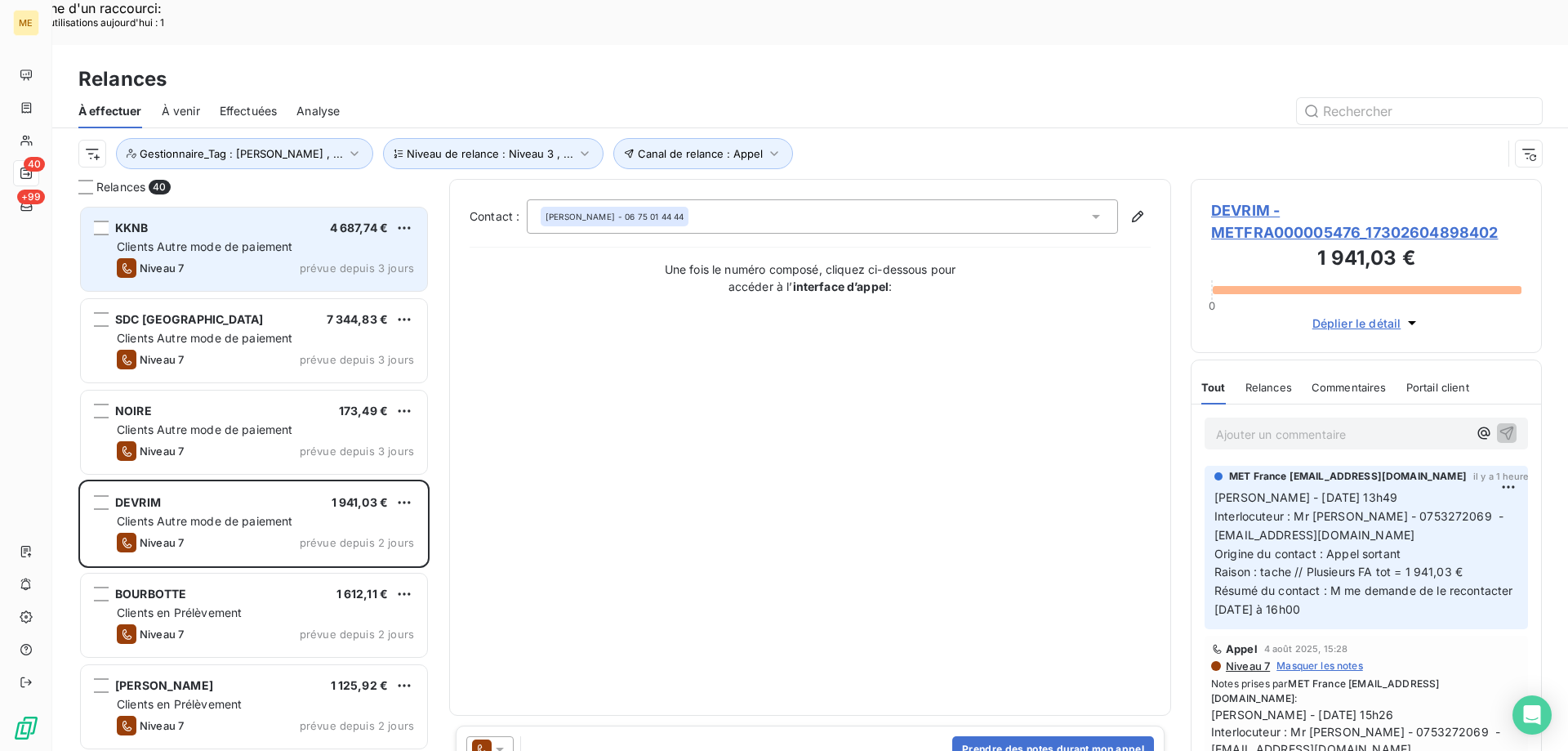
click at [227, 258] on div "Niveau 7 prévue depuis 3 jours" at bounding box center [266, 268] width 298 height 19
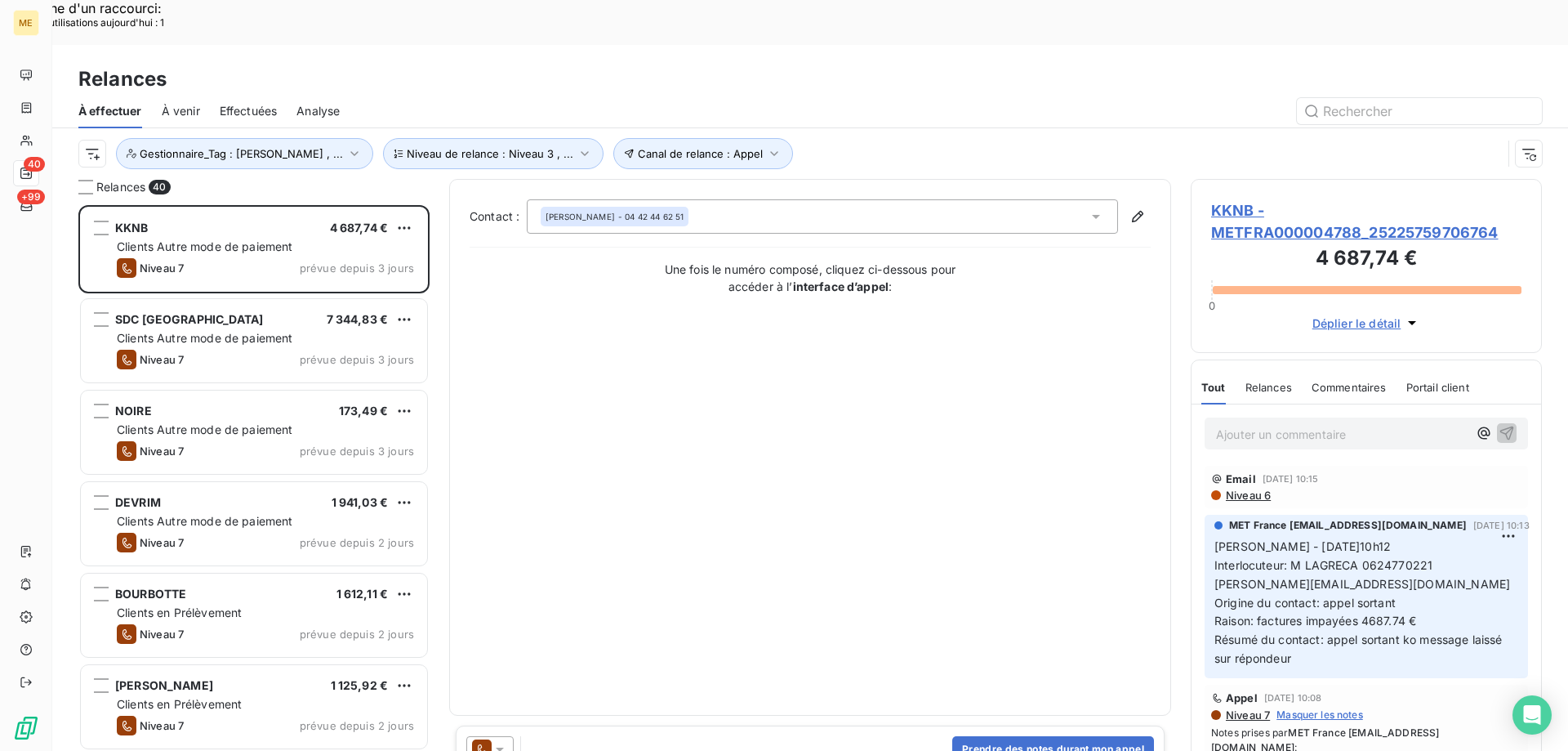
click at [1316, 200] on span "KKNB - METFRA000004788_25225759706764" at bounding box center [1365, 222] width 310 height 44
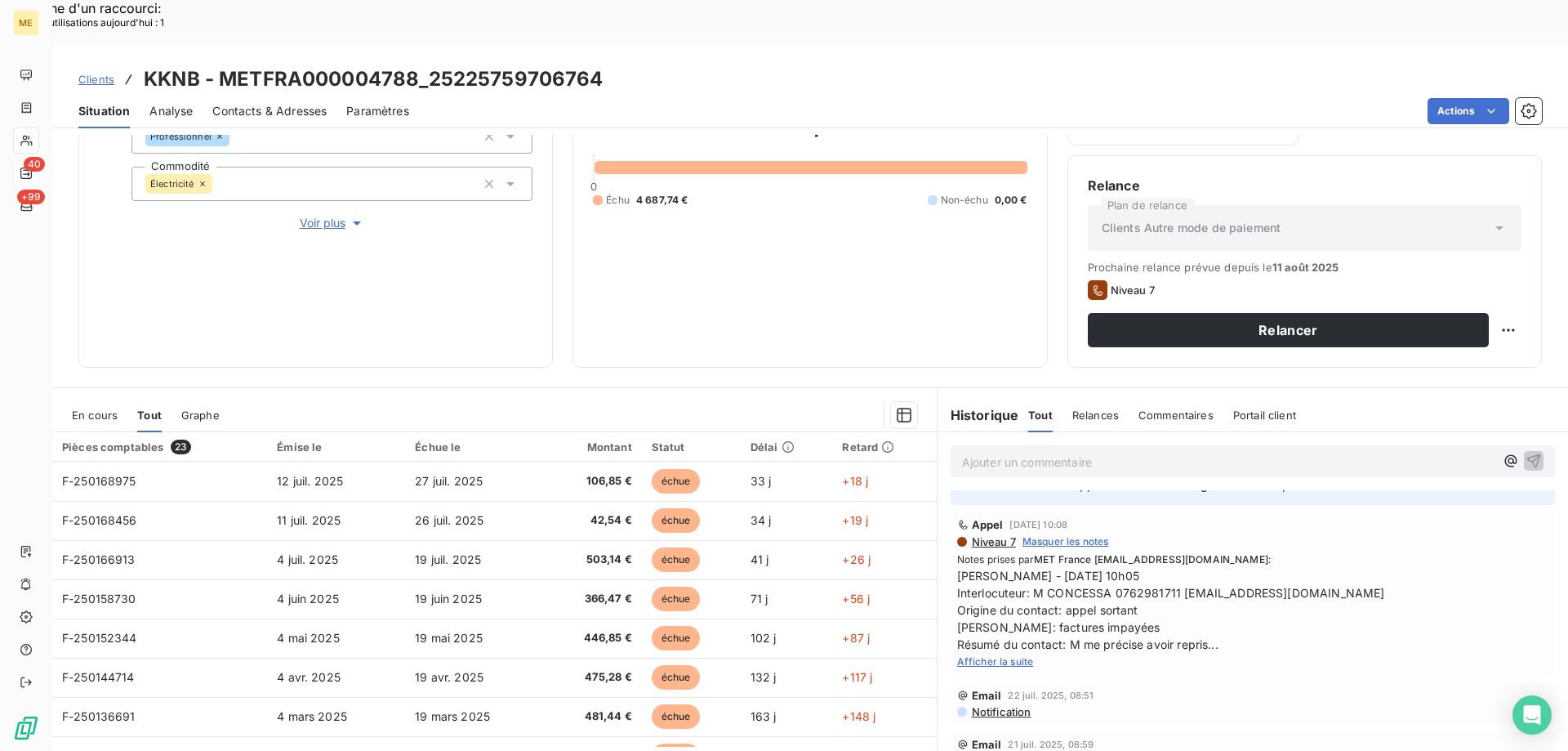
click at [1018, 655] on span "Afficher la suite" at bounding box center [996, 661] width 77 height 12
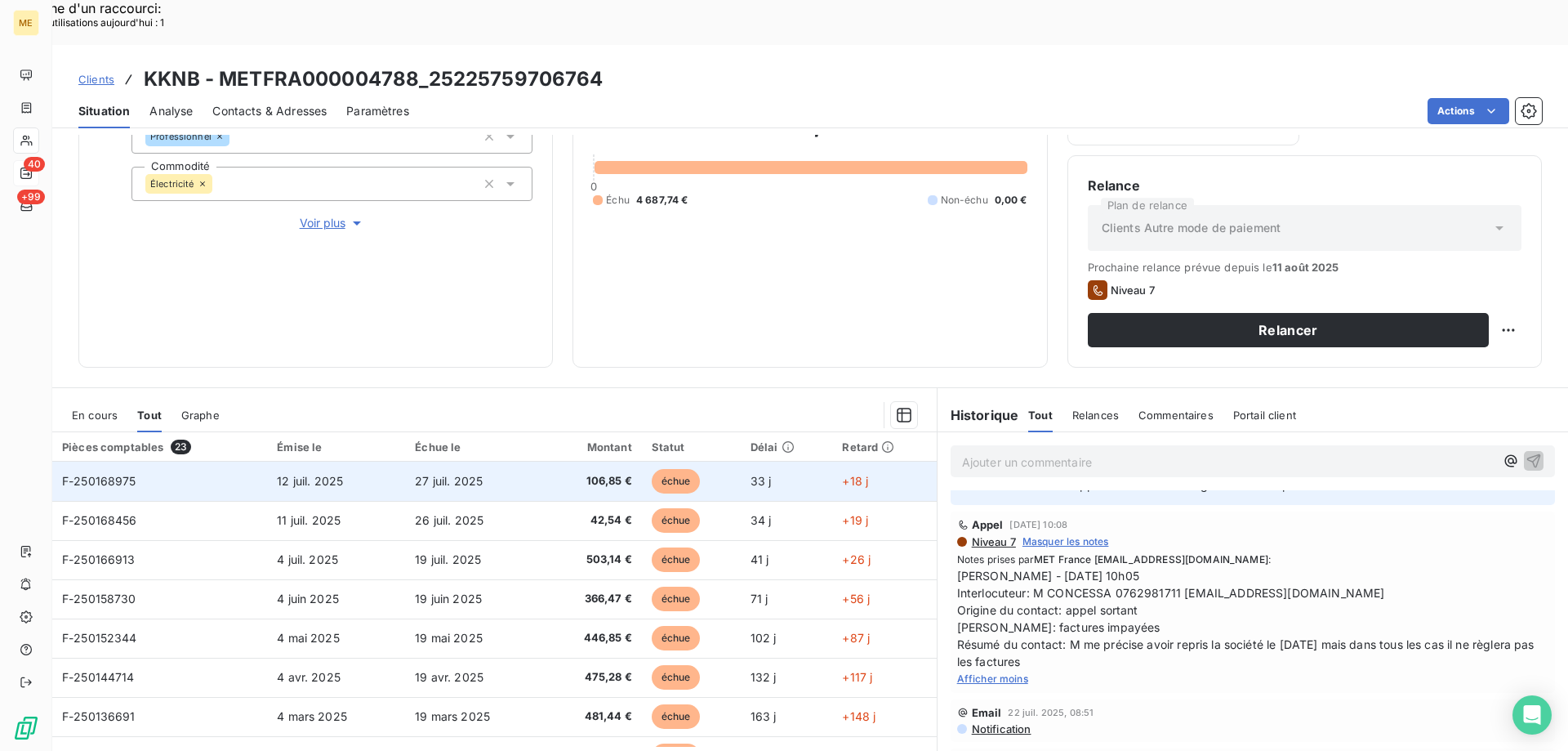
click at [465, 473] on span "27 juil. 2025" at bounding box center [448, 480] width 68 height 13
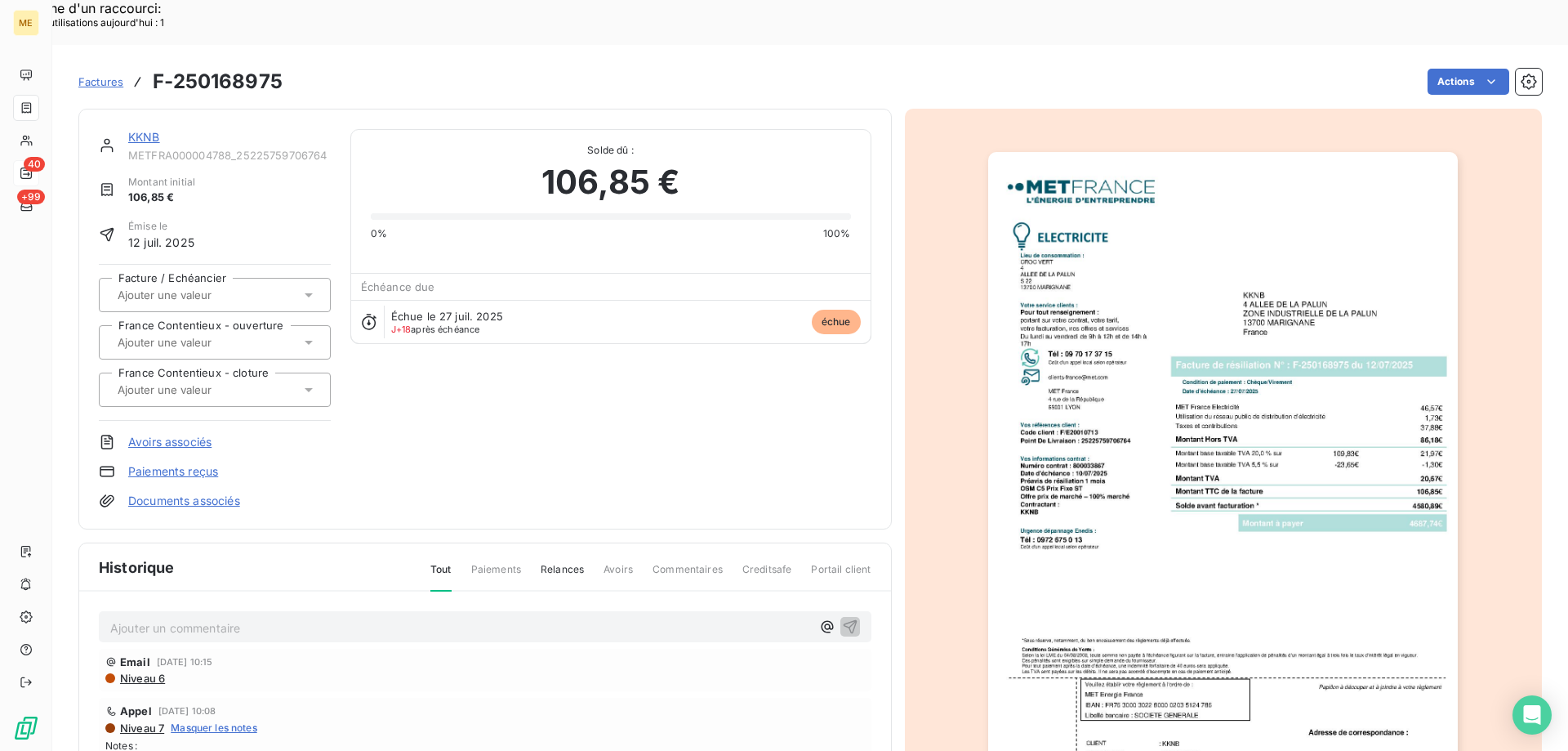
click at [133, 130] on link "KKNB" at bounding box center [144, 136] width 32 height 13
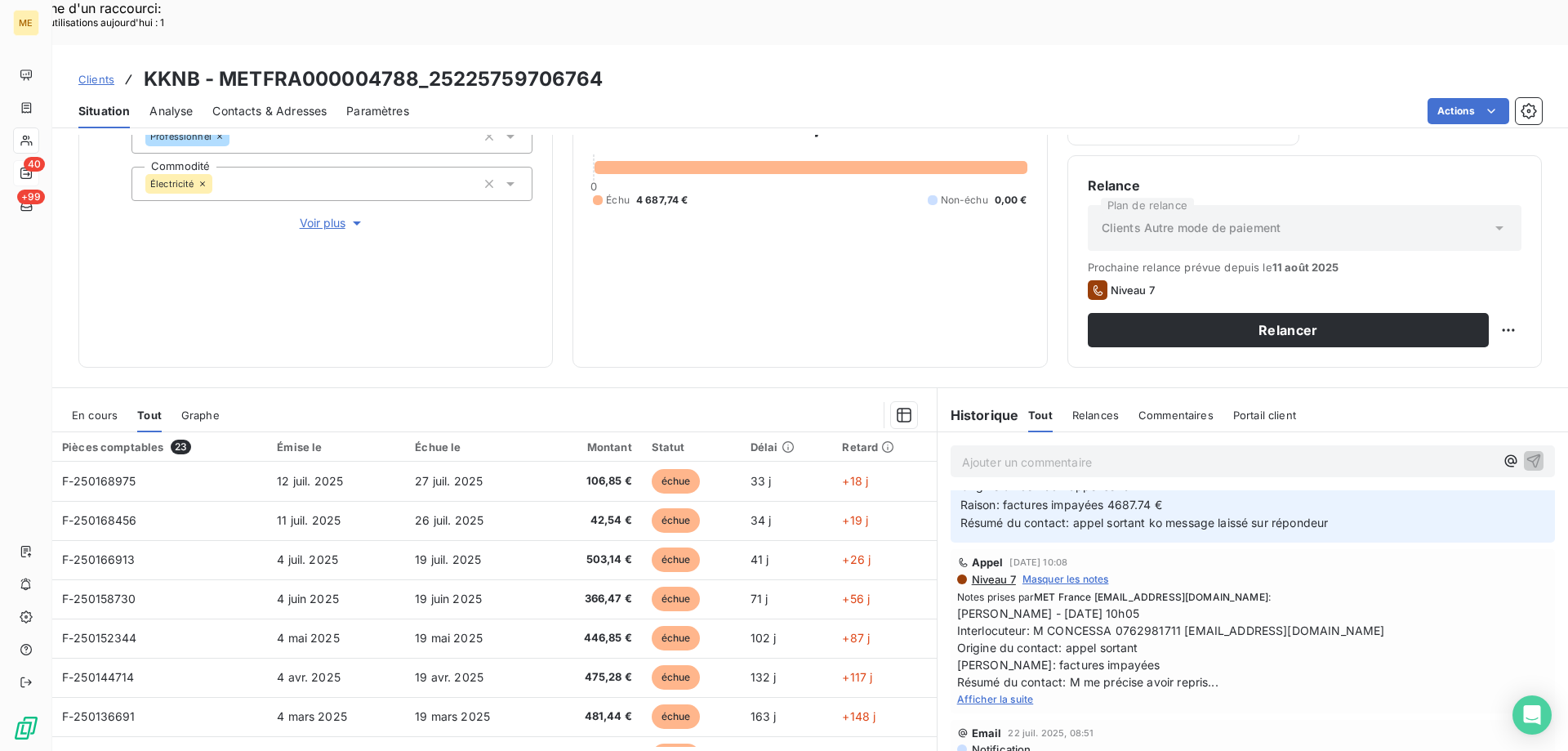
scroll to position [163, 0]
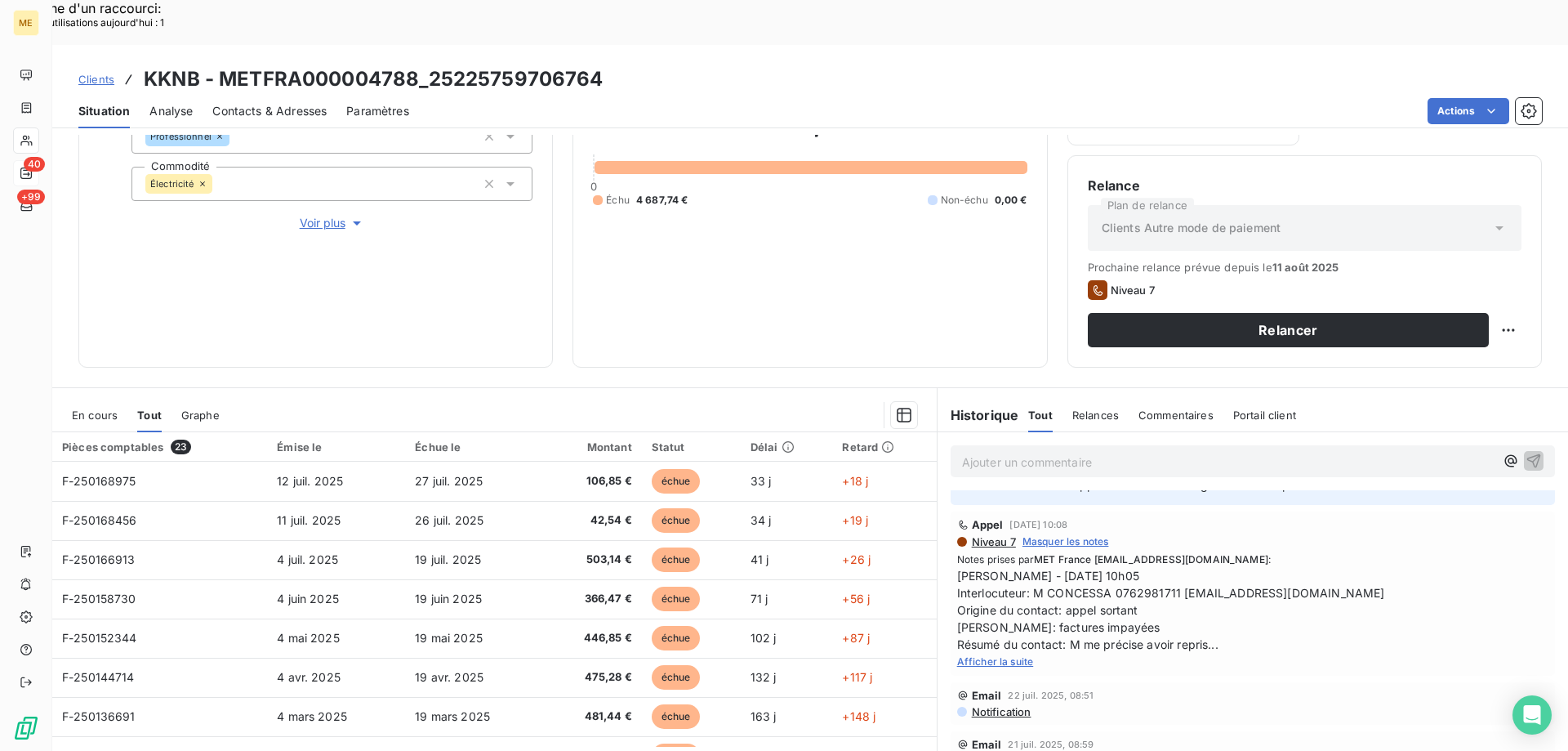
click at [1020, 655] on span "Afficher la suite" at bounding box center [996, 661] width 77 height 12
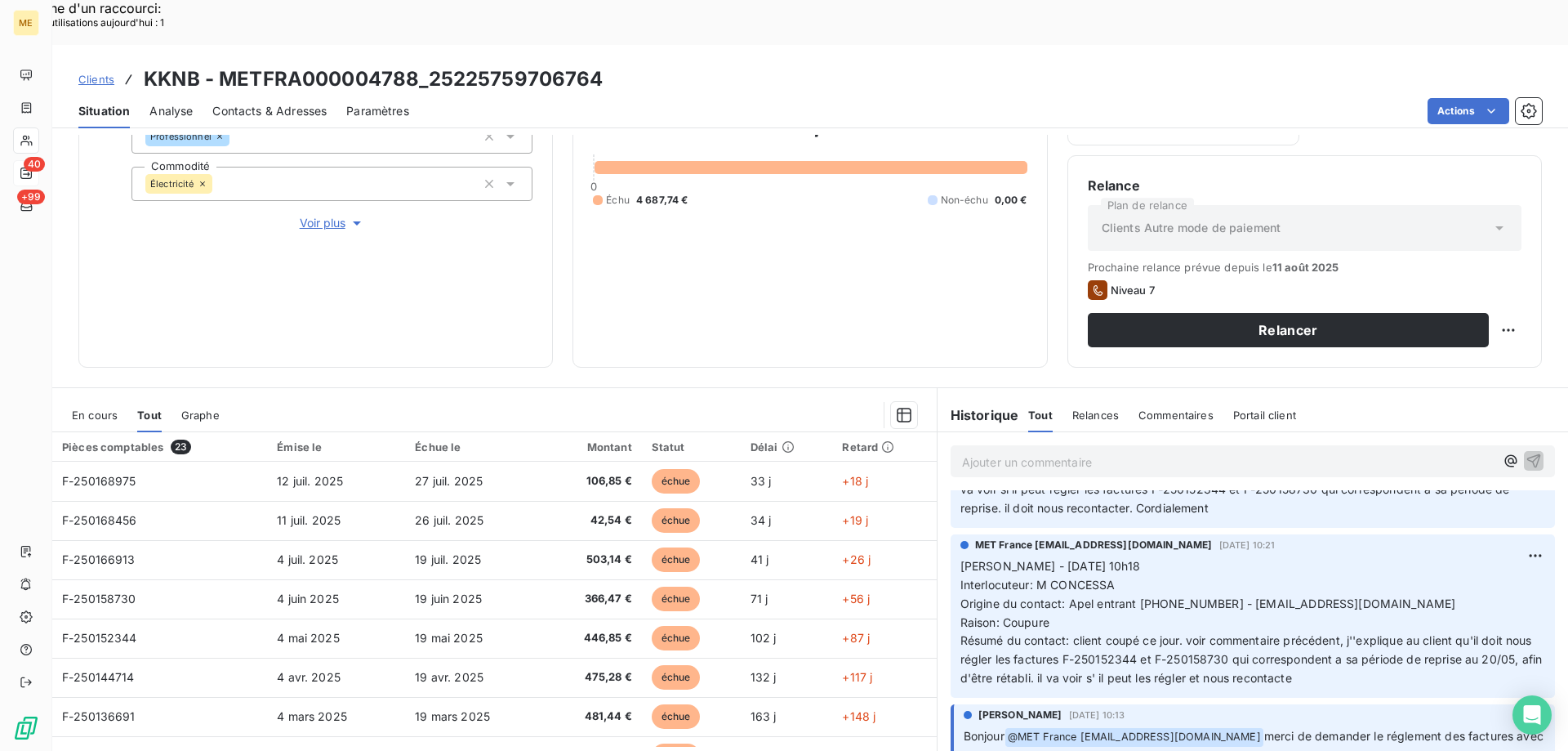
scroll to position [408, 0]
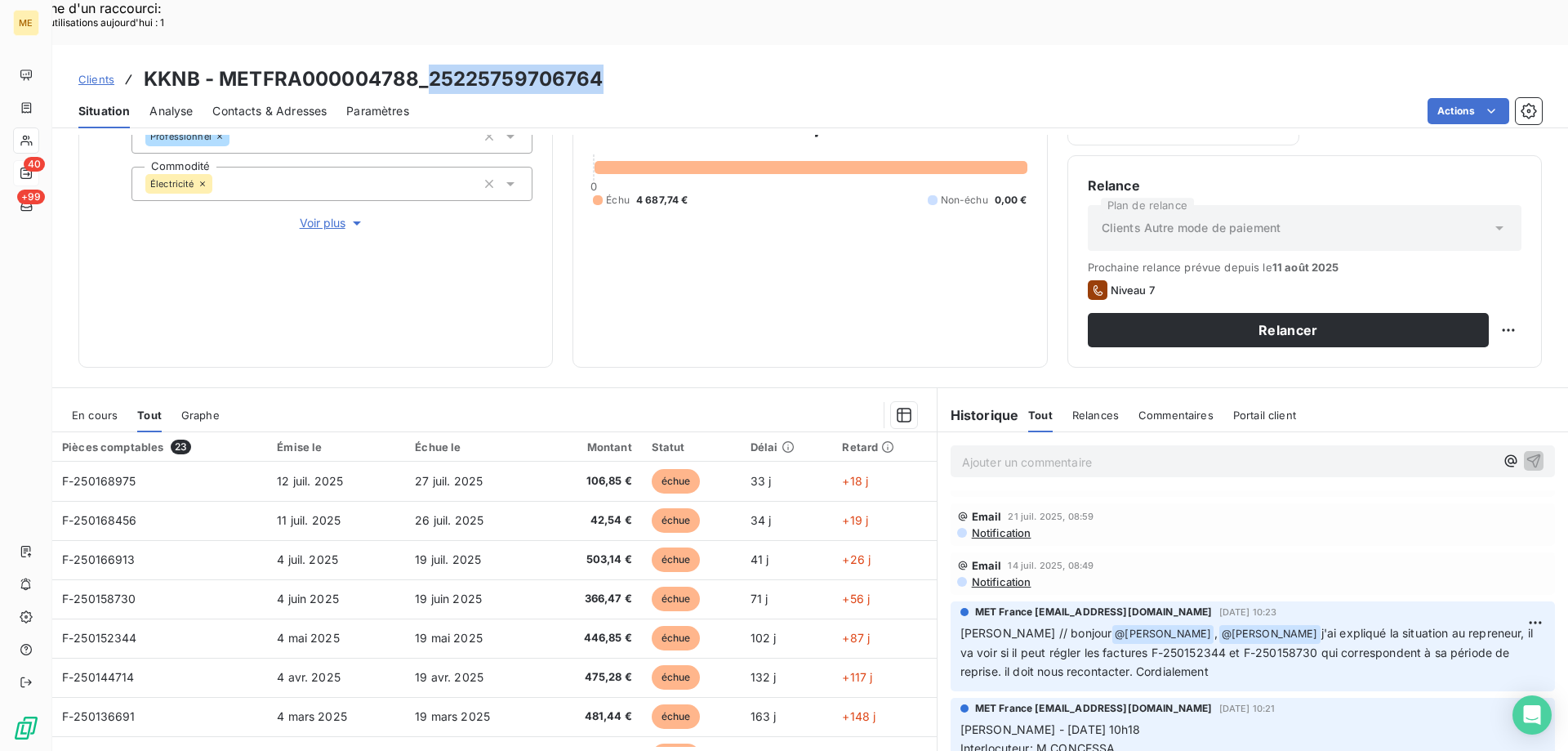
drag, startPoint x: 429, startPoint y: 33, endPoint x: 626, endPoint y: 37, distance: 197.0
click at [626, 64] on div "Clients KKNB - METFRA000004788_25225759706764" at bounding box center [809, 79] width 1516 height 30
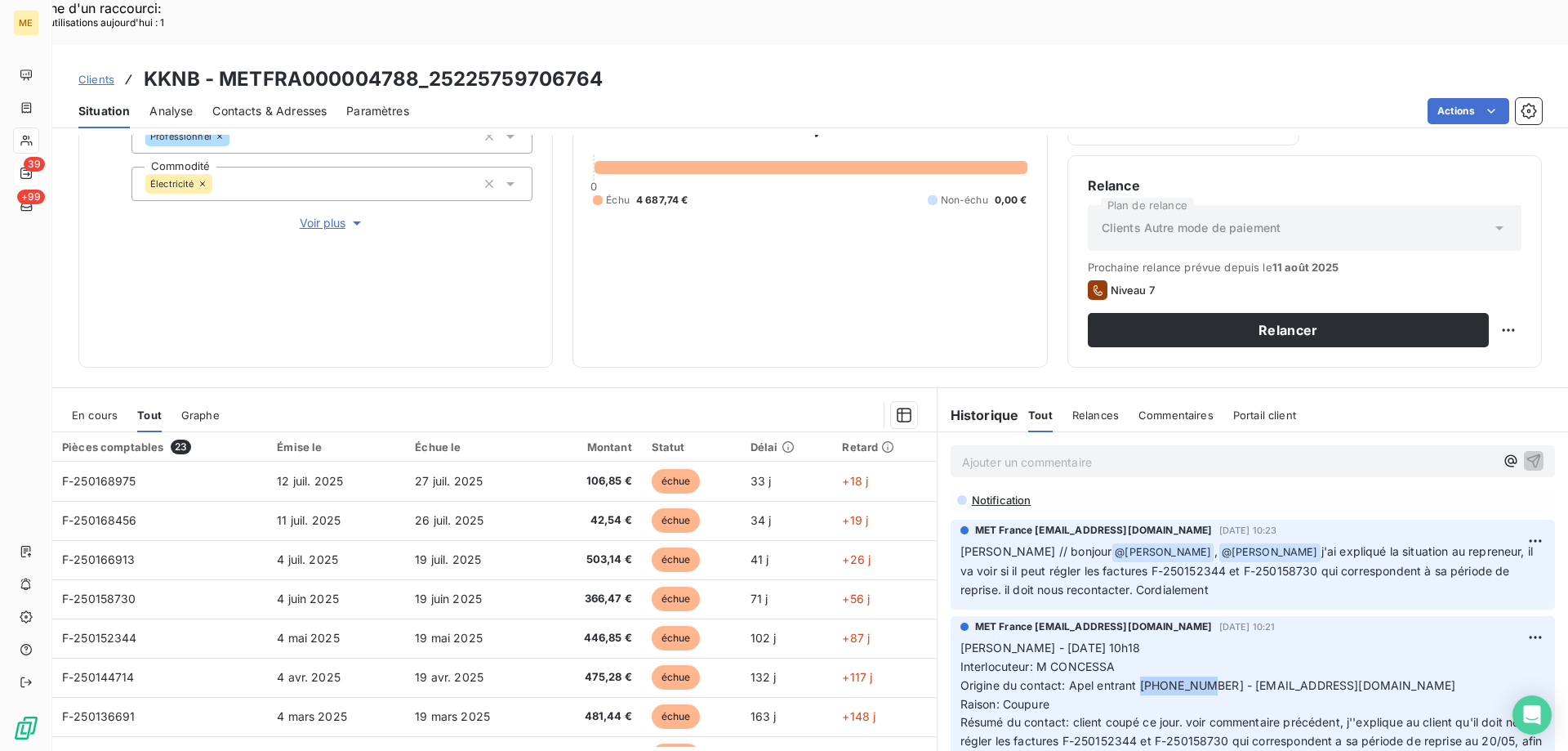
drag, startPoint x: 1132, startPoint y: 643, endPoint x: 1197, endPoint y: 640, distance: 65.1
click at [1197, 678] on span "Origine du contact: Apel entrant 0762981711 - theo.touzellier13@gmail.com" at bounding box center [1208, 685] width 495 height 13
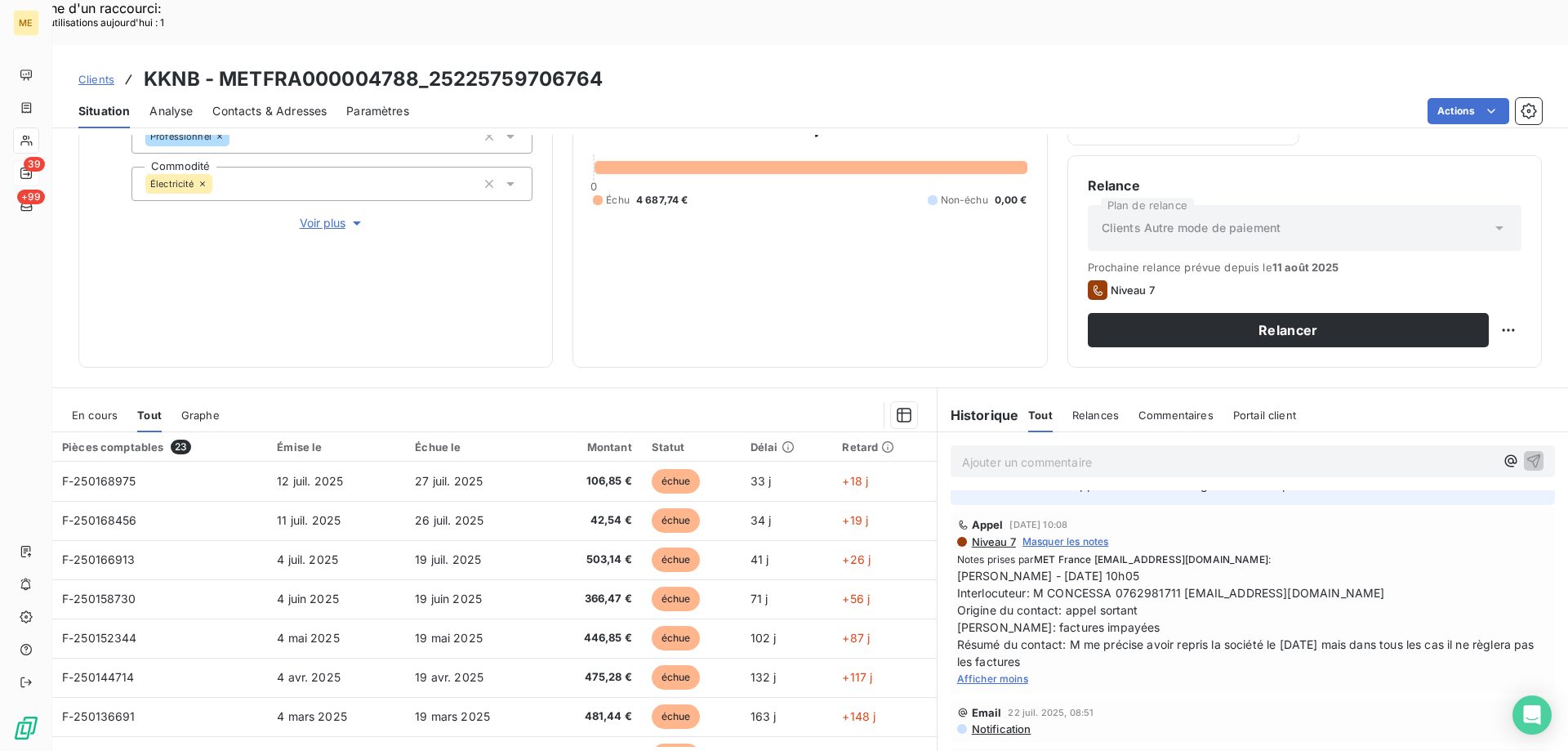
scroll to position [0, 0]
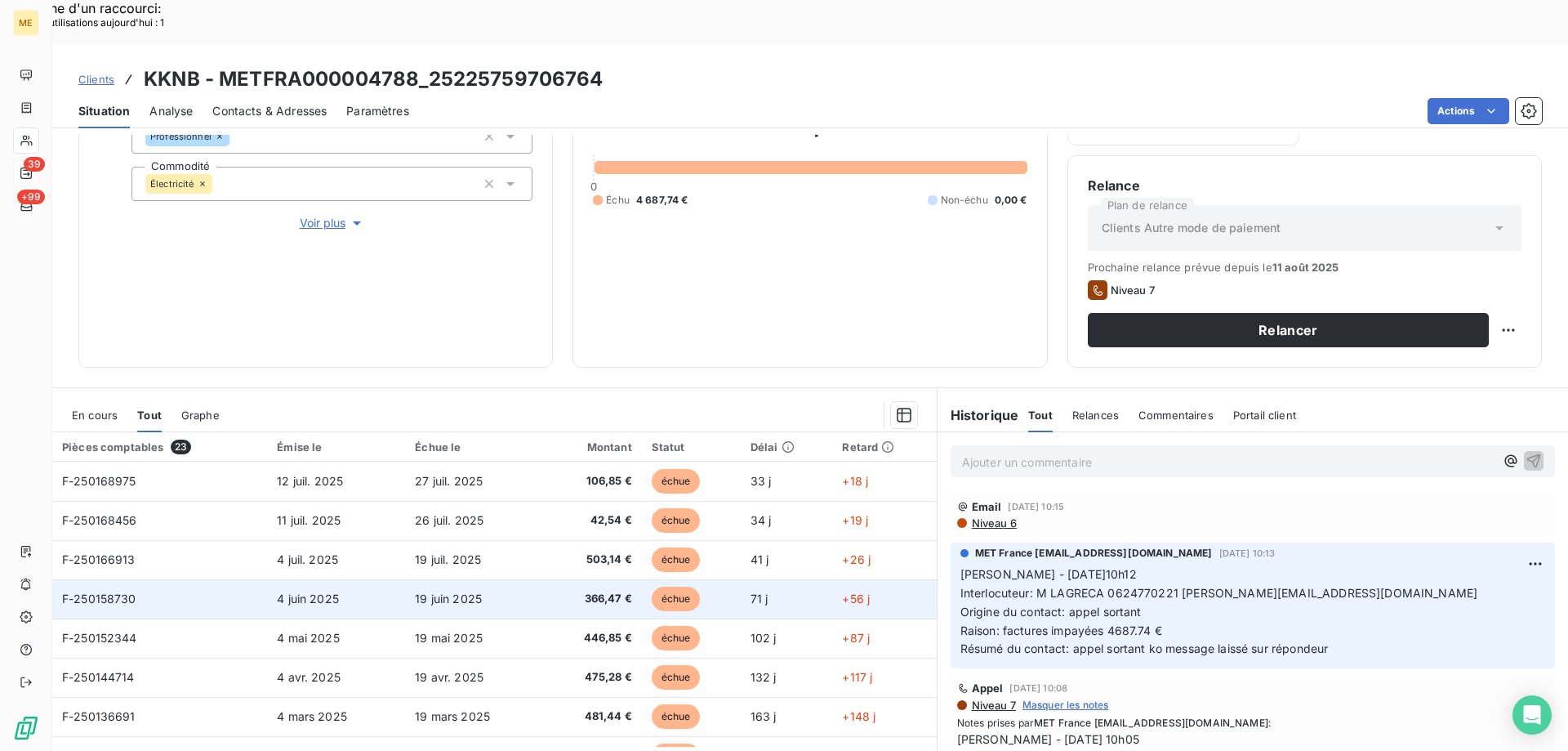
click at [305, 592] on span "4 juin 2025" at bounding box center [307, 598] width 62 height 13
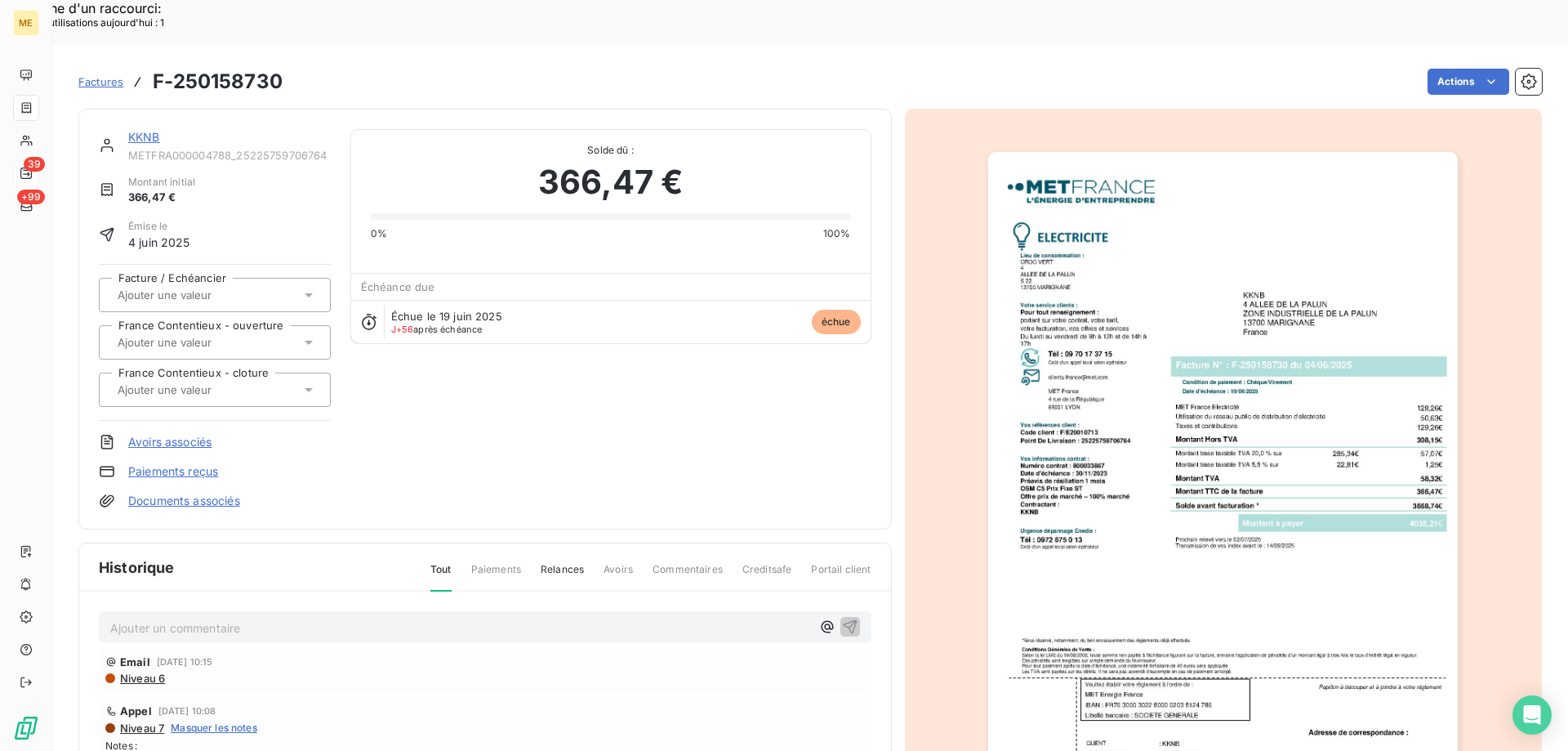
click at [1145, 448] on img "button" at bounding box center [1222, 484] width 470 height 665
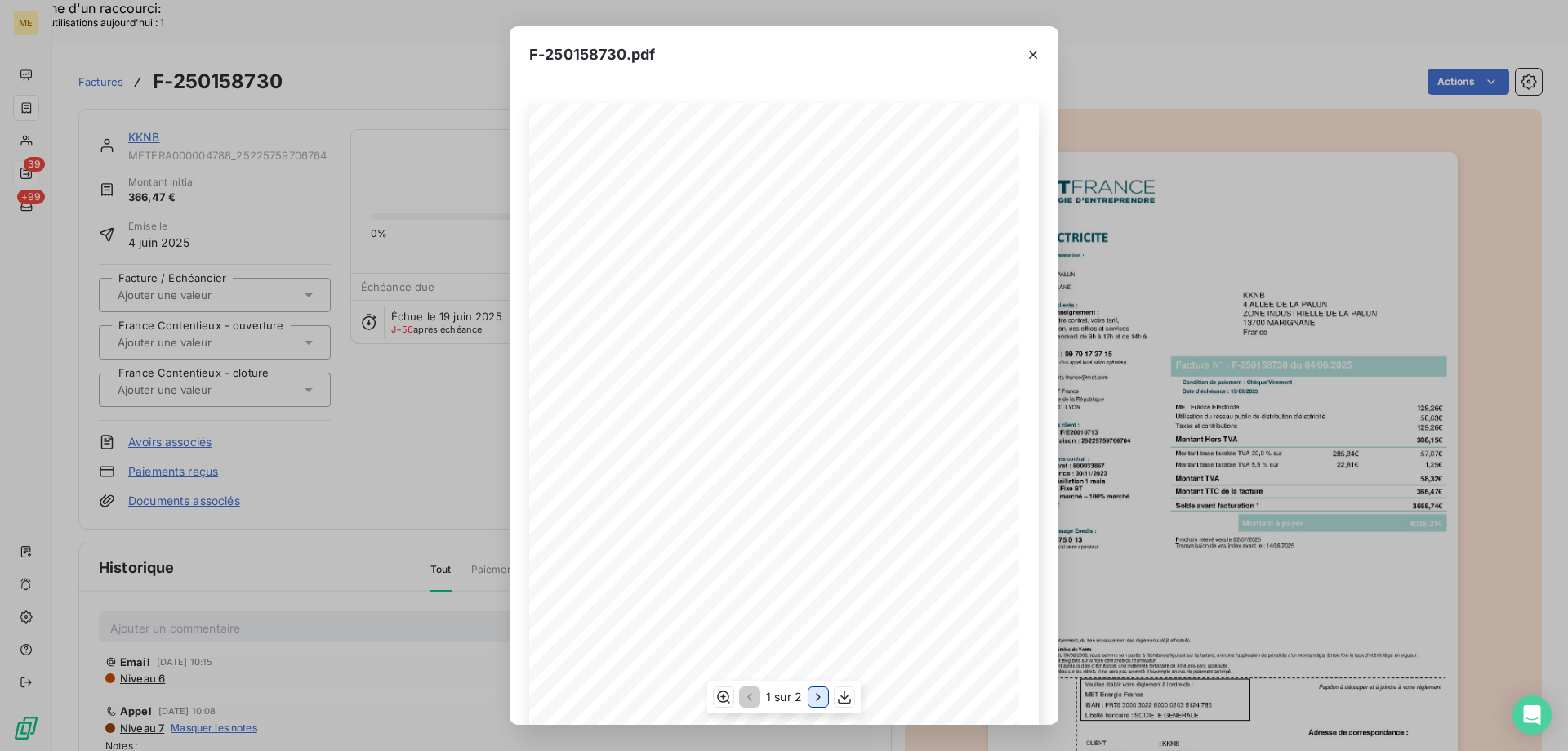
click at [822, 698] on icon "button" at bounding box center [818, 696] width 16 height 16
click at [1030, 58] on icon "button" at bounding box center [1032, 54] width 16 height 16
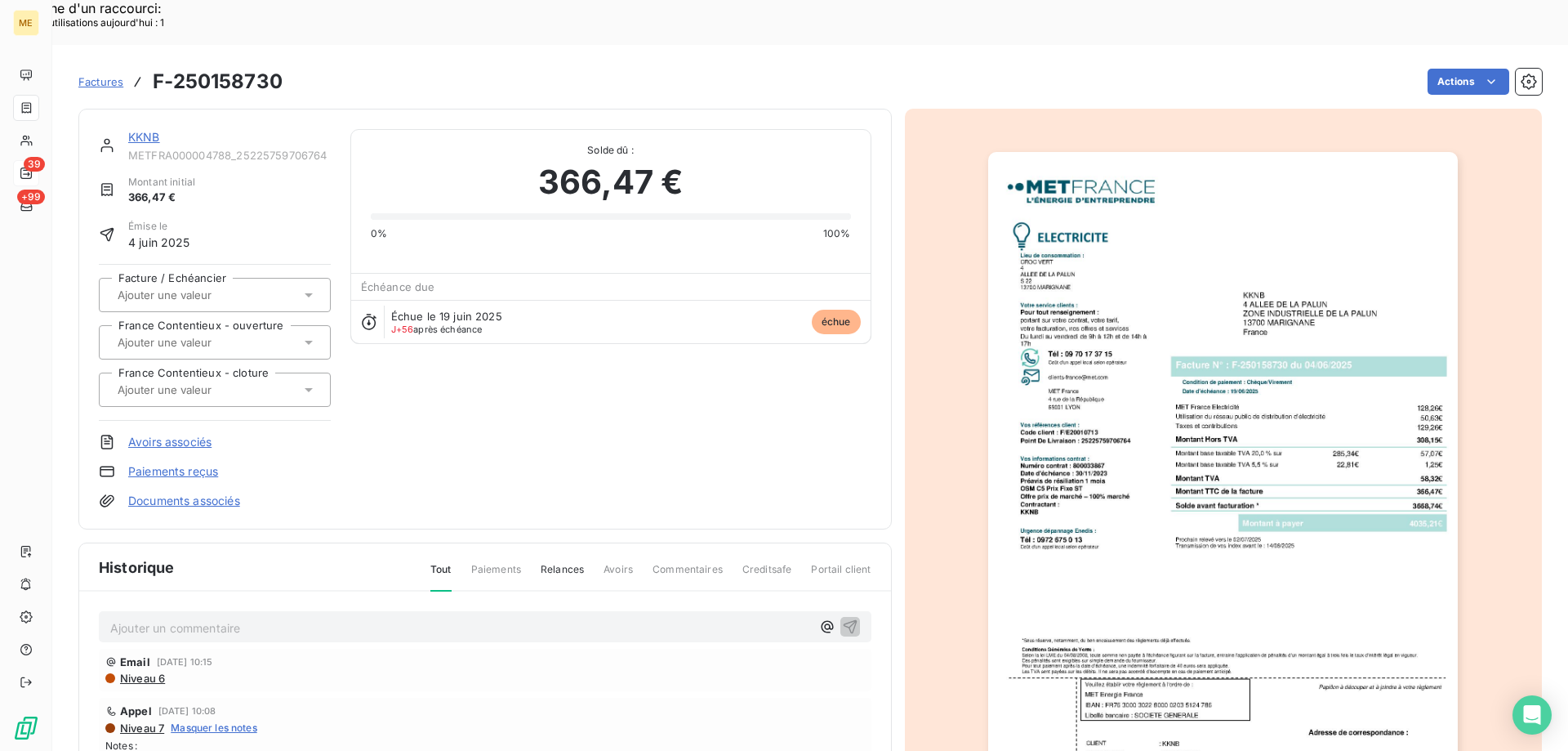
click at [135, 130] on link "KKNB" at bounding box center [144, 136] width 32 height 13
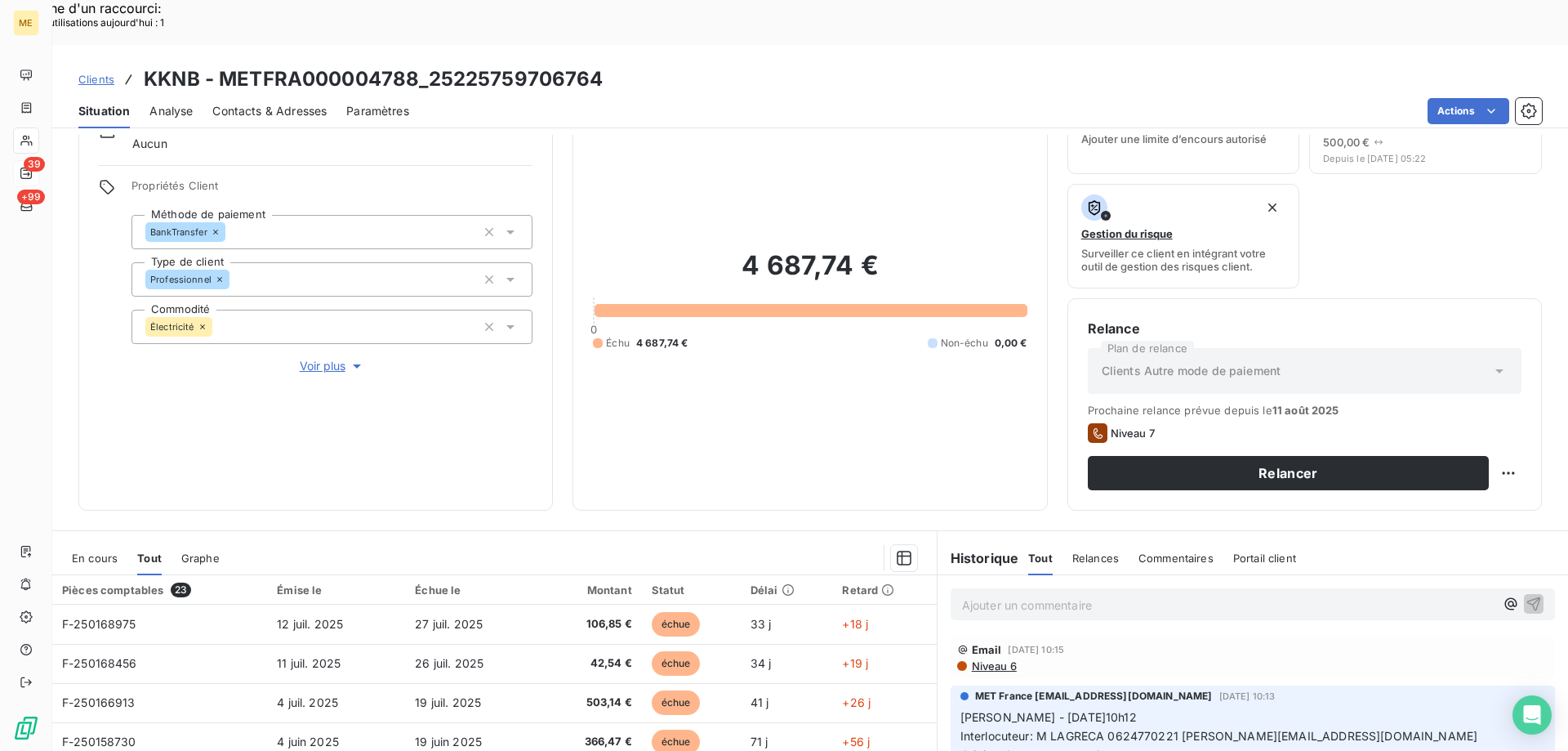
scroll to position [218, 0]
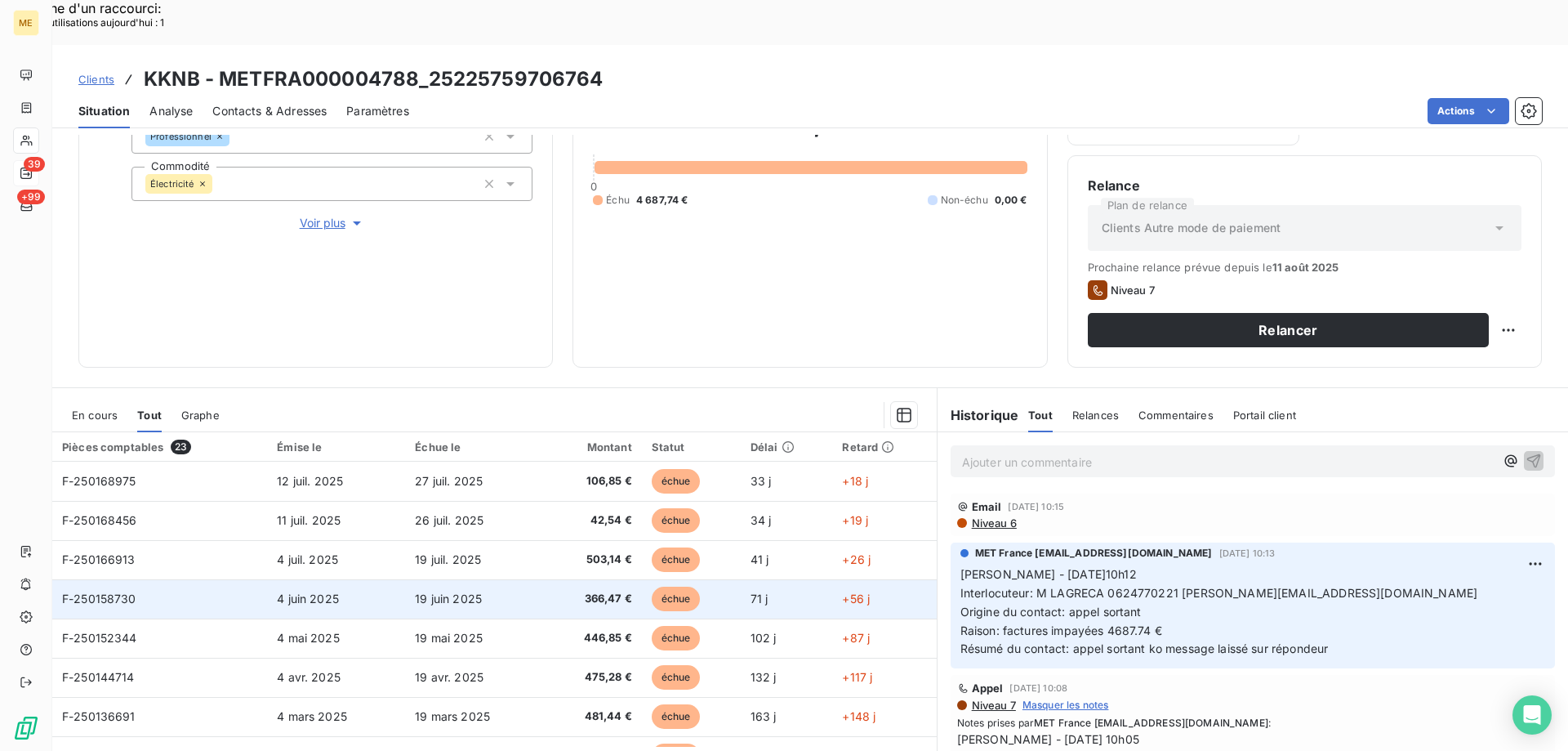
click at [397, 579] on td "4 juin 2025" at bounding box center [336, 598] width 138 height 39
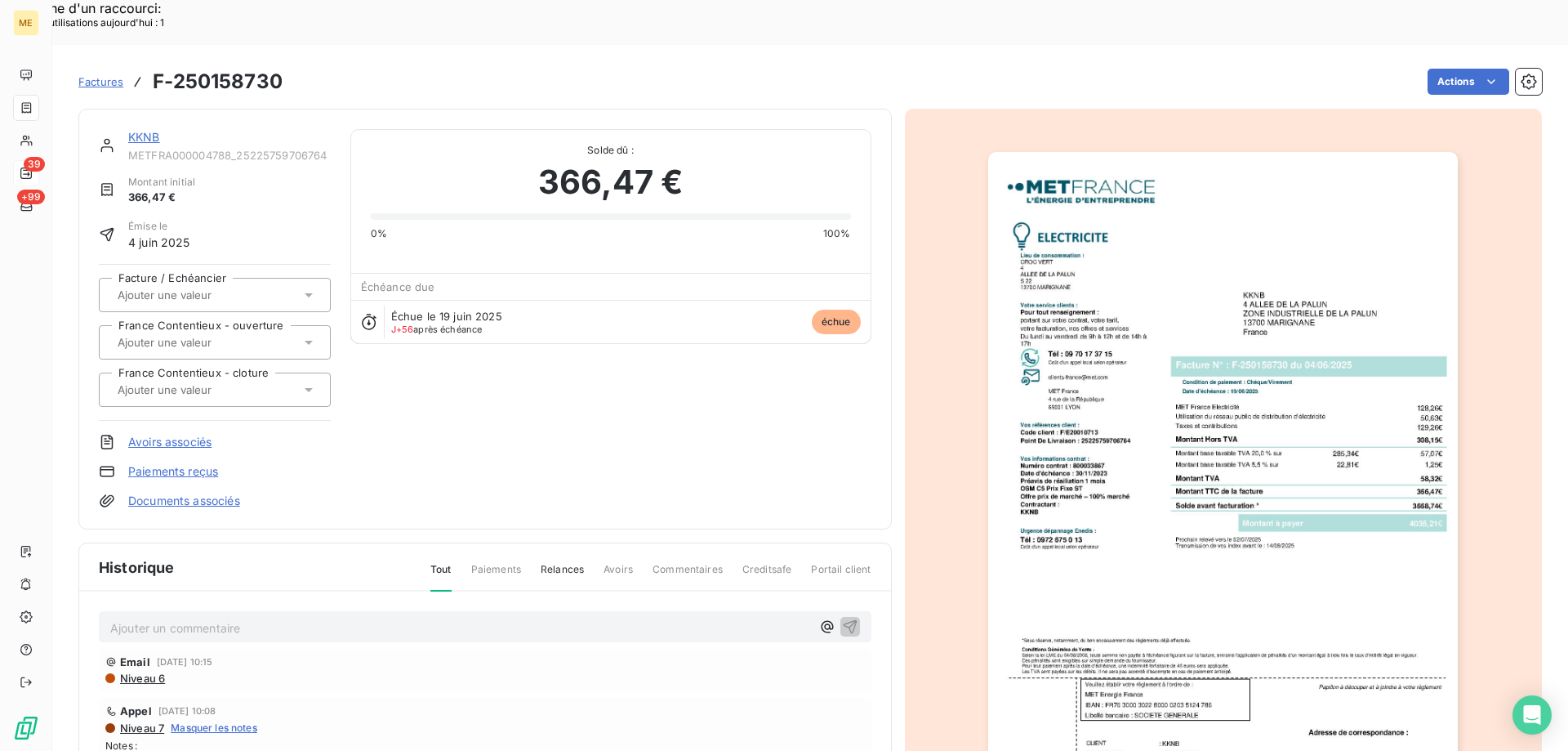
click at [1088, 378] on img "button" at bounding box center [1222, 484] width 470 height 665
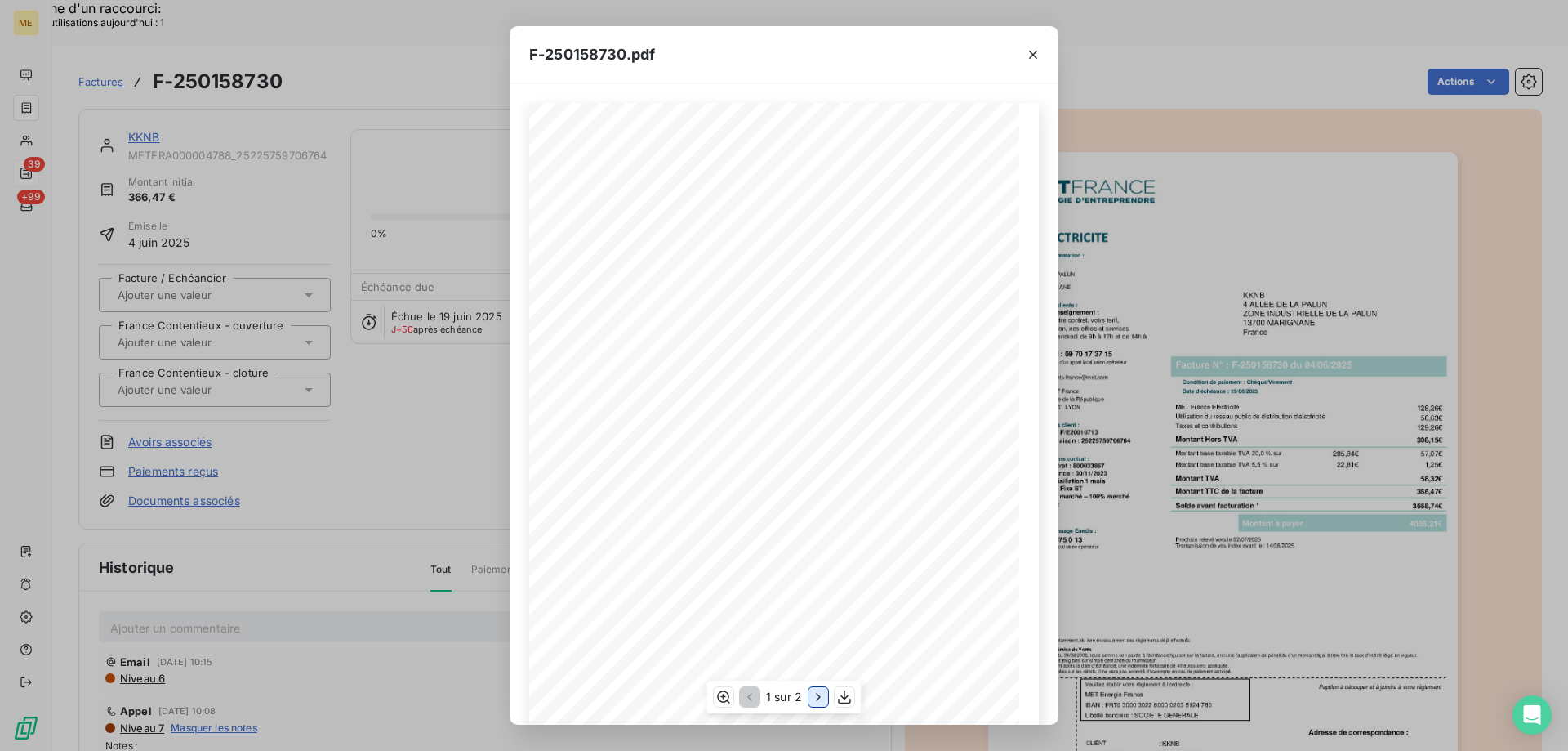
click at [817, 704] on icon "button" at bounding box center [818, 696] width 16 height 16
click at [1028, 48] on icon "button" at bounding box center [1032, 54] width 16 height 16
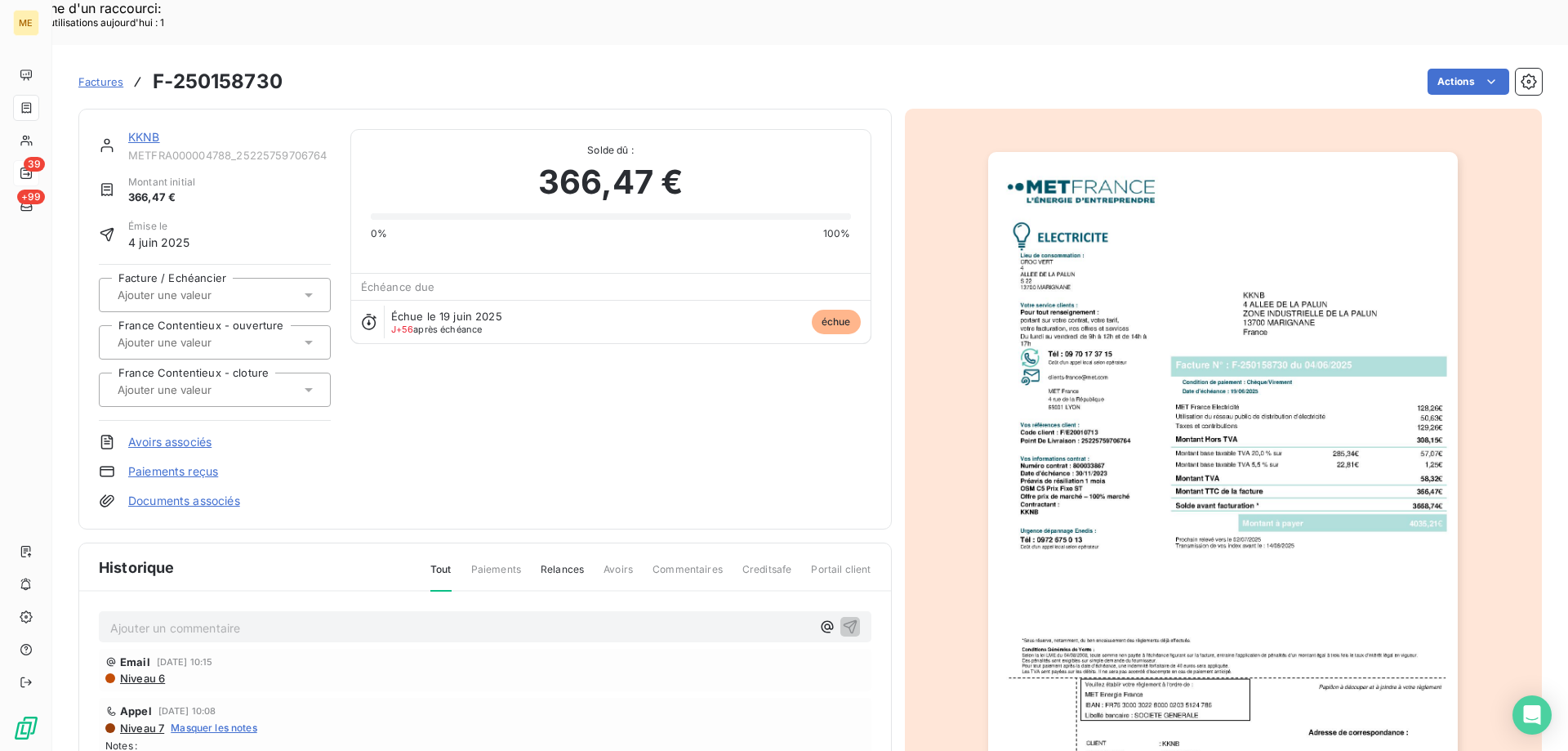
click at [143, 130] on link "KKNB" at bounding box center [144, 136] width 32 height 13
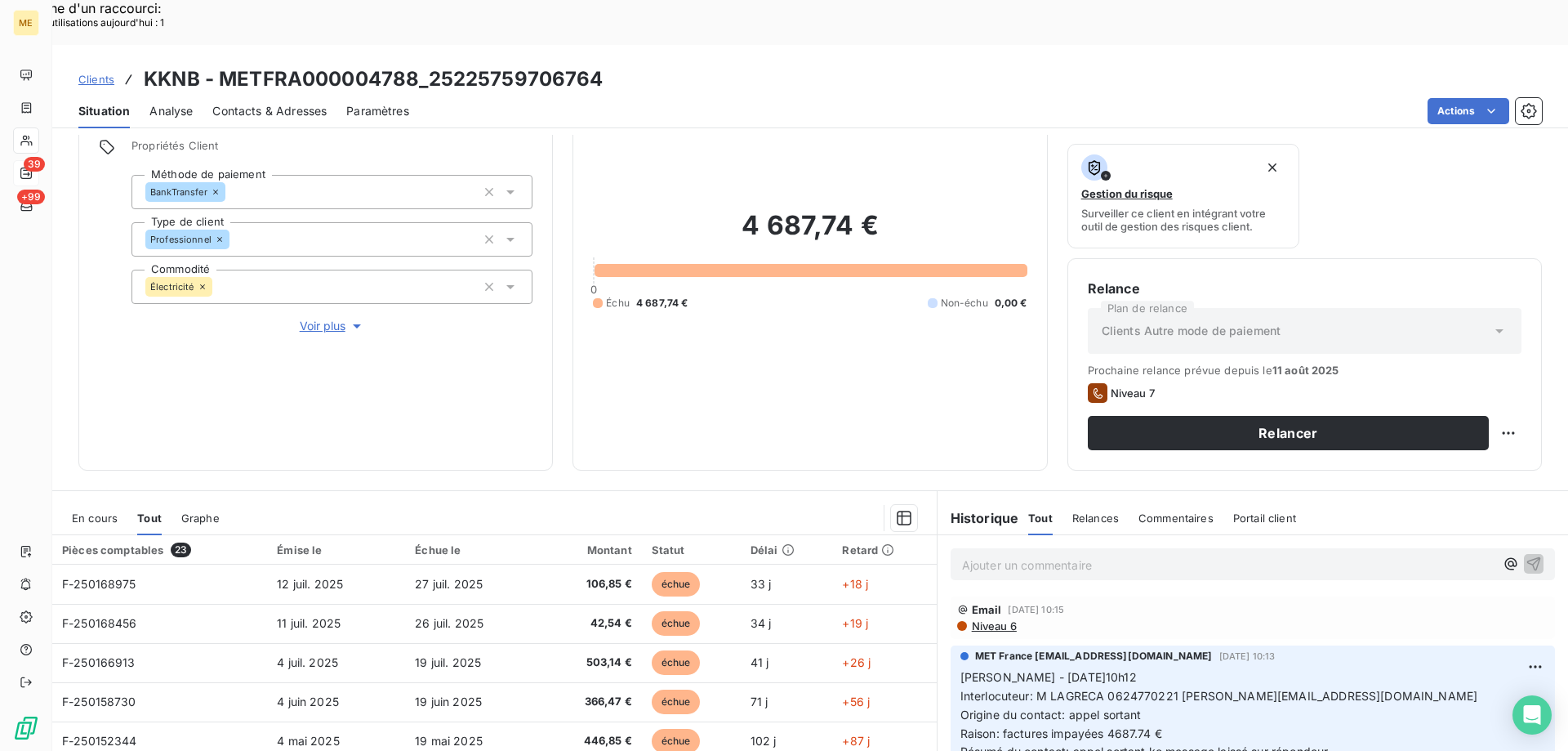
scroll to position [218, 0]
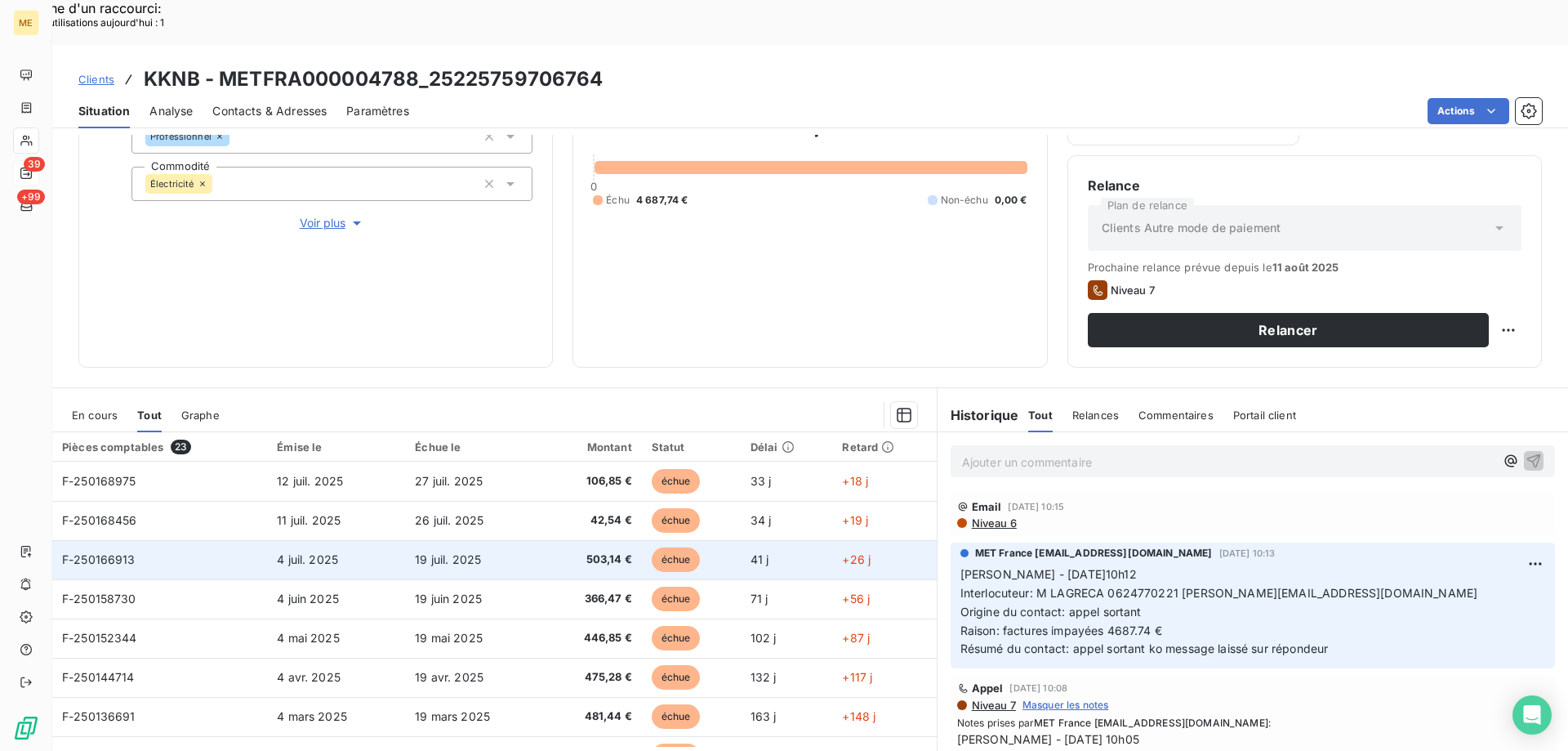
click at [455, 552] on span "19 juil. 2025" at bounding box center [447, 559] width 66 height 13
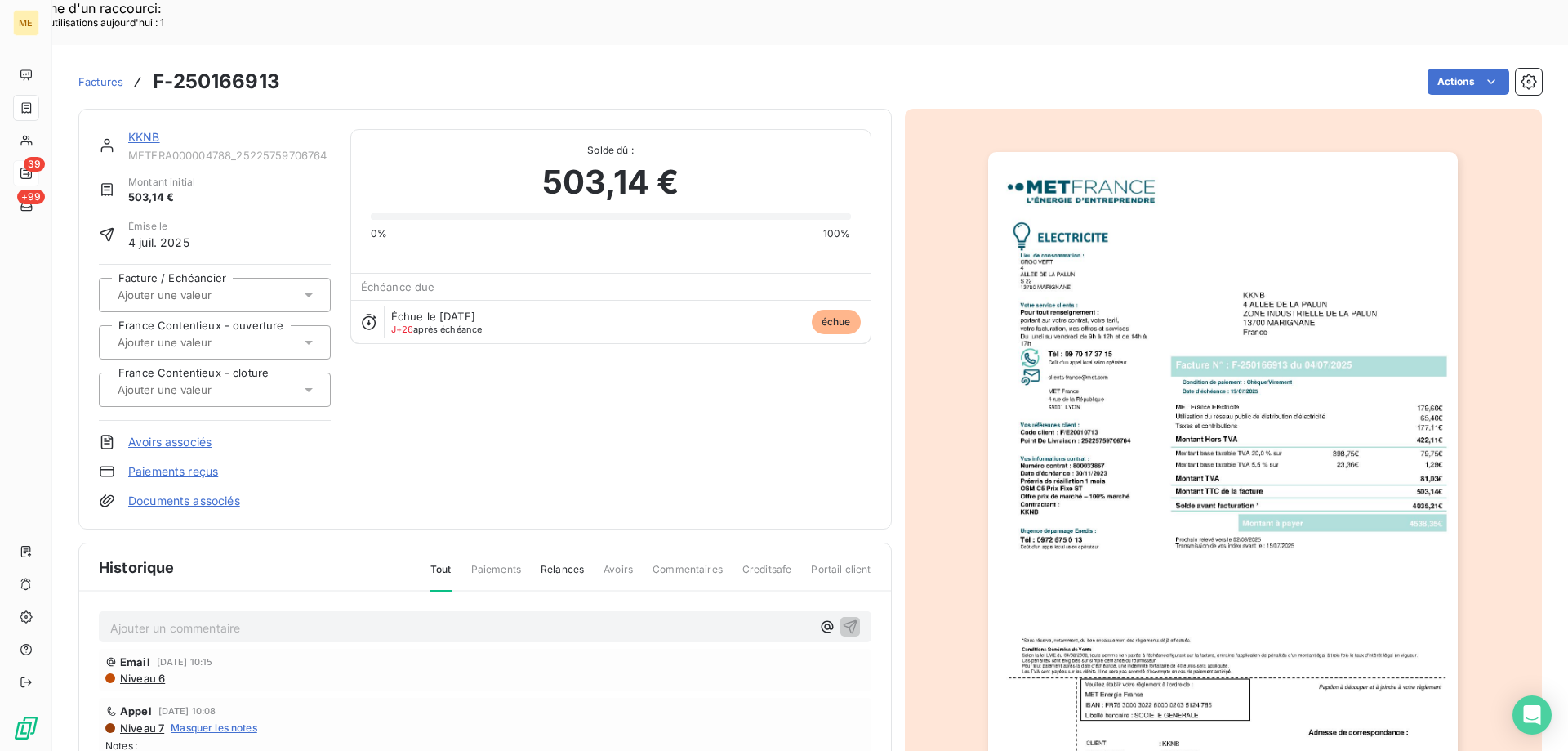
click at [1202, 385] on img "button" at bounding box center [1222, 484] width 470 height 665
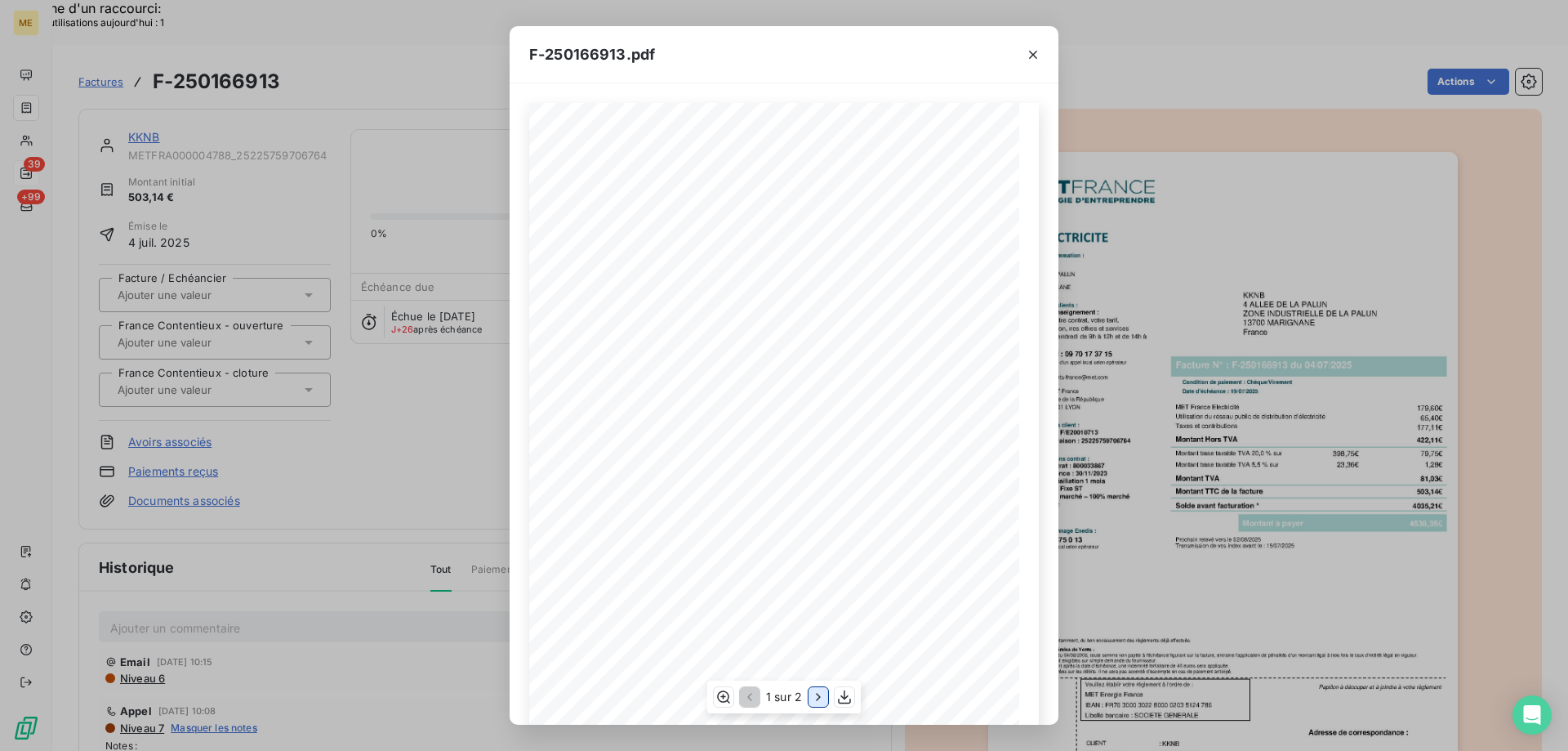
click at [821, 696] on icon "button" at bounding box center [818, 696] width 16 height 16
click at [1039, 57] on icon "button" at bounding box center [1032, 54] width 16 height 16
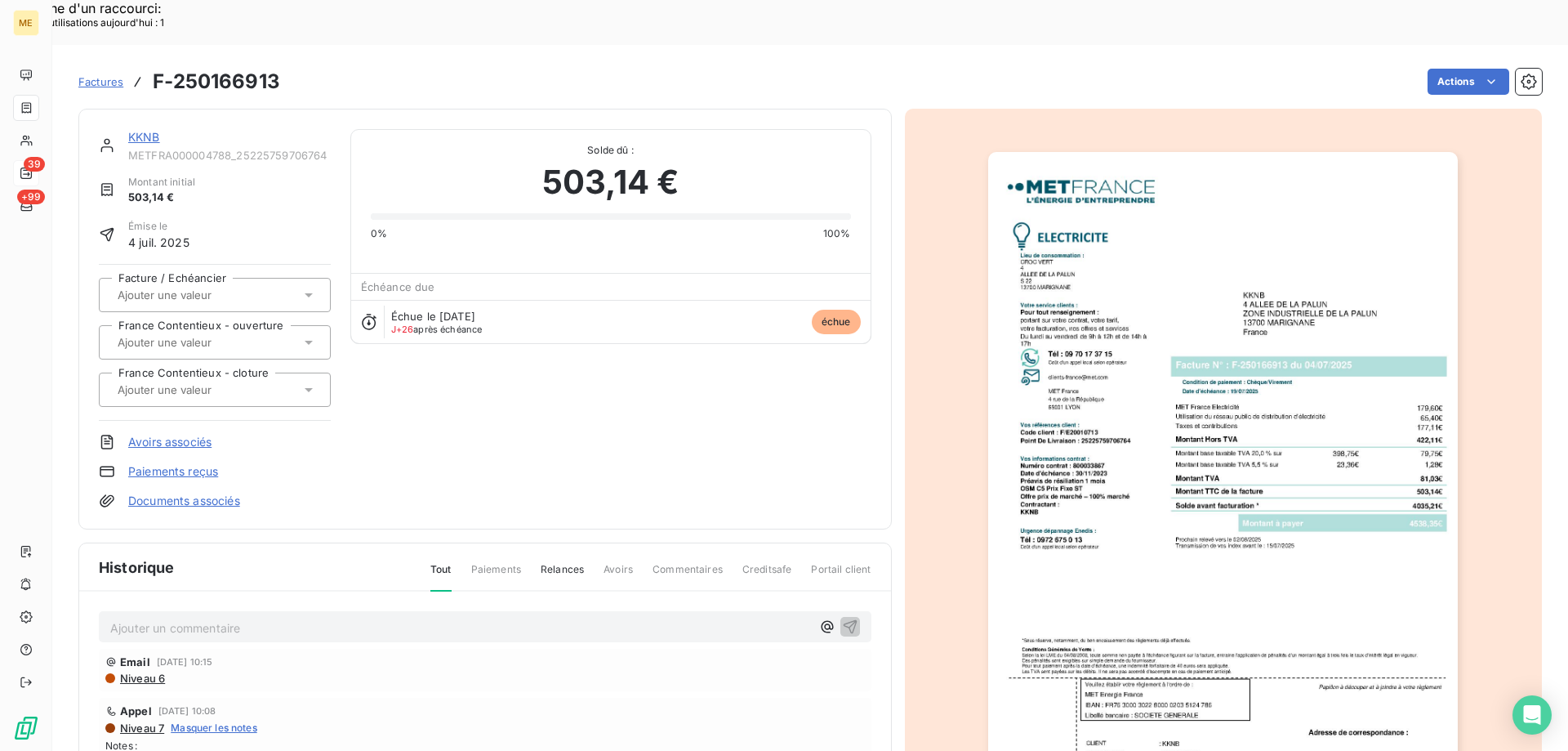
click at [150, 130] on link "KKNB" at bounding box center [144, 136] width 32 height 13
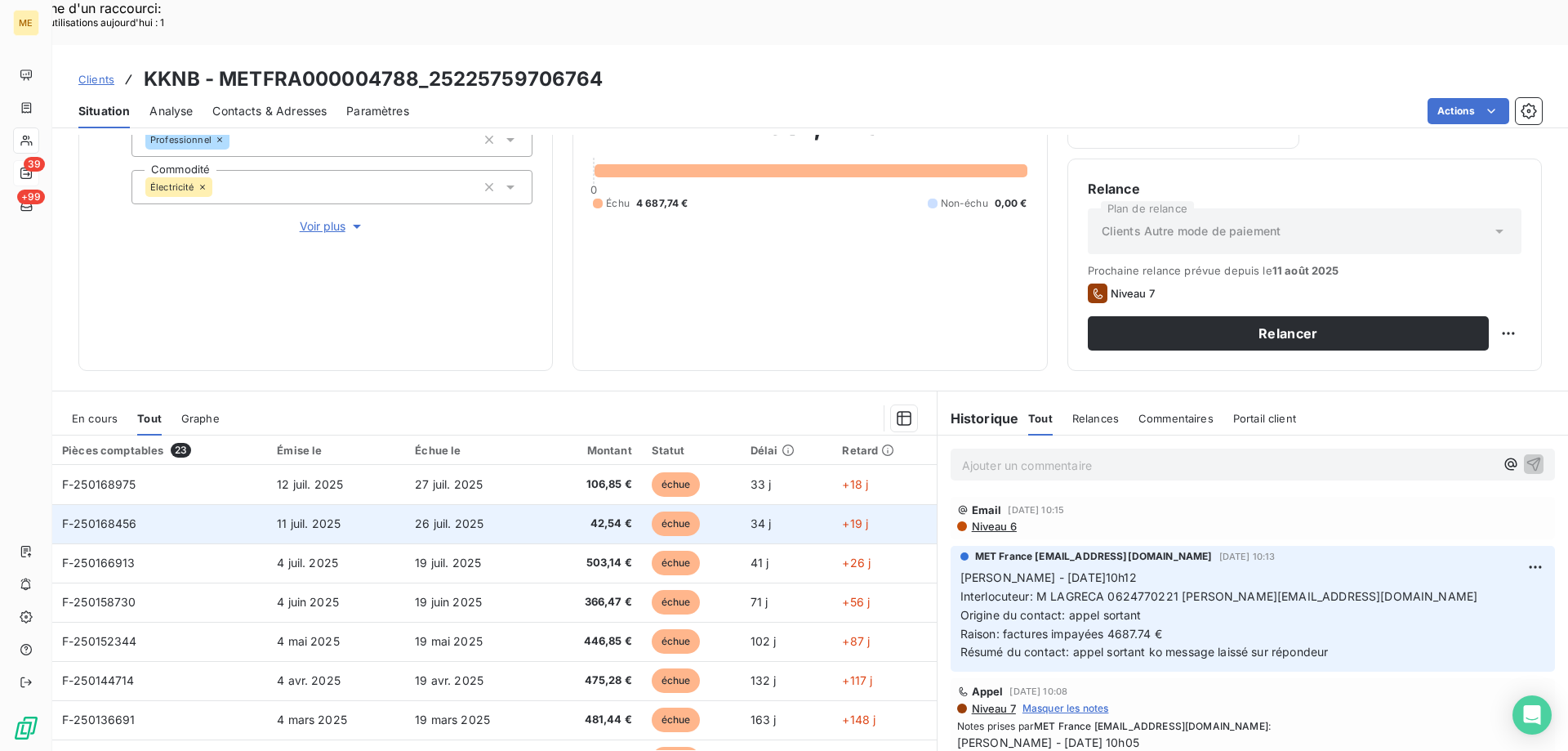
scroll to position [218, 0]
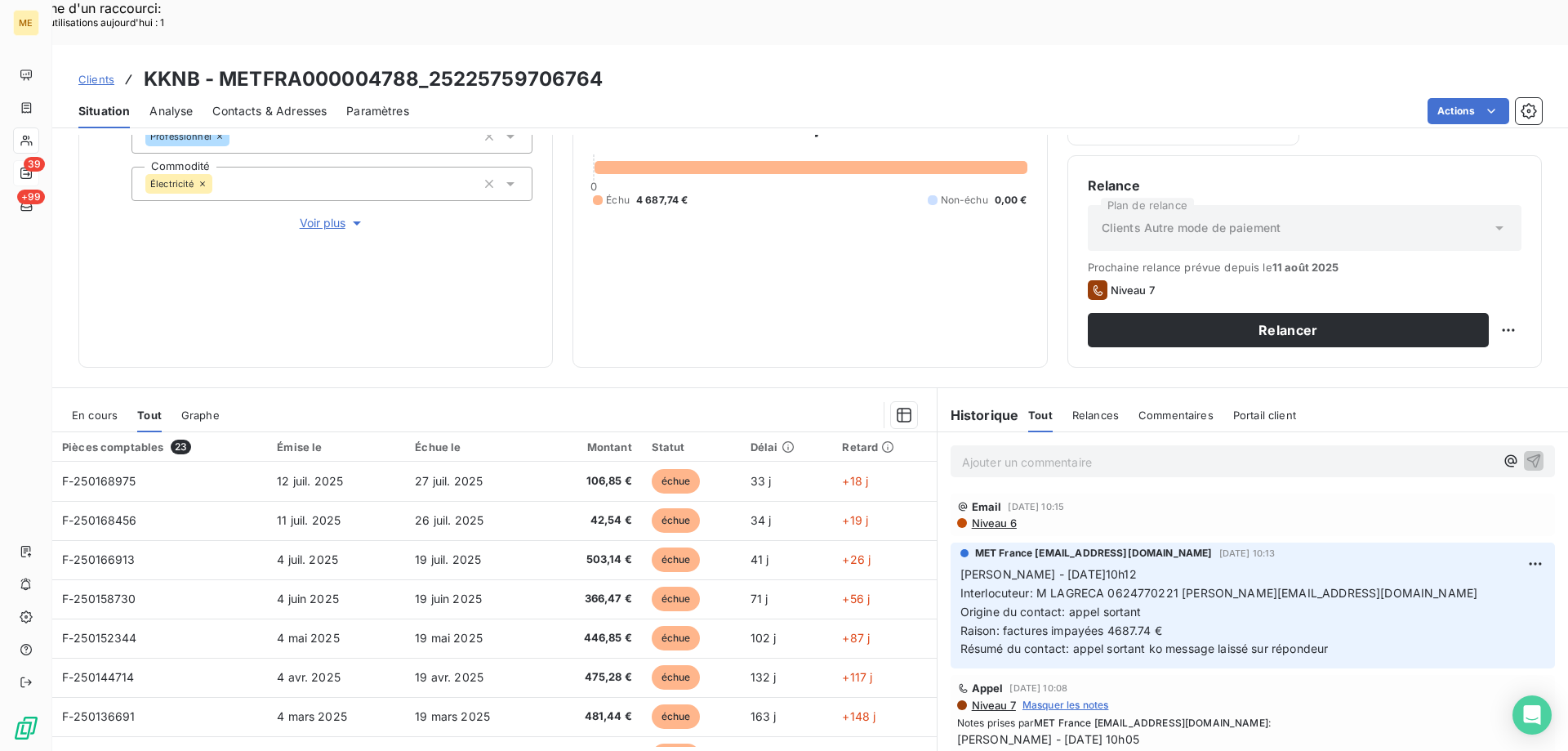
click at [97, 408] on span "En cours" at bounding box center [95, 415] width 46 height 13
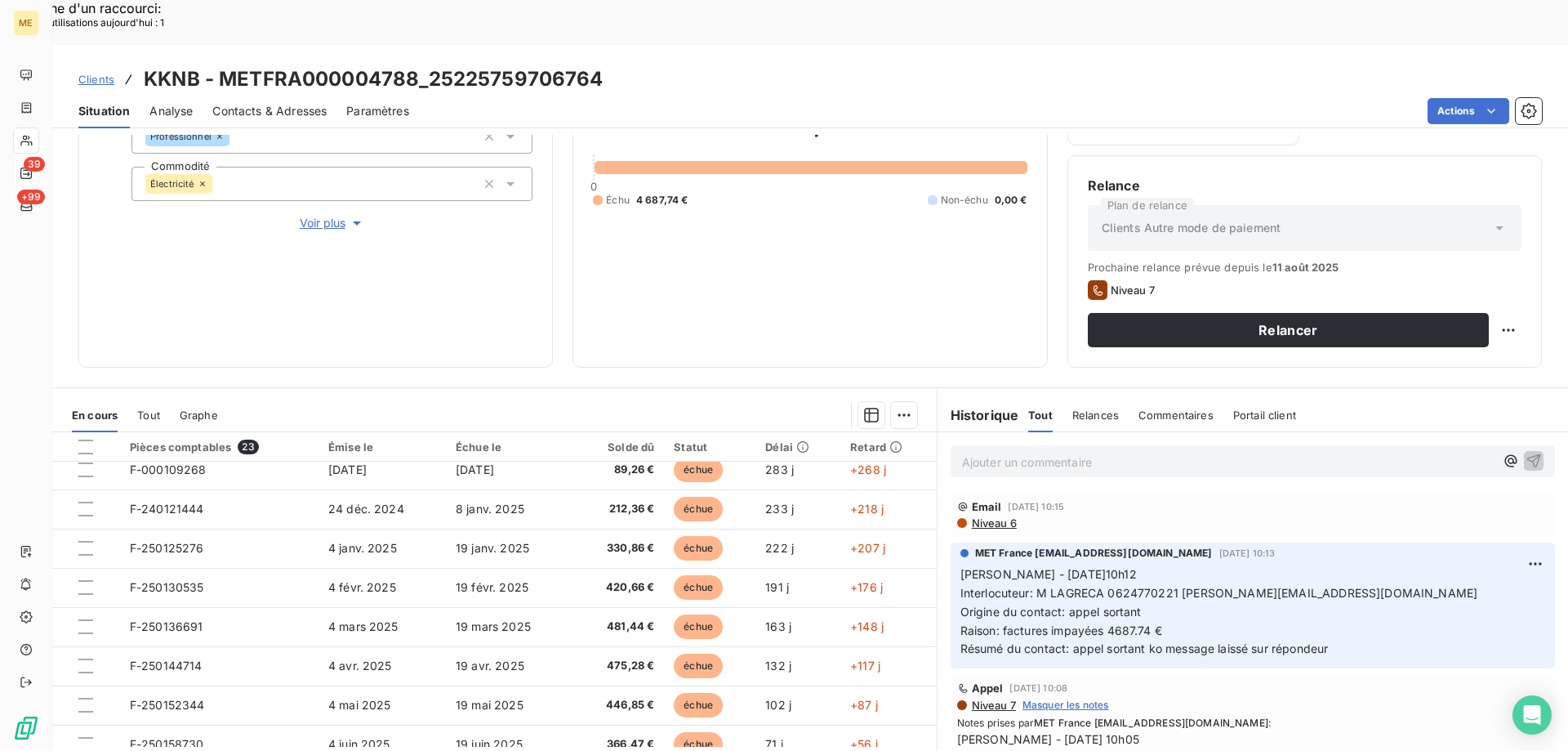
scroll to position [618, 0]
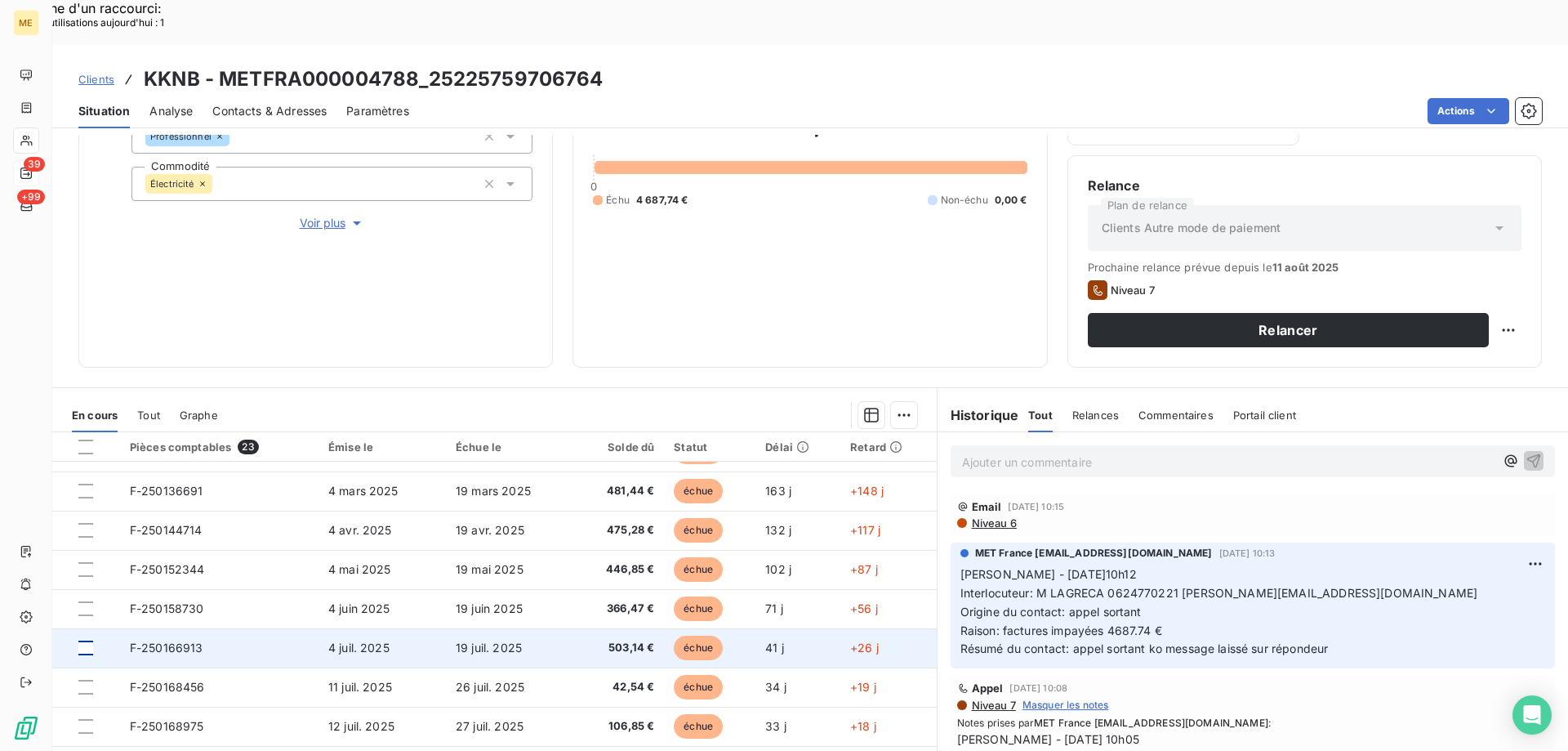
click at [87, 641] on div at bounding box center [85, 647] width 14 height 14
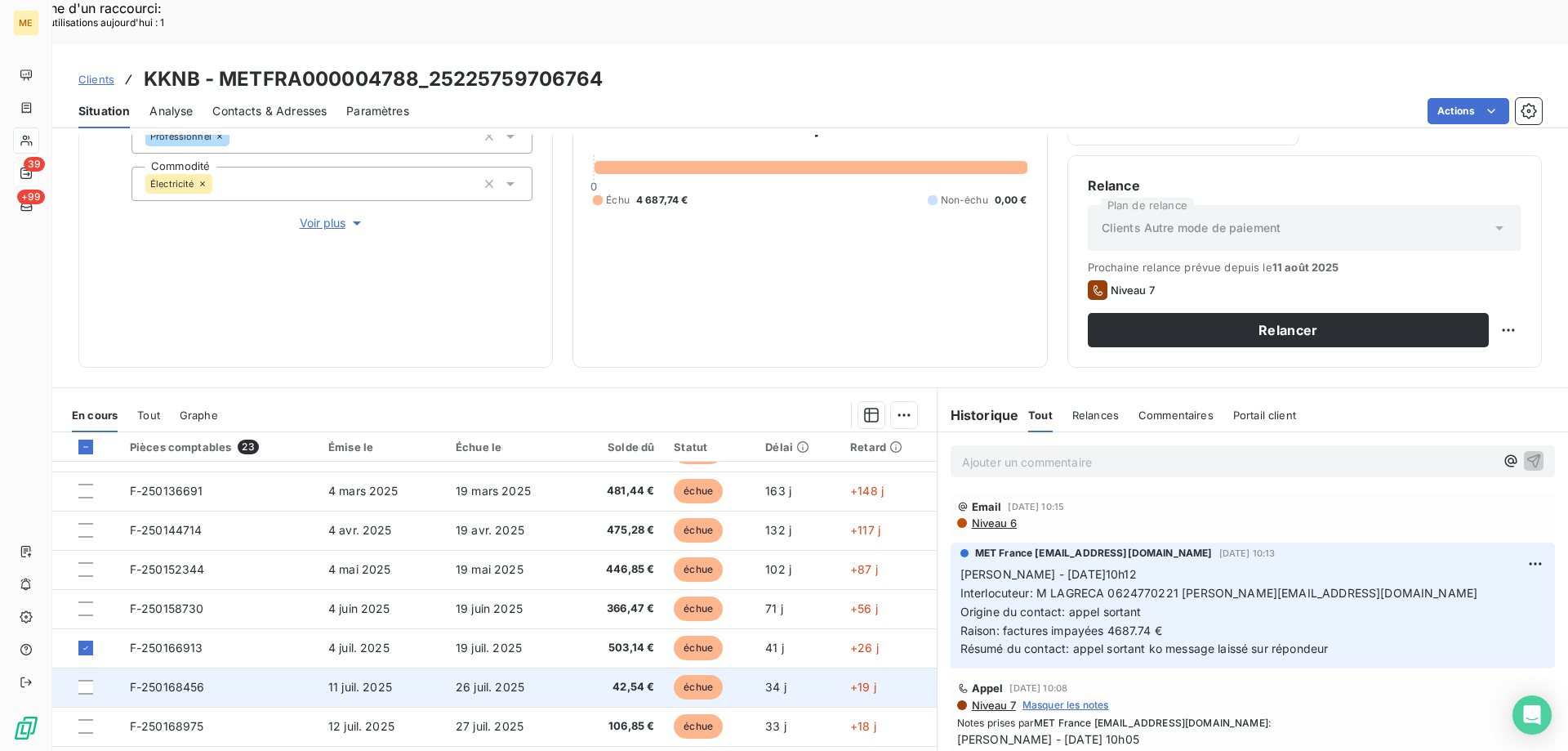
click at [184, 680] on span "F-250168456" at bounding box center [167, 687] width 75 height 13
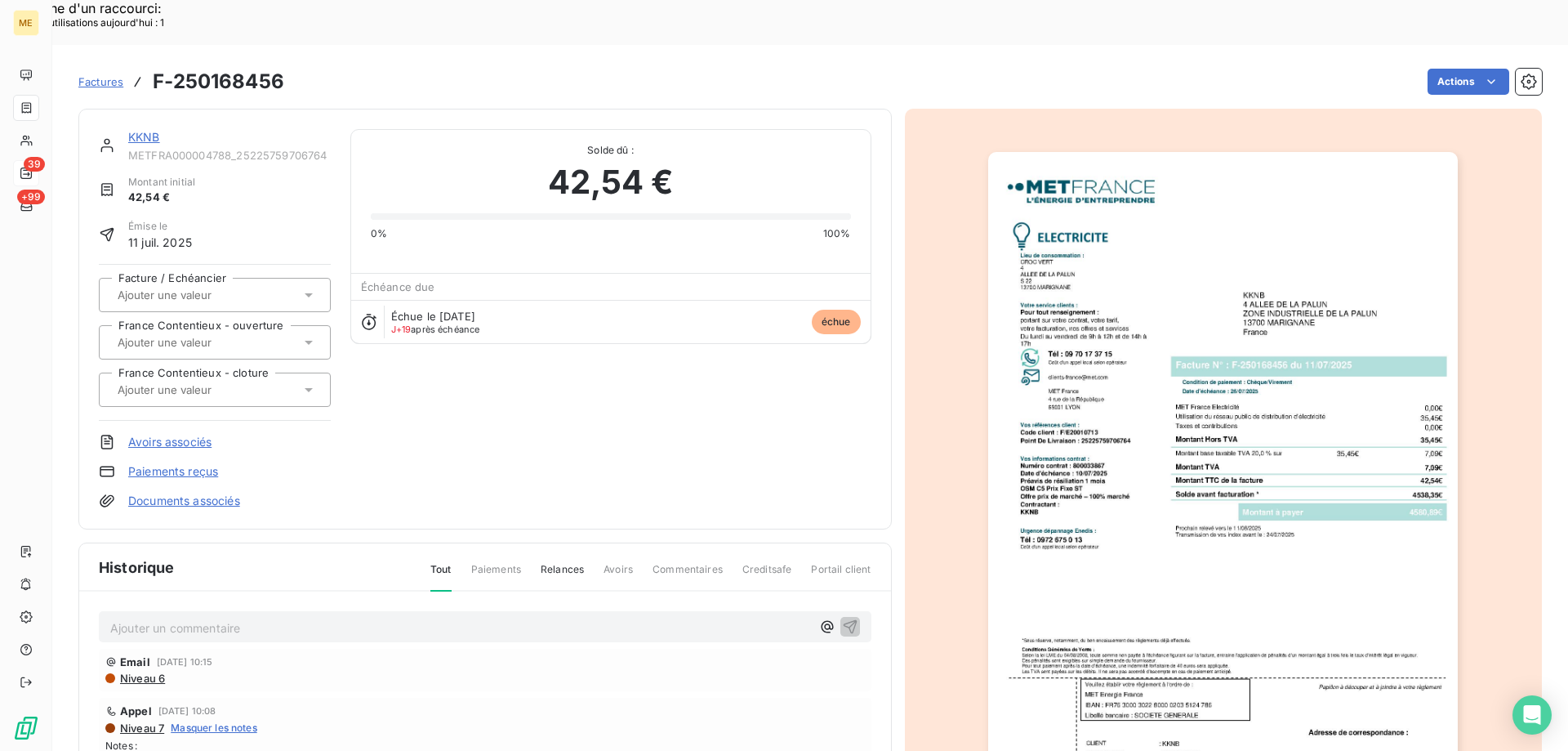
click at [144, 130] on link "KKNB" at bounding box center [144, 136] width 32 height 13
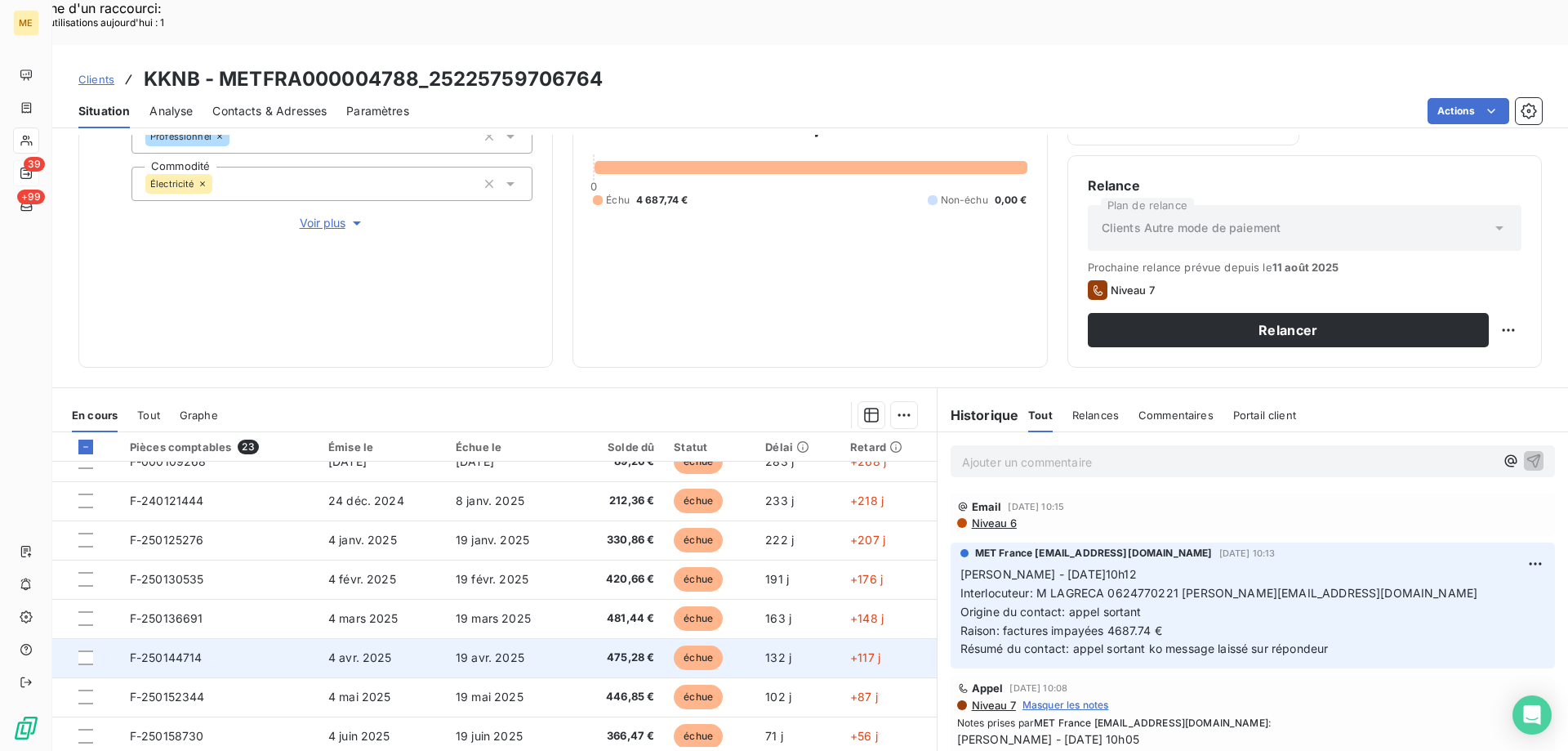
scroll to position [571, 0]
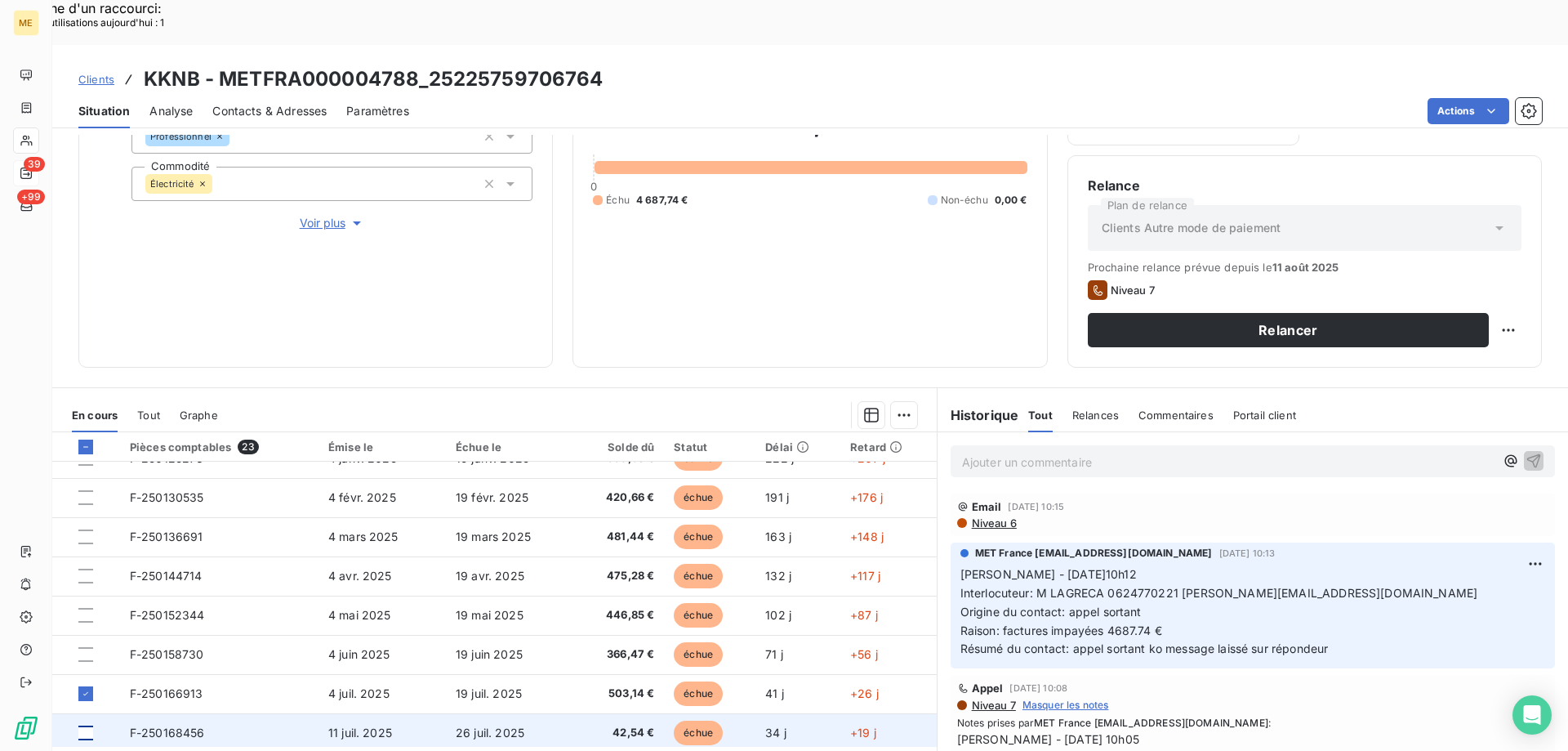
click at [80, 725] on div at bounding box center [85, 732] width 14 height 14
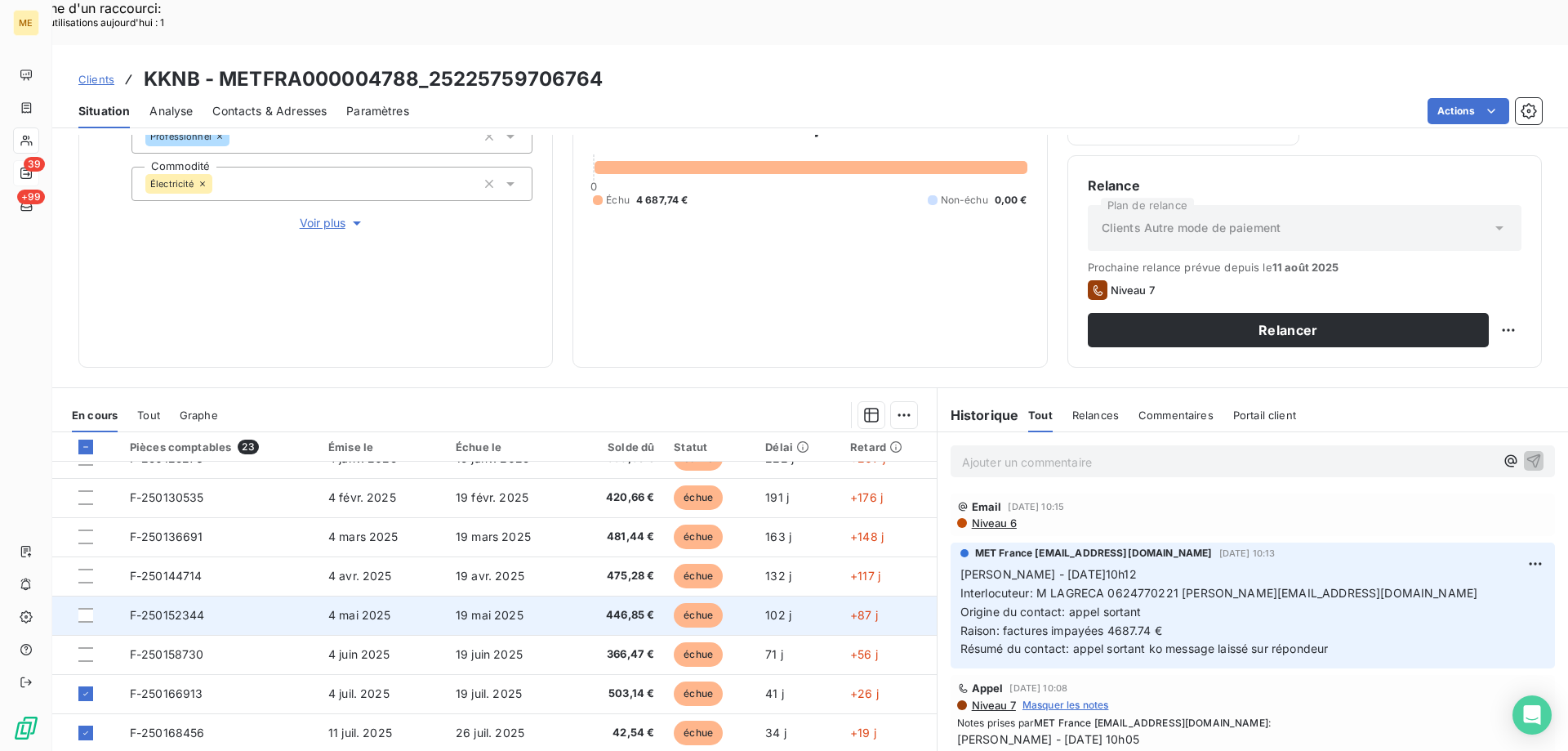
scroll to position [618, 0]
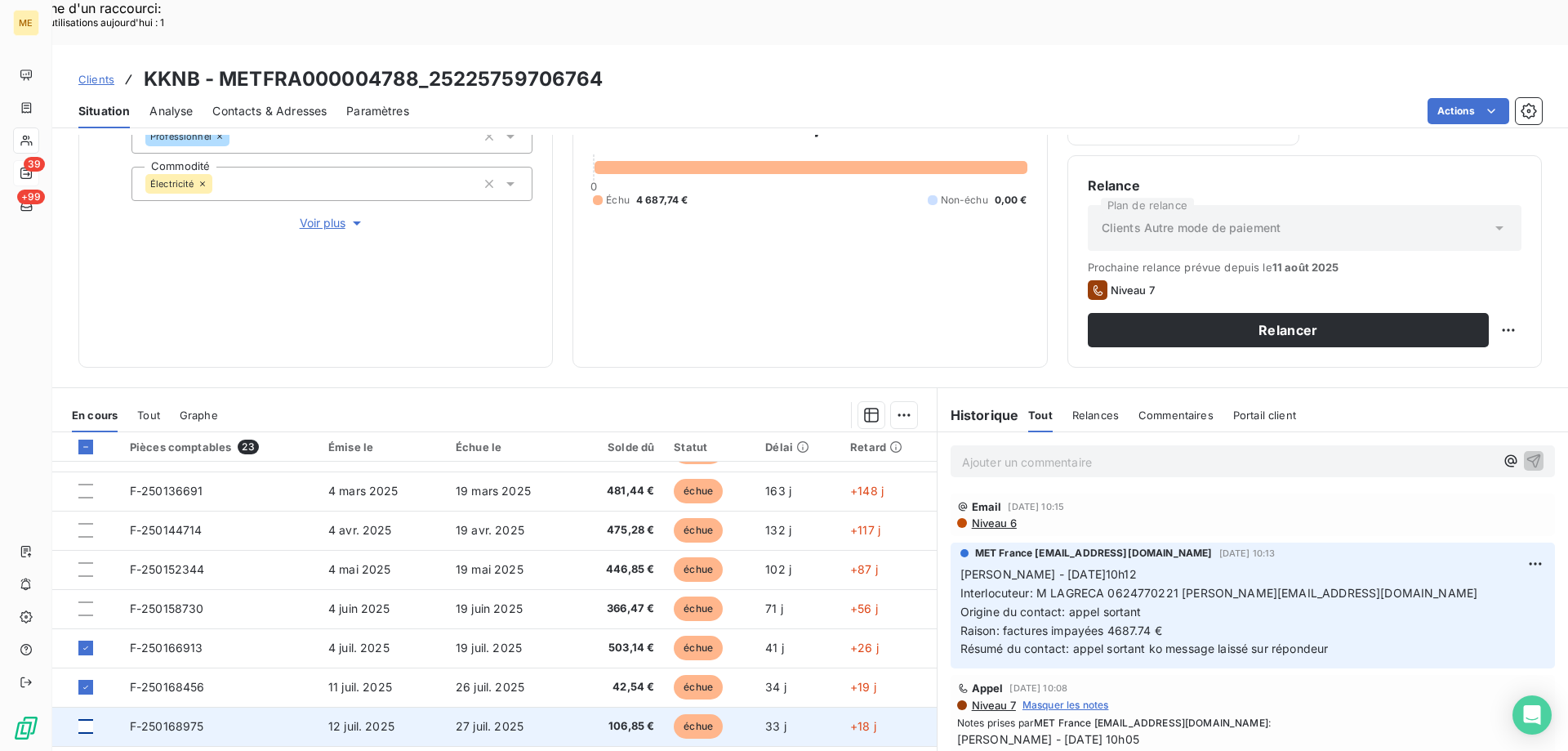
click at [90, 718] on div at bounding box center [85, 725] width 14 height 14
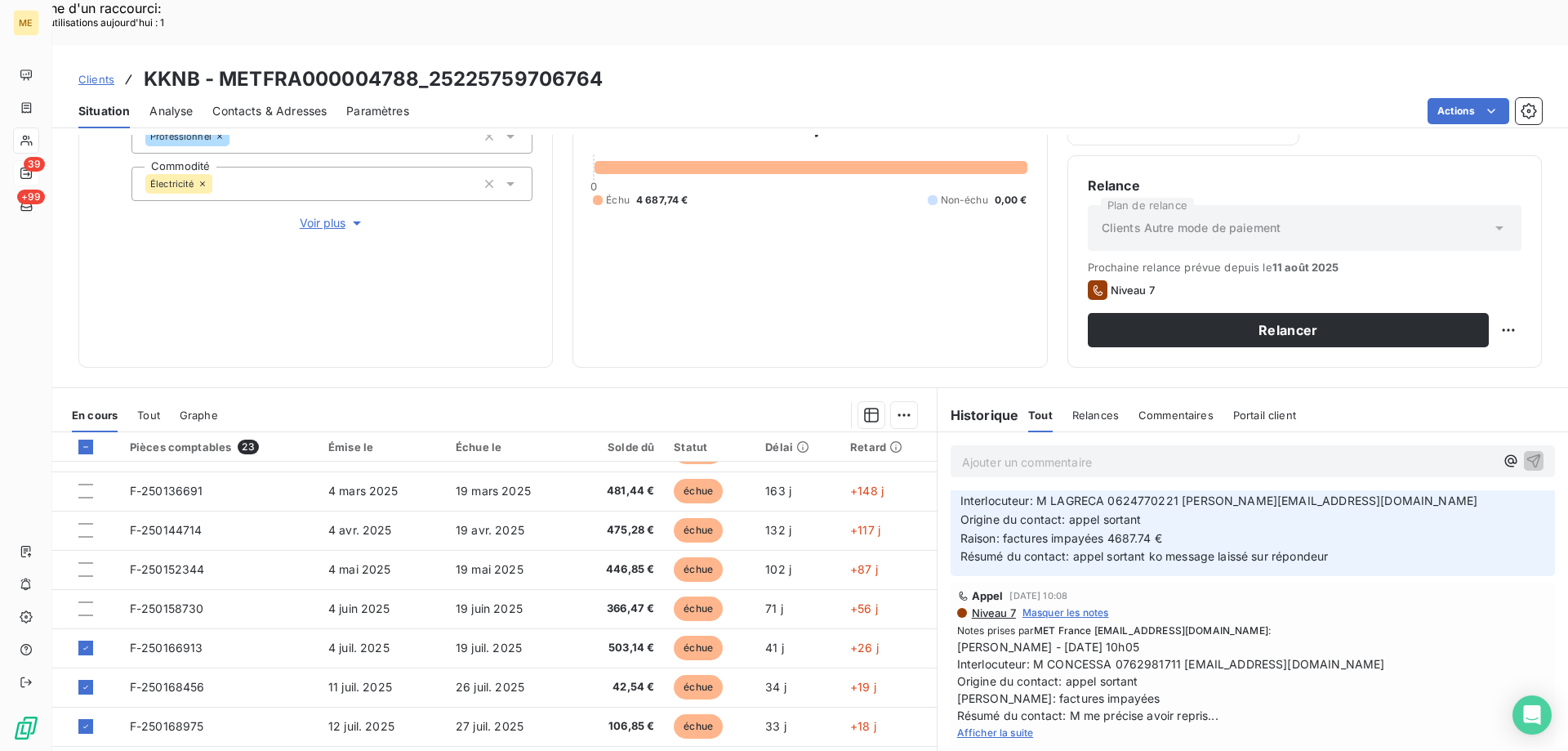
scroll to position [0, 0]
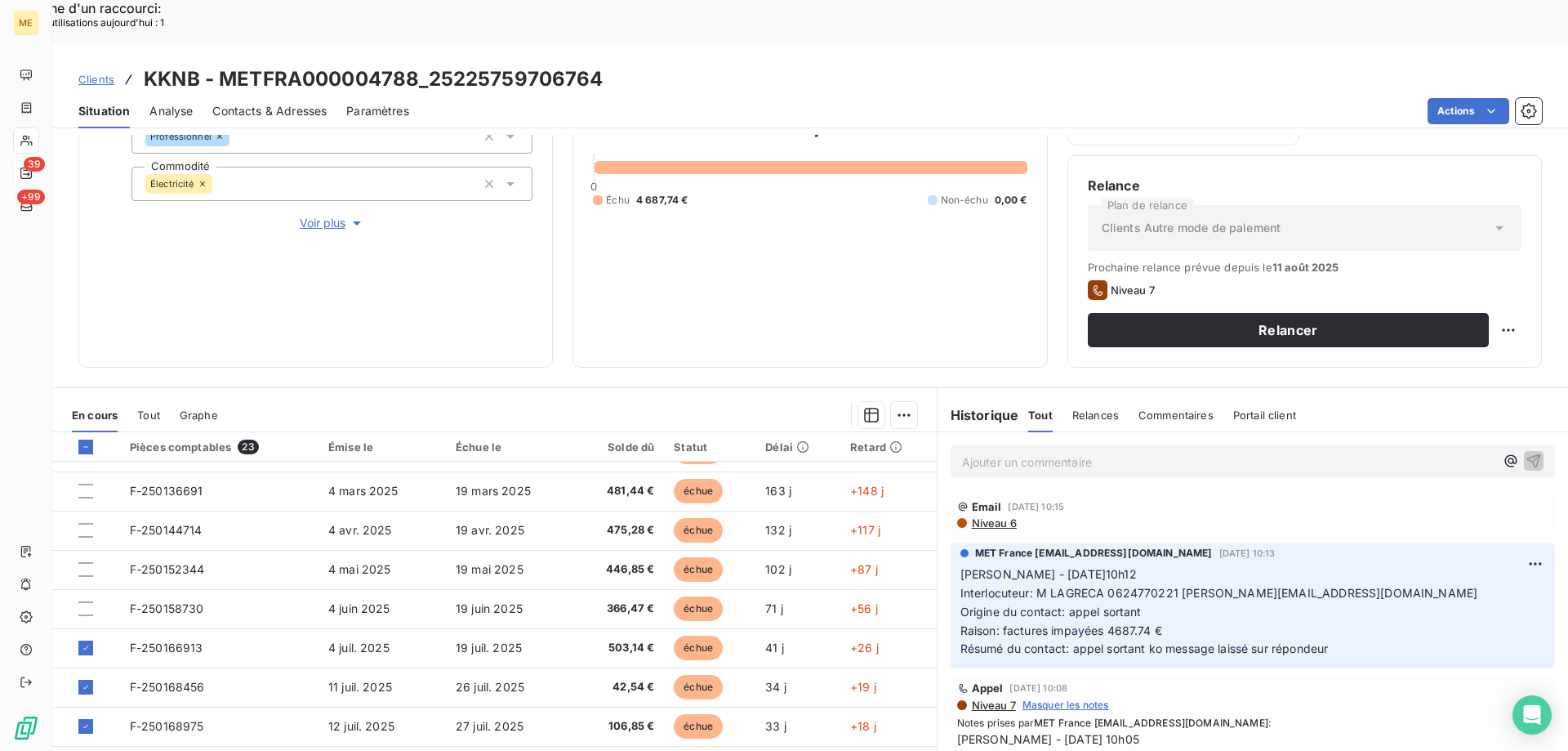
click at [1020, 451] on p "Ajouter un commentaire ﻿" at bounding box center [1228, 461] width 533 height 20
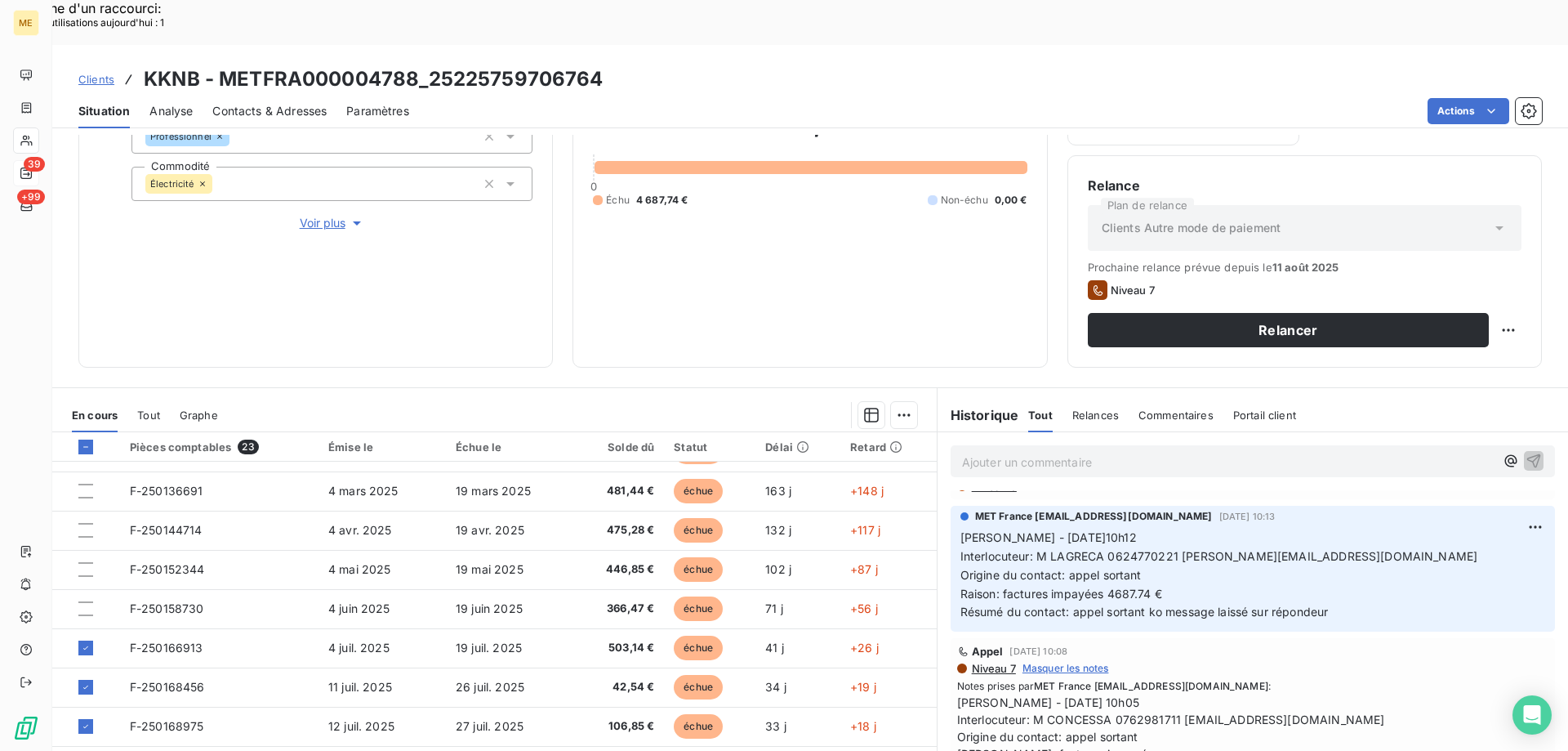
scroll to position [82, 0]
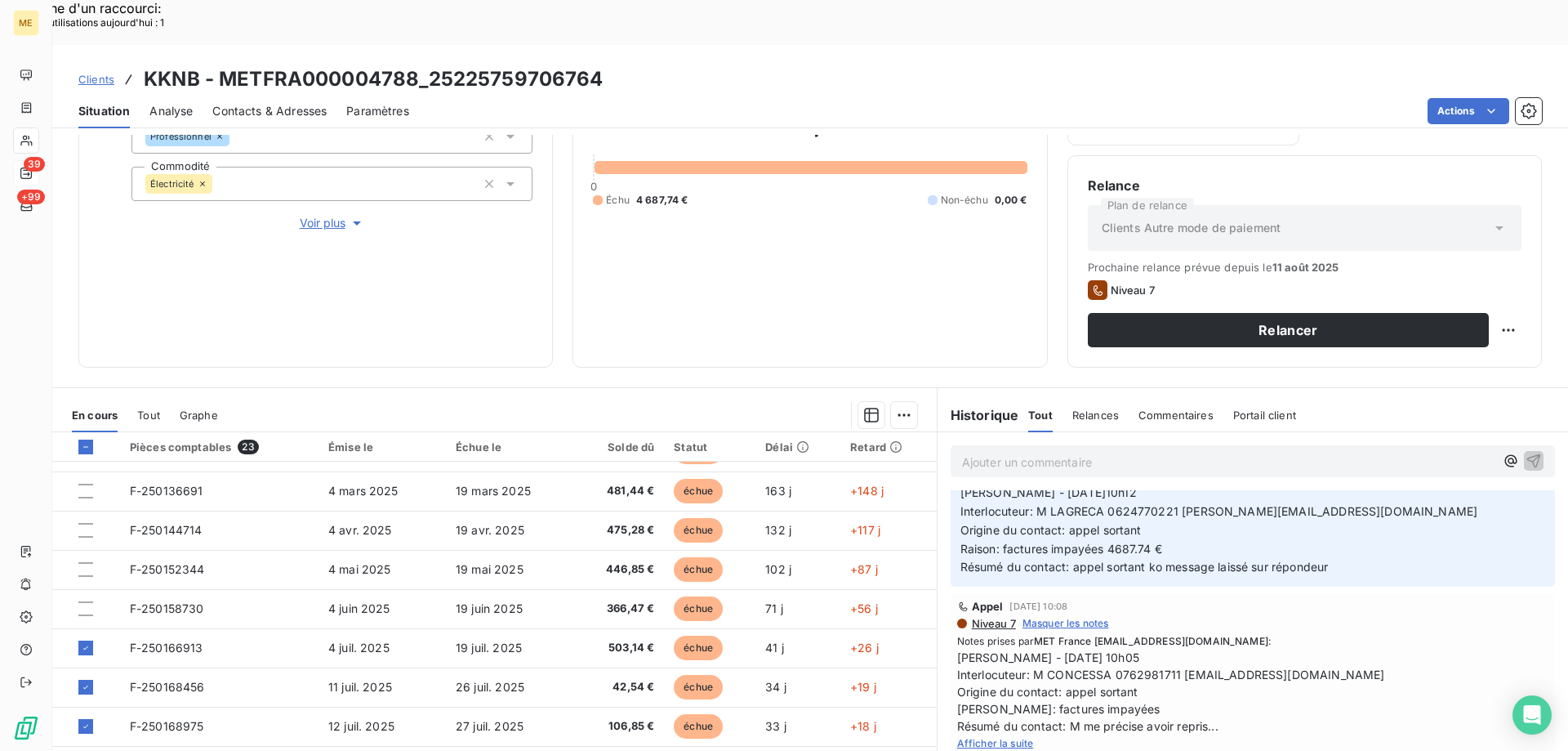
click at [1007, 737] on span "Afficher la suite" at bounding box center [996, 742] width 77 height 12
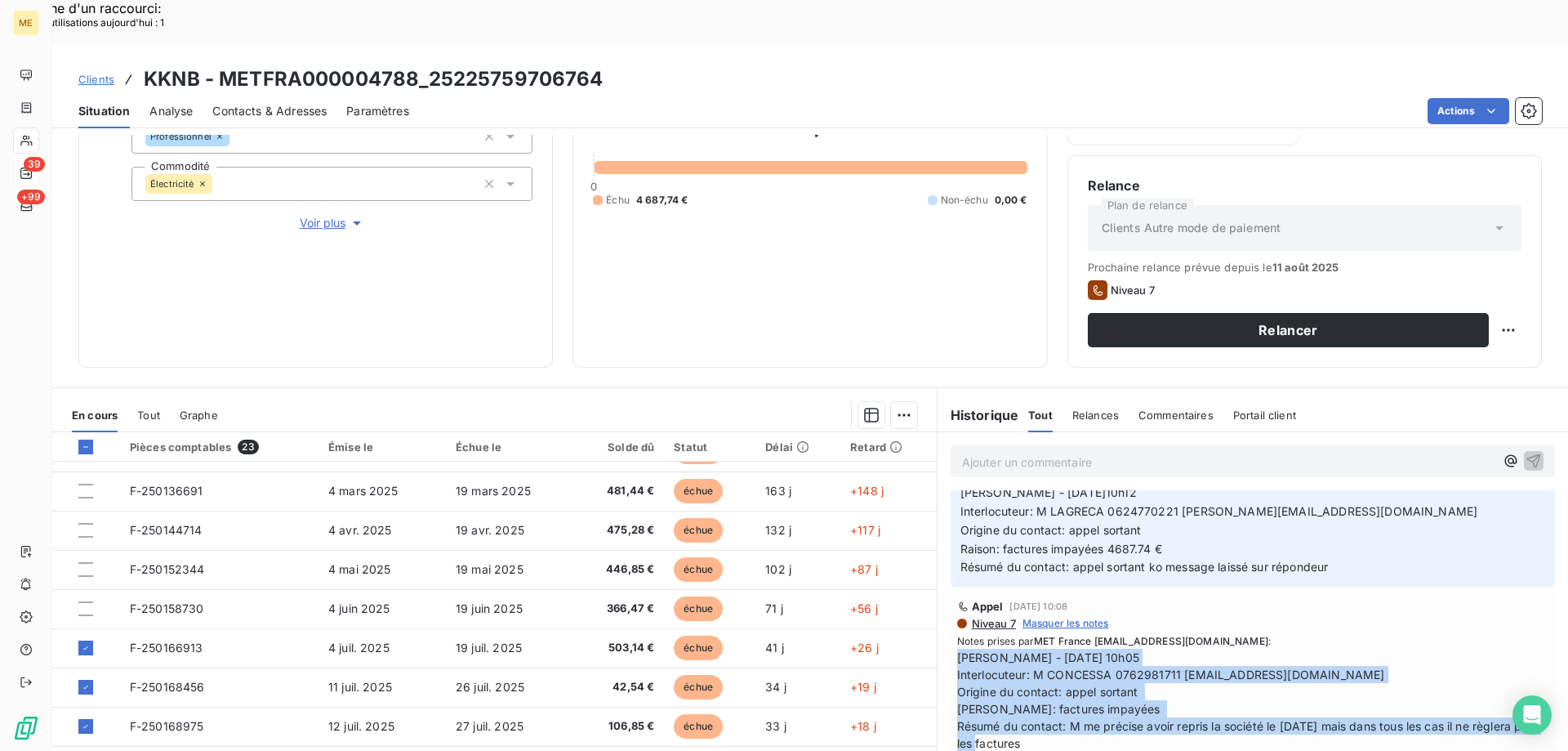
drag, startPoint x: 1059, startPoint y: 699, endPoint x: 941, endPoint y: 619, distance: 142.6
click at [941, 619] on div "Appel 1 août 2025, 10:08 Niveau 7 Masquer les notes Notes prises par MET France…" at bounding box center [1252, 684] width 631 height 188
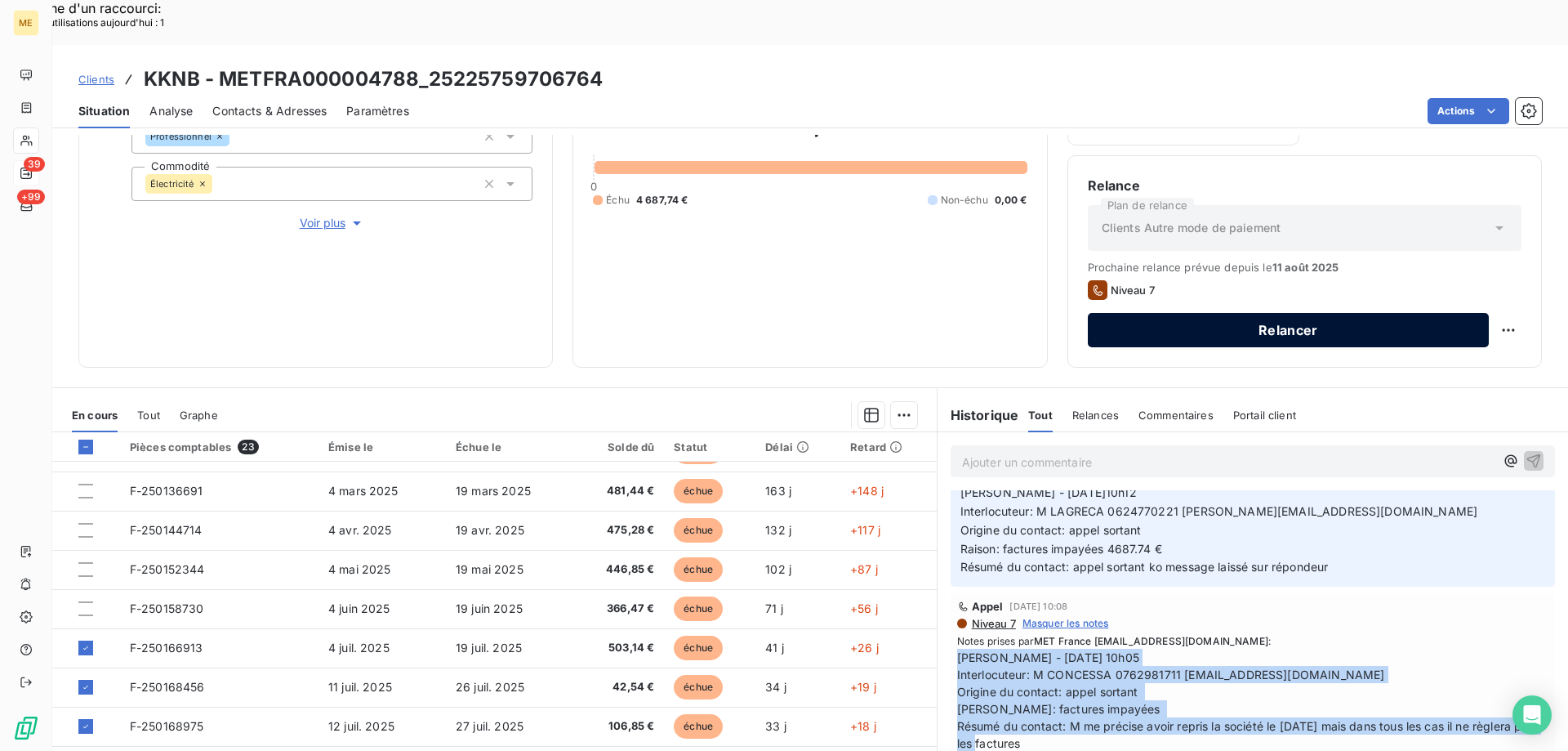
click at [1224, 313] on button "Relancer" at bounding box center [1289, 330] width 401 height 35
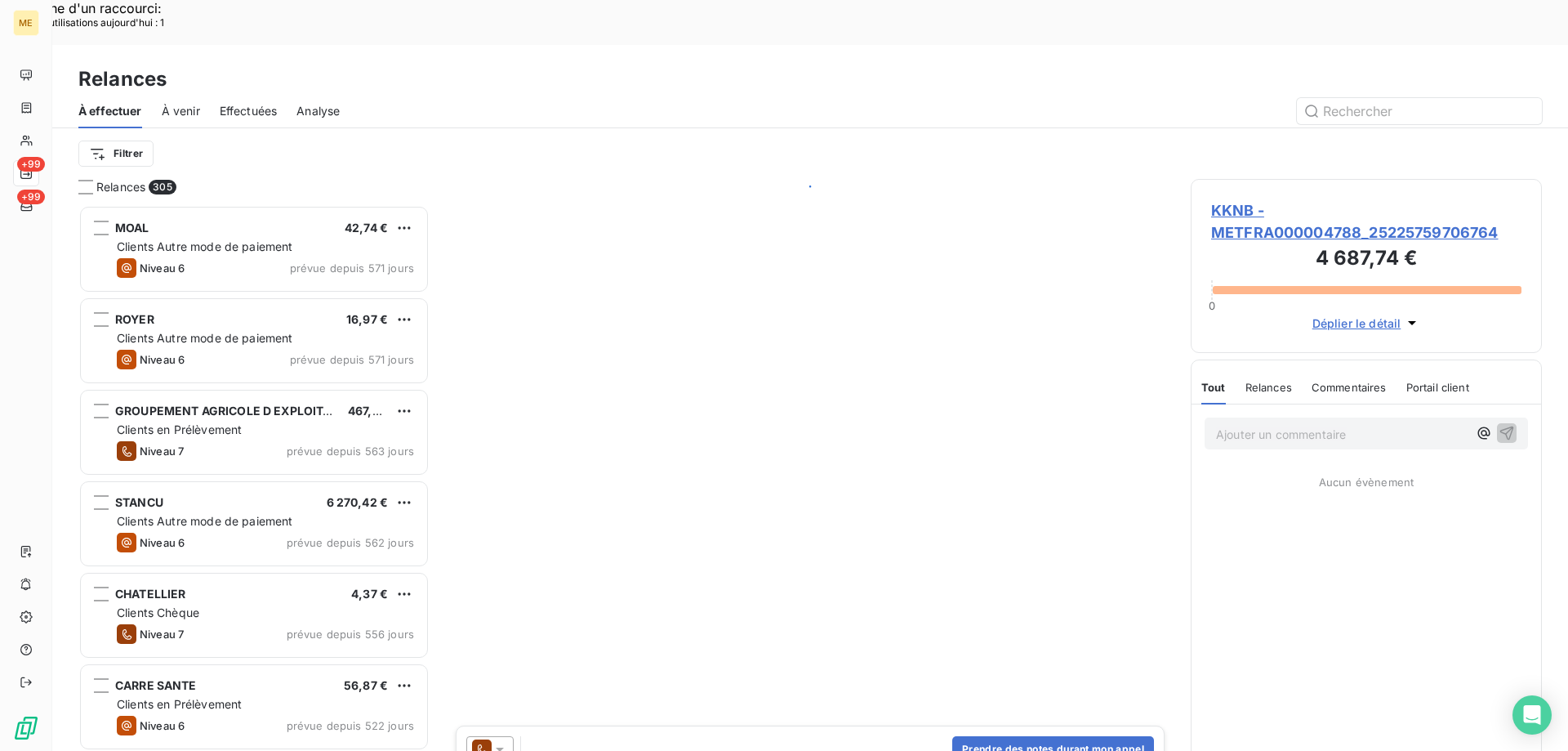
scroll to position [578, 339]
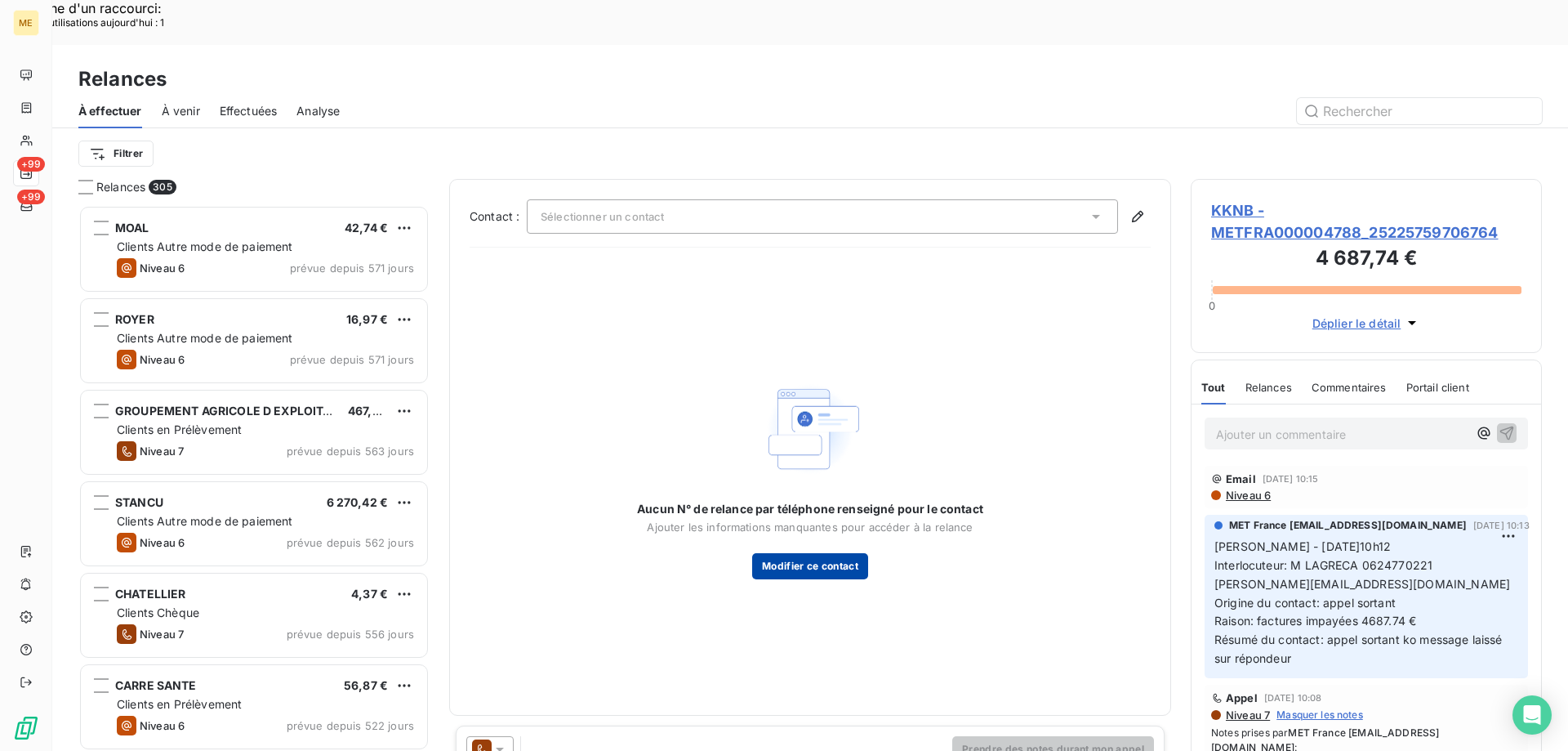
click at [832, 553] on button "Modifier ce contact" at bounding box center [809, 566] width 116 height 26
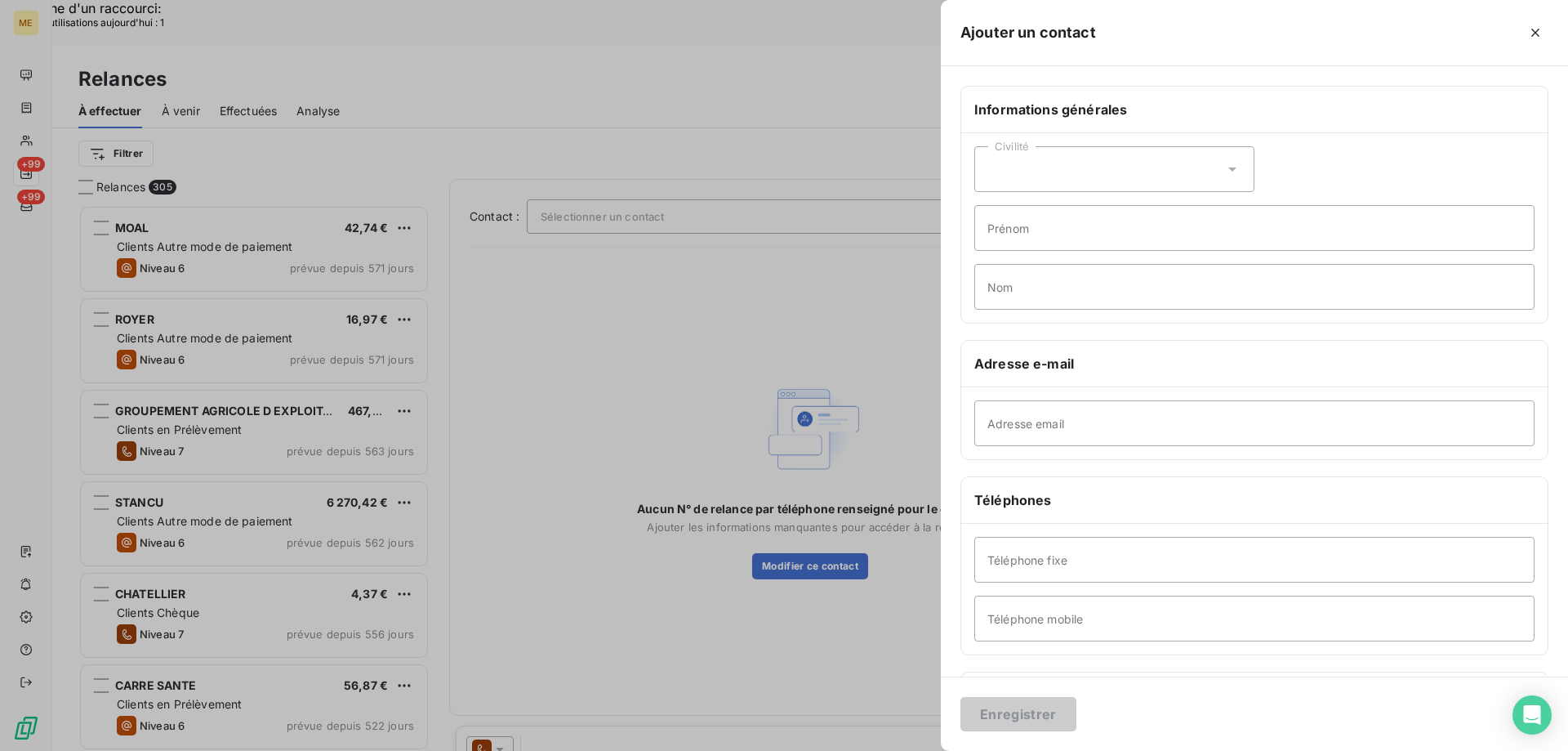
click at [637, 137] on div at bounding box center [784, 376] width 1568 height 751
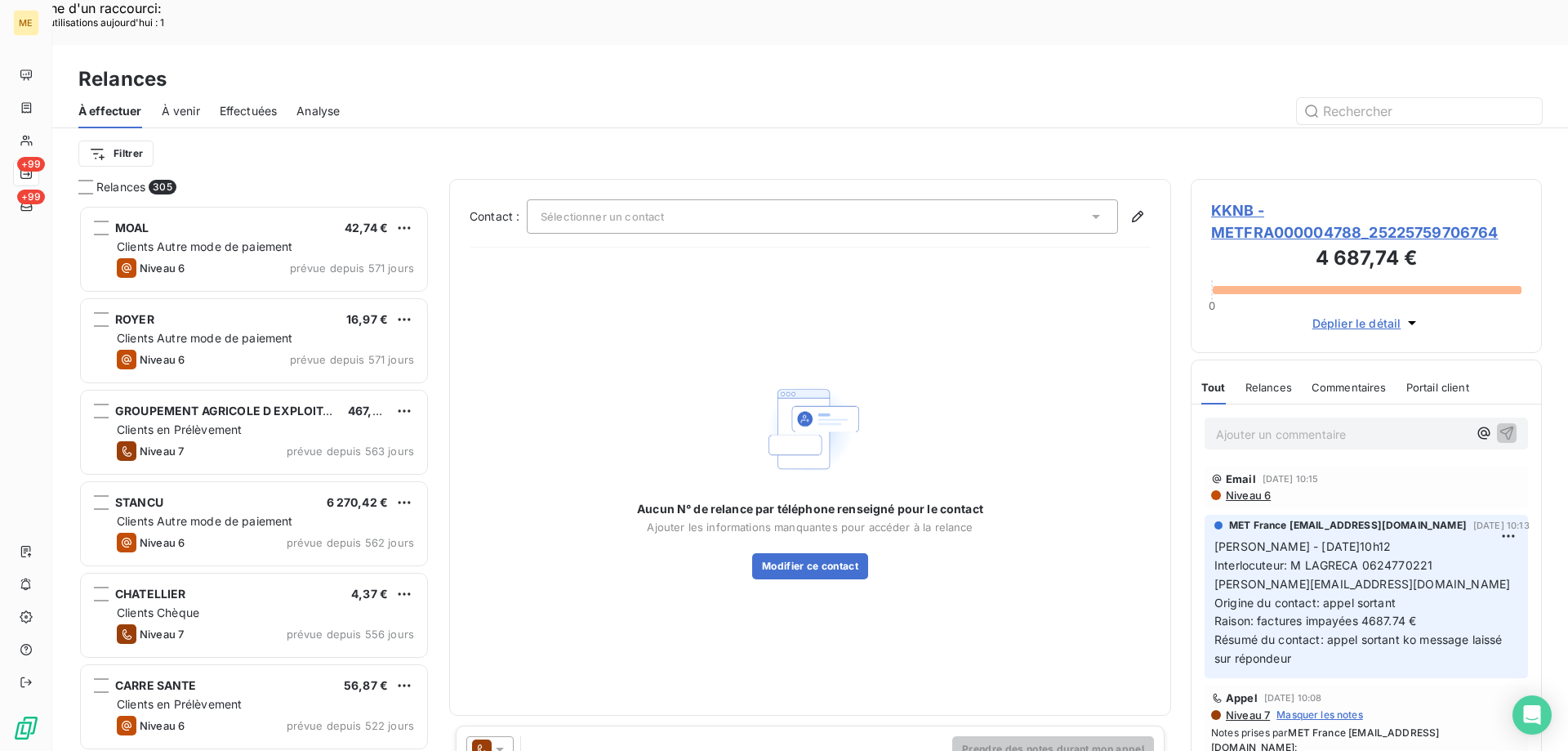
click at [663, 210] on span "Sélectionner un contact" at bounding box center [602, 217] width 123 height 13
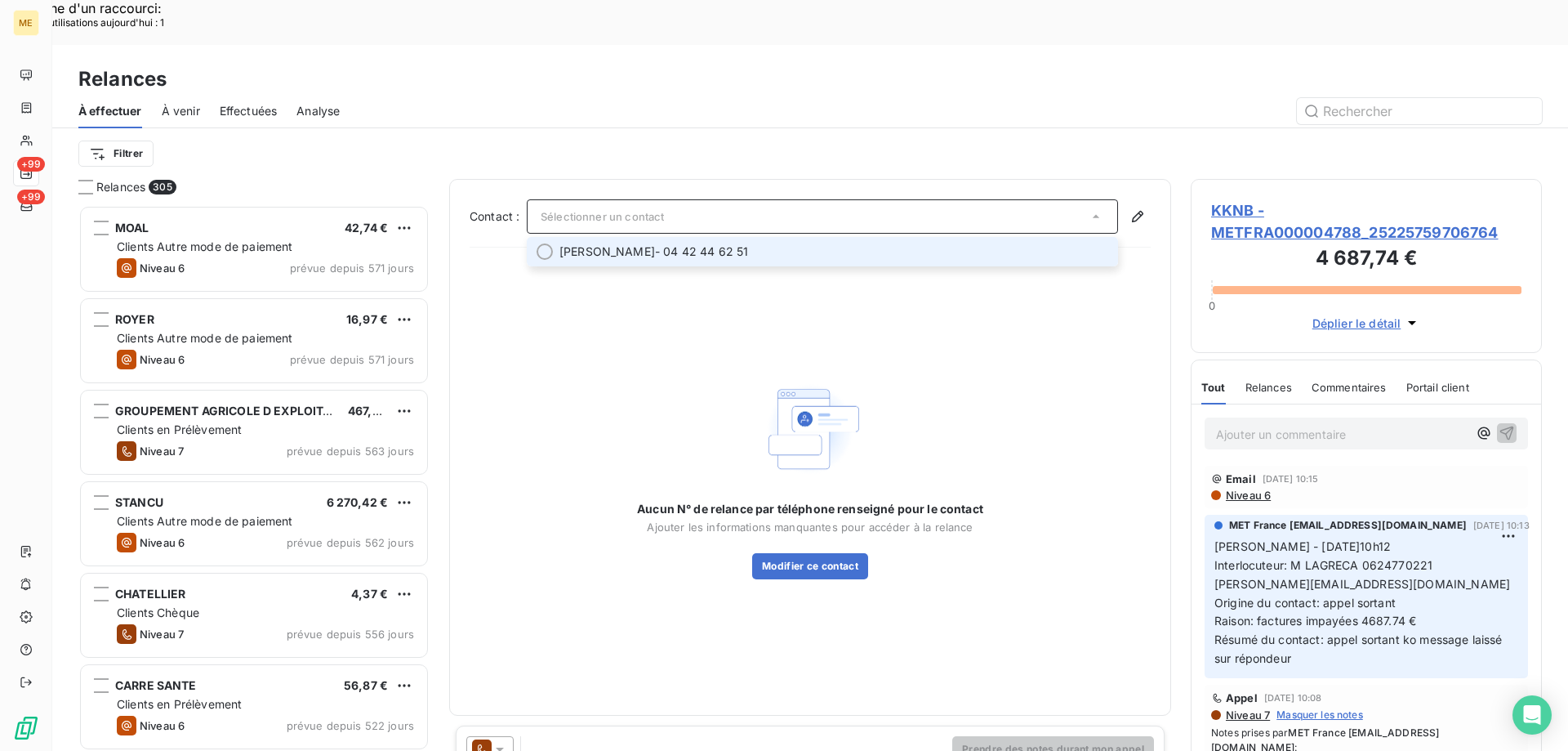
click at [641, 243] on span "KHEIRA BOUCHIKHI" at bounding box center [608, 251] width 96 height 16
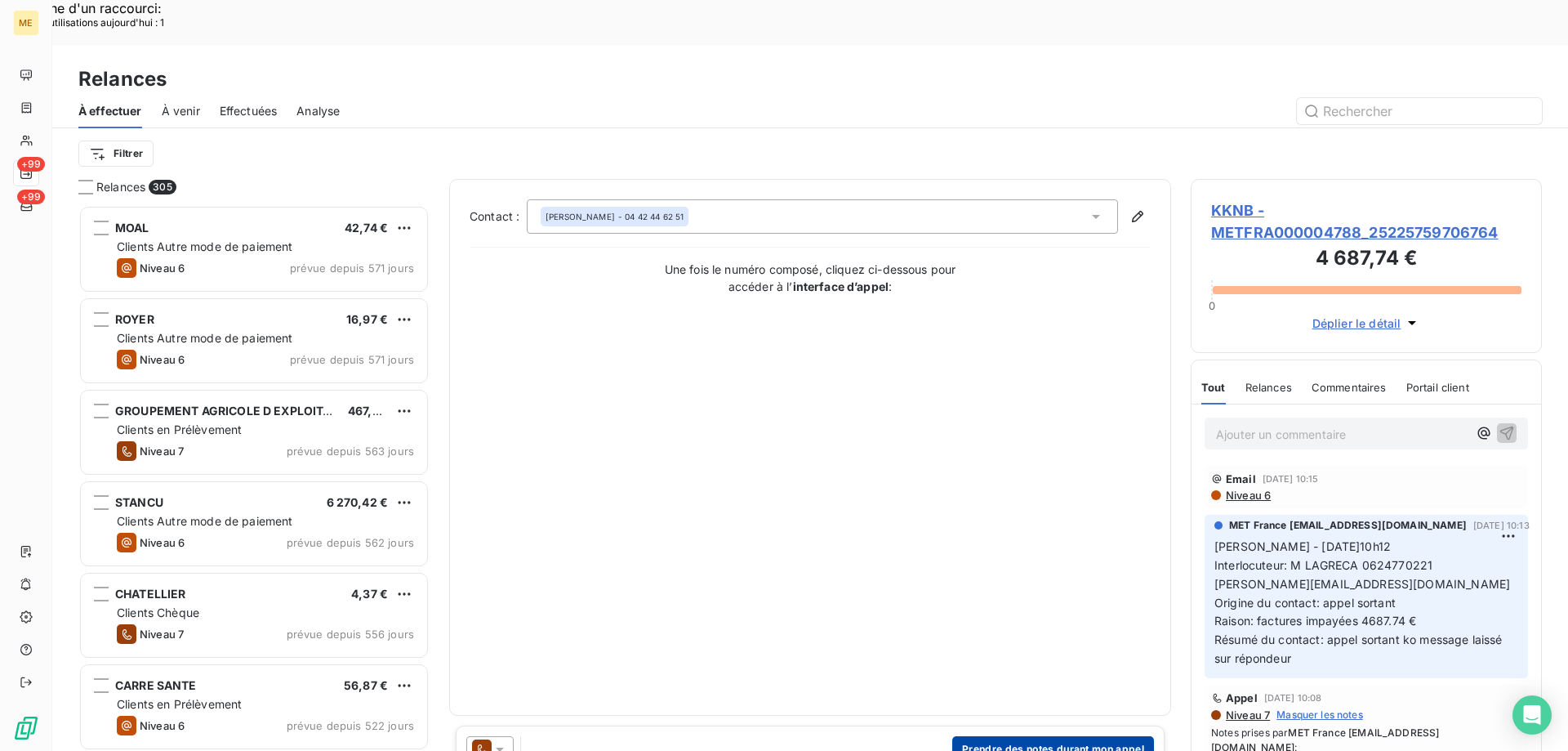
click at [1024, 736] on button "Prendre des notes durant mon appel" at bounding box center [1053, 748] width 202 height 26
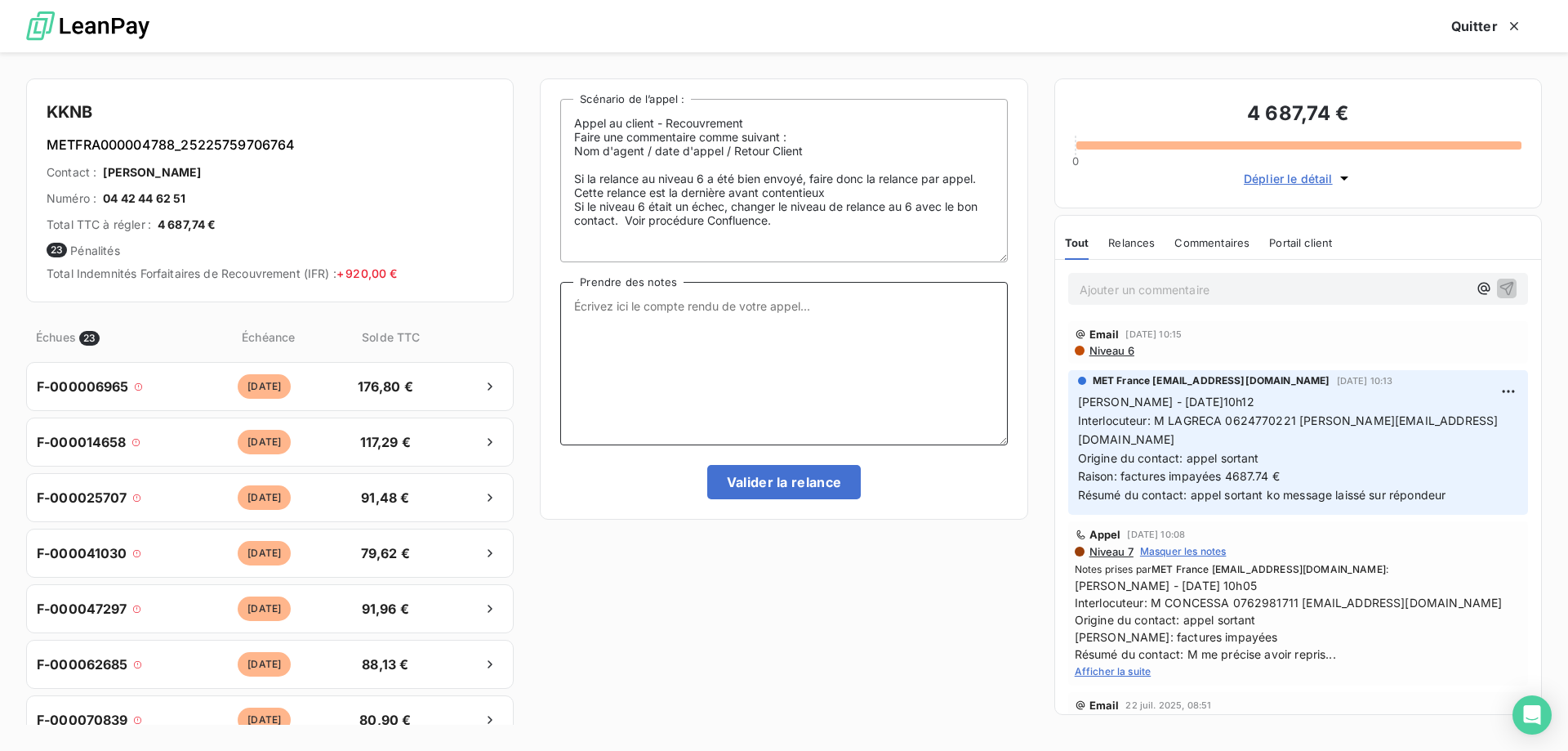
click at [663, 318] on textarea "Prendre des notes" at bounding box center [783, 363] width 446 height 163
paste textarea "[PERSON_NAME] - [DATE] 10h05 Interlocuteur: M CONCESSA 0762981711 [EMAIL_ADDRES…"
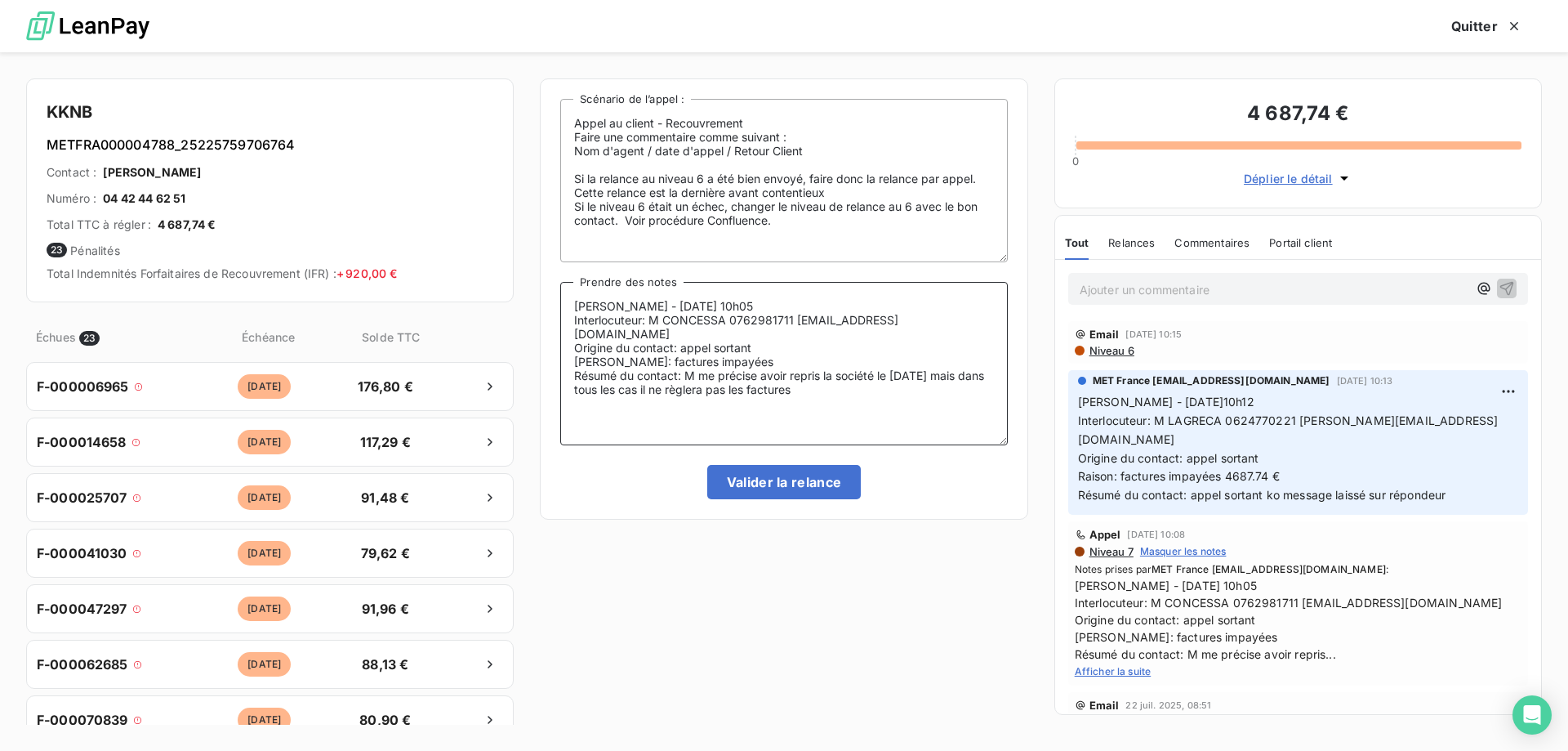
click at [927, 363] on textarea "[PERSON_NAME] - [DATE] 10h05 Interlocuteur: M CONCESSA 0762981711 [EMAIL_ADDRES…" at bounding box center [783, 363] width 446 height 163
drag, startPoint x: 850, startPoint y: 374, endPoint x: 919, endPoint y: 368, distance: 69.3
click at [919, 368] on textarea "Sylvain - 01/08/2025 - 10h05 Interlocuteur: M CONCESSA 0762981711 theo.touzelli…" at bounding box center [783, 363] width 446 height 163
click at [664, 374] on textarea "Sylvain - 01/08/2025 - 10h05 Interlocuteur: M CONCESSA 0762981711 theo.touzelli…" at bounding box center [783, 363] width 446 height 163
click at [0, 0] on lt-span "comp ta ble" at bounding box center [0, 0] width 0 height 0
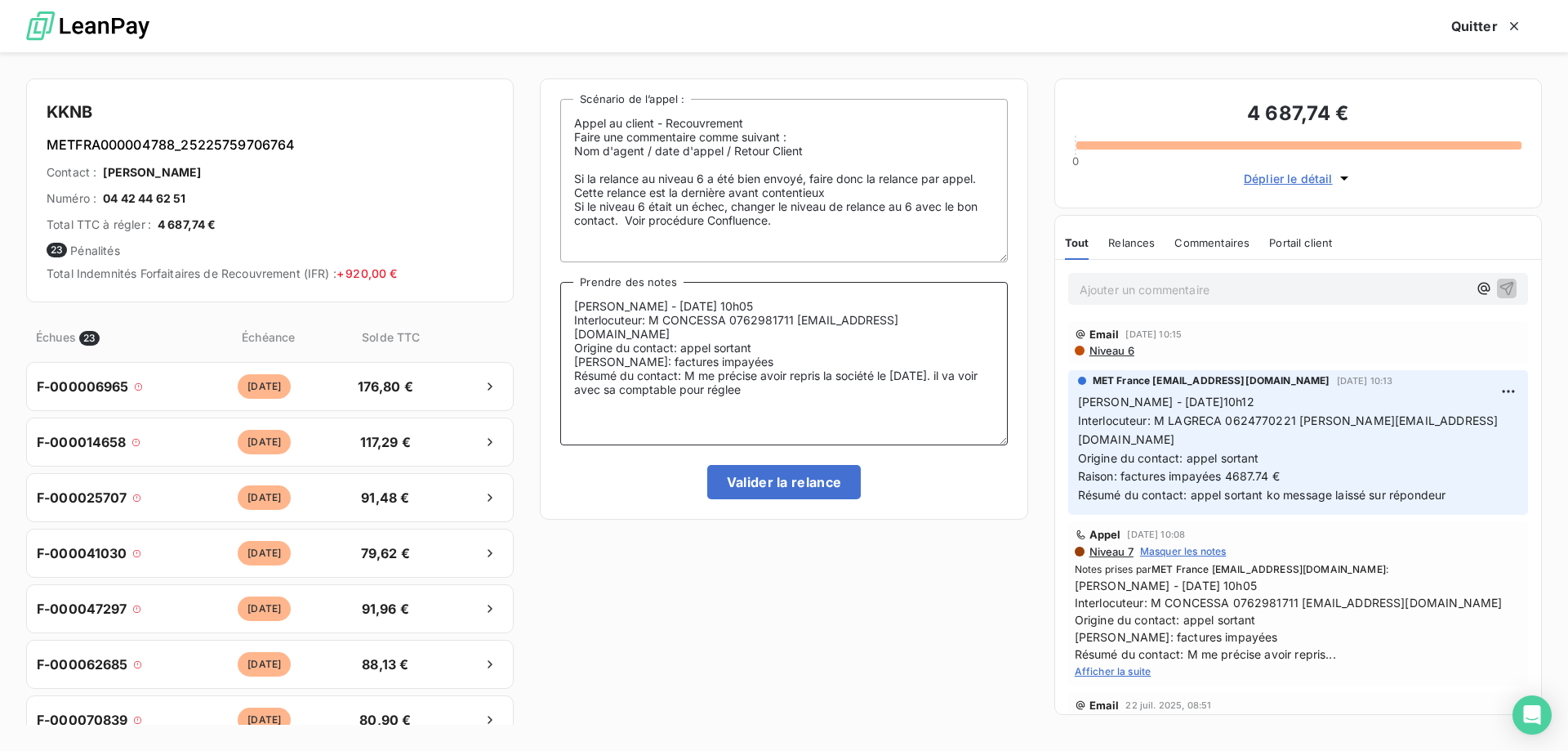
click at [741, 376] on textarea "Sylvain - 01/08/2025 - 10h05 Interlocuteur: M CONCESSA 0762981711 theo.touzelli…" at bounding box center [783, 363] width 446 height 163
click at [878, 381] on textarea "Sylvain - 01/08/2025 - 10h05 Interlocuteur: M CONCESSA 0762981711 theo.touzelli…" at bounding box center [783, 363] width 446 height 163
click at [0, 0] on lt-span "correspondent" at bounding box center [0, 0] width 0 height 0
click at [948, 372] on textarea "Sylvain - 01/08/2025 - 10h05 Interlocuteur: M CONCESSA 0762981711 theo.touzelli…" at bounding box center [783, 363] width 446 height 163
click at [0, 0] on lt-strong "od" at bounding box center [0, 0] width 0 height 0
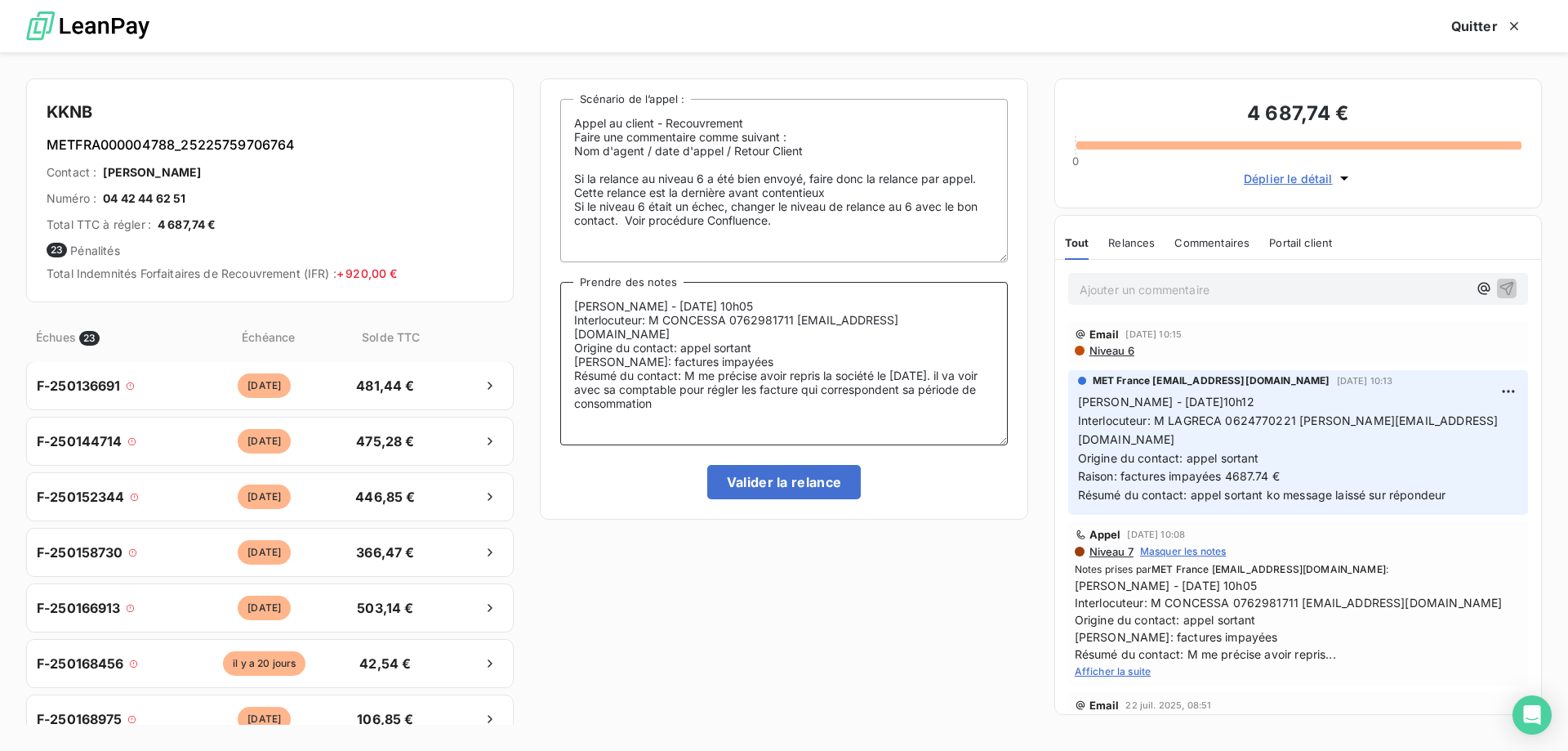
scroll to position [908, 0]
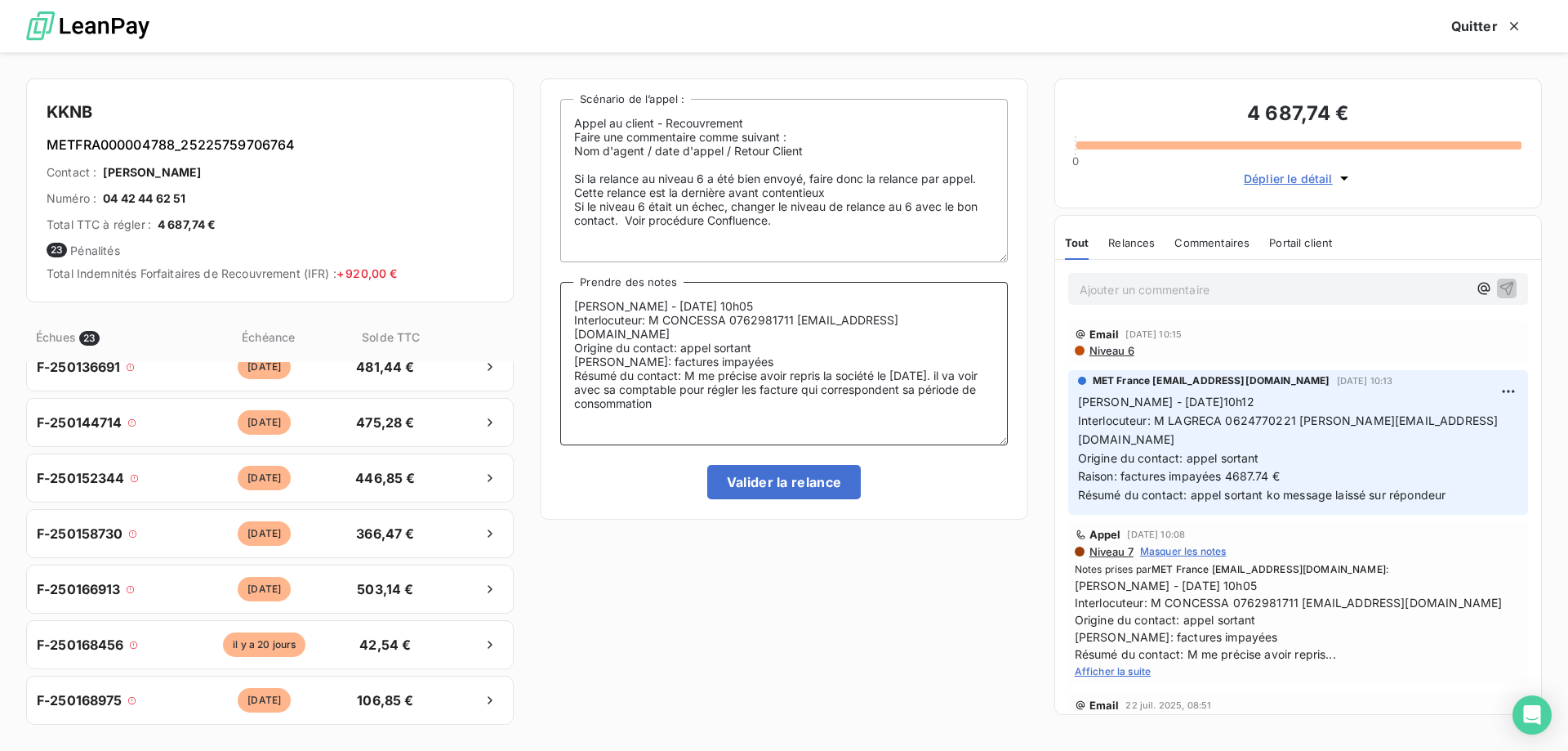
click at [700, 392] on textarea "Sylvain - 01/08/2025 - 10h05 Interlocuteur: M CONCESSA 0762981711 theo.touzelli…" at bounding box center [783, 363] width 446 height 163
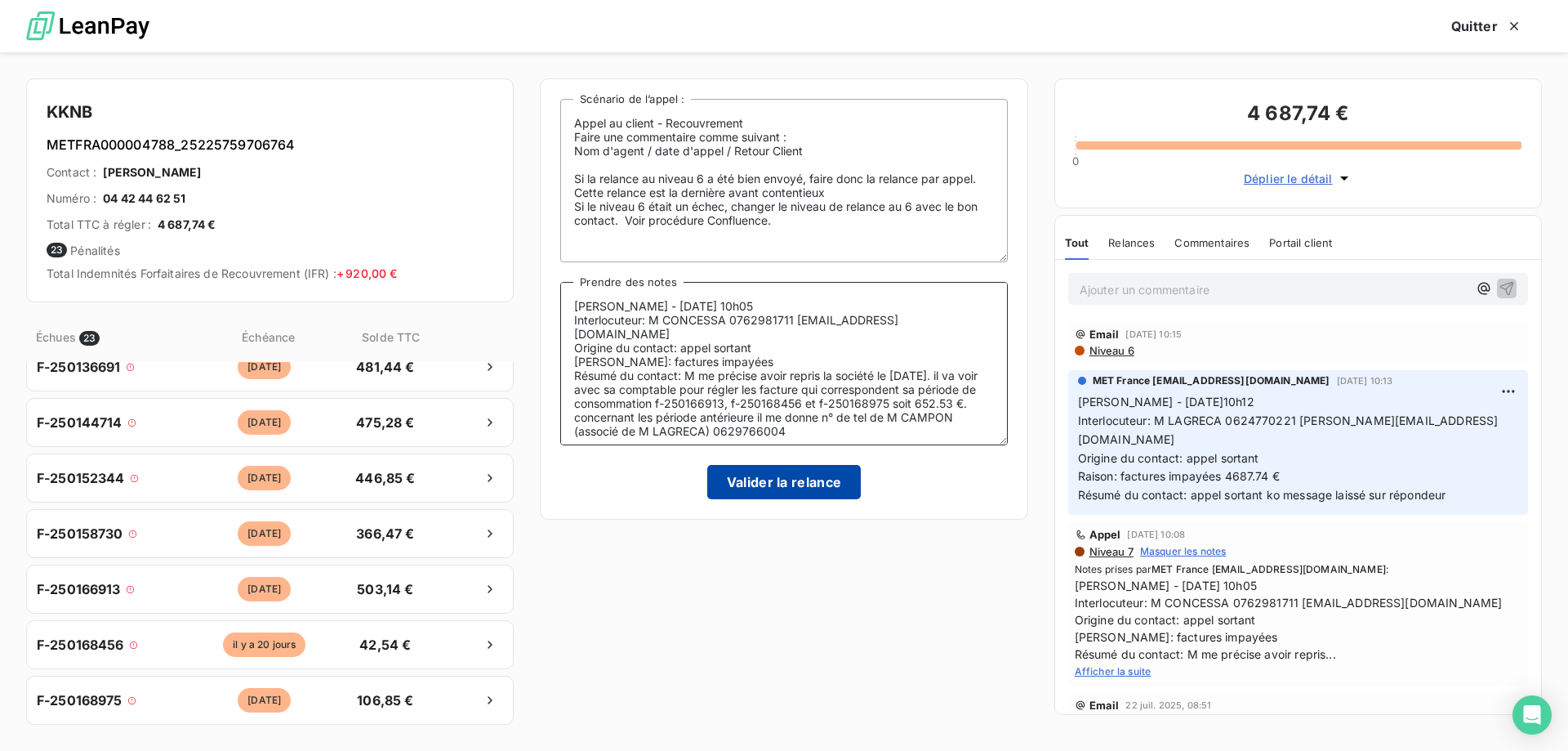
type textarea "Sylvain - 01/08/2025 - 10h05 Interlocuteur: M CONCESSA 0762981711 theo.touzelli…"
click at [762, 476] on button "Valider la relance" at bounding box center [784, 482] width 155 height 35
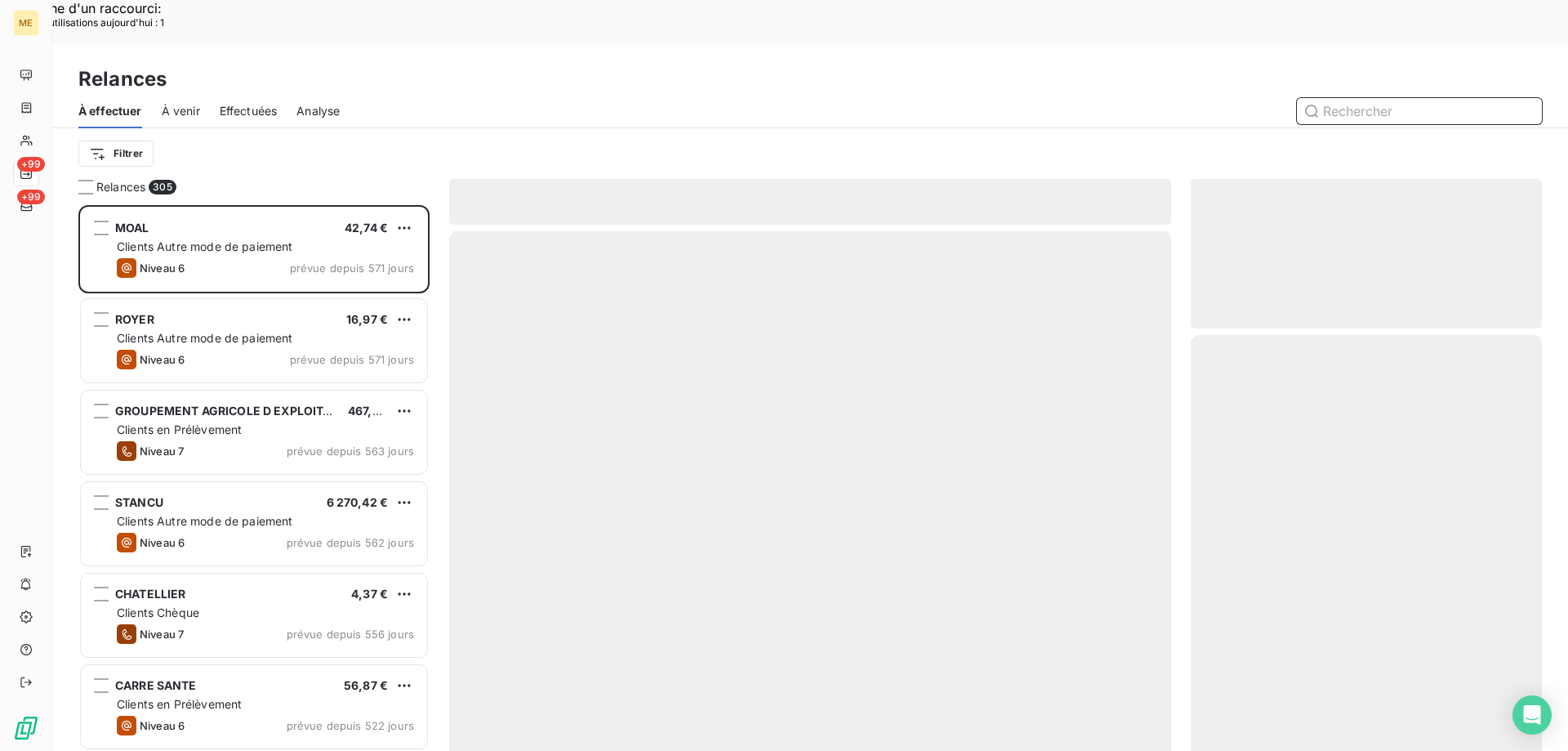
click at [276, 103] on span "Effectuées" at bounding box center [249, 110] width 58 height 16
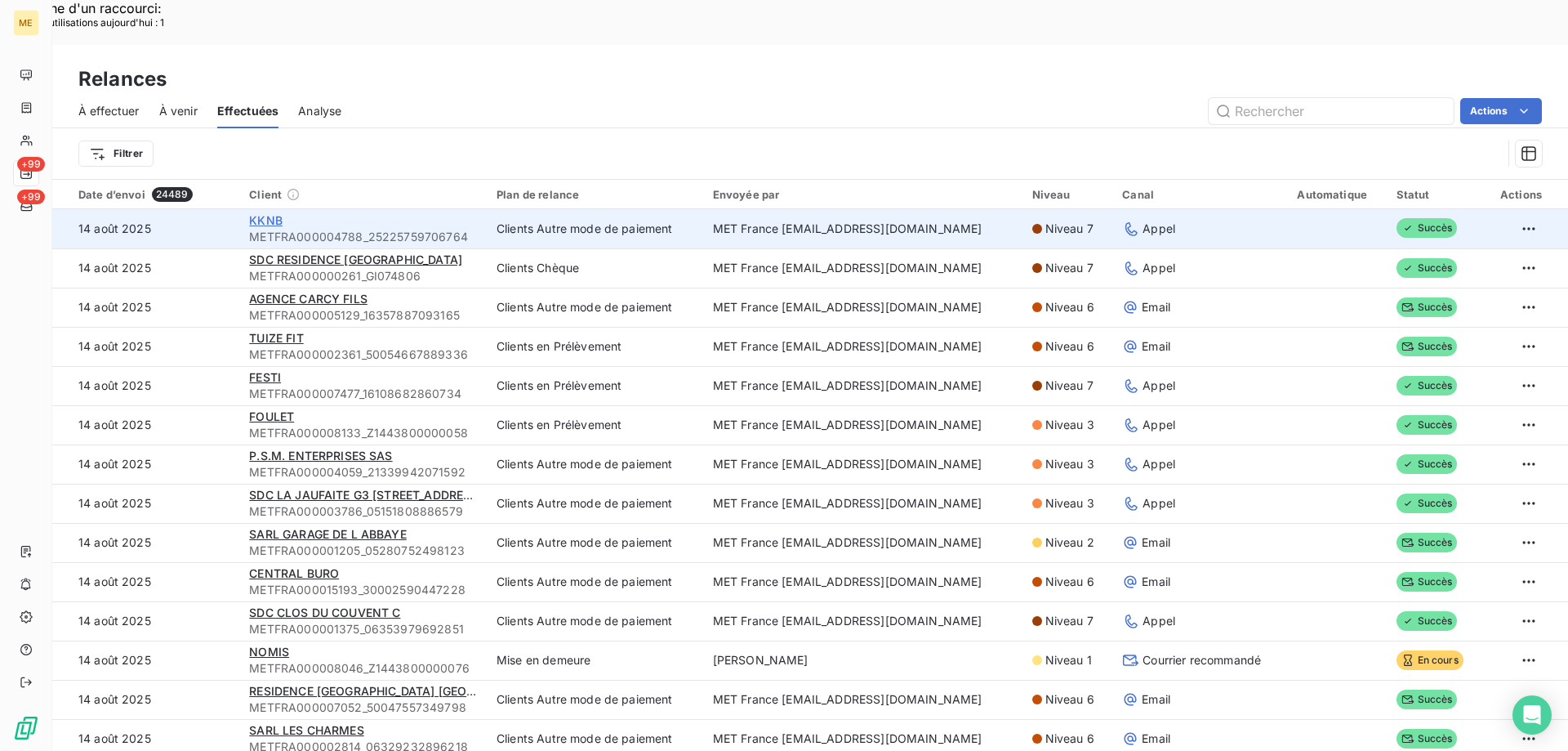
click at [271, 213] on span "KKNB" at bounding box center [265, 220] width 34 height 13
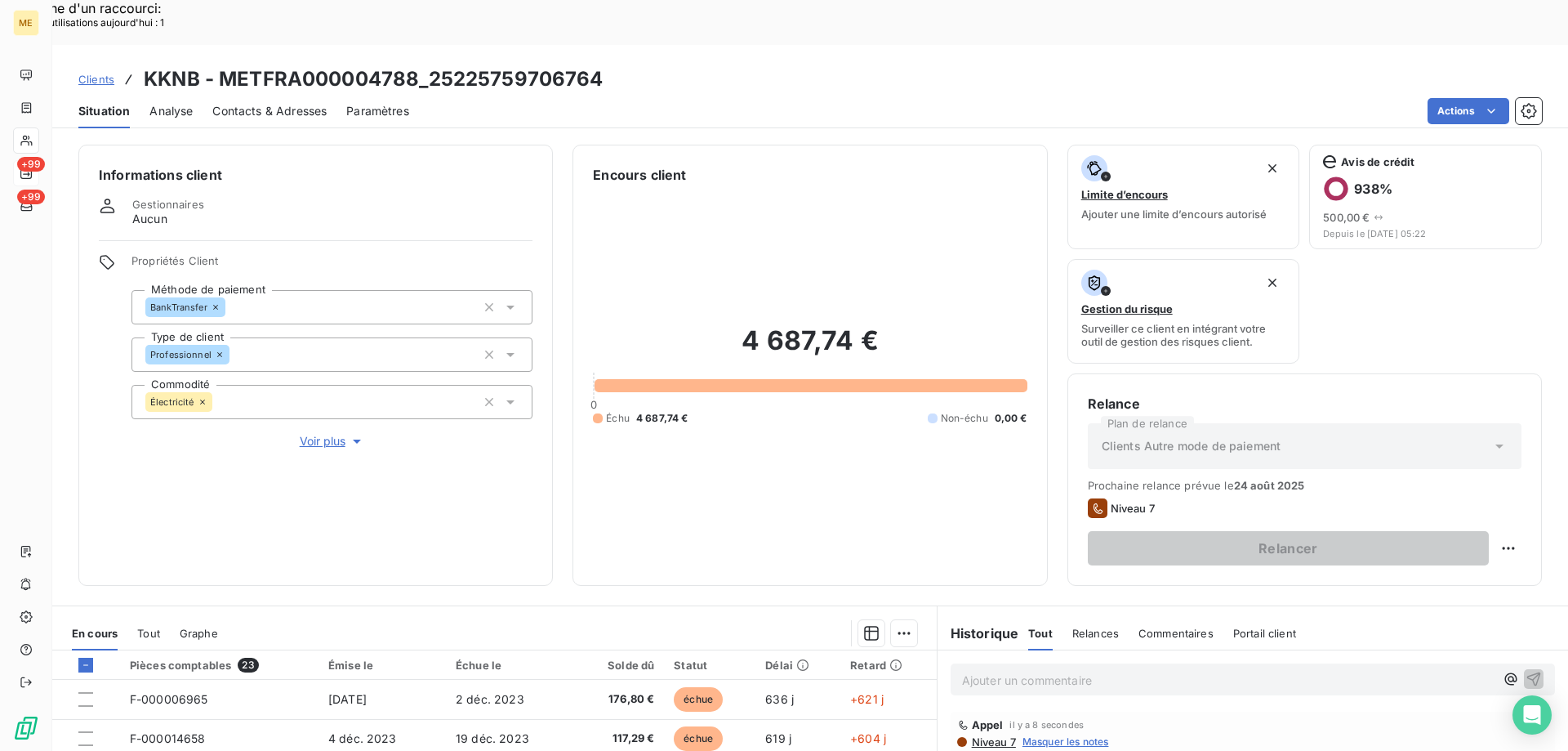
scroll to position [218, 0]
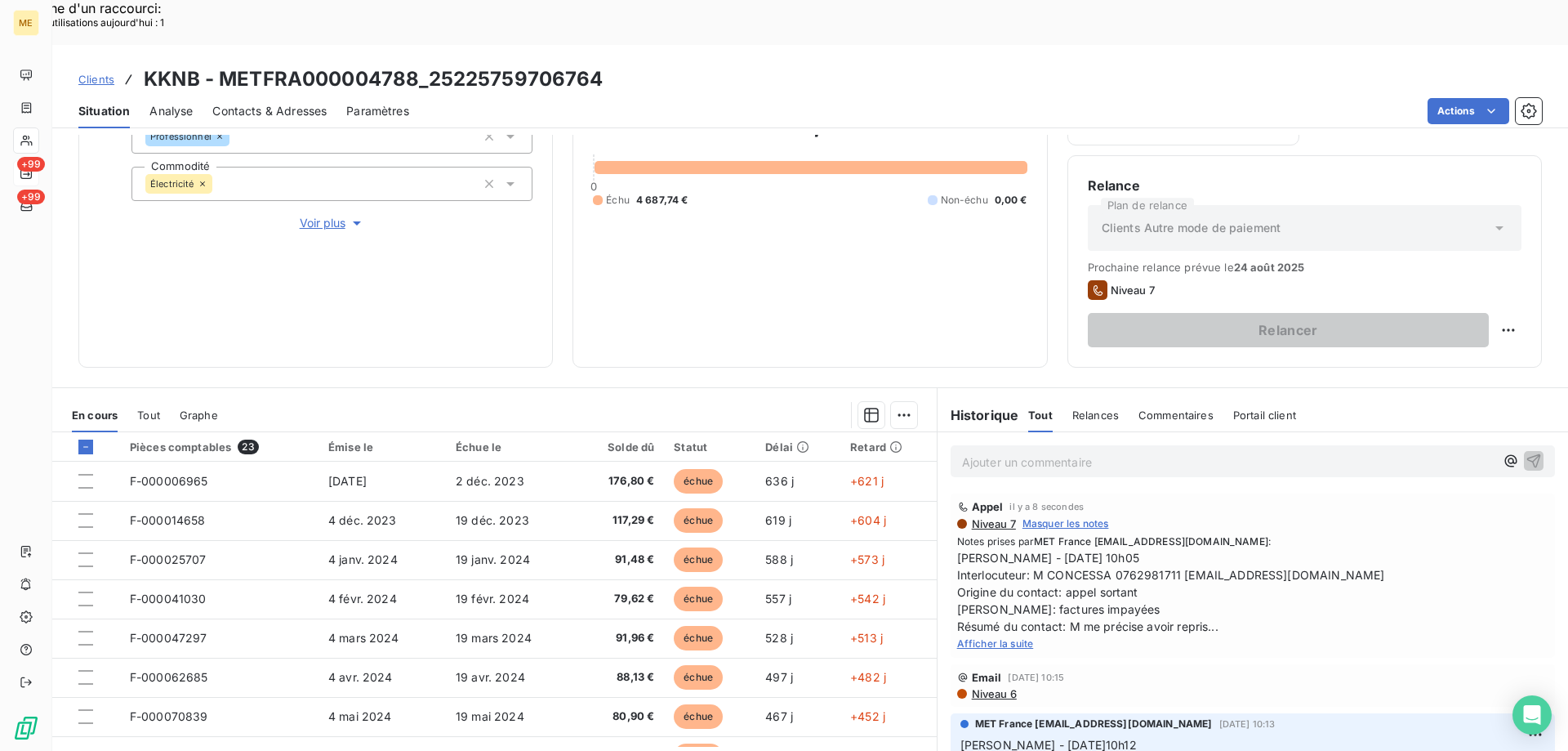
click at [957, 637] on span "Afficher la suite" at bounding box center [996, 642] width 77 height 12
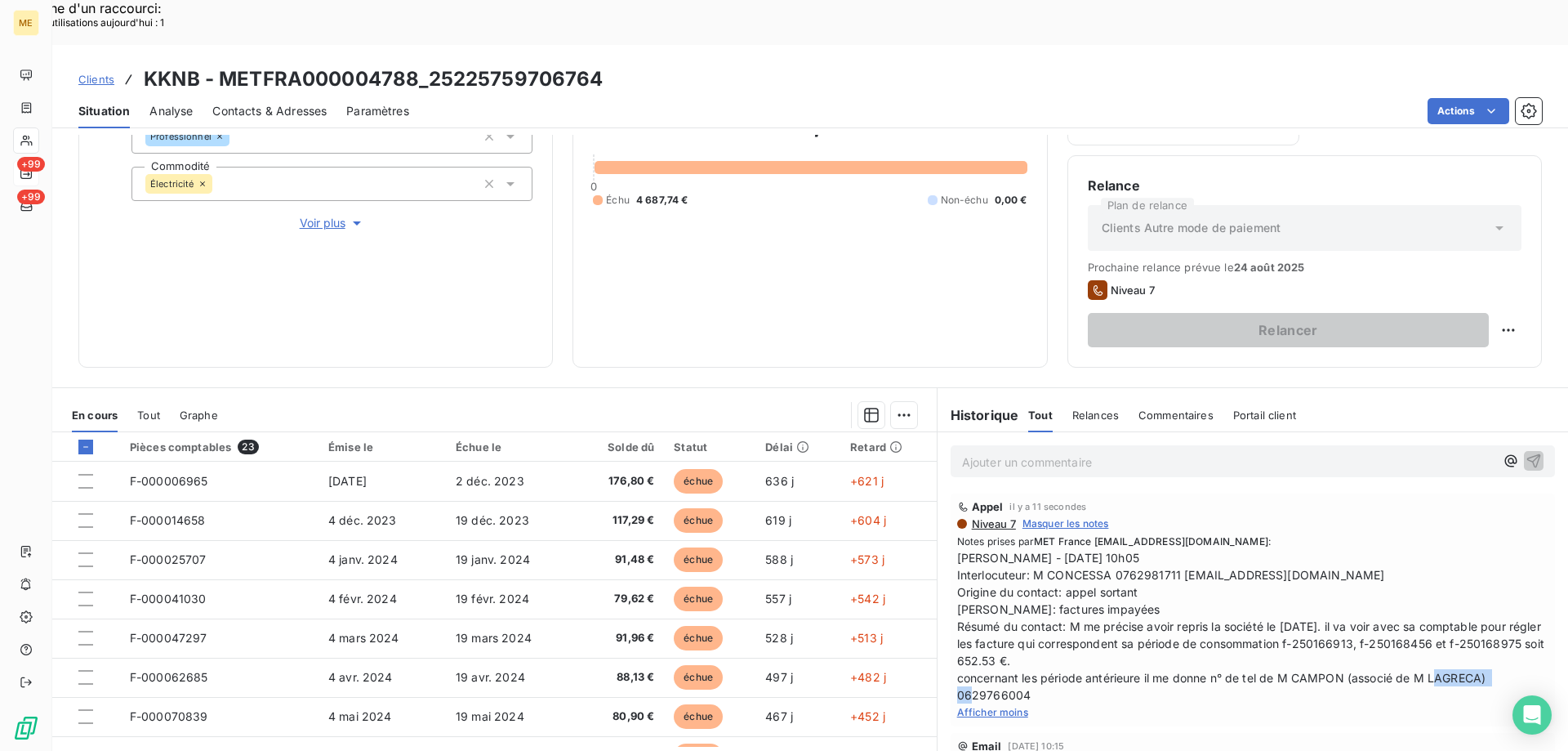
drag, startPoint x: 1019, startPoint y: 653, endPoint x: 950, endPoint y: 651, distance: 69.0
click at [957, 651] on span "Sylvain - 01/08/2025 - 10h05 Interlocuteur: M CONCESSA 0762981711 theo.touzelli…" at bounding box center [1253, 626] width 591 height 155
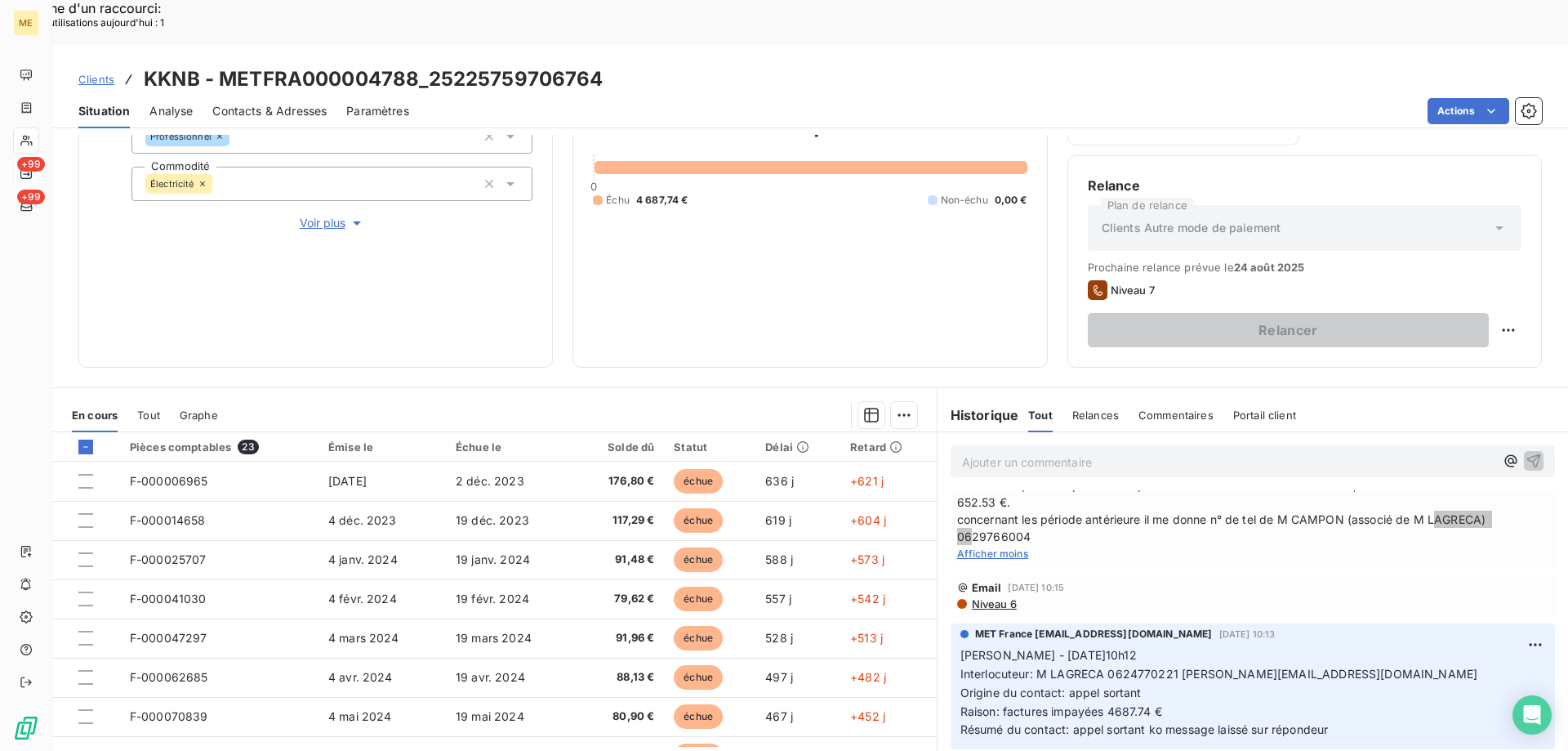
scroll to position [163, 0]
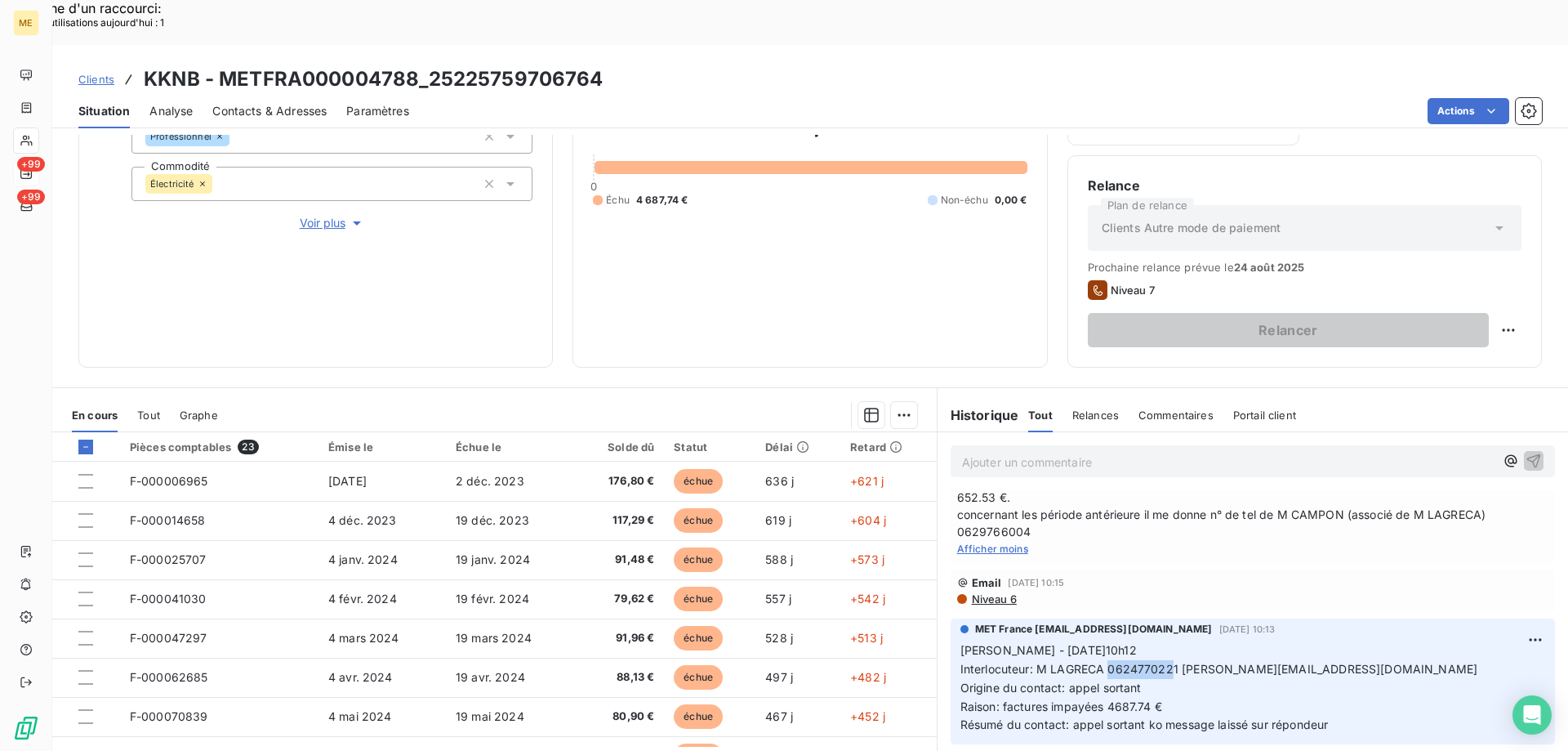
drag, startPoint x: 1100, startPoint y: 626, endPoint x: 1165, endPoint y: 619, distance: 65.4
click at [1165, 662] on span "Interlocuteur: M LAGRECA 0624770221 g.lagreca@sam-alu.fr" at bounding box center [1218, 668] width 518 height 13
click at [1166, 642] on p "Sylvain - 01/08/2025 -10h12 Interlocuteur: M LAGRECA 0624770221 g.lagreca@sam-a…" at bounding box center [1252, 688] width 585 height 93
click at [1115, 662] on span "Interlocuteur: M LAGRECA 0624770221 g.lagreca@sam-alu.fr" at bounding box center [1218, 668] width 518 height 13
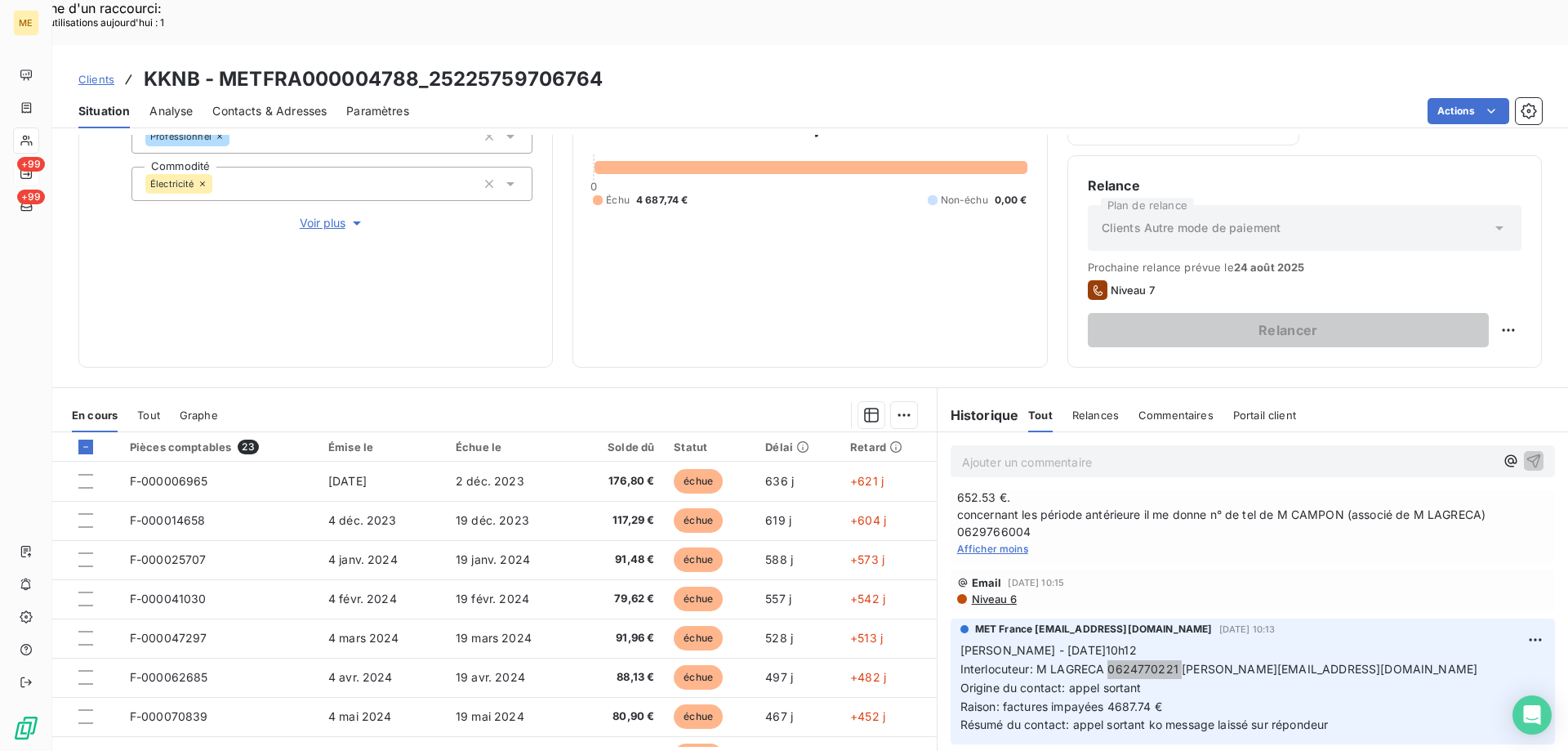
scroll to position [82, 0]
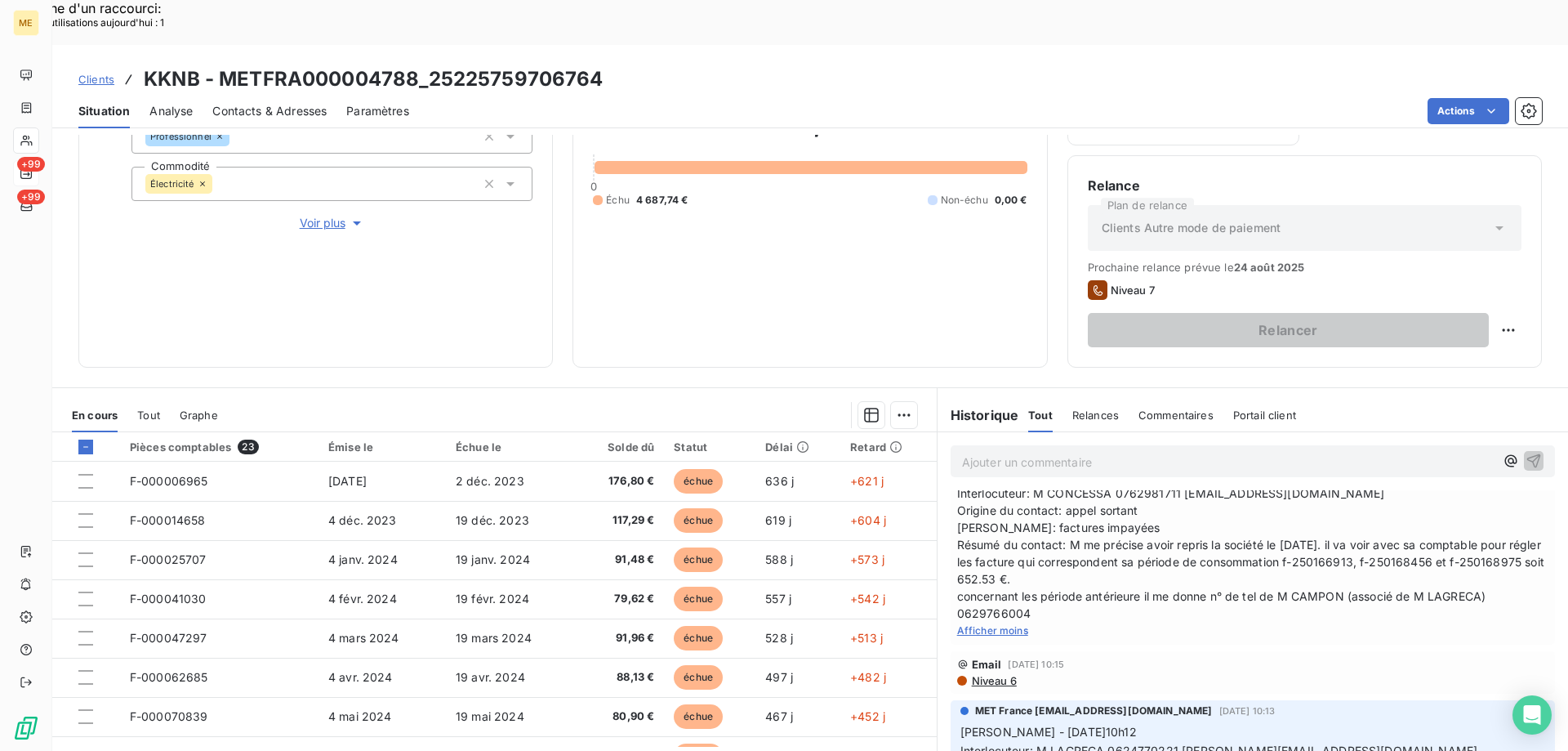
click at [976, 561] on span "Sylvain - 01/08/2025 - 10h05 Interlocuteur: M CONCESSA 0762981711 theo.touzelli…" at bounding box center [1253, 545] width 591 height 155
click at [1007, 451] on p "Ajouter un commentaire ﻿" at bounding box center [1228, 461] width 533 height 20
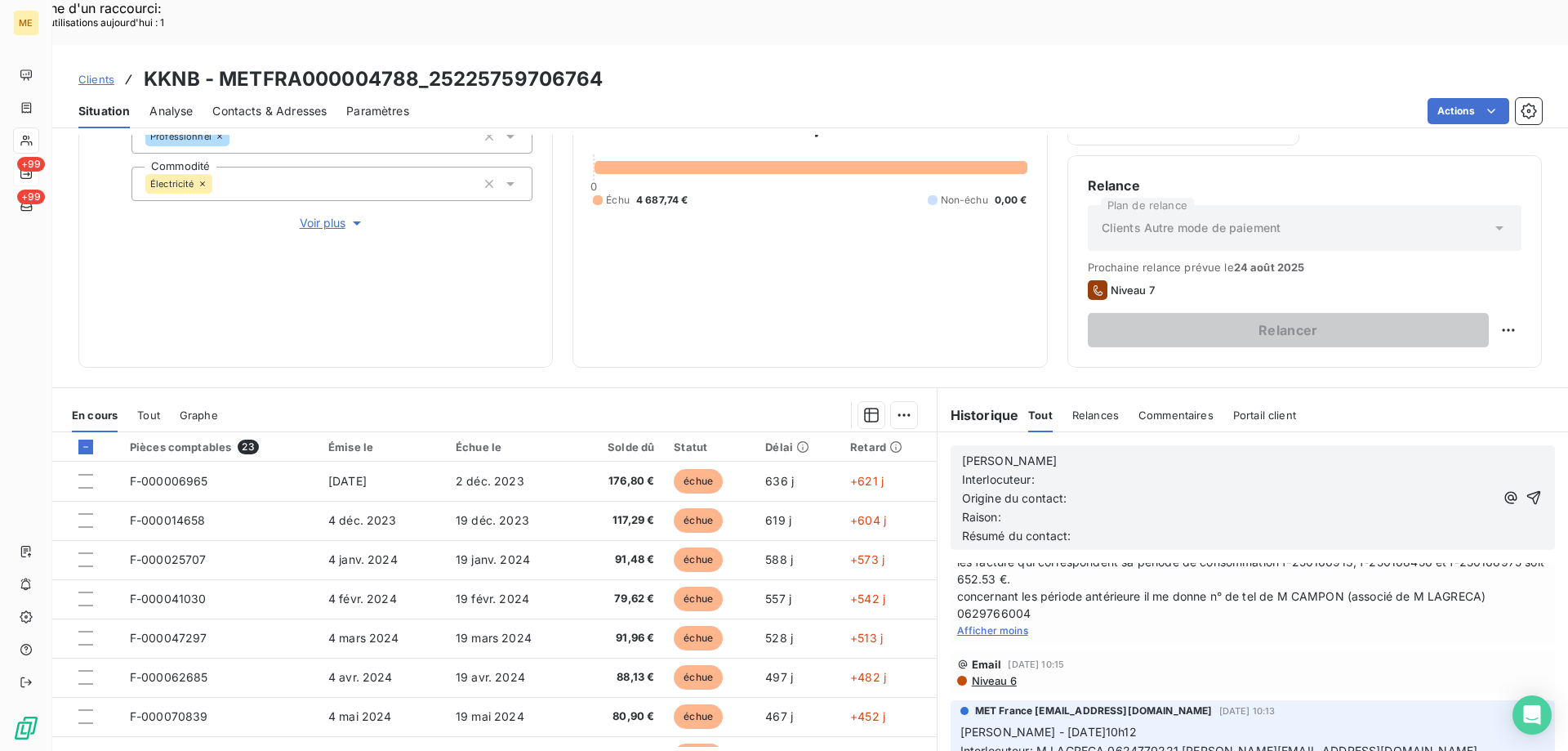
click at [1003, 451] on p "Sylvain" at bounding box center [1228, 461] width 533 height 19
click at [1031, 472] on span "Interlocuteur:" at bounding box center [999, 479] width 73 height 13
drag, startPoint x: 1317, startPoint y: 705, endPoint x: 1182, endPoint y: 702, distance: 135.0
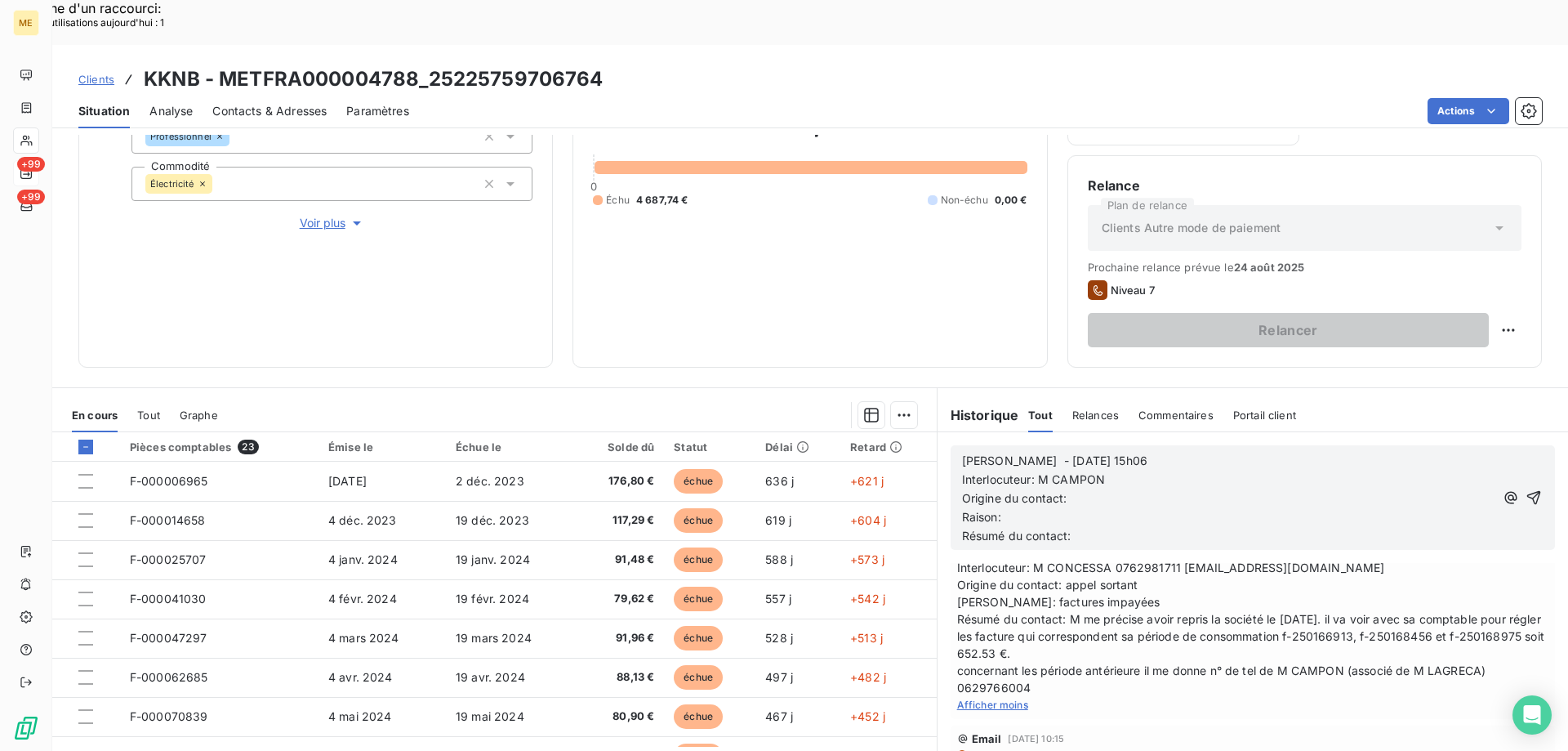
scroll to position [73, 0]
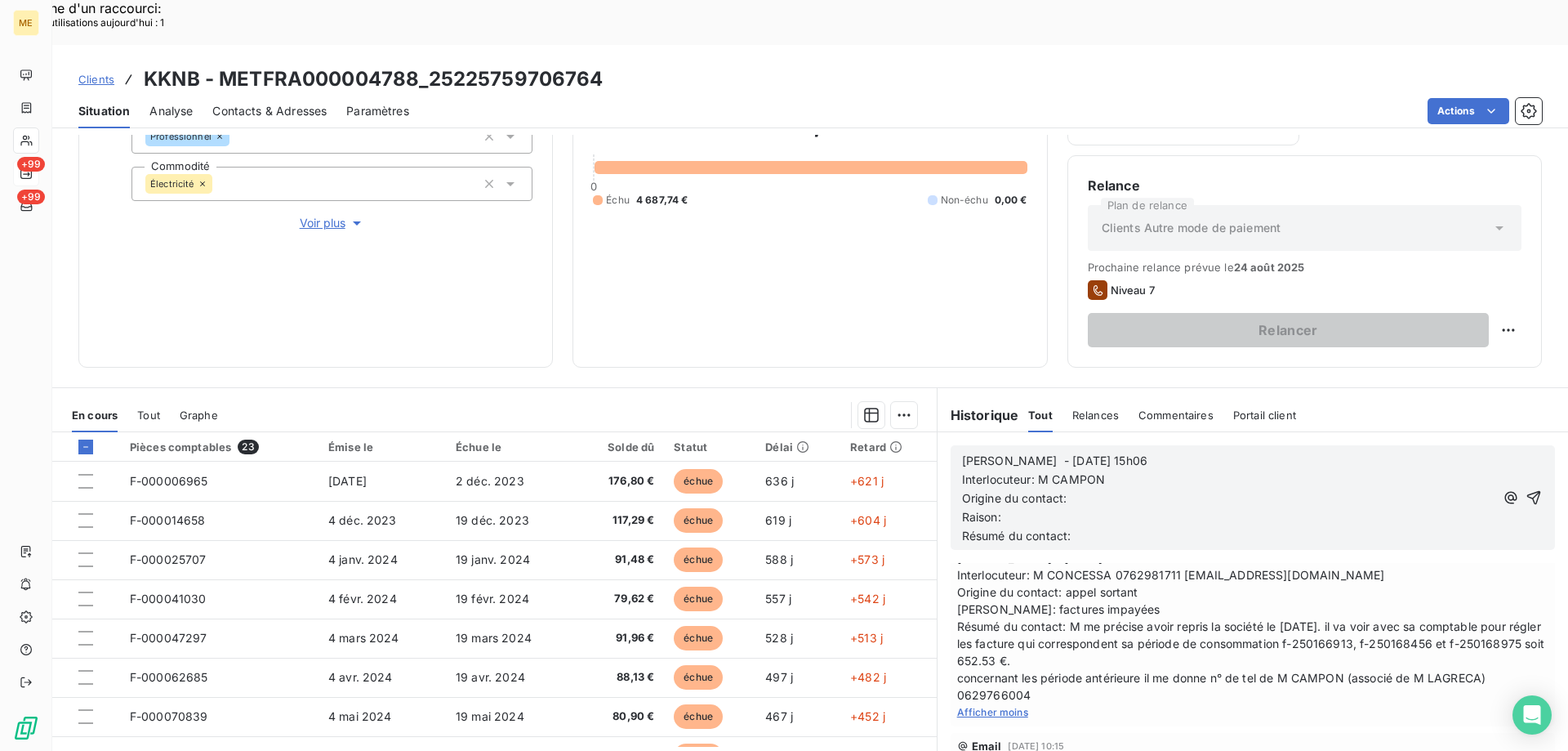
click at [1002, 648] on span "Sylvain - 01/08/2025 - 10h05 Interlocuteur: M CONCESSA 0762981711 theo.touzelli…" at bounding box center [1253, 626] width 591 height 155
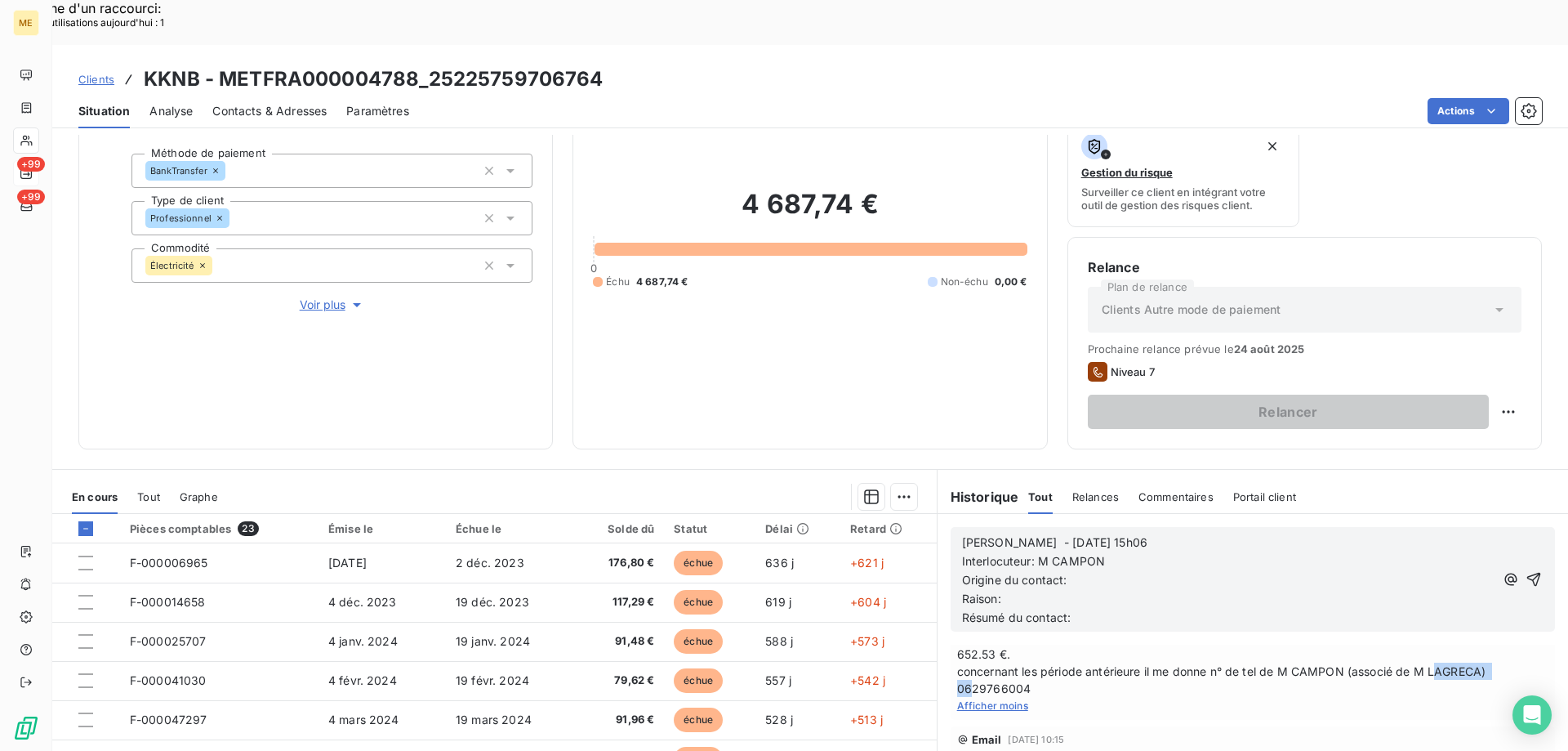
scroll to position [163, 0]
click at [1148, 571] on p "Origine du contact:" at bounding box center [1228, 581] width 533 height 19
click at [1145, 552] on p "Interlocuteur: M CAMPON" at bounding box center [1228, 562] width 533 height 19
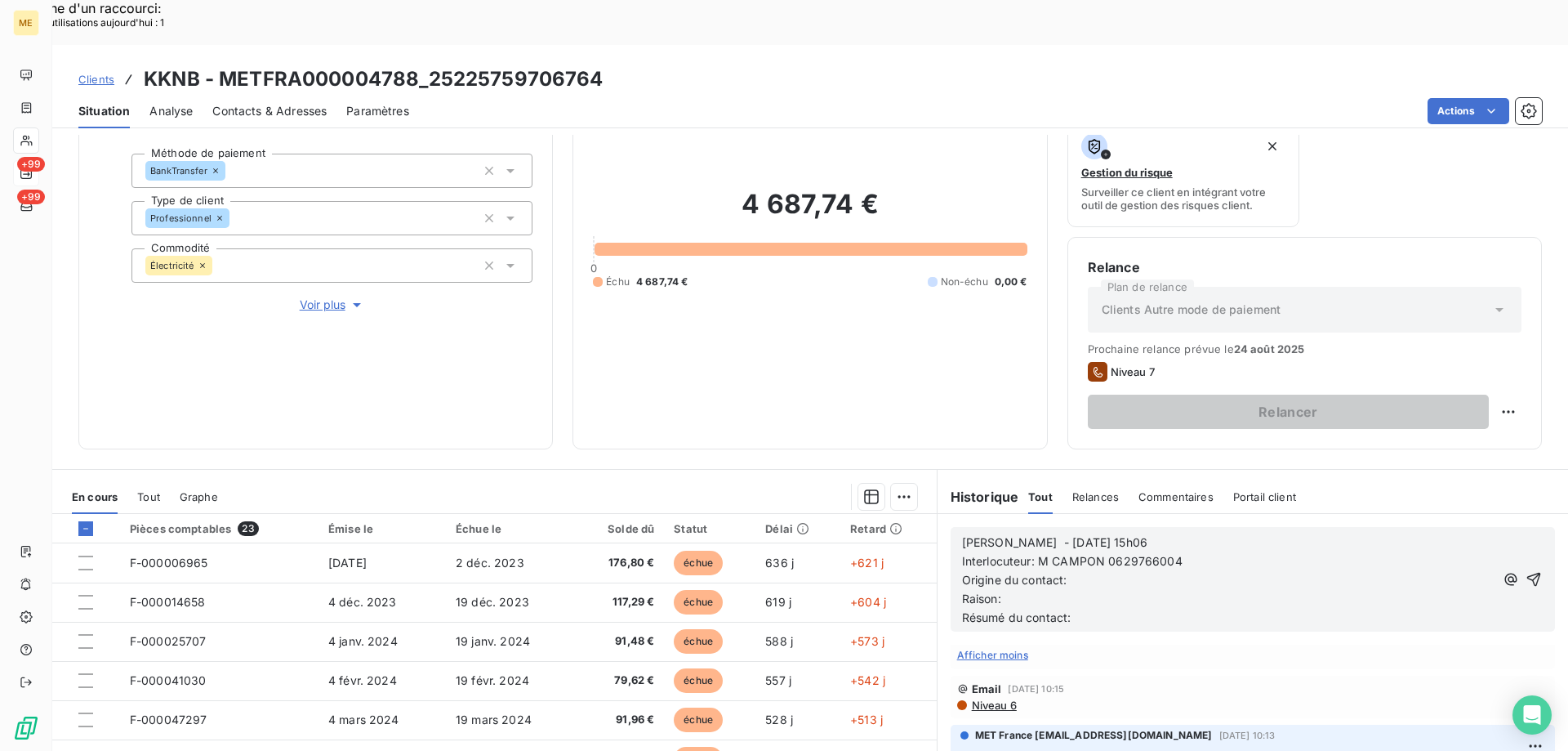
scroll to position [245, 0]
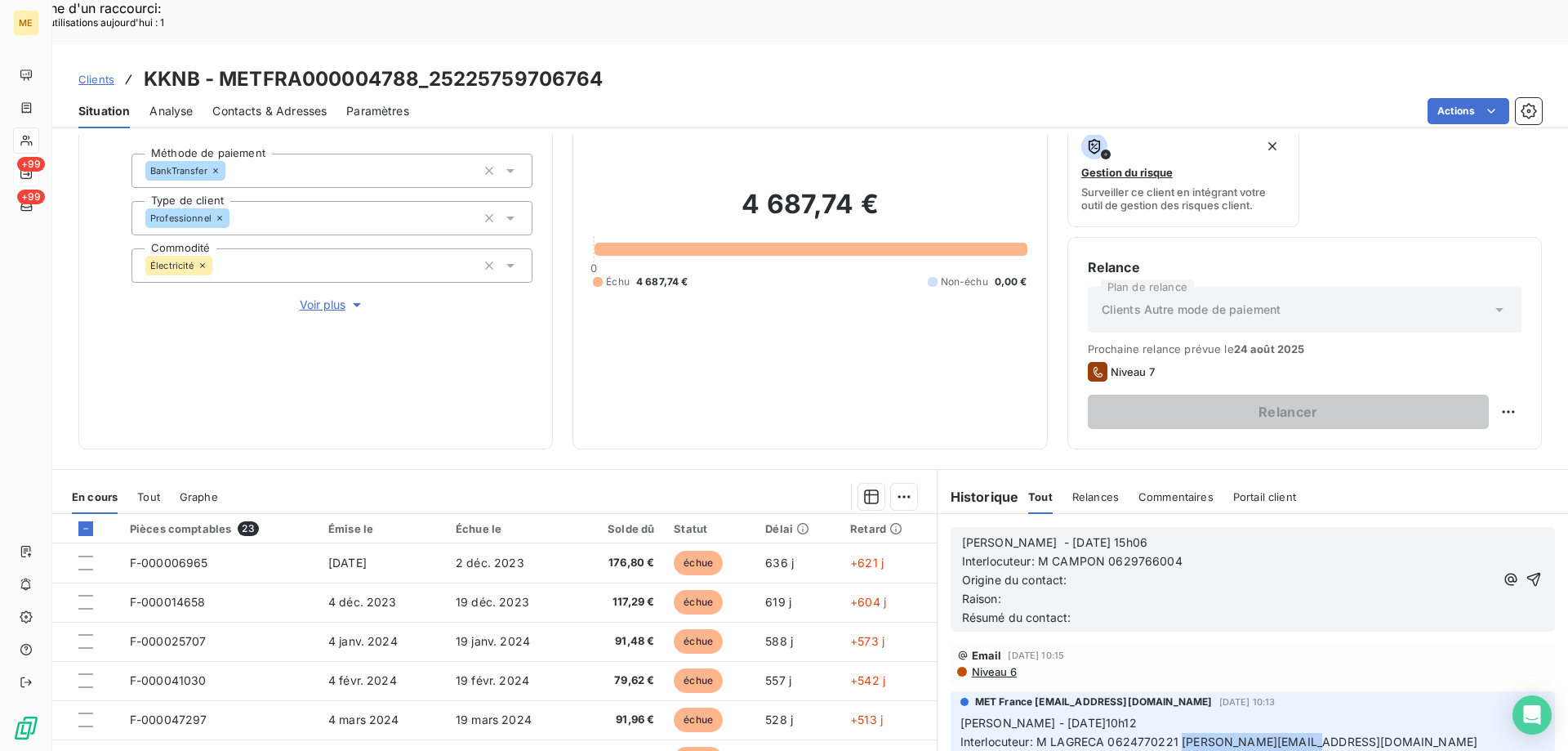
drag, startPoint x: 1175, startPoint y: 697, endPoint x: 1293, endPoint y: 690, distance: 118.2
click at [1293, 714] on p "Sylvain - 01/08/2025 -10h12 Interlocuteur: M LAGRECA 0624770221 g.lagreca@sam-a…" at bounding box center [1252, 760] width 585 height 93
click at [1211, 552] on p "Interlocuteur: M CAMPON 0629766004" at bounding box center [1228, 562] width 533 height 19
click at [1100, 571] on p "Origine du contact:" at bounding box center [1228, 581] width 533 height 19
click at [1058, 590] on p "Raison:" at bounding box center [1228, 599] width 533 height 19
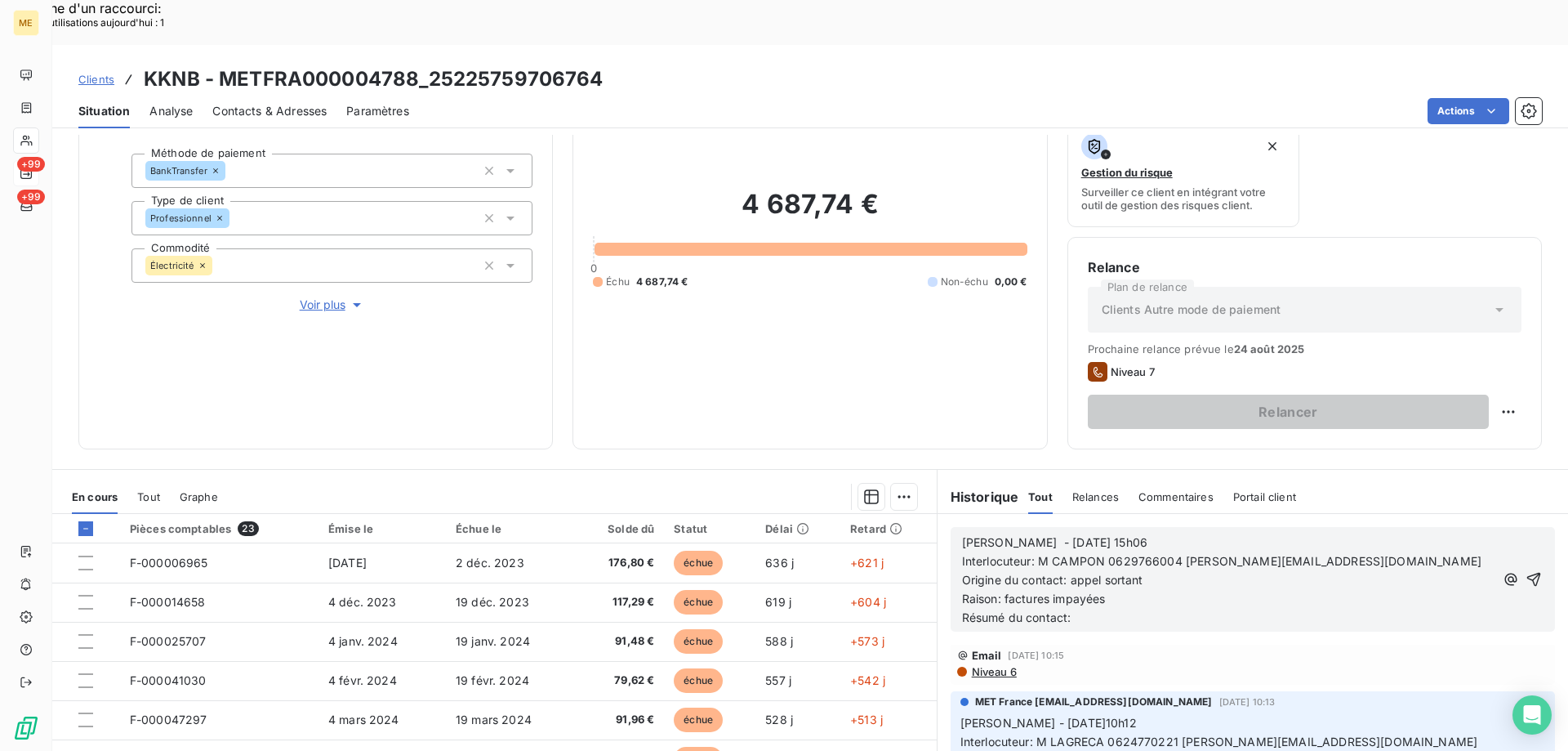
click at [1090, 609] on p "Résumé du contact:" at bounding box center [1228, 618] width 533 height 19
click at [1126, 590] on p "Raison: factures impayées" at bounding box center [1228, 599] width 533 height 19
click at [1123, 609] on p "Résumé du contact:" at bounding box center [1228, 618] width 533 height 19
click at [1123, 610] on span "Résumé du contact: appel sortaant ko message sur répondeur" at bounding box center [1133, 617] width 342 height 13
click at [0, 0] on lt-span "sorta nt" at bounding box center [0, 0] width 0 height 0
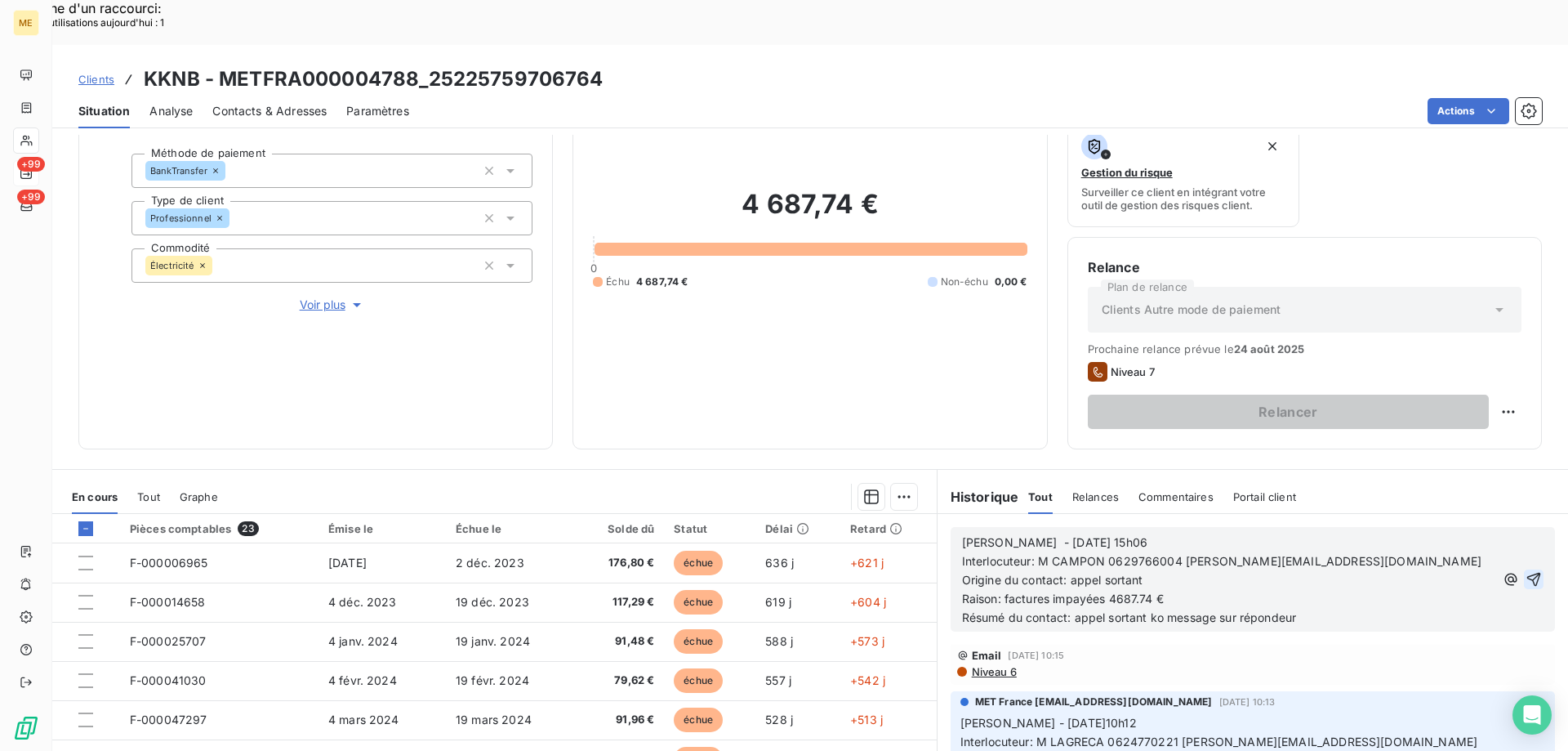
click at [1528, 572] on icon "button" at bounding box center [1534, 579] width 13 height 13
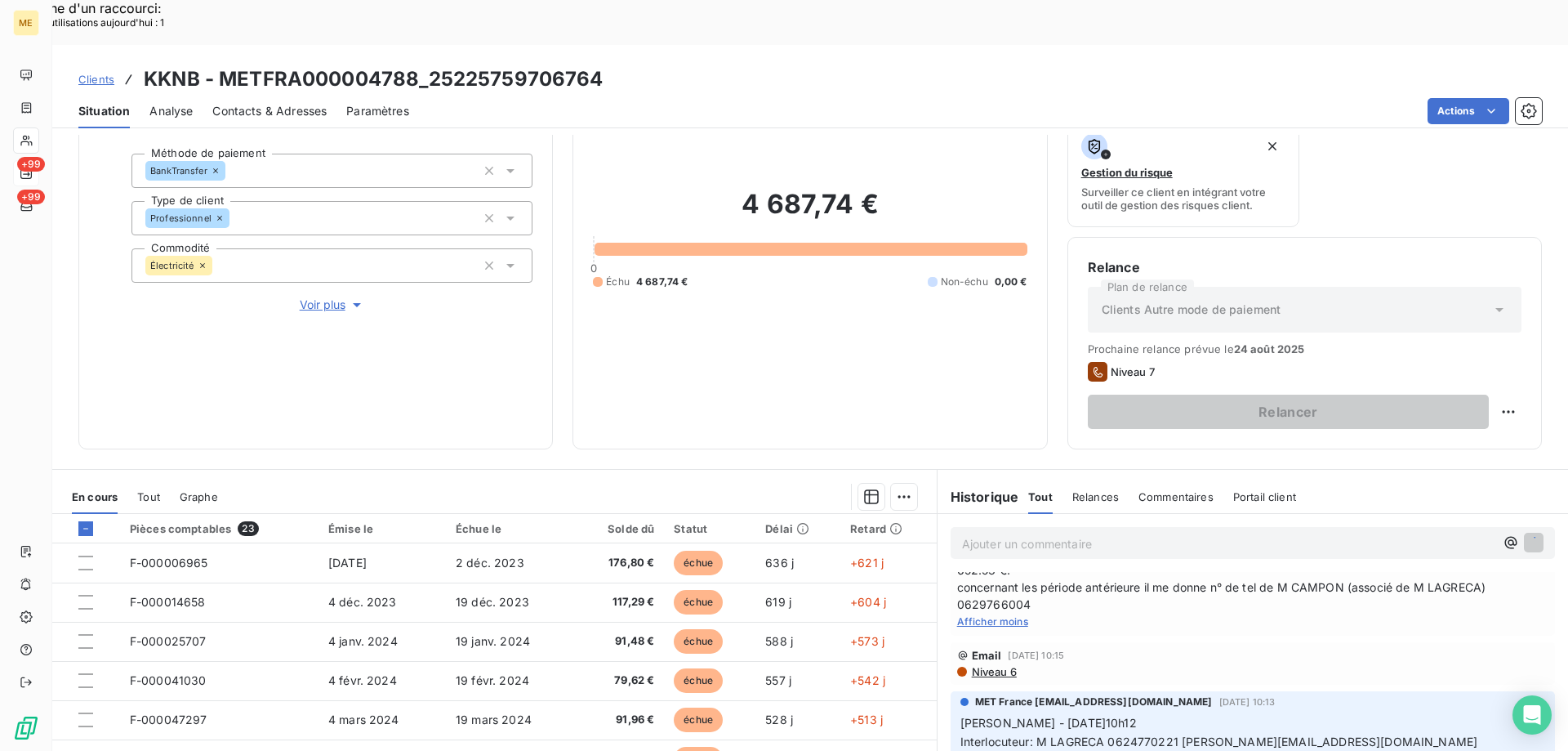
scroll to position [236, 0]
click at [110, 73] on span "Clients" at bounding box center [96, 80] width 36 height 13
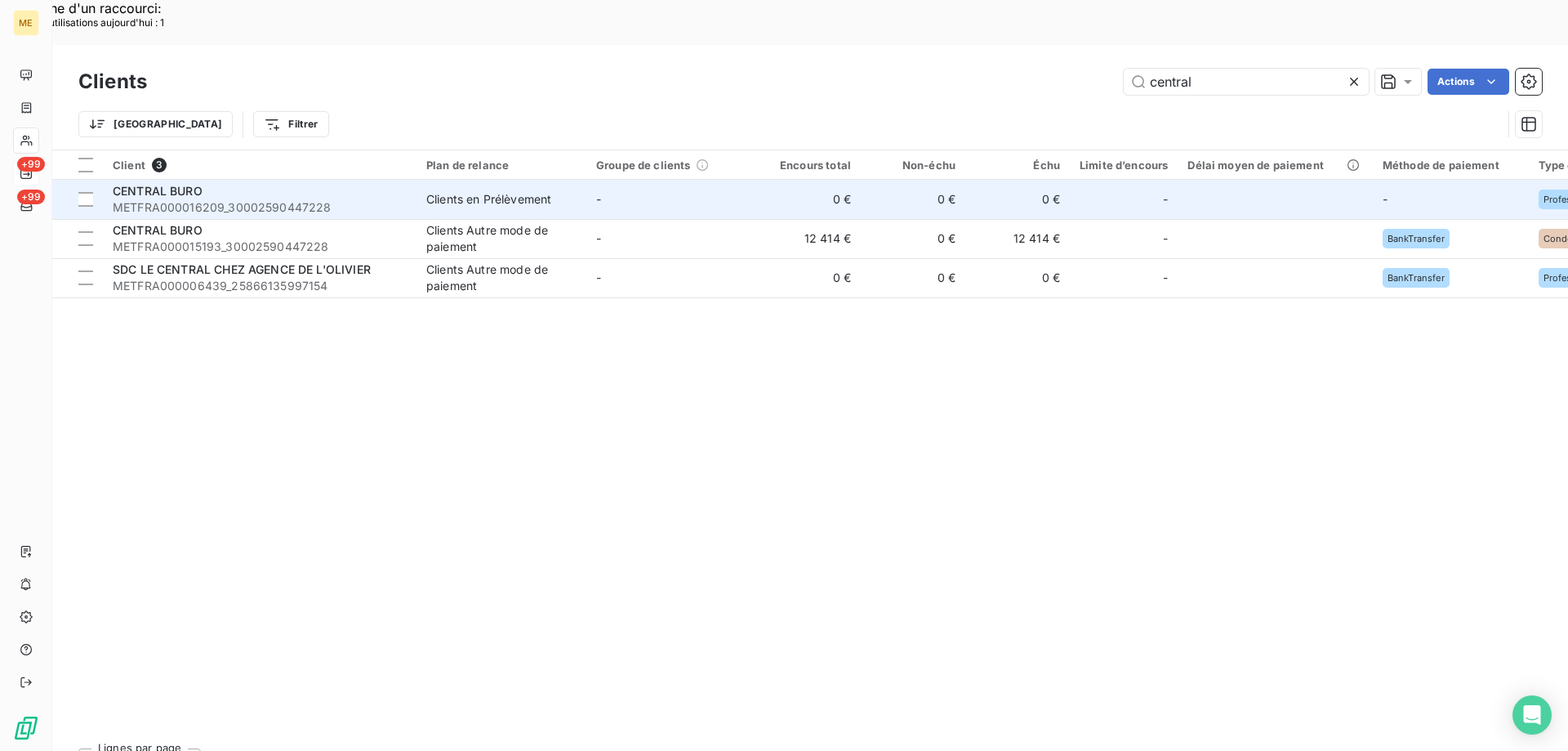
type input "central"
click at [146, 200] on span "METFRA000016209_30002590447228" at bounding box center [259, 207] width 294 height 16
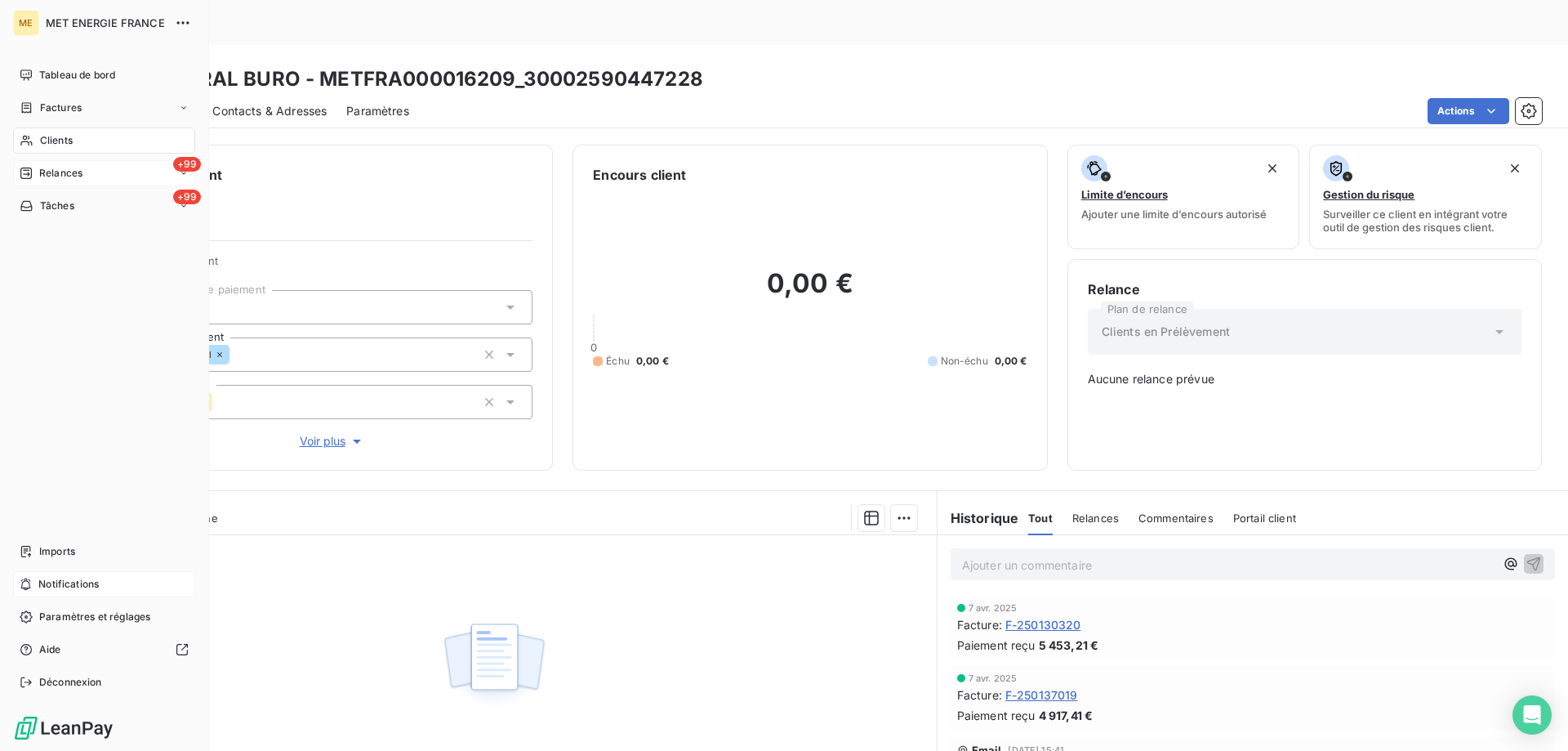
click at [37, 582] on div "Notifications" at bounding box center [105, 584] width 182 height 26
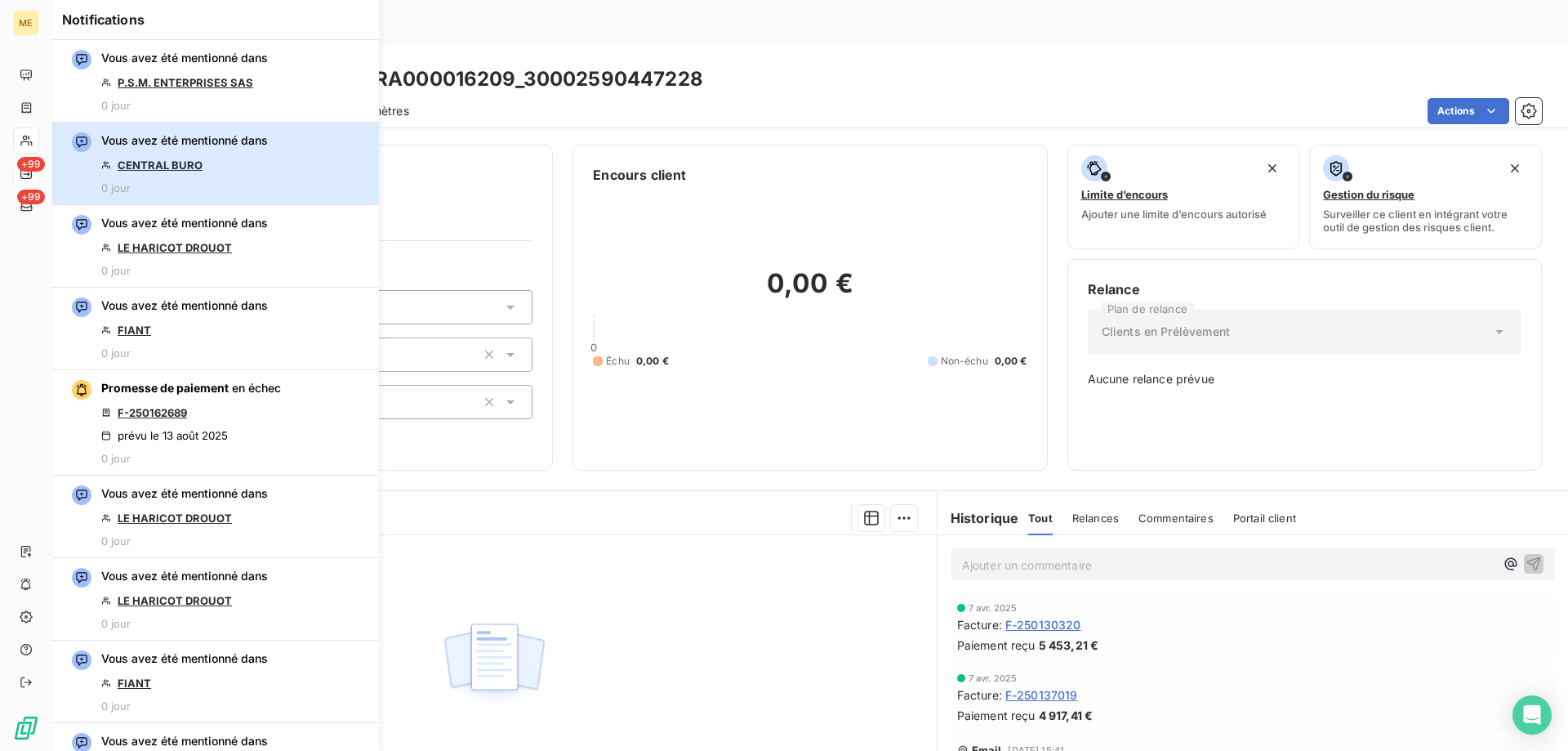
click at [264, 182] on div "Vous avez été mentionné dans CENTRAL BURO 0 jour" at bounding box center [184, 163] width 167 height 62
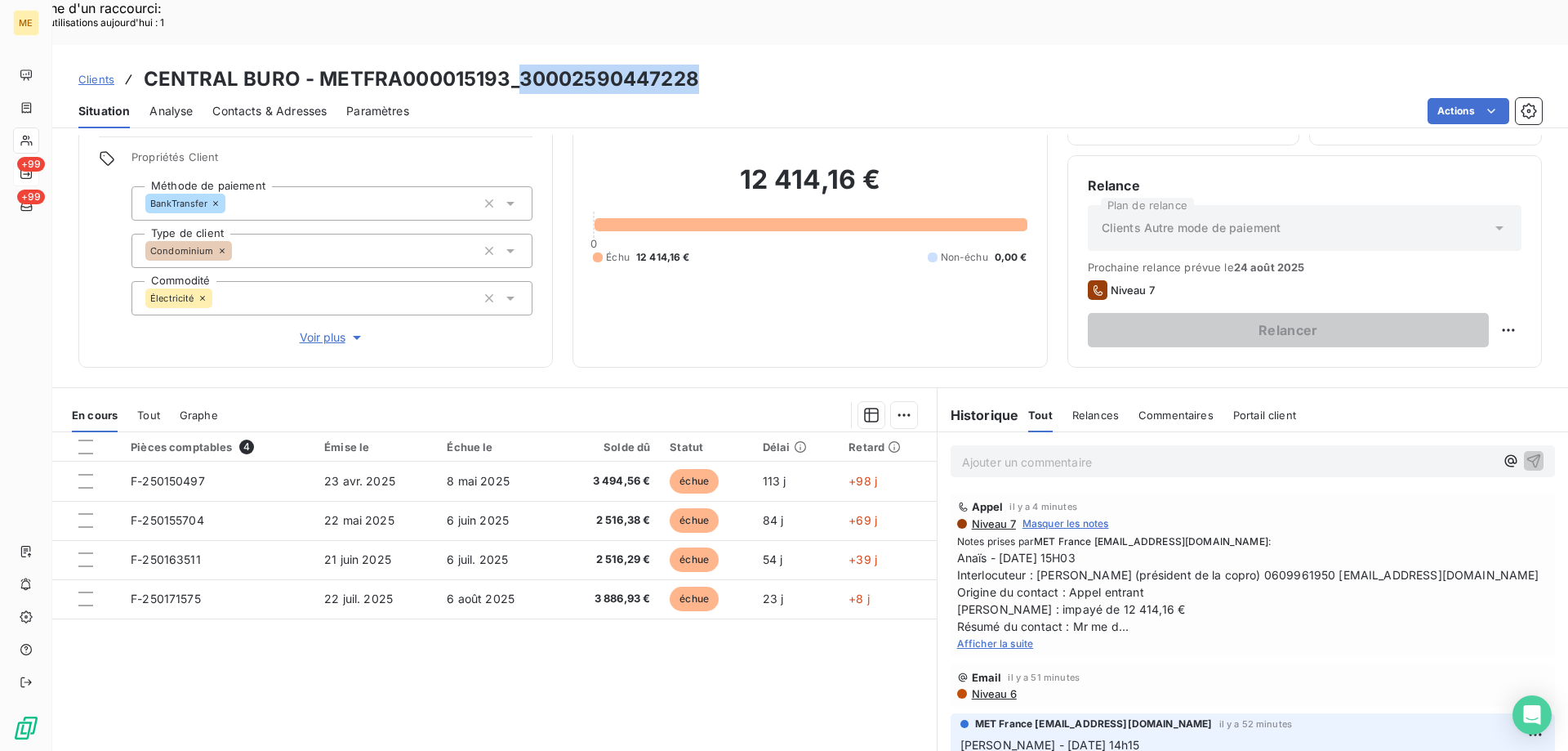
drag, startPoint x: 519, startPoint y: 36, endPoint x: 713, endPoint y: 42, distance: 194.1
click at [713, 64] on div "Clients CENTRAL BURO - METFRA000015193_30002590447228" at bounding box center [809, 79] width 1516 height 30
drag, startPoint x: 1276, startPoint y: 535, endPoint x: 1211, endPoint y: 532, distance: 65.1
click at [1211, 549] on span "Anaïs - 14/08/2025 - 15H03 Interlocuteur : M BIBAS (président de la copro) 0609…" at bounding box center [1253, 592] width 591 height 85
click at [1283, 549] on span "Anaïs - 14/08/2025 - 15H03 Interlocuteur : M BIBAS (président de la copro) 0609…" at bounding box center [1253, 592] width 591 height 85
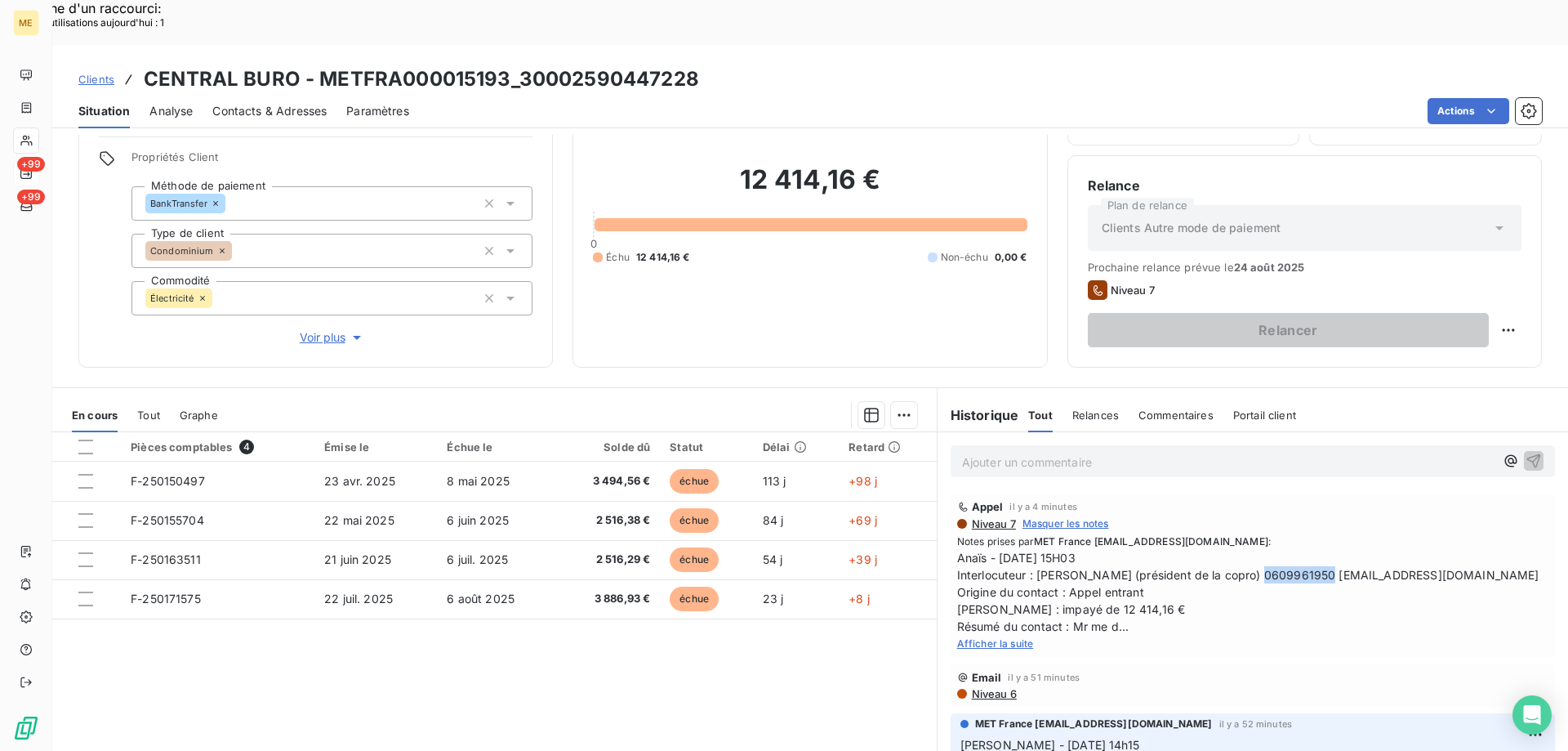
drag, startPoint x: 1281, startPoint y: 526, endPoint x: 1214, endPoint y: 527, distance: 67.0
click at [1214, 549] on span "Anaïs - 14/08/2025 - 15H03 Interlocuteur : M BIBAS (président de la copro) 0609…" at bounding box center [1253, 592] width 591 height 85
click at [1167, 451] on p "Ajouter un commentaire ﻿" at bounding box center [1228, 461] width 533 height 20
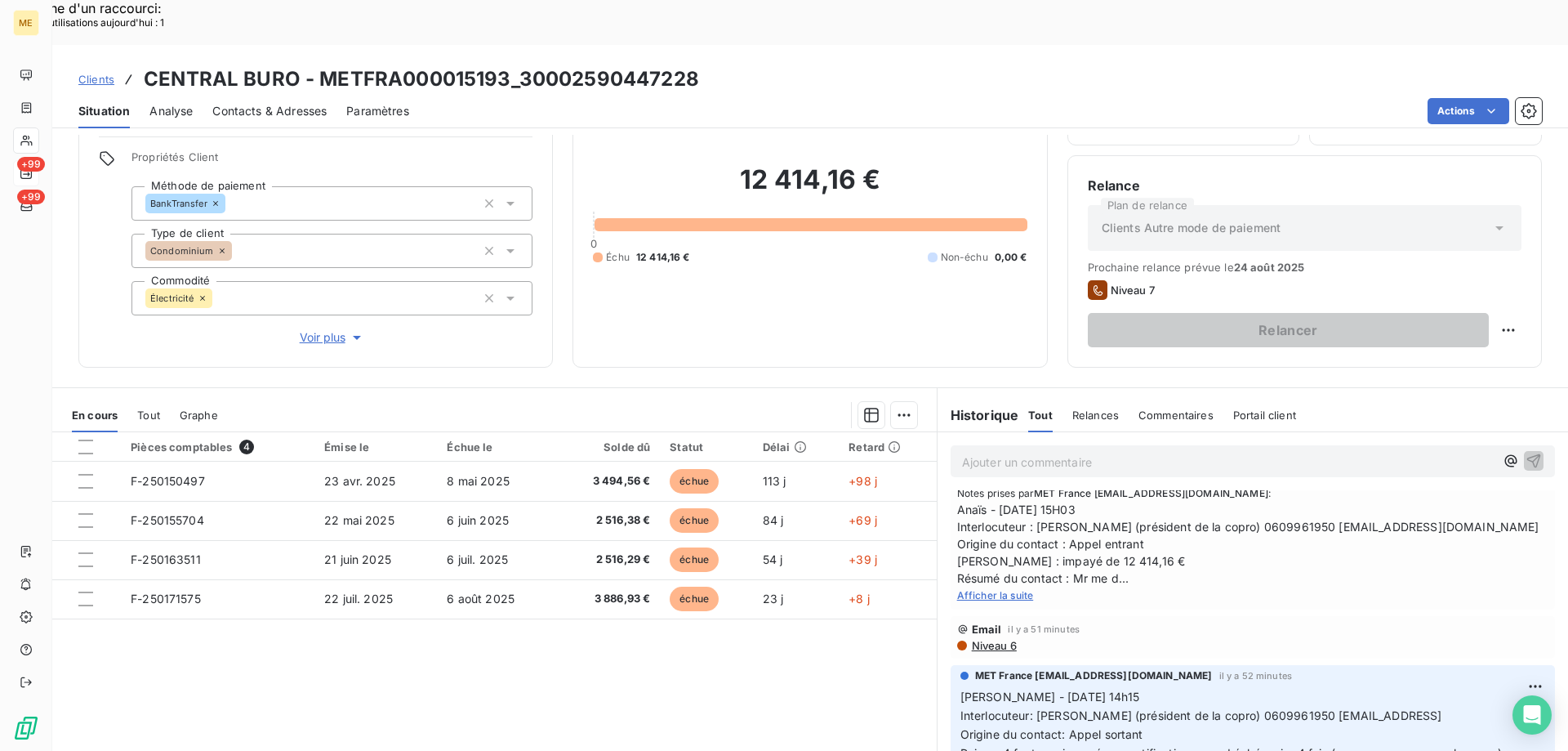
scroll to position [82, 0]
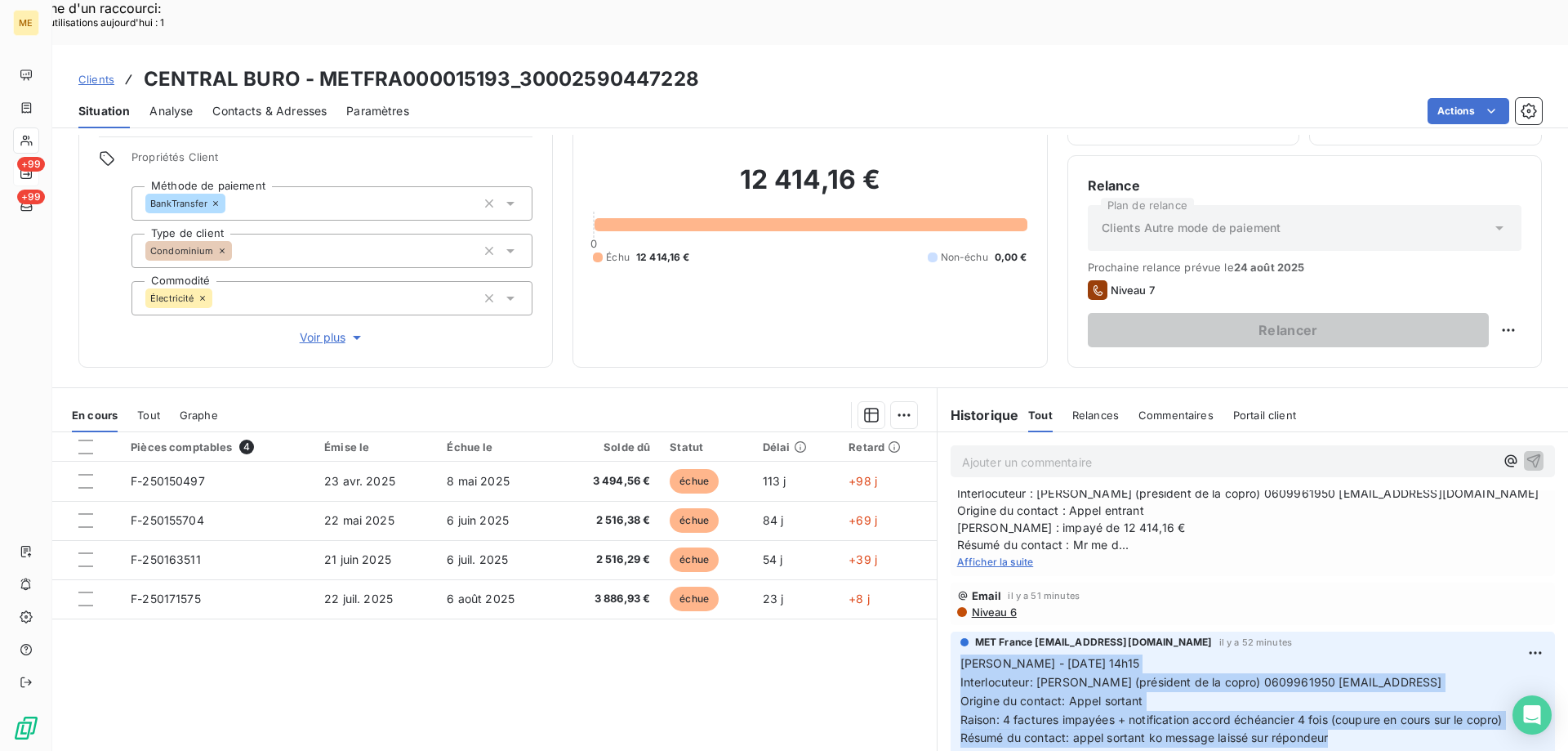
drag, startPoint x: 1329, startPoint y: 696, endPoint x: 929, endPoint y: 626, distance: 406.1
click at [937, 626] on section "Historique Tout Relances Commentaires Portail client Tout Relances Commentaires…" at bounding box center [1252, 592] width 631 height 407
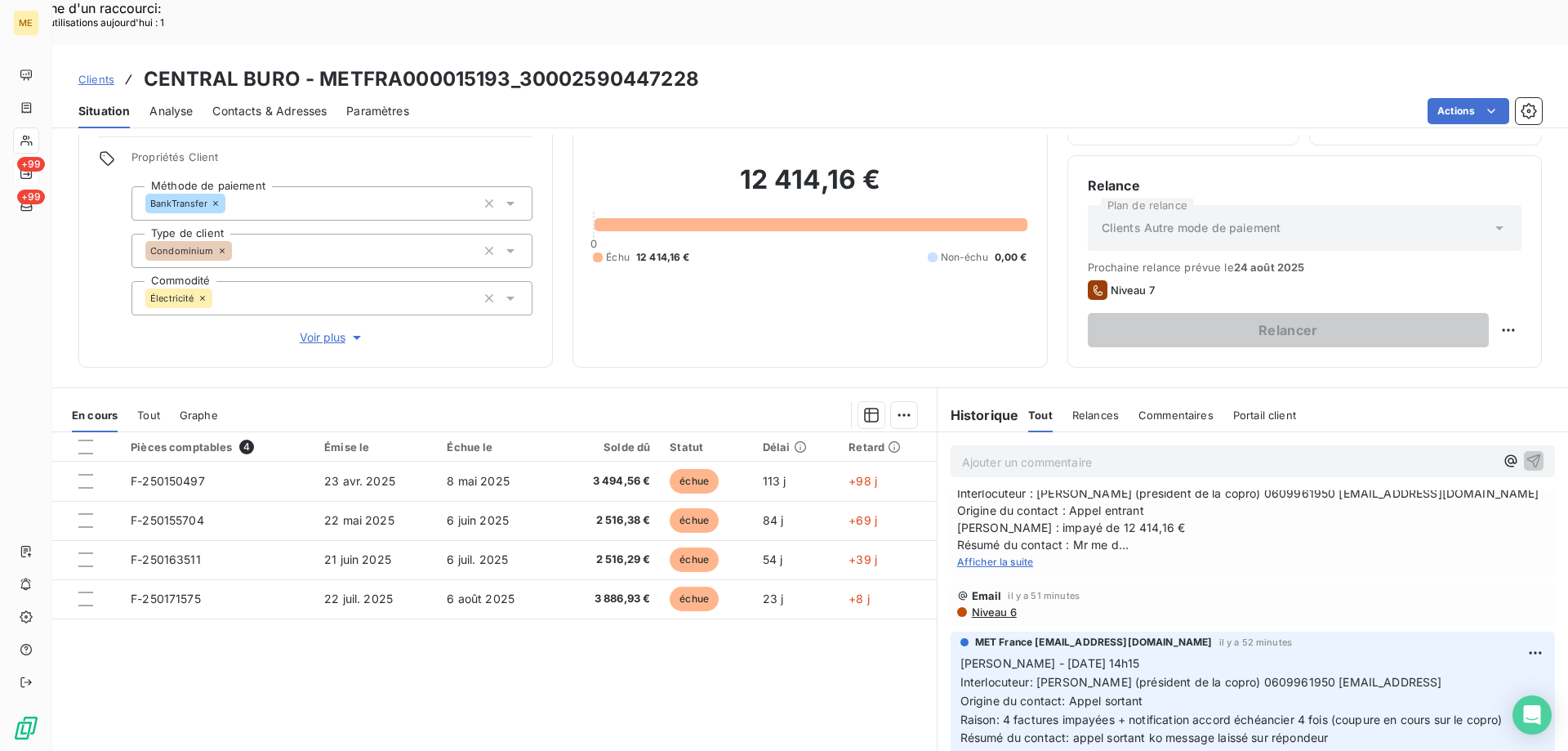
click at [1003, 451] on p "Ajouter un commentaire ﻿" at bounding box center [1228, 461] width 533 height 20
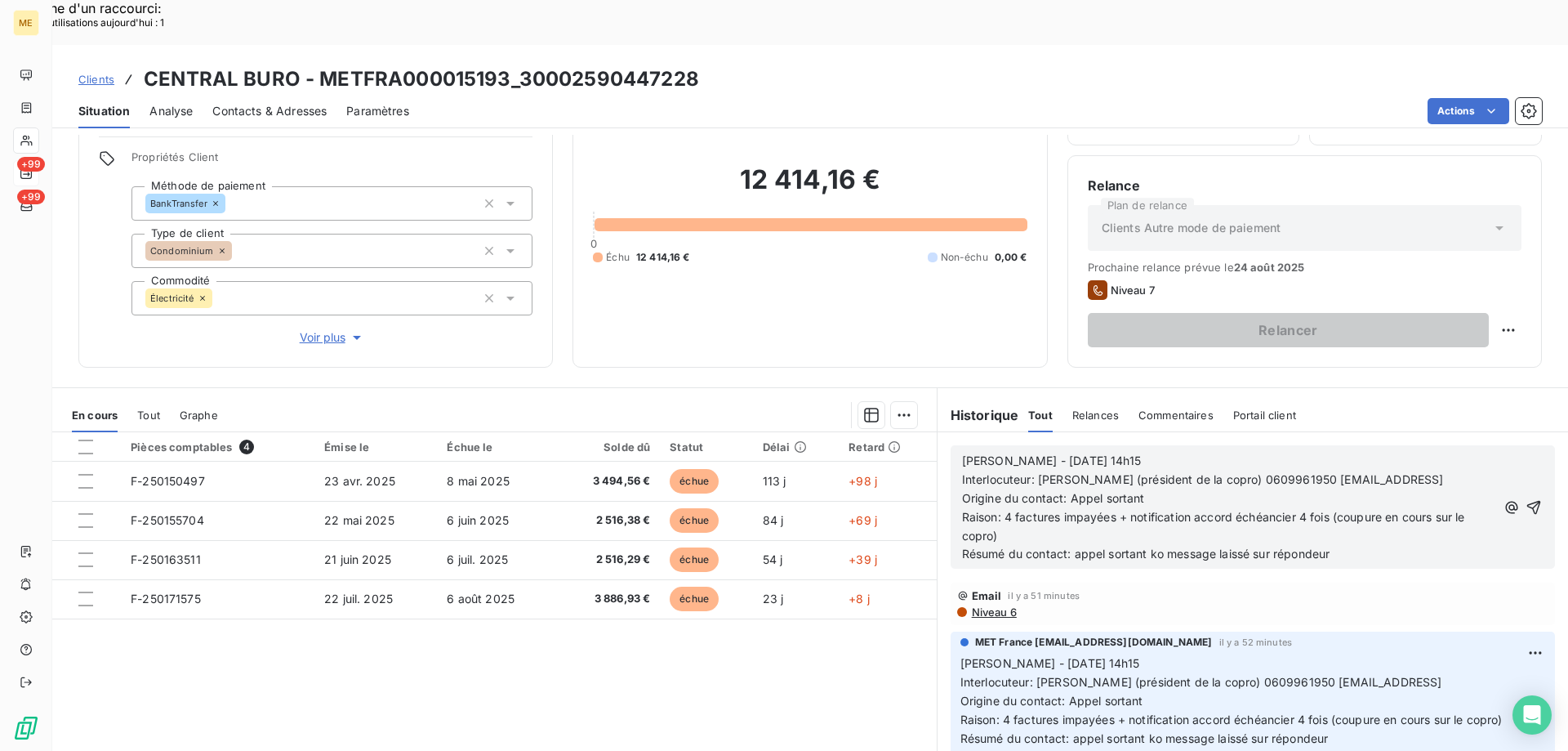
click at [1167, 451] on p "Sylvain - 14/08/2025 - 14h15" at bounding box center [1228, 461] width 533 height 19
click at [1146, 489] on p "Origine du contact: Appel sortant" at bounding box center [1228, 498] width 533 height 19
click at [1160, 546] on span "Résumé du contact: appel sortant ko message laissé sur répondeur" at bounding box center [1146, 553] width 369 height 13
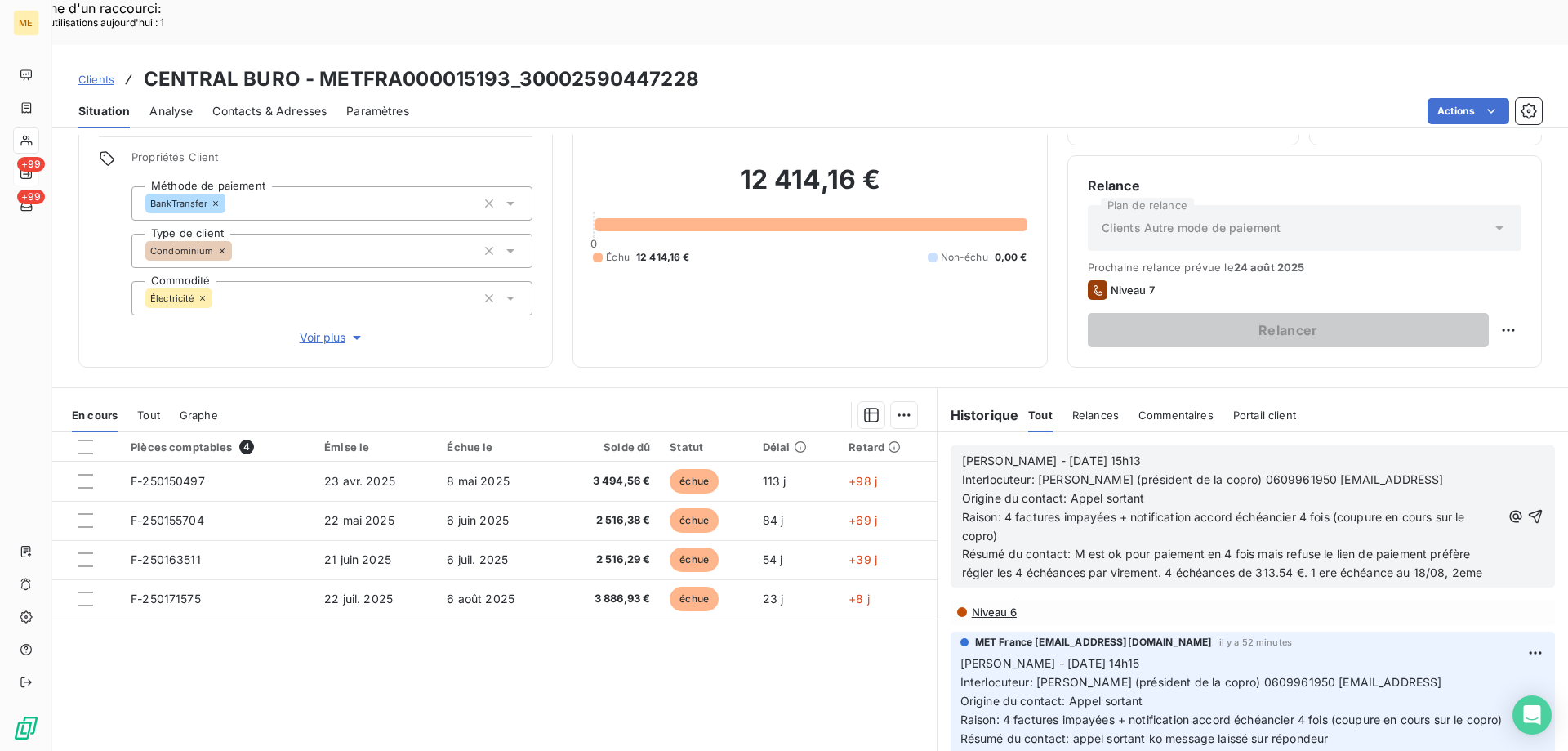
scroll to position [210, 0]
drag, startPoint x: 1309, startPoint y: 526, endPoint x: 1439, endPoint y: 524, distance: 130.0
click at [1439, 546] on span "Résumé du contact: M est ok pour paiement en 4 fois mais refuse le lien de paie…" at bounding box center [1224, 572] width 524 height 52
drag, startPoint x: 1037, startPoint y: 552, endPoint x: 948, endPoint y: 543, distance: 89.5
click at [951, 543] on div "Sylvain - 14/08/2025 - 15h13 Interlocuteur: M BIBAS (président de la copro) 060…" at bounding box center [1252, 526] width 604 height 161
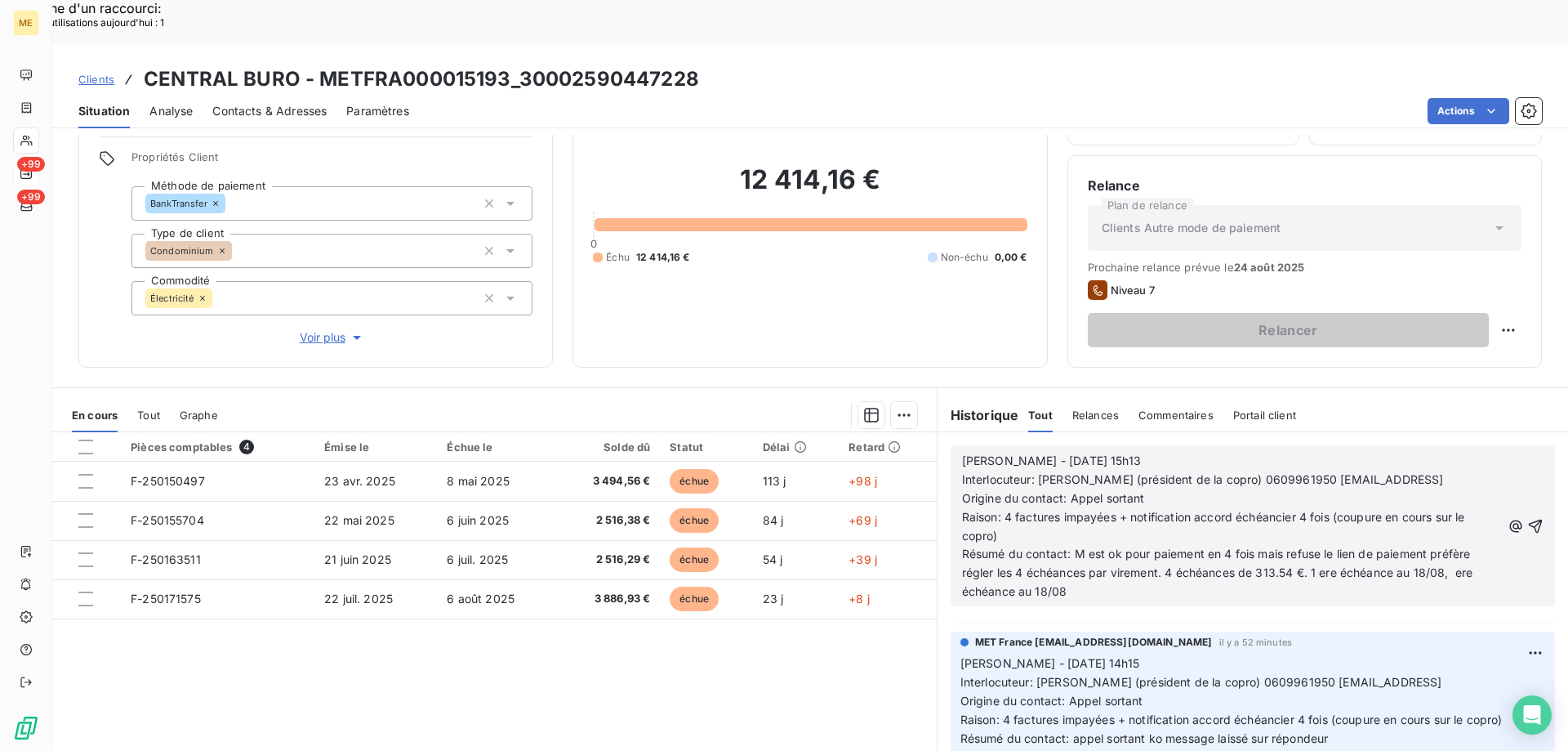
click at [1447, 546] on span "Résumé du contact: M est ok pour paiement en 4 fois mais refuse le lien de paie…" at bounding box center [1219, 572] width 515 height 52
click at [1094, 549] on p "Résumé du contact: M est ok pour paiement en 4 fois mais refuse le lien de paie…" at bounding box center [1231, 572] width 539 height 57
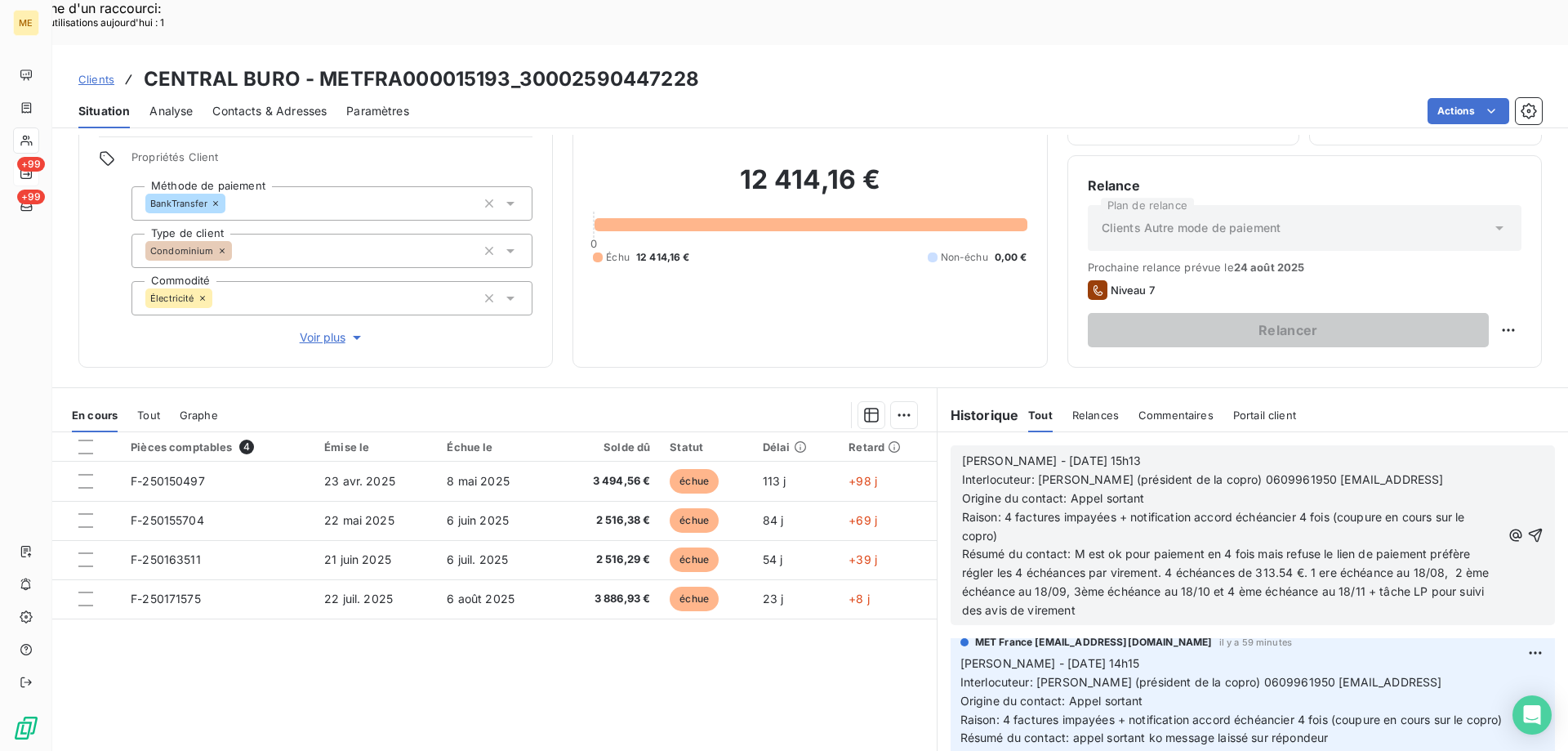
click at [1016, 556] on p "Résumé du contact: M est ok pour paiement en 4 fois mais refuse le lien de paie…" at bounding box center [1231, 582] width 539 height 75
click at [1528, 527] on icon "button" at bounding box center [1535, 535] width 16 height 16
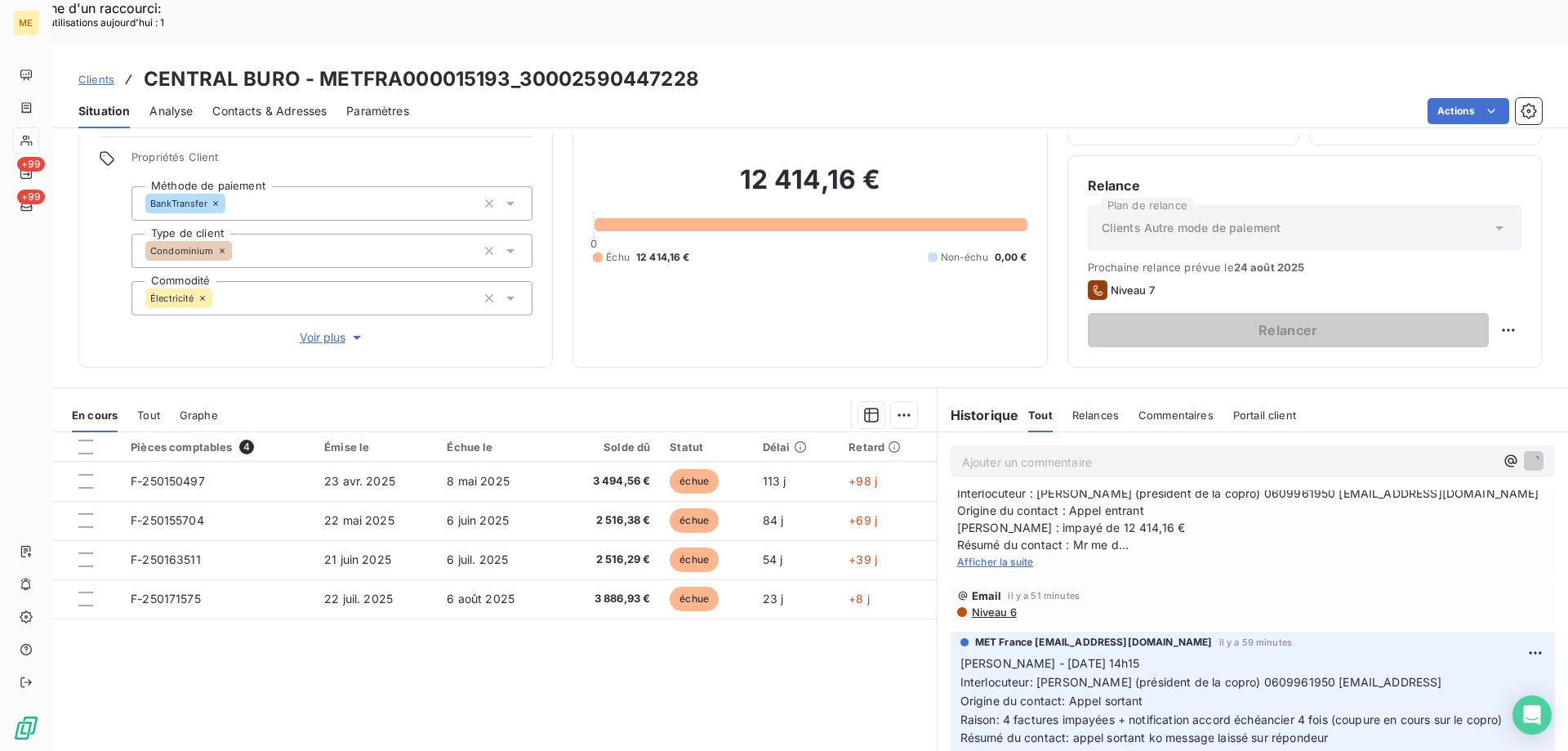
scroll to position [271, 0]
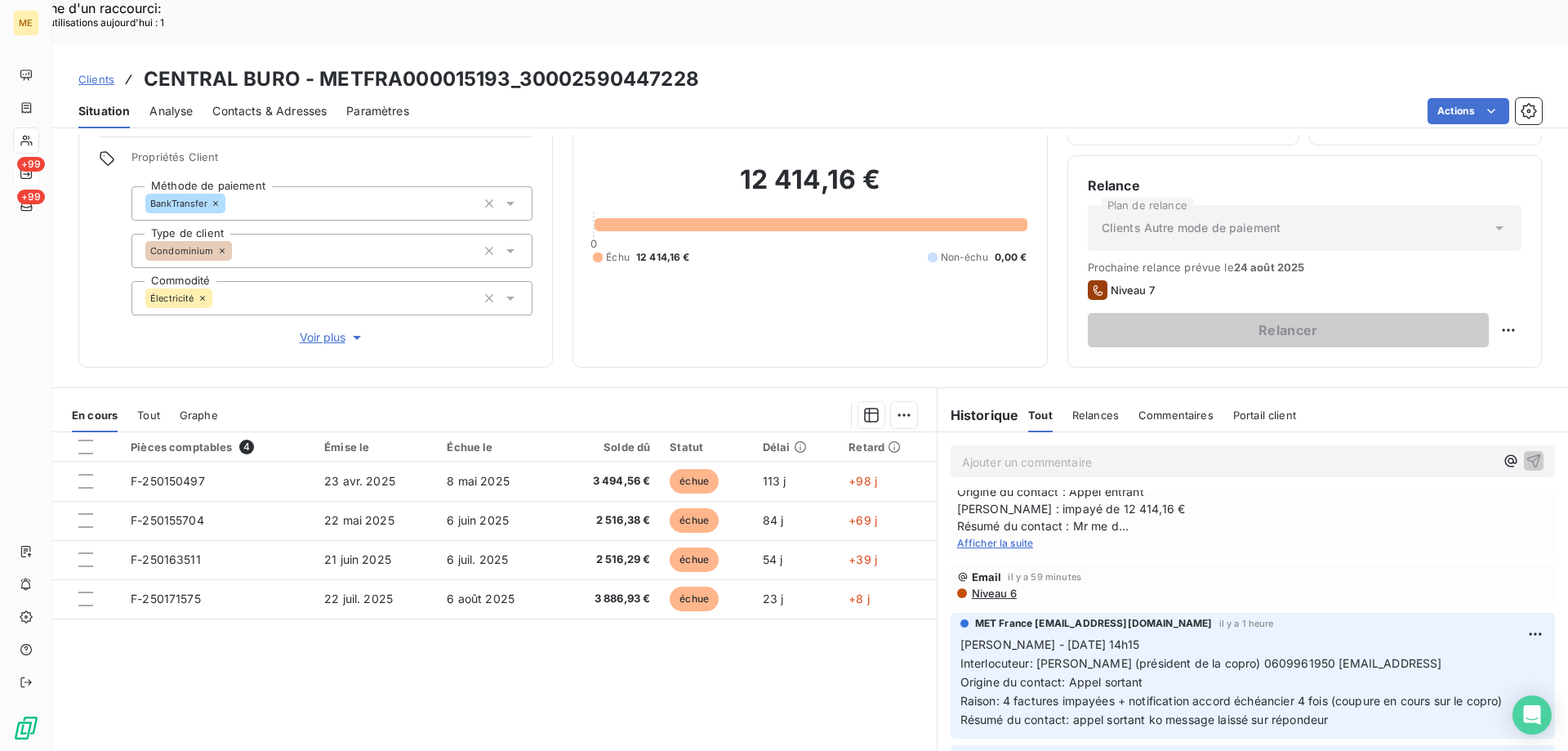
click at [1017, 537] on span "Afficher la suite" at bounding box center [996, 543] width 77 height 12
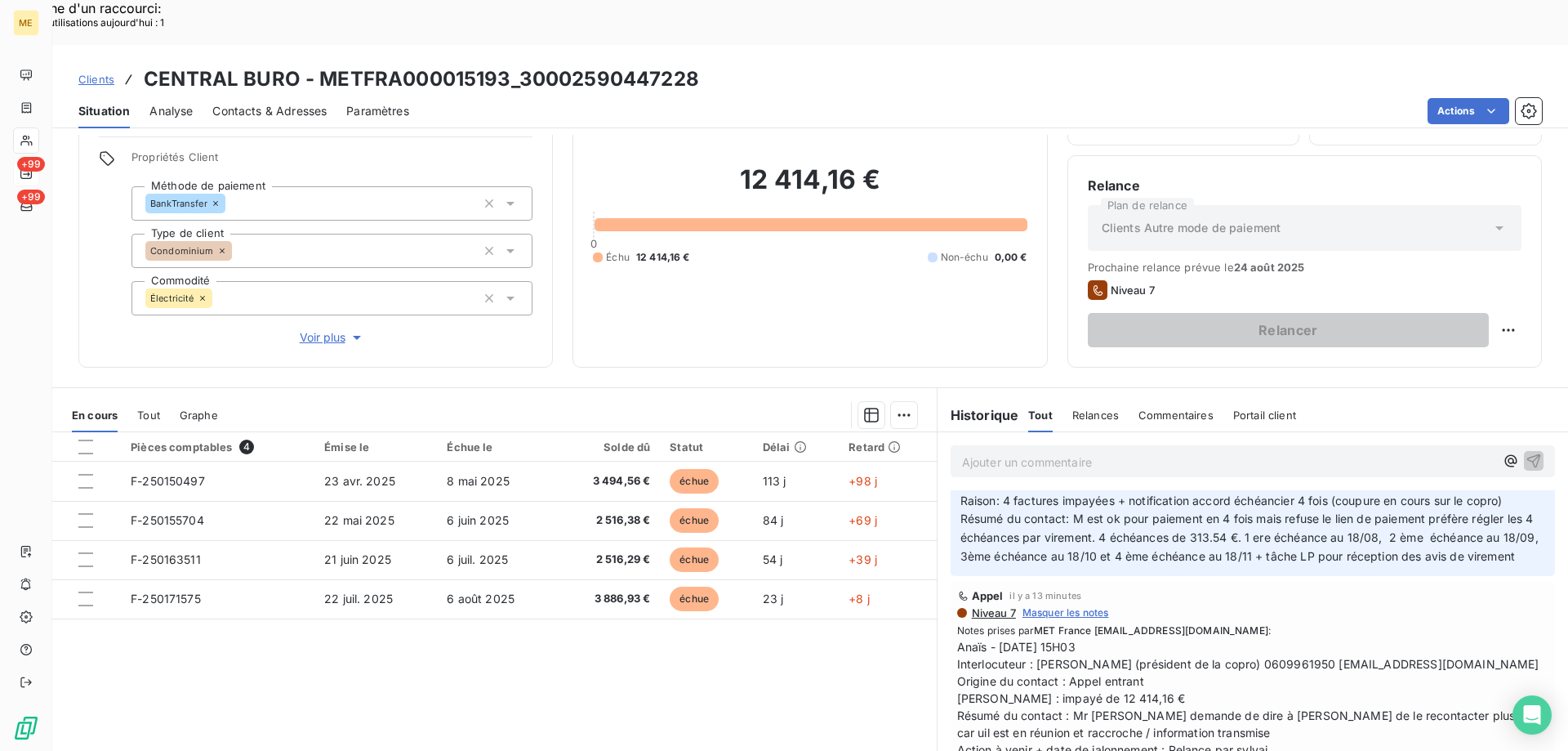
scroll to position [0, 0]
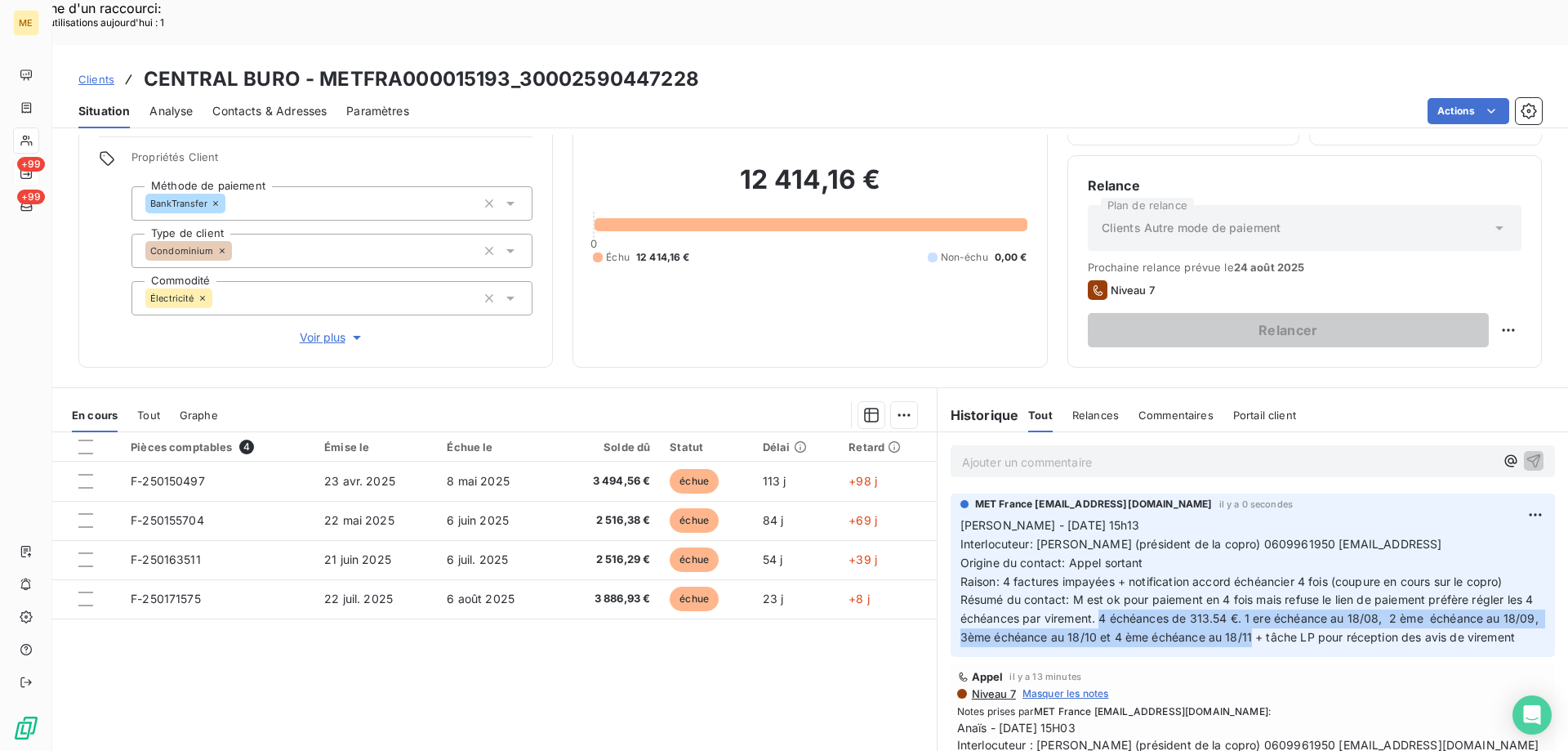
drag, startPoint x: 1122, startPoint y: 576, endPoint x: 1300, endPoint y: 594, distance: 178.9
click at [1300, 594] on span "Résumé du contact: M est ok pour paiement en 4 fois mais refuse le lien de paie…" at bounding box center [1251, 618] width 582 height 52
click at [90, 440] on div at bounding box center [85, 447] width 14 height 14
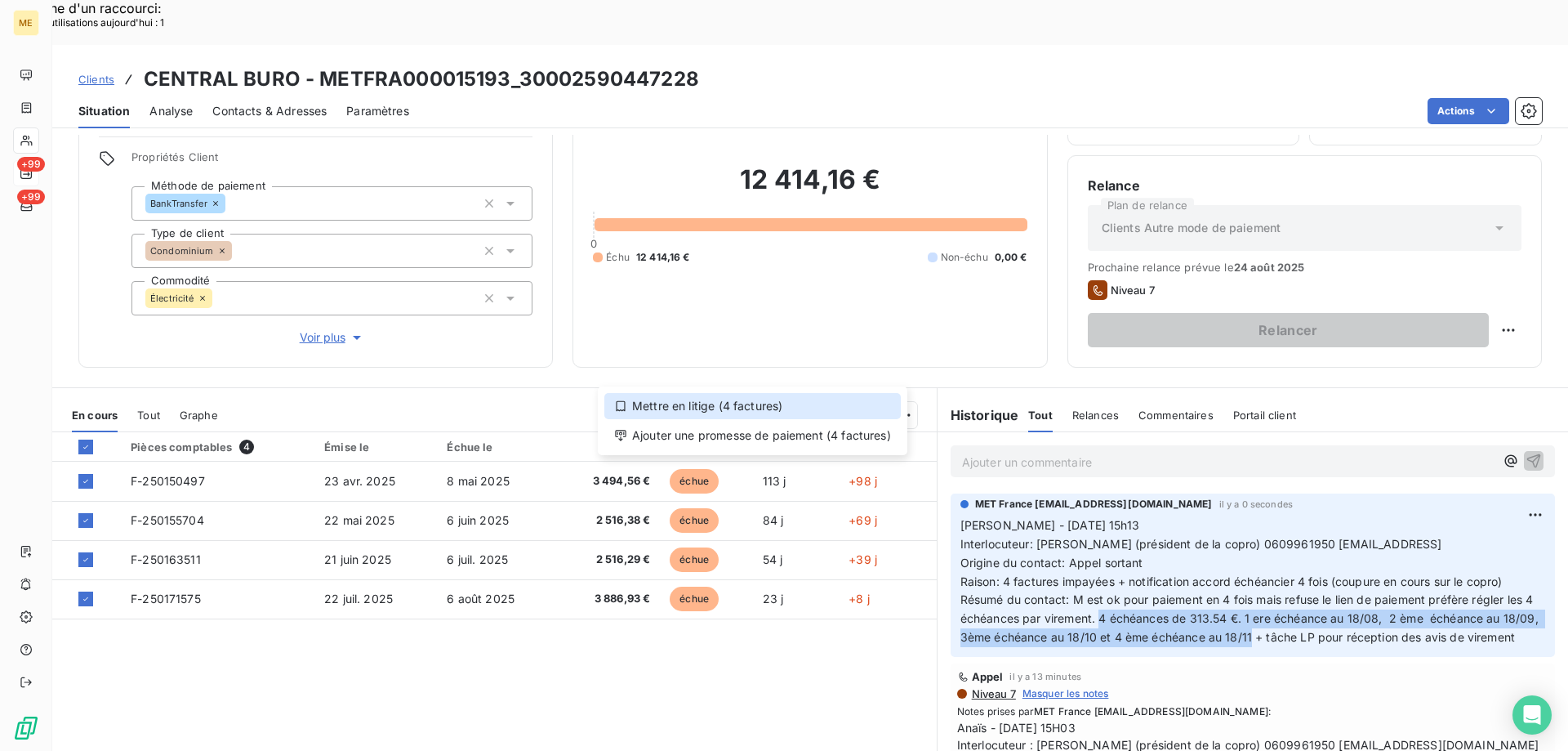
click at [707, 409] on div "Mettre en litige (4 factures)" at bounding box center [752, 405] width 297 height 26
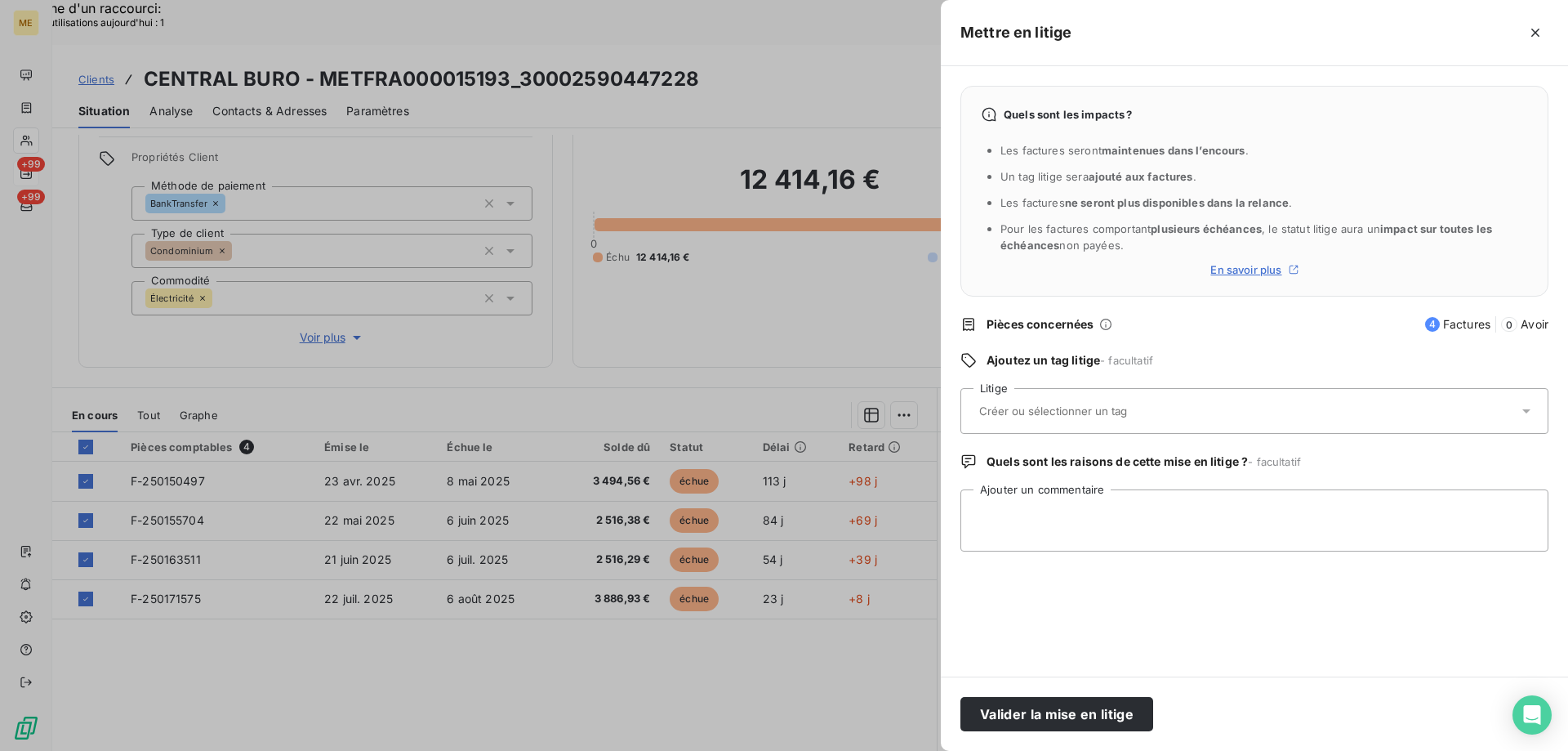
click at [1047, 408] on input "text" at bounding box center [1097, 410] width 238 height 14
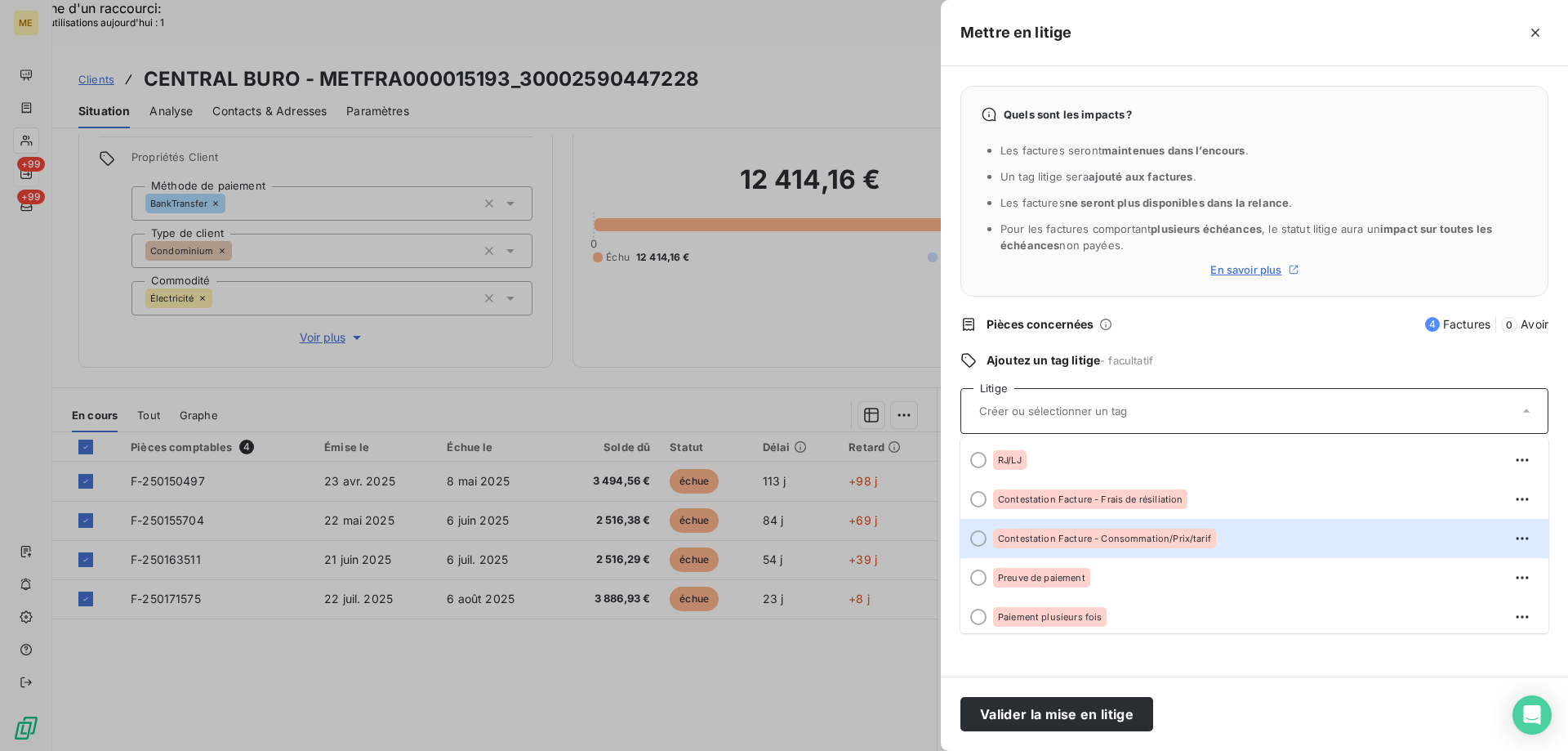
scroll to position [163, 0]
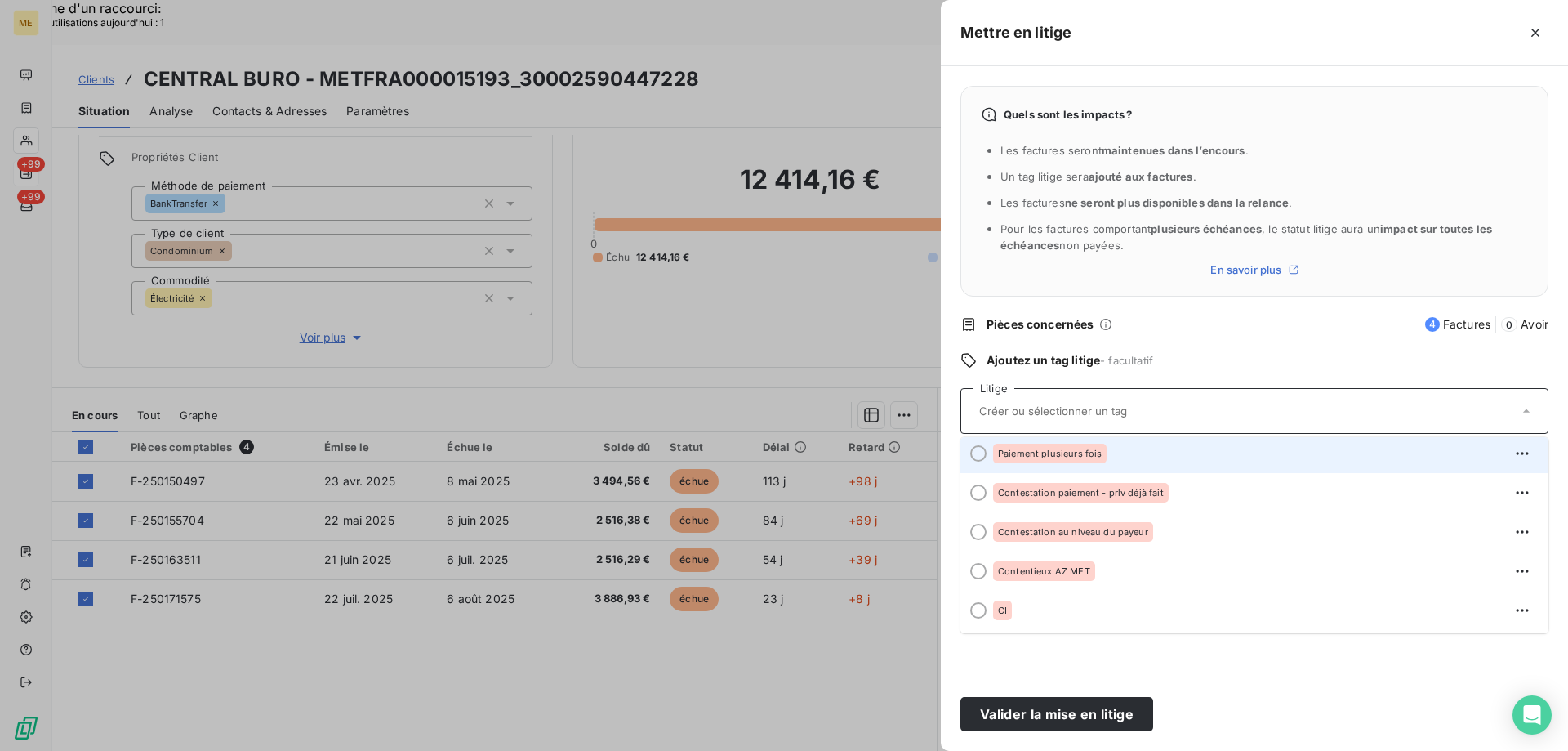
click at [1036, 456] on span "Paiement plusieurs fois" at bounding box center [1049, 453] width 104 height 10
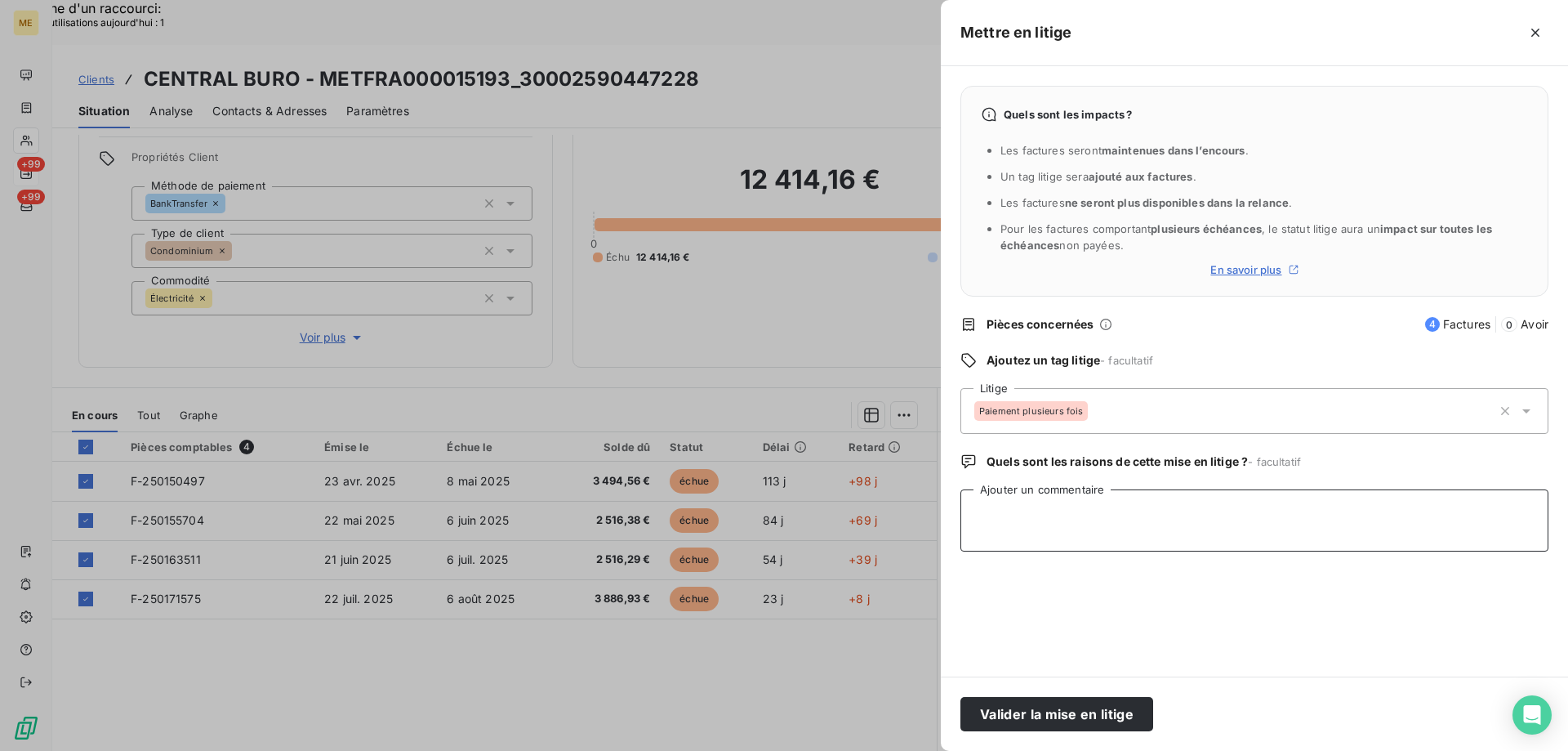
click at [993, 533] on textarea "Ajouter un commentaire" at bounding box center [1254, 520] width 588 height 62
paste textarea "4 échéances de 313.54 €. 1 ere échéance au 18/08, 2 ème échéance au 18/09, 3ème…"
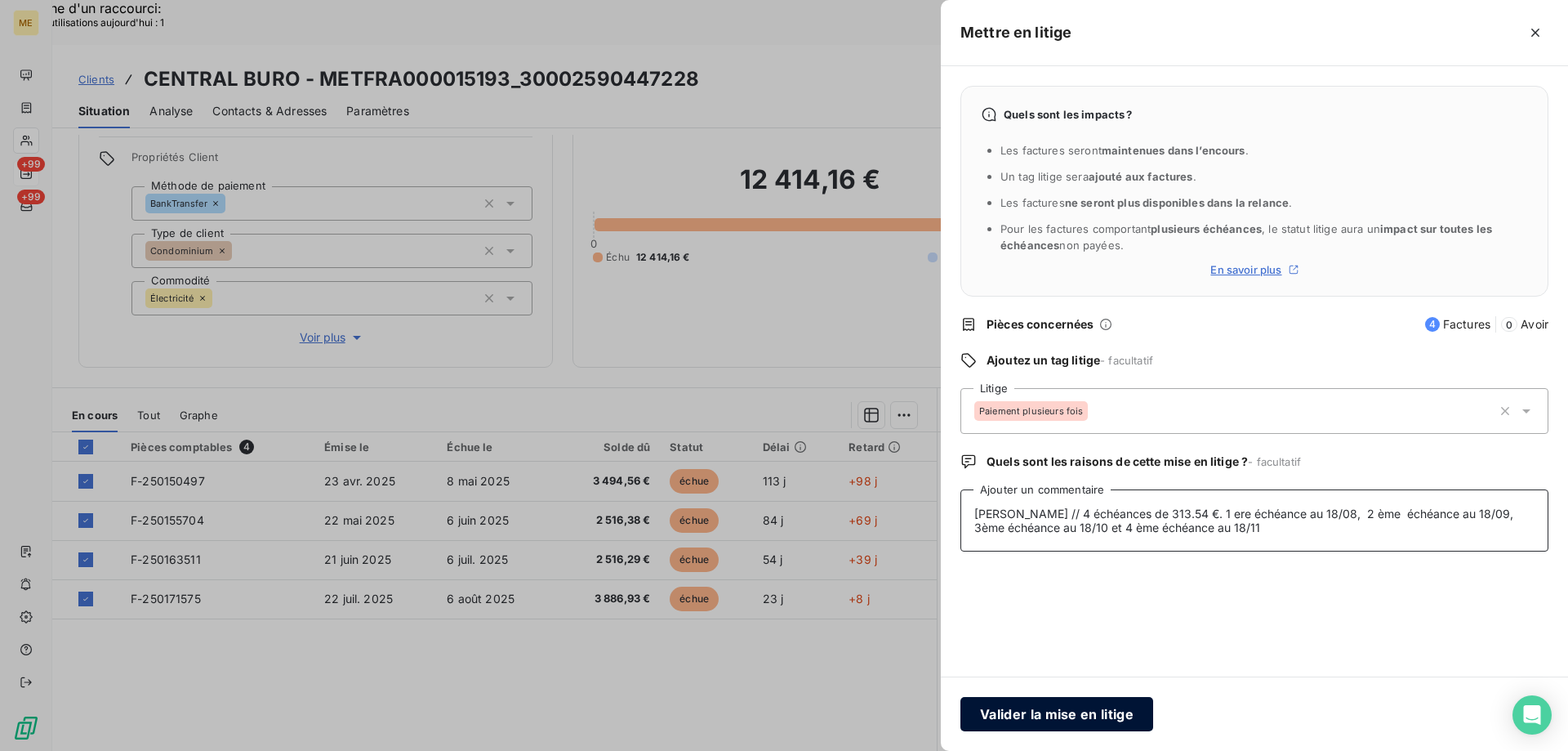
type textarea "Sylvain // 4 échéances de 313.54 €. 1 ere échéance au 18/08, 2 ème échéance au …"
click at [1043, 718] on button "Valider la mise en litige" at bounding box center [1056, 715] width 193 height 35
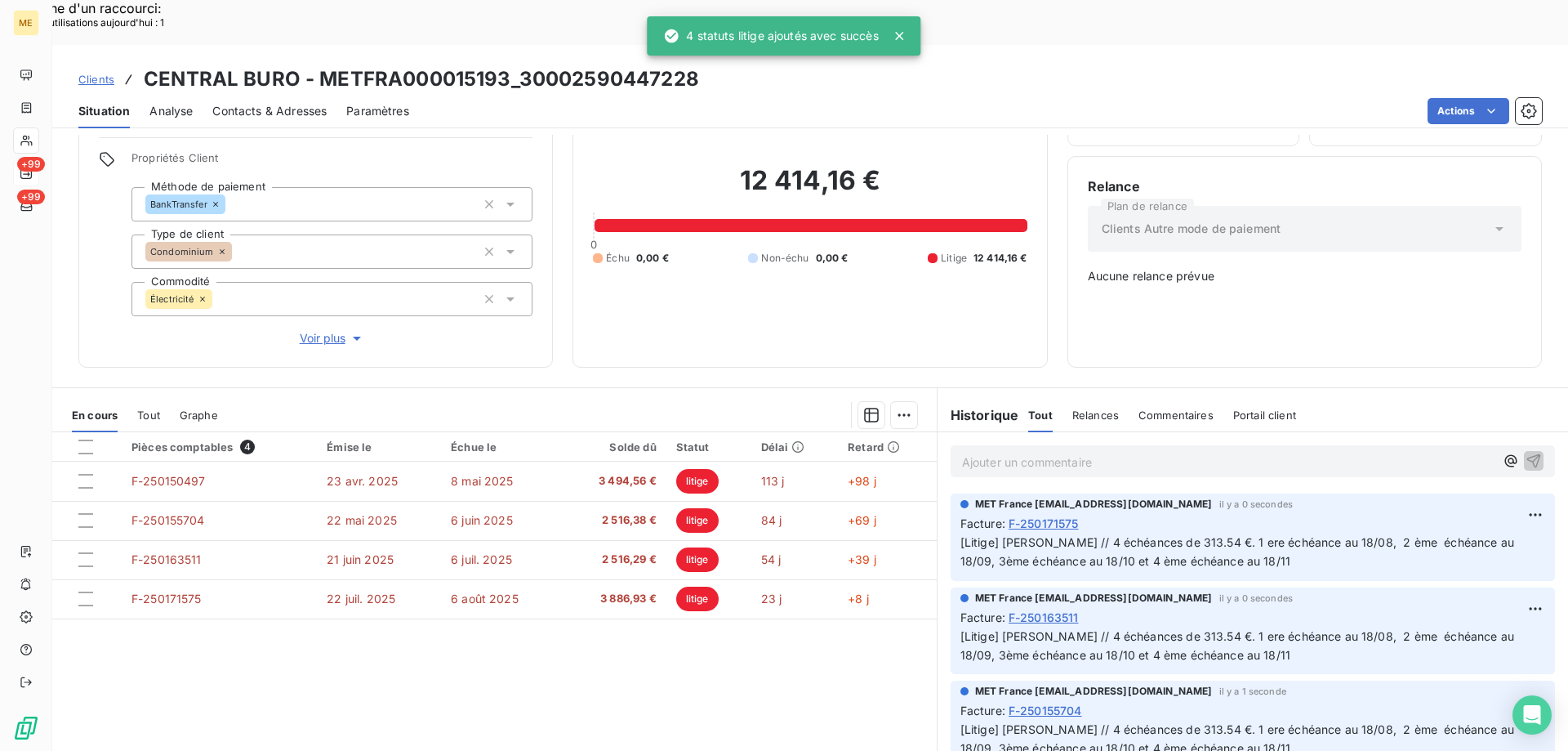
scroll to position [91, 0]
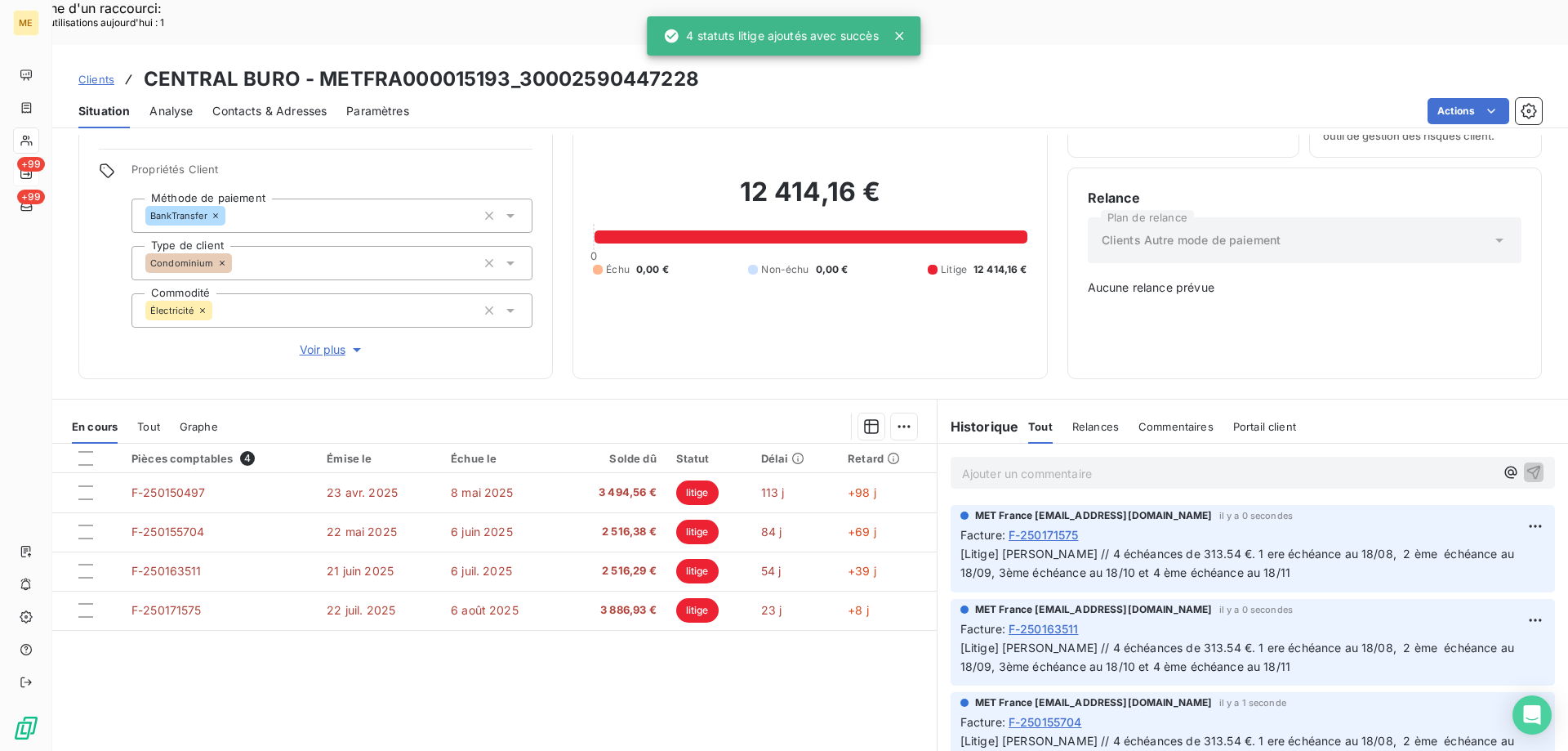
click at [519, 115] on div "Informations client Gestionnaires Aucun Propriétés Client Méthode de paiement B…" at bounding box center [316, 215] width 474 height 326
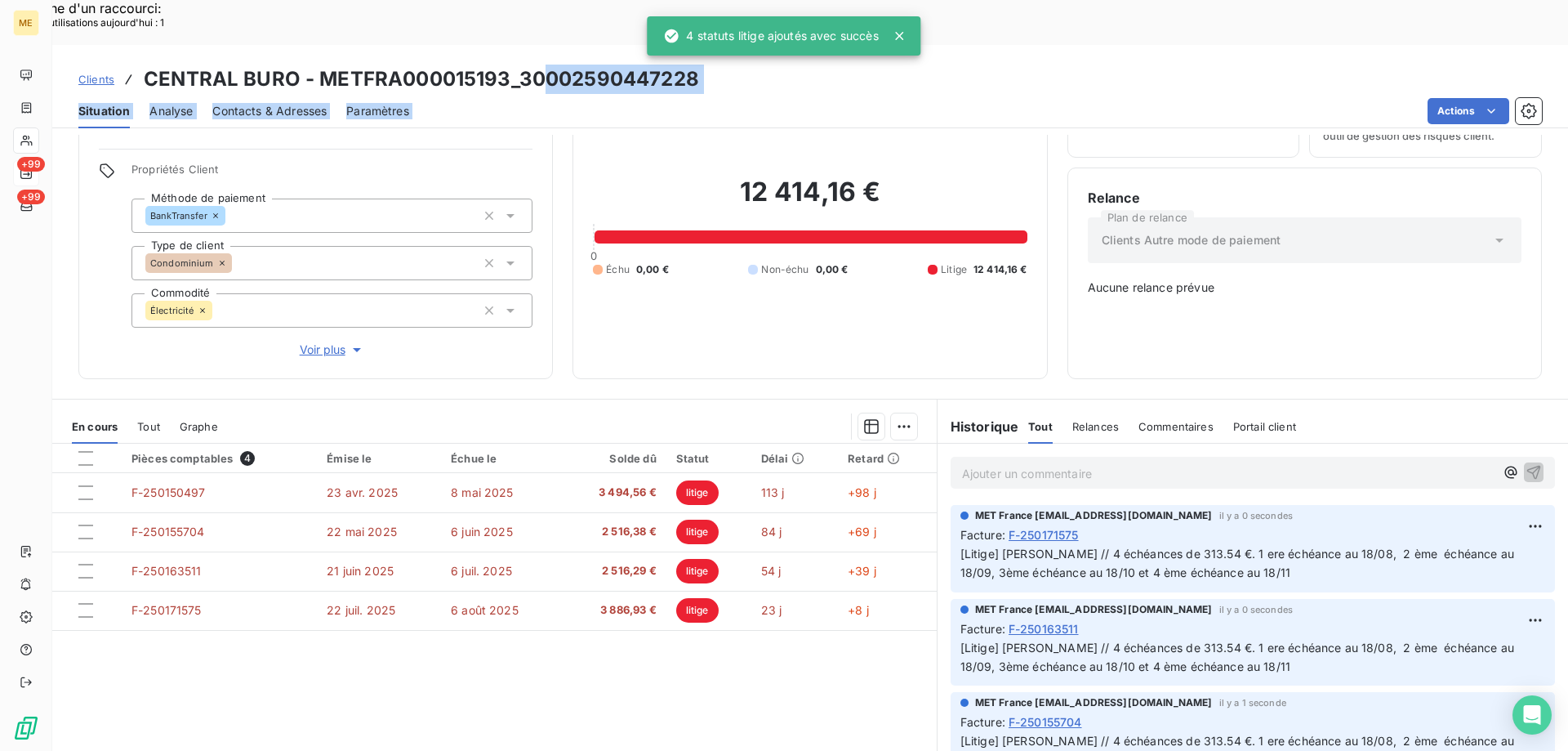
click at [548, 48] on div "Clients CENTRAL BURO - METFRA000015193_30002590447228 Situation Analyse Contact…" at bounding box center [809, 86] width 1516 height 84
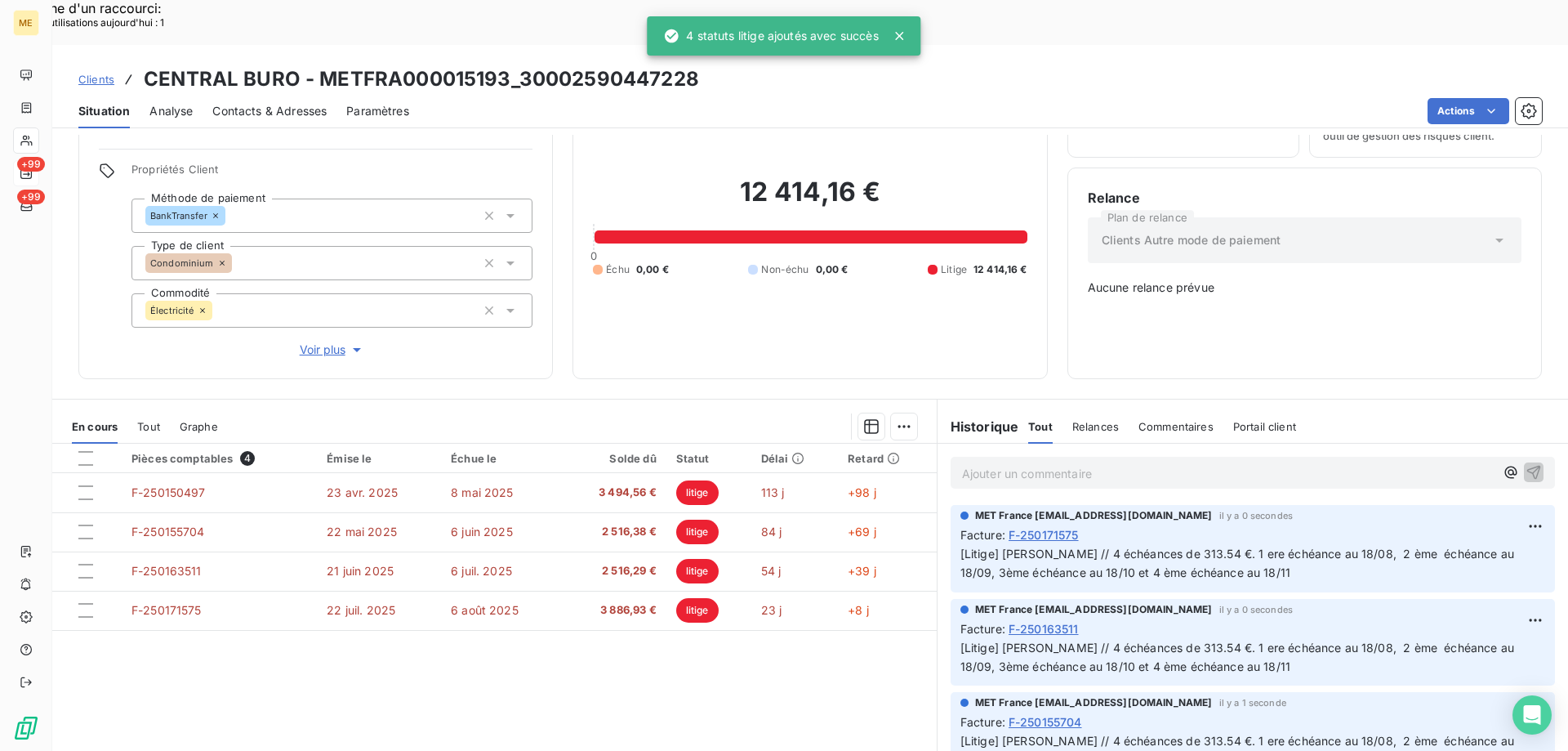
click at [670, 176] on h2 "12 414,16 €" at bounding box center [810, 200] width 434 height 49
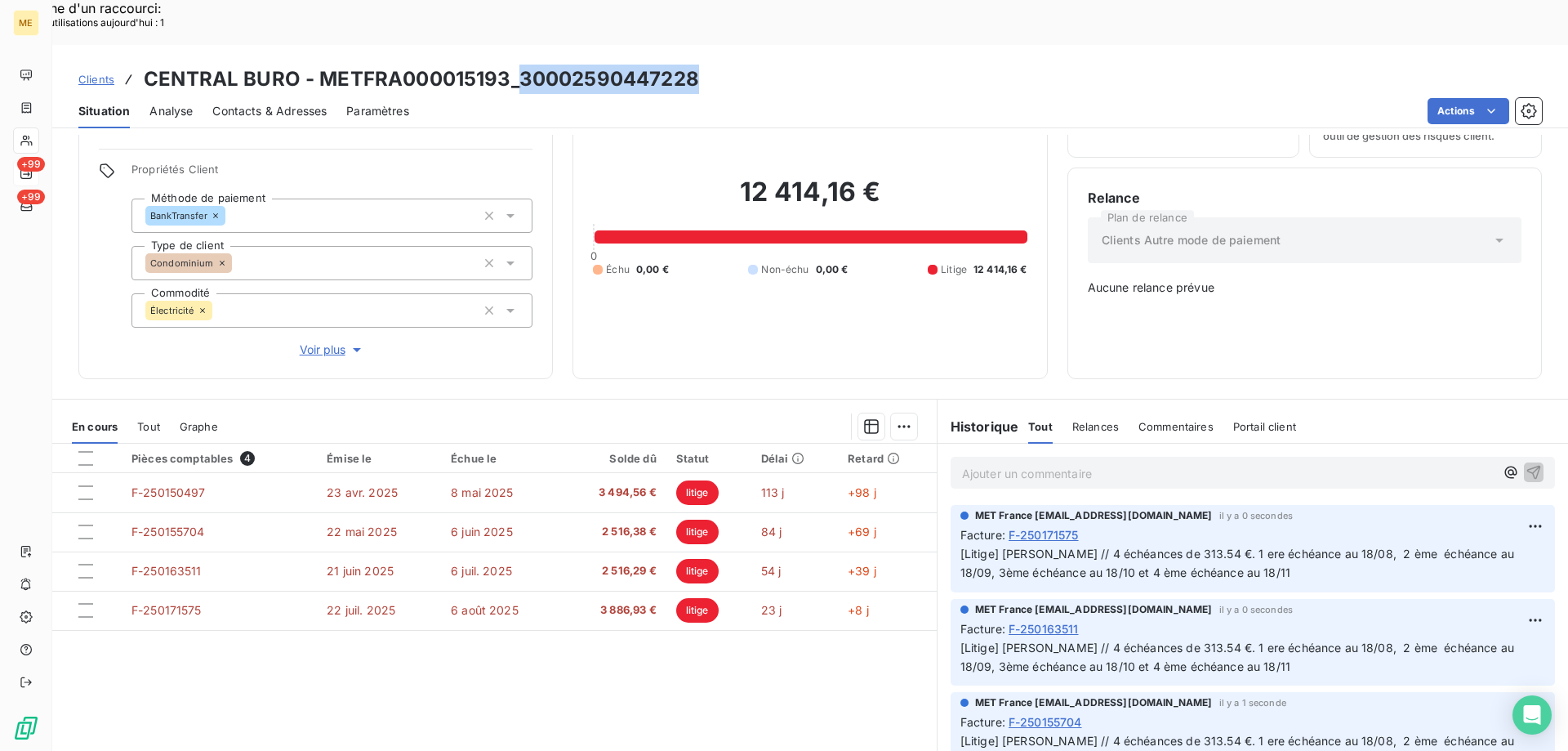
drag, startPoint x: 518, startPoint y: 23, endPoint x: 713, endPoint y: 36, distance: 195.4
click at [713, 64] on div "Clients CENTRAL BURO - METFRA000015193_30002590447228" at bounding box center [809, 79] width 1516 height 30
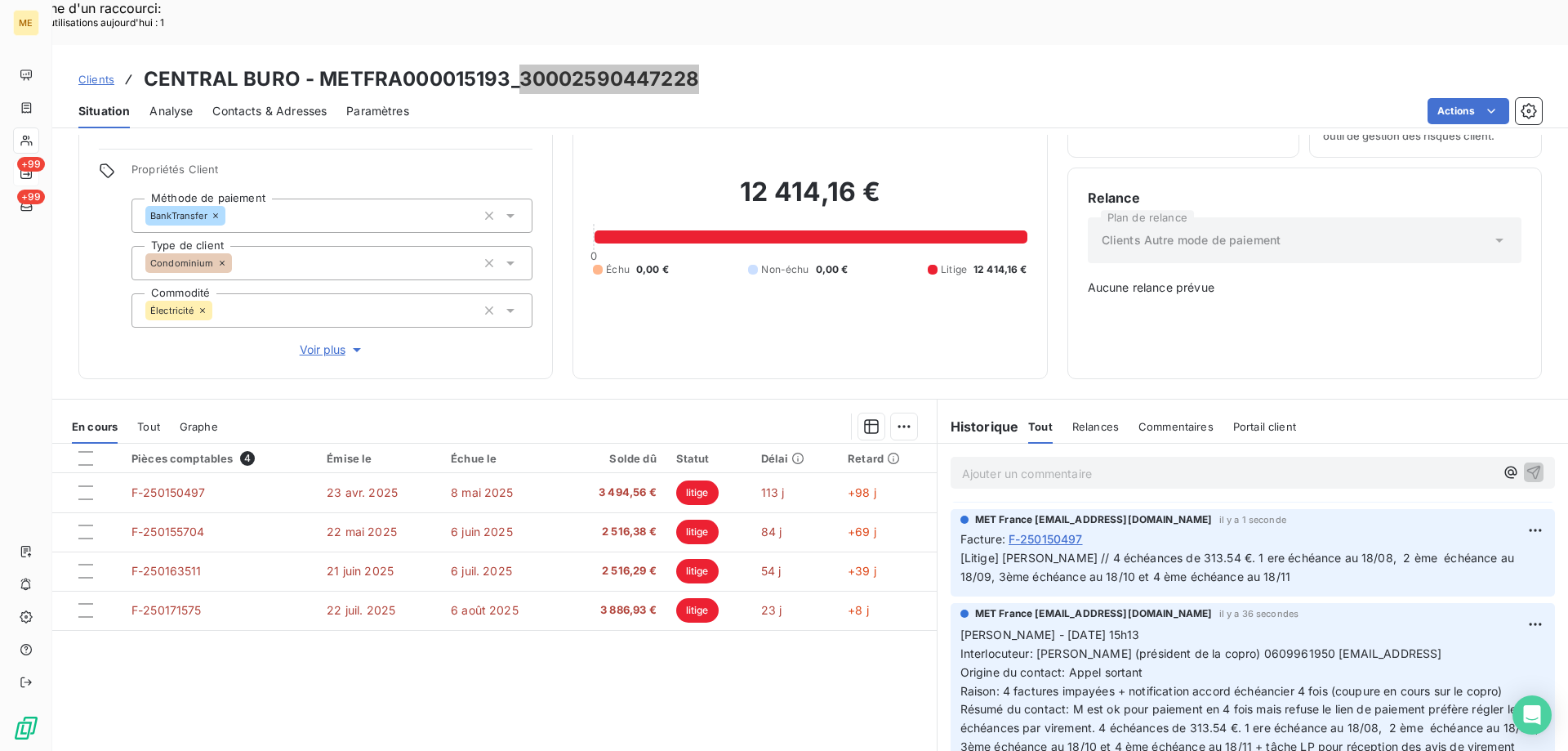
scroll to position [327, 0]
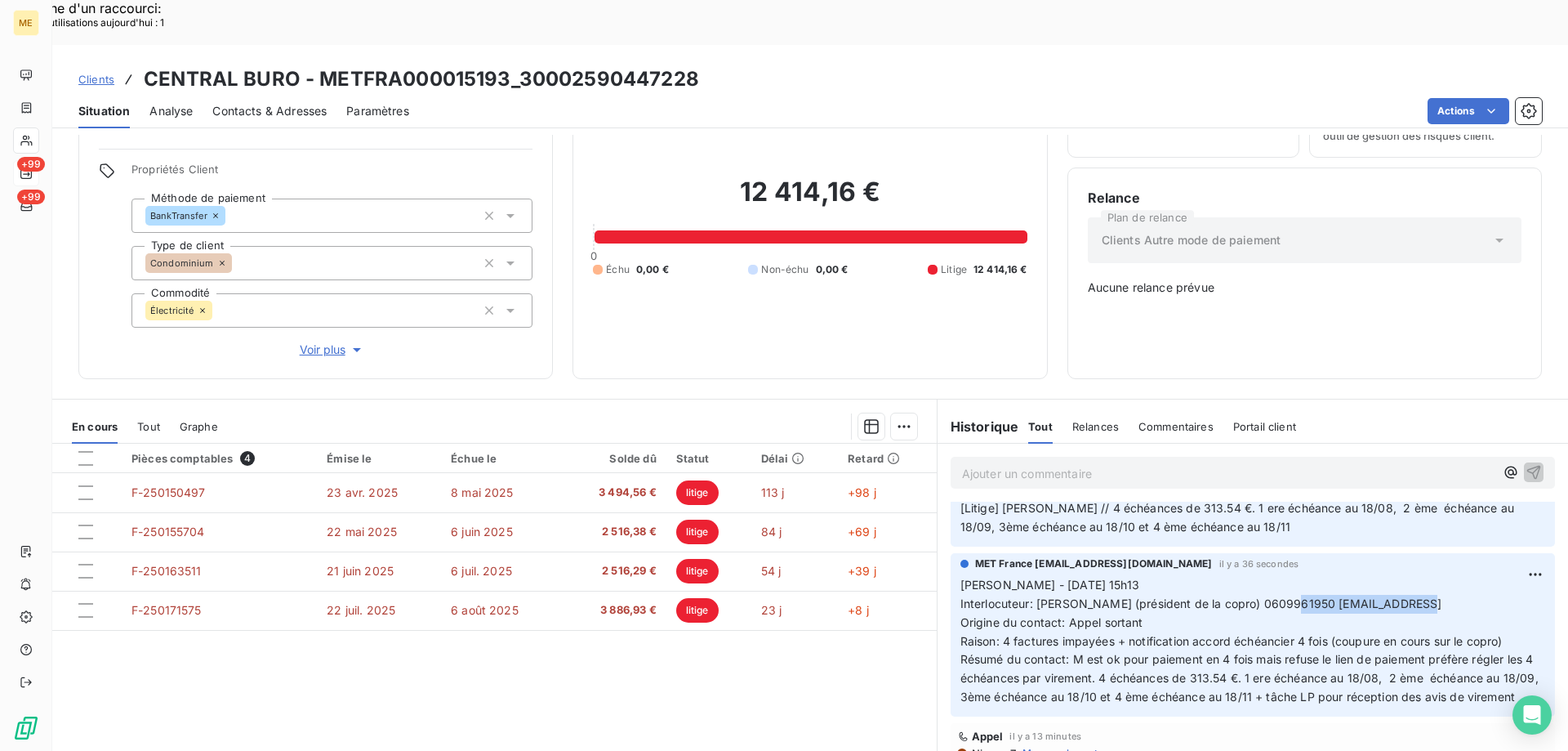
drag, startPoint x: 1285, startPoint y: 547, endPoint x: 1409, endPoint y: 549, distance: 124.0
click at [1409, 596] on span "Interlocuteur: M BIBAS (président de la copro) 0609961950 skylomatic@gmail.comù" at bounding box center [1201, 603] width 482 height 13
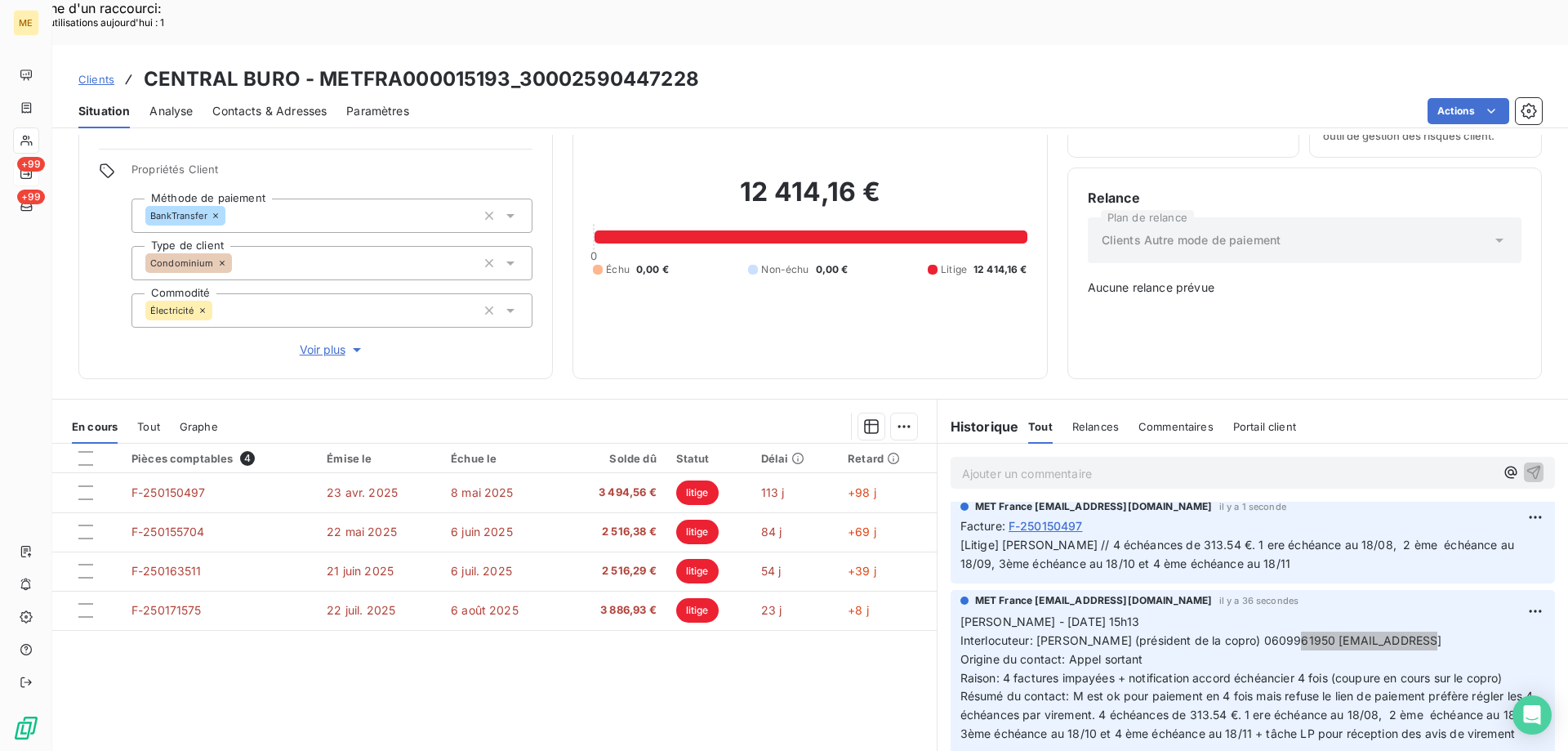
scroll to position [245, 0]
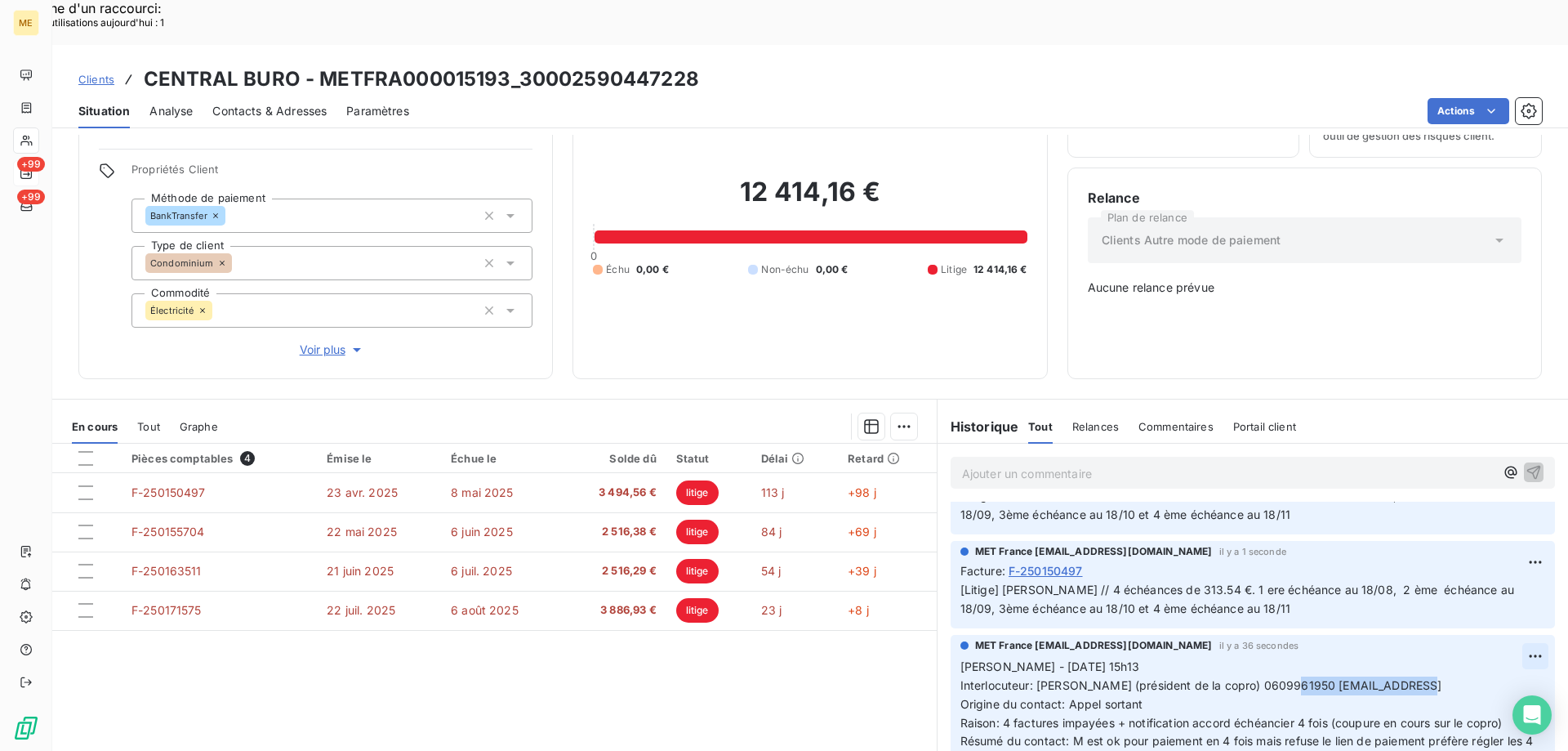
click at [1477, 642] on div "Editer" at bounding box center [1471, 635] width 91 height 26
click at [1461, 658] on p "Sylvain - 14/08/2025 - 15h13 Interlocuteur: M BIBAS (président de la copro) 060…" at bounding box center [1242, 733] width 566 height 150
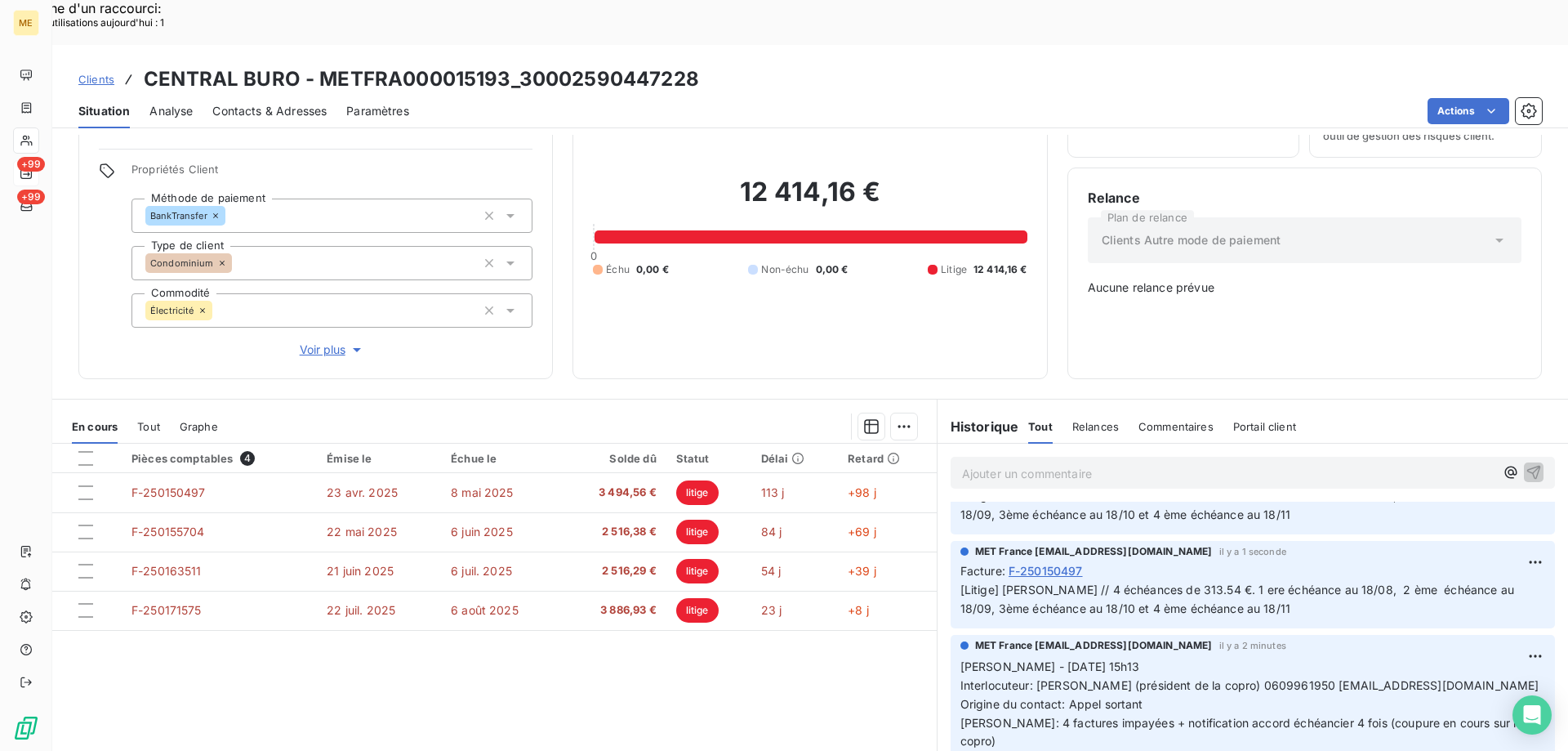
scroll to position [0, 0]
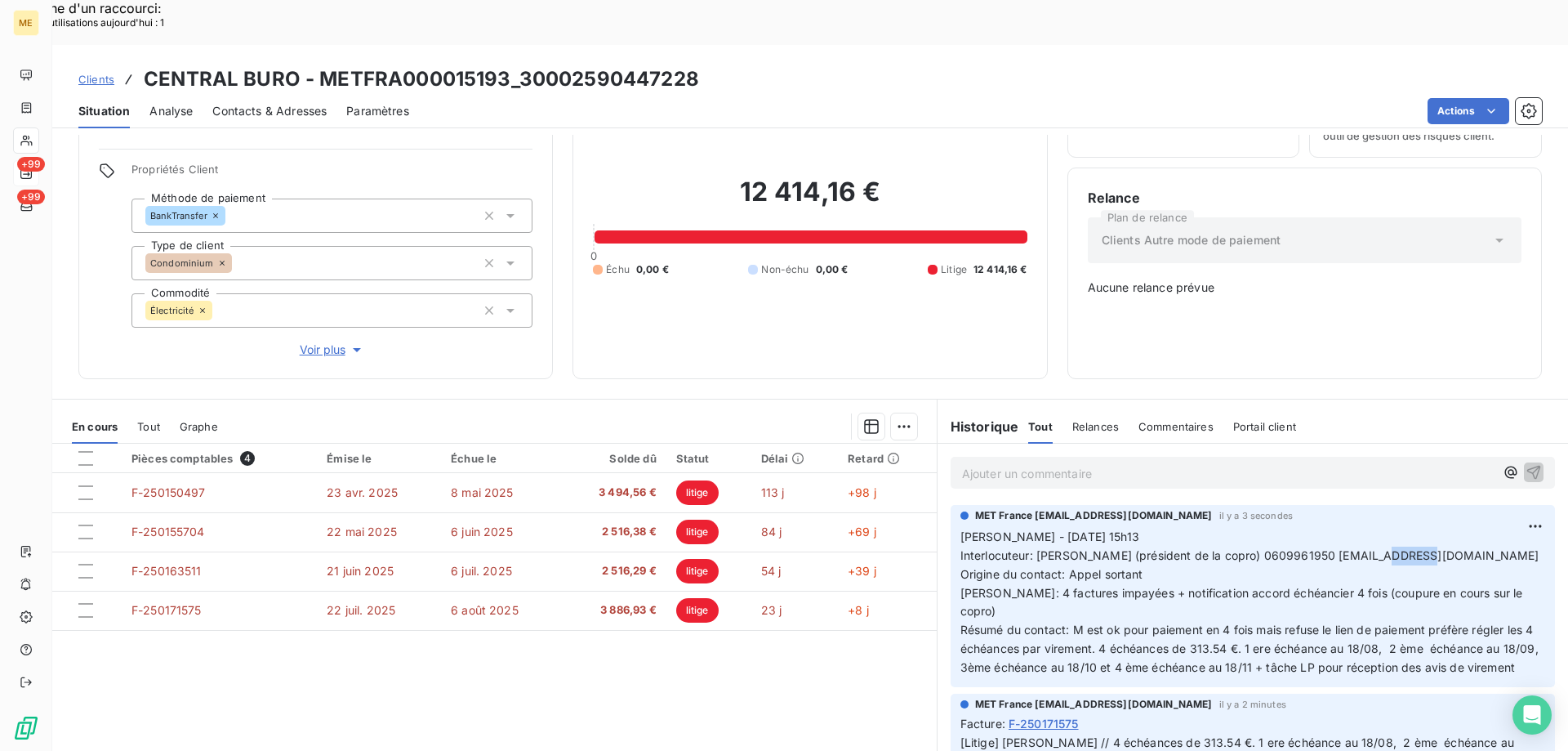
drag, startPoint x: 1424, startPoint y: 497, endPoint x: 1378, endPoint y: 500, distance: 46.1
click at [1378, 527] on p "Sylvain - 14/08/2025 - 15h13 Interlocuteur: M BIBAS (président de la copro) 060…" at bounding box center [1252, 602] width 585 height 150
drag, startPoint x: 1121, startPoint y: 484, endPoint x: 954, endPoint y: 475, distance: 167.2
click at [960, 527] on p "Sylvain - 14/08/2025 - 15h13 Interlocuteur: M BIBAS (président de la copro) 060…" at bounding box center [1252, 602] width 585 height 150
drag, startPoint x: 518, startPoint y: 37, endPoint x: 695, endPoint y: 48, distance: 177.3
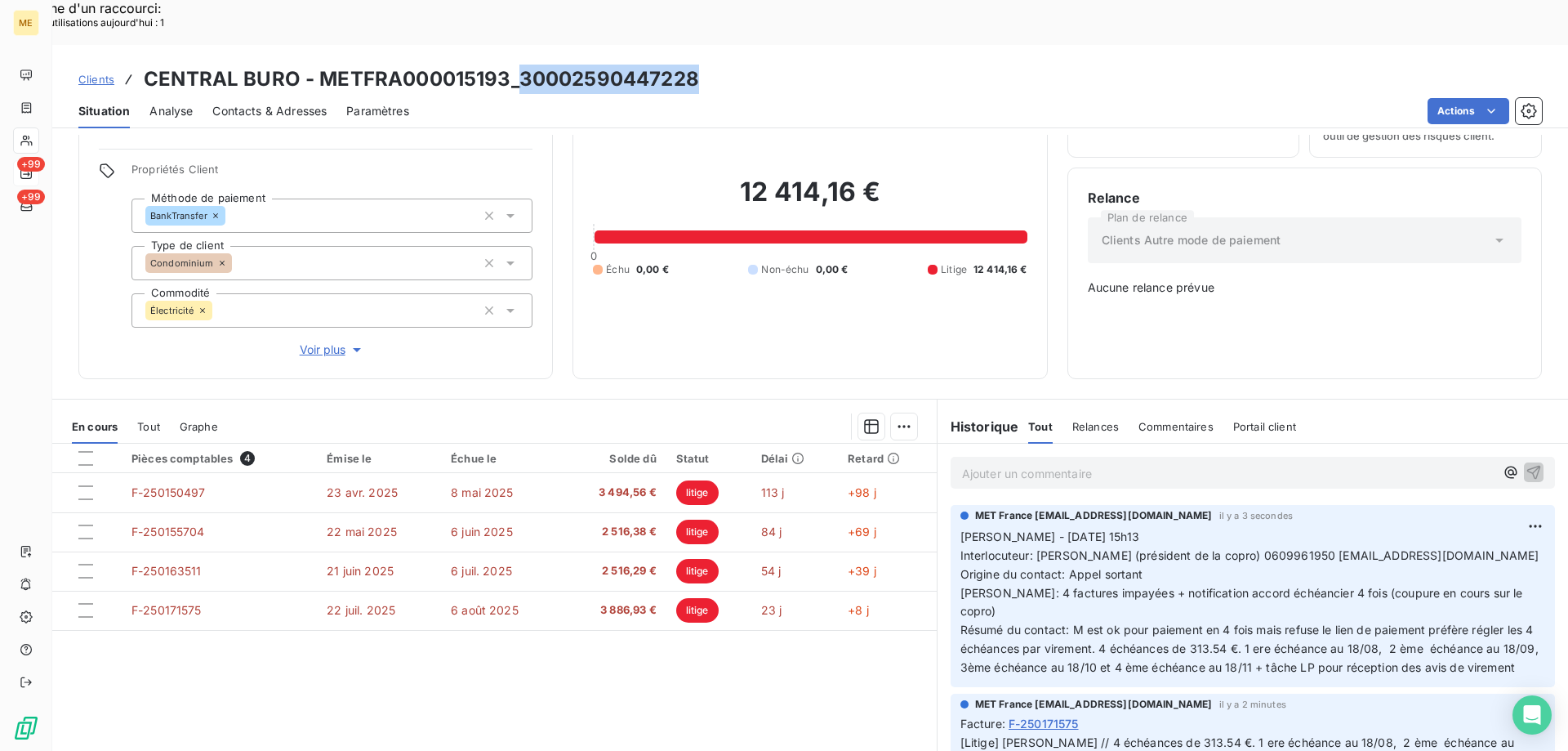
click at [695, 64] on h3 "CENTRAL BURO - METFRA000015193_30002590447228" at bounding box center [422, 79] width 555 height 30
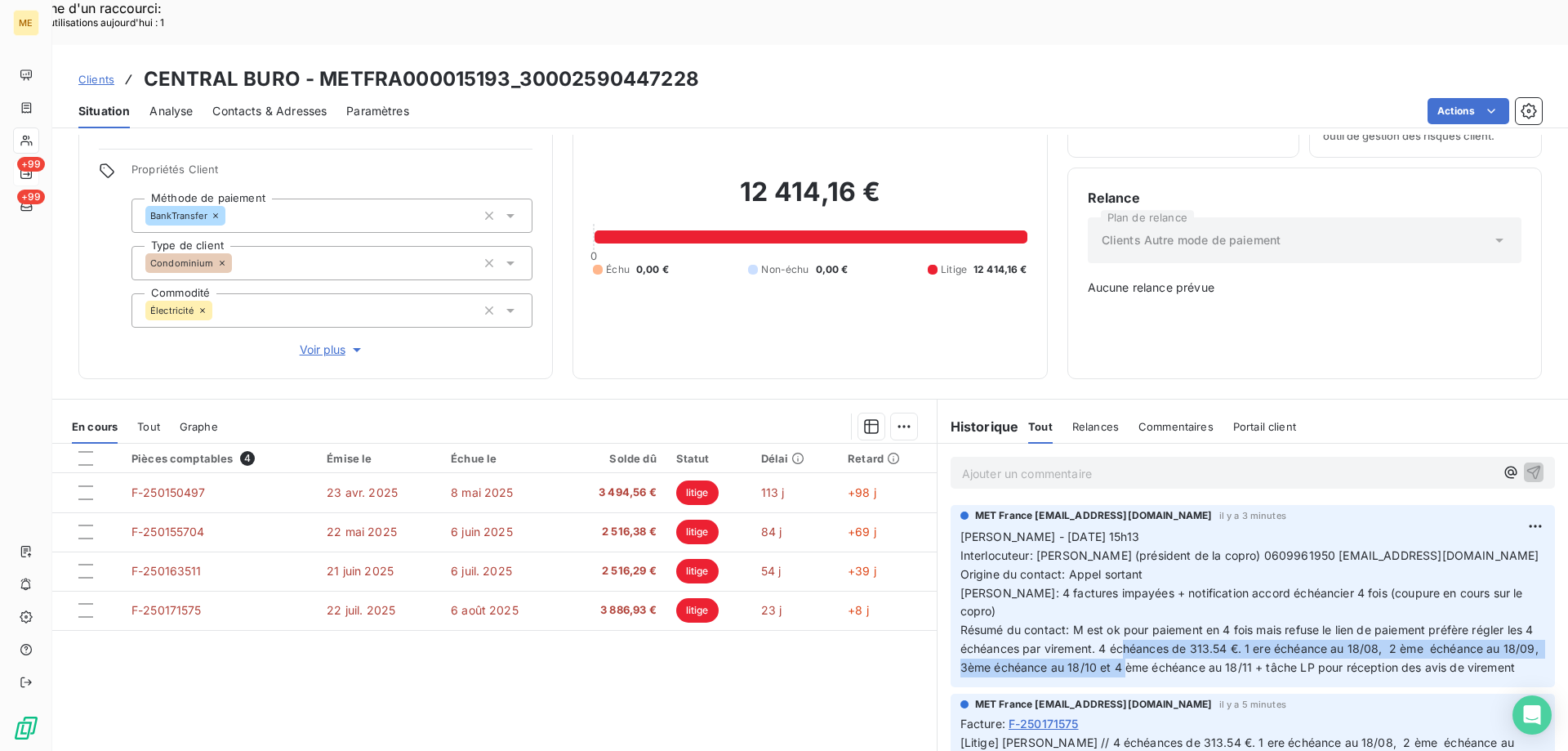
drag, startPoint x: 1269, startPoint y: 570, endPoint x: 1297, endPoint y: 592, distance: 35.6
click at [1297, 592] on span "Sylvain - 14/08/2025 - 15h13 Interlocuteur: M BIBAS (président de la copro) 060…" at bounding box center [1251, 601] width 582 height 145
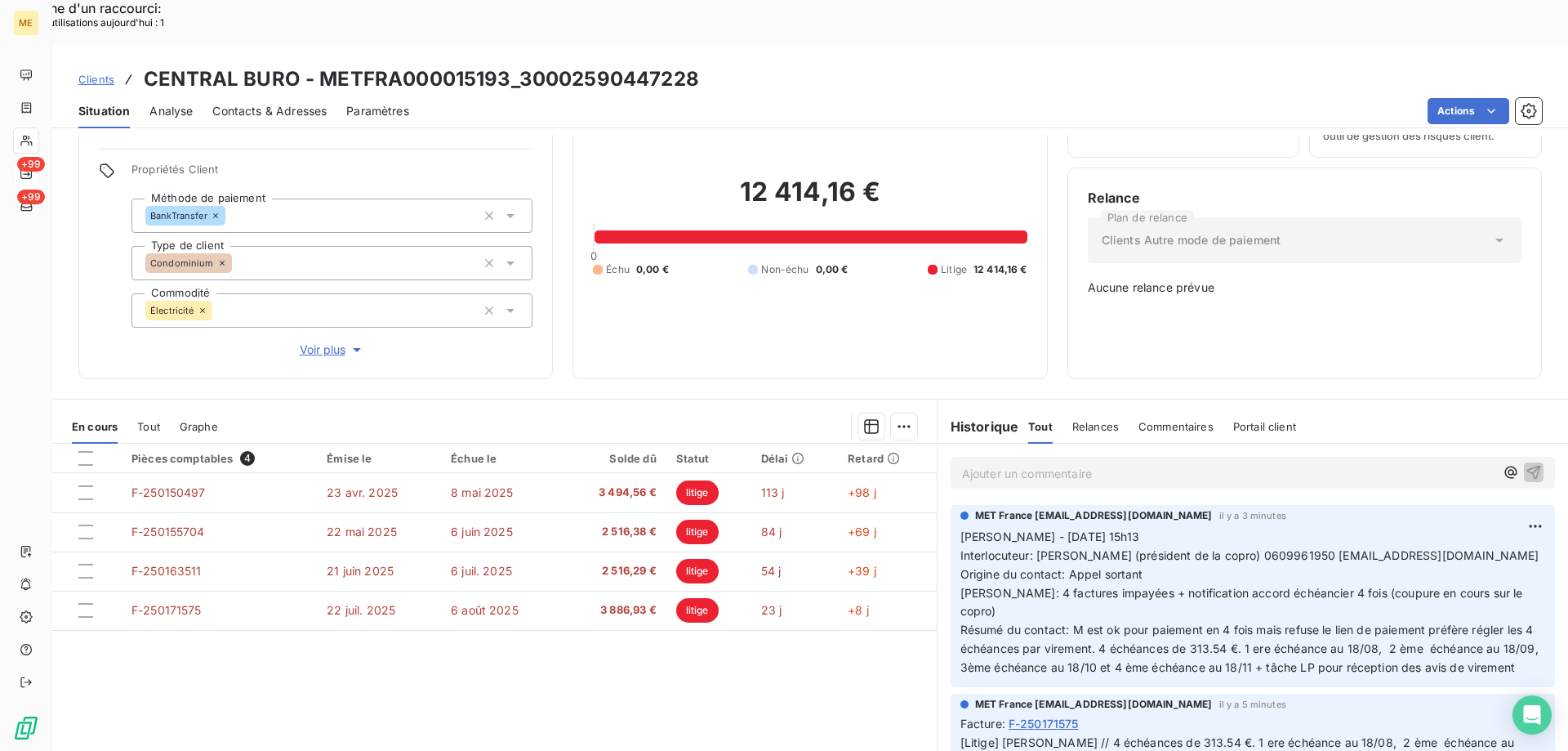
click at [770, 64] on div "Clients CENTRAL BURO - METFRA000015193_30002590447228" at bounding box center [809, 79] width 1516 height 30
click at [105, 73] on span "Clients" at bounding box center [96, 80] width 36 height 13
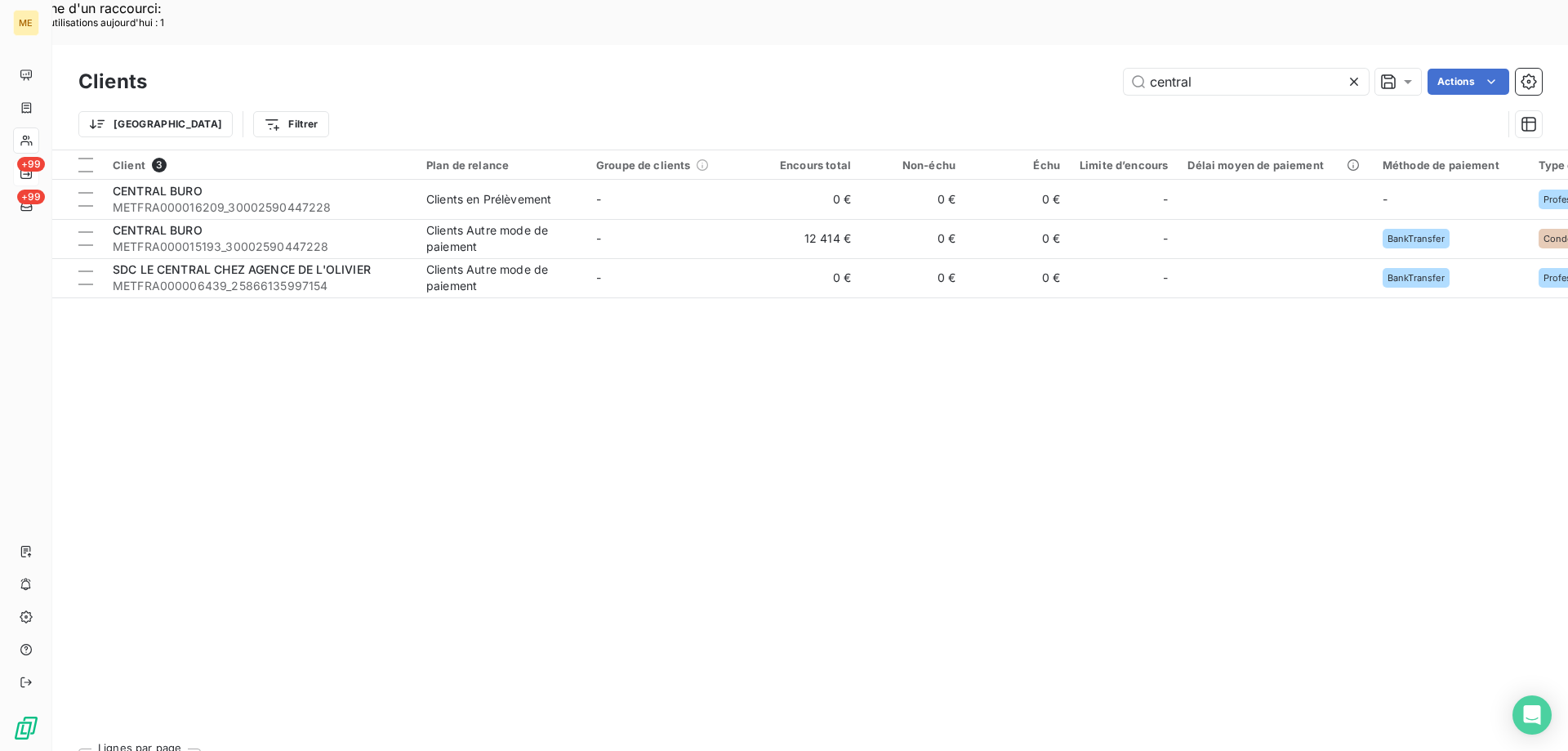
drag, startPoint x: 1300, startPoint y: 42, endPoint x: 1025, endPoint y: 22, distance: 275.7
click at [1025, 64] on div "Clients central Actions" at bounding box center [810, 82] width 1463 height 35
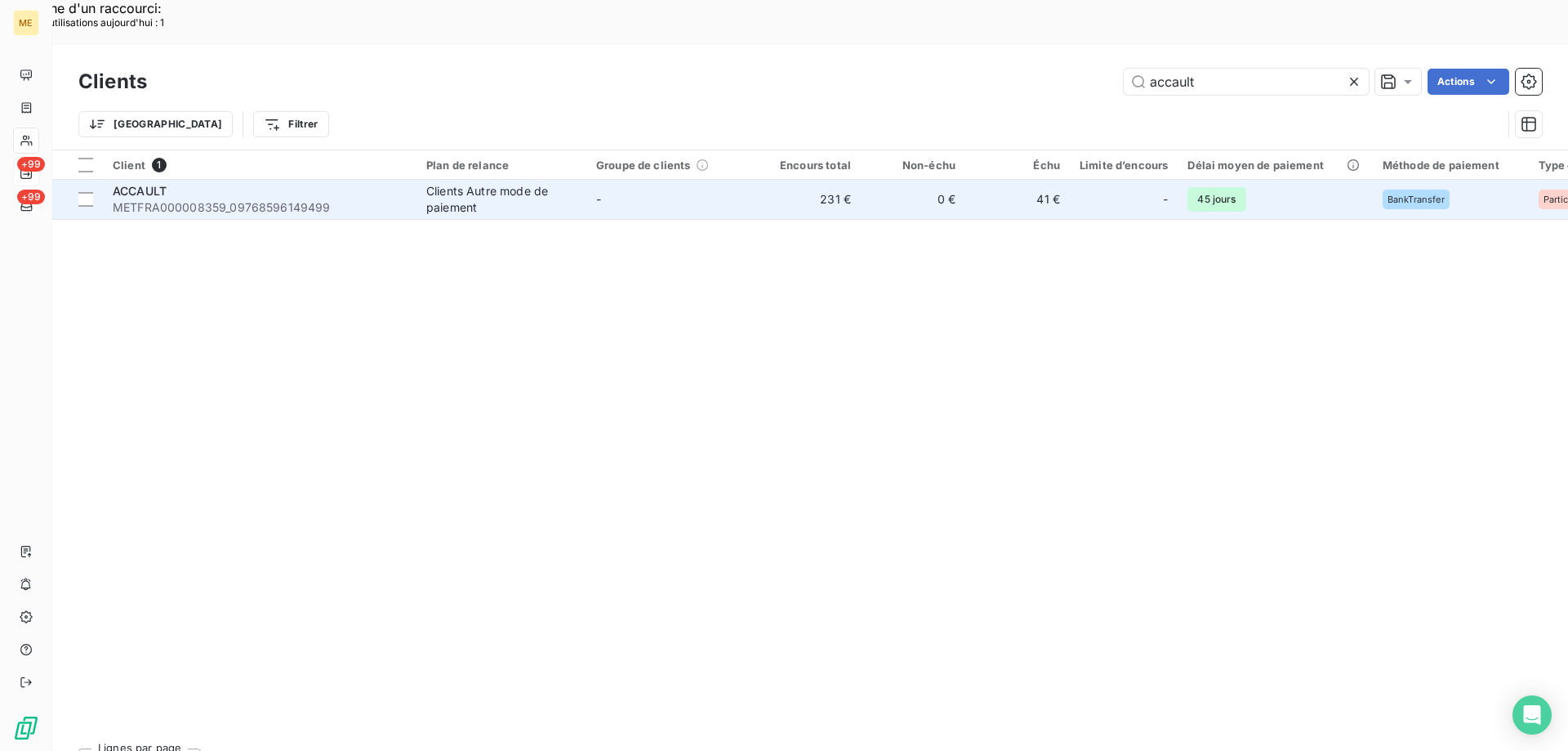
type input "accault"
click at [366, 200] on span "METFRA000008359_09768596149499" at bounding box center [259, 207] width 294 height 16
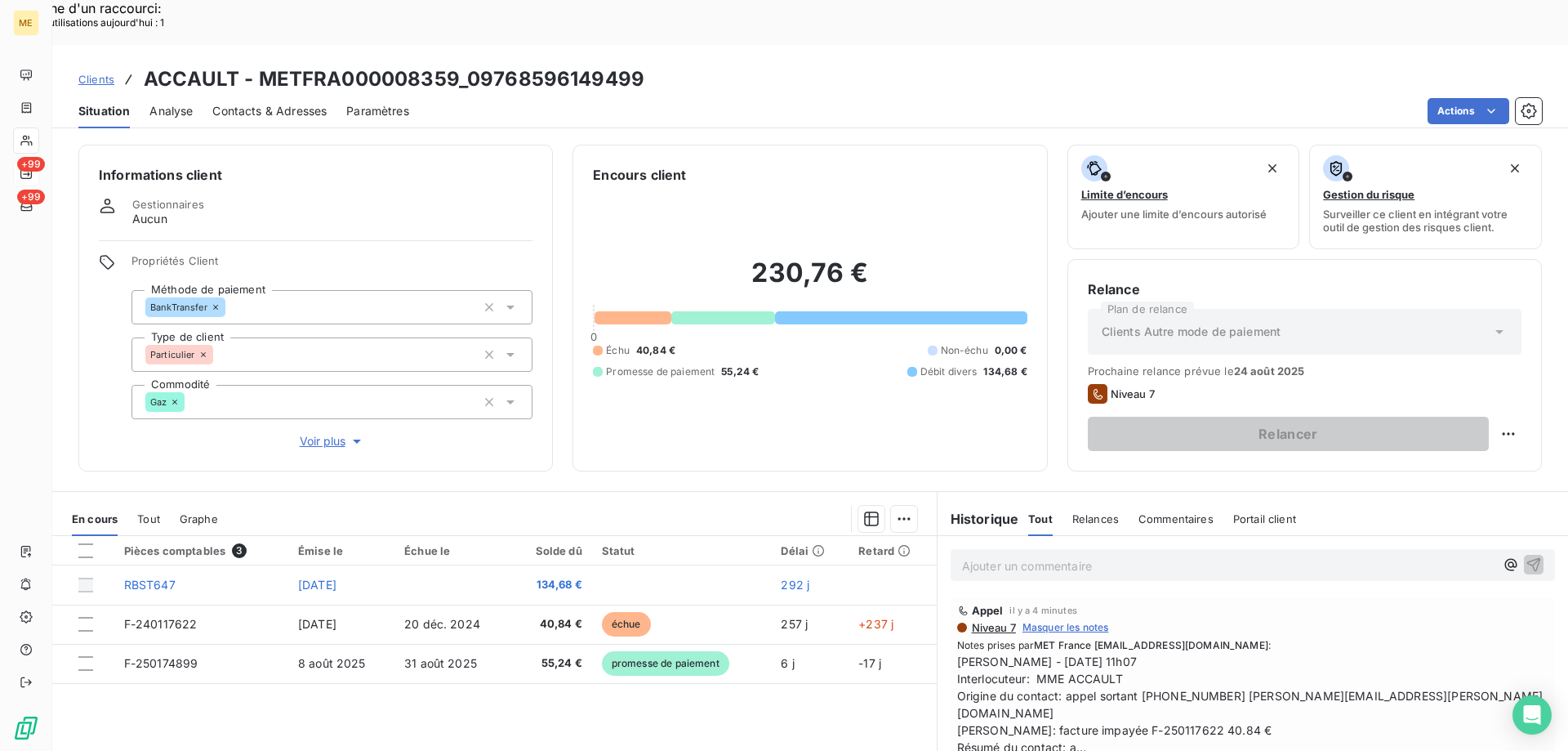
click at [962, 555] on p "Ajouter un commentaire ﻿" at bounding box center [1228, 565] width 533 height 20
click at [1450, 440] on div "Replanifier cette action" at bounding box center [1429, 424] width 159 height 39
click at [1436, 424] on div "Replanifier cette action" at bounding box center [1429, 424] width 146 height 26
select select "7"
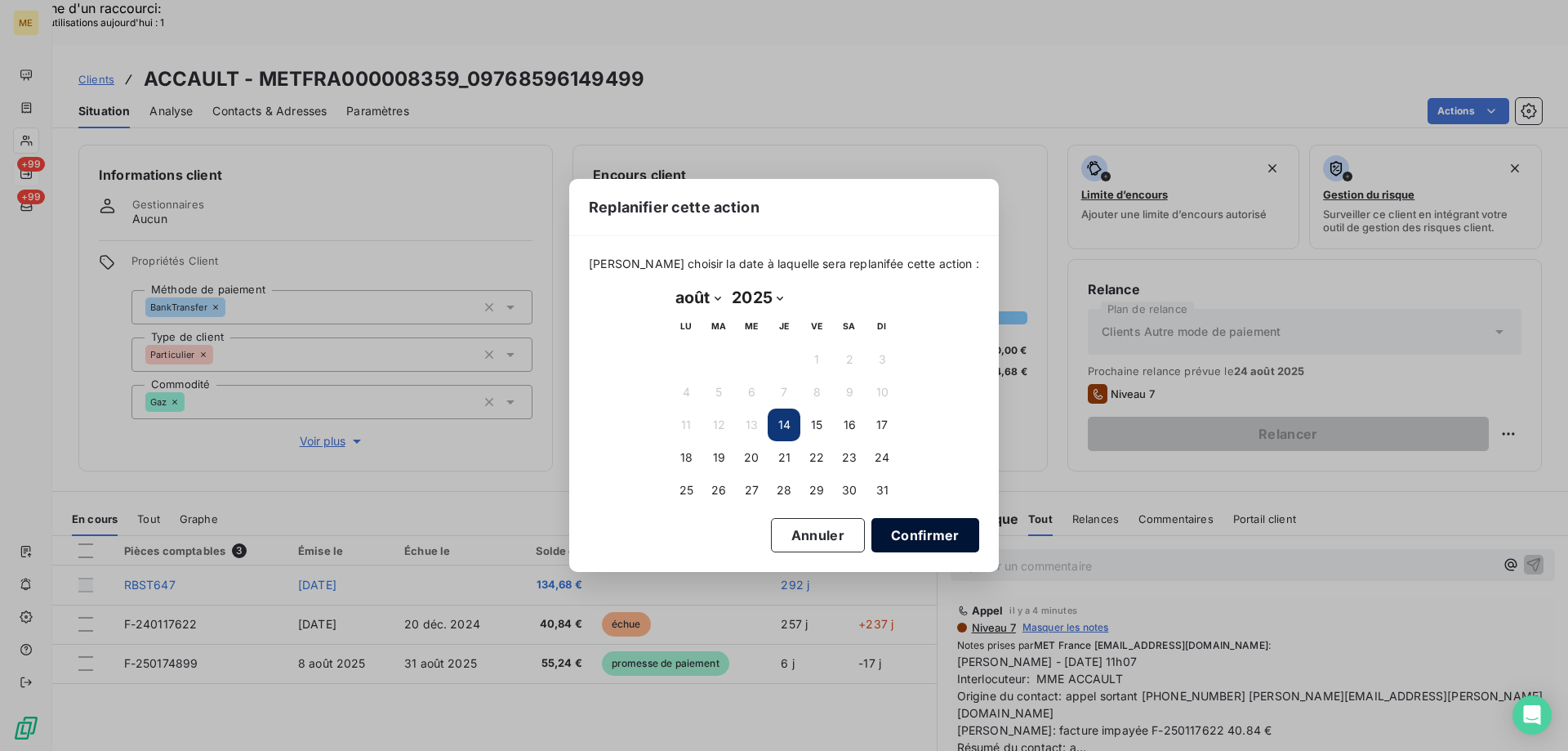
click at [905, 539] on button "Confirmer" at bounding box center [926, 535] width 108 height 35
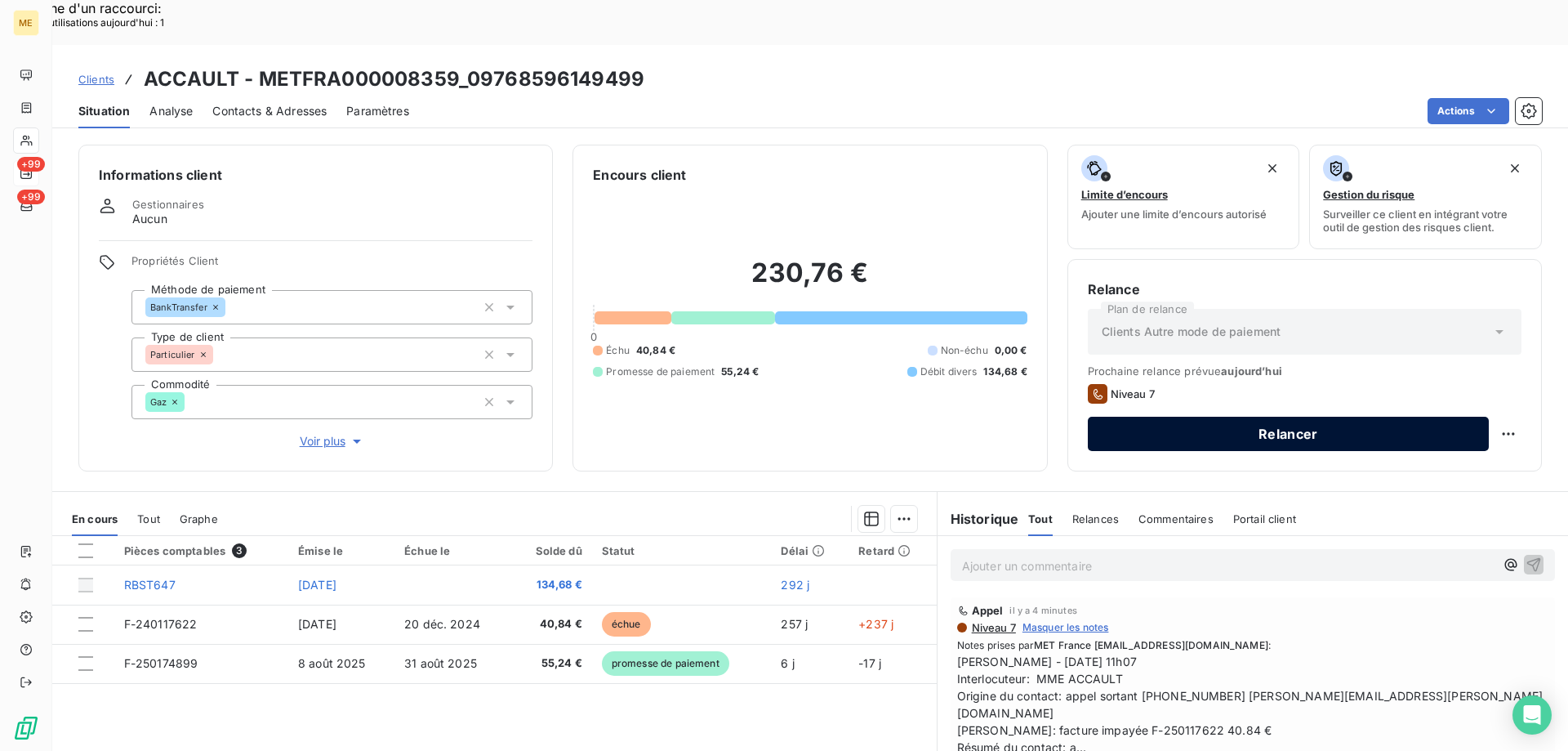
click at [1180, 417] on button "Relancer" at bounding box center [1289, 434] width 401 height 35
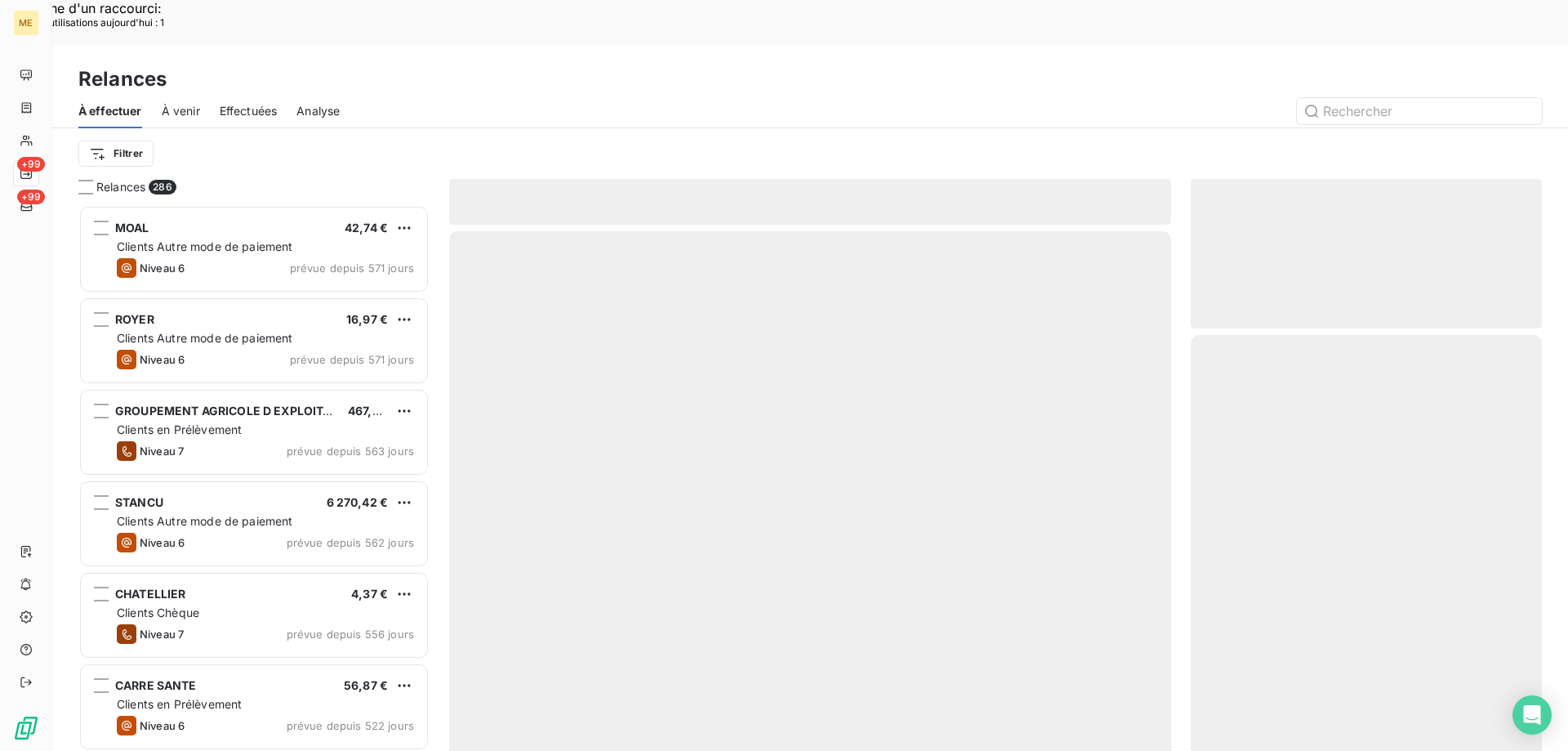
scroll to position [578, 339]
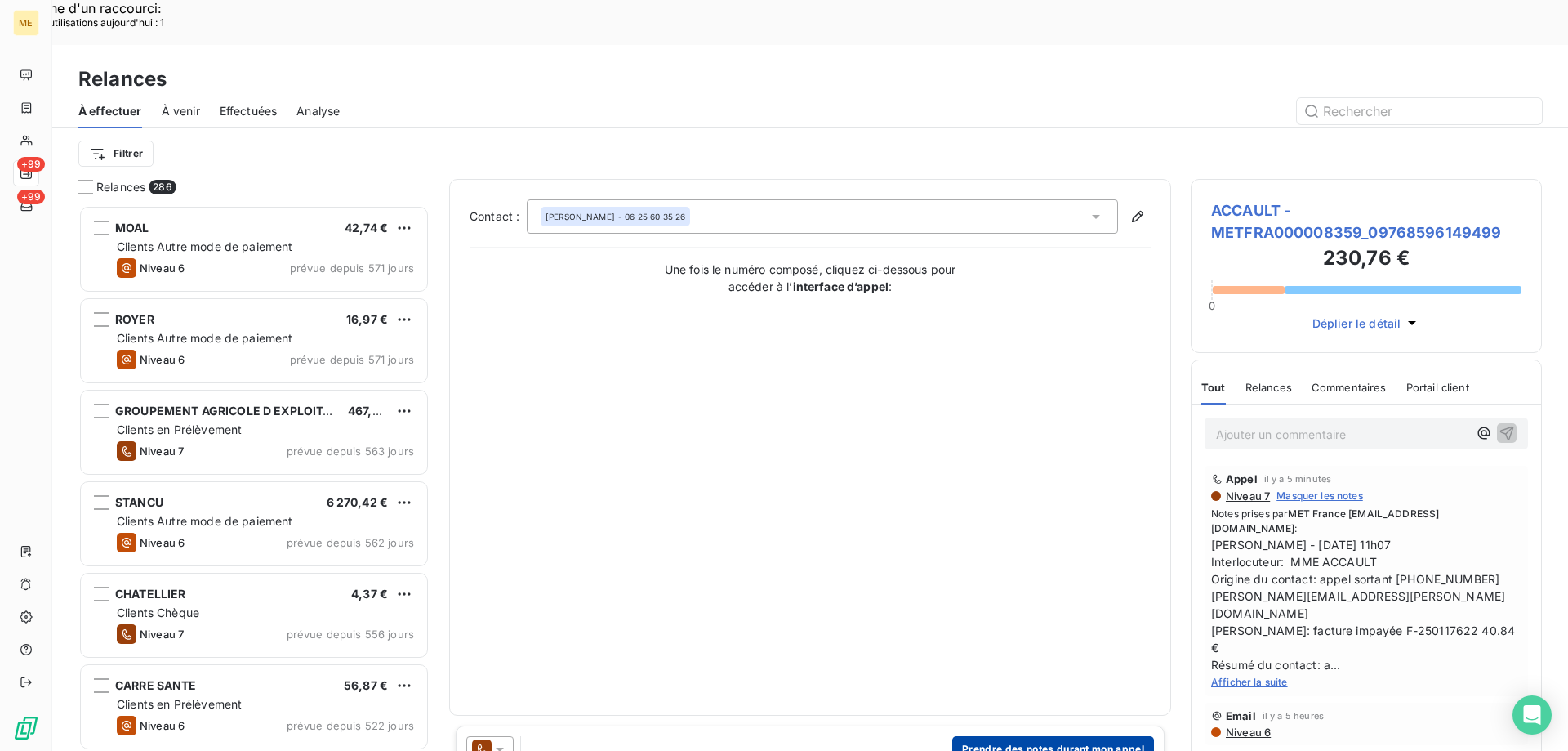
click at [975, 736] on button "Prendre des notes durant mon appel" at bounding box center [1053, 748] width 202 height 26
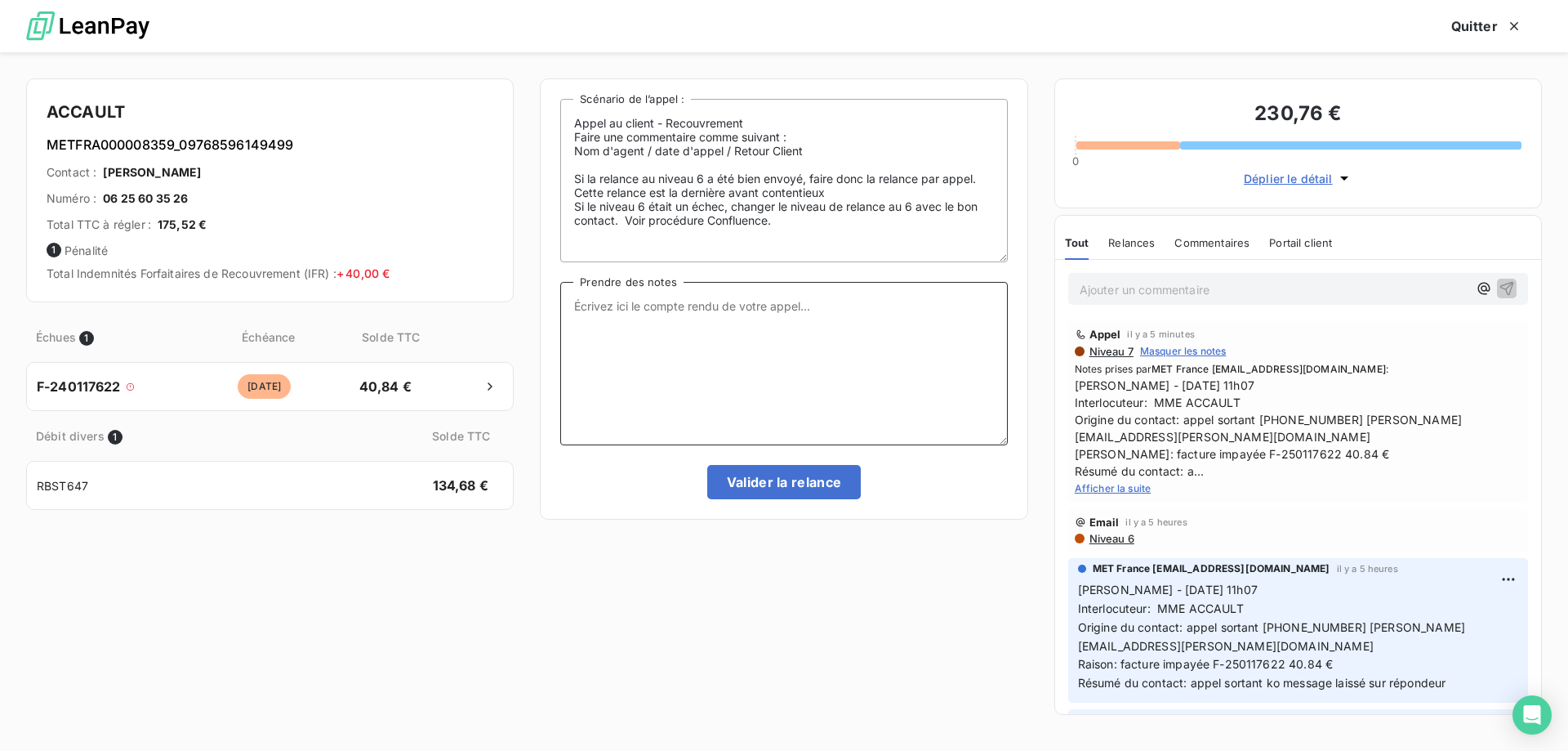
click at [682, 308] on textarea "Prendre des notes" at bounding box center [783, 363] width 446 height 163
paste textarea "Sylvain Interlocuteur: Origine du contact: Raison: Résumé du contact:"
click at [682, 308] on textarea "Sylvain Interlocuteur: Origine du contact: Raison: Résumé du contact:" at bounding box center [783, 363] width 446 height 163
click at [577, 304] on textarea "/Sylvain - 14/ Interlocuteur: Origine du contact: Raison: Résumé du contact:" at bounding box center [783, 363] width 446 height 163
click at [660, 303] on textarea "Sylvain - 14/ Interlocuteur: Origine du contact: Raison: Résumé du contact:" at bounding box center [783, 363] width 446 height 163
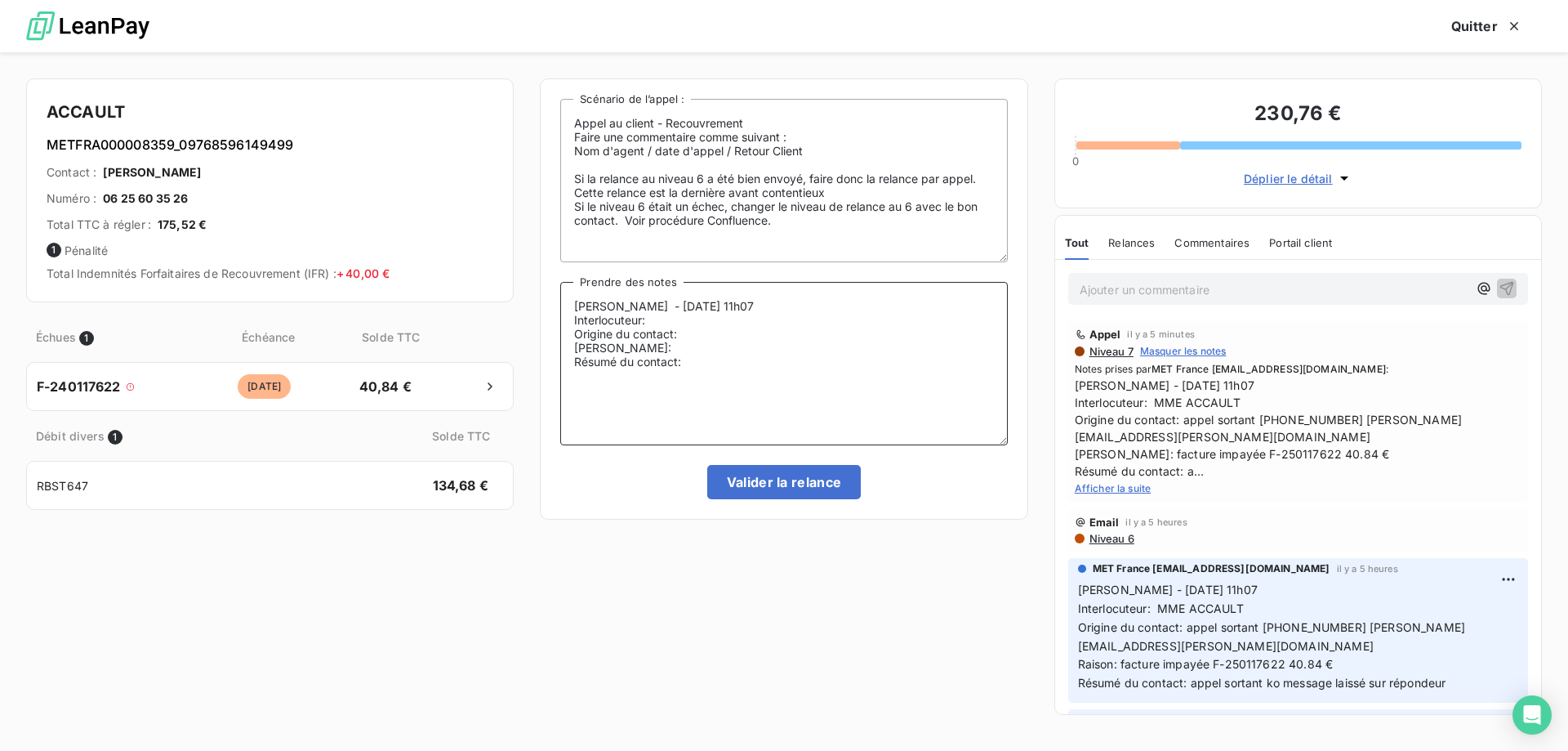
click at [682, 328] on textarea "Sylvain - 14/08/2025 - 11h07 Interlocuteur: Origine du contact: Raison: Résumé …" at bounding box center [783, 363] width 446 height 163
click at [679, 320] on textarea "Sylvain - 14/08/2025 - 11h07 Interlocuteur: Origine du contact: Raison: Résumé …" at bounding box center [783, 363] width 446 height 163
drag, startPoint x: 1260, startPoint y: 417, endPoint x: 1276, endPoint y: 435, distance: 24.1
click at [1276, 435] on span "Sylvain - 14/08/2025 - 11h07 Interlocuteur: MME ACCAULT Origine du contact: app…" at bounding box center [1297, 427] width 446 height 103
click at [773, 328] on textarea "Sylvain - 14/08/2025 - 11h07 Interlocuteur: Mme ACCAULT Origine du contact: Rai…" at bounding box center [783, 363] width 446 height 163
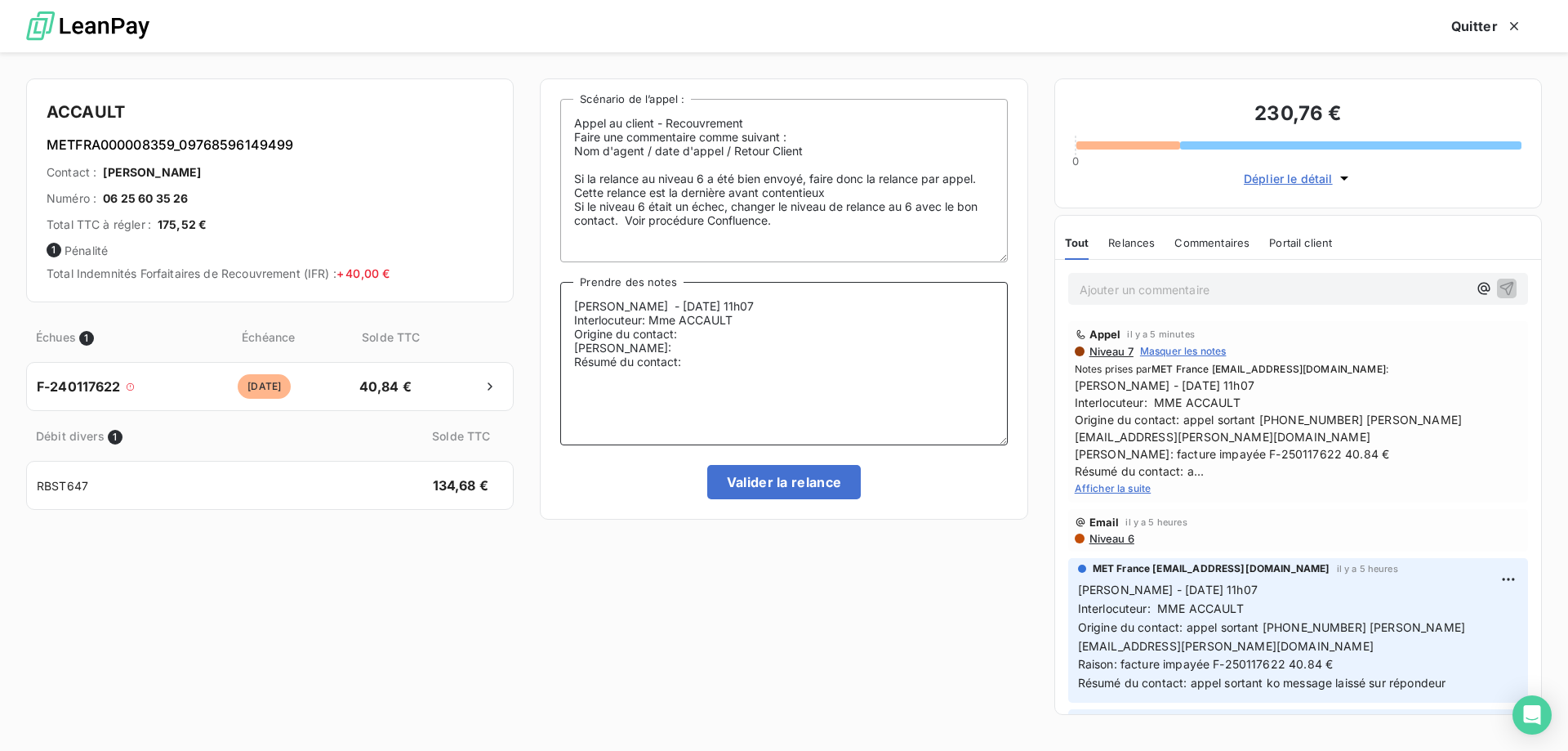
click at [764, 319] on textarea "Sylvain - 14/08/2025 - 11h07 Interlocuteur: Mme ACCAULT Origine du contact: Rai…" at bounding box center [783, 363] width 446 height 163
paste textarea "0625603526 [PERSON_NAME][EMAIL_ADDRESS][PERSON_NAME][DOMAIN_NAME]"
click at [695, 351] on textarea "Sylvain - 14/08/2025 - 11h07 Interlocuteur: Mme ACCAULT 0625603526 MARIE-NOELLE…" at bounding box center [783, 363] width 446 height 163
click at [633, 351] on textarea "Sylvain - 14/08/2025 - 11h07 Interlocuteur: Mme ACCAULT 0625603526 MARIE-NOELLE…" at bounding box center [783, 363] width 446 height 163
click at [629, 362] on textarea "Sylvain - 14/08/2025 - 11h07 Interlocuteur: Mme ACCAULT 0625603526 MARIE-NOELLE…" at bounding box center [783, 363] width 446 height 163
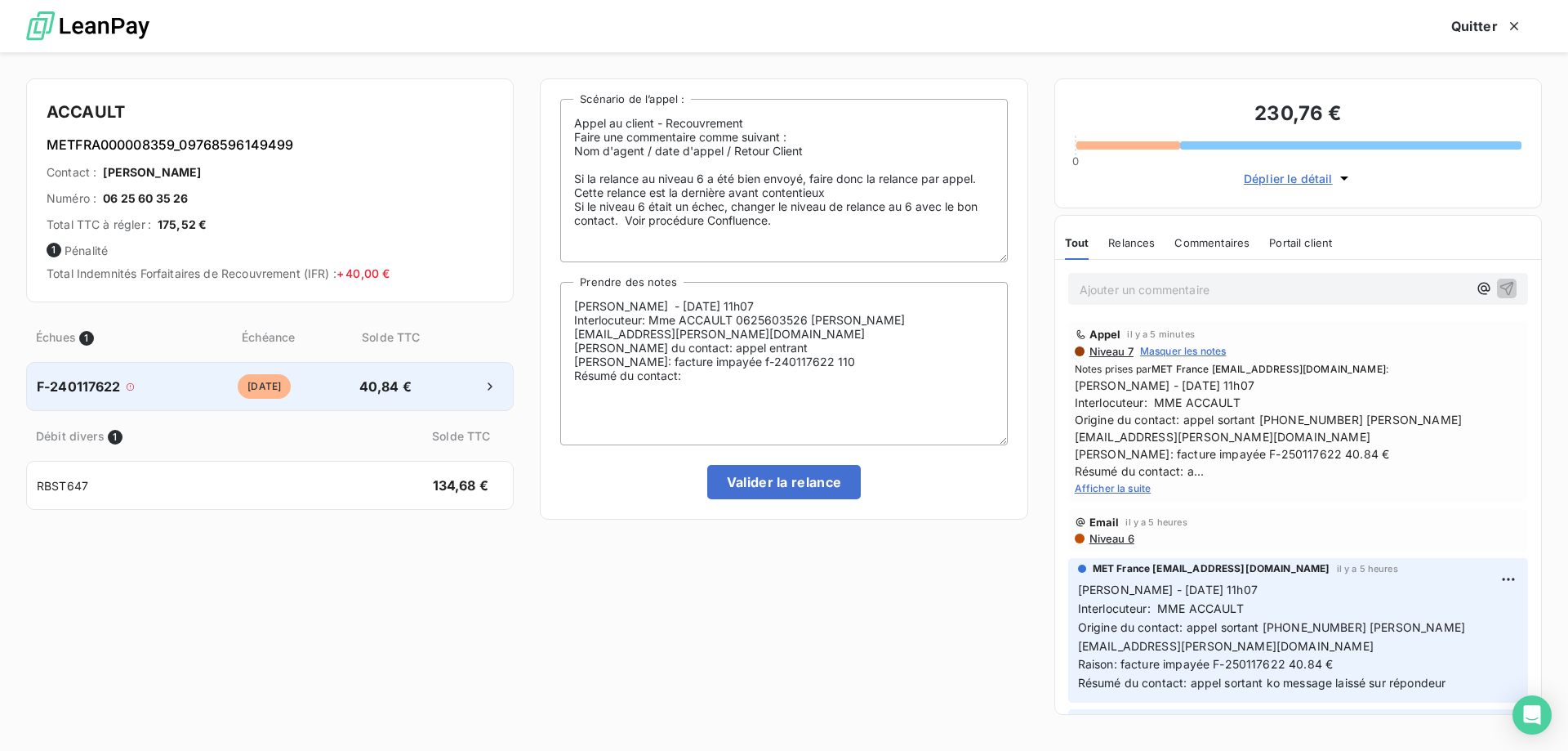
click at [66, 380] on span "F-240117622" at bounding box center [79, 386] width 84 height 19
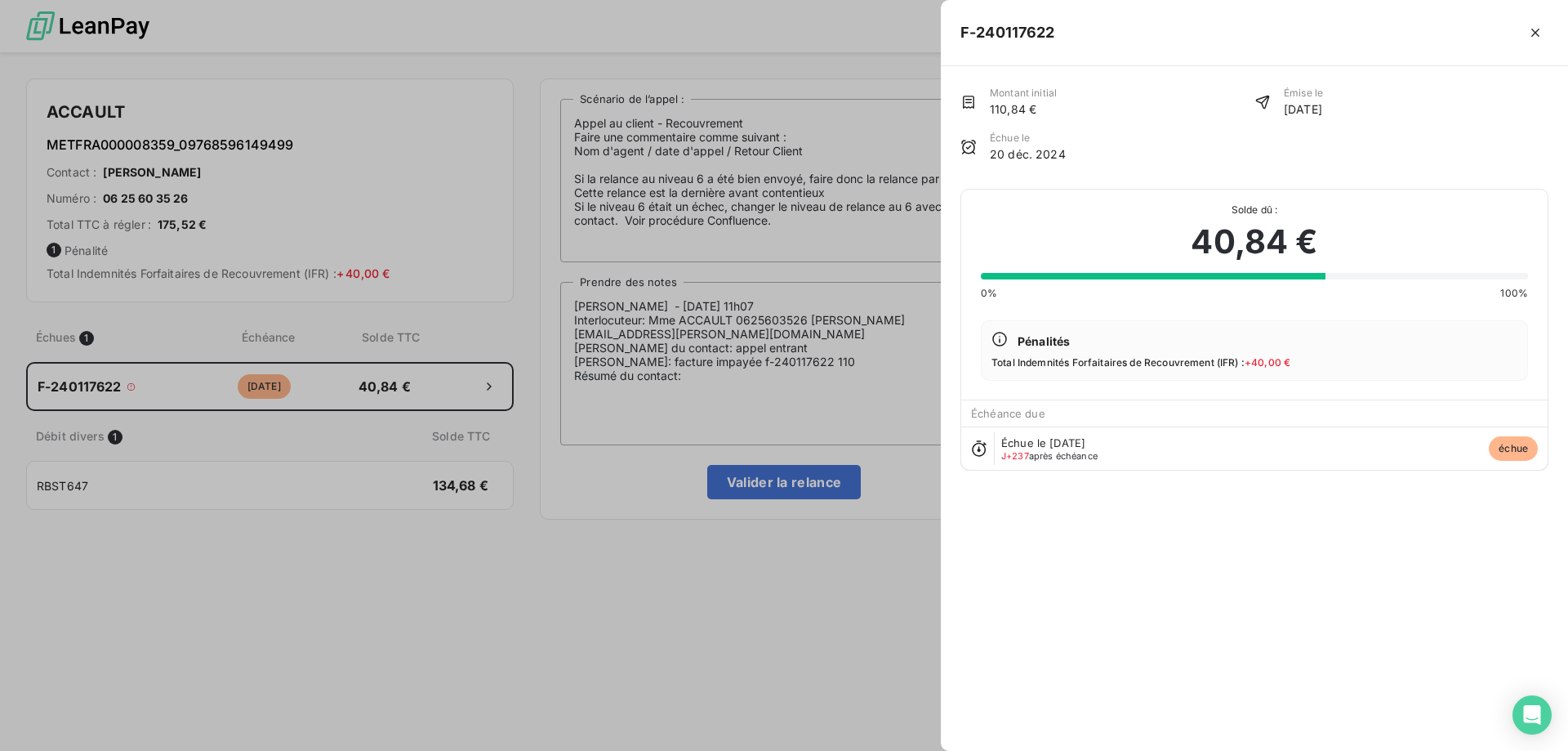
click at [654, 419] on div at bounding box center [784, 376] width 1568 height 751
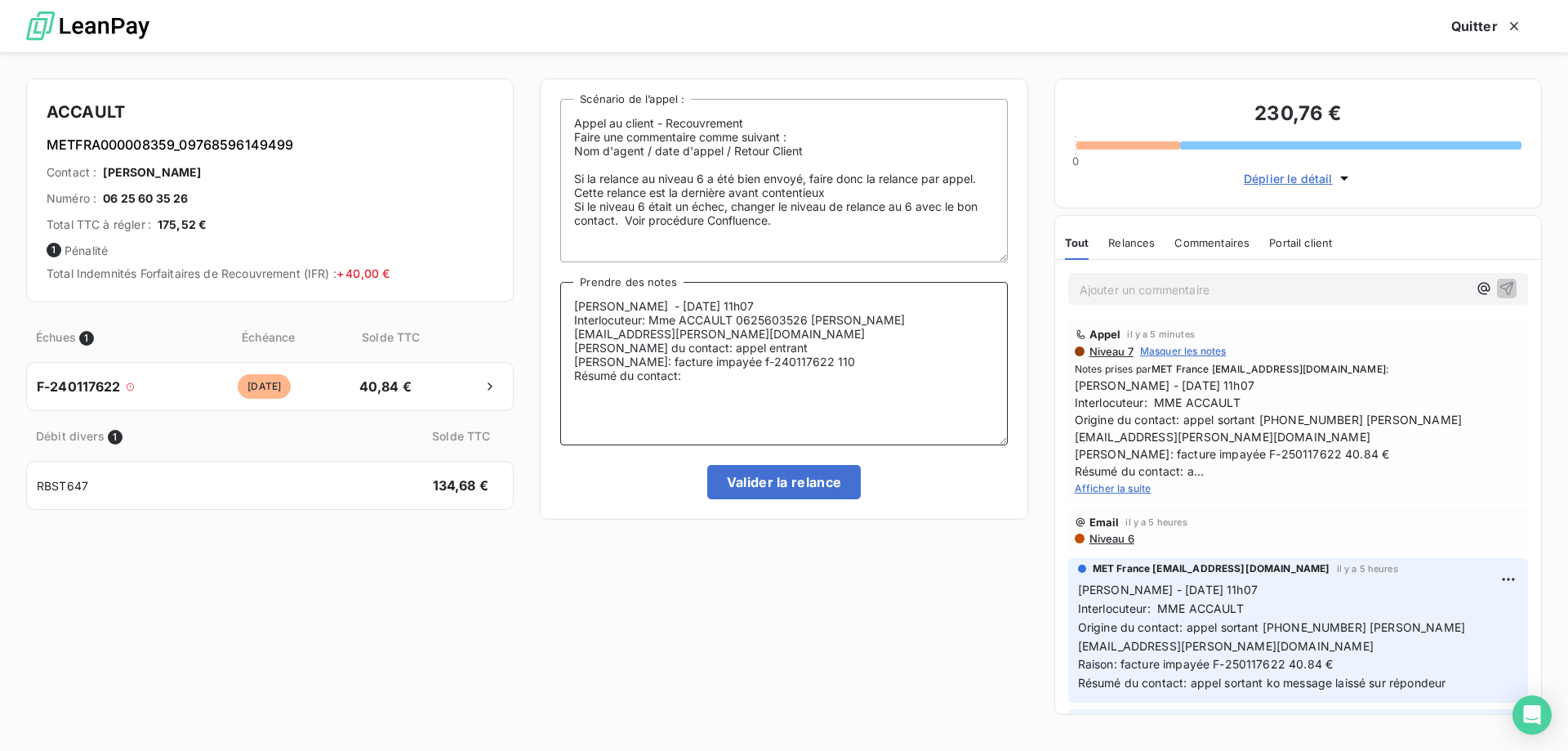
click at [837, 363] on textarea "Sylvain - 14/08/2025 - 11h07 Interlocuteur: Mme ACCAULT 0625603526 MARIE-NOELLE…" at bounding box center [783, 363] width 446 height 163
click at [741, 376] on textarea "Sylvain - 14/08/2025 - 11h07 Interlocuteur: Mme ACCAULT 0625603526 MARIE-NOELLE…" at bounding box center [783, 363] width 446 height 163
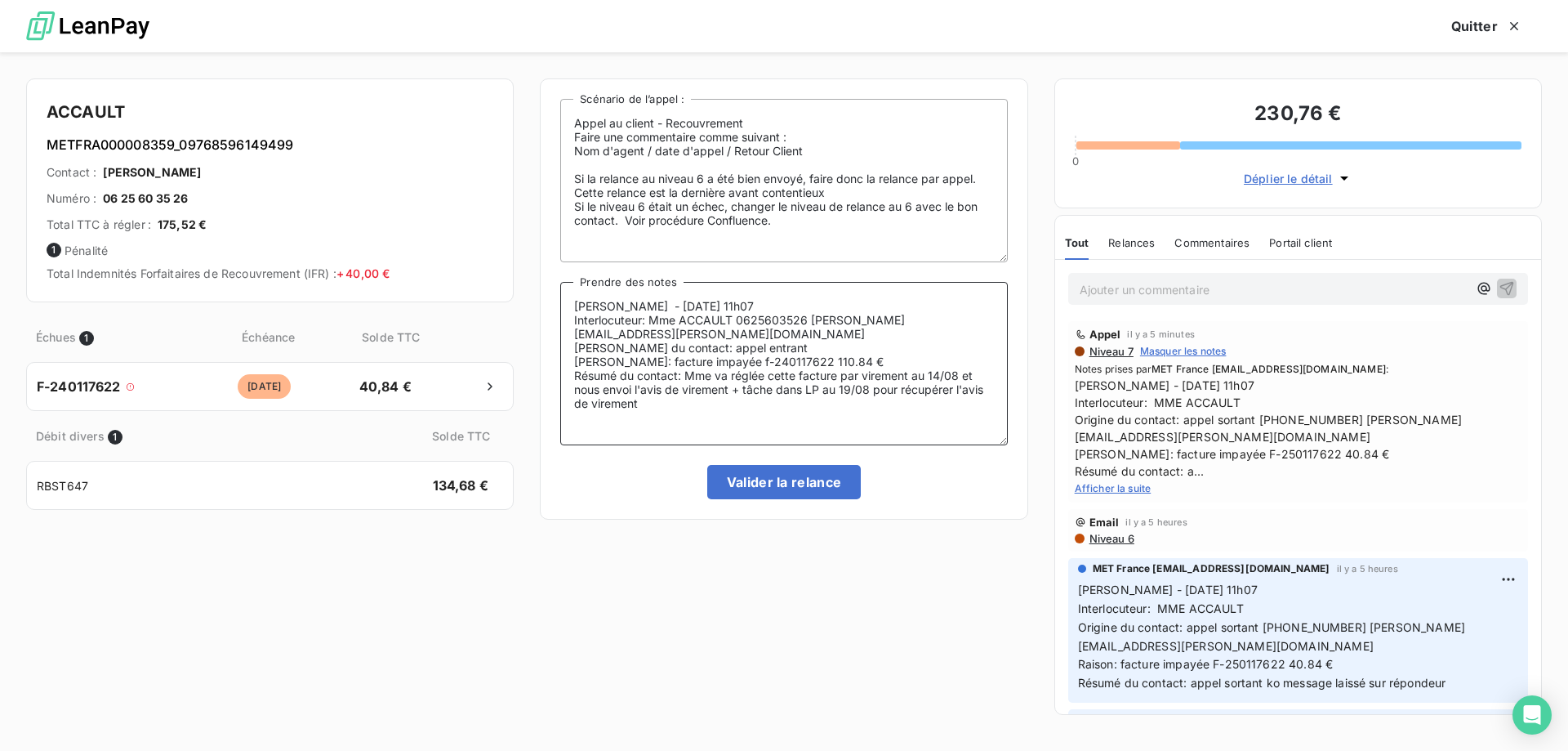
click at [760, 385] on textarea "Sylvain - 14/08/2025 - 11h07 Interlocuteur: Mme ACCAULT 0625603526 MARIE-NOELLE…" at bounding box center [783, 363] width 446 height 163
click at [757, 371] on textarea "Sylvain - 14/08/2025 - 11h07 Interlocuteur: Mme ACCAULT 0625603526 MARIE-NOELLE…" at bounding box center [783, 363] width 446 height 163
click at [0, 0] on lt-span "régl er" at bounding box center [0, 0] width 0 height 0
type textarea "Sylvain - 14/08/2025 - 11h07 Interlocuteur: Mme ACCAULT 0625603526 MARIE-NOELLE…"
click at [783, 490] on button "Valider la relance" at bounding box center [784, 482] width 155 height 35
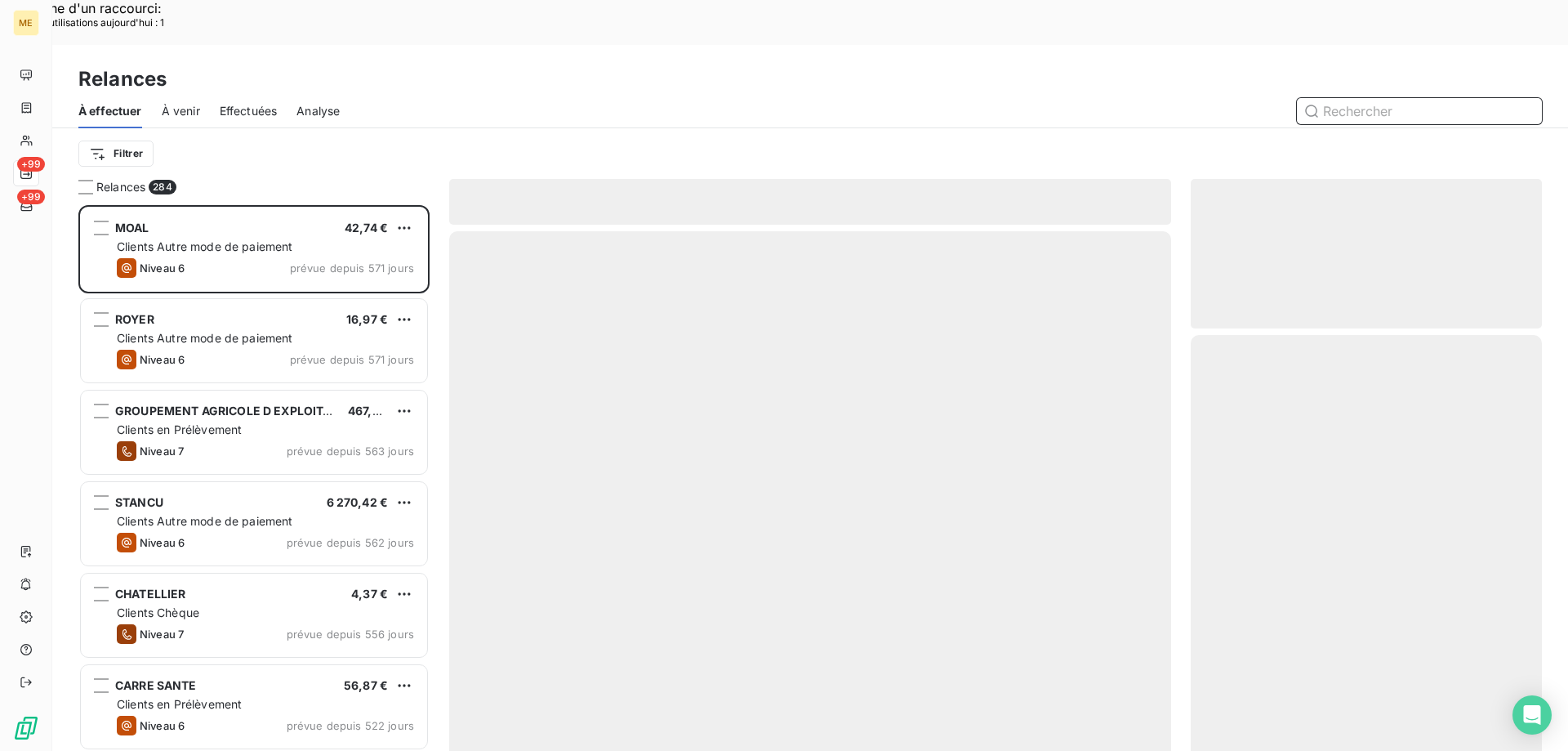
click at [238, 103] on span "Effectuées" at bounding box center [249, 110] width 58 height 16
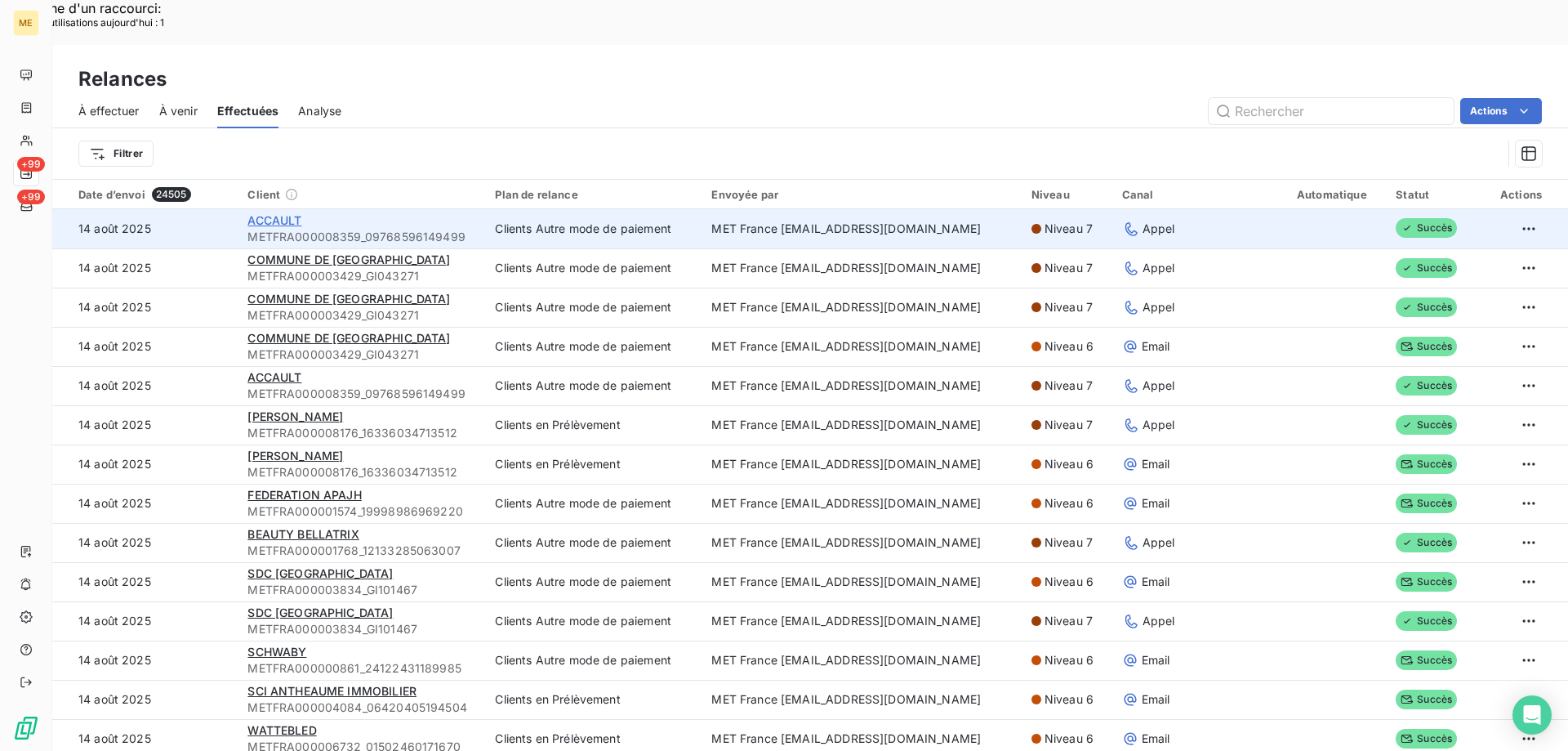
click at [280, 213] on span "ACCAULT" at bounding box center [275, 220] width 54 height 13
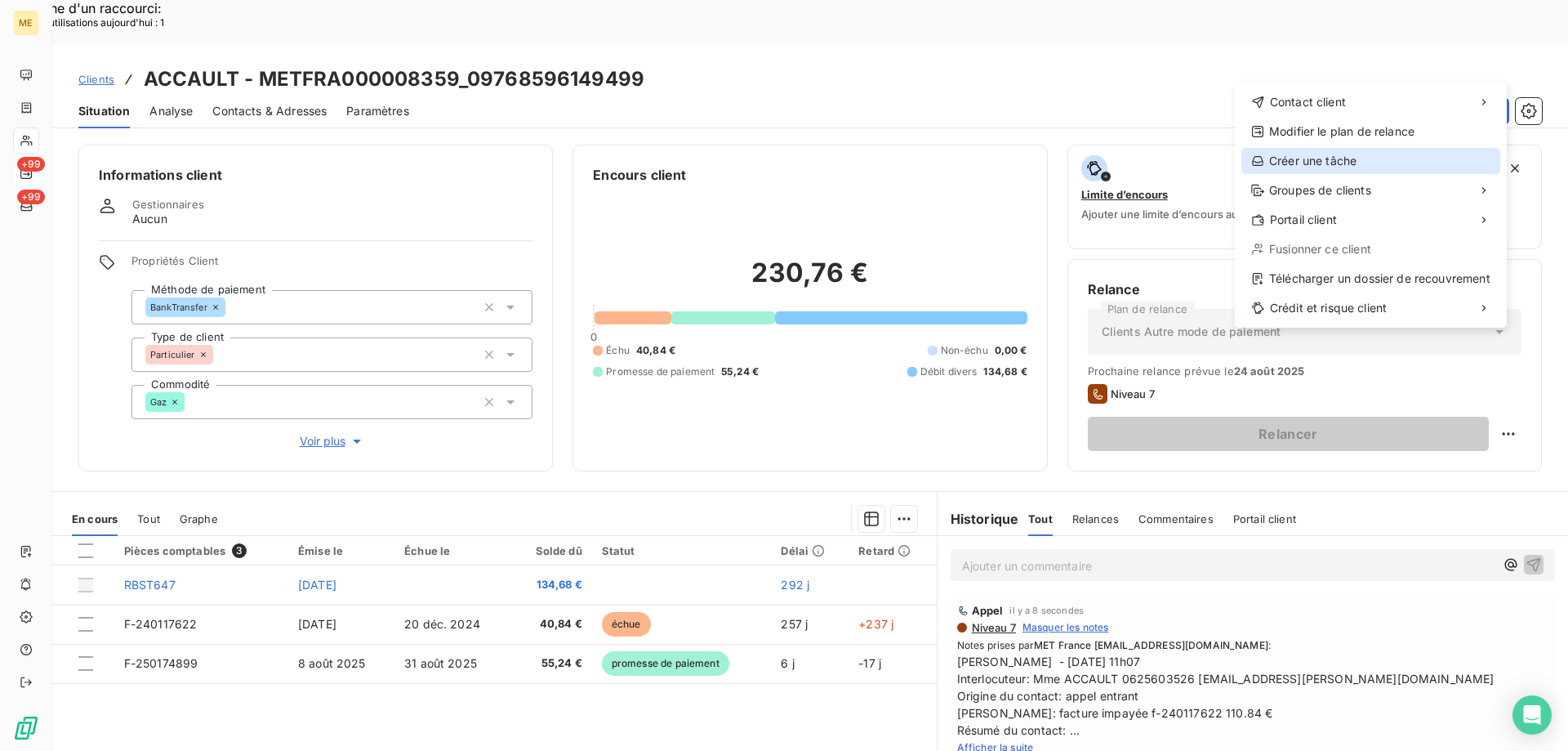
click at [1350, 167] on div "Créer une tâche" at bounding box center [1371, 160] width 259 height 26
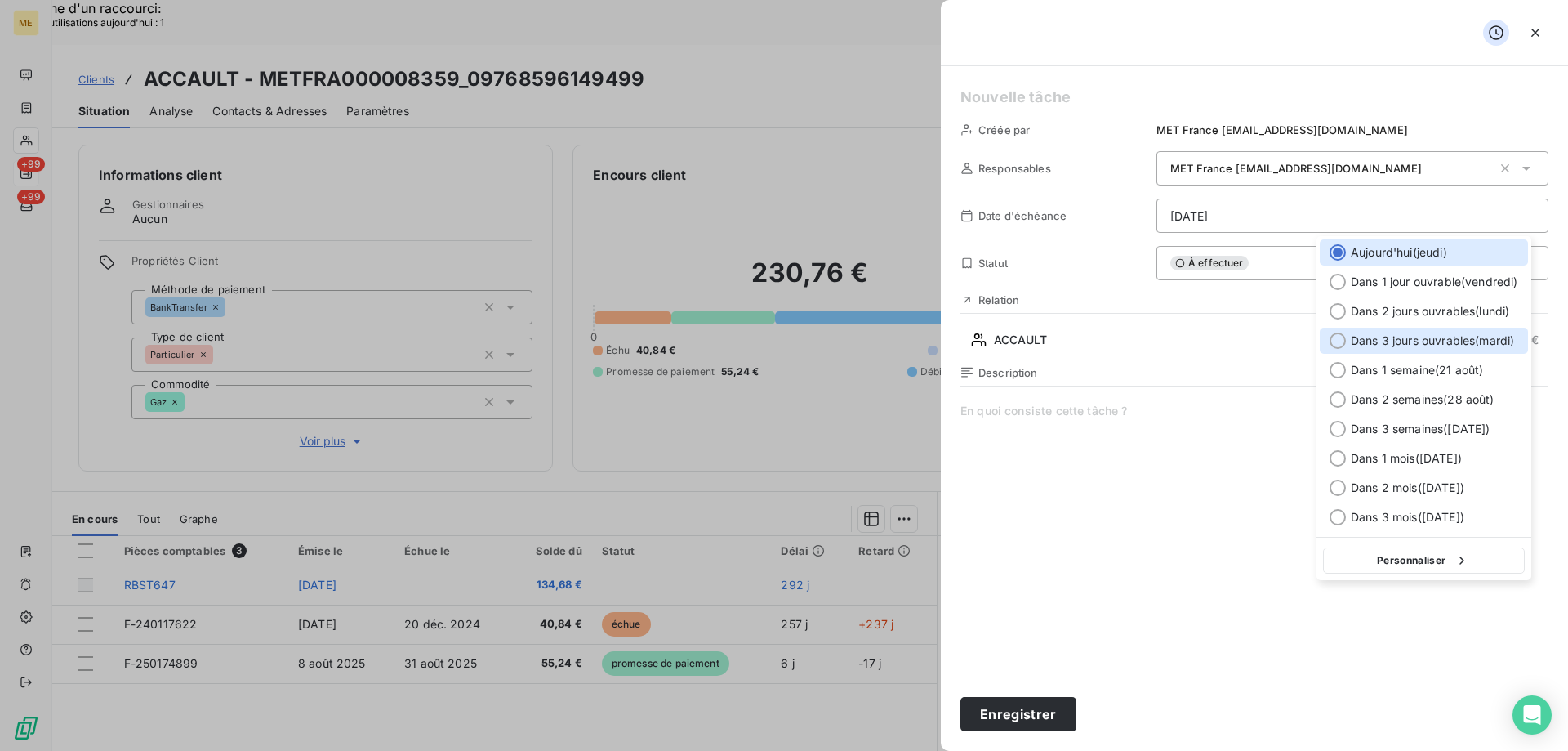
click at [1425, 336] on span "Dans 3 jours ouvrables ( mardi )" at bounding box center [1433, 340] width 163 height 16
type input "19/08/2025"
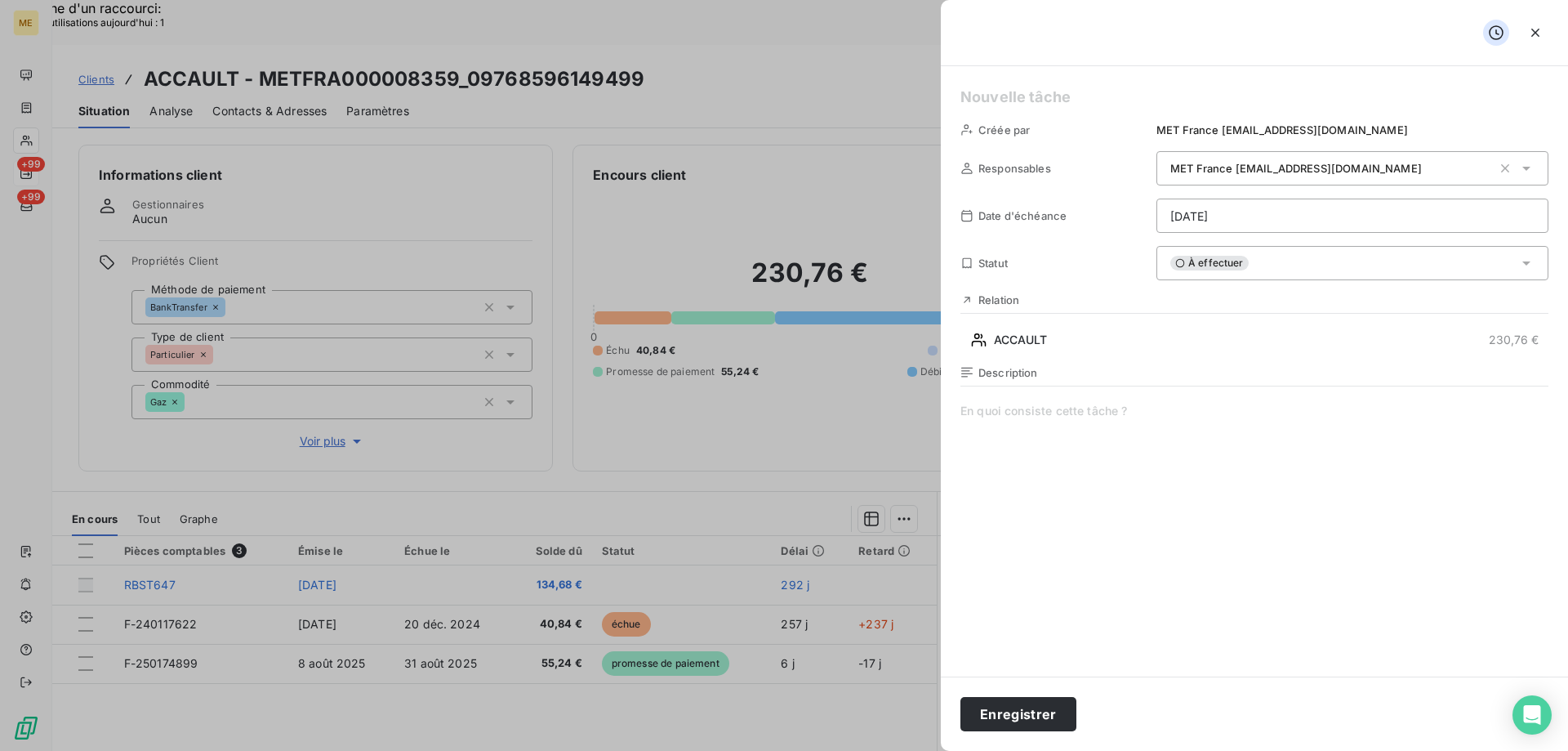
click at [1122, 102] on h5 at bounding box center [1254, 97] width 588 height 23
click at [1072, 400] on div "Description" at bounding box center [1254, 541] width 588 height 351
click at [1026, 416] on span "vérifier reception avis de virement de 110.84 €" at bounding box center [1254, 559] width 588 height 314
click at [0, 0] on lt-span "réception" at bounding box center [0, 0] width 0 height 0
click at [978, 413] on span "vérifier réception avis de virement de 110.84 €" at bounding box center [1254, 559] width 588 height 314
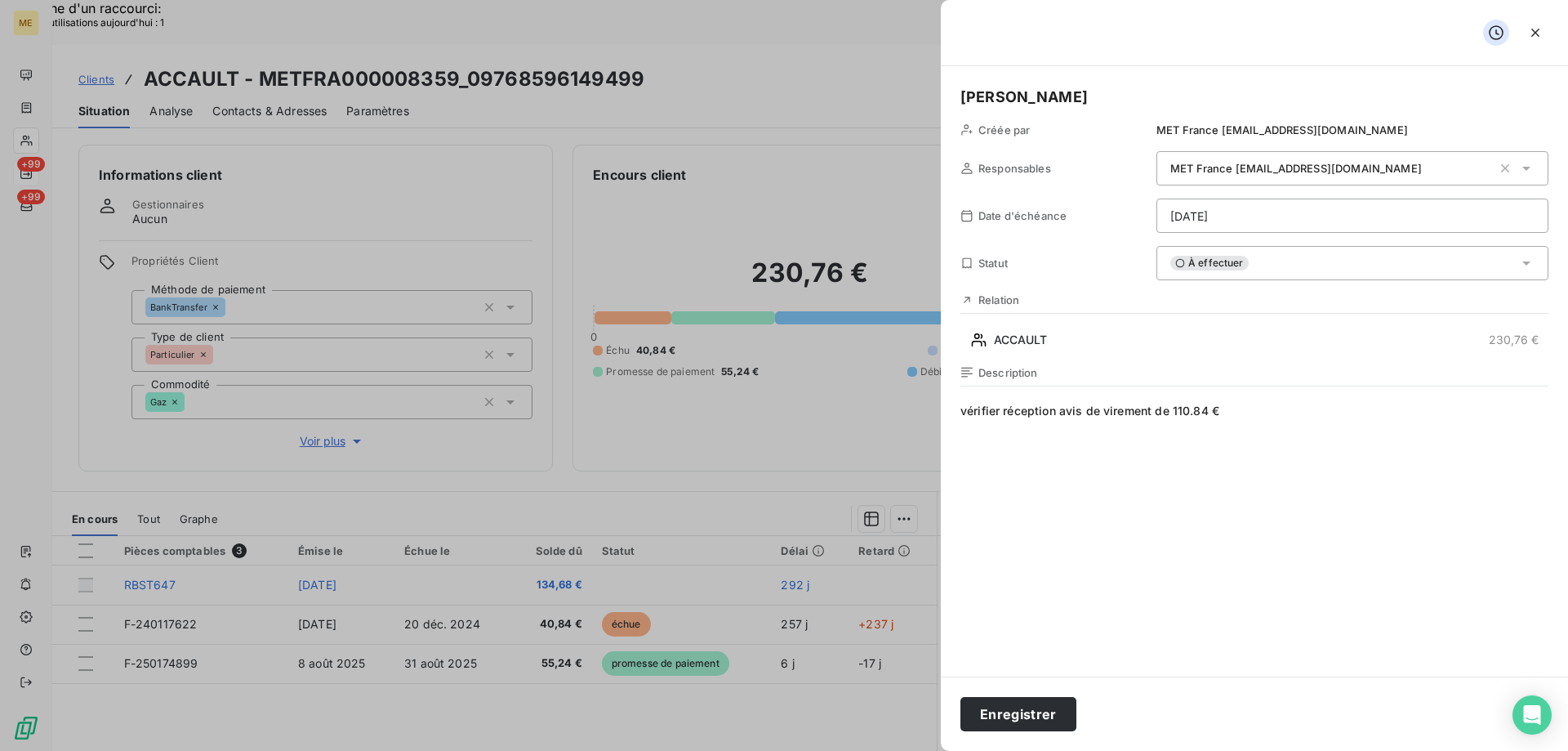
click at [0, 0] on lt-span "V érifier" at bounding box center [0, 0] width 0 height 0
click at [1045, 694] on div "Enregistrer" at bounding box center [1254, 713] width 627 height 74
click at [1046, 714] on button "Enregistrer" at bounding box center [1018, 715] width 116 height 35
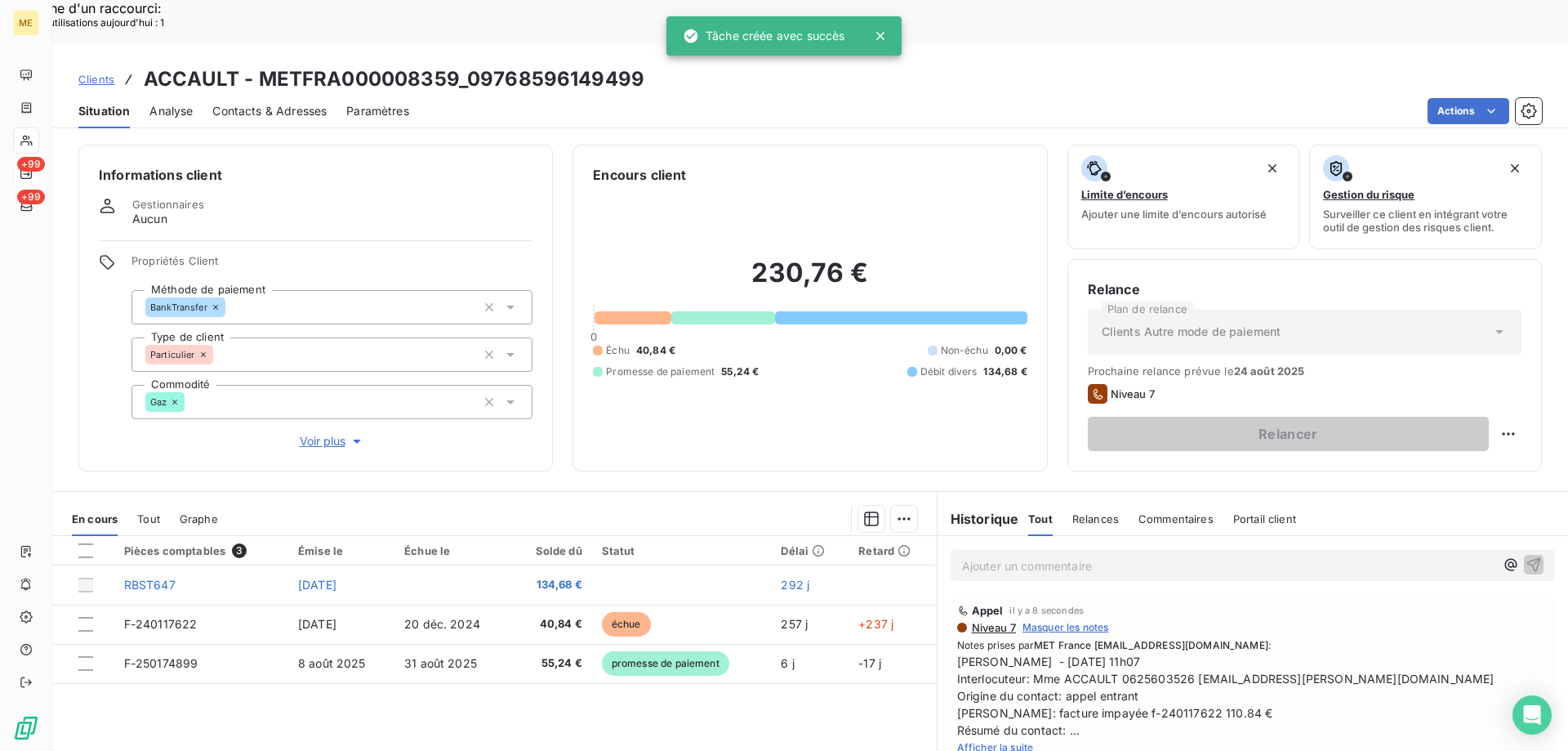
click at [883, 40] on icon at bounding box center [880, 36] width 9 height 9
click at [98, 73] on span "Clients" at bounding box center [96, 80] width 36 height 13
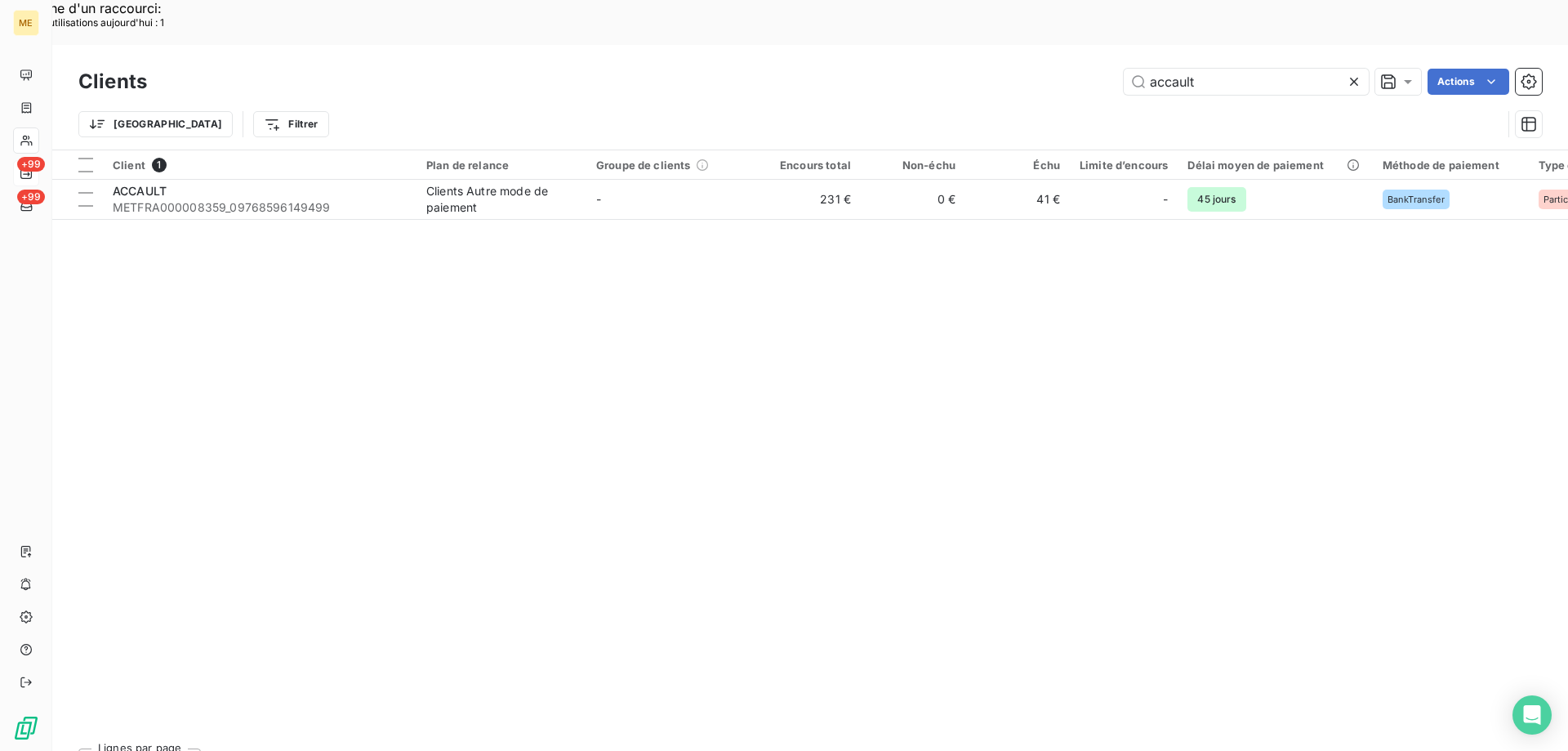
click at [1358, 74] on icon at bounding box center [1354, 82] width 16 height 16
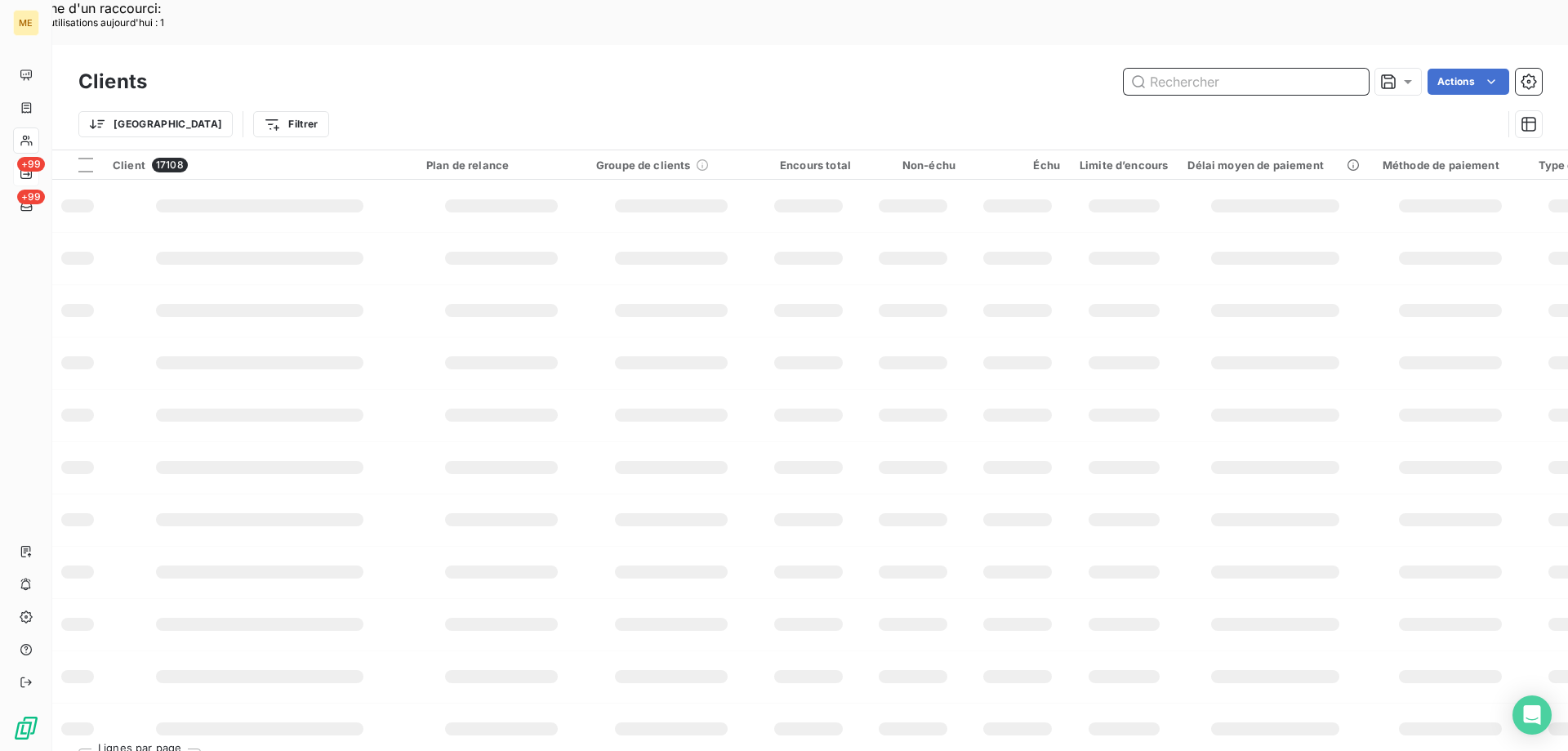
click at [1264, 68] on input "text" at bounding box center [1245, 81] width 245 height 26
paste input "EARL Margot"
click at [1183, 68] on input "EARL Margot" at bounding box center [1245, 81] width 245 height 26
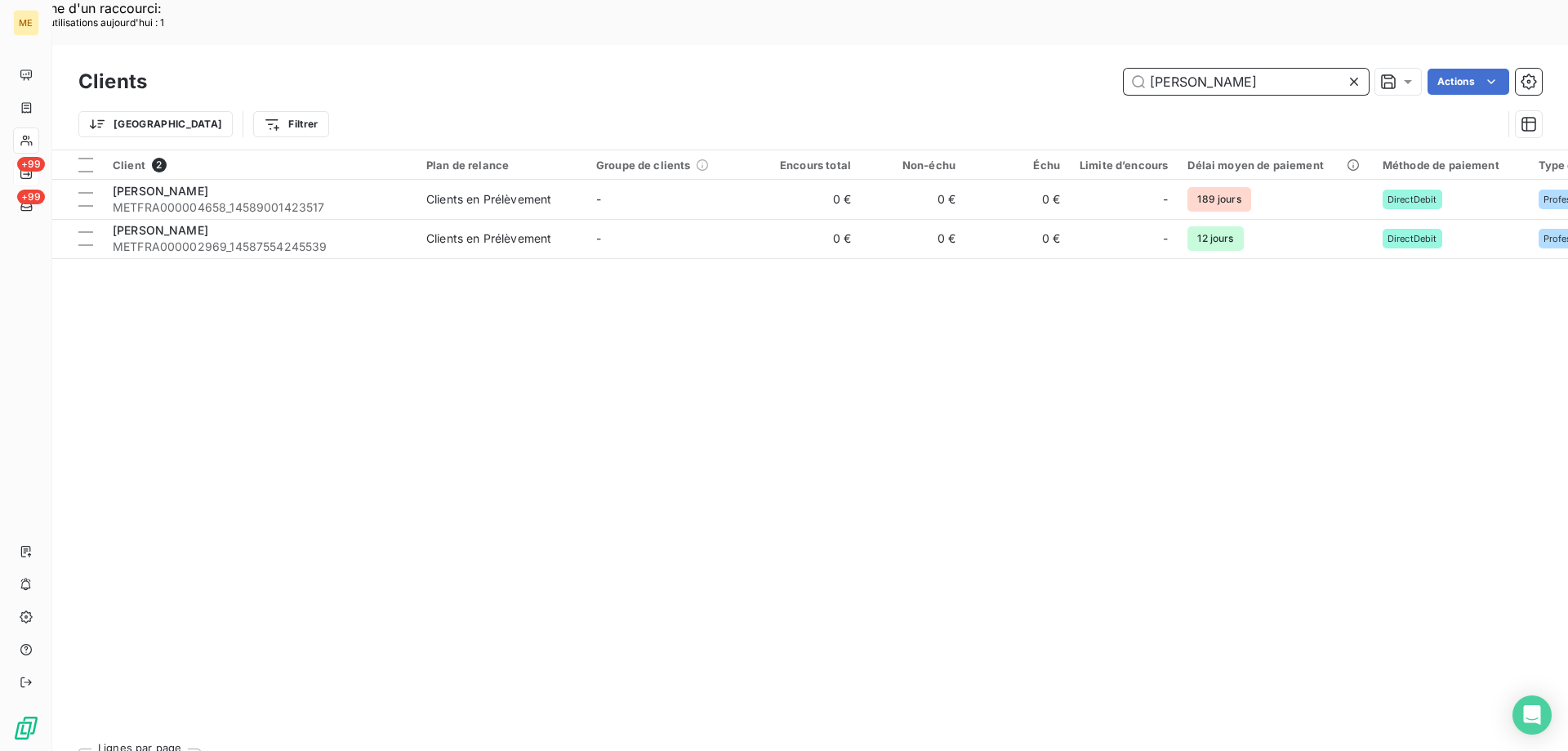
type input "EARL Margot"
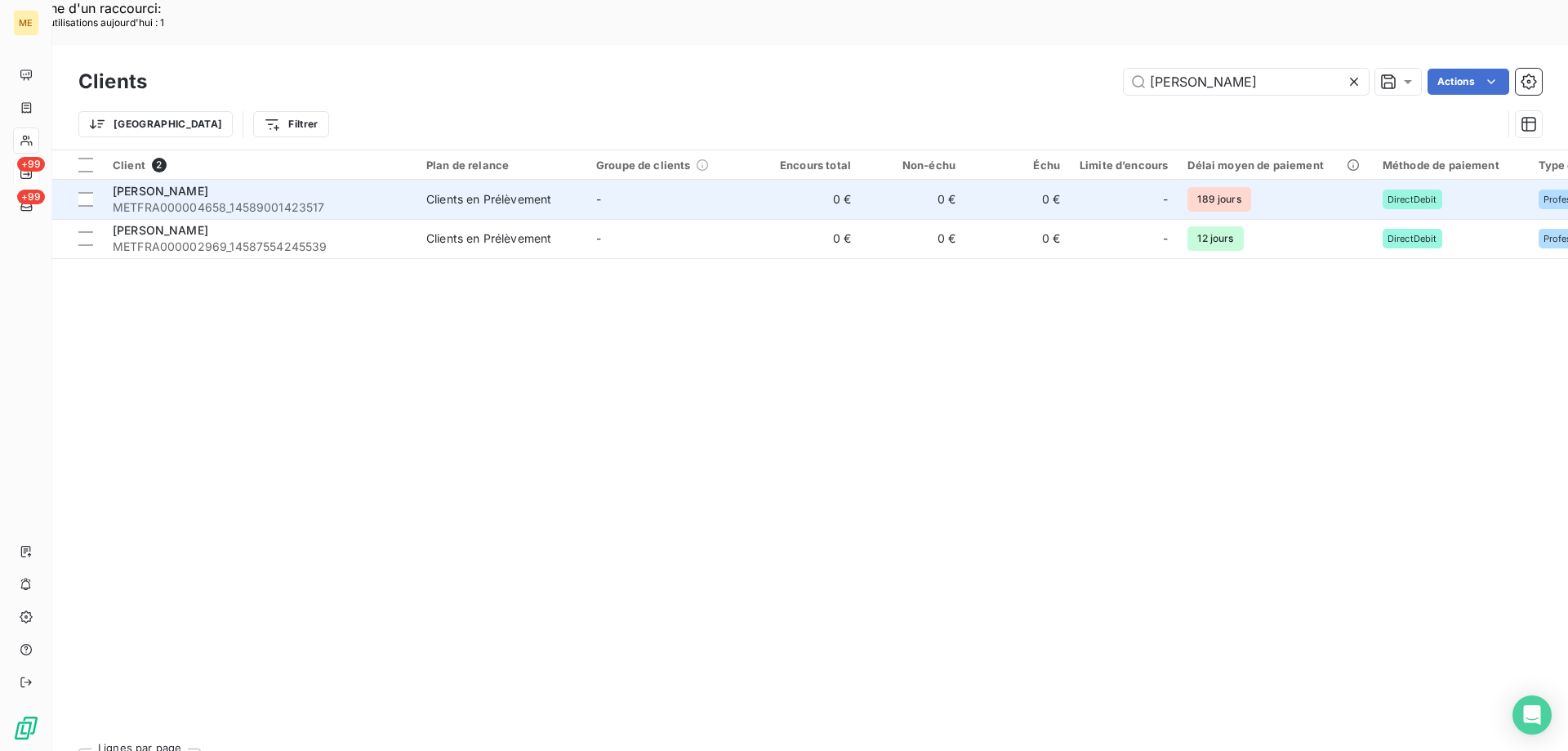
click at [214, 183] on div "EARL MARGOT" at bounding box center [259, 191] width 294 height 16
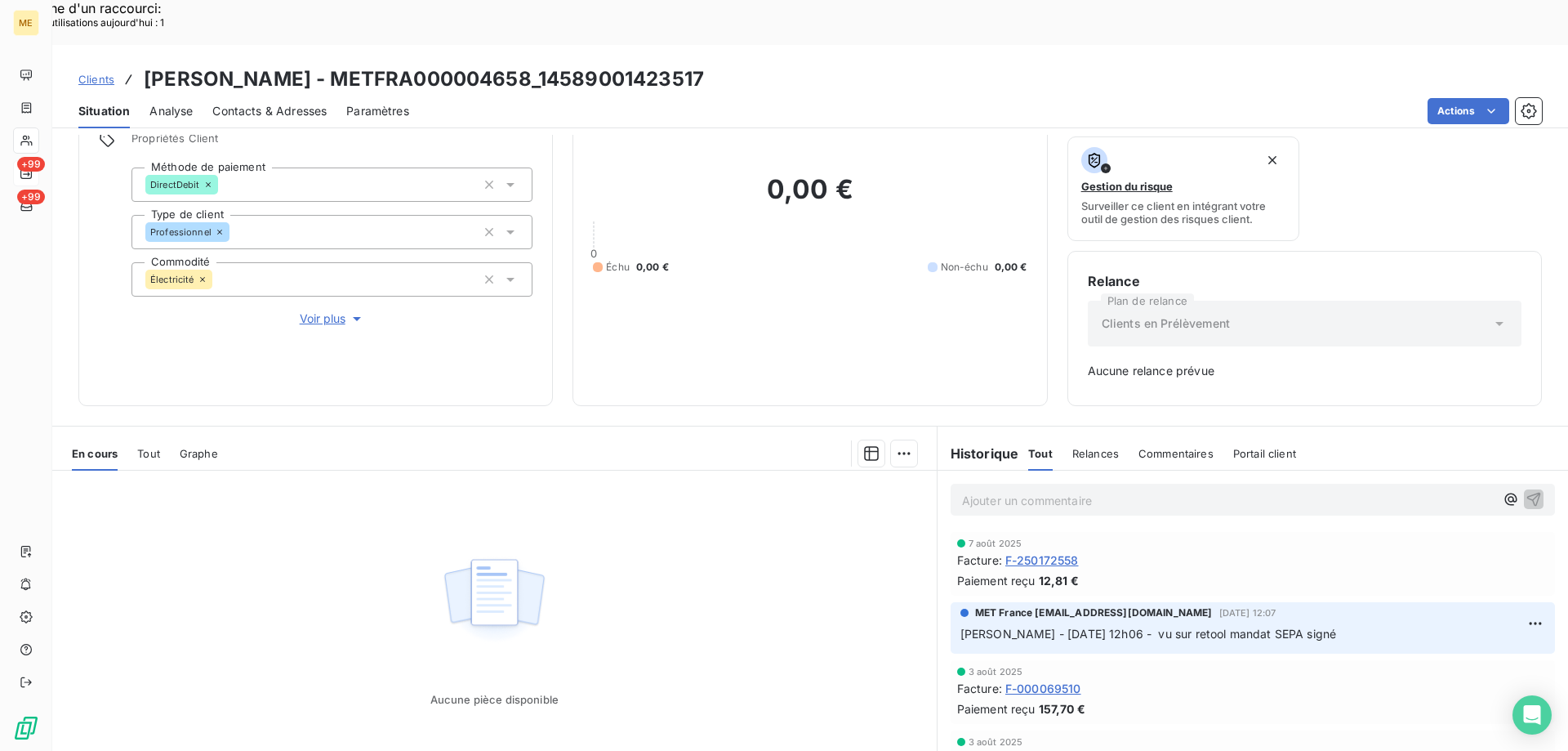
scroll to position [161, 0]
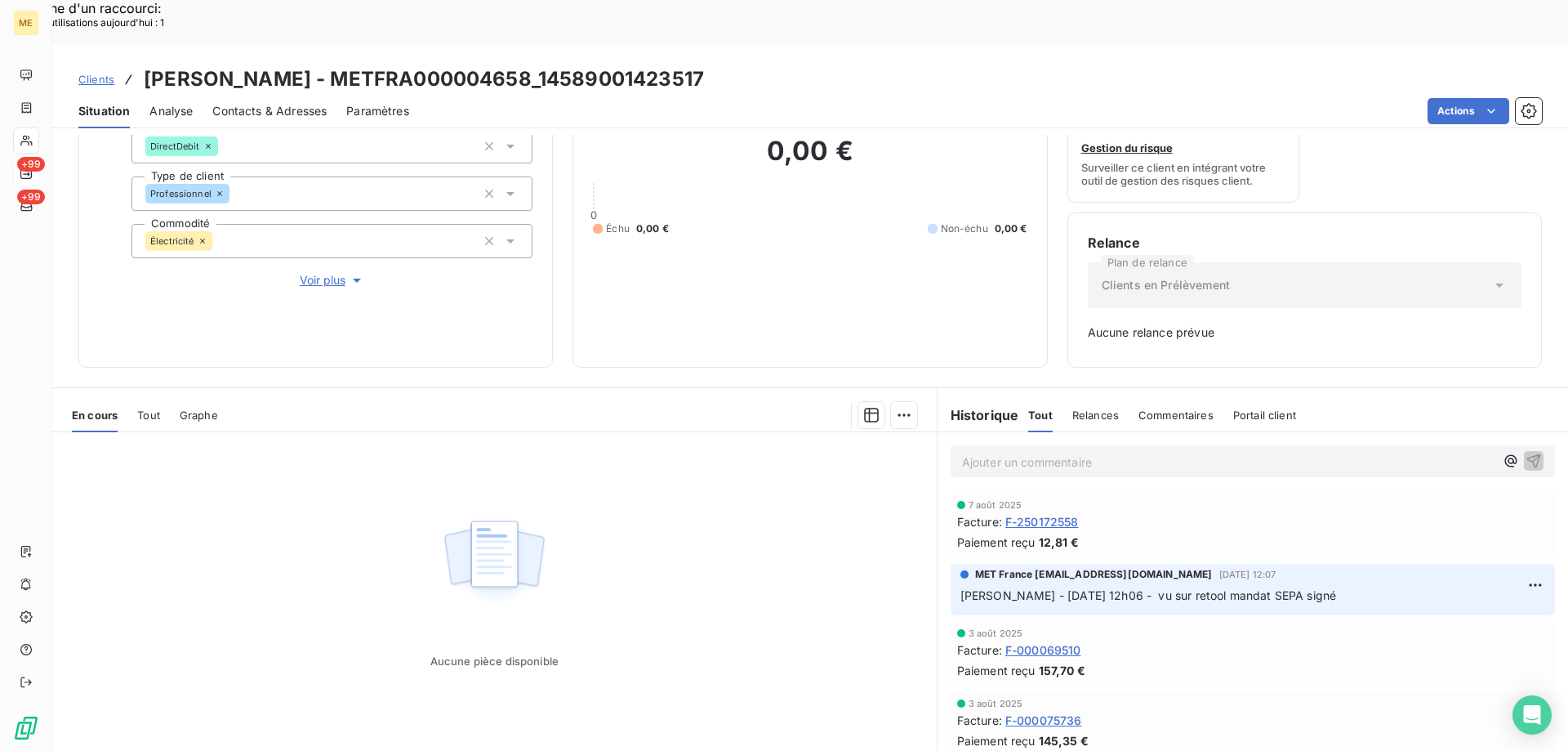
click at [102, 73] on span "Clients" at bounding box center [96, 80] width 36 height 13
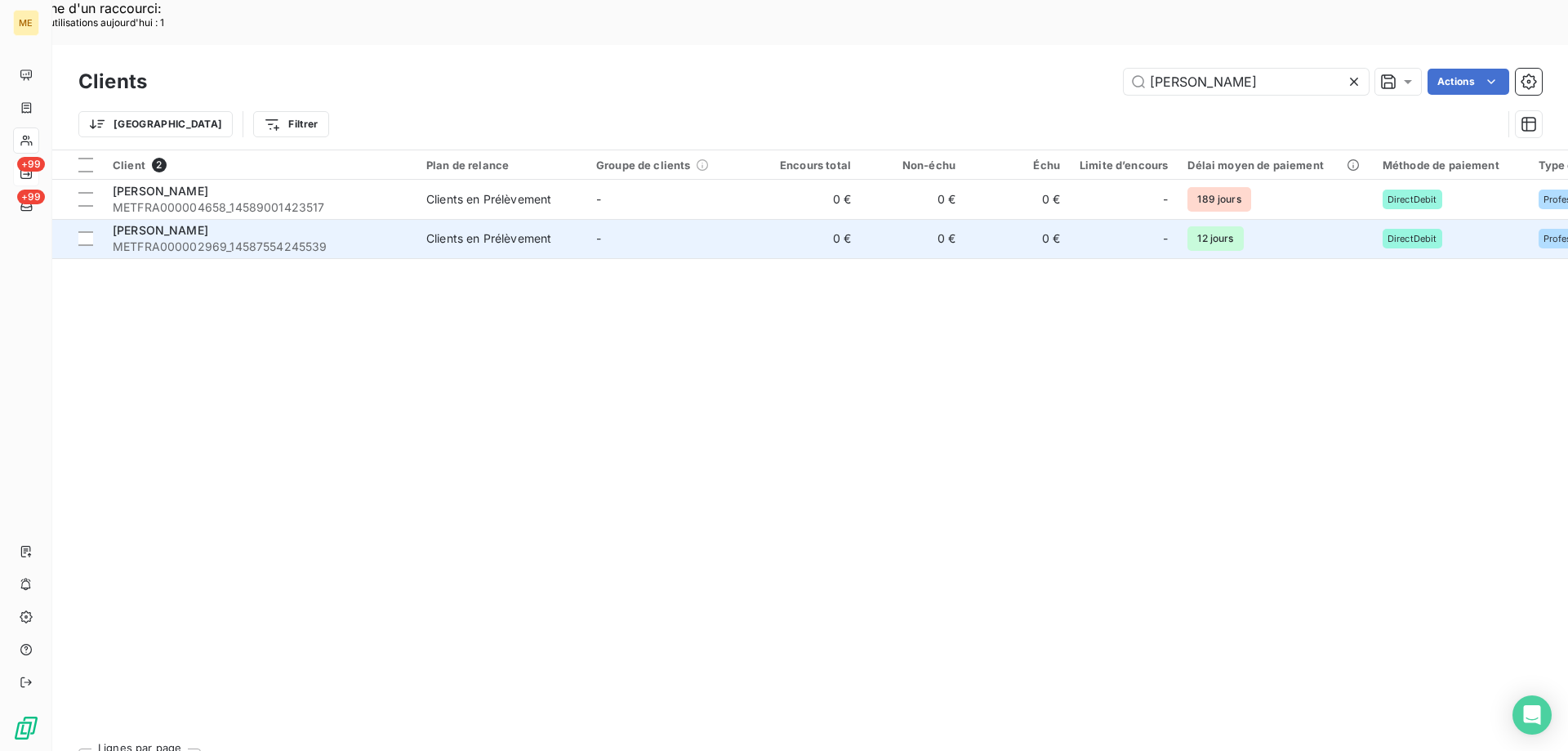
click at [186, 238] on span "METFRA000002969_14587554245539" at bounding box center [259, 246] width 294 height 16
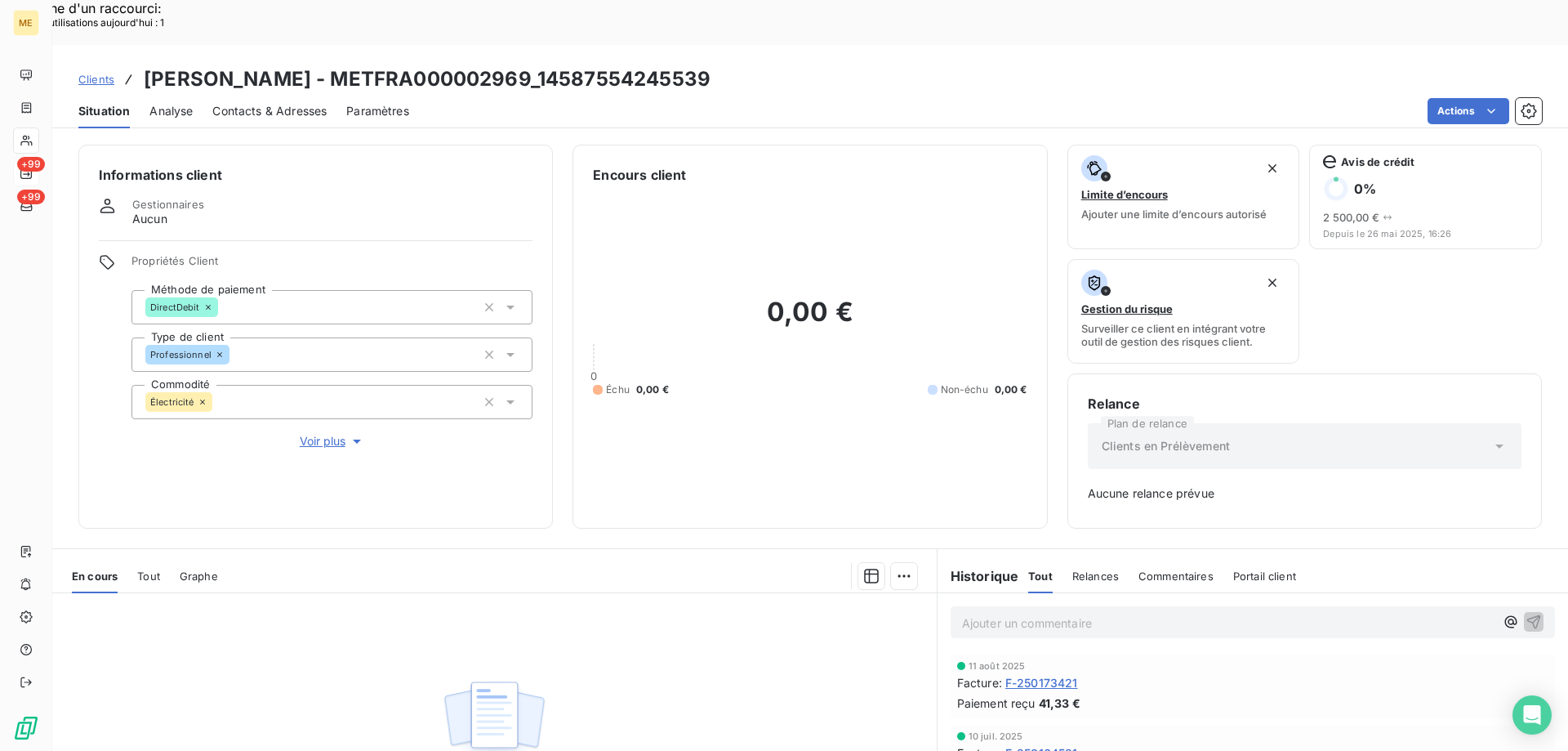
click at [94, 73] on span "Clients" at bounding box center [96, 80] width 36 height 13
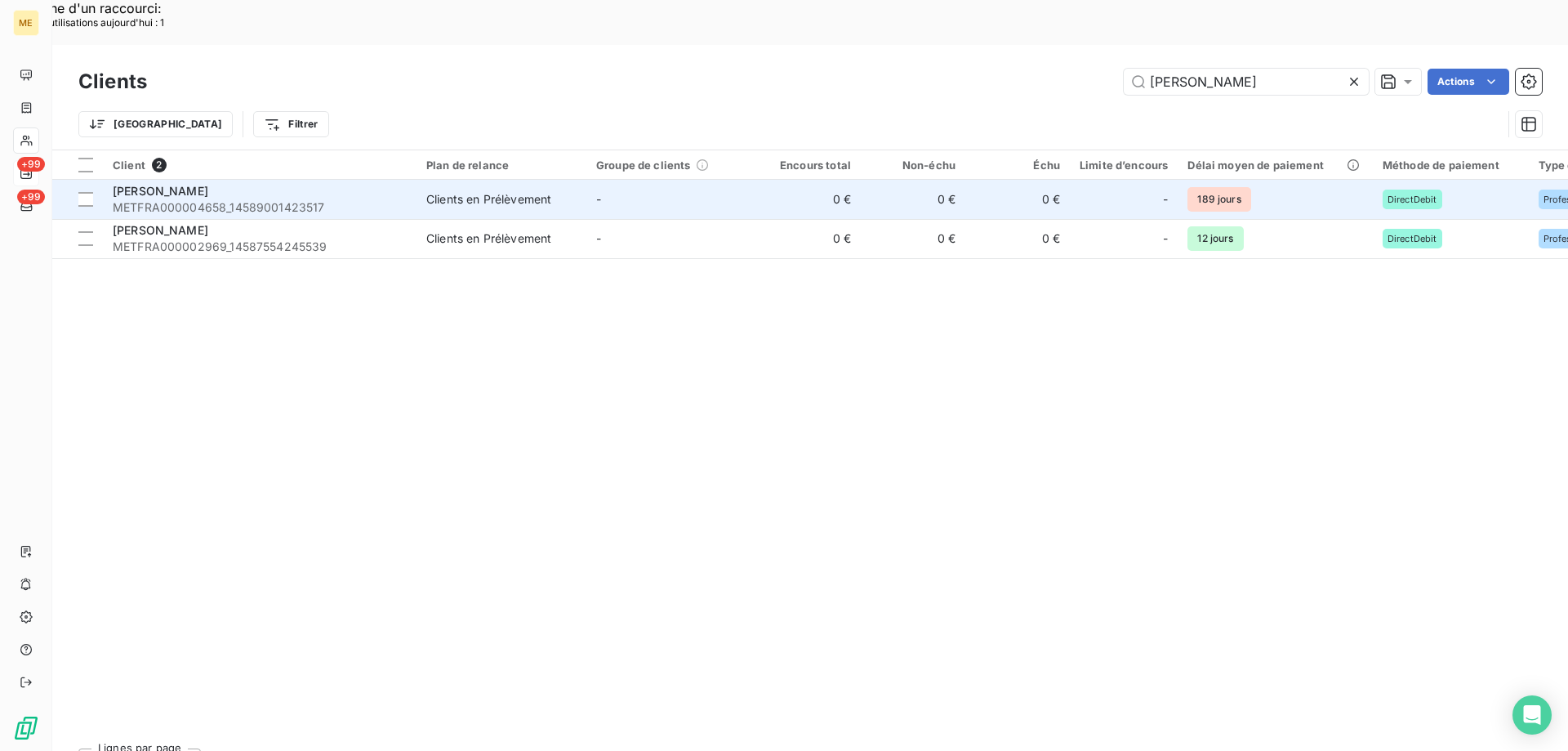
click at [234, 183] on div "EARL MARGOT" at bounding box center [259, 191] width 294 height 16
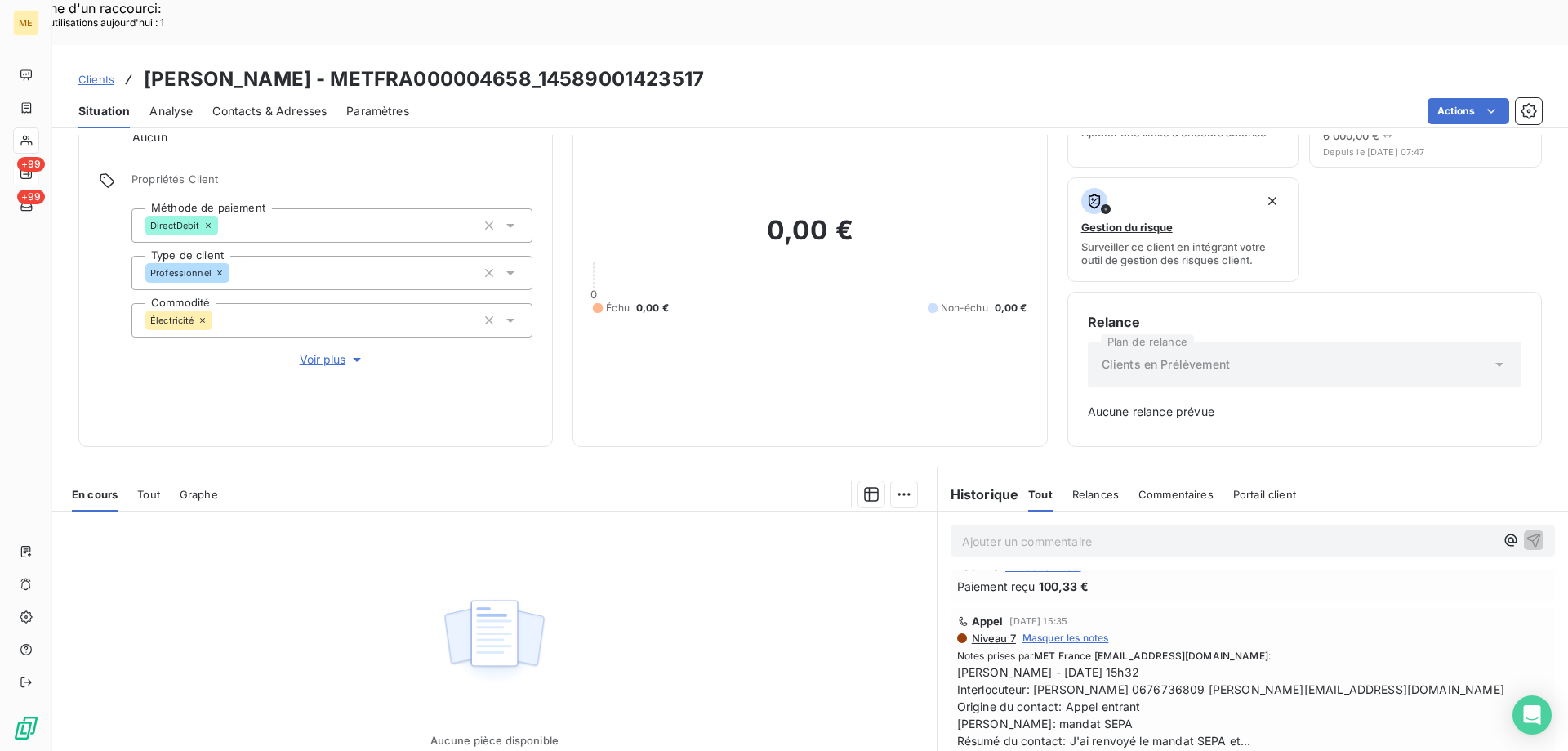
scroll to position [327, 0]
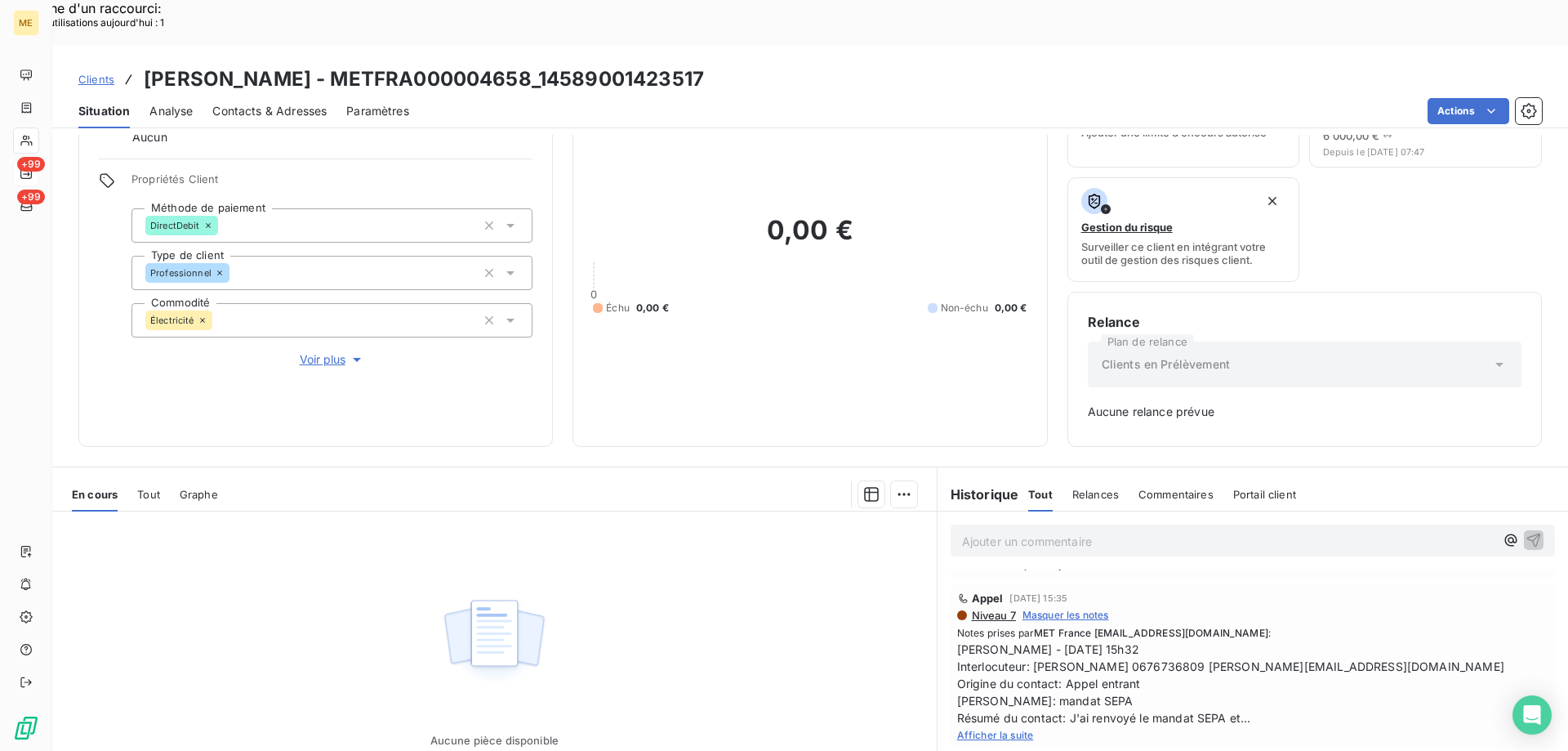
click at [971, 729] on span "Afficher la suite" at bounding box center [996, 735] width 77 height 12
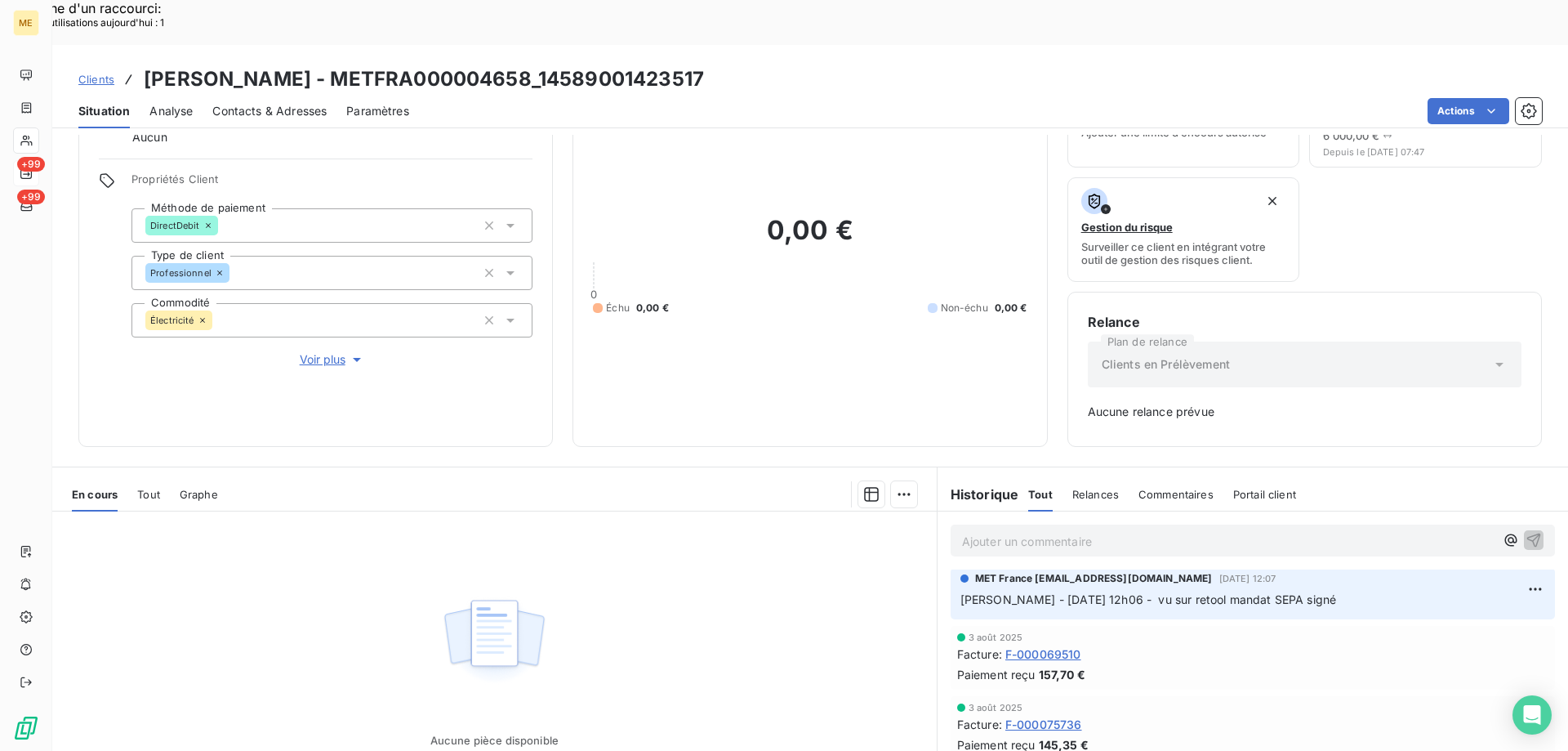
scroll to position [0, 0]
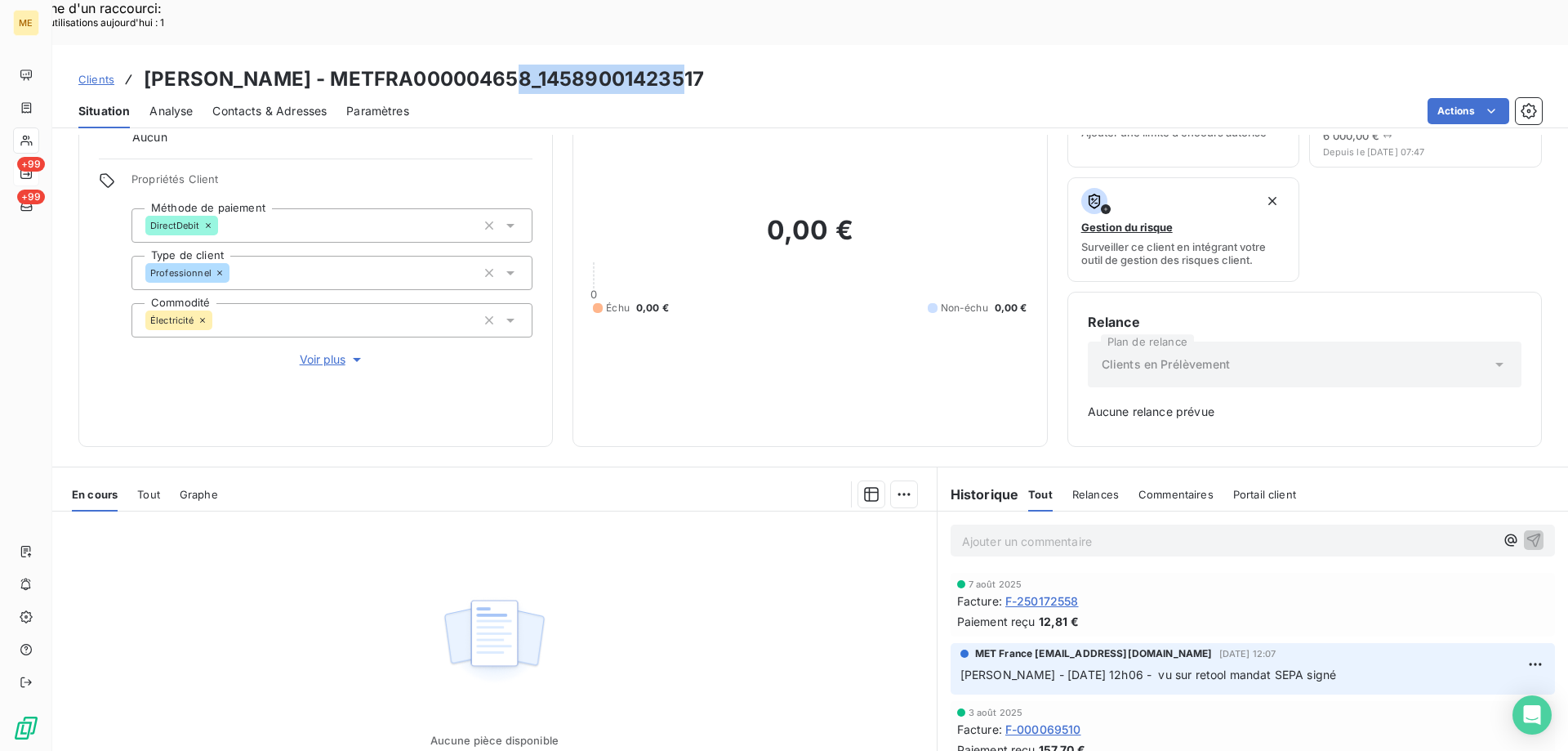
drag, startPoint x: 514, startPoint y: 22, endPoint x: 681, endPoint y: 33, distance: 167.4
click at [681, 64] on h3 "EARL MARGOT - METFRA000004658_14589001423517" at bounding box center [423, 79] width 560 height 30
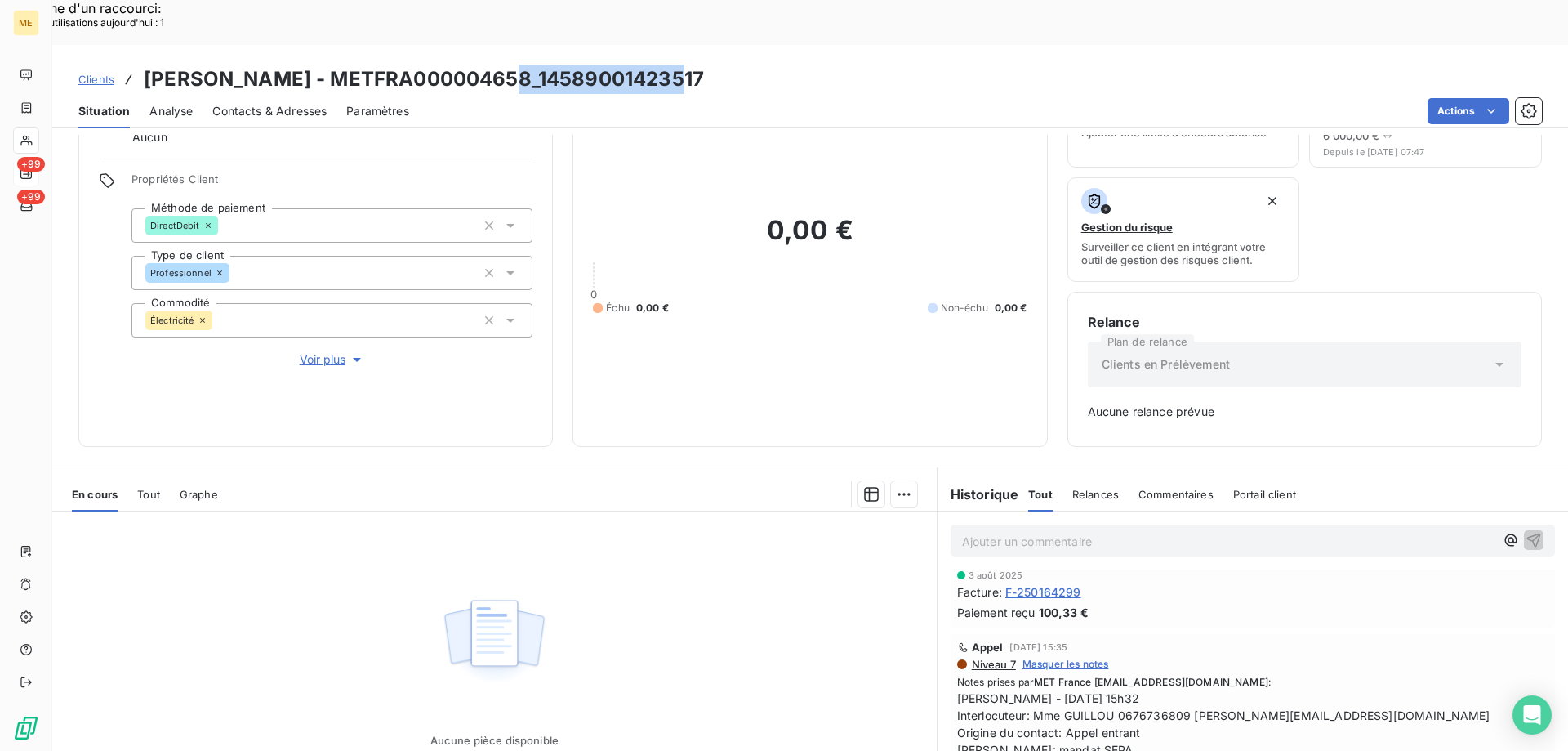
scroll to position [327, 0]
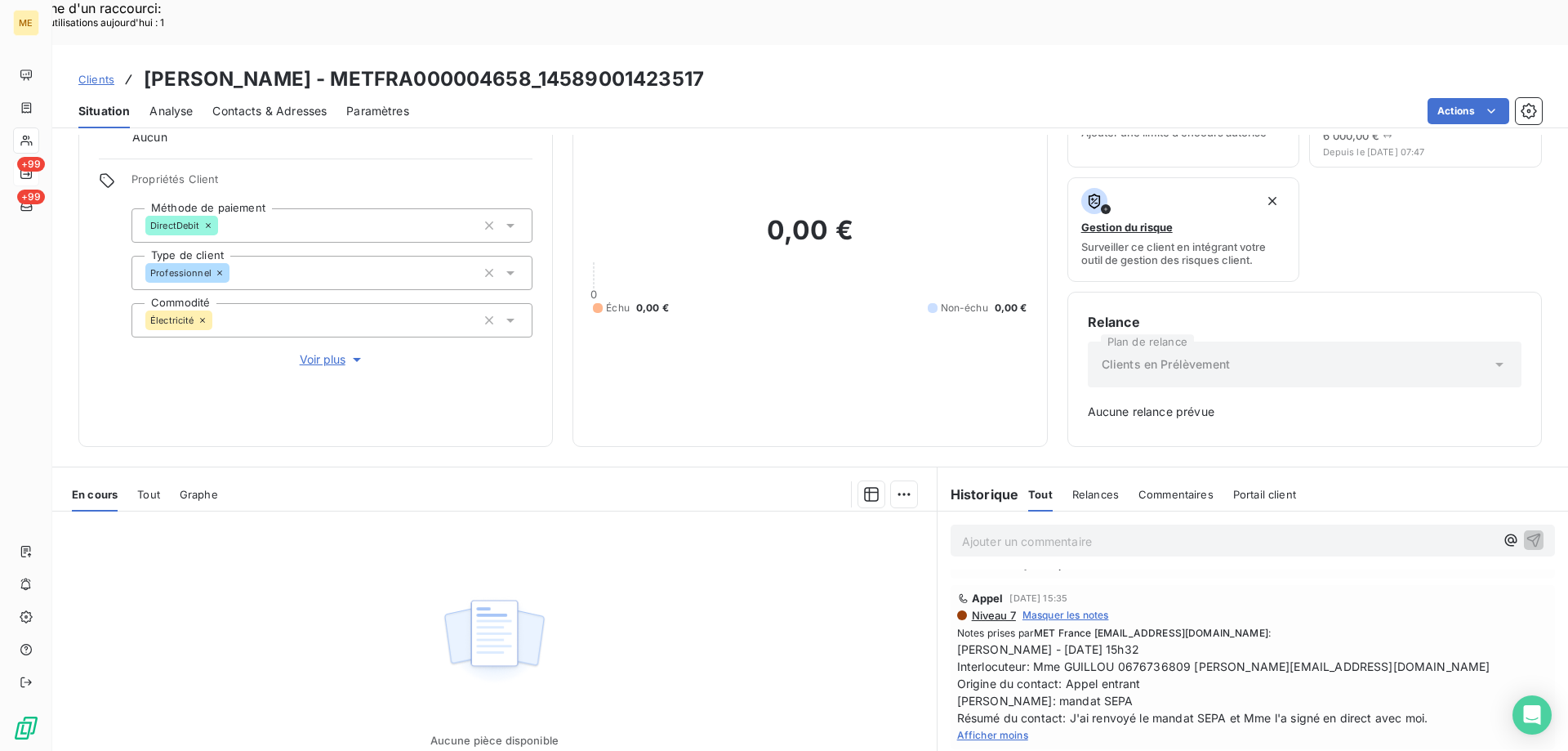
click at [1010, 729] on span "Afficher moins" at bounding box center [993, 735] width 71 height 12
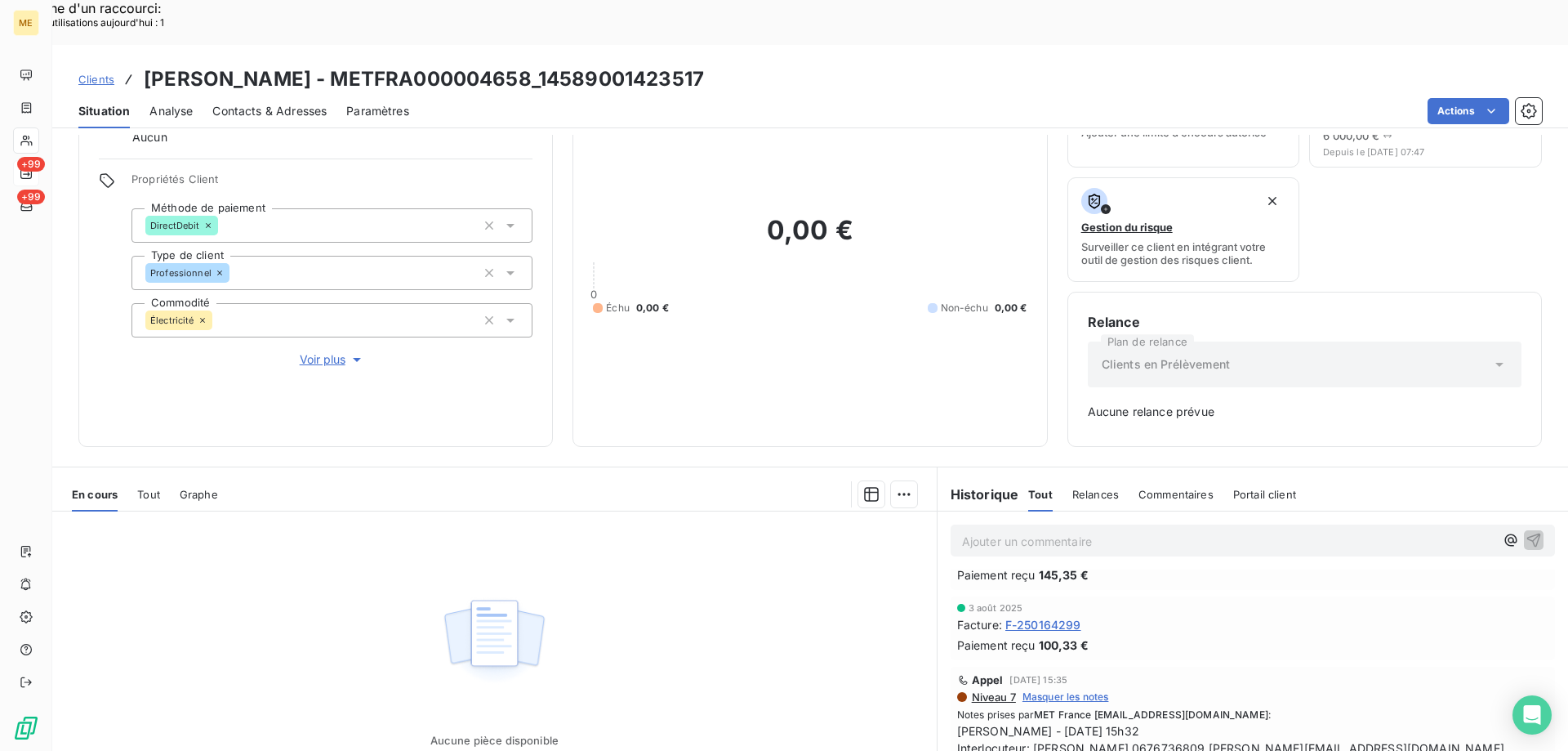
scroll to position [408, 0]
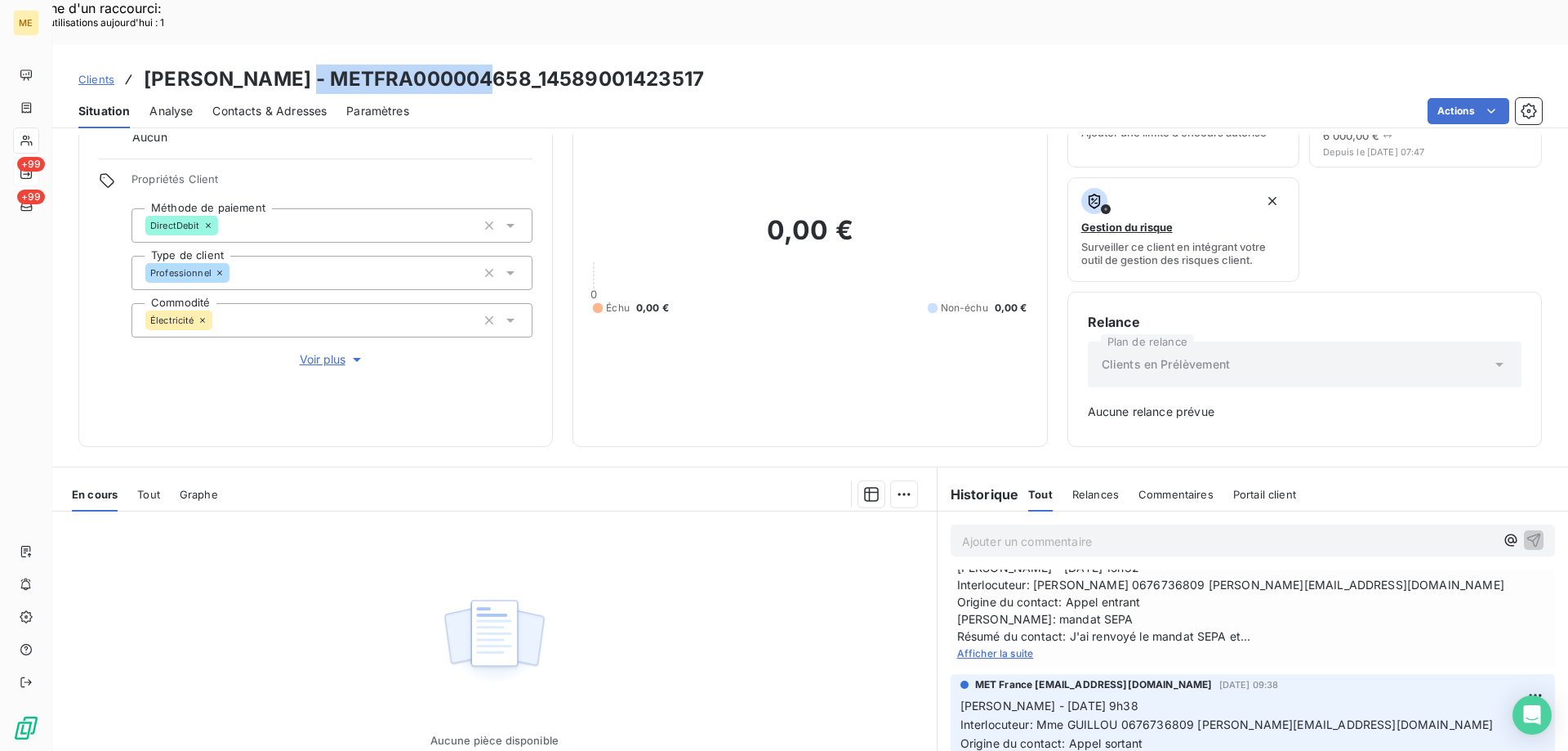
drag, startPoint x: 304, startPoint y: 30, endPoint x: 491, endPoint y: 33, distance: 187.0
click at [491, 64] on h3 "EARL MARGOT - METFRA000004658_14589001423517" at bounding box center [423, 79] width 560 height 30
drag, startPoint x: 517, startPoint y: 27, endPoint x: 735, endPoint y: 36, distance: 218.2
click at [735, 64] on div "Clients EARL MARGOT - METFRA000004658_14589001423517" at bounding box center [809, 79] width 1516 height 30
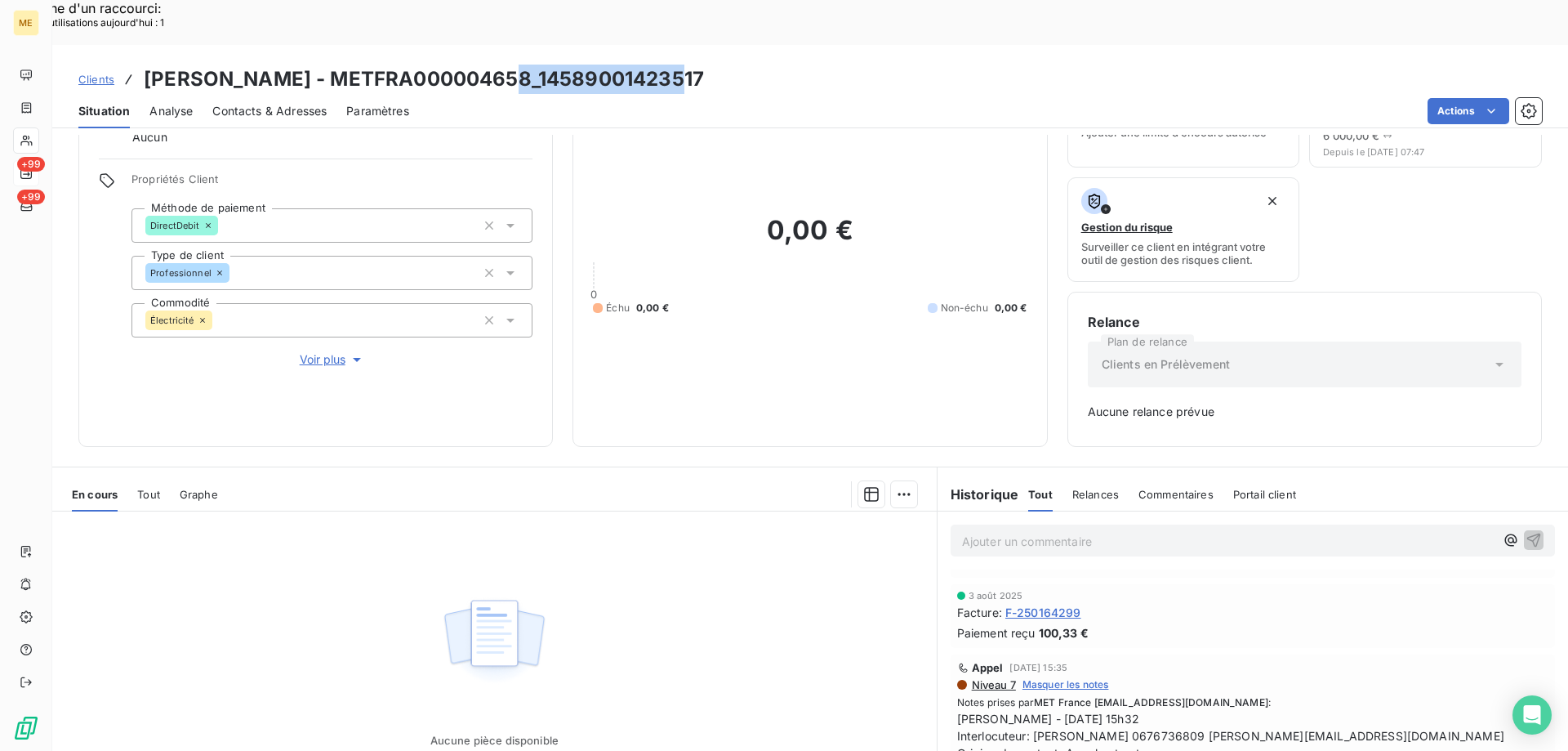
scroll to position [560, 0]
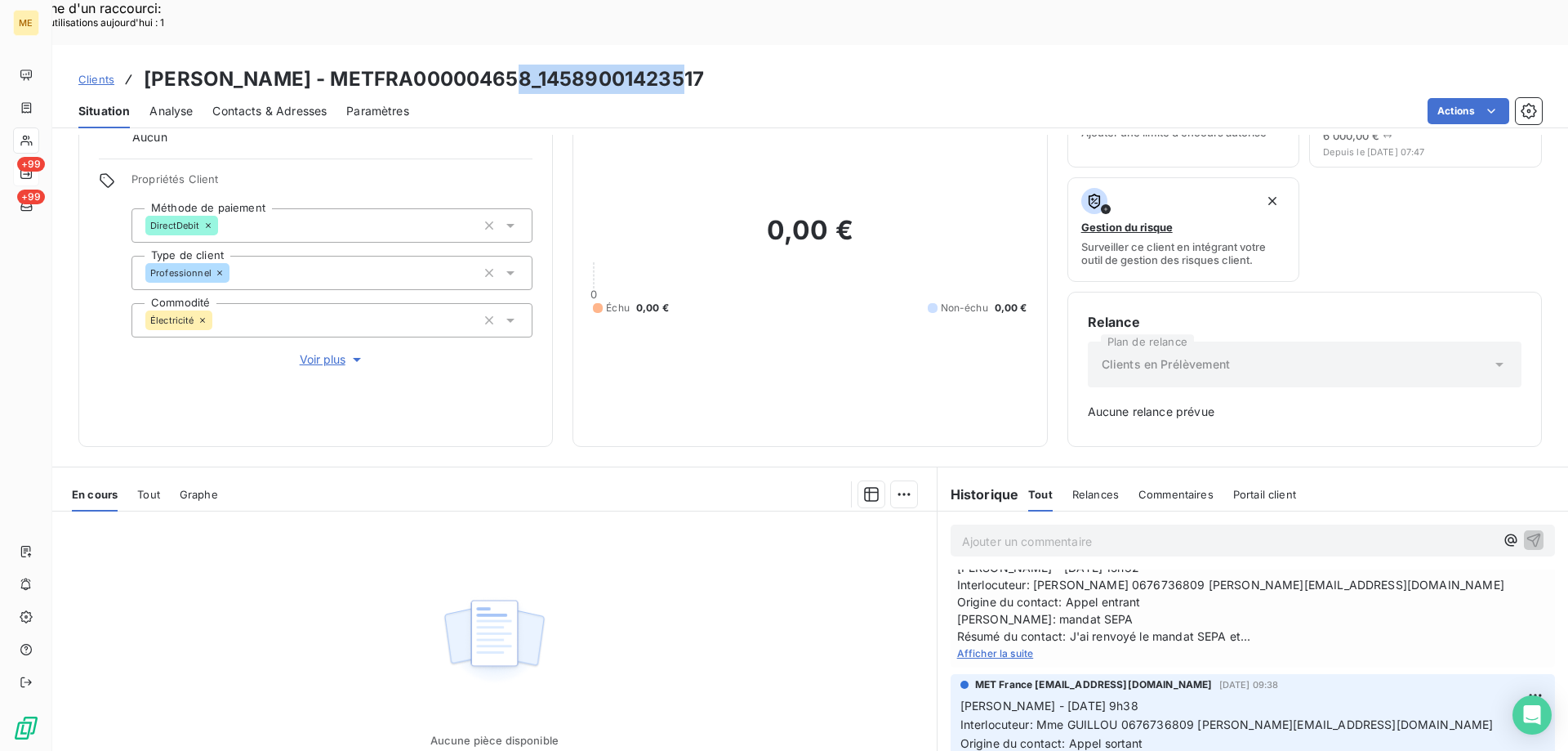
click at [154, 488] on span "Tout" at bounding box center [149, 495] width 23 height 13
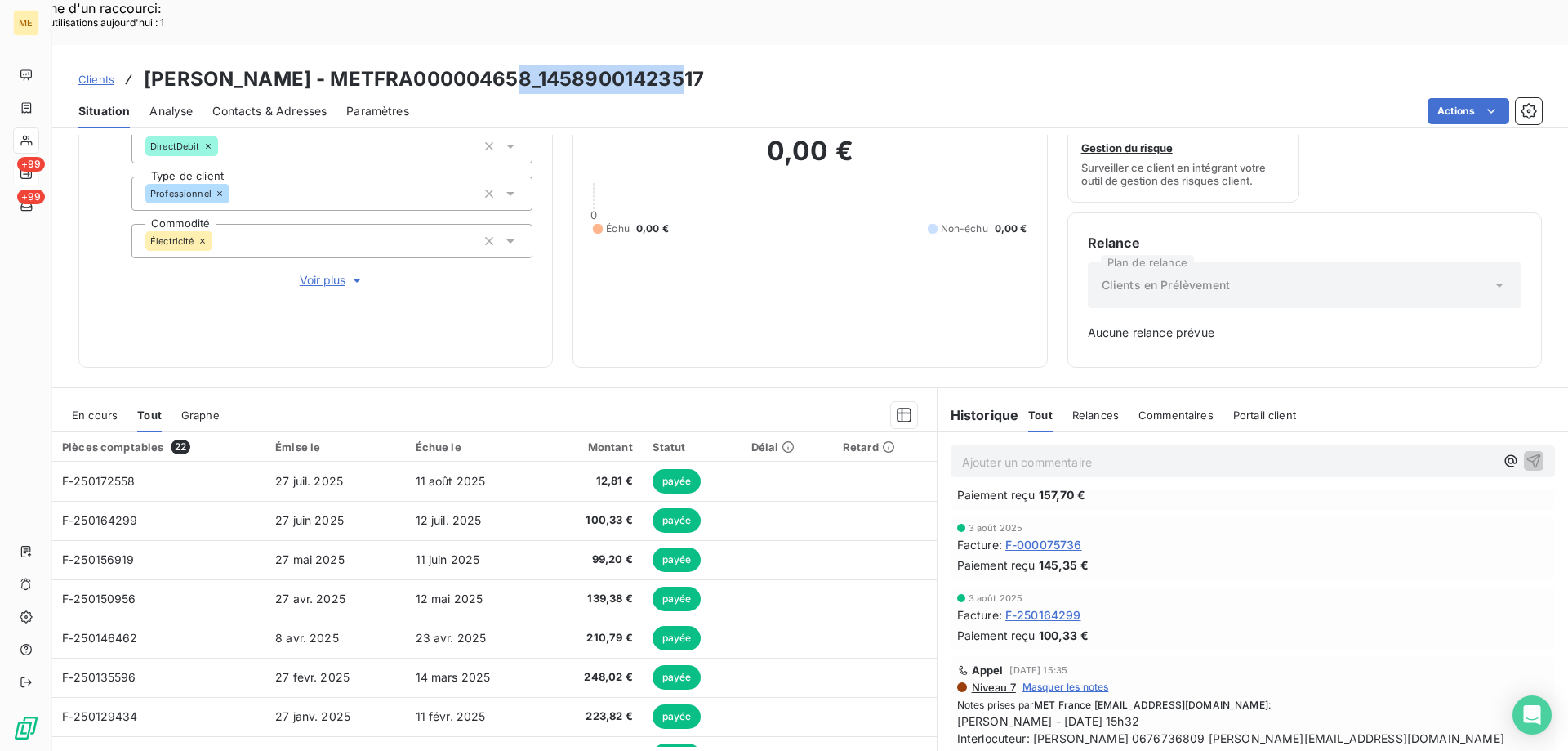
scroll to position [490, 0]
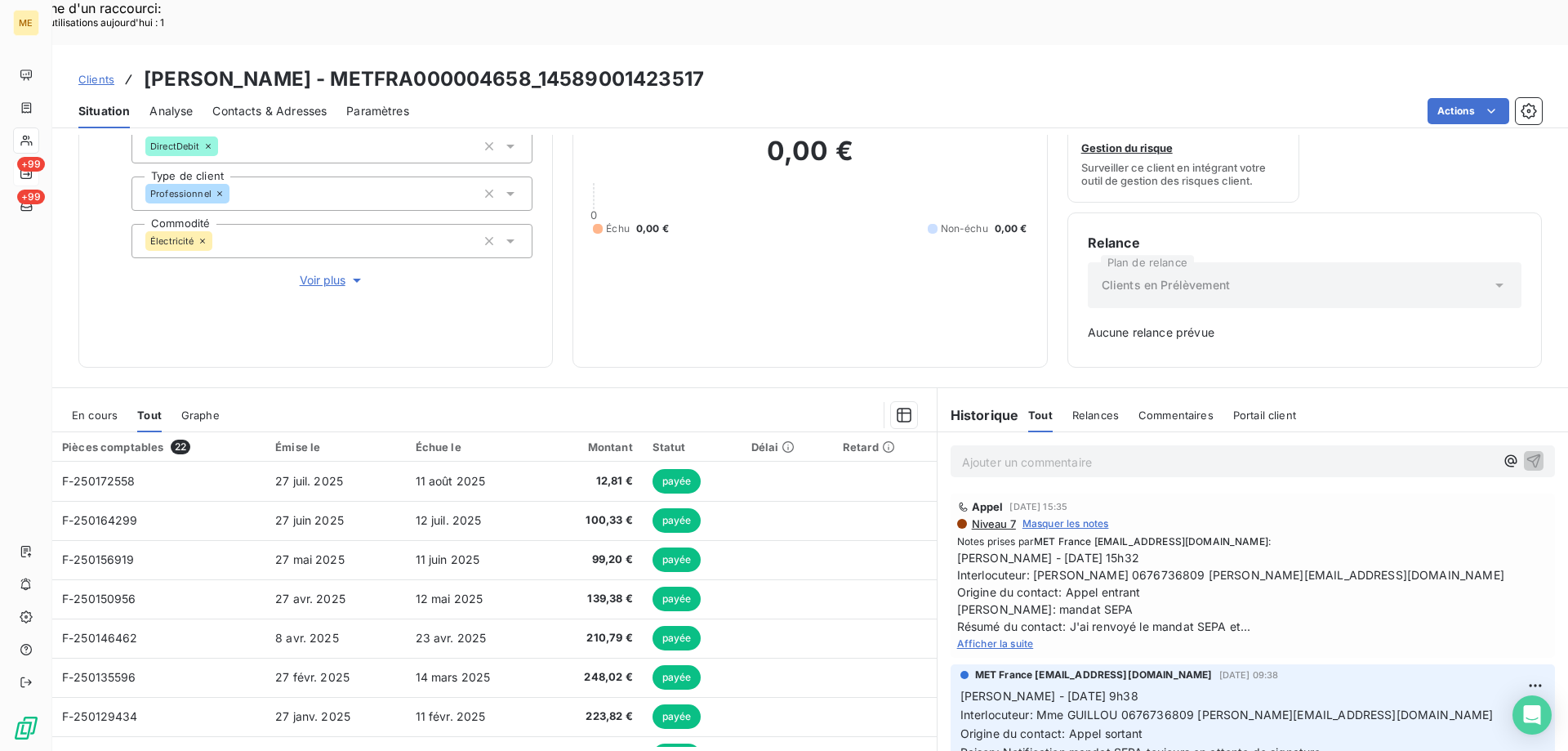
click at [984, 637] on span "Afficher la suite" at bounding box center [996, 642] width 77 height 12
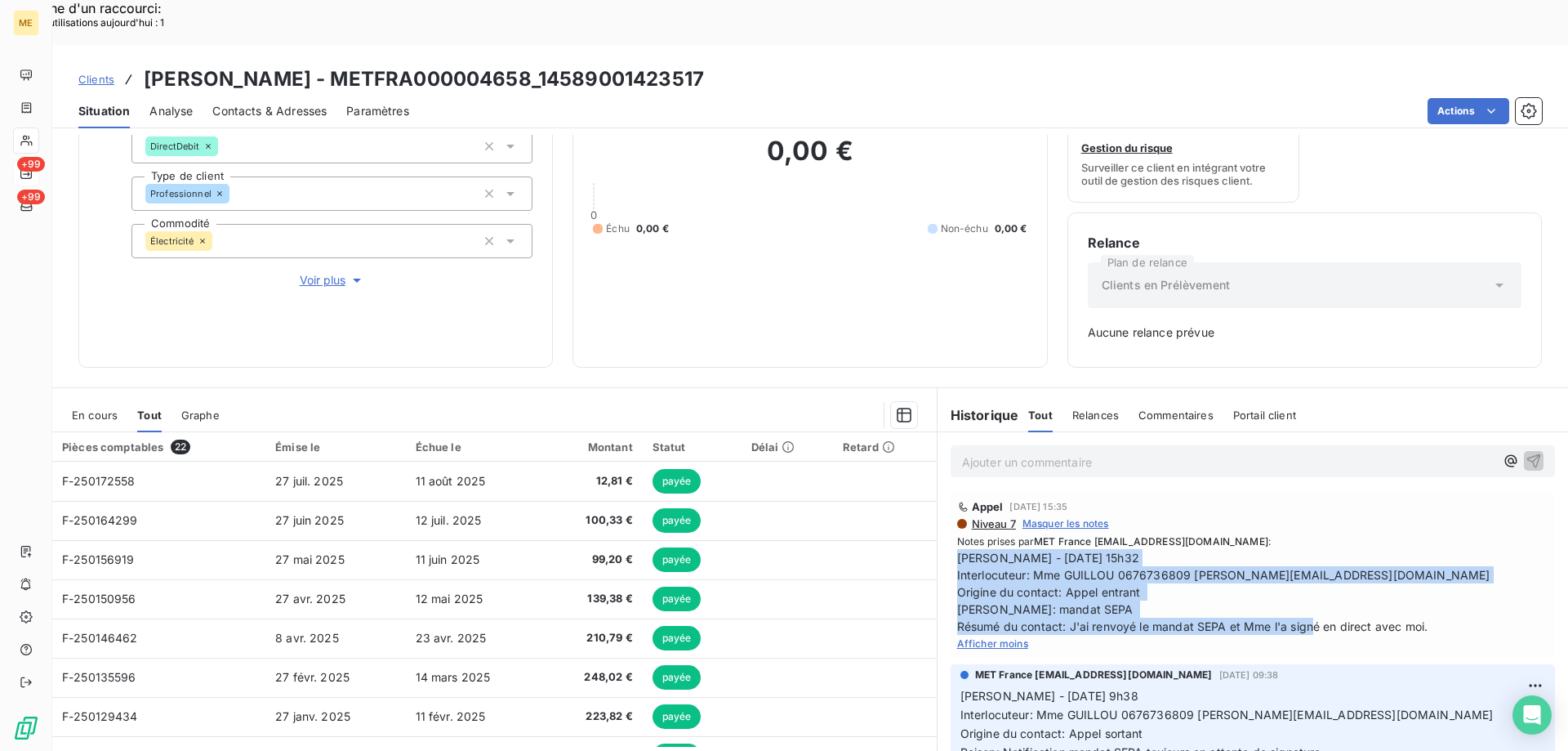
drag, startPoint x: 1427, startPoint y: 585, endPoint x: 944, endPoint y: 518, distance: 487.6
click at [951, 518] on div "Appel 1 août 2025, 15:35 Niveau 7 Masquer les notes Notes prises par MET France…" at bounding box center [1252, 575] width 604 height 164
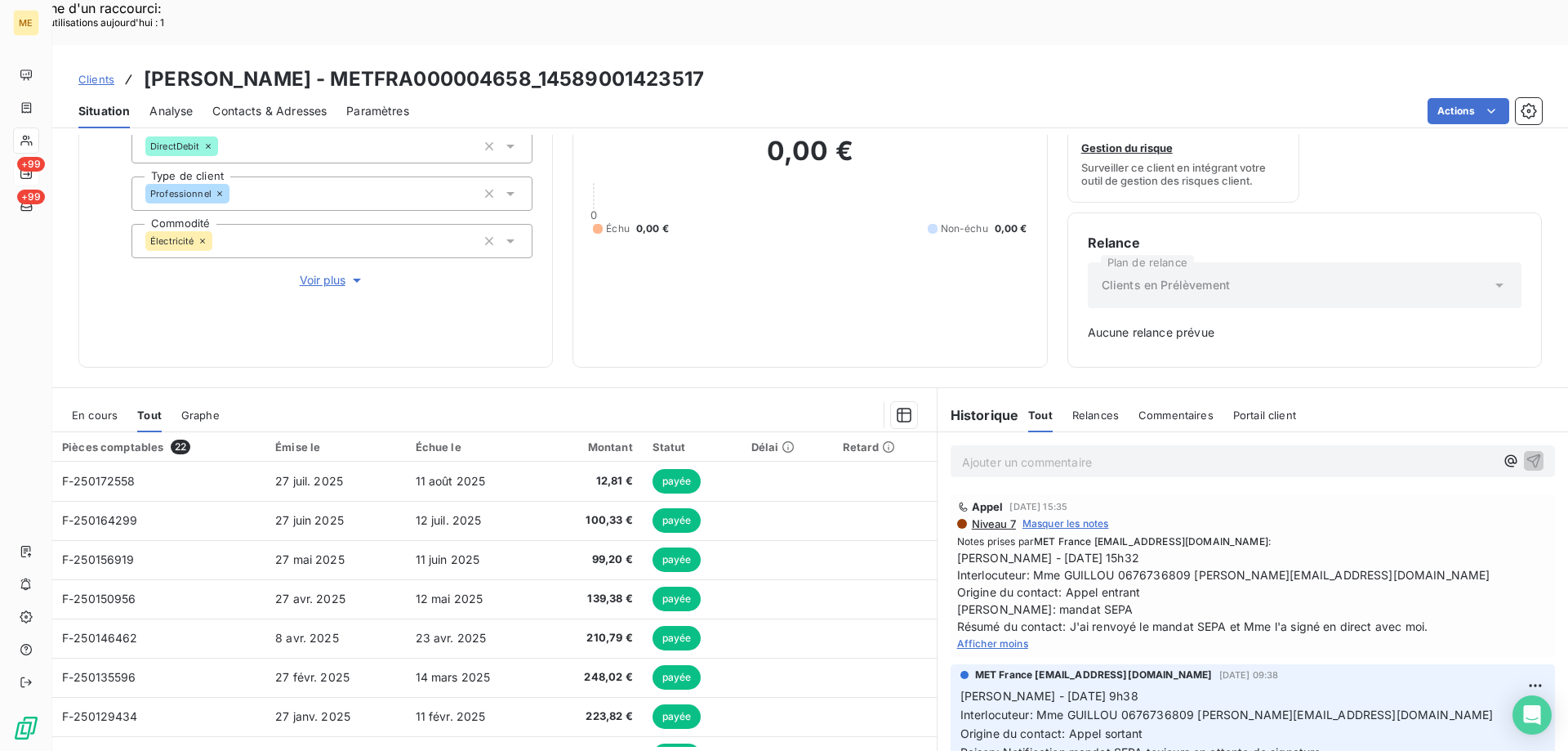
click at [993, 451] on p "Ajouter un commentaire ﻿" at bounding box center [1228, 461] width 533 height 20
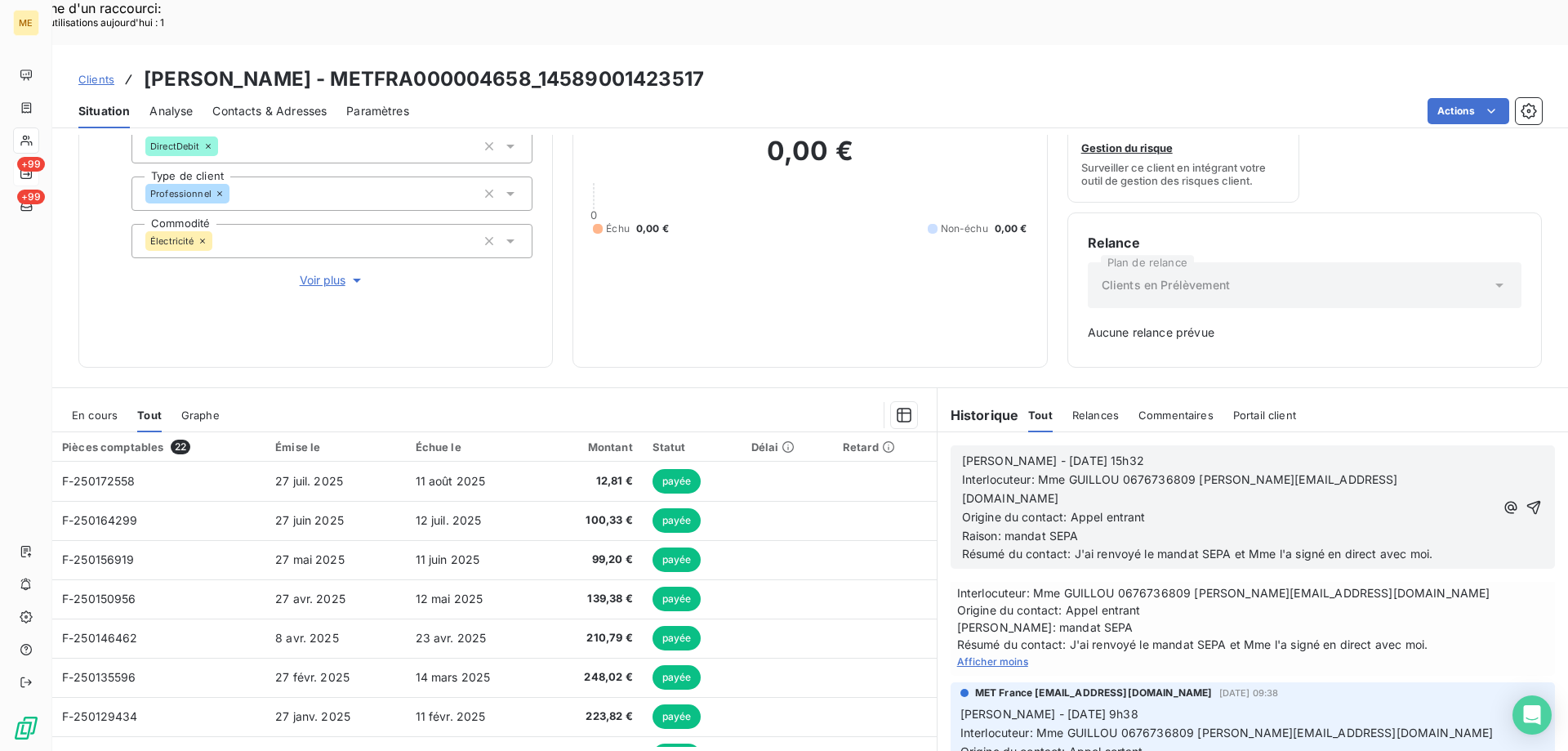
scroll to position [319, 0]
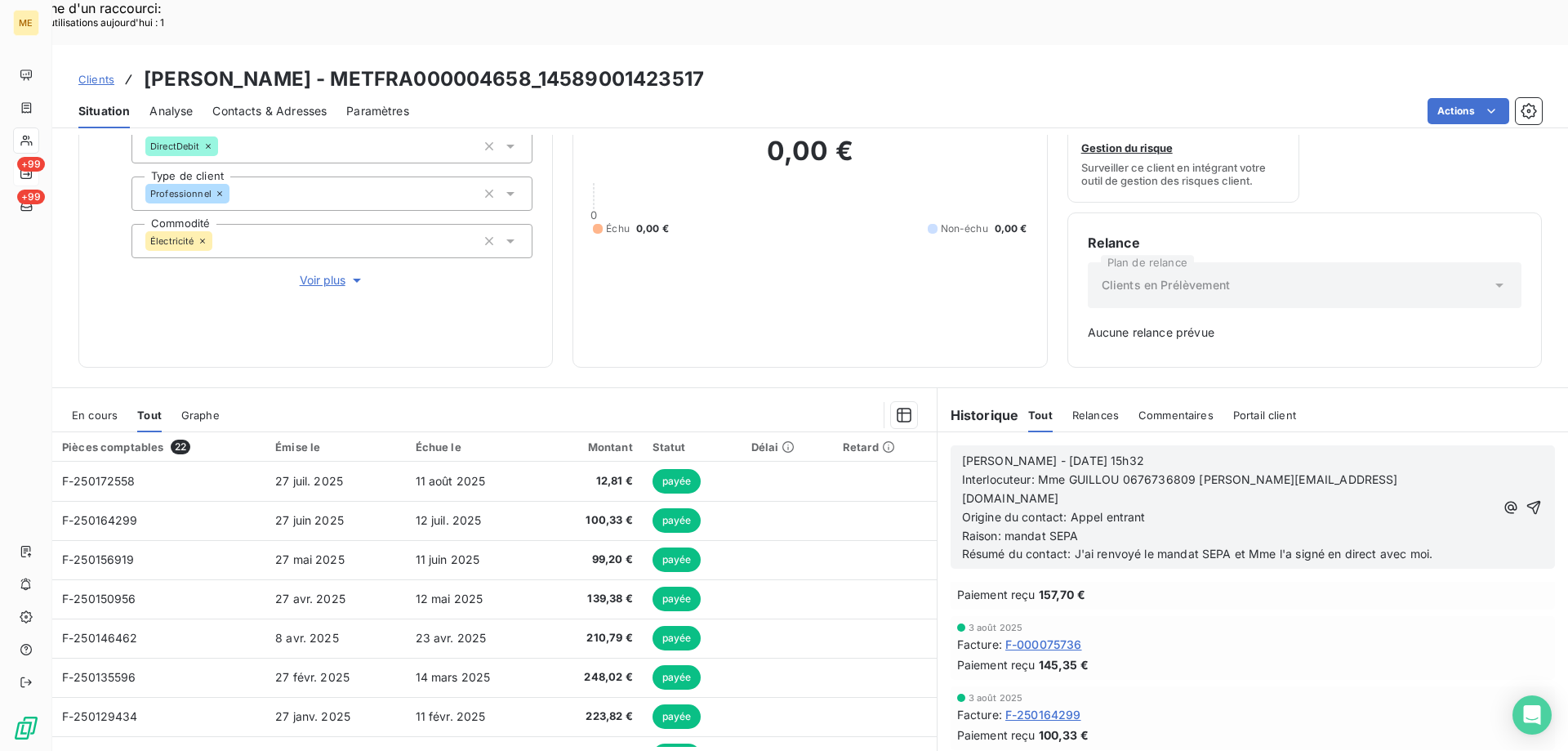
click at [90, 398] on div "En cours" at bounding box center [95, 415] width 46 height 35
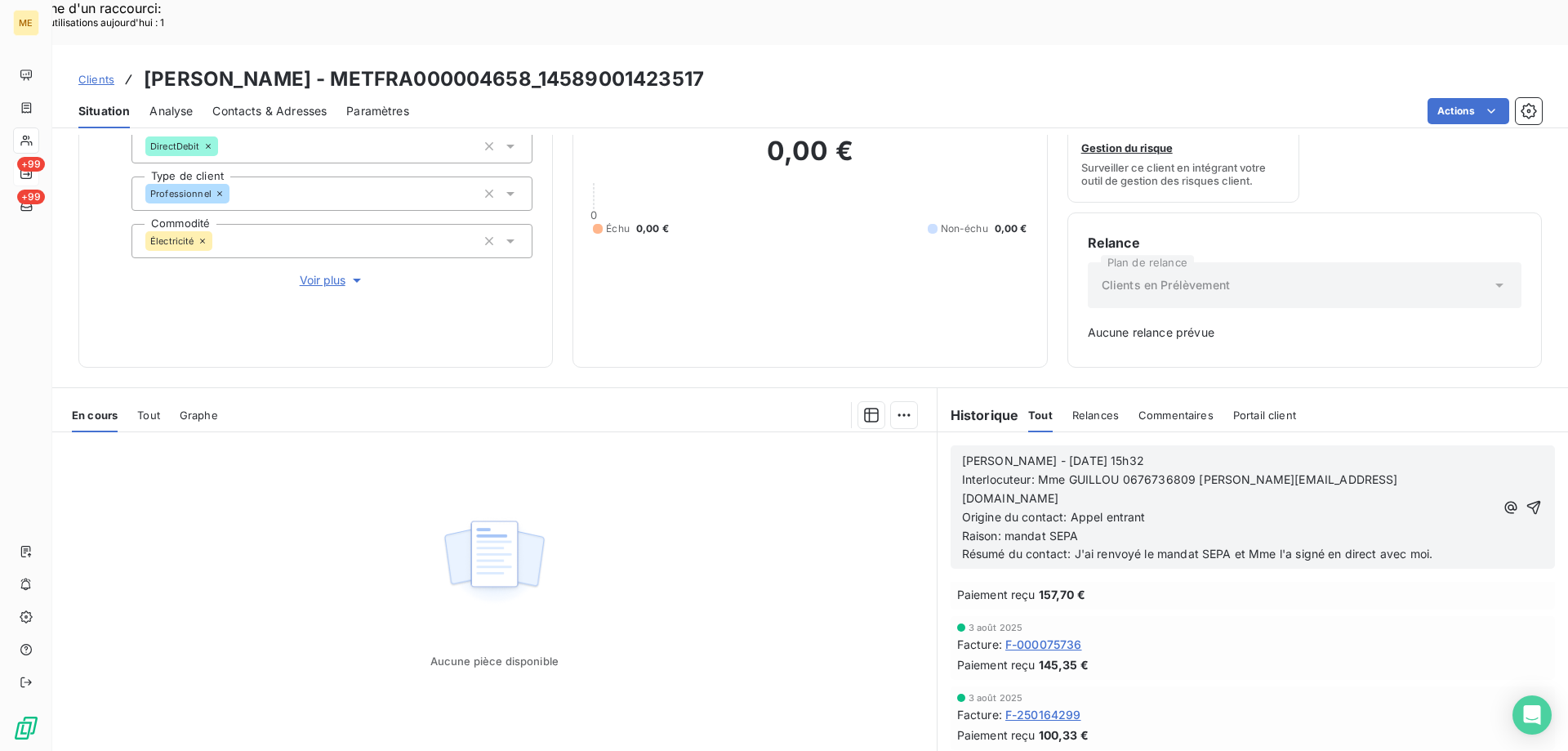
click at [1020, 453] on span "Sylvain - 01/08/2025 - 15h32" at bounding box center [1053, 460] width 182 height 13
click at [1075, 527] on p "Raison: mandat SEPA" at bounding box center [1228, 537] width 533 height 19
click at [1073, 527] on p "Raison:" at bounding box center [1228, 537] width 533 height 19
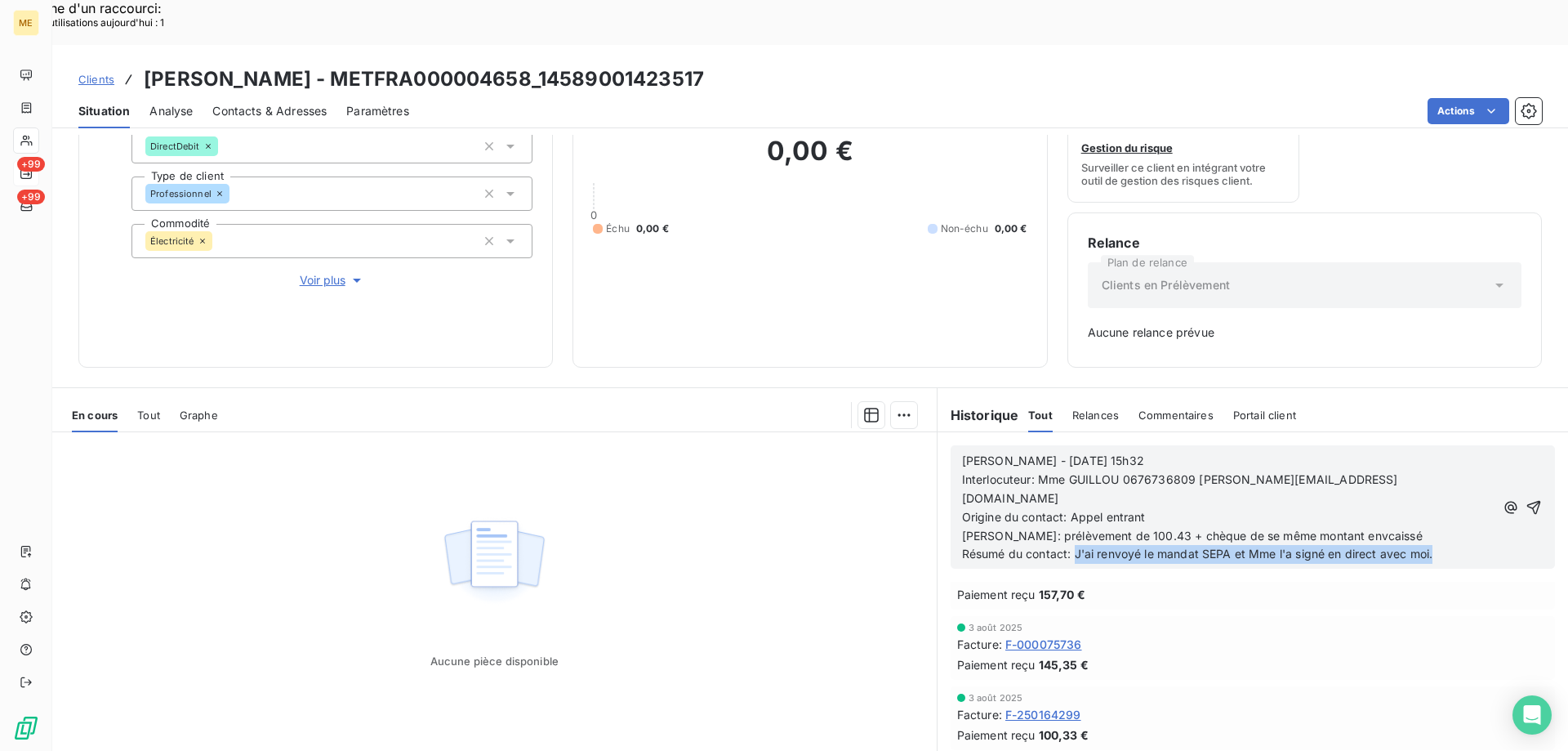
drag, startPoint x: 1070, startPoint y: 488, endPoint x: 1430, endPoint y: 497, distance: 360.1
click at [1430, 545] on p "Résumé du contact: J'ai renvoyé le mandat SEPA et Mme l'a signé en direct avec …" at bounding box center [1228, 554] width 533 height 19
click at [1526, 499] on icon "button" at bounding box center [1533, 507] width 16 height 16
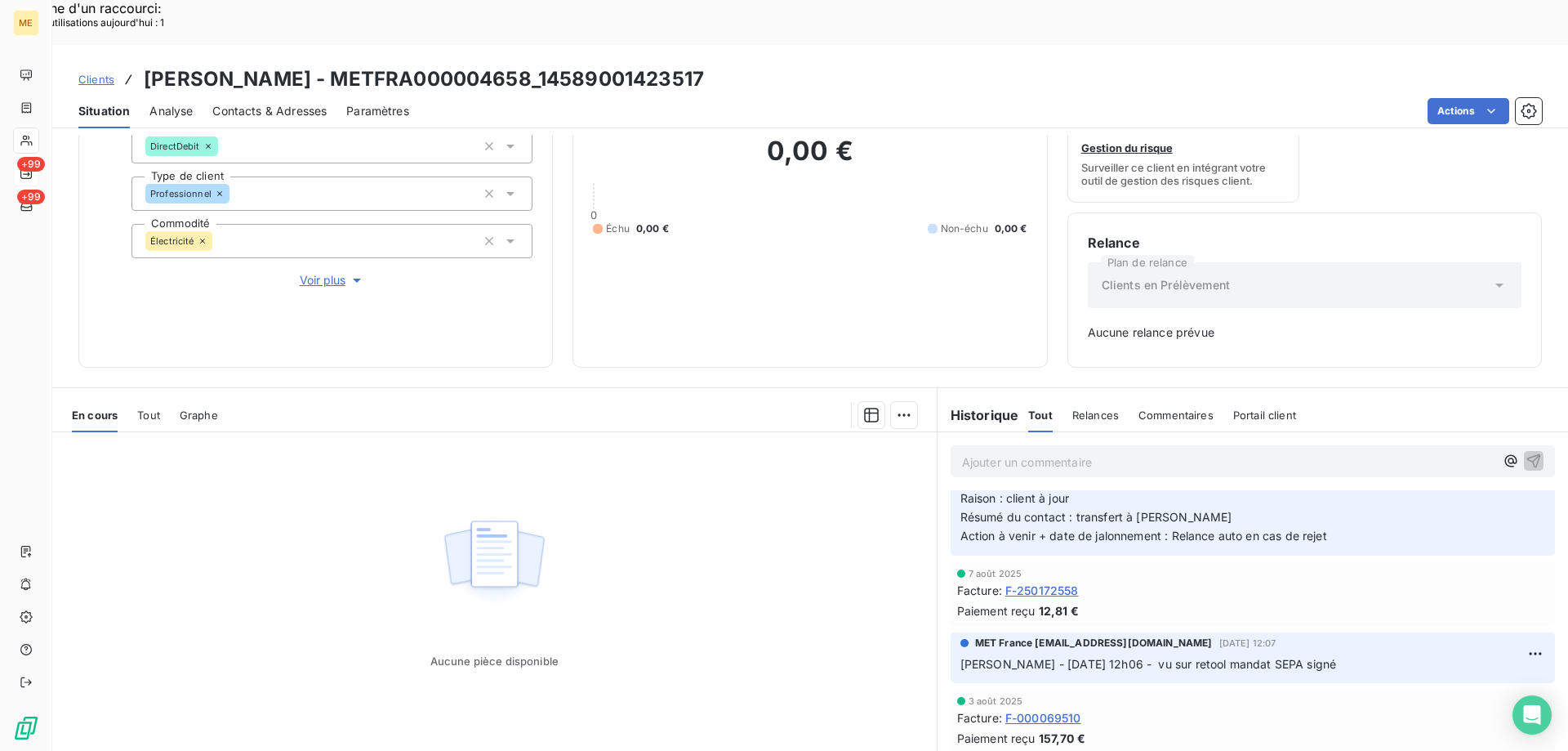
scroll to position [0, 0]
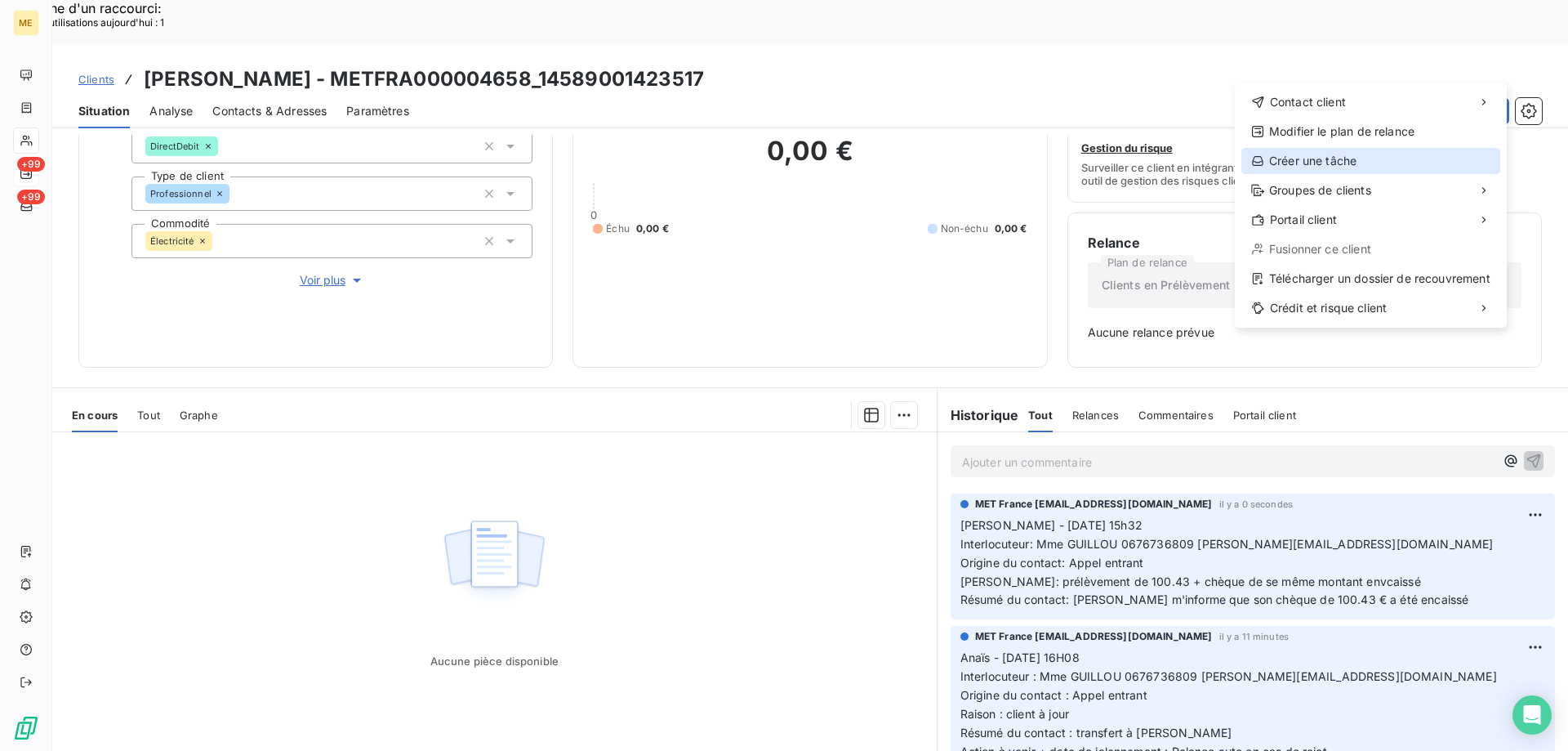
click at [1303, 172] on div "Créer une tâche" at bounding box center [1371, 160] width 259 height 26
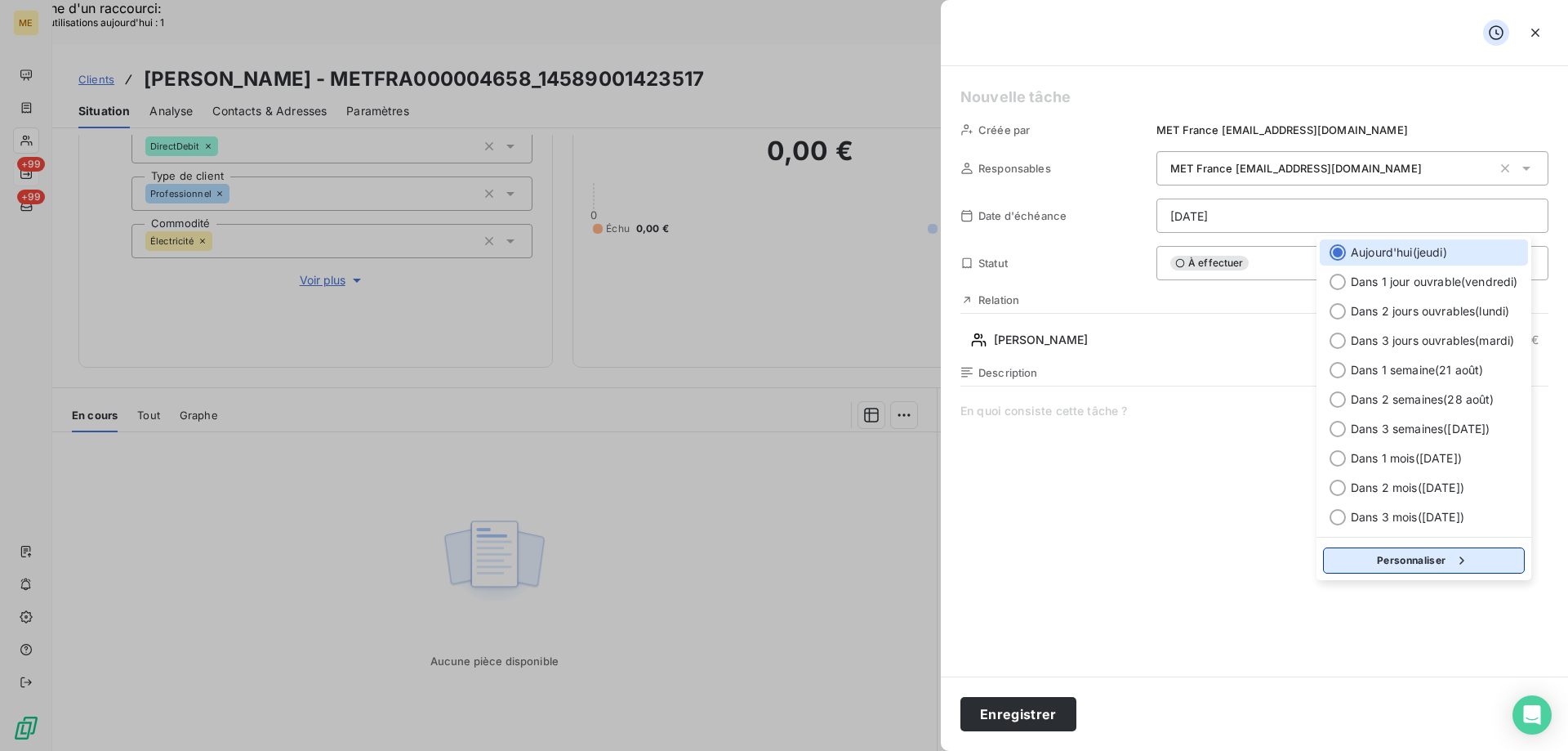
click at [1419, 564] on button "Personnaliser" at bounding box center [1424, 560] width 202 height 26
select select "7"
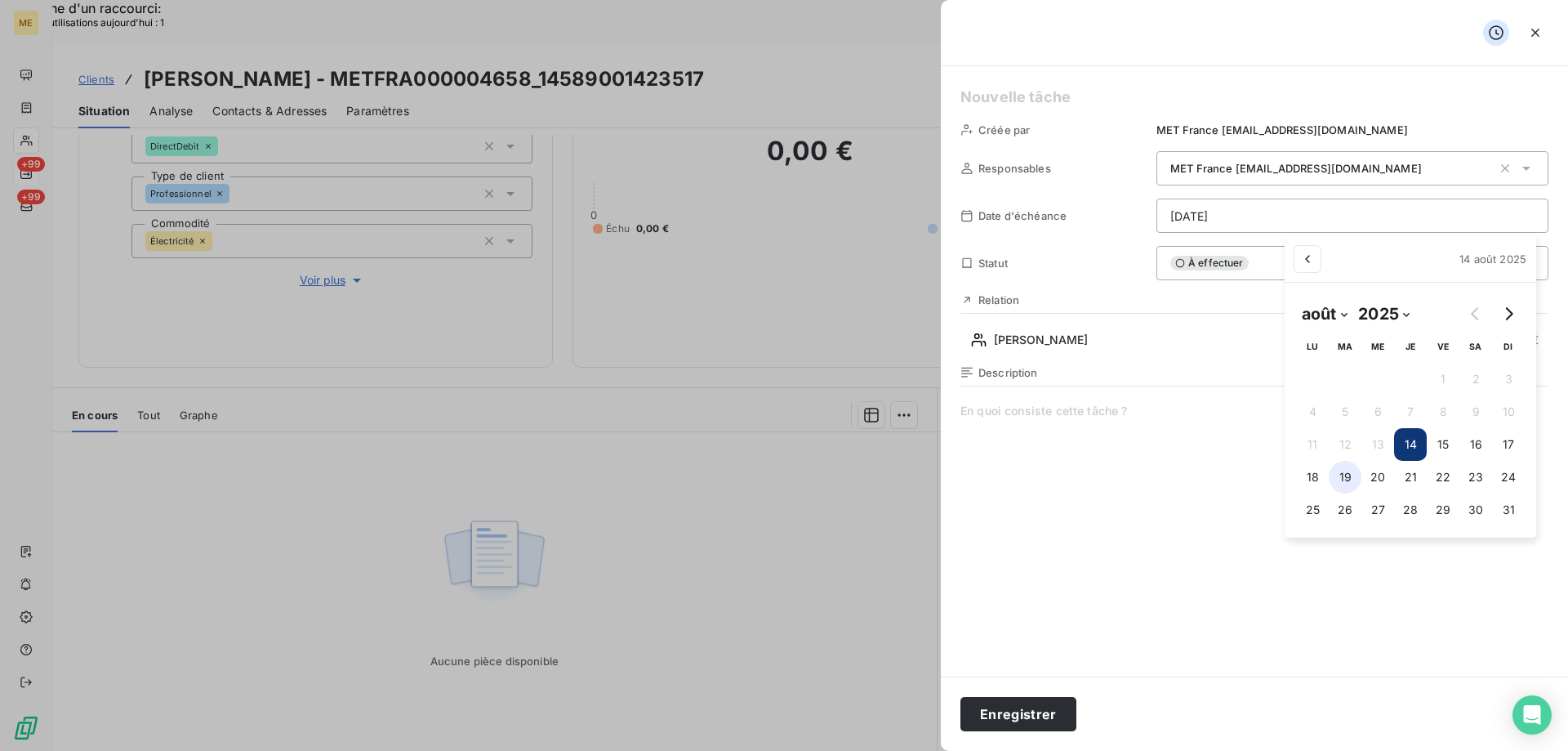
click at [1353, 478] on button "19" at bounding box center [1345, 477] width 33 height 33
type input "19/08/2025"
click at [1505, 309] on icon "Go to next month" at bounding box center [1508, 314] width 13 height 13
select select "8"
click at [1348, 375] on button "2" at bounding box center [1338, 379] width 33 height 33
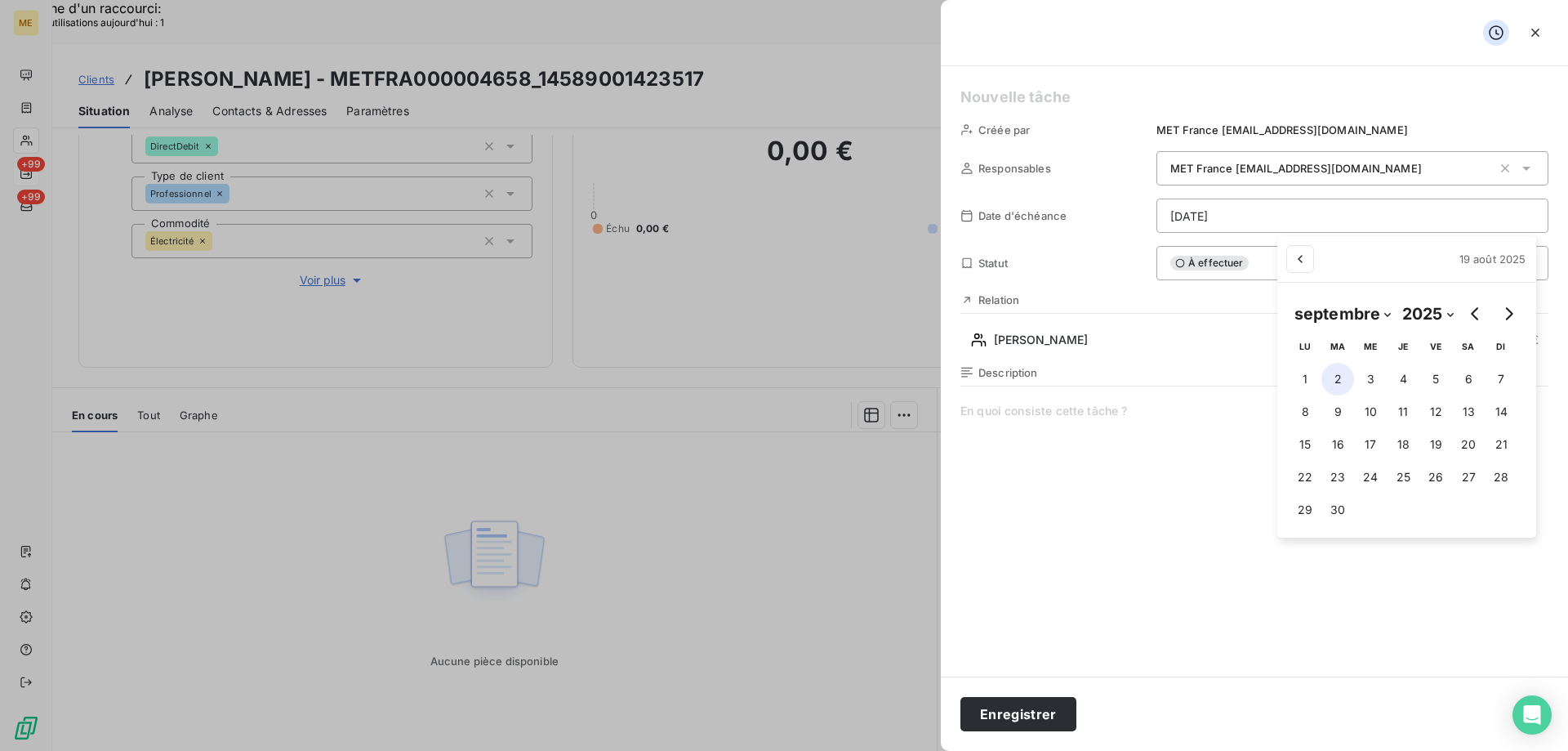
type input "02/09/2025"
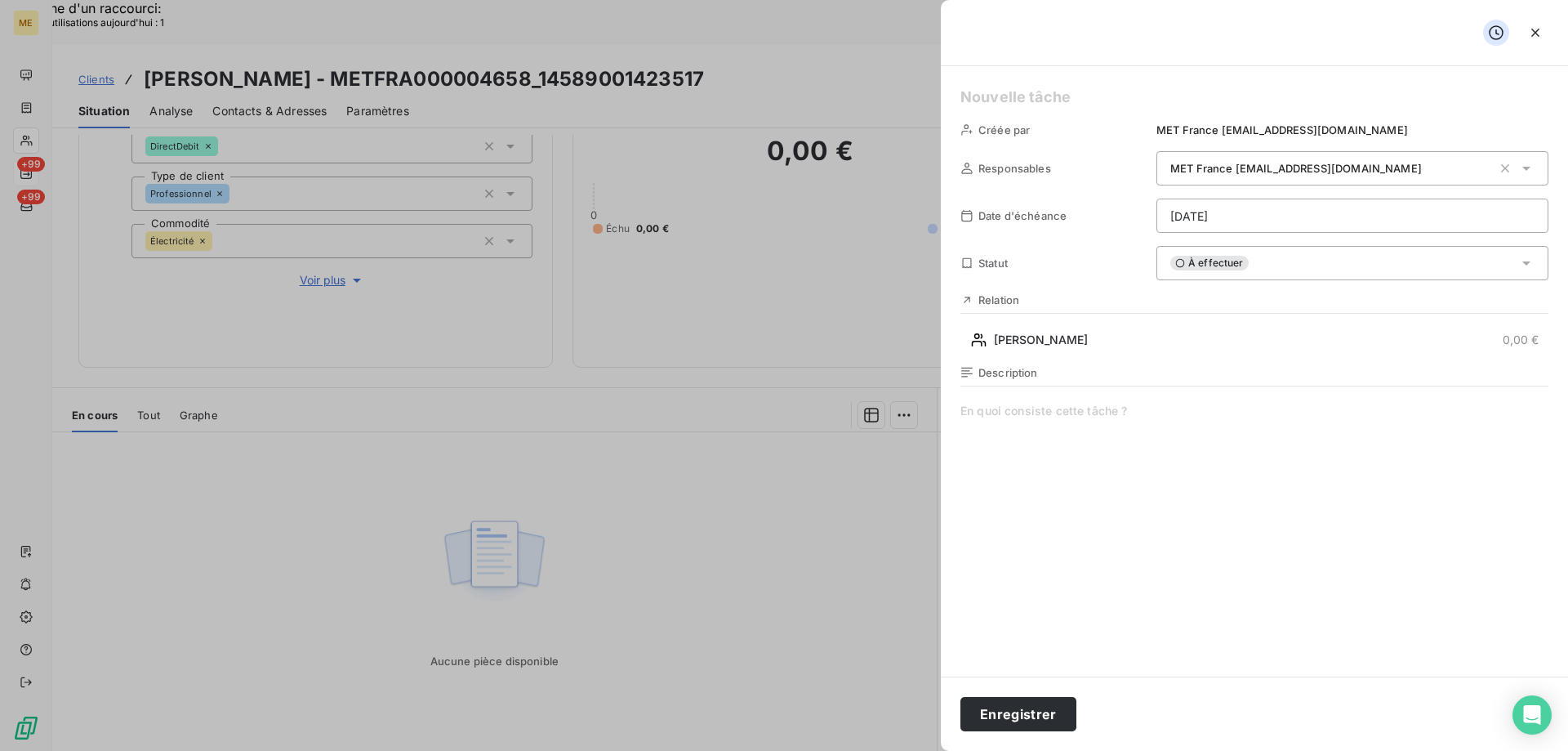
click at [1034, 99] on h5 at bounding box center [1254, 97] width 588 height 23
click at [1014, 416] on span at bounding box center [1254, 559] width 588 height 314
click at [992, 406] on span "vérifier si la compta est a our car chèque de 100.43 encaissé et prélèvement du…" at bounding box center [1254, 559] width 588 height 314
click at [0, 0] on lt-strong "V" at bounding box center [0, 0] width 0 height 0
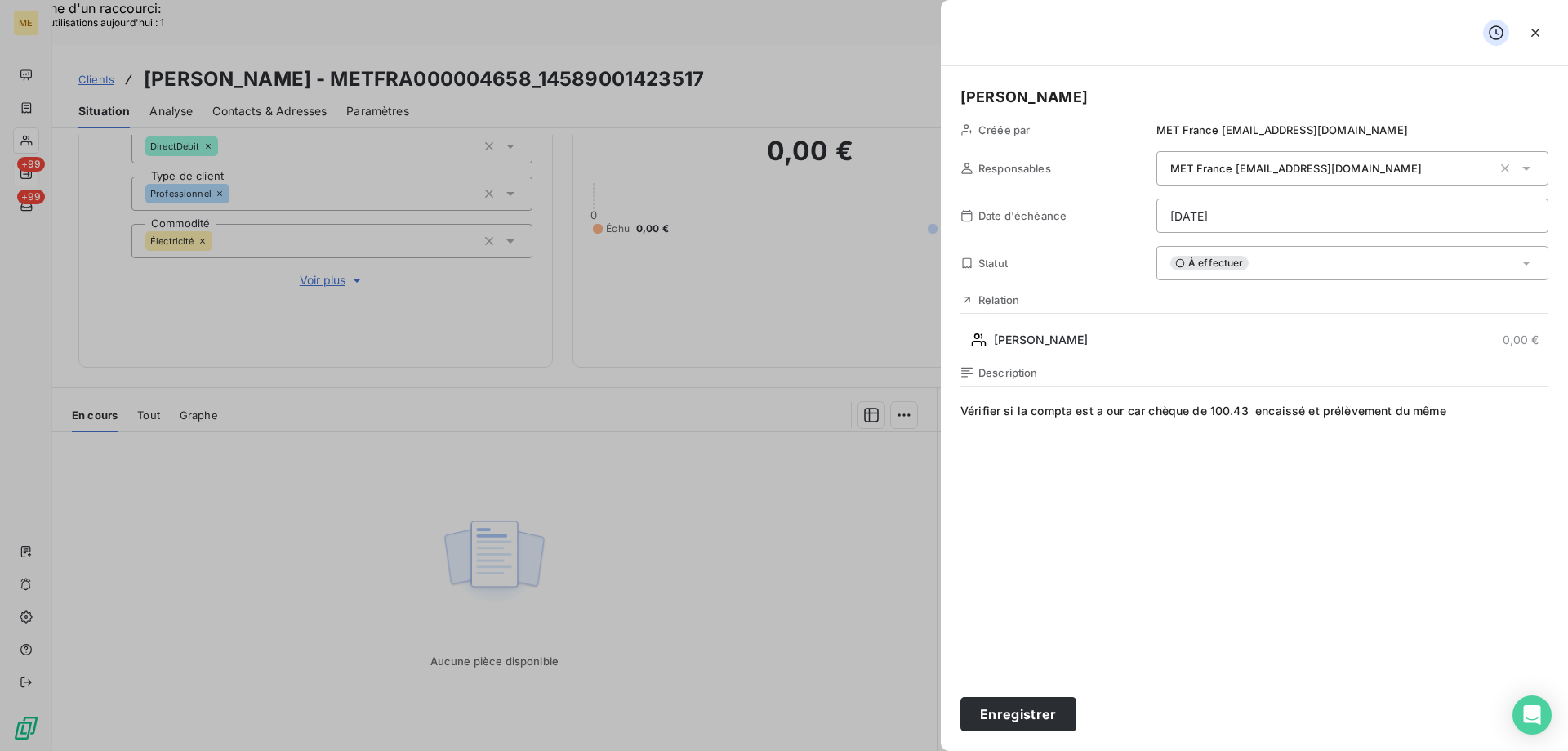
click at [1101, 410] on span "Vérifier si la compta est a our car chèque de 100.43 encaissé et prélèvement du…" at bounding box center [1254, 559] width 588 height 314
click at [1108, 417] on span "Vérifier si la compta est a our car chèque de 100.43 encaissé et prélèvement du…" at bounding box center [1254, 559] width 588 height 314
click at [1307, 407] on span "Vérifier si la compta est à jour car chèque de 100.43 encaissé et prélèvement d…" at bounding box center [1254, 559] width 588 height 314
click at [0, 0] on lt-div "Vérifiez l’accord en nombre entre « 100.43 » et « encaissé ». encaissé s Ignorer" at bounding box center [0, 0] width 0 height 0
click at [0, 0] on lt-span "encaissé s" at bounding box center [0, 0] width 0 height 0
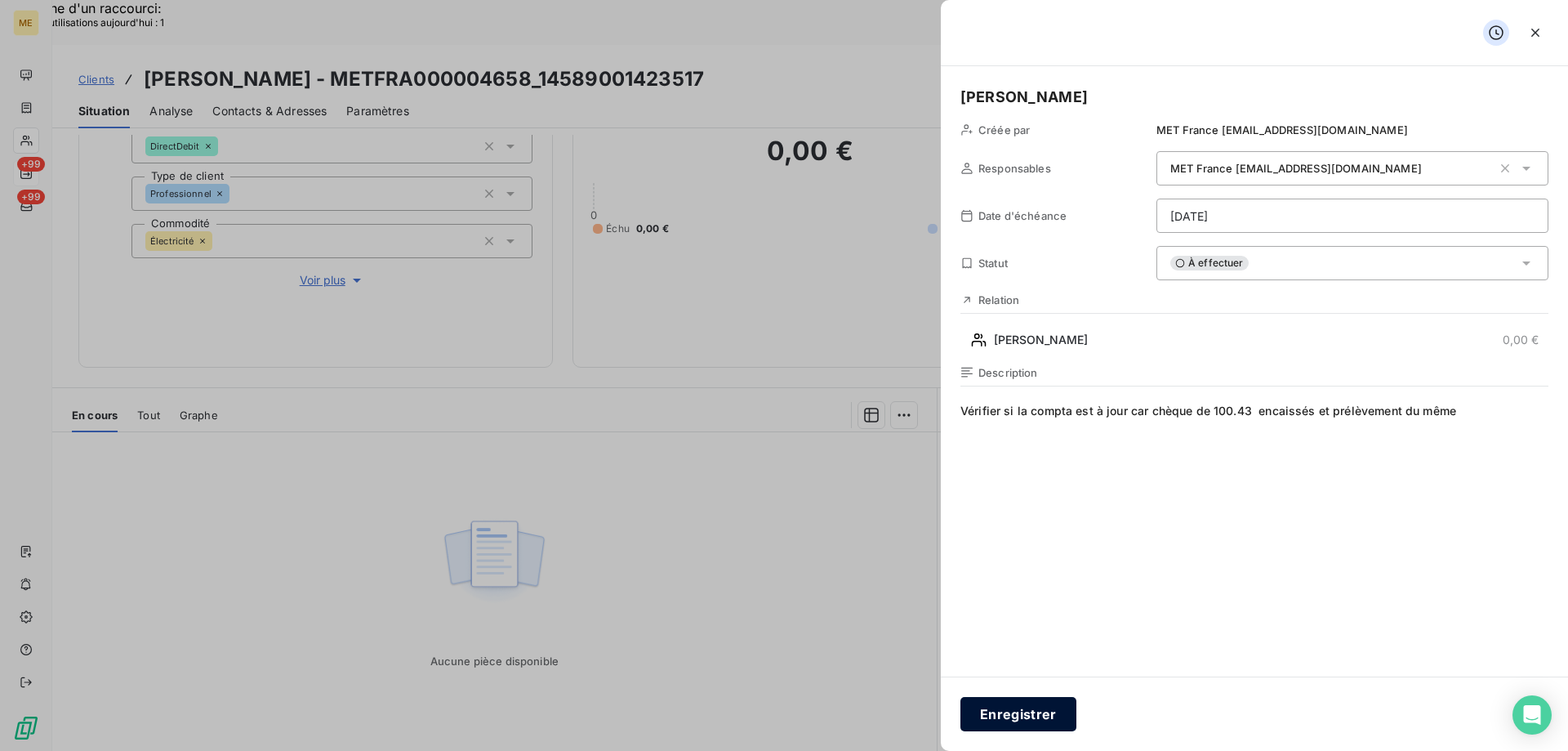
click at [1036, 715] on button "Enregistrer" at bounding box center [1018, 715] width 116 height 35
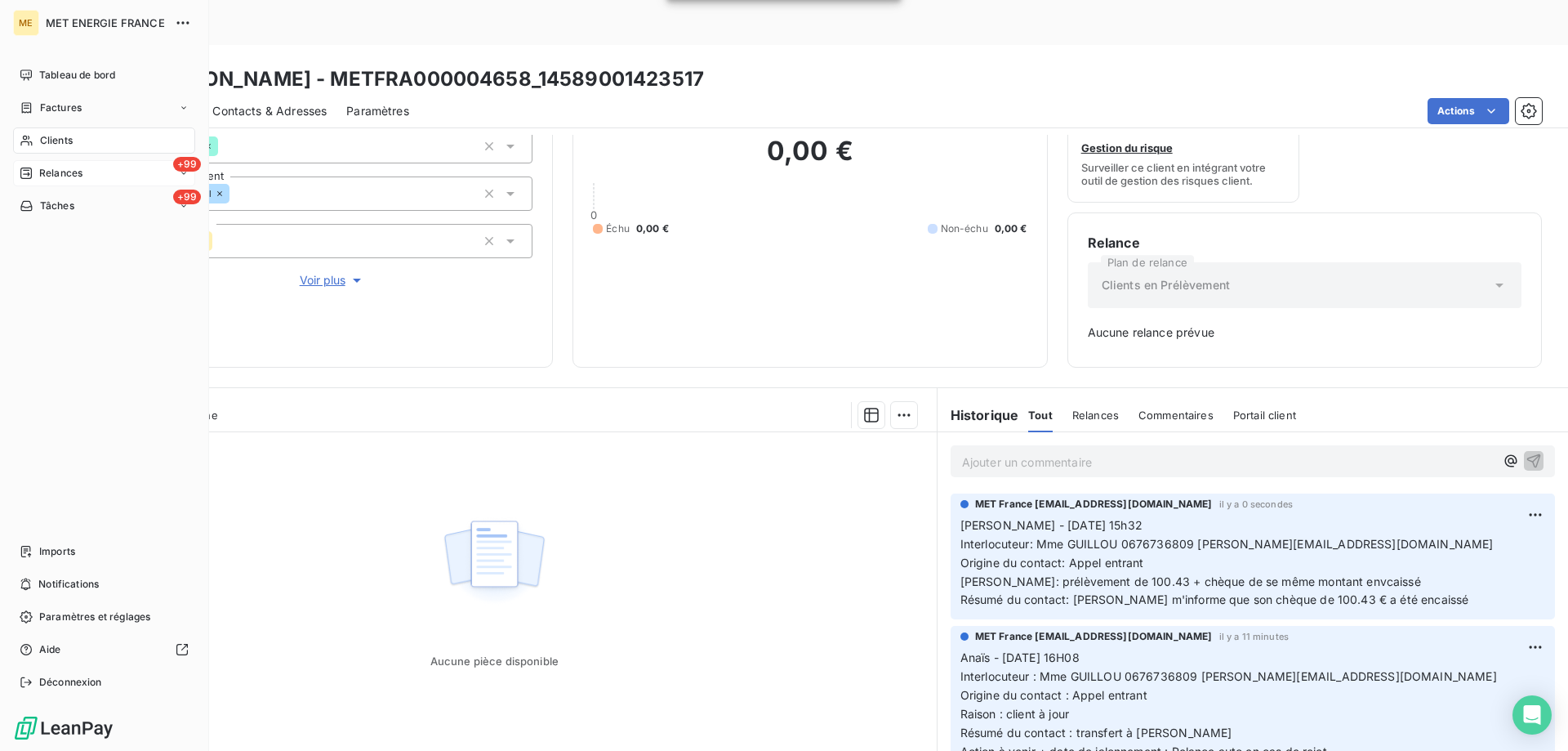
click at [57, 180] on span "Relances" at bounding box center [60, 173] width 43 height 14
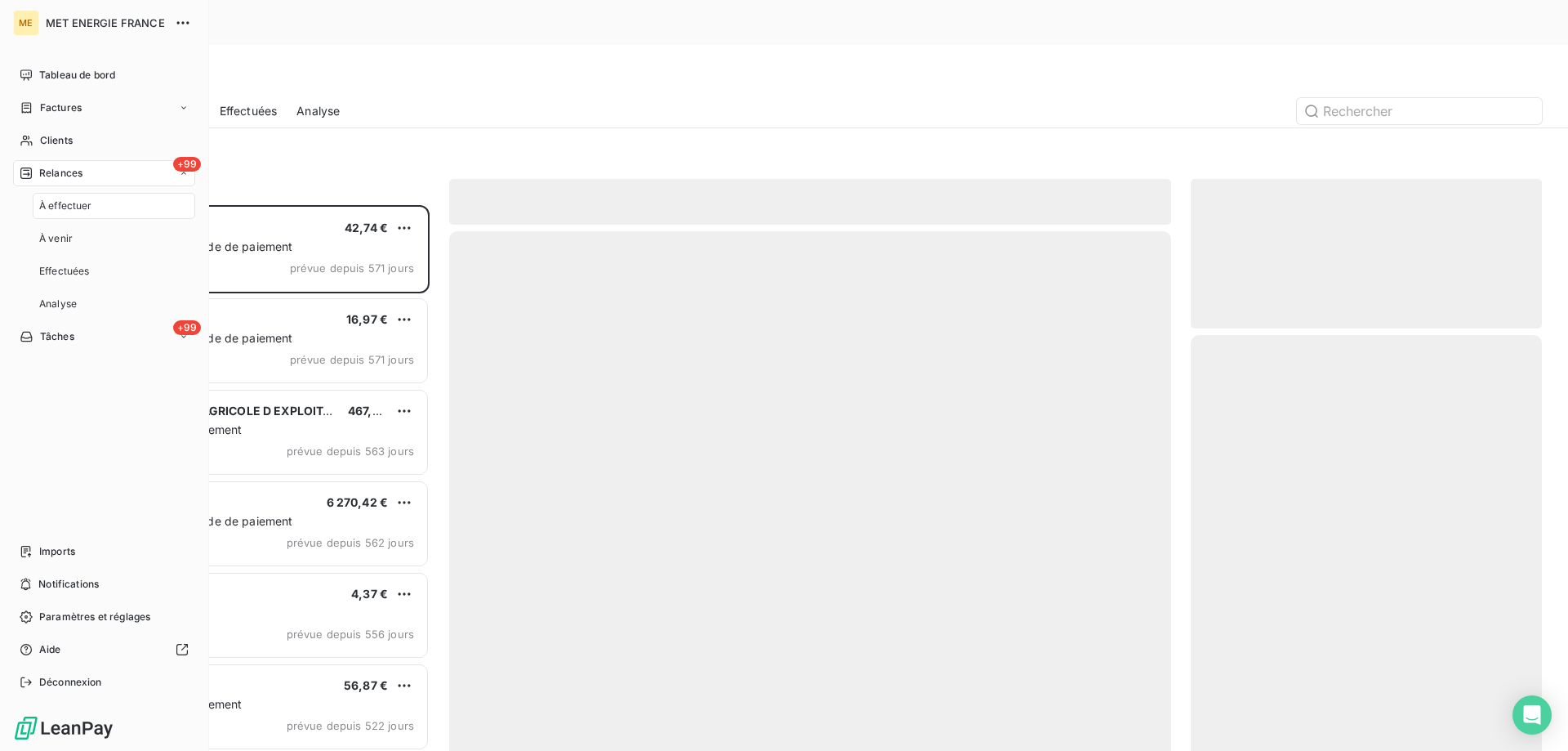
scroll to position [578, 339]
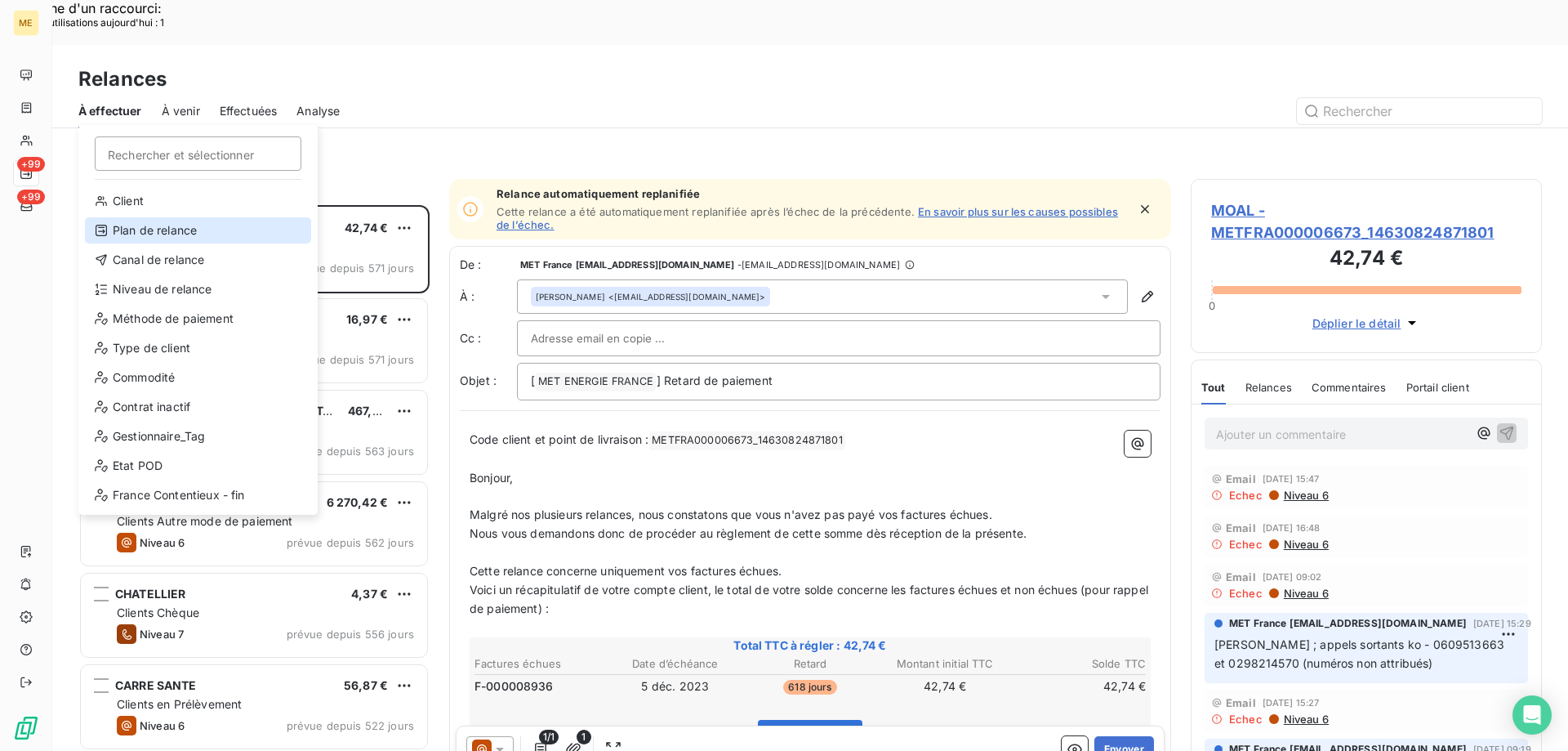
click at [147, 228] on div "Plan de relance" at bounding box center [198, 230] width 227 height 26
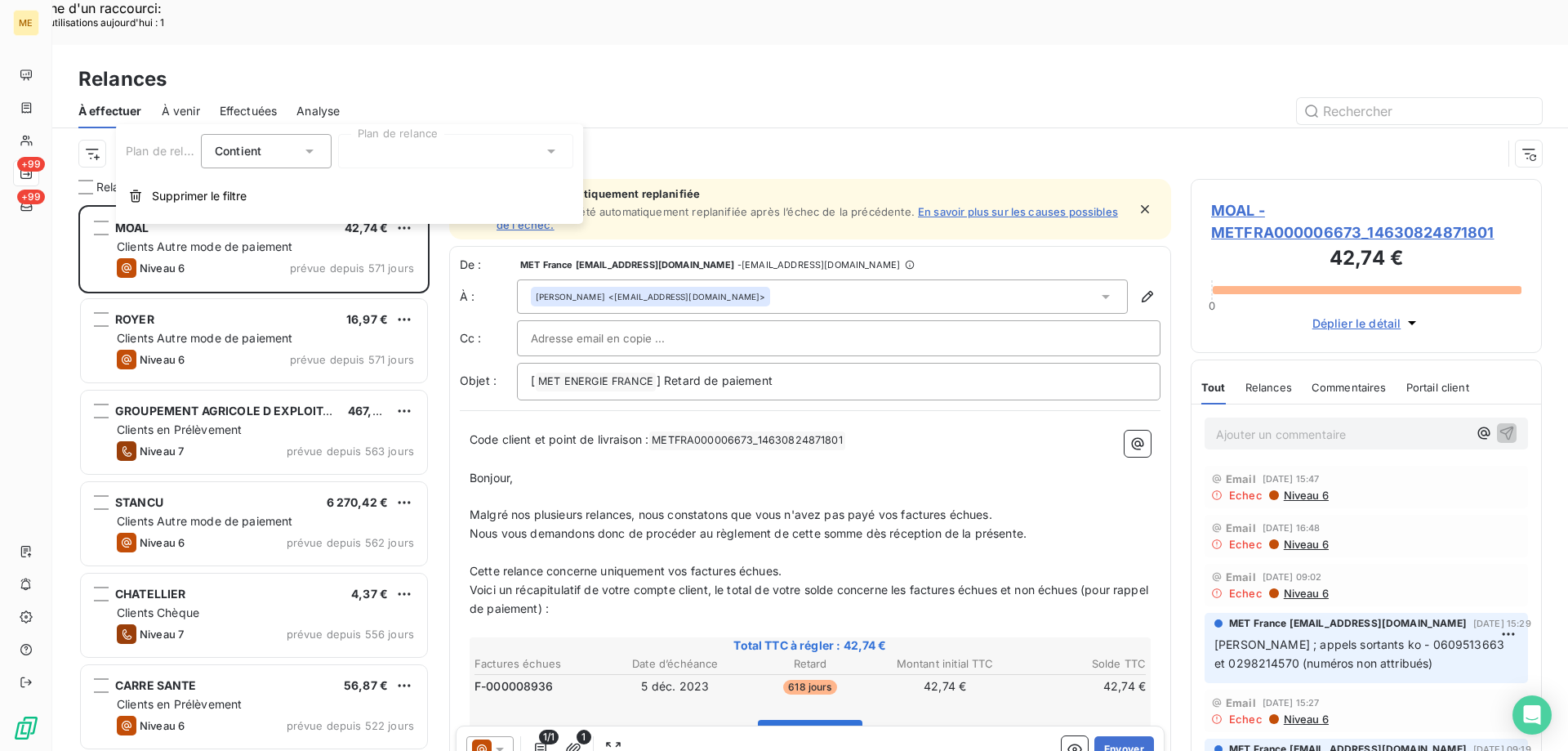
click at [430, 156] on div at bounding box center [455, 151] width 235 height 35
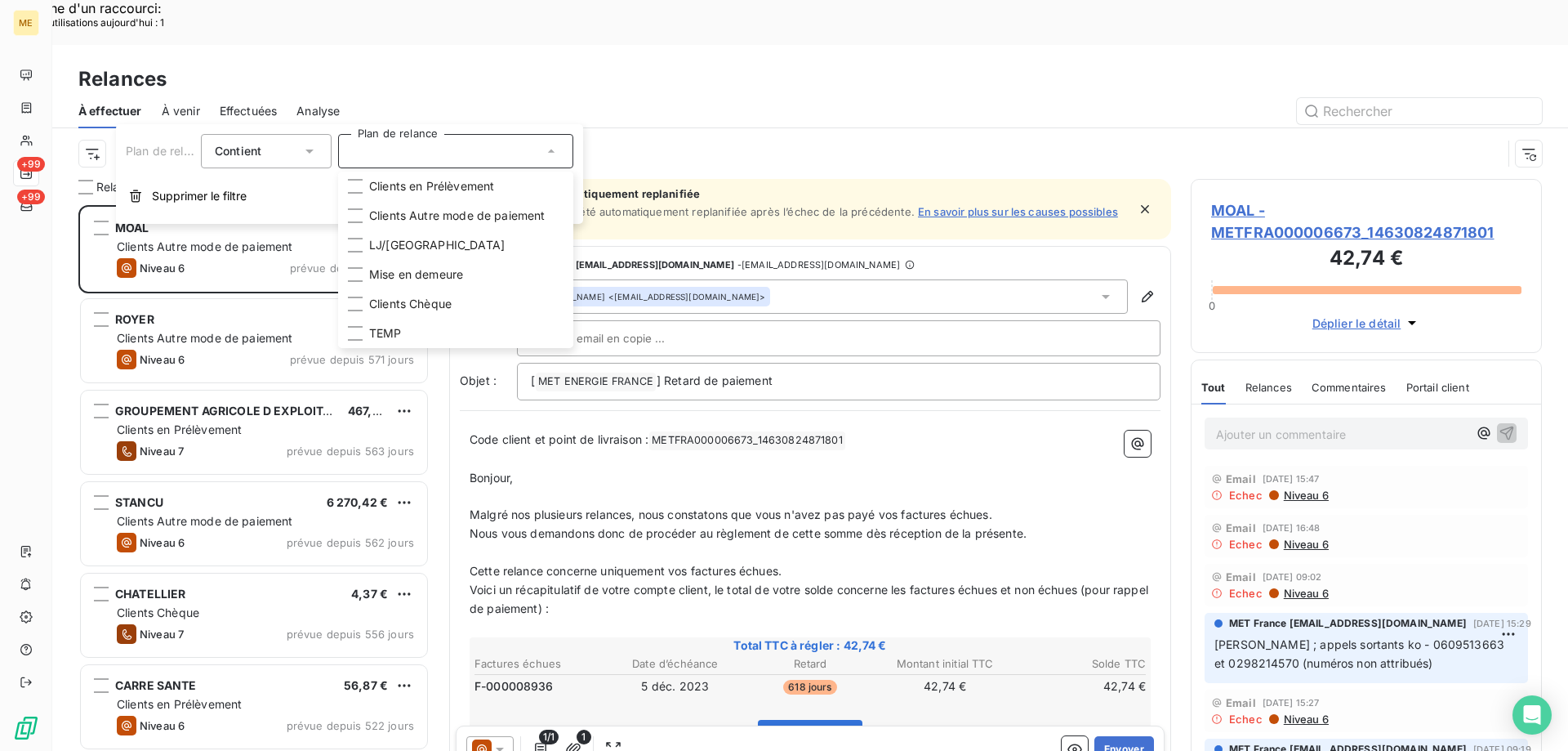
click at [247, 144] on span "Contient" at bounding box center [238, 151] width 46 height 13
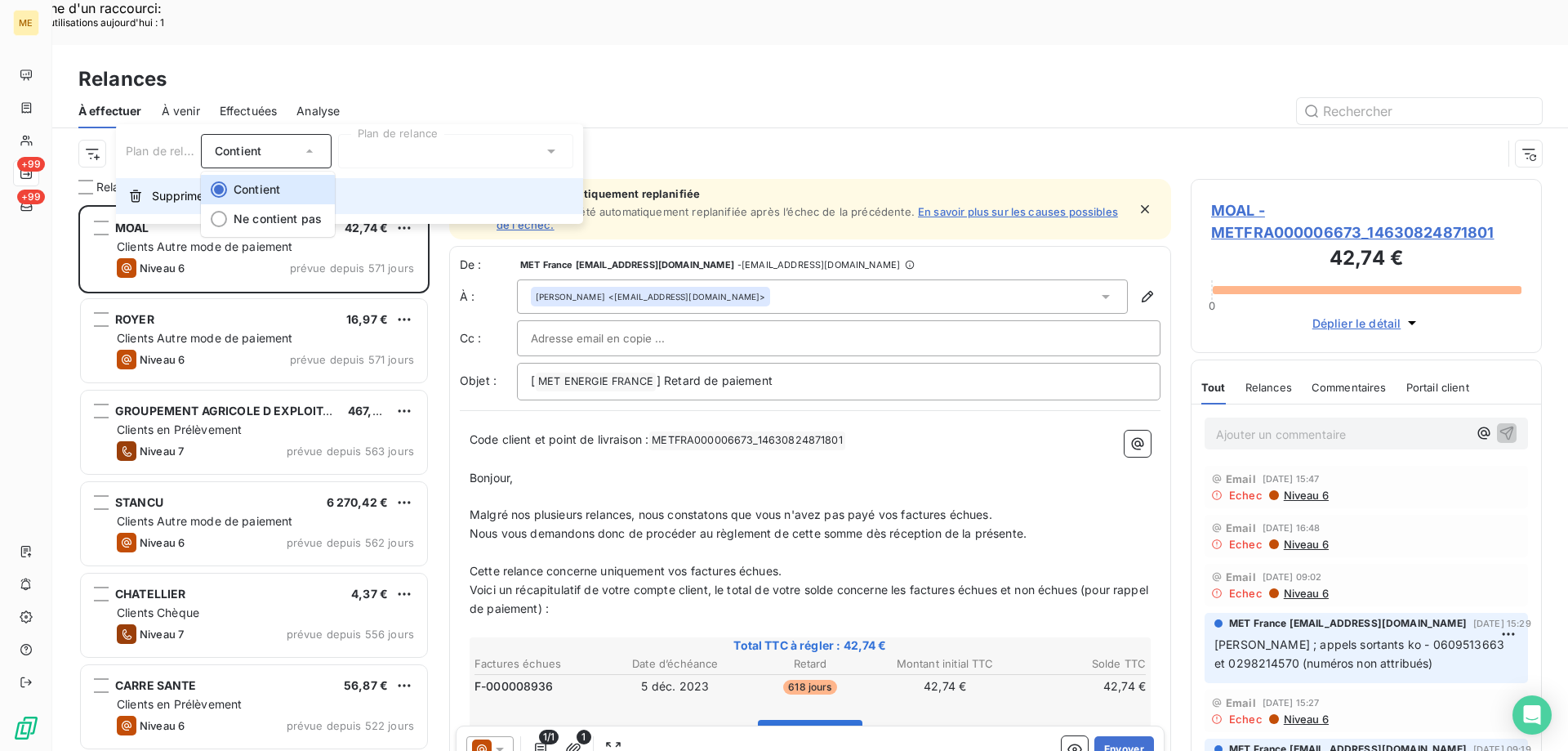
click at [138, 194] on icon "button" at bounding box center [135, 196] width 13 height 13
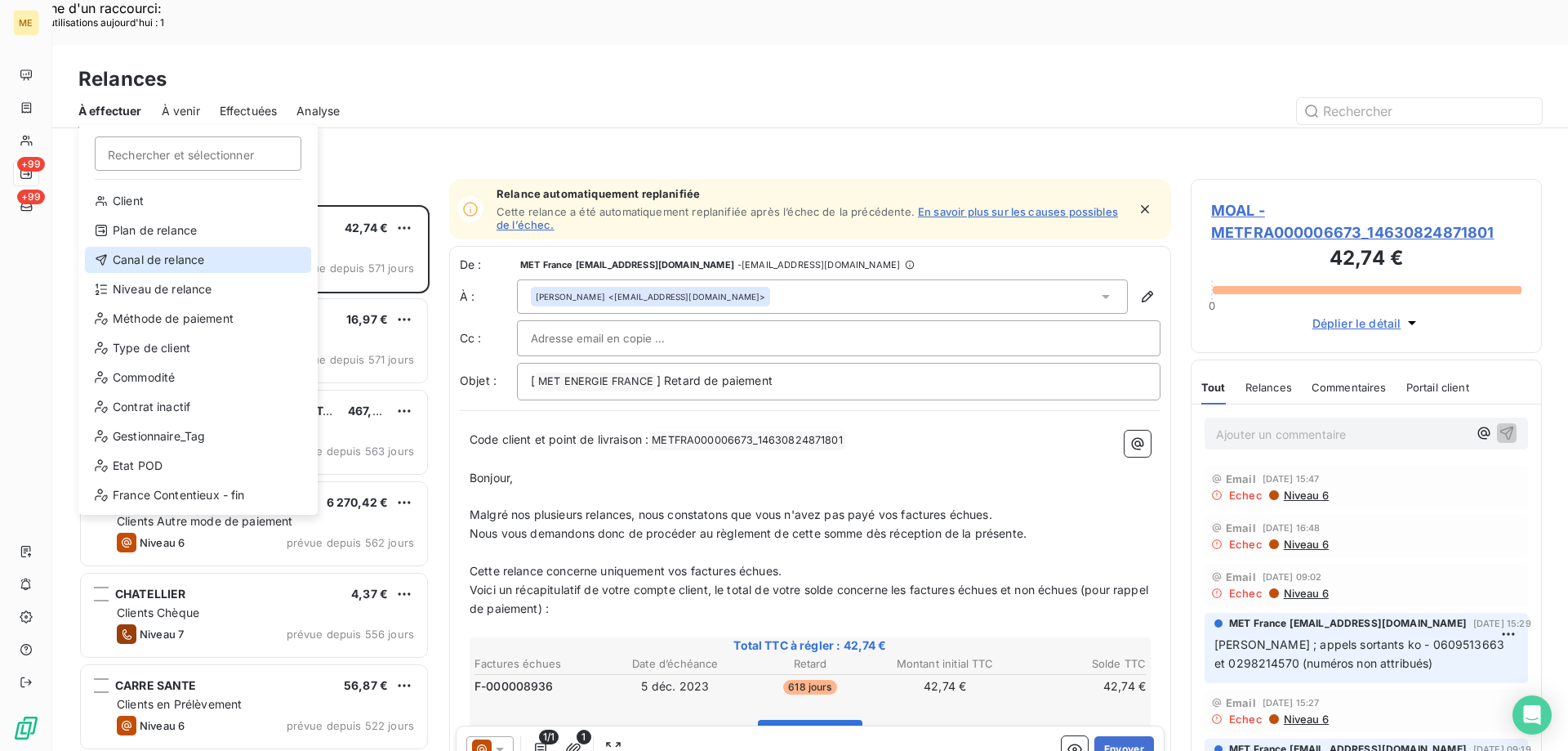
click at [129, 264] on div "Canal de relance" at bounding box center [198, 259] width 227 height 26
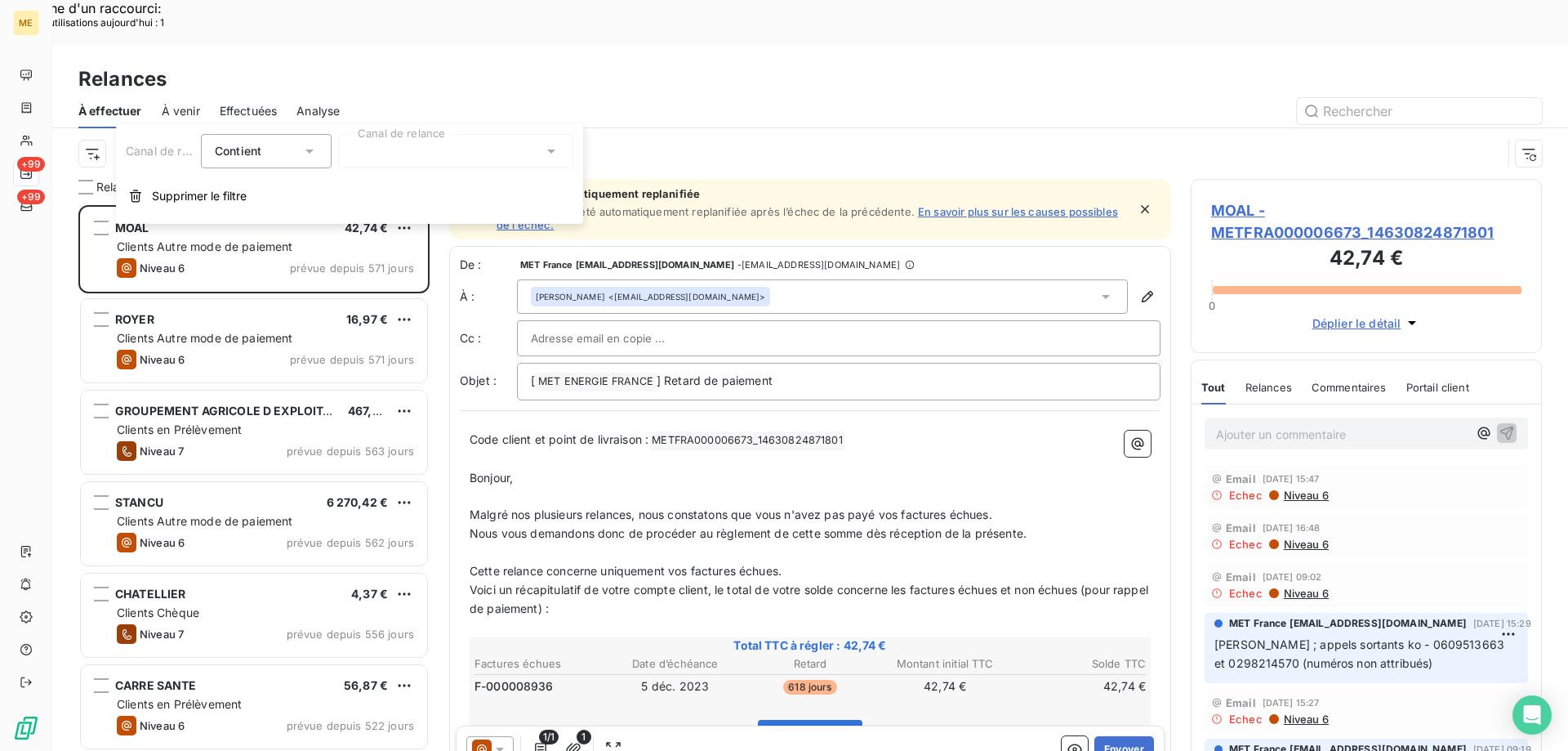
click at [408, 163] on div at bounding box center [455, 151] width 235 height 35
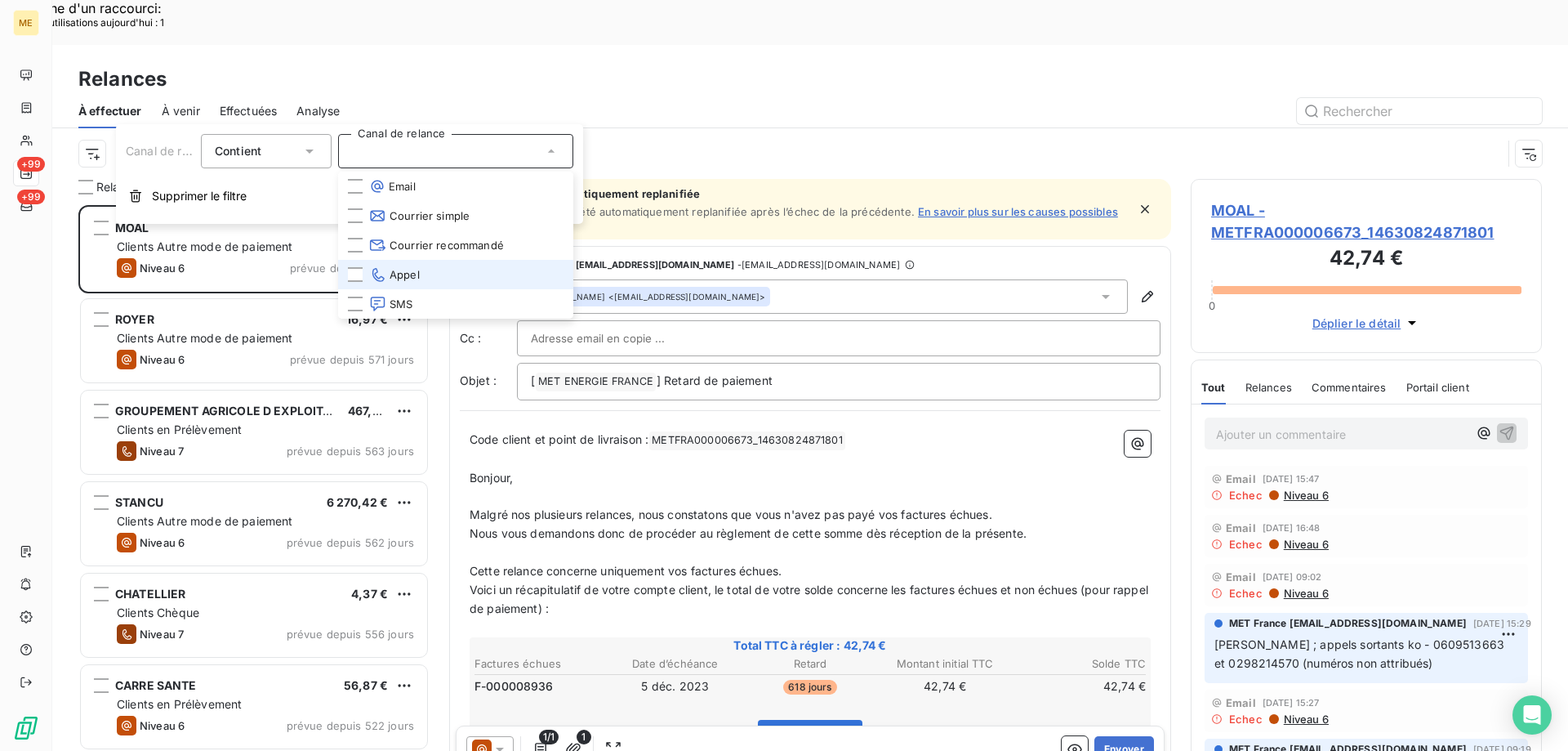
click at [380, 278] on icon at bounding box center [378, 275] width 12 height 13
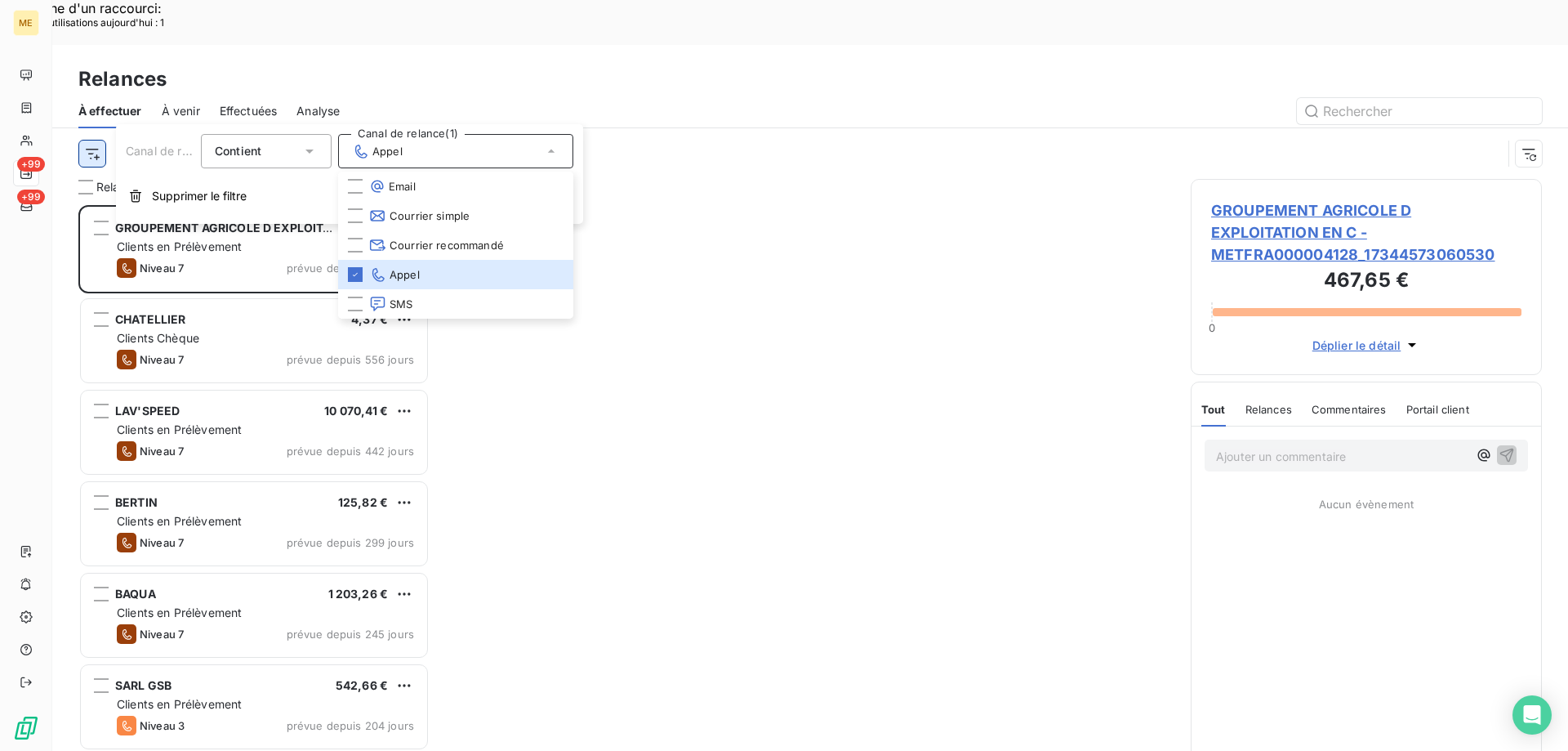
scroll to position [578, 339]
click at [75, 129] on div "Canal de relance : Appel" at bounding box center [809, 154] width 1516 height 51
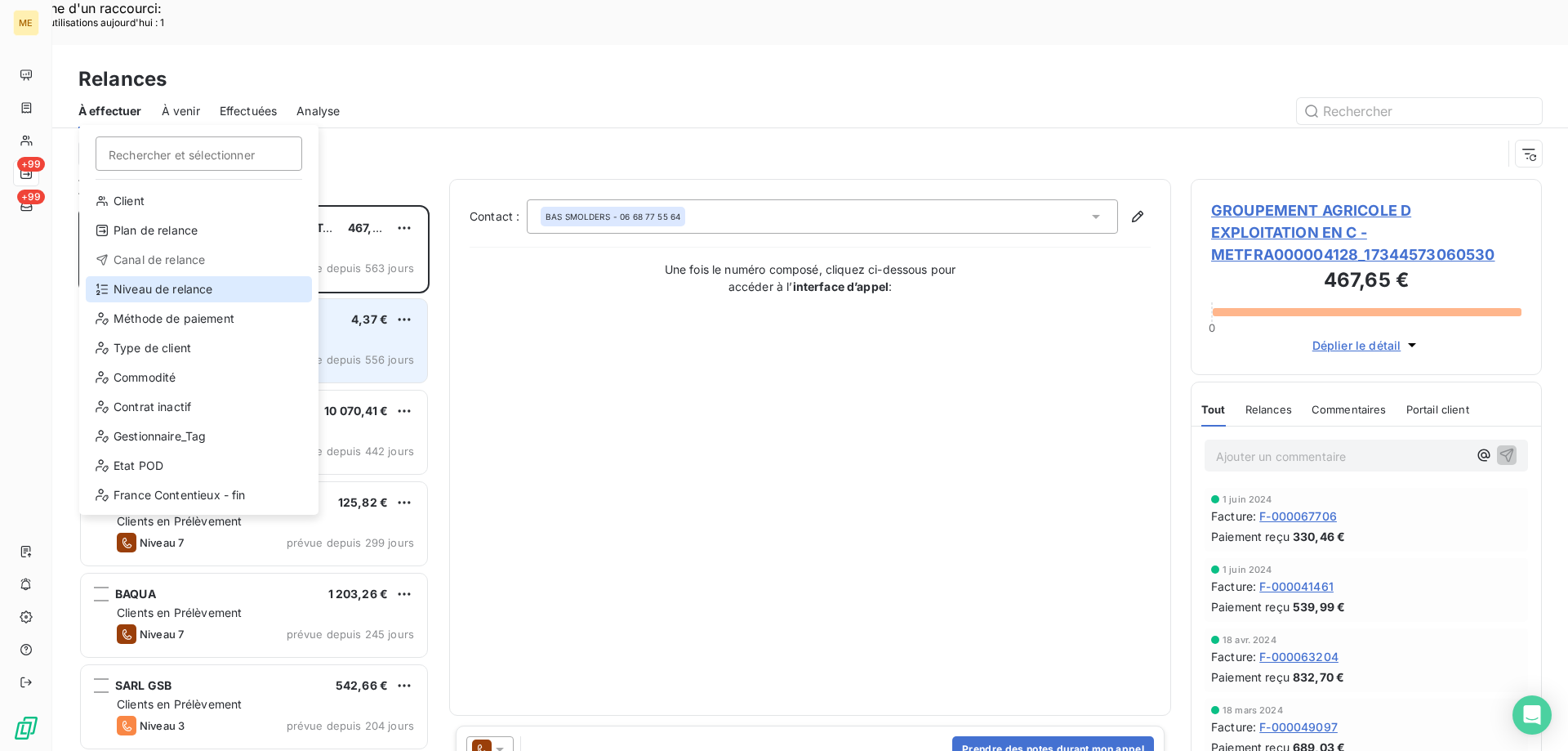
drag, startPoint x: 139, startPoint y: 283, endPoint x: 222, endPoint y: 283, distance: 83.0
click at [139, 283] on div "Niveau de relance" at bounding box center [199, 288] width 227 height 26
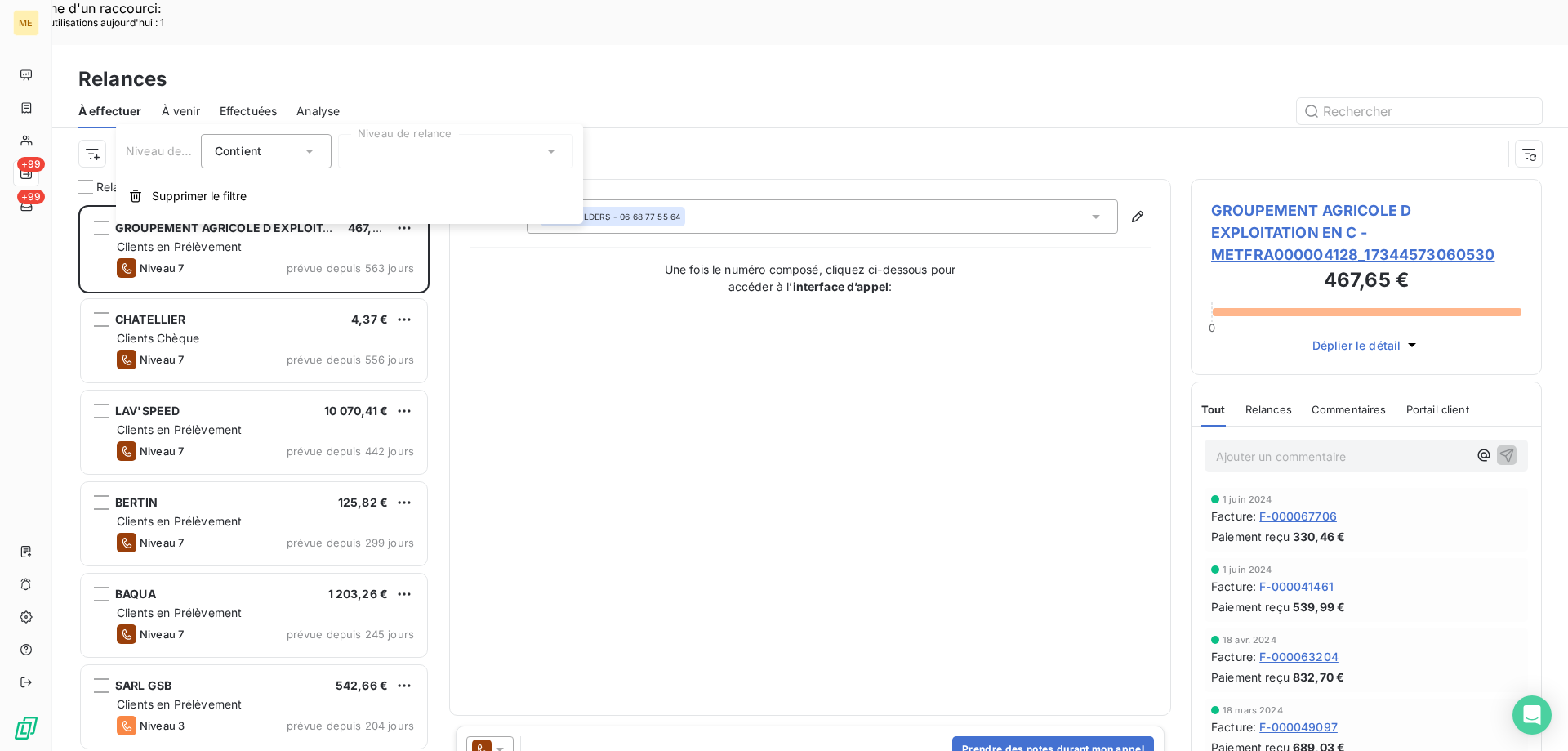
click at [395, 149] on div at bounding box center [455, 151] width 235 height 35
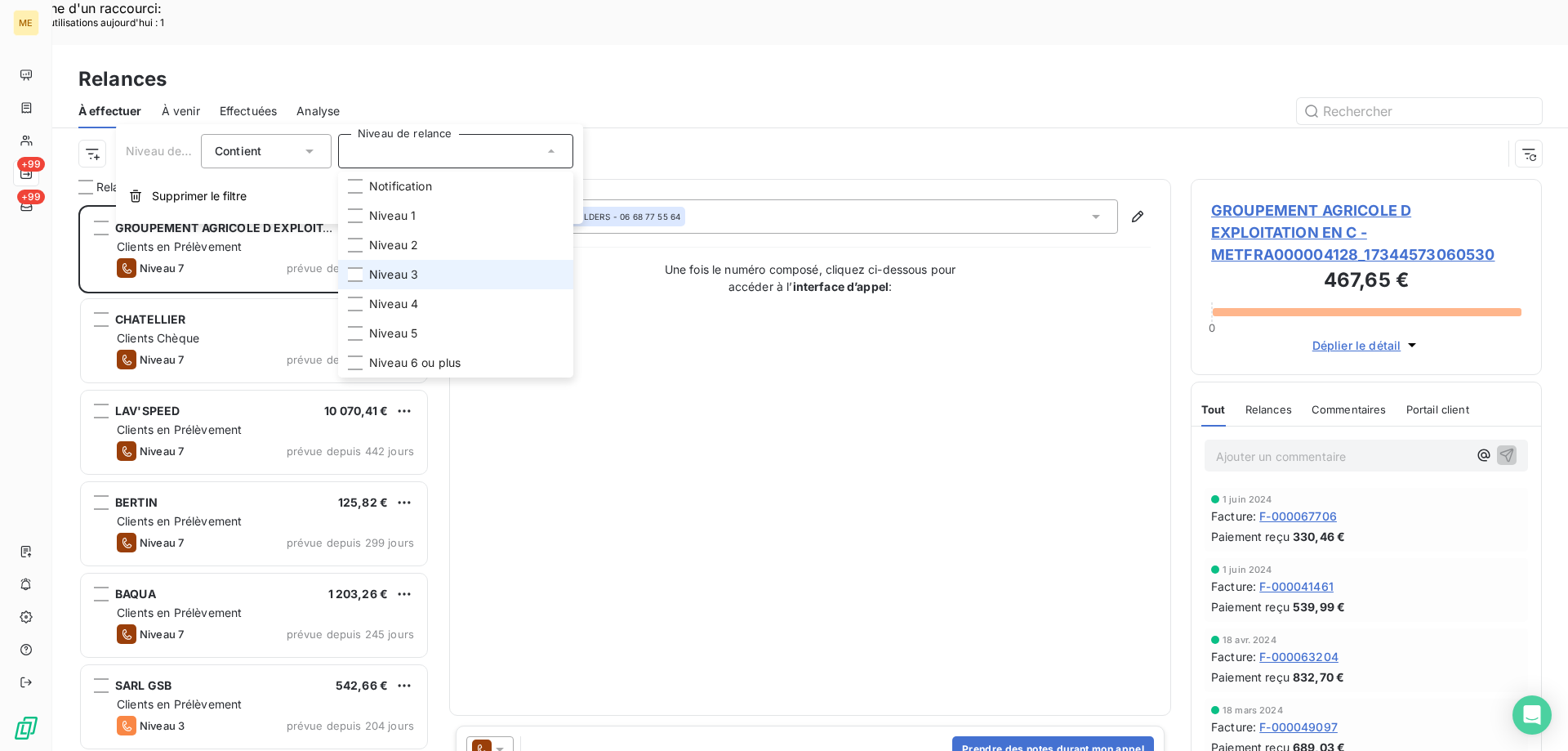
click at [390, 268] on span "Niveau 3" at bounding box center [393, 274] width 49 height 16
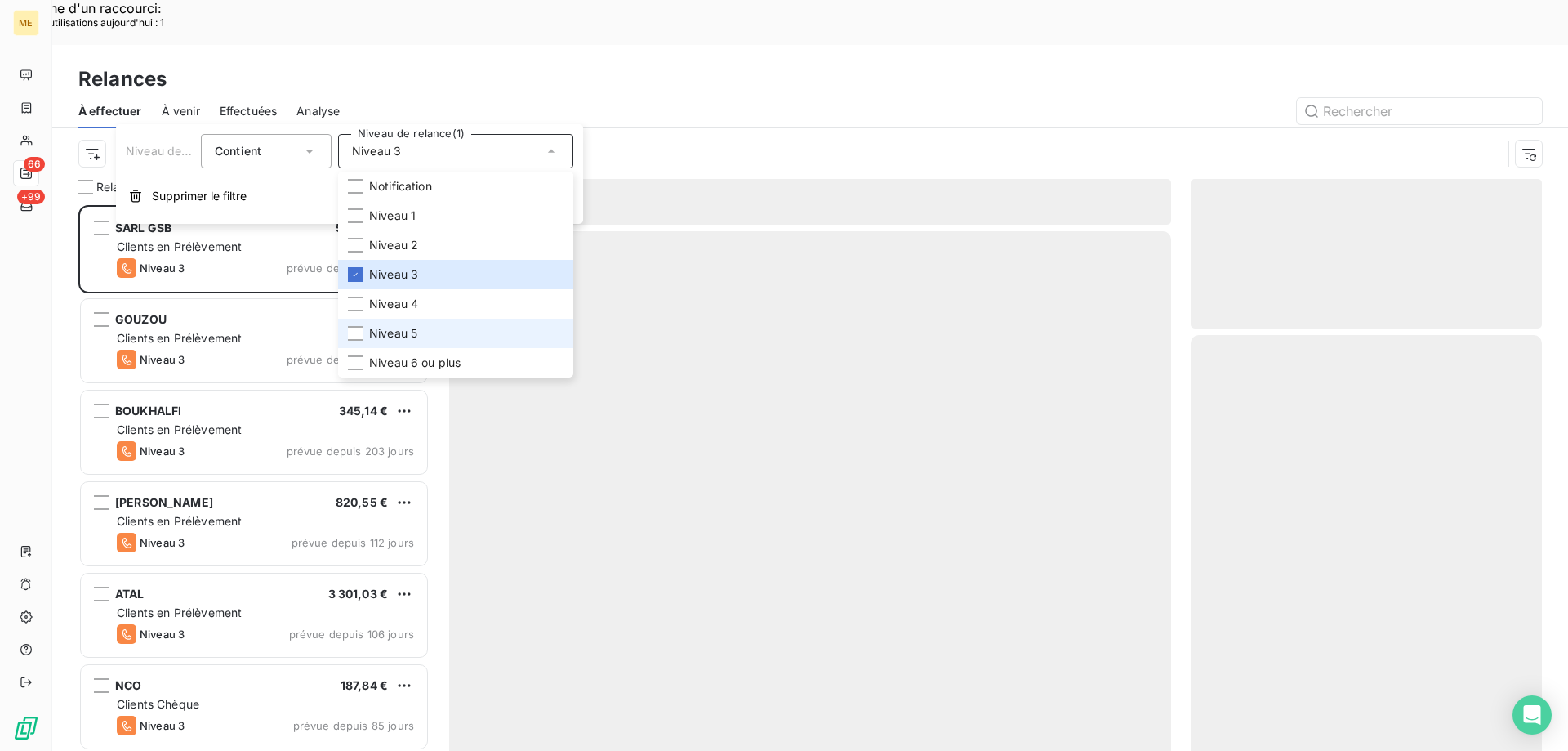
scroll to position [578, 339]
click at [398, 342] on li "Niveau 5" at bounding box center [455, 333] width 235 height 30
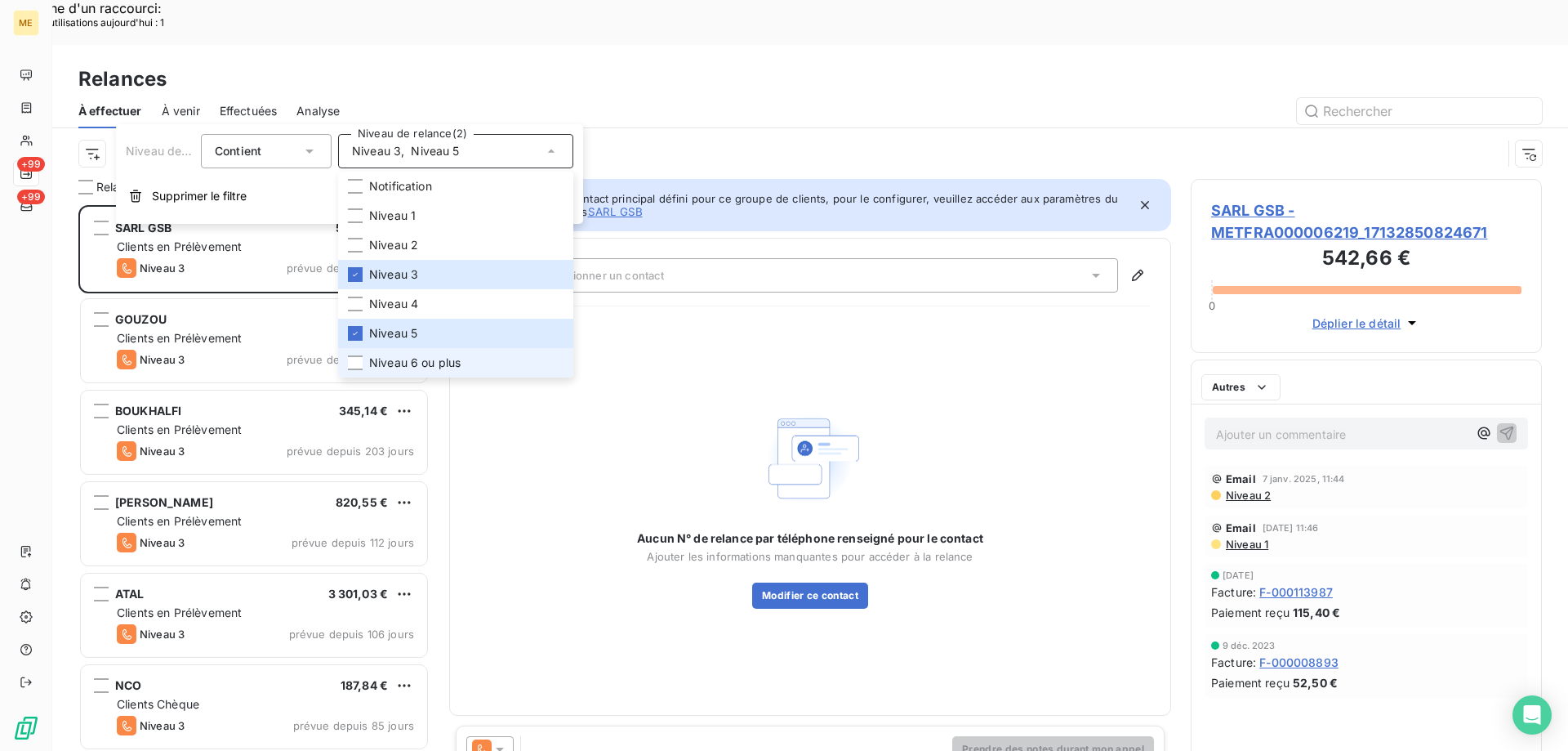
click at [392, 363] on span "Niveau 6 ou plus" at bounding box center [414, 362] width 91 height 16
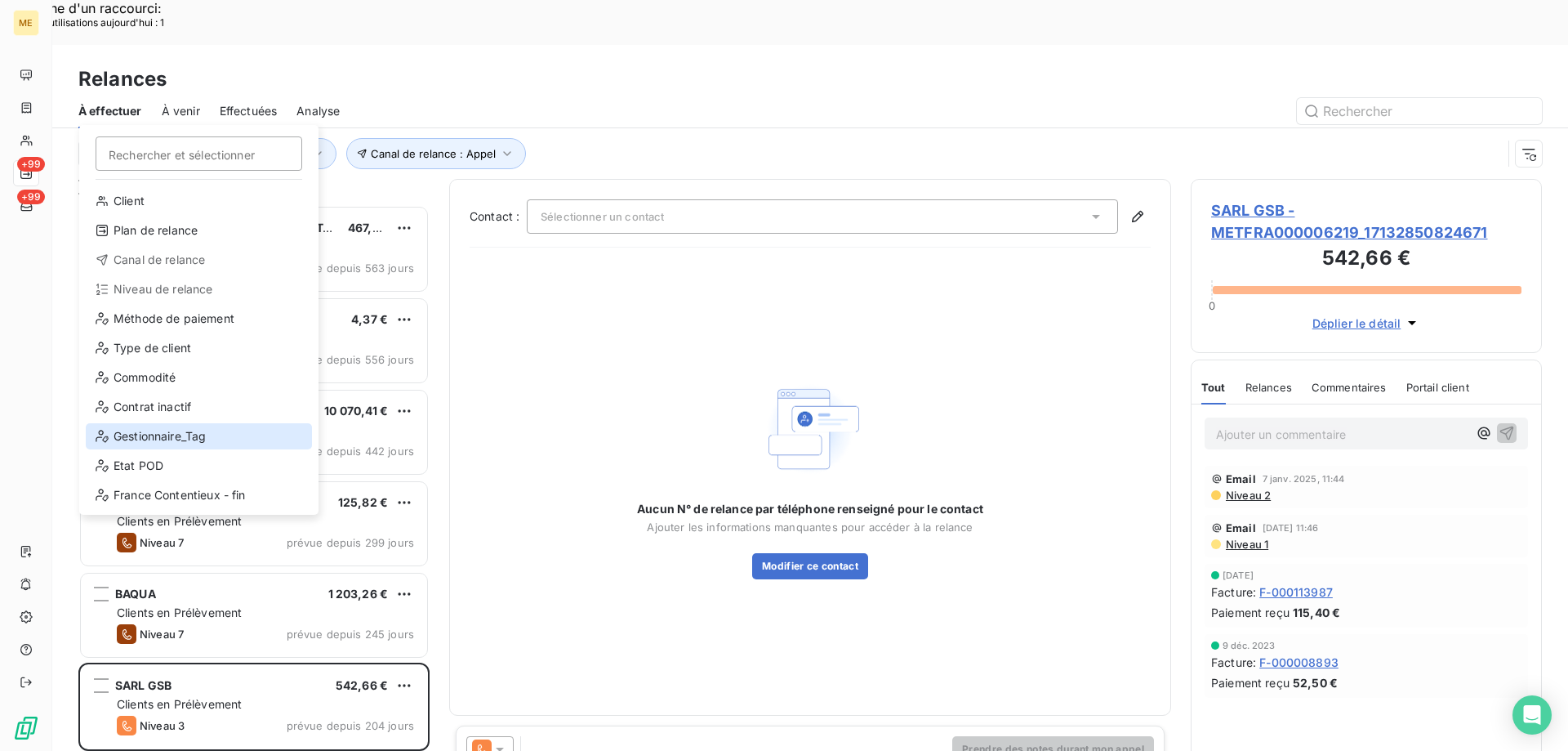
click at [132, 424] on div "Gestionnaire_Tag" at bounding box center [199, 436] width 227 height 26
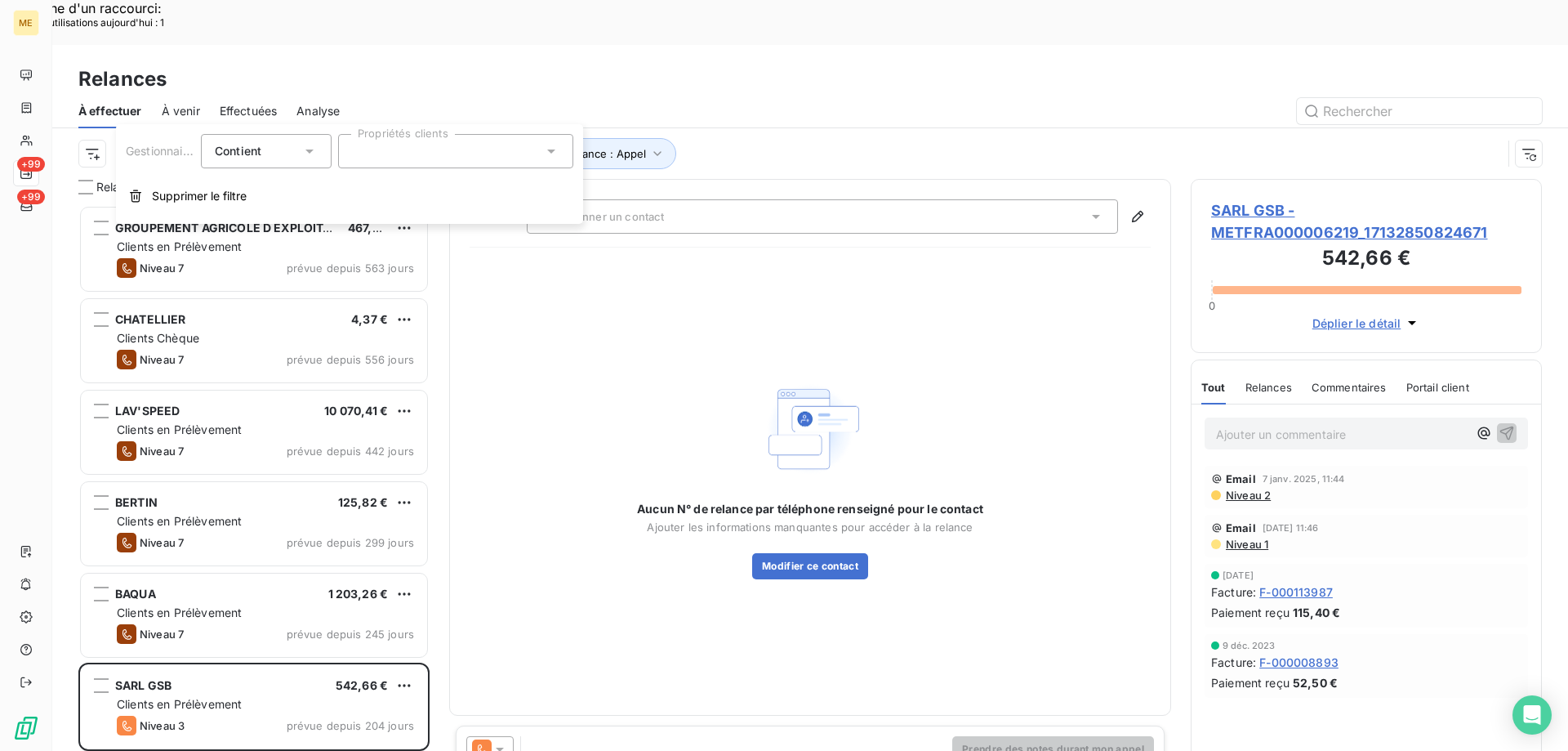
click at [382, 145] on div at bounding box center [455, 151] width 235 height 35
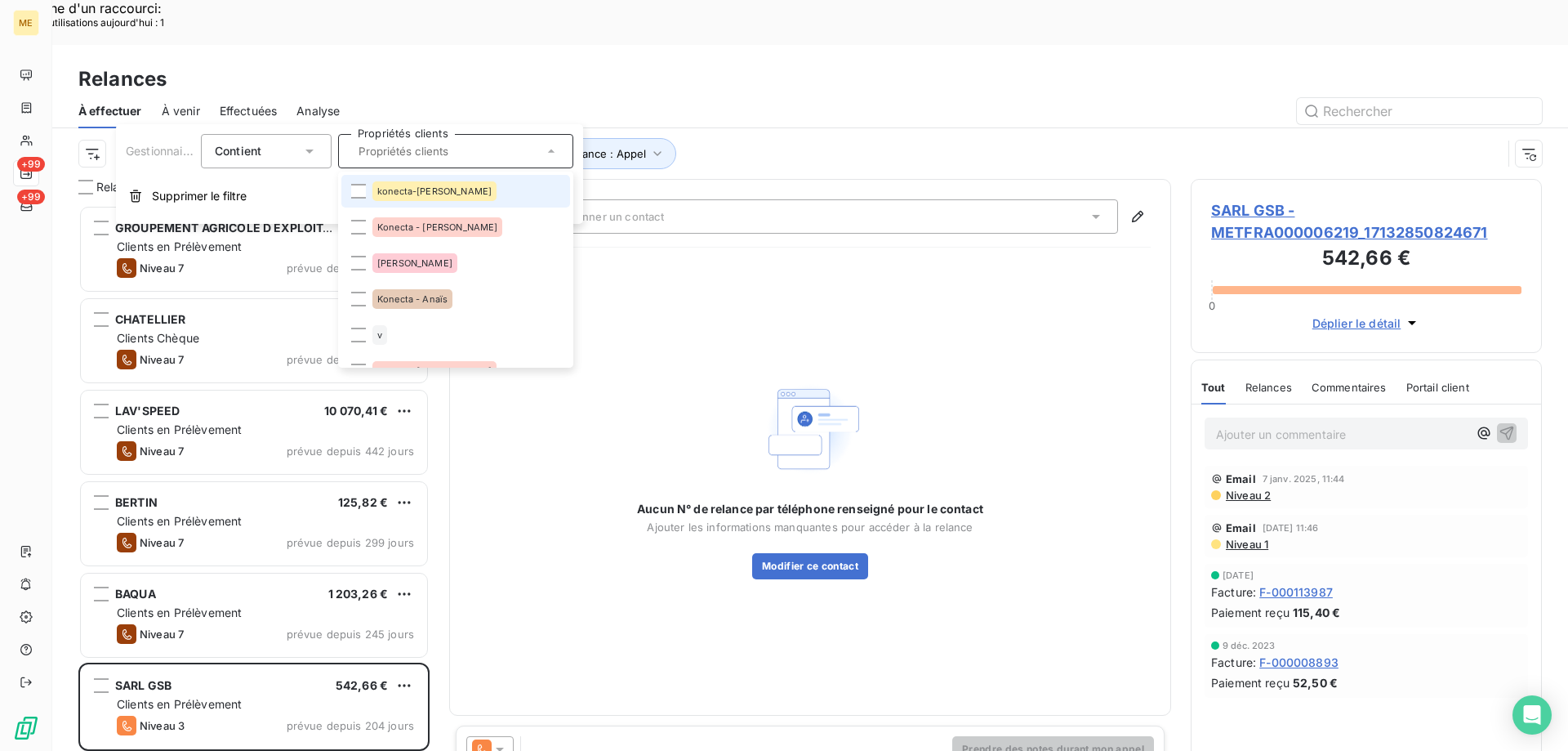
click at [398, 188] on span "konecta-[PERSON_NAME]" at bounding box center [434, 191] width 114 height 10
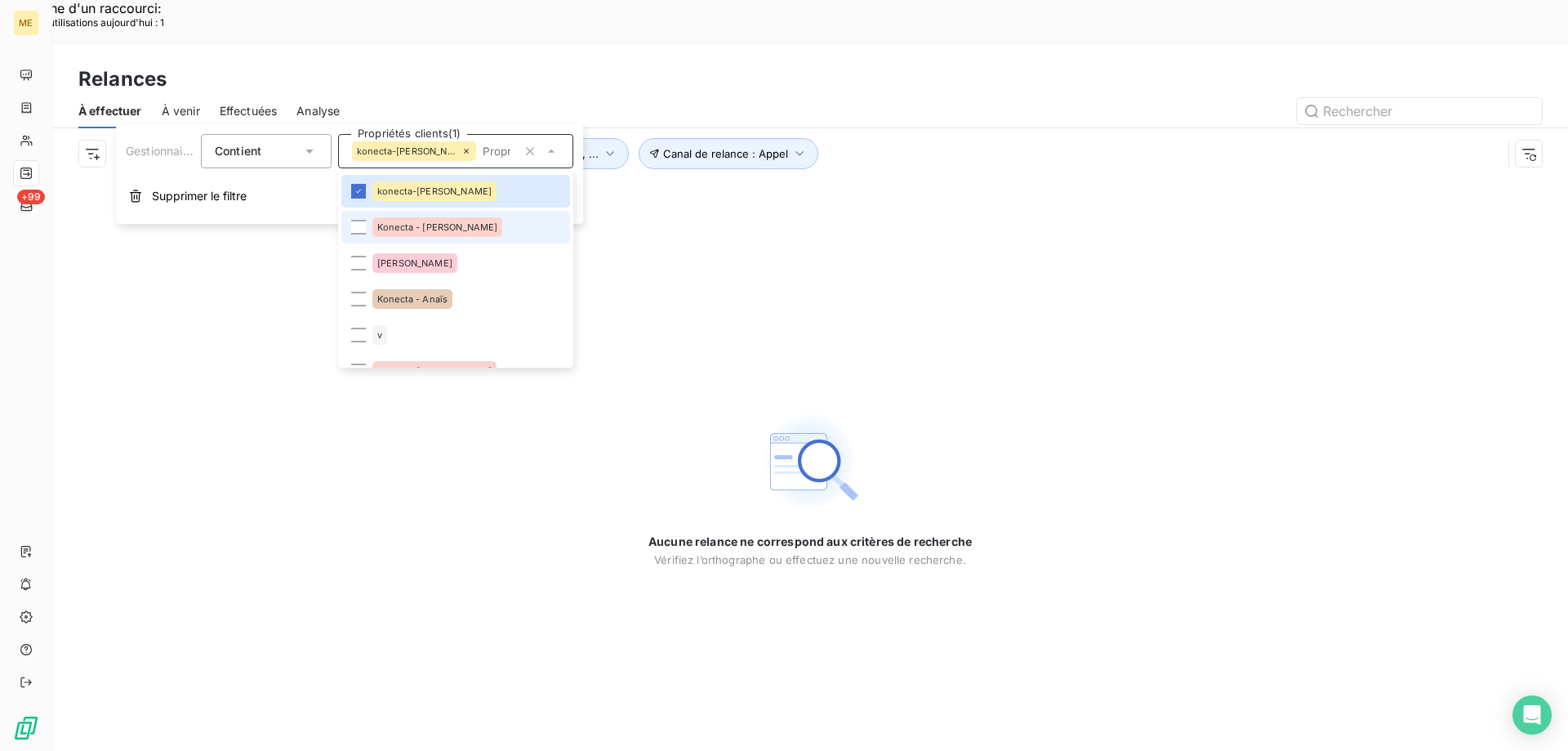
click at [401, 216] on li "Konecta - [PERSON_NAME]" at bounding box center [456, 227] width 229 height 33
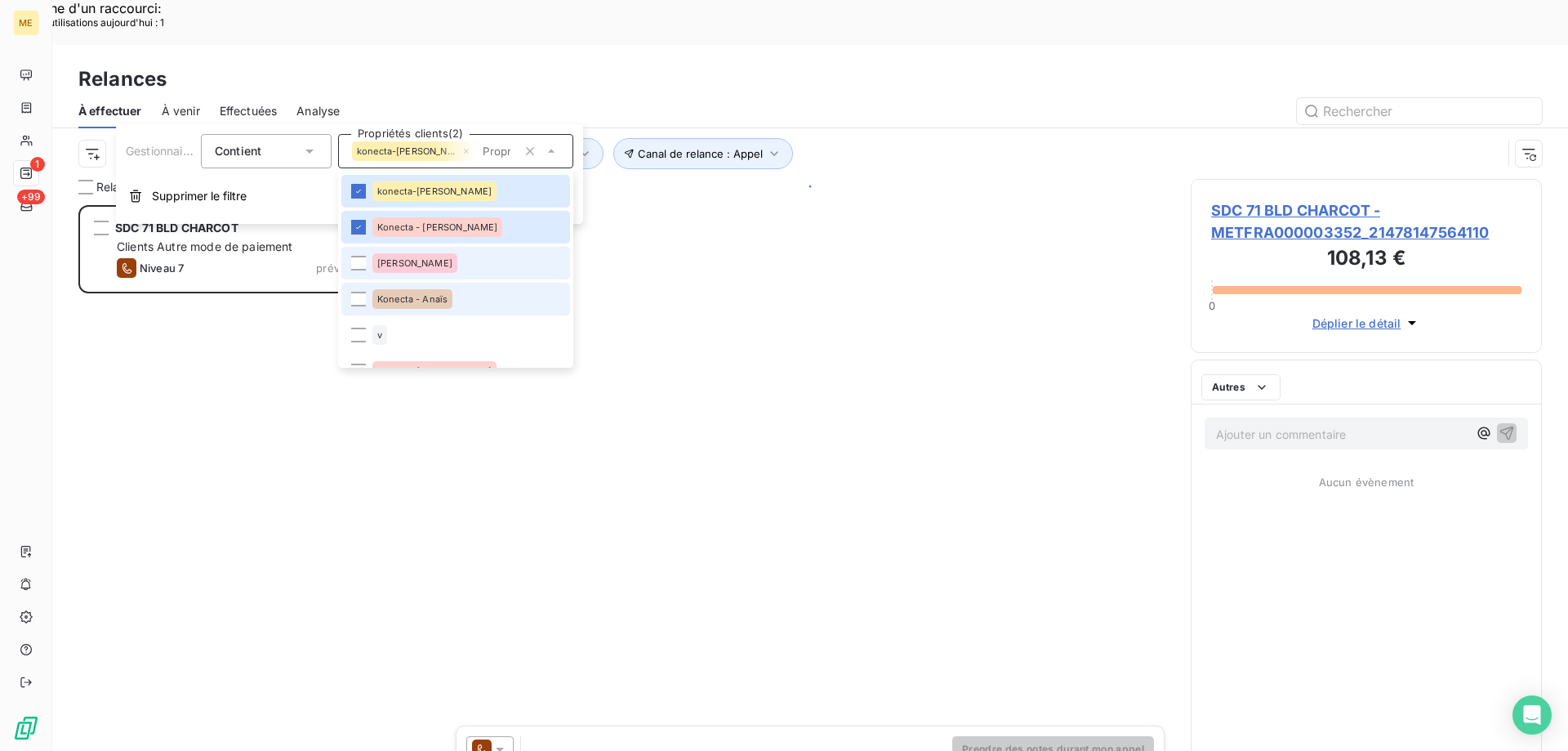
scroll to position [578, 339]
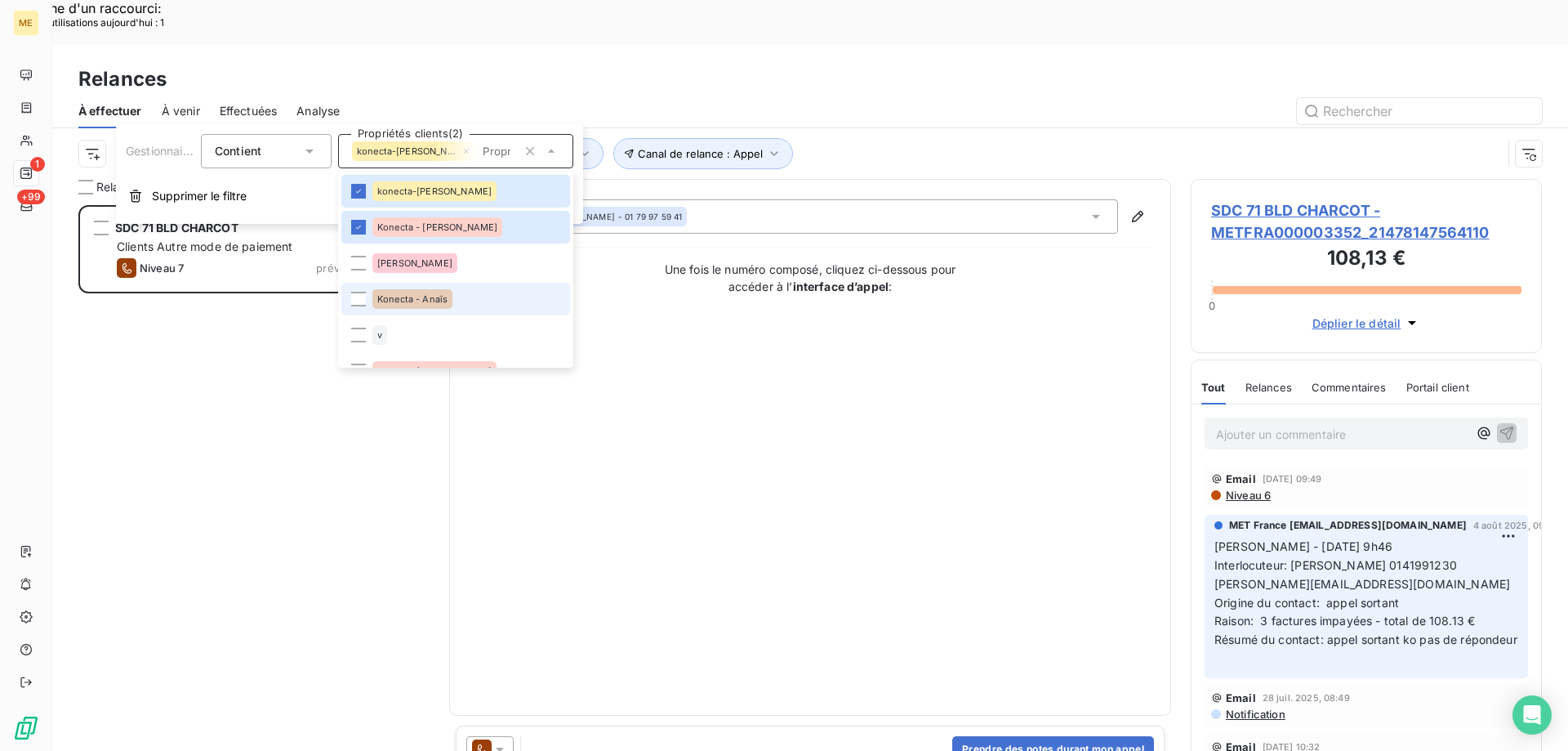
click at [381, 303] on span "Konecta - Anaïs" at bounding box center [412, 299] width 70 height 10
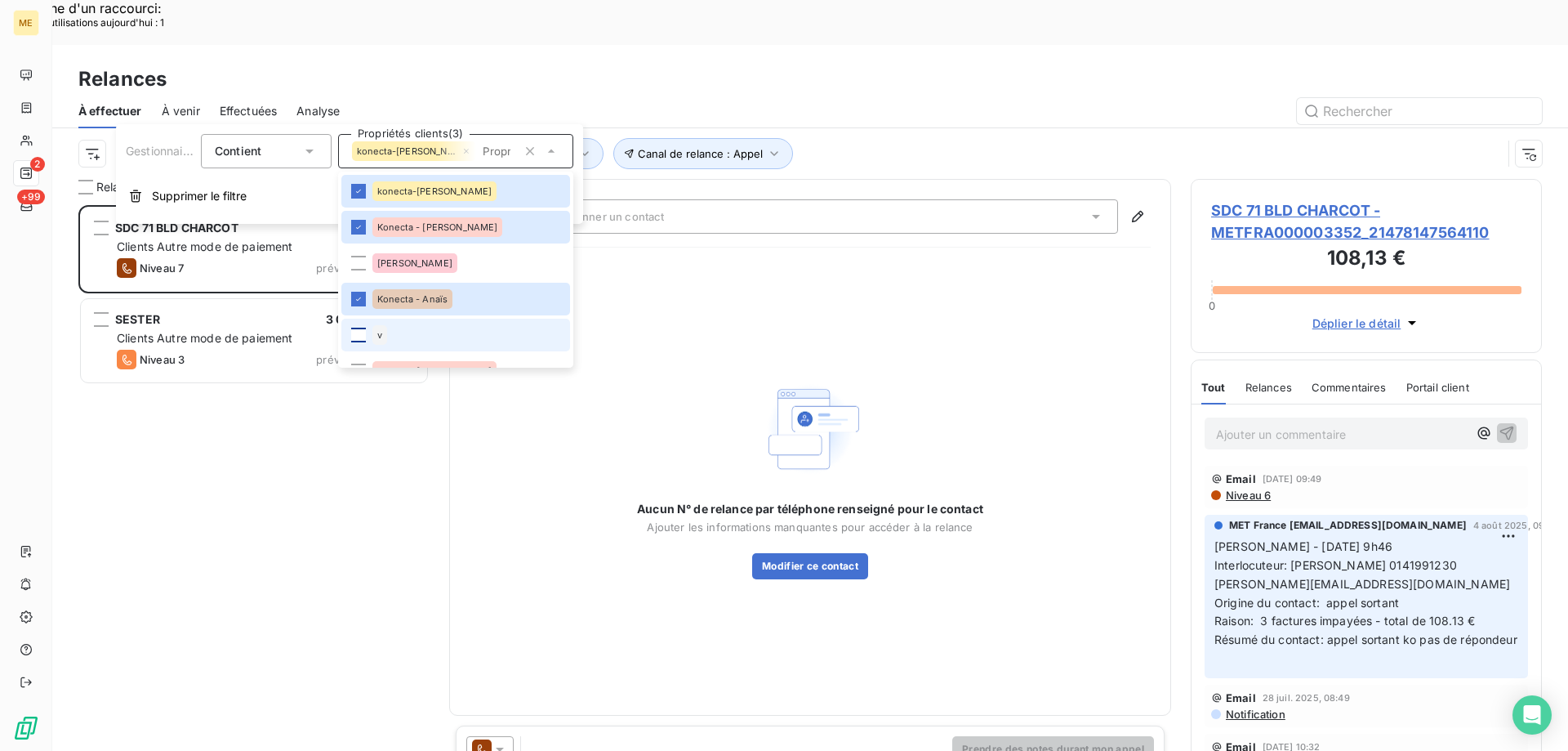
click at [361, 337] on div at bounding box center [358, 334] width 14 height 14
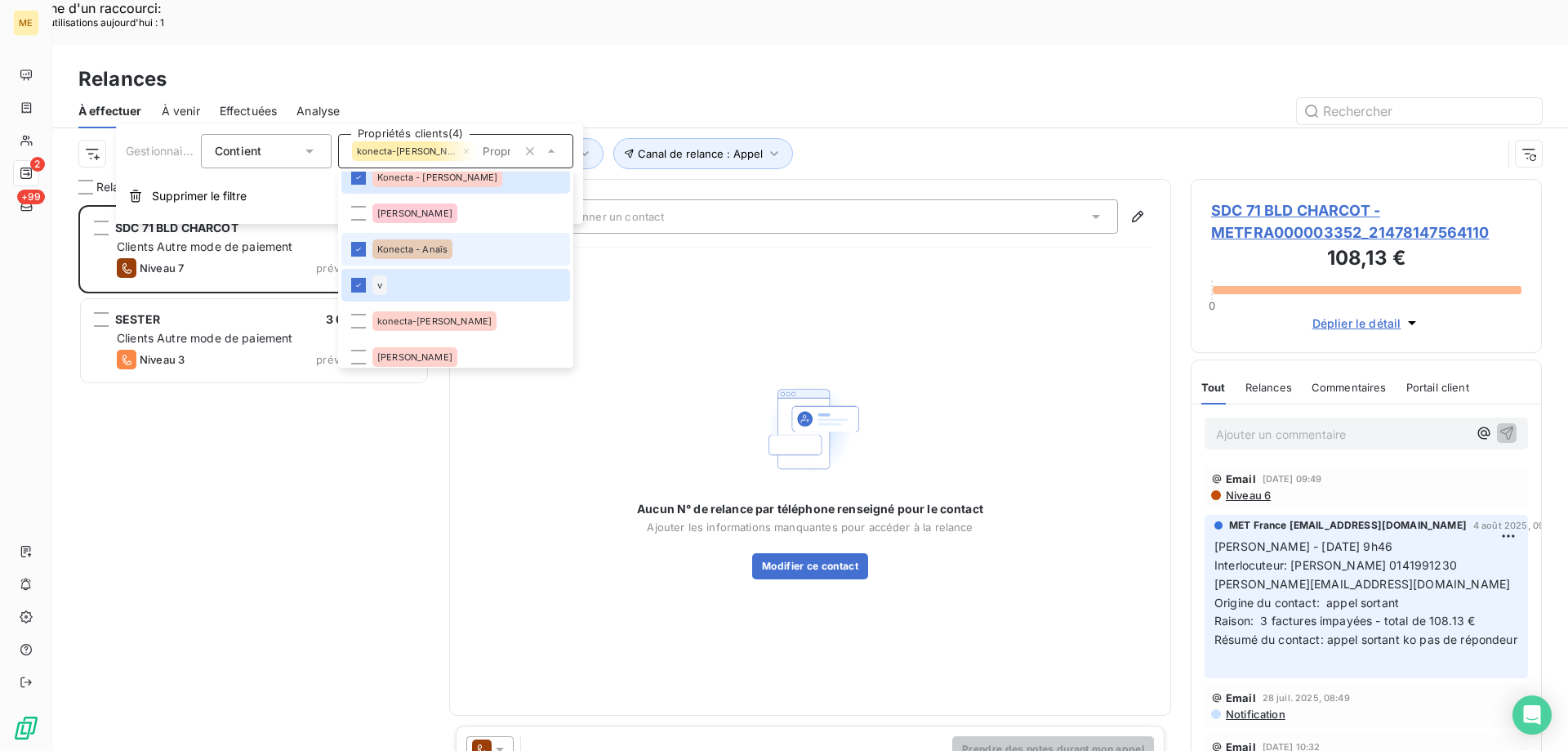
scroll to position [82, 0]
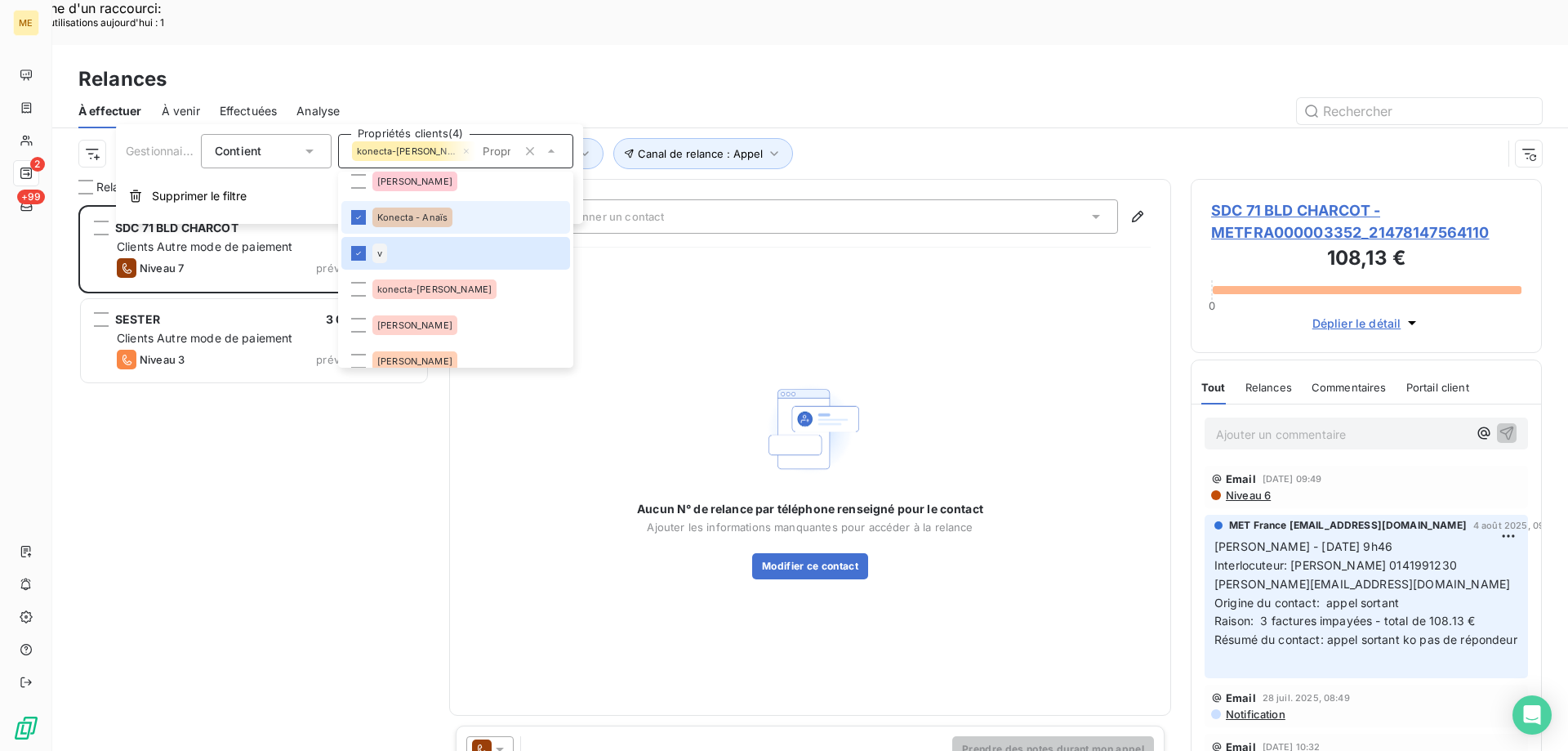
click at [393, 293] on span "konecta-[PERSON_NAME]" at bounding box center [434, 289] width 114 height 10
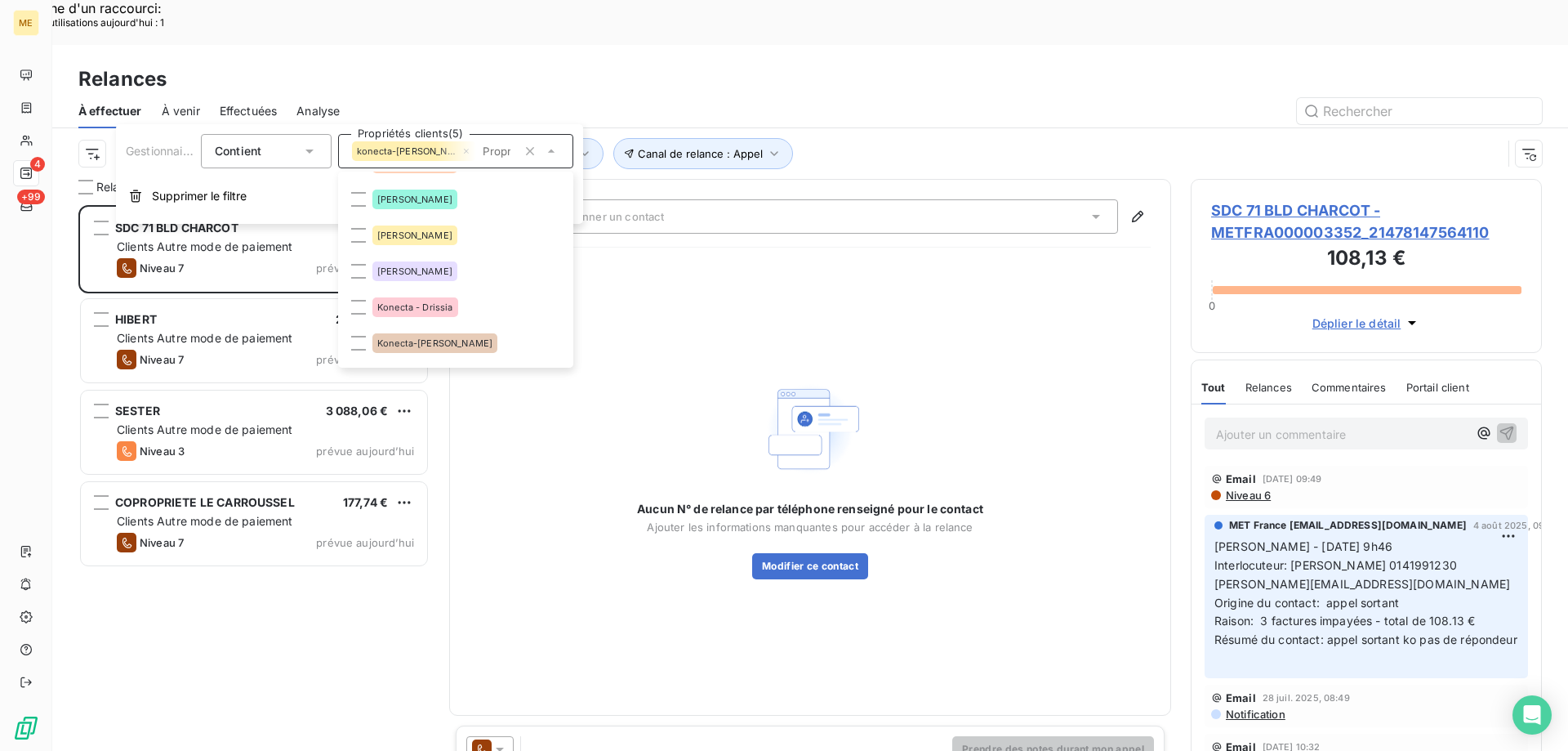
scroll to position [327, 0]
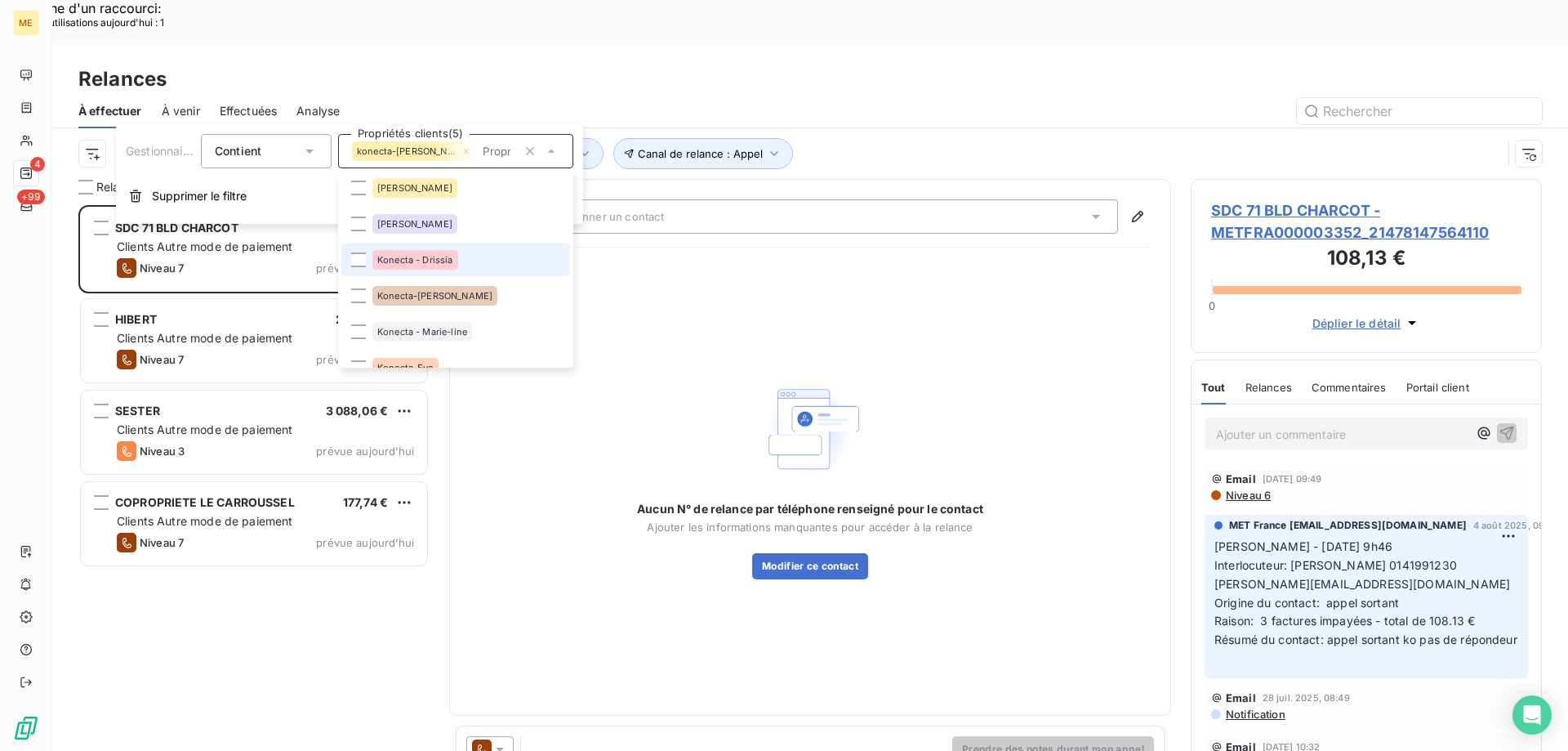
click at [379, 261] on span "Konecta - Drissia" at bounding box center [415, 259] width 76 height 10
click at [376, 298] on div "Konecta-[PERSON_NAME]" at bounding box center [435, 296] width 125 height 19
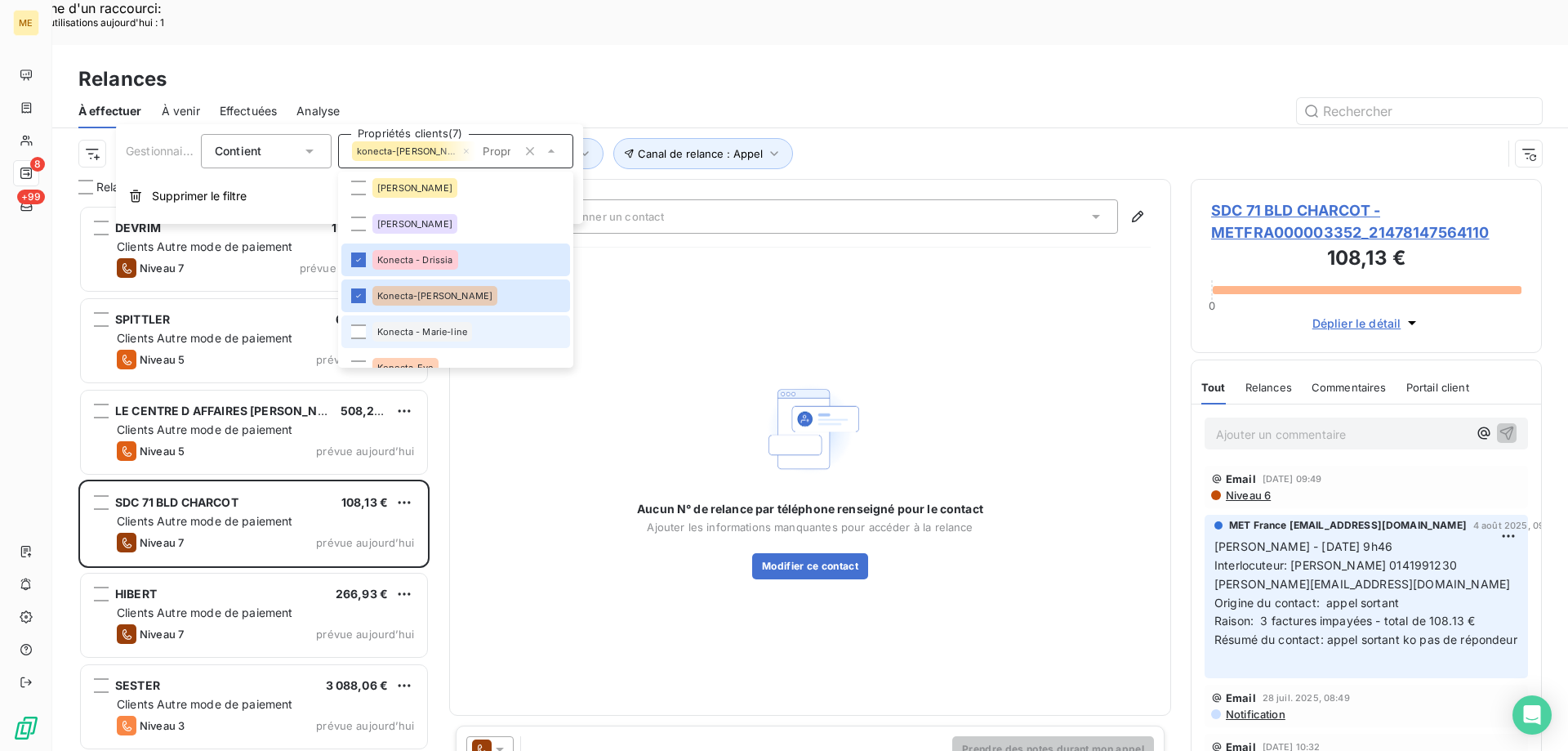
click at [394, 336] on div "Konecta - Marie-line" at bounding box center [422, 331] width 100 height 19
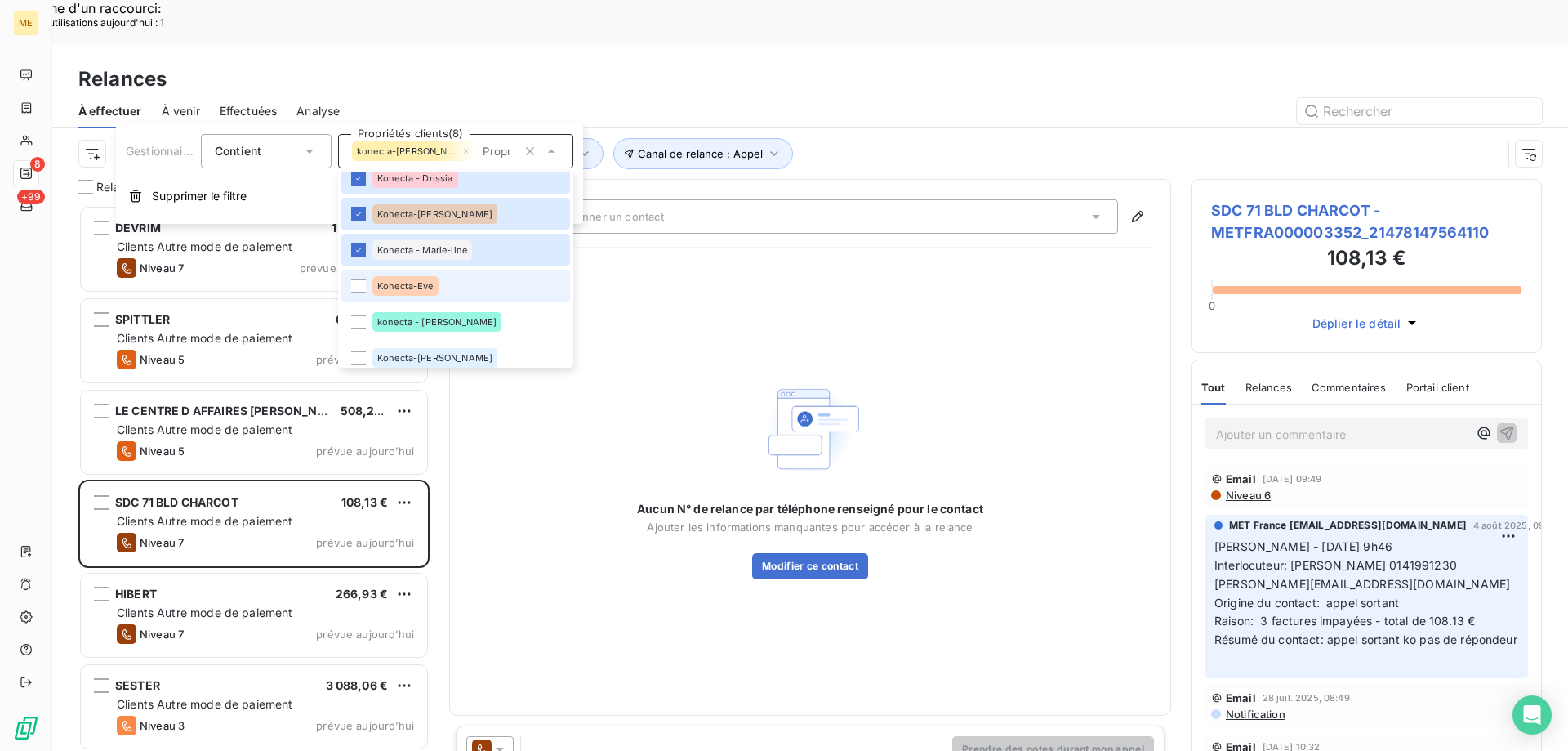
click at [391, 293] on div "Konecta-Eve" at bounding box center [405, 285] width 66 height 19
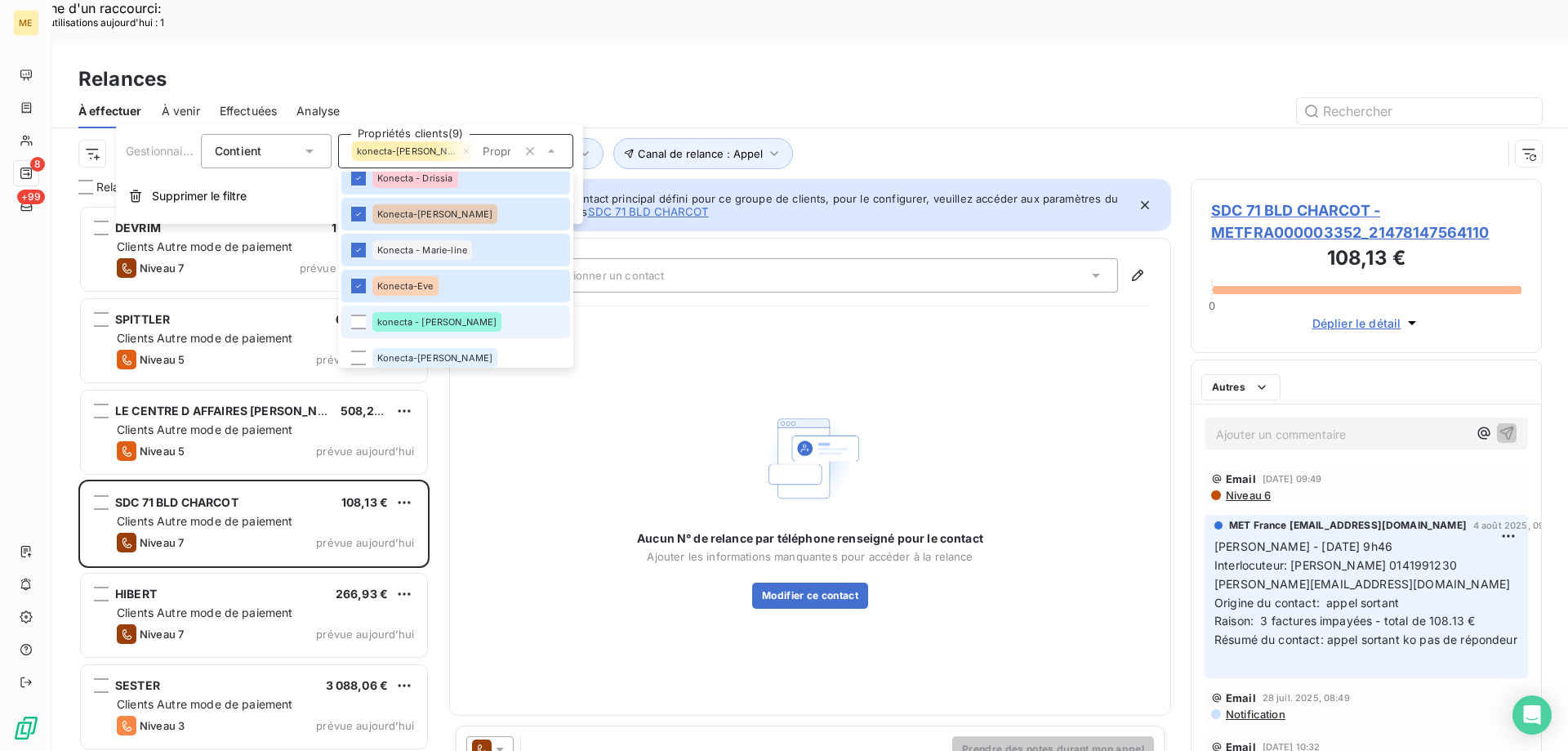
click at [398, 328] on div "konecta - [PERSON_NAME]" at bounding box center [437, 322] width 129 height 19
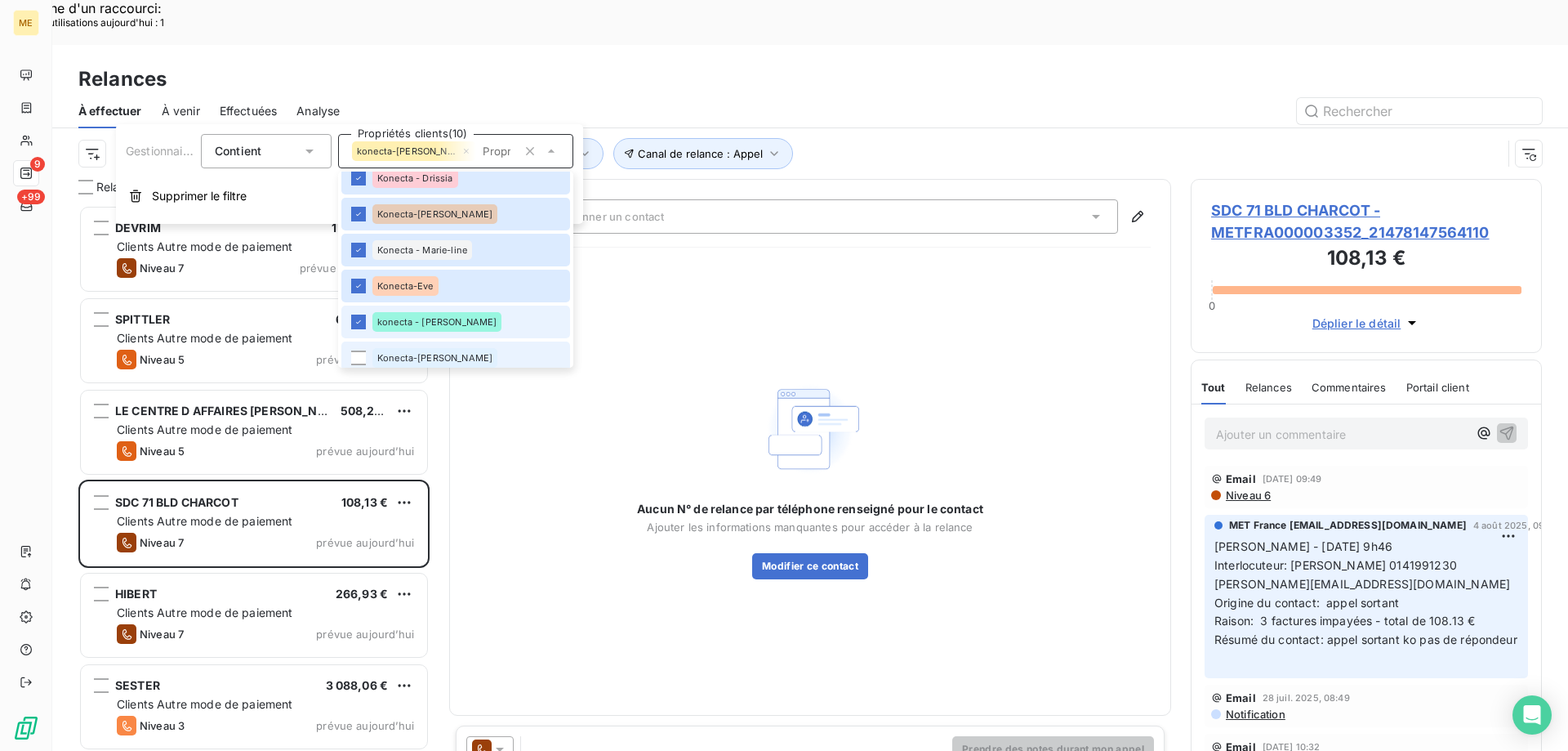
scroll to position [13, 13]
click at [392, 343] on li "Konecta-[PERSON_NAME]" at bounding box center [456, 358] width 229 height 33
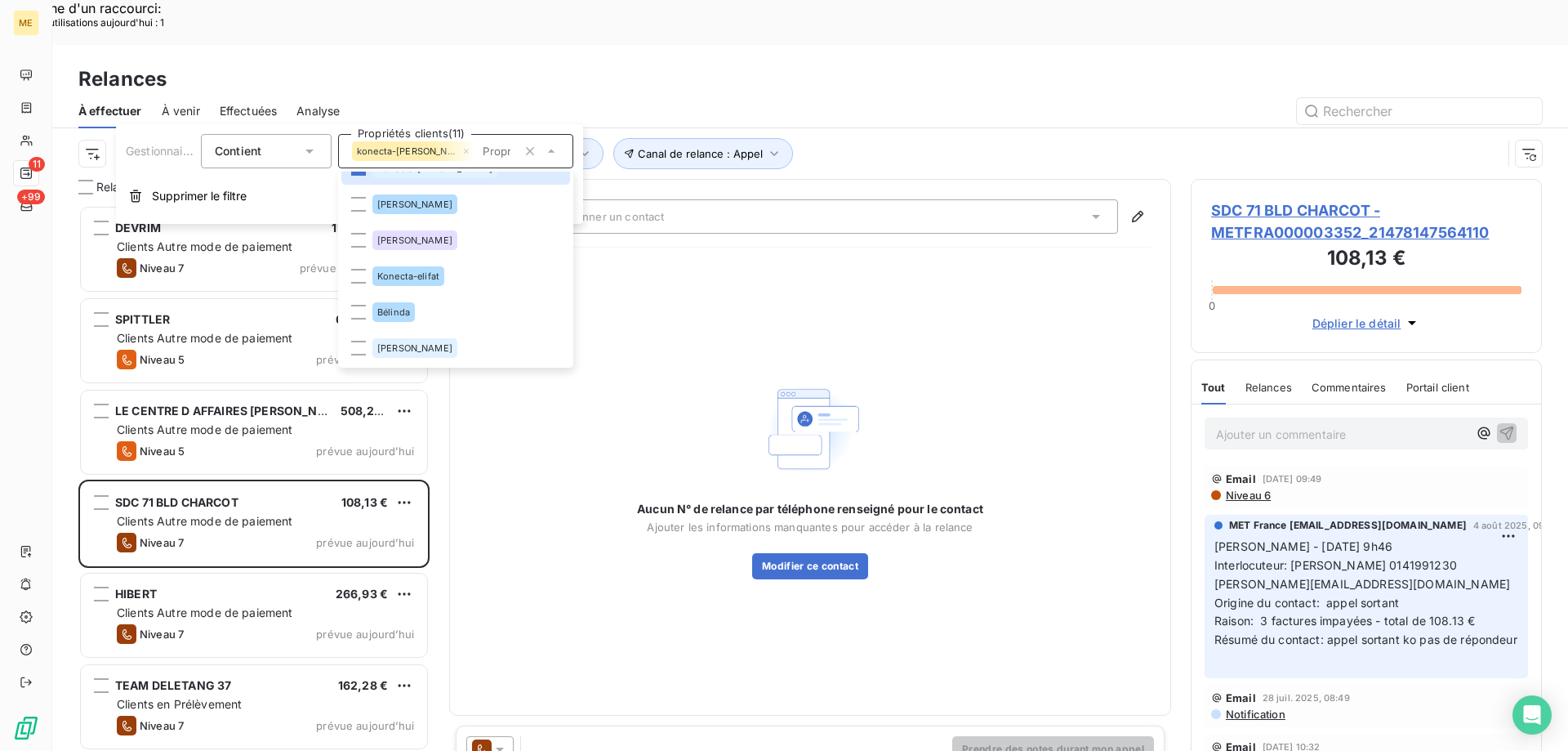
click at [398, 279] on span "Konecta-elifat" at bounding box center [408, 276] width 62 height 10
click at [832, 314] on div "Aucun N° de relance par téléphone renseigné pour le contact Ajouter les informa…" at bounding box center [809, 477] width 681 height 434
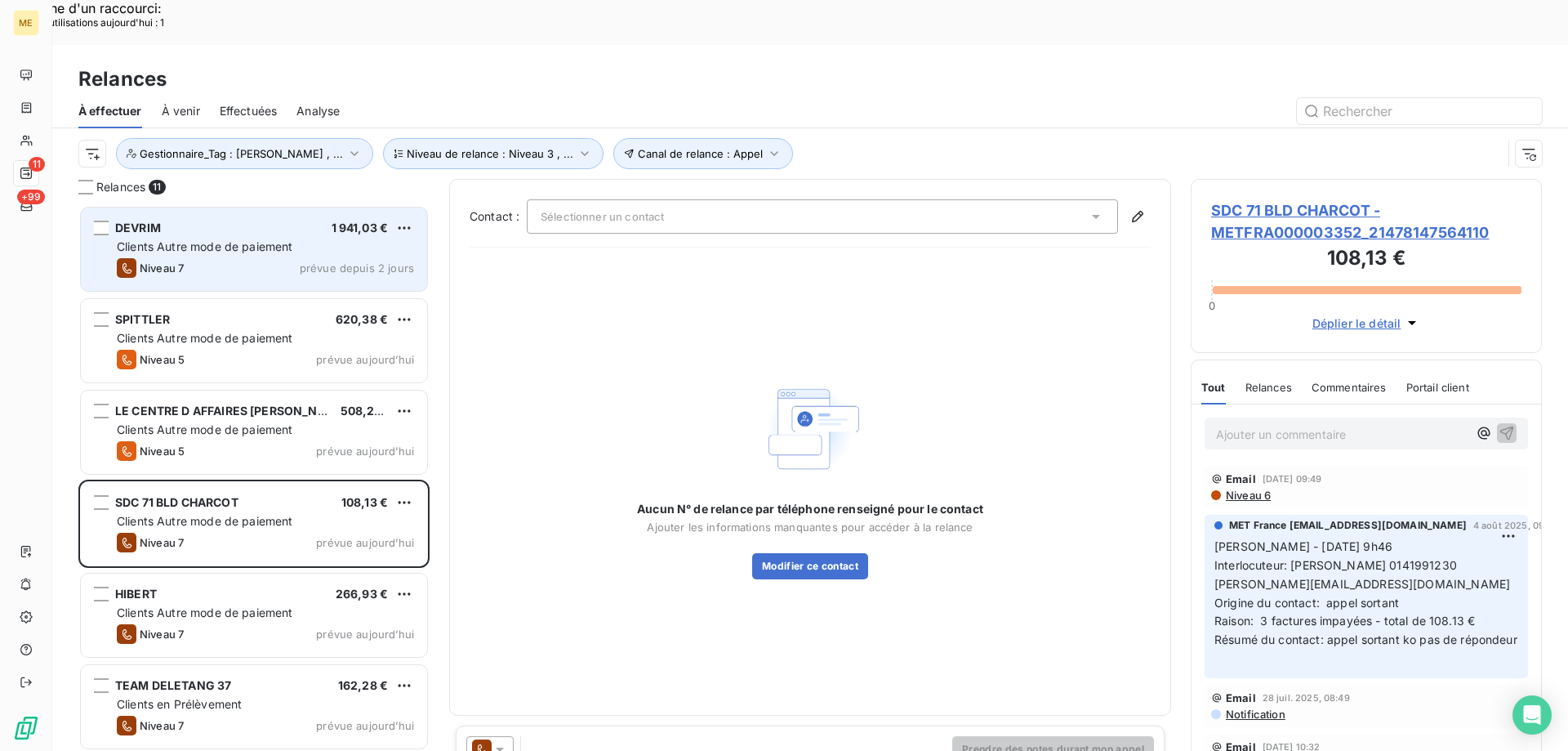
click at [218, 258] on div "Niveau 7 prévue depuis 2 jours" at bounding box center [266, 268] width 298 height 19
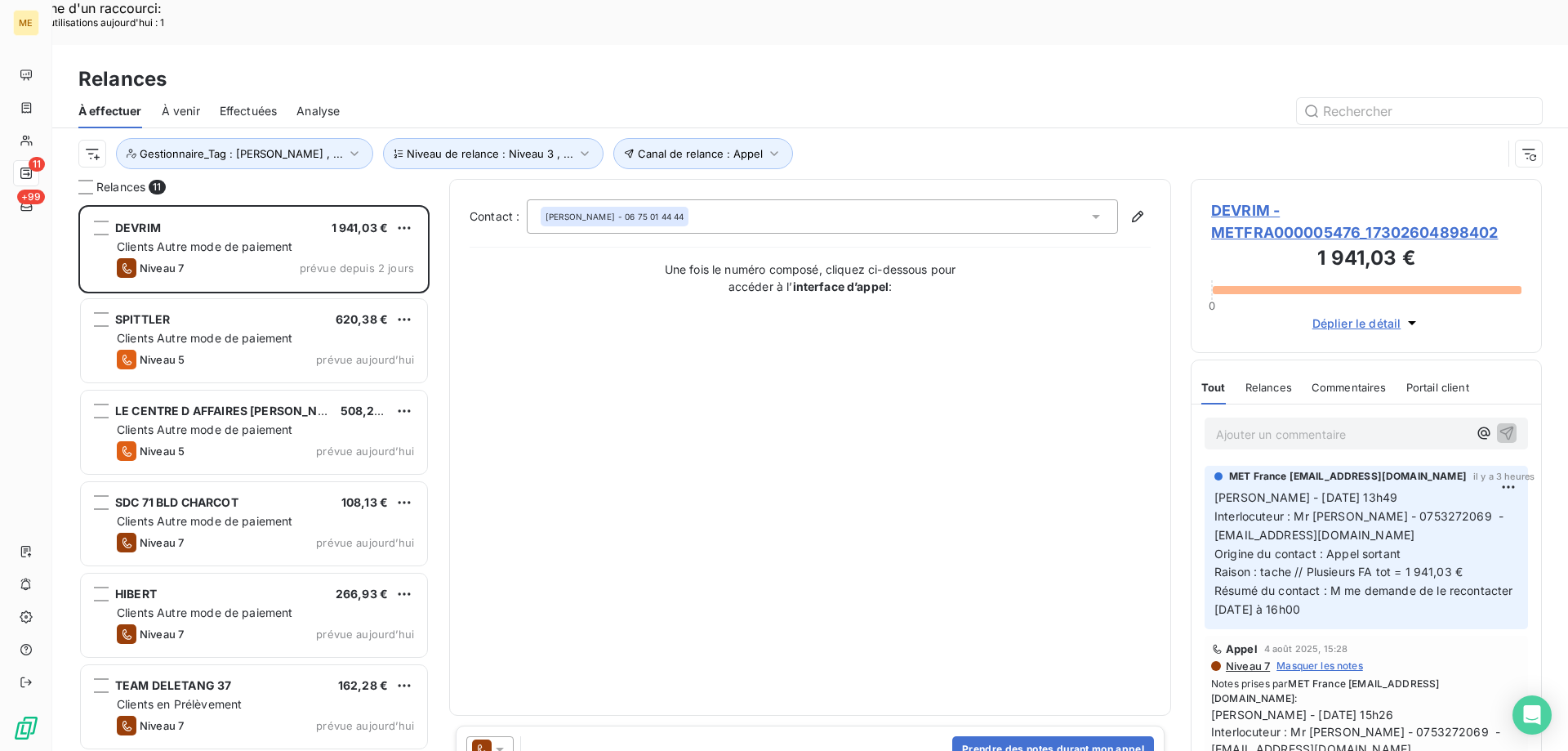
click at [1253, 200] on span "DEVRIM - METFRA000005476_17302604898402" at bounding box center [1365, 222] width 310 height 44
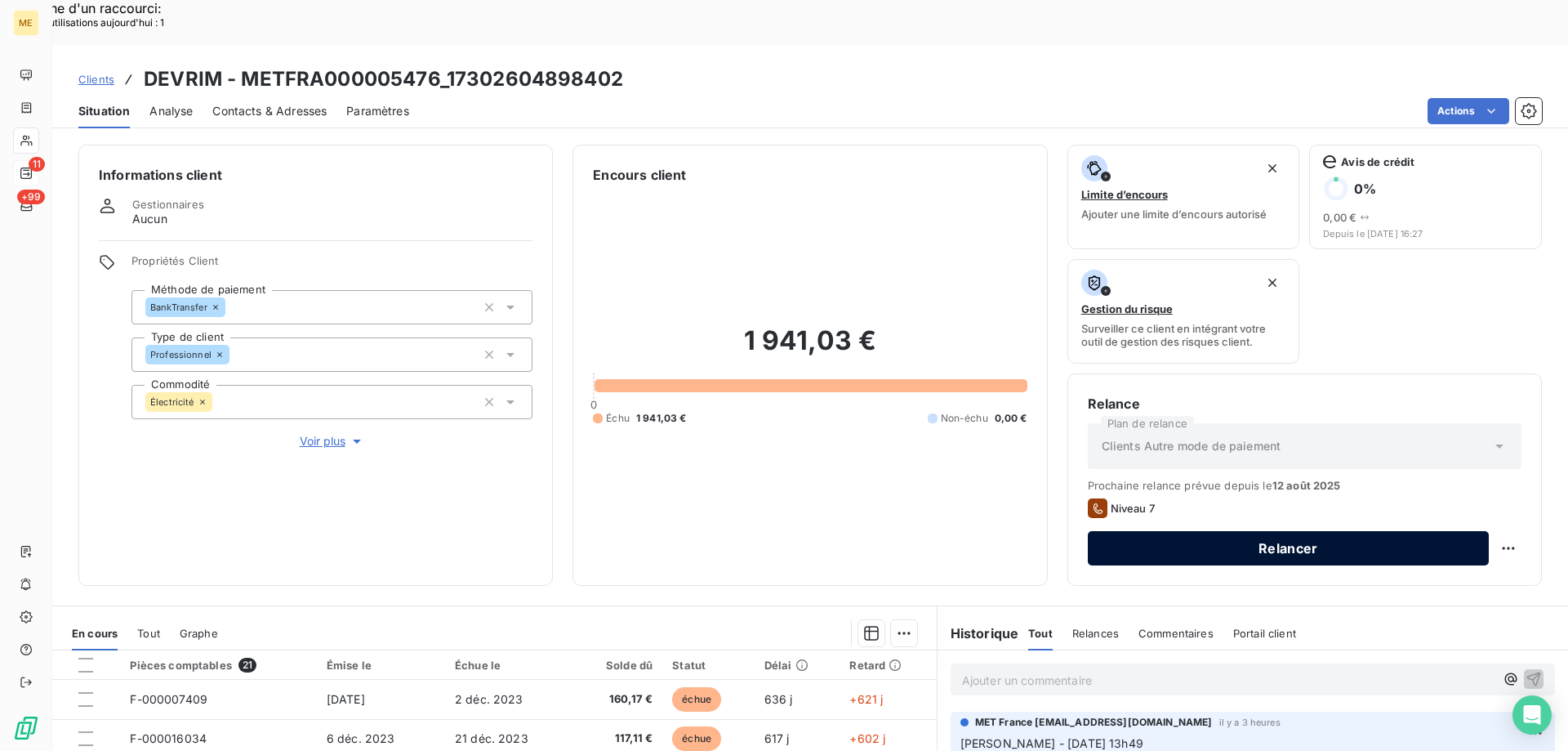
click at [1374, 531] on button "Relancer" at bounding box center [1289, 548] width 401 height 35
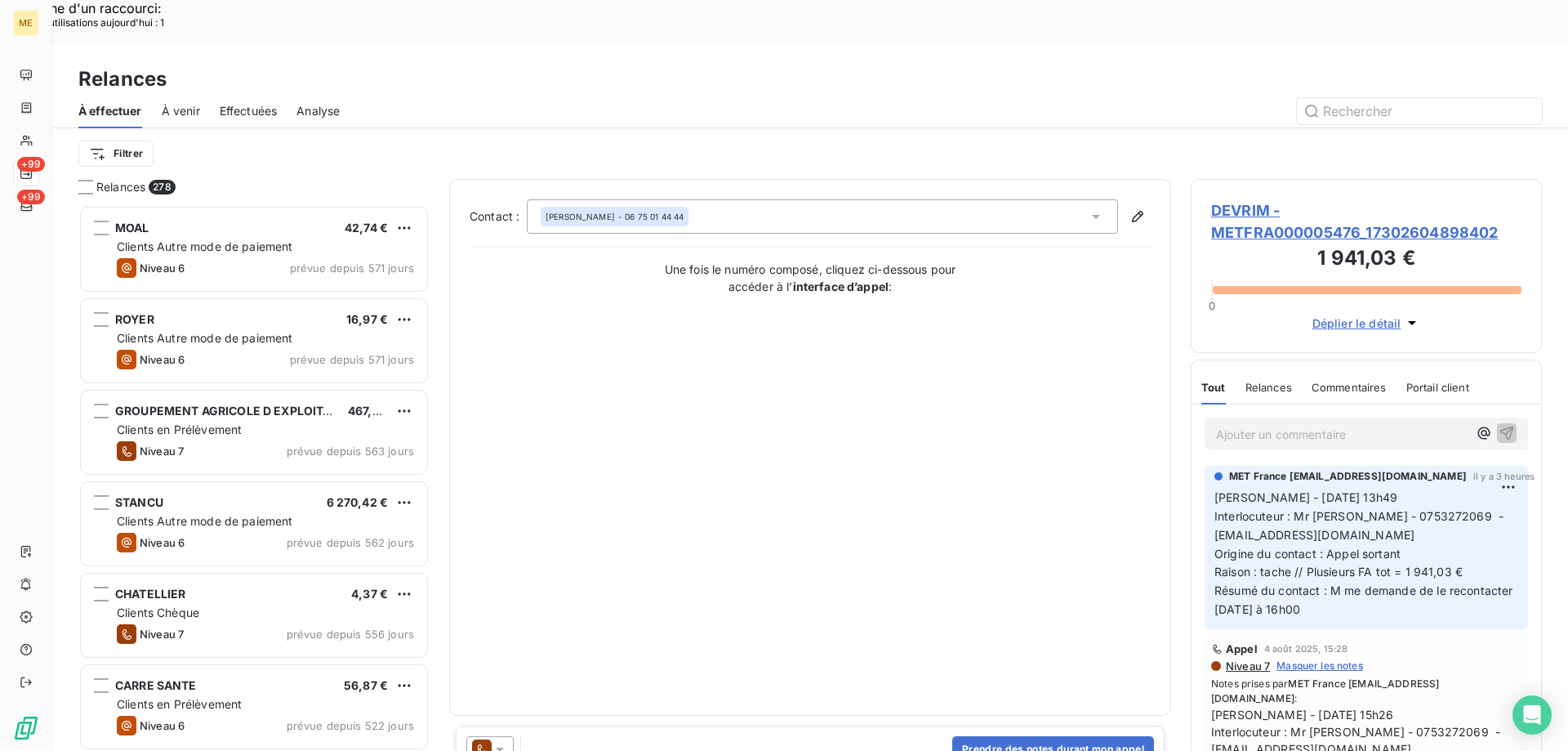
click at [505, 740] on icon at bounding box center [499, 748] width 16 height 16
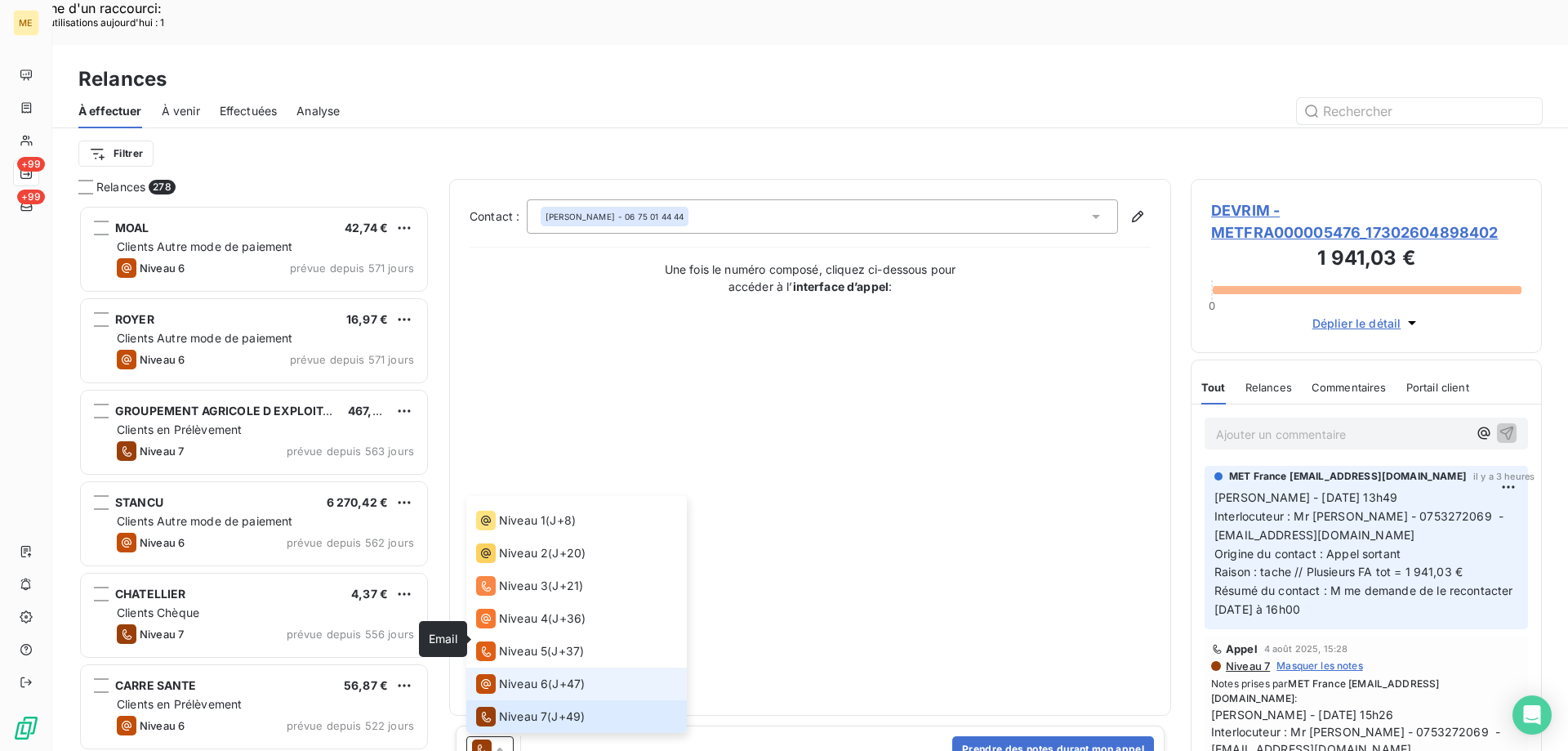
click at [495, 674] on icon at bounding box center [486, 684] width 19 height 19
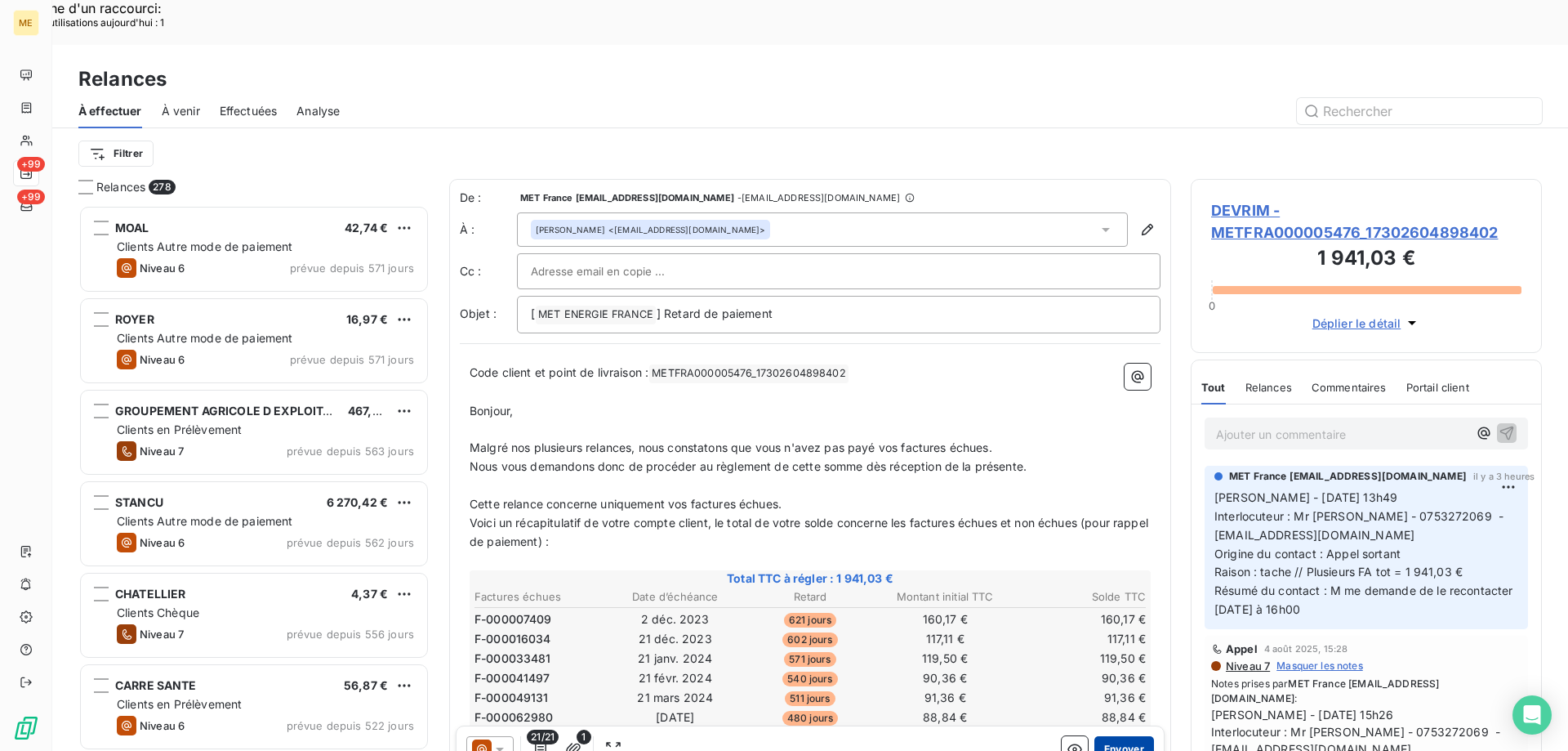
click at [1101, 736] on button "Envoyer" at bounding box center [1124, 748] width 60 height 26
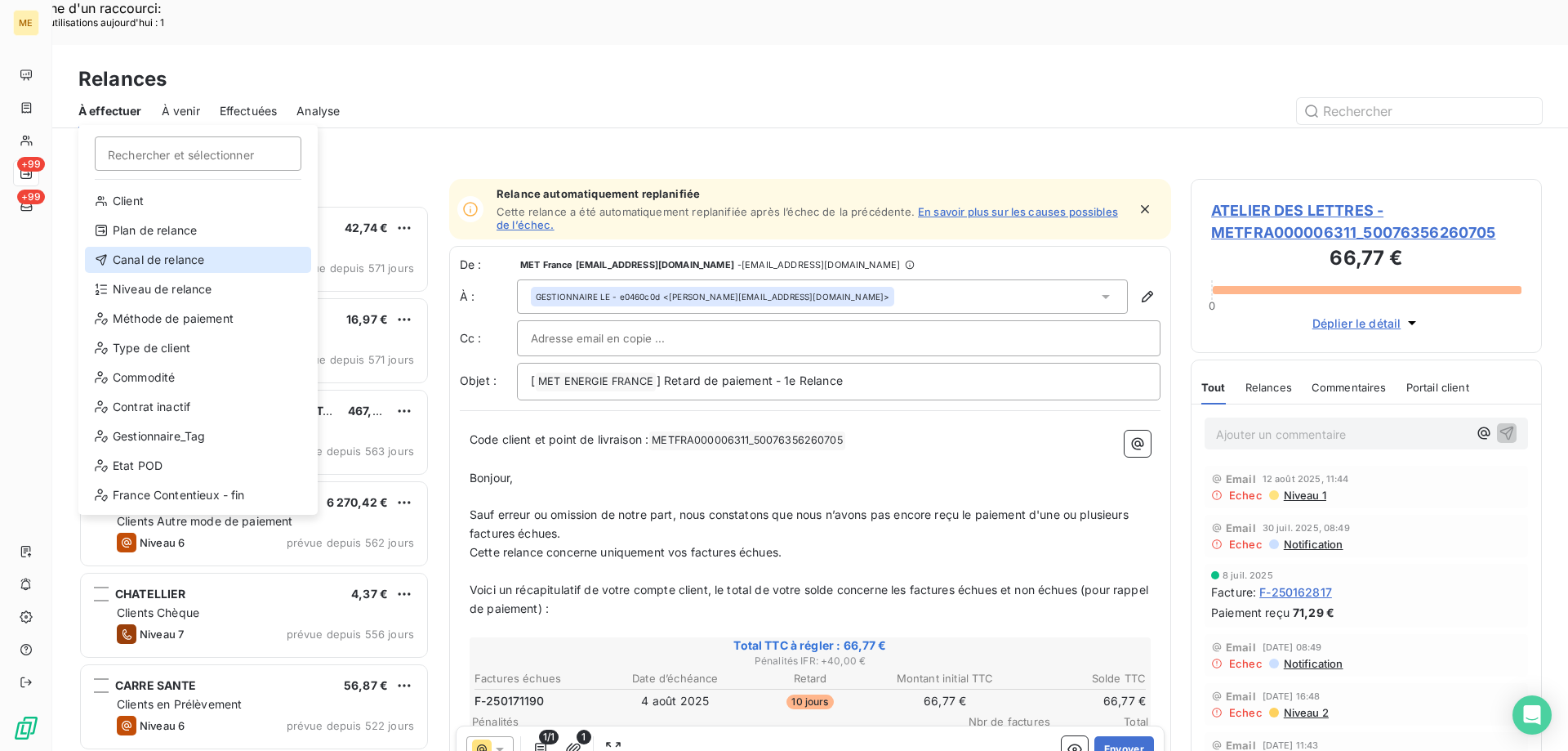
click at [167, 255] on div "Canal de relance" at bounding box center [198, 259] width 227 height 26
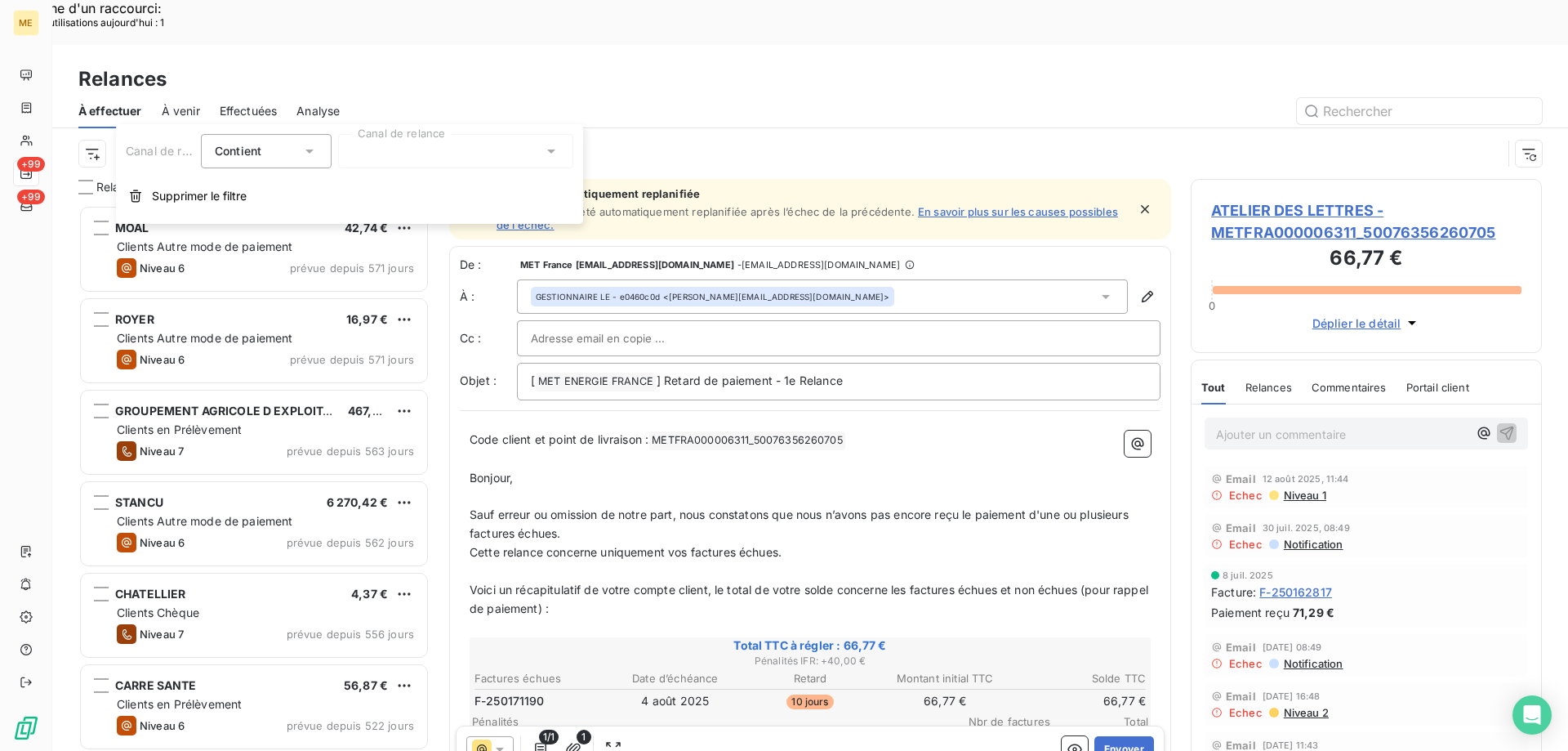
click at [366, 143] on div at bounding box center [455, 151] width 235 height 35
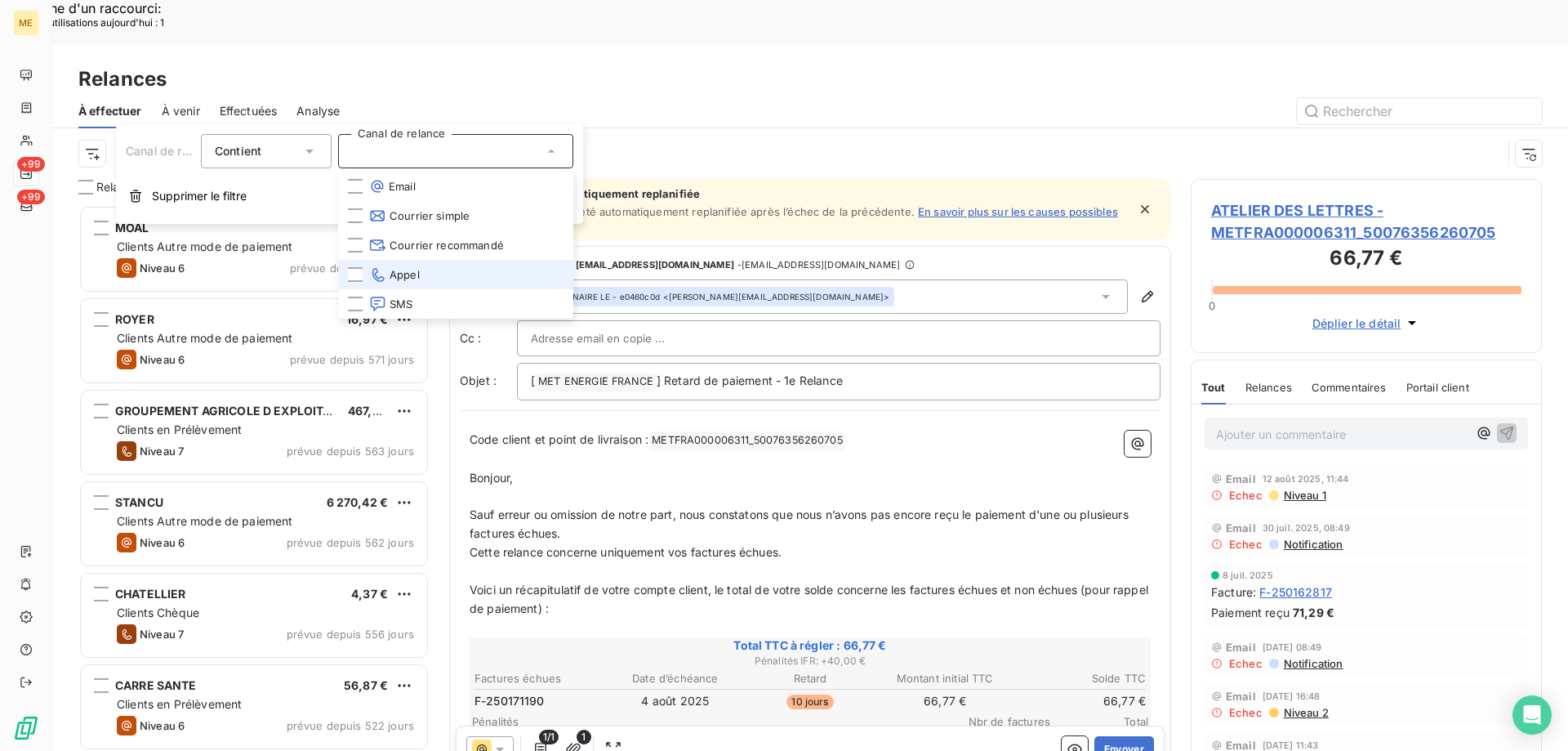
click at [419, 268] on span "Appel" at bounding box center [394, 274] width 51 height 16
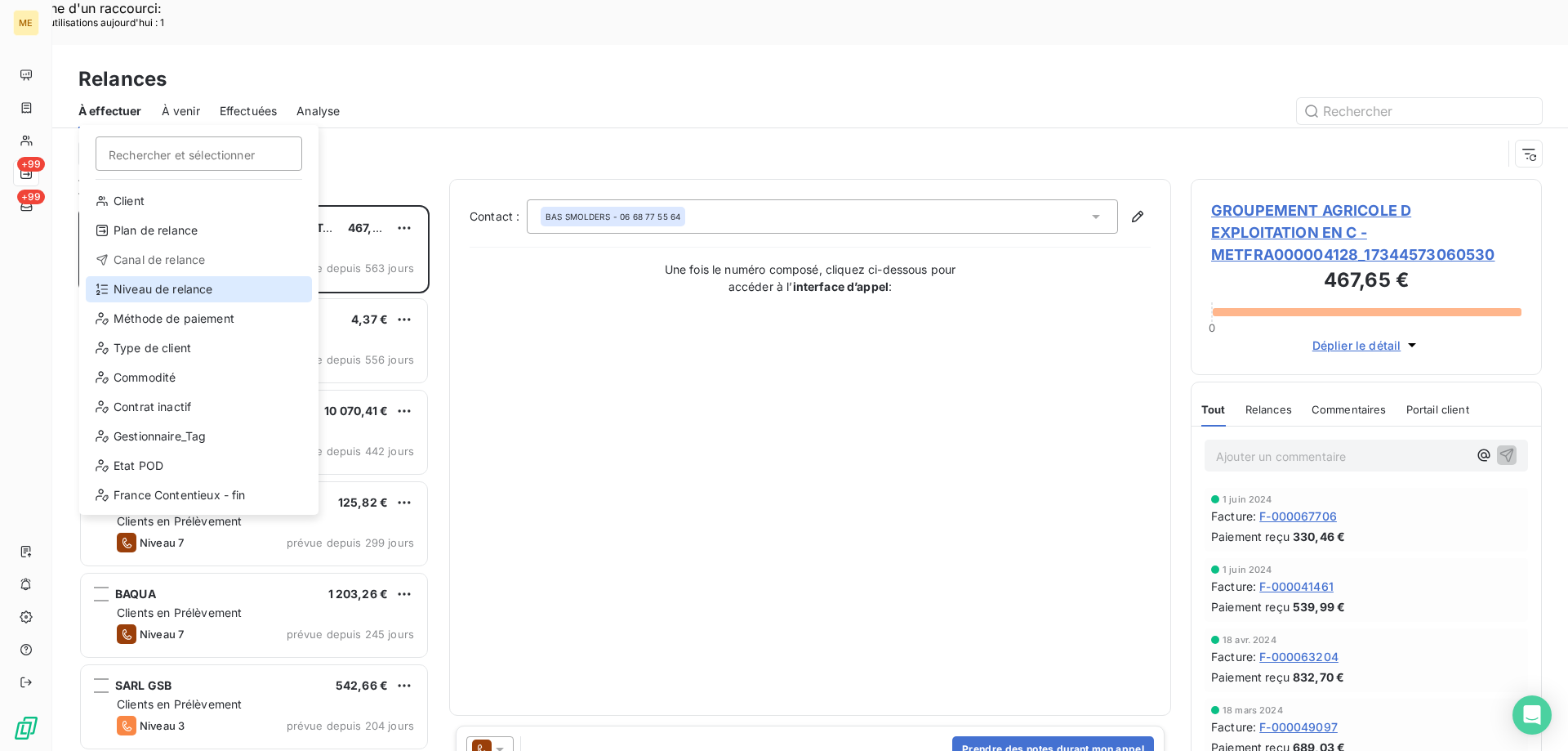
click at [125, 290] on div "Niveau de relance" at bounding box center [199, 288] width 227 height 26
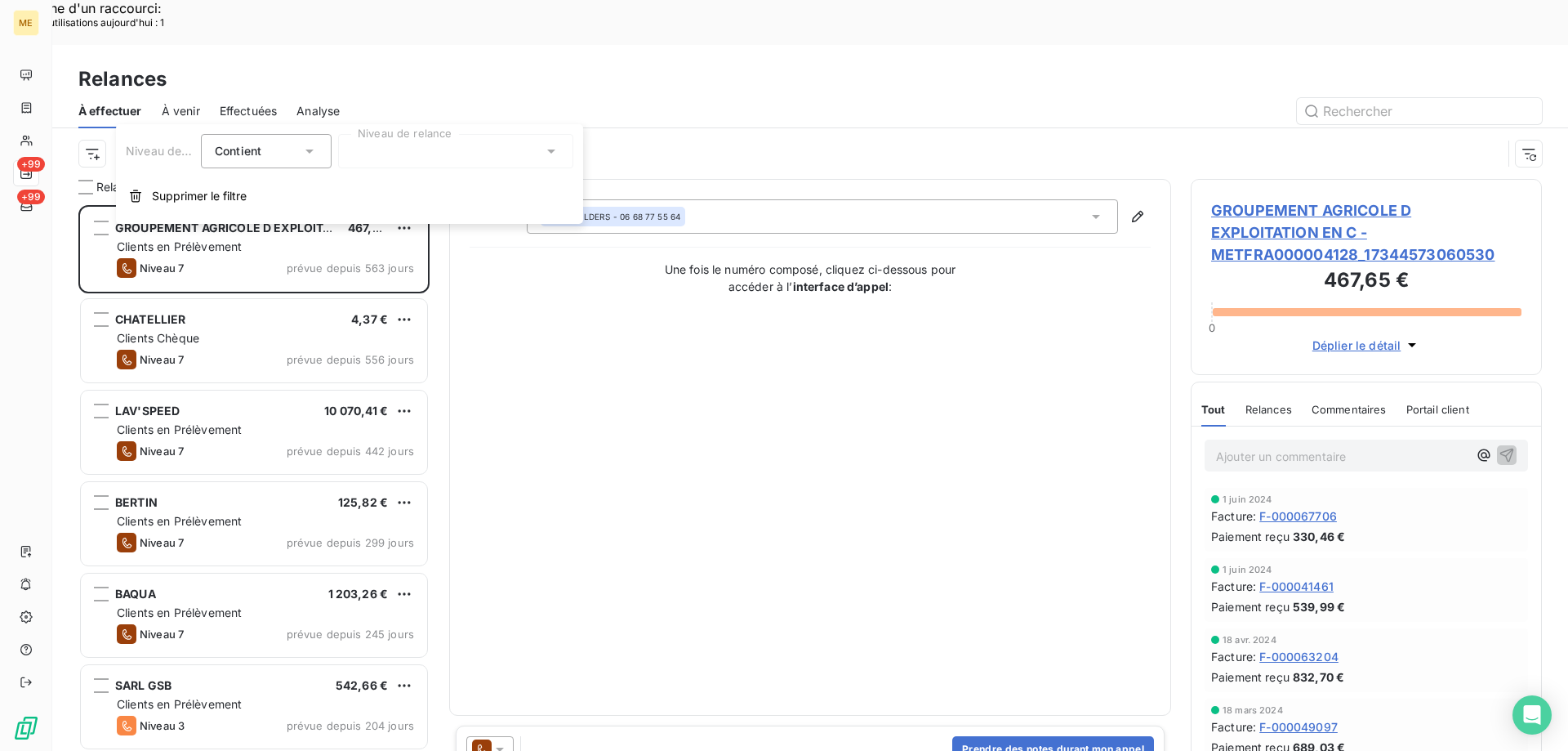
click at [485, 153] on div at bounding box center [455, 151] width 235 height 35
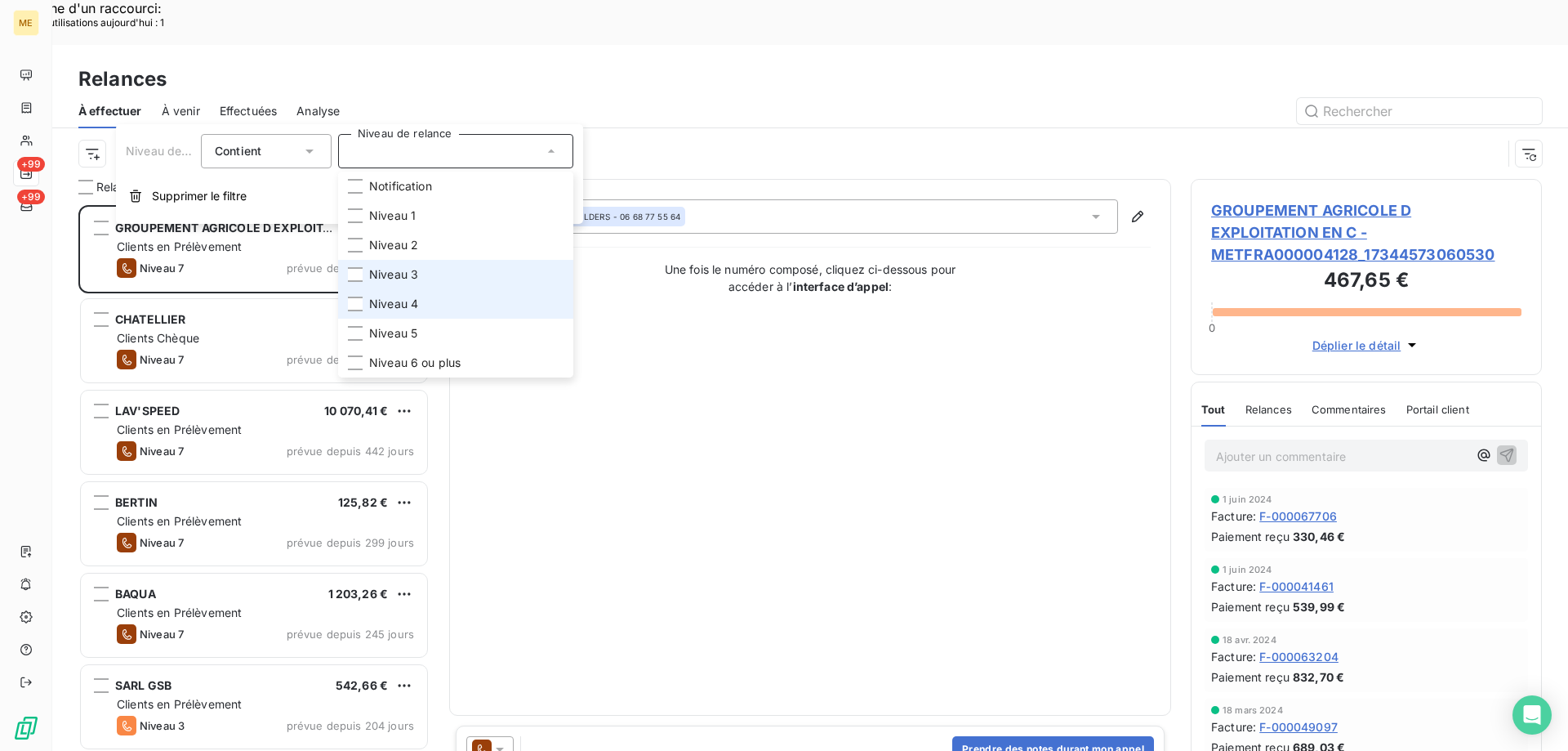
click at [424, 273] on li "Niveau 3" at bounding box center [455, 274] width 235 height 30
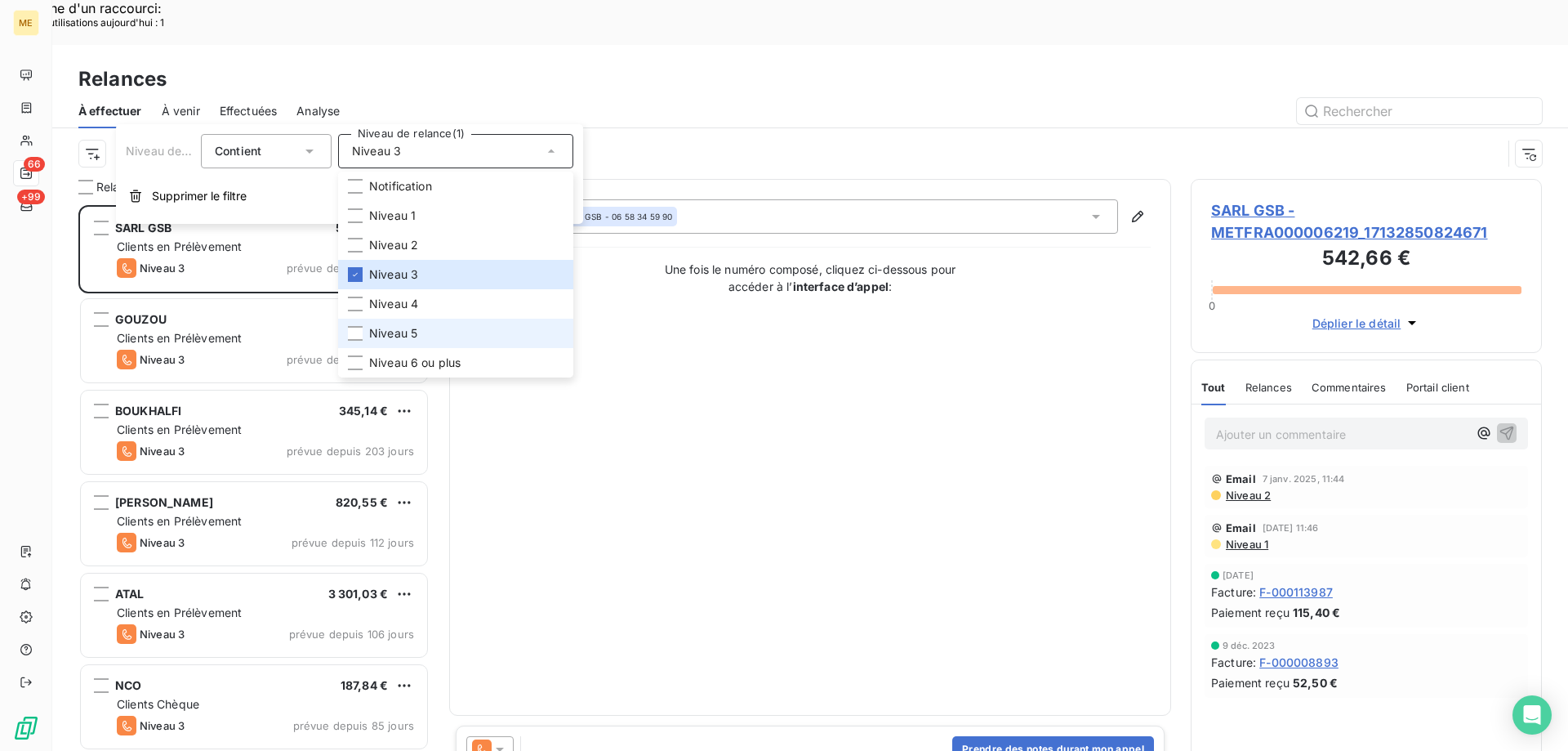
click at [423, 337] on li "Niveau 5" at bounding box center [455, 333] width 235 height 30
click at [416, 369] on span "Niveau 6 ou plus" at bounding box center [414, 362] width 91 height 16
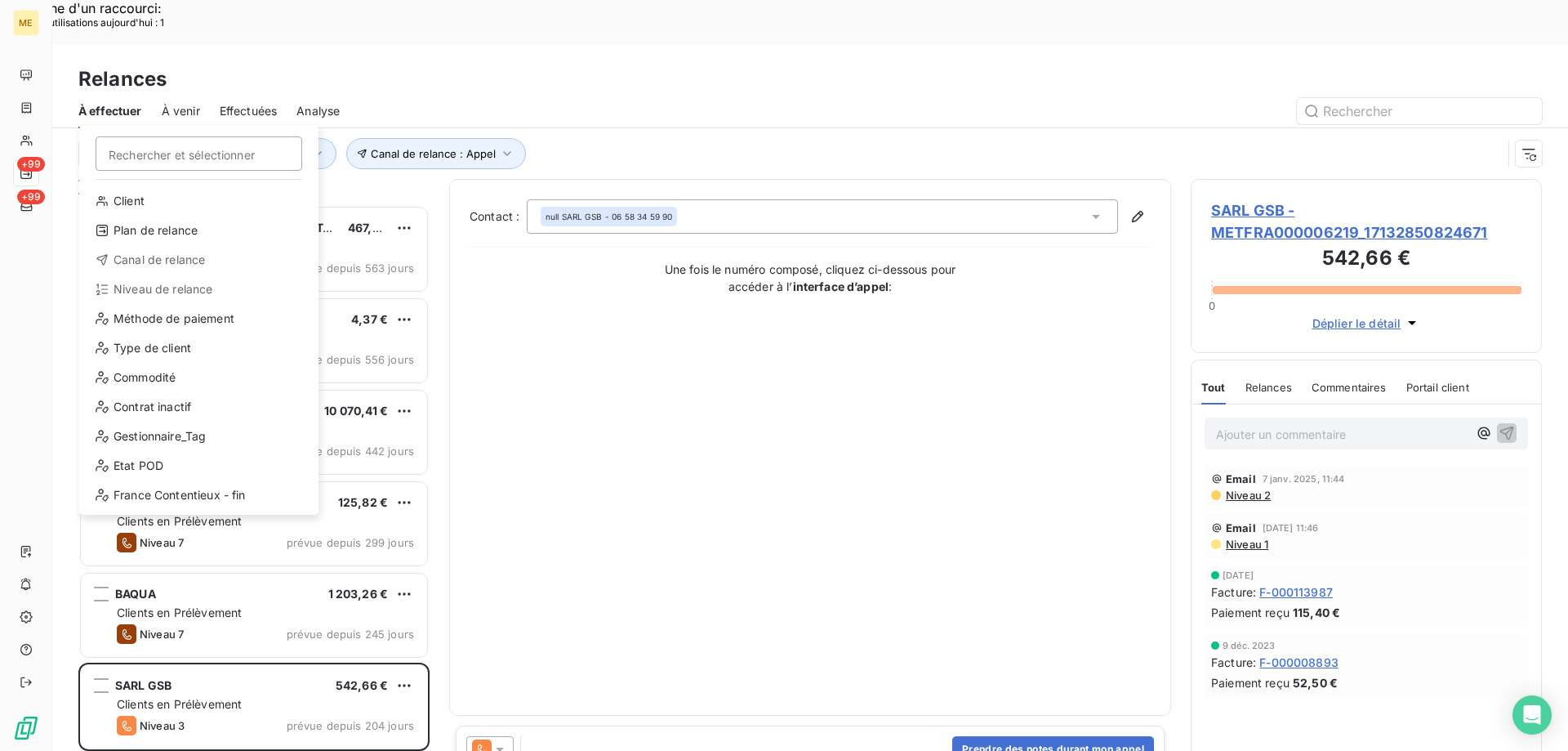
click at [145, 421] on div "Client Plan de relance Canal de relance Niveau de relance Méthode de paiement T…" at bounding box center [199, 351] width 227 height 327
click at [152, 439] on div "Gestionnaire_Tag" at bounding box center [199, 436] width 227 height 26
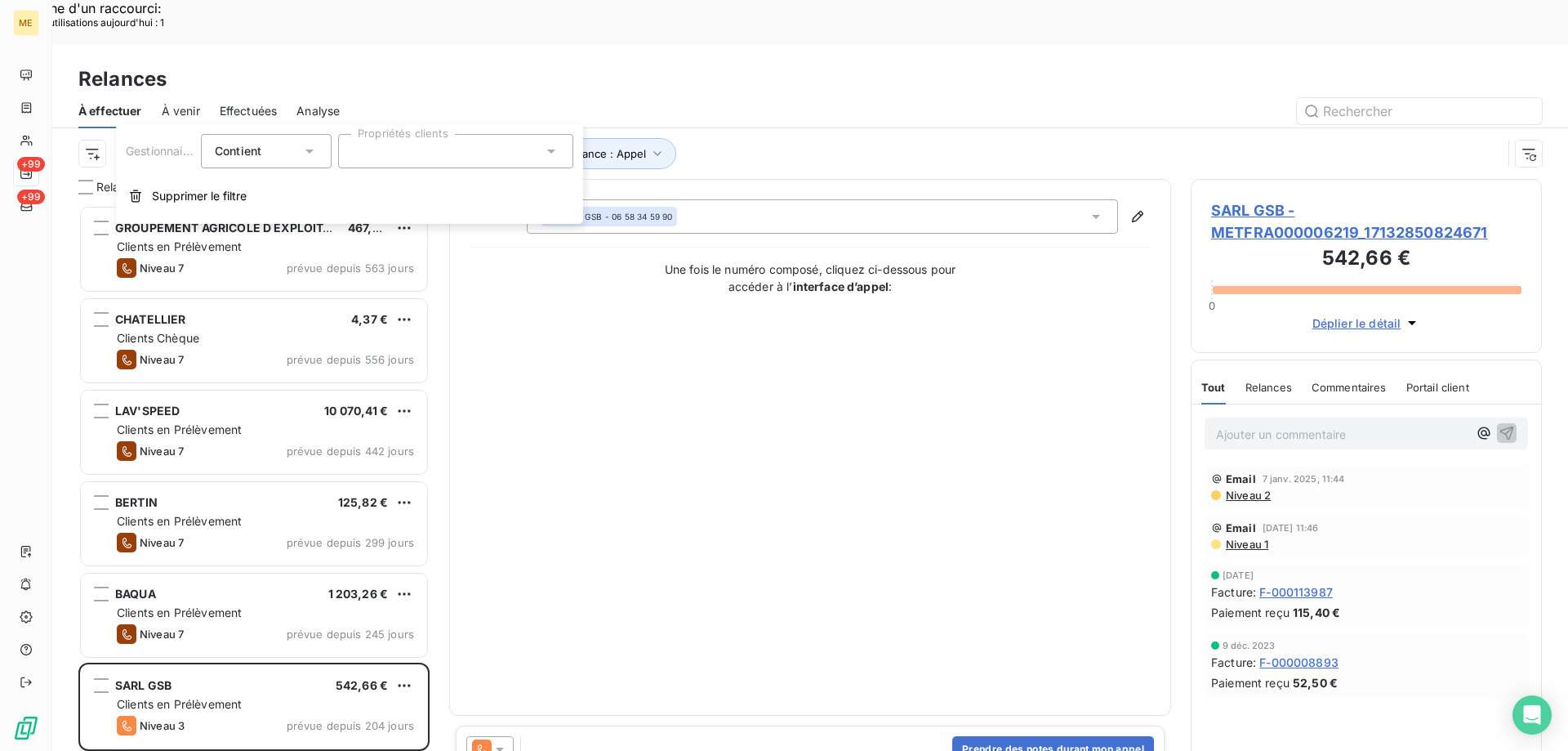
click at [420, 145] on div at bounding box center [455, 151] width 235 height 35
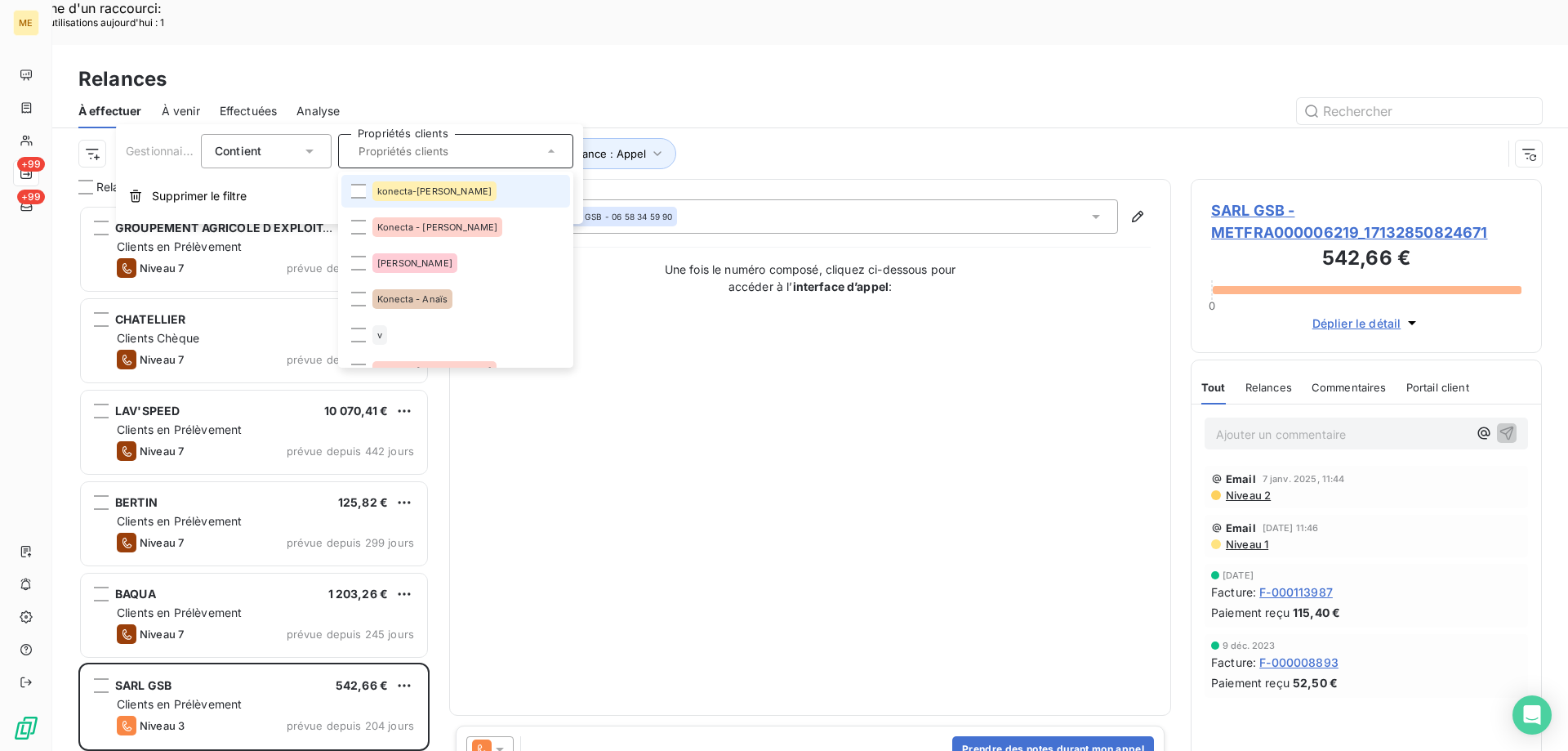
click at [397, 191] on span "konecta-[PERSON_NAME]" at bounding box center [434, 191] width 114 height 10
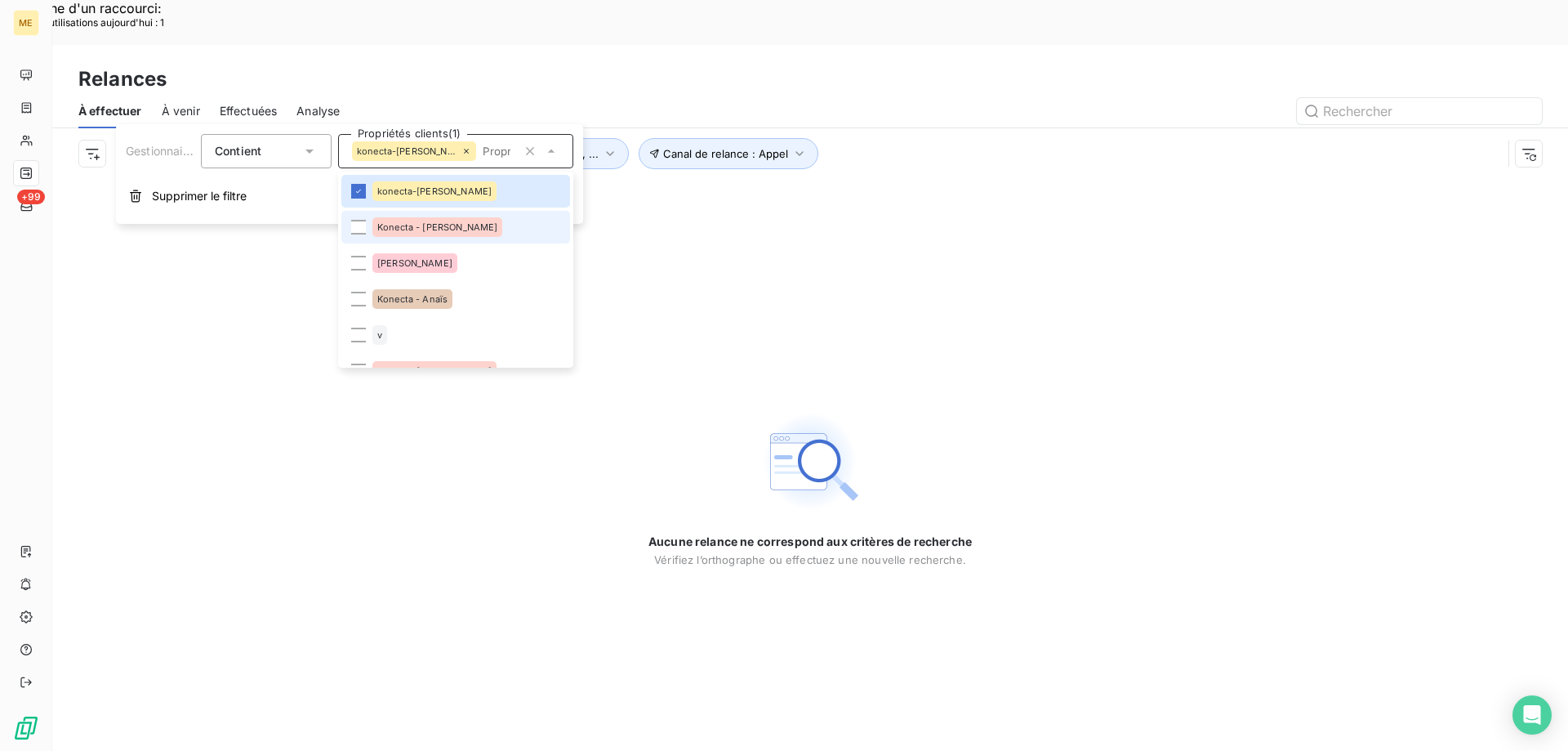
click at [397, 227] on span "Konecta - [PERSON_NAME]" at bounding box center [437, 227] width 120 height 10
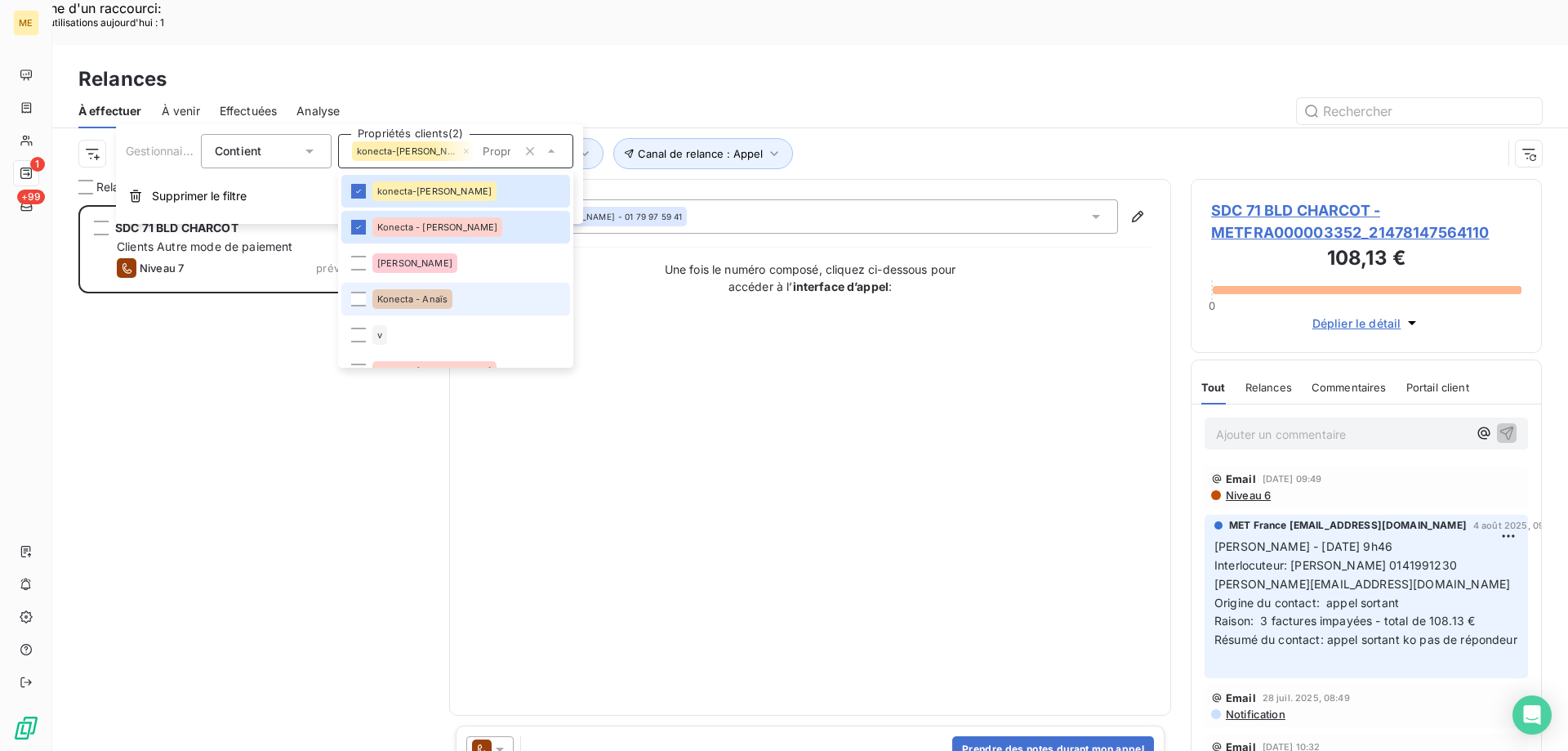
click at [389, 292] on div "Konecta - Anaïs" at bounding box center [412, 299] width 80 height 19
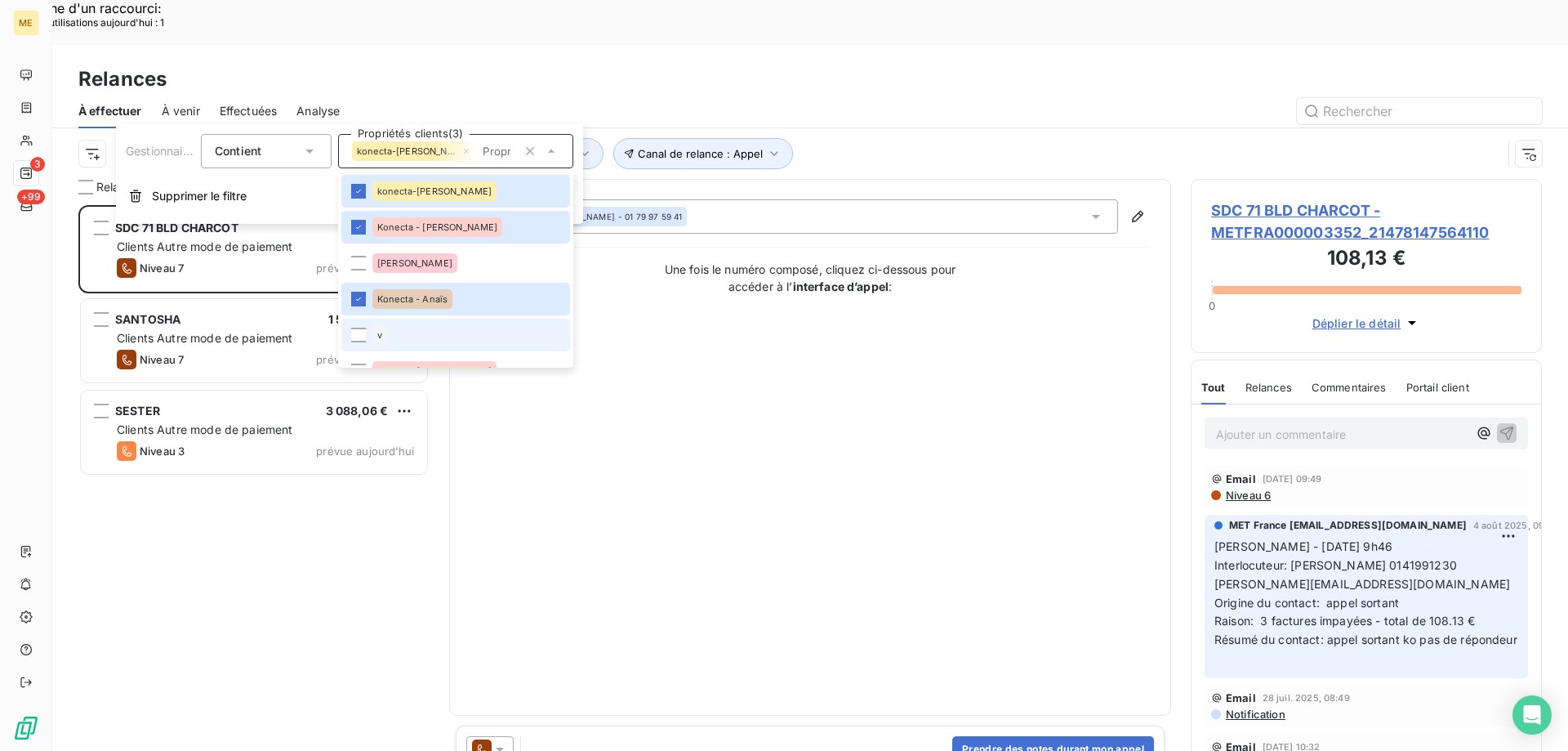
click at [370, 331] on li "v" at bounding box center [456, 335] width 229 height 33
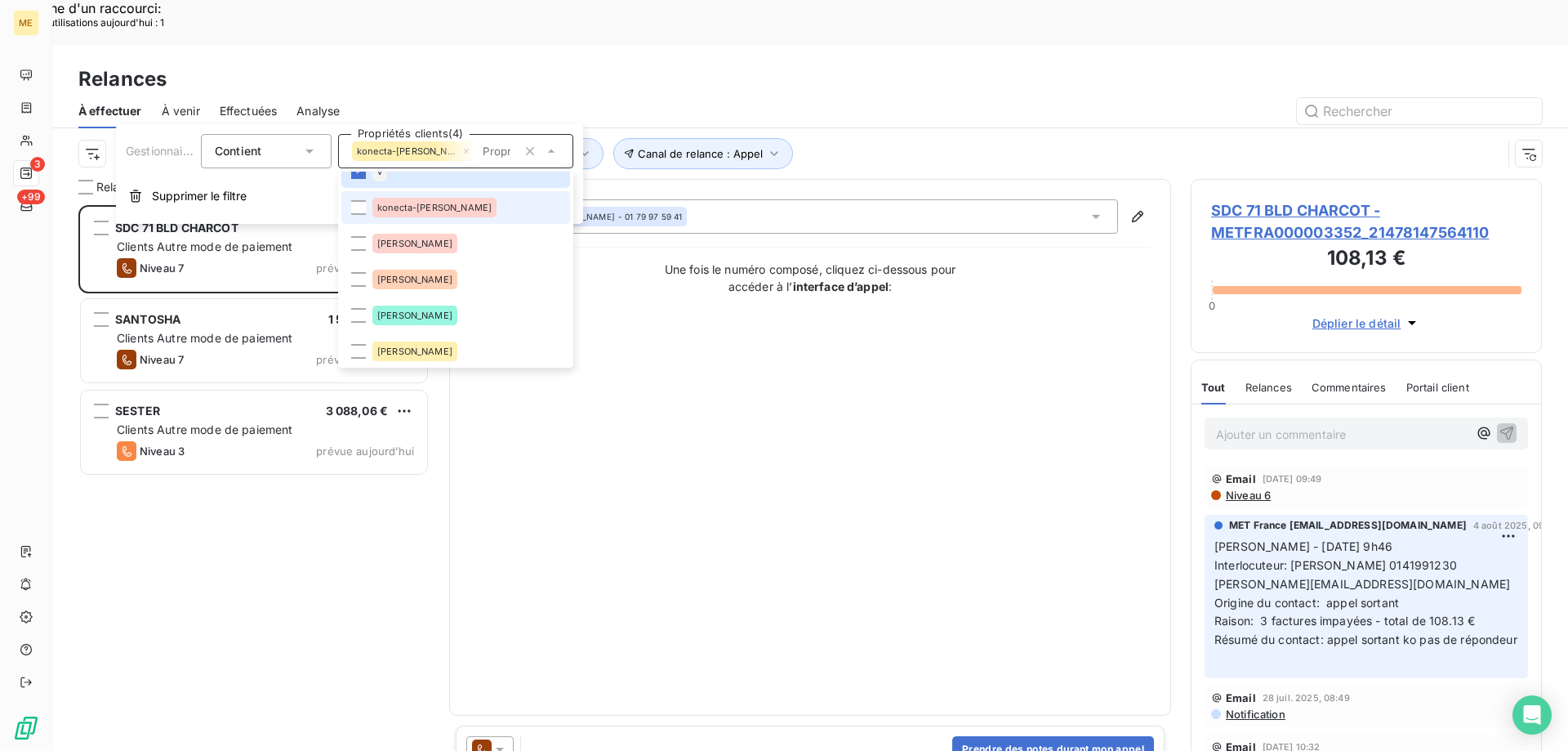
click at [423, 218] on li "konecta-[PERSON_NAME]" at bounding box center [456, 207] width 229 height 33
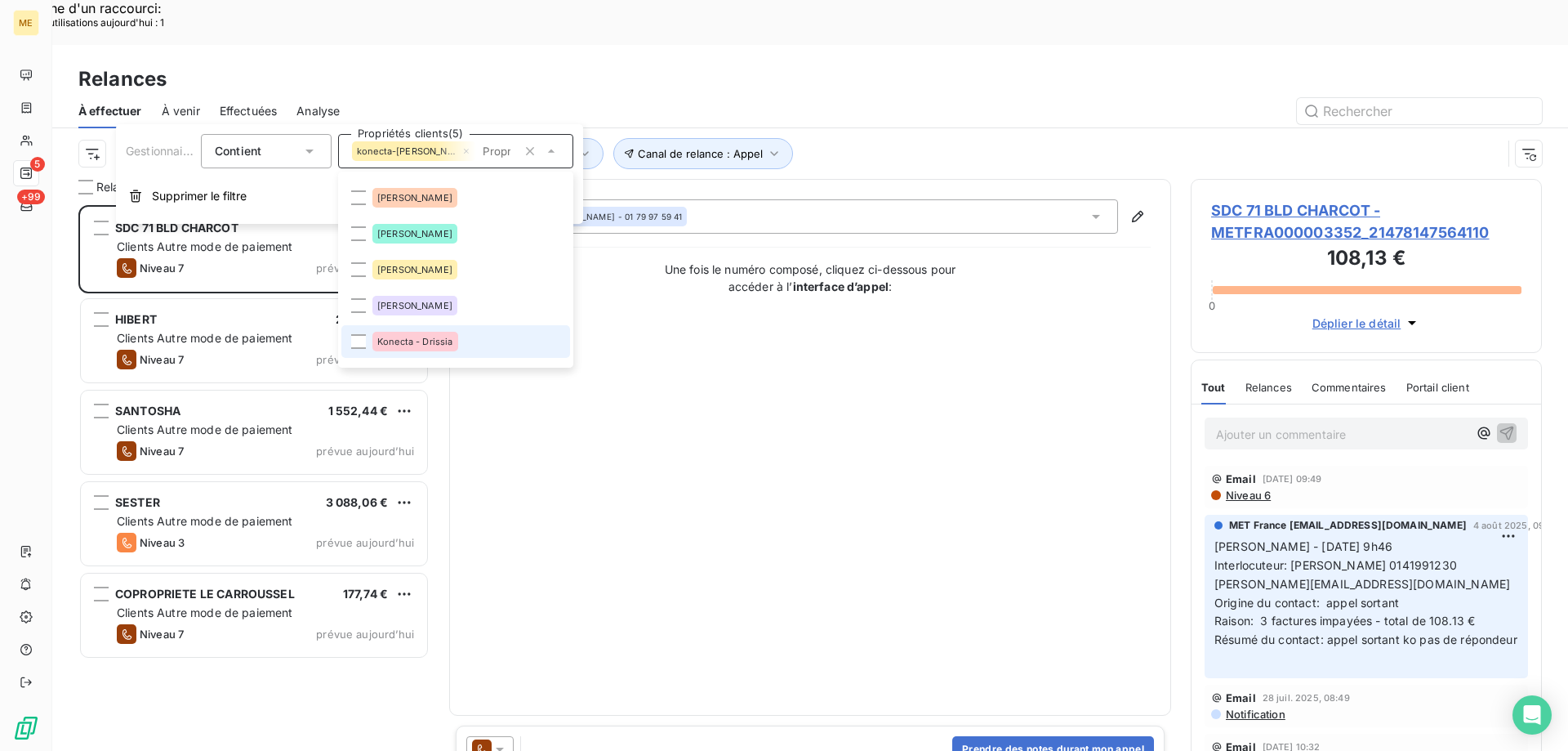
click at [433, 337] on span "Konecta - Drissia" at bounding box center [415, 341] width 76 height 10
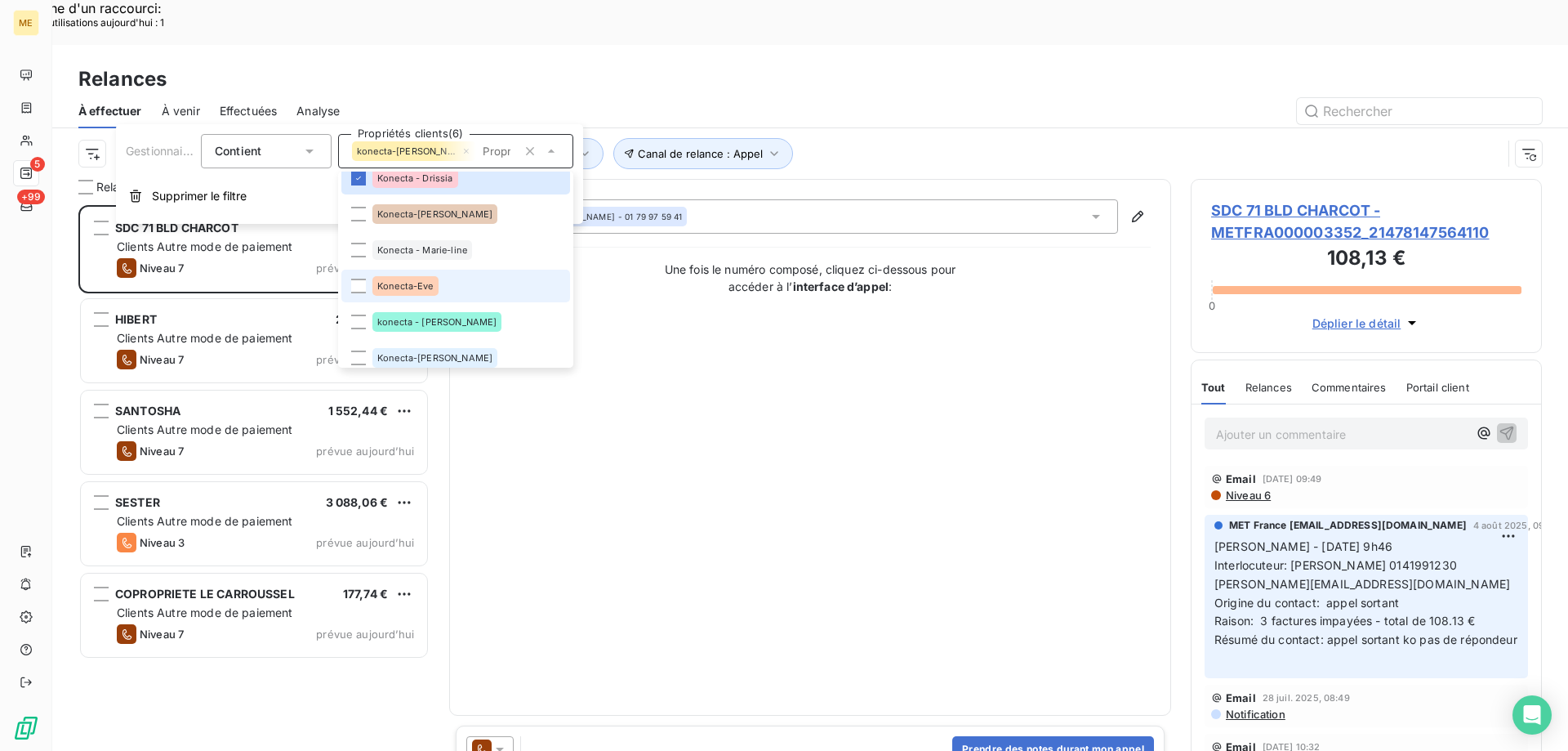
click at [434, 286] on div "Konecta-Eve" at bounding box center [405, 285] width 66 height 19
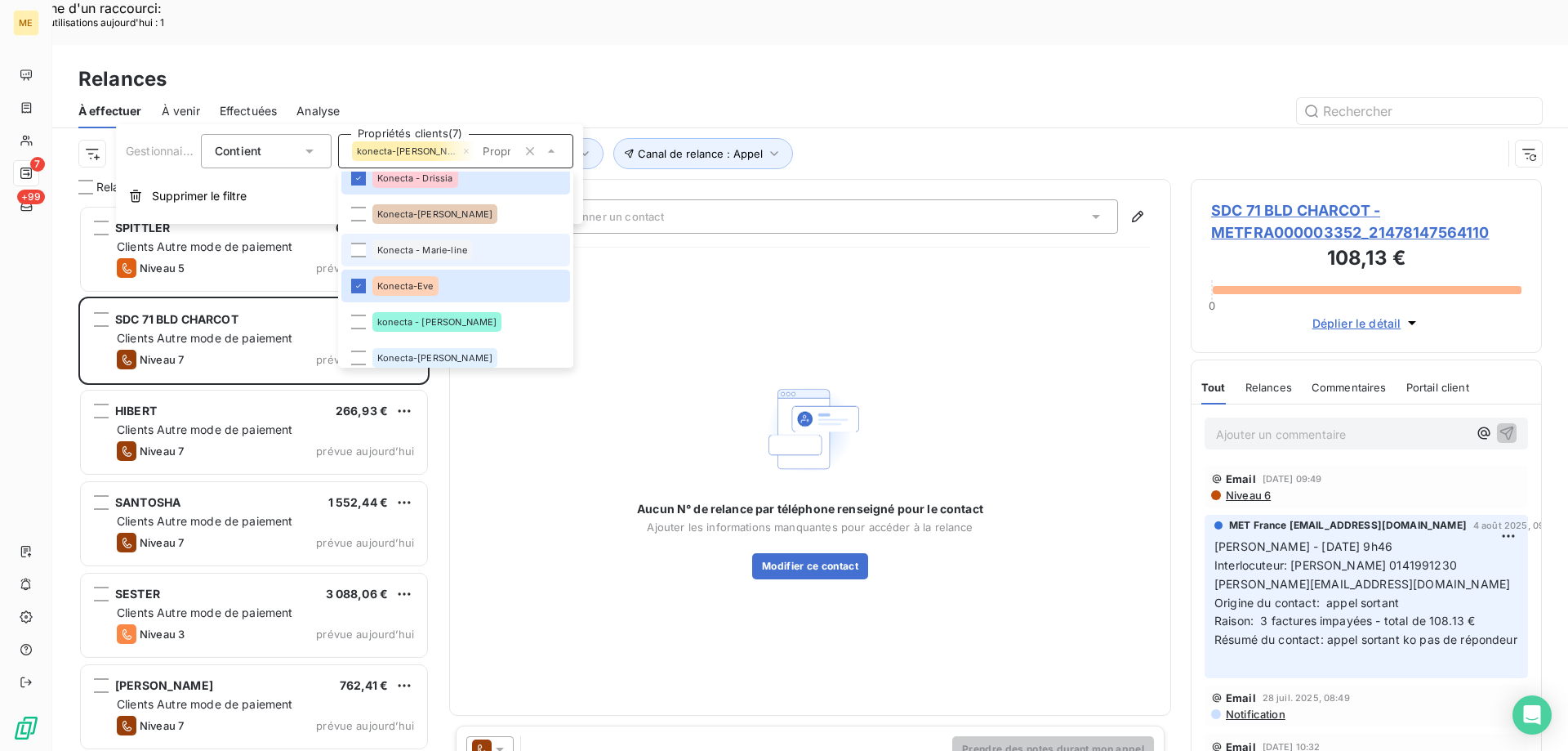
click at [430, 243] on div "Konecta - Marie-line" at bounding box center [422, 250] width 100 height 19
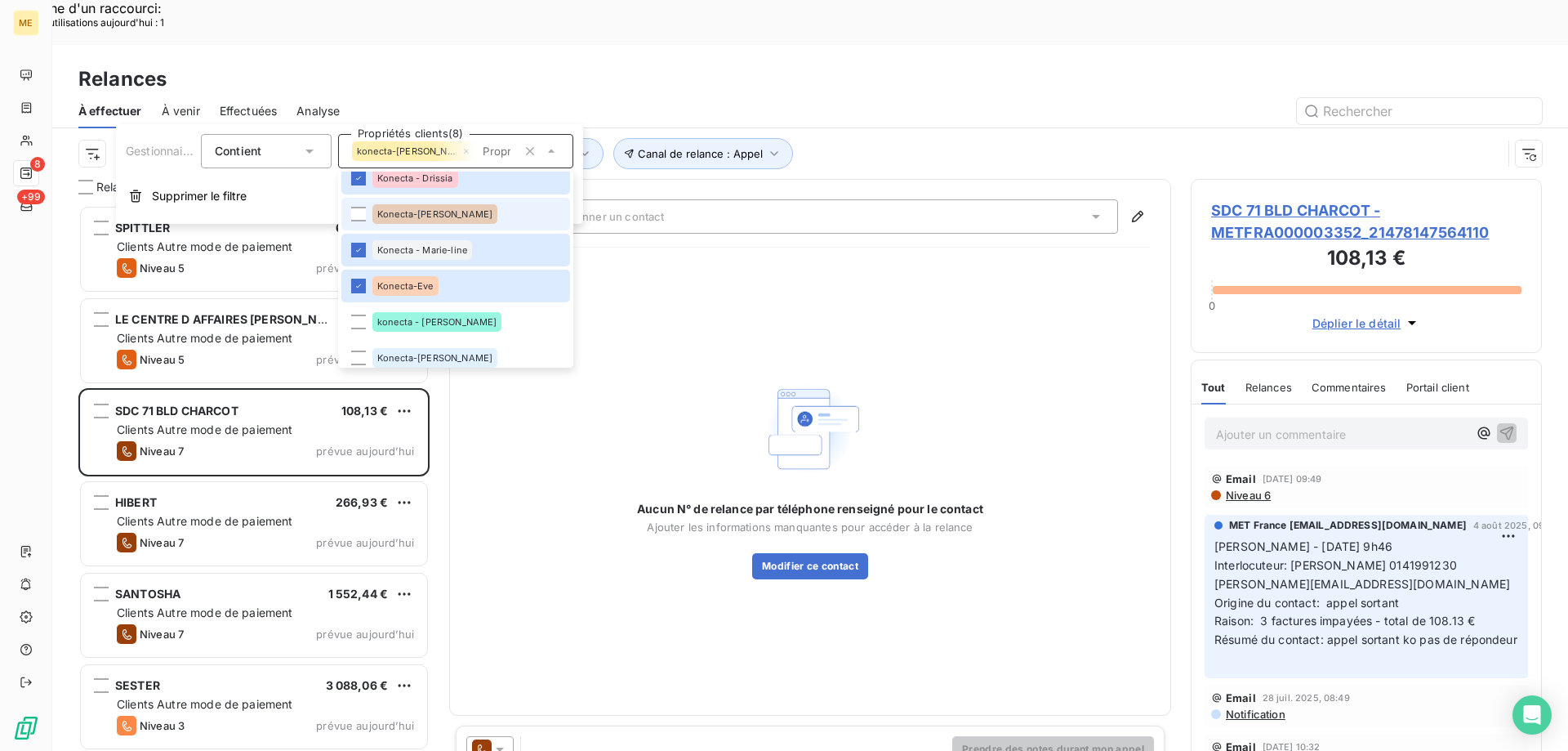
click at [430, 216] on span "Konecta-[PERSON_NAME]" at bounding box center [435, 214] width 115 height 10
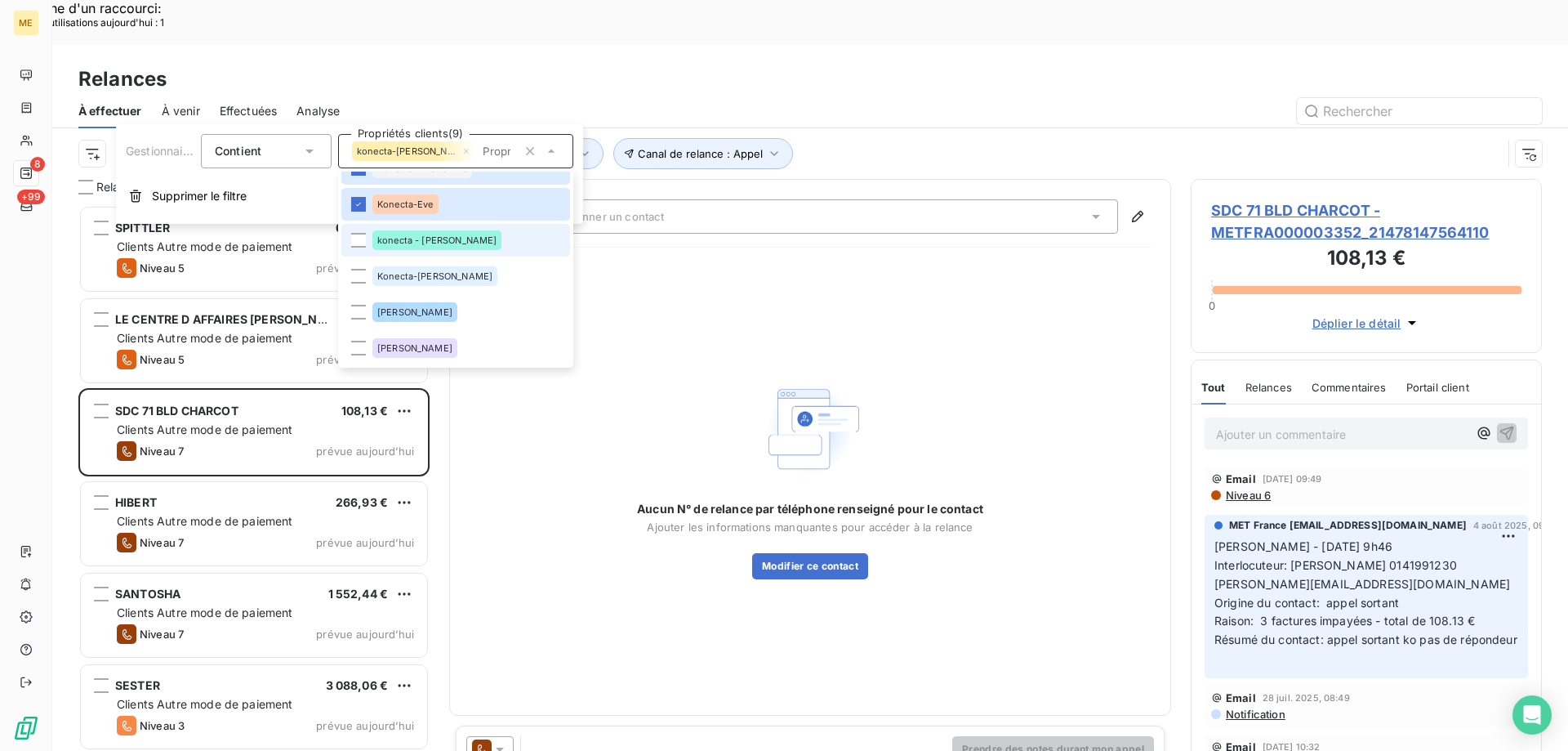
click at [423, 252] on li "konecta - [PERSON_NAME]" at bounding box center [456, 240] width 229 height 33
click at [439, 272] on span "Konecta-[PERSON_NAME]" at bounding box center [435, 276] width 115 height 10
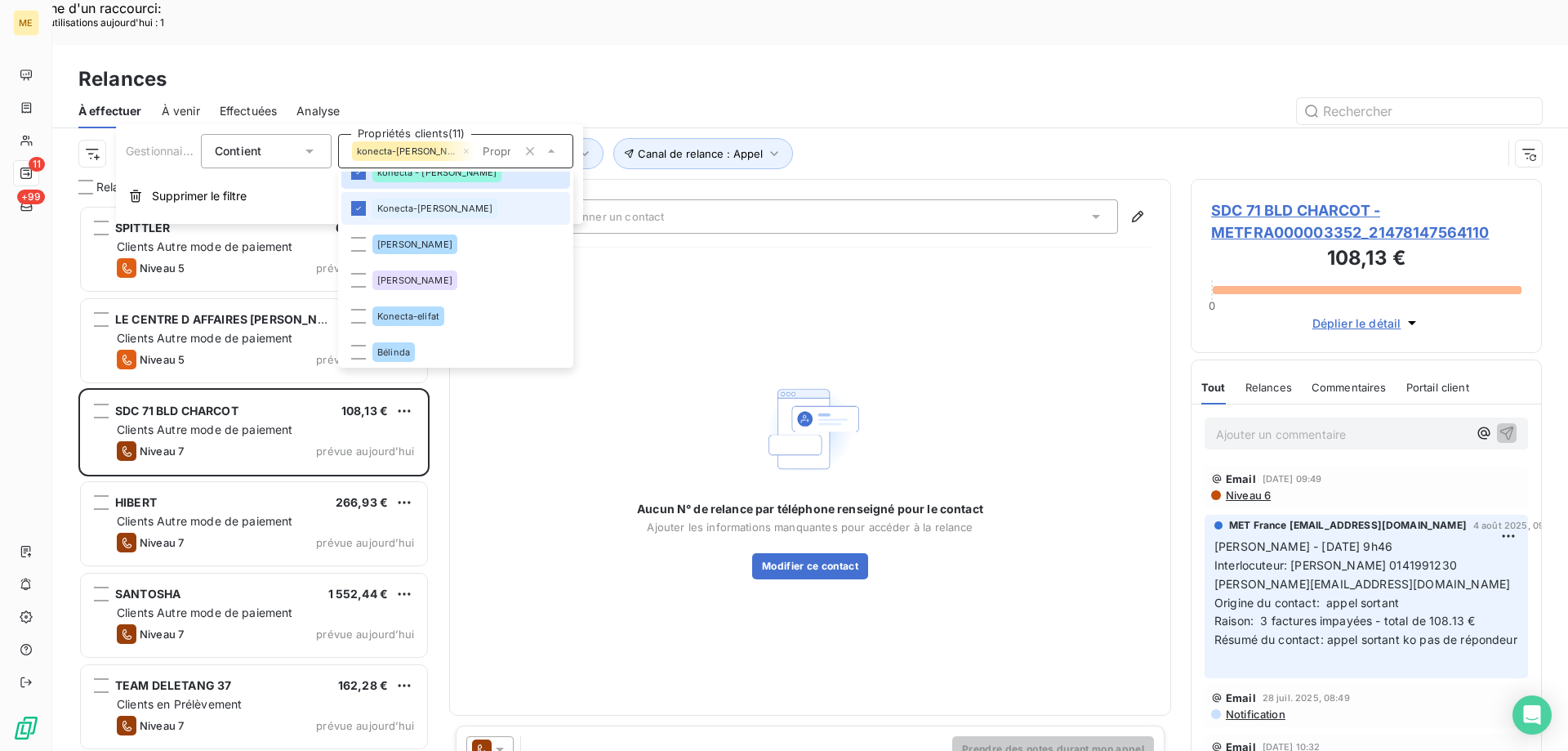
scroll to position [598, 0]
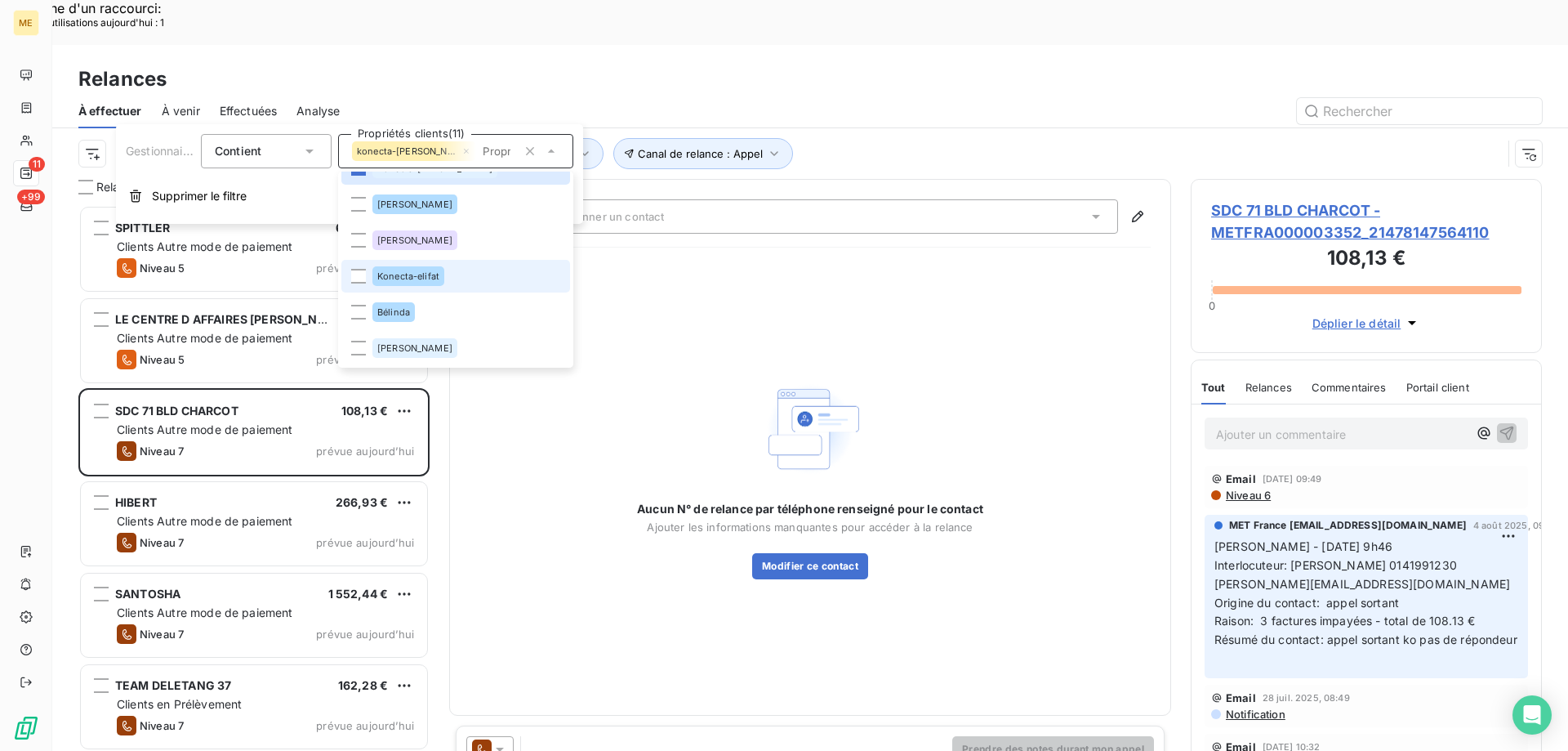
click at [440, 271] on div "Konecta-elifat" at bounding box center [408, 276] width 72 height 19
click at [796, 270] on div "Aucun N° de relance par téléphone renseigné pour le contact Ajouter les informa…" at bounding box center [809, 477] width 681 height 434
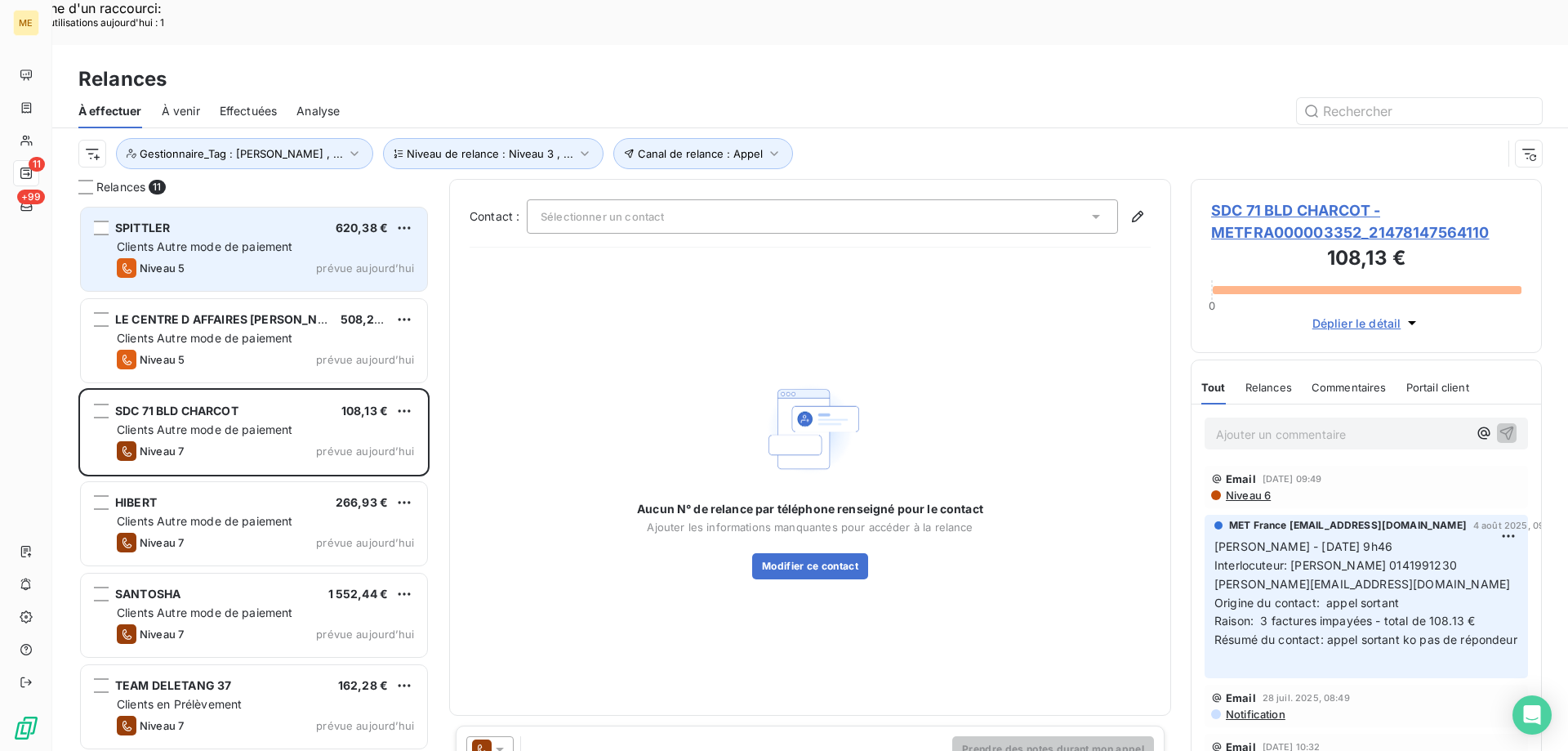
click at [205, 239] on span "Clients Autre mode de paiement" at bounding box center [205, 246] width 177 height 13
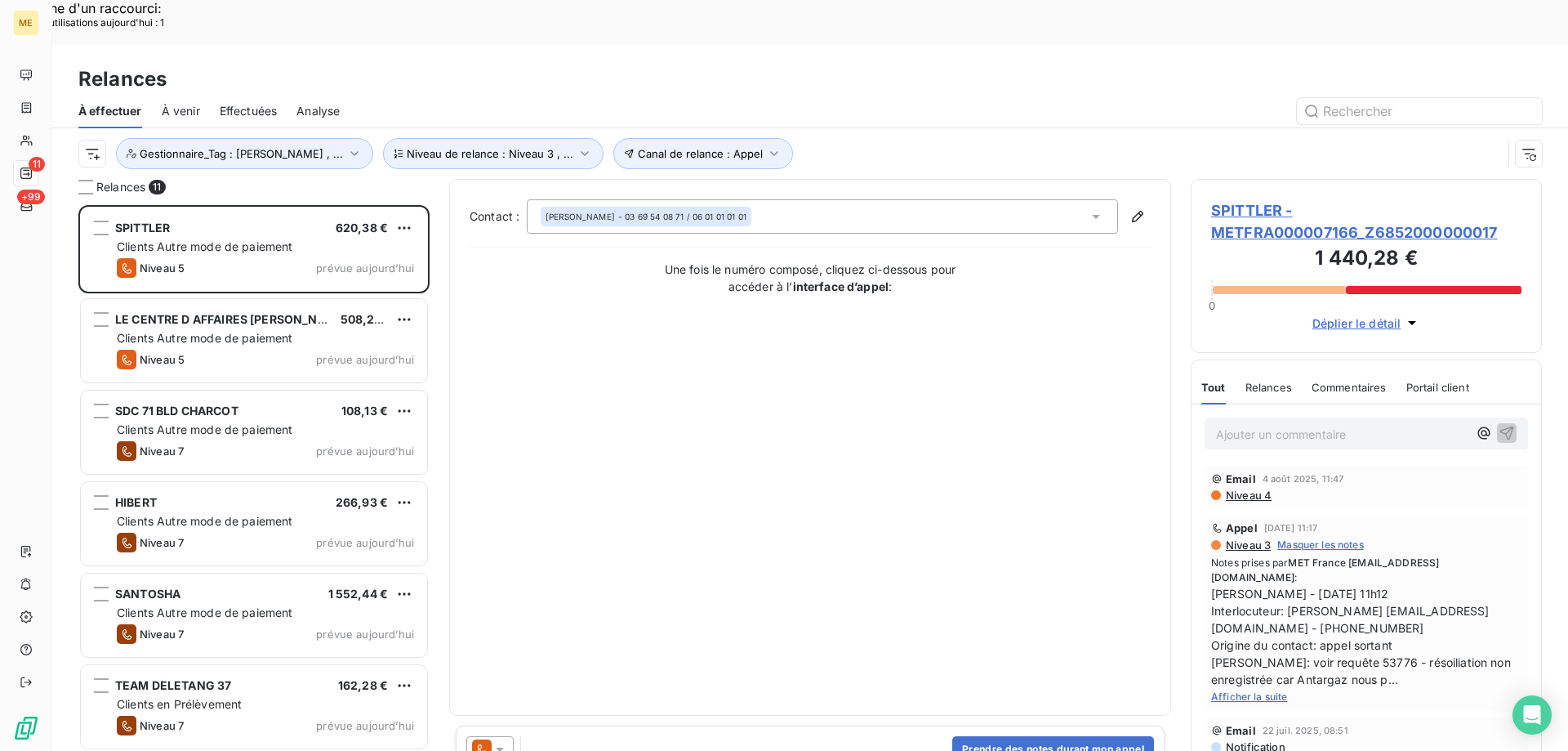
click at [1262, 200] on span "SPITTLER - METFRA000007166_Z6852000000017" at bounding box center [1365, 222] width 310 height 44
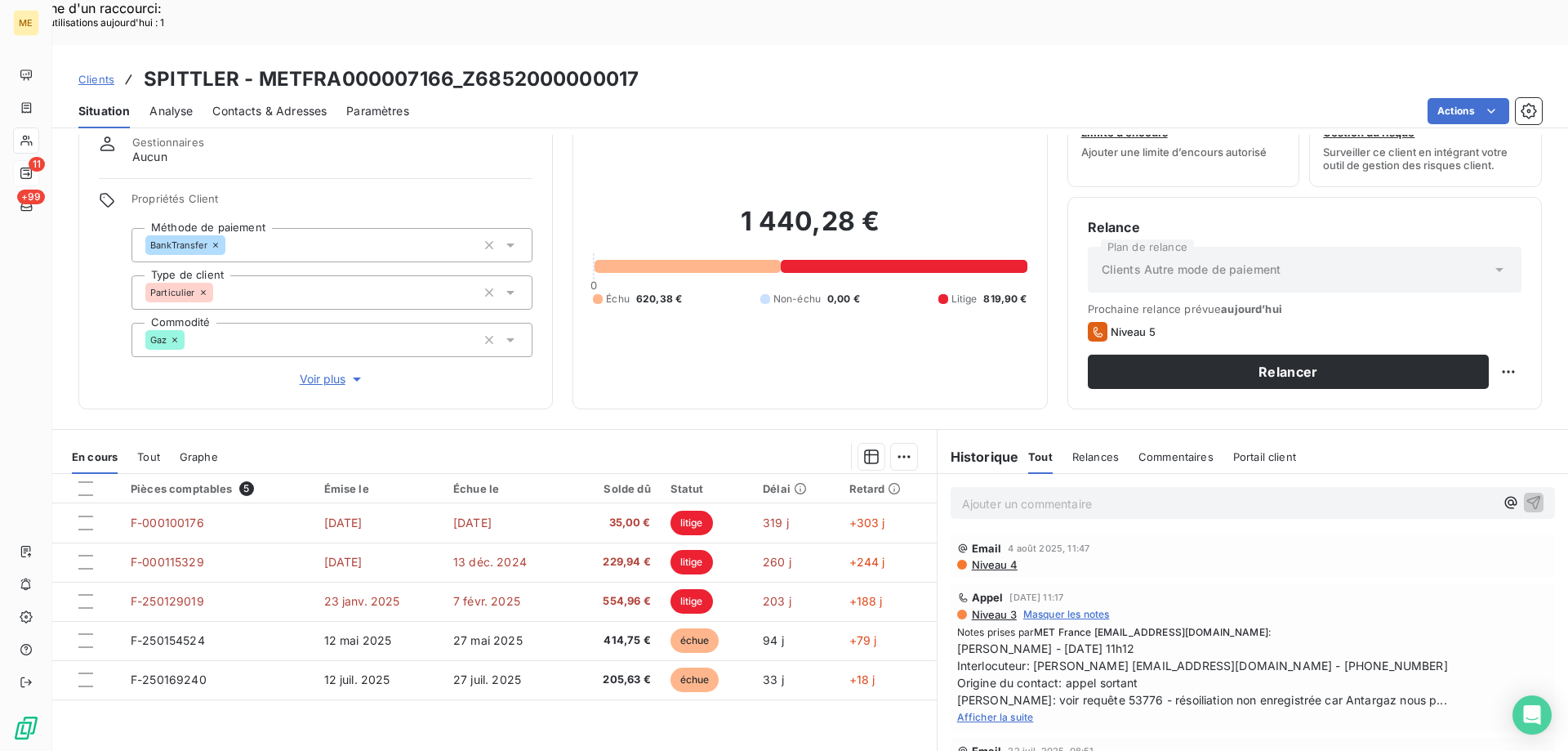
scroll to position [104, 0]
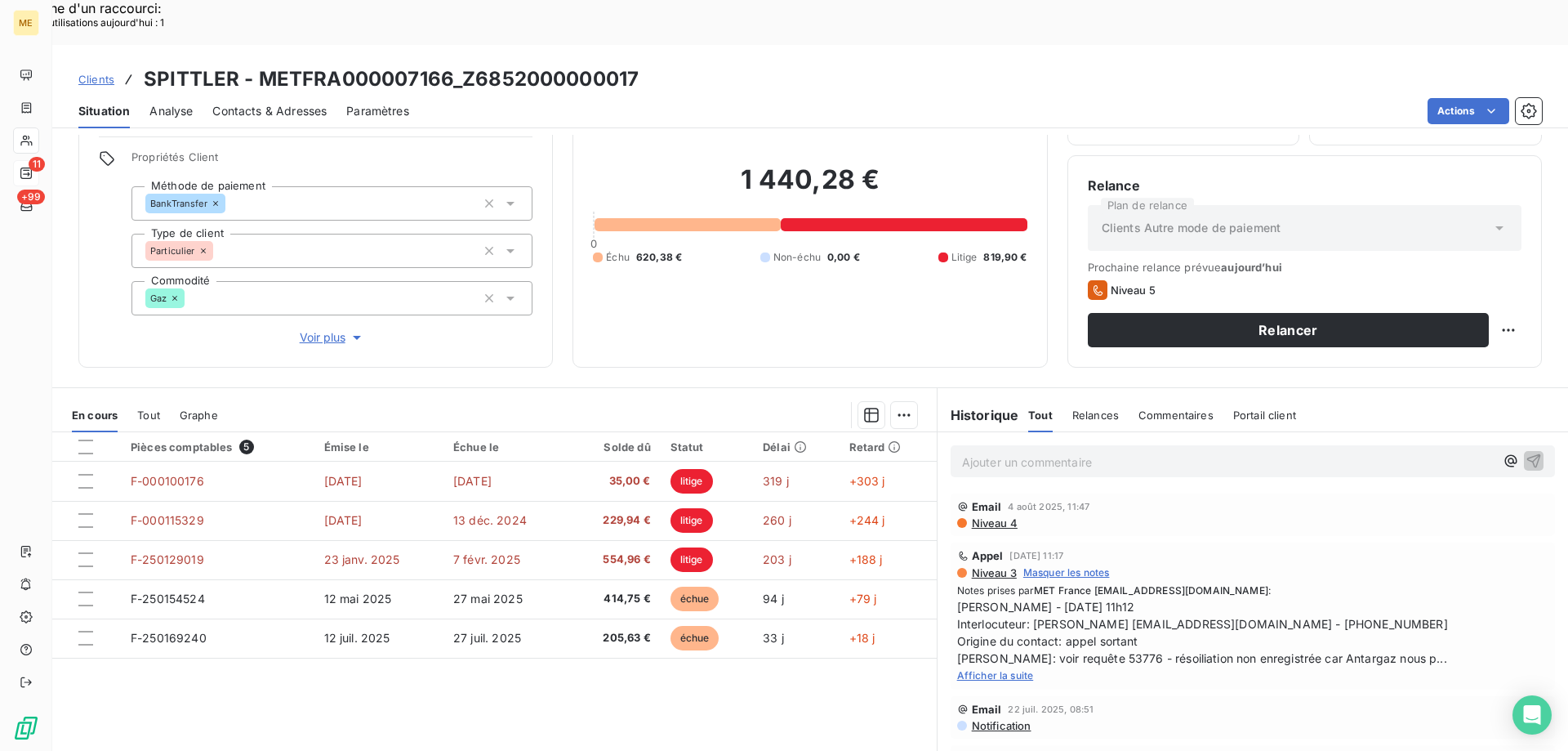
click at [970, 669] on span "Afficher la suite" at bounding box center [996, 675] width 77 height 12
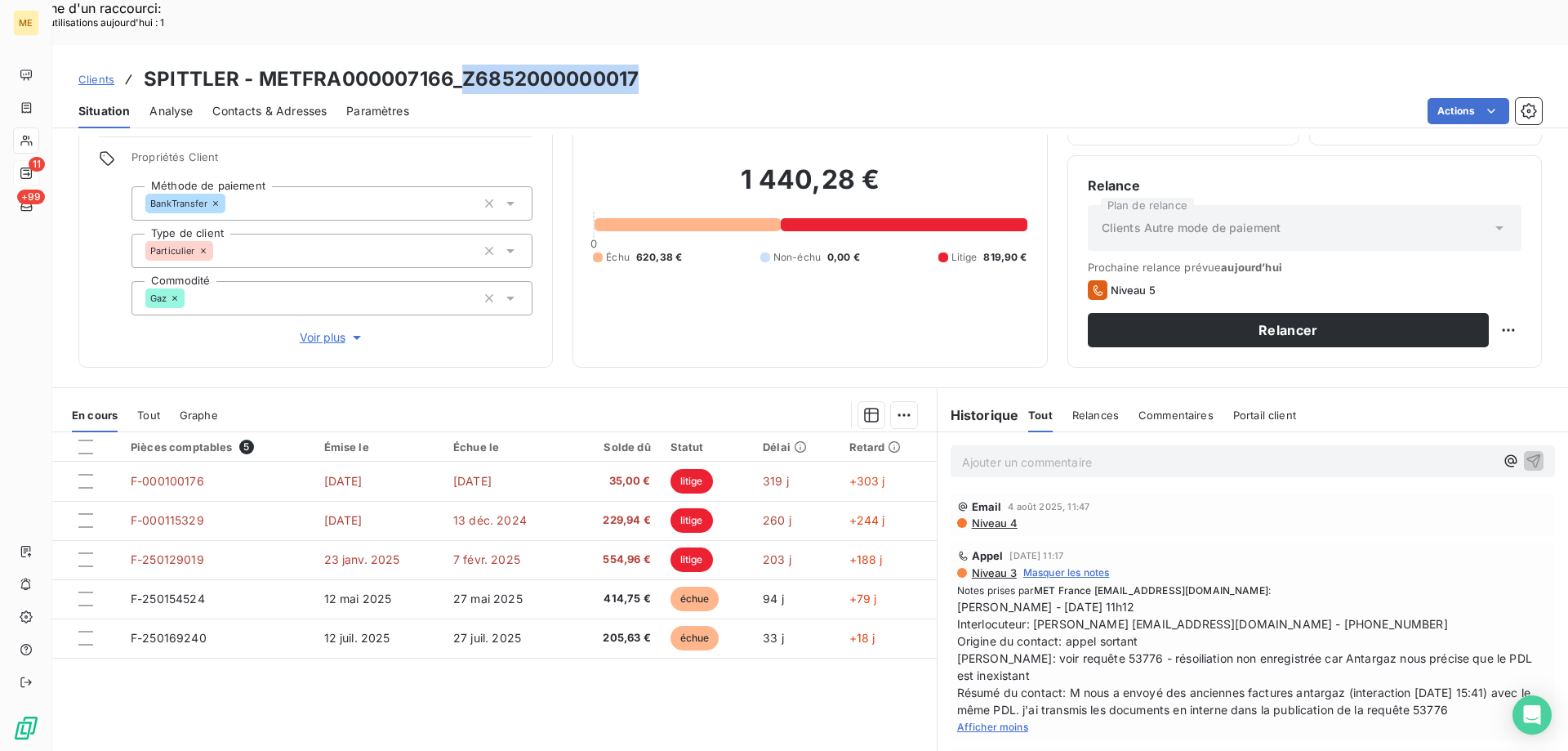
drag, startPoint x: 463, startPoint y: 31, endPoint x: 679, endPoint y: 37, distance: 216.1
click at [679, 64] on div "Clients SPITTLER - METFRA000007166_Z6852000000017" at bounding box center [809, 79] width 1516 height 30
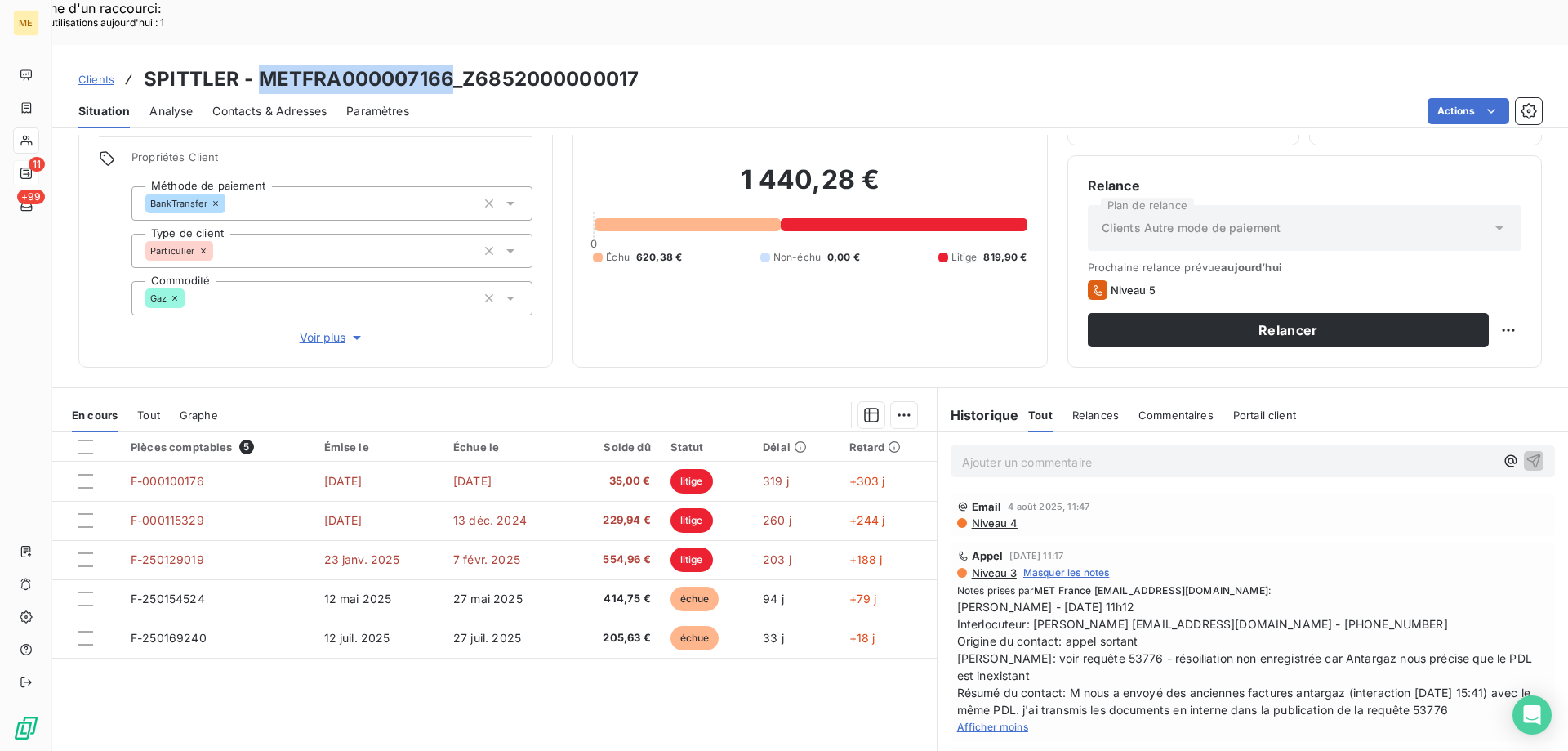
drag, startPoint x: 258, startPoint y: 36, endPoint x: 451, endPoint y: 33, distance: 193.0
click at [451, 64] on h3 "SPITTLER - METFRA000007166_Z6852000000017" at bounding box center [391, 79] width 495 height 30
click at [962, 451] on p "Ajouter un commentaire ﻿" at bounding box center [1228, 461] width 533 height 20
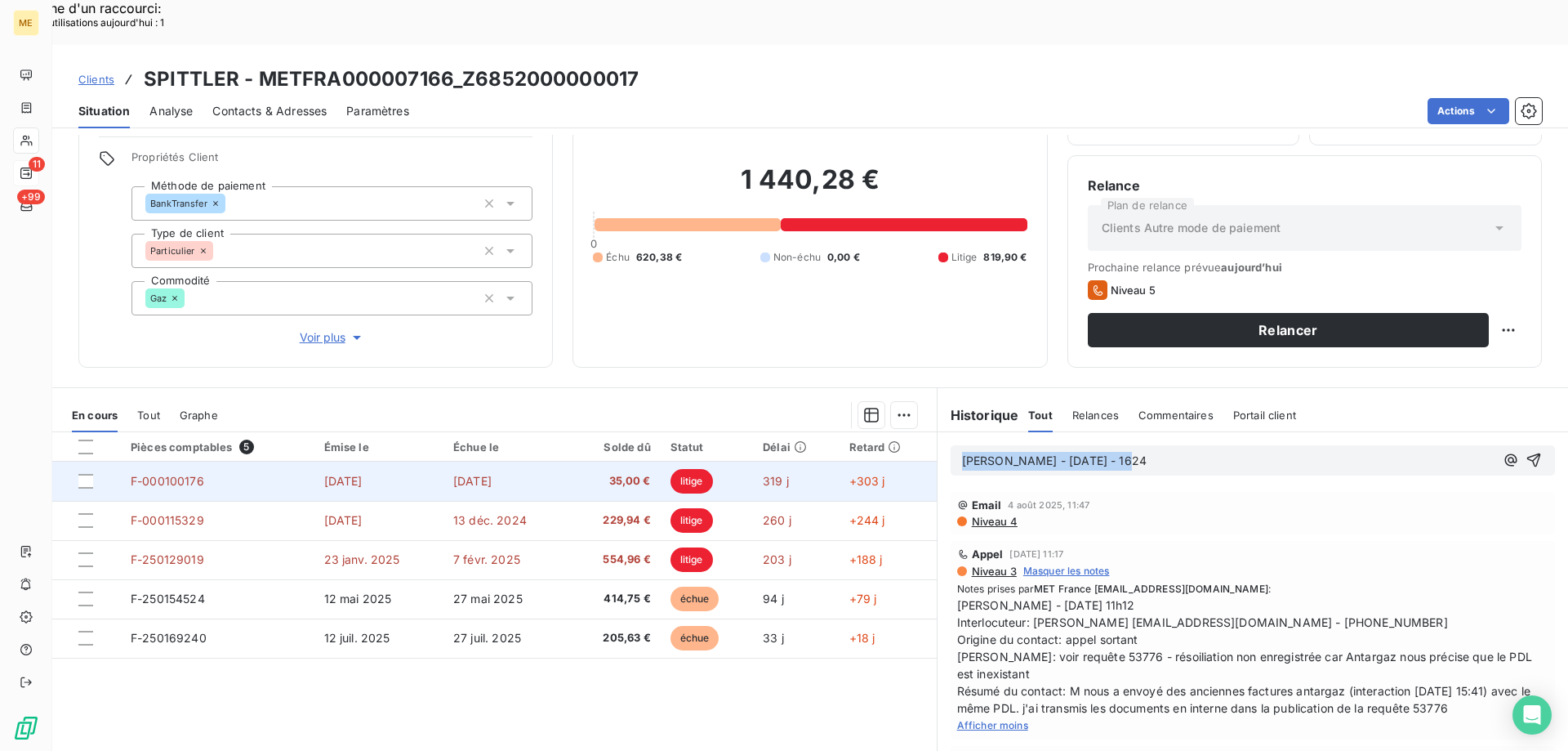
drag, startPoint x: 1162, startPoint y: 409, endPoint x: 888, endPoint y: 421, distance: 274.3
click at [888, 421] on div "En cours Tout Graphe Pièces comptables 5 Émise le Échue le Solde dû Statut Déla…" at bounding box center [809, 591] width 1516 height 408
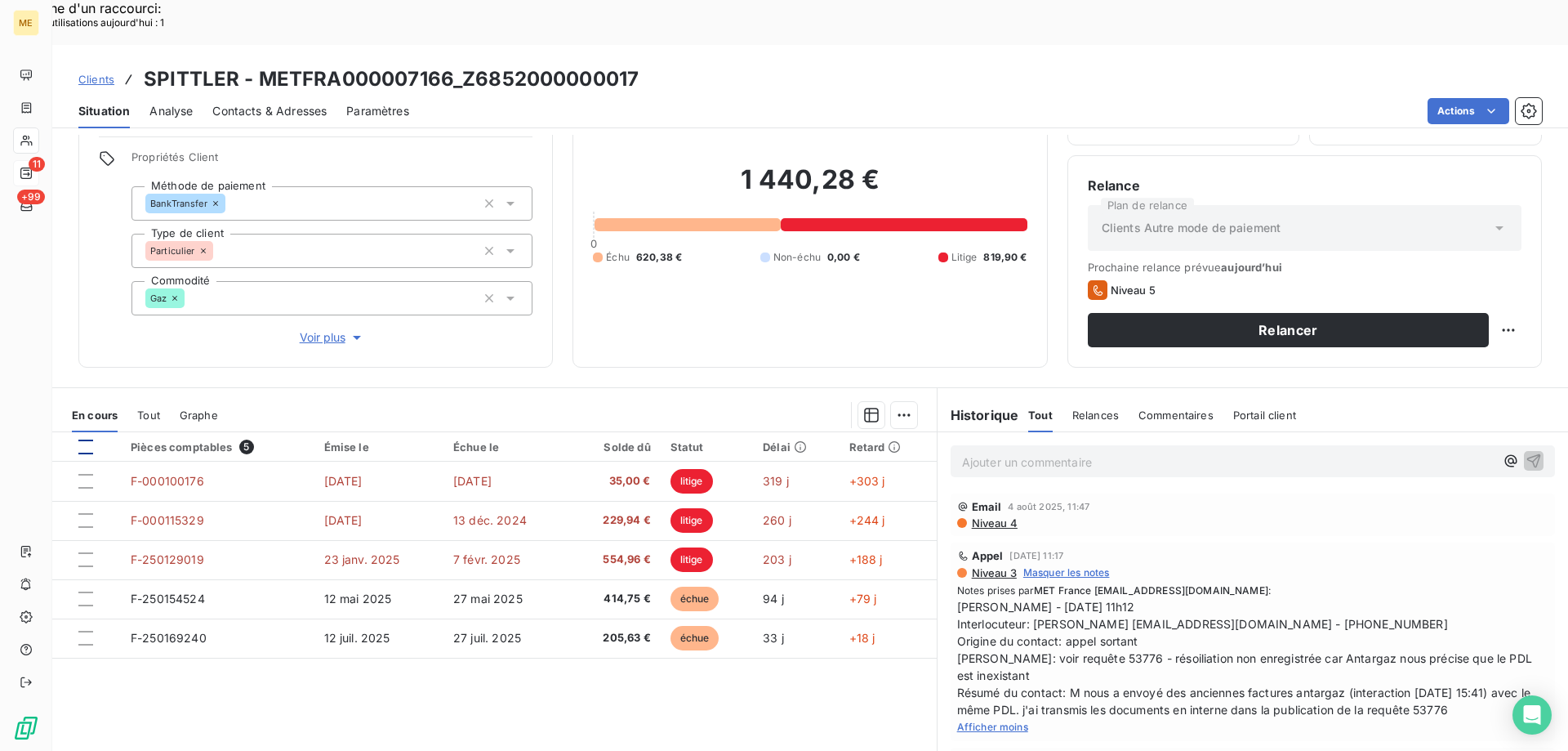
click at [88, 440] on div at bounding box center [85, 447] width 14 height 14
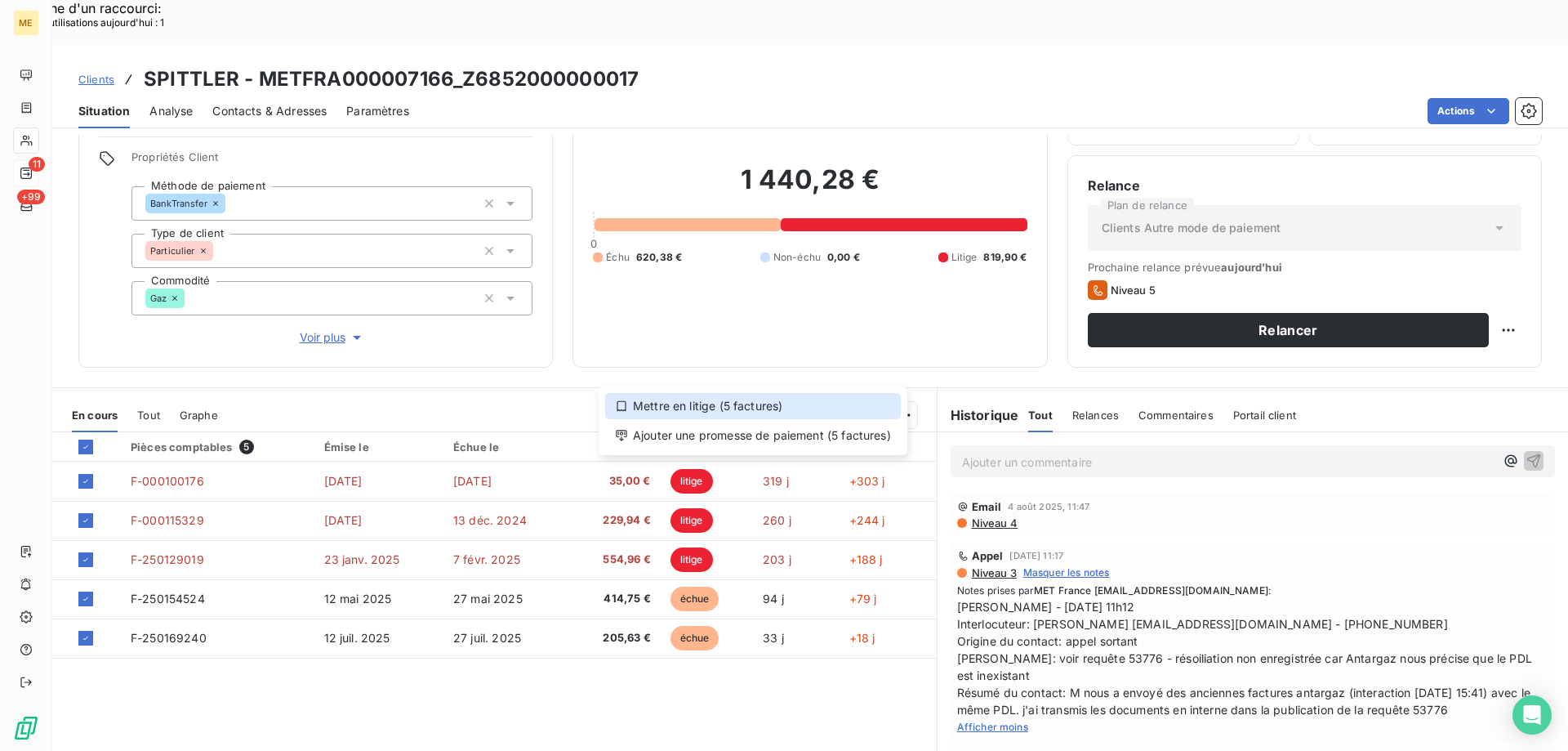
click at [674, 408] on div "Mettre en litige (5 factures)" at bounding box center [753, 405] width 296 height 26
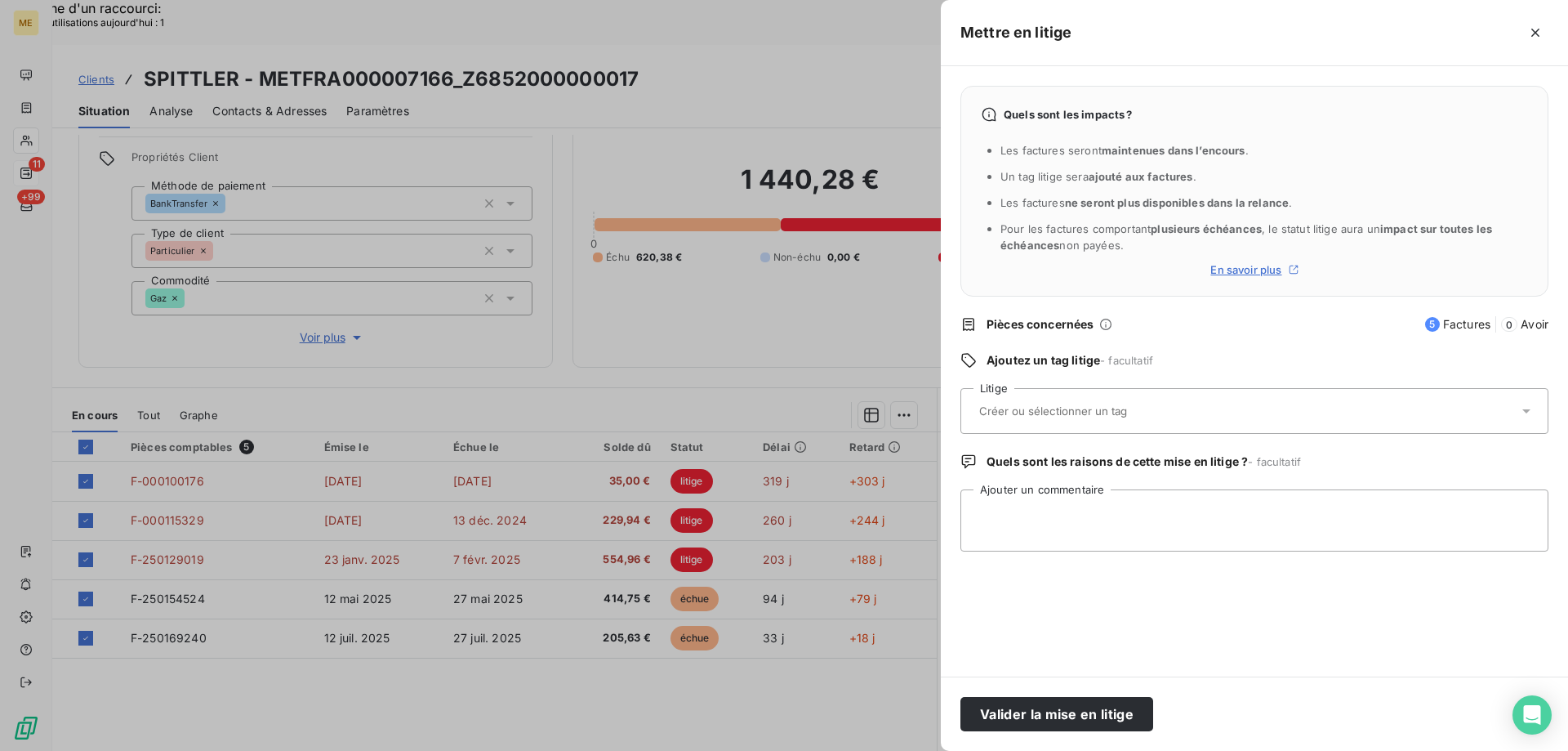
click at [1081, 413] on input "text" at bounding box center [1097, 410] width 238 height 14
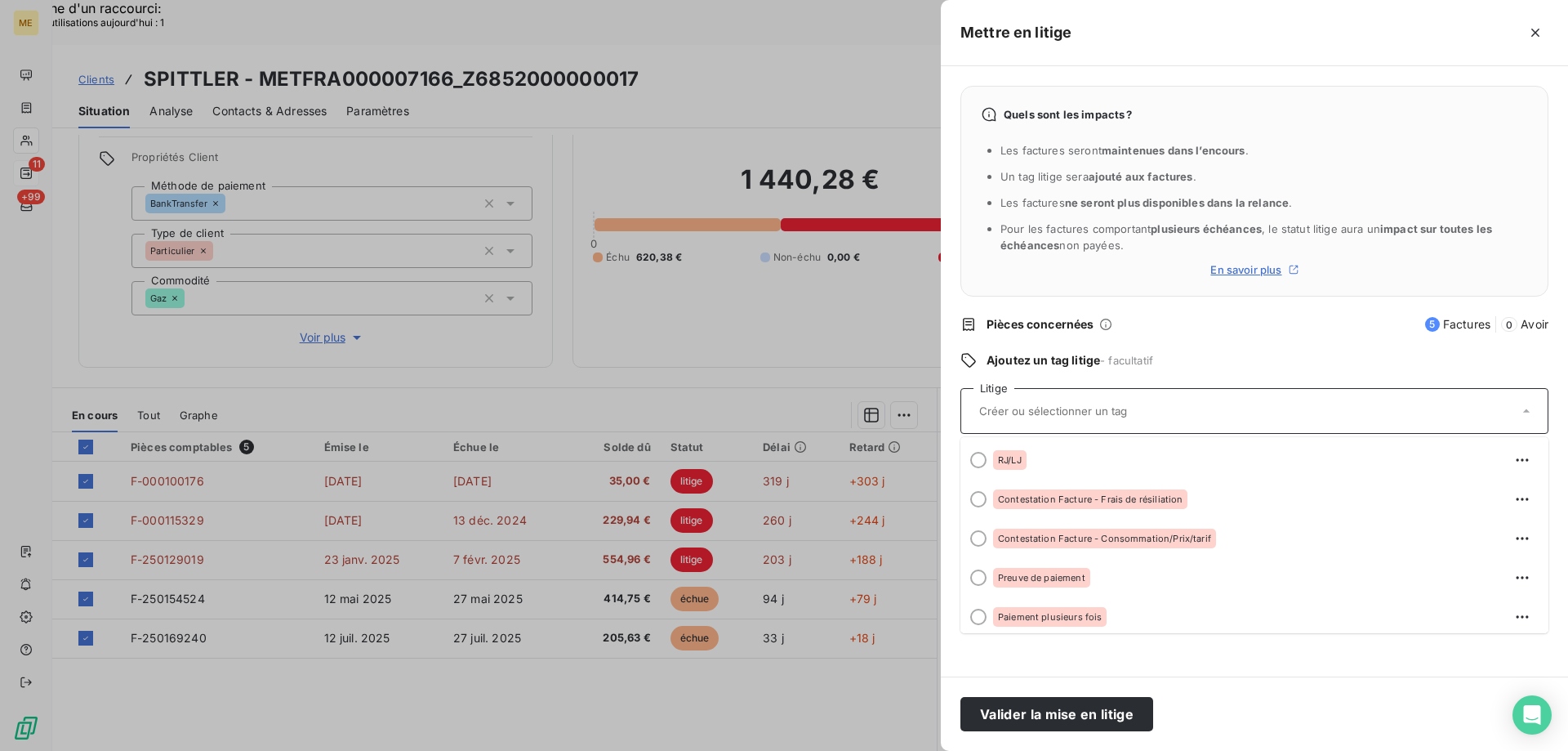
scroll to position [163, 0]
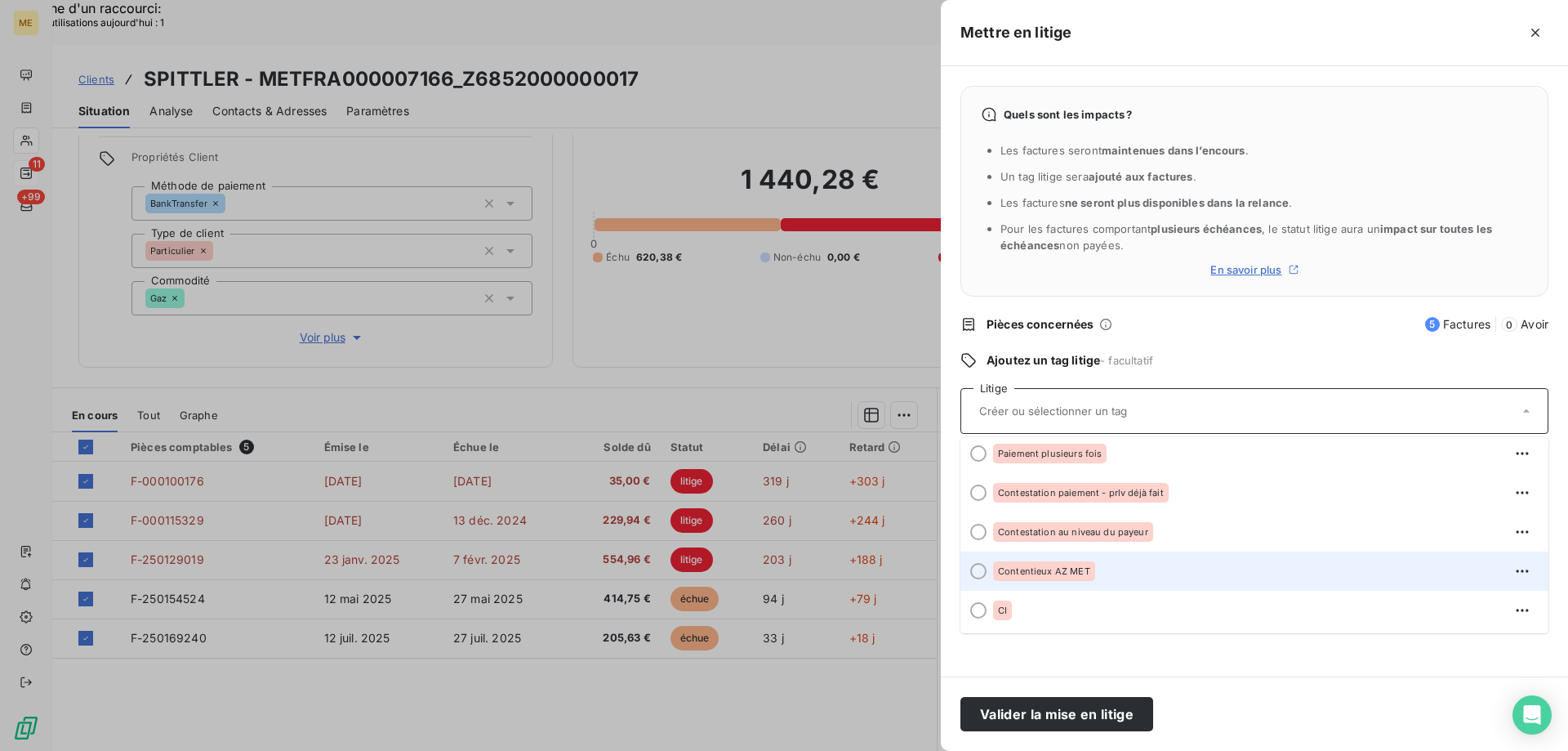
click at [1049, 564] on div "Contentieux AZ MET" at bounding box center [1044, 570] width 102 height 19
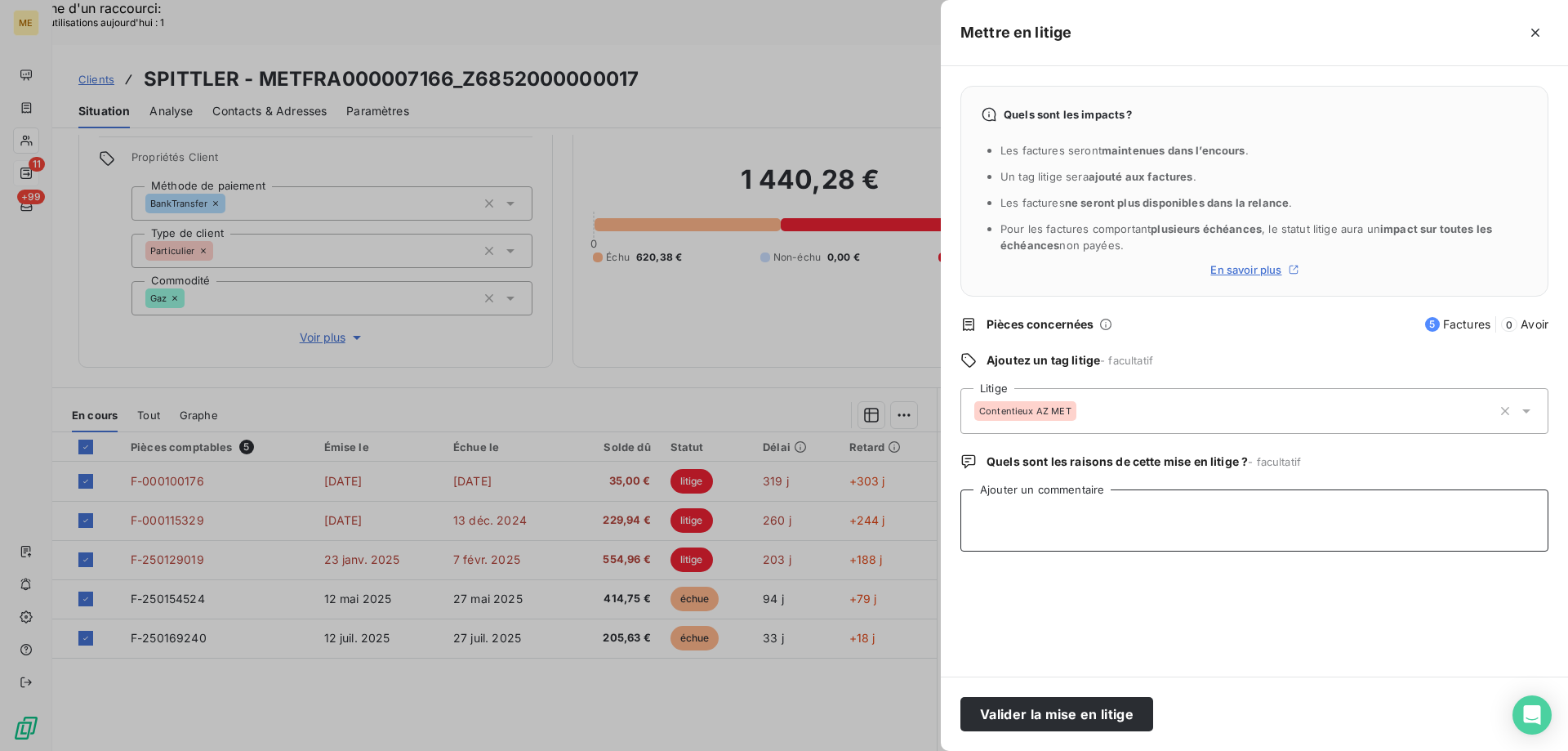
click at [1029, 522] on textarea "Ajouter un commentaire" at bounding box center [1254, 520] width 588 height 62
click at [1134, 512] on textarea "Sylvain // voir requête 53776 antargaz ne résilié pas lle PCE car il nousq préc…" at bounding box center [1254, 520] width 588 height 62
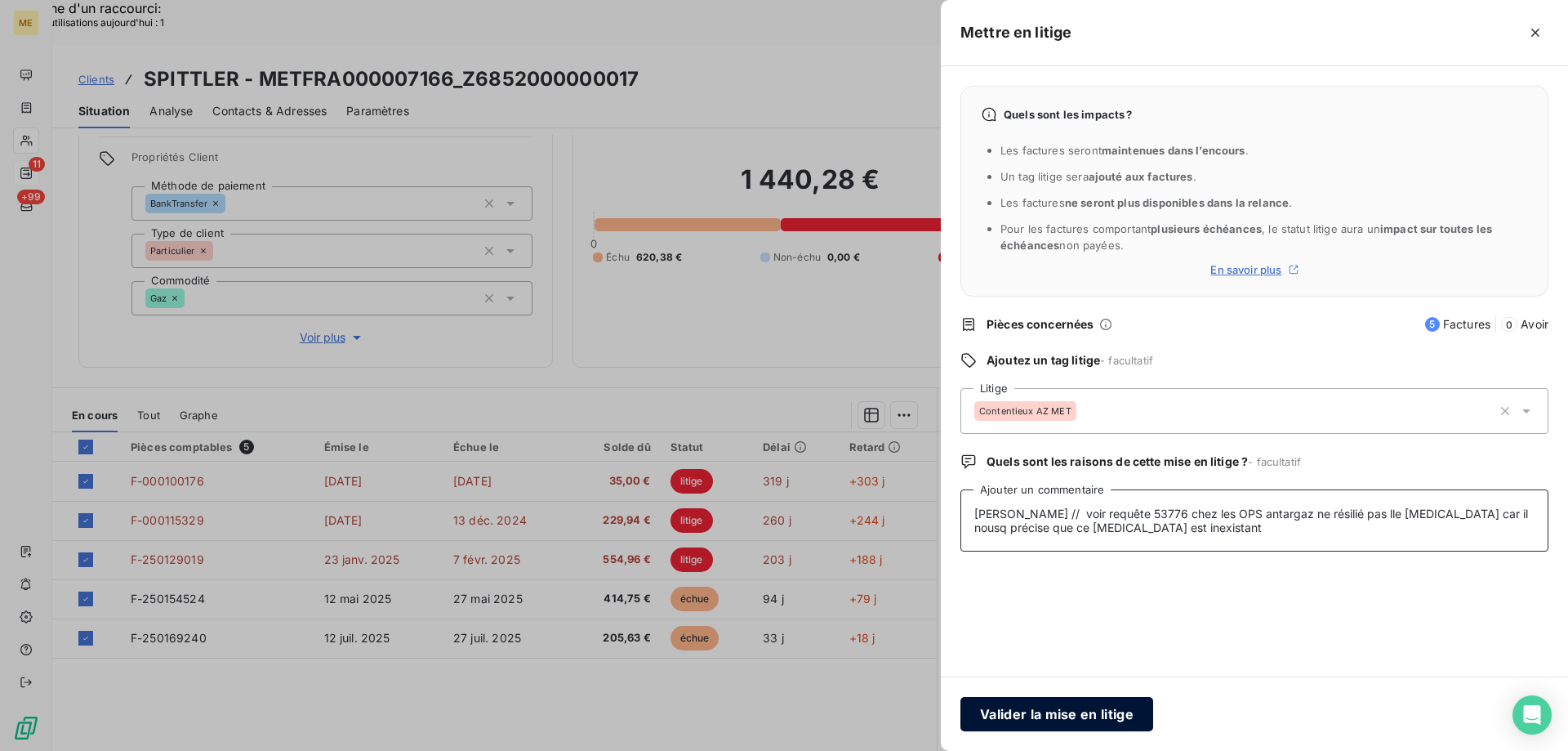
type textarea "Sylvain // voir requête 53776 chez les OPS antargaz ne résilié pas lle PCE car …"
click at [1051, 718] on button "Valider la mise en litige" at bounding box center [1056, 715] width 193 height 35
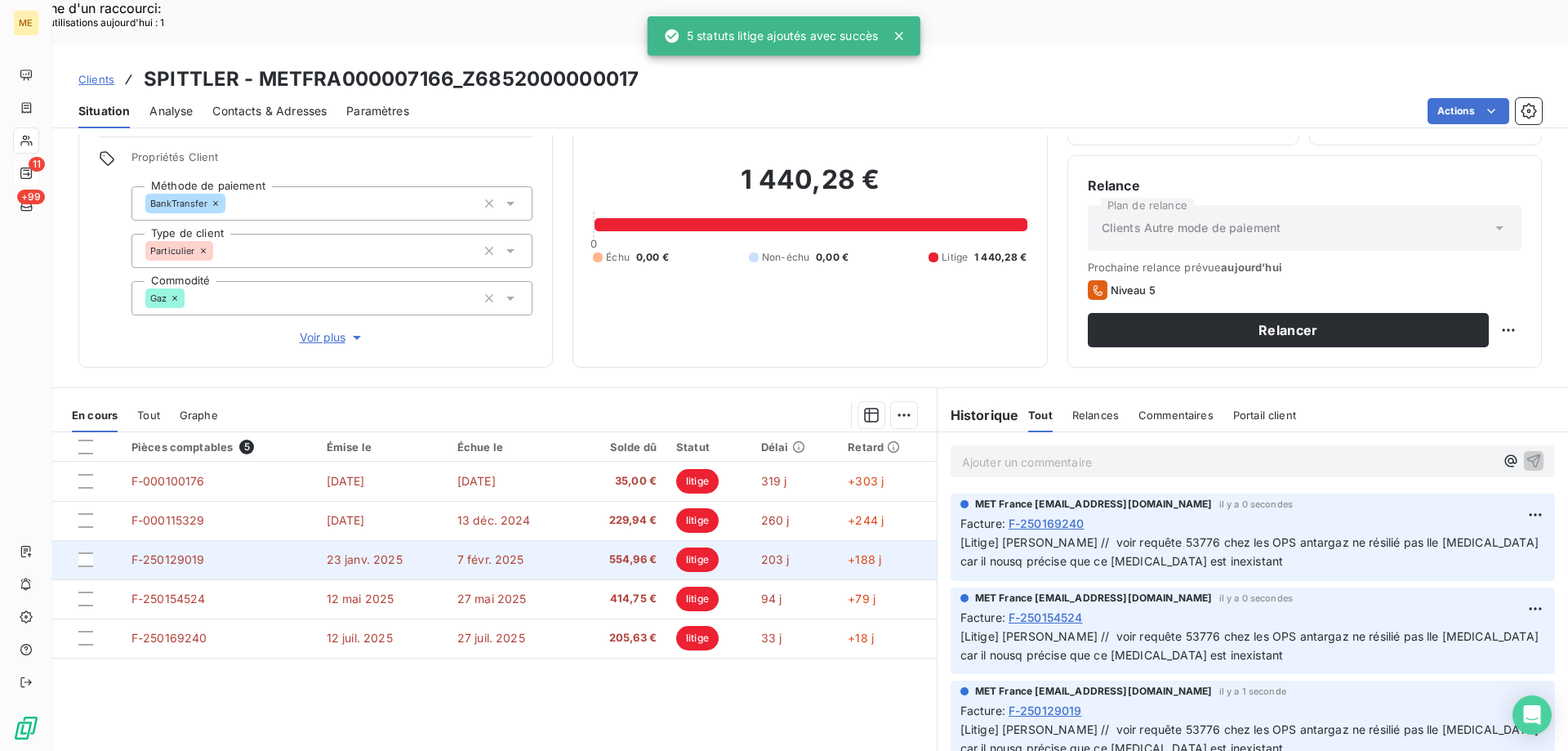
scroll to position [91, 0]
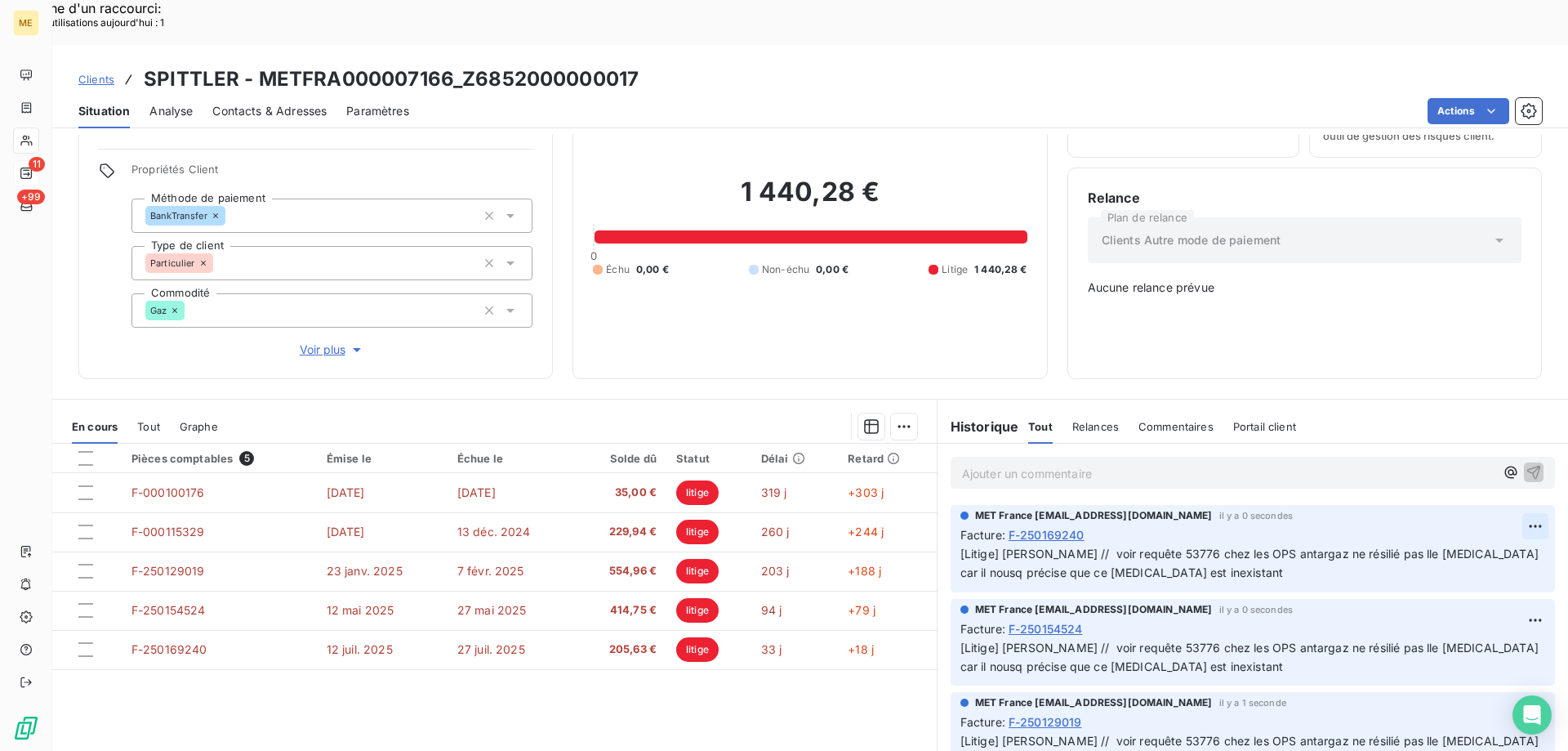
click at [1485, 503] on div "Editer" at bounding box center [1471, 505] width 91 height 26
click at [1366, 546] on span "[Litige] Sylvain // voir requête 53776 chez les OPS antargaz ne résilié pas lle…" at bounding box center [1201, 563] width 482 height 33
click at [1440, 546] on span "[Litige] Sylvain // voir requête 53776 chez les OPS antargaz ne résilié pas le …" at bounding box center [1199, 563] width 479 height 33
click at [1531, 555] on icon "button" at bounding box center [1537, 562] width 13 height 13
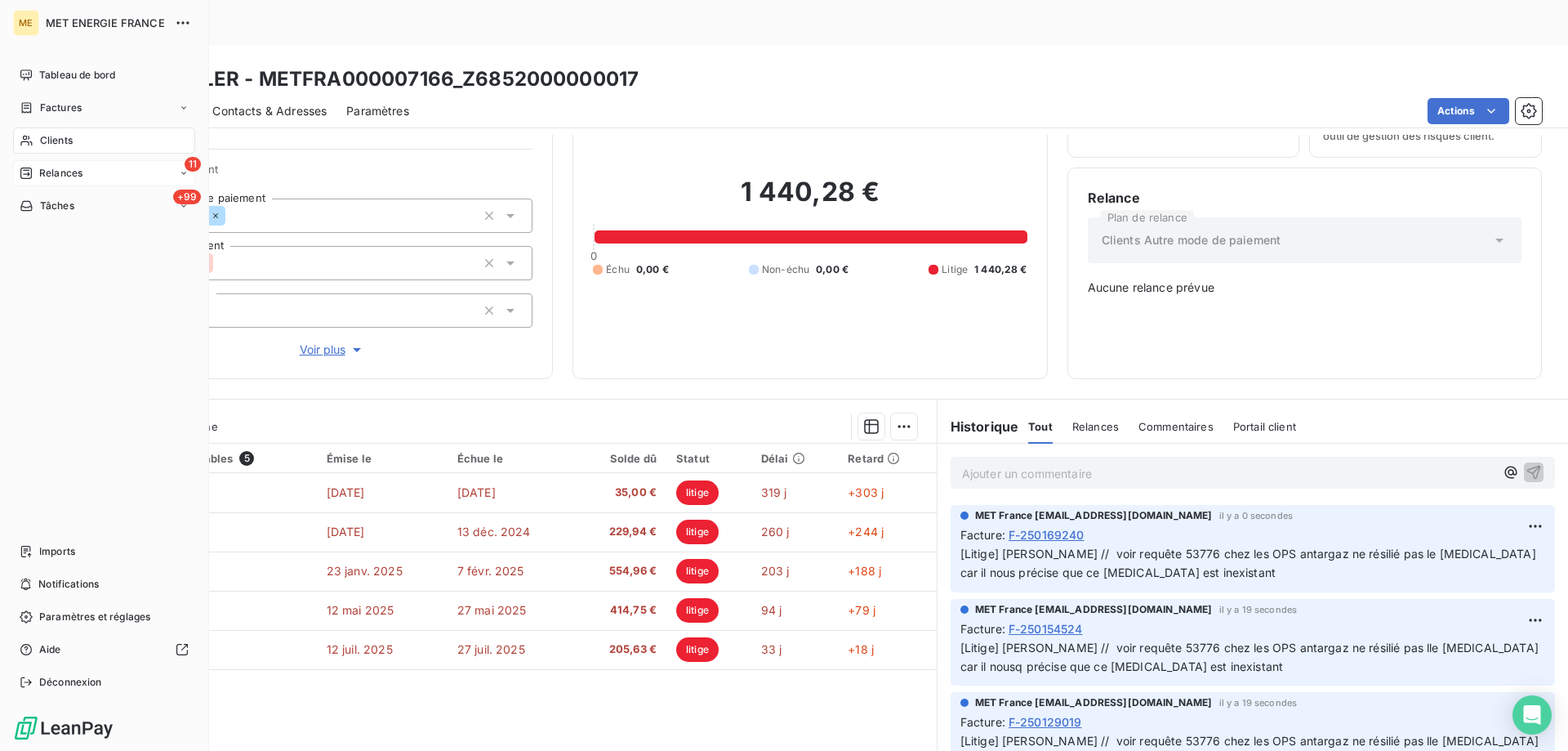
drag, startPoint x: 43, startPoint y: 139, endPoint x: 832, endPoint y: 107, distance: 789.6
click at [836, 109] on div "1 440,28 € 0 Échu 0,00 € Non-échu 0,00 € Litige 1 440,28 €" at bounding box center [810, 226] width 434 height 265
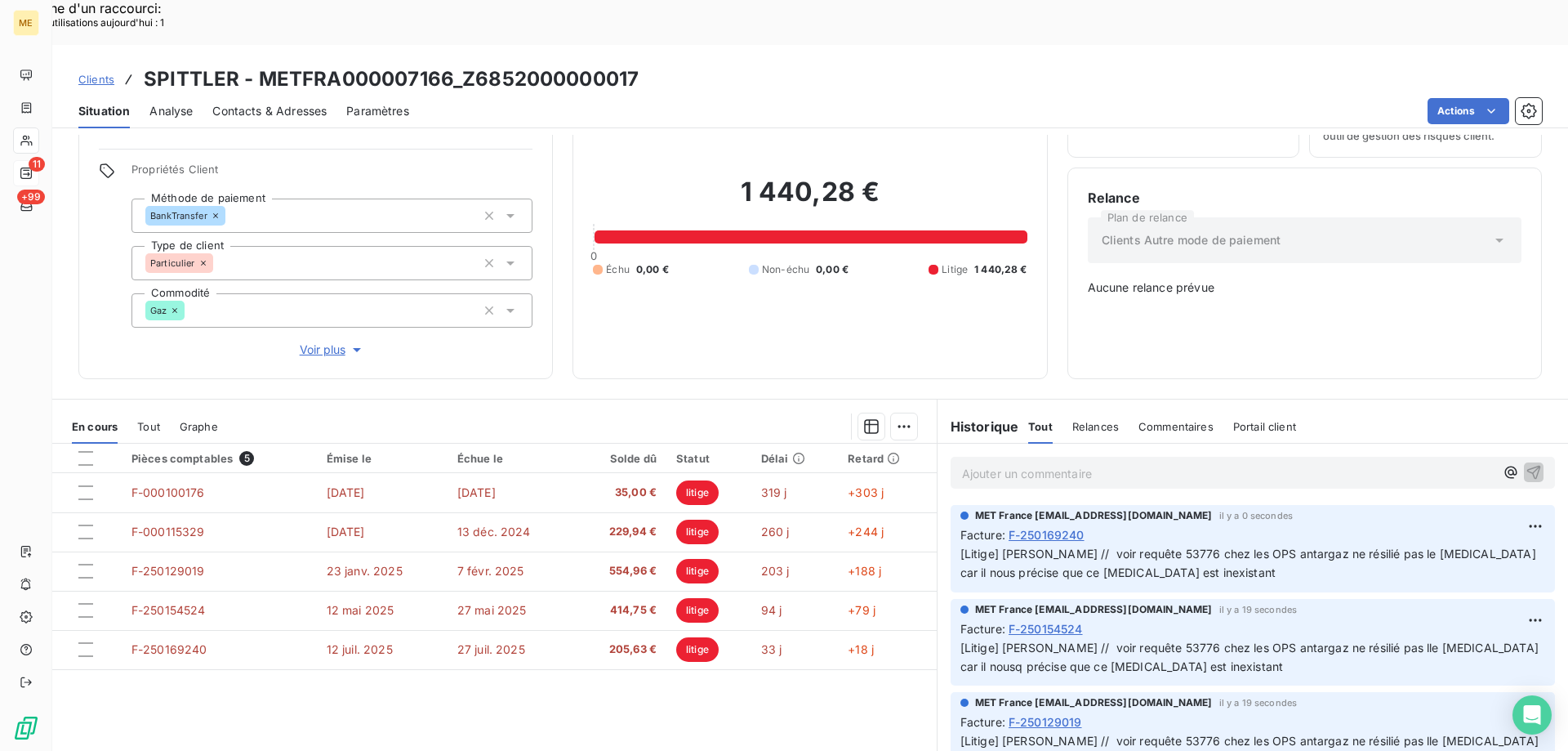
click at [109, 73] on span "Clients" at bounding box center [96, 80] width 36 height 13
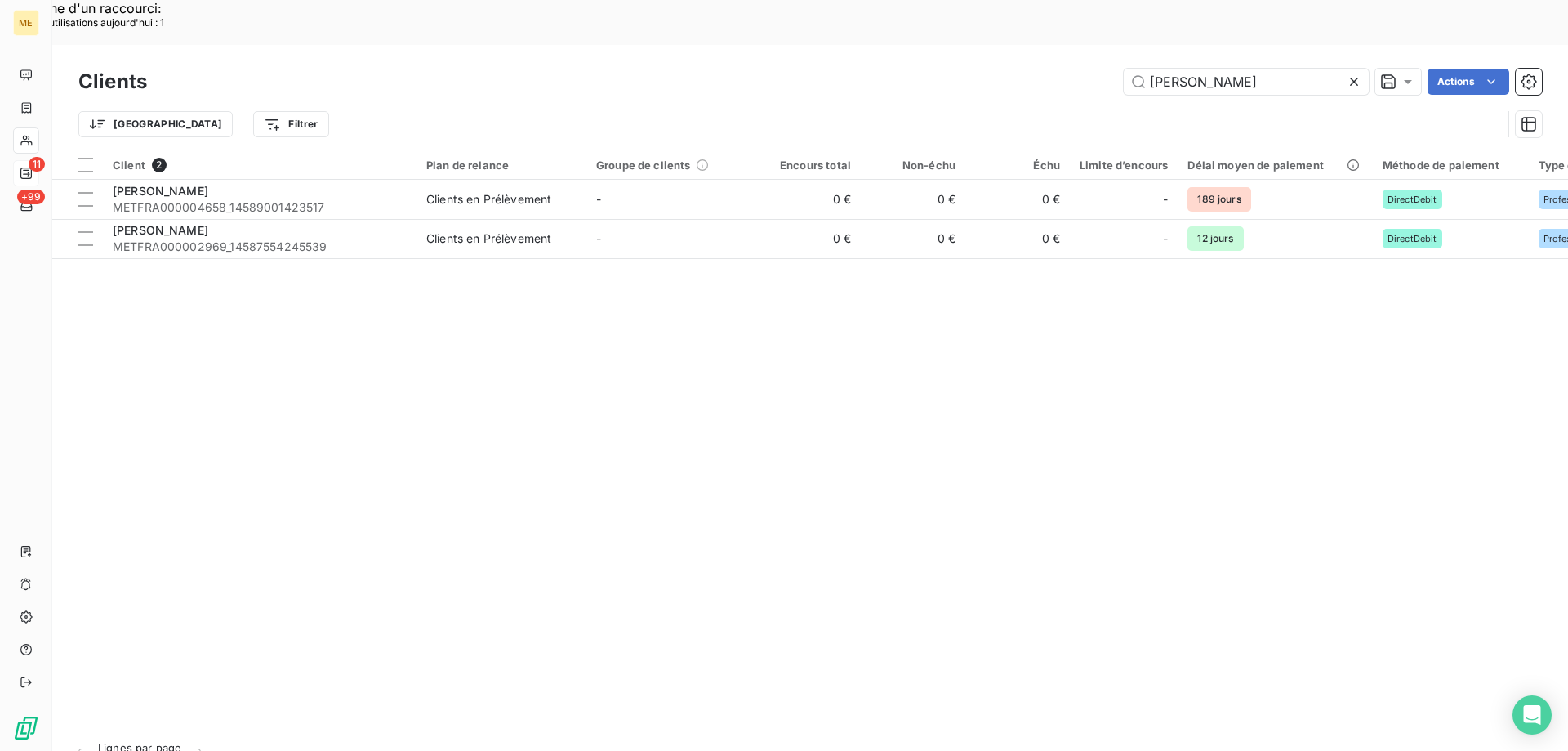
drag, startPoint x: 1274, startPoint y: 40, endPoint x: 1098, endPoint y: 40, distance: 176.0
click at [1098, 68] on div "EARL Margot Actions" at bounding box center [855, 81] width 1375 height 26
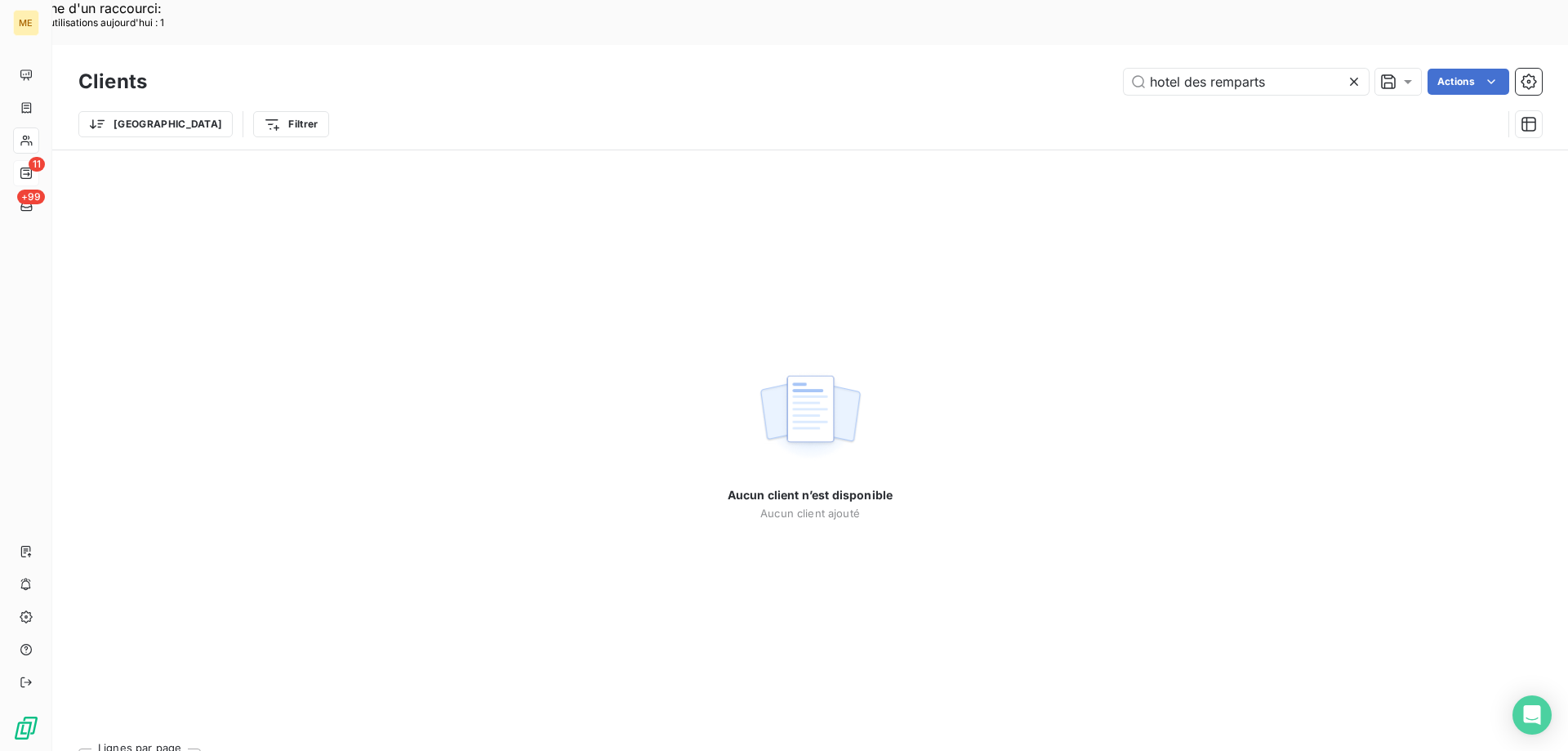
drag, startPoint x: 1206, startPoint y: 30, endPoint x: 1063, endPoint y: 34, distance: 143.1
click at [1063, 68] on div "hotel des remparts Actions" at bounding box center [855, 81] width 1375 height 26
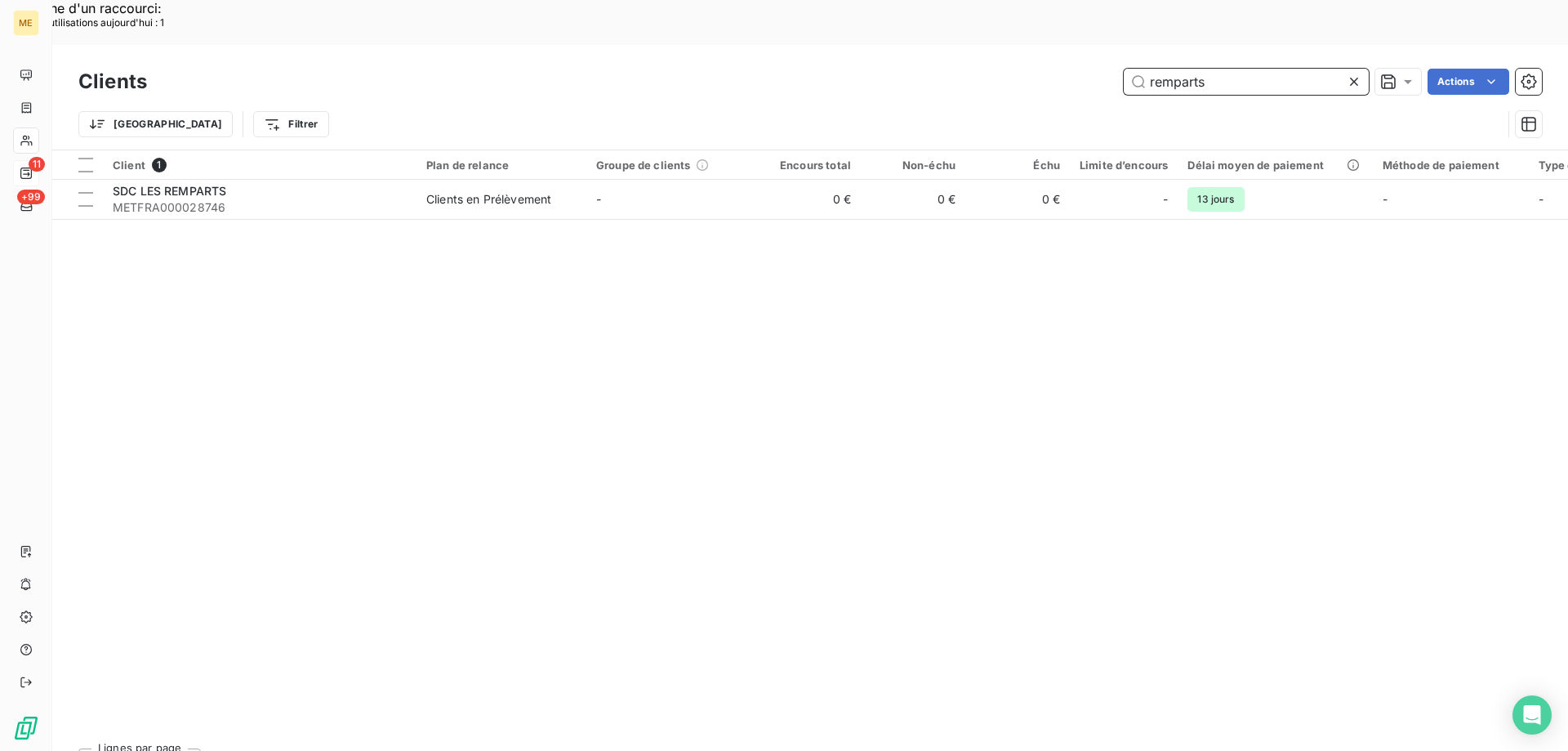
click at [1204, 68] on input "remparts" at bounding box center [1245, 81] width 245 height 26
paste input "53776"
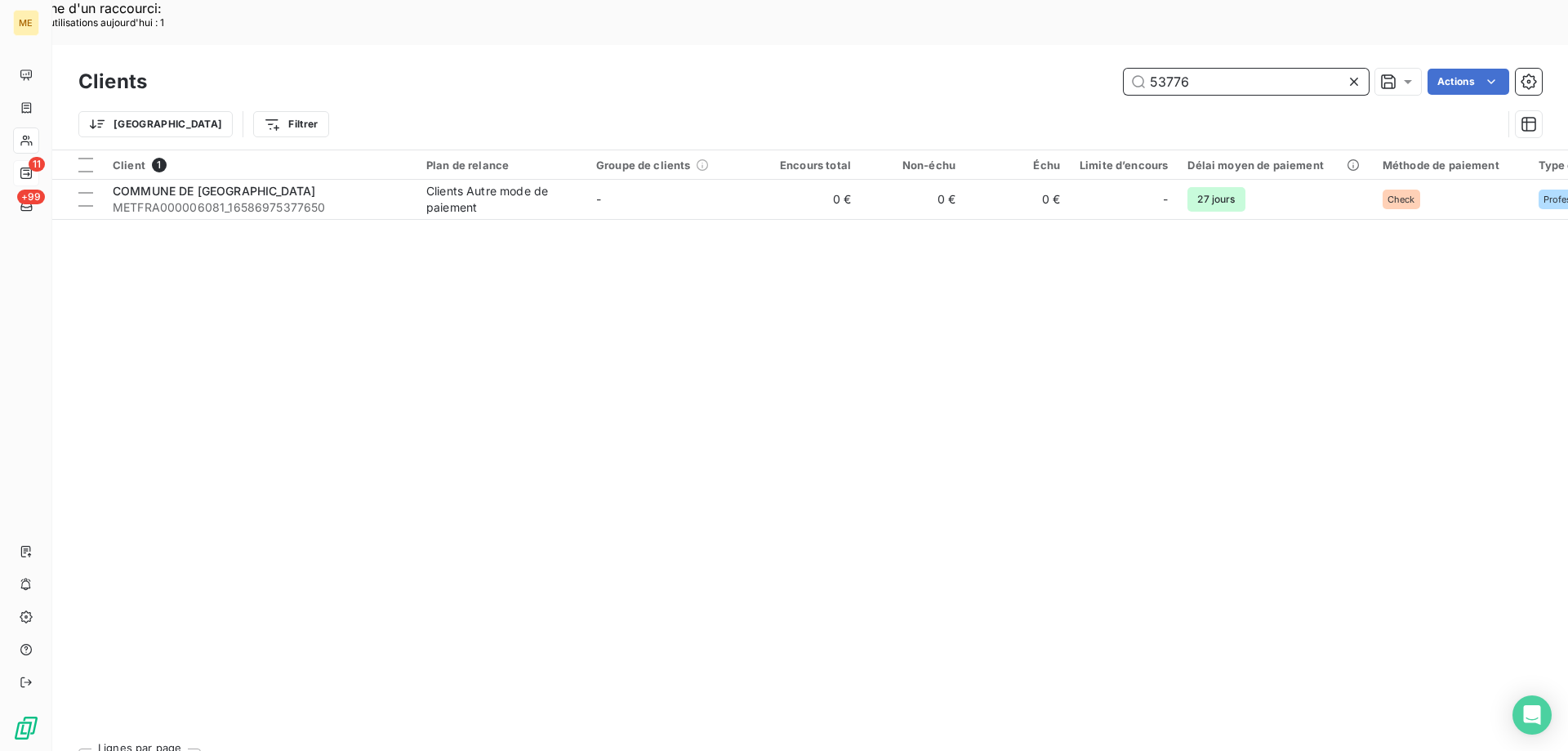
drag, startPoint x: 1190, startPoint y: 36, endPoint x: 1046, endPoint y: 33, distance: 144.0
click at [1046, 68] on div "53776 Actions" at bounding box center [855, 81] width 1375 height 26
paste input "METFRA000005869"
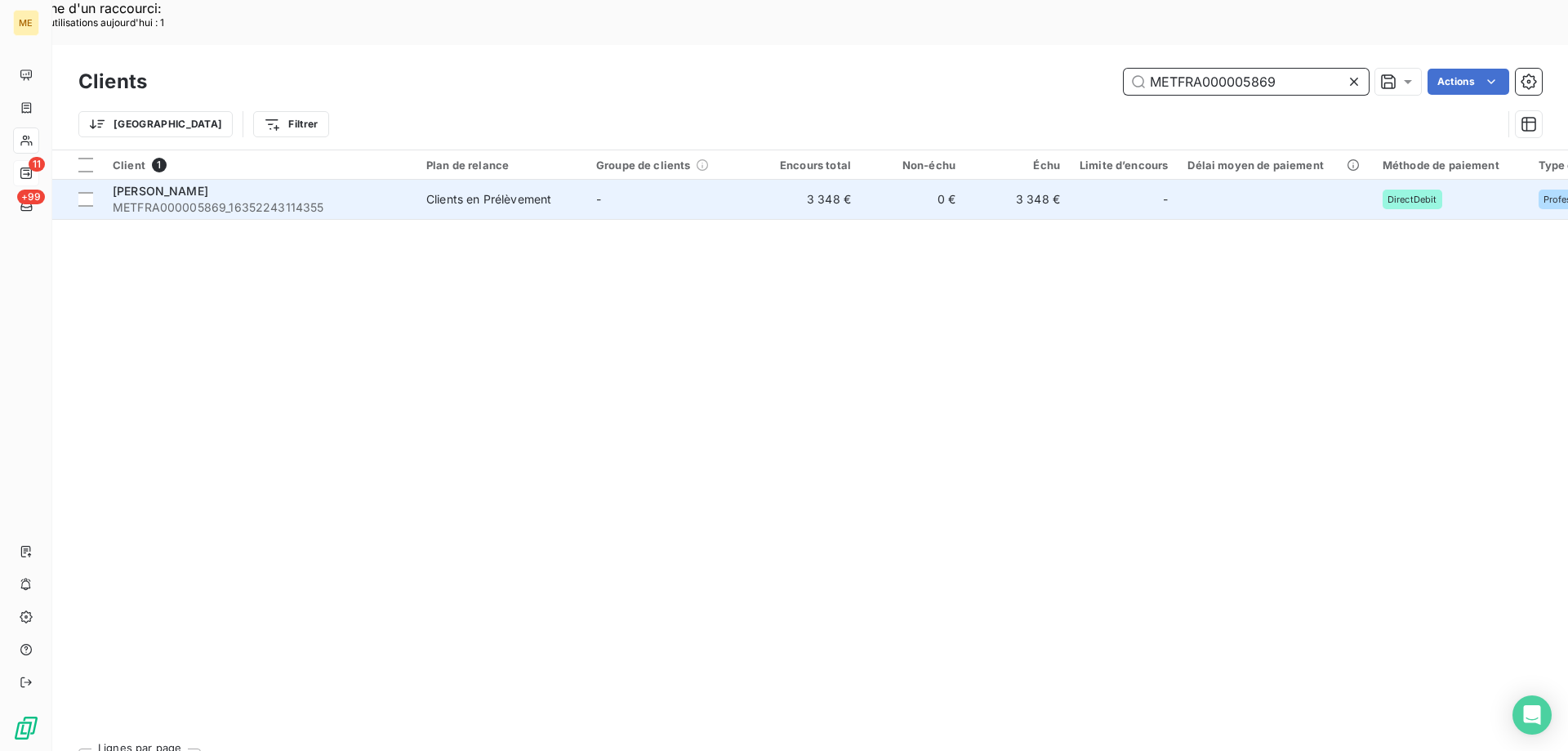
type input "METFRA000005869"
click at [273, 200] on span "METFRA000005869_16352243114355" at bounding box center [259, 207] width 294 height 16
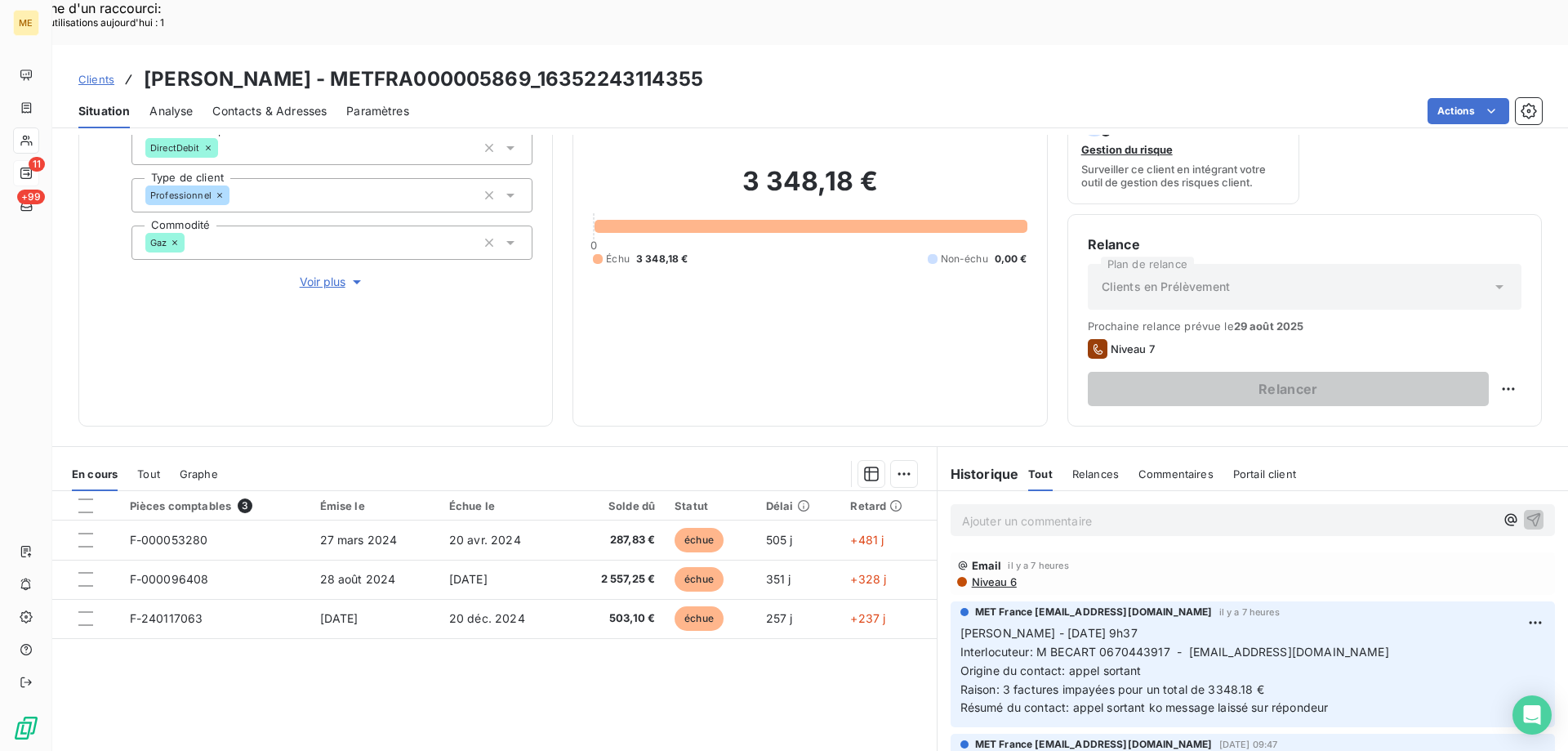
scroll to position [163, 0]
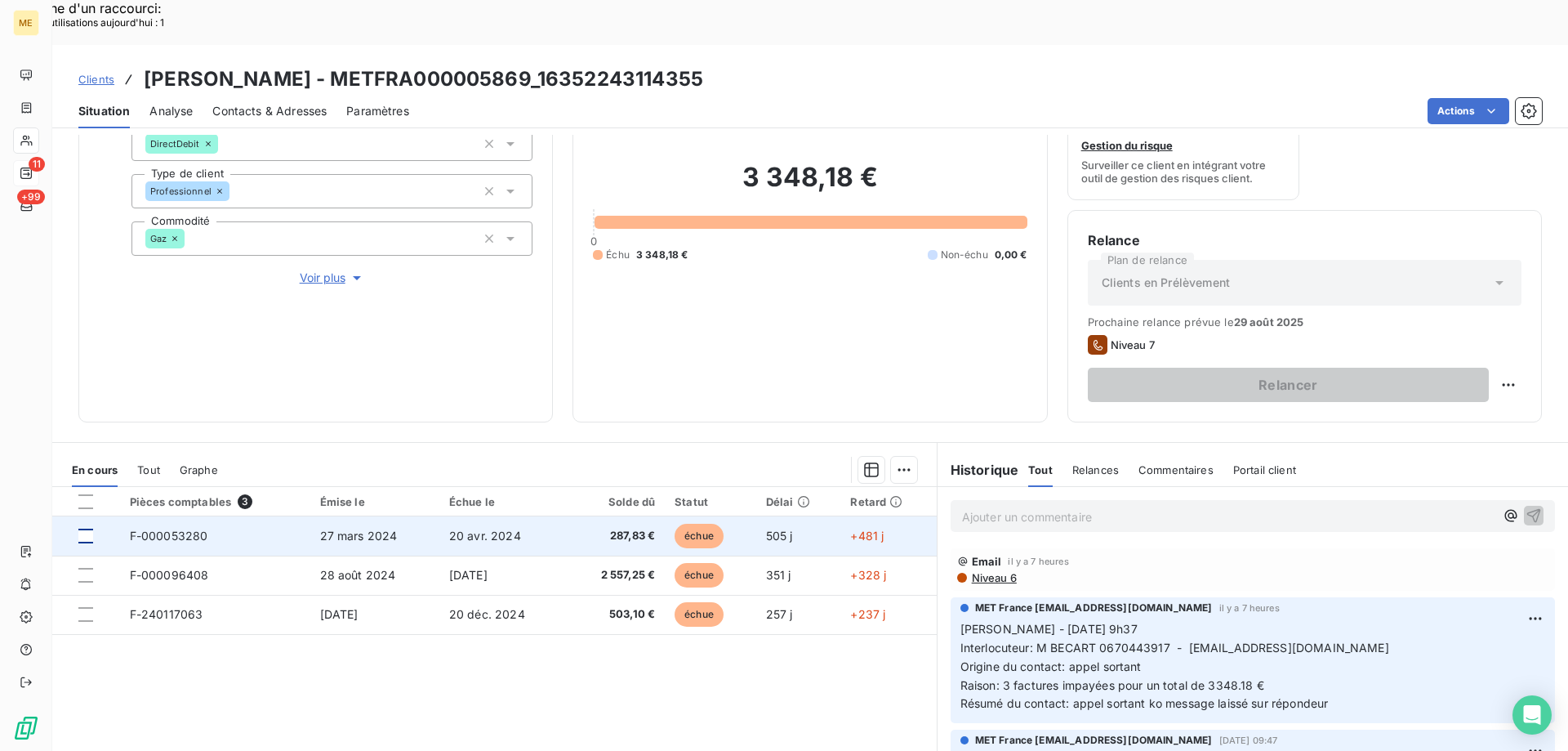
click at [87, 528] on div at bounding box center [85, 535] width 14 height 14
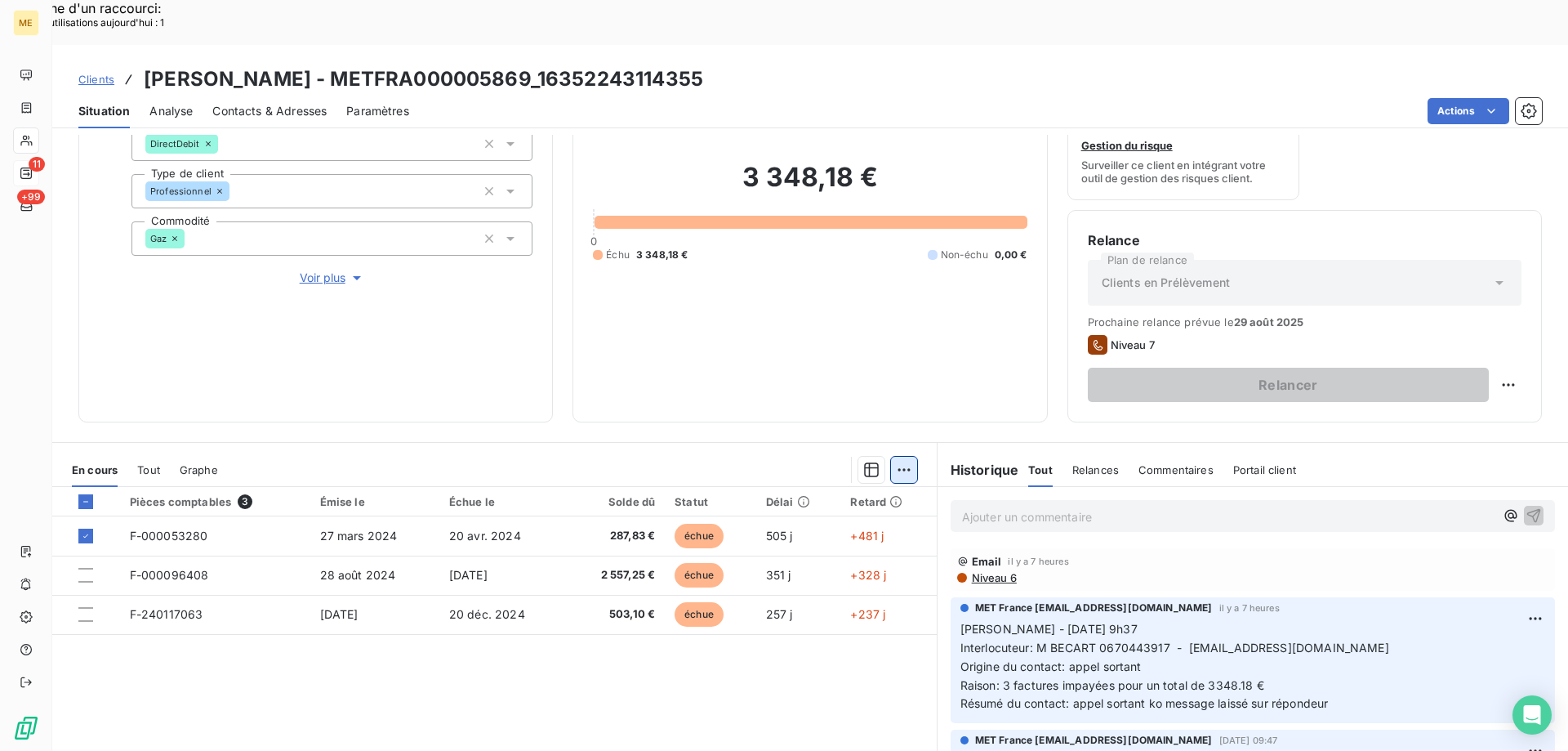
click at [817, 490] on div "Ajouter une promesse de paiement (1 facture)" at bounding box center [758, 490] width 288 height 26
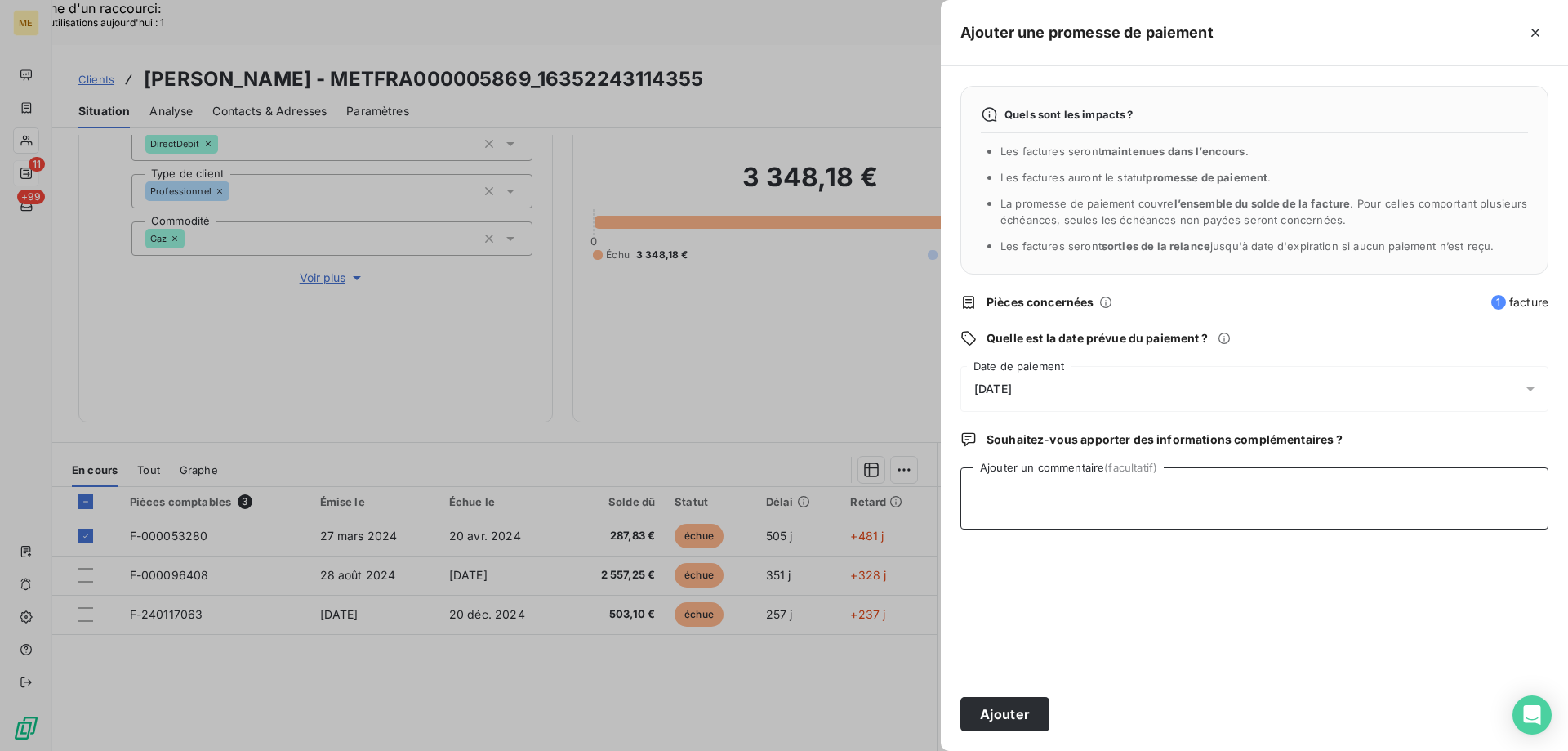
click at [1030, 497] on textarea "Ajouter un commentaire (facultatif)" at bounding box center [1254, 498] width 588 height 62
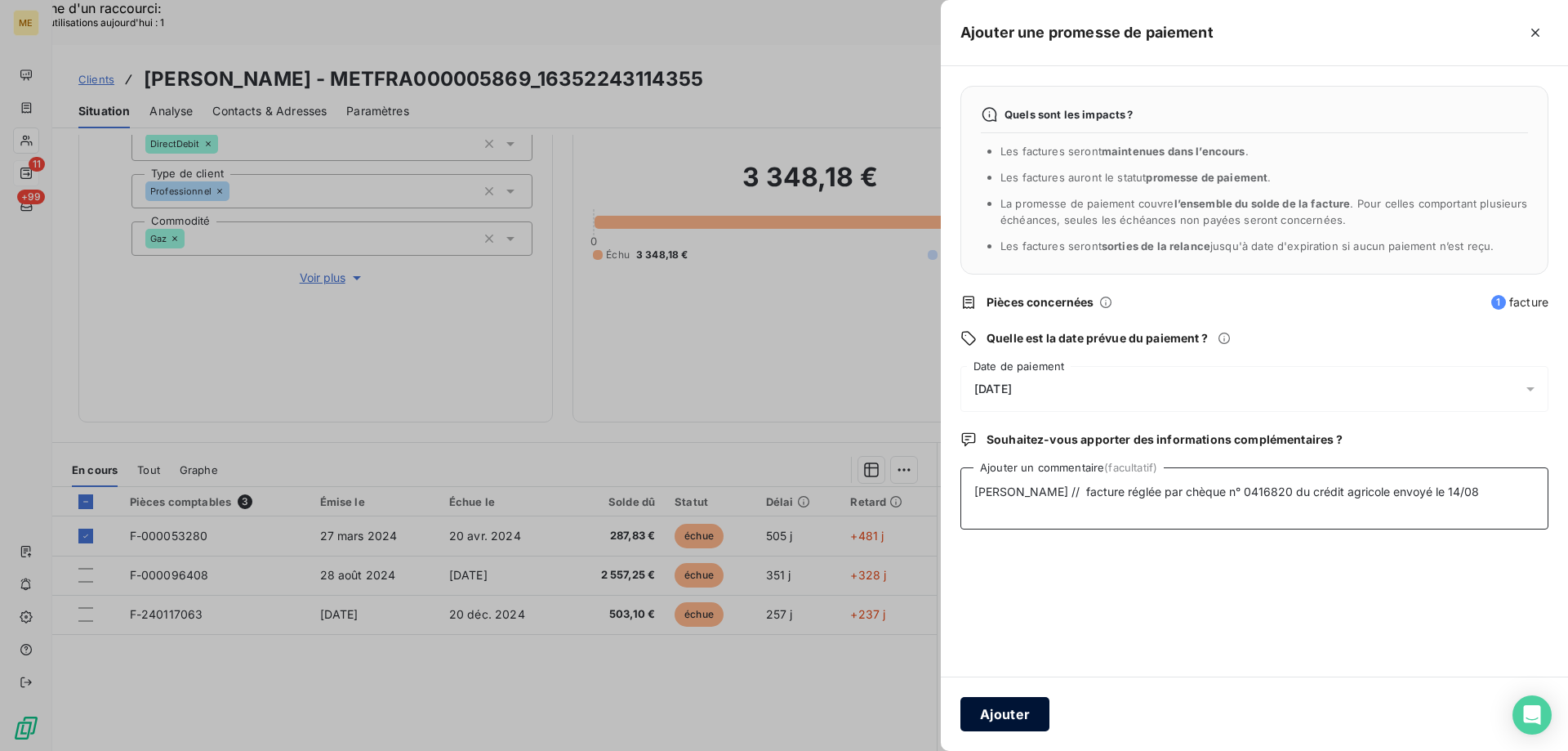
type textarea "Sylvain // facture réglée par chèque n° 0416820 du crédit agricole envoyé le 14…"
click at [997, 713] on button "Ajouter" at bounding box center [1004, 715] width 89 height 35
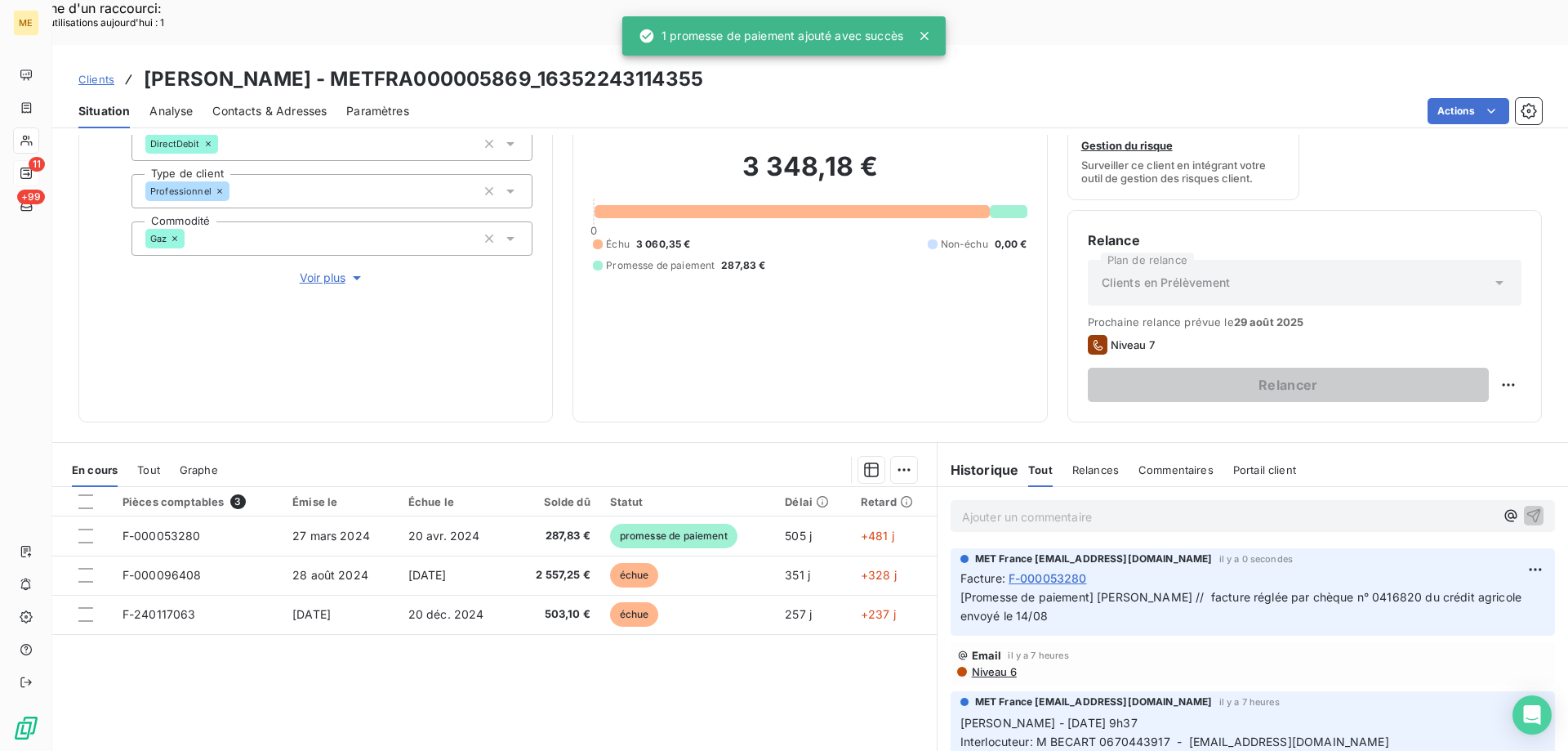
click at [977, 500] on div "Ajouter un commentaire ﻿" at bounding box center [1252, 516] width 604 height 32
click at [979, 506] on p "Ajouter un commentaire ﻿" at bounding box center [1228, 516] width 533 height 20
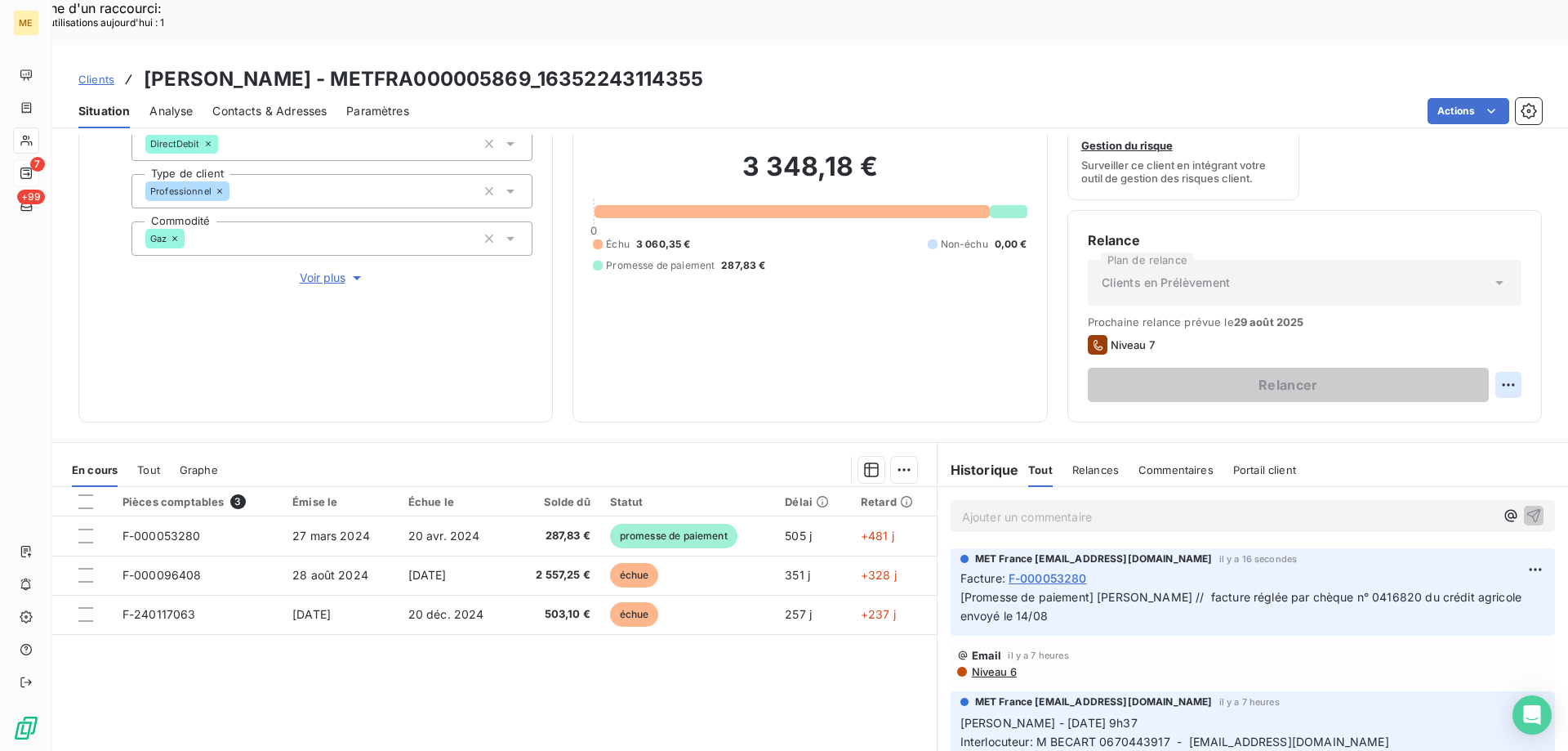
click at [1460, 379] on div "Replanifier cette action" at bounding box center [1429, 376] width 146 height 26
select select "7"
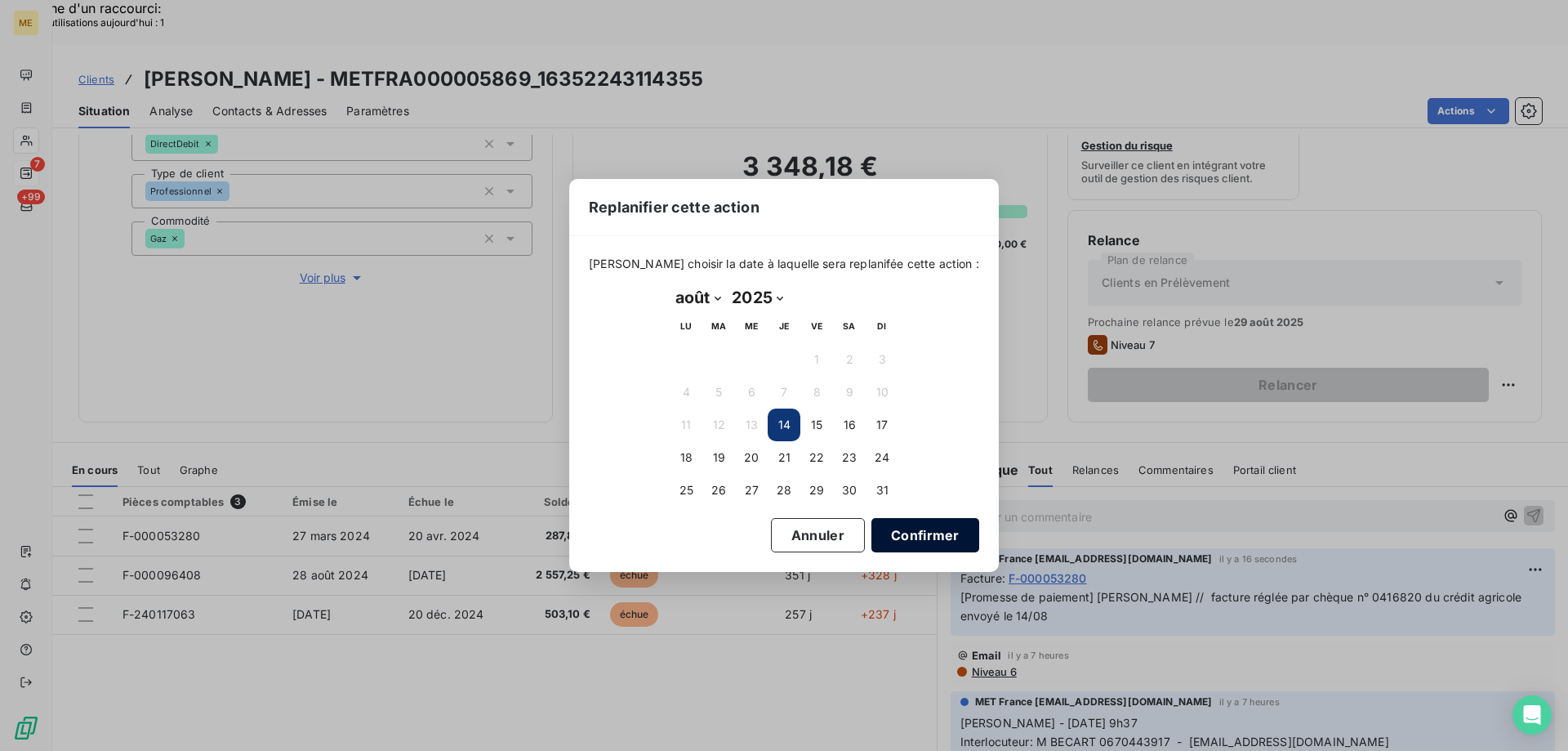
click at [874, 528] on button "Confirmer" at bounding box center [926, 535] width 108 height 35
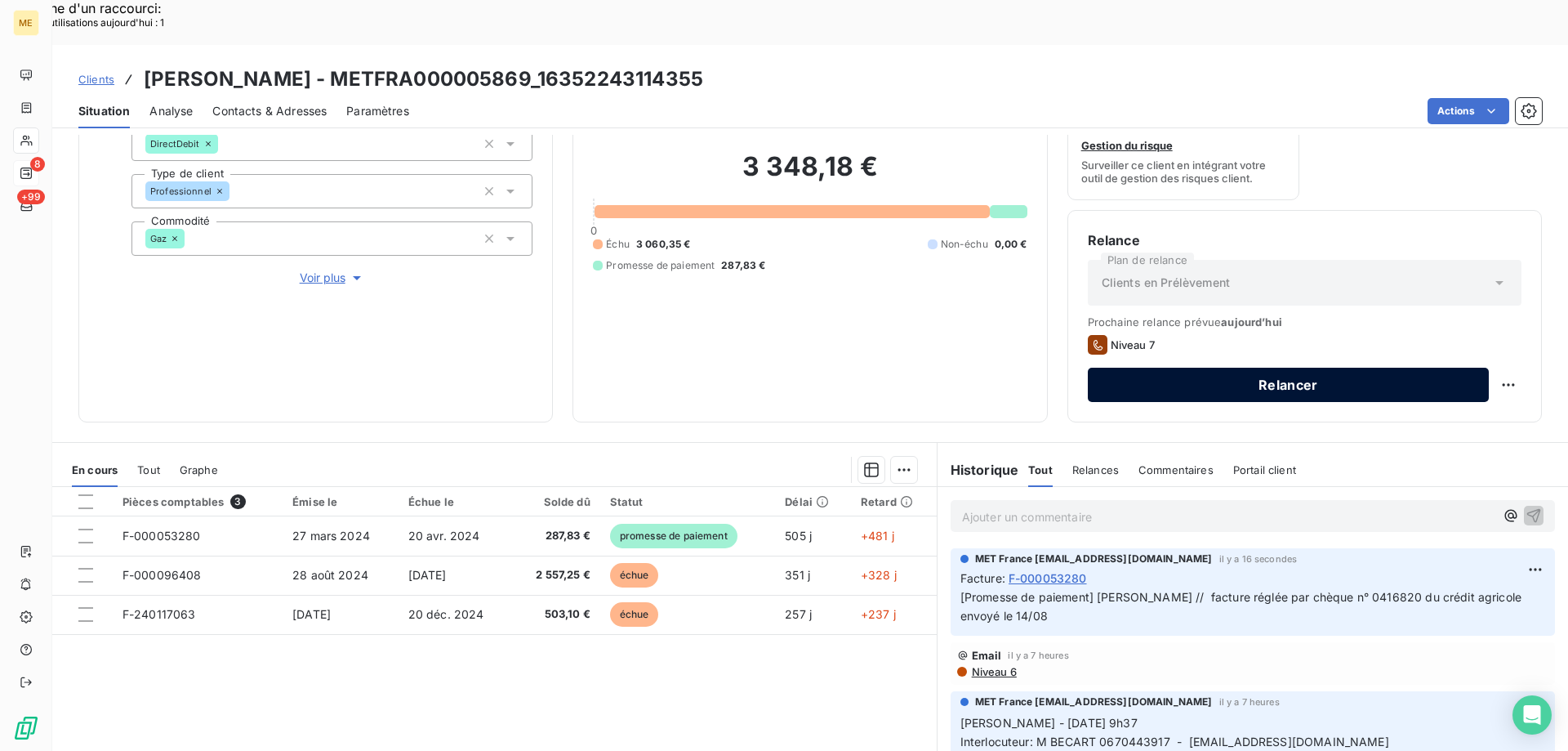
click at [1267, 368] on button "Relancer" at bounding box center [1289, 385] width 401 height 35
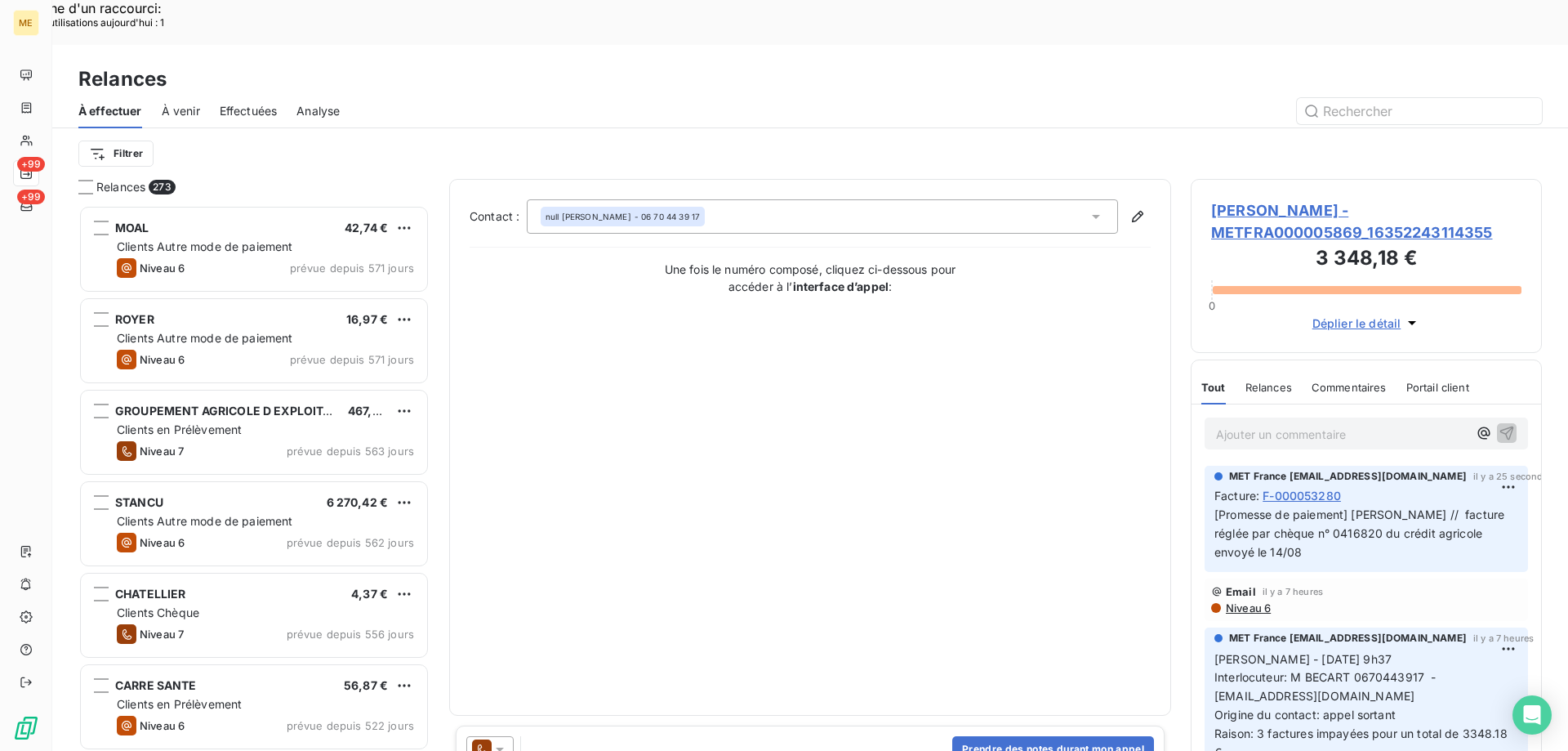
scroll to position [578, 339]
click at [1019, 736] on button "Prendre des notes durant mon appel" at bounding box center [1053, 748] width 202 height 26
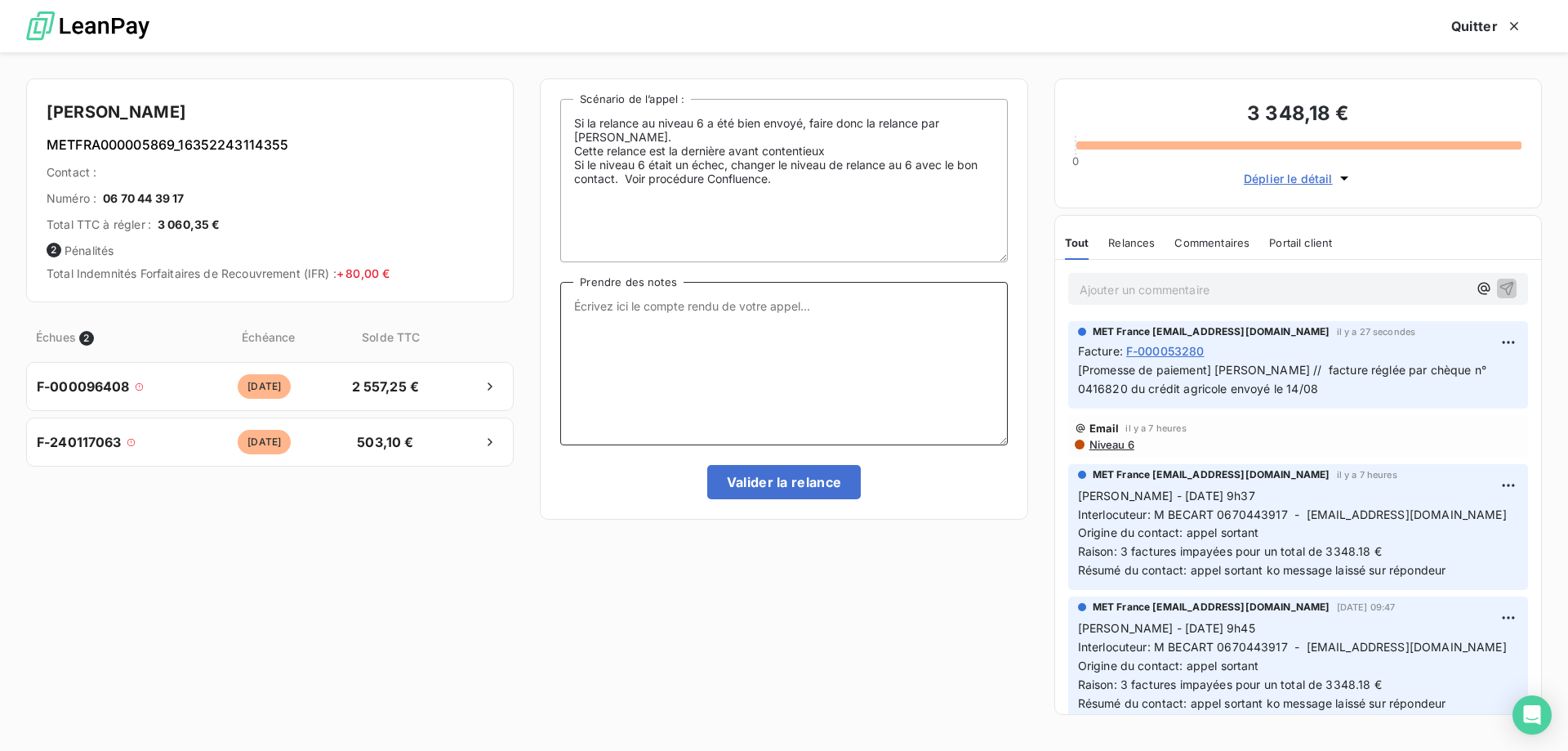
click at [850, 316] on textarea "Prendre des notes" at bounding box center [783, 363] width 446 height 163
paste textarea "Sylvain Interlocuteur: Origine du contact: Raison: Résumé du contact:"
click at [673, 303] on textarea "Sylvain Interlocuteur: Origine du contact: Raison: Résumé du contact:" at bounding box center [783, 363] width 446 height 163
drag, startPoint x: 1156, startPoint y: 506, endPoint x: 1295, endPoint y: 526, distance: 140.4
click at [1295, 526] on p "Sylvain - 14/08/2025 - 9h37 Interlocuteur: M BECART 0670443917 - hoteldesrempar…" at bounding box center [1298, 533] width 440 height 93
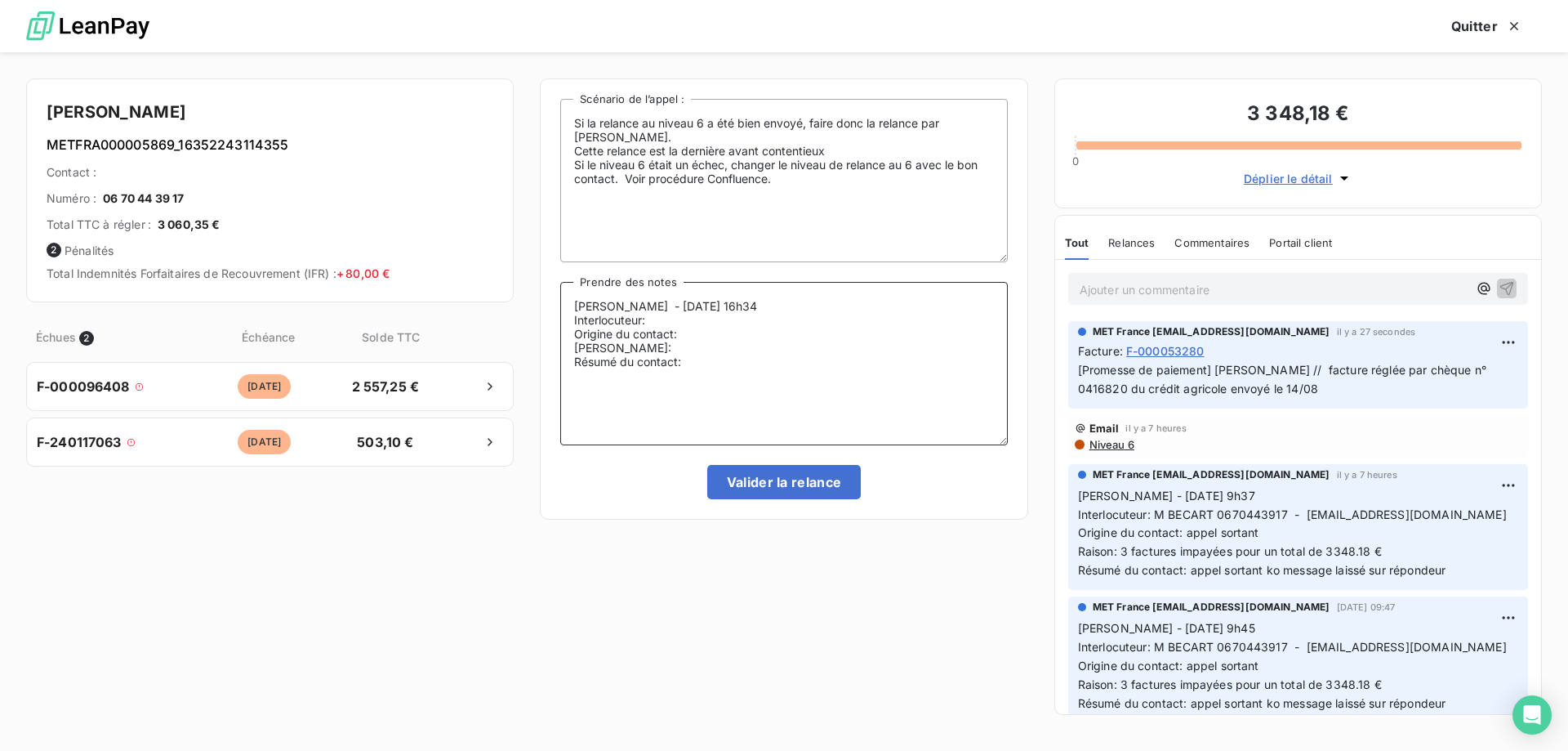
click at [688, 327] on textarea "Sylvain - 14/08/2025 - 16h34 Interlocuteur: Origine du contact: Raison: Résumé …" at bounding box center [783, 363] width 446 height 163
click at [678, 323] on textarea "Sylvain - 14/08/2025 - 16h34 Interlocuteur: Origine du contact: Raison: Résumé …" at bounding box center [783, 363] width 446 height 163
paste textarea "M BECART 0670443917 - [EMAIL_ADDRESS][DOMAIN_NAME]"
click at [691, 351] on textarea "Sylvain - 14/08/2025 - 16h34 Interlocuteur: M BECART 0670443917 - hoteldesrempa…" at bounding box center [783, 363] width 446 height 163
click at [660, 358] on textarea "Sylvain - 14/08/2025 - 16h34 Interlocuteur: M BECART 0670443917 - hoteldesrempa…" at bounding box center [783, 363] width 446 height 163
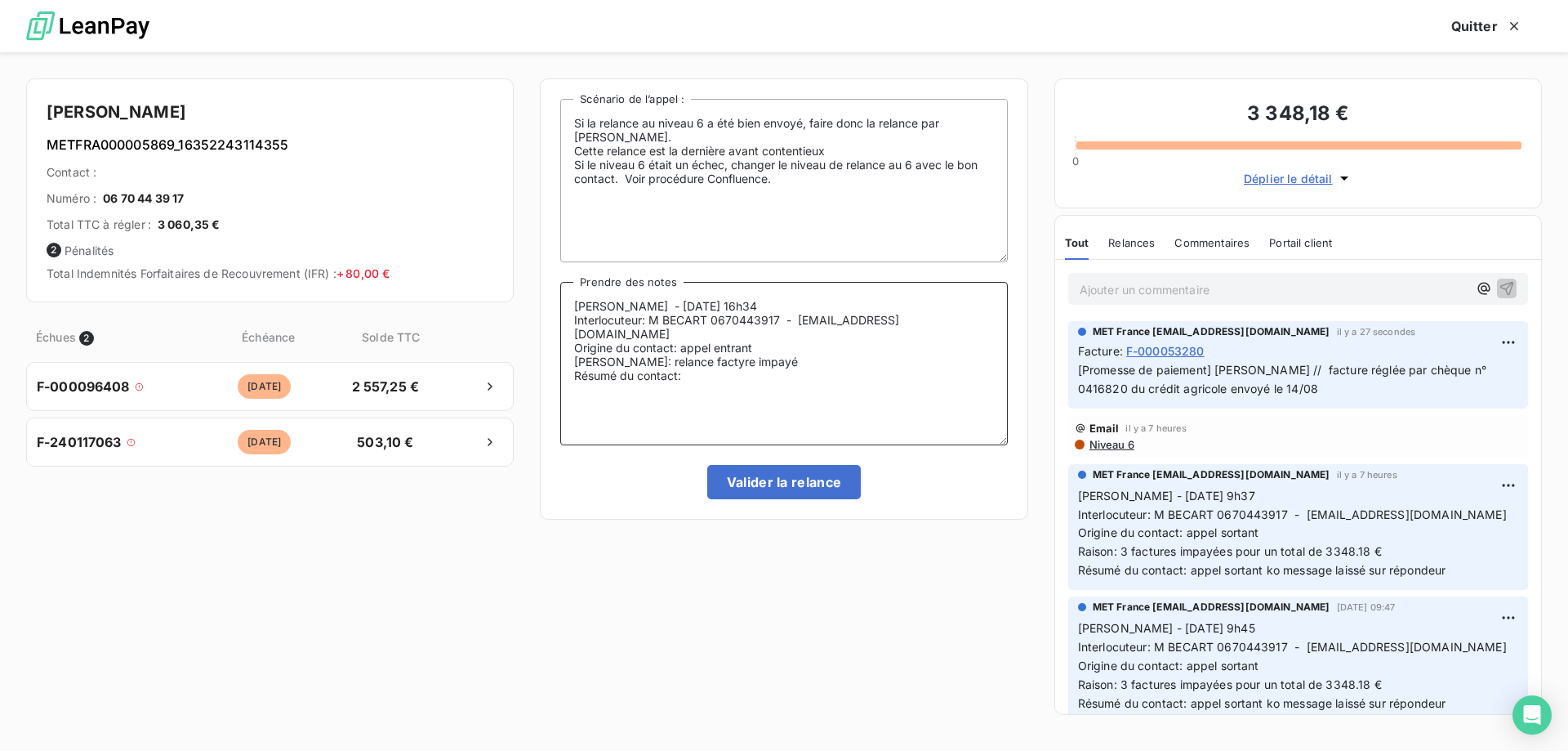
click at [687, 362] on textarea "Sylvain - 14/08/2025 - 16h34 Interlocuteur: M BECART 0670443917 - hoteldesrempa…" at bounding box center [783, 363] width 446 height 163
click at [697, 367] on textarea "Sylvain - 14/08/2025 - 16h34 Interlocuteur: M BECART 0670443917 - hoteldesrempa…" at bounding box center [783, 363] width 446 height 163
click at [746, 365] on textarea "Sylvain - 14/08/2025 - 16h34 Interlocuteur: M BECART 0670443917 - hoteldesrempa…" at bounding box center [783, 363] width 446 height 163
drag, startPoint x: 1275, startPoint y: 361, endPoint x: 1291, endPoint y: 387, distance: 30.5
click at [1291, 387] on p "[Promesse de paiement] Sylvain // facture réglée par chèque n° 0416820 du crédi…" at bounding box center [1298, 379] width 440 height 37
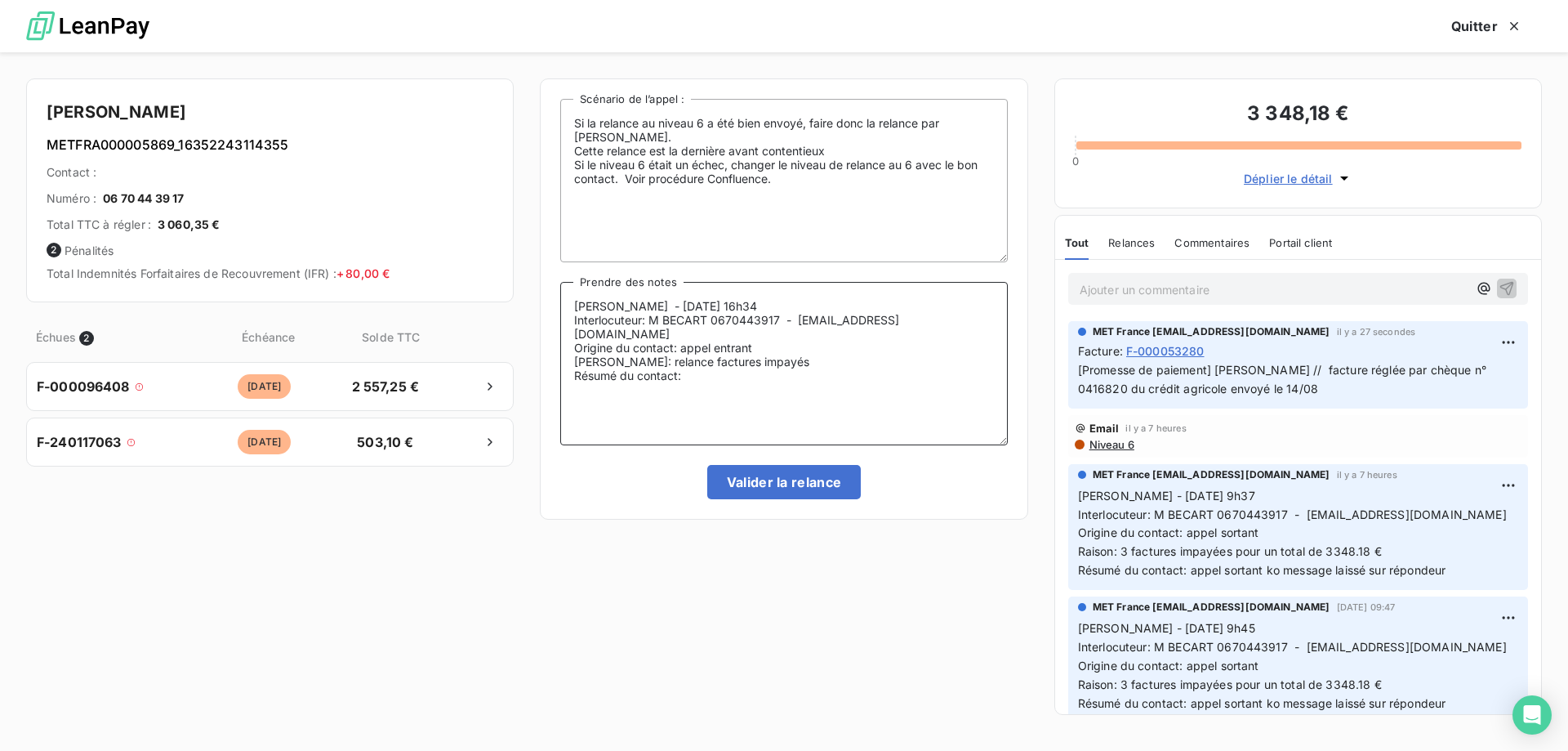
click at [746, 375] on textarea "Sylvain - 14/08/2025 - 16h34 Interlocuteur: M BECART 0670443917 - hoteldesrempa…" at bounding box center [783, 363] width 446 height 163
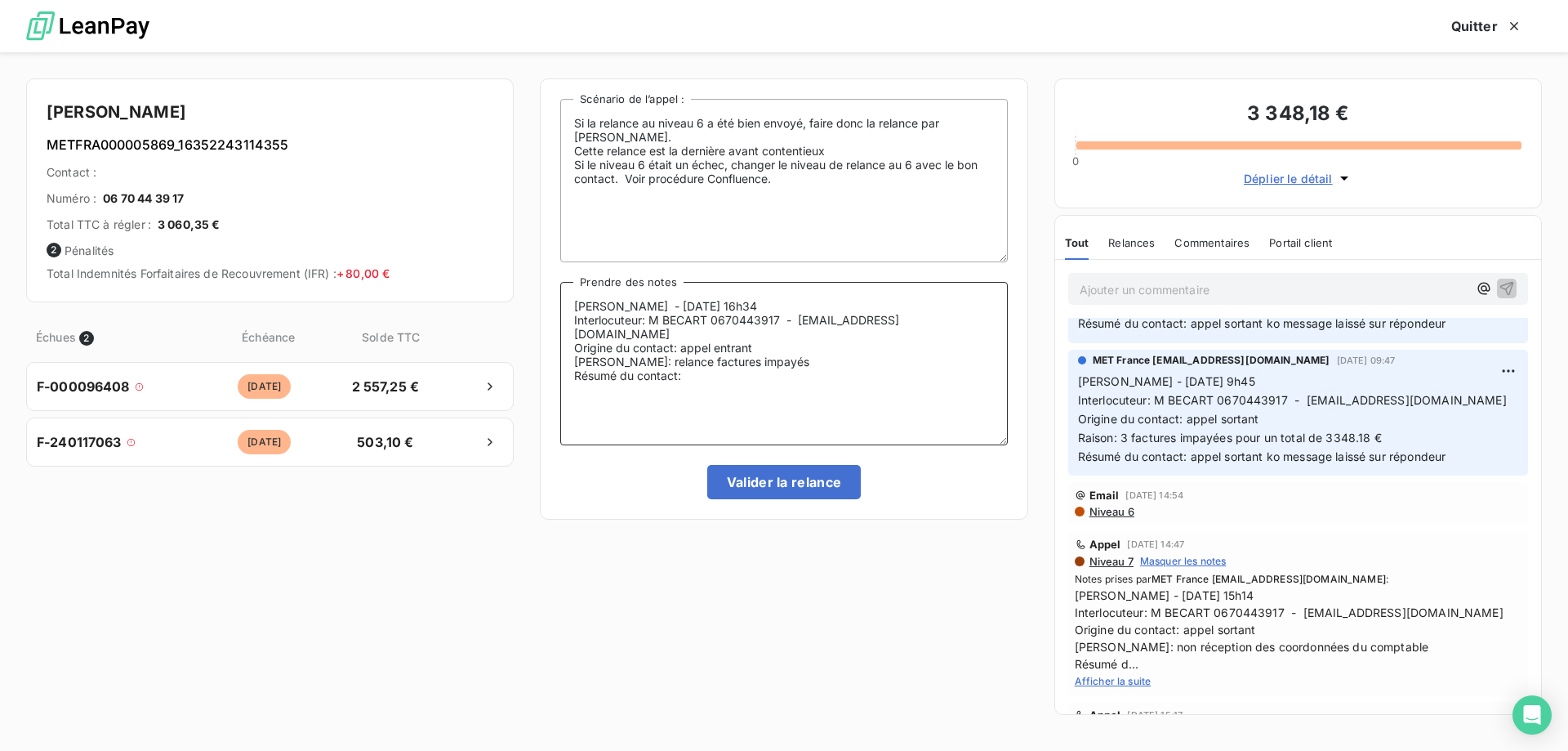
scroll to position [245, 0]
paste textarea "F-000053280"
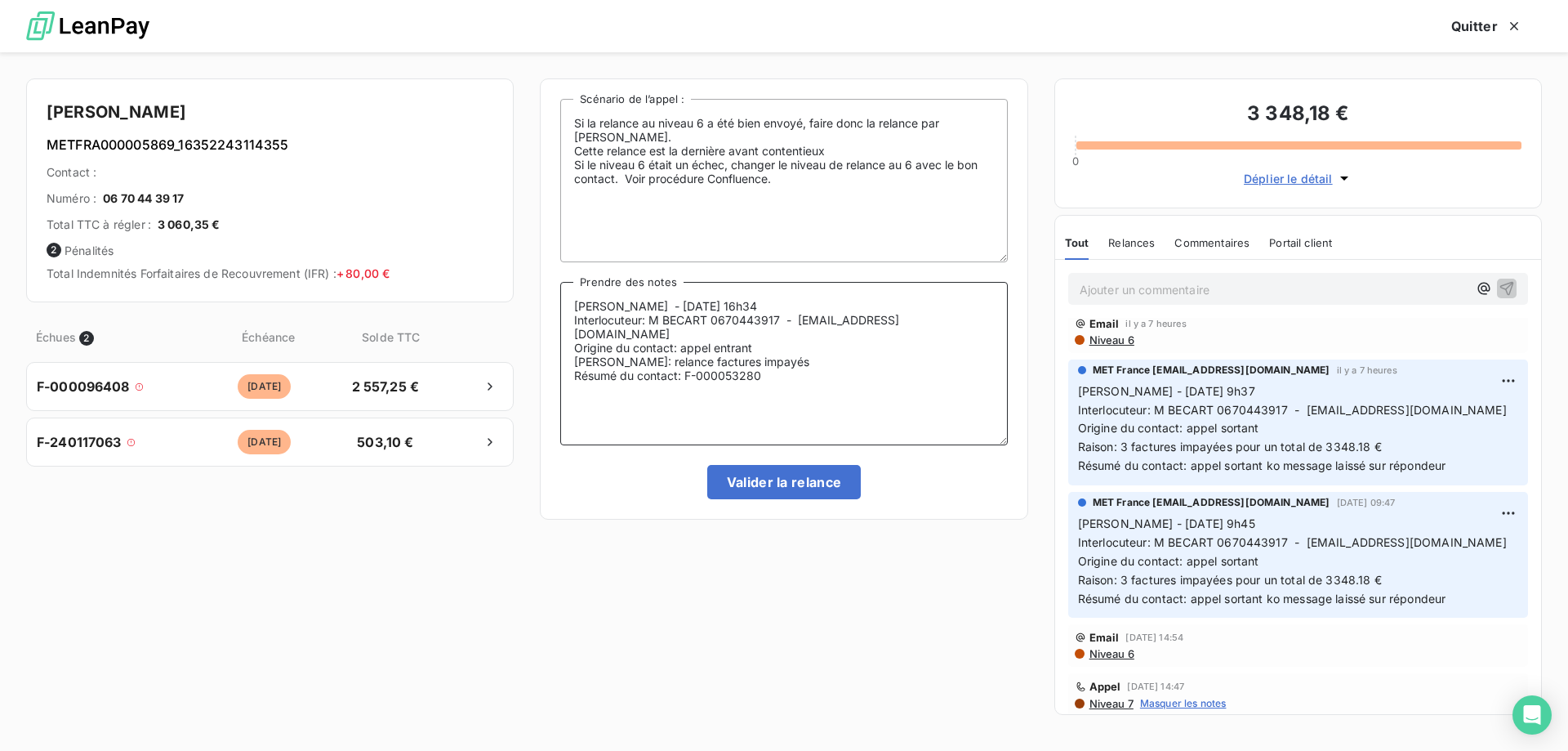
scroll to position [0, 0]
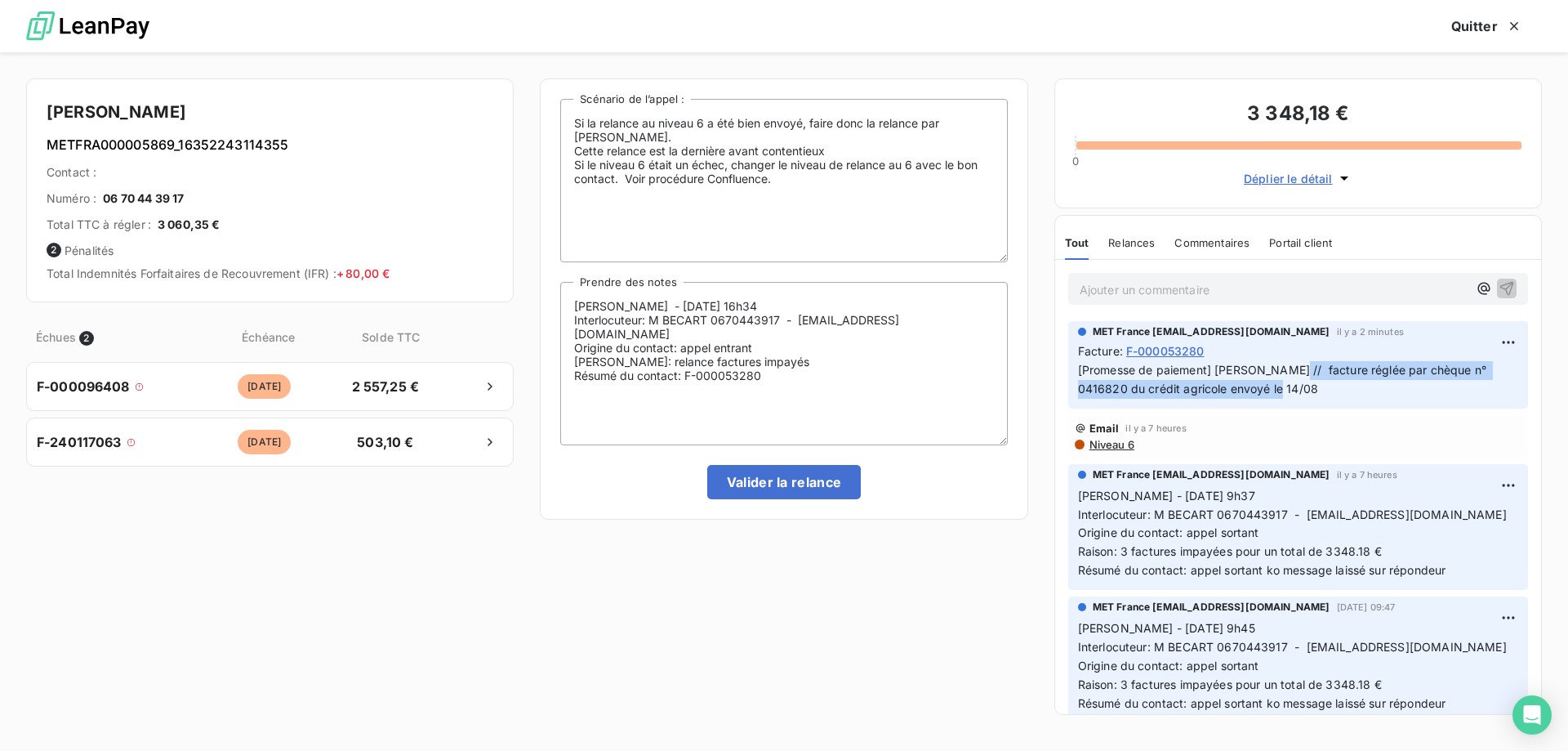
drag, startPoint x: 1276, startPoint y: 368, endPoint x: 1278, endPoint y: 379, distance: 11.2
click at [1278, 379] on p "[Promesse de paiement] Sylvain // facture réglée par chèque n° 0416820 du crédi…" at bounding box center [1298, 379] width 440 height 37
click at [834, 380] on textarea "Sylvain - 14/08/2025 - 16h34 Interlocuteur: M BECART 0670443917 - hoteldesrempa…" at bounding box center [783, 363] width 446 height 163
paste textarea "acture réglée par chèque n° 0416820 du crédit agricole envoyé le 14/08"
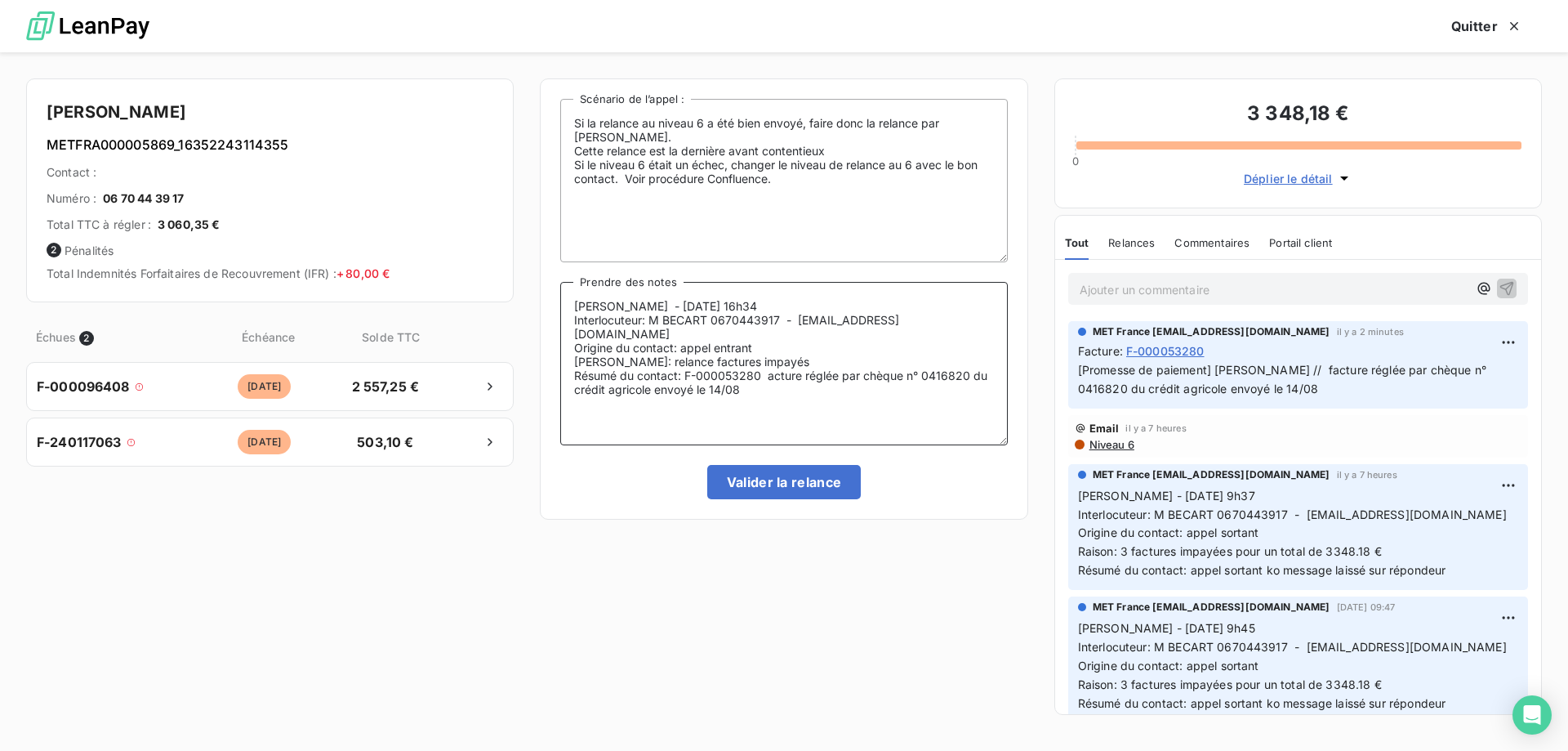
drag, startPoint x: 686, startPoint y: 375, endPoint x: 760, endPoint y: 373, distance: 74.0
click at [760, 373] on textarea "Sylvain - 14/08/2025 - 16h34 Interlocuteur: M BECART 0670443917 - hoteldesrempa…" at bounding box center [783, 363] width 446 height 163
click at [688, 372] on textarea "Sylvain - 14/08/2025 - 16h34 Interlocuteur: M BECART 0670443917 - hoteldesrempa…" at bounding box center [783, 363] width 446 height 163
paste textarea "F-000053280"
click at [784, 389] on textarea "Sylvain - 14/08/2025 - 16h34 Interlocuteur: M BECART 0670443917 - hoteldesrempa…" at bounding box center [783, 363] width 446 height 163
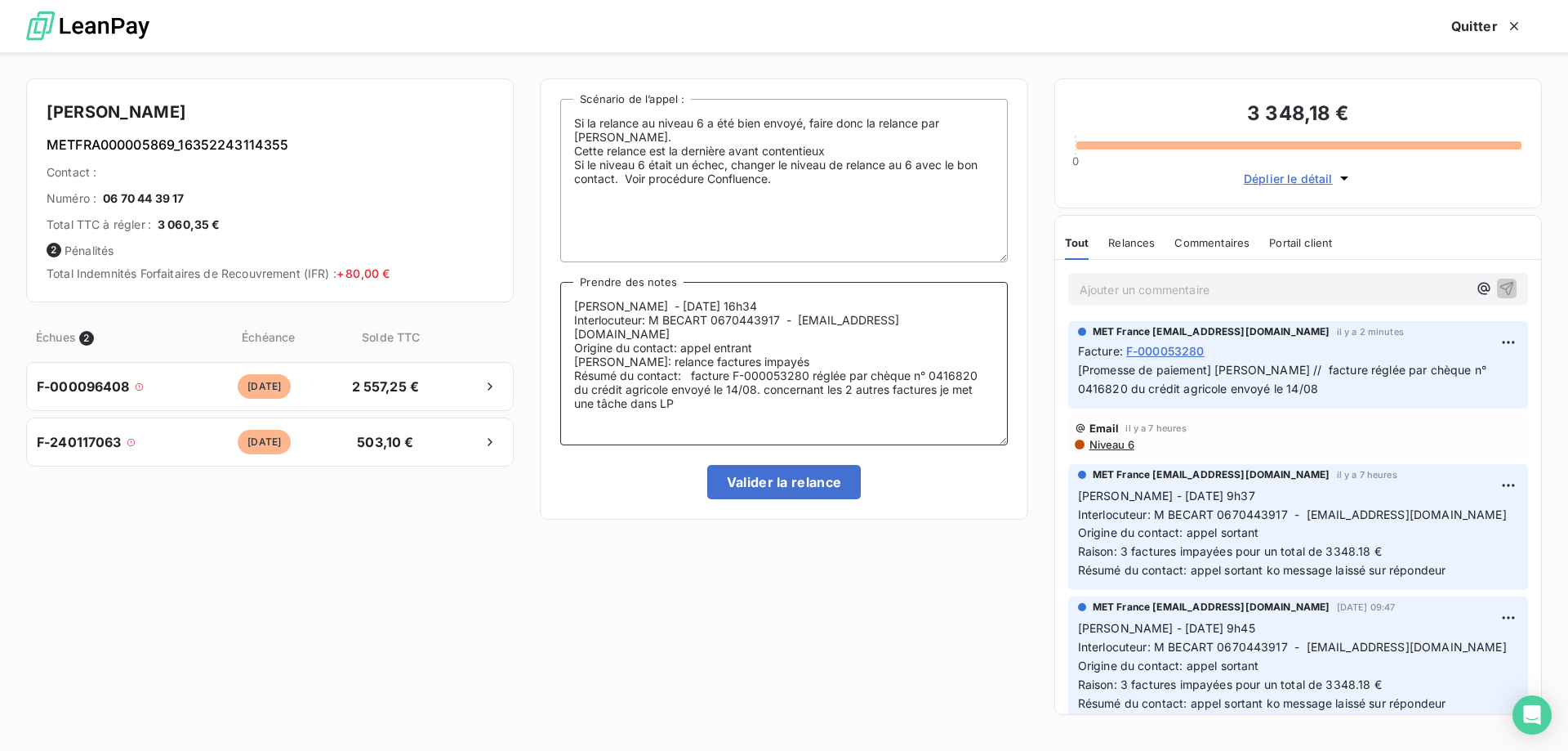
click at [784, 389] on textarea "Sylvain - 14/08/2025 - 16h34 Interlocuteur: M BECART 0670443917 - hoteldesrempa…" at bounding box center [783, 363] width 446 height 163
click at [0, 0] on lt-span "C oncernant" at bounding box center [0, 0] width 0 height 0
click at [773, 410] on textarea "Sylvain - 14/08/2025 - 16h34 Interlocuteur: M BECART 0670443917 - hoteldesrempa…" at bounding box center [783, 363] width 446 height 163
click at [746, 406] on textarea "Sylvain - 14/08/2025 - 16h34 Interlocuteur: M BECART 0670443917 - hoteldesrempa…" at bounding box center [783, 363] width 446 height 163
click at [968, 392] on textarea "Sylvain - 14/08/2025 - 16h34 Interlocuteur: M BECART 0670443917 - hoteldesrempa…" at bounding box center [783, 363] width 446 height 163
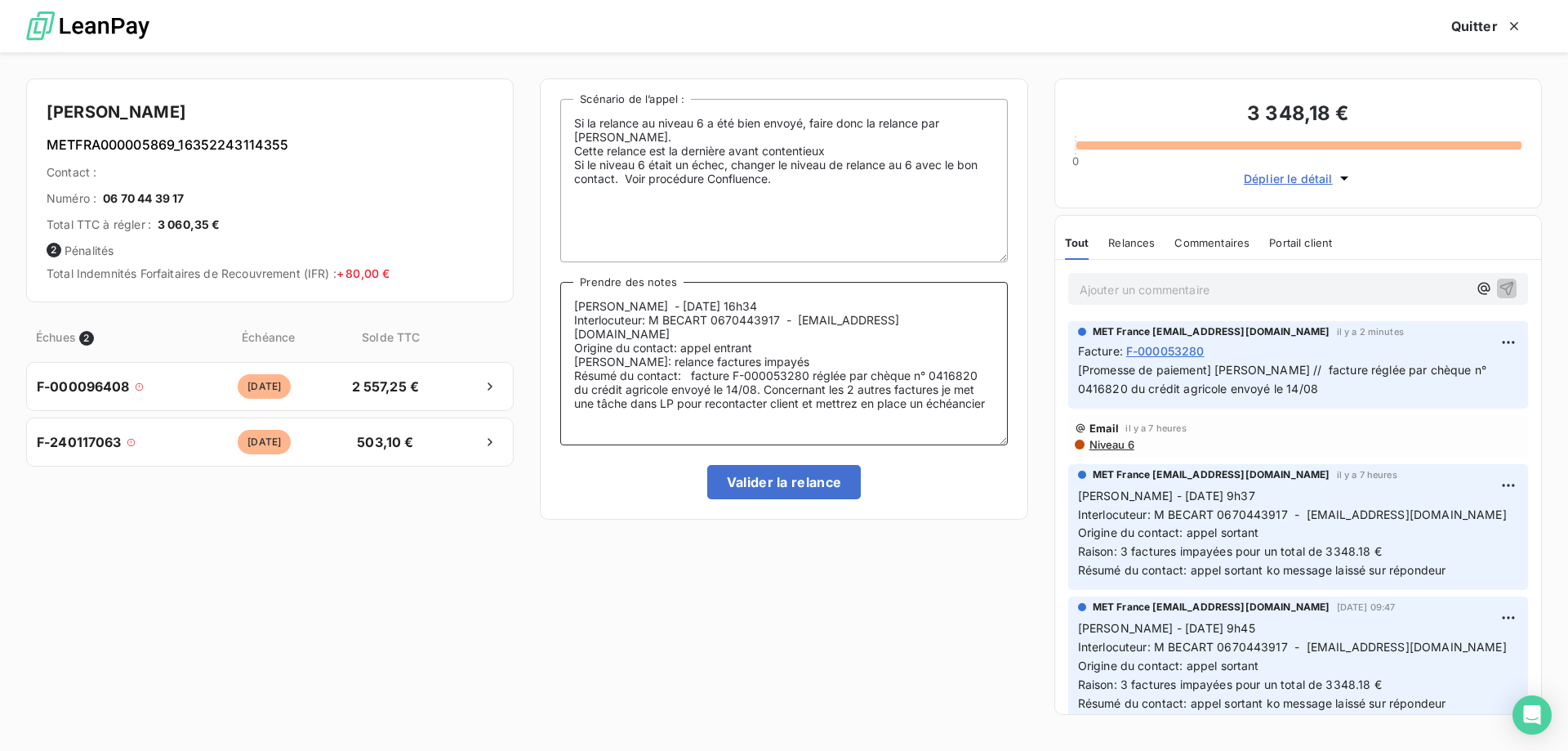
click at [0, 0] on lt-span "met s" at bounding box center [0, 0] width 0 height 0
type textarea "Sylvain - 14/08/2025 - 16h34 Interlocuteur: M BECART 0670443917 - hoteldesrempa…"
click at [780, 484] on button "Valider la relance" at bounding box center [784, 482] width 155 height 35
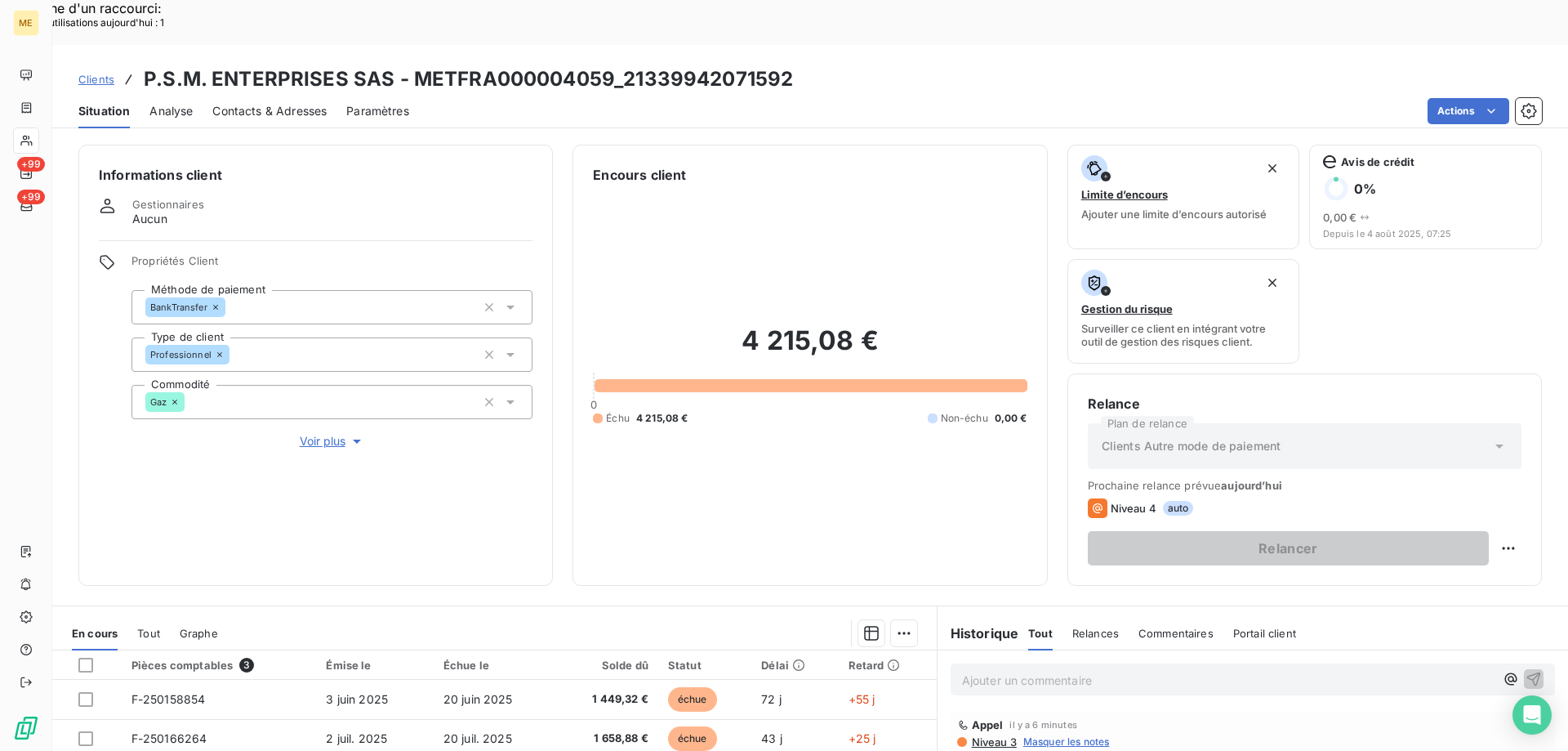
click at [95, 73] on span "Clients" at bounding box center [96, 80] width 36 height 13
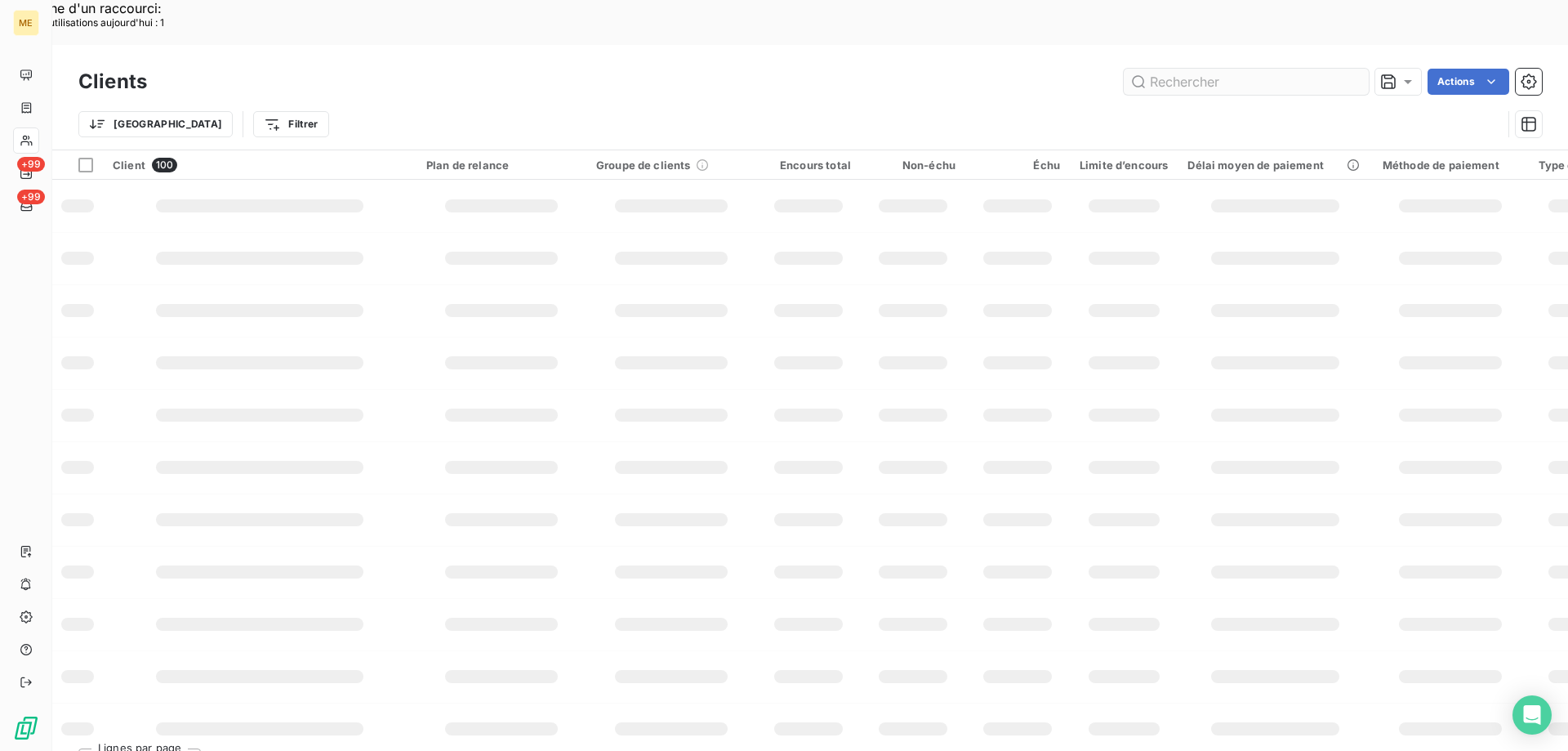
click at [1165, 68] on input "text" at bounding box center [1245, 81] width 245 height 26
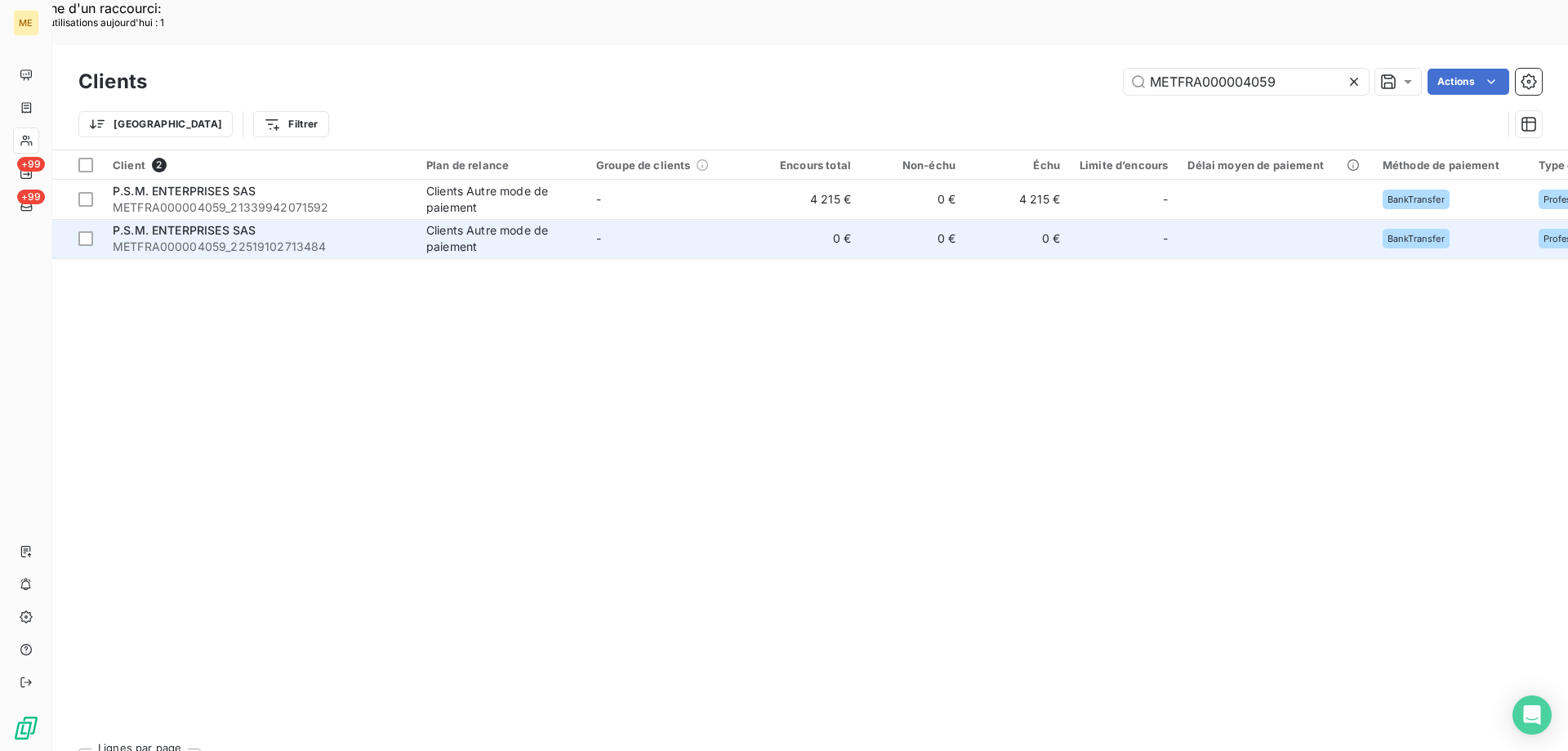
type input "METFRA000004059"
click at [363, 238] on span "METFRA000004059_22519102713484" at bounding box center [259, 246] width 294 height 16
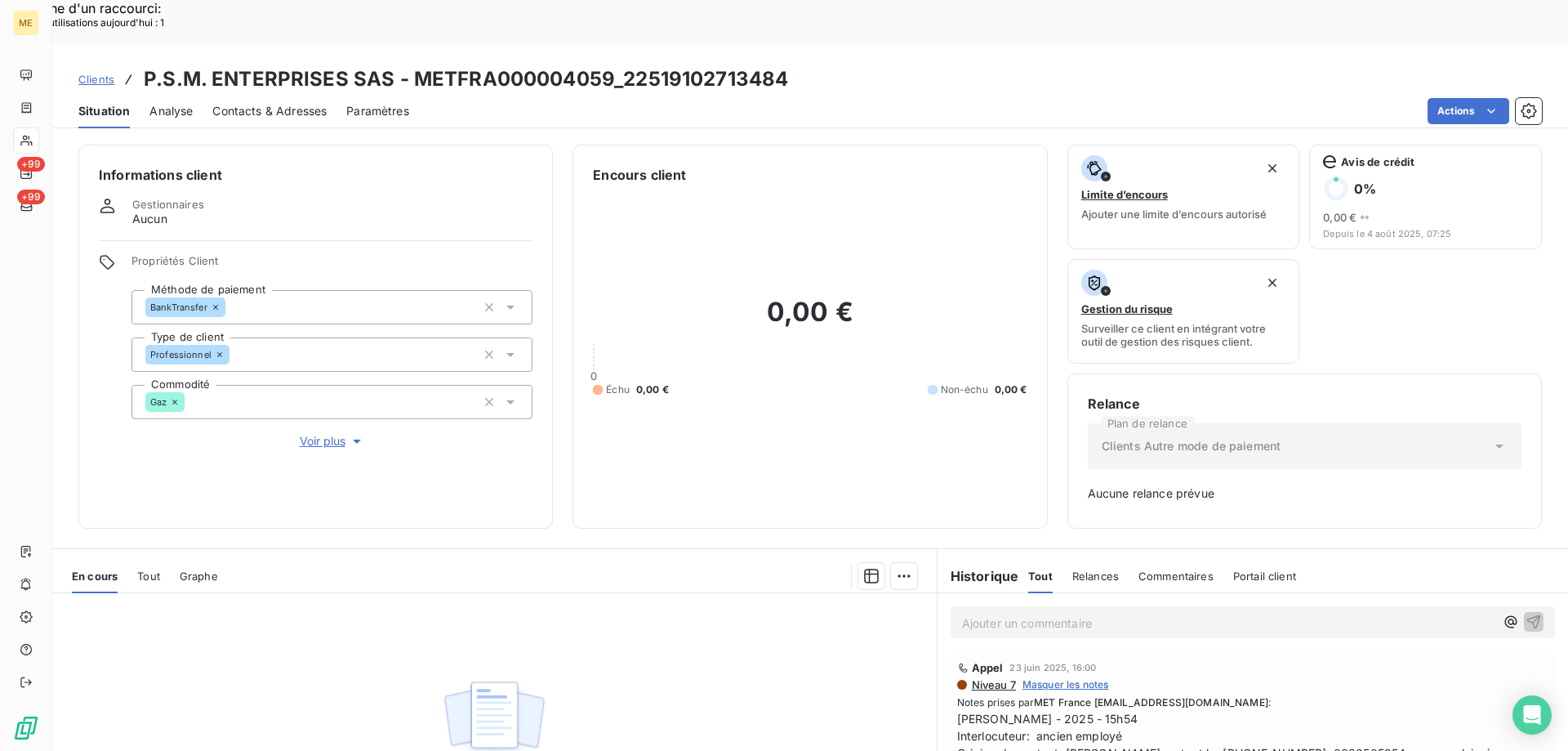
scroll to position [161, 0]
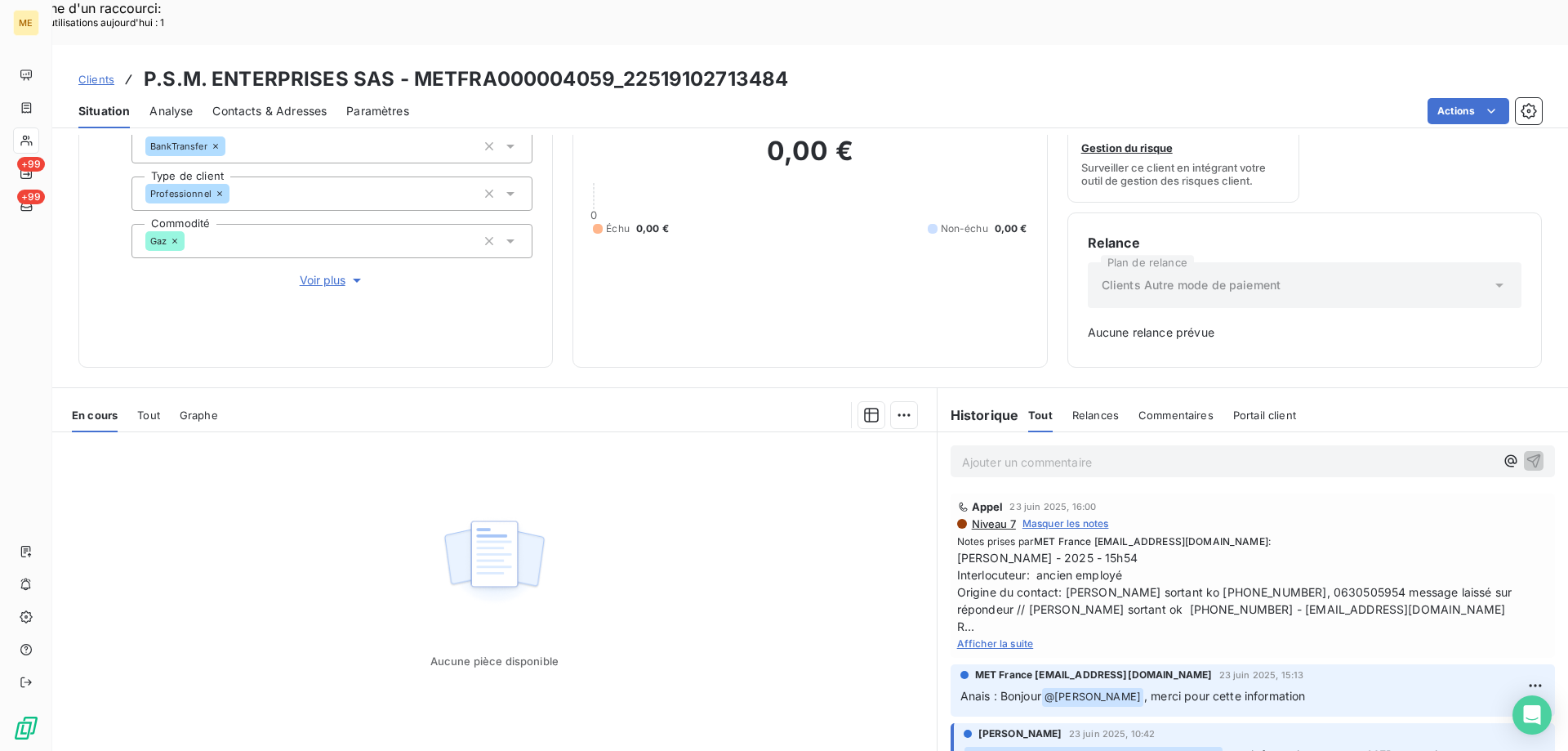
click at [143, 408] on span "Tout" at bounding box center [149, 415] width 23 height 13
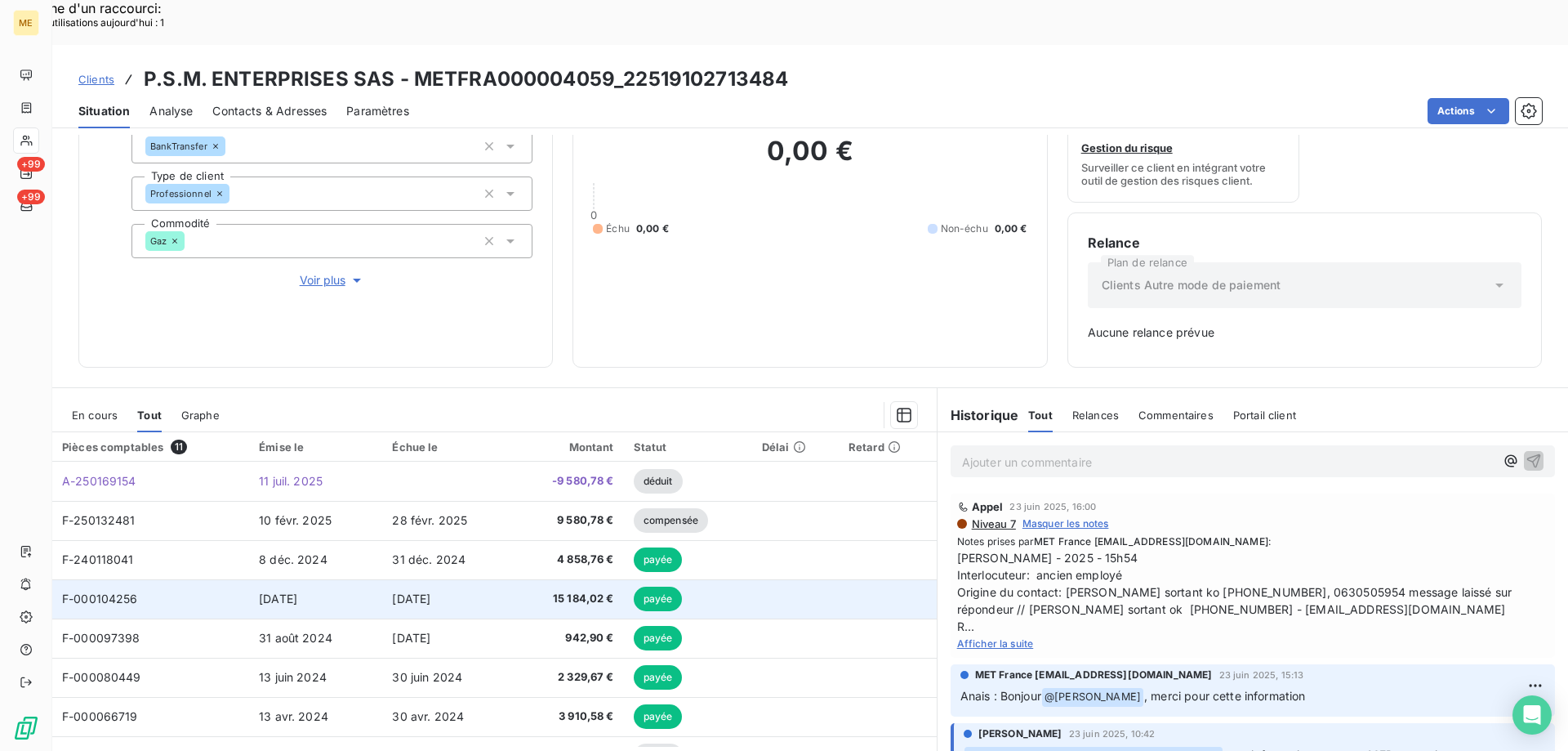
click at [123, 592] on span "F-000104256" at bounding box center [100, 598] width 76 height 13
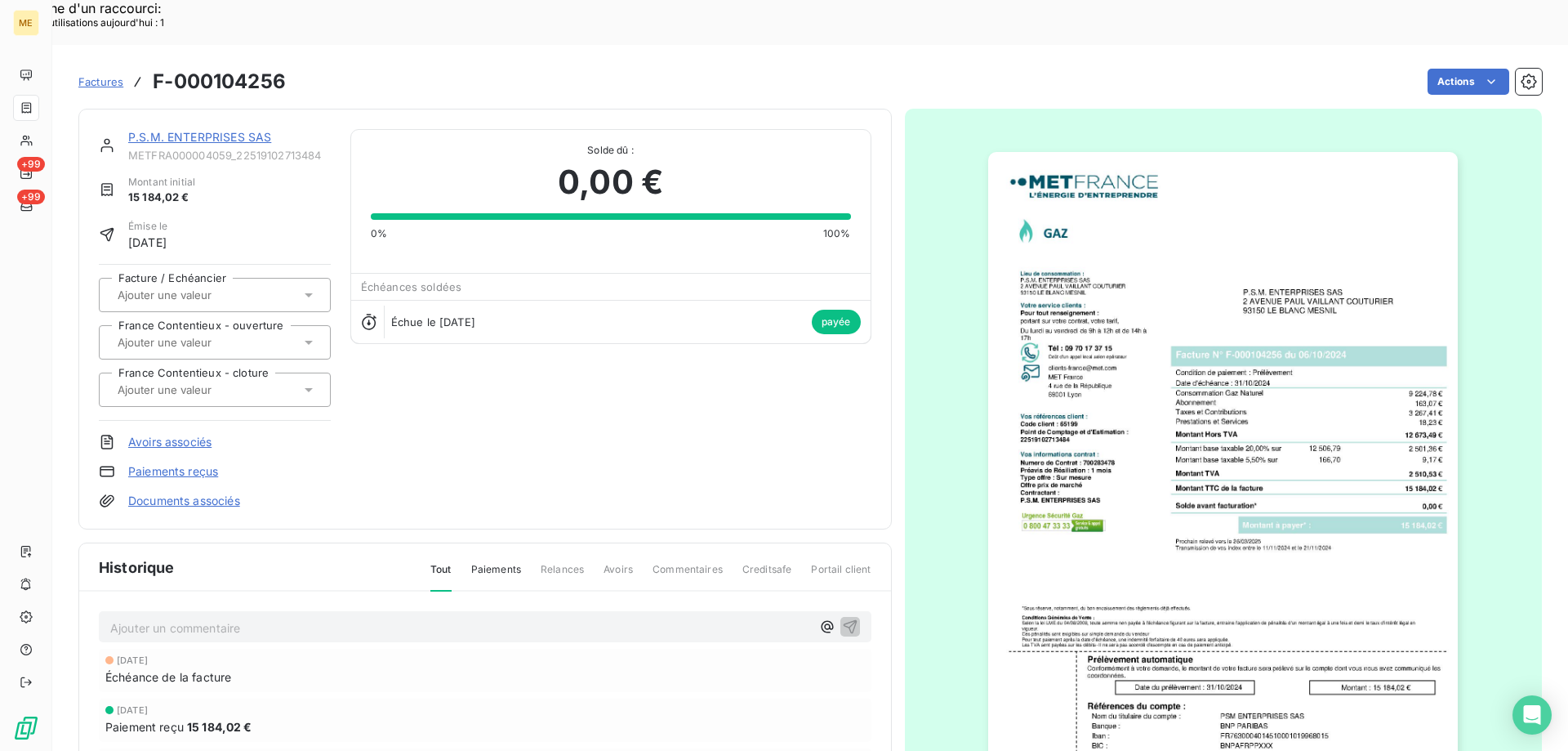
click at [1401, 424] on img "button" at bounding box center [1222, 484] width 470 height 665
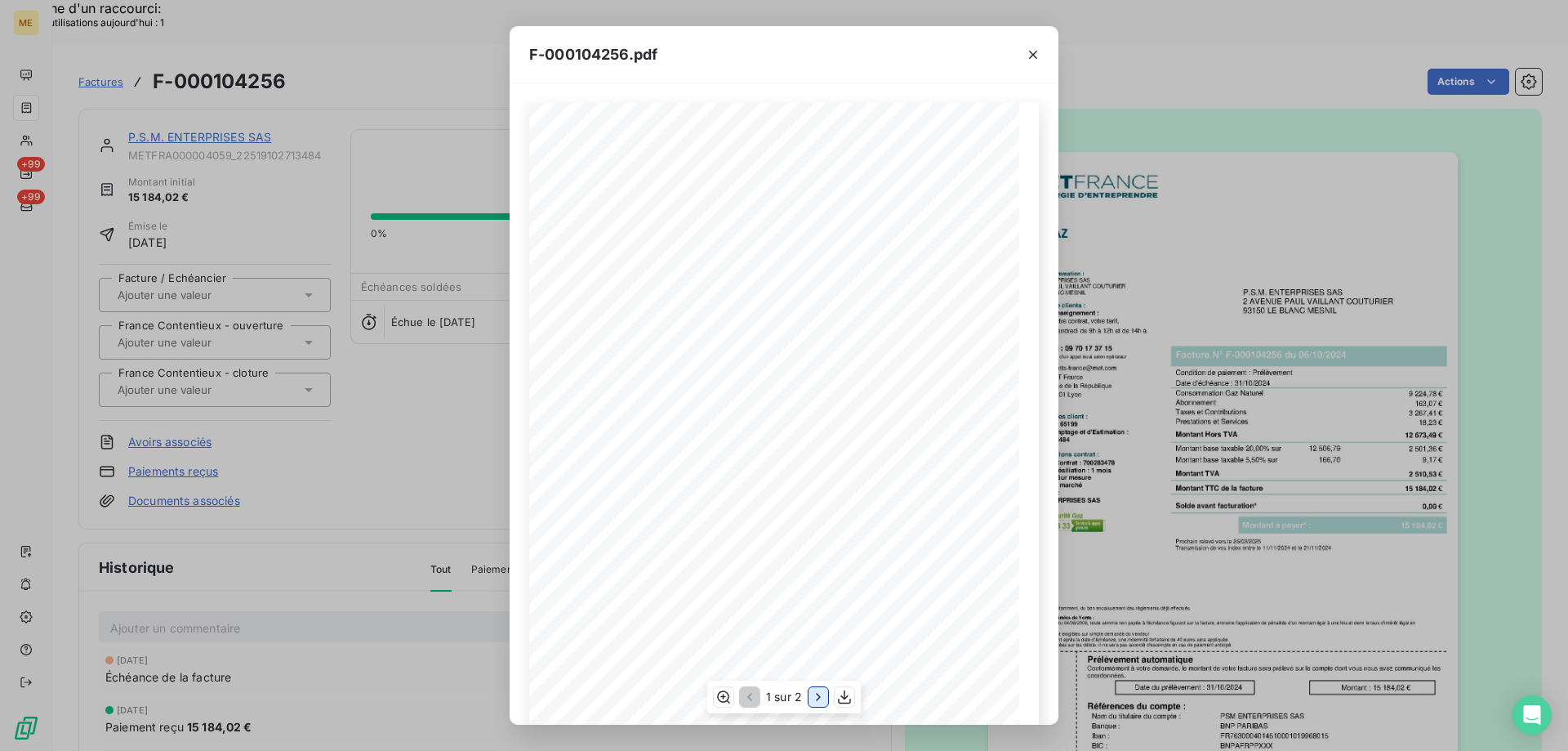
click at [817, 697] on icon "button" at bounding box center [818, 696] width 16 height 16
click at [1031, 53] on icon "button" at bounding box center [1032, 54] width 16 height 16
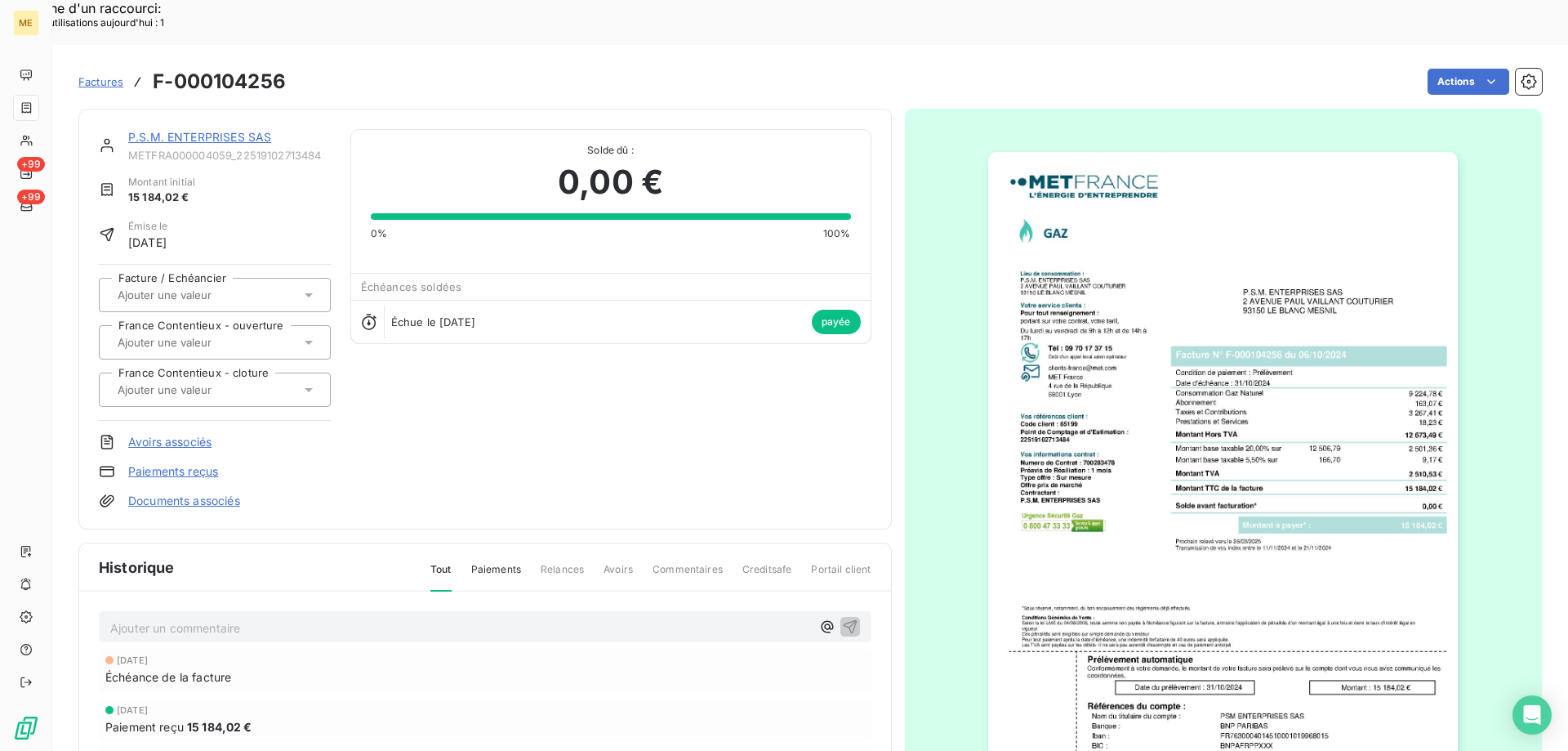
click at [232, 130] on link "P.S.M. ENTERPRISES SAS" at bounding box center [200, 136] width 143 height 13
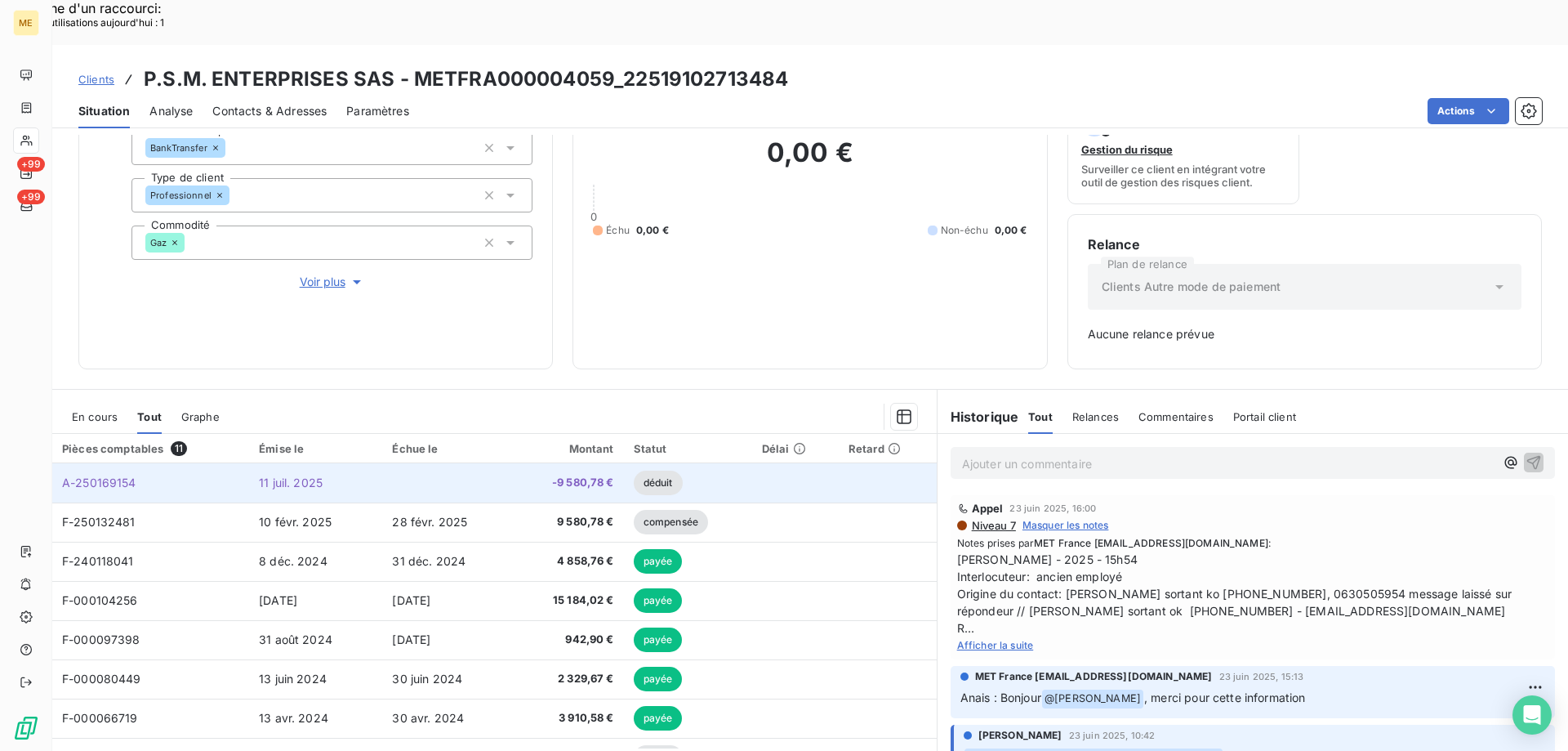
scroll to position [161, 0]
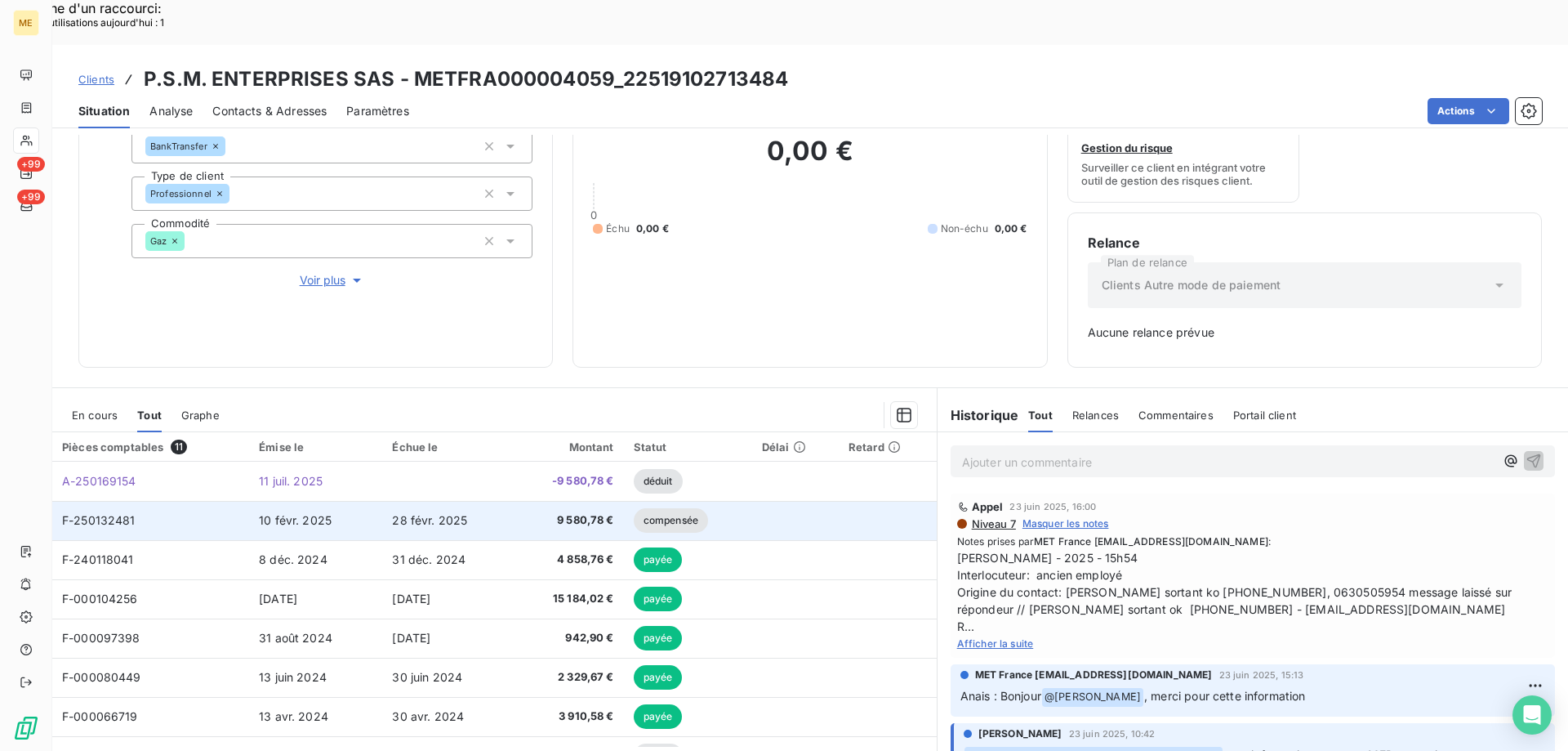
click at [102, 513] on span "F-250132481" at bounding box center [99, 520] width 74 height 13
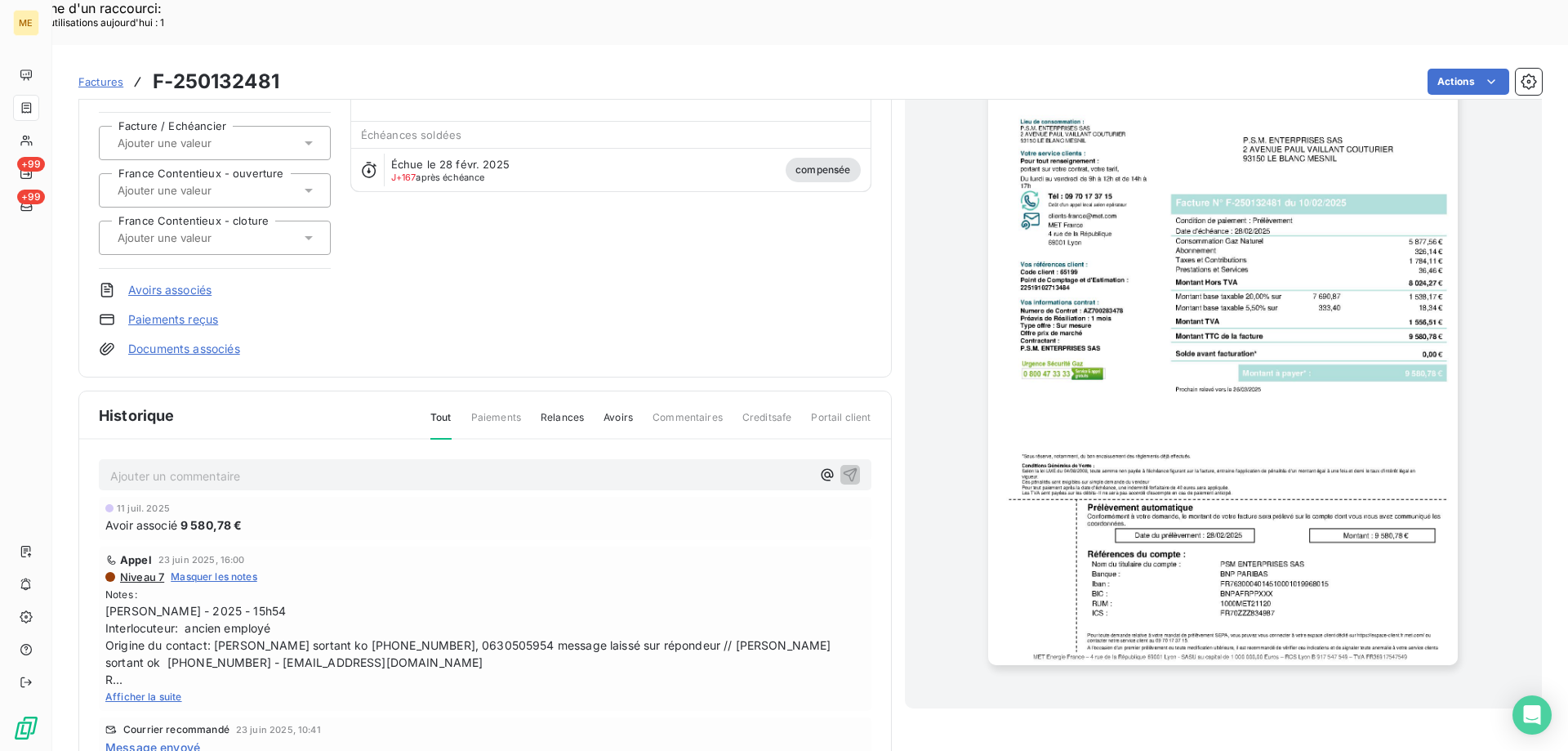
scroll to position [154, 0]
click at [1261, 428] on img "button" at bounding box center [1222, 331] width 470 height 665
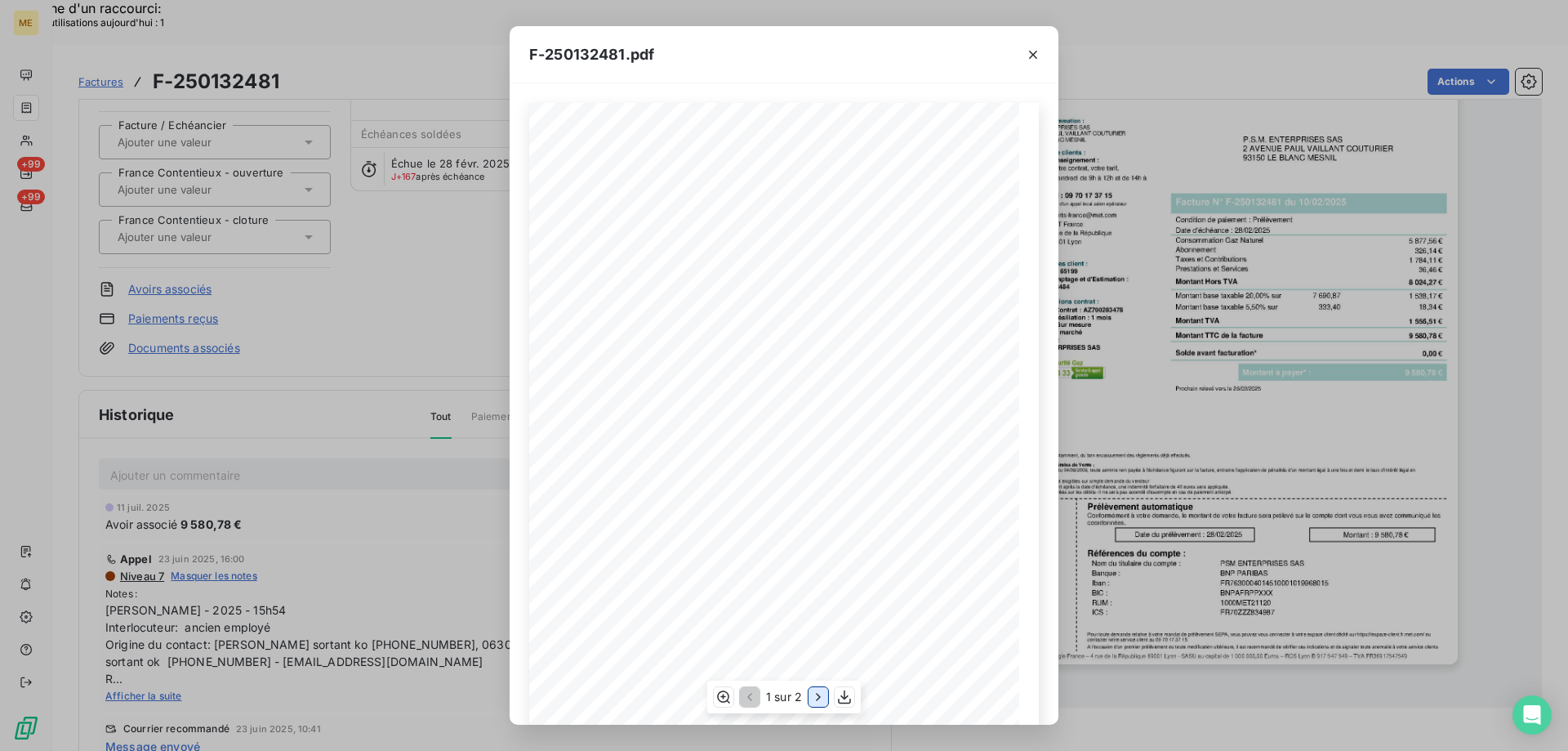
click at [819, 691] on icon "button" at bounding box center [818, 696] width 16 height 16
click at [739, 700] on button "button" at bounding box center [748, 696] width 19 height 19
click at [1036, 61] on icon "button" at bounding box center [1032, 54] width 16 height 16
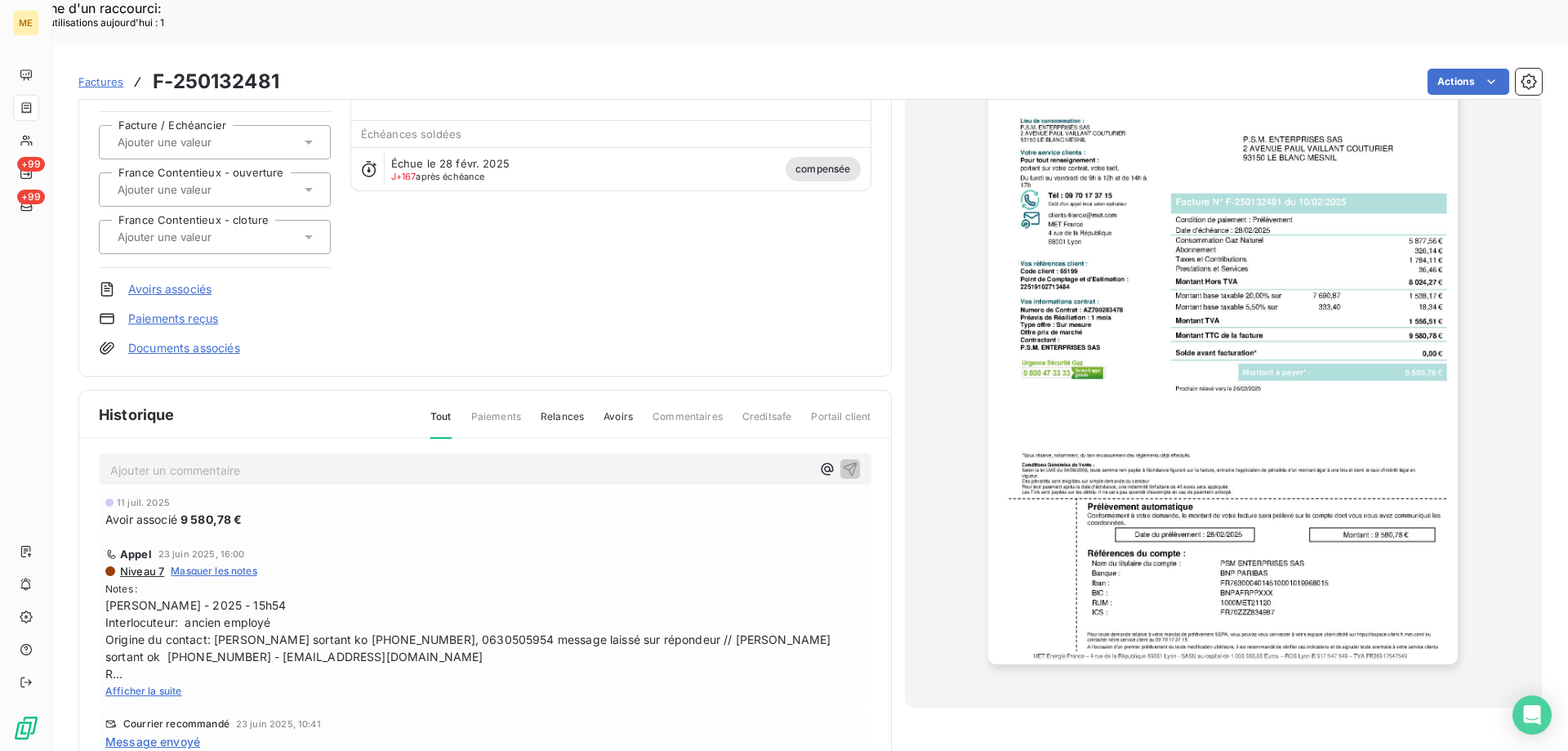
scroll to position [0, 0]
click at [99, 75] on span "Factures" at bounding box center [101, 82] width 45 height 13
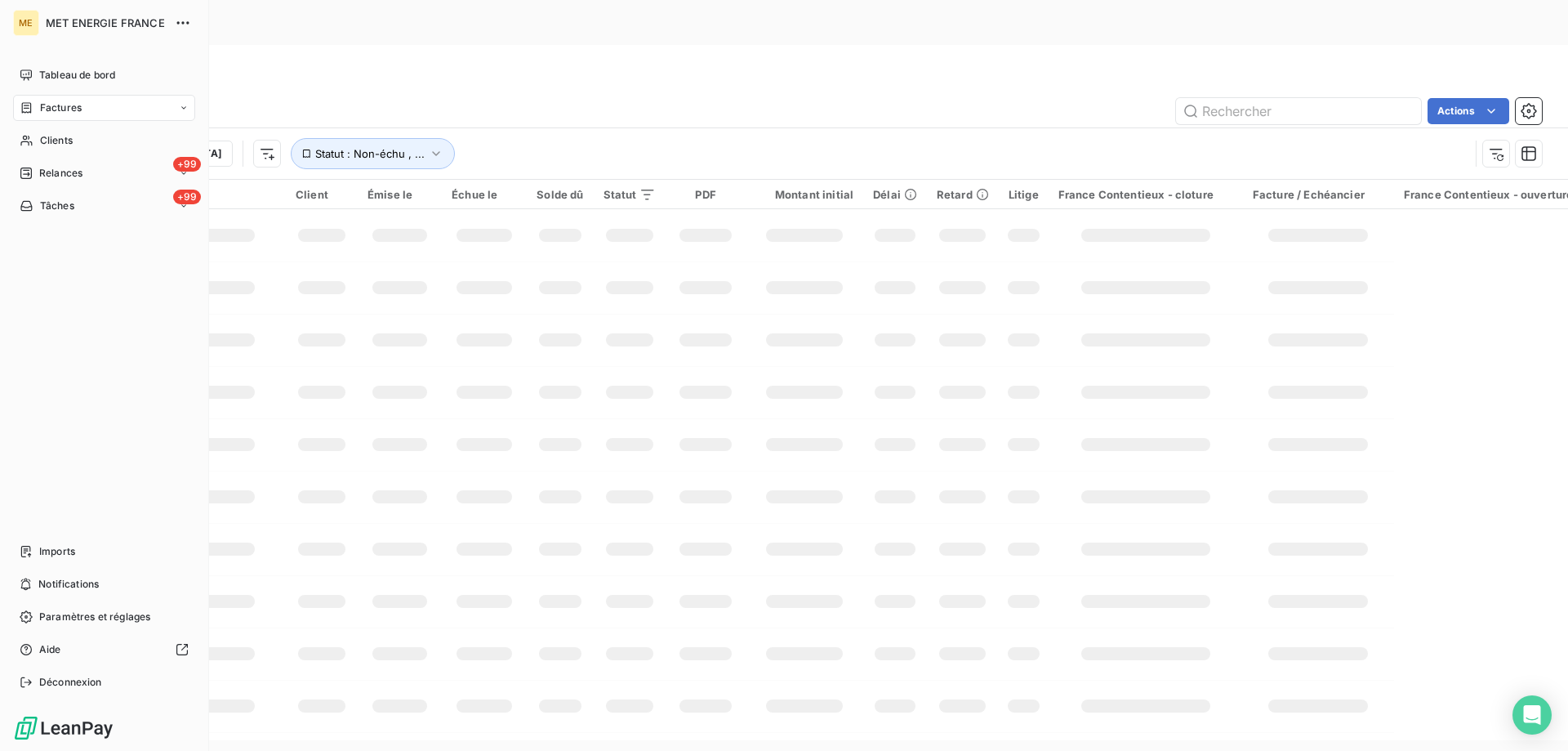
click at [40, 137] on span "Clients" at bounding box center [57, 140] width 33 height 14
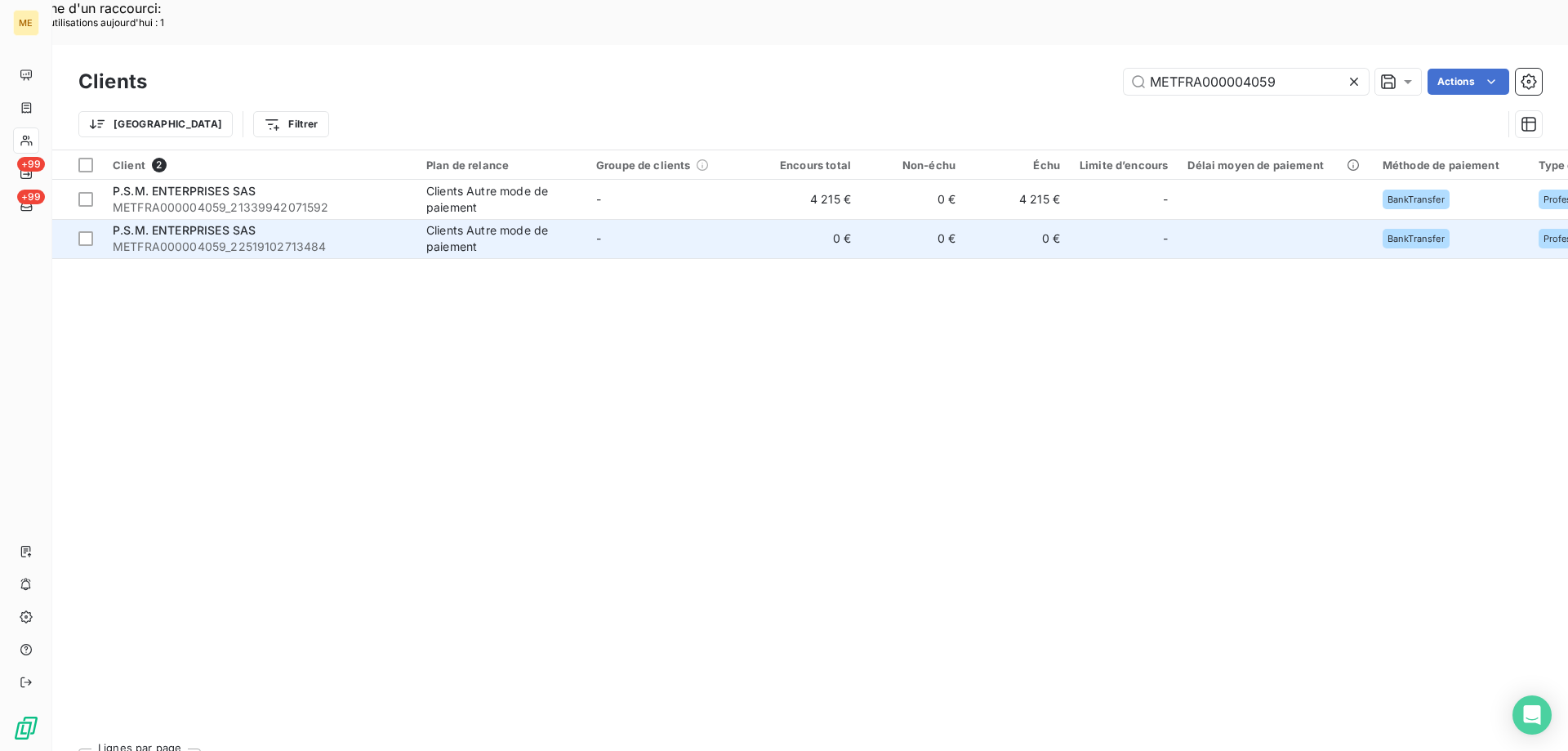
click at [297, 219] on td "P.S.M. ENTERPRISES SAS METFRA000004059_22519102713484" at bounding box center [259, 238] width 314 height 39
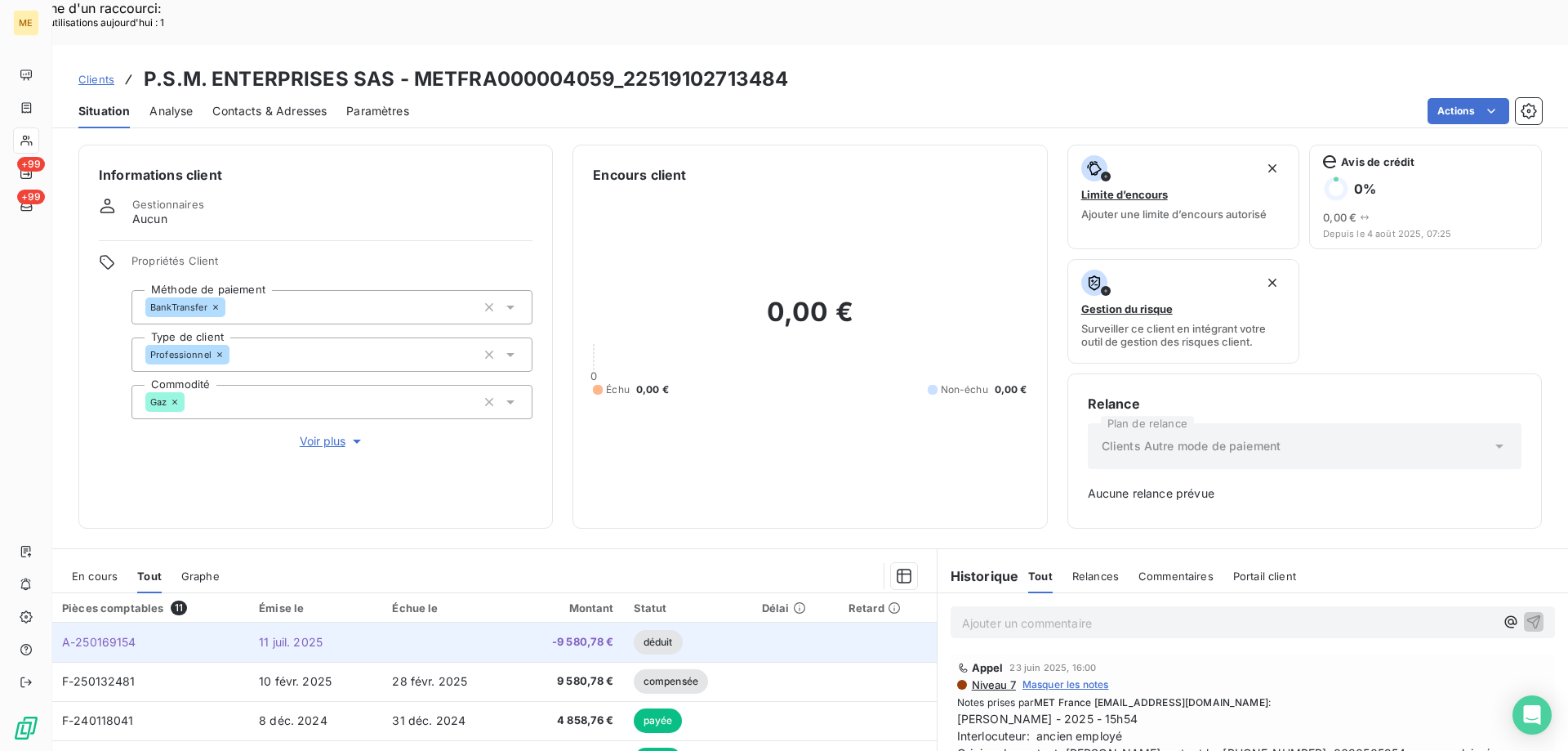
click at [105, 635] on span "A-250169154" at bounding box center [99, 642] width 74 height 13
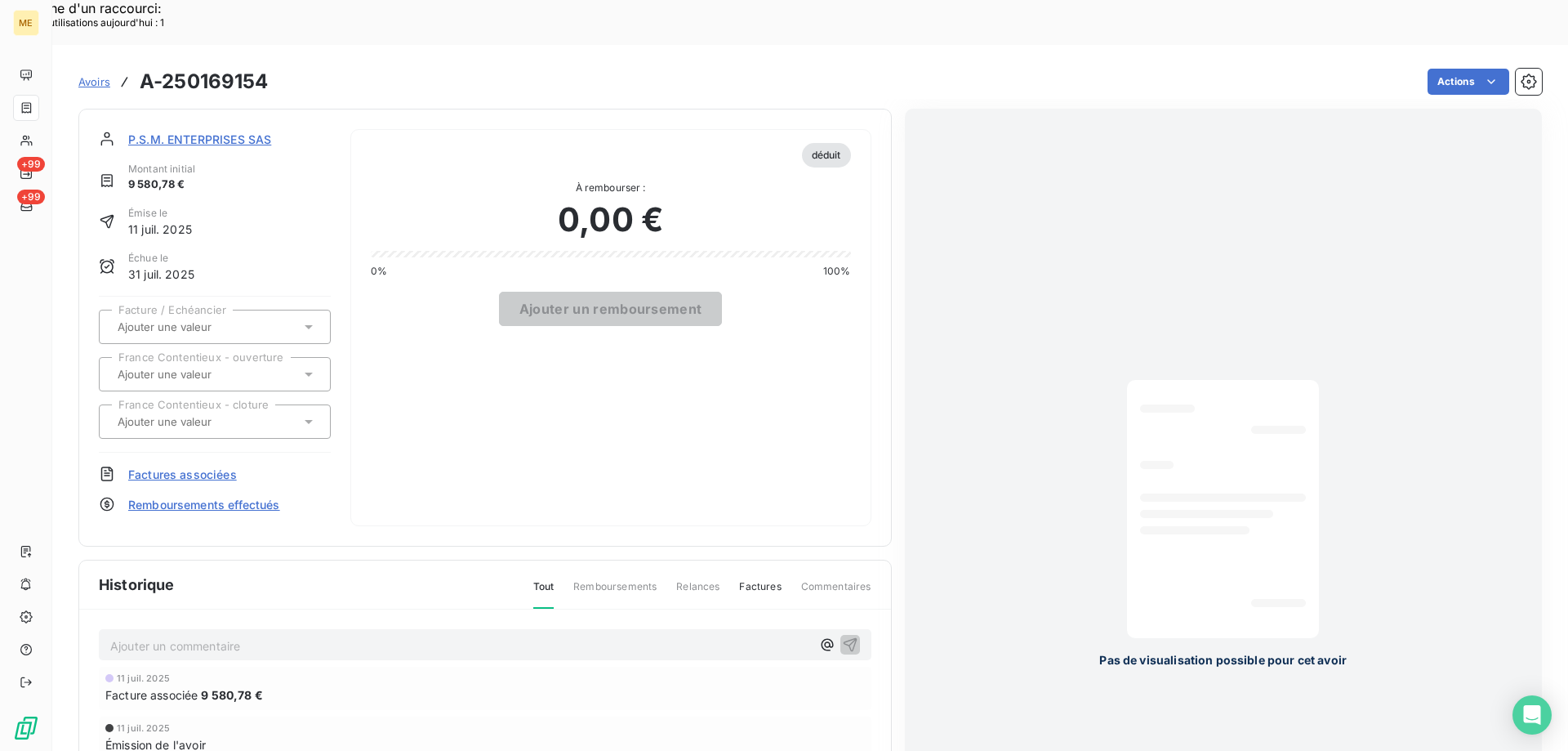
click at [184, 131] on span "P.S.M. ENTERPRISES SAS" at bounding box center [200, 139] width 143 height 17
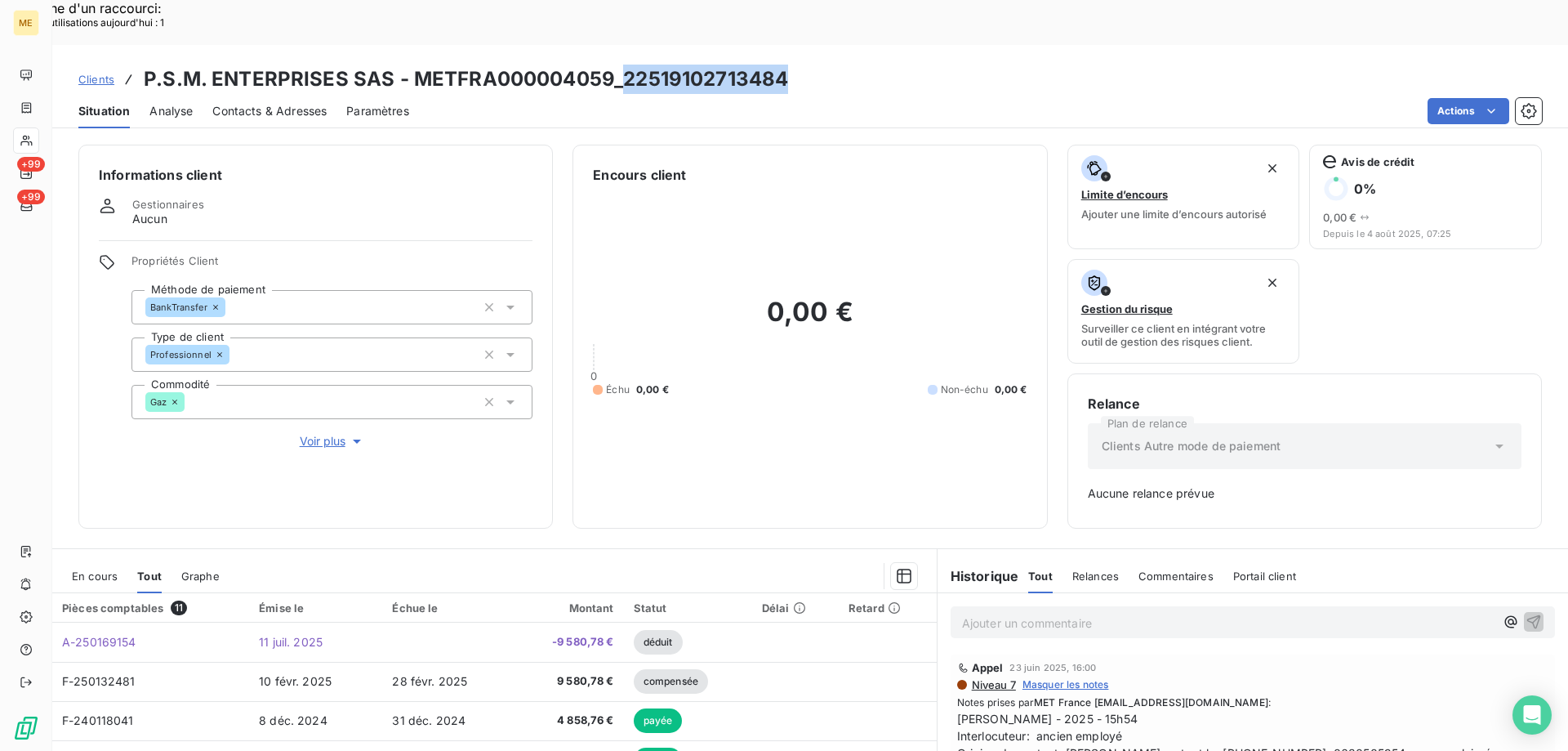
drag, startPoint x: 618, startPoint y: 40, endPoint x: 787, endPoint y: 42, distance: 169.0
click at [787, 64] on div "Clients P.S.M. ENTERPRISES SAS - METFRA000004059_22519102713484" at bounding box center [809, 79] width 1516 height 30
copy h3 "22519102713484"
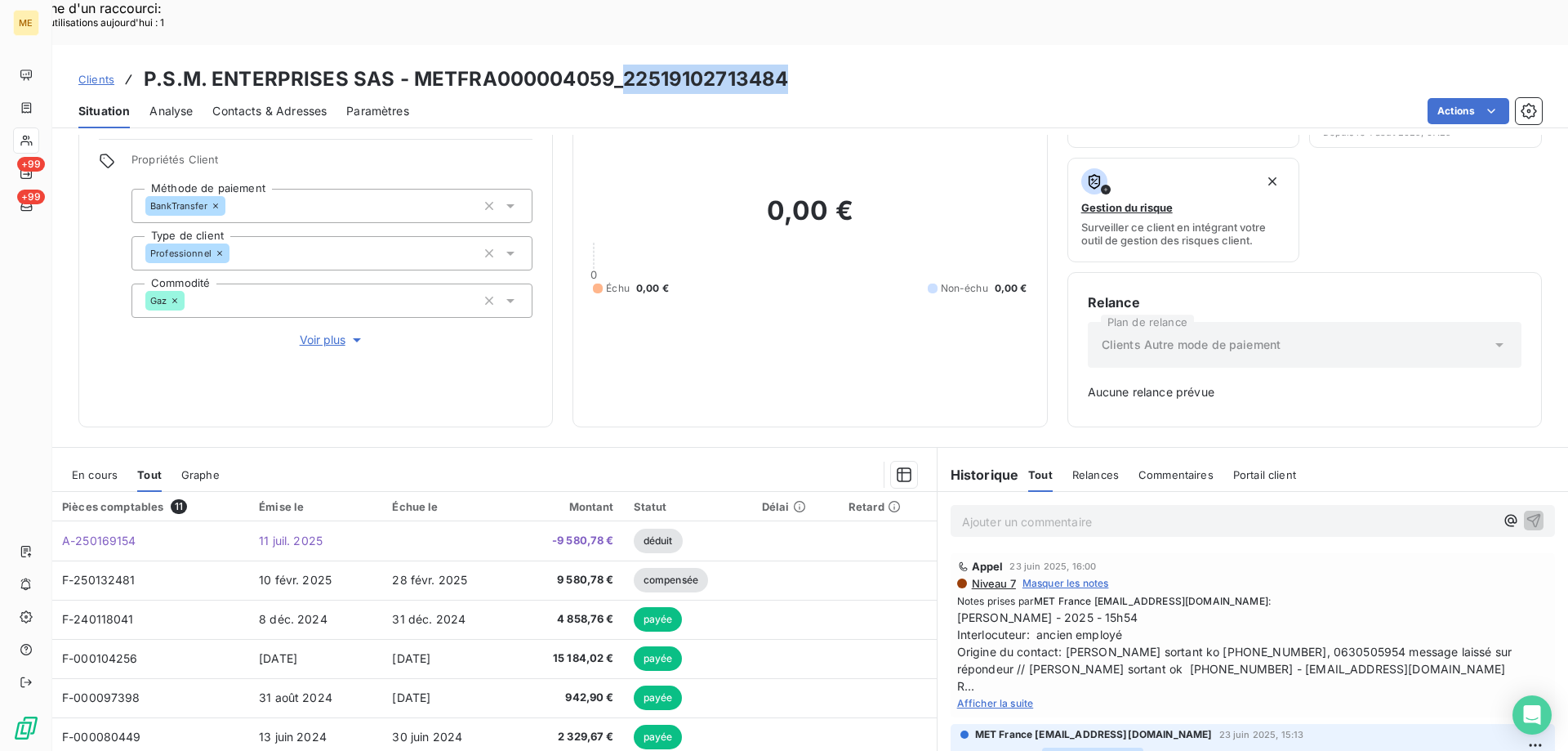
scroll to position [161, 0]
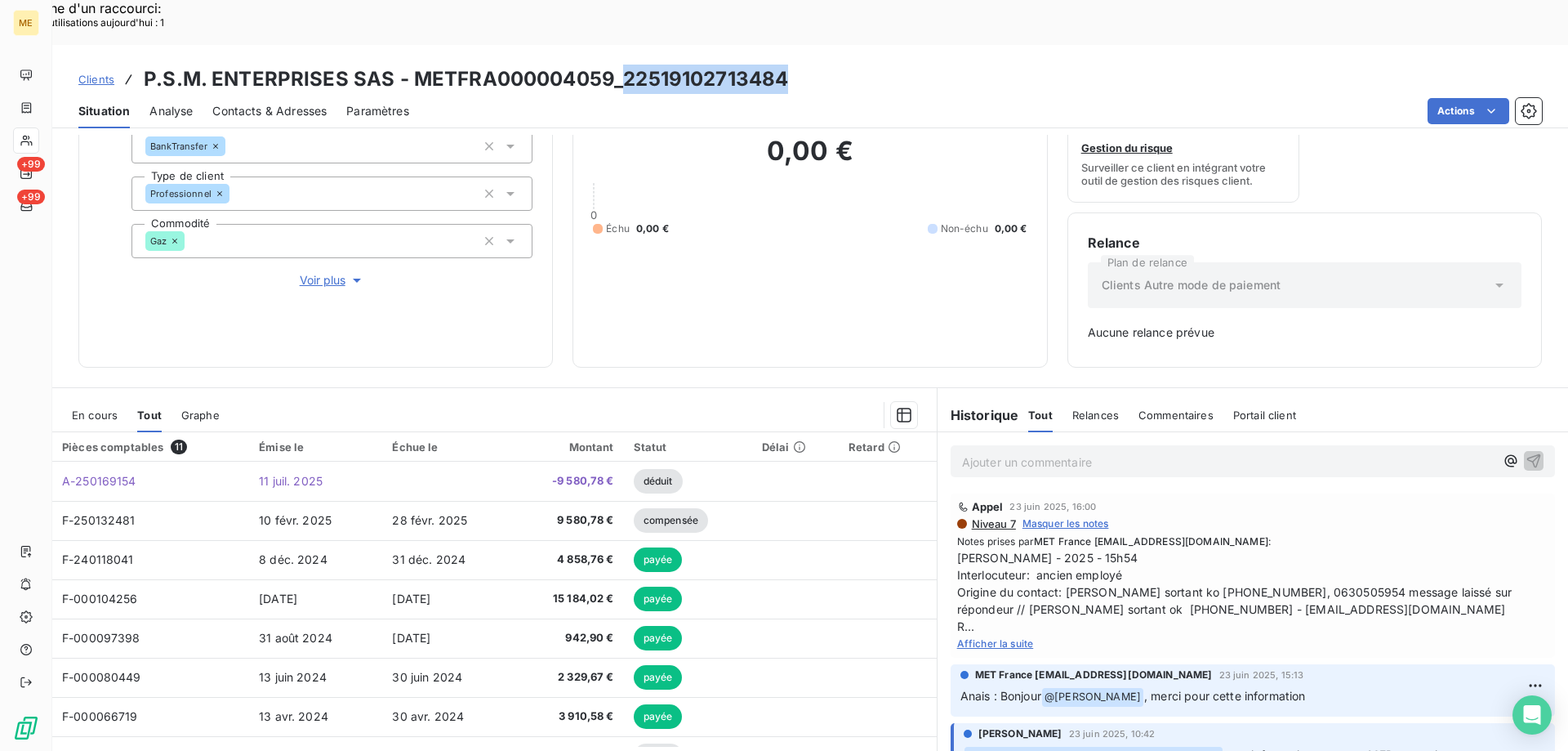
click at [112, 408] on span "En cours" at bounding box center [95, 415] width 46 height 13
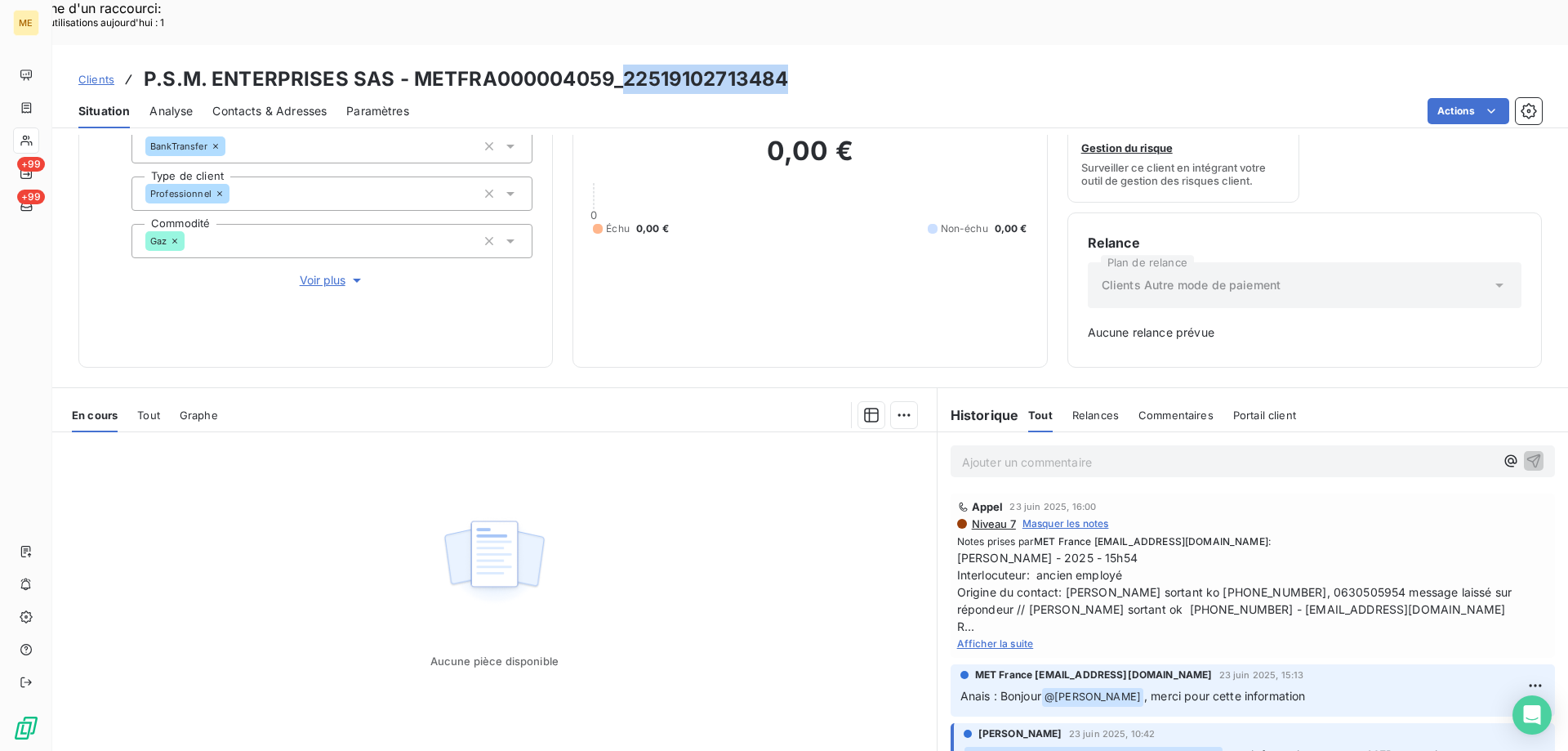
click at [144, 408] on span "Tout" at bounding box center [149, 415] width 23 height 13
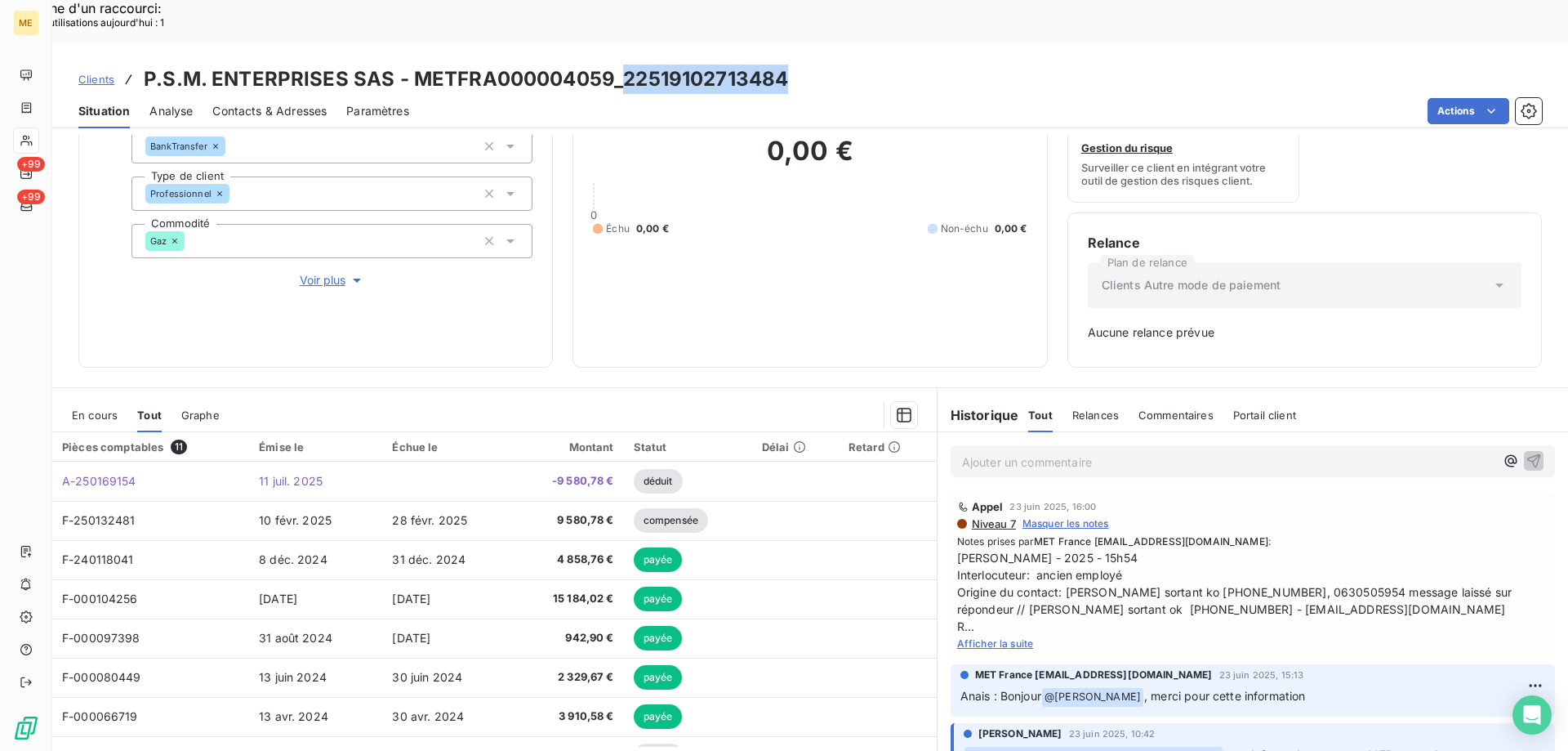
scroll to position [80, 0]
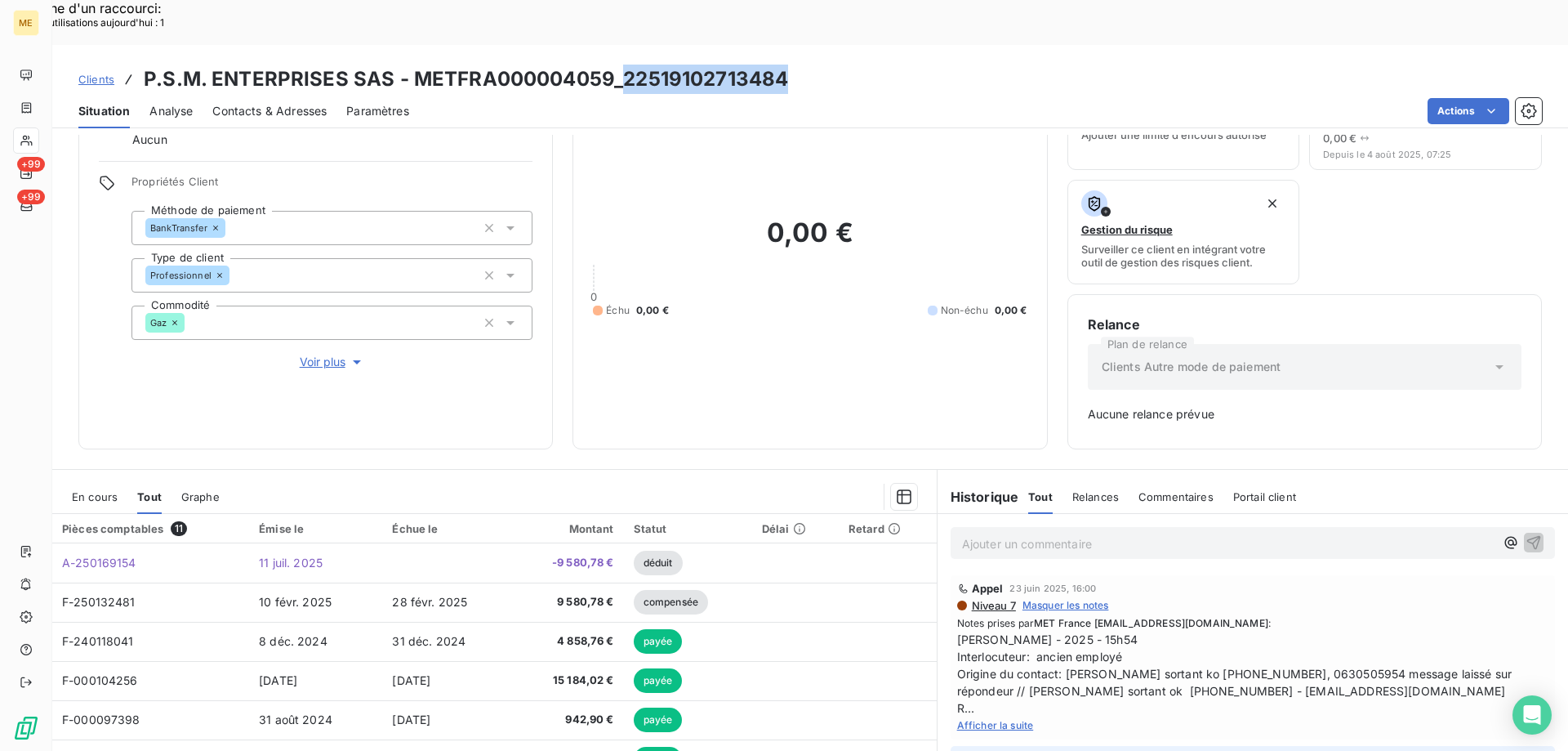
copy h3 "22519102713484"
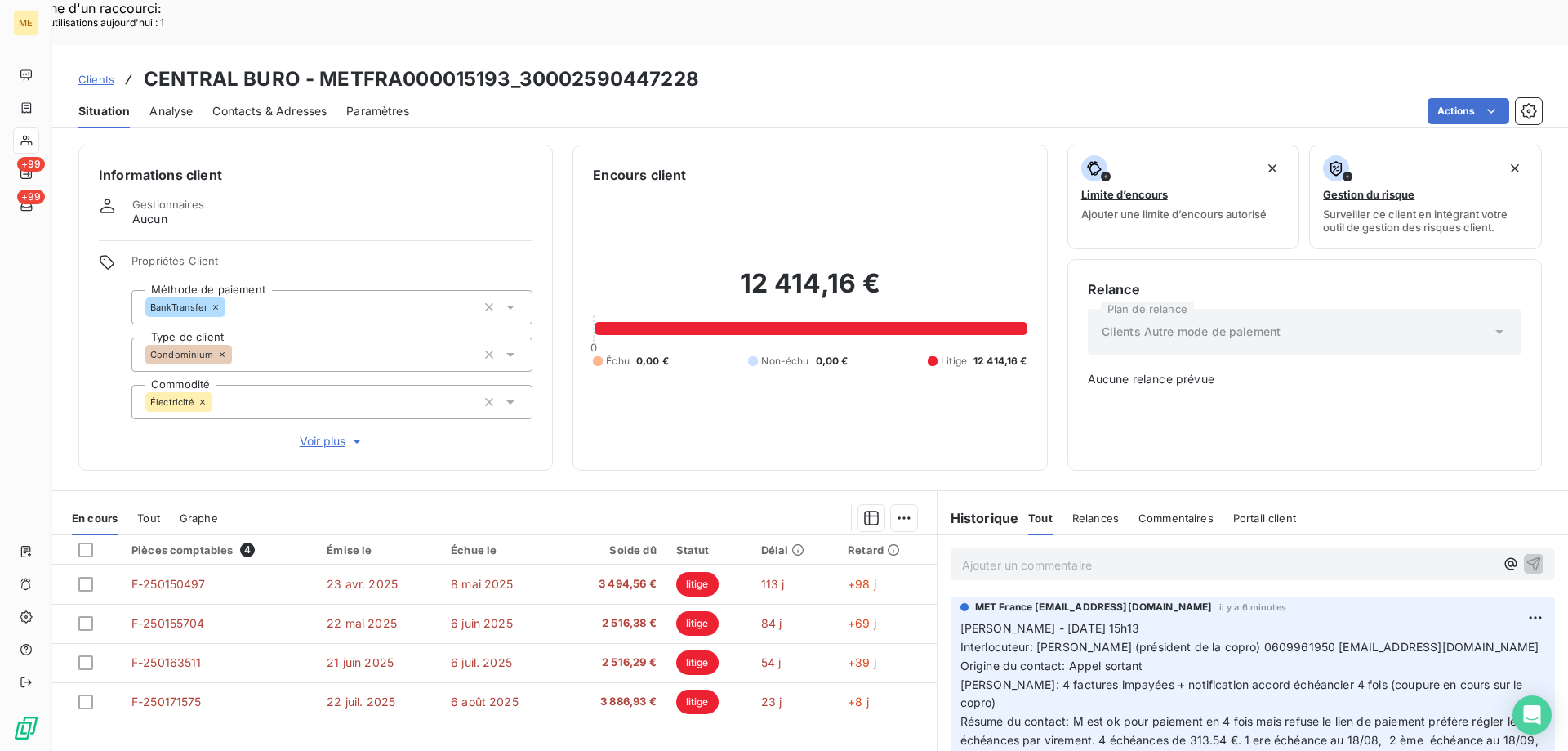
click at [105, 73] on span "Clients" at bounding box center [96, 80] width 36 height 13
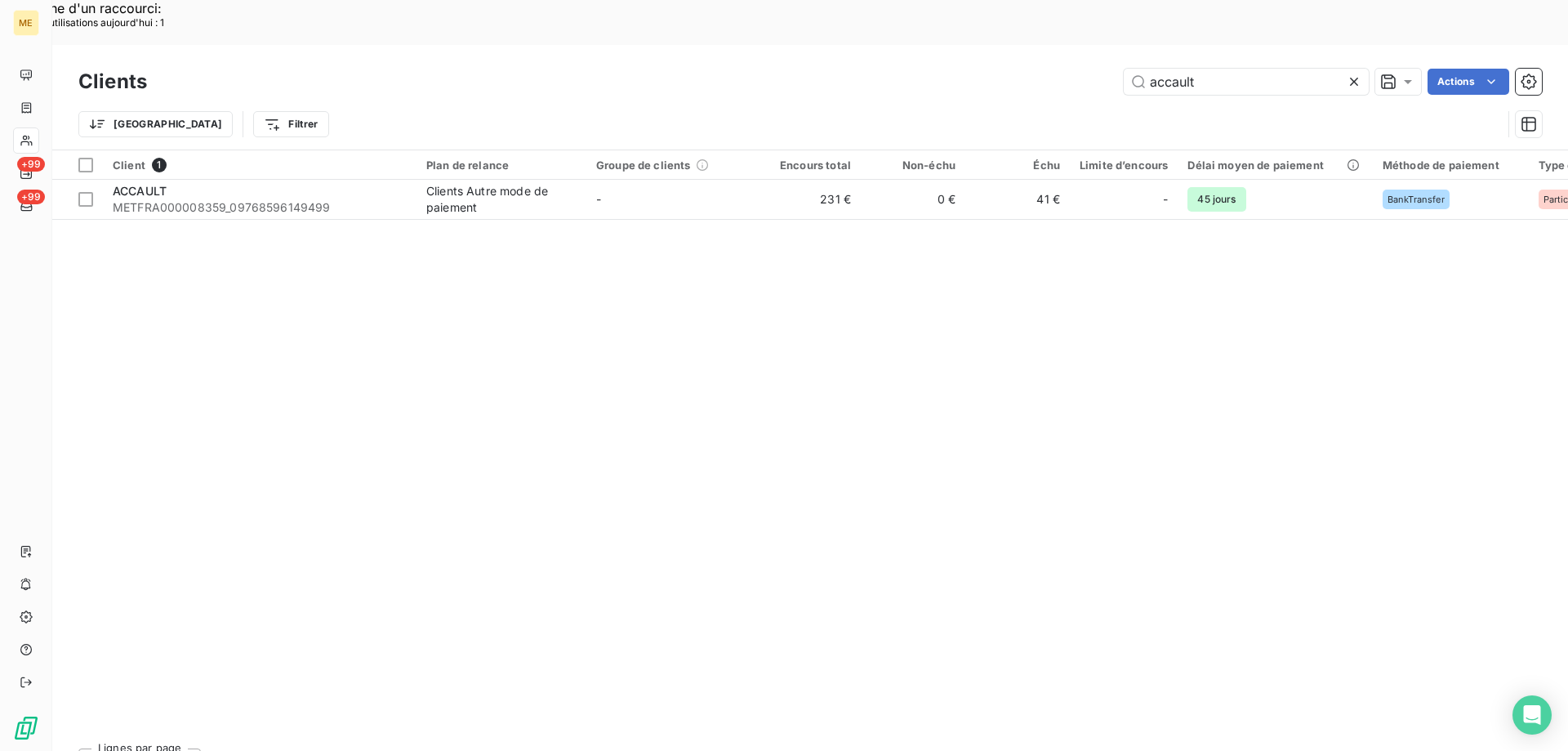
type input "accault"
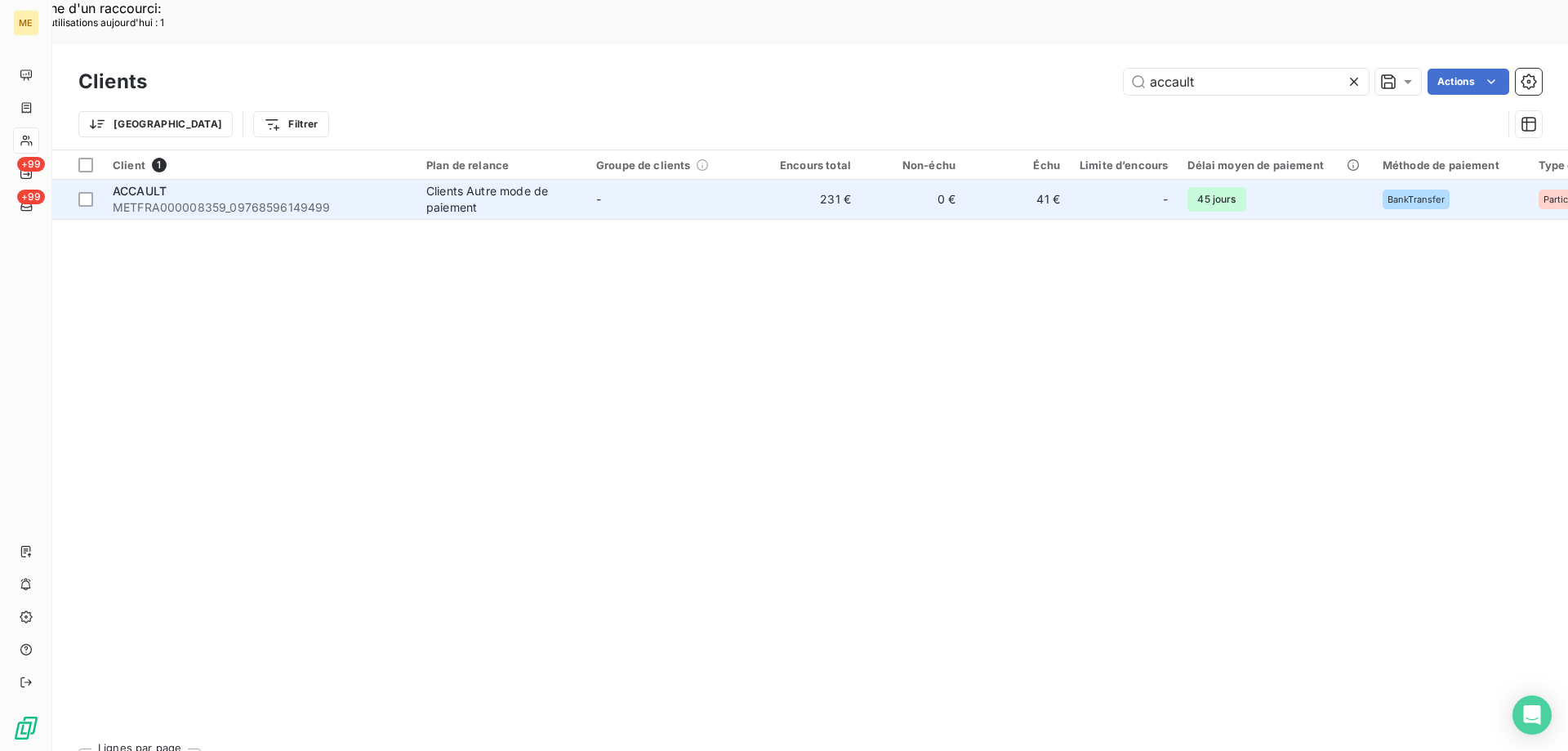
click at [183, 200] on span "METFRA000008359_09768596149499" at bounding box center [259, 207] width 294 height 16
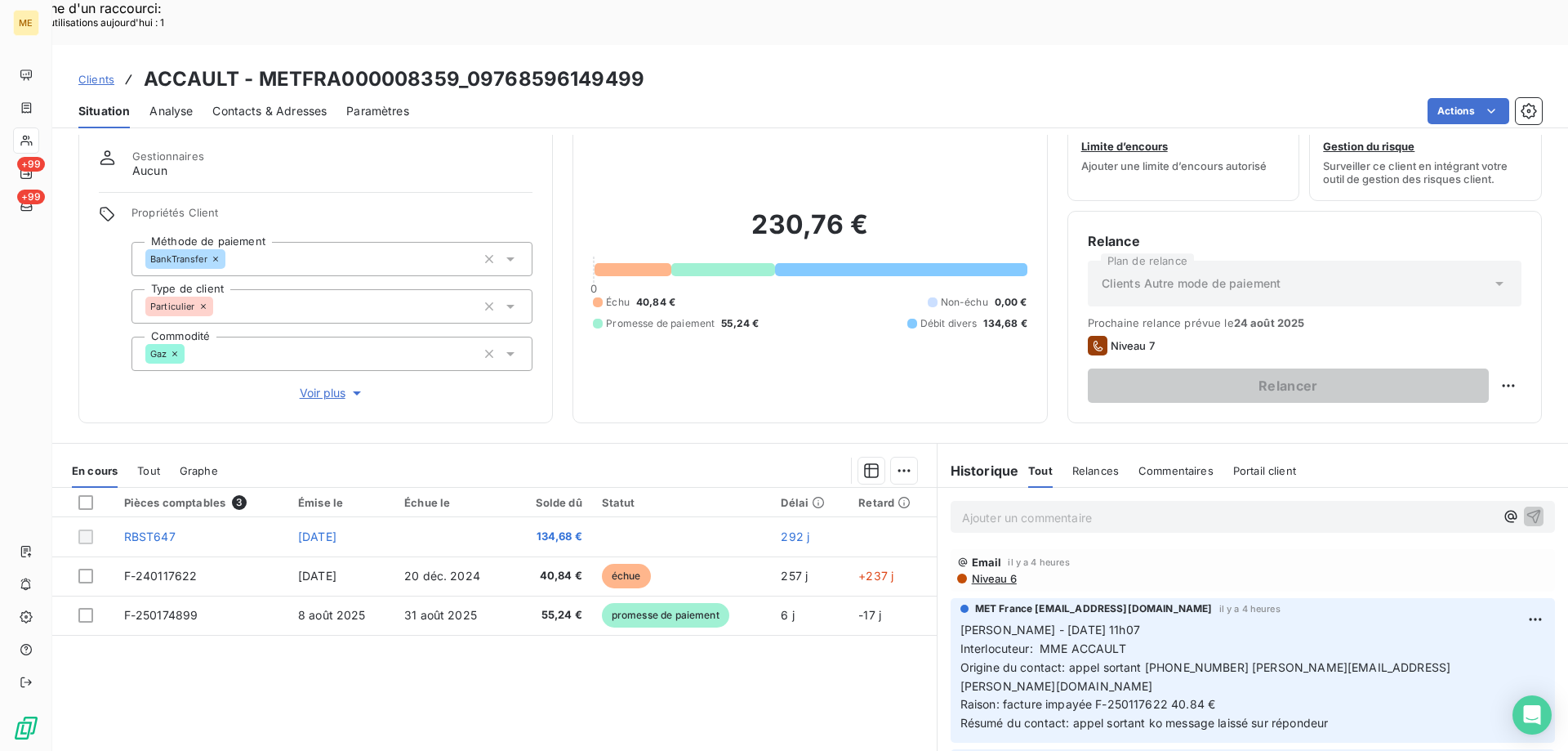
scroll to position [82, 0]
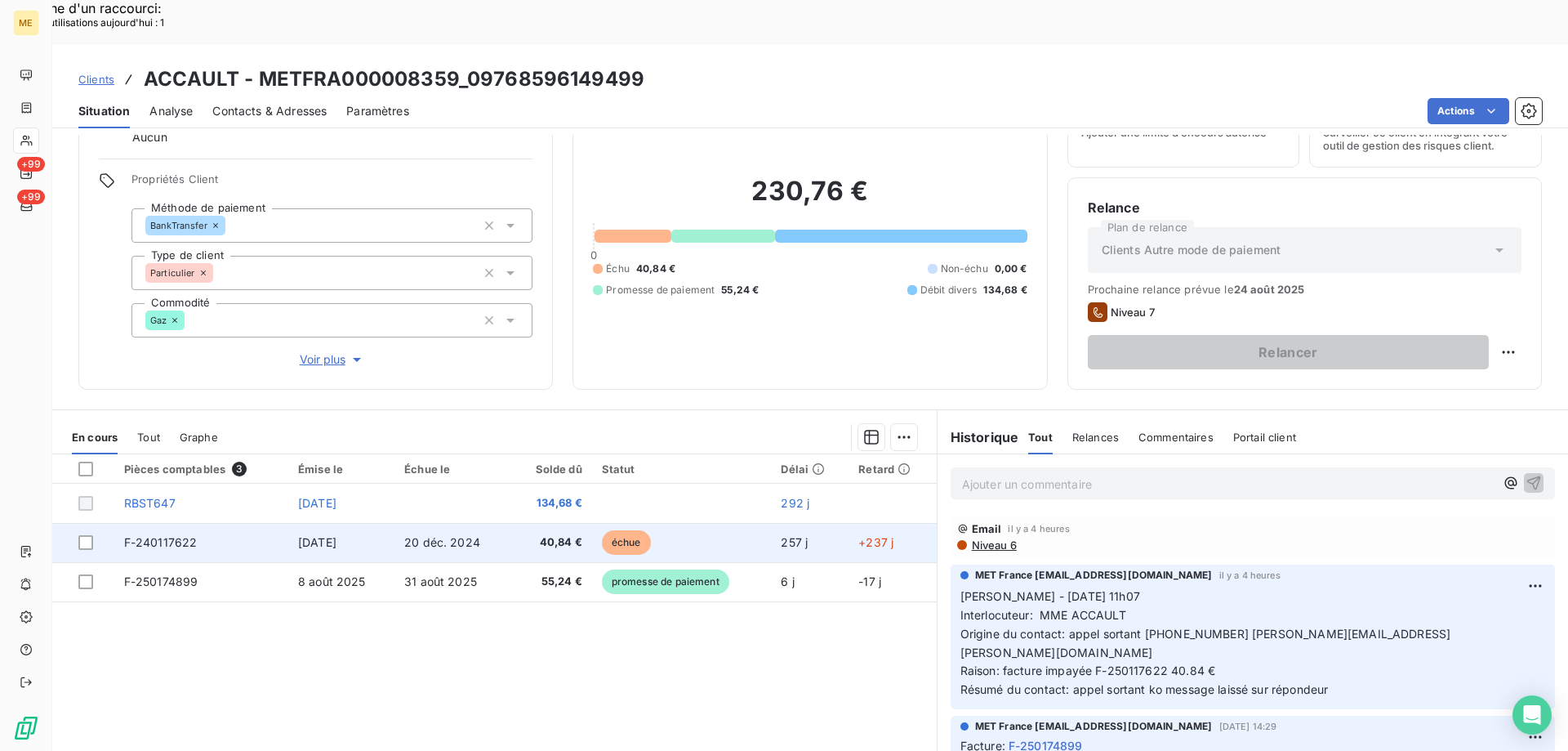
click at [170, 535] on span "F-240117622" at bounding box center [160, 542] width 74 height 13
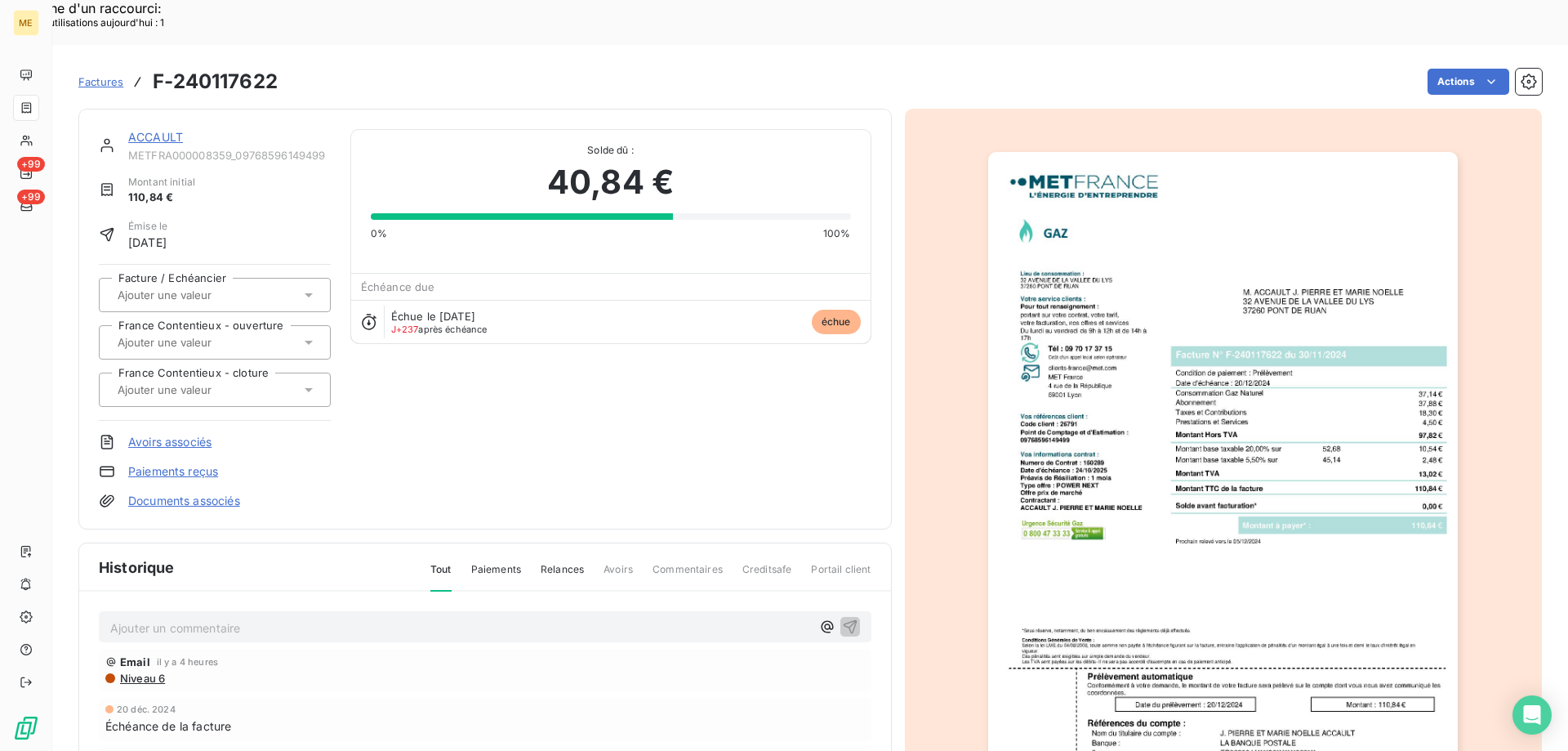
click at [139, 129] on div "ACCAULT METFRA000008359_09768596149499" at bounding box center [229, 145] width 203 height 33
click at [139, 130] on link "ACCAULT" at bounding box center [156, 136] width 55 height 13
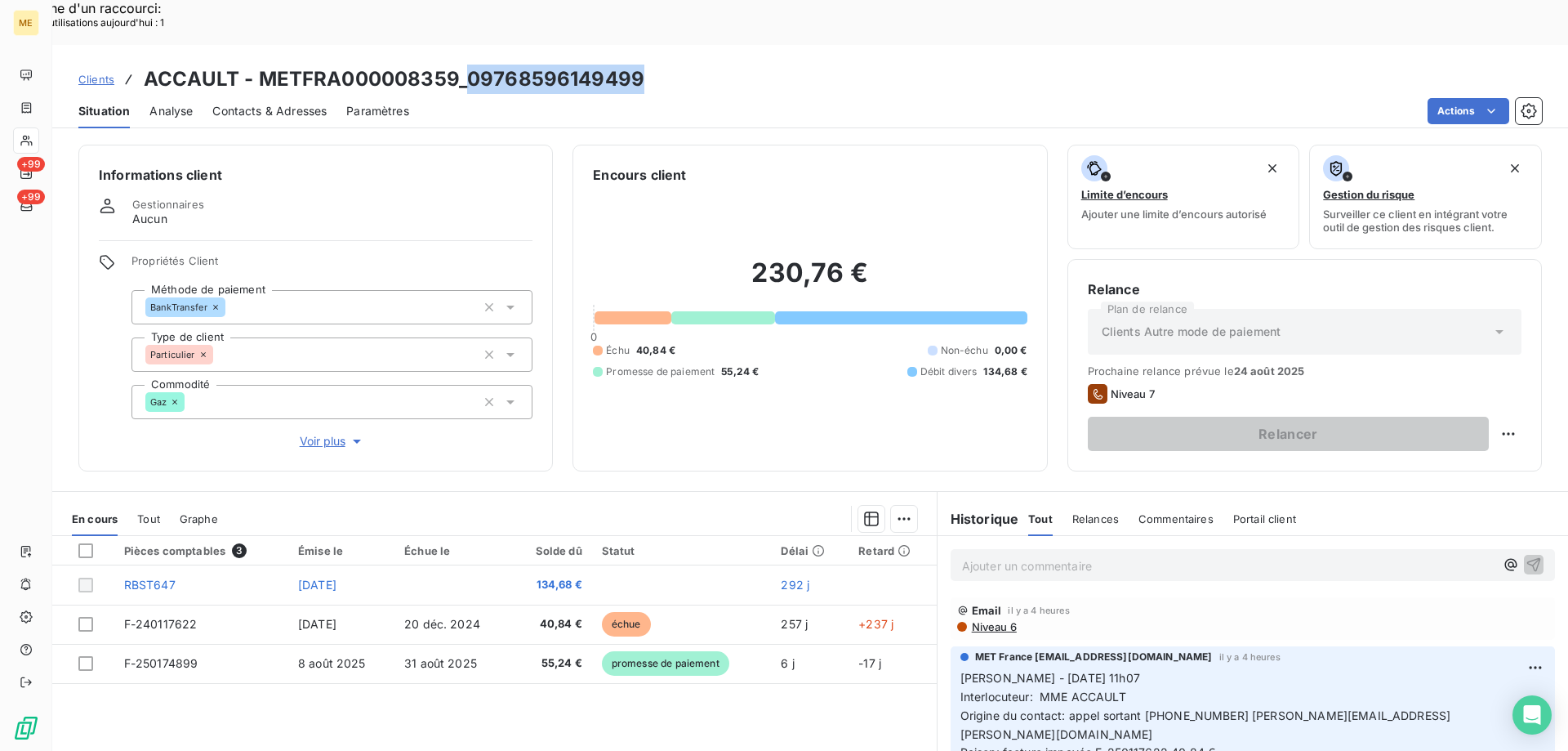
drag, startPoint x: 463, startPoint y: 27, endPoint x: 634, endPoint y: 33, distance: 171.1
click at [634, 64] on h3 "ACCAULT - METFRA000008359_09768596149499" at bounding box center [394, 79] width 500 height 30
copy h3 "09768596149499"
click at [159, 501] on div "Tout" at bounding box center [149, 519] width 23 height 35
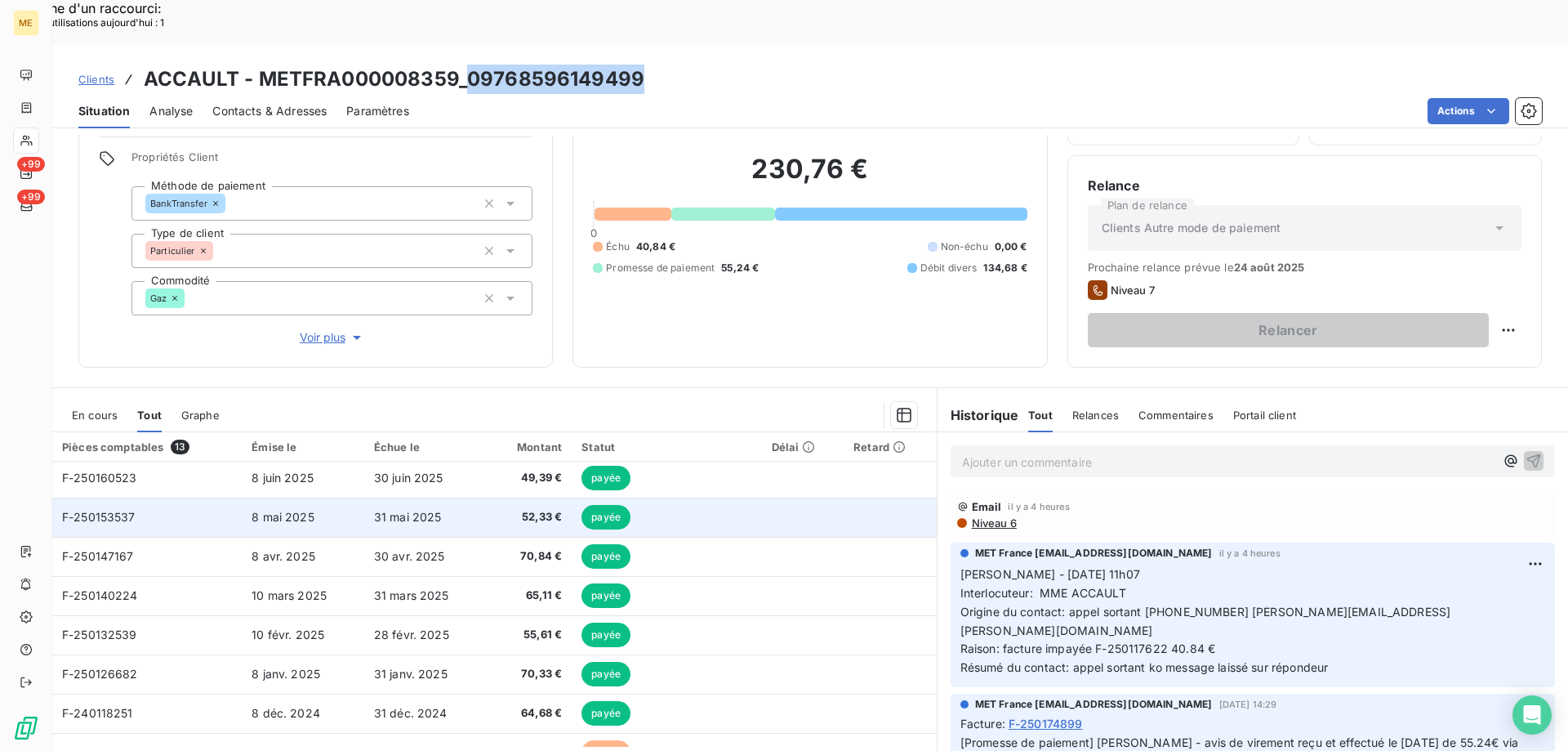
scroll to position [226, 0]
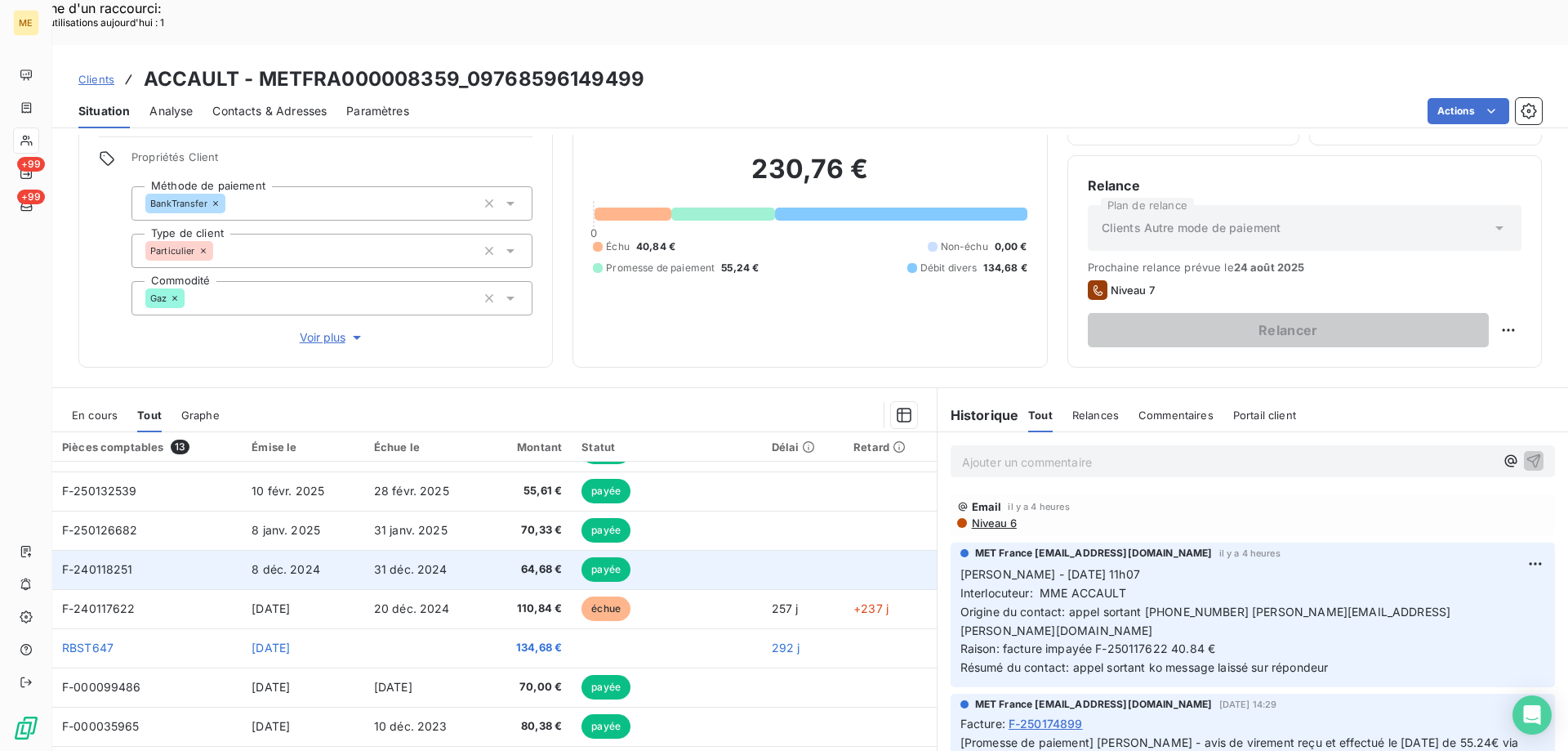
click at [294, 562] on span "8 déc. 2024" at bounding box center [285, 569] width 68 height 13
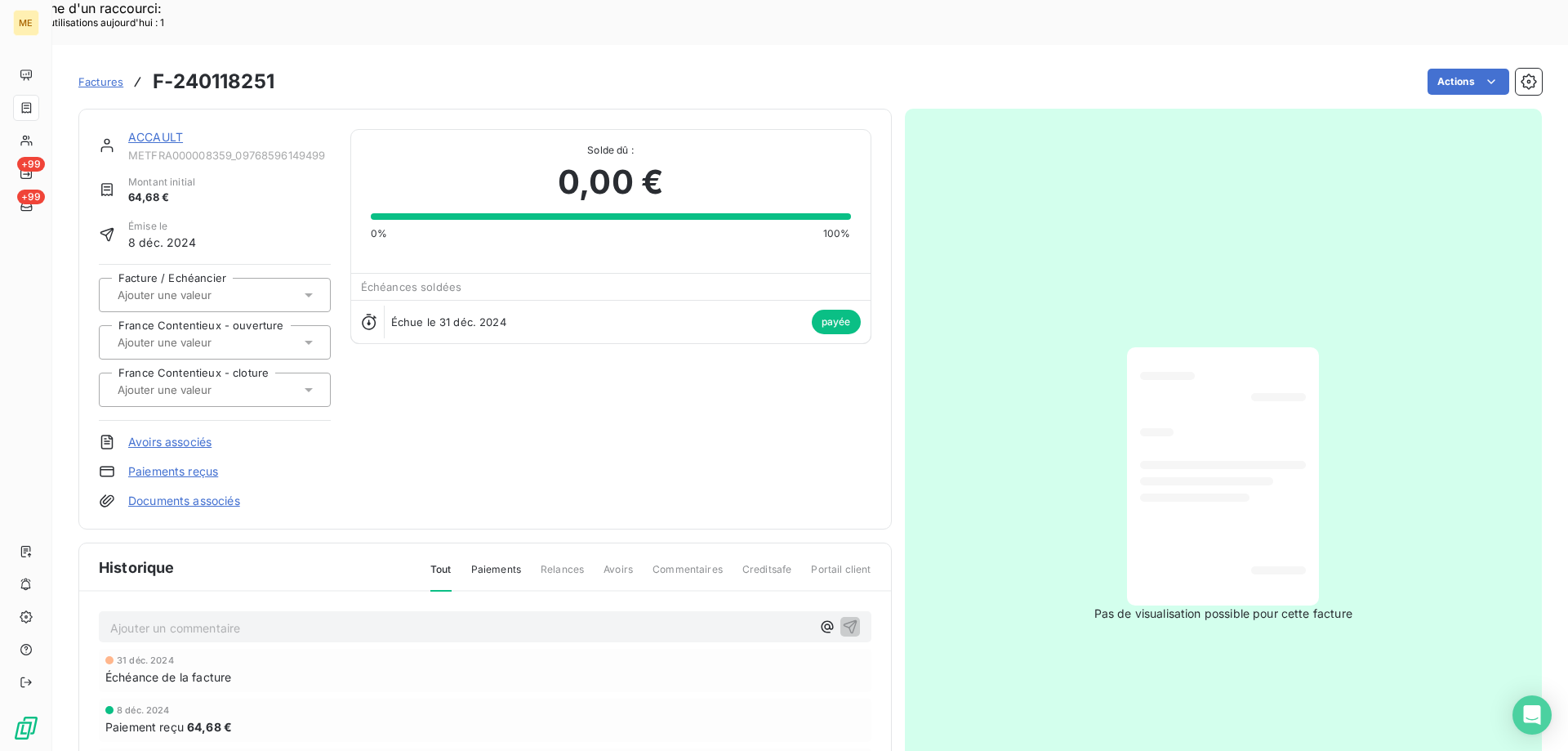
click at [178, 109] on div "ACCAULT METFRA000008359_09768596149499 Montant initial 64,68 € Émise le 8 déc. …" at bounding box center [485, 319] width 813 height 421
click at [150, 130] on link "ACCAULT" at bounding box center [156, 136] width 55 height 13
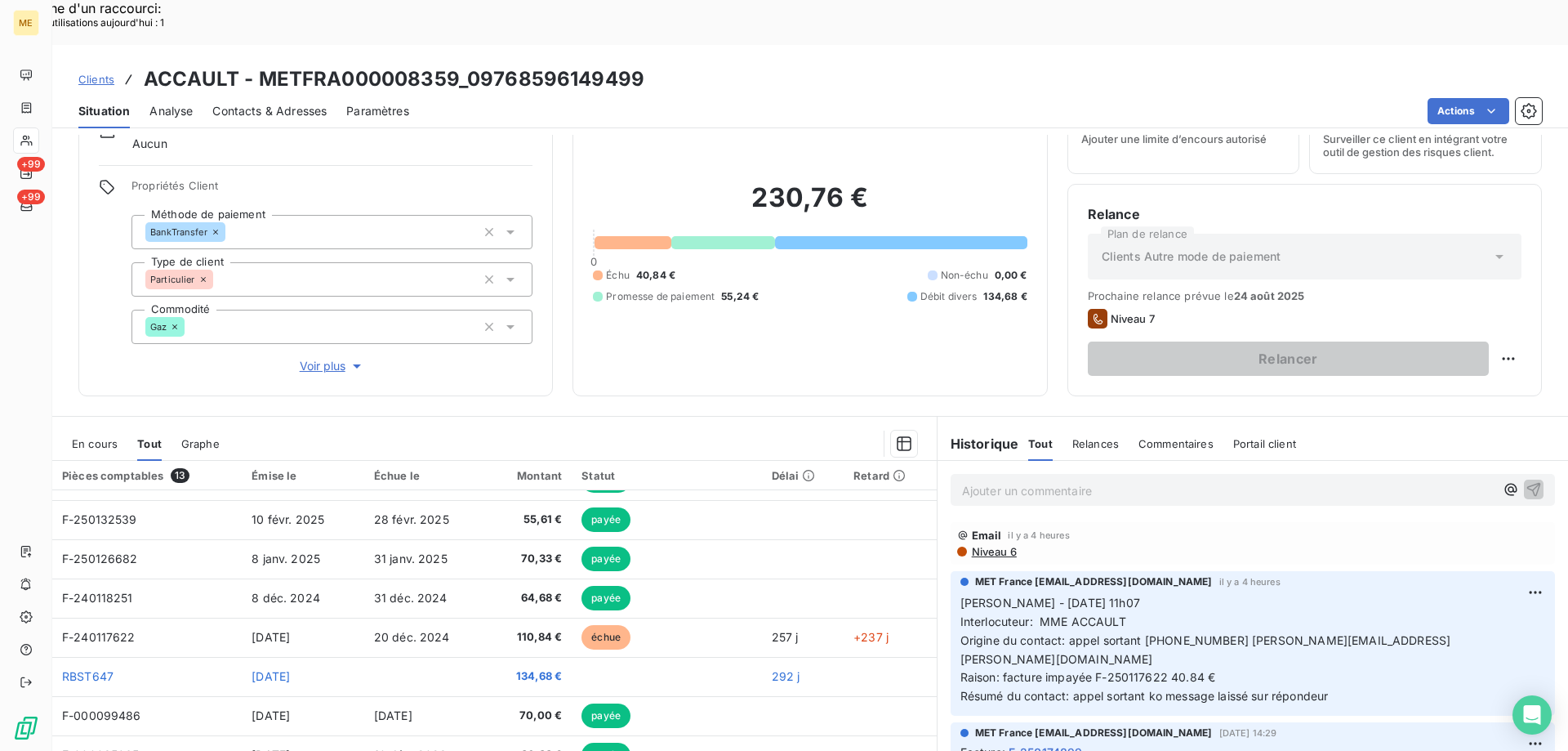
scroll to position [104, 0]
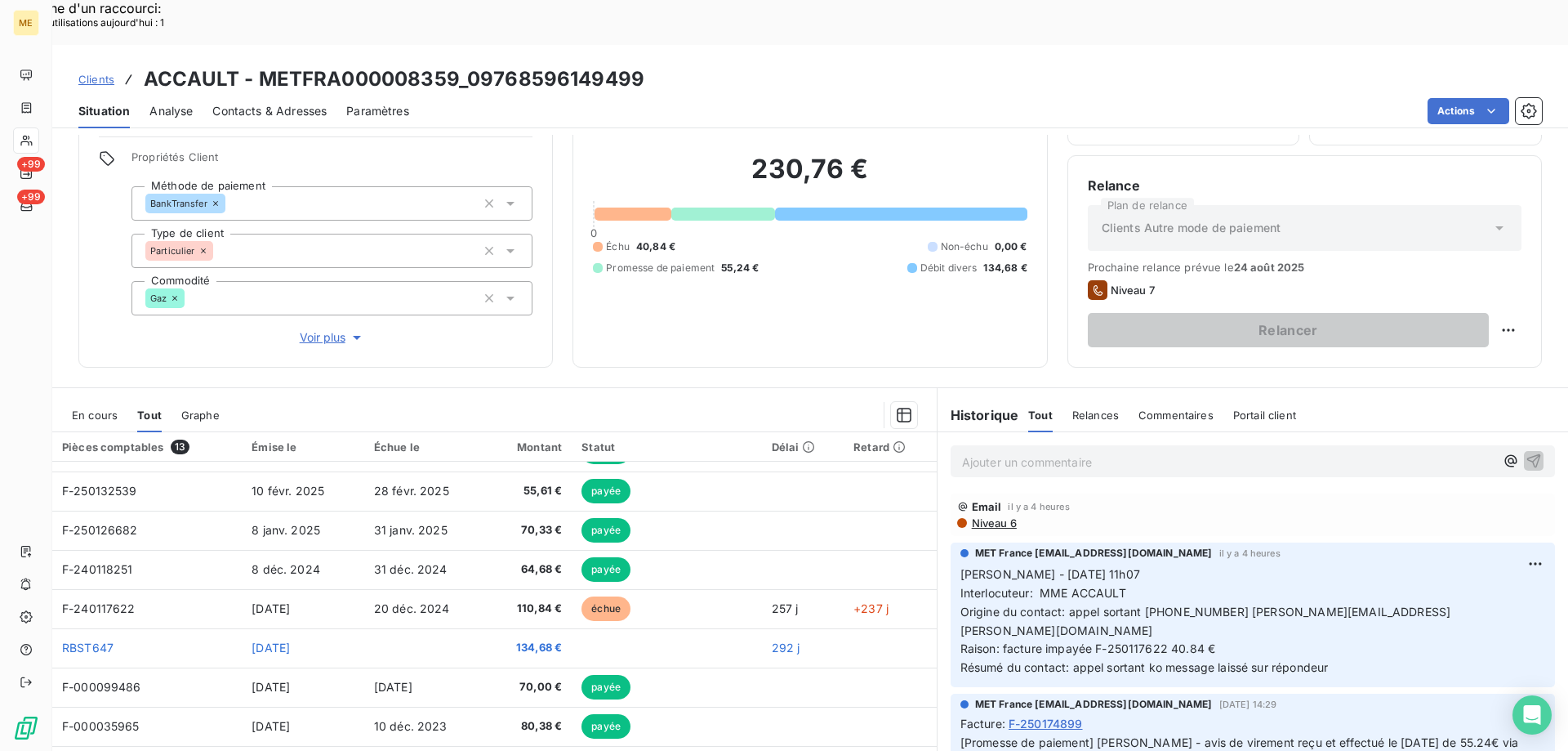
click at [95, 408] on span "En cours" at bounding box center [95, 415] width 46 height 13
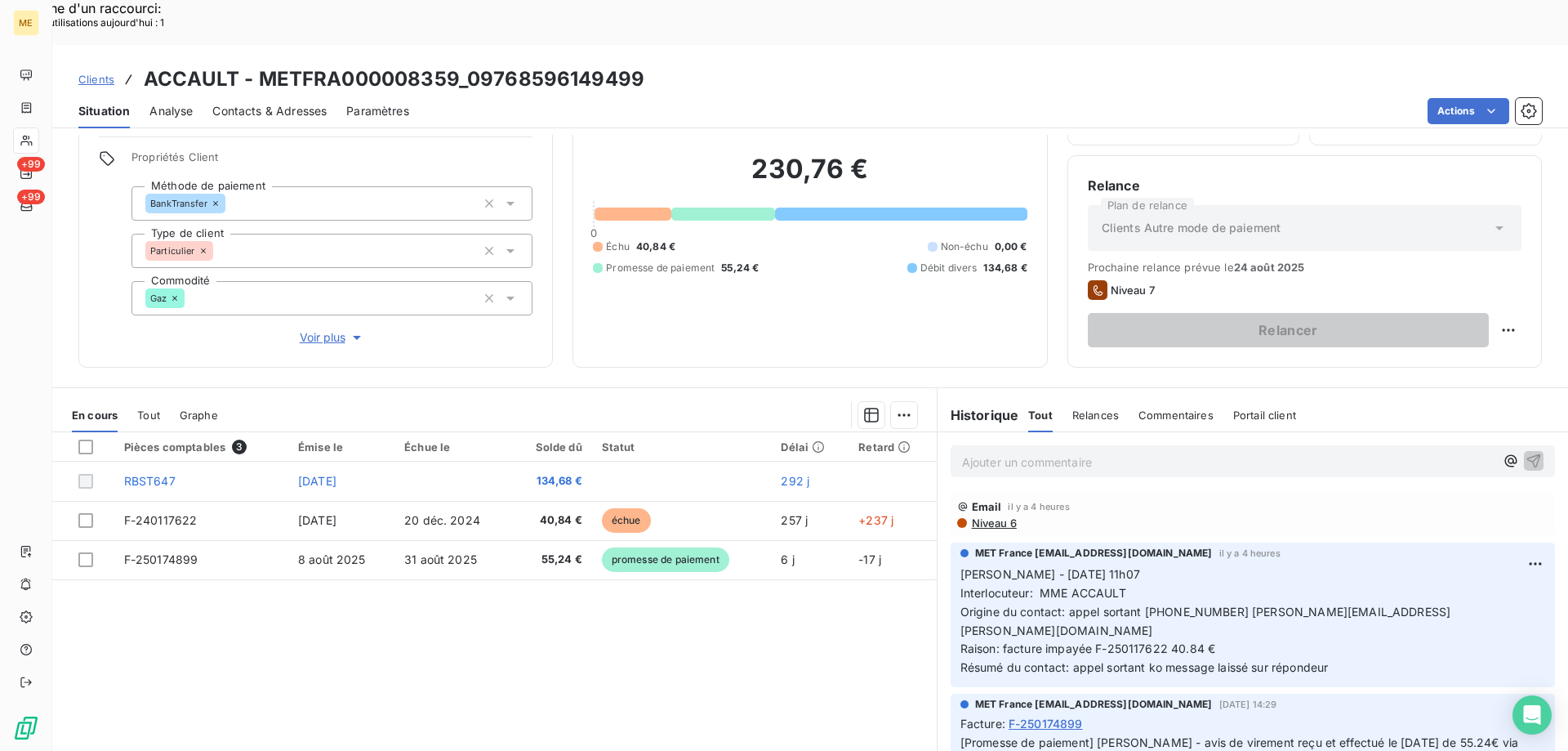
click at [165, 398] on div "En cours Tout Graphe" at bounding box center [494, 415] width 884 height 35
click at [147, 408] on span "Tout" at bounding box center [149, 415] width 23 height 13
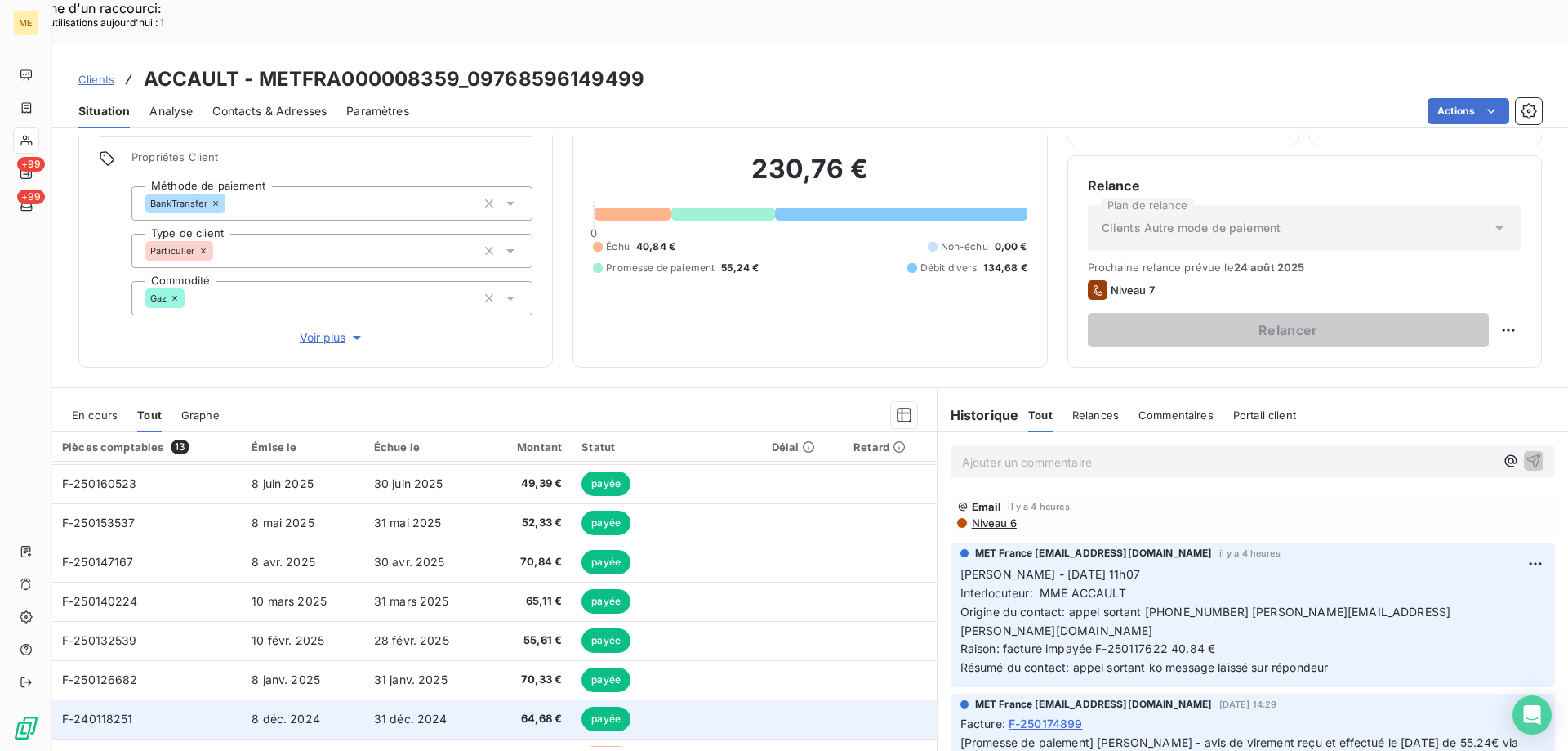
scroll to position [226, 0]
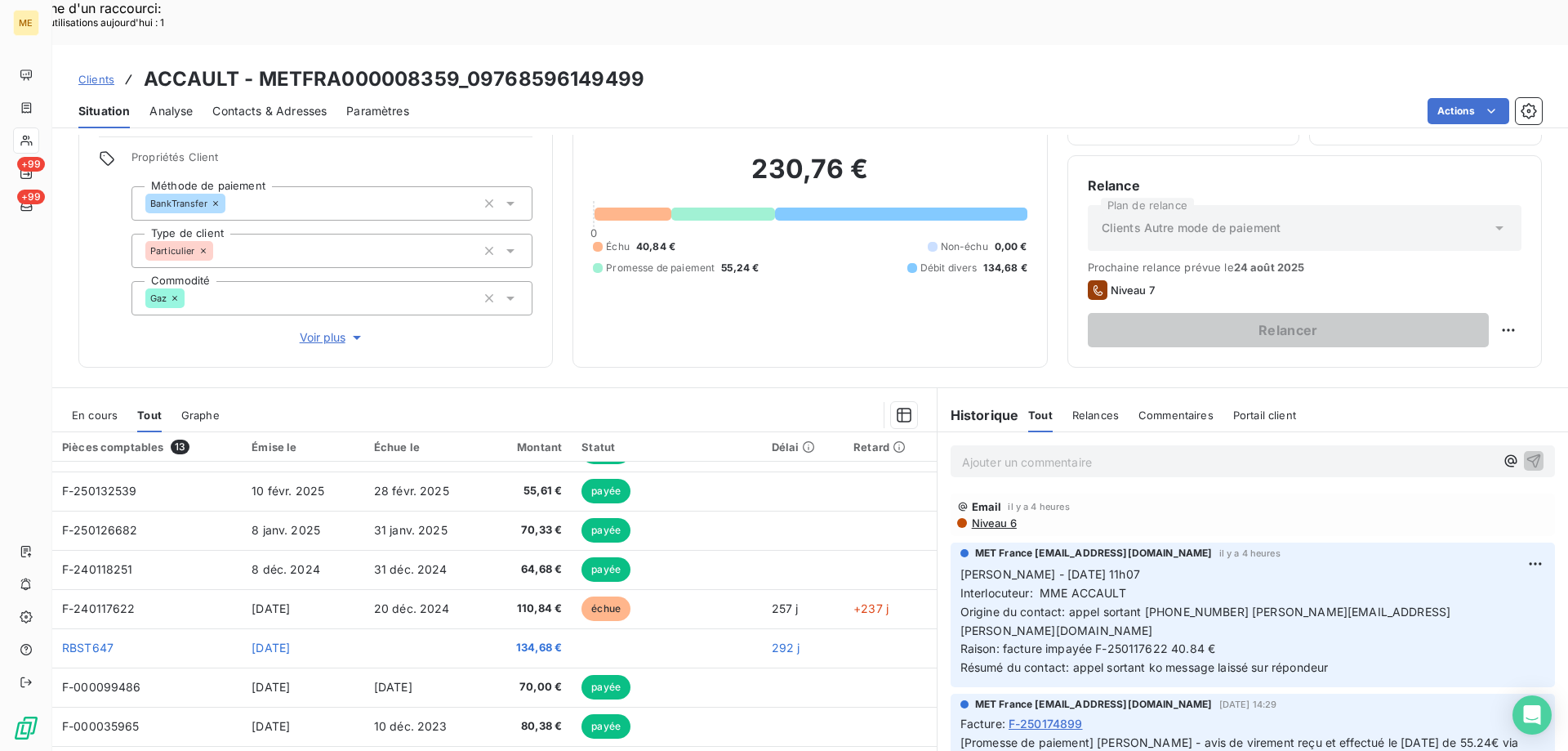
click at [82, 432] on th "Pièces comptables 13" at bounding box center [146, 447] width 189 height 30
click at [83, 408] on span "En cours" at bounding box center [95, 415] width 46 height 13
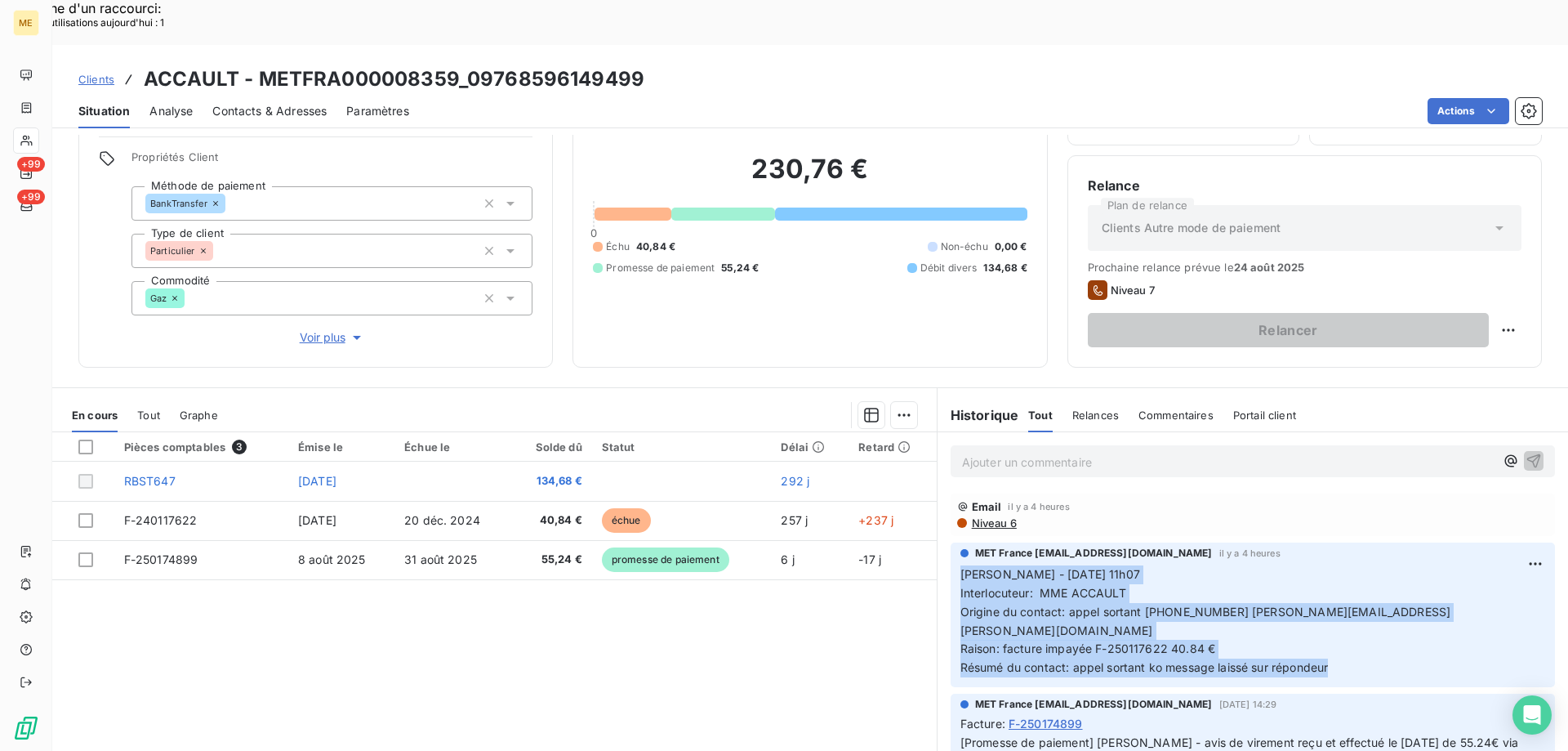
drag, startPoint x: 1352, startPoint y: 603, endPoint x: 943, endPoint y: 535, distance: 414.6
click at [951, 543] on div "MET France met-france@recouvrement.met.com il y a 4 heures Sylvain - 14/08/2025…" at bounding box center [1252, 615] width 604 height 145
copy p "Sylvain - 14/08/2025 - 11h07 Interlocuteur: MME ACCAULT Origine du contact: app…"
click at [1477, 315] on div "Replanifier cette action" at bounding box center [1429, 321] width 146 height 26
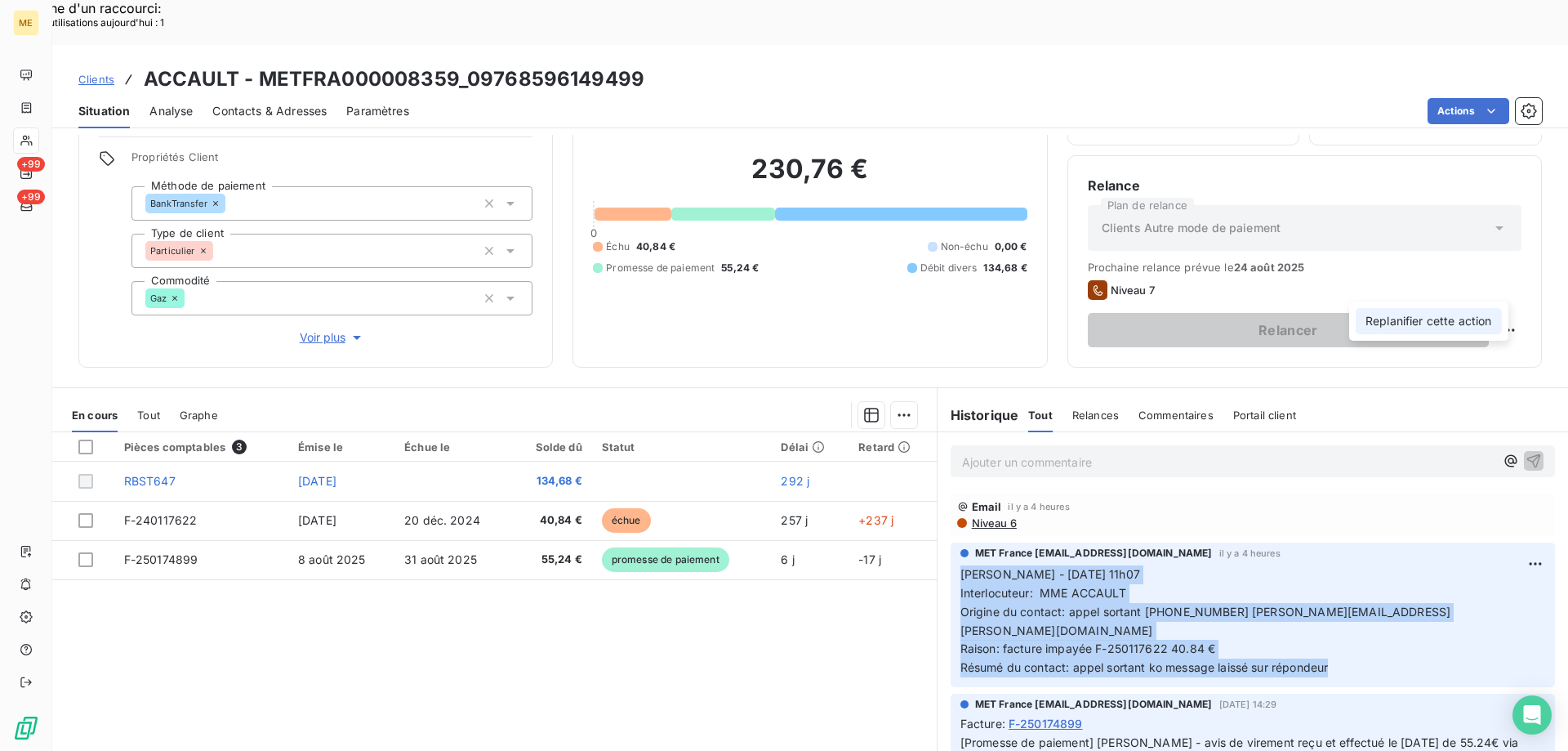
select select "7"
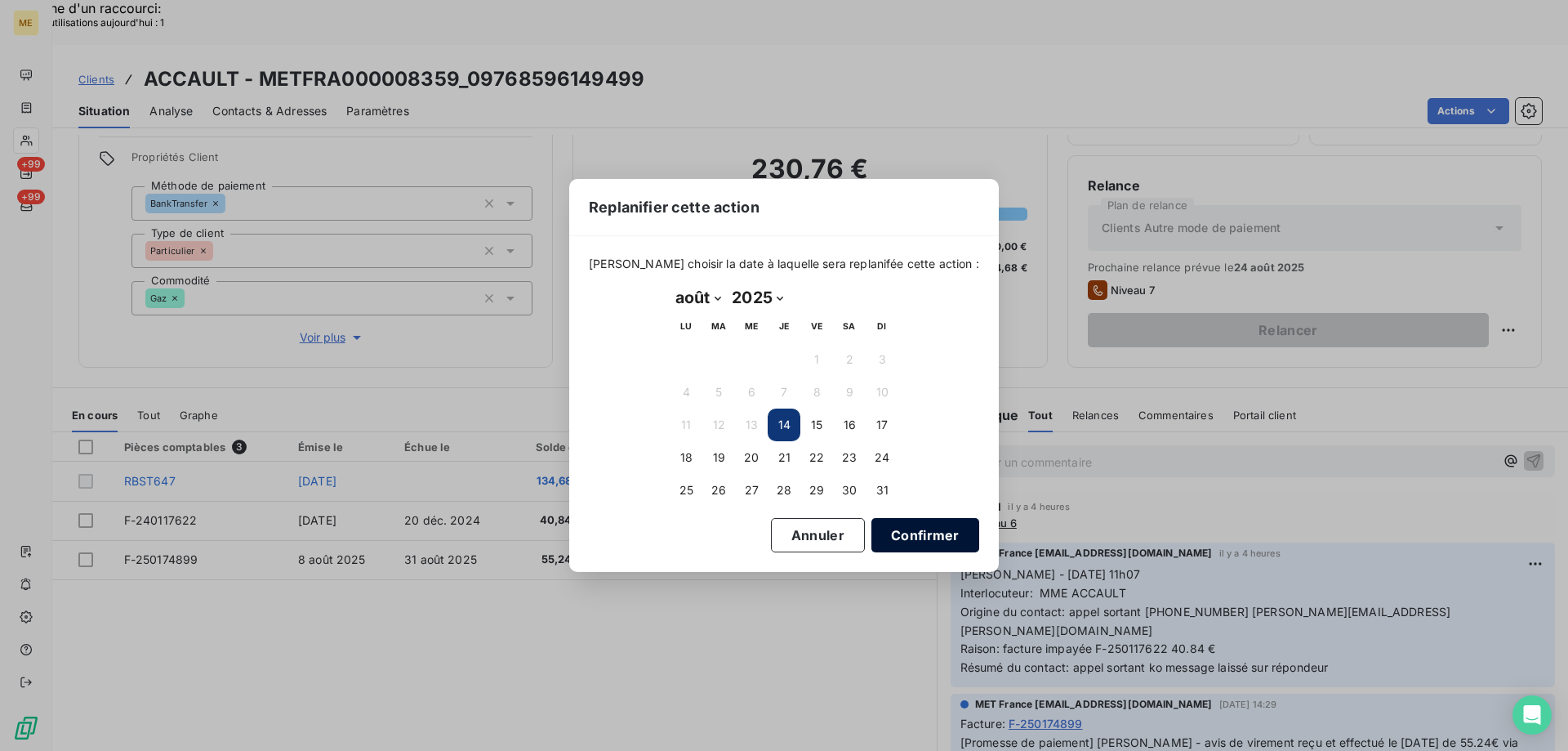
click at [899, 522] on button "Confirmer" at bounding box center [926, 535] width 108 height 35
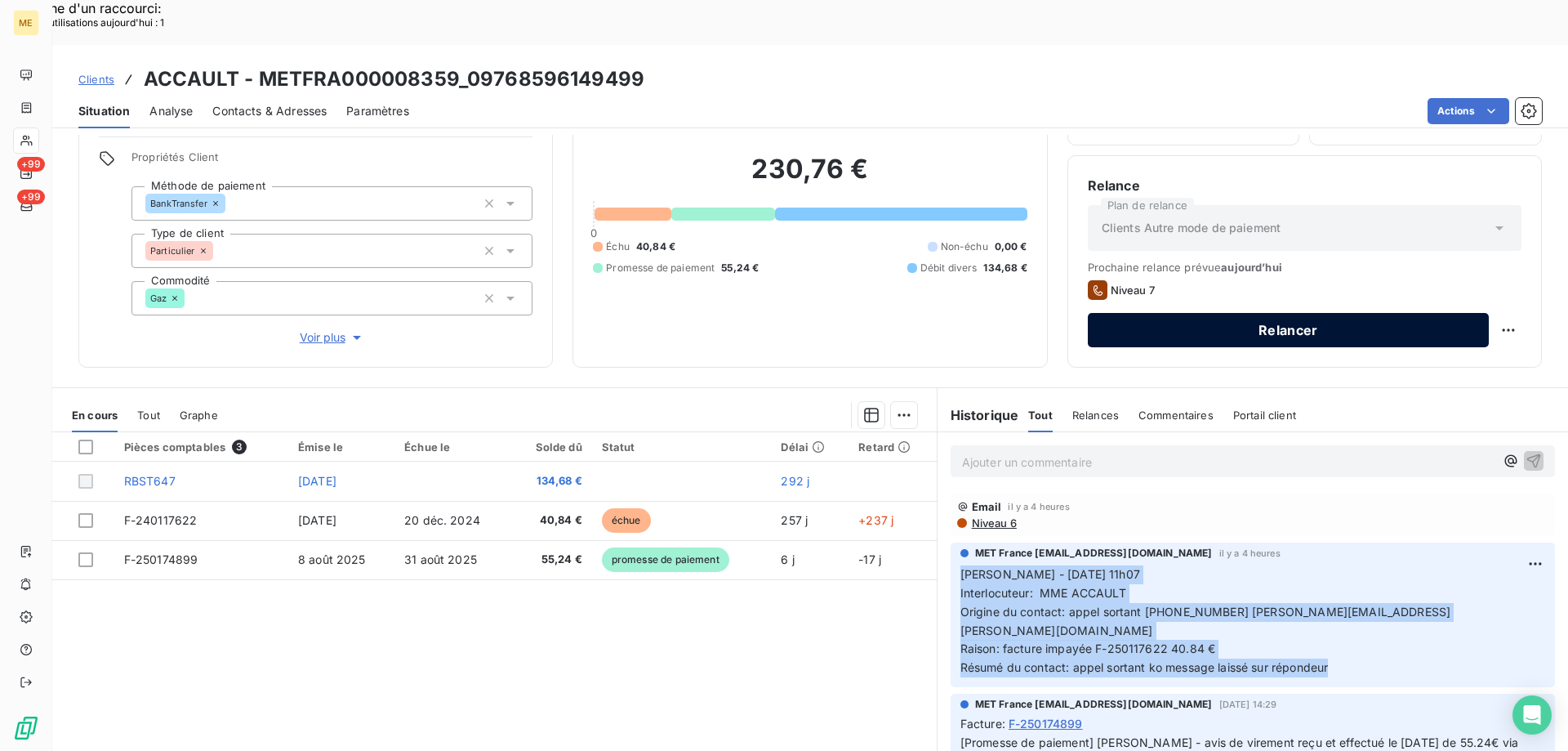
click at [1107, 313] on button "Relancer" at bounding box center [1289, 330] width 401 height 35
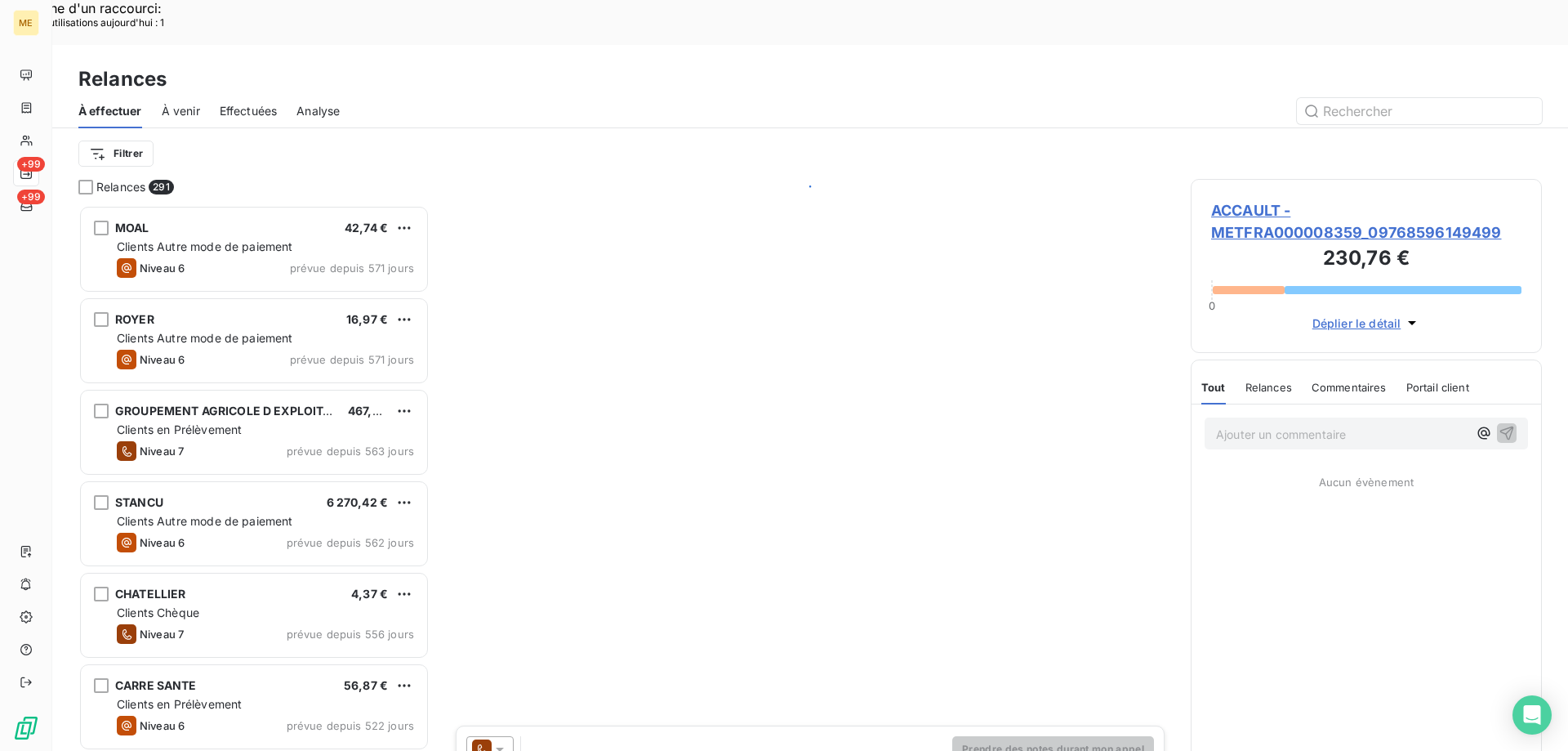
scroll to position [578, 339]
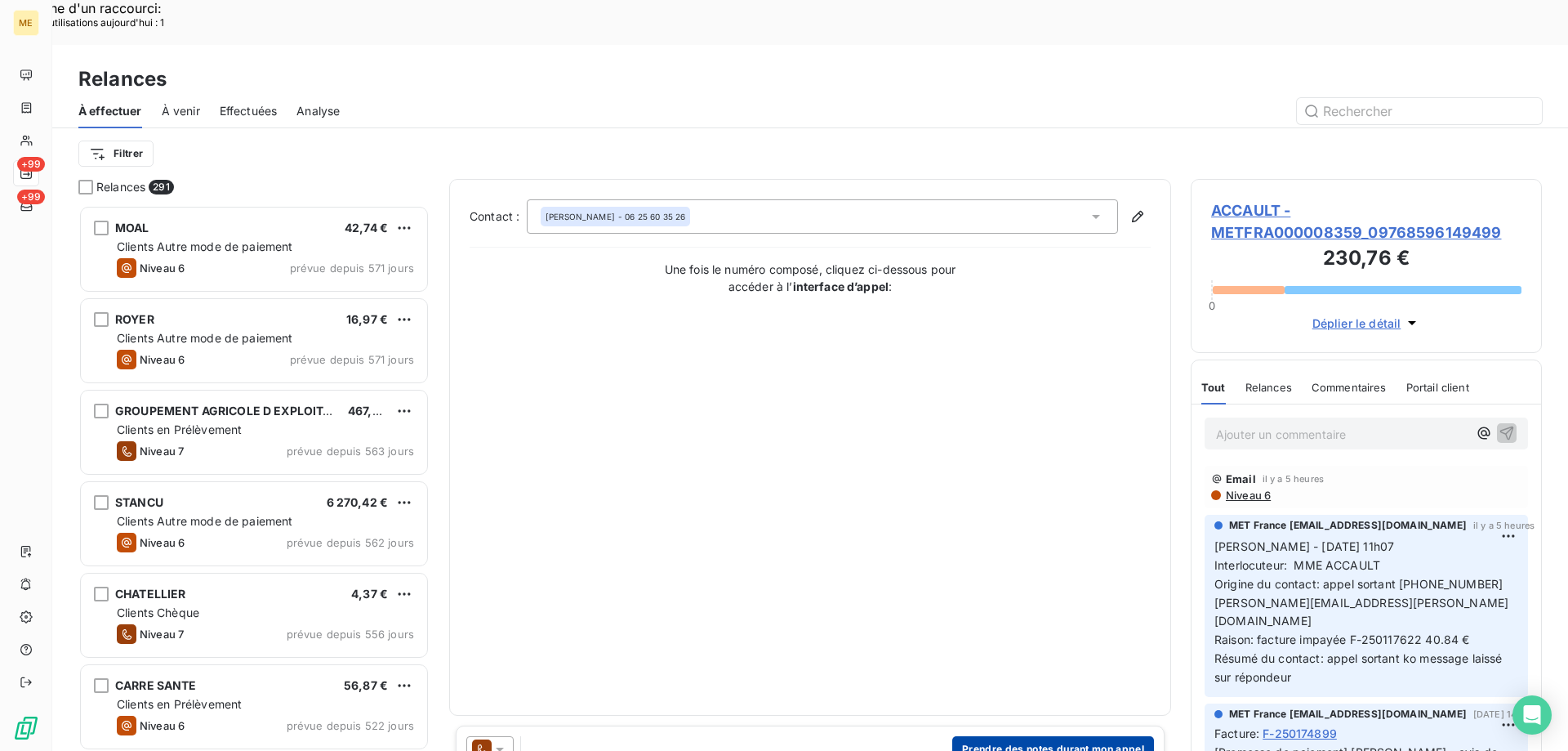
click at [1043, 736] on button "Prendre des notes durant mon appel" at bounding box center [1053, 748] width 202 height 26
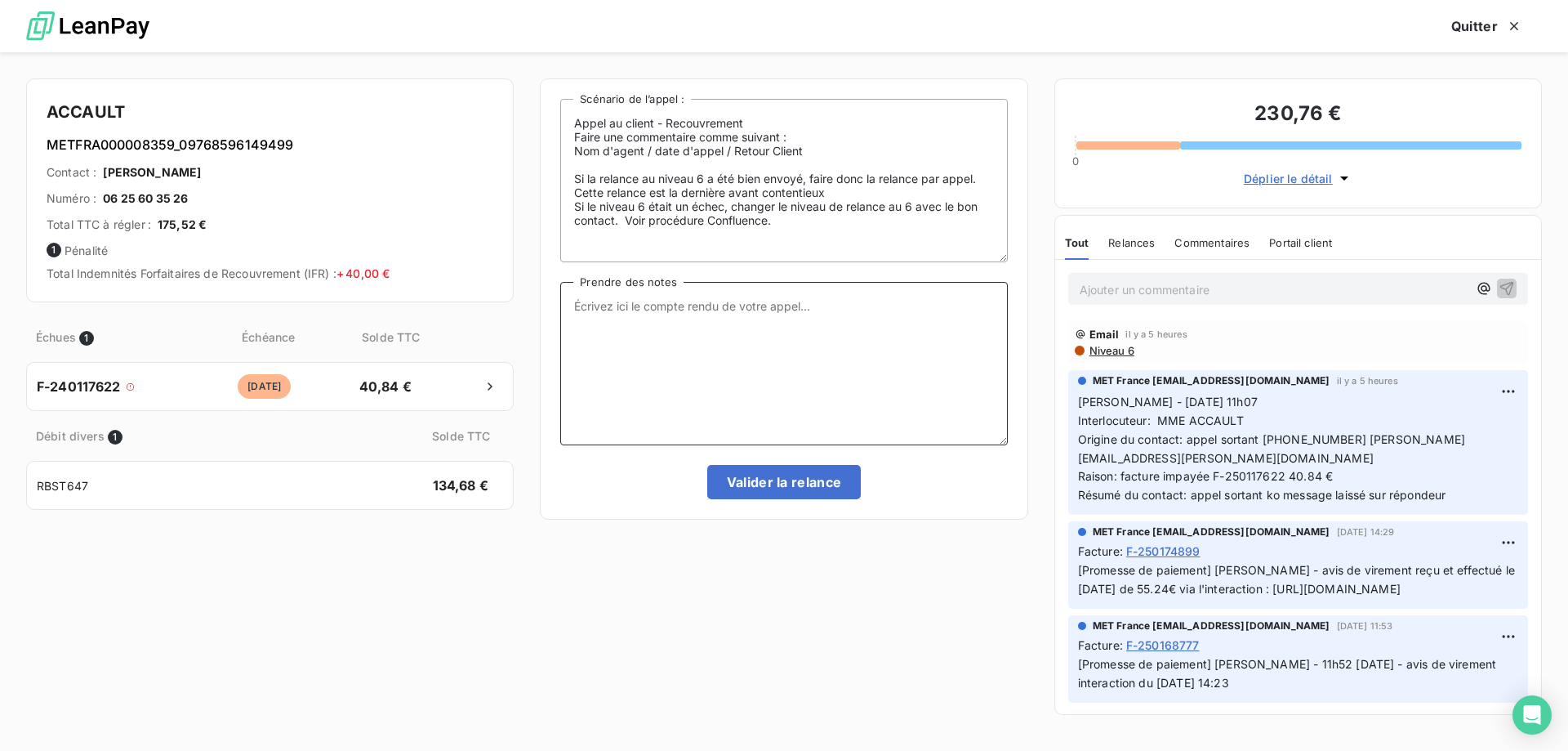
click at [702, 314] on textarea "Prendre des notes" at bounding box center [783, 363] width 446 height 163
paste textarea "[PERSON_NAME] - [DATE] 11h07 Interlocuteur: MME ACCAULT Origine du contact: app…"
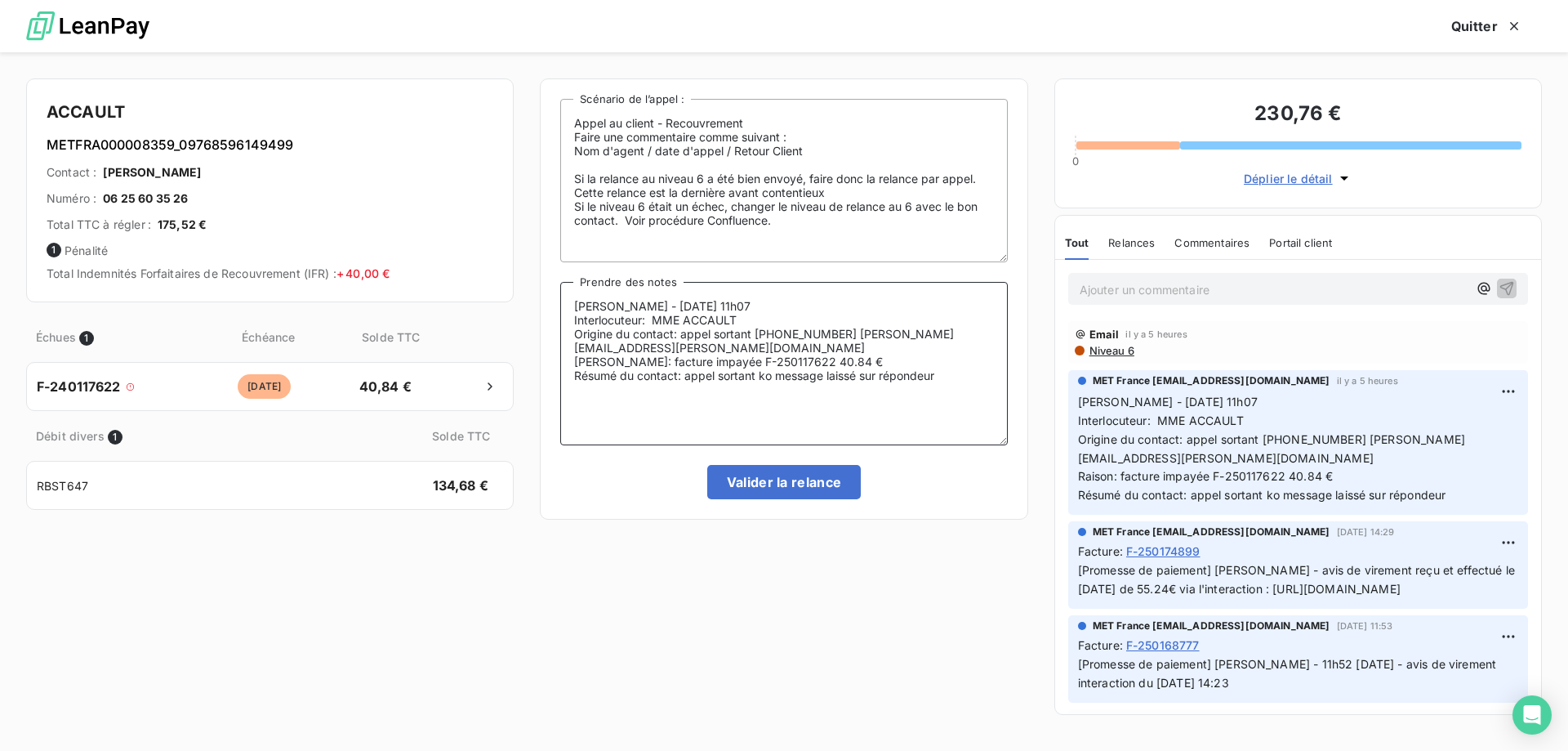
type textarea "[PERSON_NAME] - [DATE] 11h07 Interlocuteur: MME ACCAULT Origine du contact: app…"
click at [780, 474] on button "Valider la relance" at bounding box center [784, 482] width 155 height 35
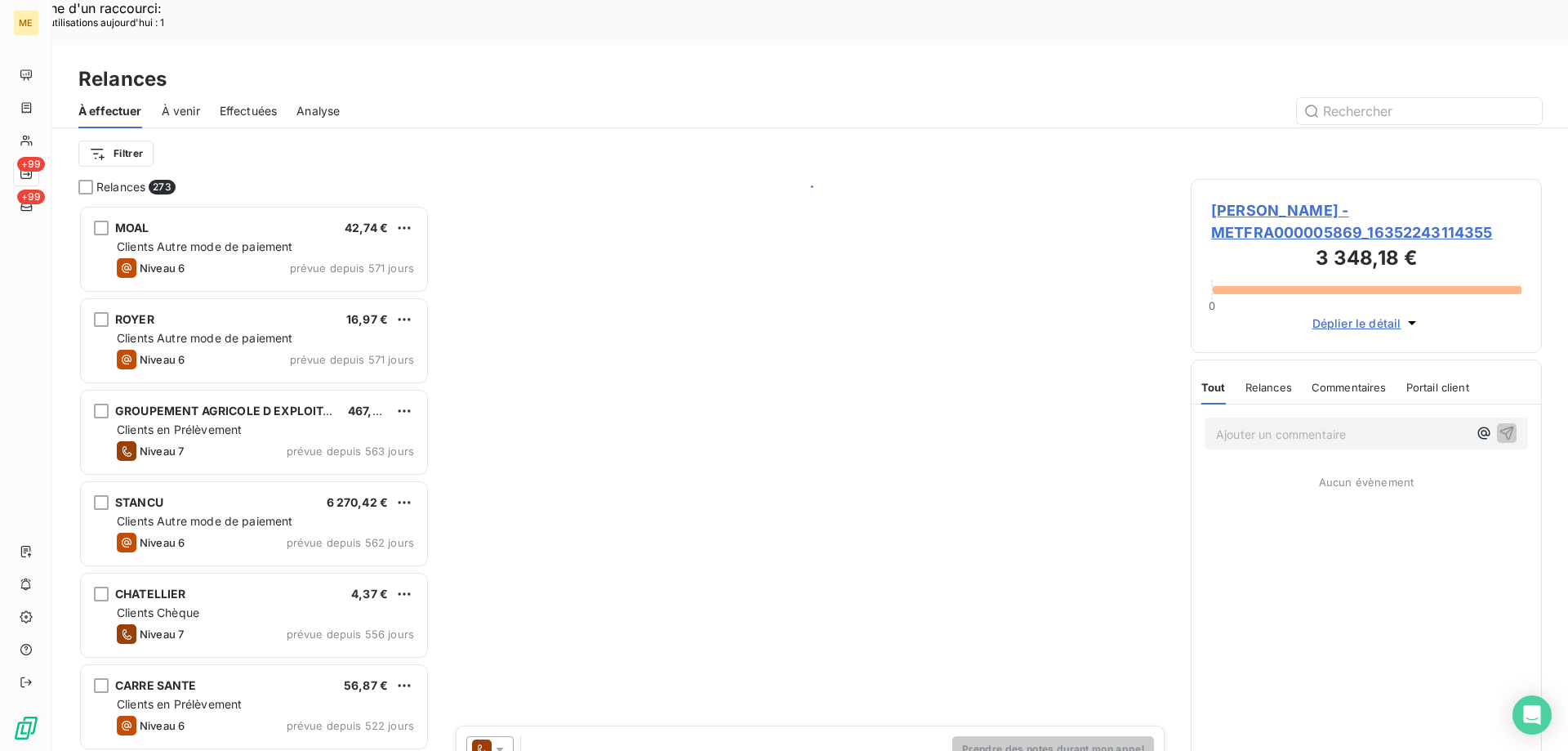
scroll to position [578, 339]
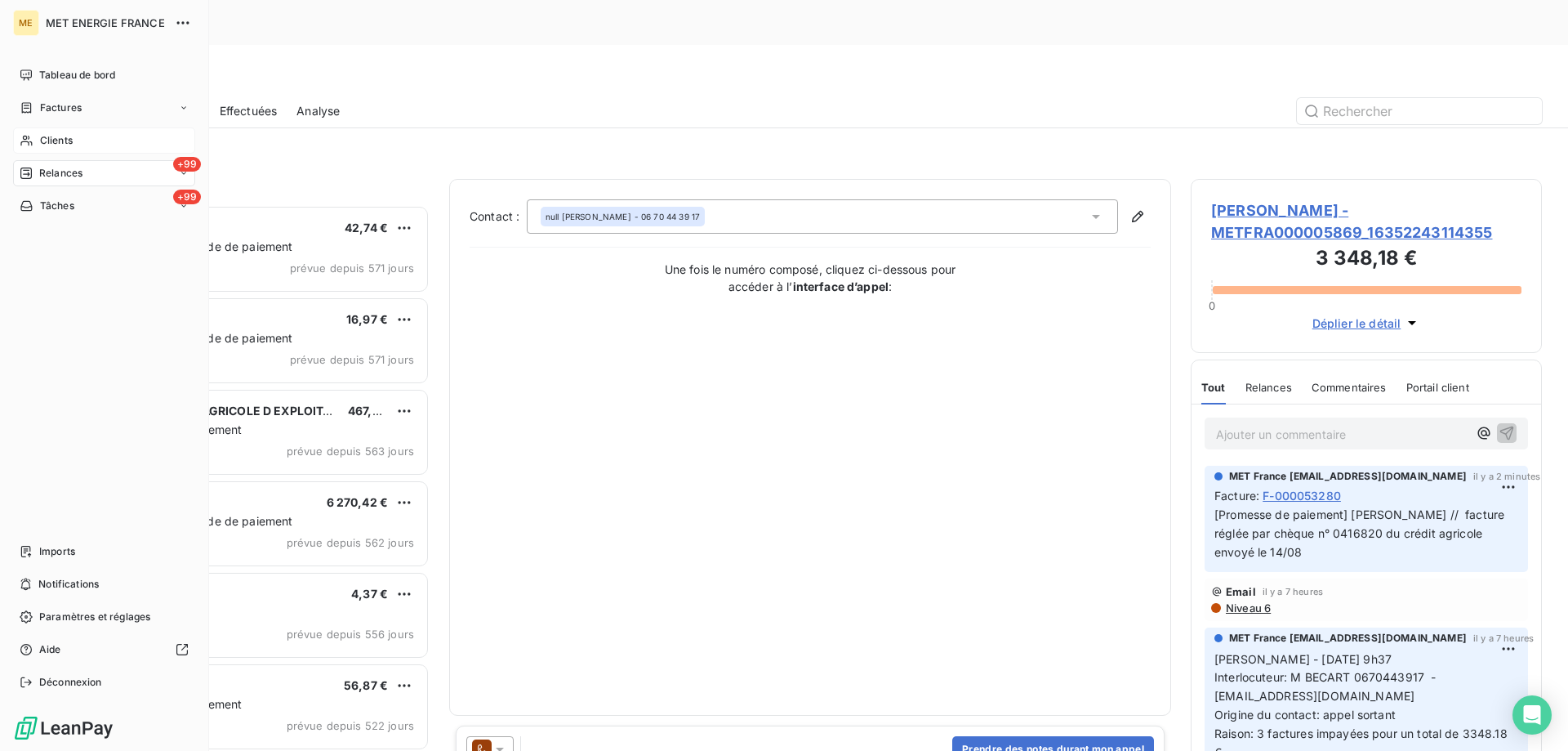
click at [35, 139] on div "Clients" at bounding box center [105, 140] width 182 height 26
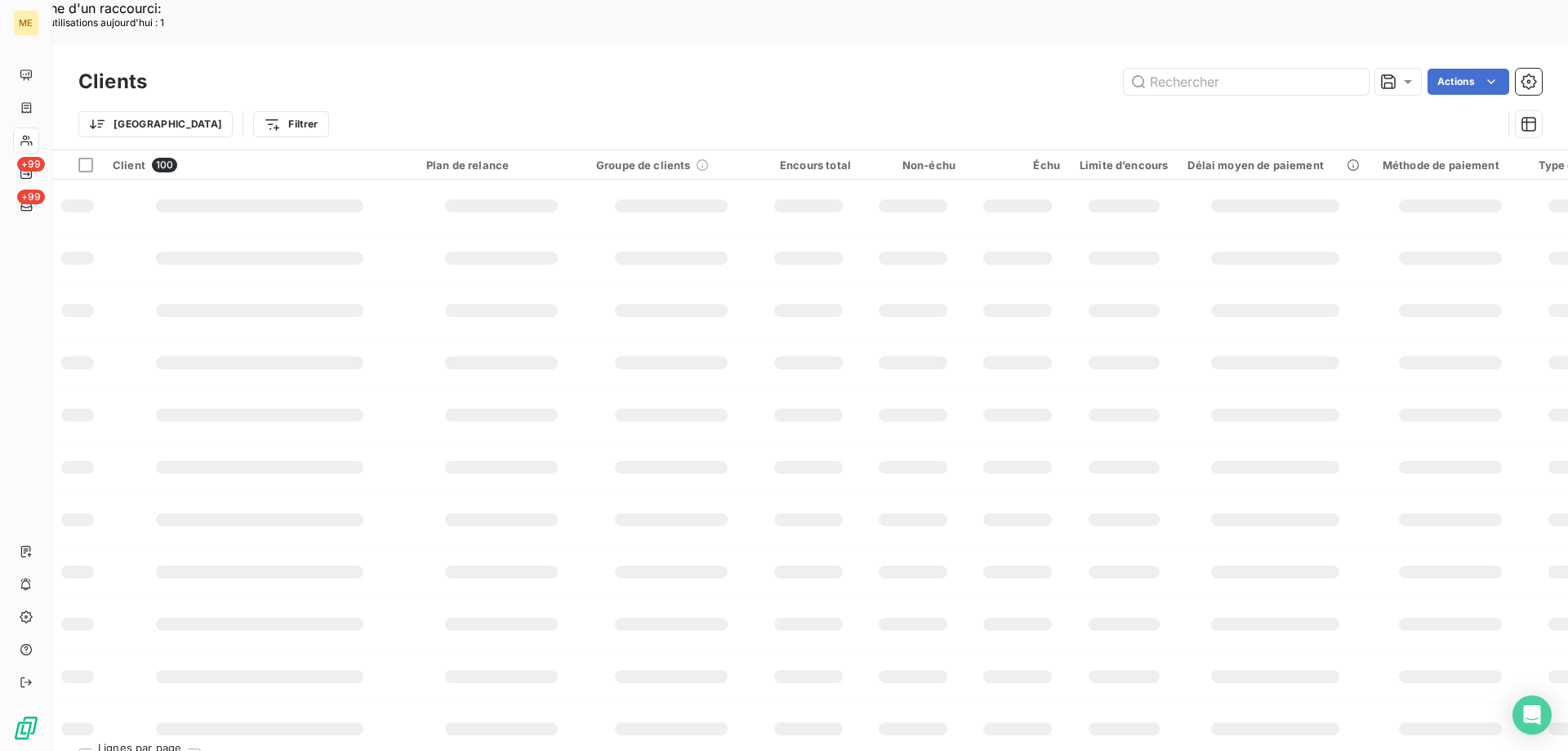
click at [1258, 68] on input "text" at bounding box center [1245, 81] width 245 height 26
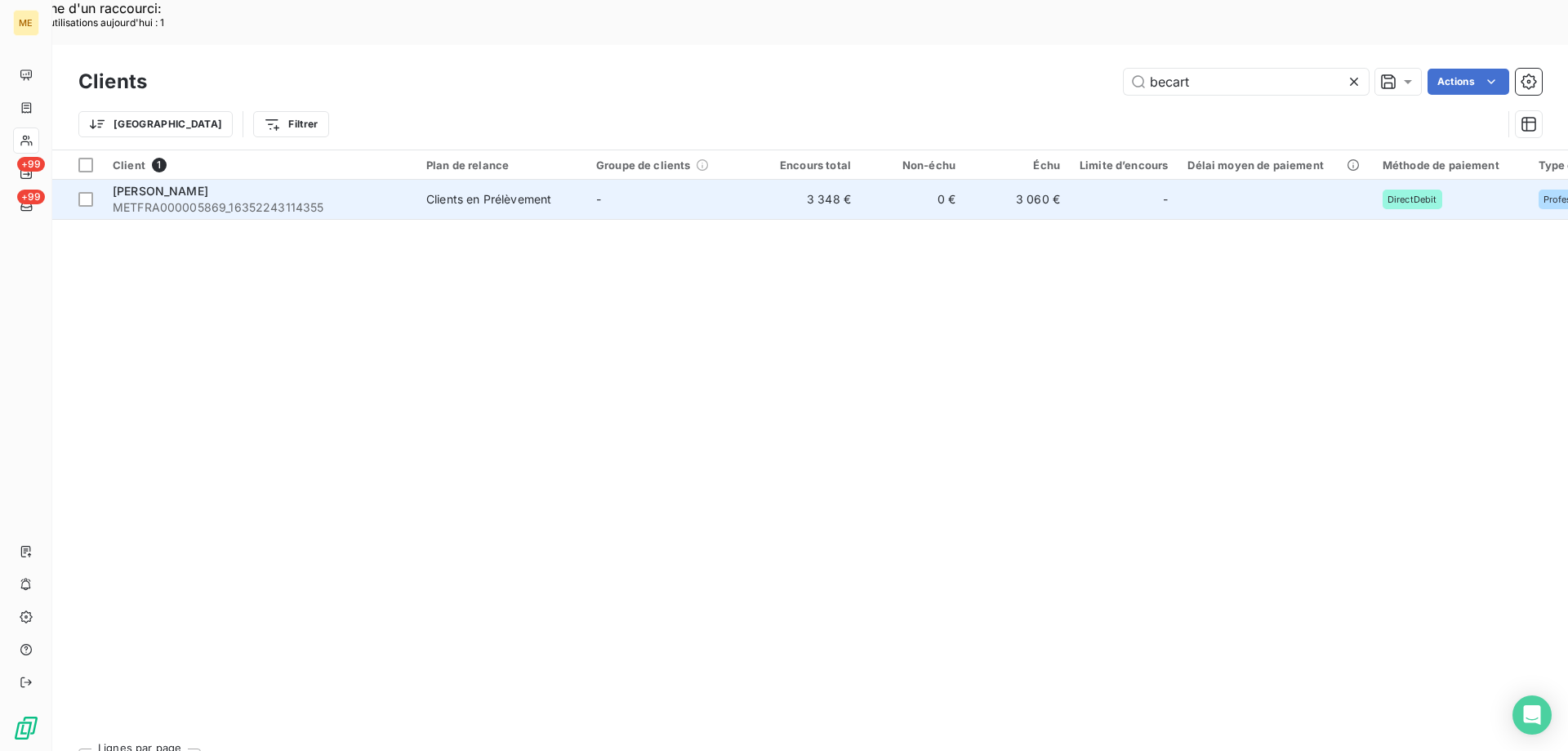
type input "becart"
click at [234, 200] on span "METFRA000005869_16352243114355" at bounding box center [259, 207] width 294 height 16
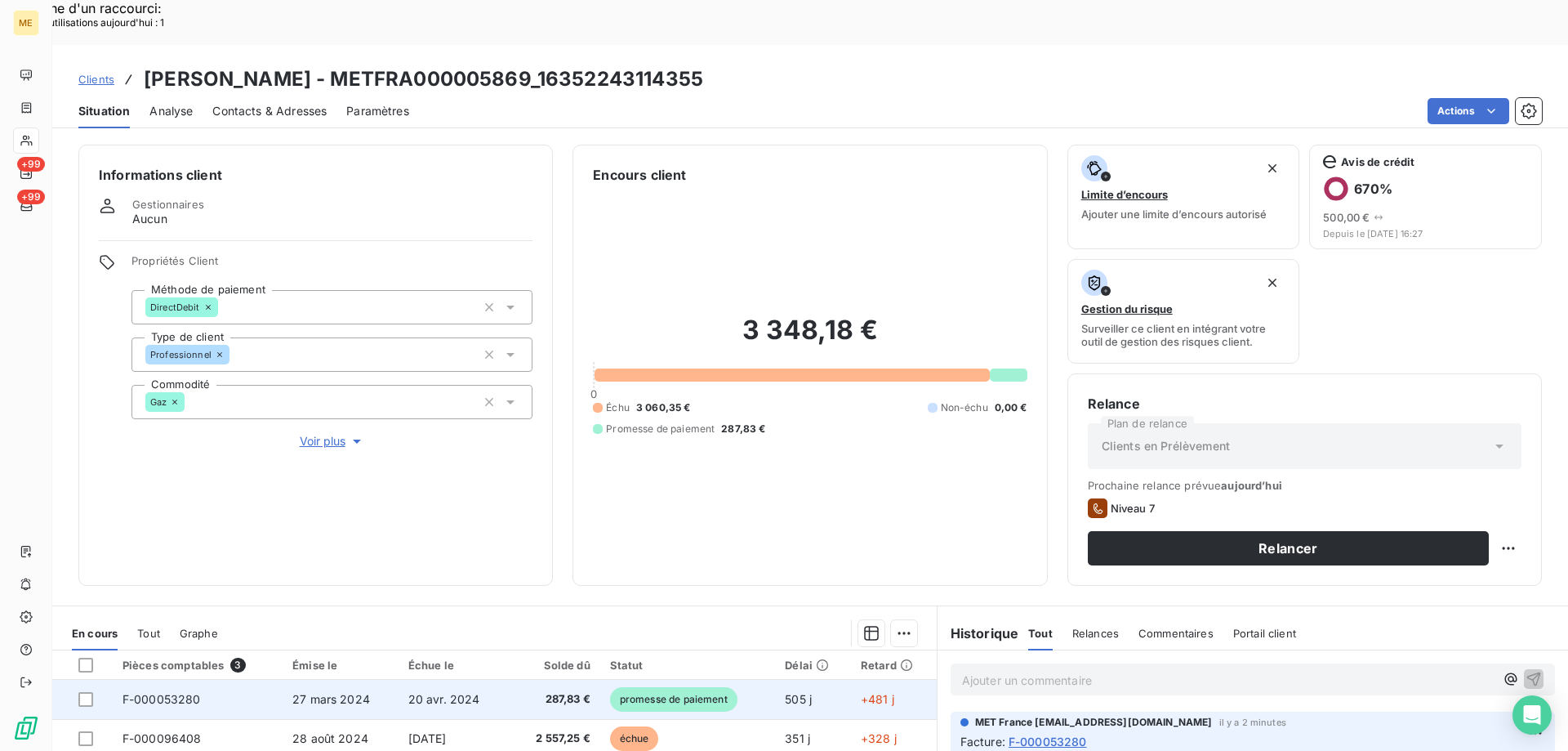
click at [156, 691] on span "F-000053280" at bounding box center [162, 698] width 79 height 13
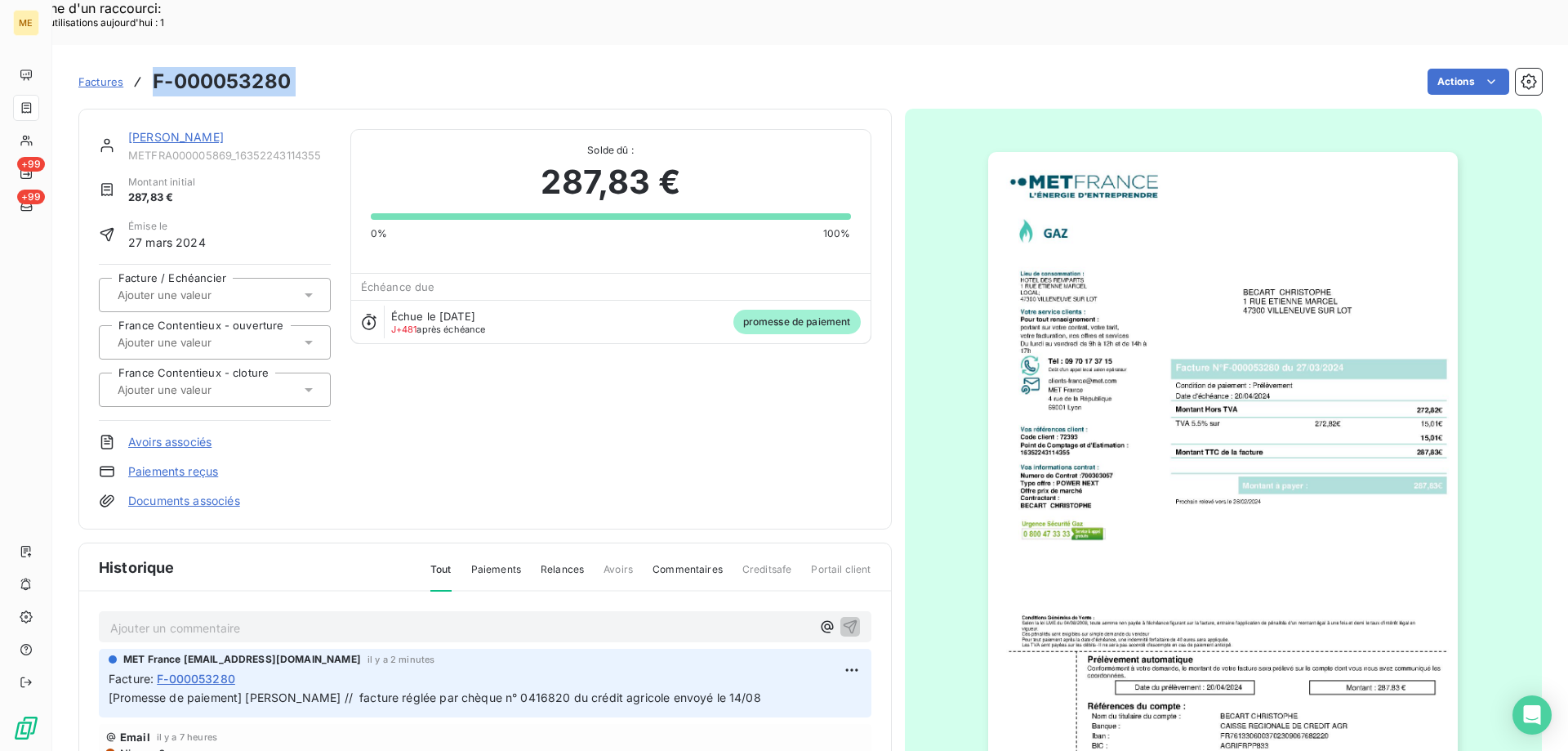
drag, startPoint x: 302, startPoint y: 40, endPoint x: 140, endPoint y: 42, distance: 162.0
click at [140, 64] on div "Factures F-000053280 Actions" at bounding box center [810, 82] width 1463 height 35
copy section "F-000053280 Actions"
click at [216, 130] on link "[PERSON_NAME]" at bounding box center [177, 136] width 96 height 13
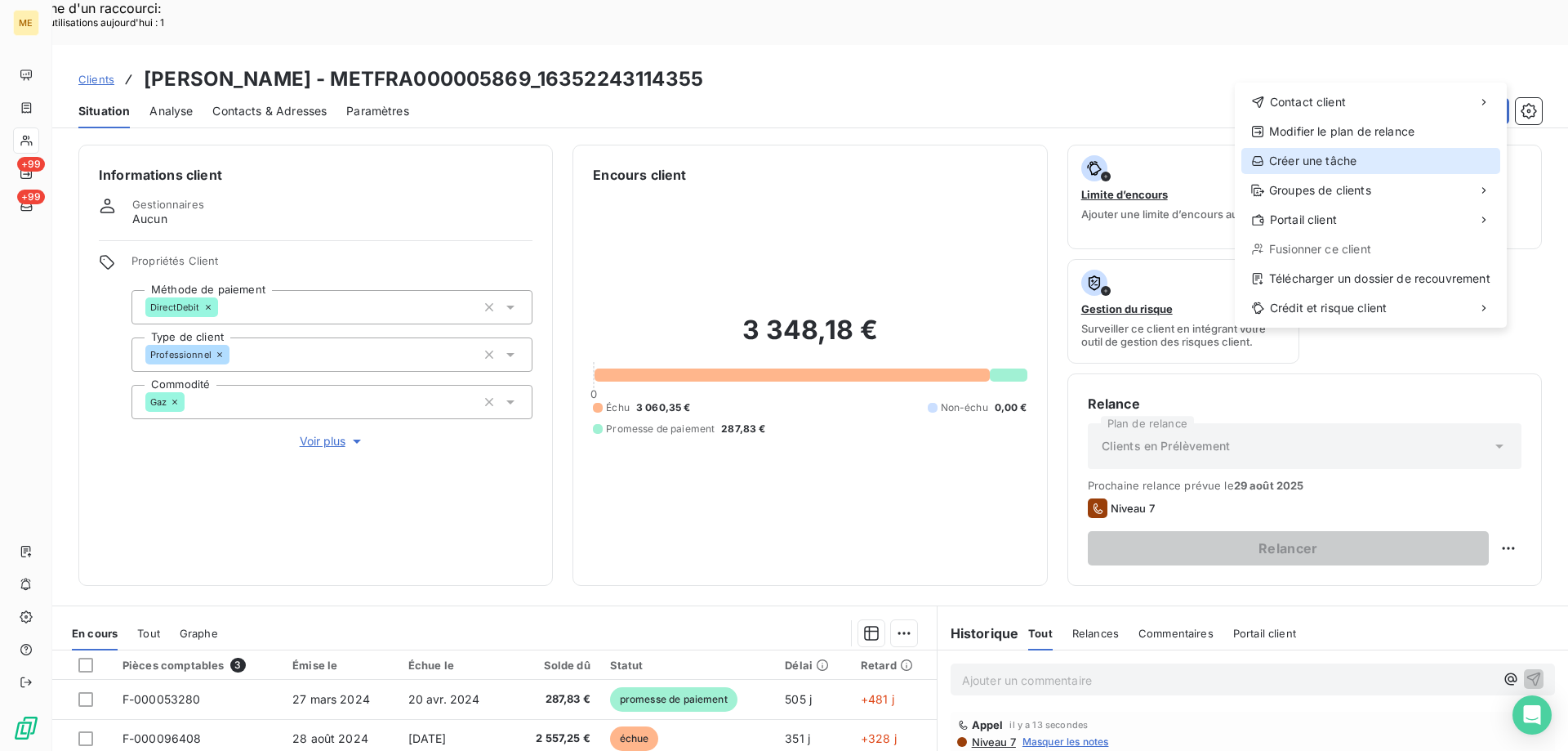
click at [1303, 169] on div "Créer une tâche" at bounding box center [1371, 160] width 259 height 26
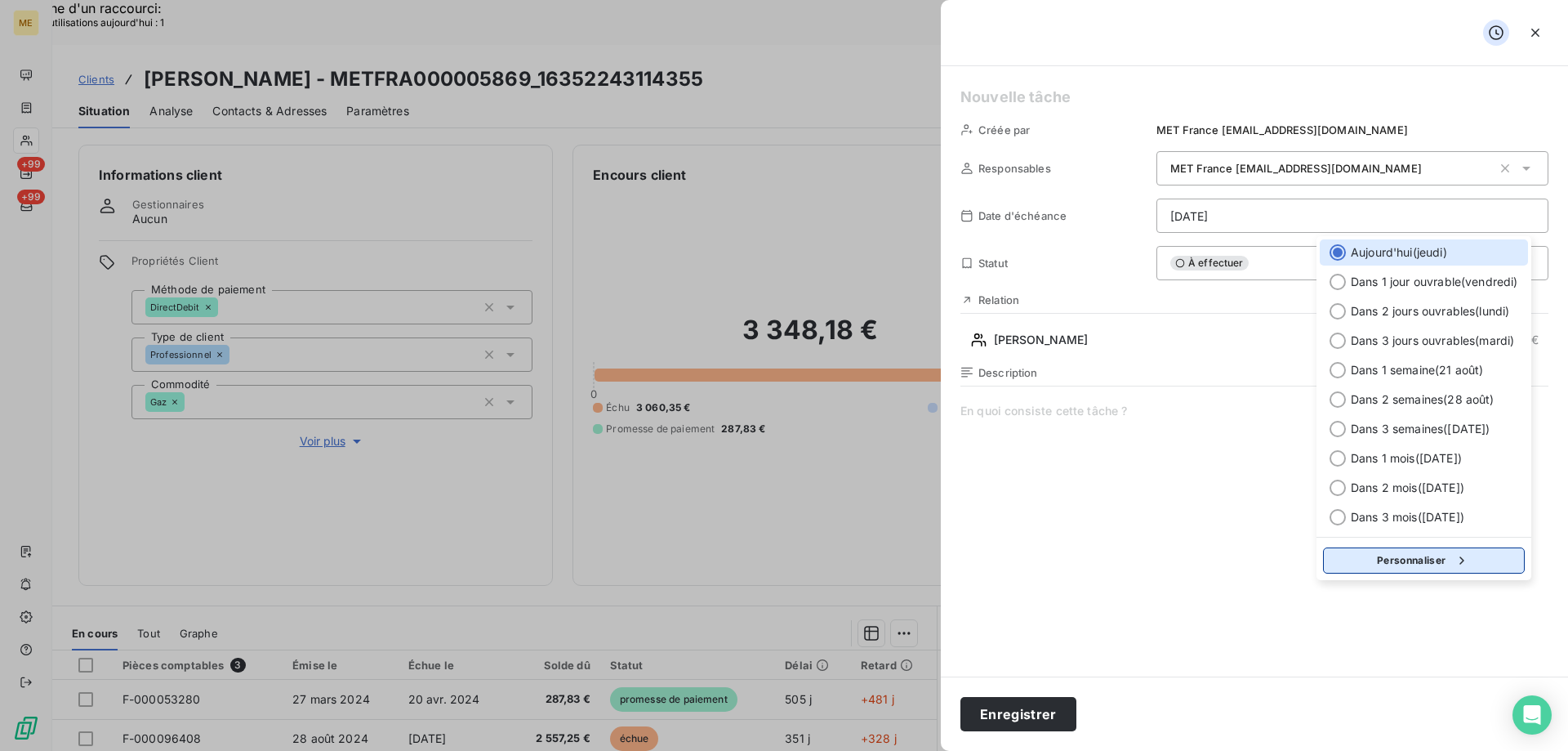
click at [1403, 571] on button "Personnaliser" at bounding box center [1424, 560] width 202 height 26
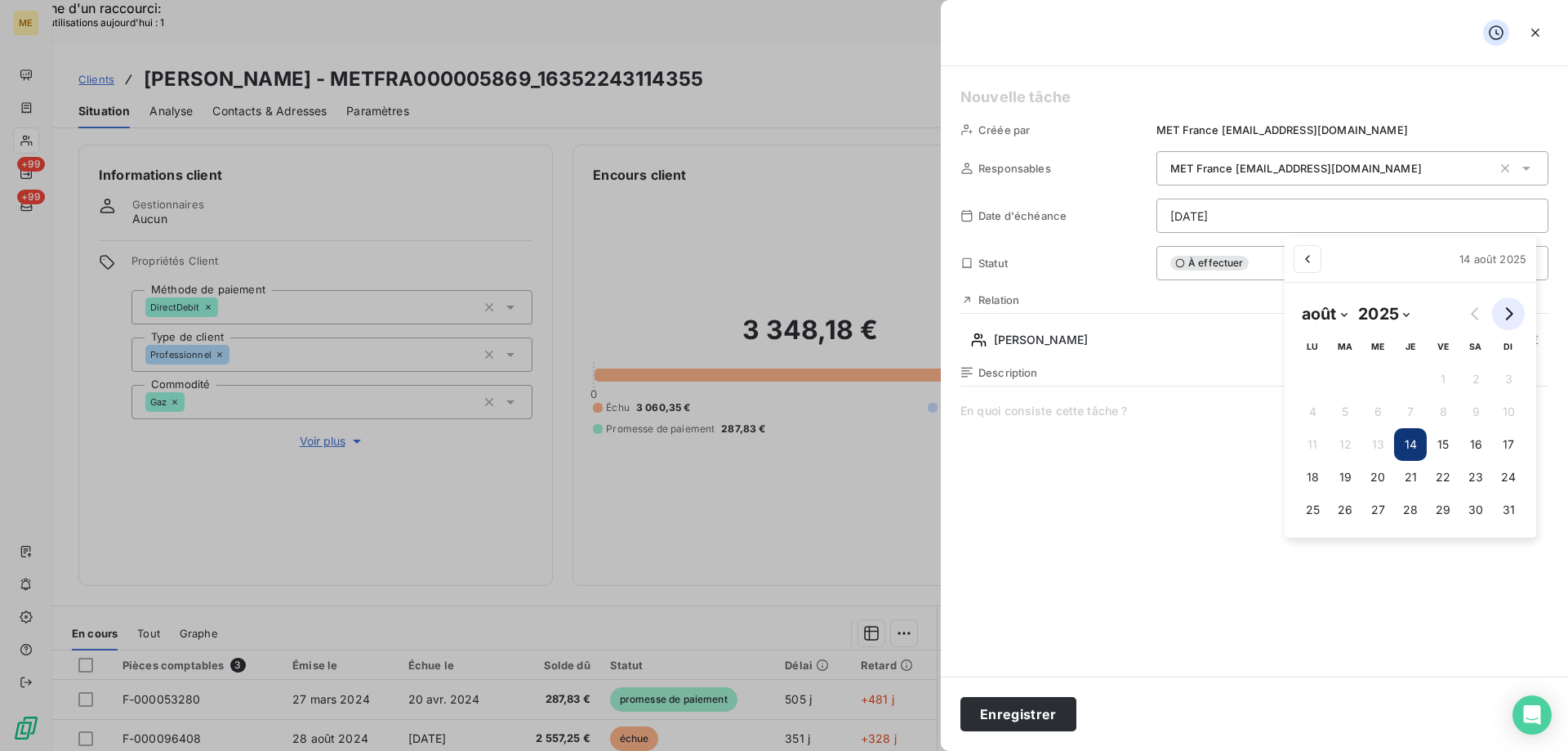
click at [1502, 314] on icon "Go to next month" at bounding box center [1508, 314] width 13 height 13
select select "8"
click at [1309, 379] on button "1" at bounding box center [1305, 379] width 33 height 33
type input "[DATE]"
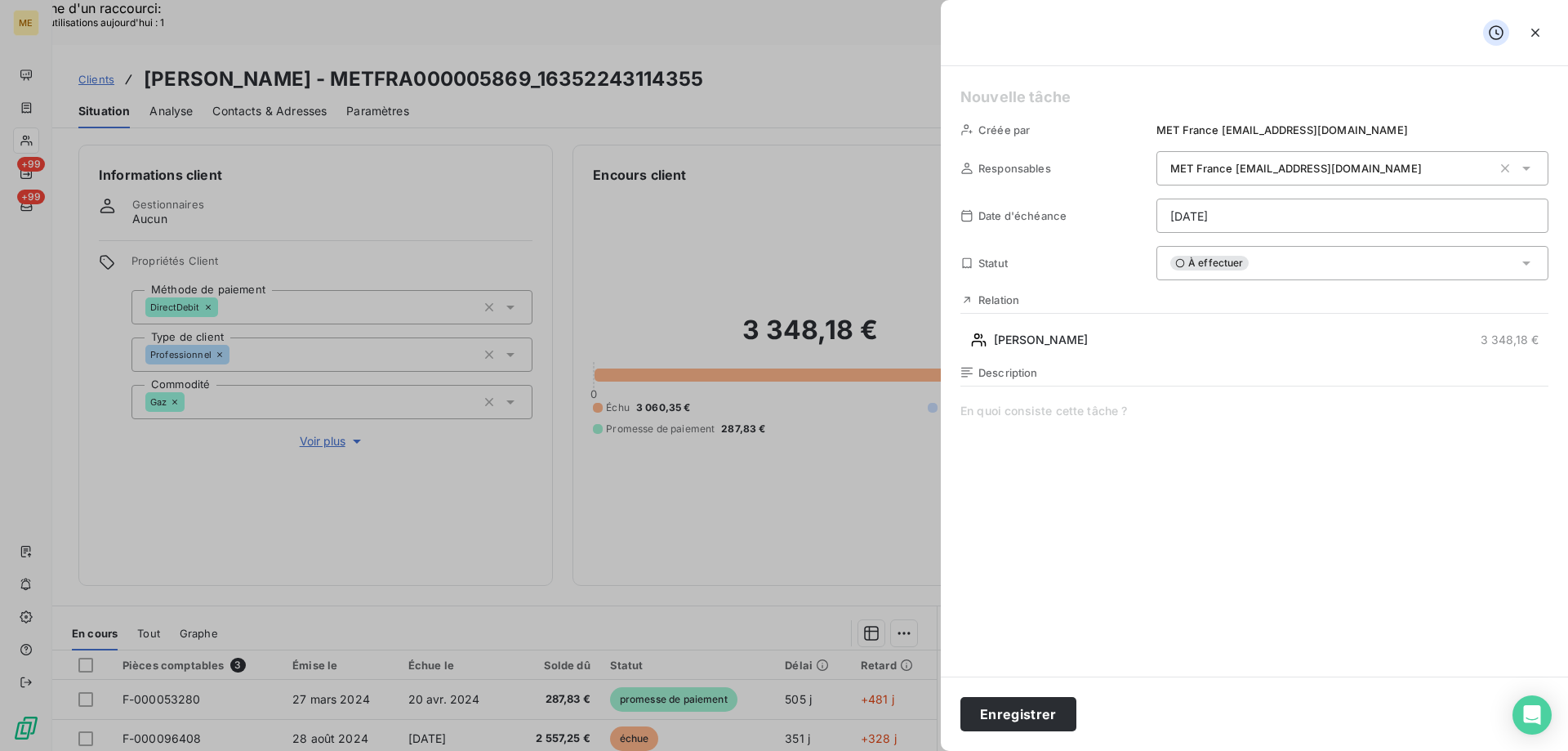
click at [1066, 84] on div "Créée par MET France [EMAIL_ADDRESS][DOMAIN_NAME] Responsables MET France [EMAI…" at bounding box center [1254, 371] width 627 height 610
click at [1027, 421] on span at bounding box center [1254, 559] width 588 height 314
click at [1009, 413] on span "recontacter client pour échéancier" at bounding box center [1254, 559] width 588 height 314
click at [0, 0] on lt-span "R econtacter" at bounding box center [0, 0] width 0 height 0
click at [986, 708] on button "Enregistrer" at bounding box center [1018, 715] width 116 height 35
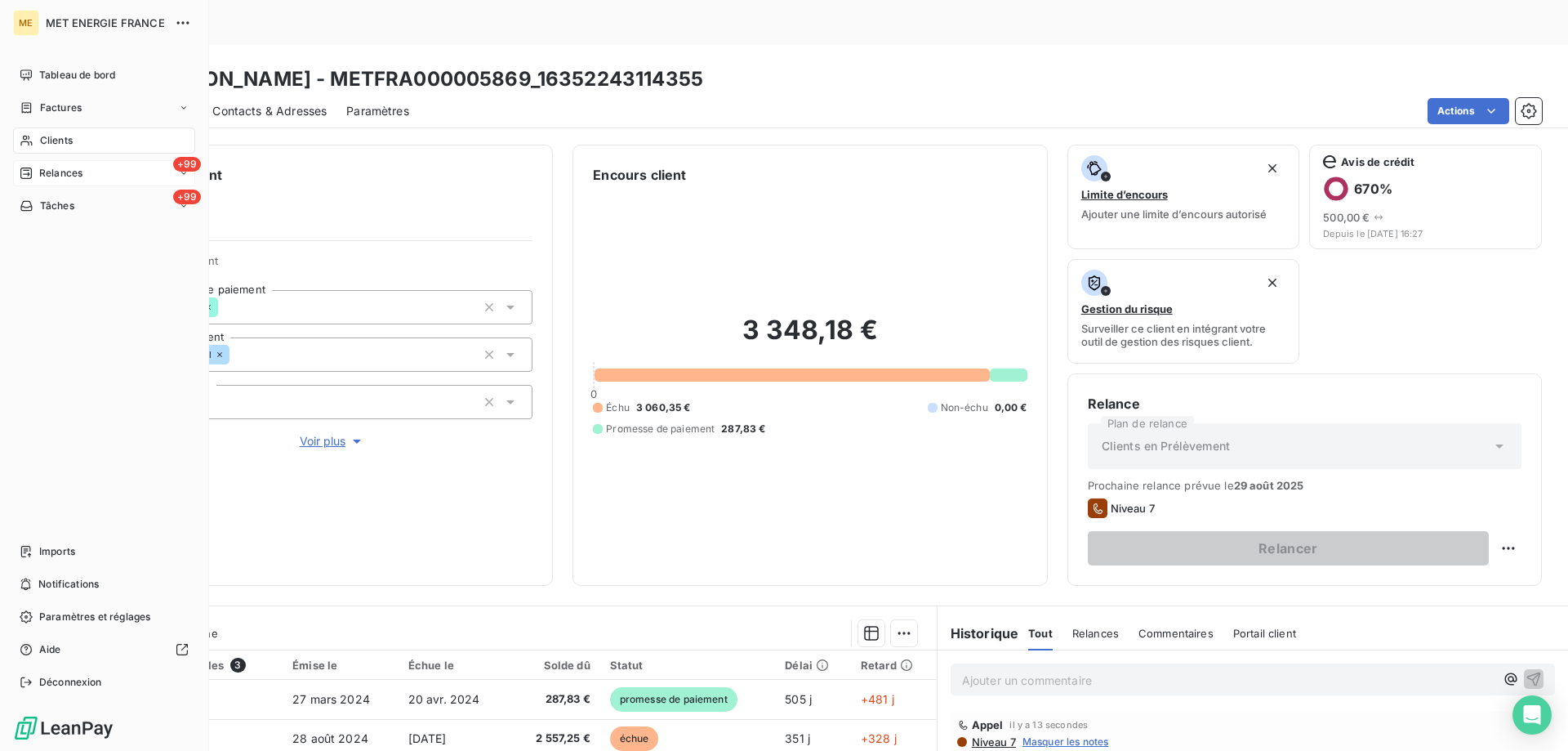
click at [46, 172] on span "Relances" at bounding box center [60, 173] width 43 height 14
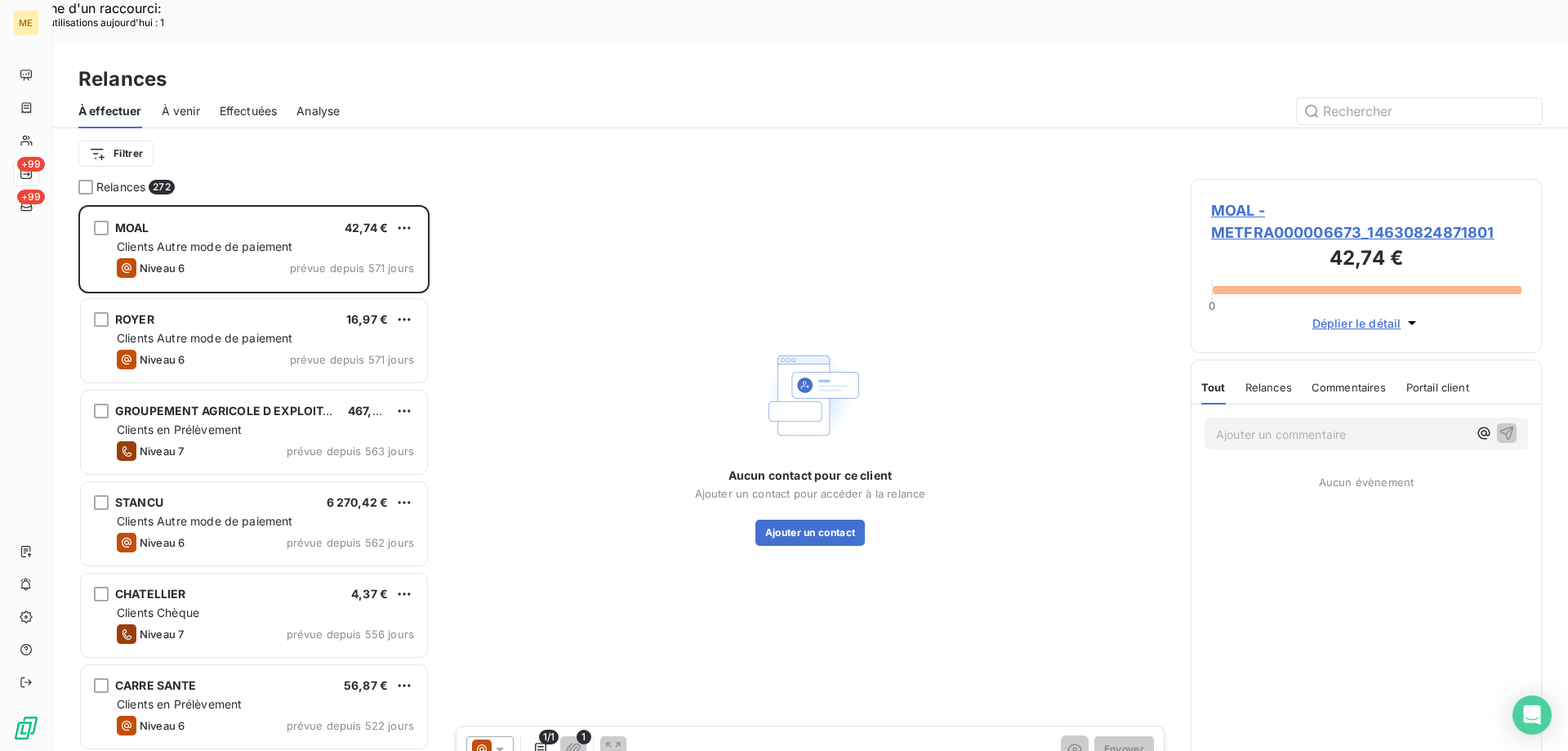
scroll to position [578, 339]
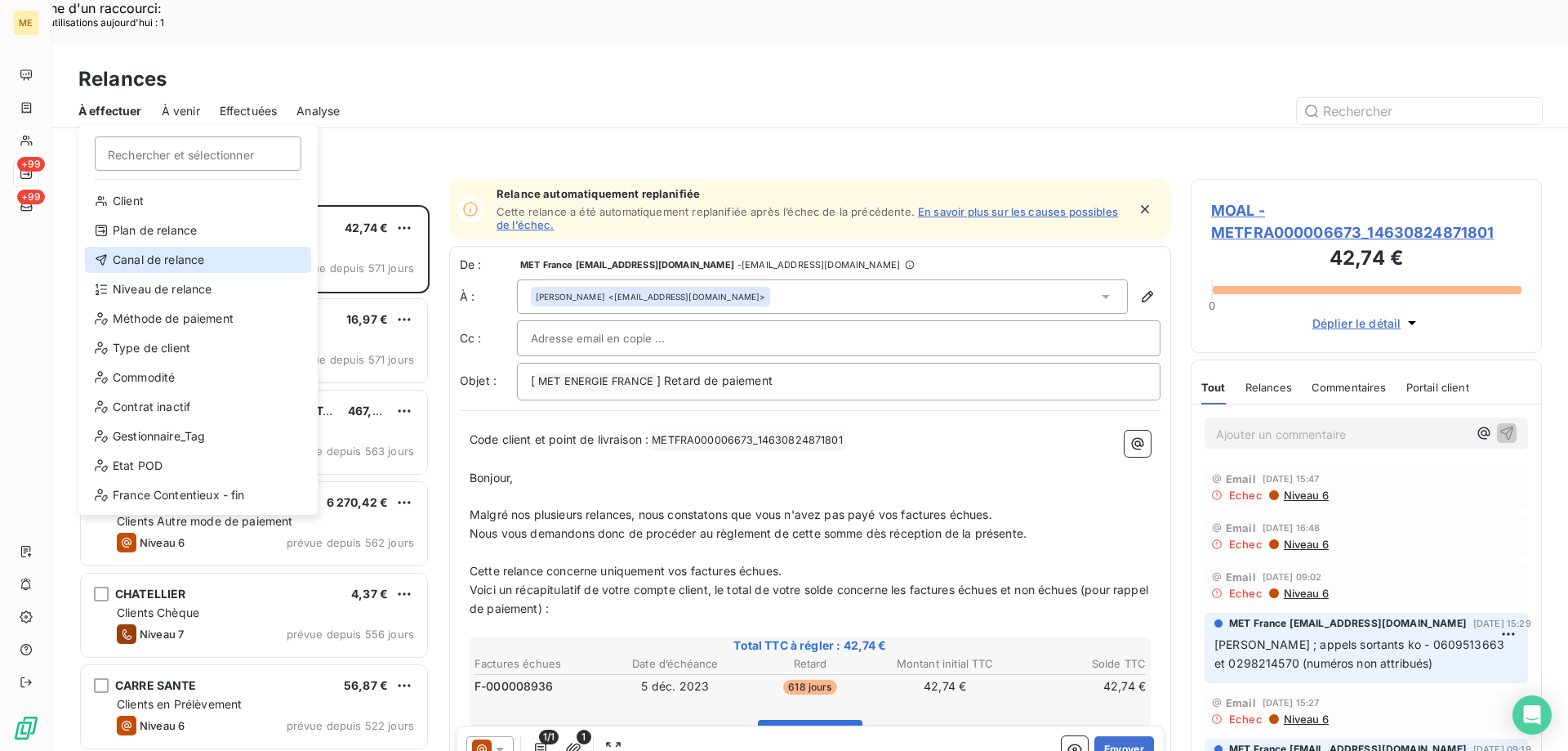
click at [162, 250] on div "Canal de relance" at bounding box center [198, 259] width 227 height 26
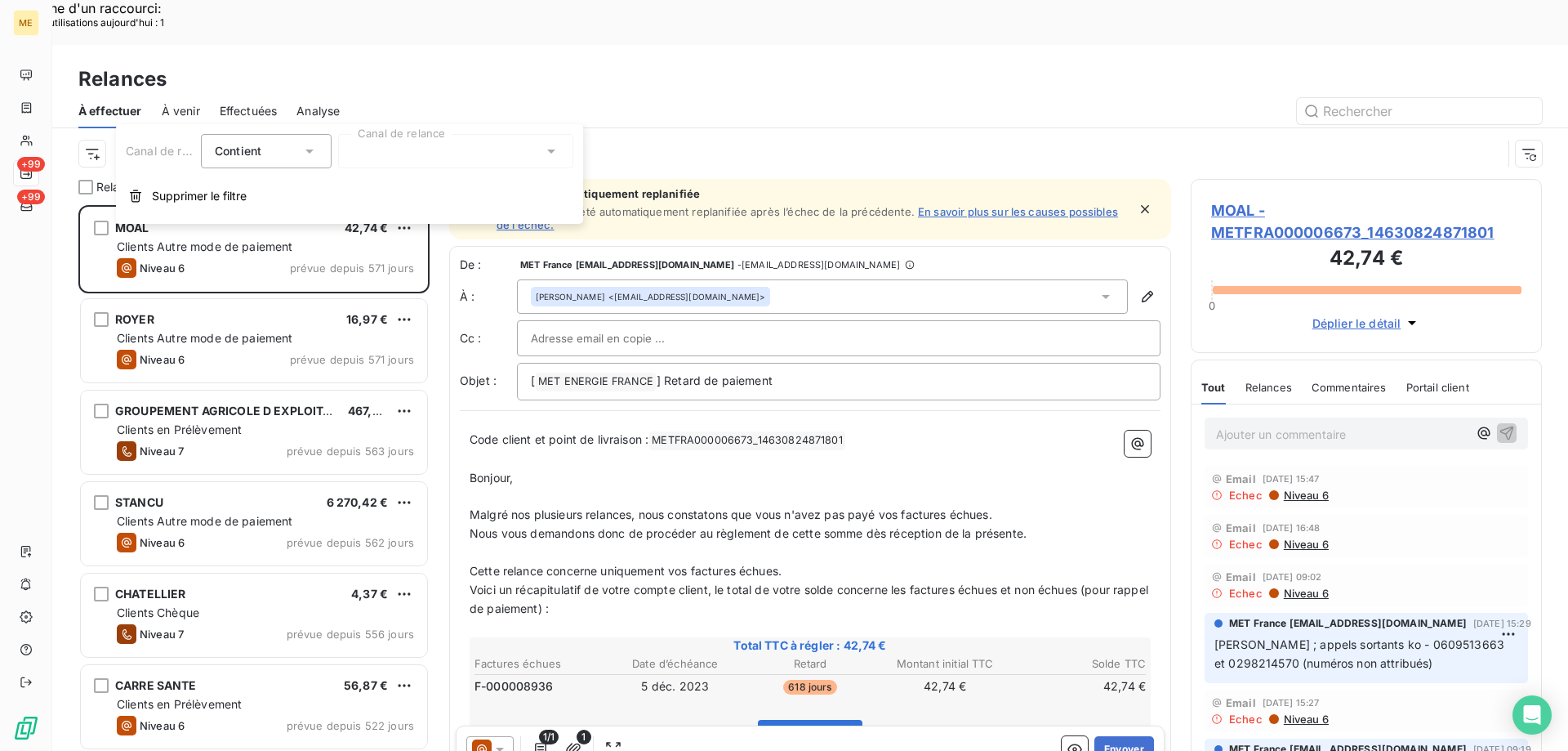
click at [406, 149] on div at bounding box center [455, 151] width 235 height 35
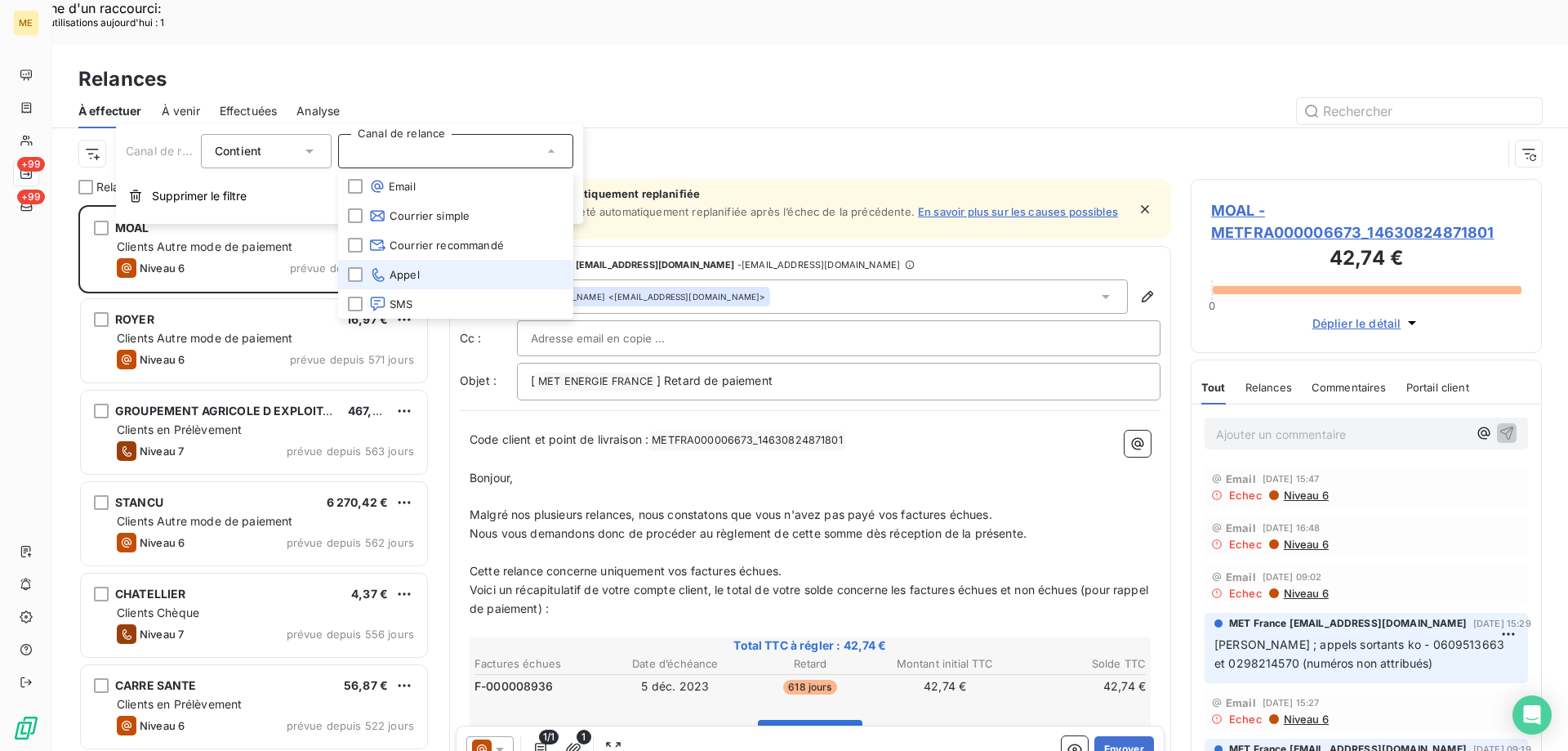
click at [397, 268] on span "Appel" at bounding box center [394, 274] width 51 height 16
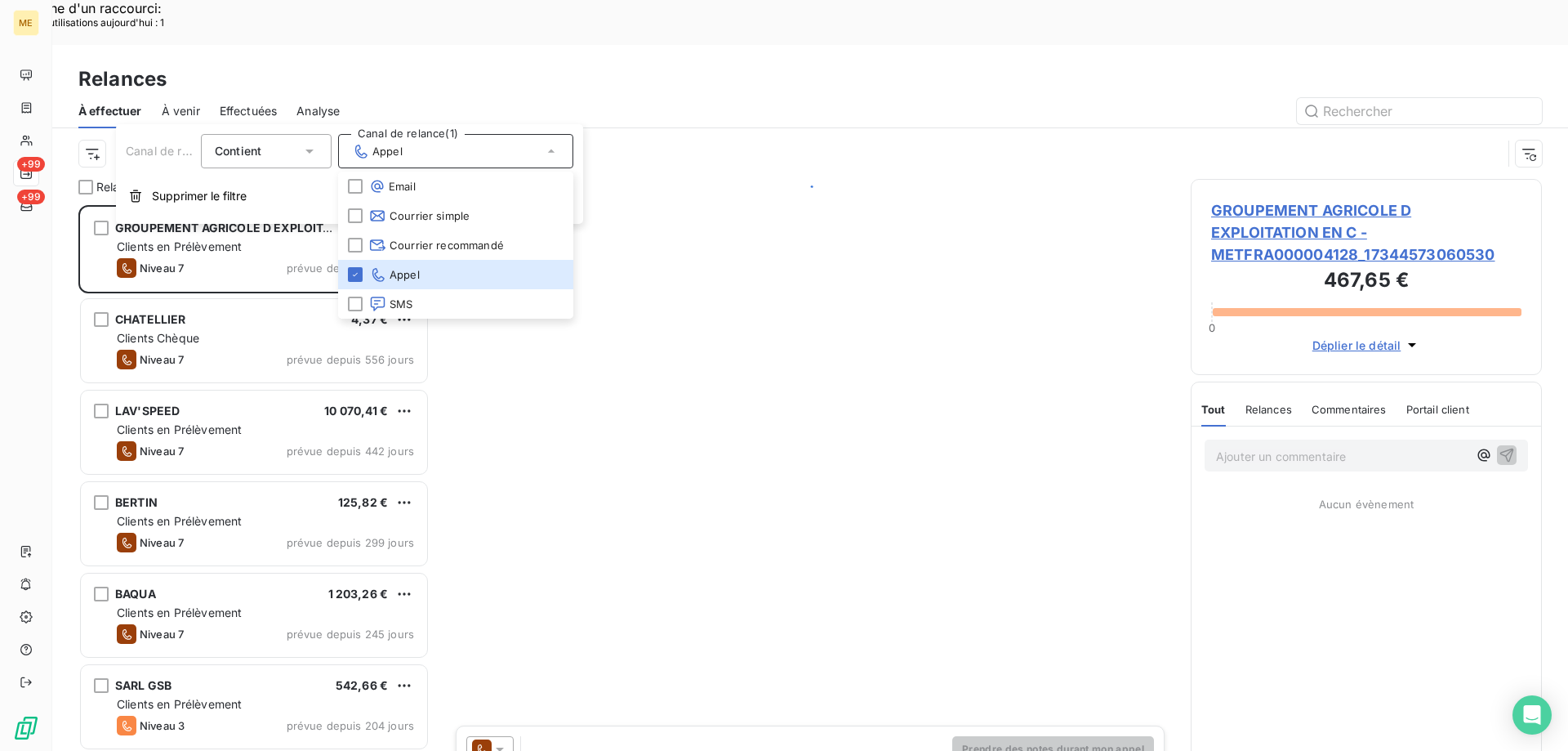
scroll to position [578, 339]
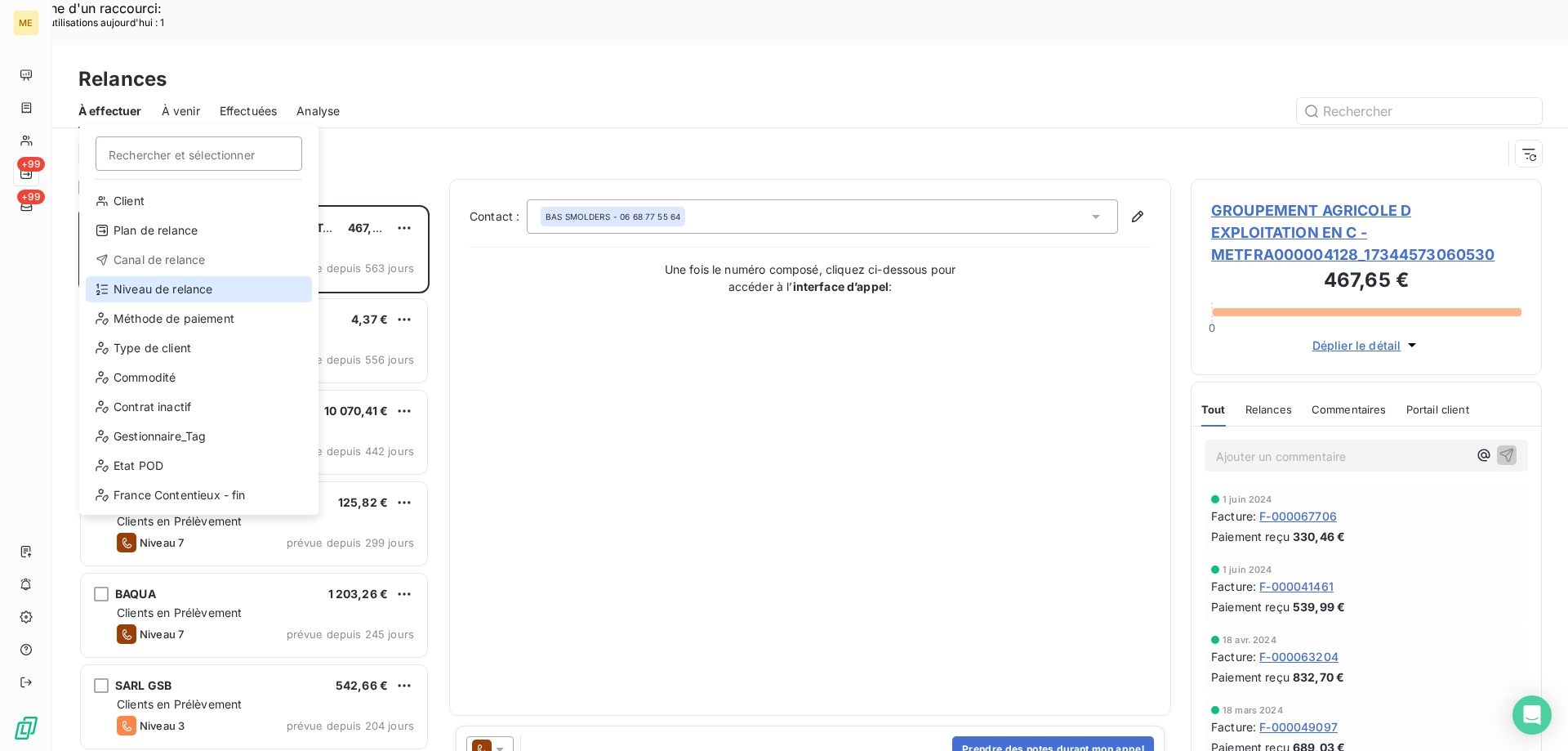
click at [155, 293] on div "Niveau de relance" at bounding box center [199, 288] width 227 height 26
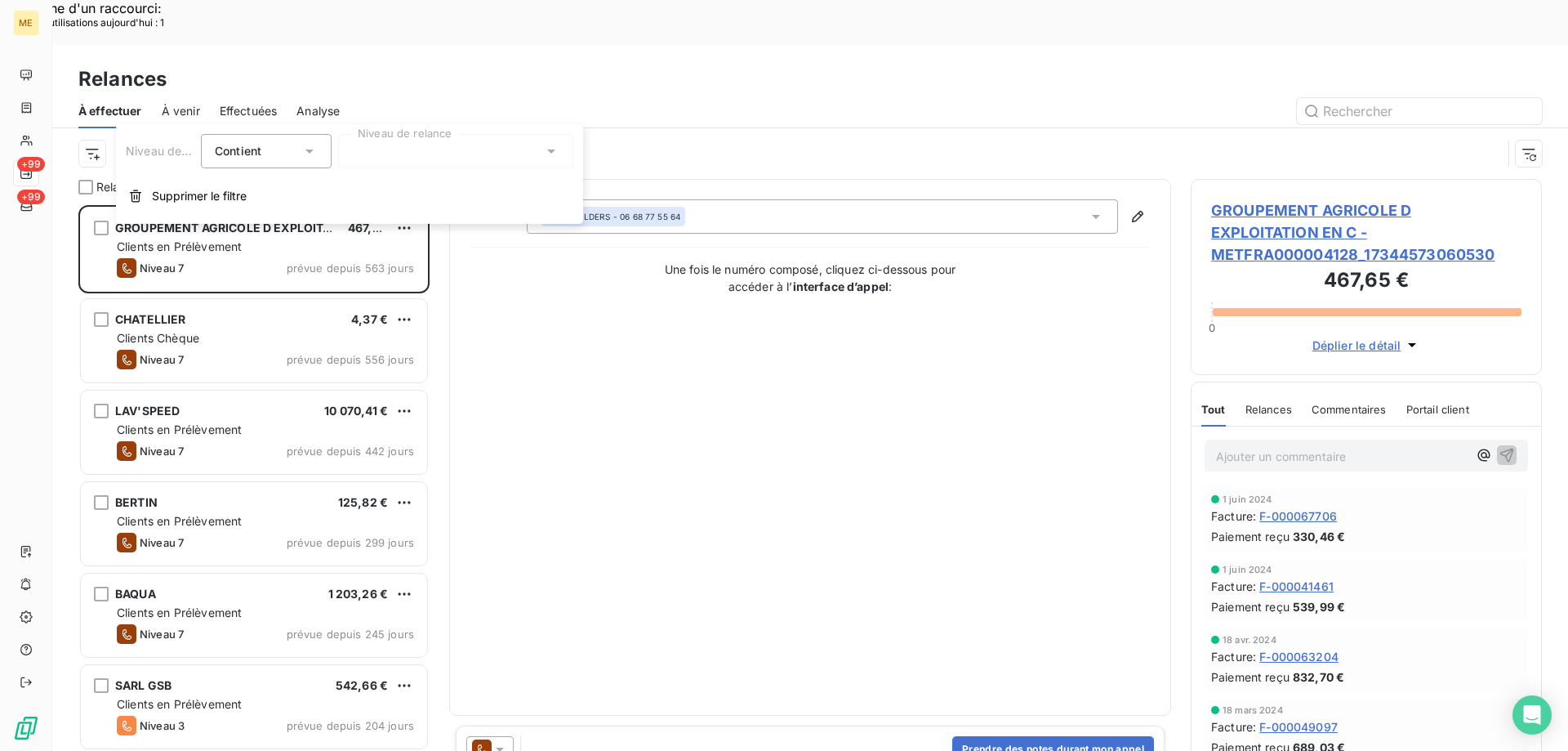
click at [384, 149] on div at bounding box center [455, 151] width 235 height 35
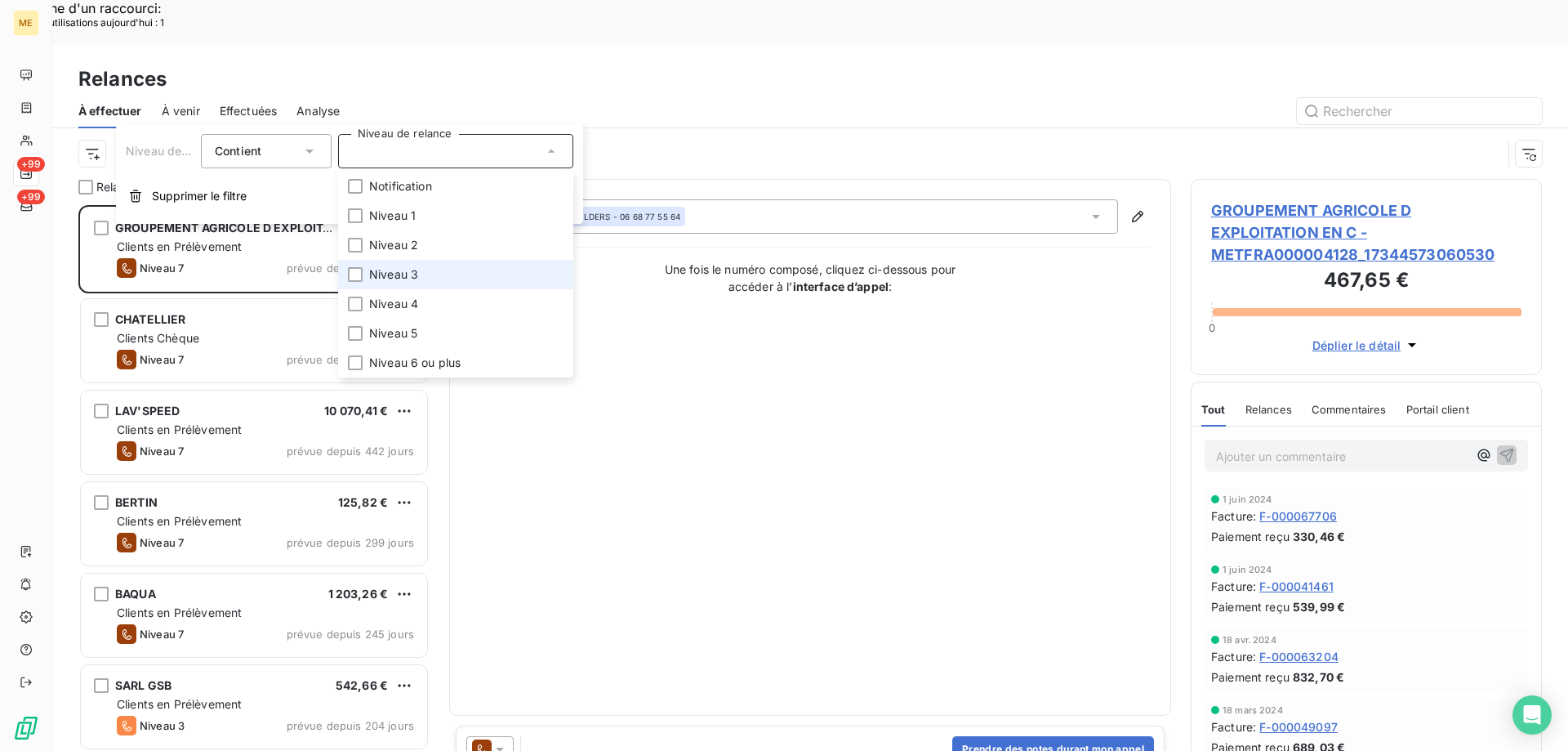
click at [401, 262] on li "Niveau 3" at bounding box center [455, 274] width 235 height 30
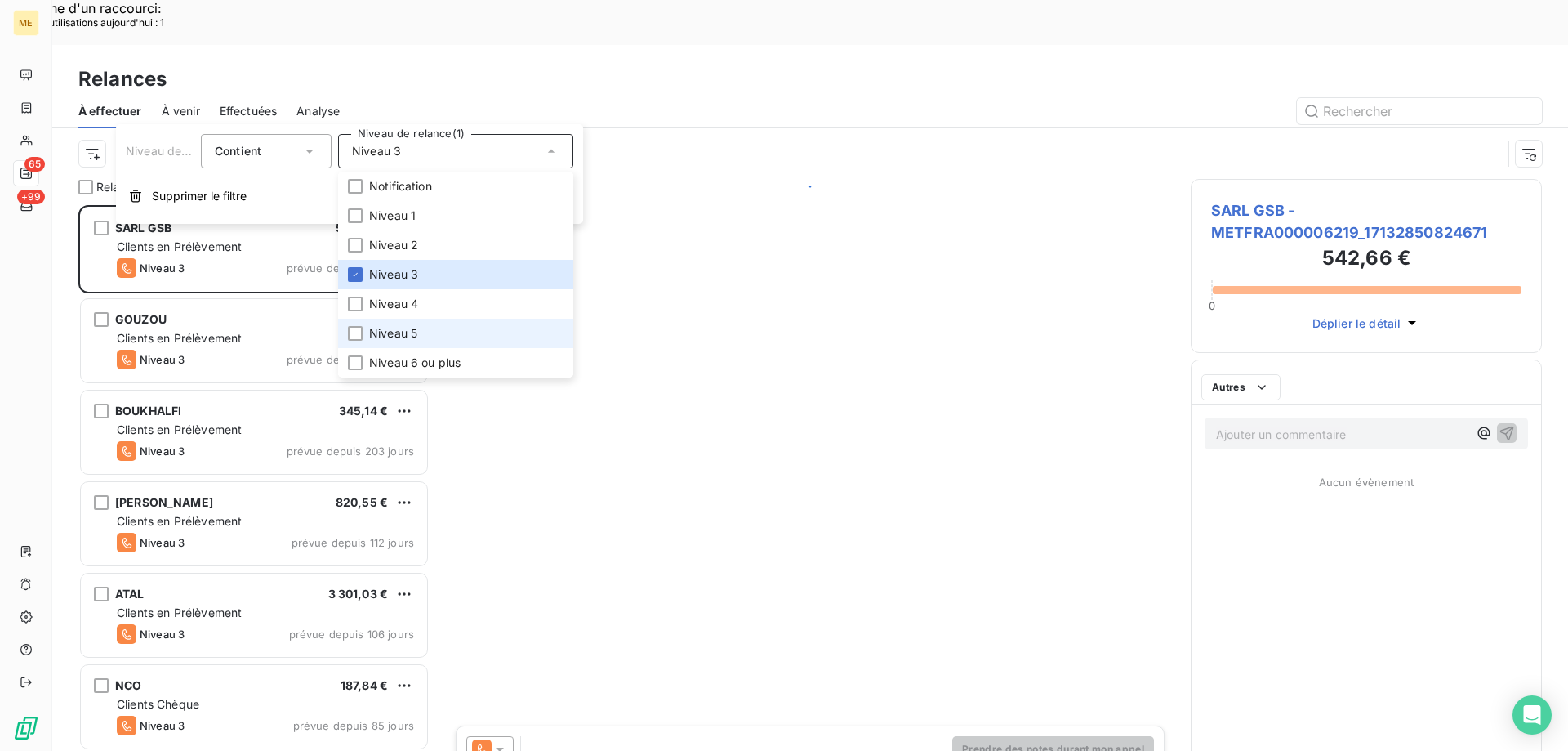
scroll to position [578, 339]
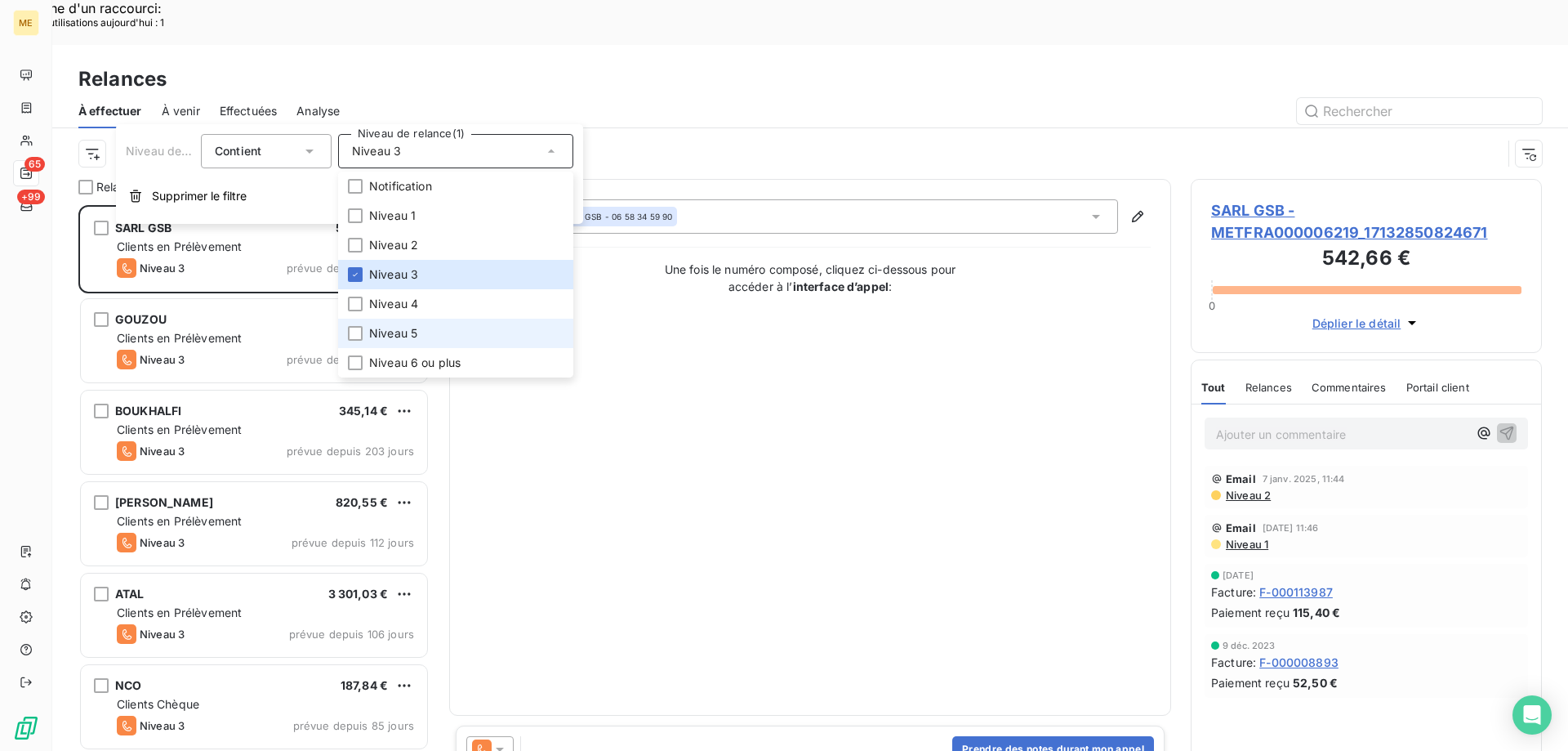
click at [408, 329] on span "Niveau 5" at bounding box center [393, 333] width 48 height 16
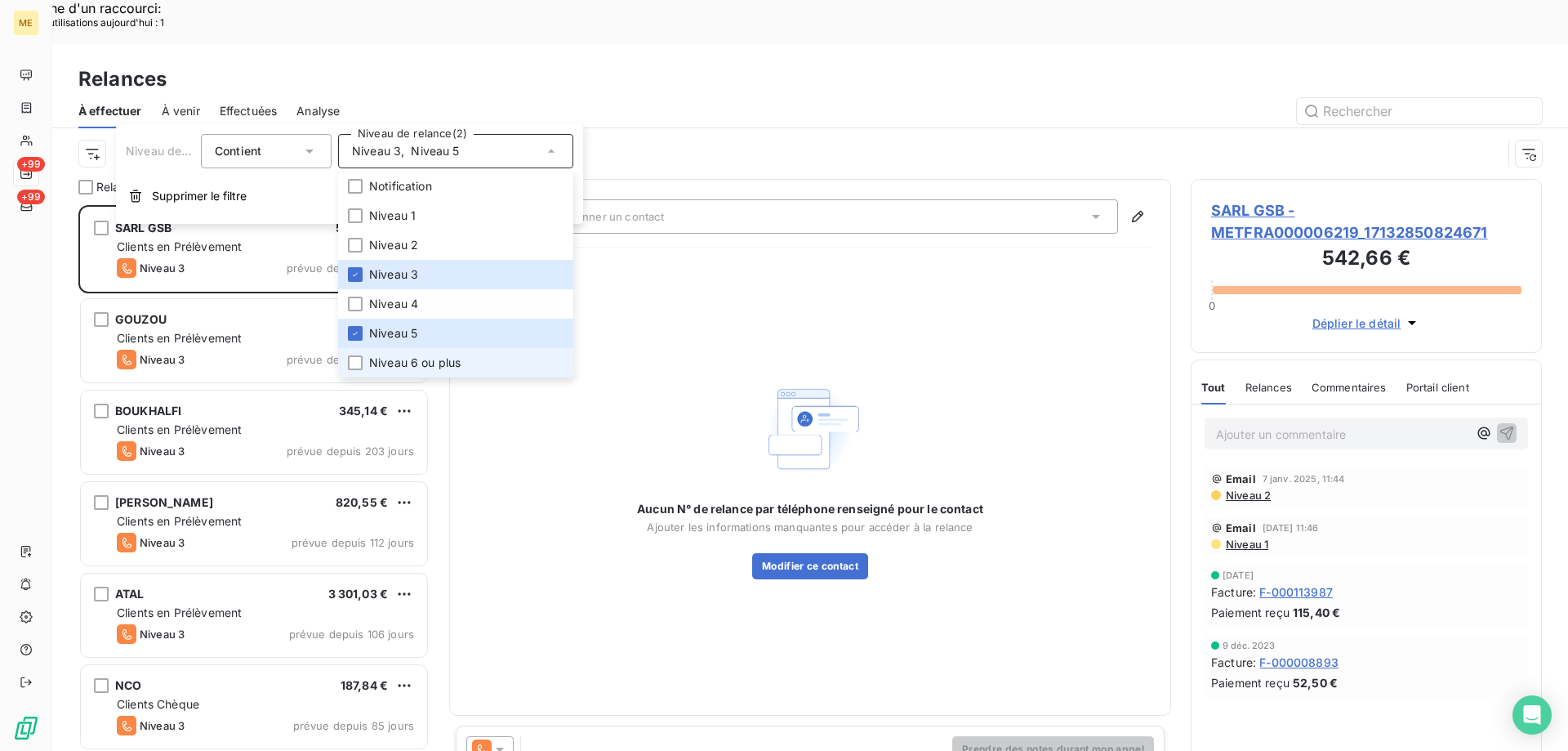
click at [415, 360] on span "Niveau 6 ou plus" at bounding box center [414, 362] width 91 height 16
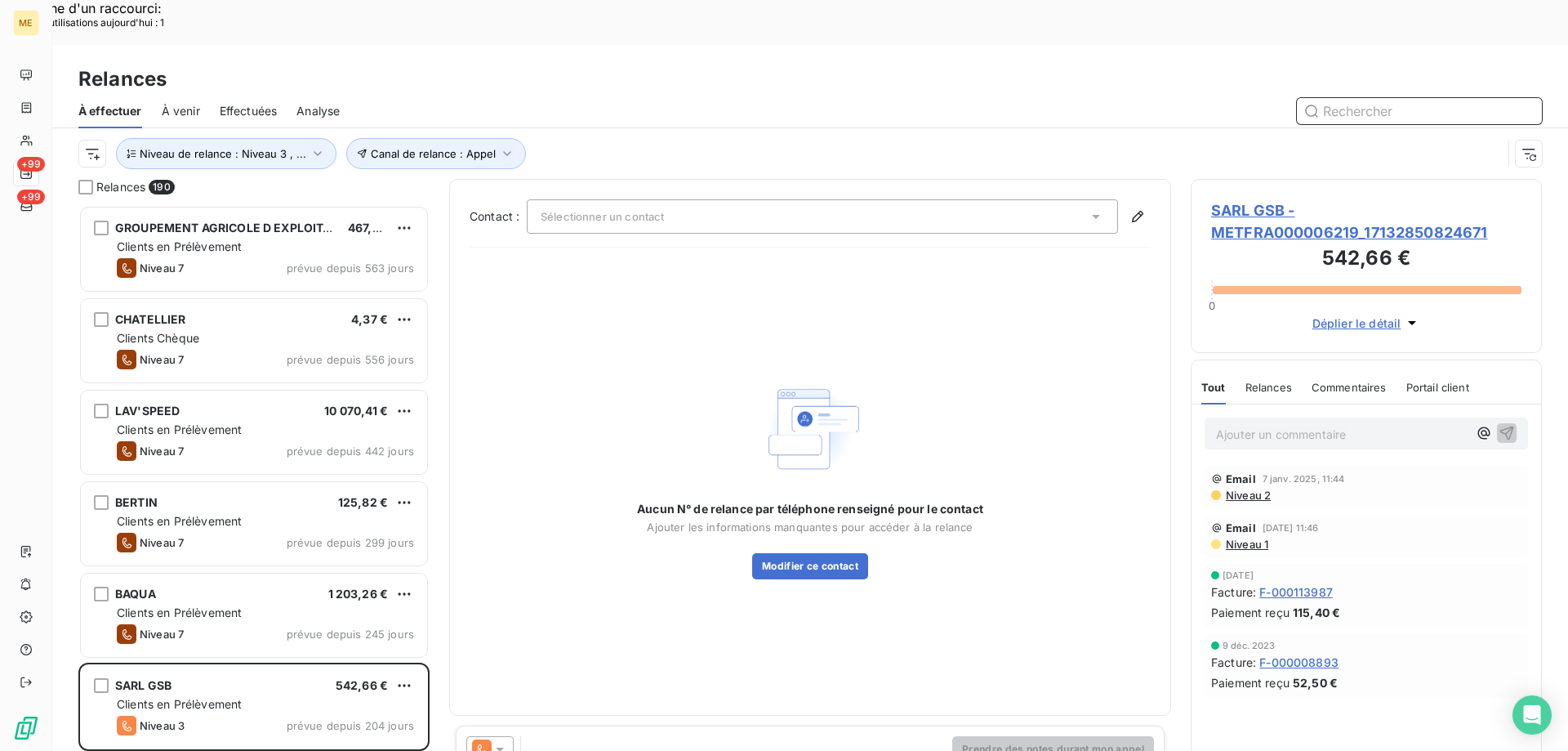
click at [1445, 98] on input "text" at bounding box center [1419, 110] width 245 height 26
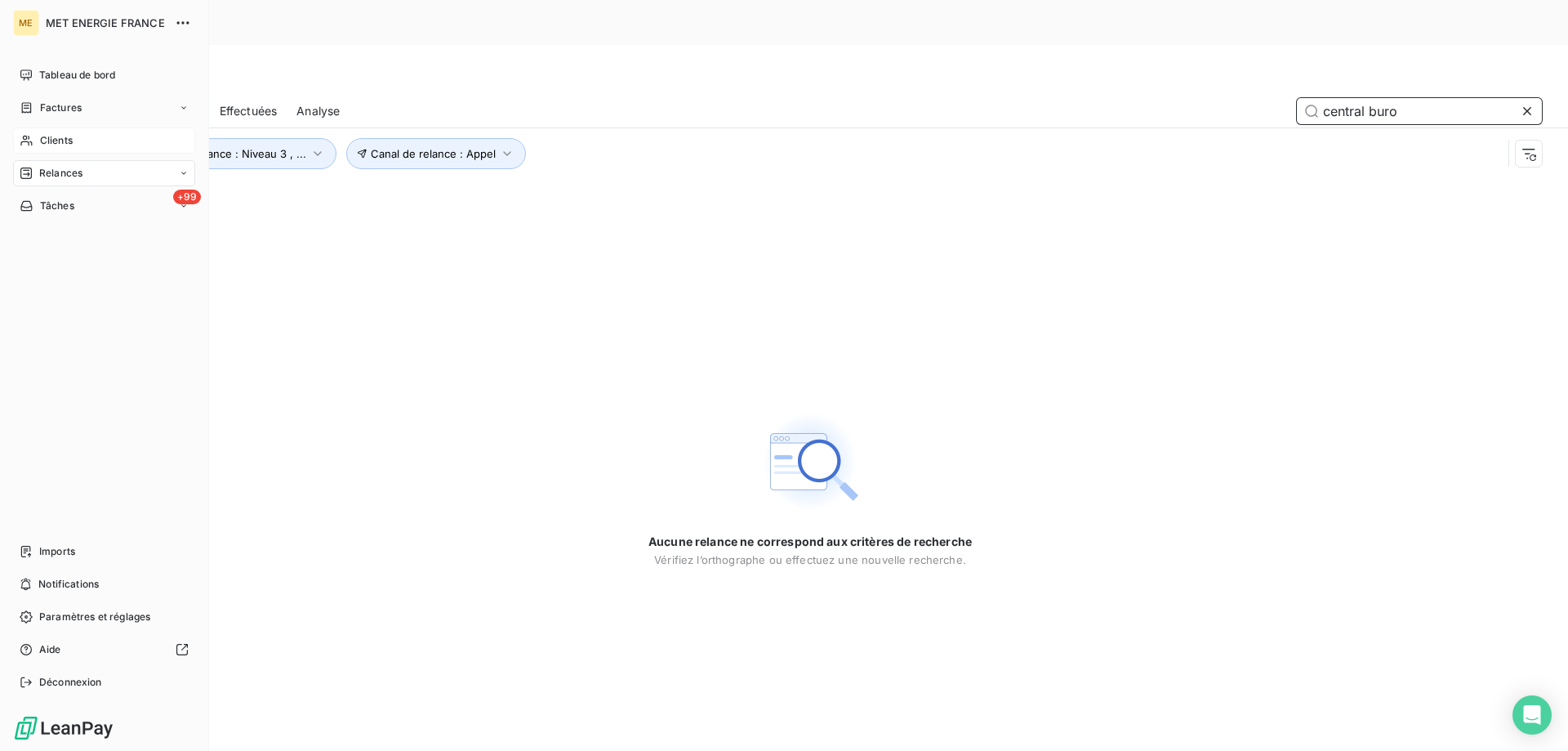
type input "central buro"
click at [51, 140] on span "Clients" at bounding box center [57, 140] width 33 height 14
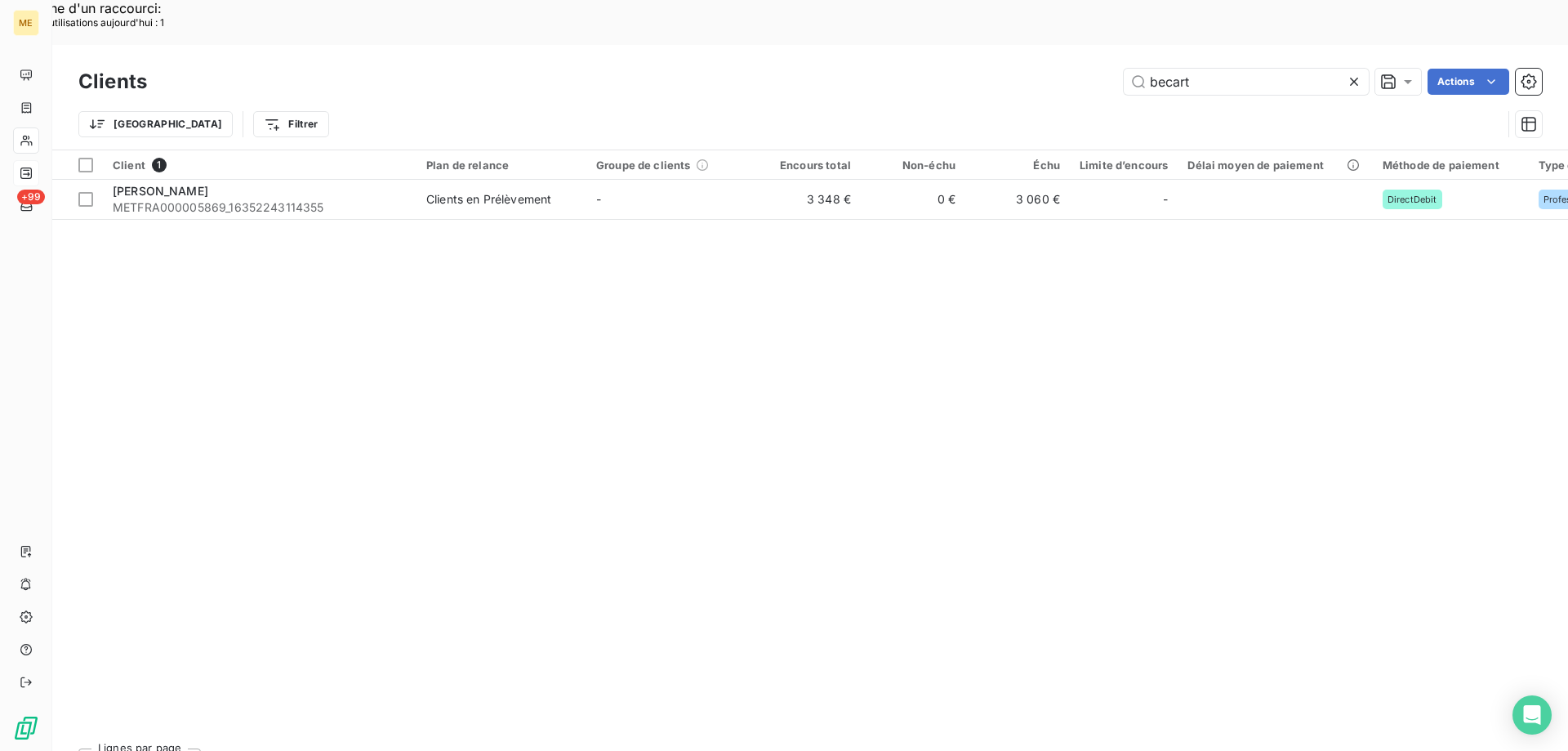
drag, startPoint x: 1242, startPoint y: 36, endPoint x: 1074, endPoint y: 34, distance: 168.0
click at [1074, 68] on div "becart Actions" at bounding box center [855, 81] width 1375 height 26
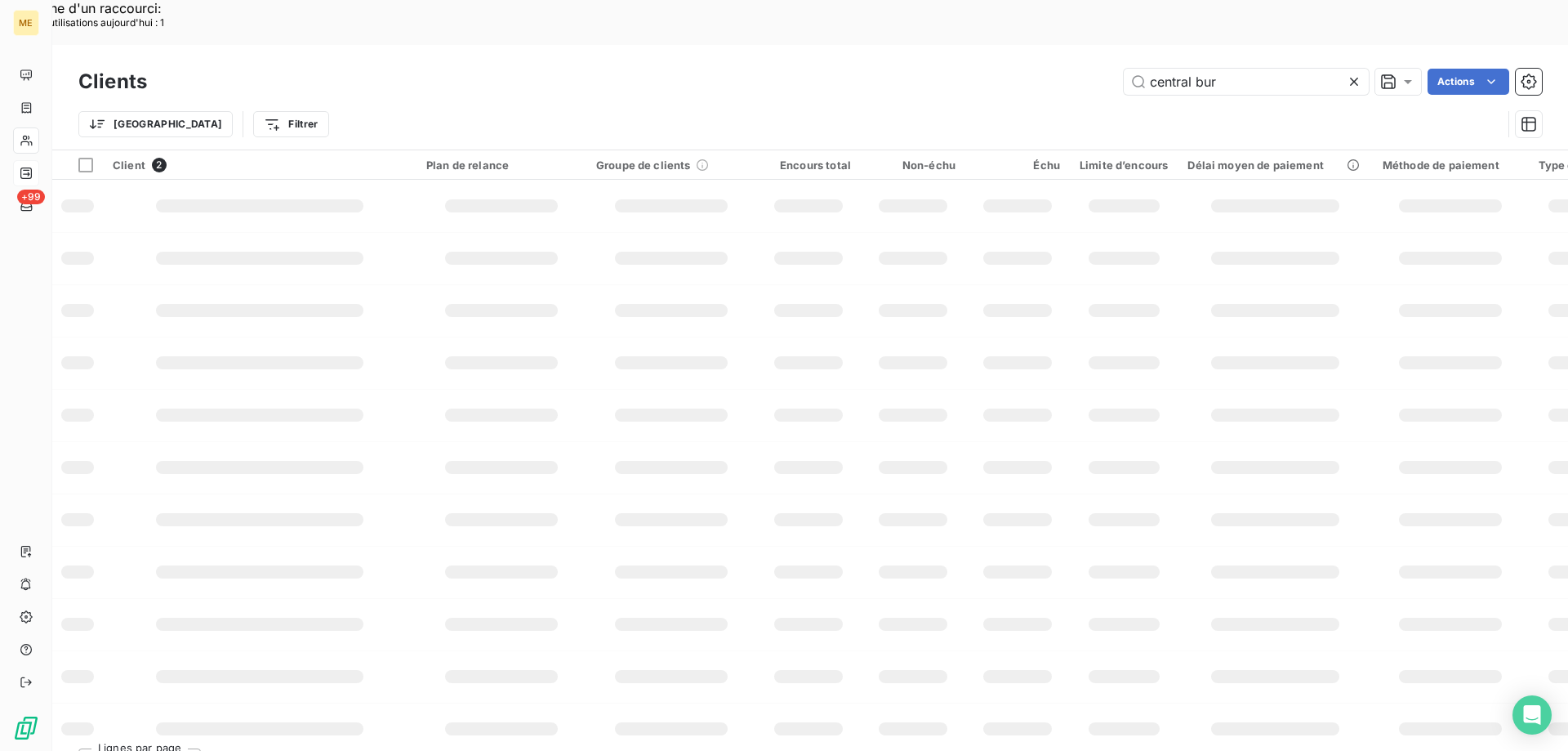
type input "central buro"
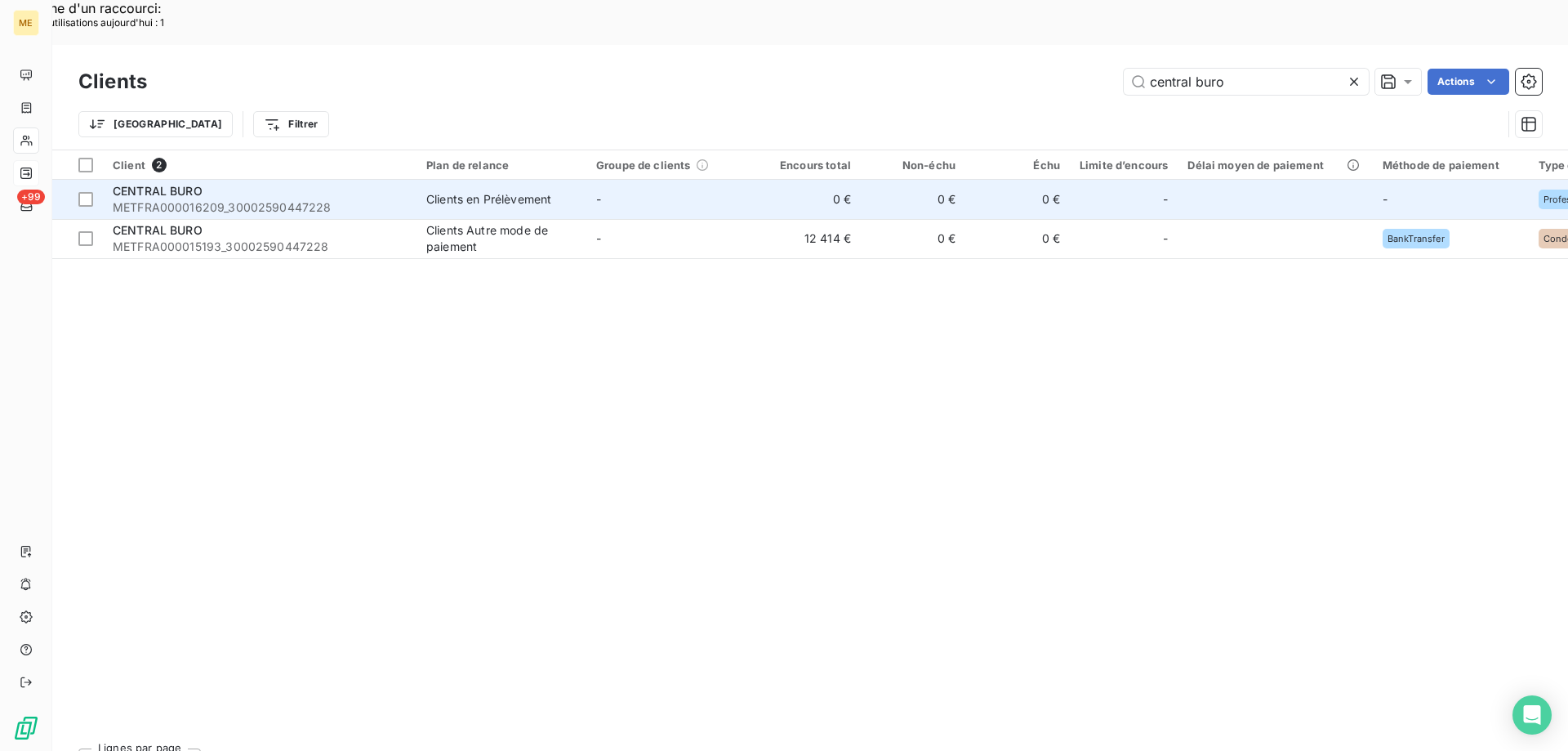
click at [245, 200] on span "METFRA000016209_30002590447228" at bounding box center [259, 207] width 294 height 16
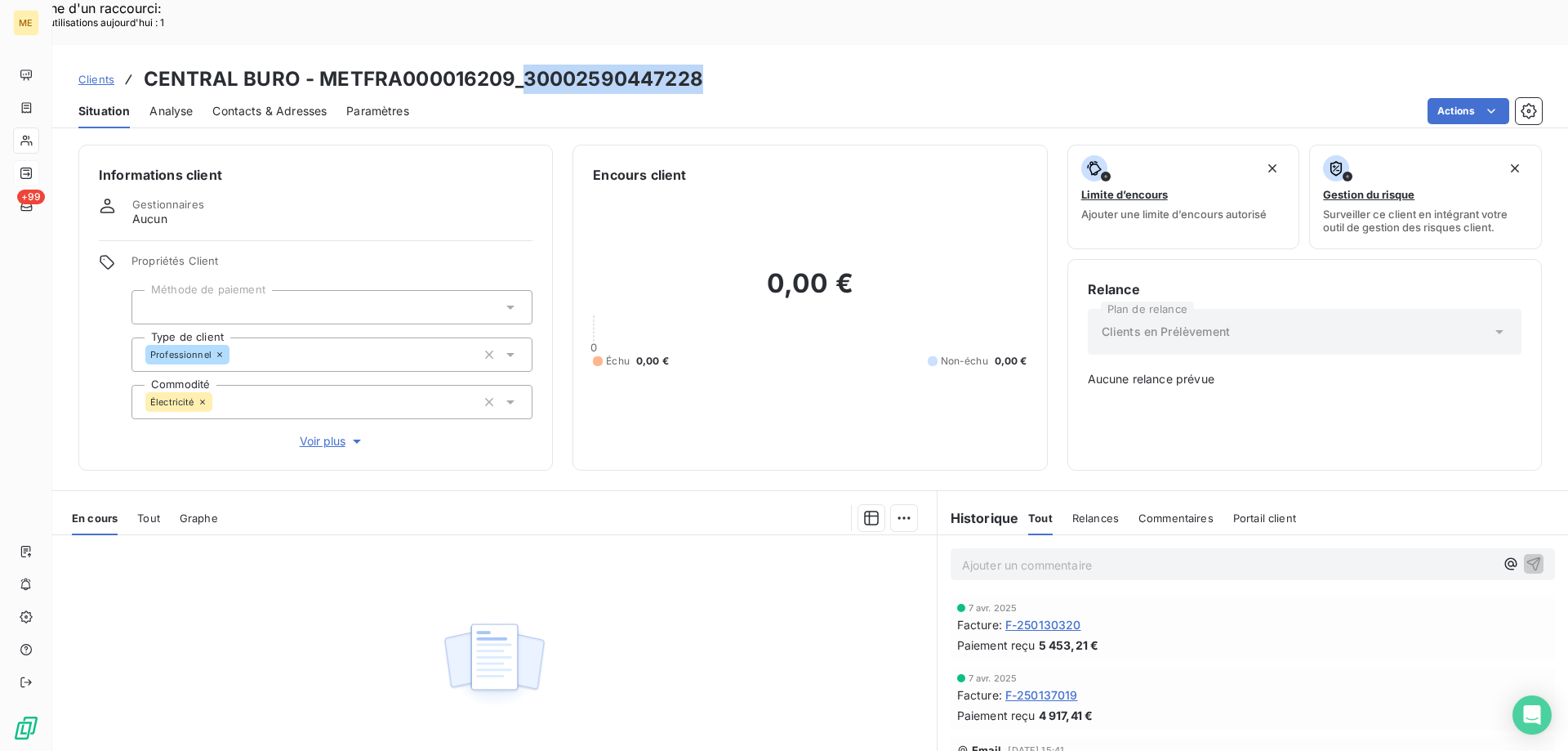
drag, startPoint x: 520, startPoint y: 28, endPoint x: 706, endPoint y: 31, distance: 186.0
click at [706, 64] on div "Clients CENTRAL BURO - METFRA000016209_30002590447228" at bounding box center [809, 79] width 1516 height 30
copy h3 "30002590447228"
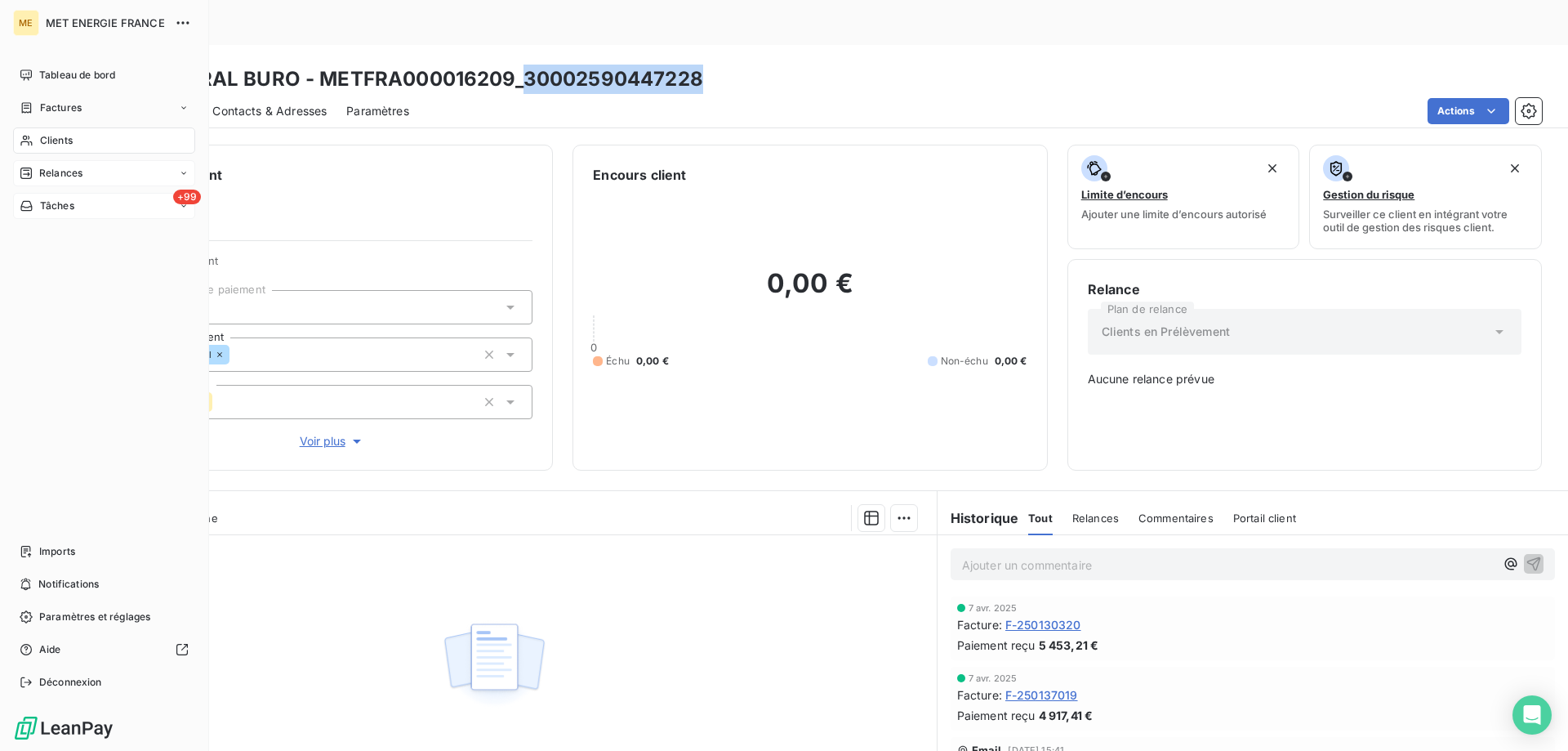
click at [46, 202] on span "Tâches" at bounding box center [58, 206] width 35 height 14
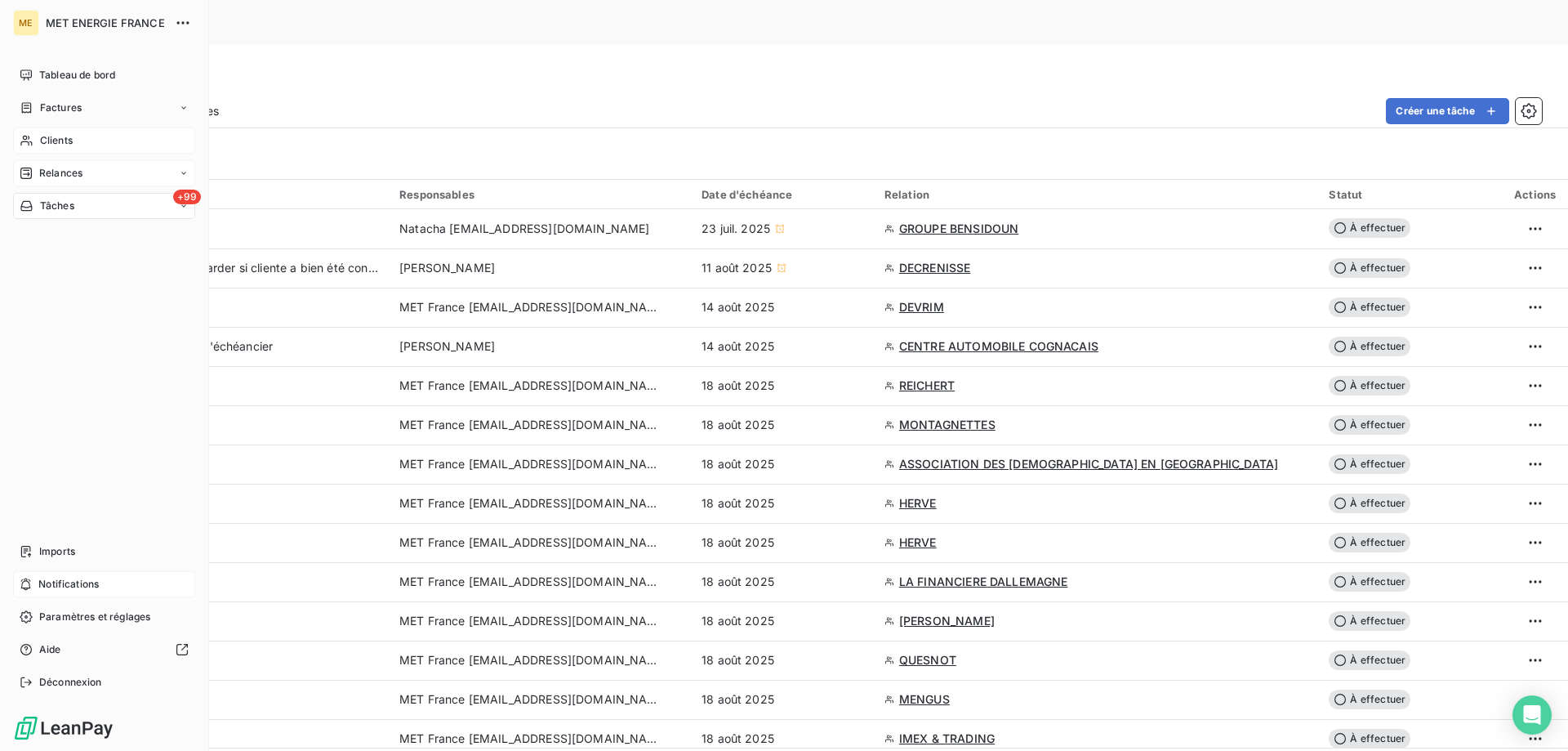
click at [24, 594] on div "Notifications" at bounding box center [105, 584] width 182 height 26
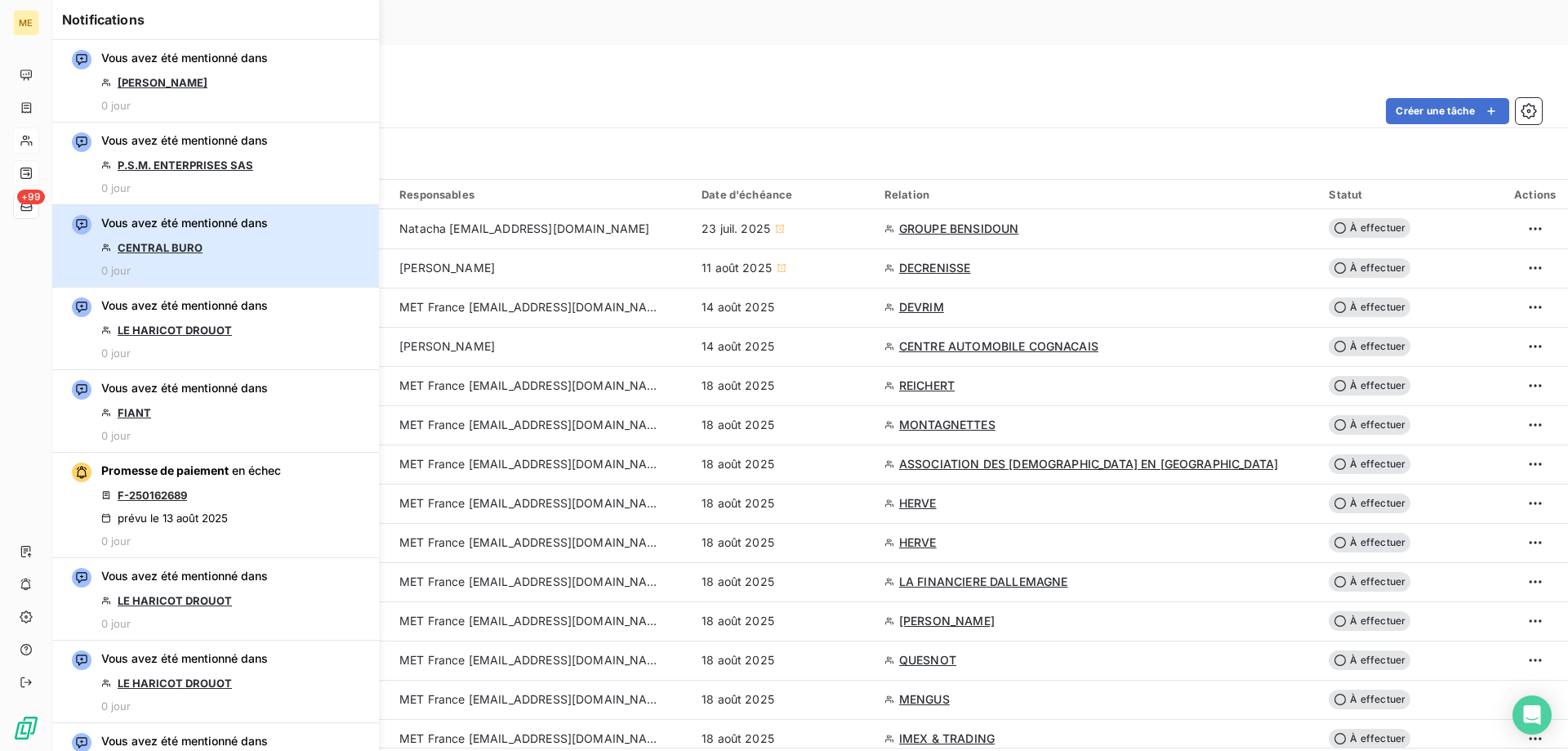
click at [232, 255] on div "Vous avez été mentionné dans CENTRAL [GEOGRAPHIC_DATA] 0 jour" at bounding box center [184, 246] width 167 height 62
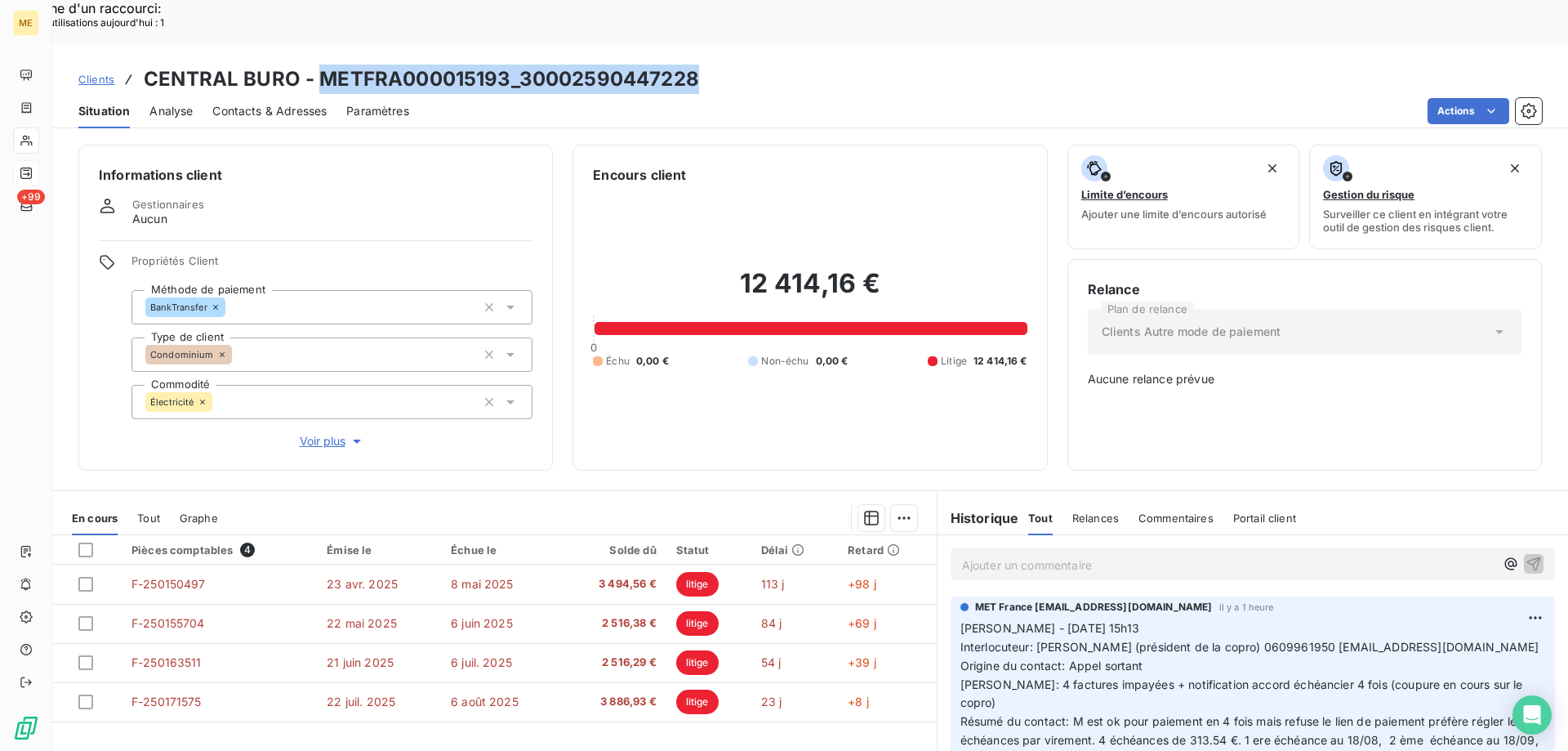
drag, startPoint x: 321, startPoint y: 33, endPoint x: 705, endPoint y: 42, distance: 384.1
click at [705, 64] on div "Clients CENTRAL BURO - METFRA000015193_30002590447228" at bounding box center [809, 79] width 1516 height 30
copy h3 "METFRA000015193_30002590447228"
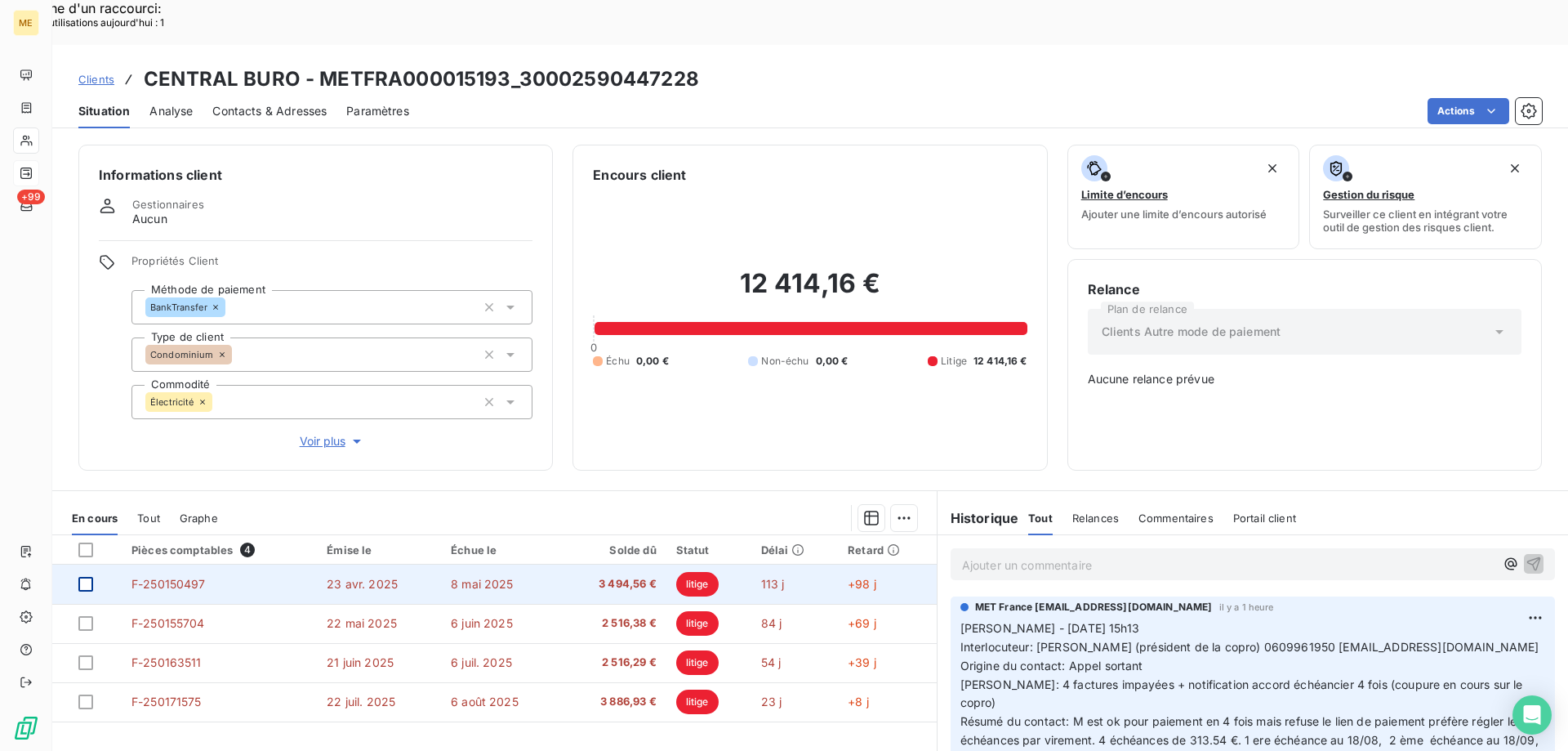
click at [89, 576] on div at bounding box center [85, 583] width 14 height 14
click at [159, 576] on span "F-250150497" at bounding box center [168, 583] width 74 height 13
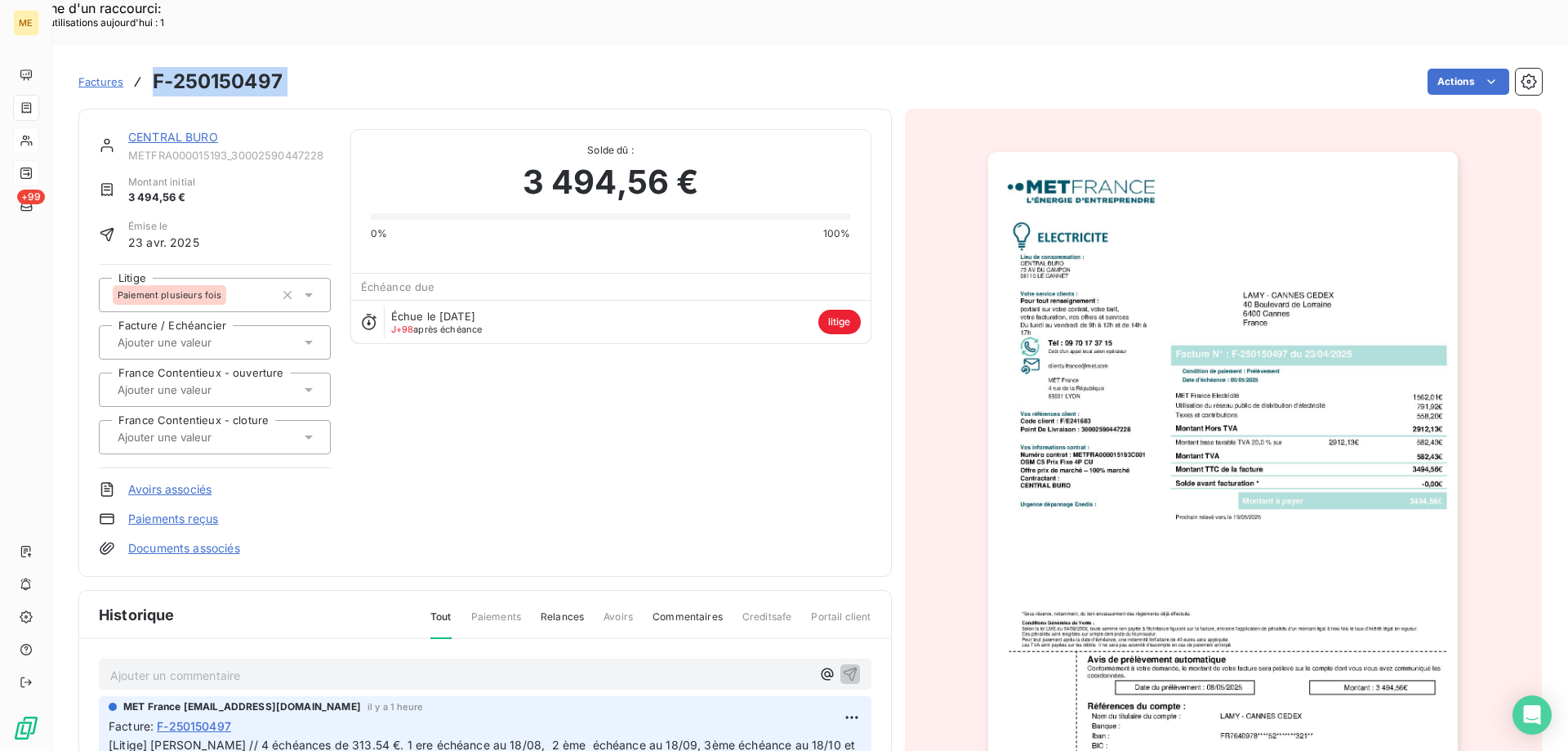
drag, startPoint x: 312, startPoint y: 31, endPoint x: 157, endPoint y: 31, distance: 155.0
click at [157, 64] on div "Factures F-250150497 Actions" at bounding box center [810, 82] width 1463 height 35
copy section "F-250150497 Actions"
click at [181, 130] on link "CENTRAL BURO" at bounding box center [174, 136] width 90 height 13
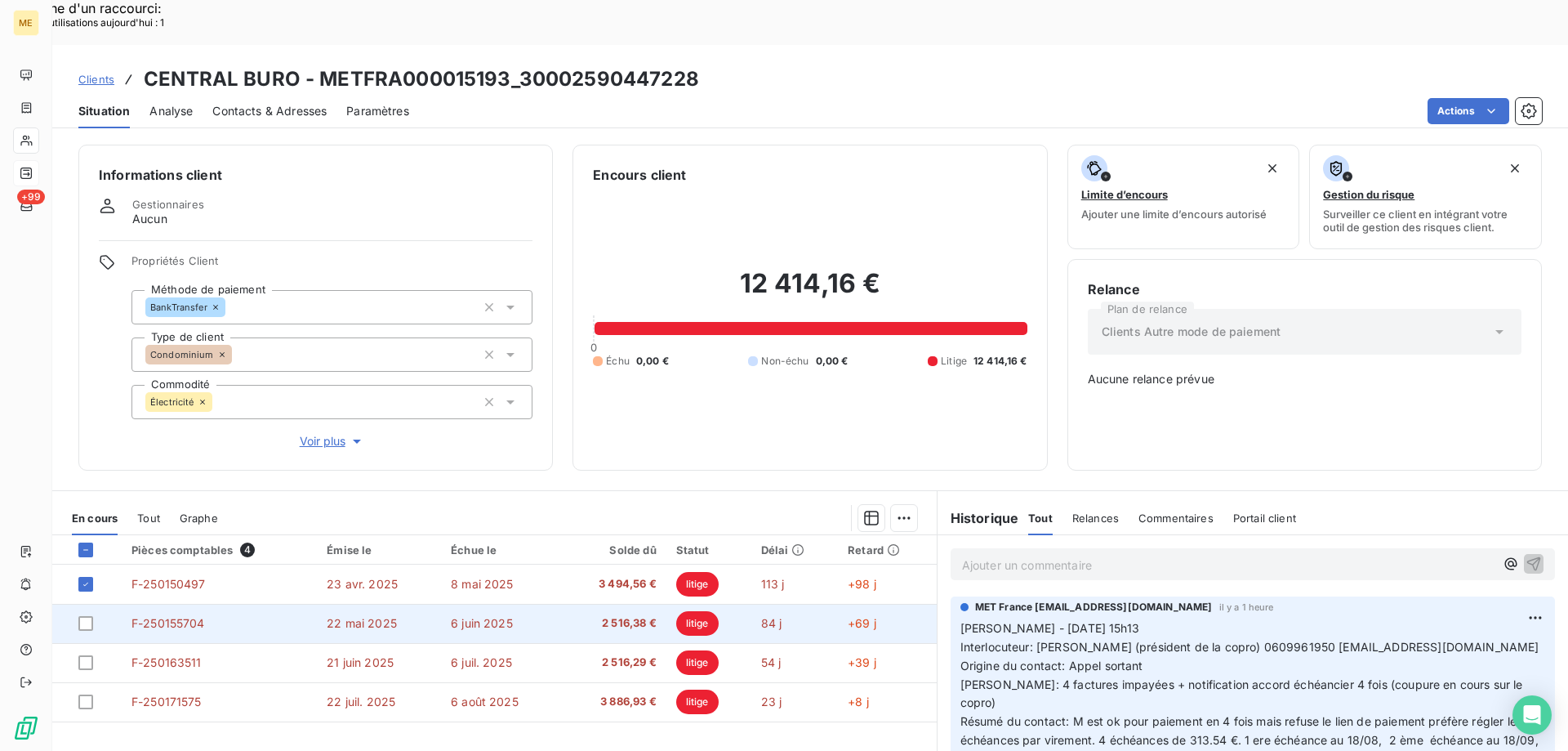
click at [77, 604] on td at bounding box center [86, 623] width 69 height 39
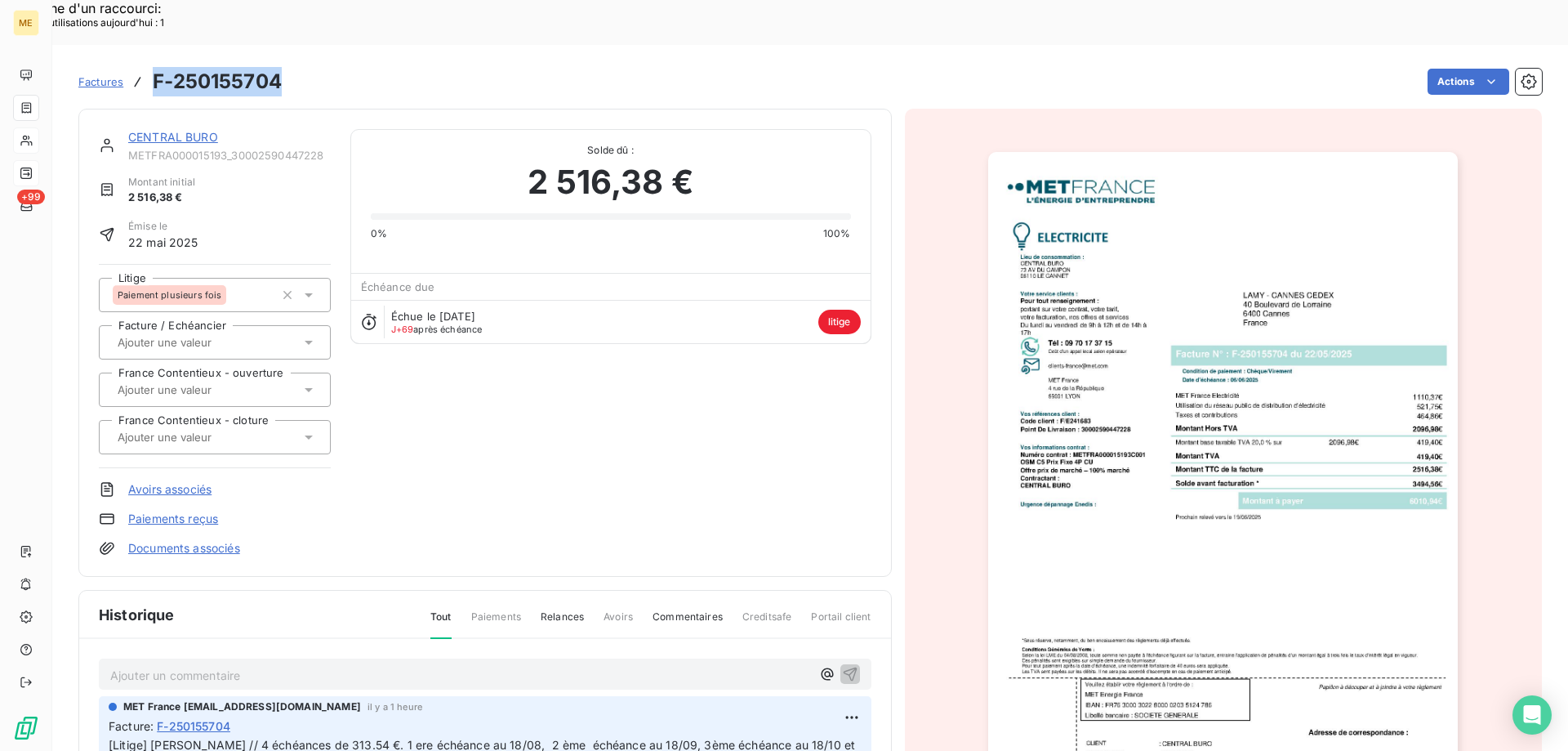
drag, startPoint x: 264, startPoint y: 47, endPoint x: 154, endPoint y: 40, distance: 110.2
click at [154, 64] on div "Factures F-250155704 Actions" at bounding box center [810, 82] width 1463 height 35
copy h3 "F-250155704"
click at [148, 130] on link "CENTRAL BURO" at bounding box center [174, 136] width 90 height 13
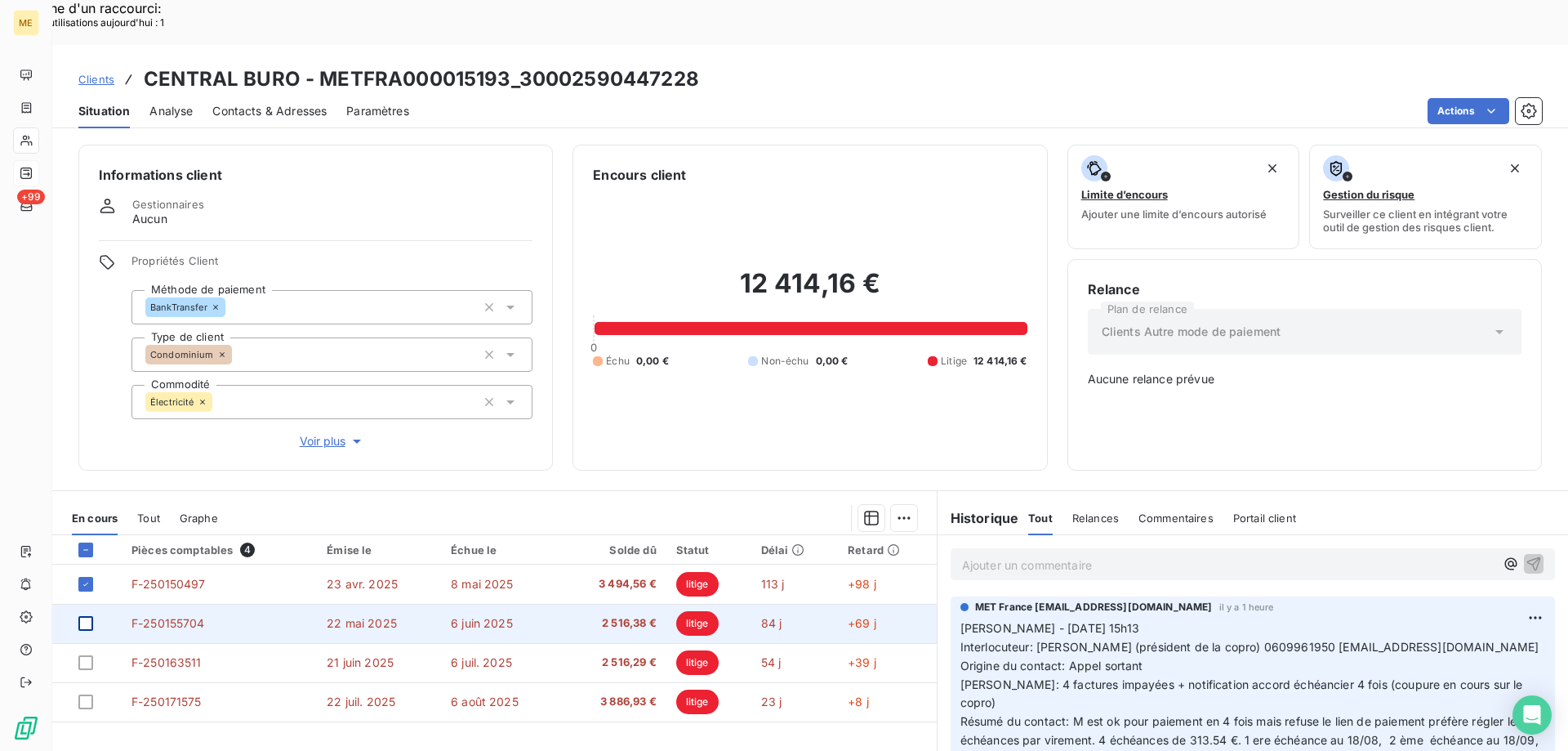
click at [92, 616] on div at bounding box center [85, 622] width 14 height 14
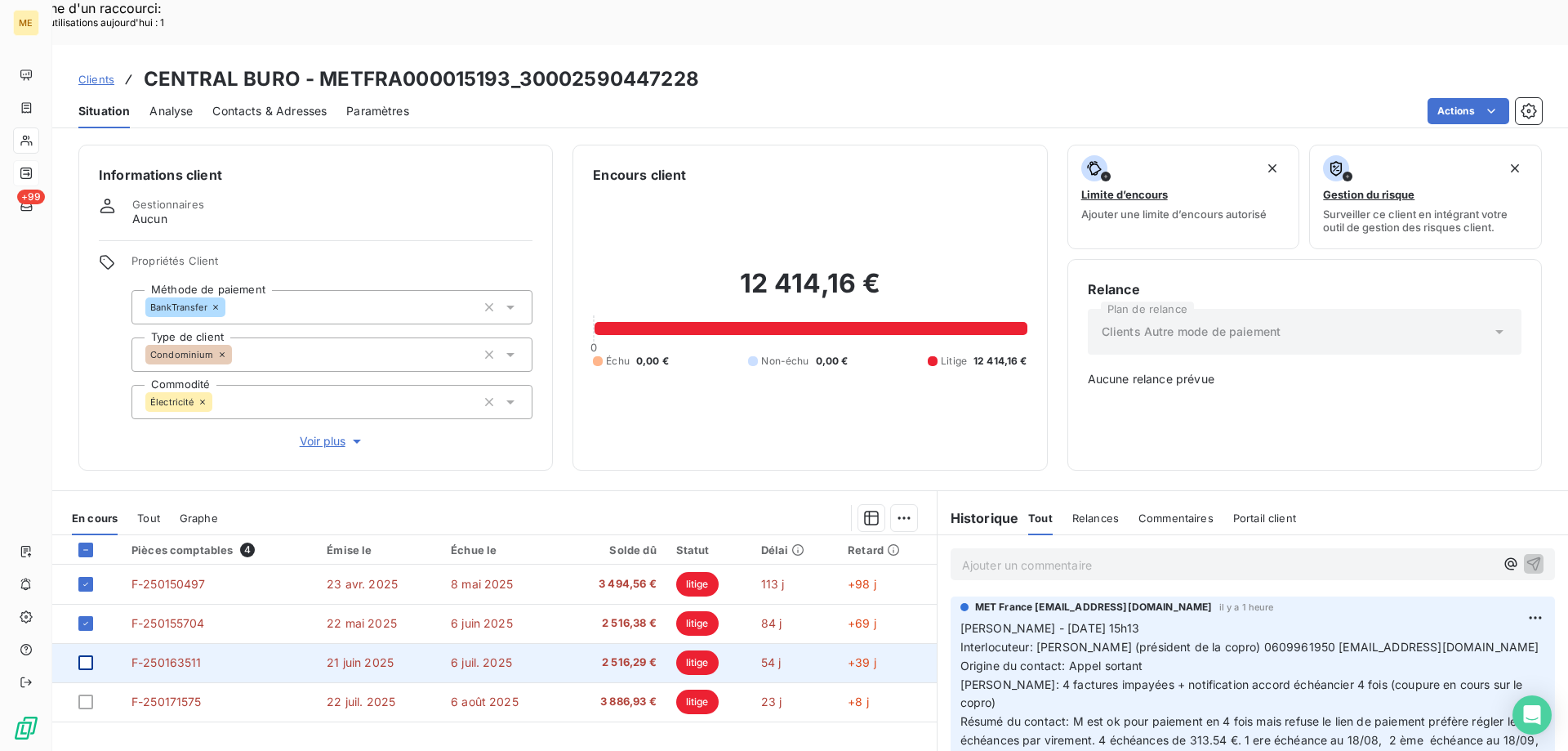
click at [84, 655] on div at bounding box center [85, 662] width 14 height 14
click at [171, 642] on td "F-250163511" at bounding box center [219, 662] width 195 height 39
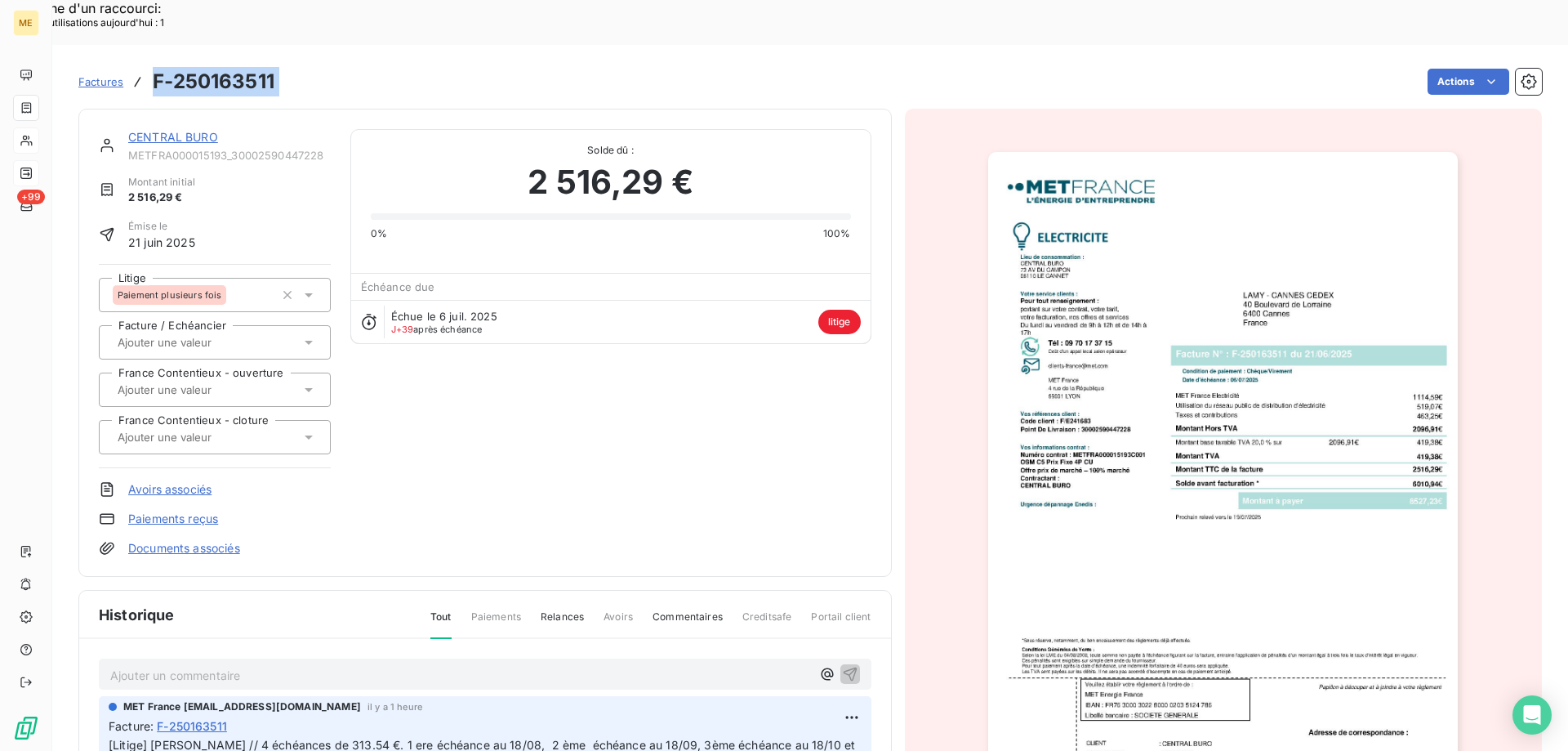
drag, startPoint x: 288, startPoint y: 45, endPoint x: 129, endPoint y: 28, distance: 159.9
click at [129, 64] on div "Factures F-250163511 Actions" at bounding box center [810, 82] width 1463 height 35
copy section "F-250163511 Actions"
click at [157, 130] on link "CENTRAL BURO" at bounding box center [174, 136] width 90 height 13
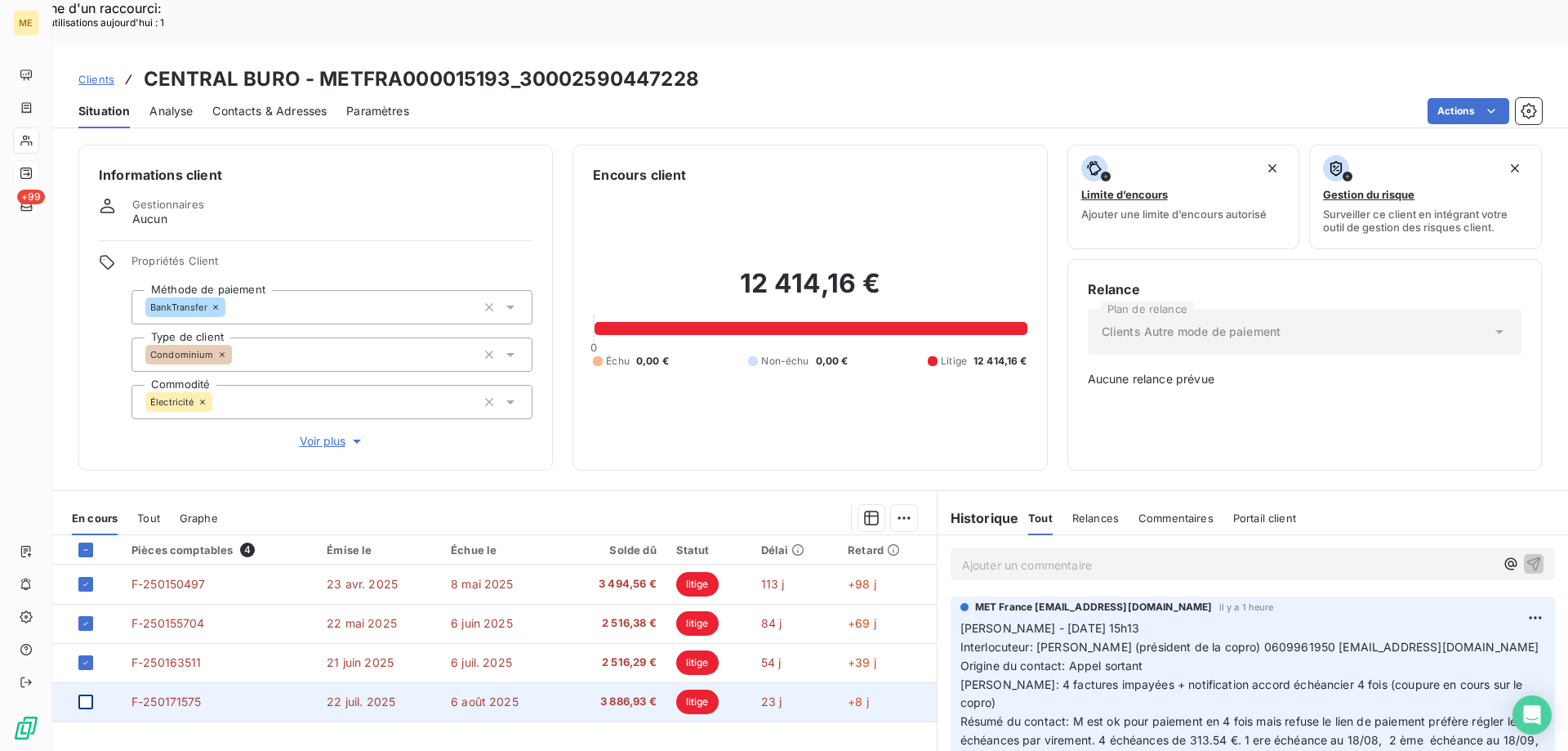
click at [84, 694] on div at bounding box center [85, 701] width 14 height 14
click at [145, 694] on span "F-250171575" at bounding box center [166, 701] width 70 height 13
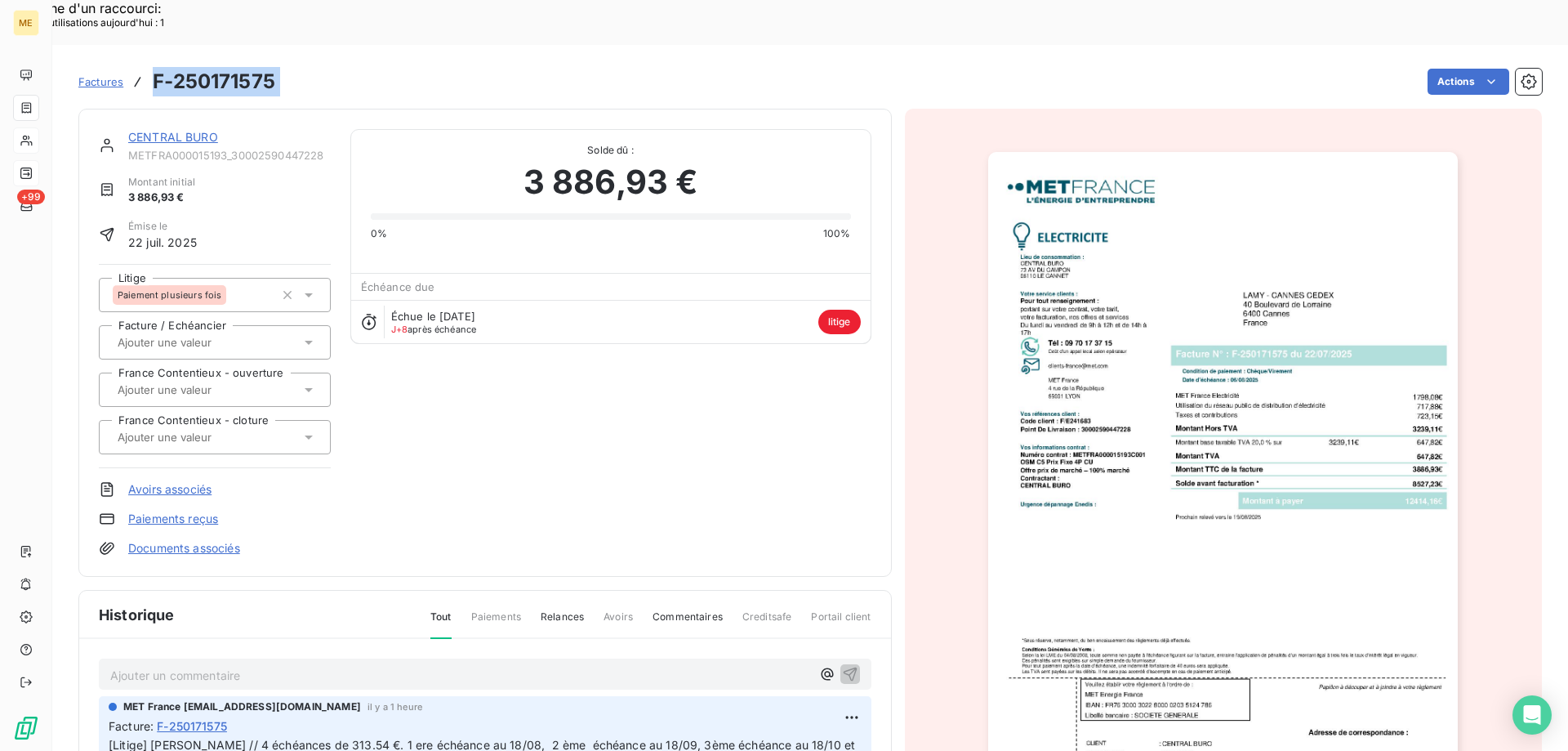
drag, startPoint x: 314, startPoint y: 34, endPoint x: 156, endPoint y: 36, distance: 158.0
click at [156, 64] on div "Factures F-250171575 Actions" at bounding box center [810, 82] width 1463 height 35
copy section "F-250171575 Actions"
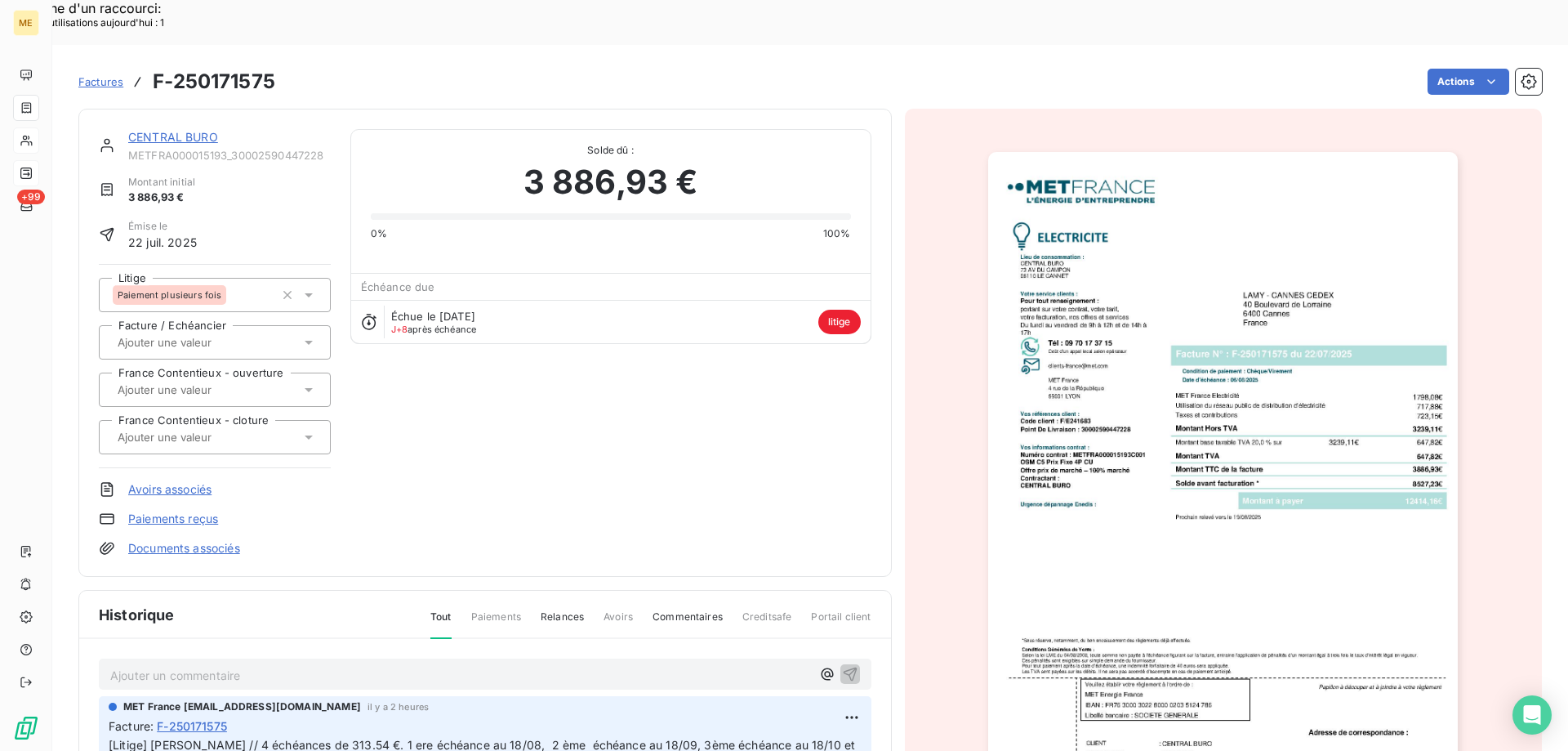
click at [153, 130] on link "CENTRAL BURO" at bounding box center [174, 136] width 90 height 13
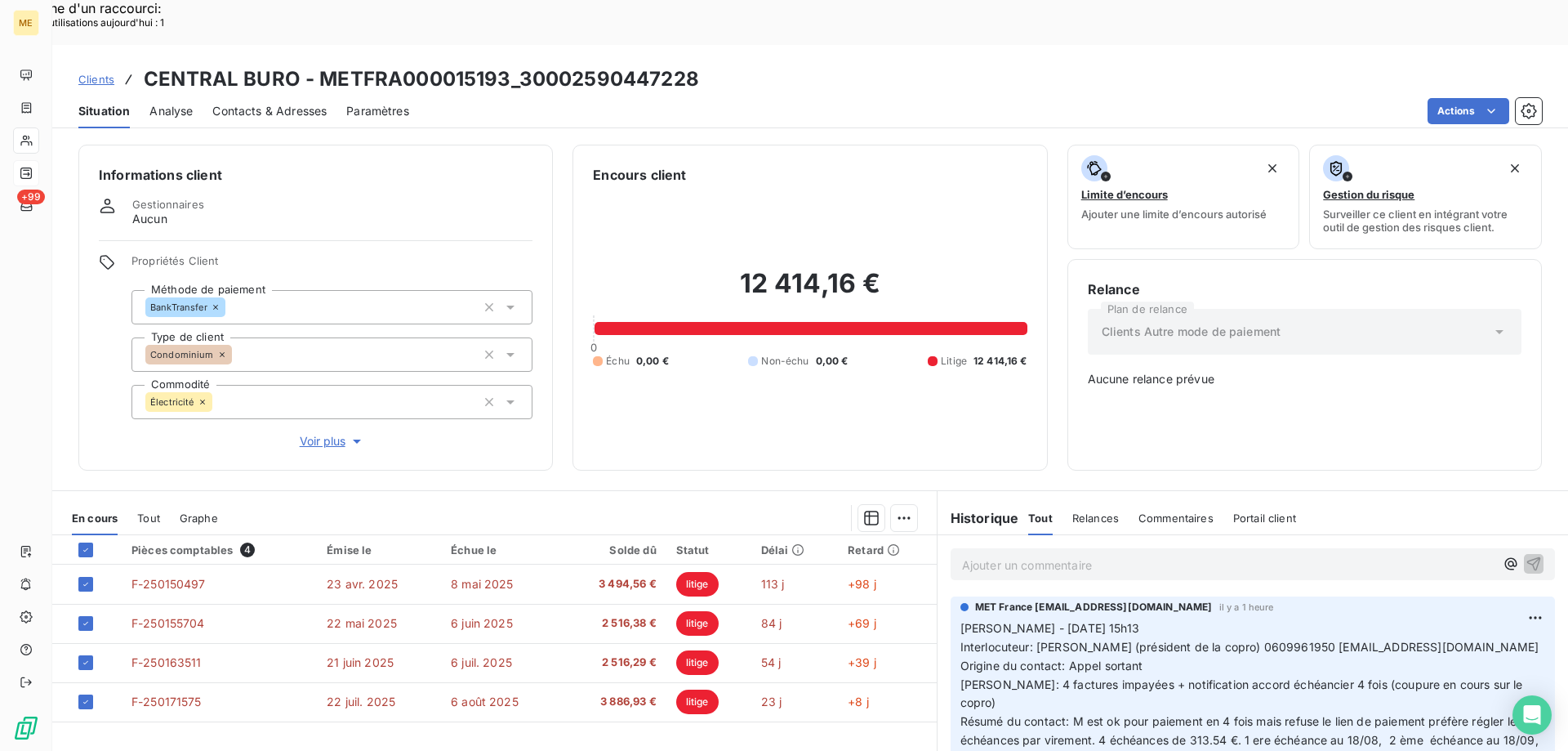
click at [1415, 98] on div "Actions" at bounding box center [985, 110] width 1113 height 26
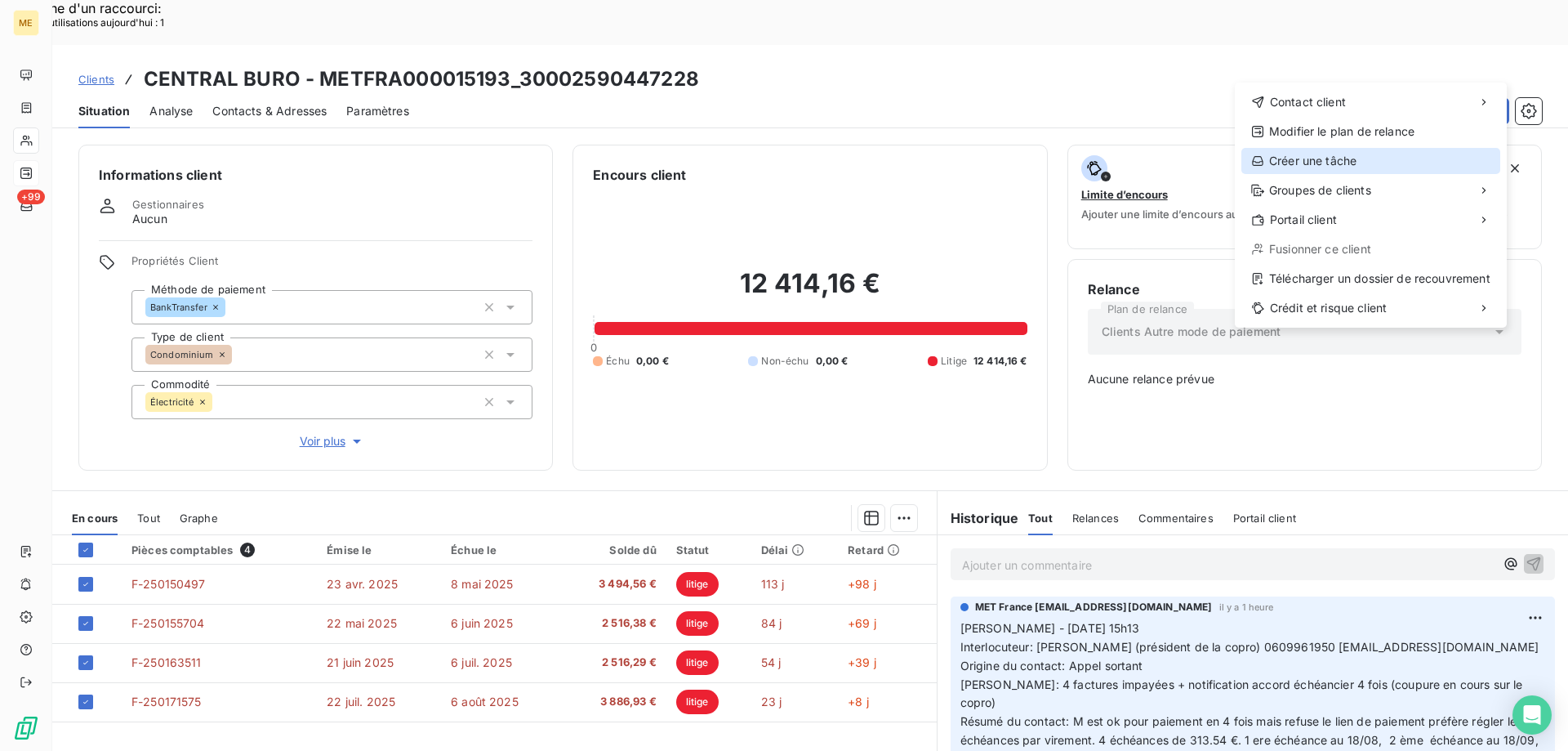
click at [1342, 167] on div "Créer une tâche" at bounding box center [1371, 160] width 259 height 26
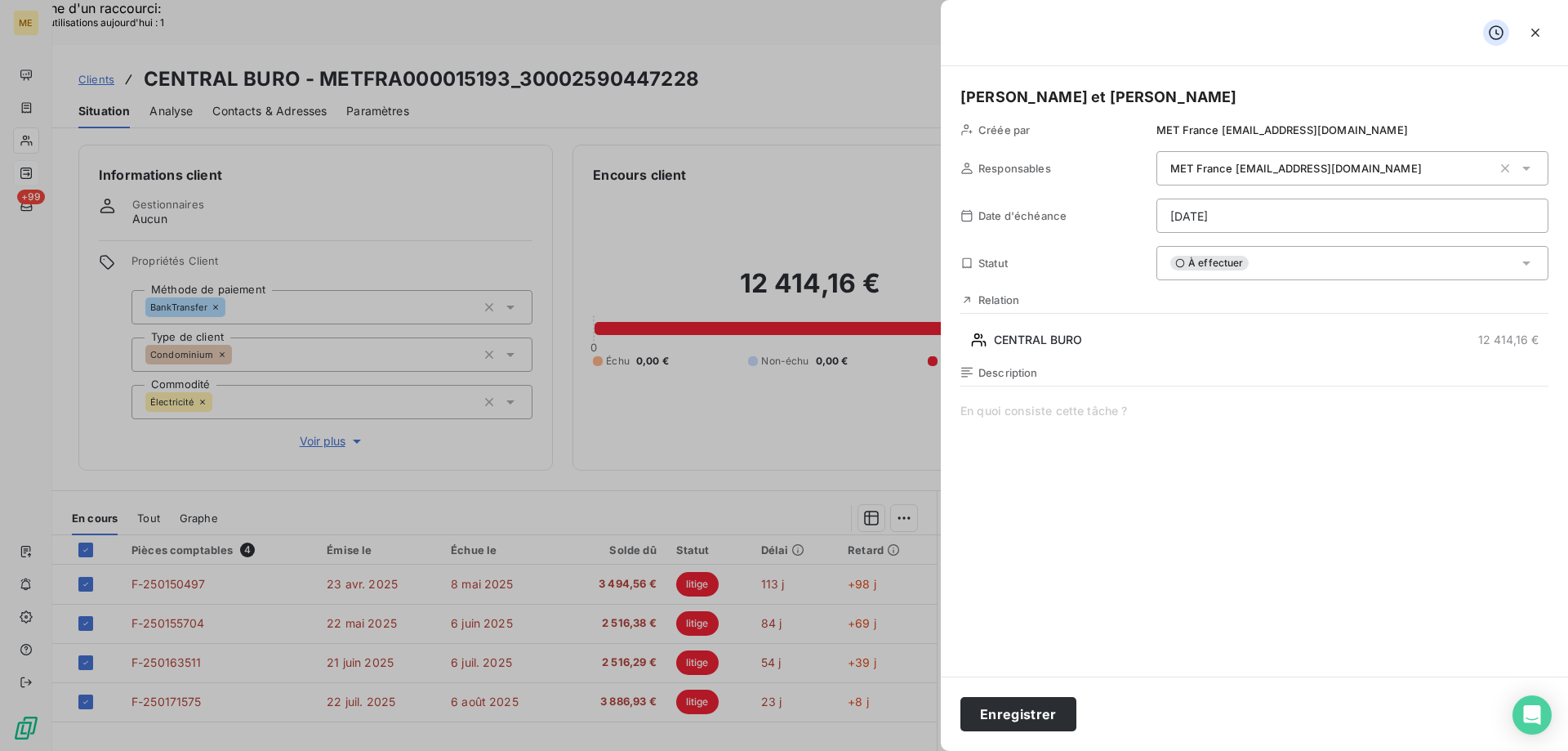
click at [1030, 418] on span at bounding box center [1254, 559] width 588 height 314
click at [1333, 414] on span "Vu avec [PERSON_NAME] sur enedis pour demander l'annulation de la cououre suite" at bounding box center [1254, 559] width 588 height 314
click at [1401, 398] on div "Description Vu avec [PERSON_NAME] sur enedis pour demander l'annulation de la c…" at bounding box center [1254, 541] width 588 height 351
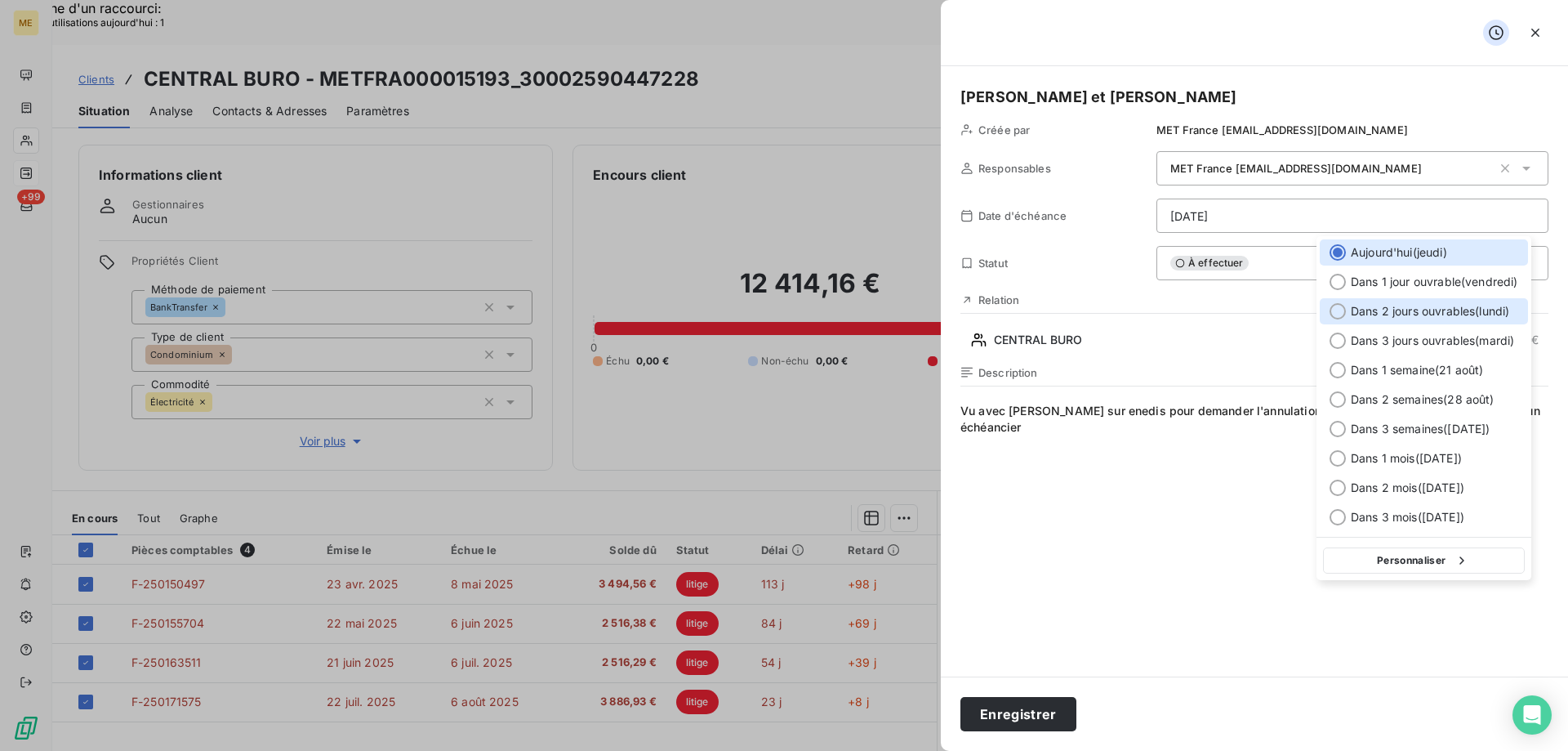
click at [1339, 314] on div at bounding box center [1338, 311] width 16 height 16
type input "[DATE]"
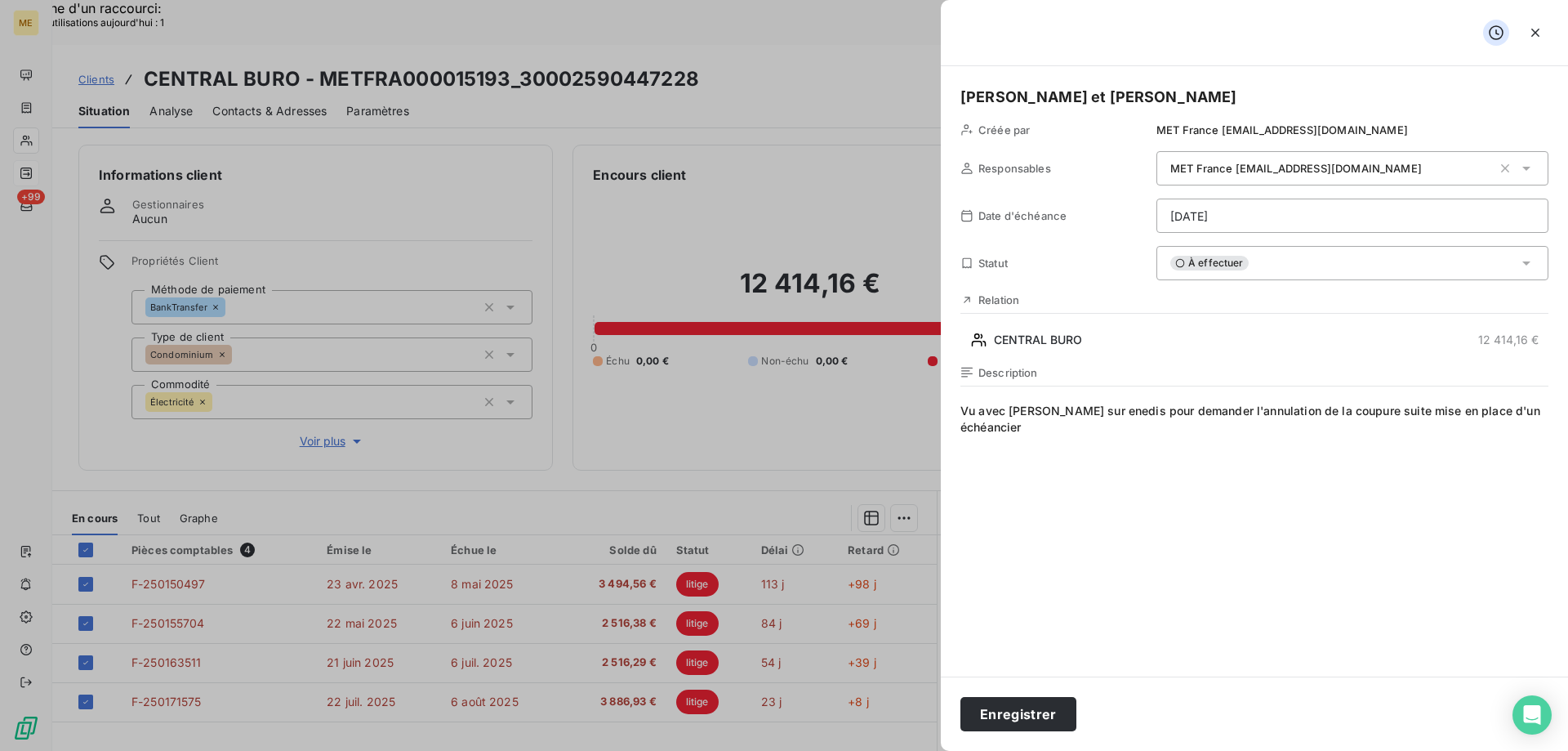
click at [960, 99] on h5 "[PERSON_NAME] et [PERSON_NAME]" at bounding box center [1254, 97] width 588 height 23
click at [1017, 720] on button "Enregistrer" at bounding box center [1018, 715] width 116 height 35
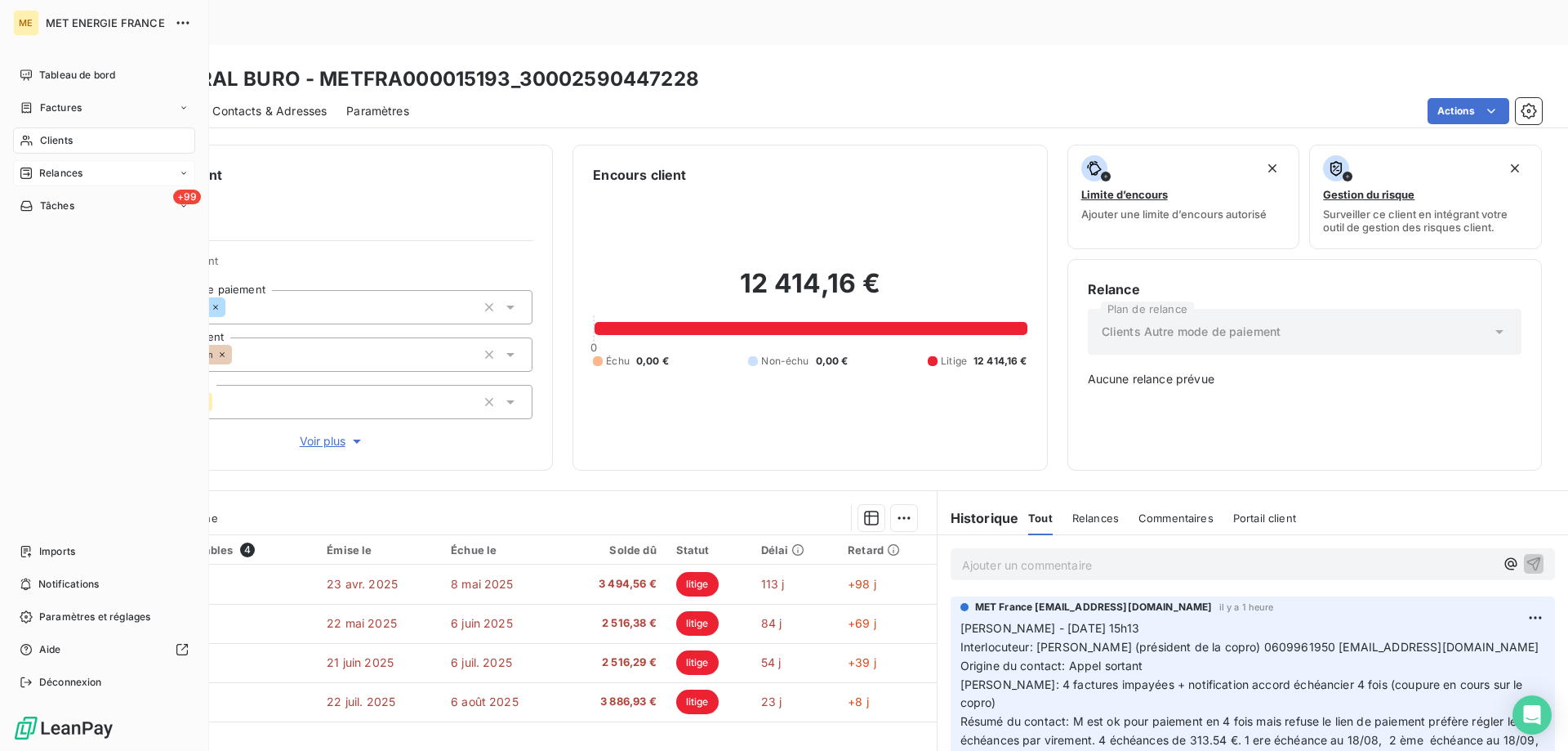
click at [59, 180] on span "Relances" at bounding box center [60, 173] width 43 height 14
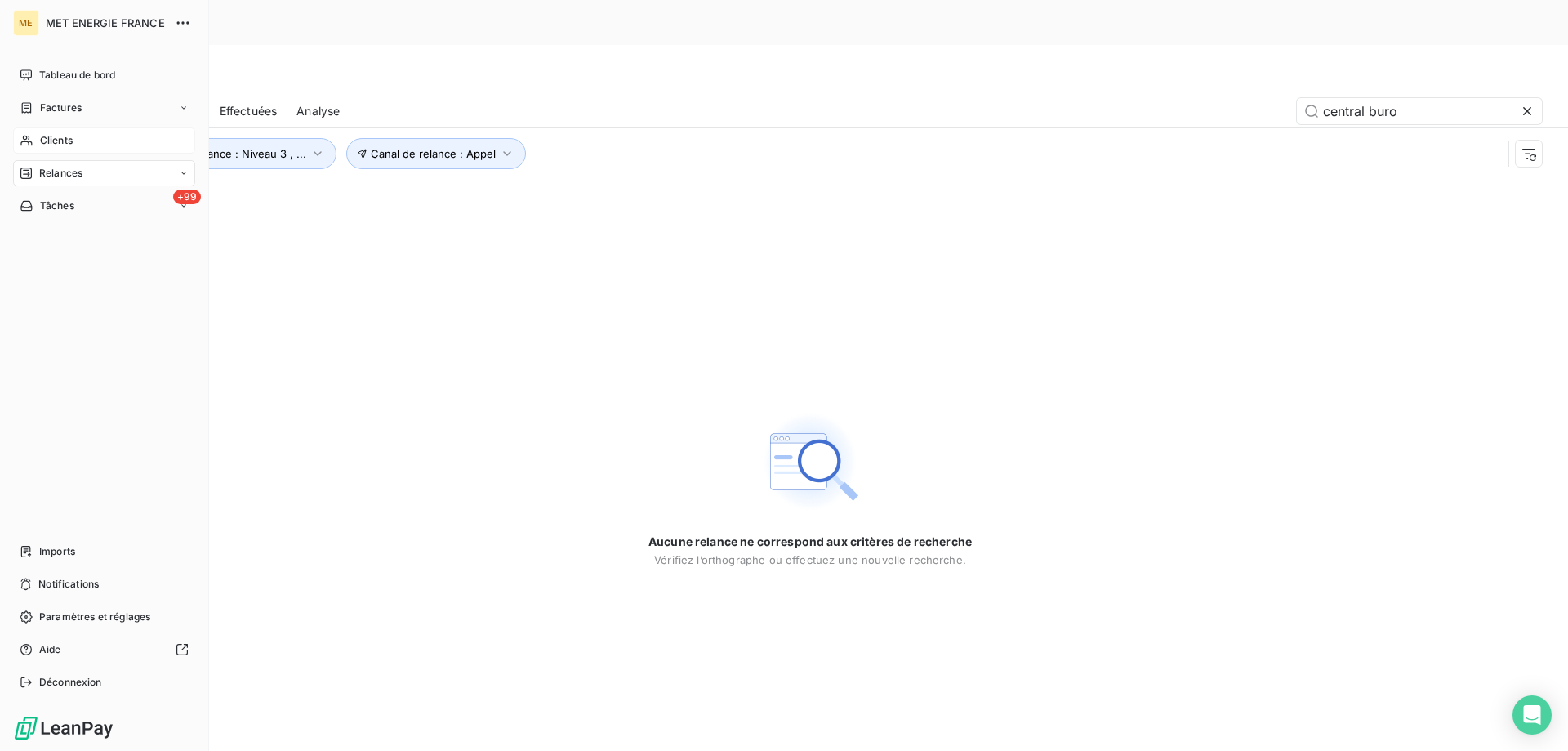
click at [42, 169] on span "Relances" at bounding box center [60, 173] width 43 height 14
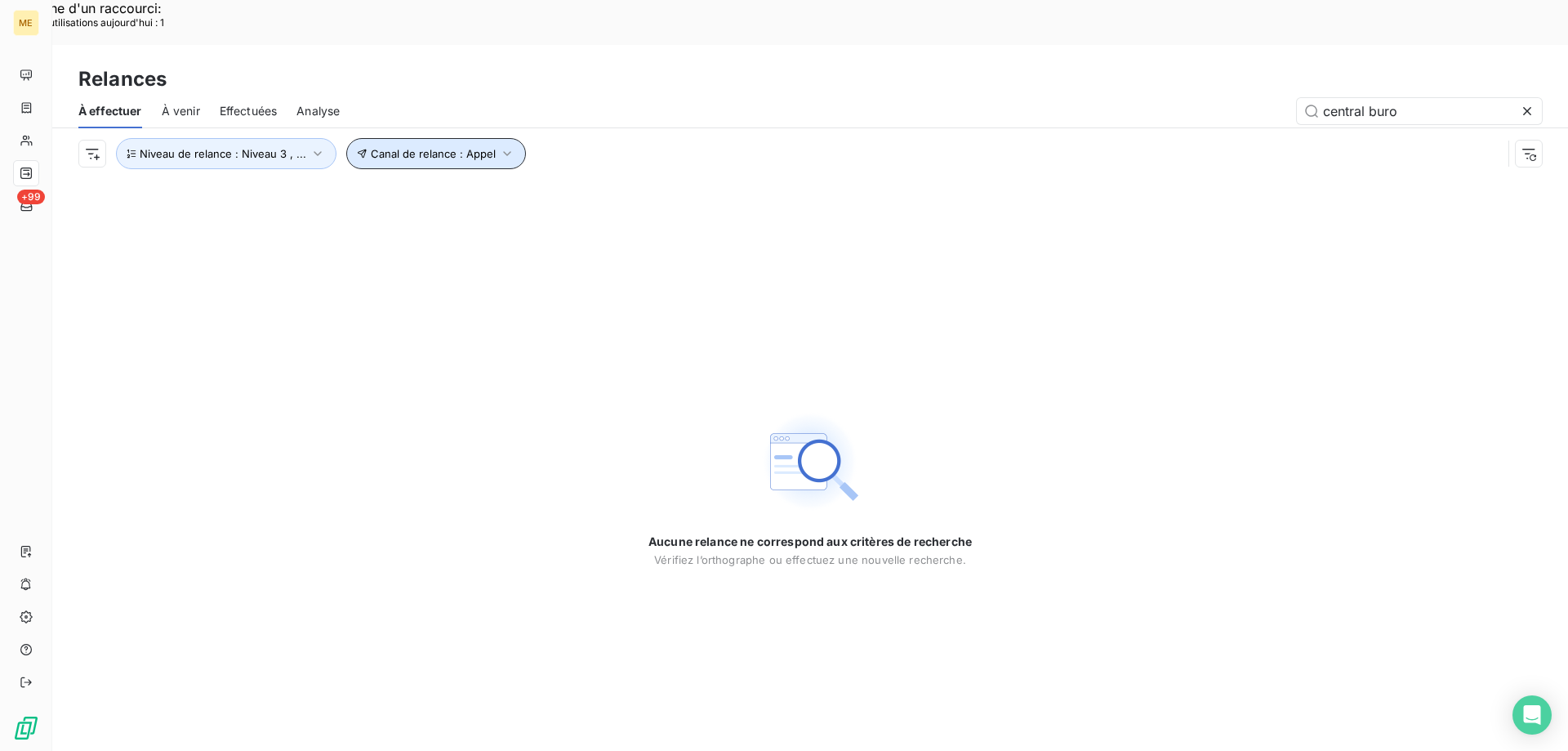
click at [435, 138] on button "Canal de relance : Appel" at bounding box center [436, 154] width 180 height 31
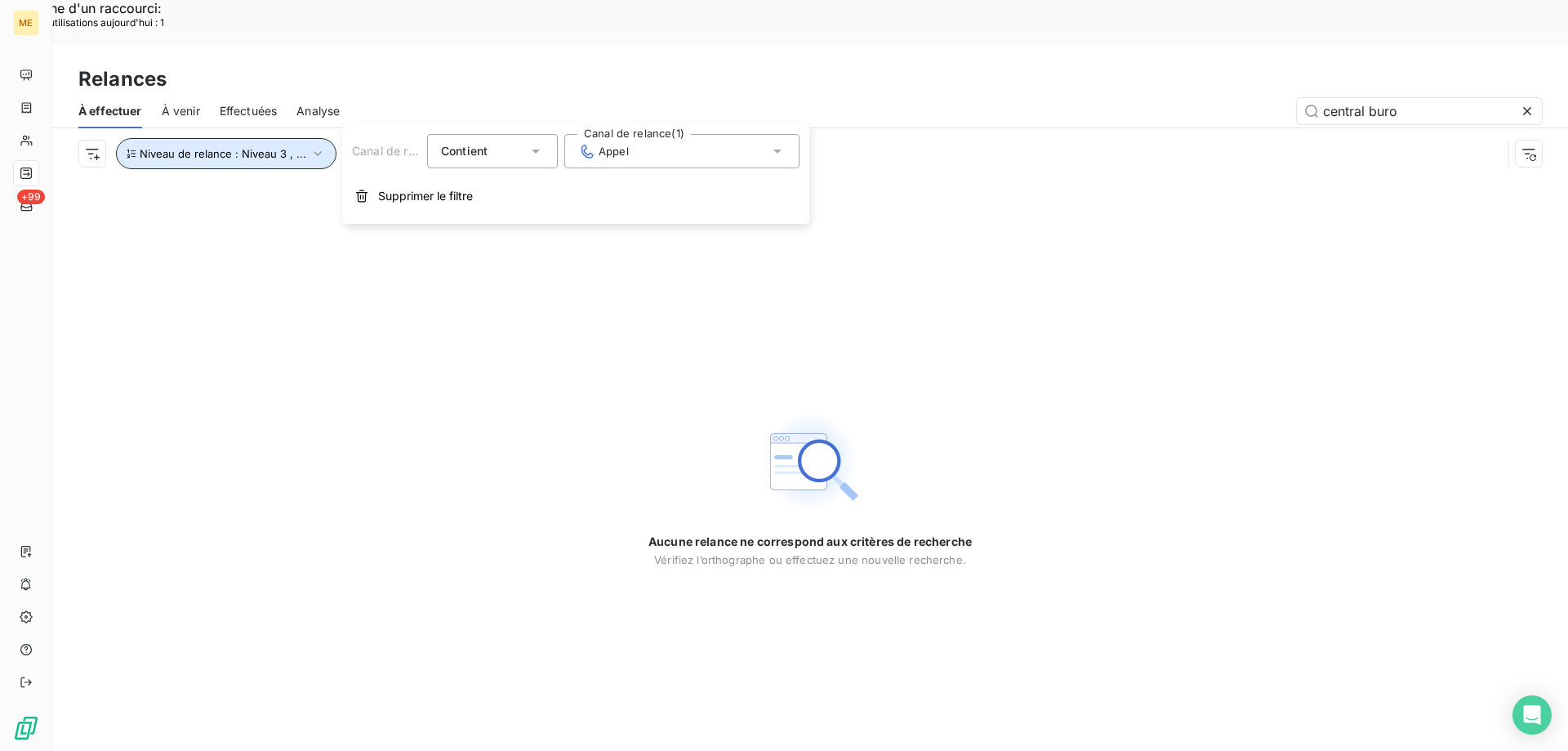
click at [236, 138] on button "Niveau de relance : Niveau 3 , ..." at bounding box center [227, 154] width 221 height 31
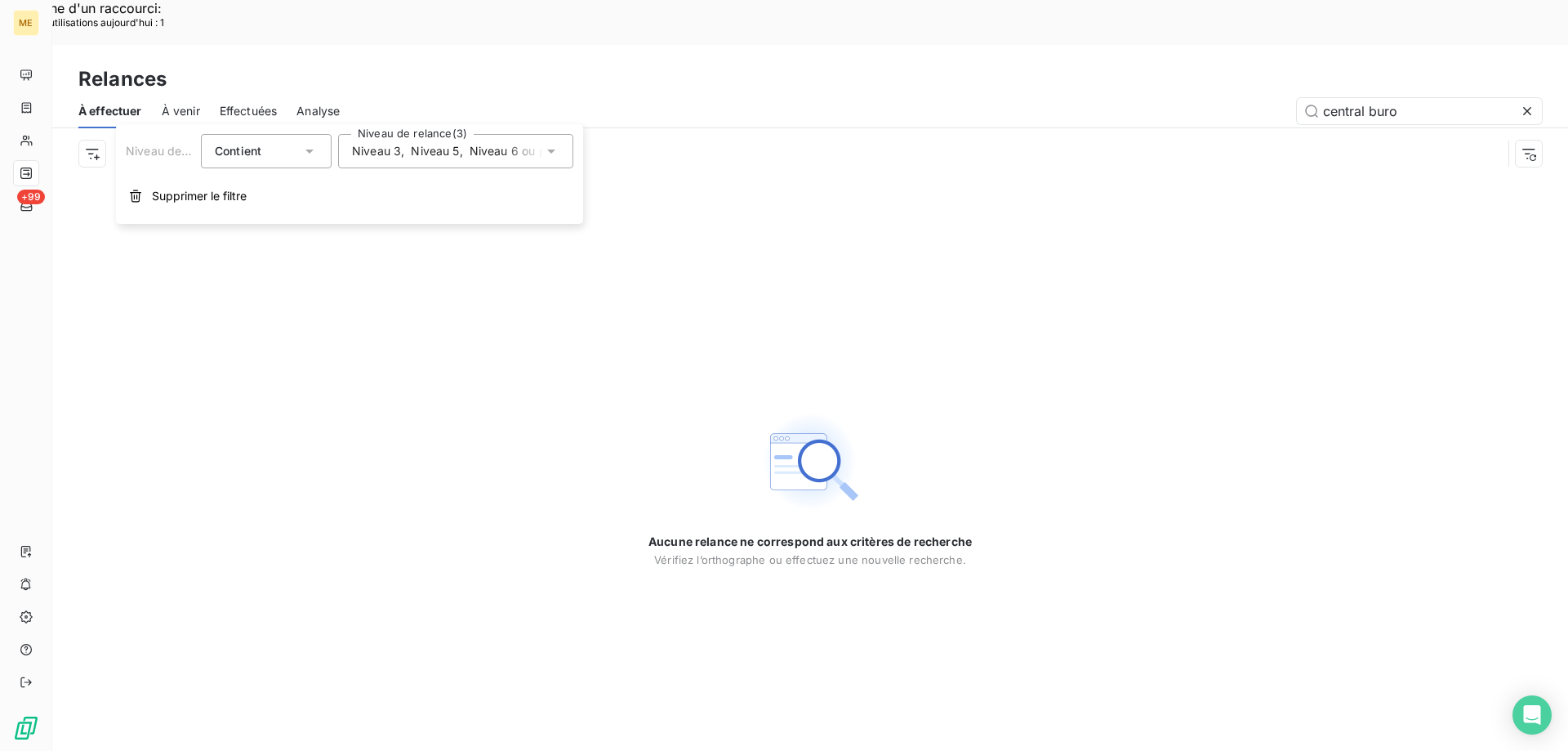
click at [380, 156] on span "Niveau 3" at bounding box center [376, 151] width 49 height 16
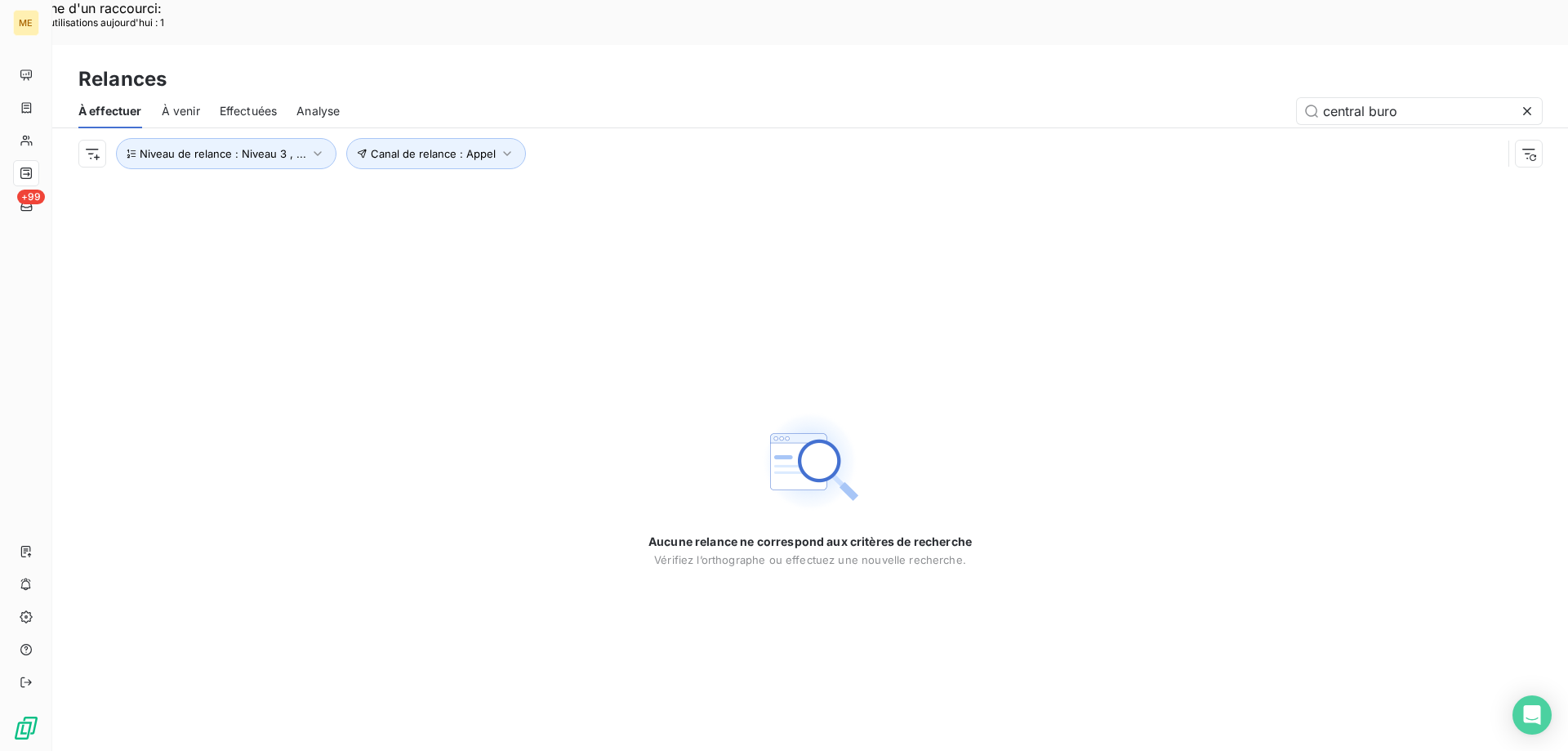
click at [1525, 103] on icon at bounding box center [1527, 110] width 16 height 16
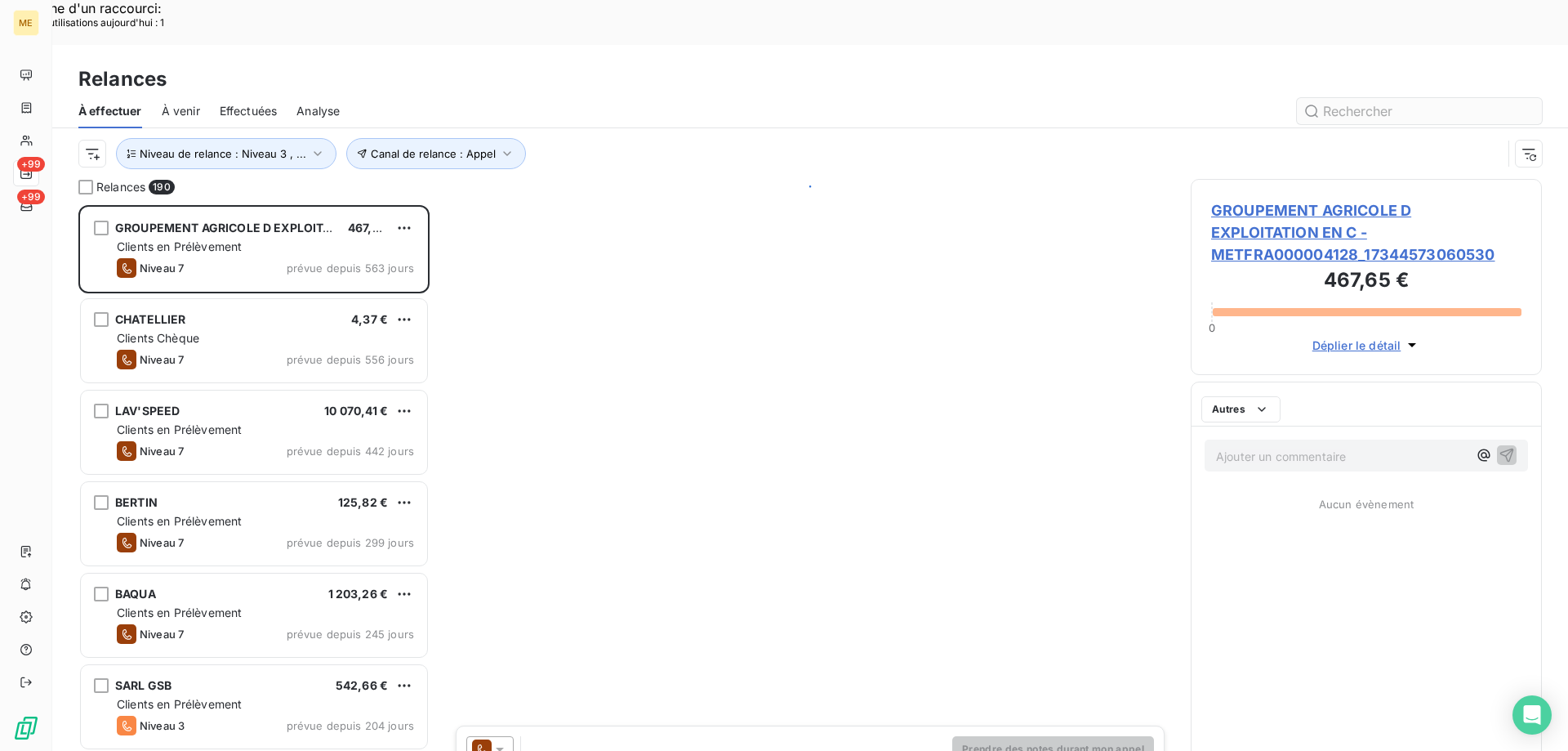
scroll to position [578, 339]
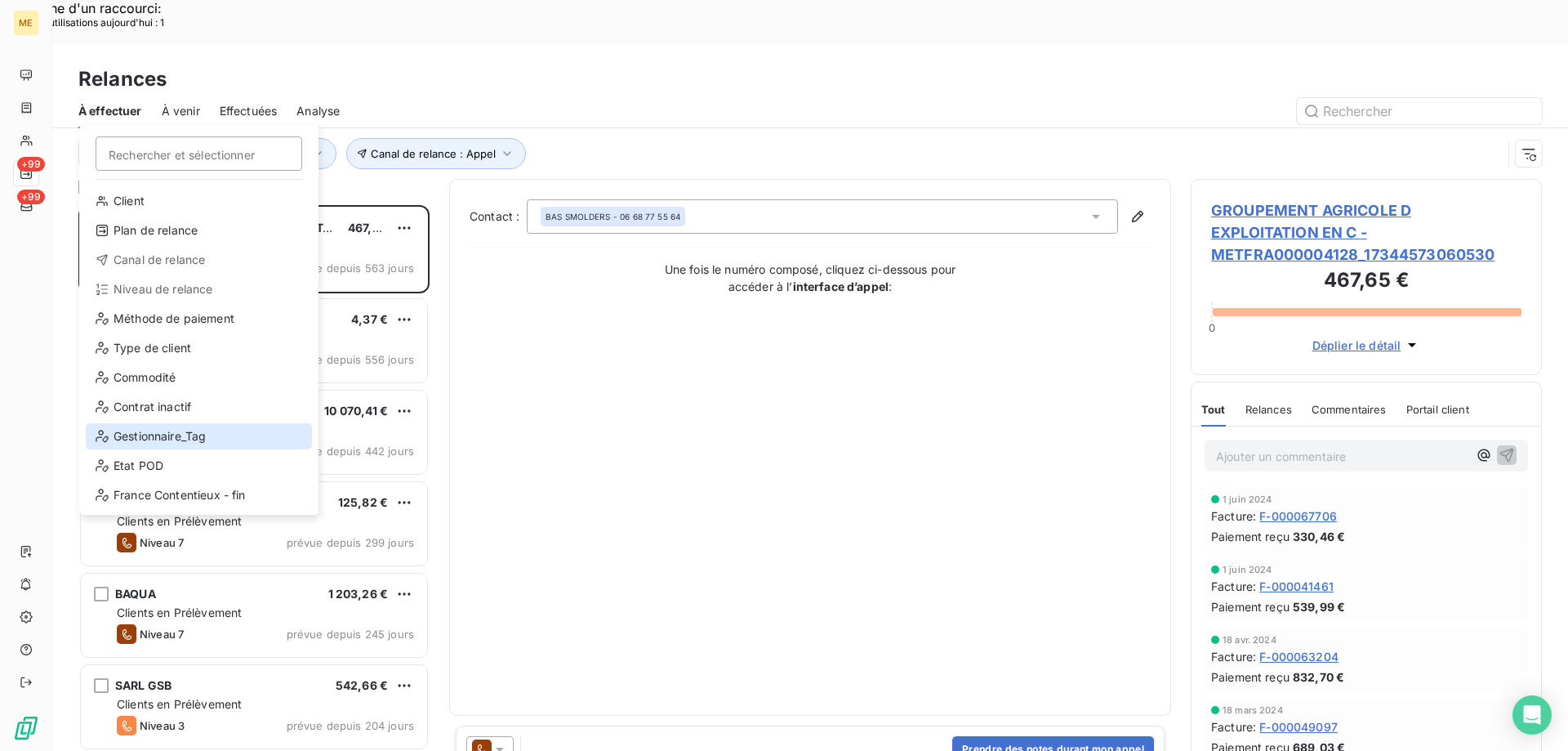
click at [190, 432] on div "Gestionnaire_Tag" at bounding box center [199, 436] width 227 height 26
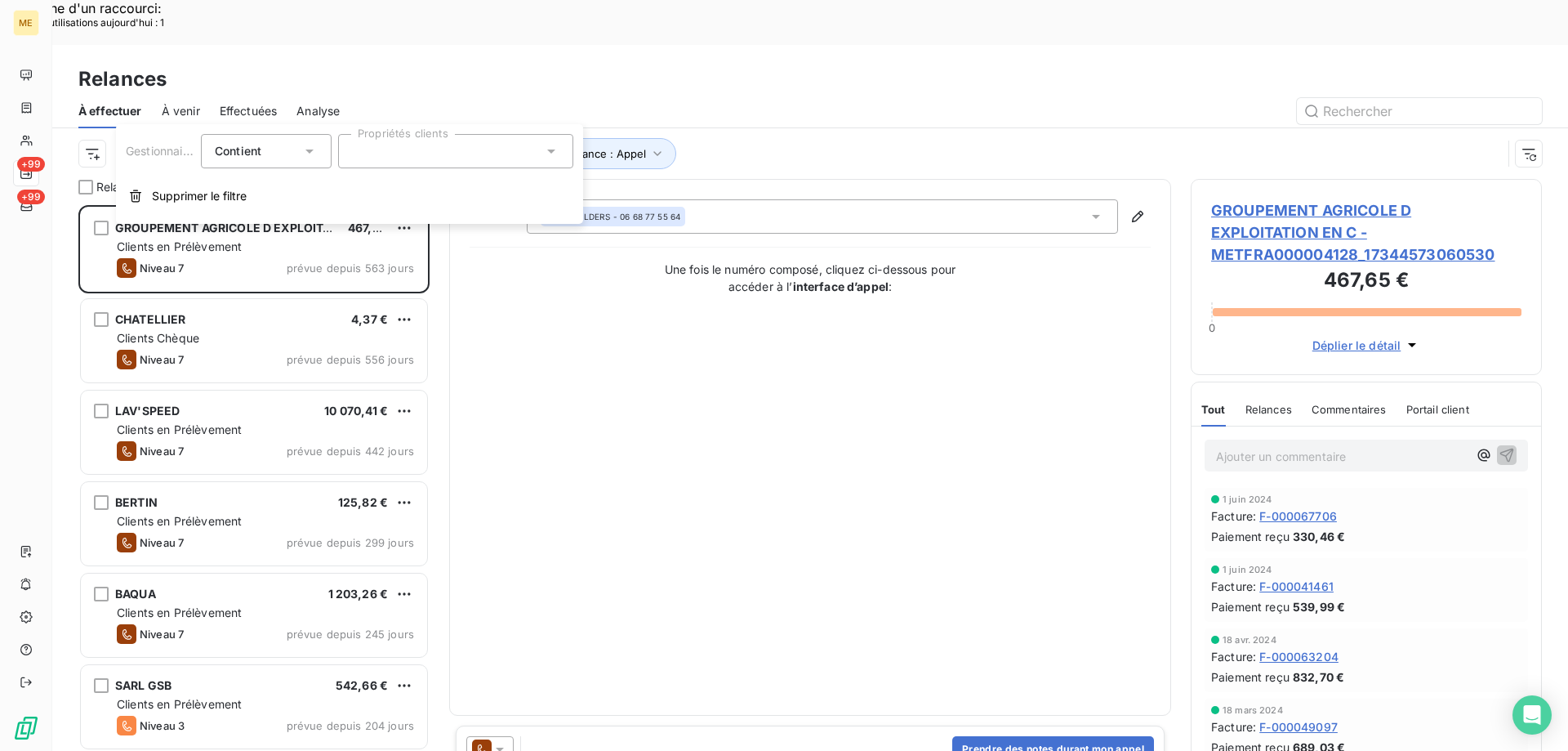
click at [462, 157] on div at bounding box center [455, 151] width 235 height 35
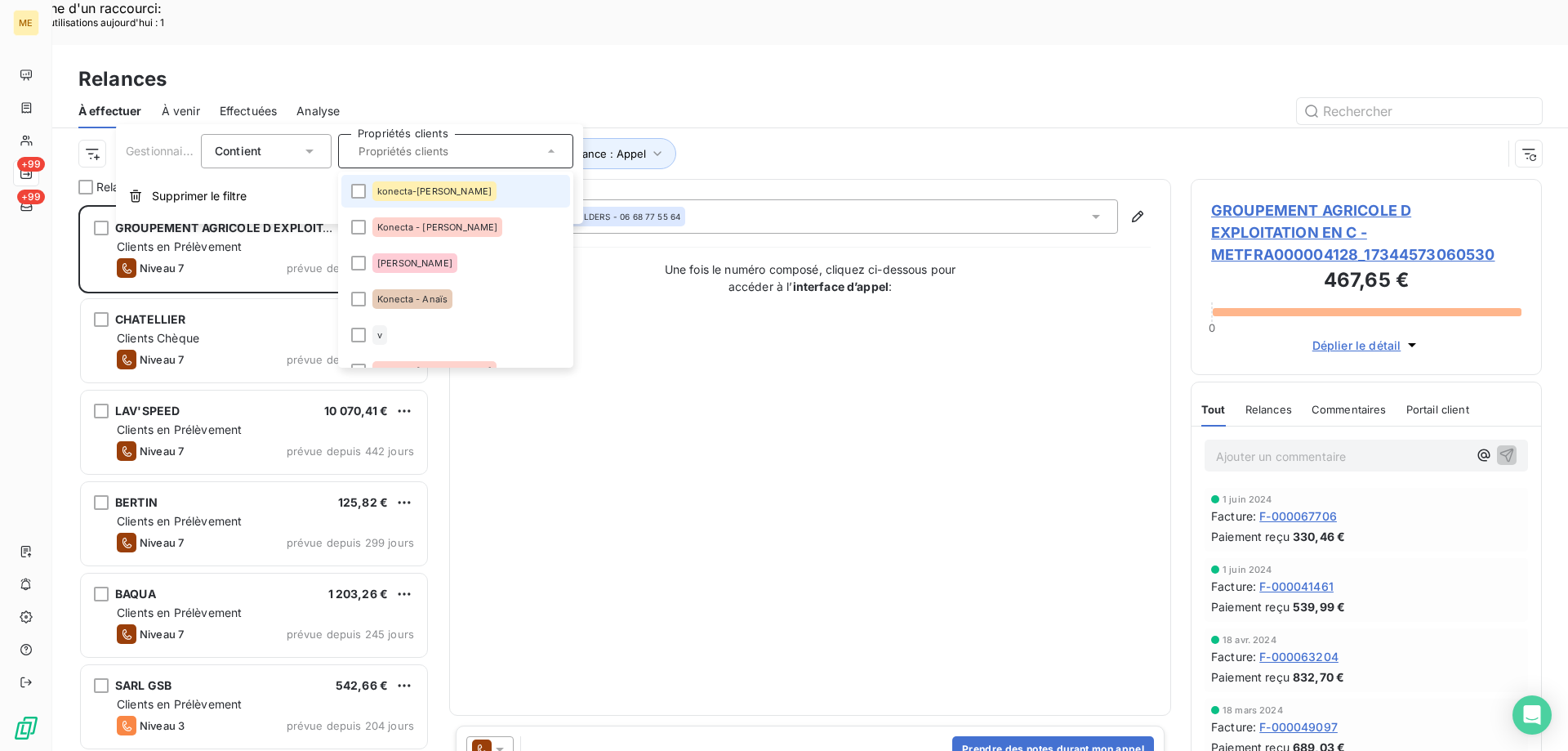
click at [440, 189] on span "konecta-[PERSON_NAME]" at bounding box center [434, 191] width 114 height 10
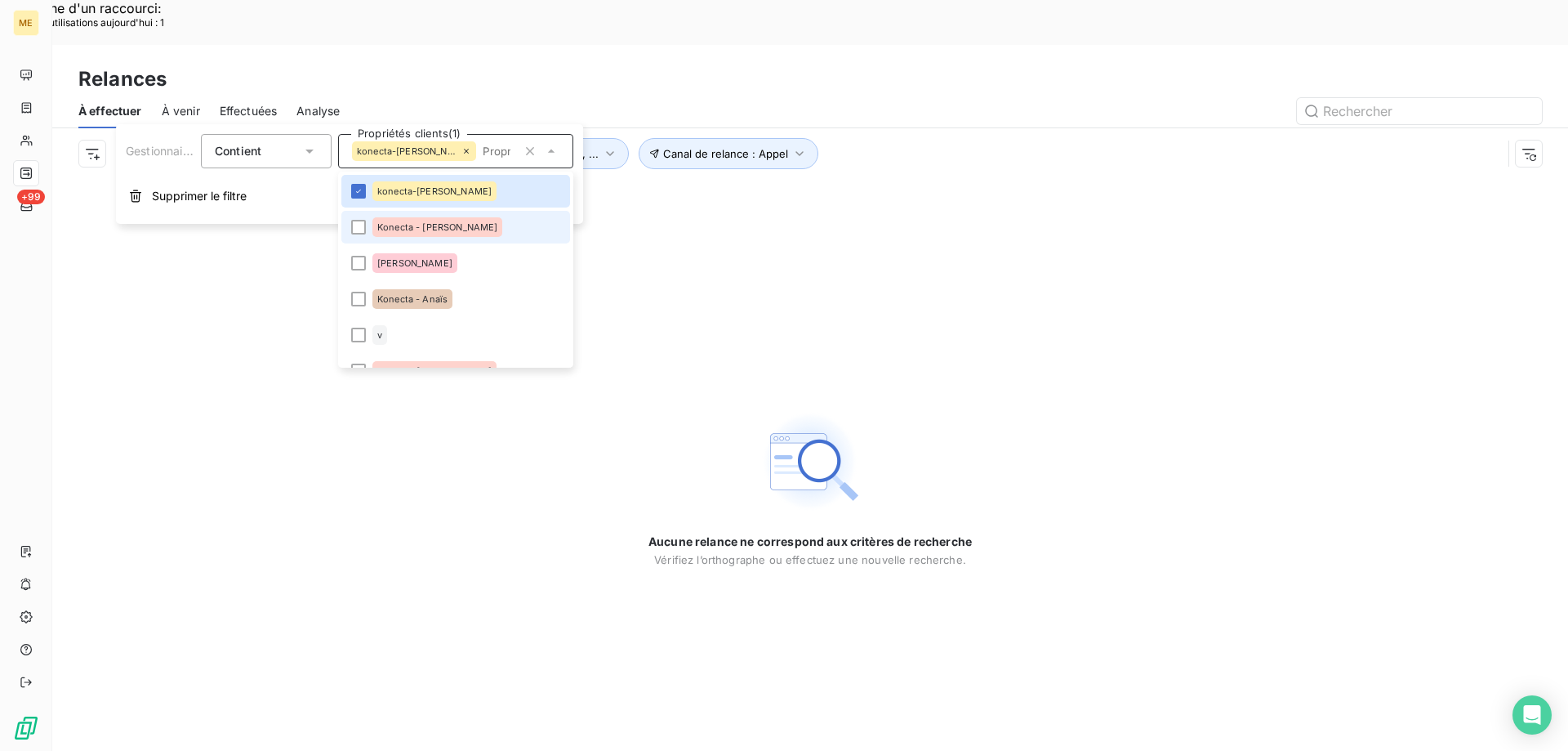
click at [422, 227] on span "Konecta - [PERSON_NAME]" at bounding box center [437, 227] width 120 height 10
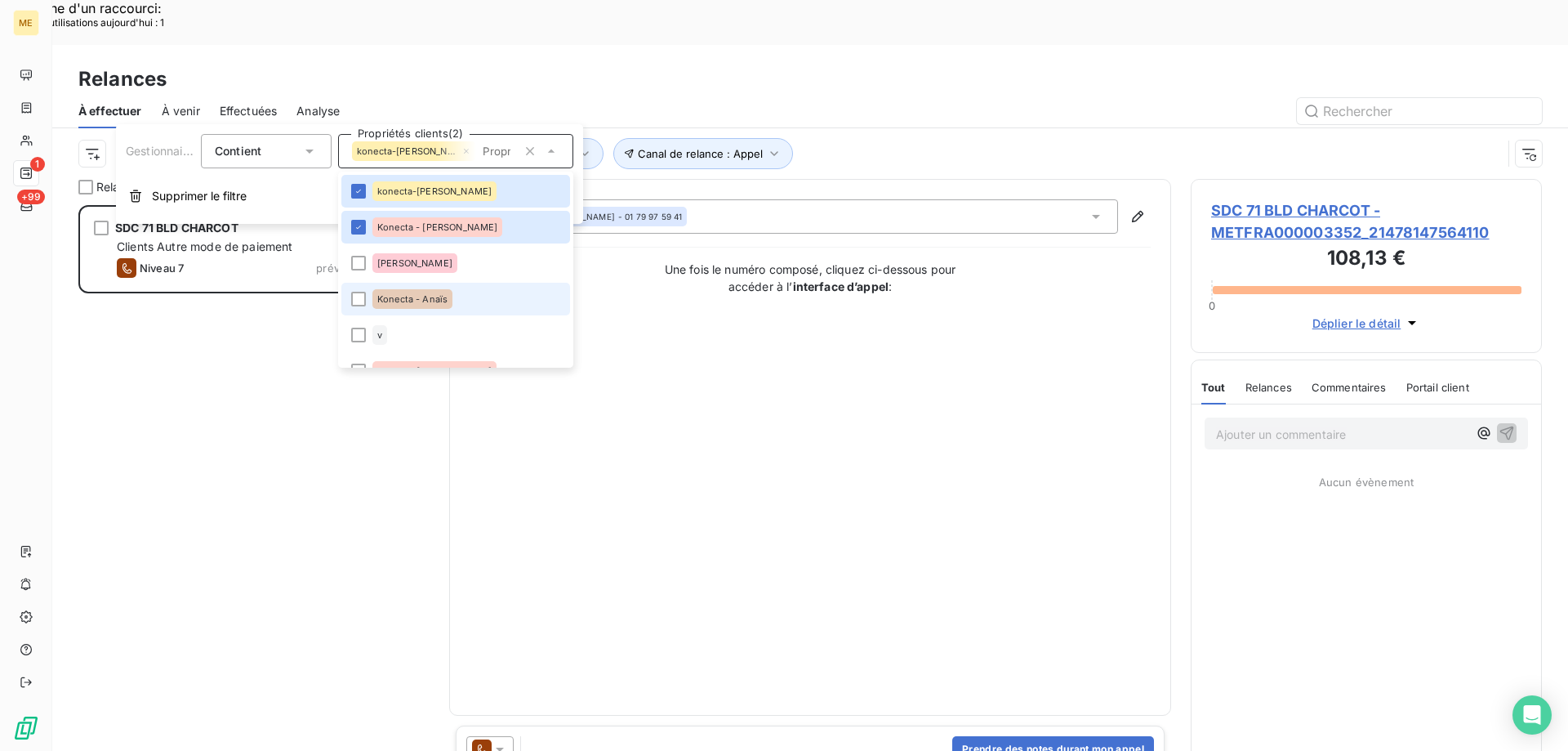
scroll to position [578, 339]
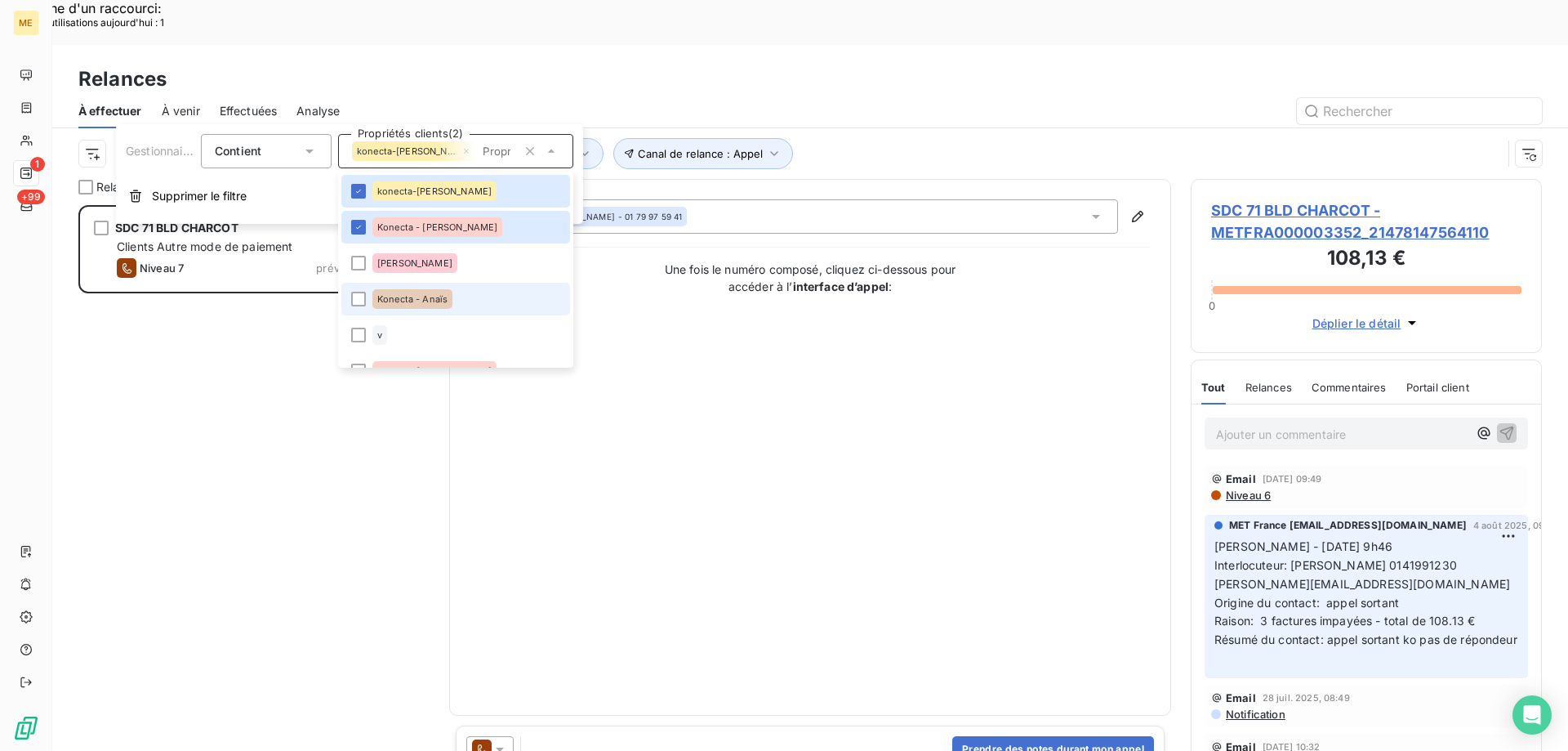
click at [417, 301] on span "Konecta - Anaïs" at bounding box center [412, 299] width 70 height 10
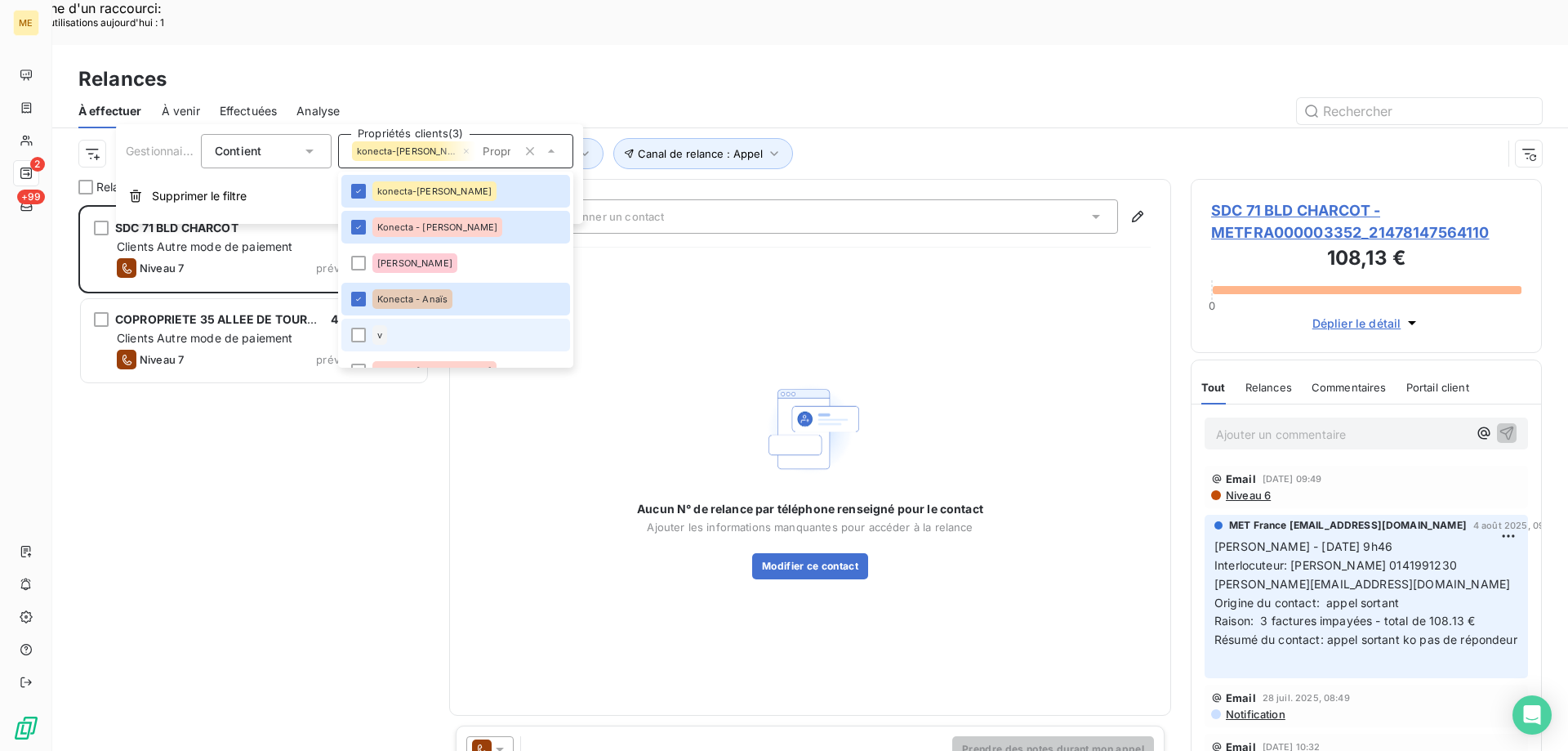
click at [354, 326] on li "v" at bounding box center [456, 335] width 229 height 33
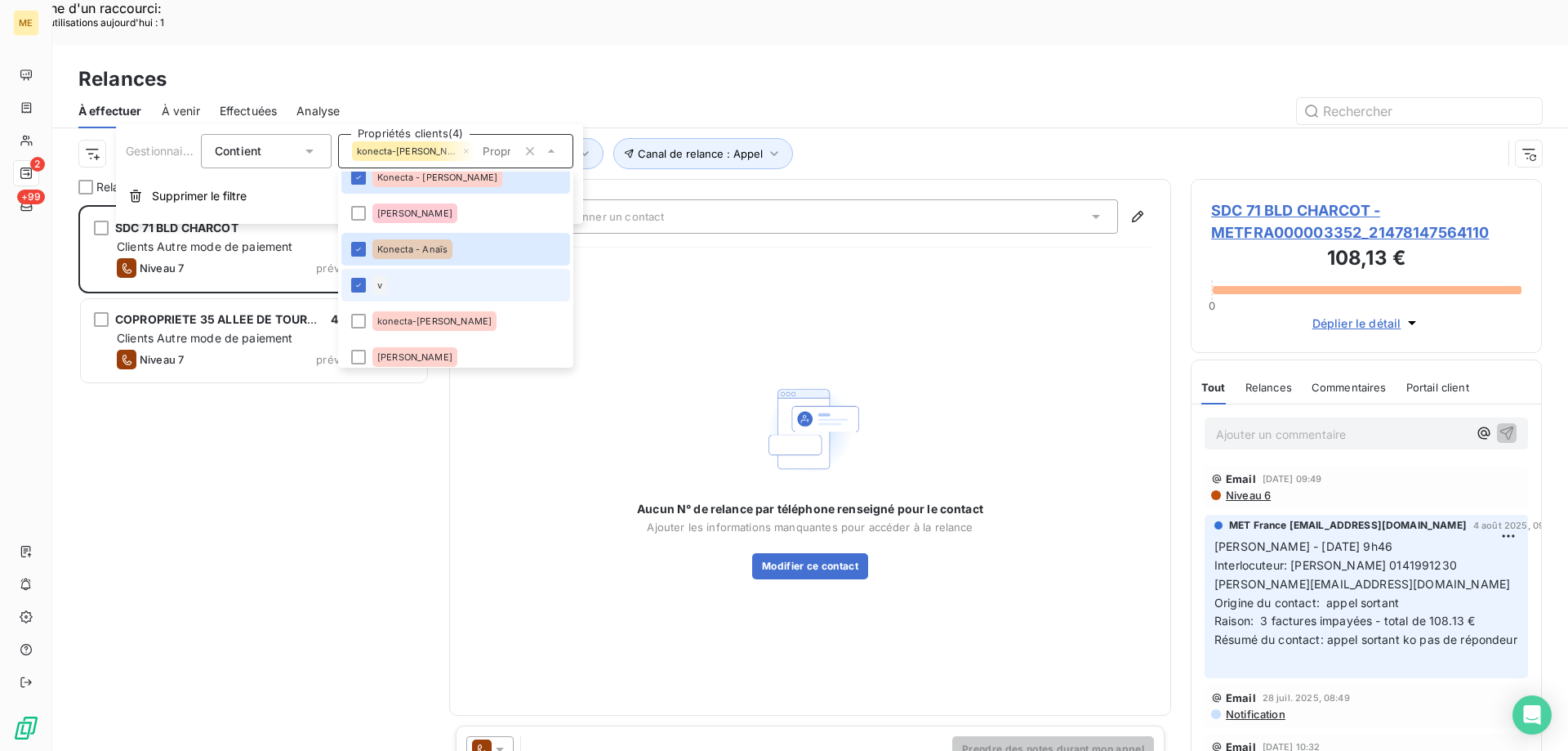
scroll to position [82, 0]
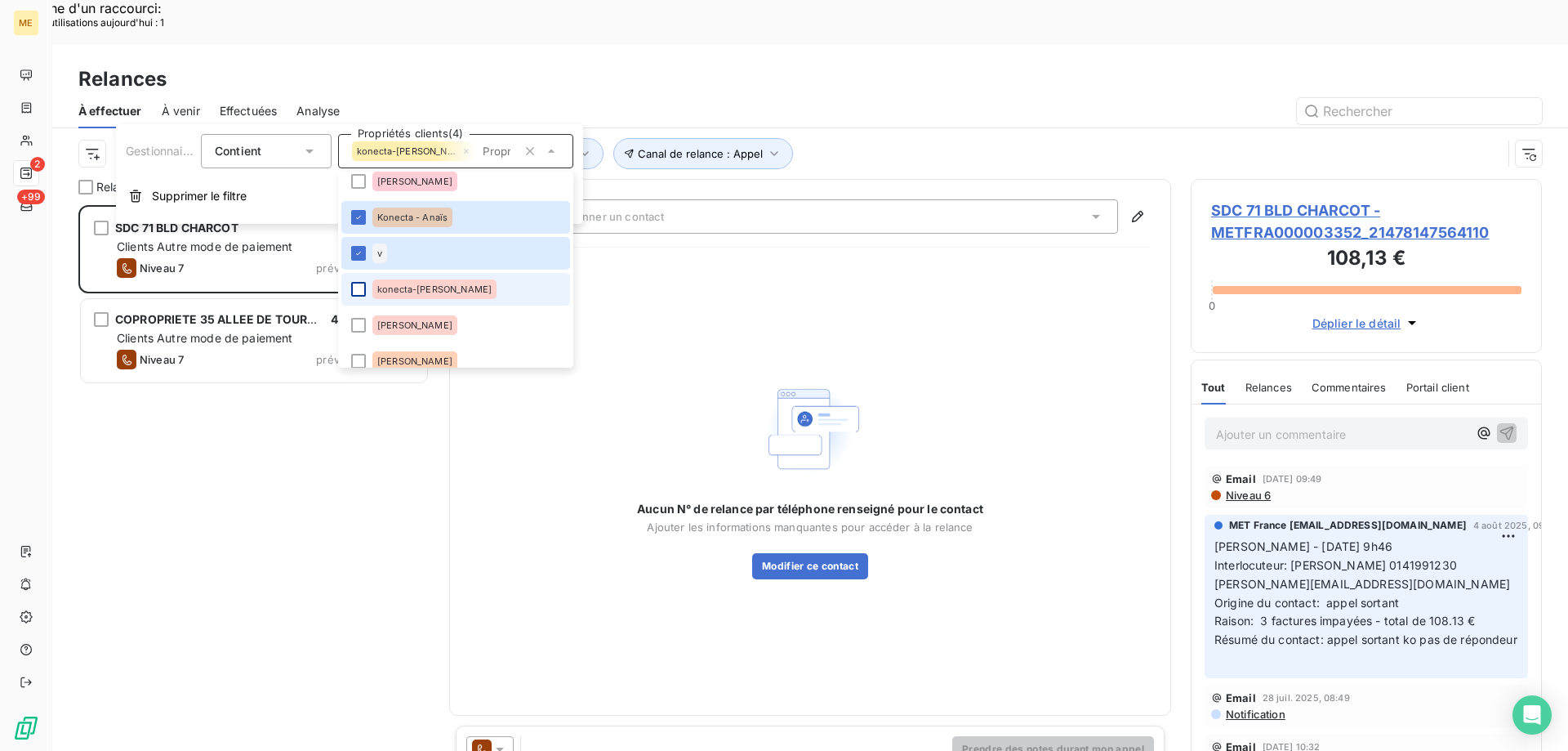
click at [365, 294] on div at bounding box center [358, 288] width 14 height 14
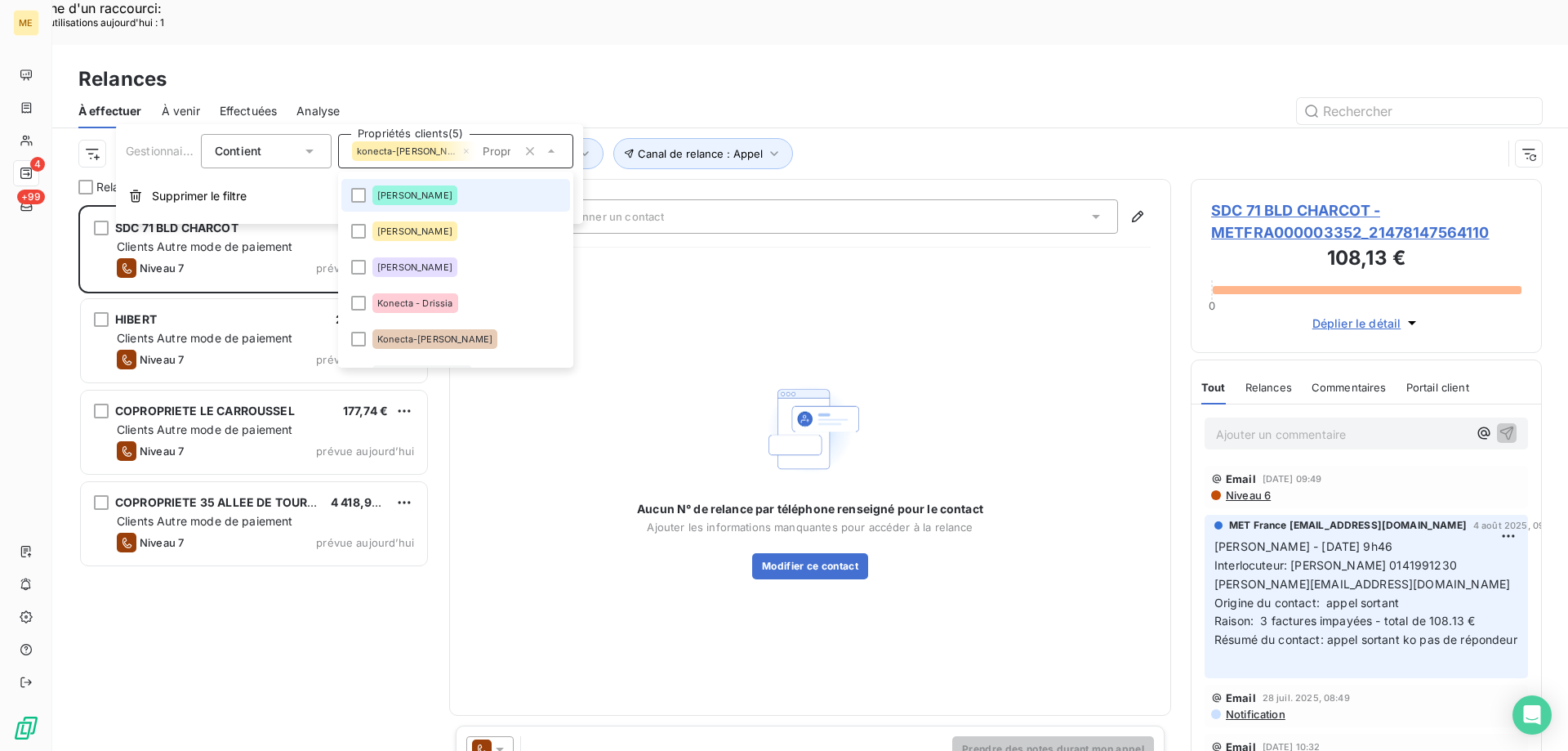
scroll to position [327, 0]
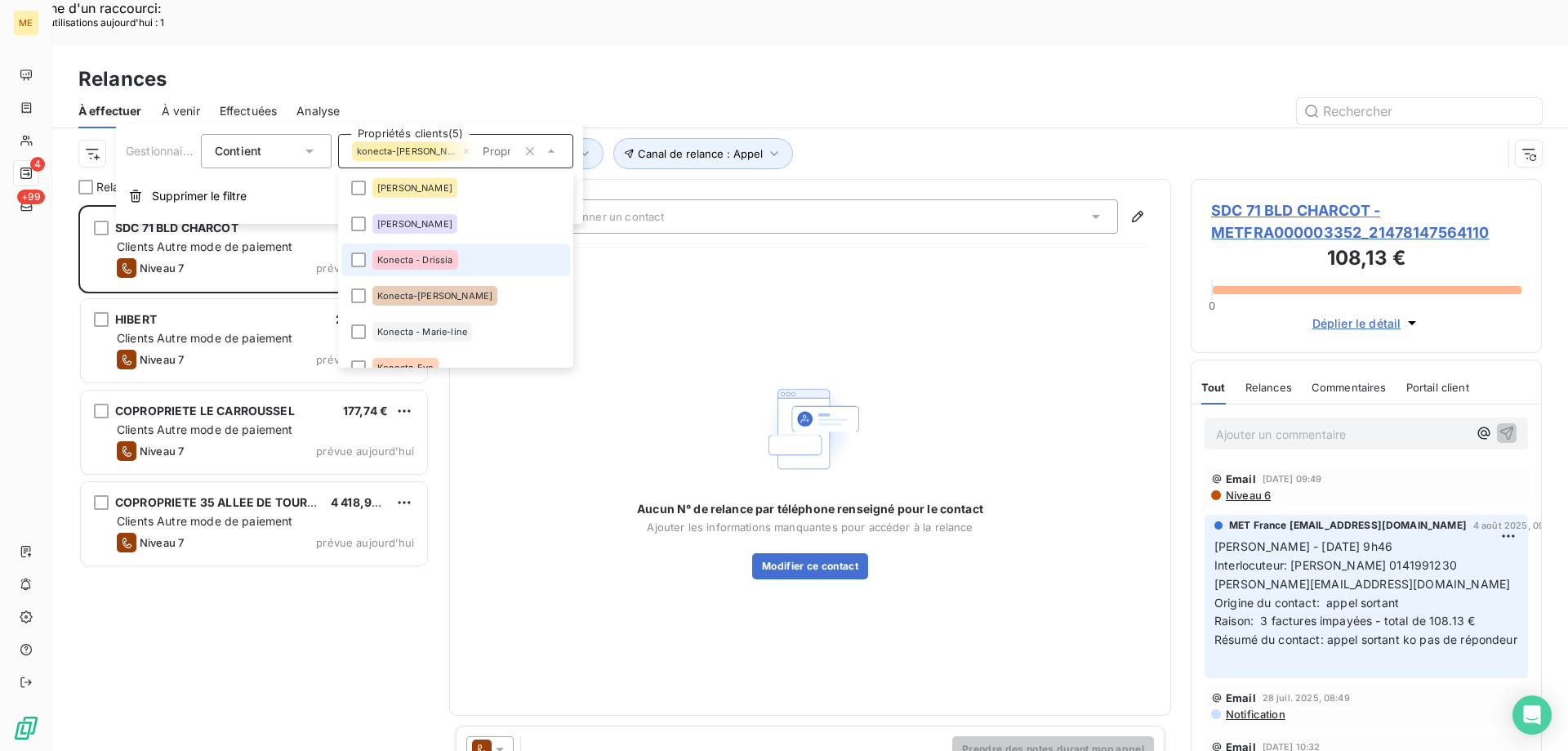
click at [425, 255] on span "Konecta - Drissia" at bounding box center [415, 259] width 76 height 10
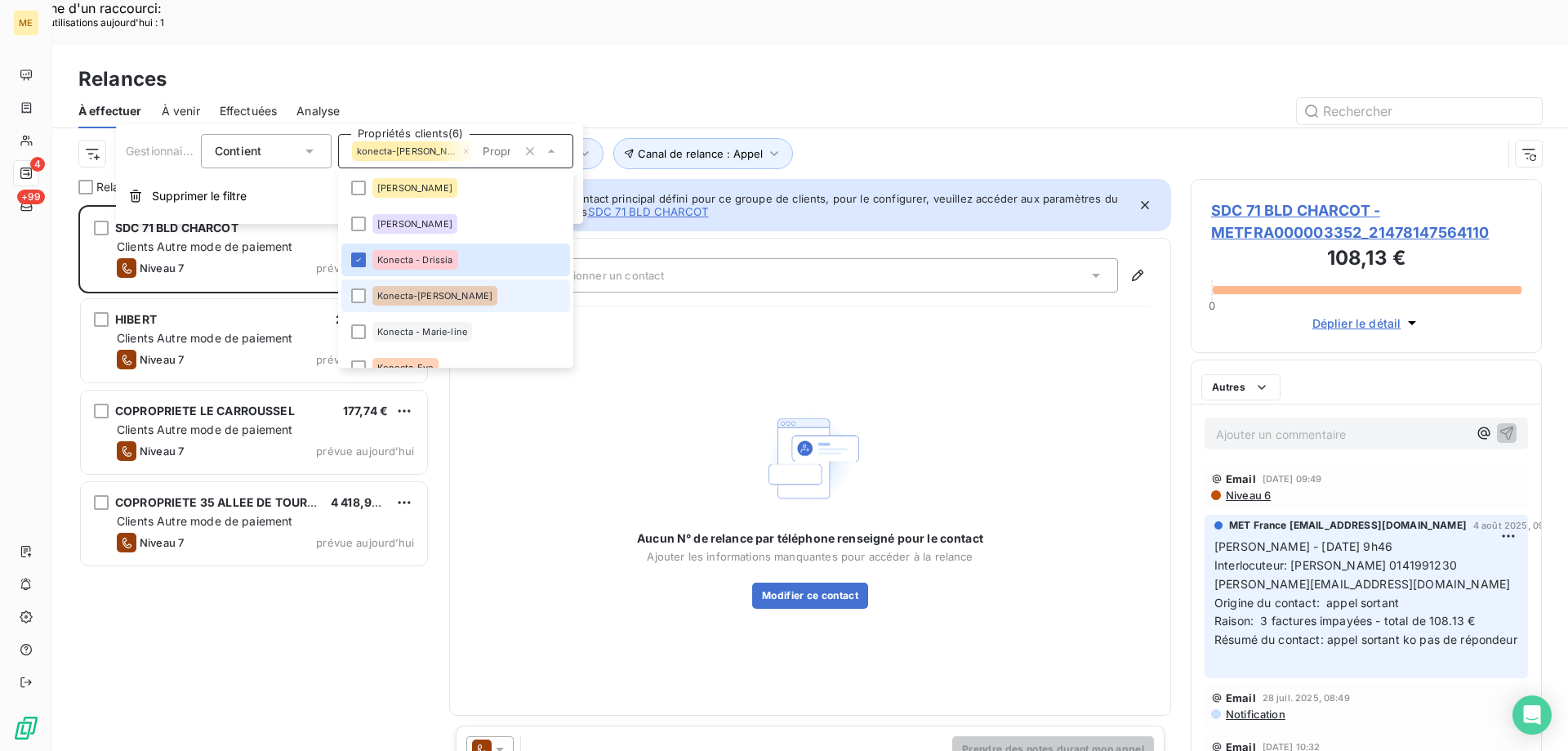
scroll to position [578, 339]
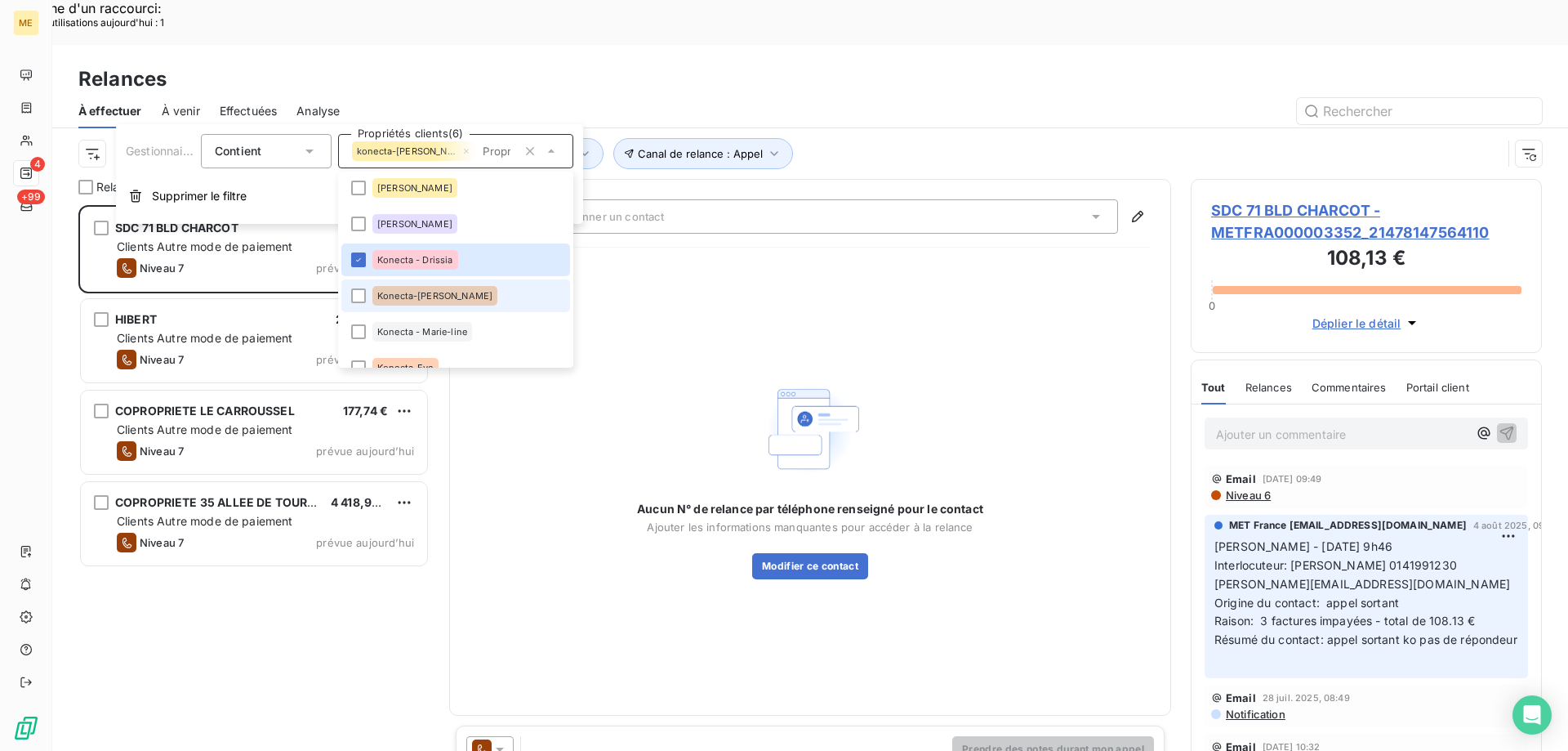
click at [421, 298] on span "Konecta-[PERSON_NAME]" at bounding box center [435, 296] width 115 height 10
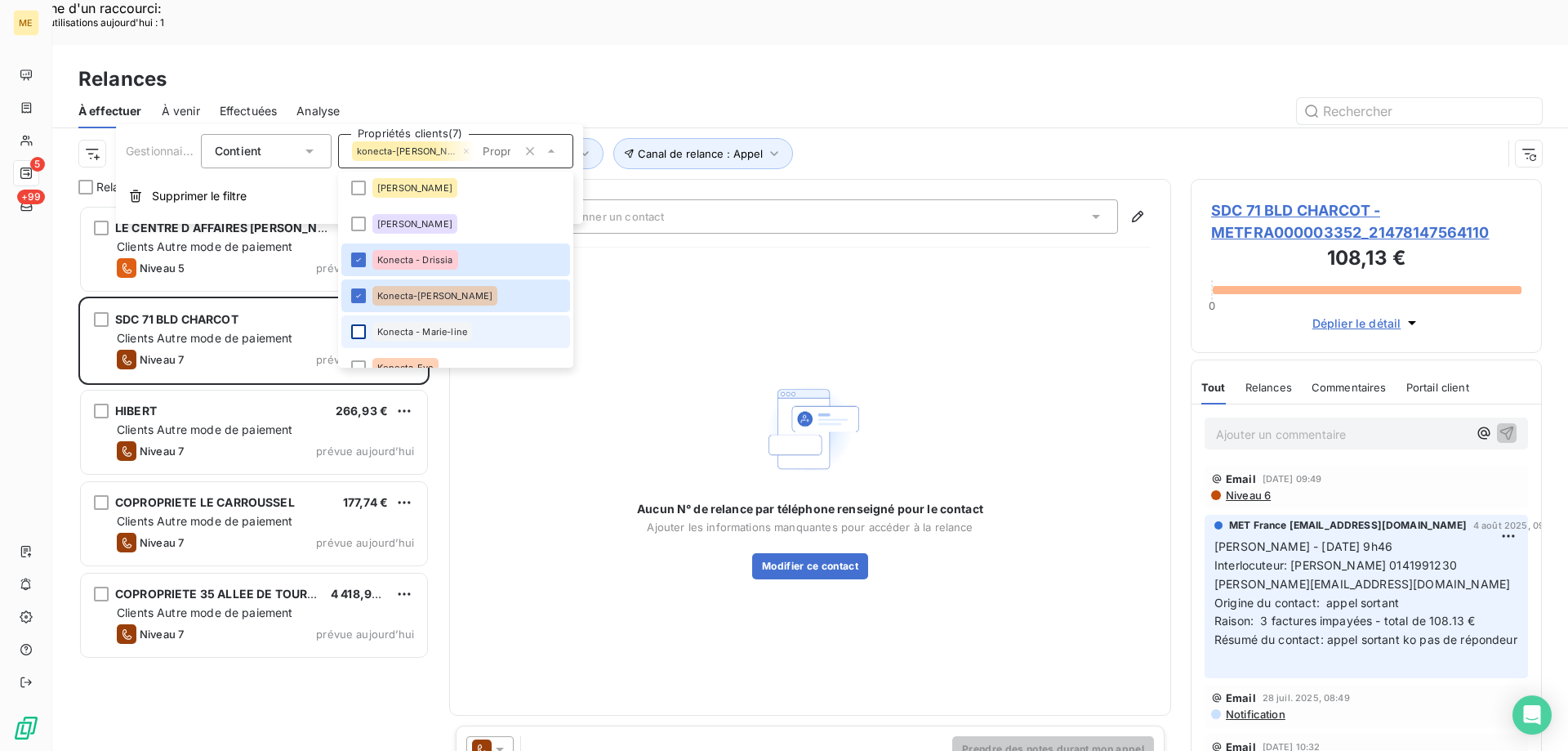
click at [362, 327] on div at bounding box center [358, 331] width 14 height 14
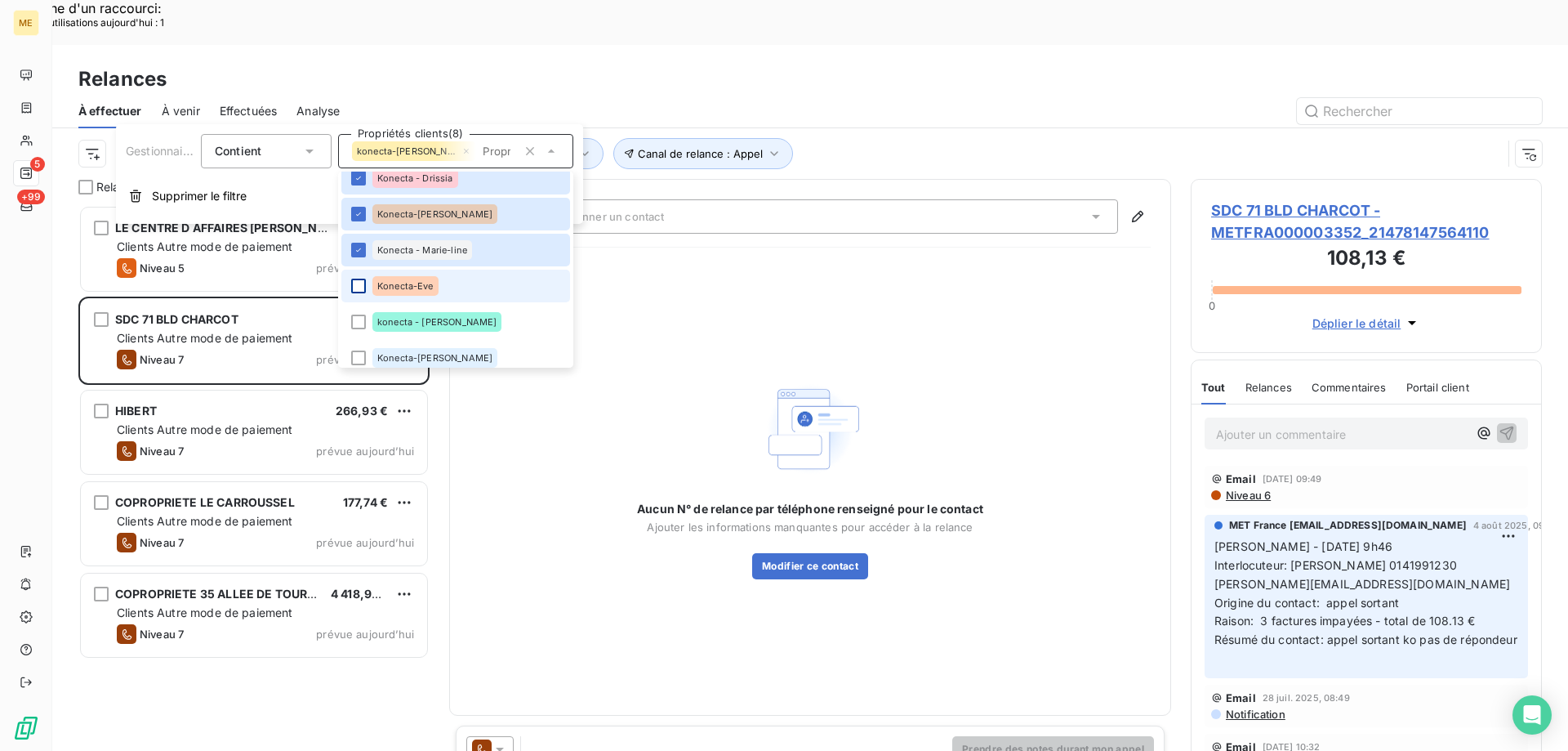
click at [360, 283] on div at bounding box center [358, 285] width 14 height 14
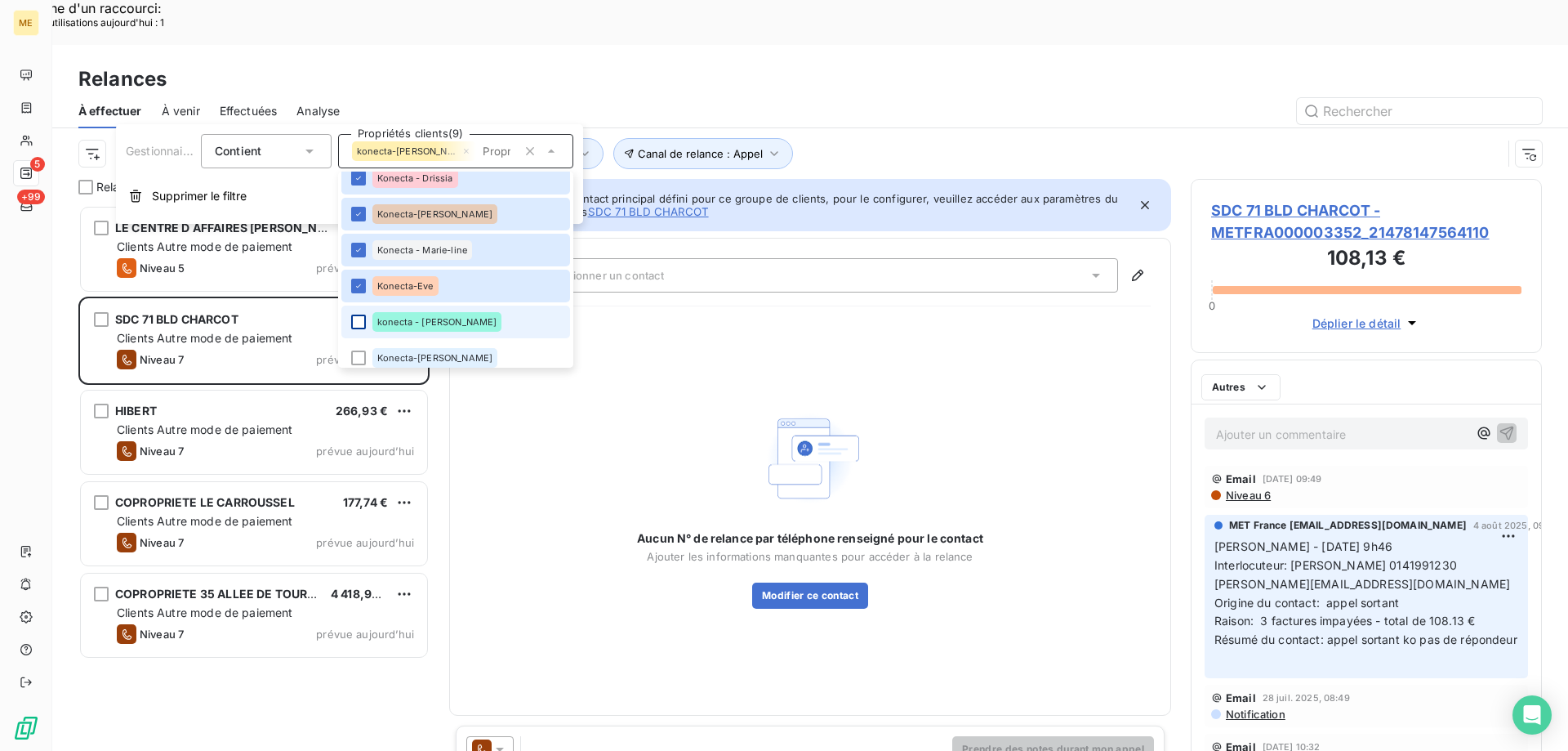
scroll to position [578, 339]
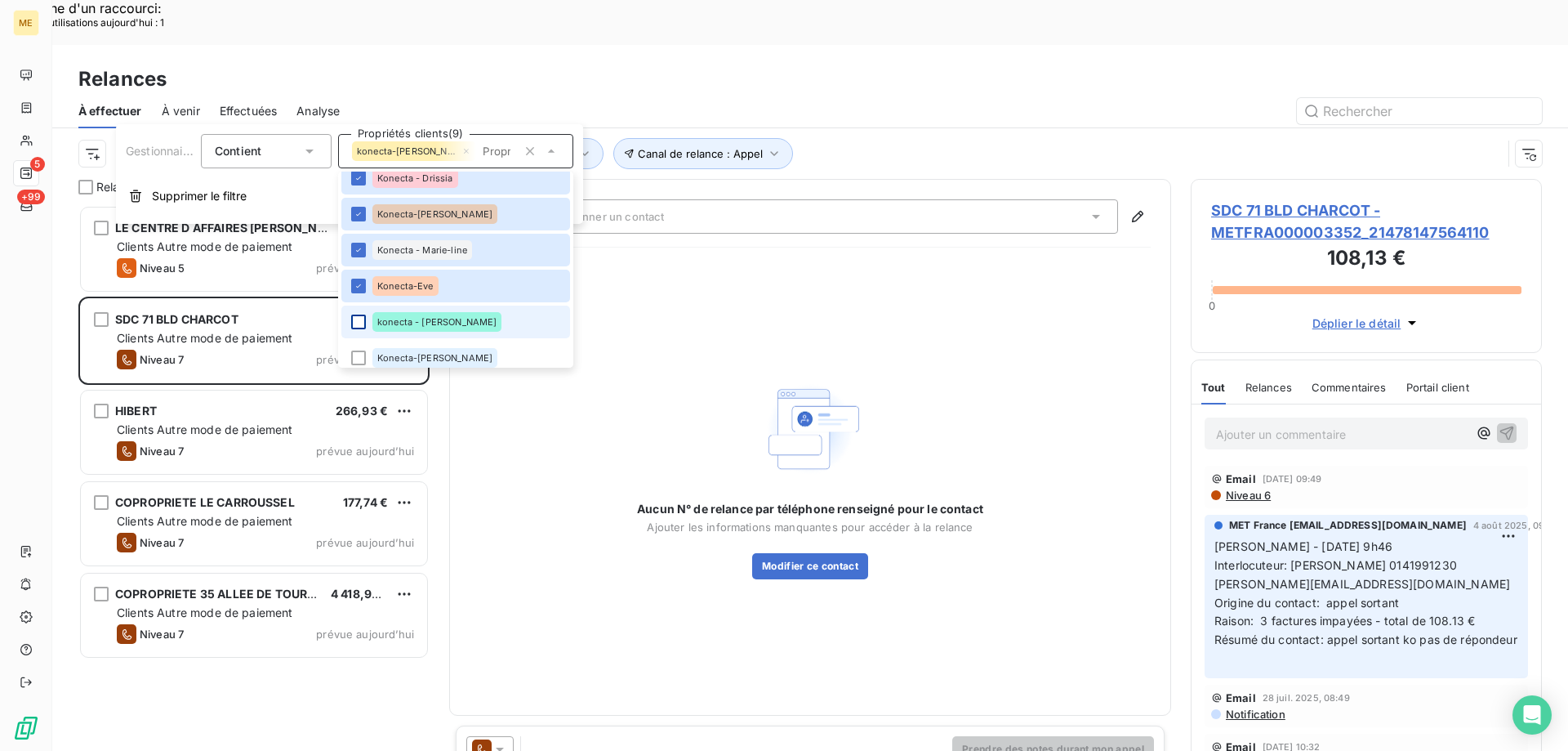
click at [362, 320] on div at bounding box center [358, 321] width 14 height 14
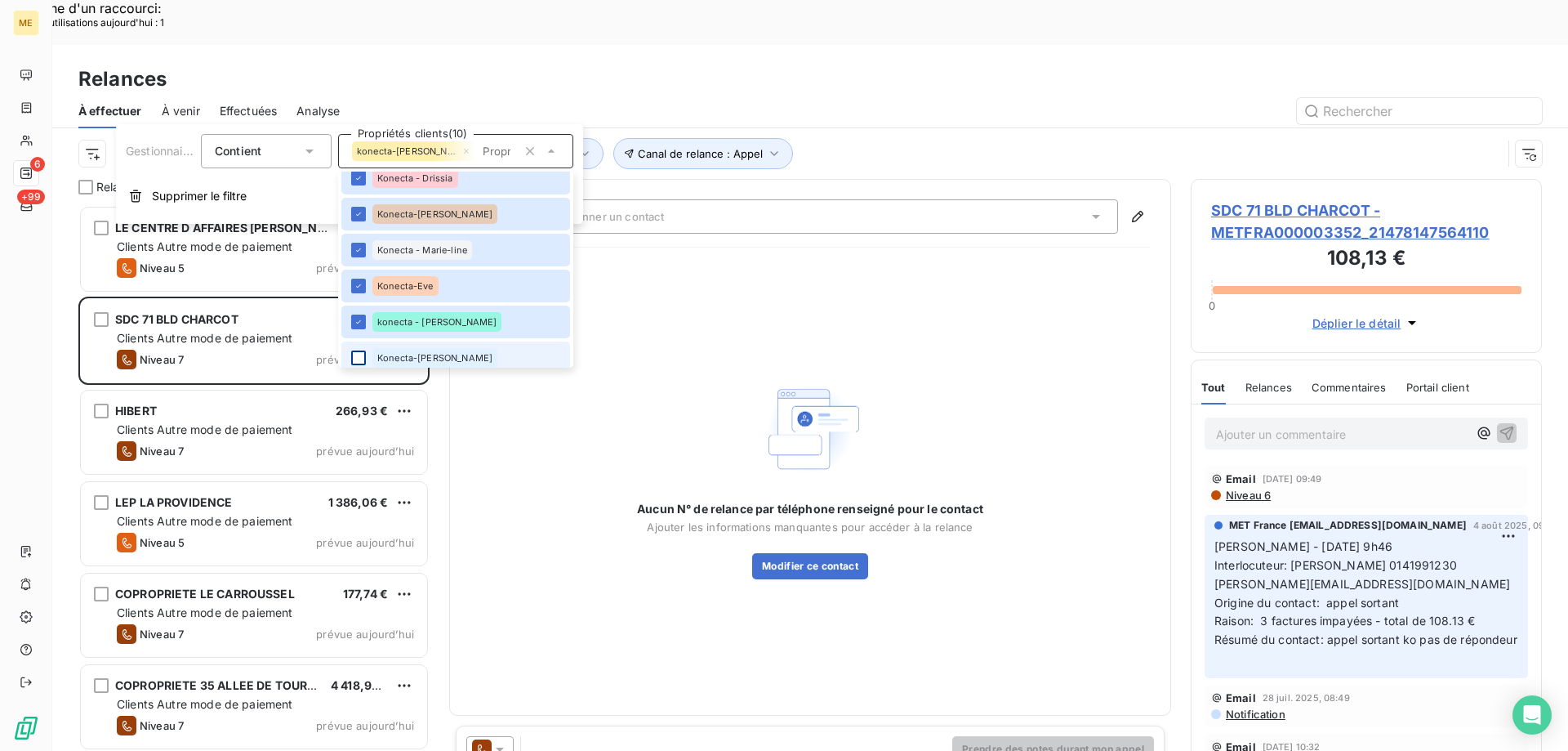
click at [359, 351] on div at bounding box center [358, 357] width 14 height 14
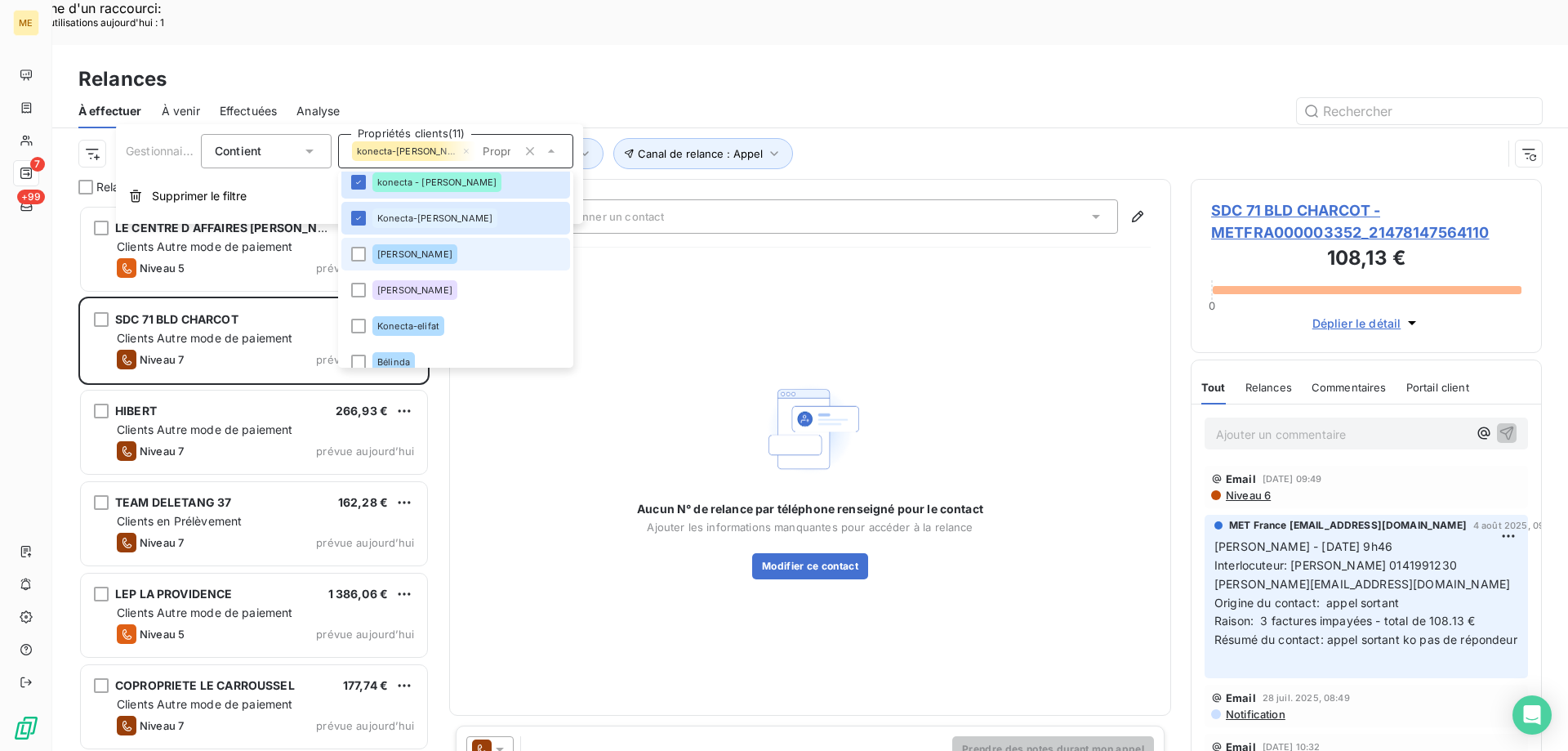
scroll to position [578, 0]
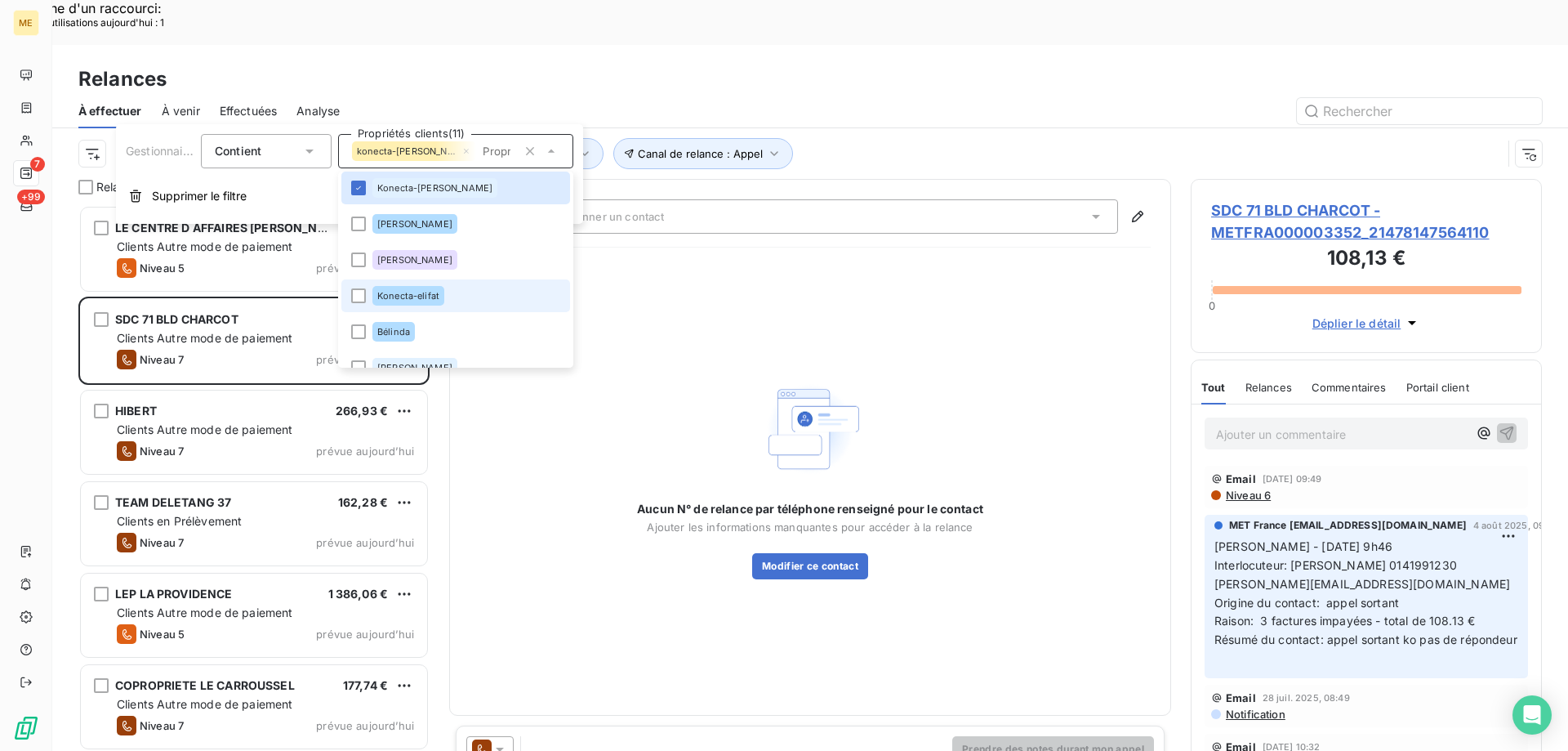
click at [438, 296] on span "Konecta-elifat" at bounding box center [408, 296] width 62 height 10
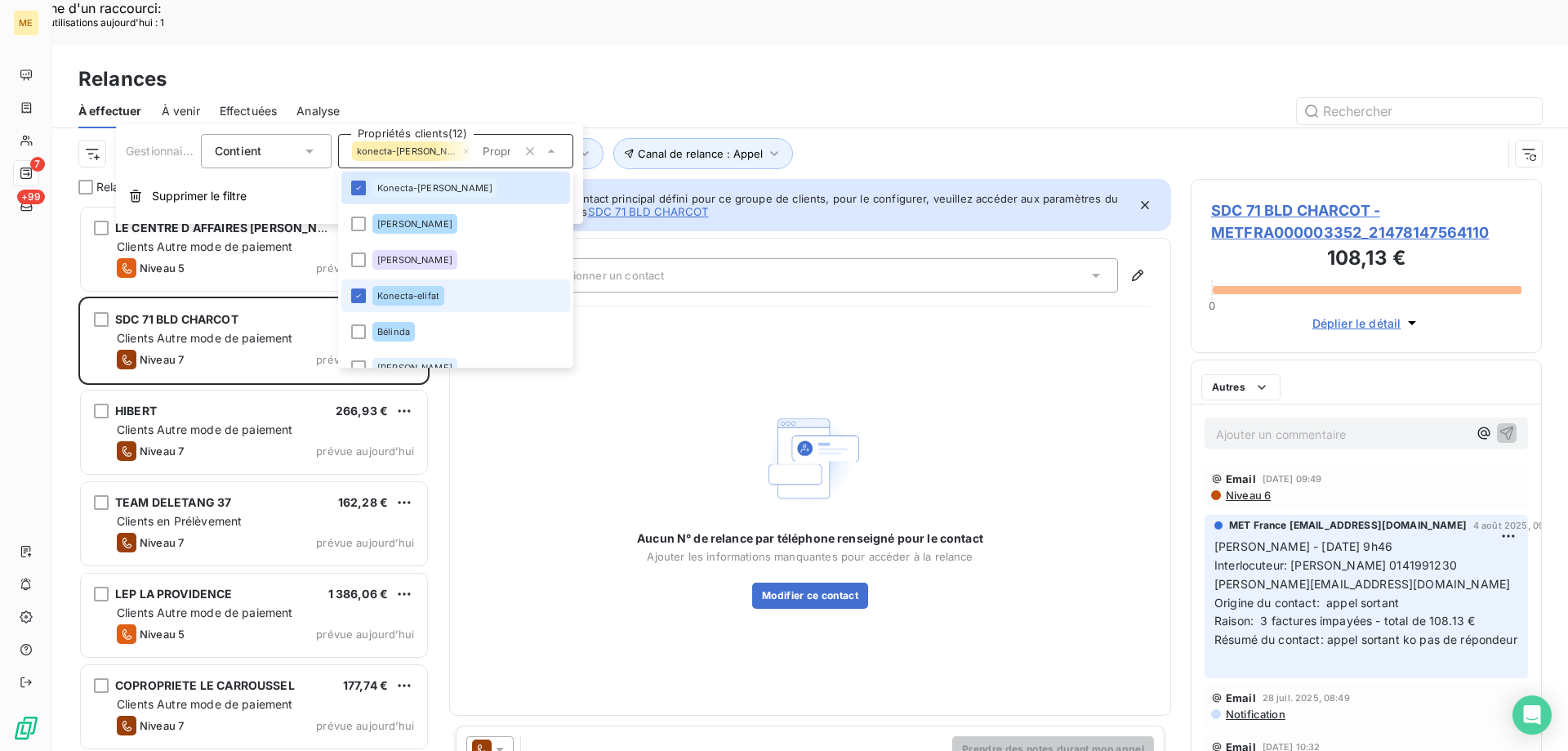
scroll to position [578, 339]
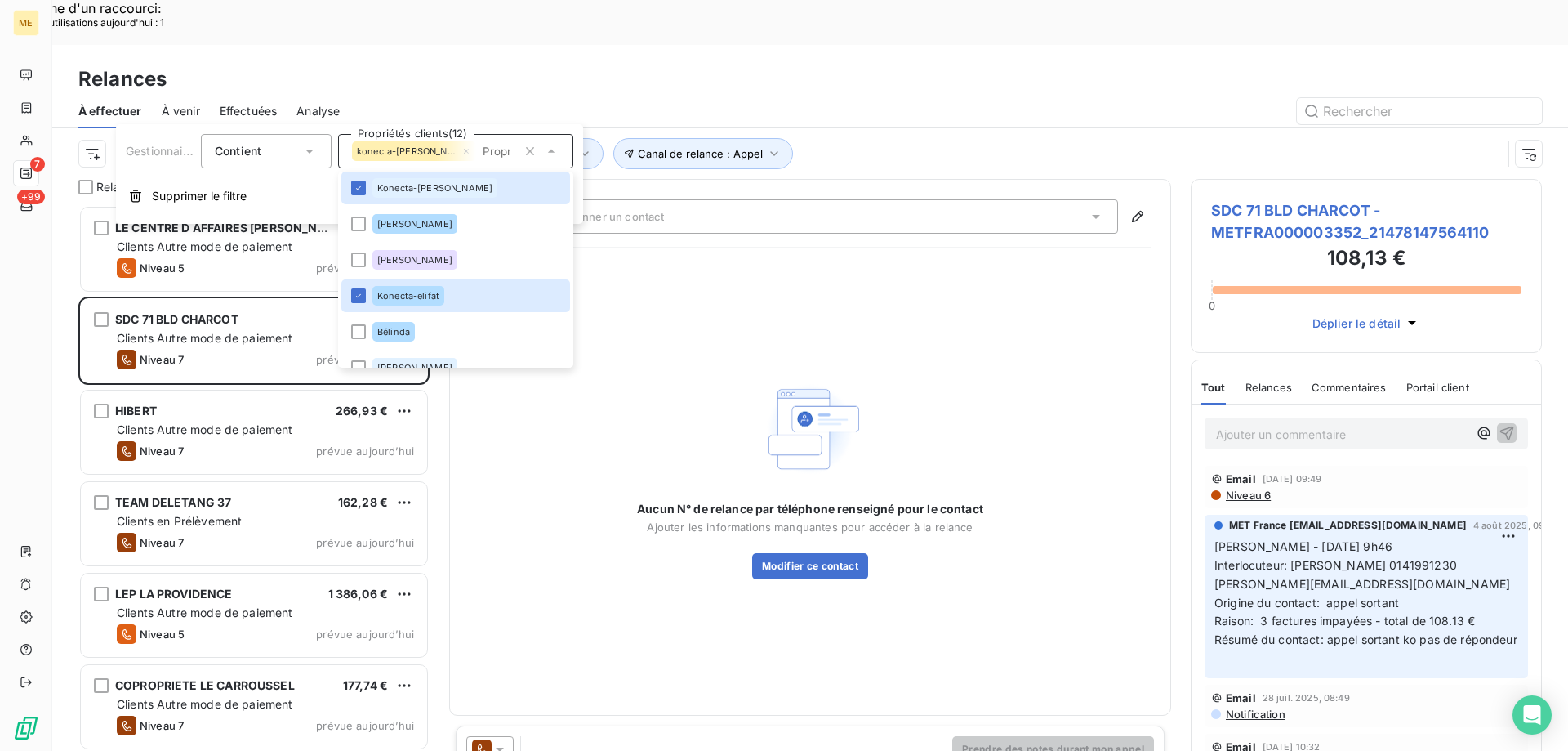
click at [702, 260] on div "Aucun N° de relance par téléphone renseigné pour le contact Ajouter les informa…" at bounding box center [809, 477] width 681 height 434
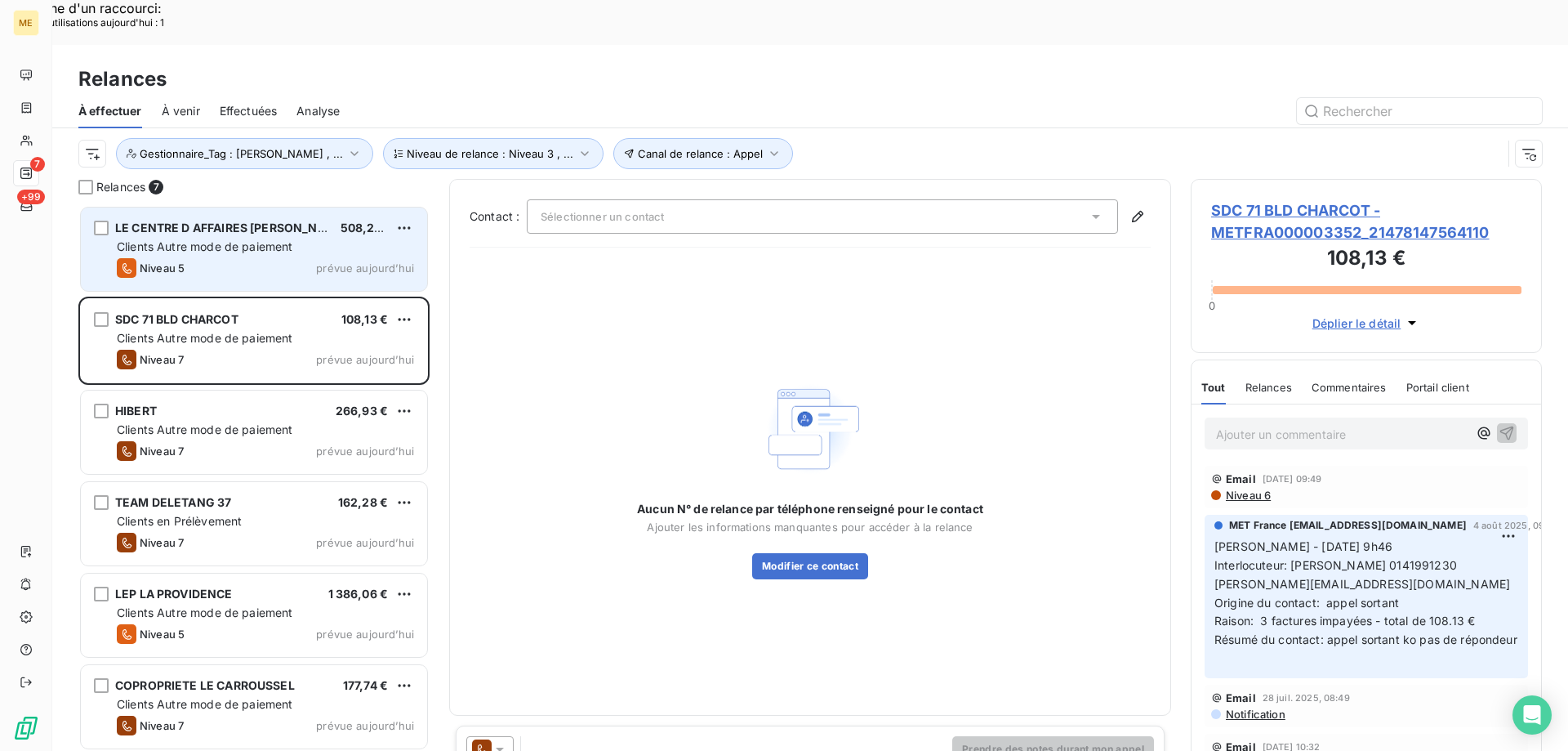
click at [178, 221] on span "LE CENTRE D AFFAIRES [PERSON_NAME]" at bounding box center [231, 228] width 232 height 13
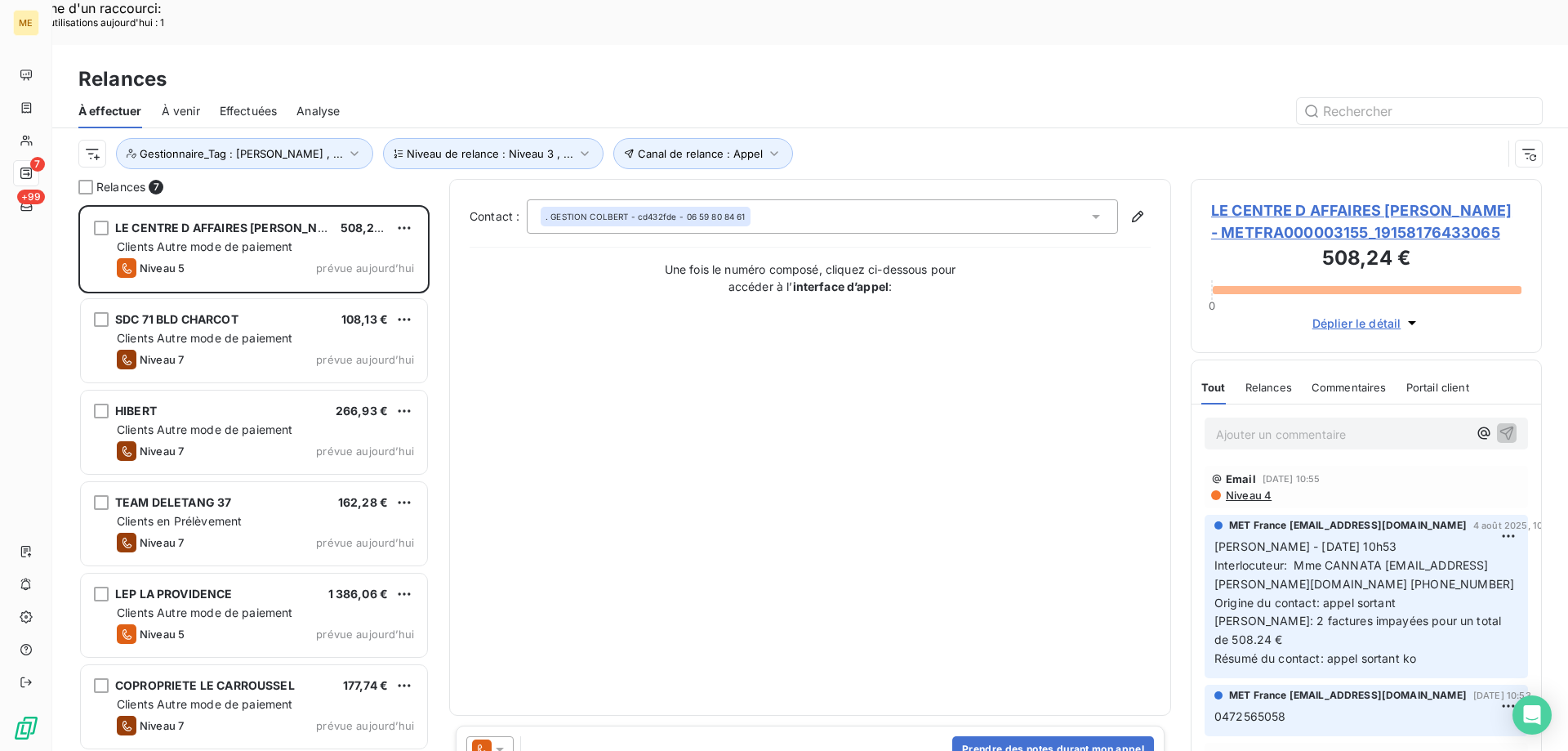
click at [1243, 200] on span "LE CENTRE D AFFAIRES [PERSON_NAME] - METFRA000003155_19158176433065" at bounding box center [1365, 222] width 310 height 44
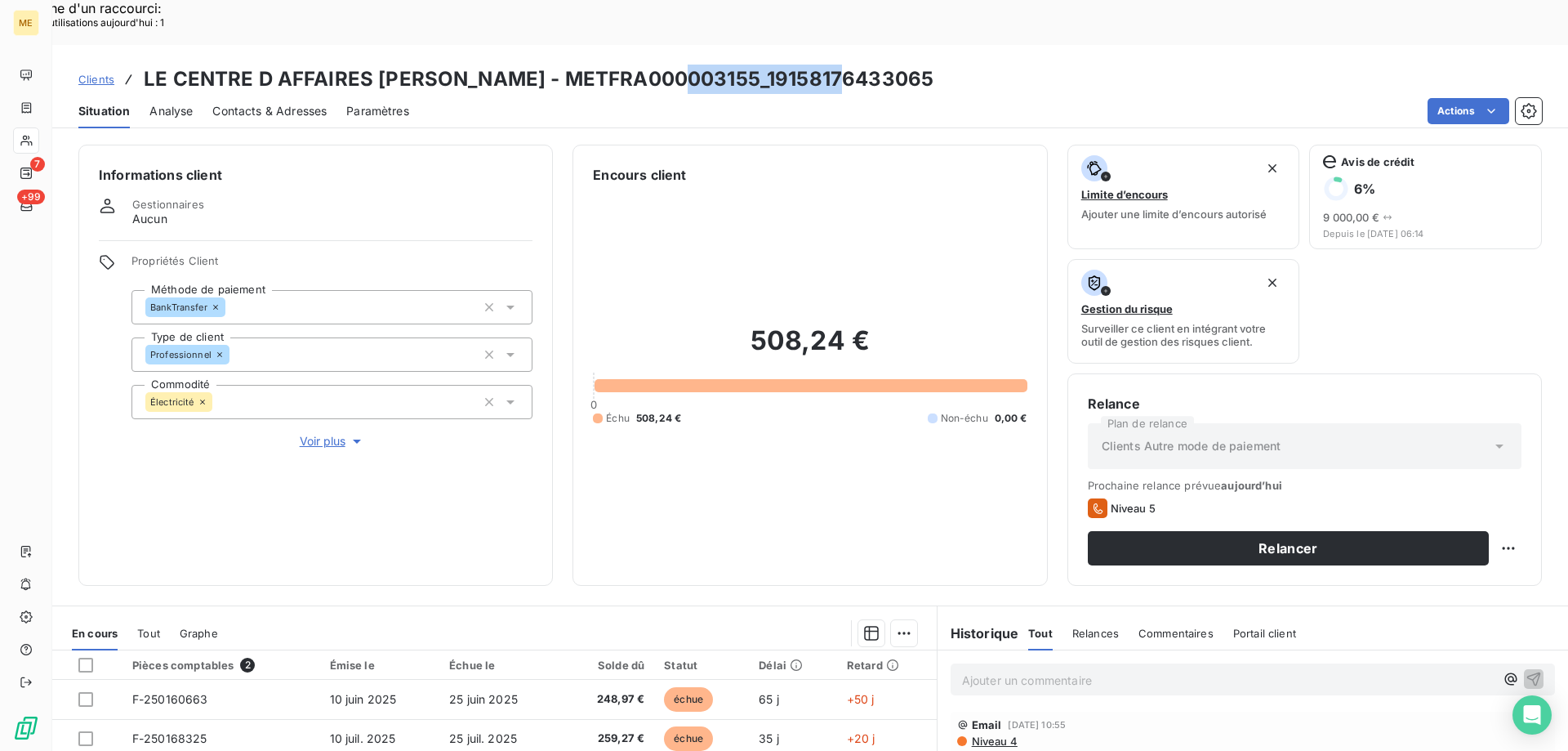
drag, startPoint x: 674, startPoint y: 37, endPoint x: 856, endPoint y: 38, distance: 182.0
click at [856, 64] on div "Clients LE CENTRE D AFFAIRES [PERSON_NAME] - METFRA000003155_19158176433065" at bounding box center [809, 79] width 1516 height 30
copy h3 "19158176433065"
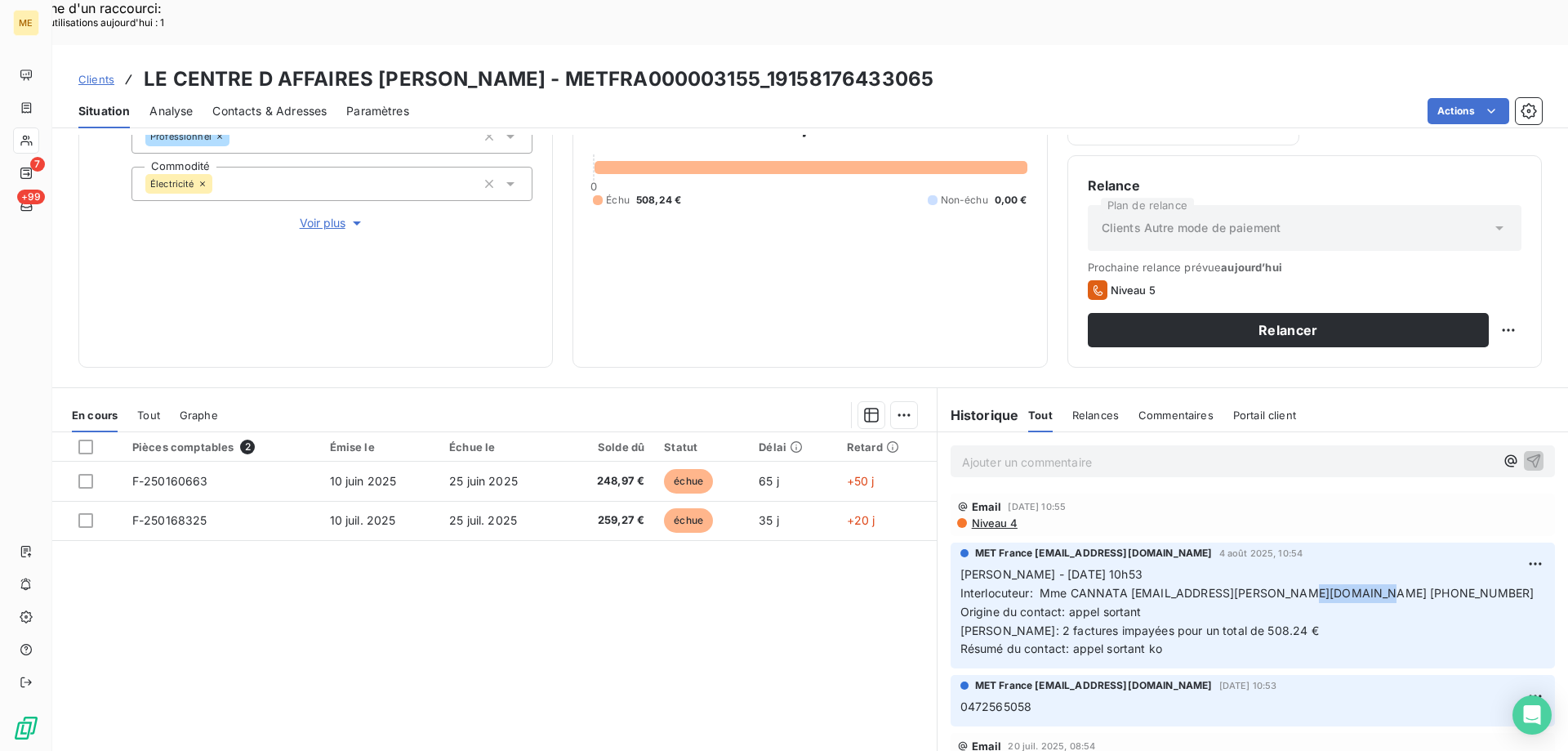
drag, startPoint x: 1267, startPoint y: 549, endPoint x: 1351, endPoint y: 548, distance: 84.0
click at [1351, 566] on p "[PERSON_NAME] - [DATE] 10h53 Interlocuteur: Mme CANNATA [EMAIL_ADDRESS][PERSON_…" at bounding box center [1252, 612] width 585 height 93
copy span "0472565058"
click at [264, 236] on div "Informations client Gestionnaires Aucun Propriétés Client Méthode de paiement B…" at bounding box center [316, 146] width 474 height 441
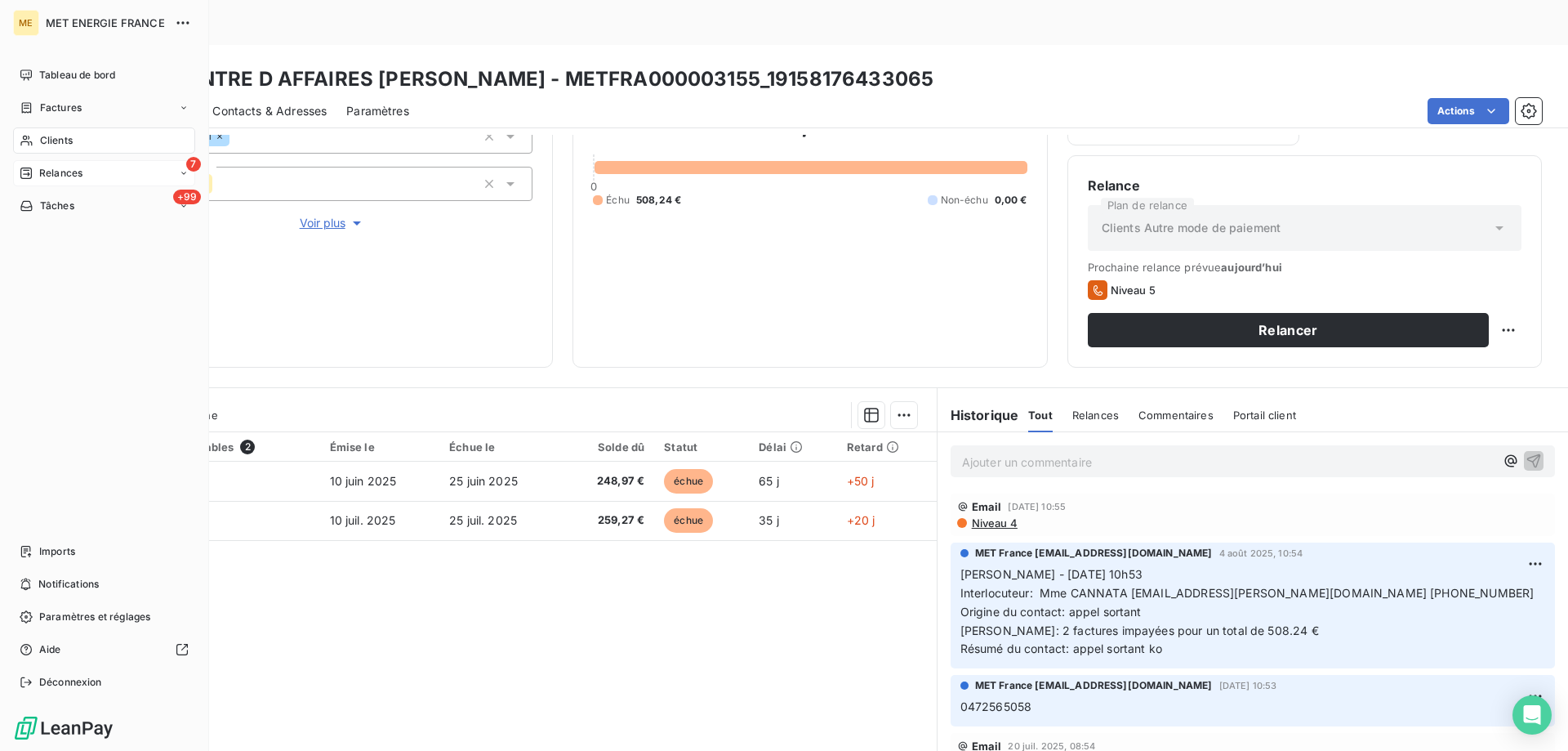
click at [42, 173] on span "Relances" at bounding box center [60, 173] width 43 height 14
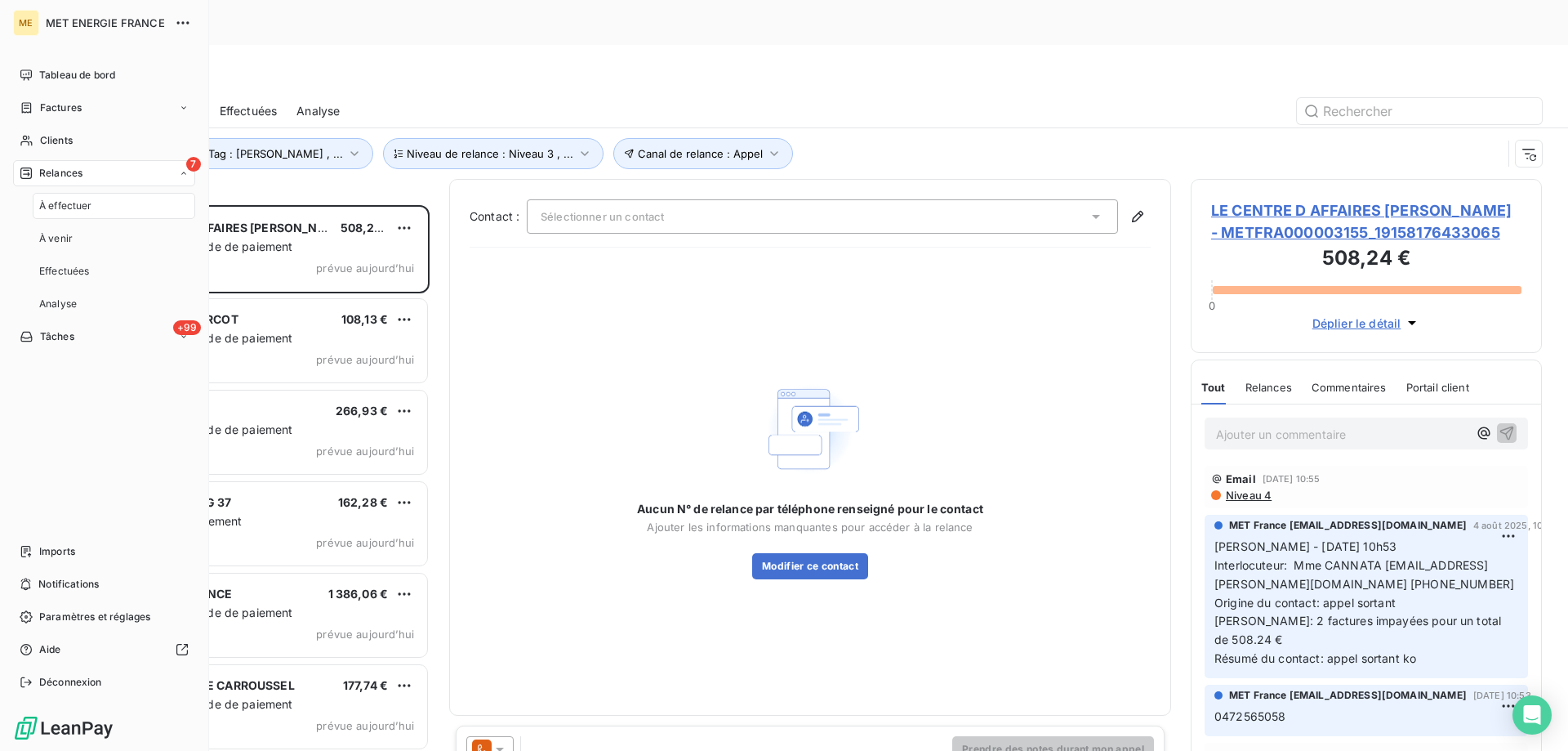
scroll to position [578, 339]
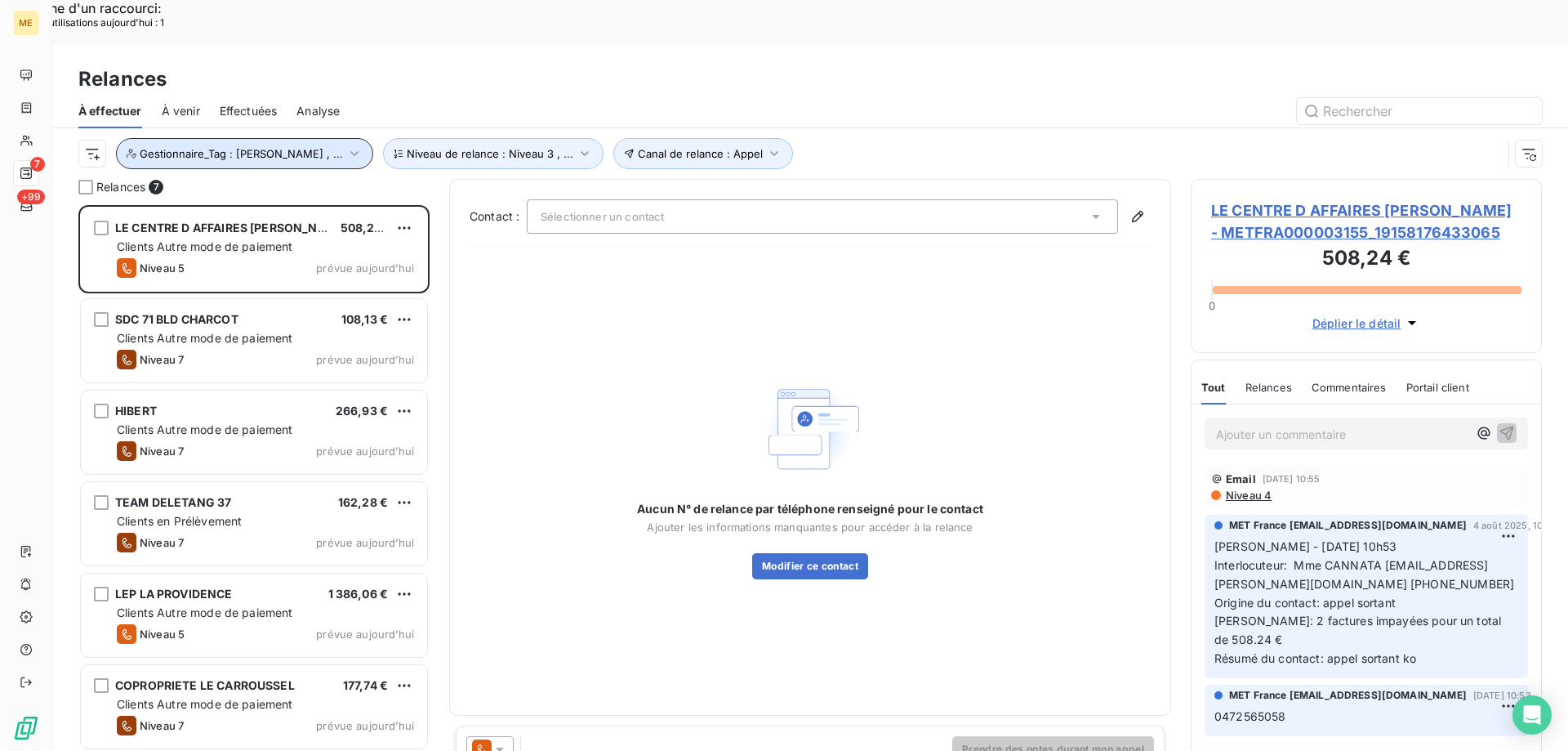
click at [143, 147] on span "Gestionnaire_Tag : [PERSON_NAME] , ..." at bounding box center [241, 154] width 204 height 13
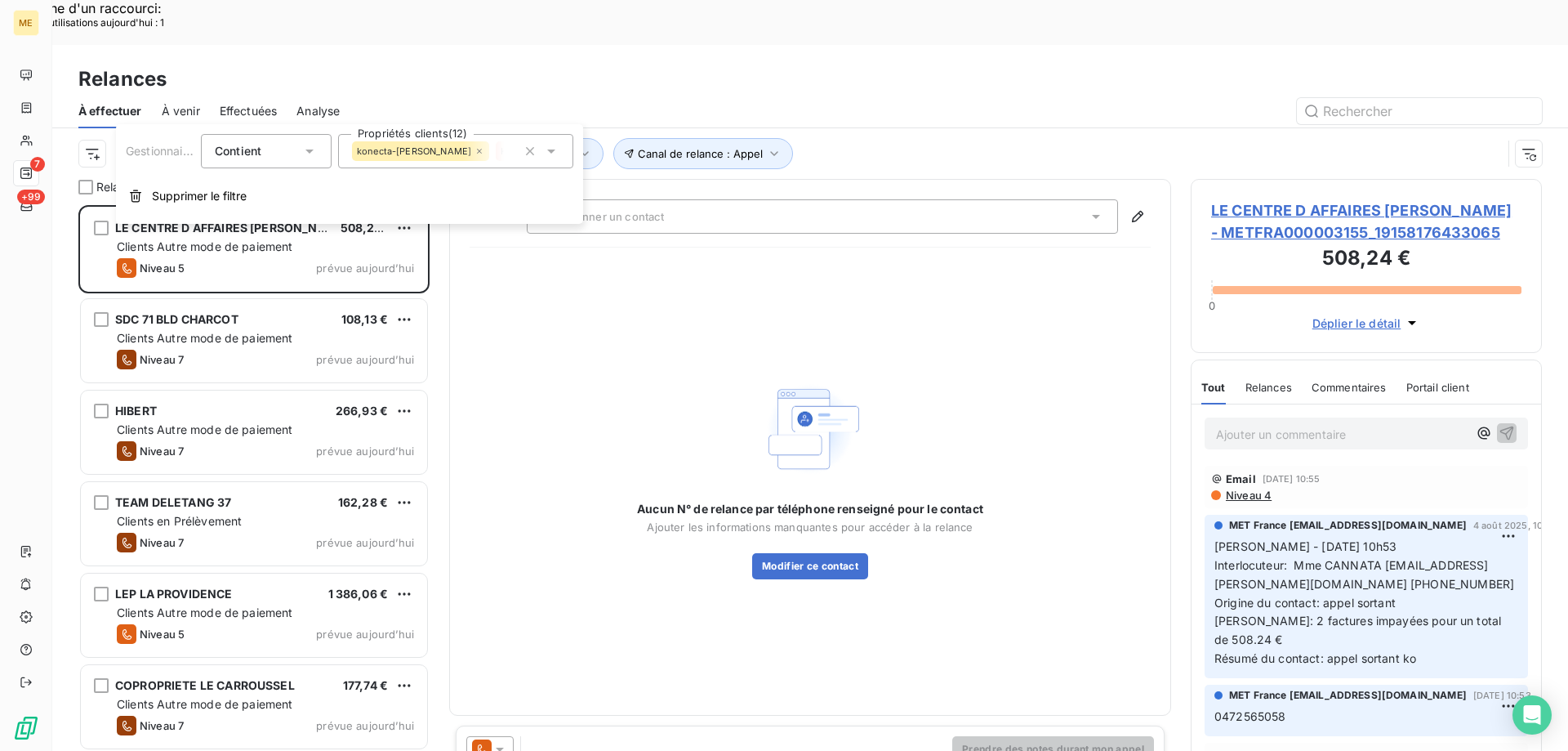
click at [311, 154] on icon at bounding box center [309, 151] width 16 height 16
click at [866, 200] on div "Sélectionner un contact" at bounding box center [823, 217] width 591 height 35
